Goal: Task Accomplishment & Management: Manage account settings

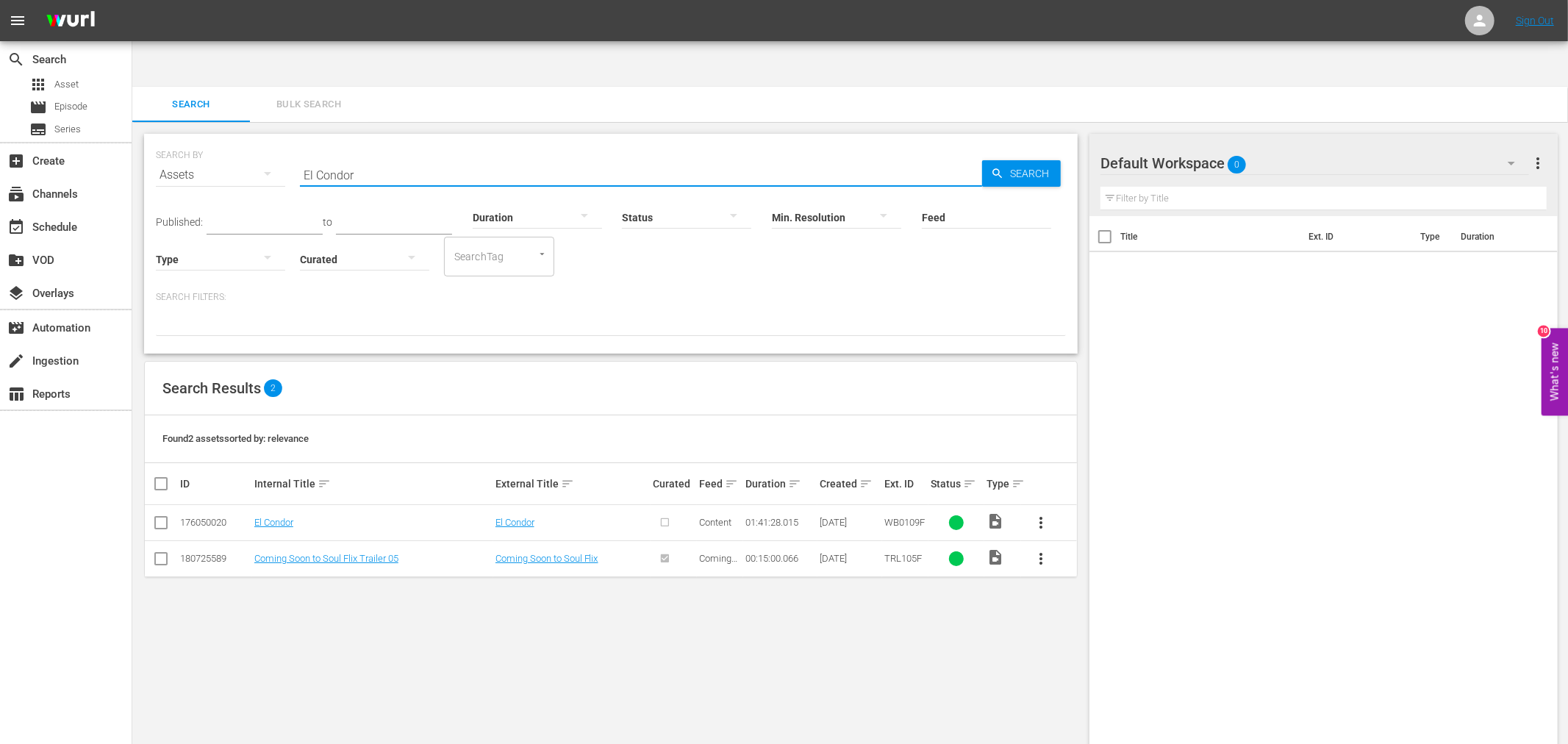
drag, startPoint x: 382, startPoint y: 129, endPoint x: 240, endPoint y: 126, distance: 142.0
click at [245, 140] on div "SEARCH BY Search By Assets Search ID, Title, Description, Keywords, or Category…" at bounding box center [611, 166] width 910 height 53
paste input "[DATE] Reunion"
click at [309, 517] on link "[DATE] Reunion" at bounding box center [285, 522] width 64 height 11
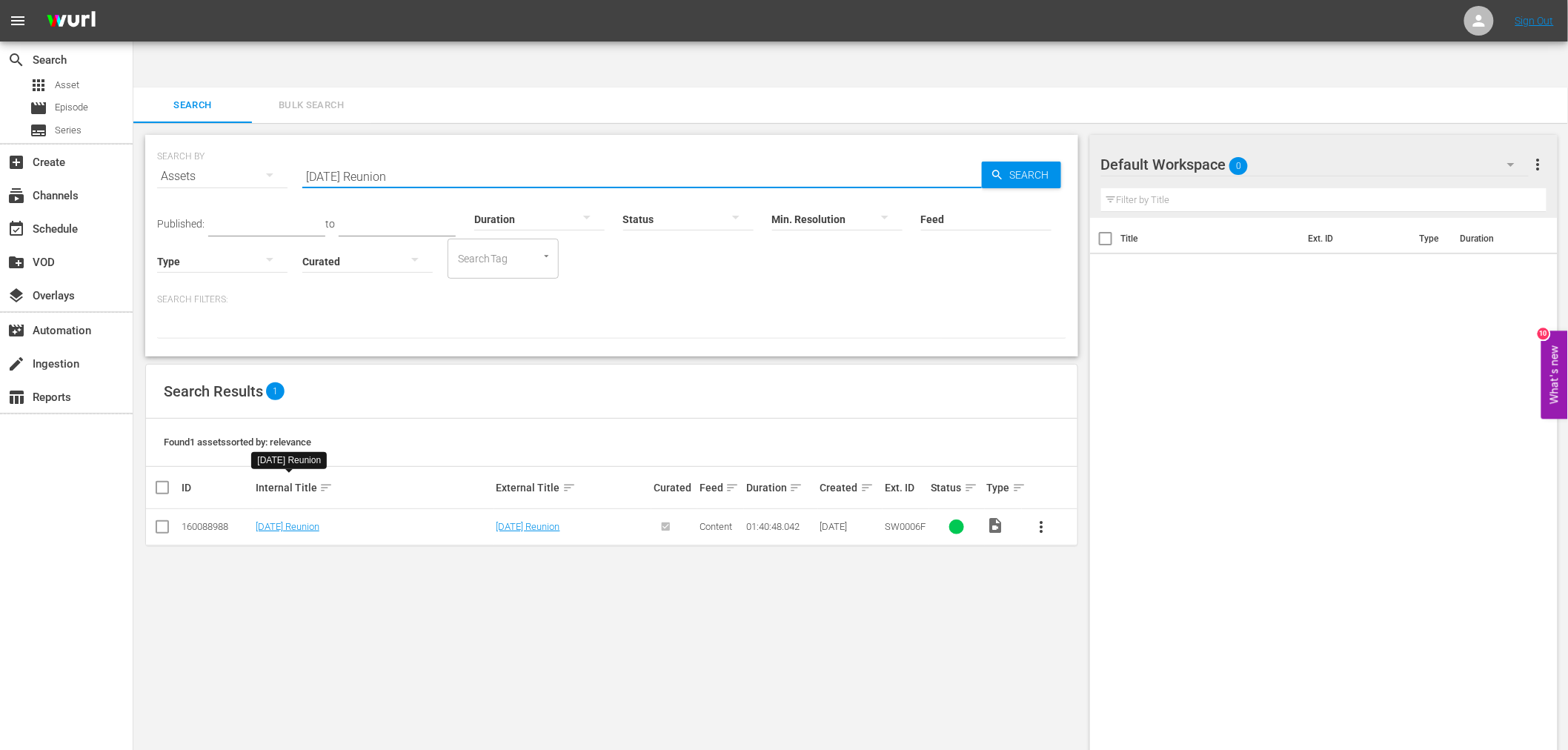
drag, startPoint x: 435, startPoint y: 145, endPoint x: 247, endPoint y: 129, distance: 188.7
click at [255, 141] on div "SEARCH BY Search By Assets Search ID, Title, Description, Keywords, or Category…" at bounding box center [612, 167] width 909 height 53
paste input "Bad To The Jones"
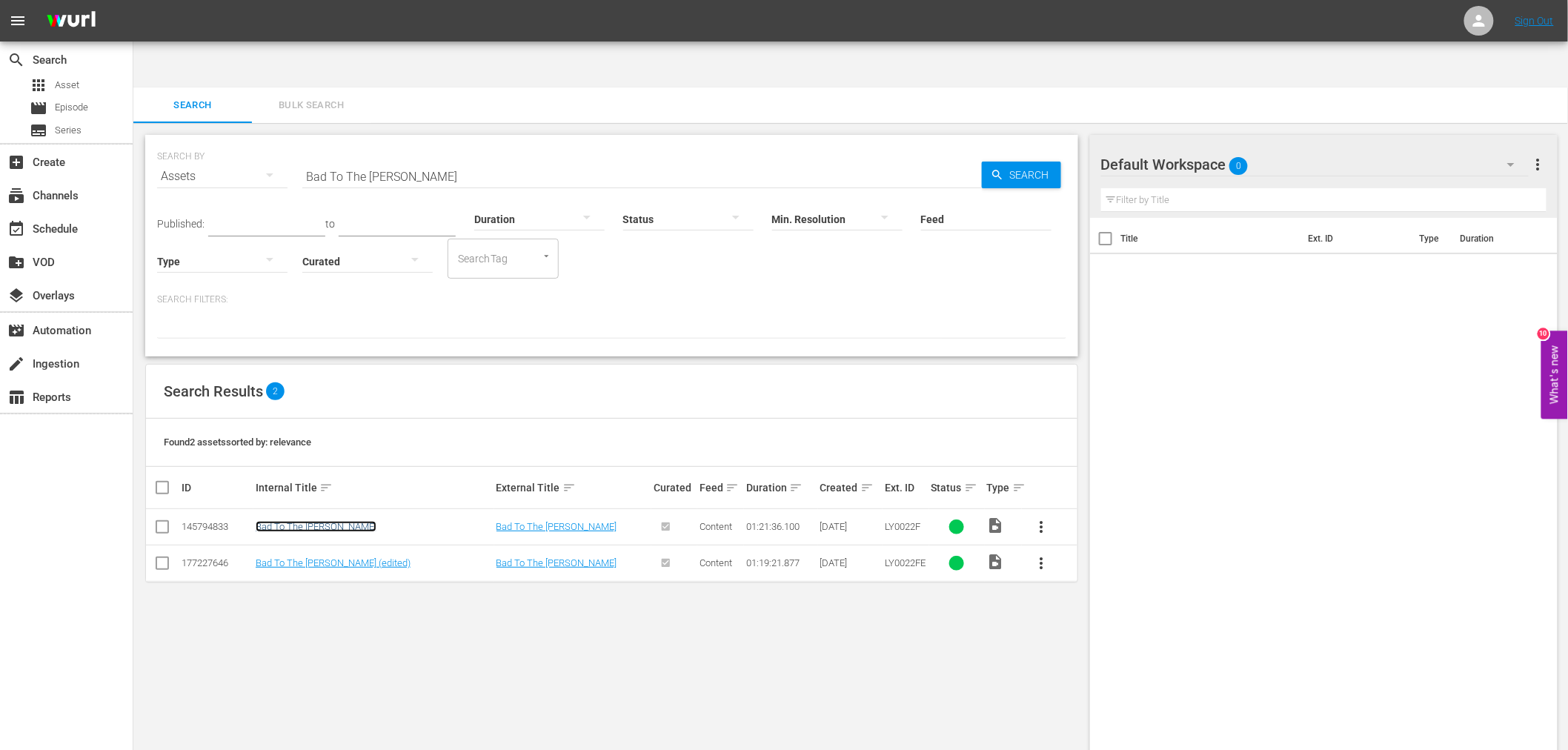
drag, startPoint x: 300, startPoint y: 483, endPoint x: 295, endPoint y: 490, distance: 8.6
click at [300, 521] on link "Bad To The Jones" at bounding box center [316, 526] width 121 height 11
click at [291, 557] on link "Bad To The Jones (edited)" at bounding box center [333, 562] width 155 height 11
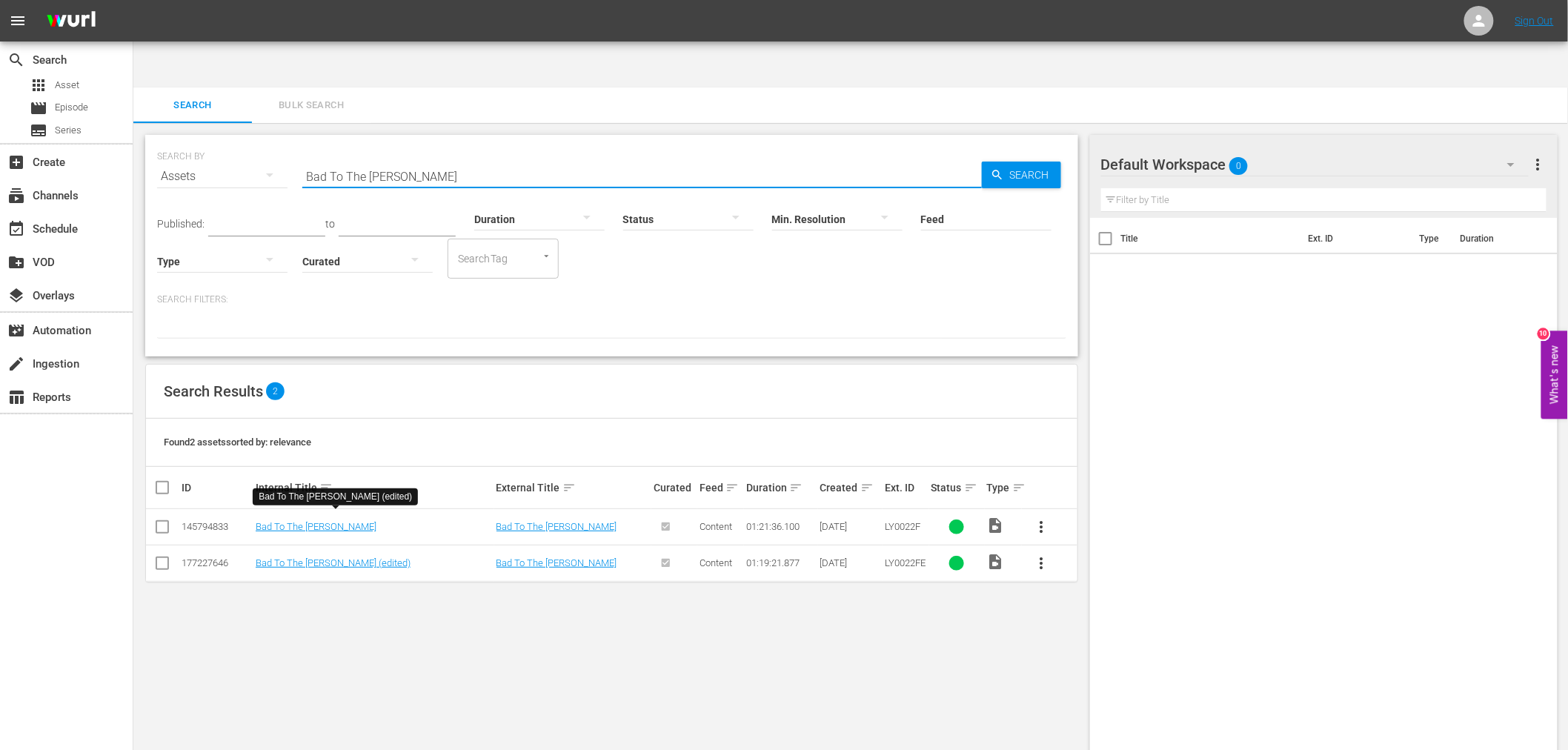
drag, startPoint x: 446, startPoint y: 120, endPoint x: 167, endPoint y: 128, distance: 279.1
click at [167, 141] on div "SEARCH BY Search By Assets Search ID, Title, Description, Keywords, or Category…" at bounding box center [612, 167] width 909 height 53
paste input "Everything That Glitter"
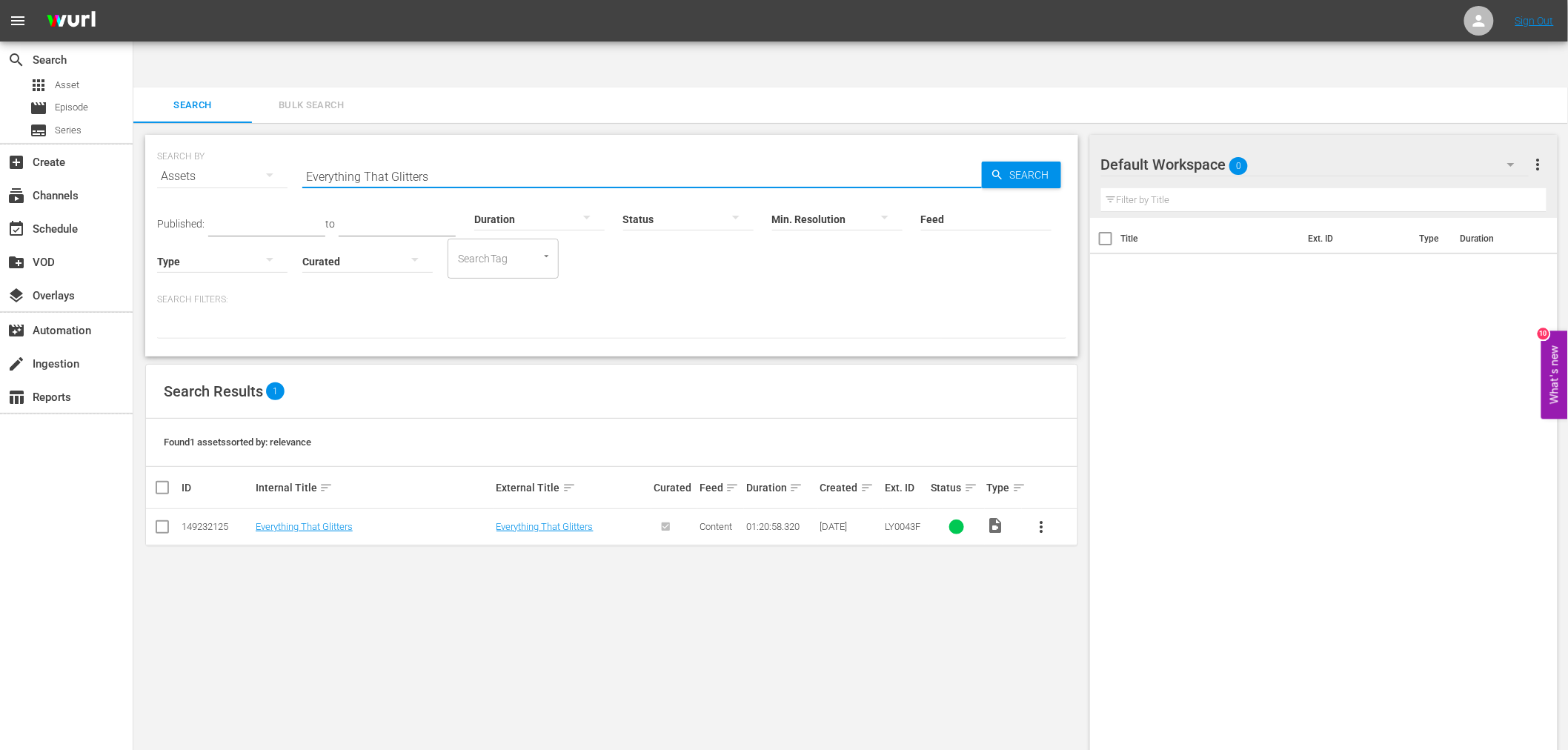
drag, startPoint x: 468, startPoint y: 127, endPoint x: 271, endPoint y: 126, distance: 197.0
click at [271, 141] on div "SEARCH BY Search By Assets Search ID, Title, Description, Keywords, or Category…" at bounding box center [612, 167] width 909 height 53
paste input "Falling In Love Again"
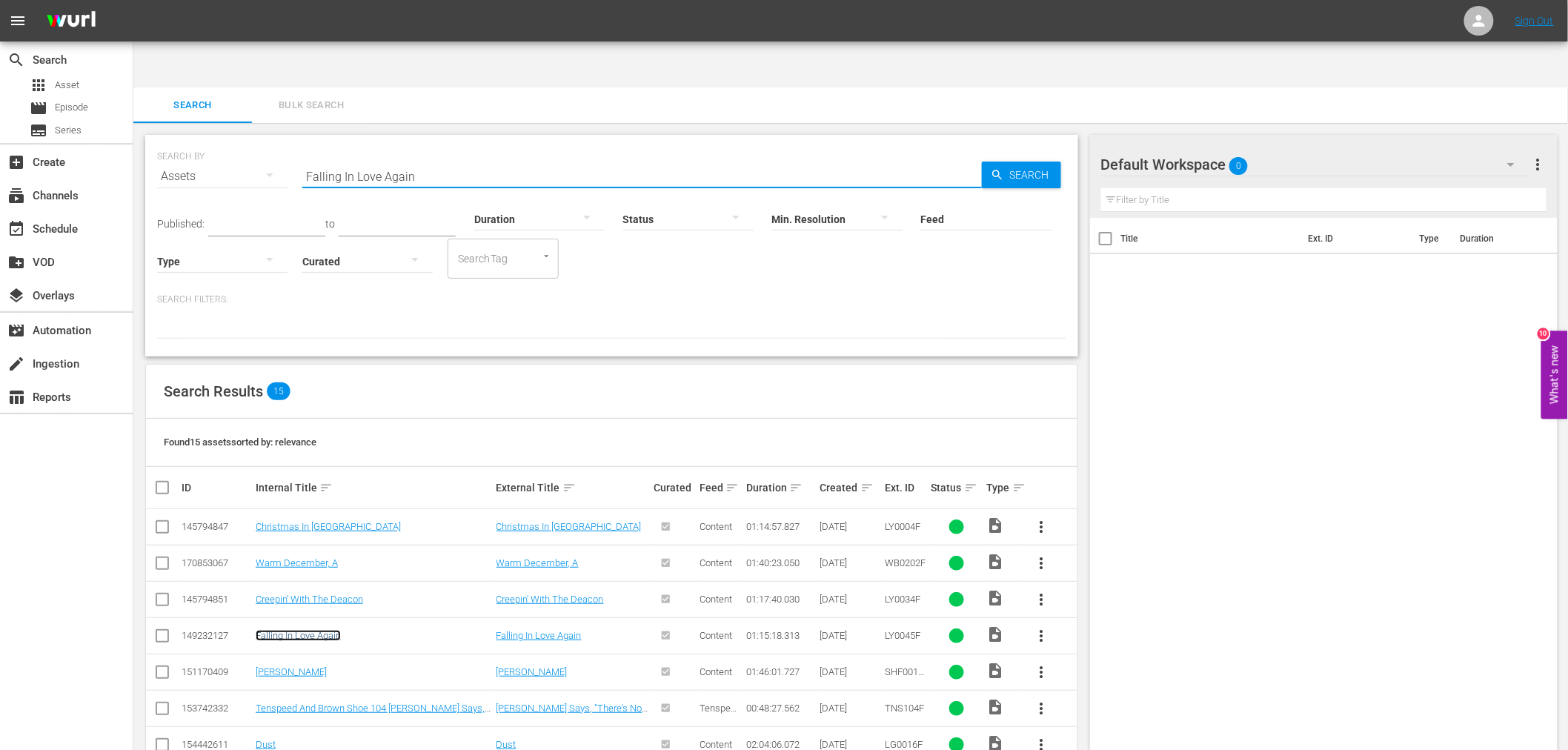
click at [324, 629] on link "Falling In Love Again" at bounding box center [298, 634] width 85 height 11
drag, startPoint x: 460, startPoint y: 102, endPoint x: 231, endPoint y: 122, distance: 229.9
click at [231, 141] on div "SEARCH BY Search By Assets Search ID, Title, Description, Keywords, or Category…" at bounding box center [612, 167] width 909 height 53
drag, startPoint x: 262, startPoint y: 122, endPoint x: 251, endPoint y: 122, distance: 11.0
click at [251, 141] on div "SEARCH BY Search By Assets Search ID, Title, Description, Keywords, or Category…" at bounding box center [612, 167] width 909 height 53
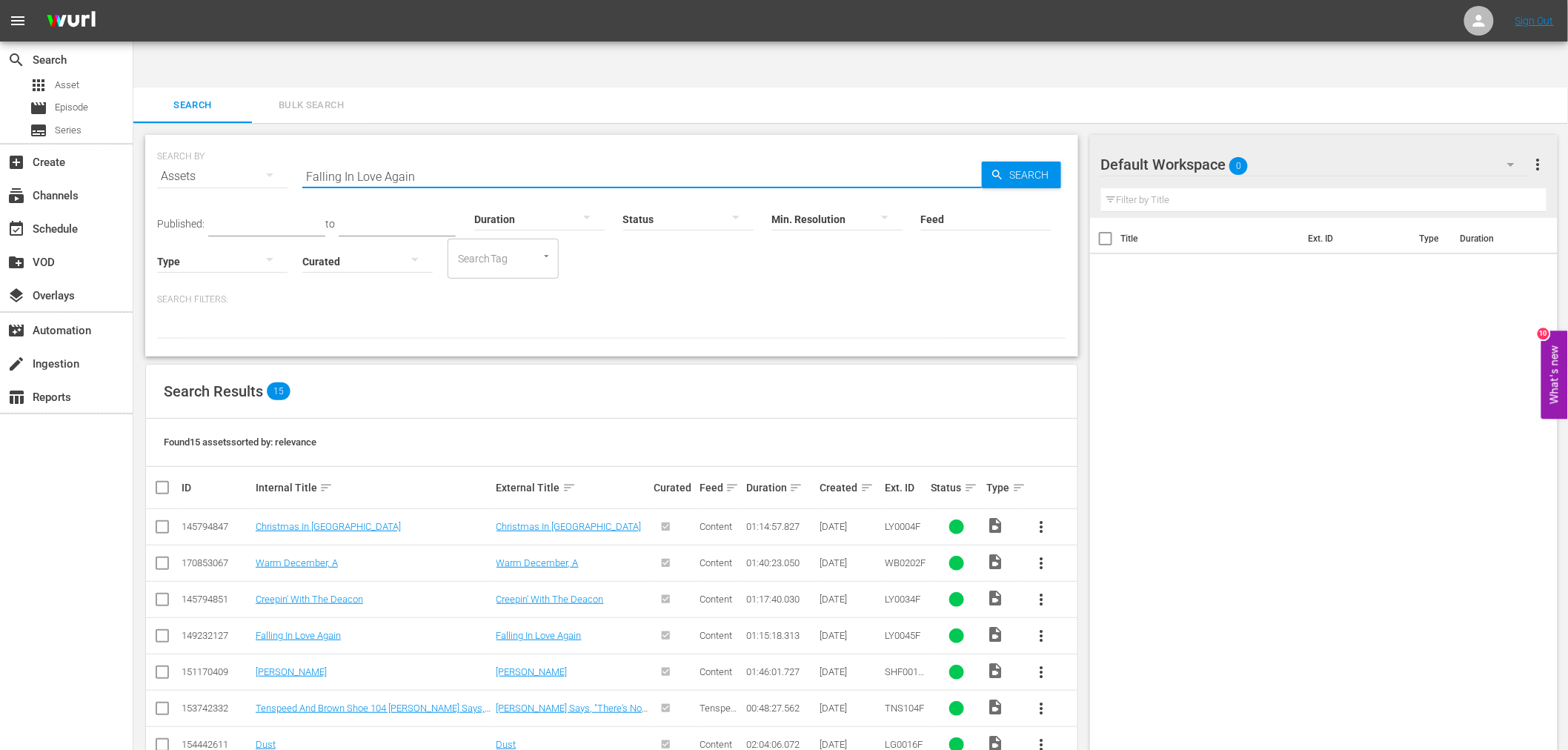
paste input "Strive"
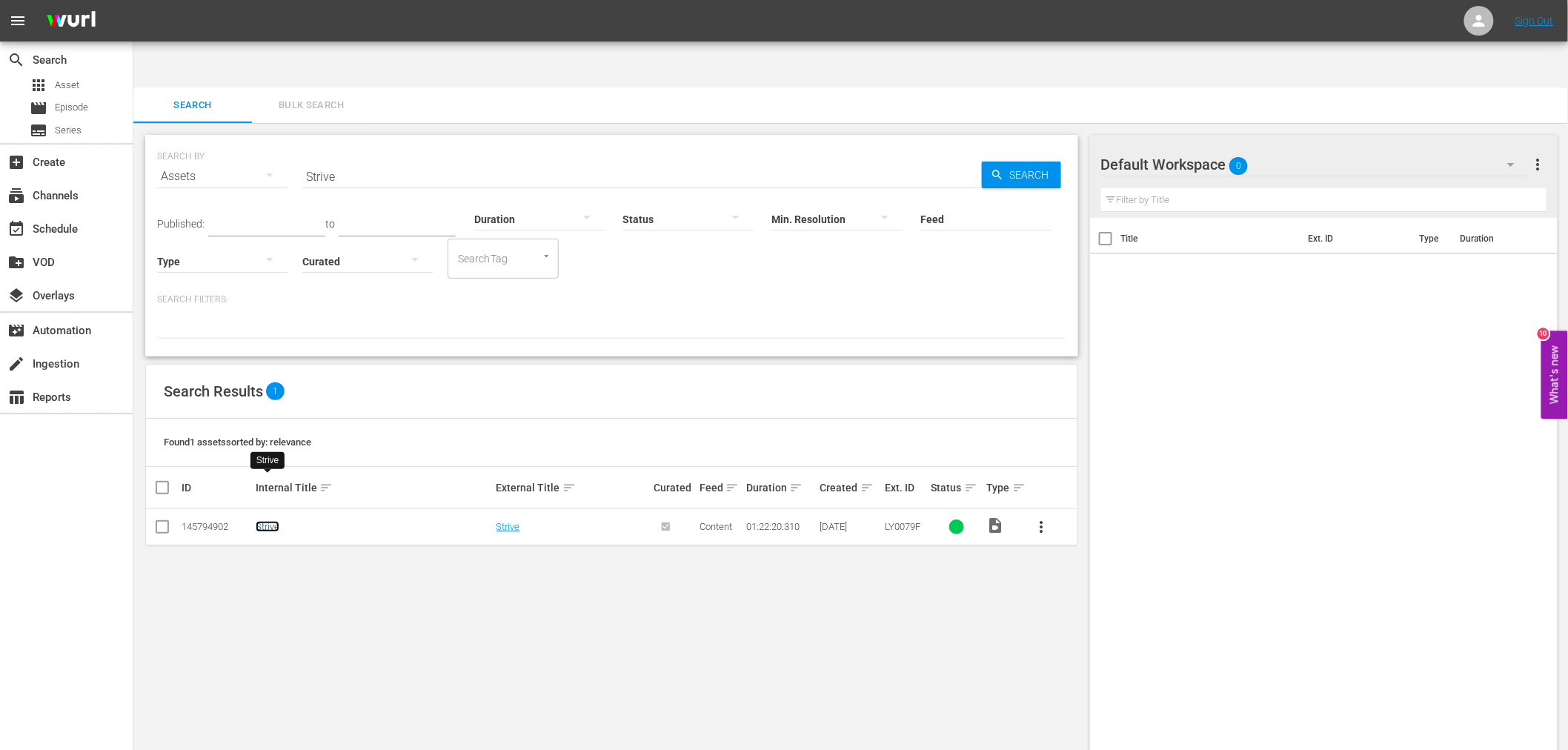
click at [274, 521] on link "Strive" at bounding box center [267, 526] width 23 height 11
drag, startPoint x: 365, startPoint y: 146, endPoint x: 280, endPoint y: 141, distance: 85.1
click at [280, 141] on div "SEARCH BY Search By Assets Search ID, Title, Description, Keywords, or Category…" at bounding box center [612, 167] width 909 height 53
paste input "Prayer Circle, Th"
click at [307, 521] on link "The Prayer Circle" at bounding box center [291, 526] width 71 height 11
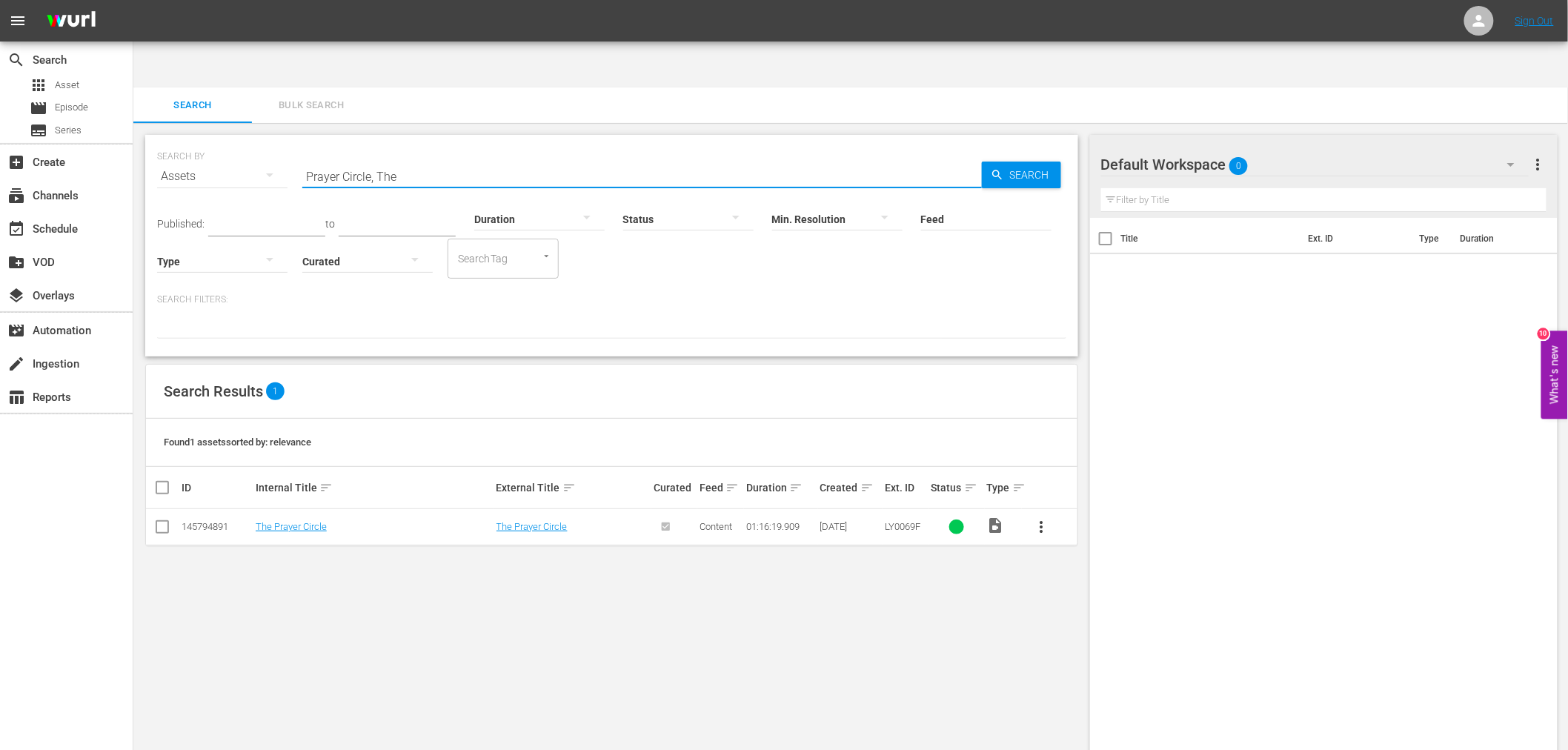
drag, startPoint x: 446, startPoint y: 122, endPoint x: 260, endPoint y: 124, distance: 186.0
click at [260, 141] on div "SEARCH BY Search By Assets Search ID, Title, Description, Keywords, or Category…" at bounding box center [612, 167] width 909 height 53
paste input "Steps Of Faith"
click at [281, 521] on link "Steps Of Faith" at bounding box center [285, 526] width 59 height 11
drag, startPoint x: 432, startPoint y: 136, endPoint x: 216, endPoint y: 145, distance: 216.2
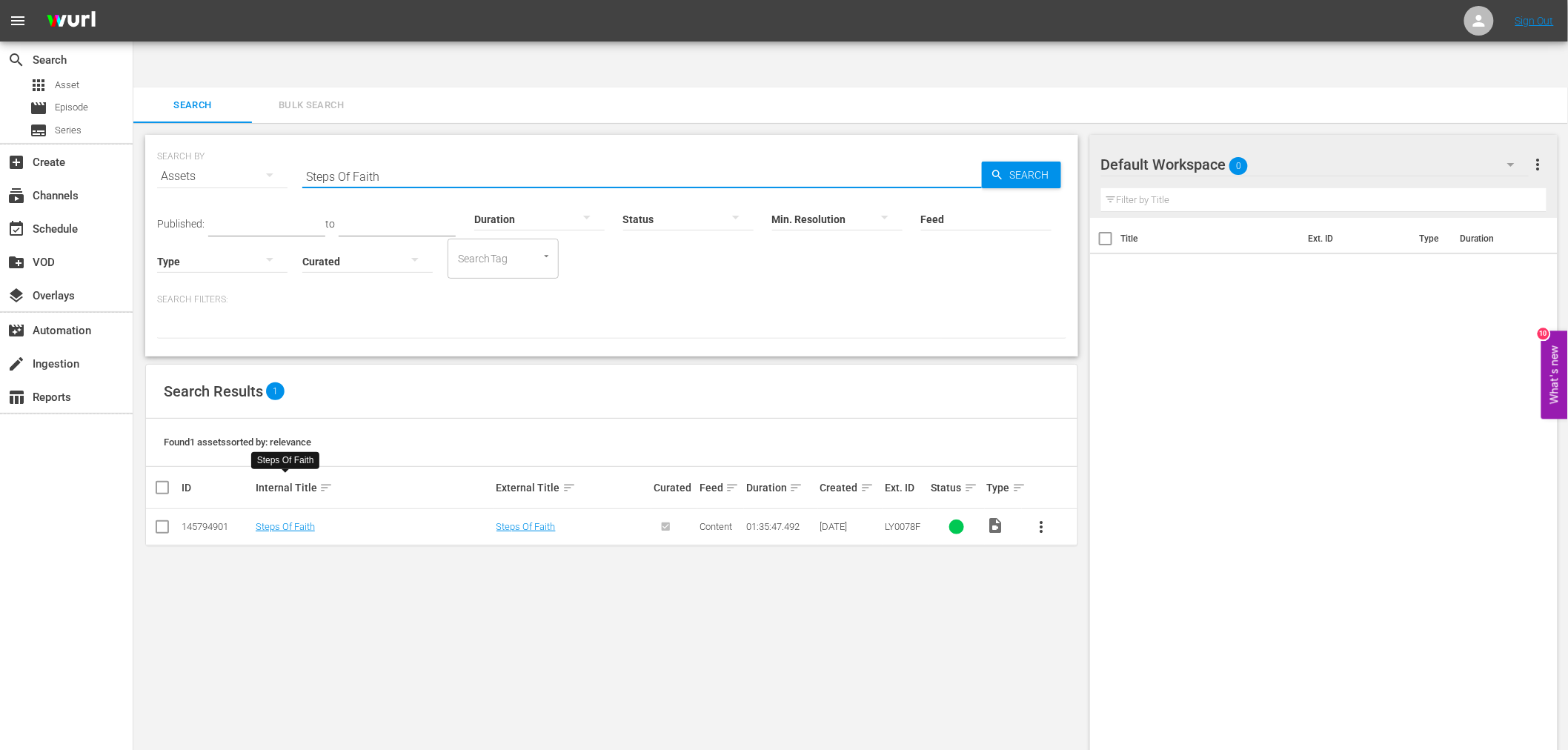
click at [221, 142] on div "SEARCH BY Search By Assets Search ID, Title, Description, Keywords, or Category…" at bounding box center [612, 167] width 909 height 53
paste input "Dempsey Sisters, The"
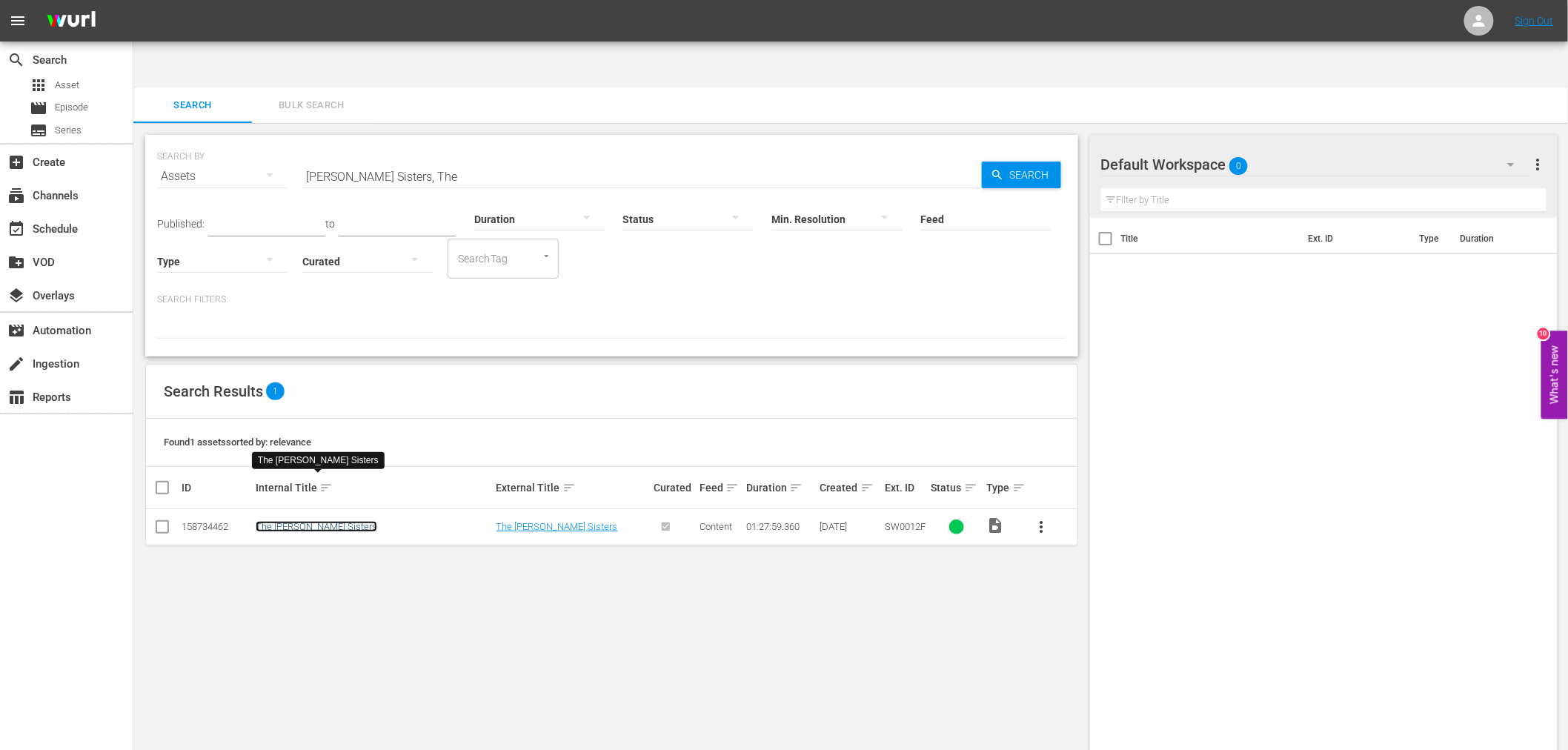
click at [285, 521] on link "The [PERSON_NAME] Sisters" at bounding box center [316, 526] width 122 height 11
drag, startPoint x: 432, startPoint y: 131, endPoint x: 298, endPoint y: 131, distance: 134.0
click at [298, 141] on div "SEARCH BY Search By Assets Search ID, Title, Description, Keywords, or Category…" at bounding box center [612, 167] width 909 height 53
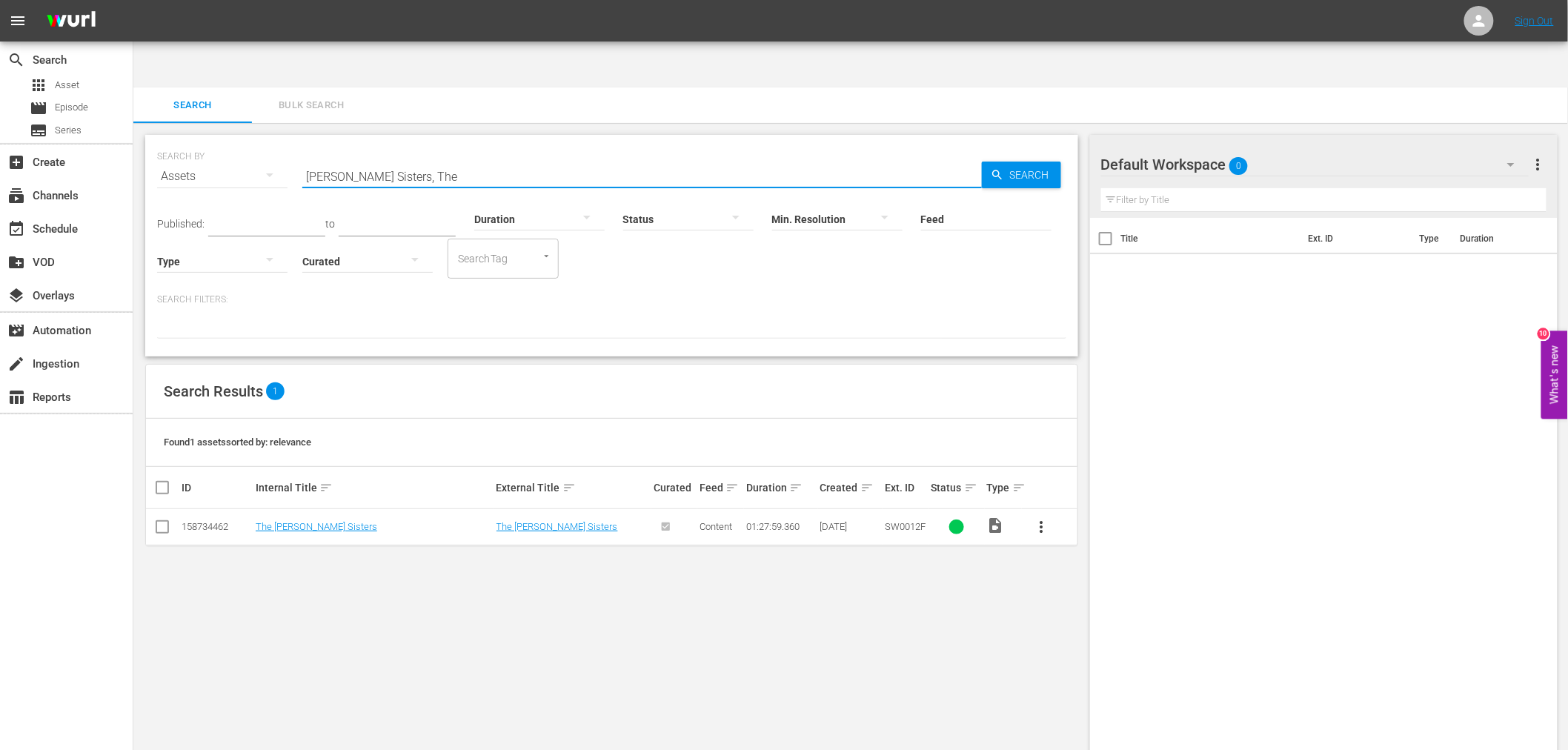
paste input "Miracles Are For Real"
click at [304, 521] on link "Miracles Are For Real" at bounding box center [300, 526] width 89 height 11
drag, startPoint x: 482, startPoint y: 121, endPoint x: 184, endPoint y: 132, distance: 298.2
click at [185, 141] on div "SEARCH BY Search By Assets Search ID, Title, Description, Keywords, or Category…" at bounding box center [612, 167] width 909 height 53
paste input "y Online Valentine"
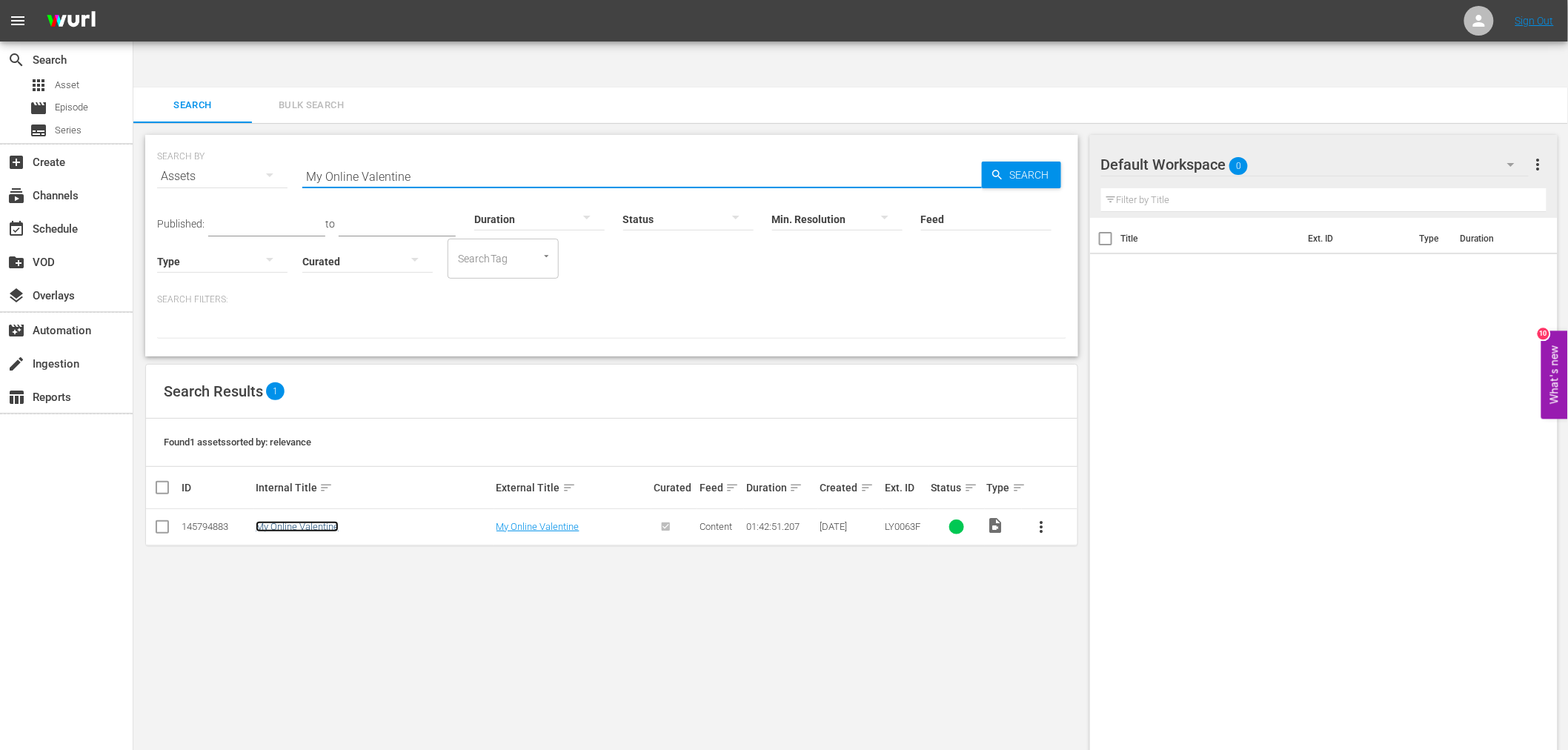
click at [321, 521] on link "My Online Valentine" at bounding box center [297, 526] width 83 height 11
drag, startPoint x: 436, startPoint y: 139, endPoint x: 254, endPoint y: 131, distance: 182.2
click at [255, 141] on div "SEARCH BY Search By Assets Search ID, Title, Description, Keywords, or Category…" at bounding box center [612, 167] width 909 height 53
paste input "Executor"
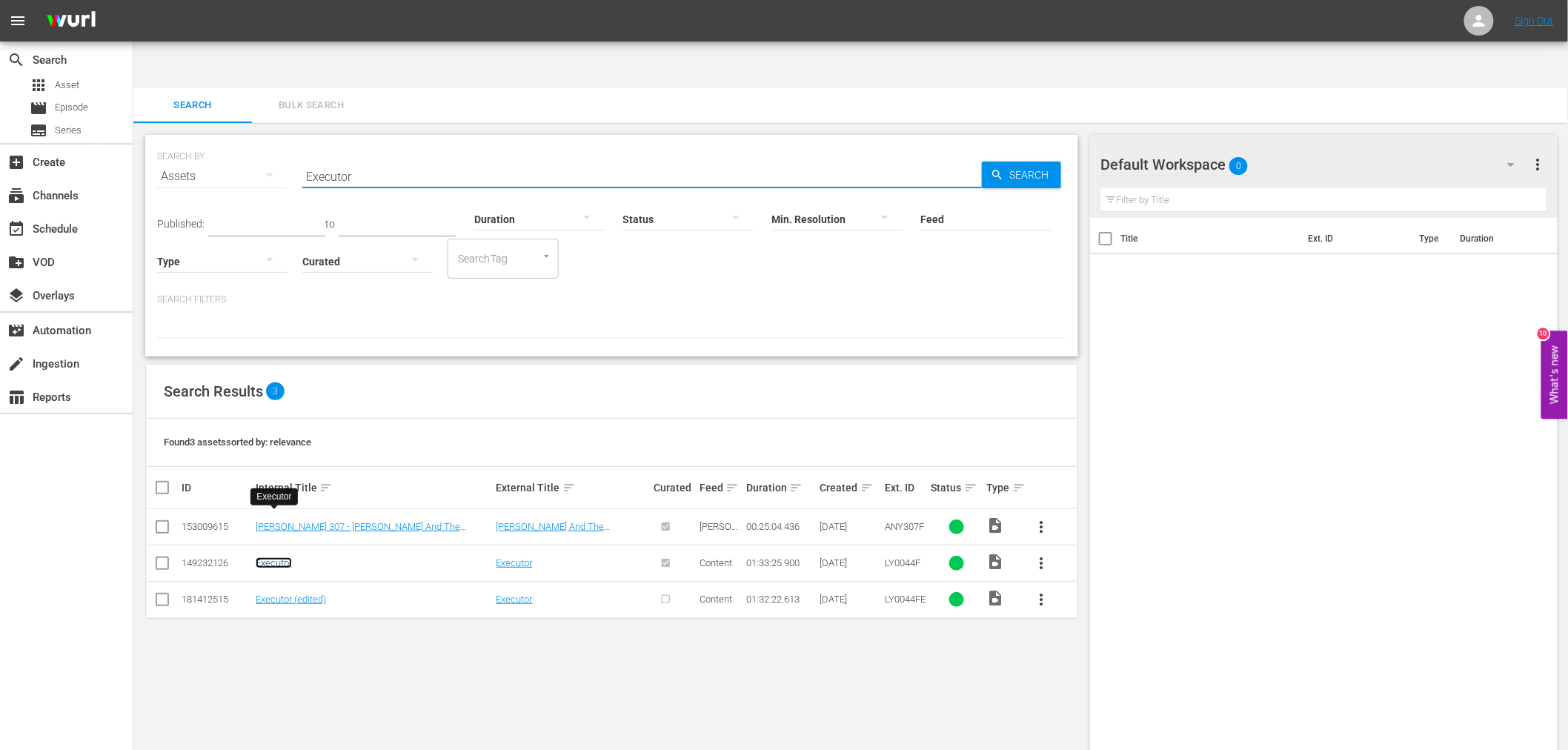
click at [270, 557] on link "Executor" at bounding box center [274, 562] width 37 height 11
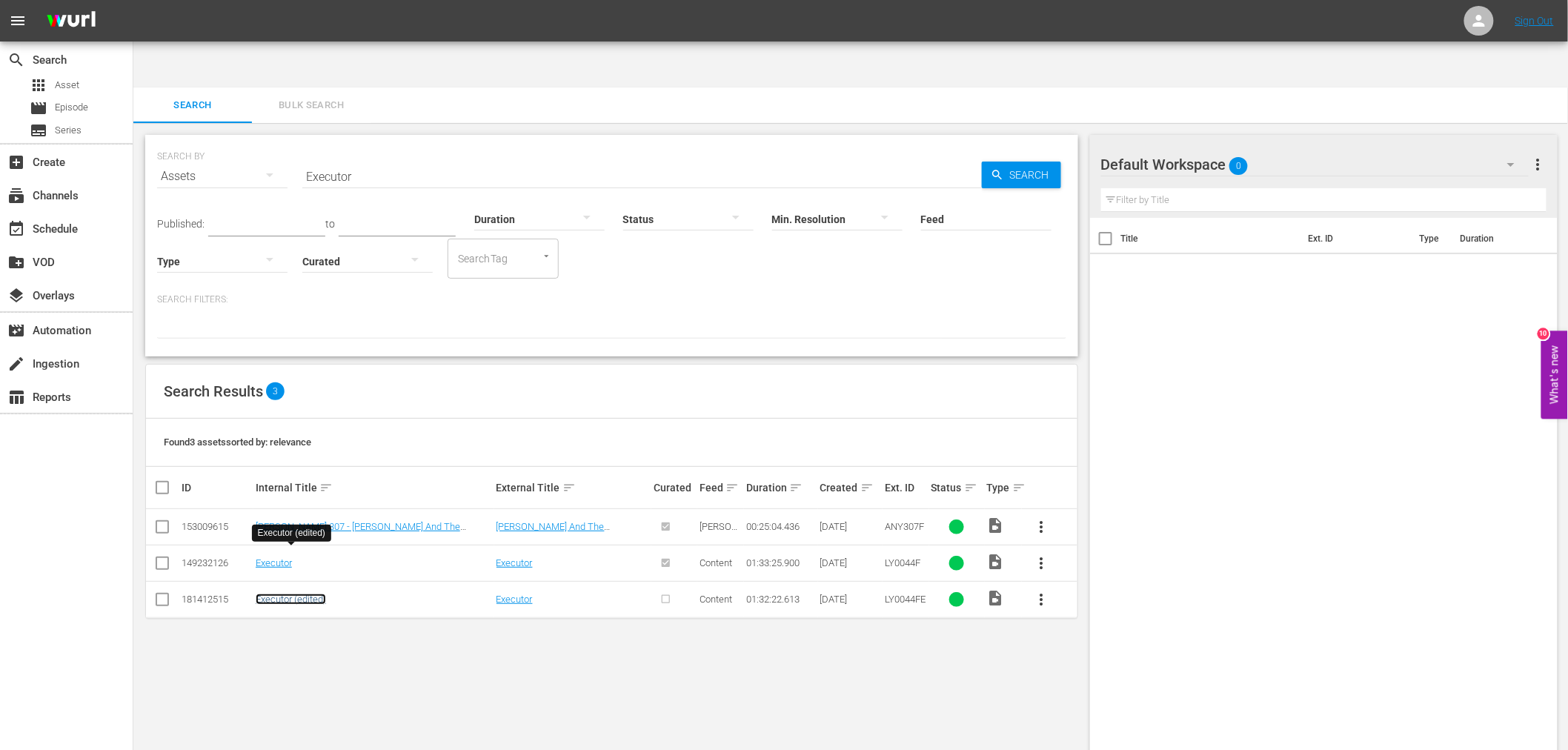
click at [266, 594] on link "Executor (edited)" at bounding box center [291, 599] width 71 height 11
click at [342, 158] on input "Executor" at bounding box center [642, 176] width 679 height 36
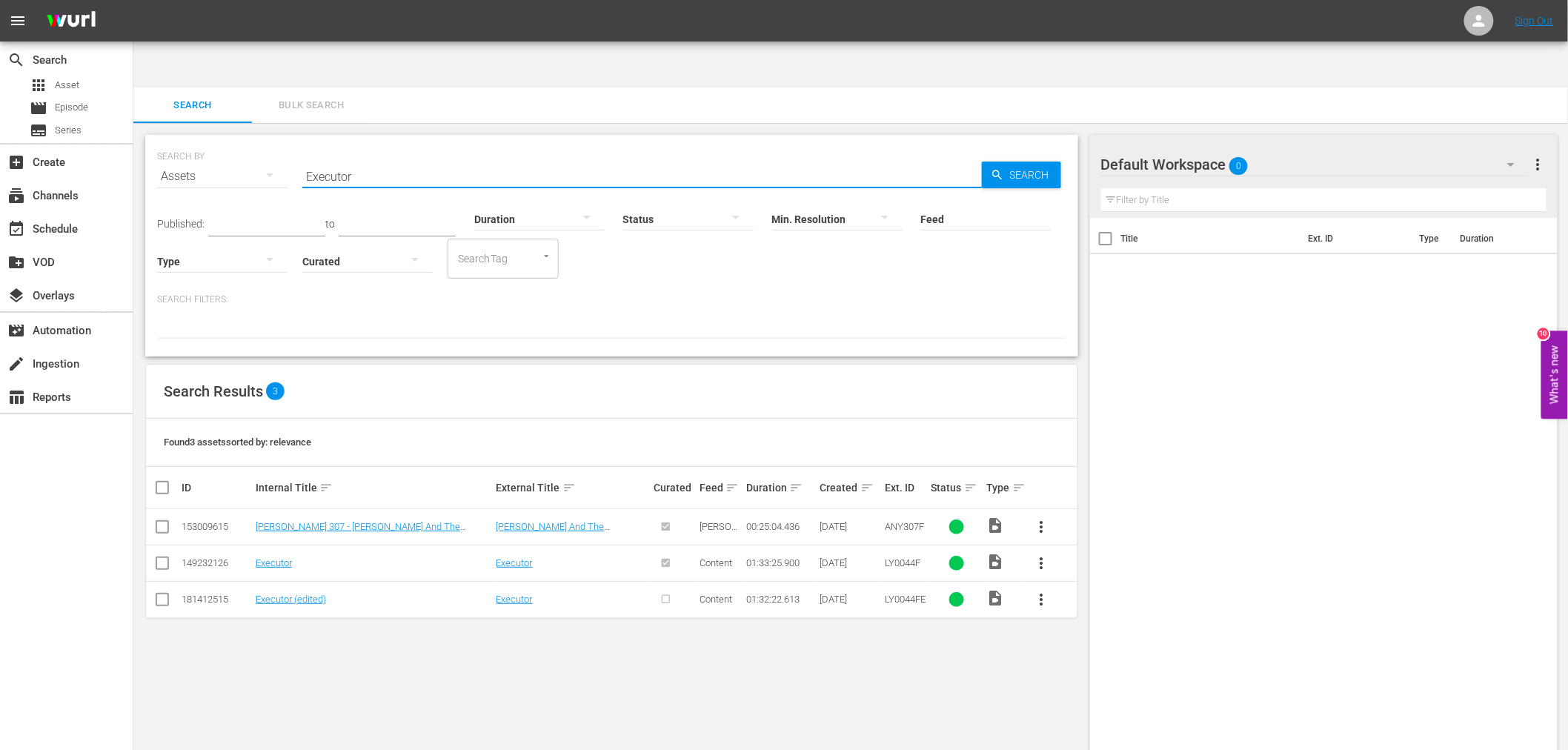
click at [342, 158] on input "Executor" at bounding box center [642, 176] width 679 height 36
paste input "Forgive And Forget"
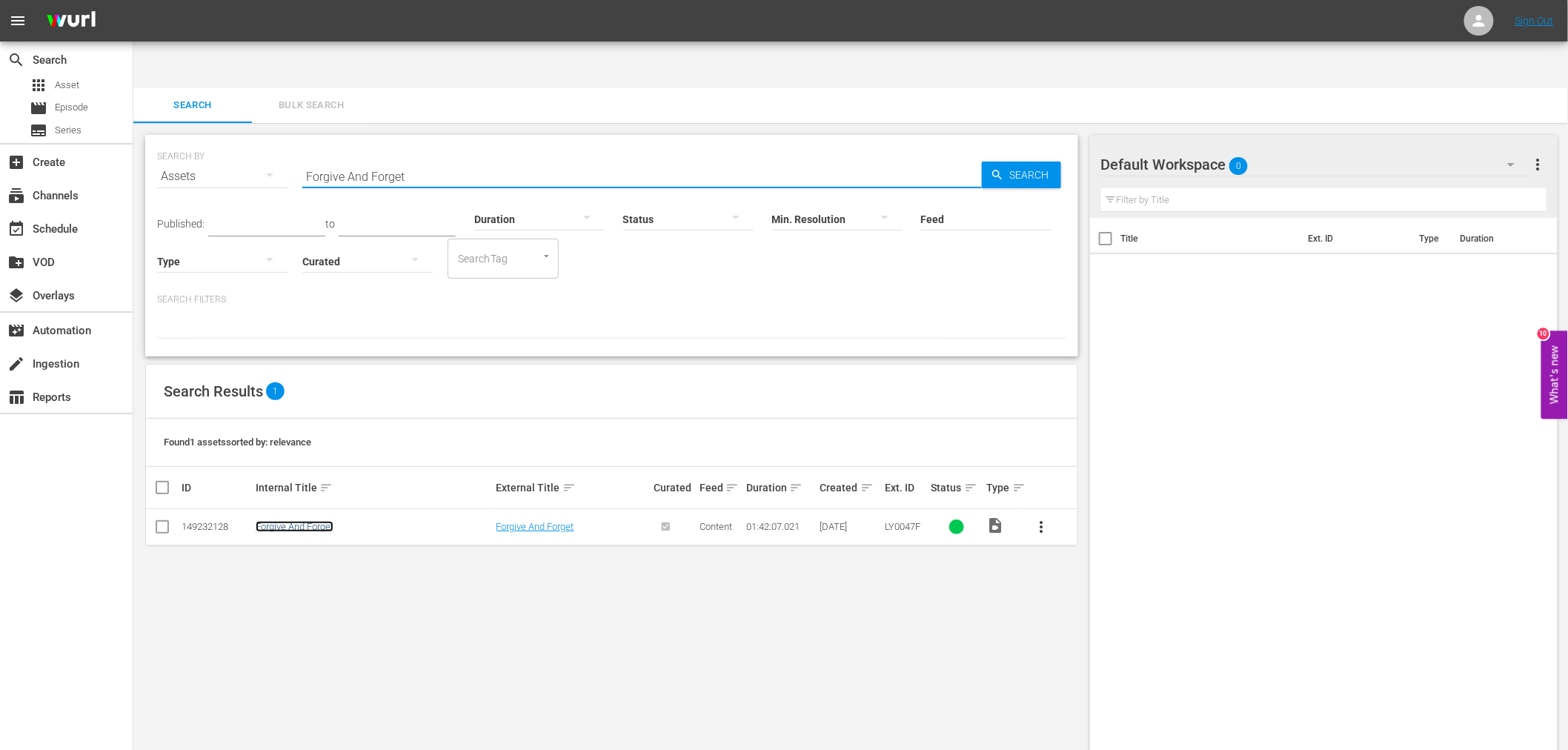
click at [313, 521] on link "Forgive And Forget" at bounding box center [294, 526] width 77 height 11
drag, startPoint x: 357, startPoint y: 128, endPoint x: 256, endPoint y: 134, distance: 101.2
click at [258, 141] on div "SEARCH BY Search By Assets Search ID, Title, Description, Keywords, or Category…" at bounding box center [612, 167] width 909 height 53
paste input "Hidden Orchard Mysteries"
click at [336, 521] on link "Hidden Orchard Mysteries" at bounding box center [310, 526] width 109 height 11
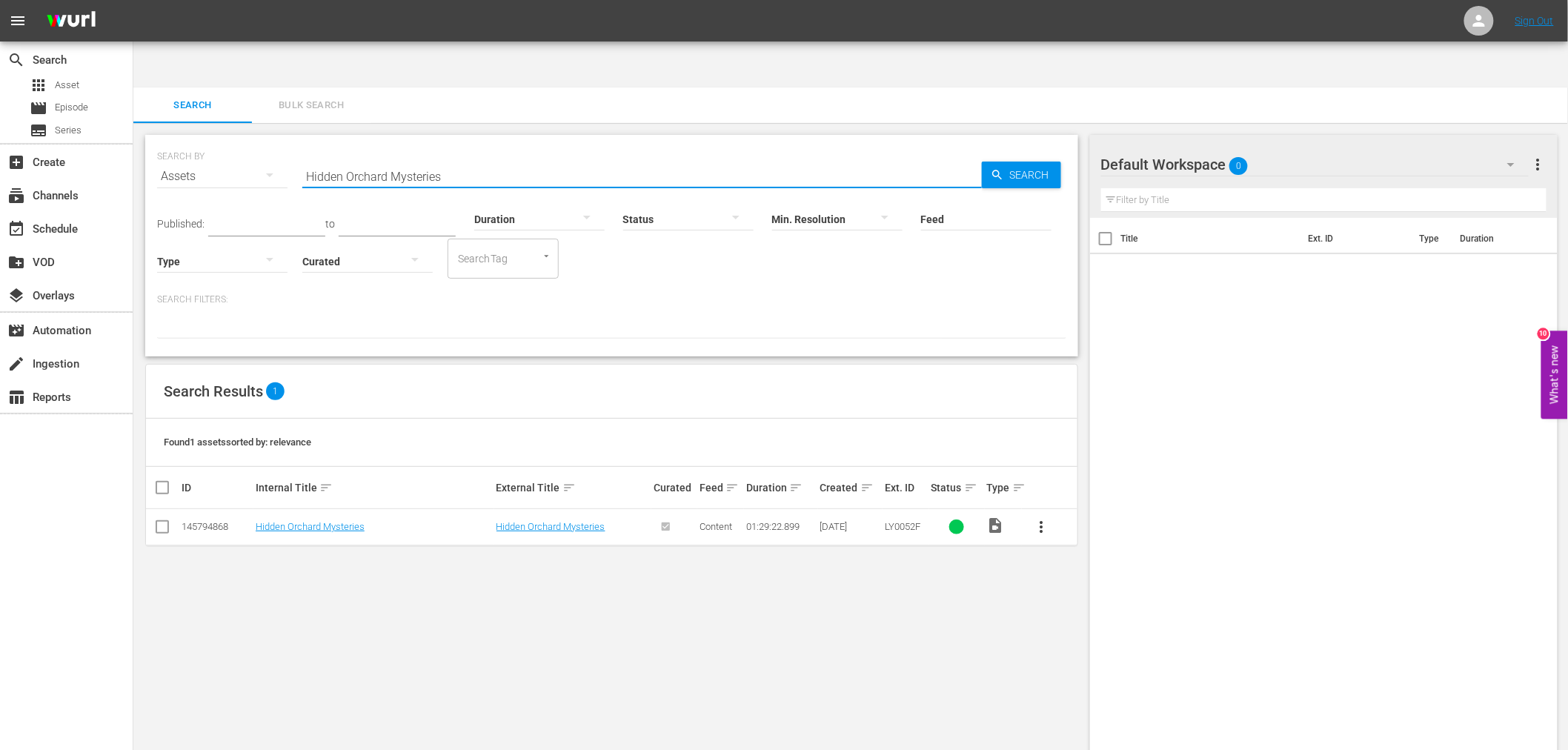
drag, startPoint x: 455, startPoint y: 117, endPoint x: 205, endPoint y: 145, distance: 251.6
click at [204, 143] on div "SEARCH BY Search By Assets Search ID, Title, Description, Keywords, or Category…" at bounding box center [612, 167] width 909 height 53
paste input "Desert Strike"
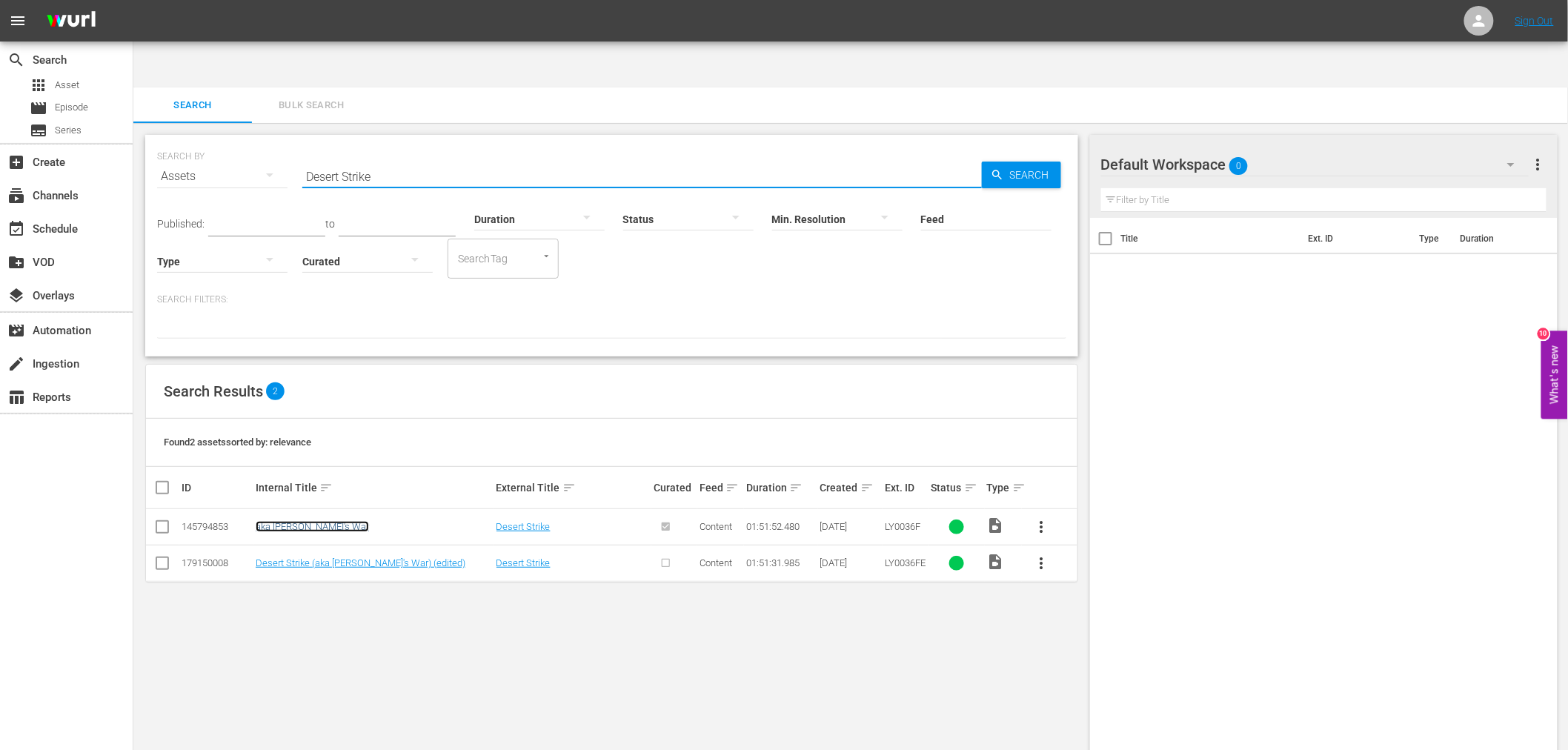
click at [297, 521] on link "aka Pharaoh's War" at bounding box center [312, 526] width 113 height 11
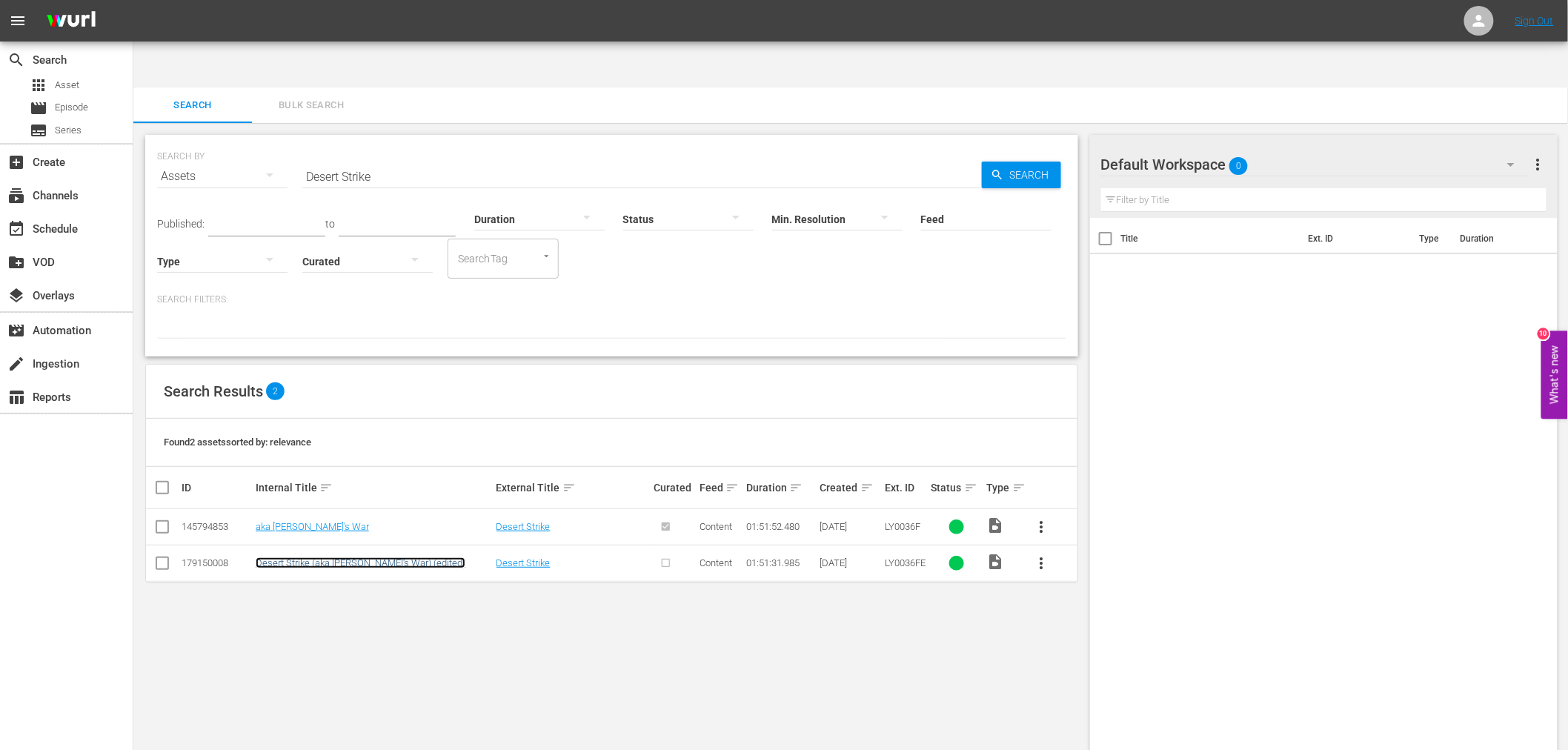
click at [294, 557] on link "Desert Strike (aka Pharaoh's War) (edited)" at bounding box center [361, 562] width 210 height 11
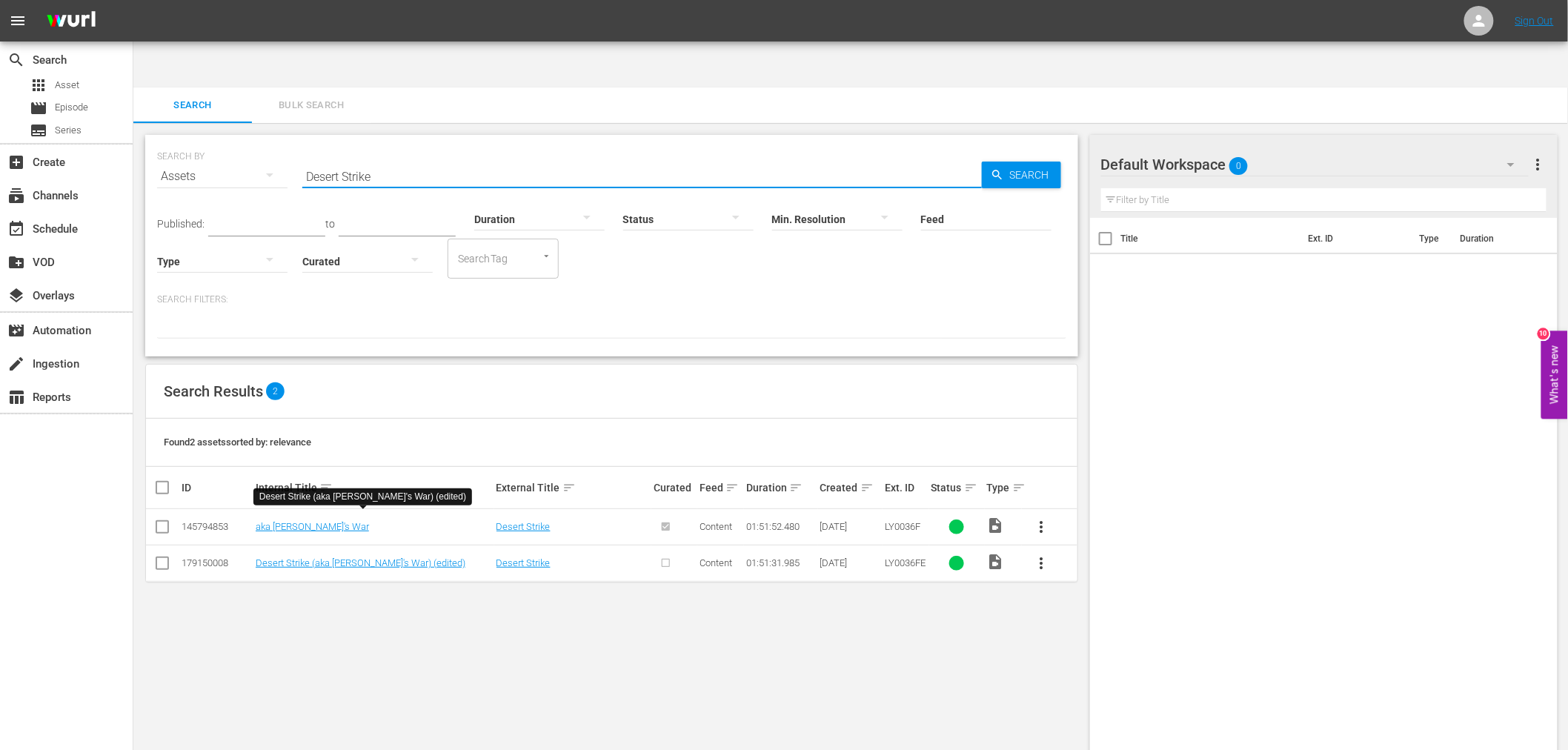
click at [256, 141] on div "SEARCH BY Search By Assets Search ID, Title, Description, Keywords, or Category…" at bounding box center [612, 167] width 909 height 53
paste input "Scandalous"
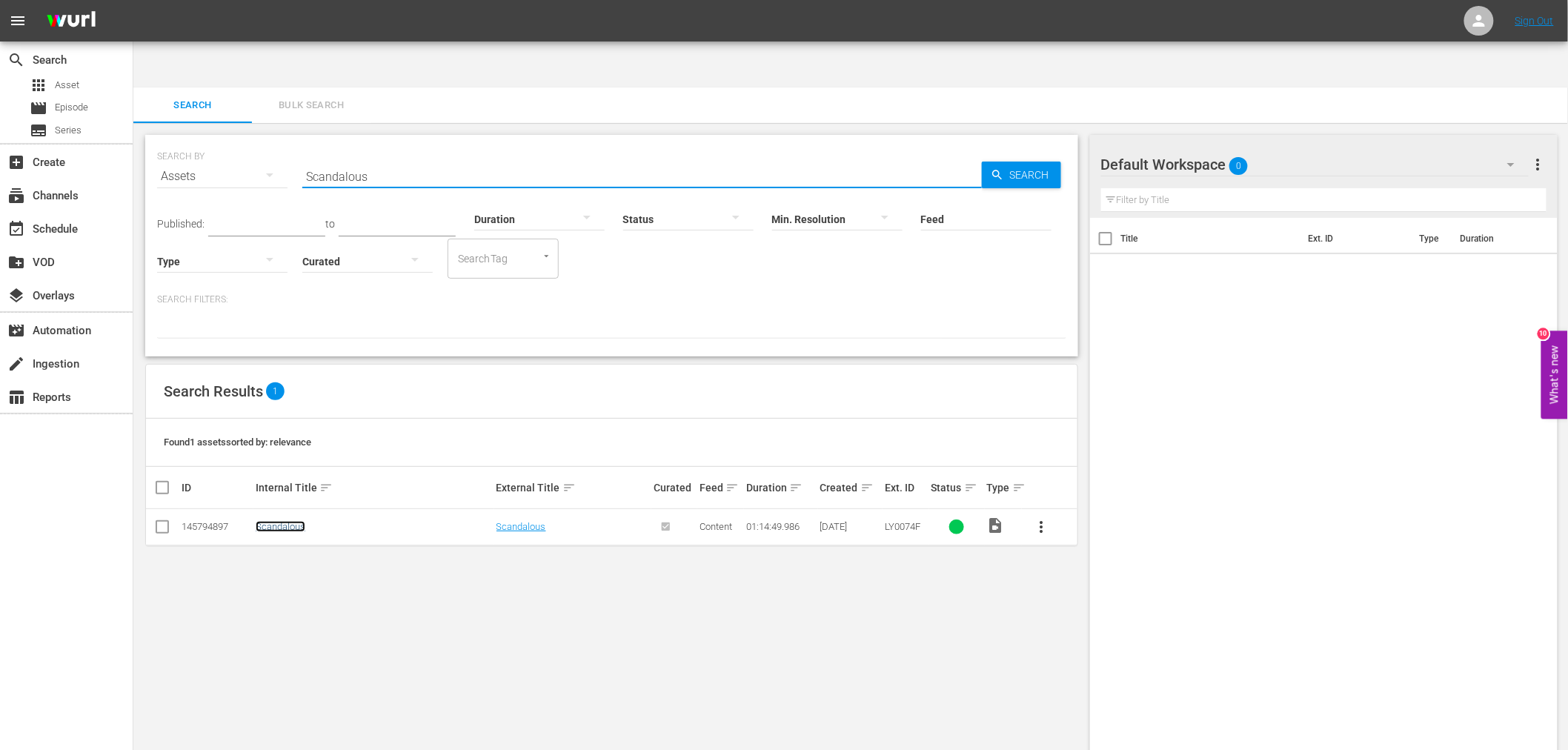
click at [298, 521] on link "Scandalous" at bounding box center [281, 526] width 50 height 11
drag, startPoint x: 475, startPoint y: 127, endPoint x: 185, endPoint y: 151, distance: 291.0
click at [185, 152] on div "SEARCH BY Search By Assets Search ID, Title, Description, Keywords, or Category…" at bounding box center [612, 167] width 909 height 53
paste input "eal Of Desire"
click at [298, 521] on link "Seal Of Desire" at bounding box center [286, 526] width 60 height 11
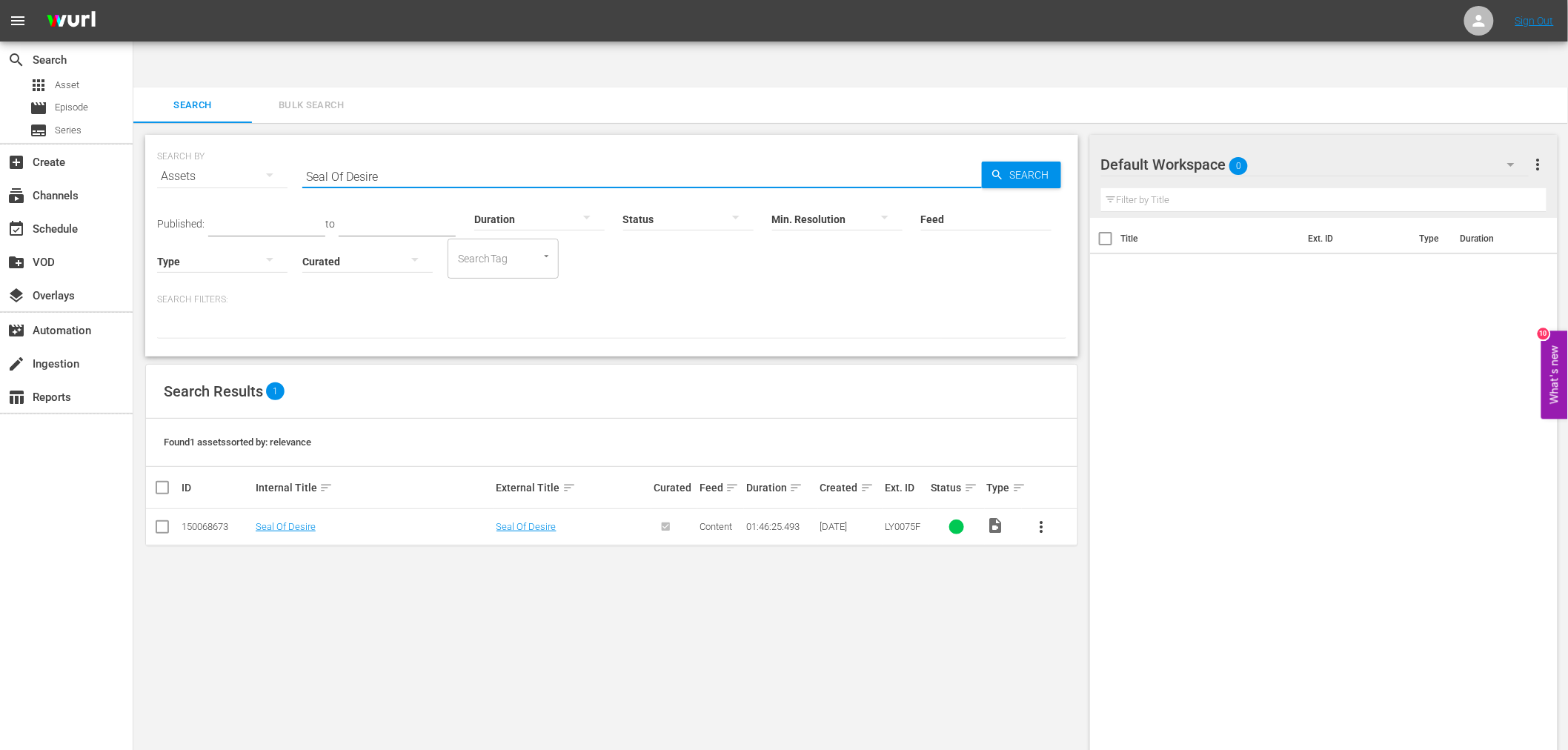
drag, startPoint x: 432, startPoint y: 120, endPoint x: 206, endPoint y: 136, distance: 226.6
click at [212, 141] on div "SEARCH BY Search By Assets Search ID, Title, Description, Keywords, or Category…" at bounding box center [612, 167] width 909 height 53
paste input "Curse, Th"
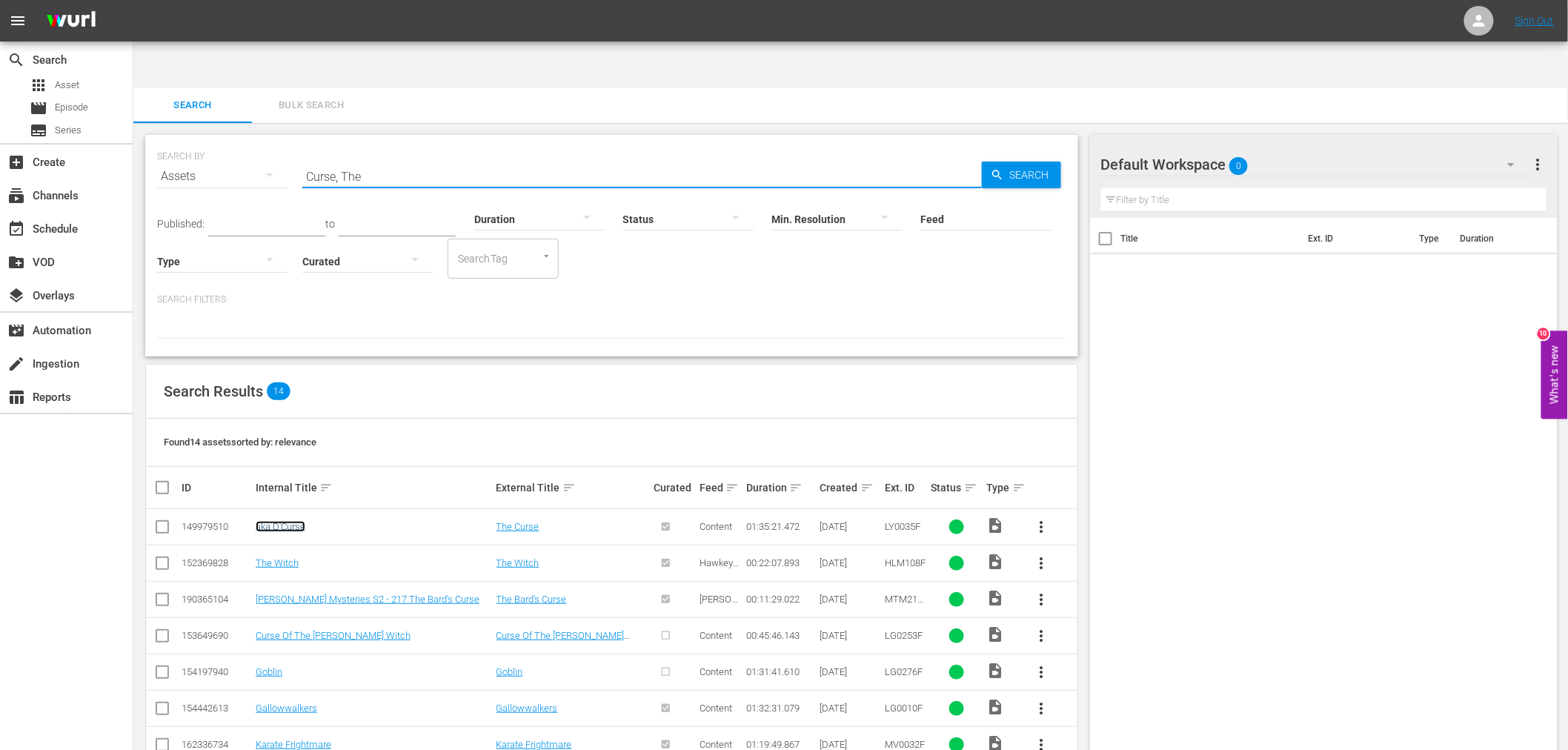
click at [266, 521] on link "aka D'Curse" at bounding box center [281, 526] width 50 height 11
drag, startPoint x: 364, startPoint y: 122, endPoint x: 234, endPoint y: 141, distance: 131.4
click at [234, 141] on div "SEARCH BY Search By Assets Search ID, Title, Description, Keywords, or Category…" at bounding box center [612, 167] width 909 height 53
paste input "Revival"
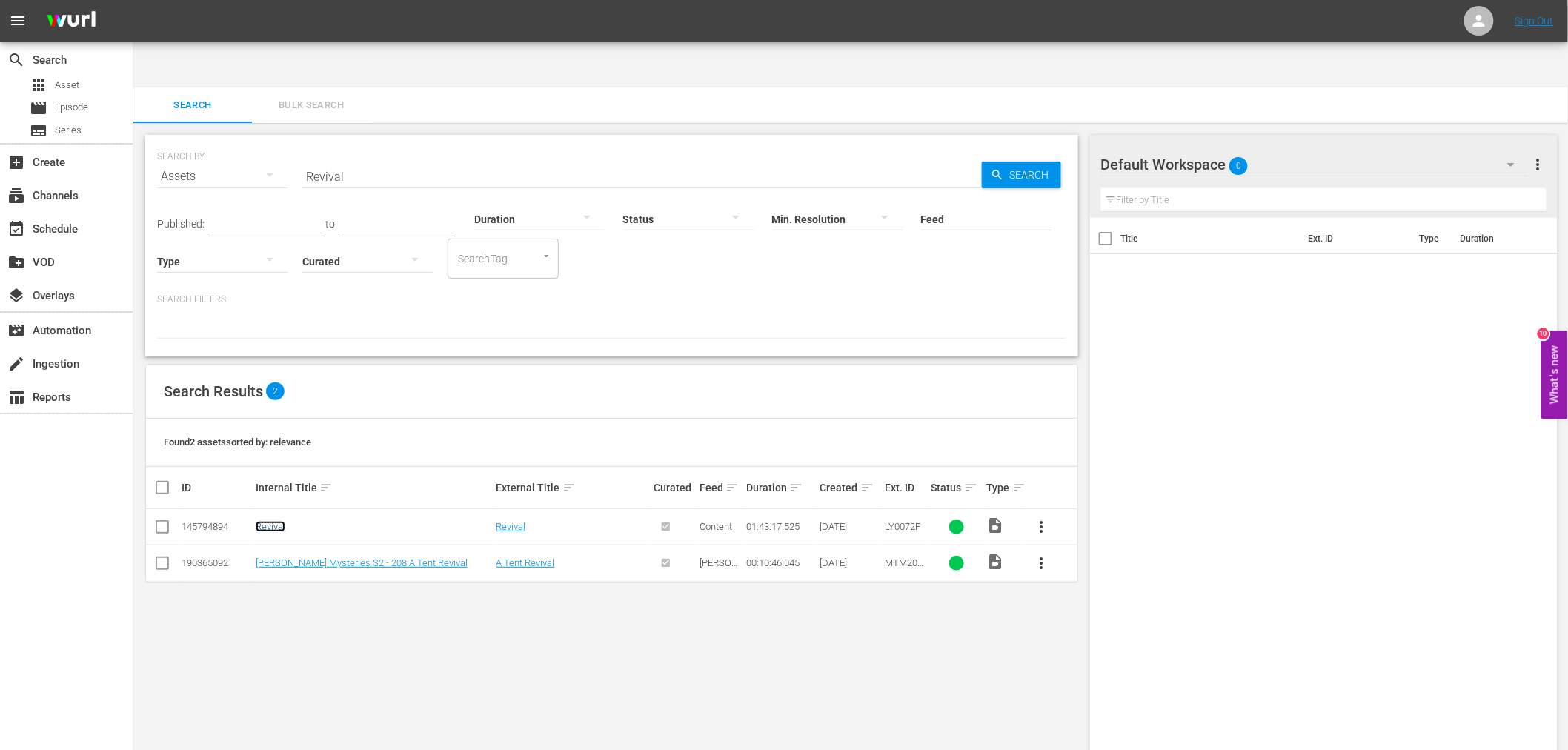
click at [272, 521] on link "Revival" at bounding box center [271, 526] width 30 height 11
drag, startPoint x: 411, startPoint y: 123, endPoint x: 223, endPoint y: 130, distance: 188.1
click at [230, 141] on div "SEARCH BY Search By Assets Search ID, Title, Description, Keywords, or Category…" at bounding box center [612, 167] width 909 height 53
paste input "Forgettable Life Of Liam White, The"
type input "Forgettable Life Of Liam White, The"
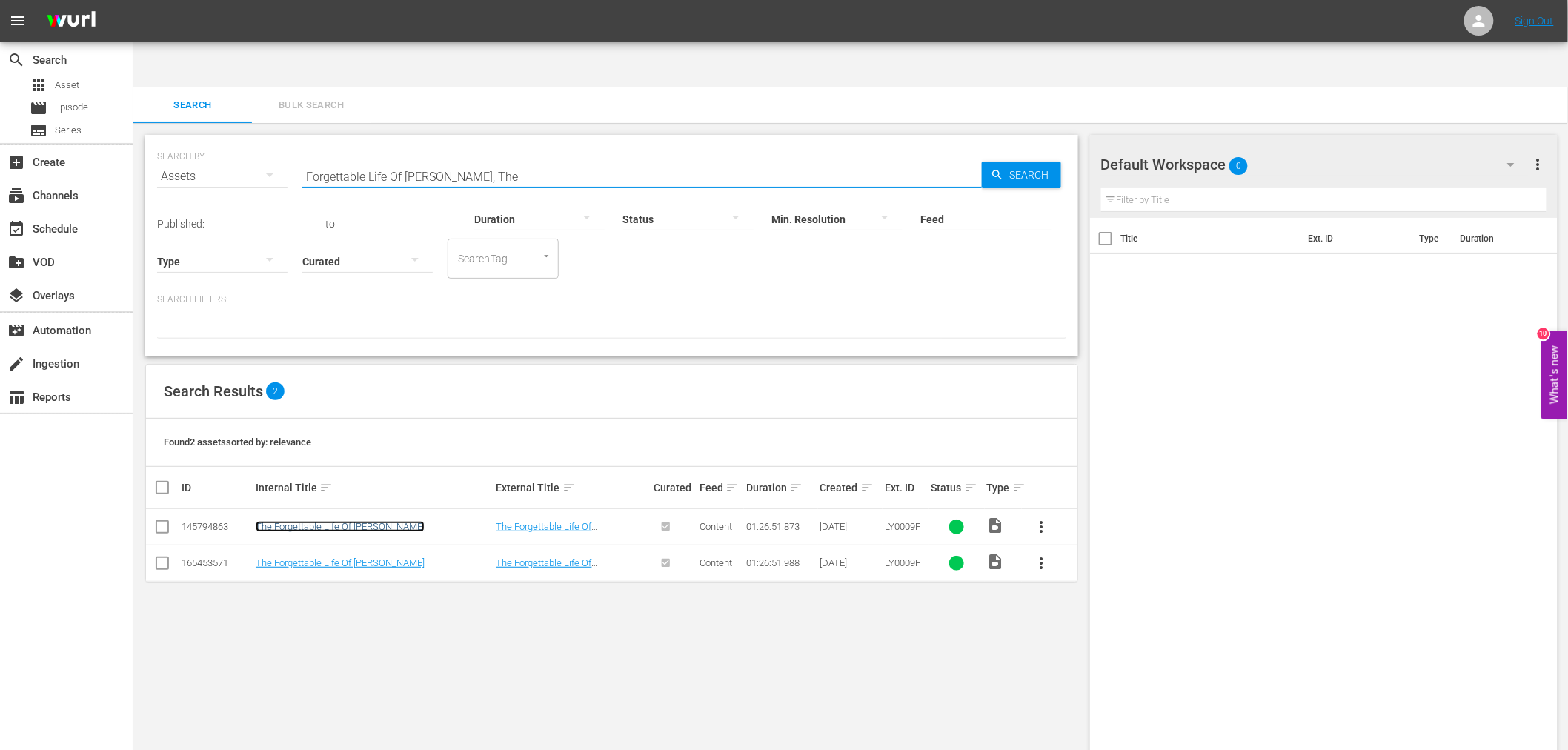
click at [346, 521] on link "The Forgettable Life Of Liam White" at bounding box center [340, 526] width 169 height 11
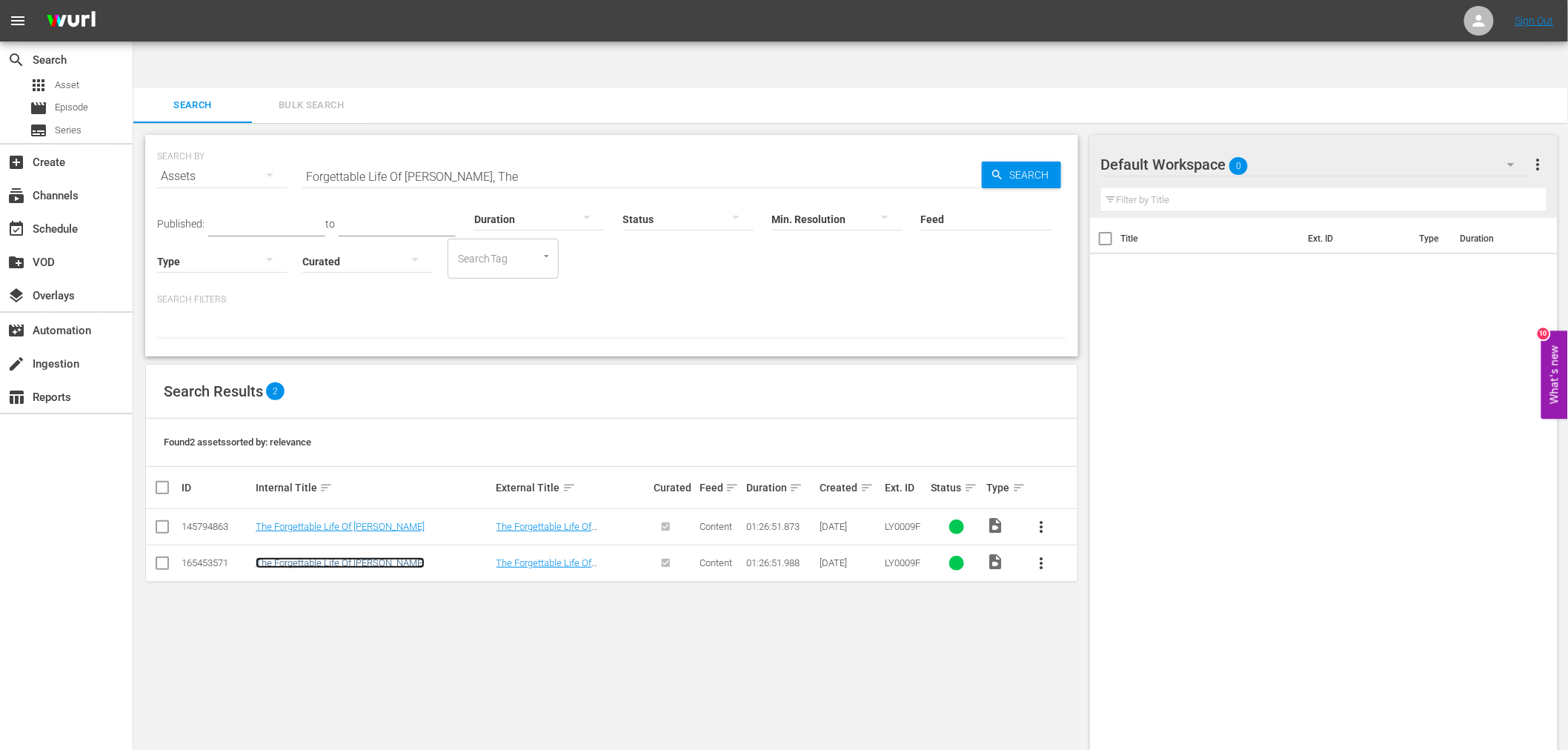
click at [341, 557] on link "The Forgettable Life Of Liam White" at bounding box center [340, 562] width 169 height 11
click at [161, 521] on input "checkbox" at bounding box center [162, 529] width 17 height 17
checkbox input "true"
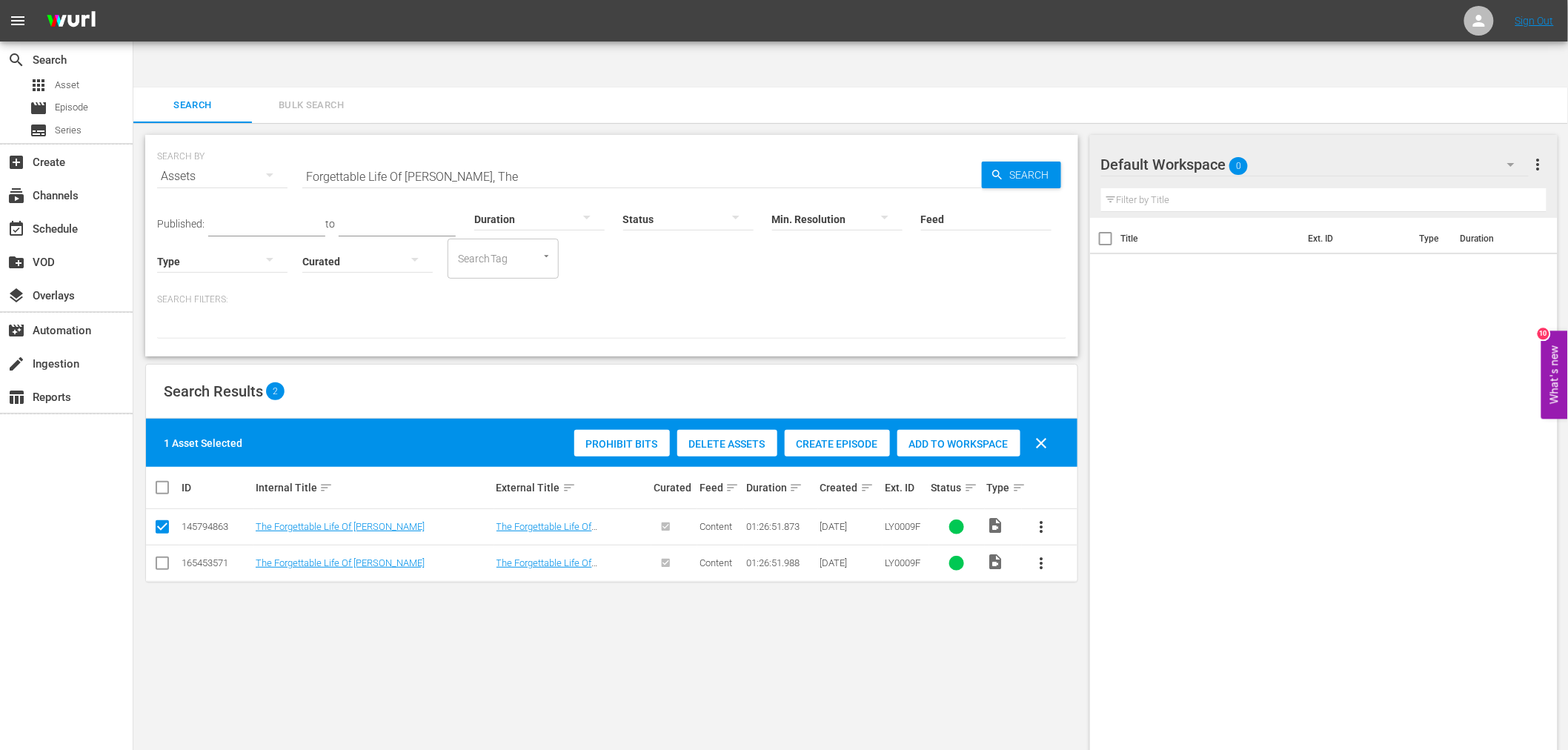
click at [744, 425] on div "Prohibit Bits Delete Assets Create Episode Add to Workspace clear" at bounding box center [814, 443] width 489 height 36
click at [743, 430] on div "Delete Assets" at bounding box center [727, 444] width 100 height 28
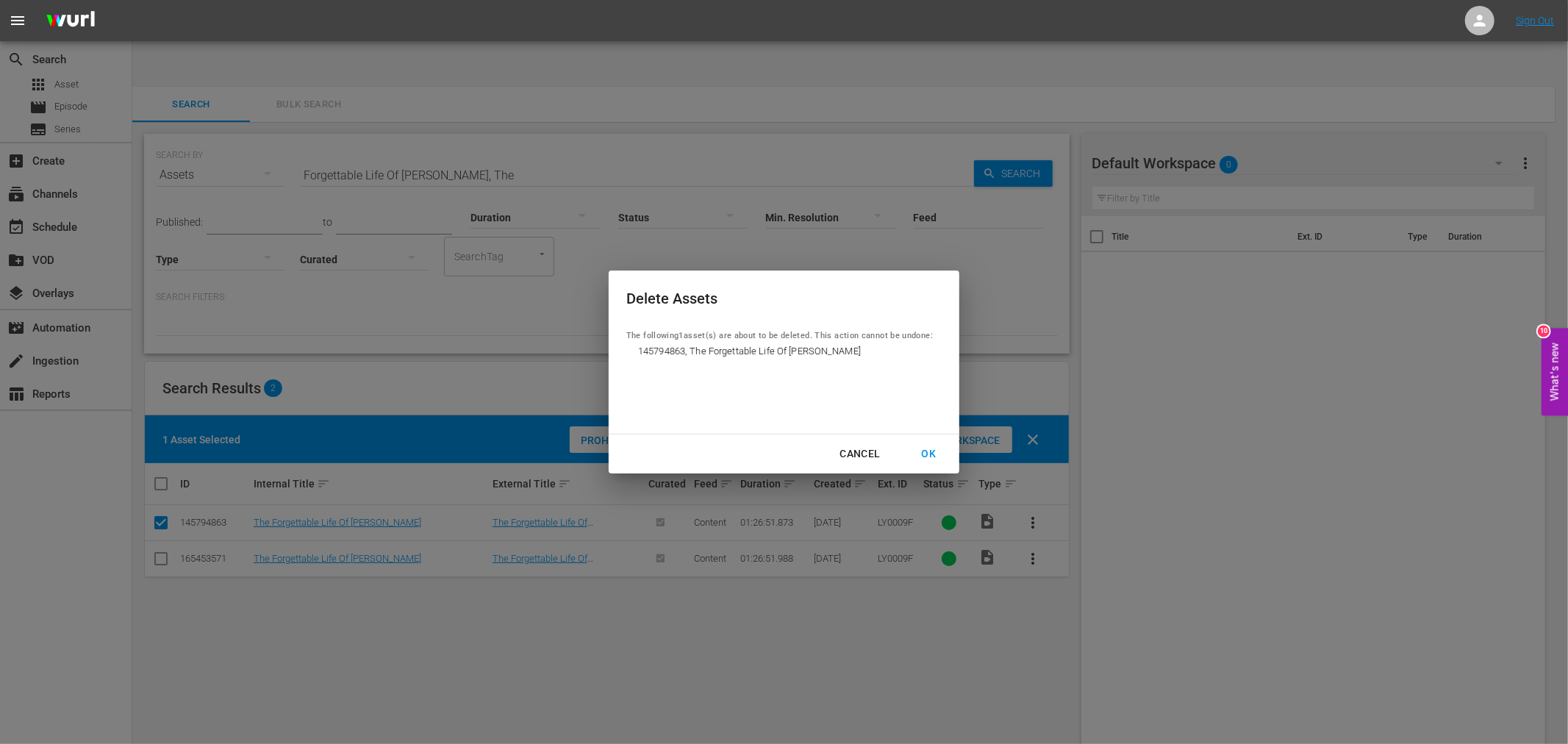
click at [937, 454] on div "OK" at bounding box center [929, 453] width 38 height 18
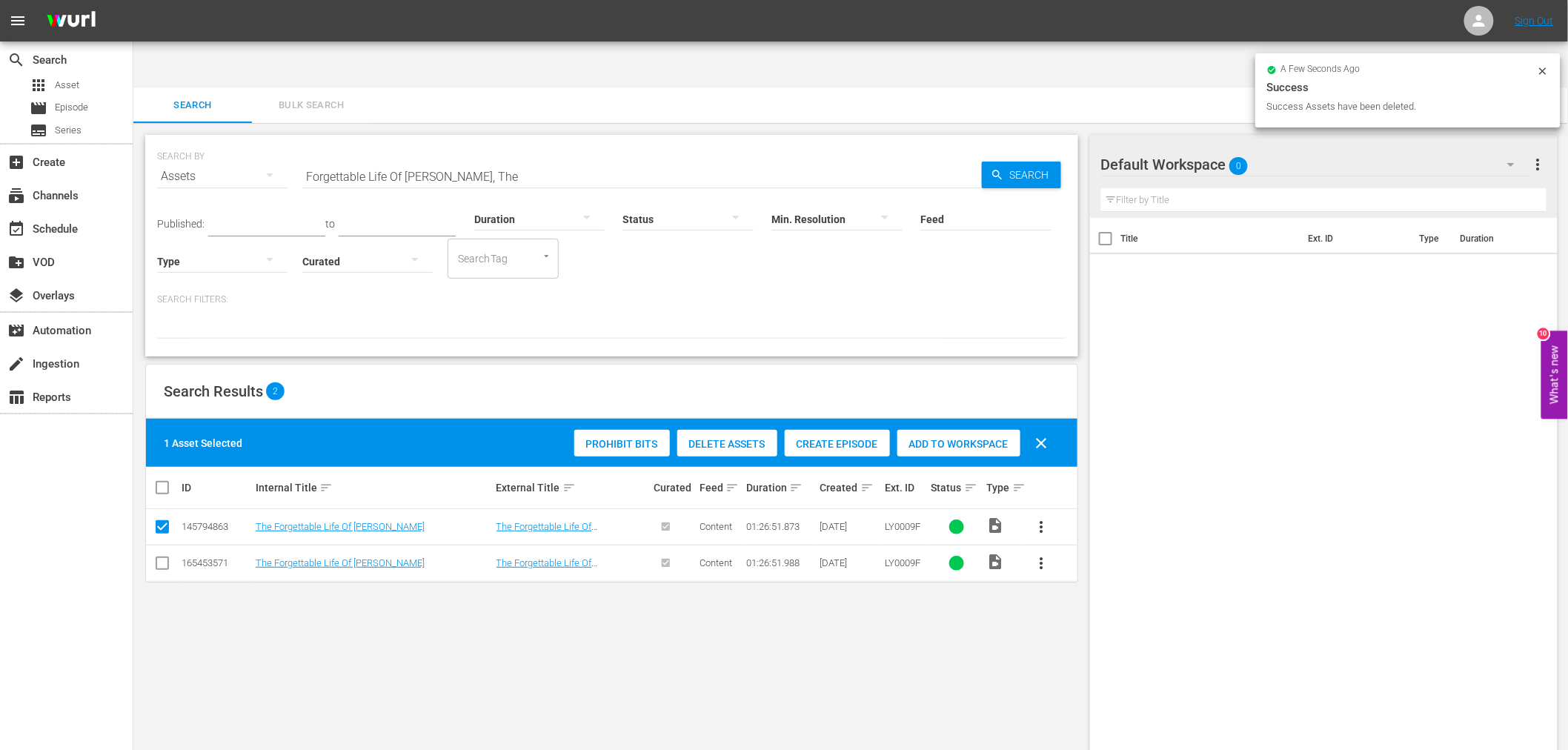
click at [892, 608] on div "SEARCH BY Search By Assets Search ID, Title, Description, Keywords, or Category…" at bounding box center [611, 460] width 957 height 674
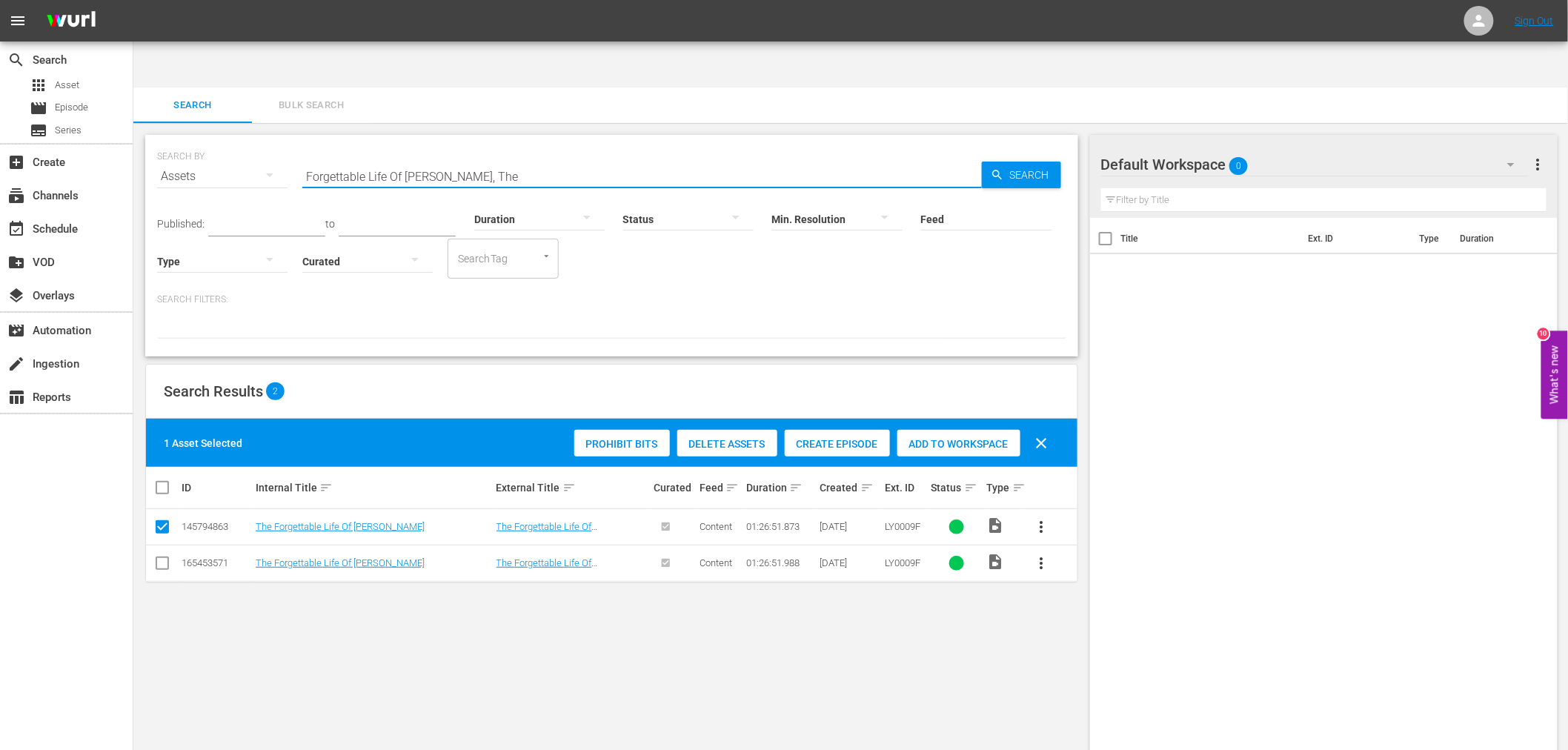
drag, startPoint x: 504, startPoint y: 135, endPoint x: 284, endPoint y: 139, distance: 220.0
click at [284, 141] on div "SEARCH BY Search By Assets Search ID, Title, Description, Keywords, or Category…" at bounding box center [612, 167] width 909 height 53
paste input "What Would You Do For Love?"
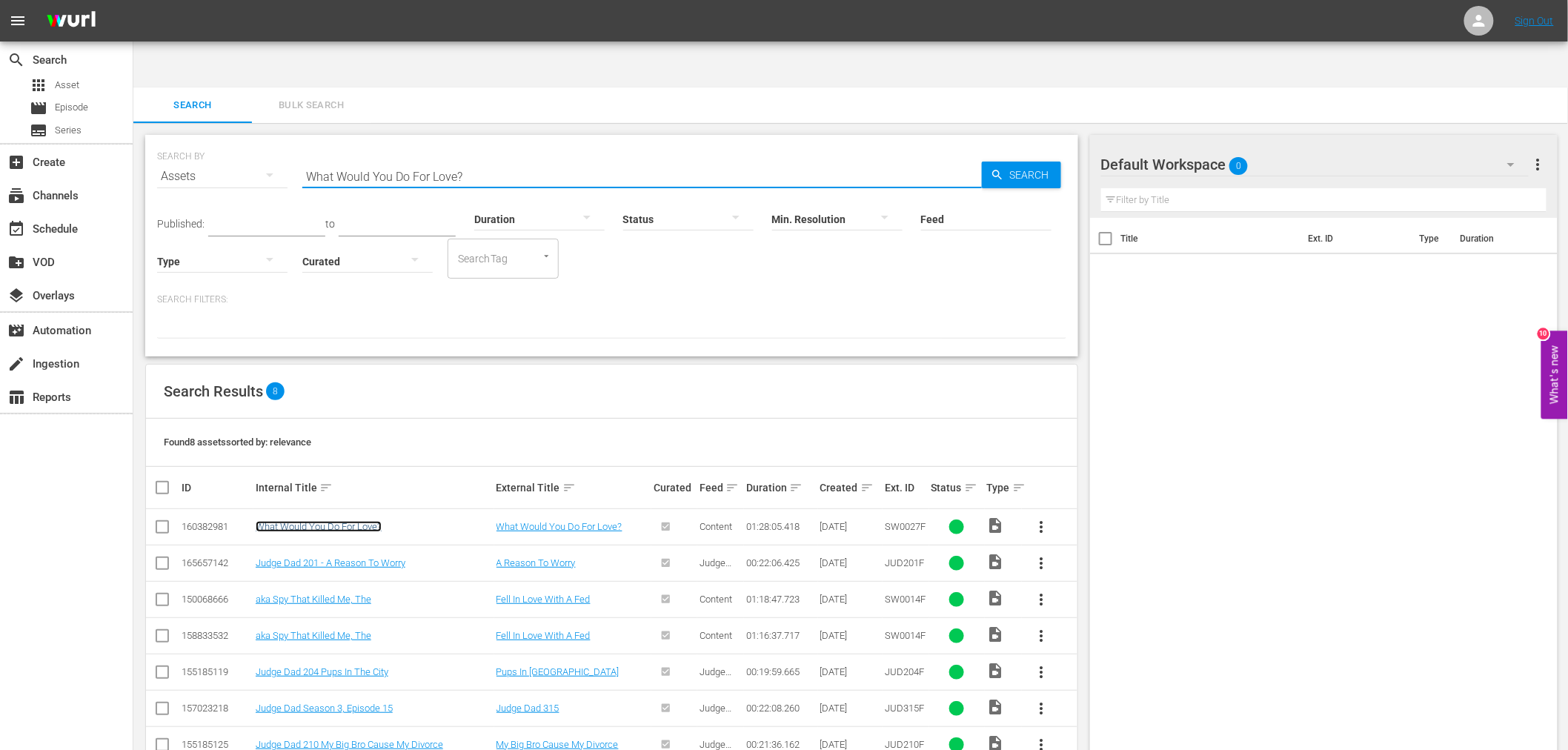
click at [333, 521] on link "What Would You Do For Love?" at bounding box center [318, 526] width 126 height 11
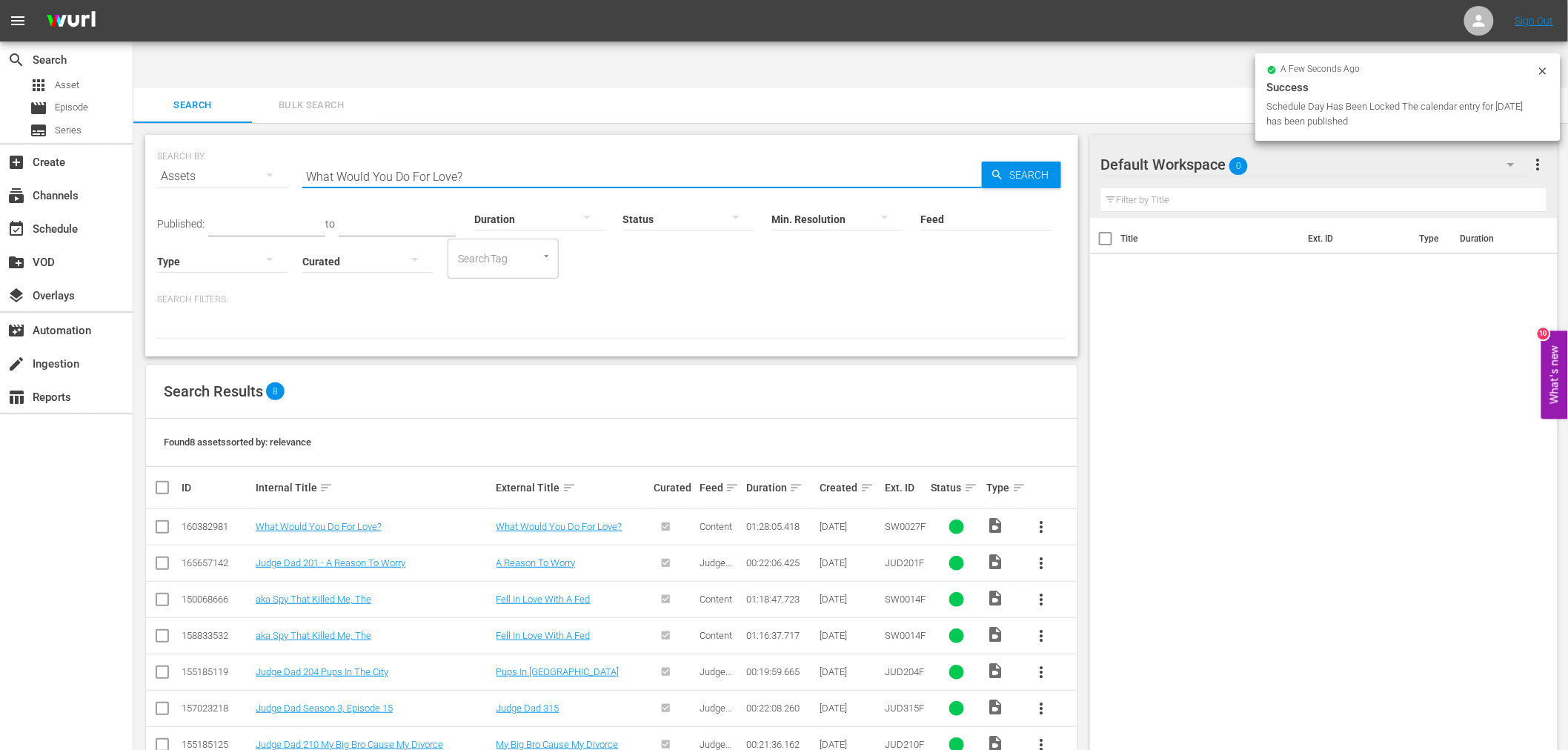
drag, startPoint x: 475, startPoint y: 115, endPoint x: 202, endPoint y: 135, distance: 273.7
click at [216, 141] on div "SEARCH BY Search By Assets Search ID, Title, Description, Keywords, or Category…" at bounding box center [612, 167] width 909 height 53
paste input "Other Side, The"
type input "Other Side, The"
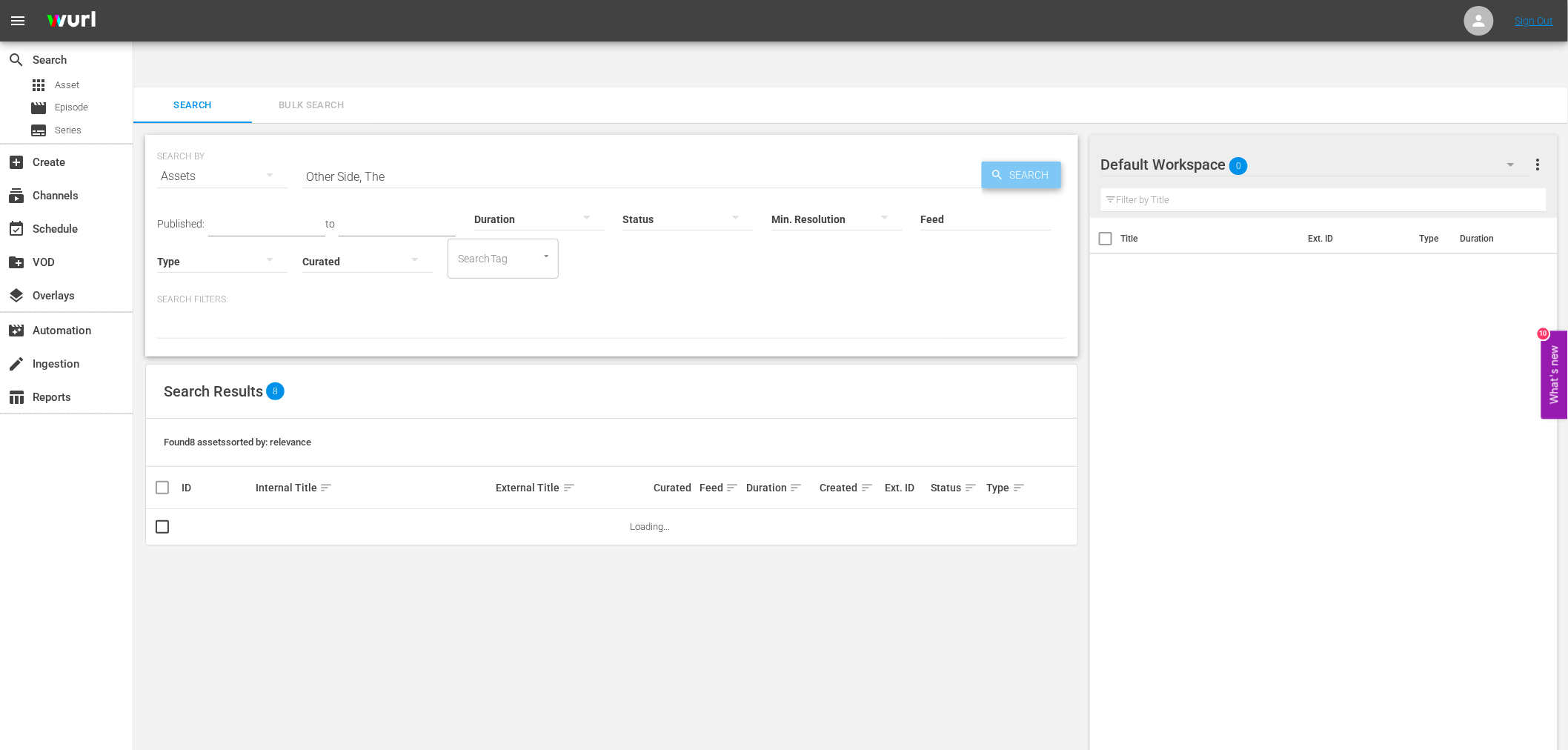
click at [1013, 161] on span "Search" at bounding box center [1033, 175] width 57 height 27
click at [1023, 135] on div "SEARCH BY Search By Assets Search ID, Title, Description, Keywords, or Category…" at bounding box center [611, 246] width 933 height 221
click at [1024, 161] on span "Search" at bounding box center [1033, 175] width 57 height 27
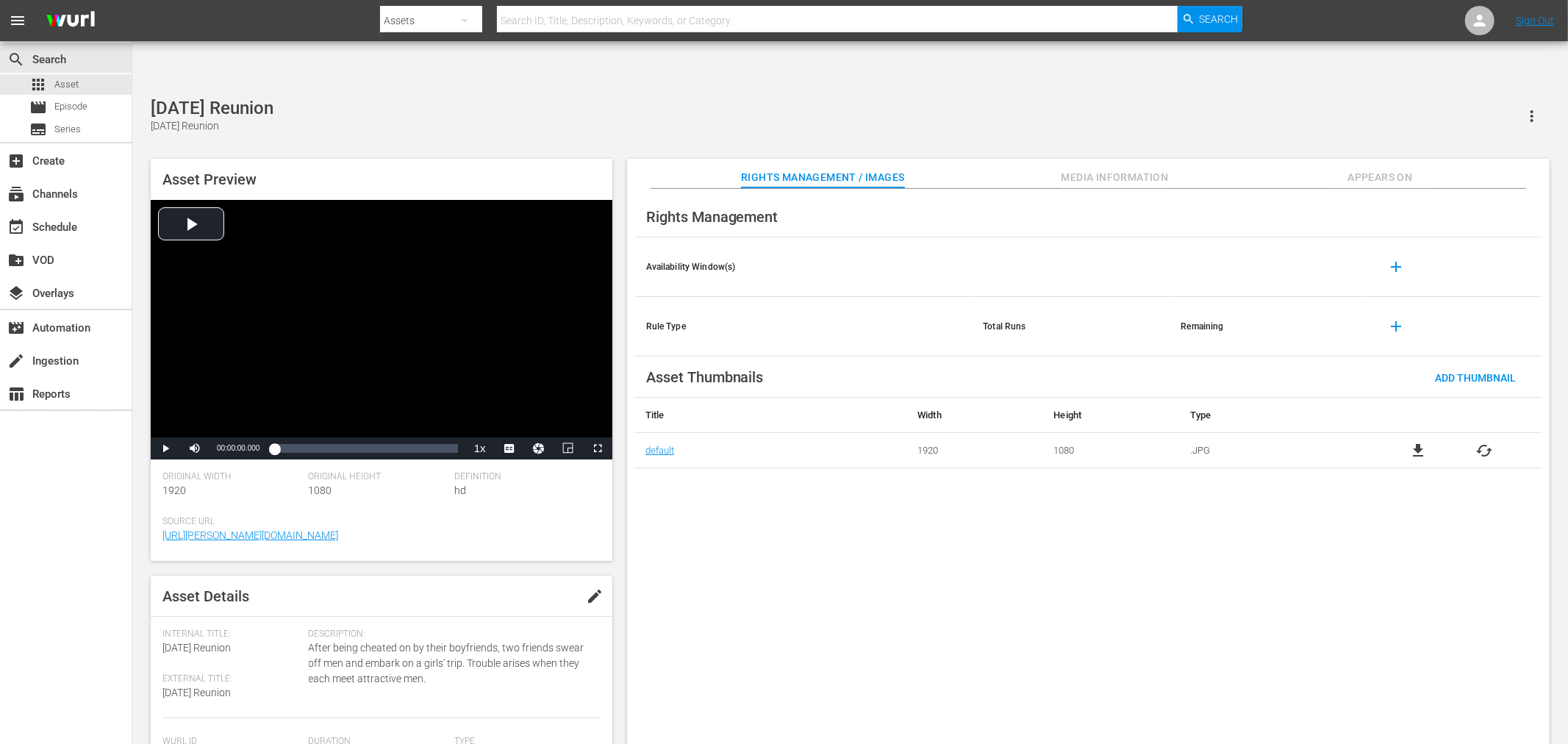
click at [848, 517] on div "Rights Management Availability Window(s) add Rule Type Total Runs Remaining add…" at bounding box center [1088, 478] width 923 height 579
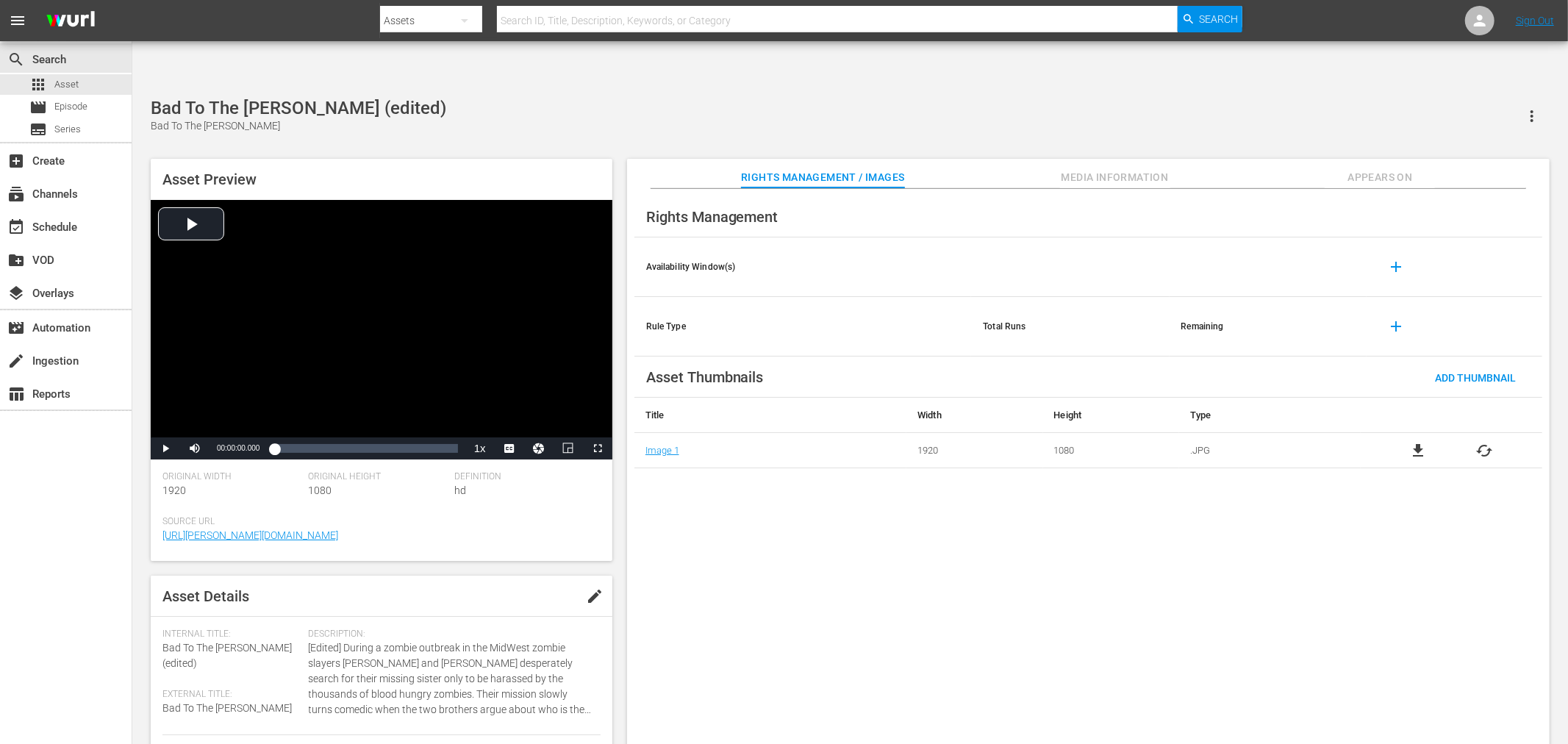
click at [508, 97] on div "Bad To The Jones (edited) Bad To The Jones" at bounding box center [850, 116] width 1399 height 36
click at [725, 97] on div "Everything That Glitters Everything That Glitters Asset Preview Video Player is…" at bounding box center [850, 429] width 1414 height 662
click at [380, 105] on div "Falling In Love Again Falling In Love Again Asset Preview Video Player is loadi…" at bounding box center [850, 429] width 1414 height 662
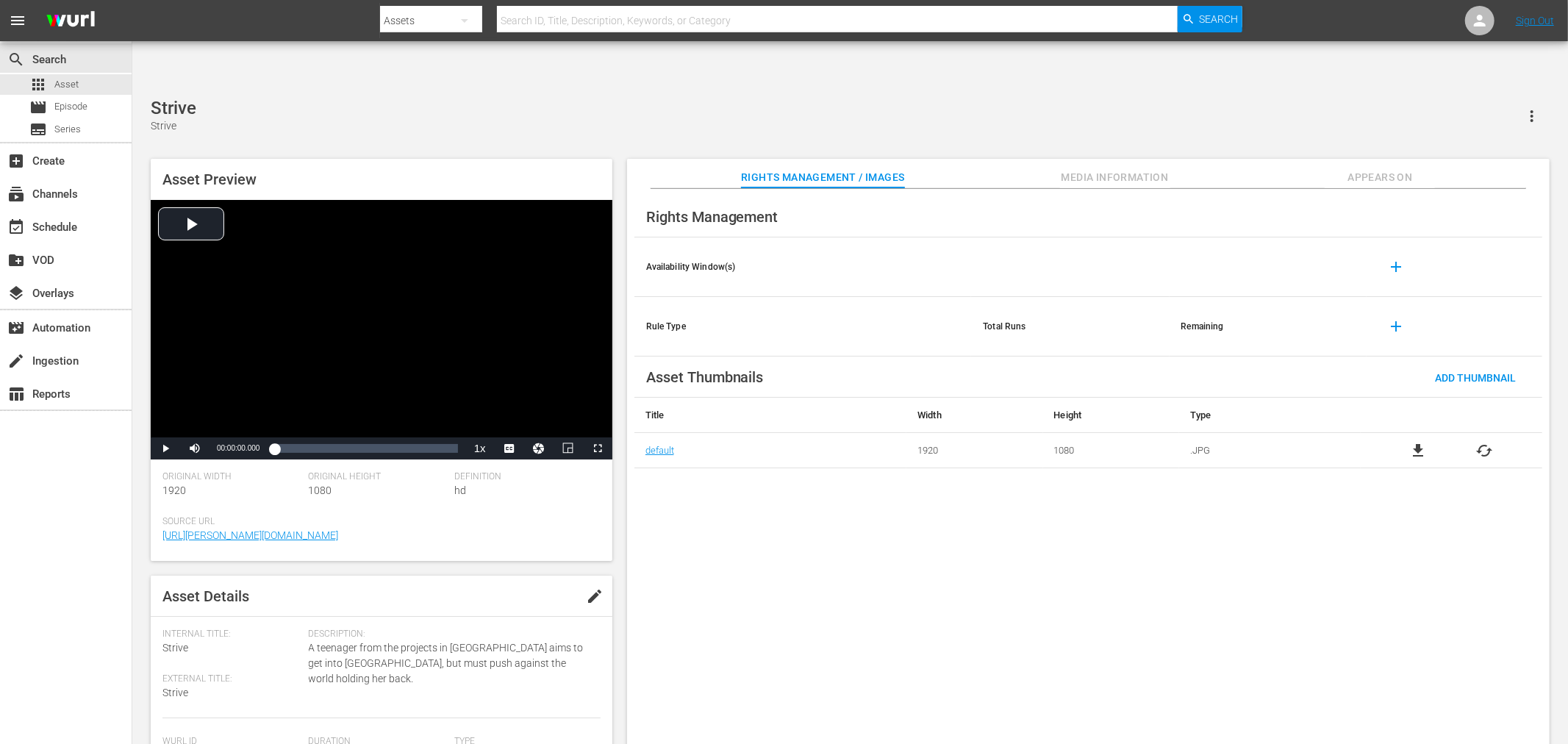
click at [865, 495] on div "Rights Management Availability Window(s) add Rule Type Total Runs Remaining add…" at bounding box center [1088, 478] width 923 height 579
click at [582, 103] on div "Strive Strive Asset Preview Video Player is loading. Play Video Play Mute Curre…" at bounding box center [850, 429] width 1414 height 662
click at [426, 97] on div "The Prayer Circle The Prayer Circle Asset Preview Video Player is loading. Play…" at bounding box center [850, 429] width 1414 height 662
click at [597, 104] on div "Steps Of Faith Steps Of Faith Asset Preview Video Player is loading. Play Video…" at bounding box center [850, 429] width 1414 height 662
click at [641, 19] on input "text" at bounding box center [838, 21] width 681 height 36
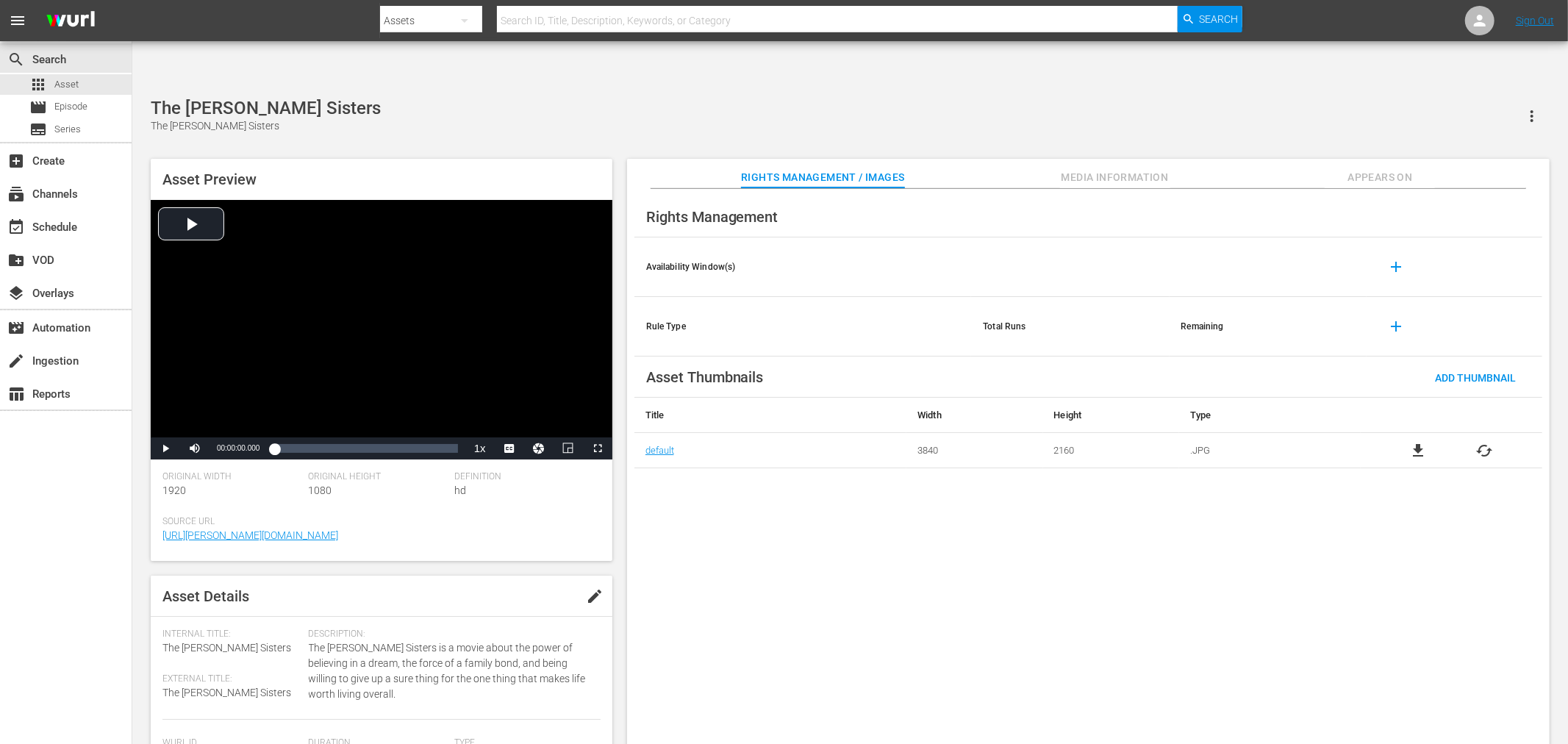
click at [492, 97] on div "The Dempsey Sisters The Dempsey Sisters" at bounding box center [850, 116] width 1399 height 36
click at [577, 97] on div "Miracles Are For Real Miracles Are For Real Asset Preview Video Player is loadi…" at bounding box center [850, 429] width 1414 height 662
click at [971, 540] on div "Rights Management Availability Window(s) add Rule Type Total Runs Remaining add…" at bounding box center [1088, 478] width 923 height 579
click at [1000, 559] on div "Rights Management Availability Window(s) add Rule Type Total Runs Remaining add…" at bounding box center [1088, 478] width 923 height 579
click at [755, 509] on div "Rights Management Availability Window(s) add Rule Type Total Runs Remaining add…" at bounding box center [1088, 478] width 923 height 579
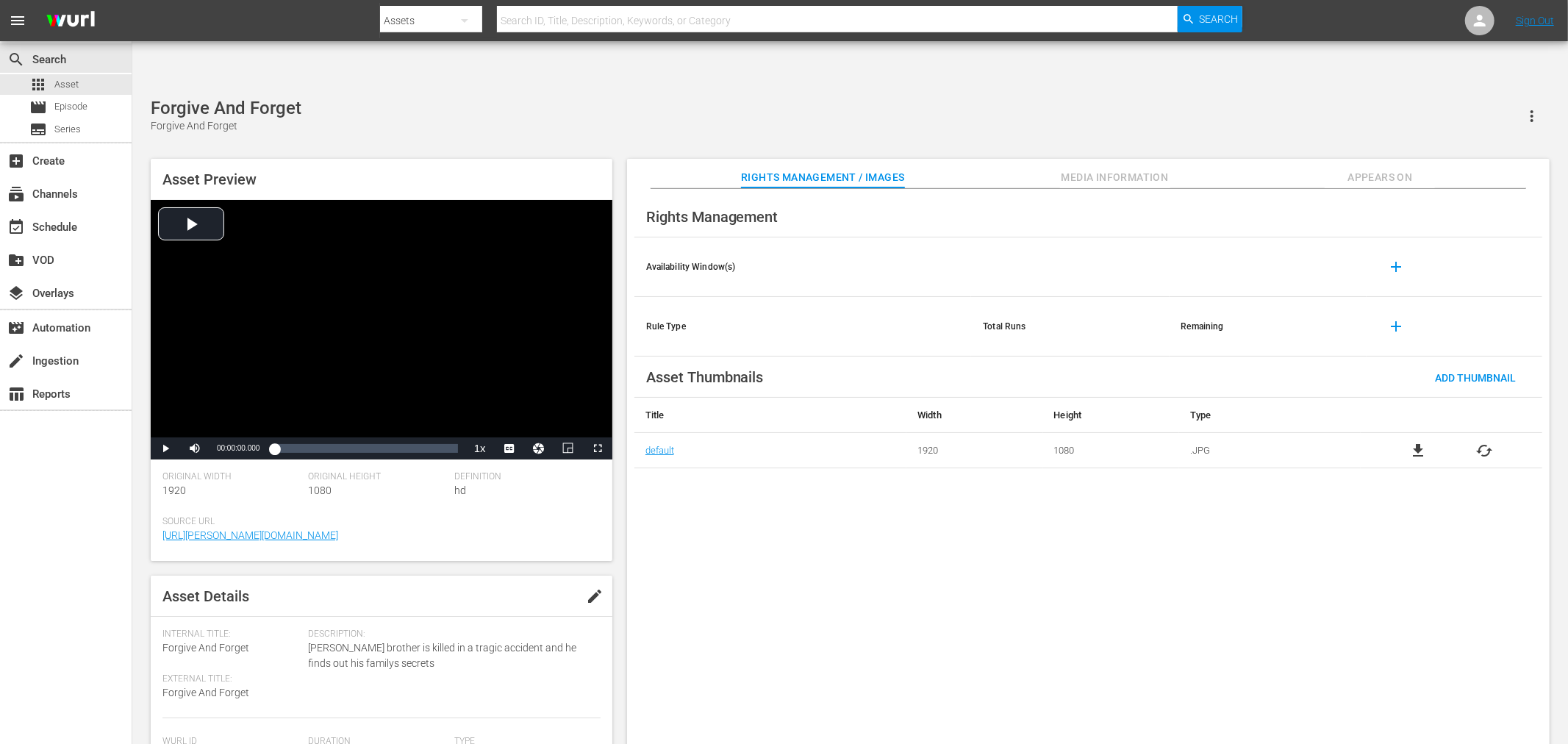
click at [496, 97] on div "Forgive And Forget Forgive And Forget" at bounding box center [850, 116] width 1399 height 36
click at [718, 97] on div "Hidden Orchard Mysteries Hidden Orchard Mysteries" at bounding box center [850, 116] width 1399 height 36
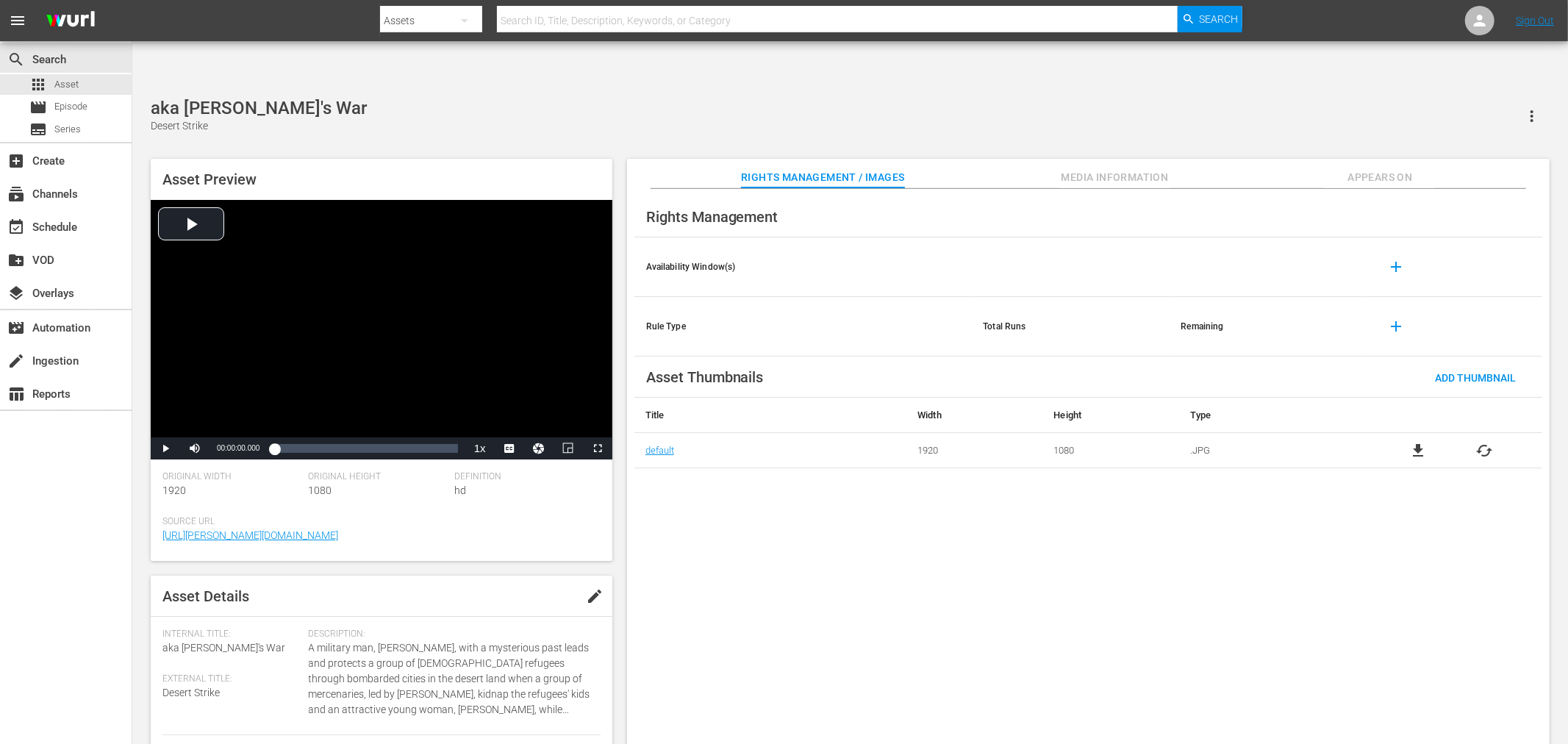
click at [725, 481] on div "Rights Management Availability Window(s) add Rule Type Total Runs Remaining add…" at bounding box center [1088, 478] width 923 height 579
click at [851, 555] on div "Rights Management Availability Window(s) add Rule Type Total Runs Remaining add…" at bounding box center [1088, 478] width 923 height 579
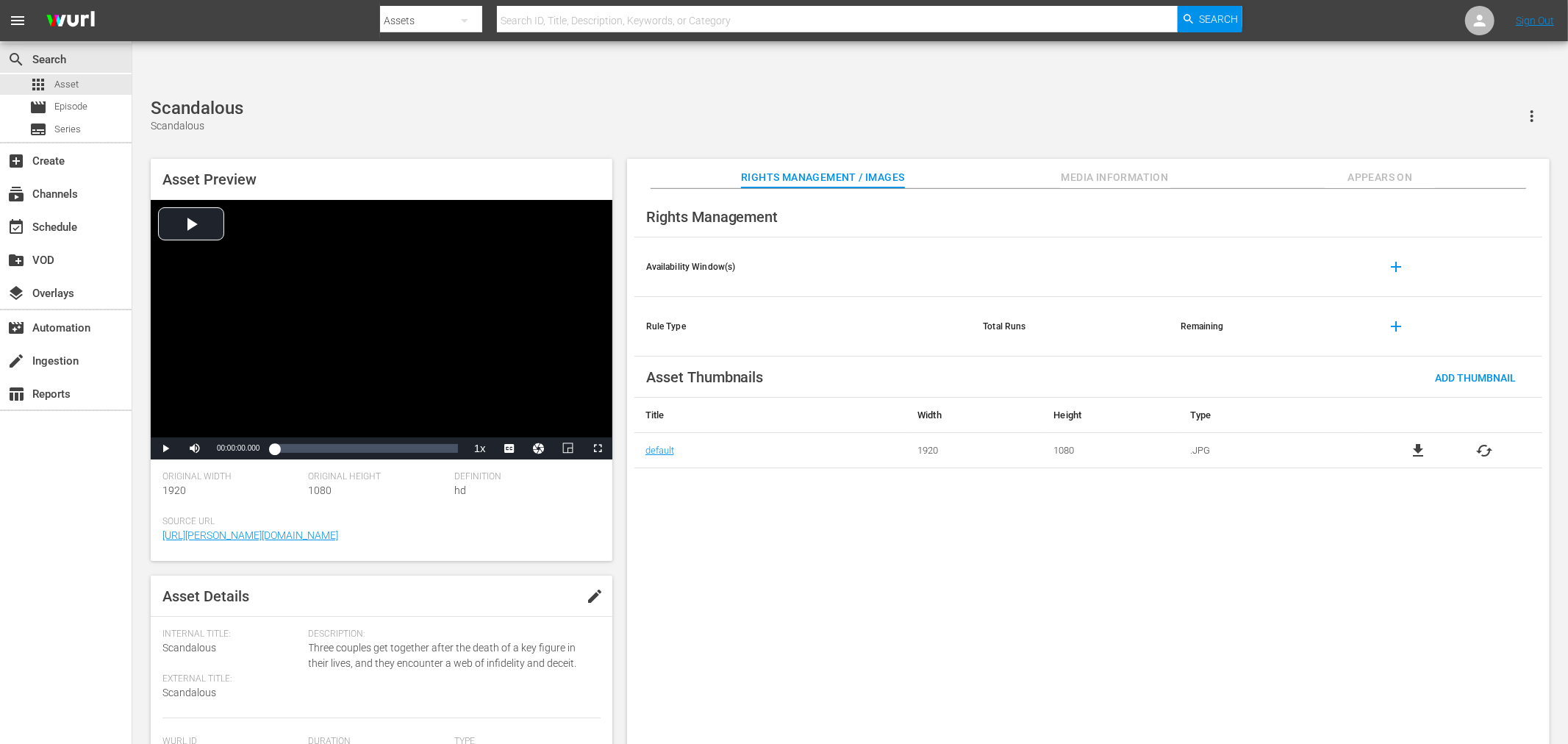
click at [667, 97] on div "Scandalous Scandalous" at bounding box center [850, 116] width 1399 height 36
click at [426, 97] on div "Seal Of Desire Seal Of Desire" at bounding box center [850, 116] width 1399 height 36
click at [535, 97] on div "aka D'Curse The Curse" at bounding box center [850, 116] width 1399 height 36
click at [298, 103] on div "Revival Revival Asset Preview Video Player is loading. Play Video Play Mute Cur…" at bounding box center [850, 429] width 1414 height 662
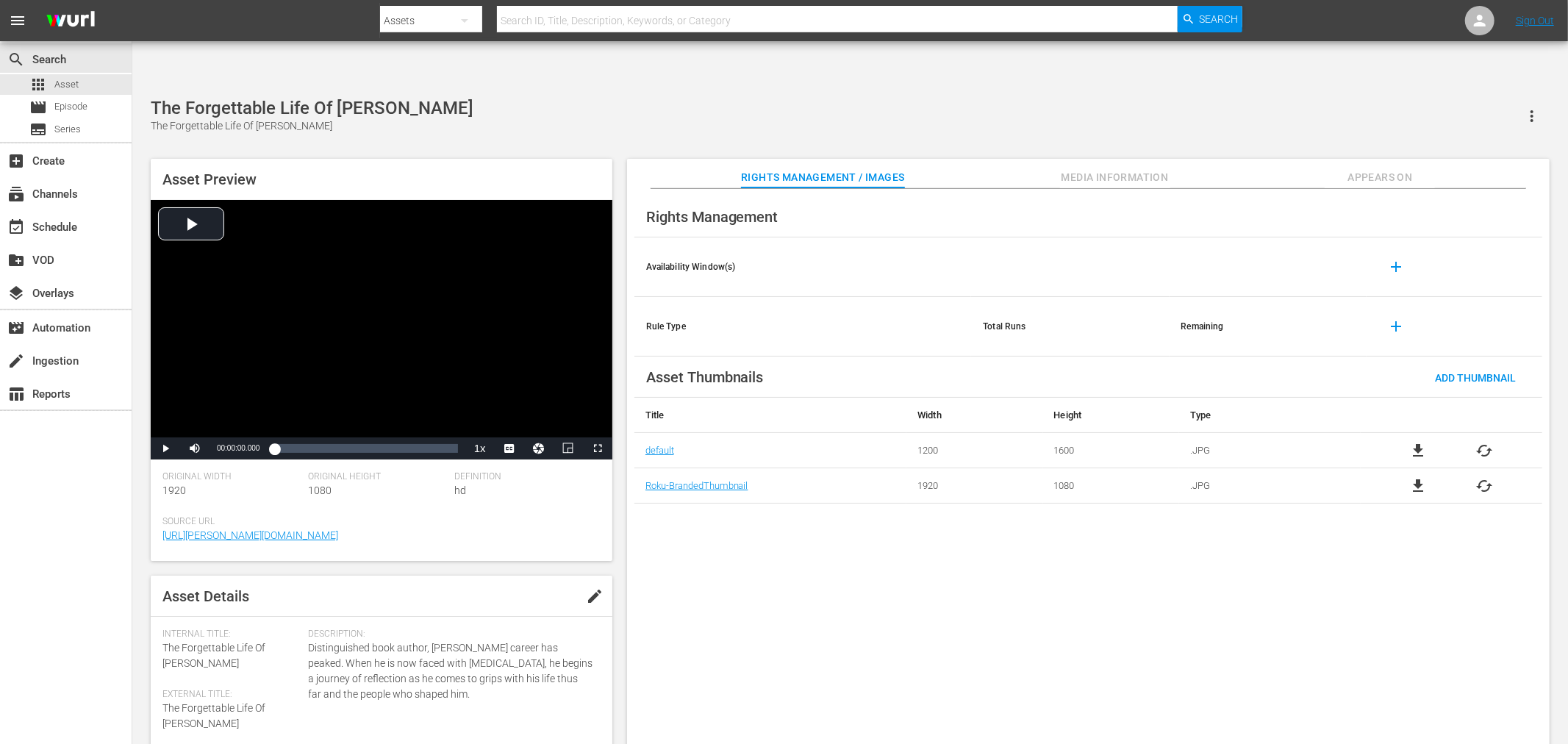
click at [1485, 442] on span "cached" at bounding box center [1485, 450] width 17 height 17
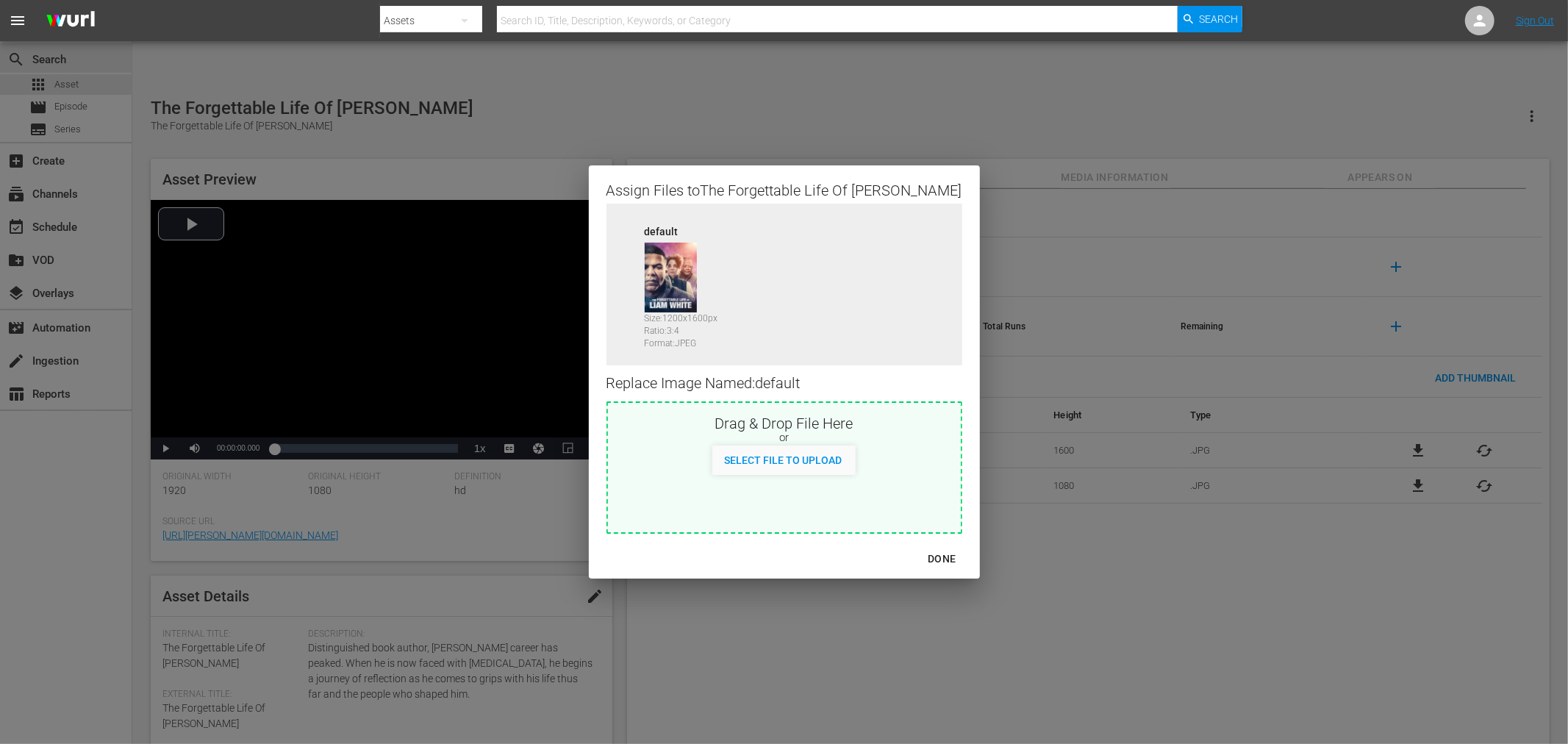
click at [931, 563] on div "DONE" at bounding box center [942, 559] width 51 height 18
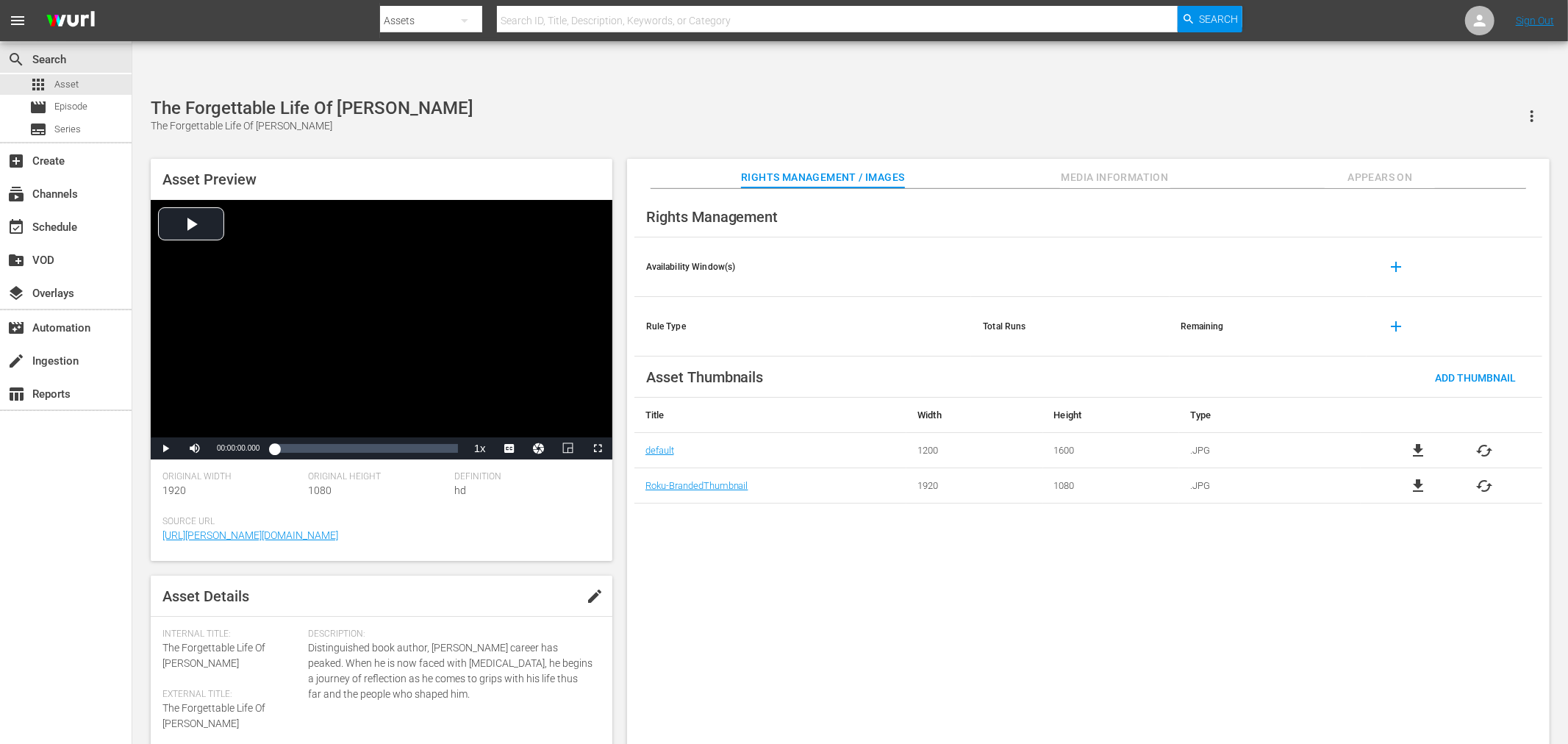
click at [1479, 477] on span "cached" at bounding box center [1485, 486] width 17 height 17
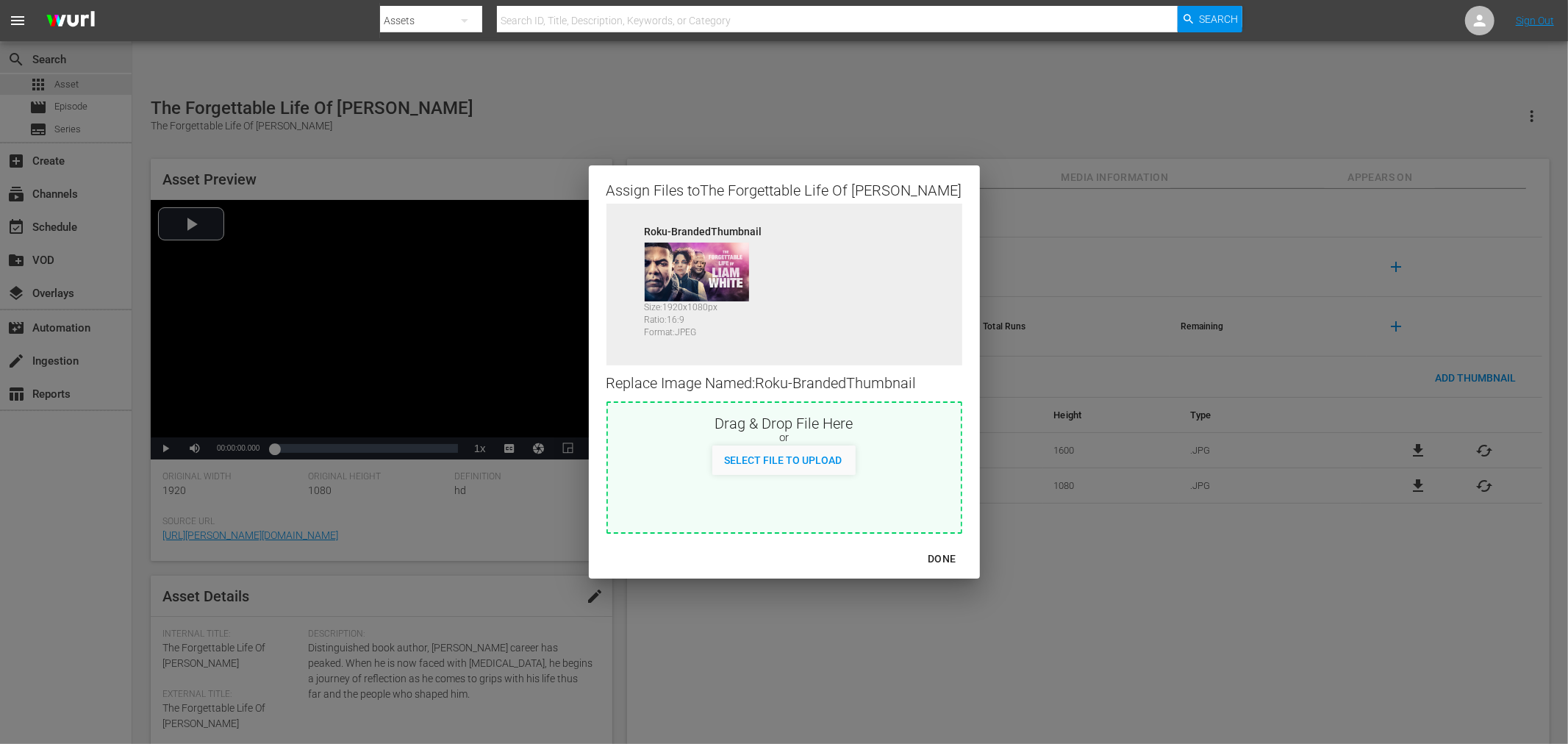
click at [1483, 405] on div "Assign Files to The Forgettable Life Of Liam White Source Roku-BrandedThumbnail…" at bounding box center [784, 372] width 1533 height 708
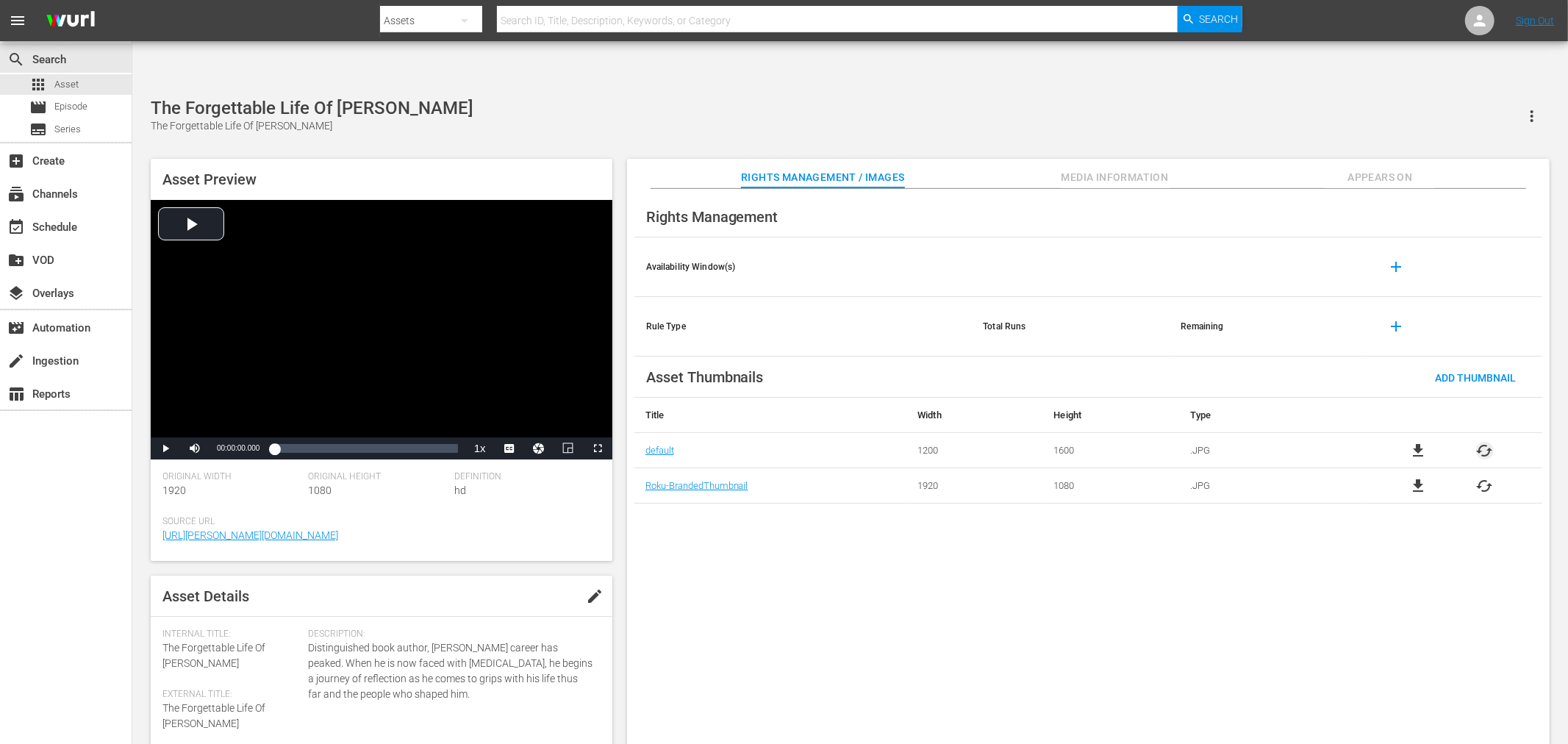
click at [1483, 442] on span "cached" at bounding box center [1485, 450] width 17 height 17
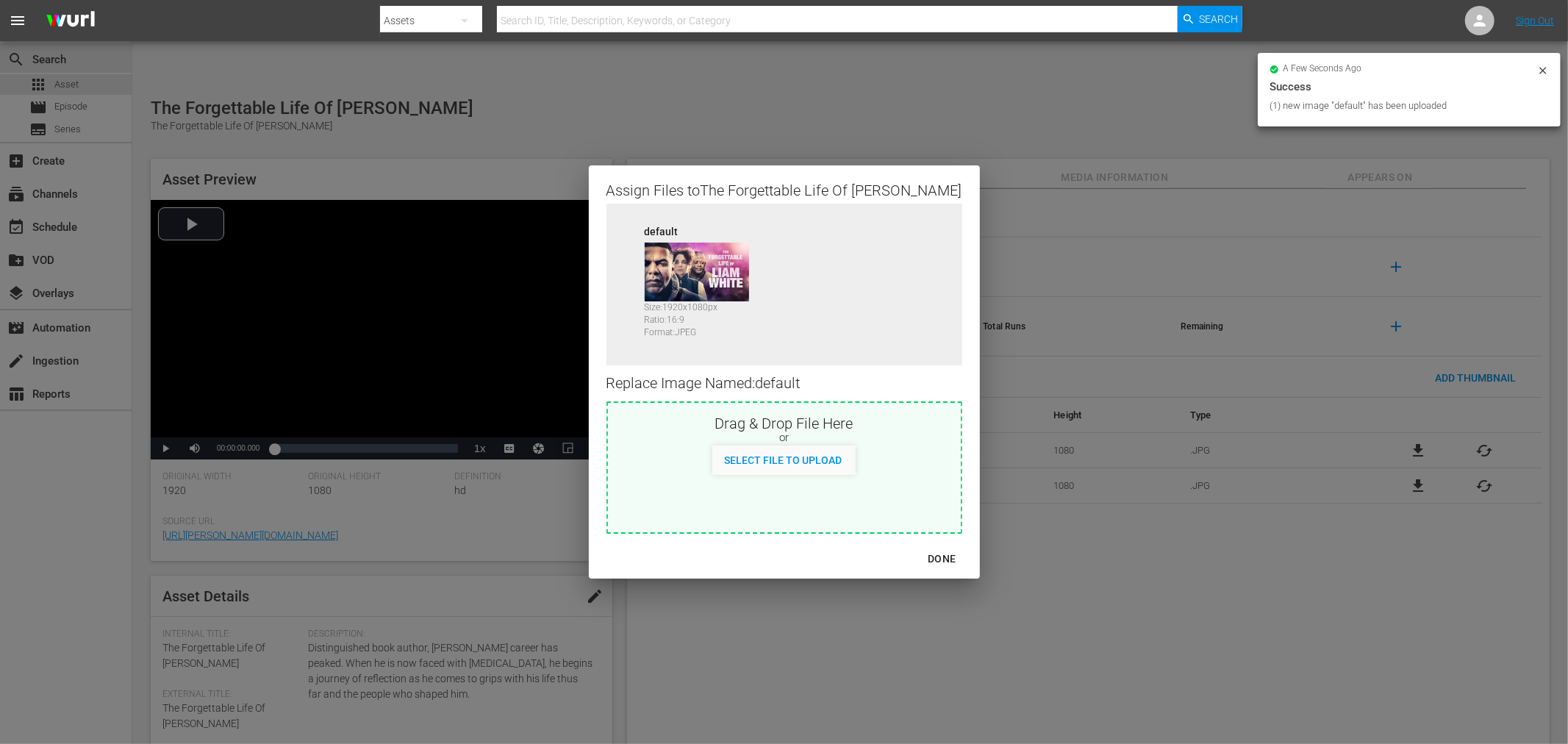
click at [916, 555] on div "DONE" at bounding box center [942, 559] width 51 height 18
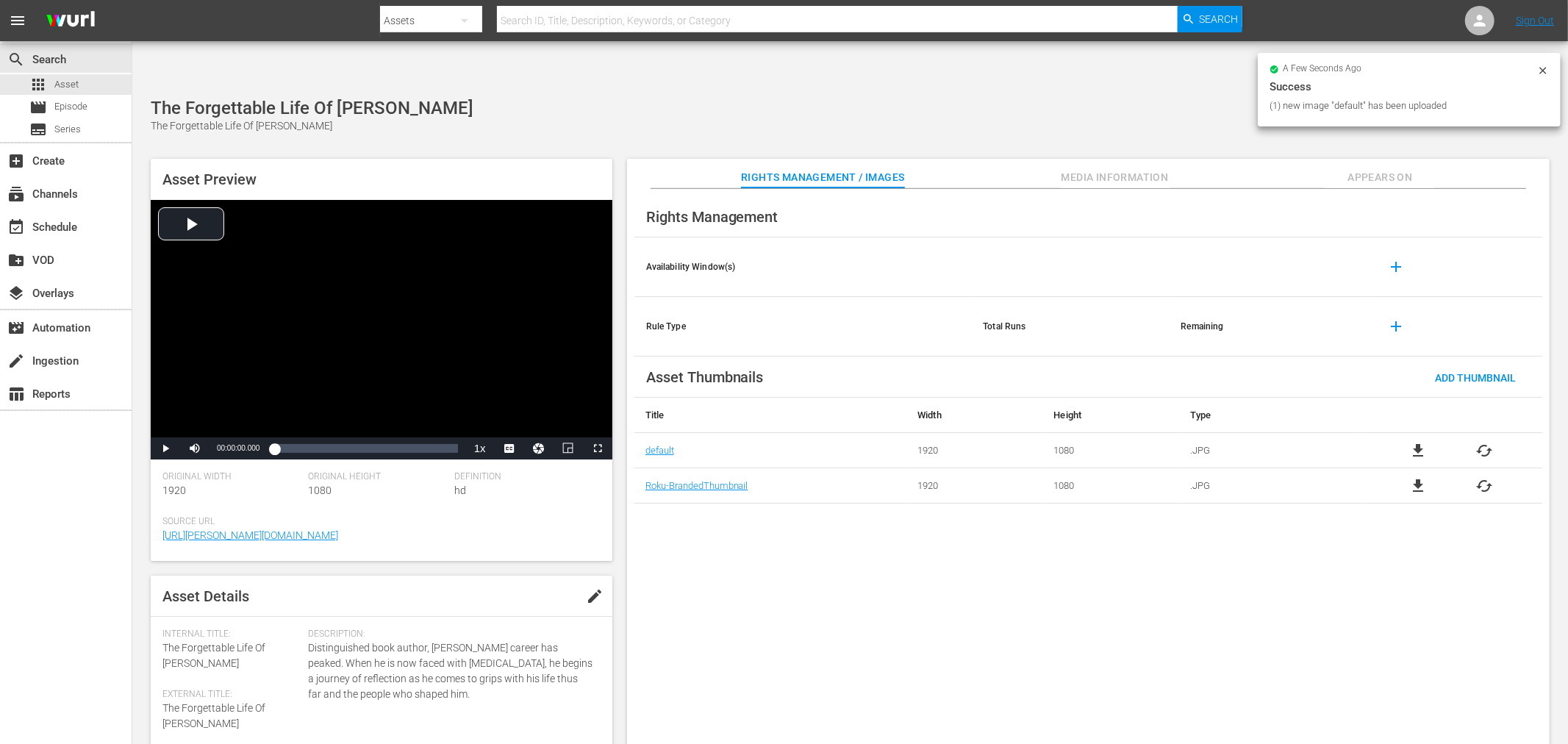
click at [926, 593] on div "Rights Management Availability Window(s) add Rule Type Total Runs Remaining add…" at bounding box center [1088, 478] width 923 height 579
click at [1385, 168] on span "Appears On" at bounding box center [1380, 178] width 110 height 18
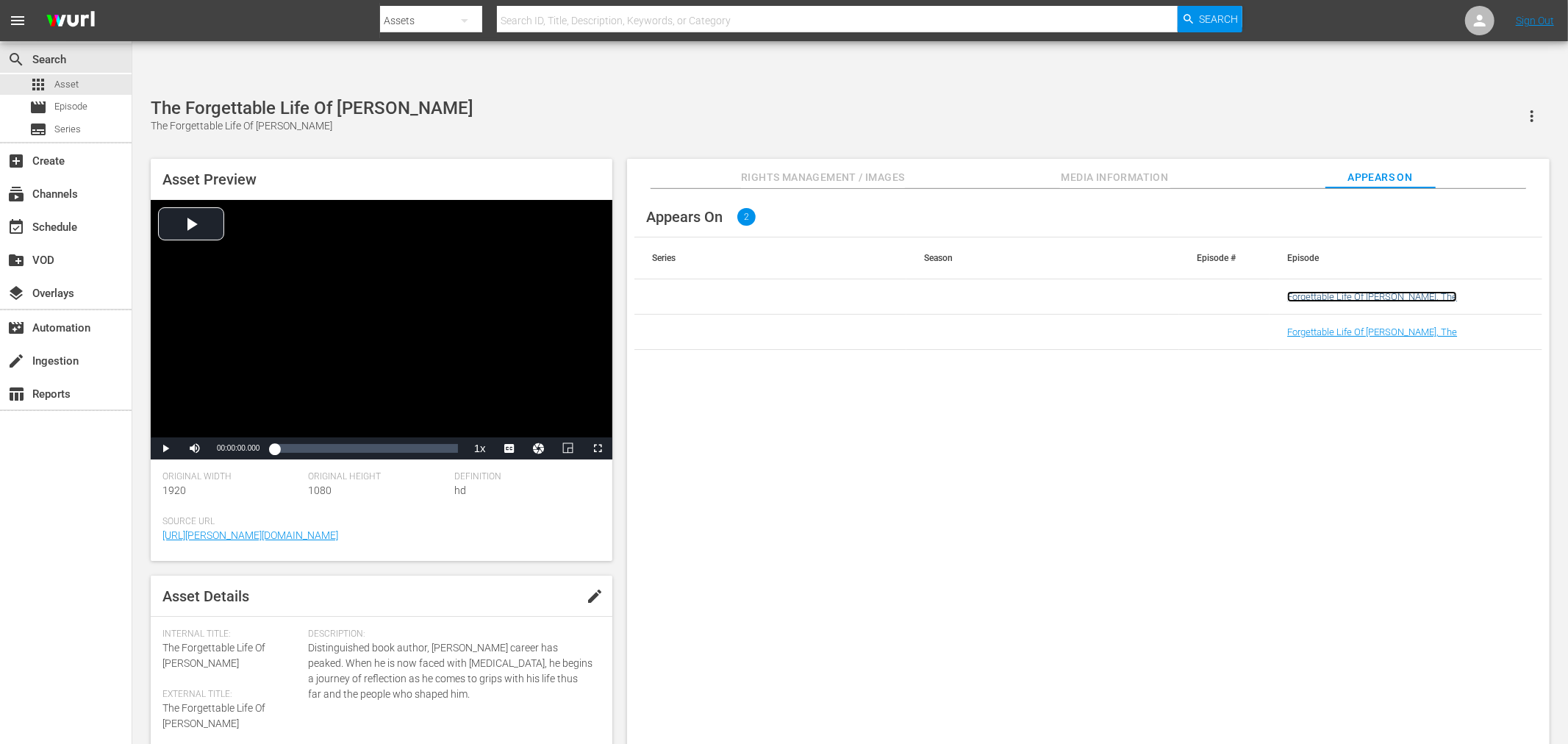
click at [1353, 291] on link "Forgettable Life Of Liam White, The" at bounding box center [1372, 296] width 170 height 11
click at [1351, 326] on link "Forgettable Life Of Liam White, The" at bounding box center [1372, 331] width 170 height 11
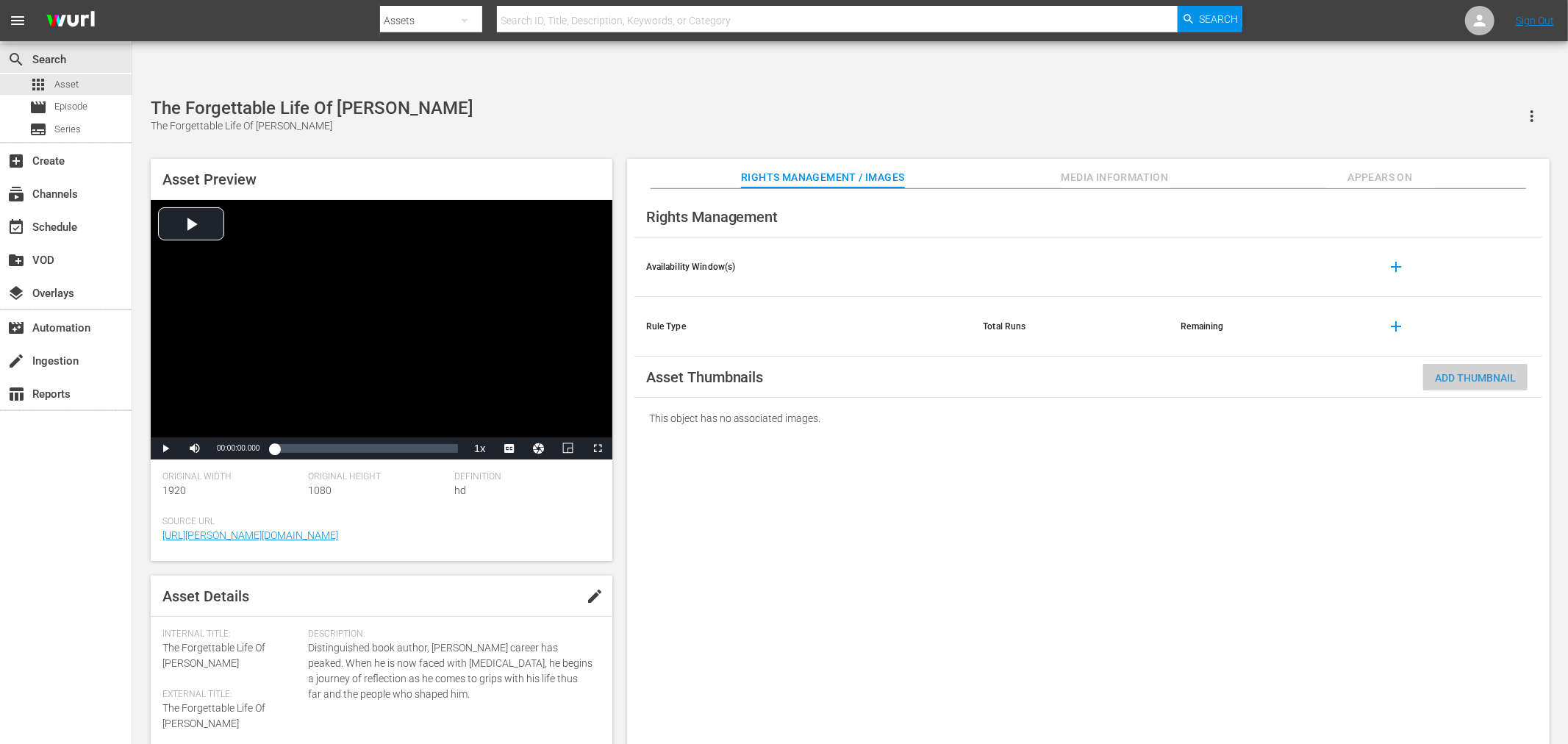
click at [1411, 372] on span "Add Thumbnail" at bounding box center [1475, 377] width 104 height 12
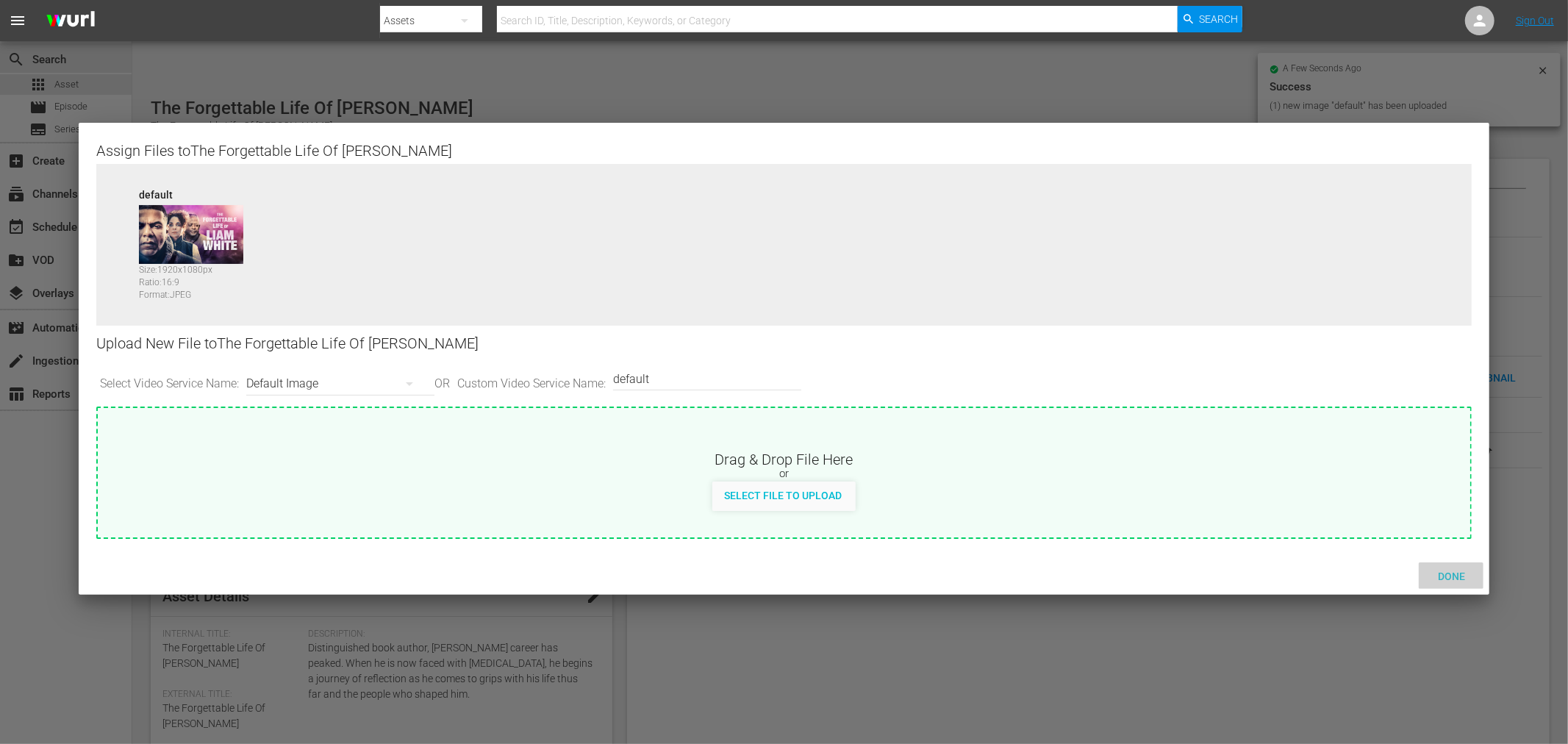
click at [1411, 582] on div "Done" at bounding box center [1452, 576] width 64 height 27
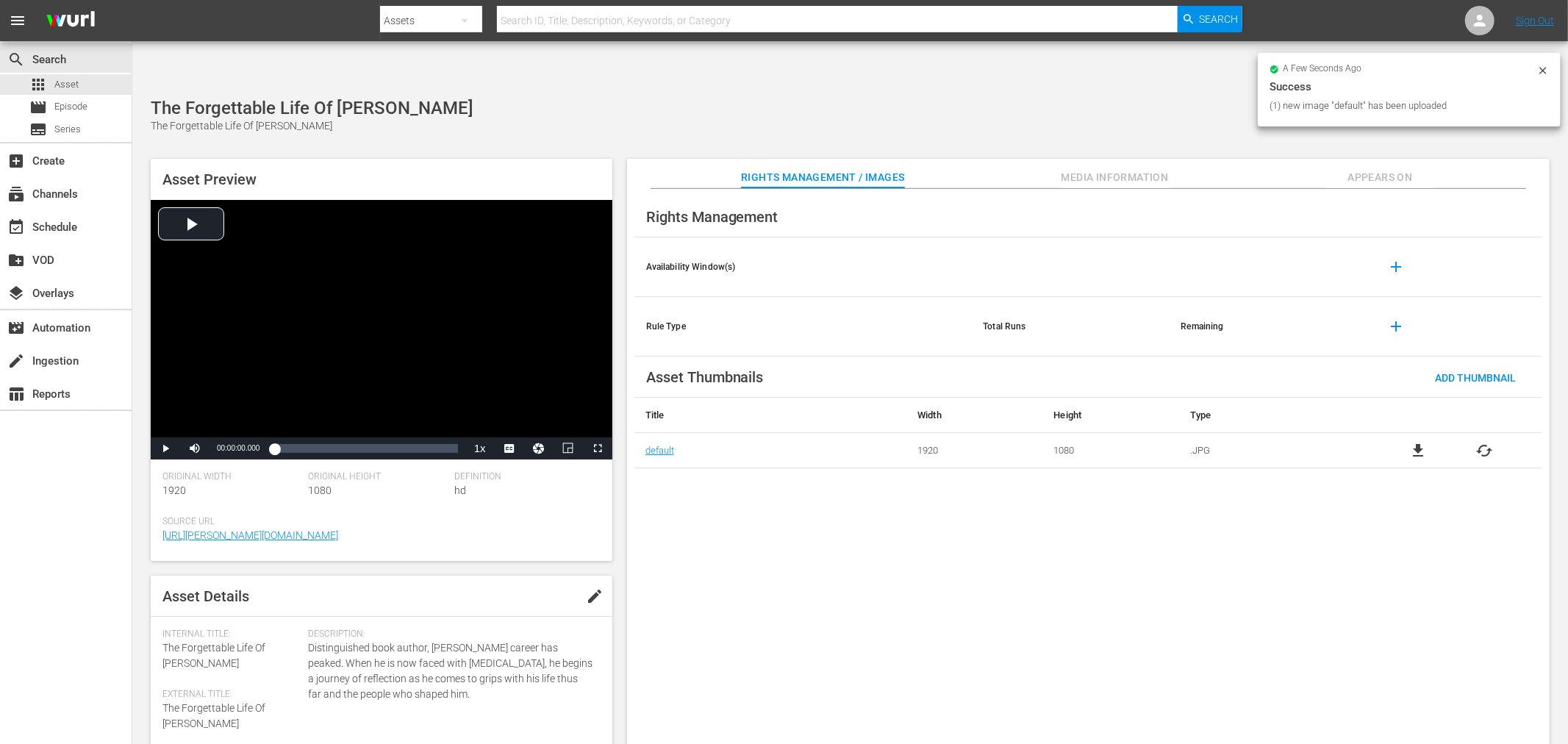
click at [1411, 579] on div "Rights Management Availability Window(s) add Rule Type Total Runs Remaining add…" at bounding box center [1088, 478] width 923 height 579
click at [1351, 168] on span "Appears On" at bounding box center [1380, 178] width 110 height 18
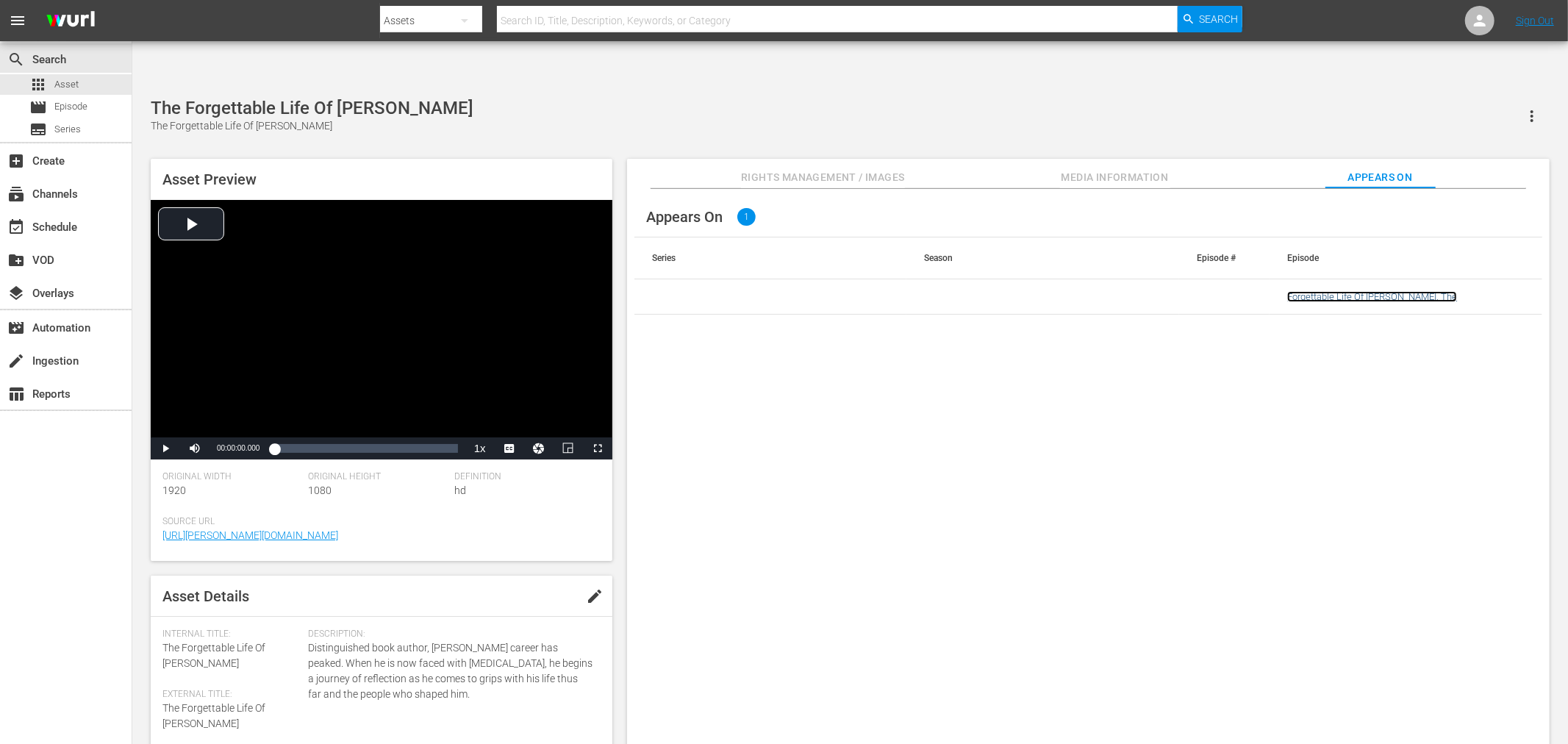
click at [1332, 291] on link "Forgettable Life Of Liam White, The" at bounding box center [1372, 296] width 170 height 11
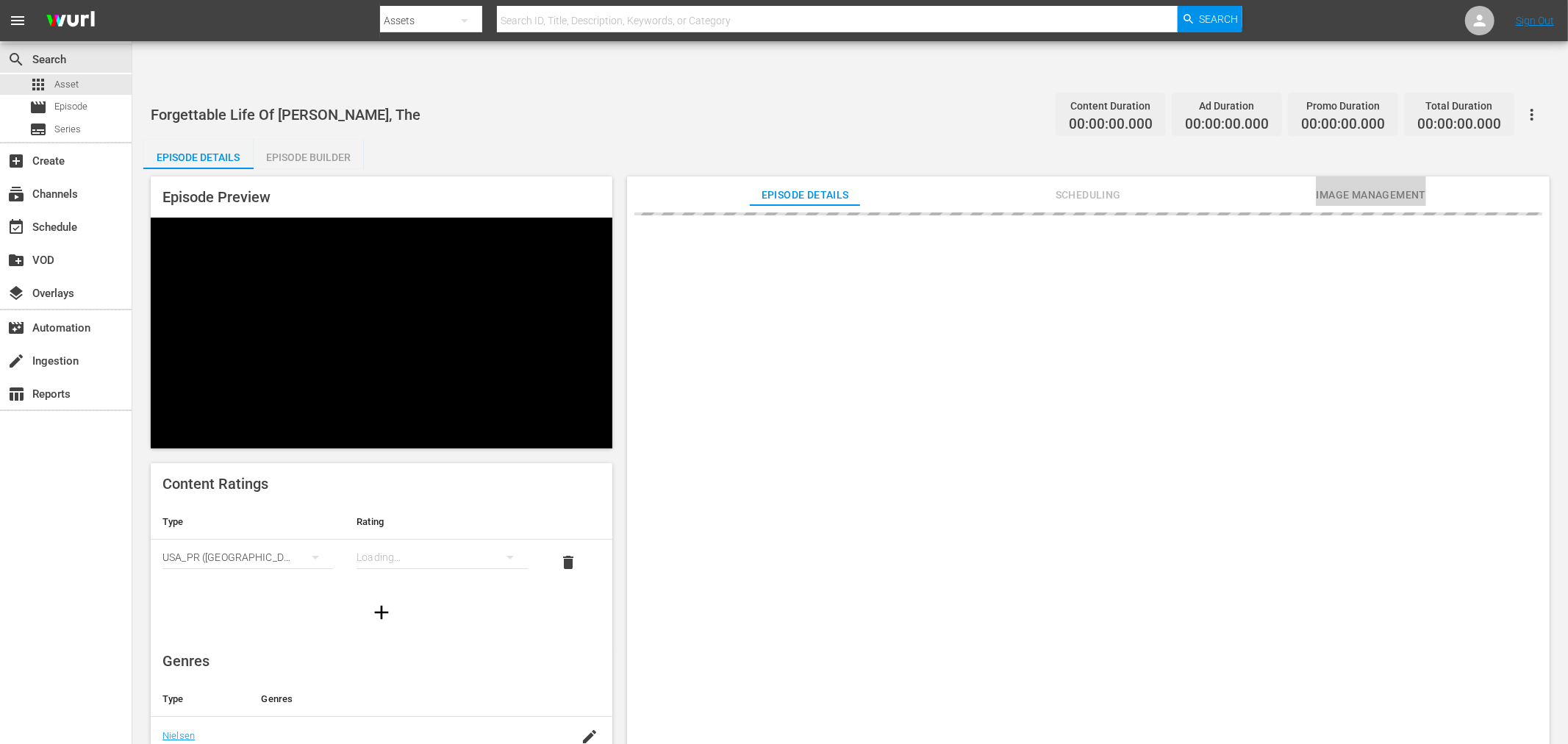
click at [1369, 177] on button "Image Management" at bounding box center [1371, 192] width 110 height 30
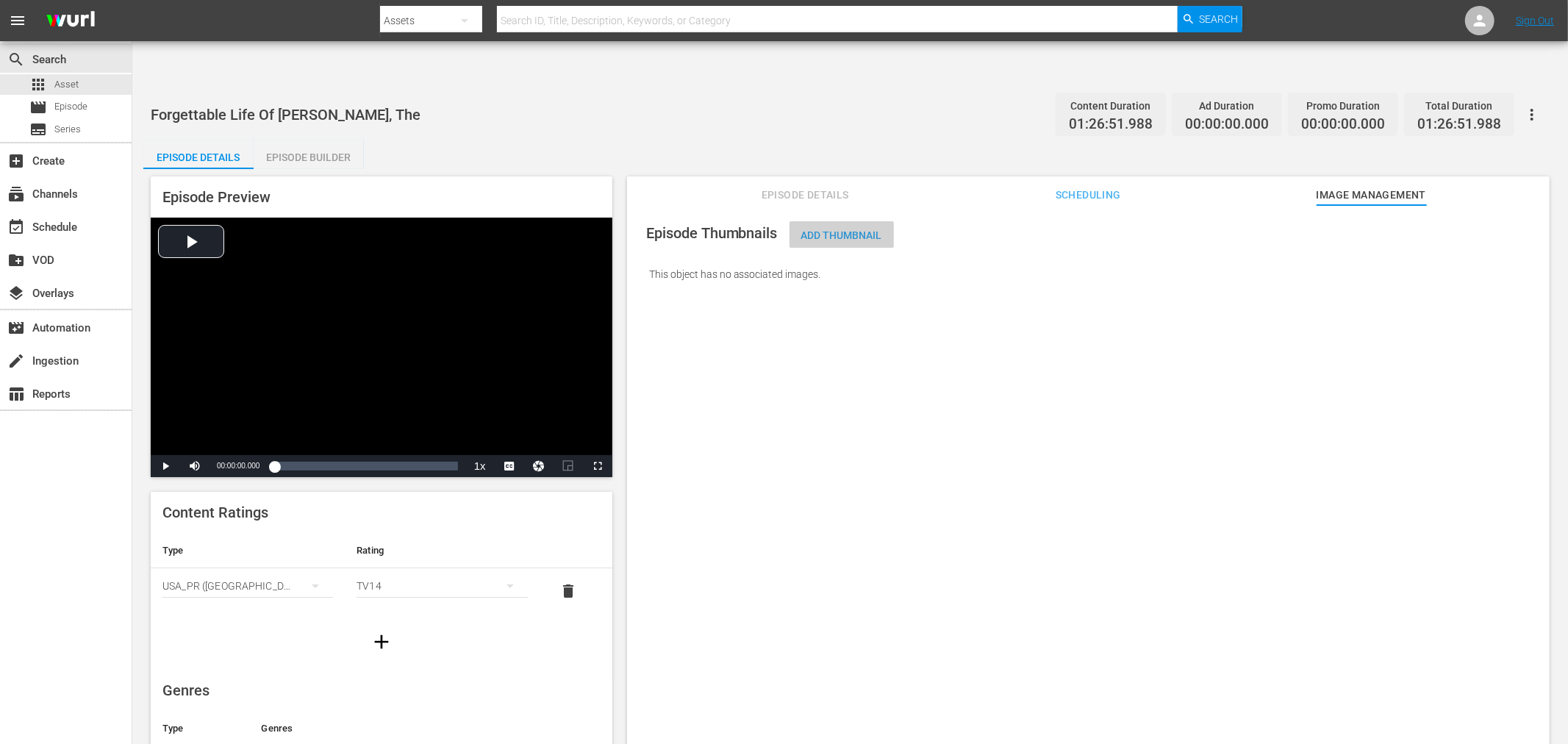
click at [860, 230] on span "Add Thumbnail" at bounding box center [842, 235] width 104 height 12
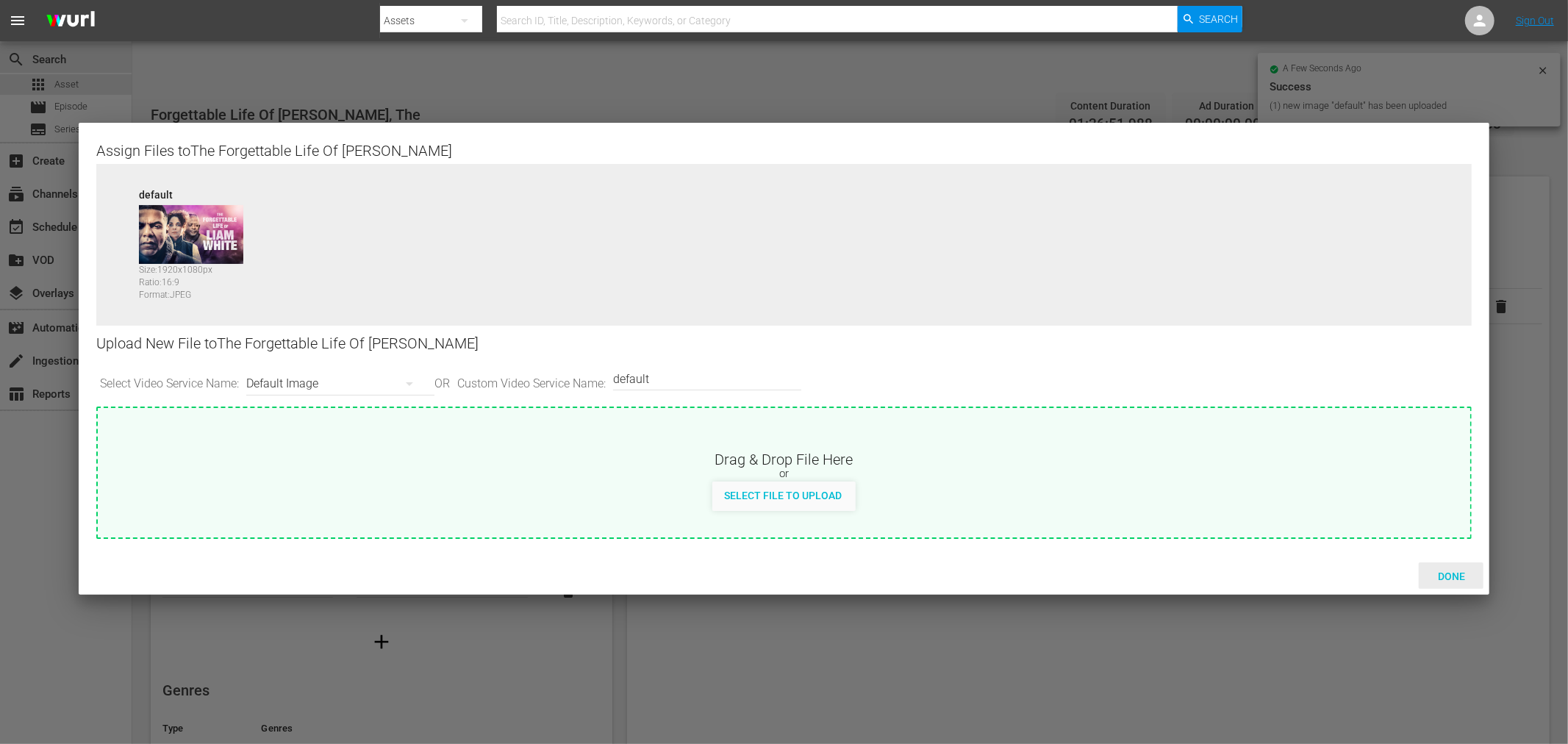
click at [1411, 571] on span "Done" at bounding box center [1451, 576] width 50 height 12
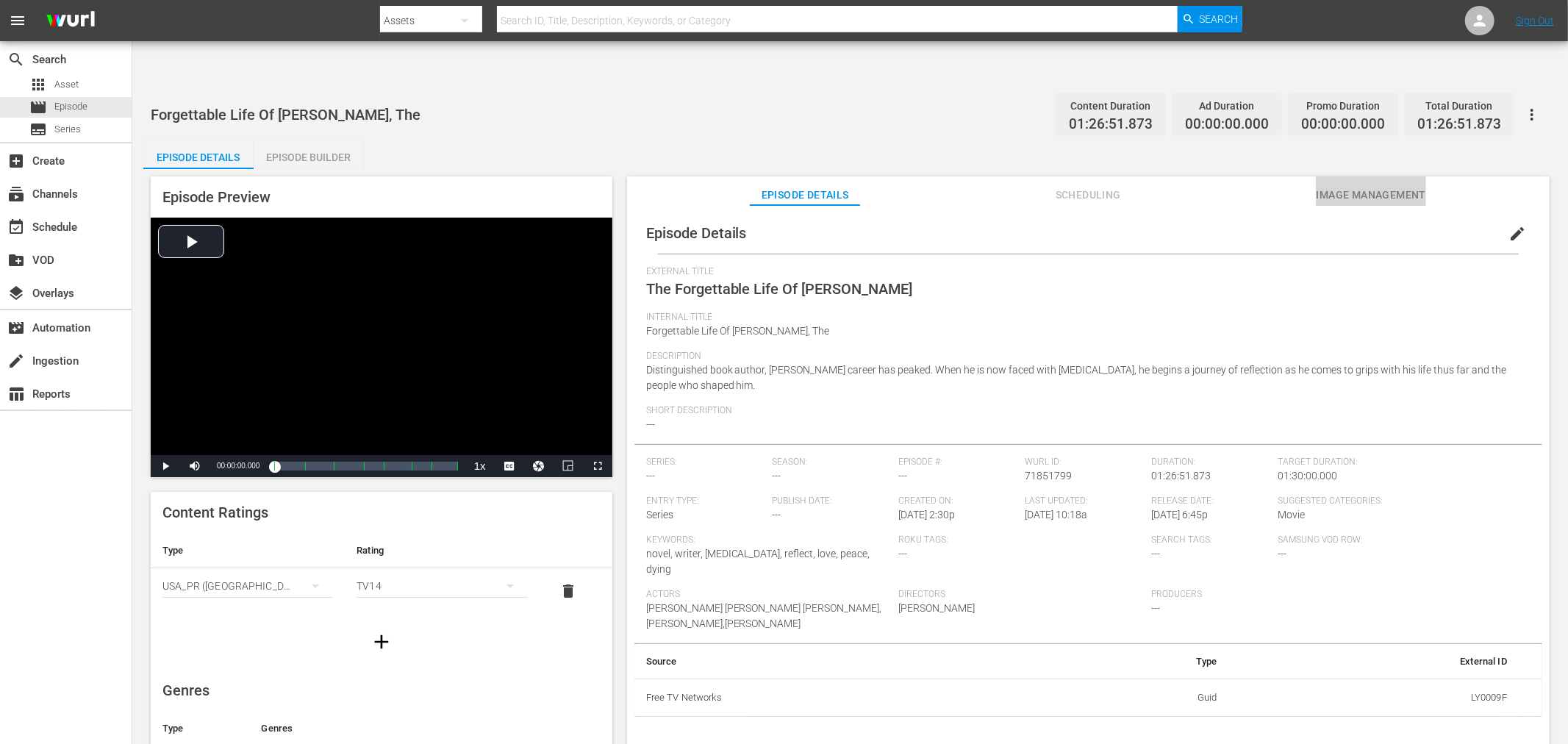
click at [1378, 177] on button "Image Management" at bounding box center [1371, 192] width 110 height 30
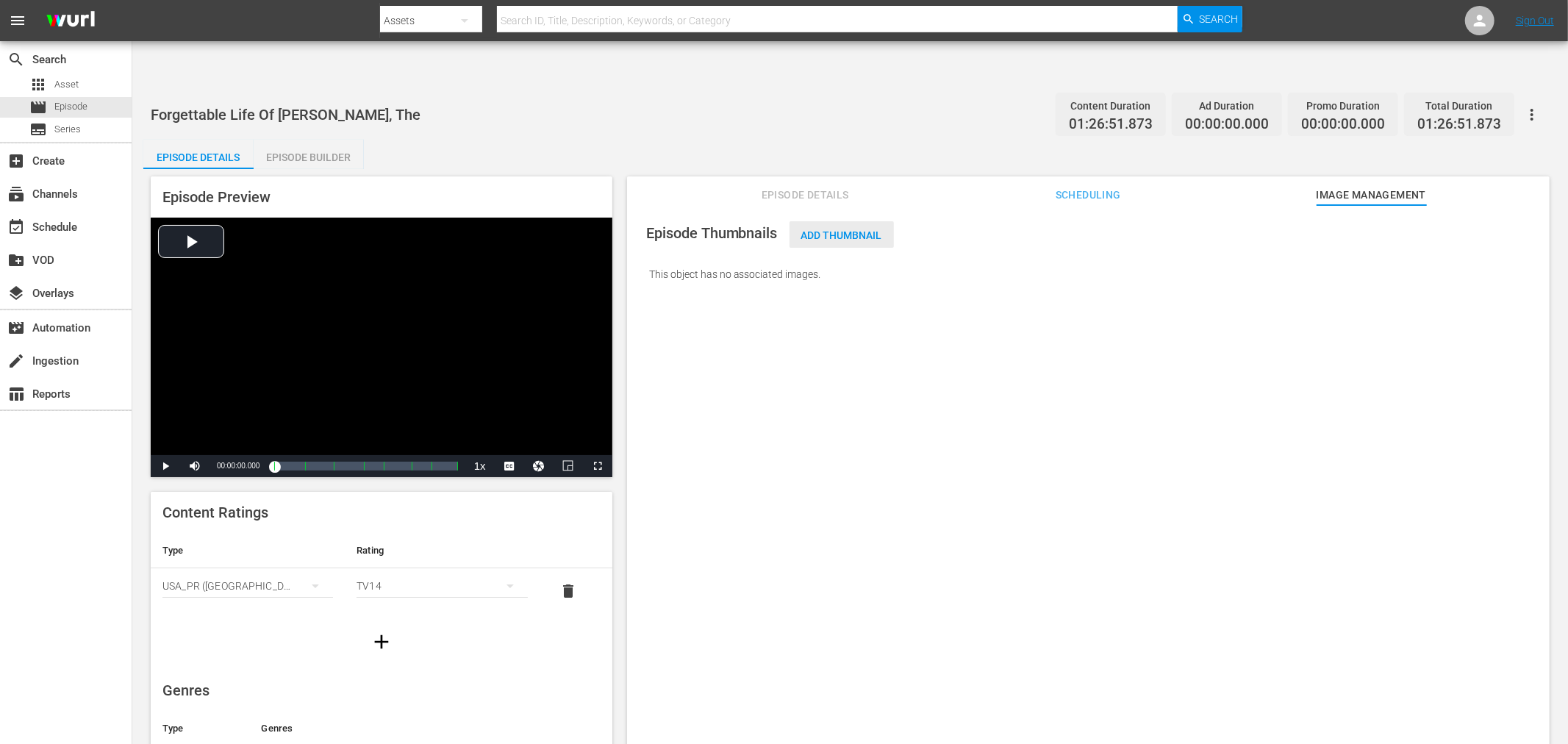
click at [845, 230] on span "Add Thumbnail" at bounding box center [842, 235] width 104 height 12
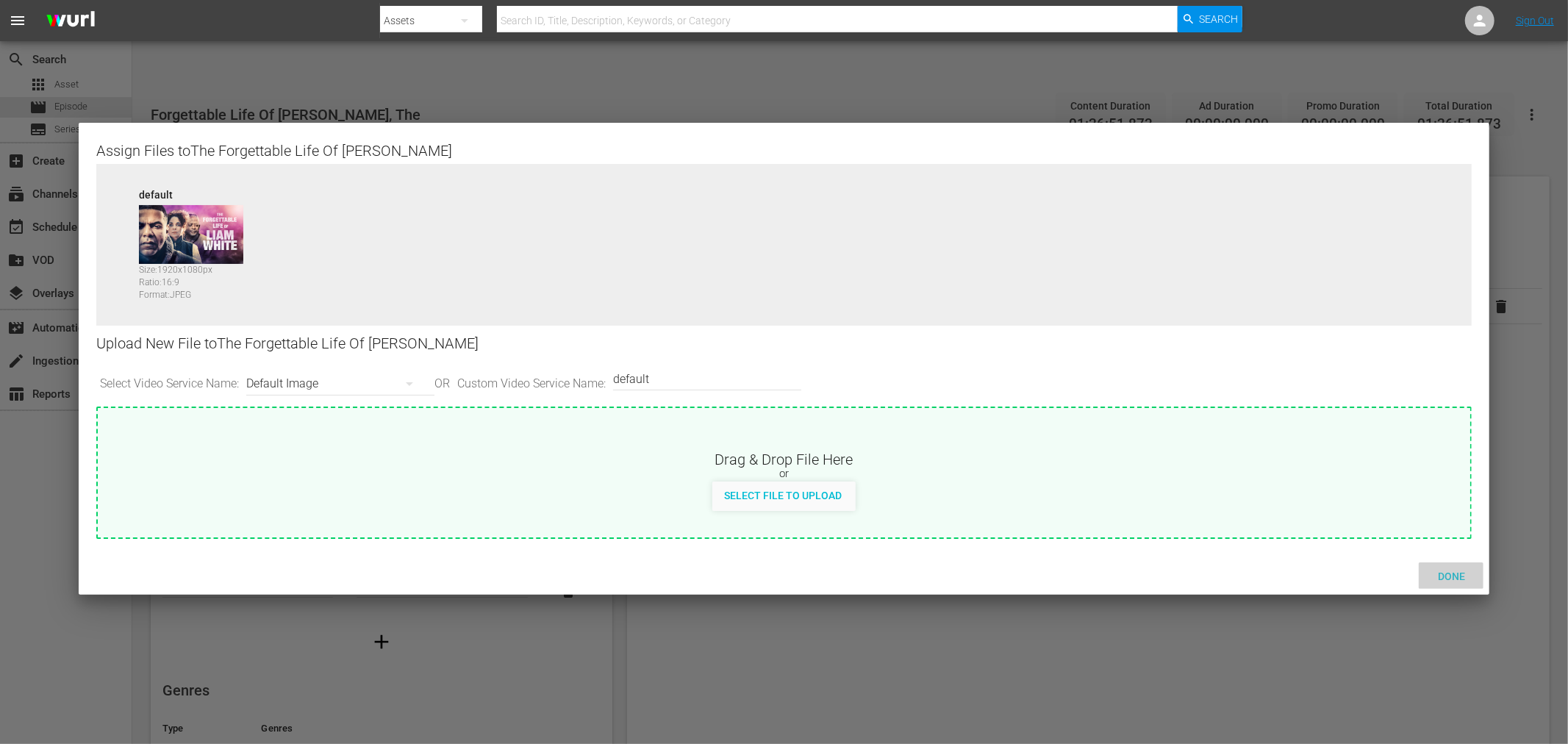
click at [1411, 576] on span "Done" at bounding box center [1451, 576] width 50 height 12
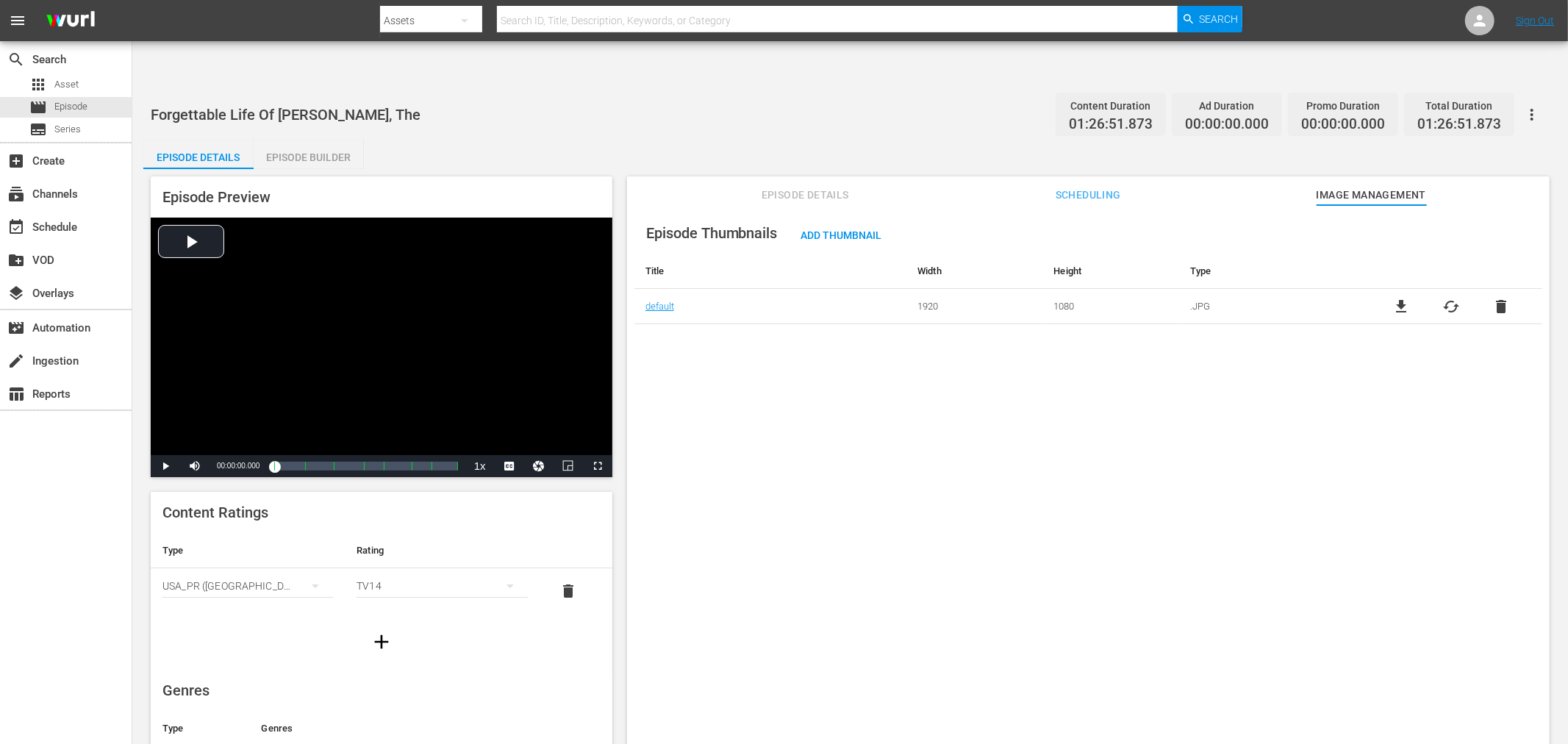
click at [1320, 541] on div "Episode Thumbnails Add Thumbnail Title Width Height Type default 1920 1080 .JPG…" at bounding box center [1088, 492] width 923 height 575
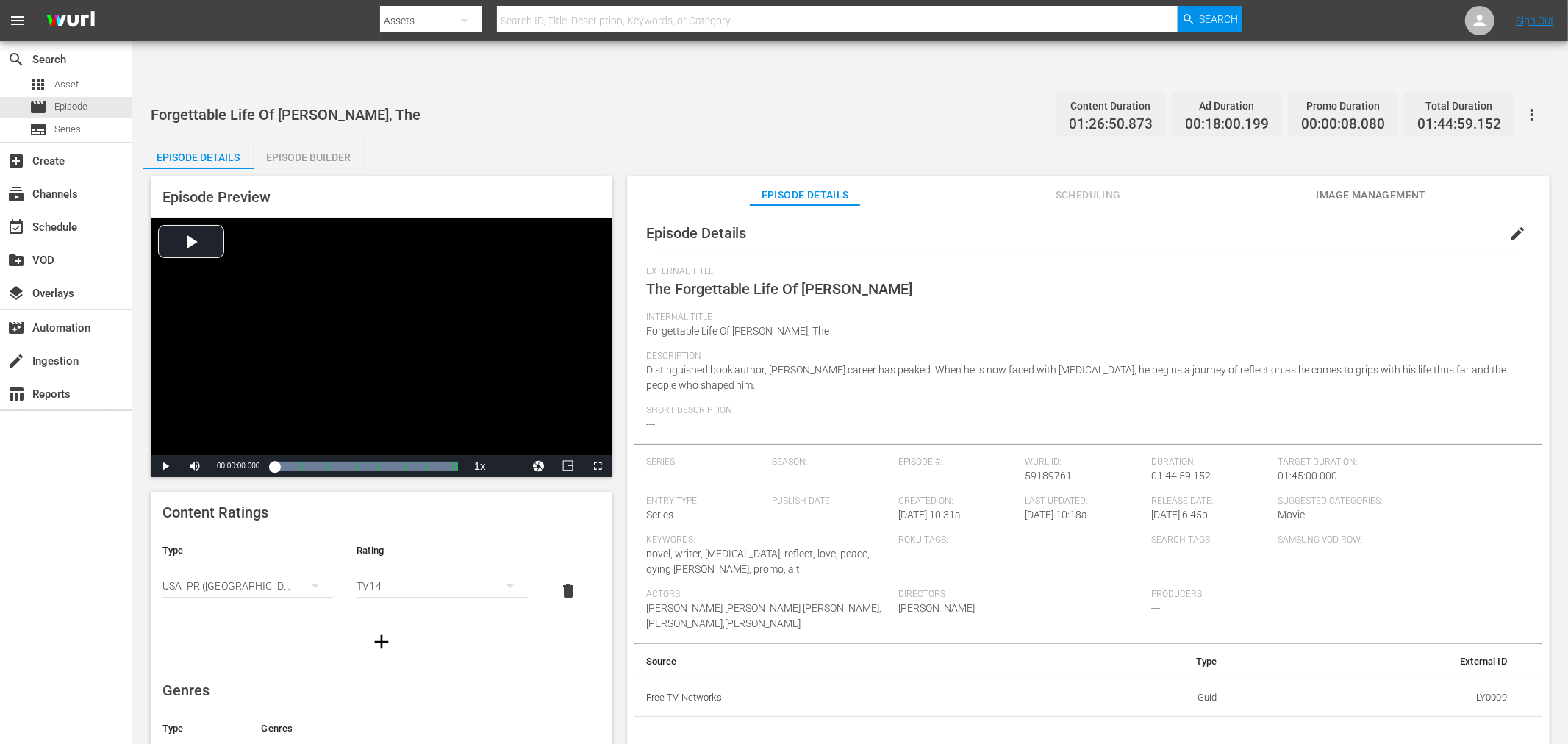
click at [1366, 186] on span "Image Management" at bounding box center [1371, 195] width 110 height 18
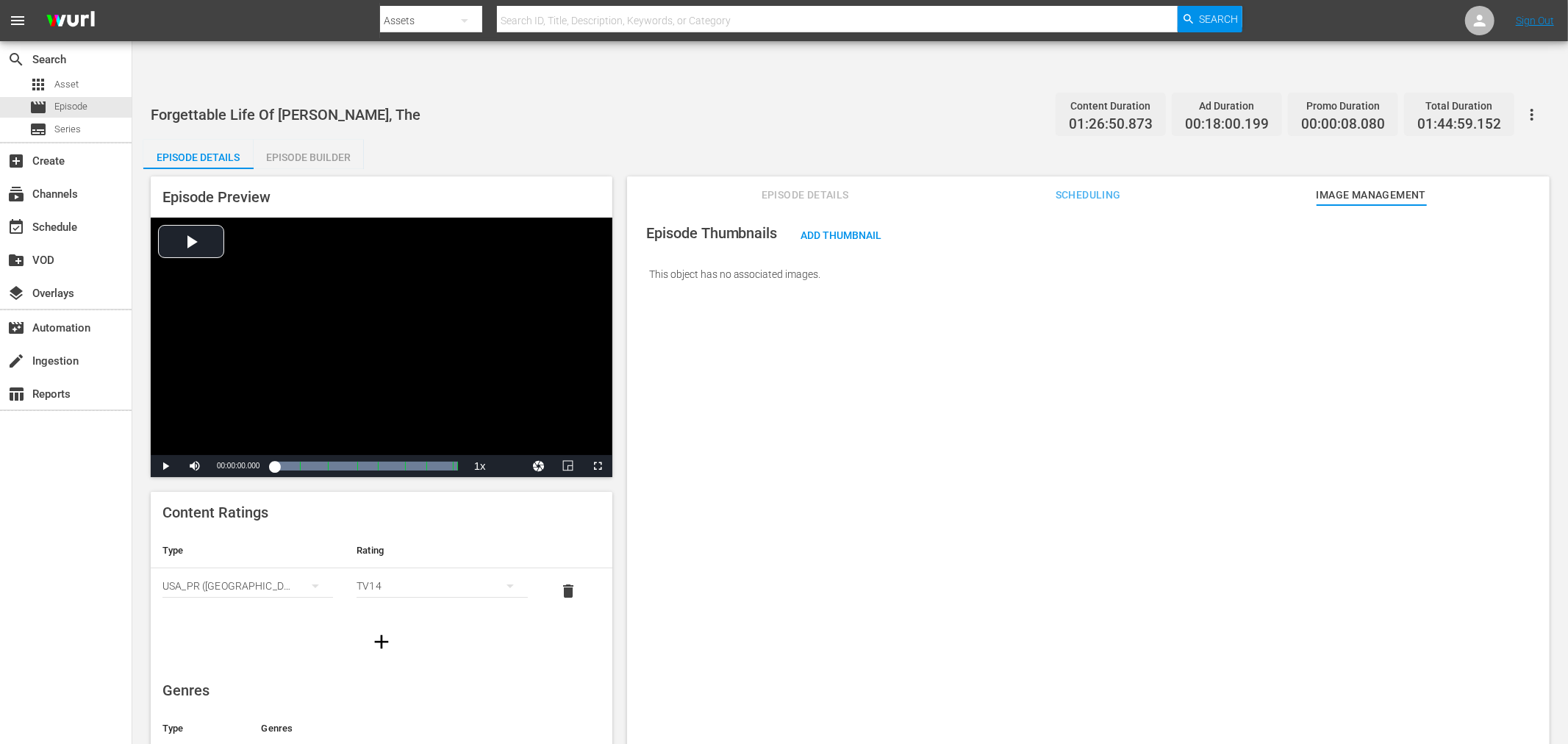
click at [1411, 97] on button "button" at bounding box center [1532, 114] width 36 height 36
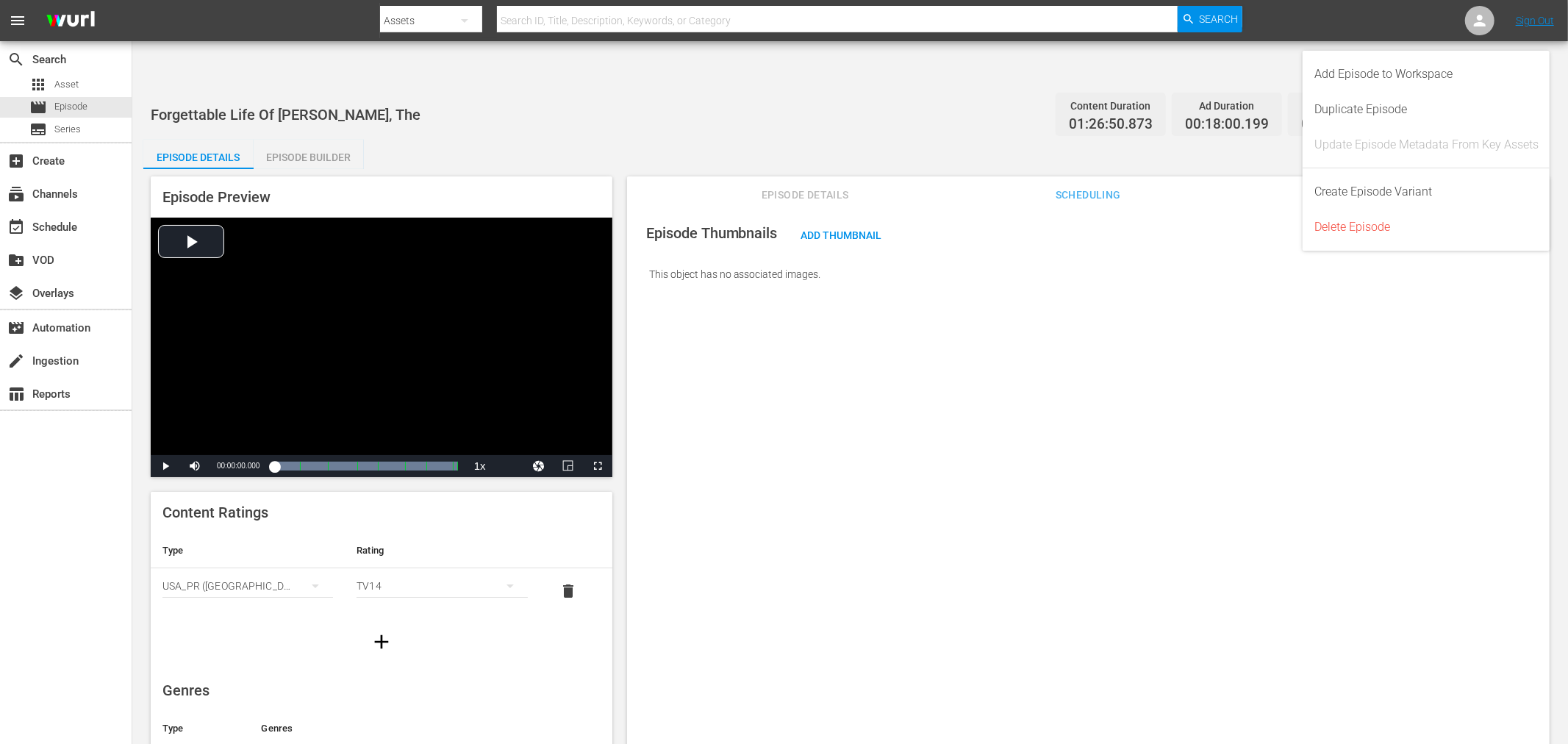
click at [1411, 135] on div "Update Episode Metadata From Key Assets" at bounding box center [1426, 145] width 224 height 36
click at [1027, 411] on div "Episode Thumbnails Add Thumbnail This object has no associated images." at bounding box center [1088, 492] width 923 height 575
click at [867, 221] on div "Add Thumbnail" at bounding box center [842, 235] width 104 height 27
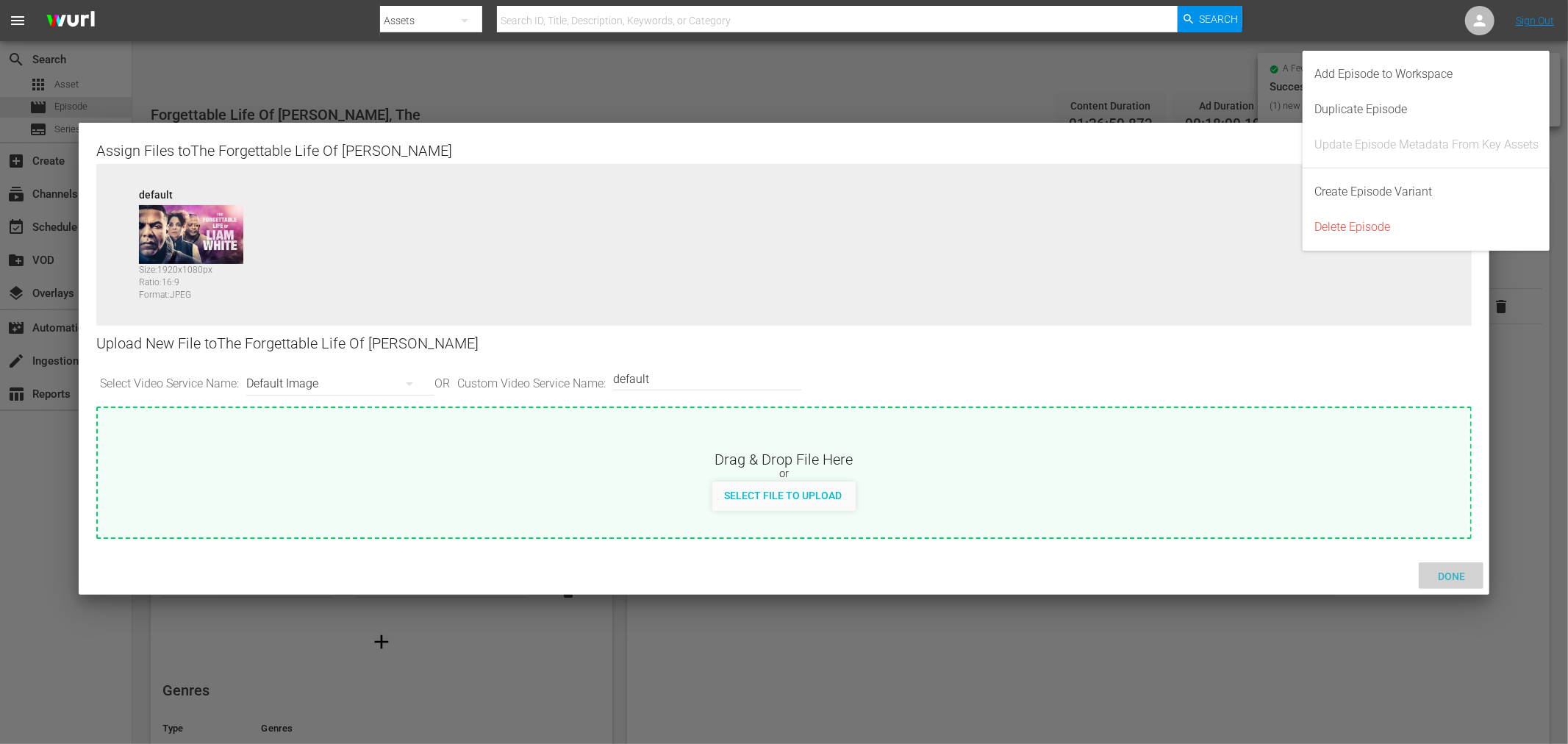
click at [1411, 566] on div "Done" at bounding box center [1452, 576] width 64 height 27
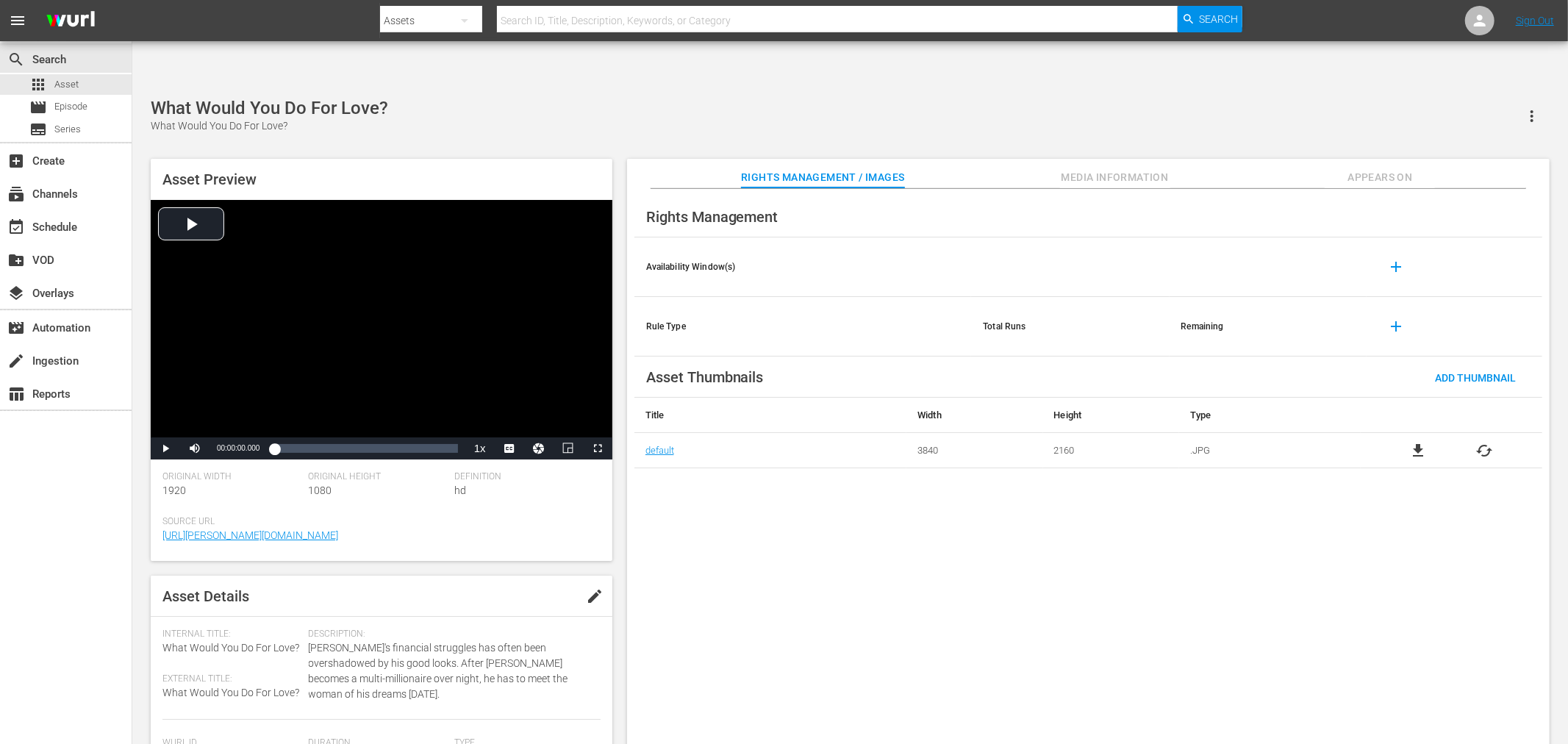
click at [599, 97] on div "What Would You Do For Love? What Would You Do For Love?" at bounding box center [850, 116] width 1399 height 36
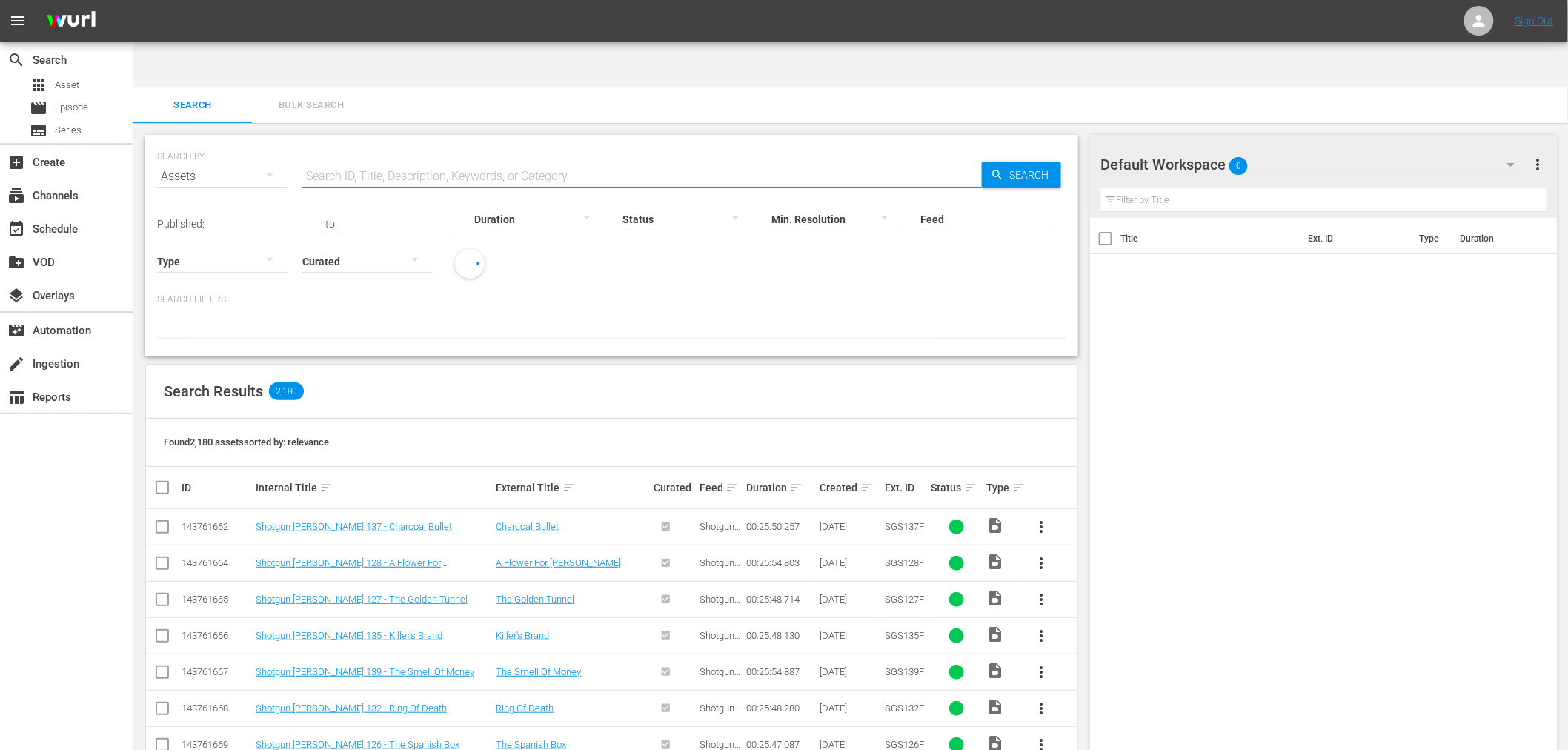
click at [375, 158] on input "text" at bounding box center [642, 176] width 679 height 36
paste input "Other Side, The"
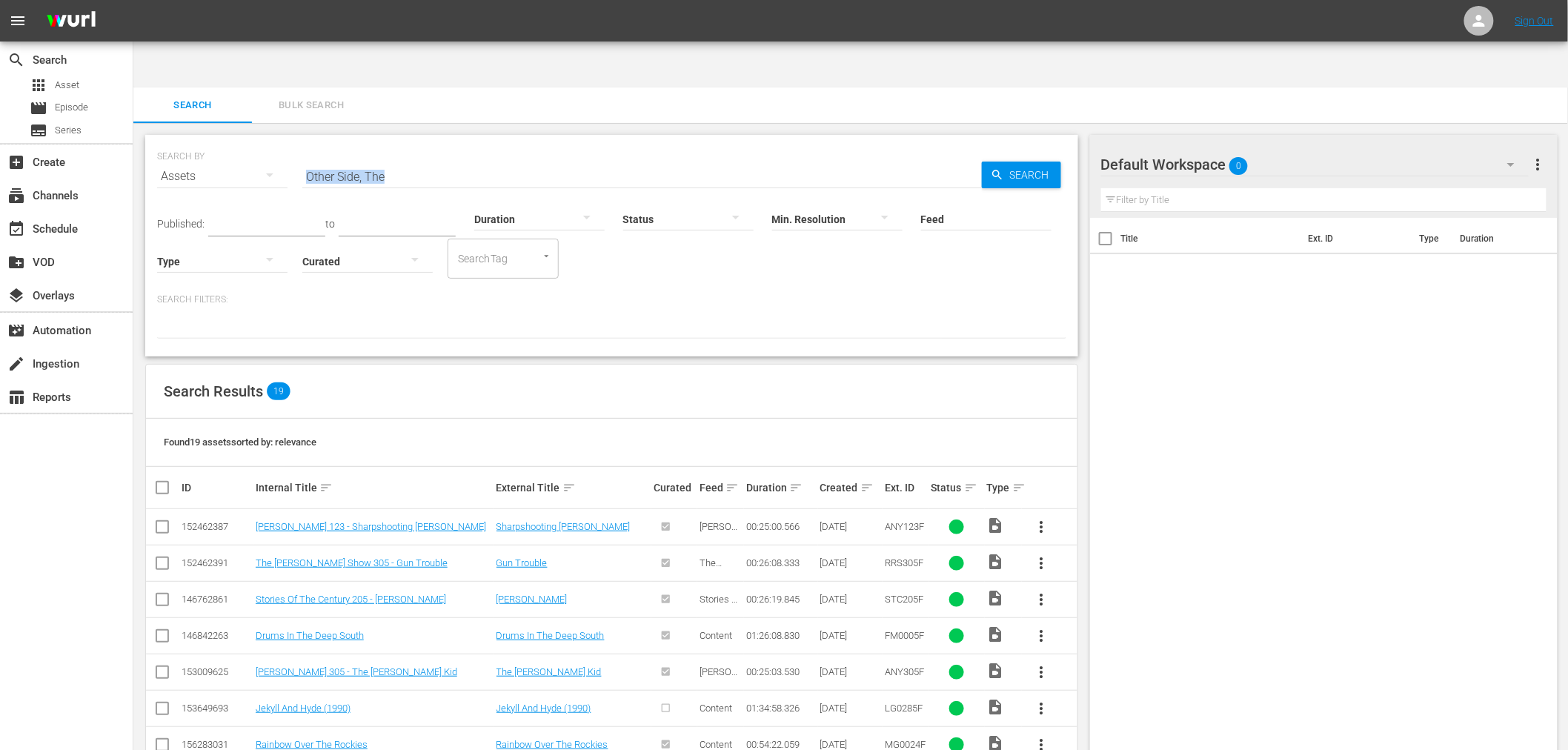
drag, startPoint x: 401, startPoint y: 139, endPoint x: 270, endPoint y: 133, distance: 131.1
click at [270, 141] on div "SEARCH BY Search By Assets Search ID, Title, Description, Keywords, or Category…" at bounding box center [612, 167] width 909 height 53
click at [432, 158] on input "Other Side, The" at bounding box center [642, 176] width 679 height 36
paste input "ur Dream Christmas"
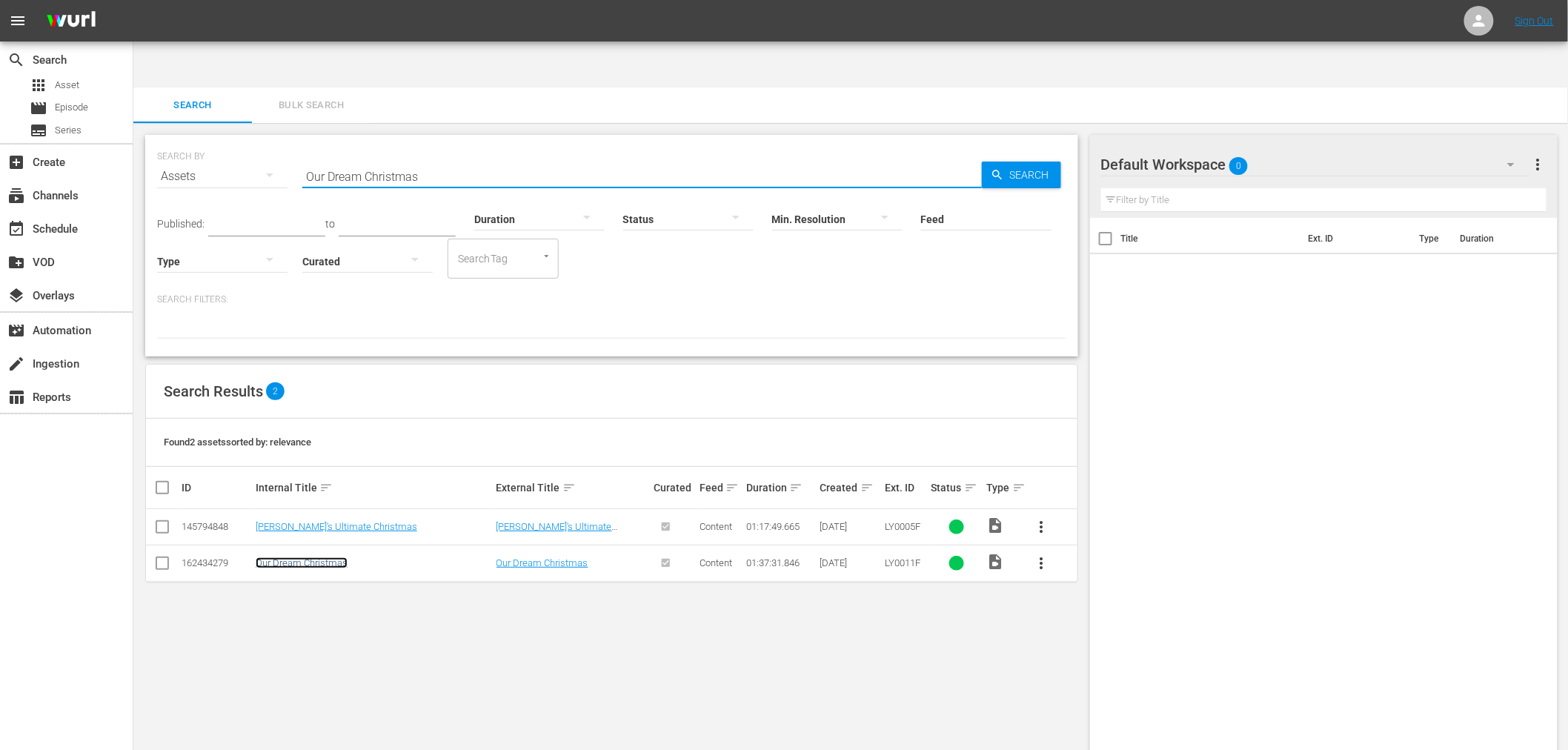
click at [344, 557] on link "Our Dream Christmas" at bounding box center [301, 562] width 92 height 11
drag, startPoint x: 443, startPoint y: 122, endPoint x: 202, endPoint y: 102, distance: 241.8
click at [205, 141] on div "SEARCH BY Search By Assets Search ID, Title, Description, Keywords, or Category…" at bounding box center [612, 167] width 909 height 53
paste input "Dirty 30, The"
click at [285, 521] on link "The Dirty 30" at bounding box center [281, 526] width 51 height 11
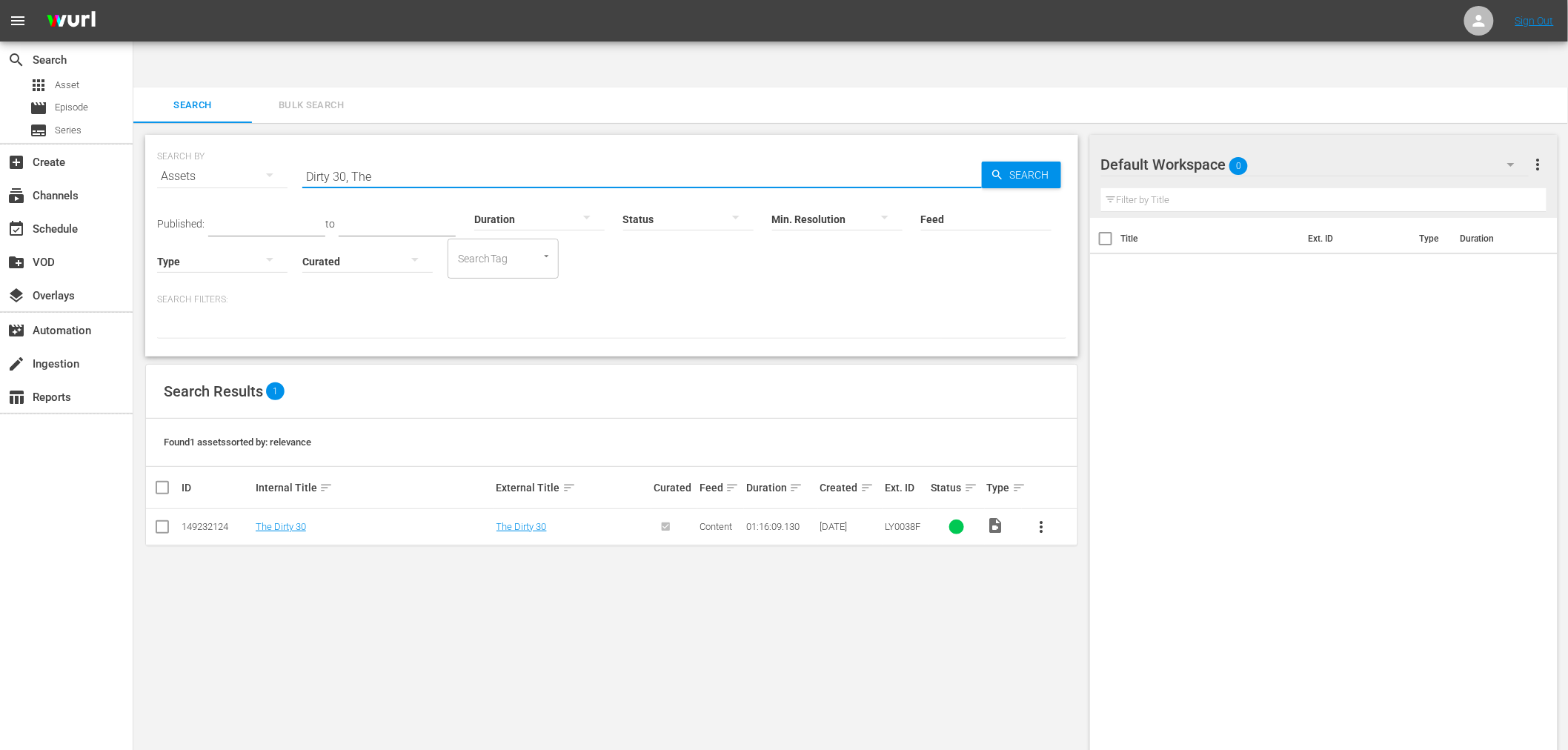
drag, startPoint x: 409, startPoint y: 129, endPoint x: 232, endPoint y: 126, distance: 177.0
click at [234, 141] on div "SEARCH BY Search By Assets Search ID, Title, Description, Keywords, or Category…" at bounding box center [612, 167] width 909 height 53
paste input "Grandma's Hous"
click at [285, 521] on link "Grandma's House" at bounding box center [293, 526] width 75 height 11
drag, startPoint x: 427, startPoint y: 132, endPoint x: 278, endPoint y: 131, distance: 149.0
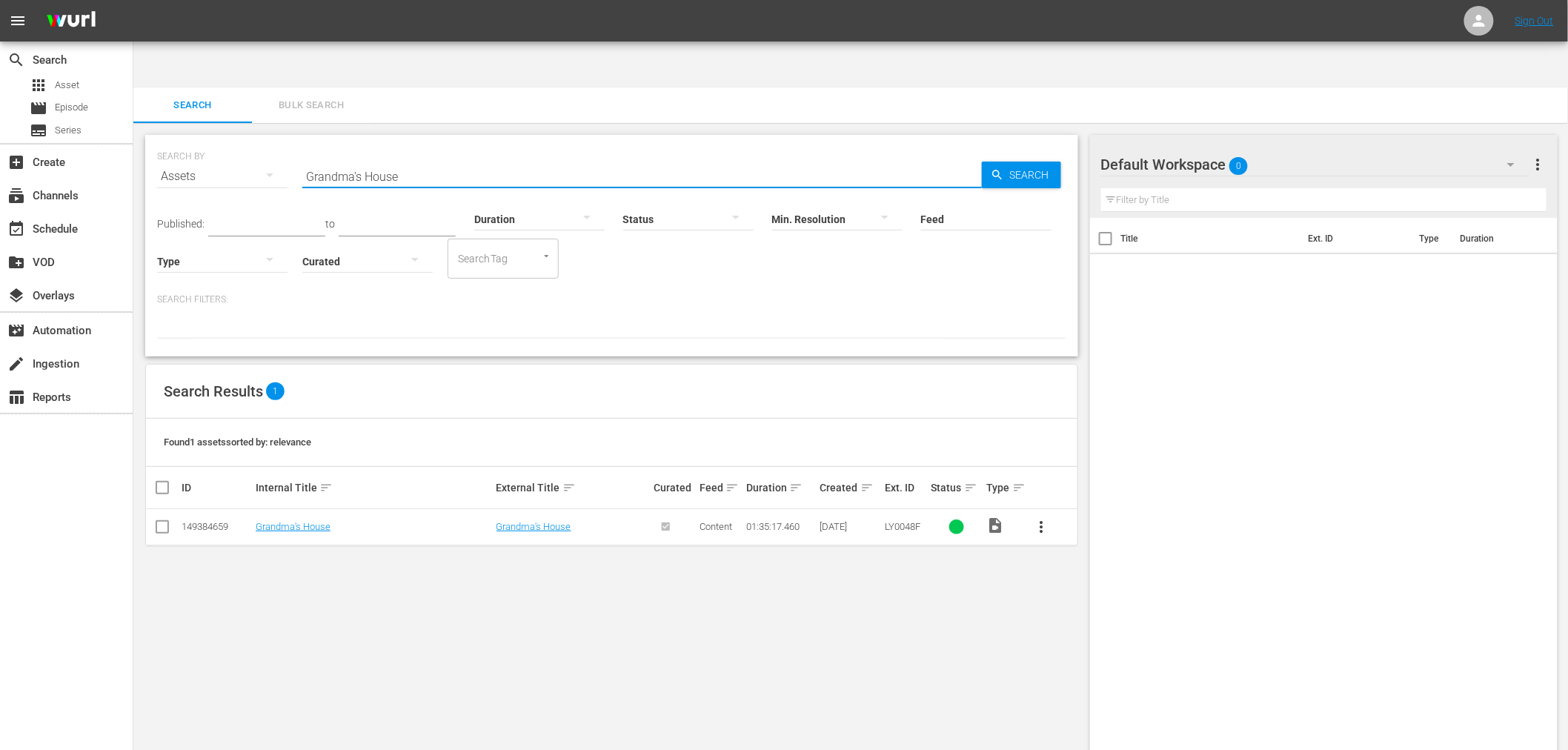
click at [278, 141] on div "SEARCH BY Search By Assets Search ID, Title, Description, Keywords, or Category…" at bounding box center [612, 167] width 909 height 53
paste input "Favorite Son"
type input "Favorite Son"
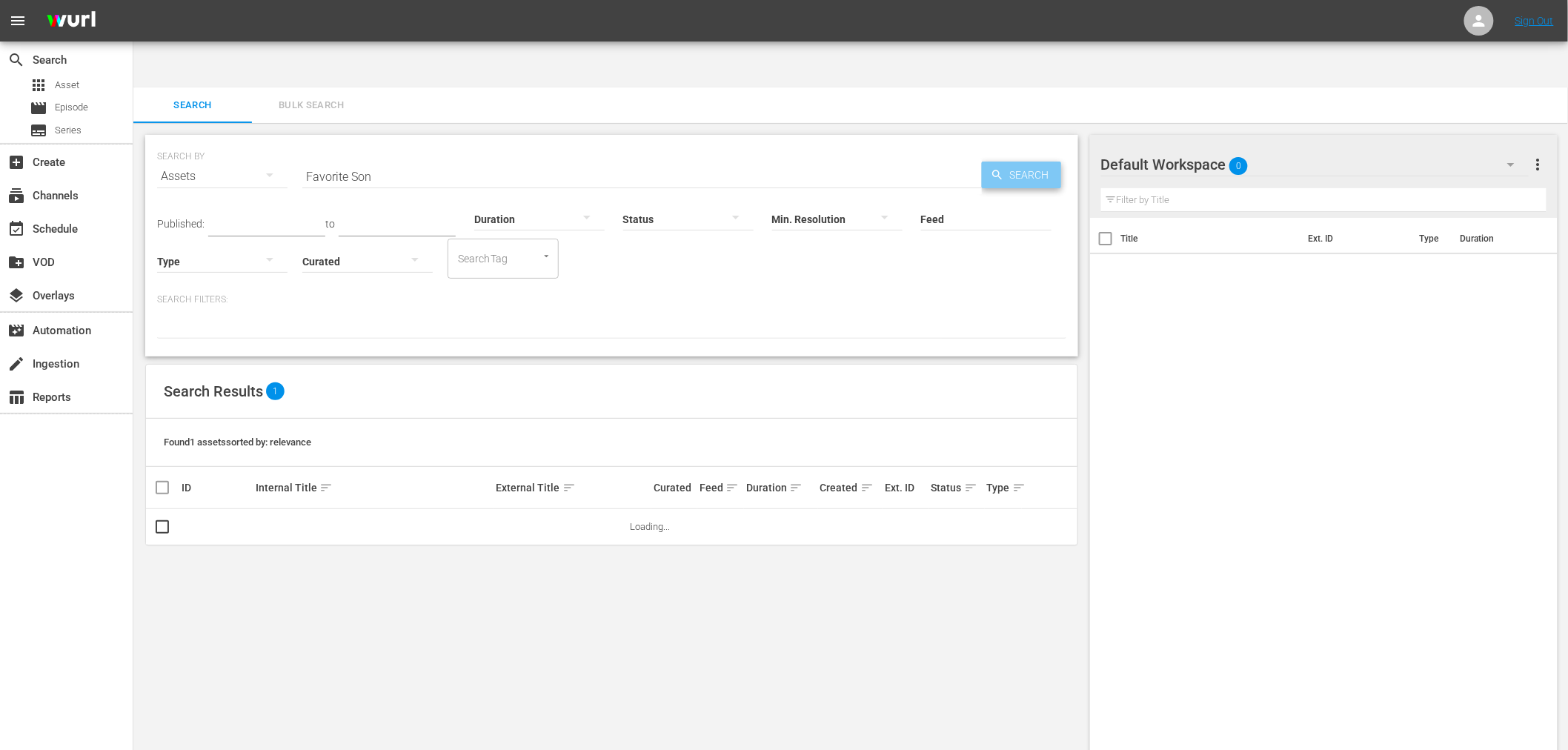
click at [1032, 161] on span "Search" at bounding box center [1033, 175] width 57 height 27
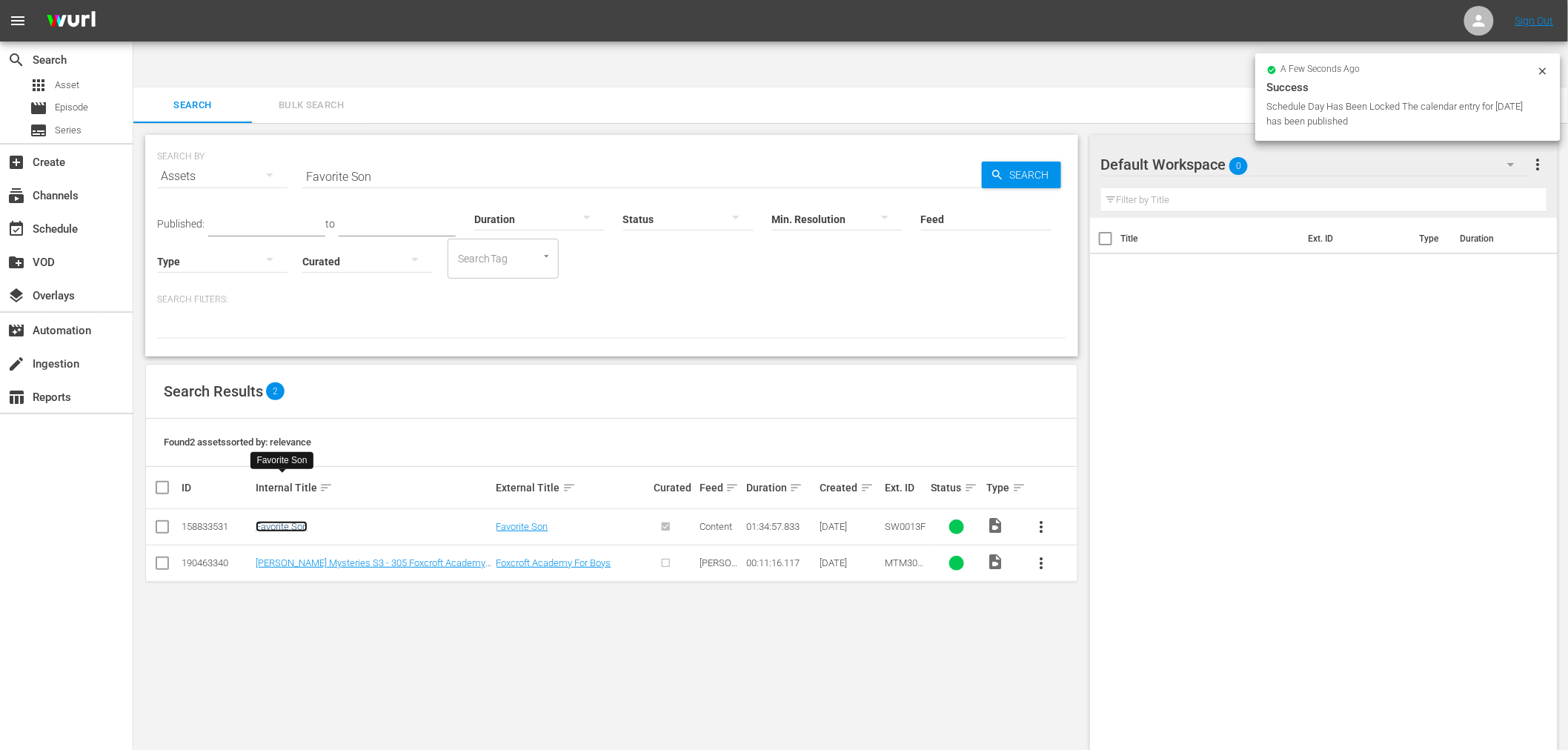
click at [286, 521] on link "Favorite Son" at bounding box center [281, 526] width 52 height 11
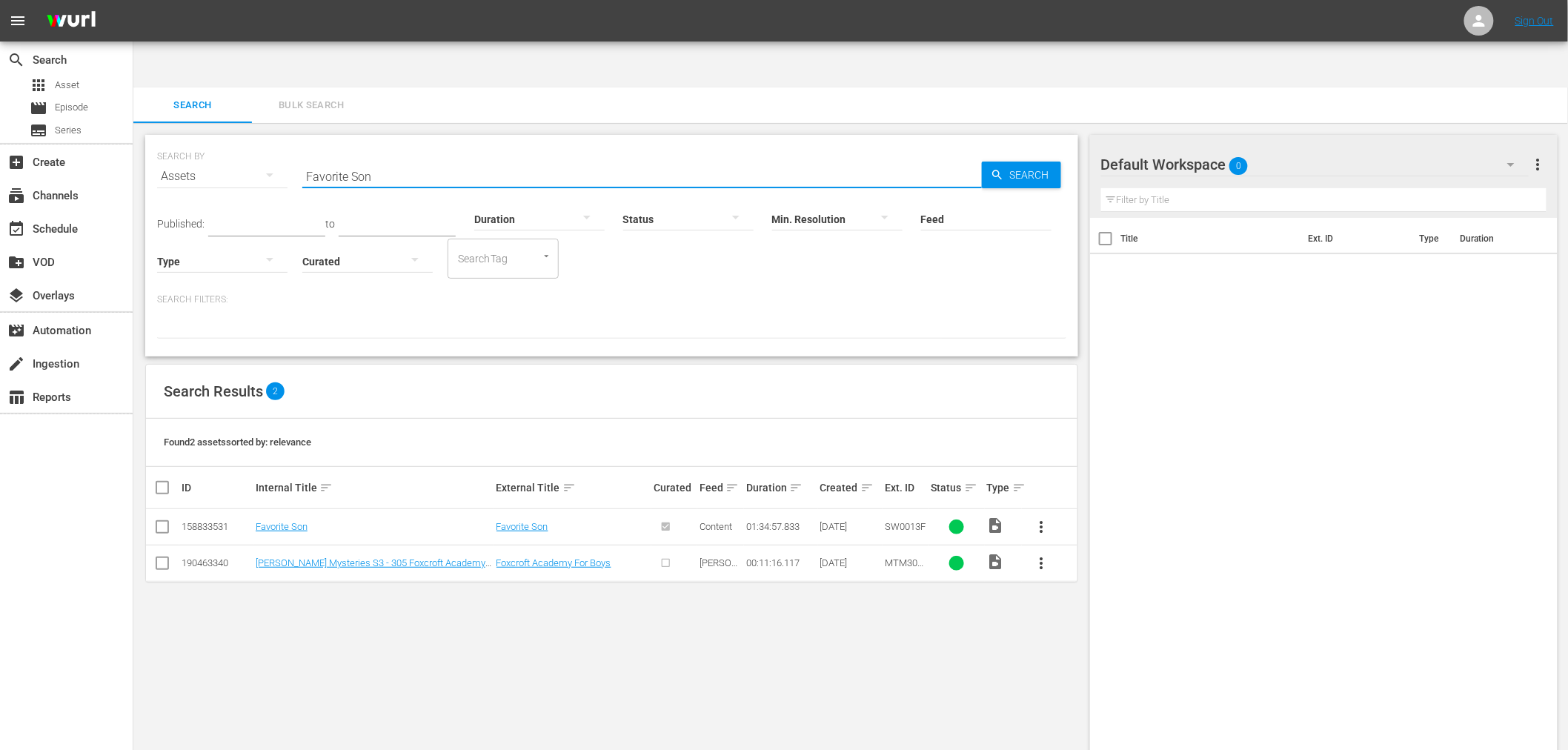
drag, startPoint x: 374, startPoint y: 132, endPoint x: 294, endPoint y: 132, distance: 80.0
click at [295, 141] on div "SEARCH BY Search By Assets Search ID, Title, Description, Keywords, or Category…" at bounding box center [612, 167] width 909 height 53
paste input "If You Really Love Me"
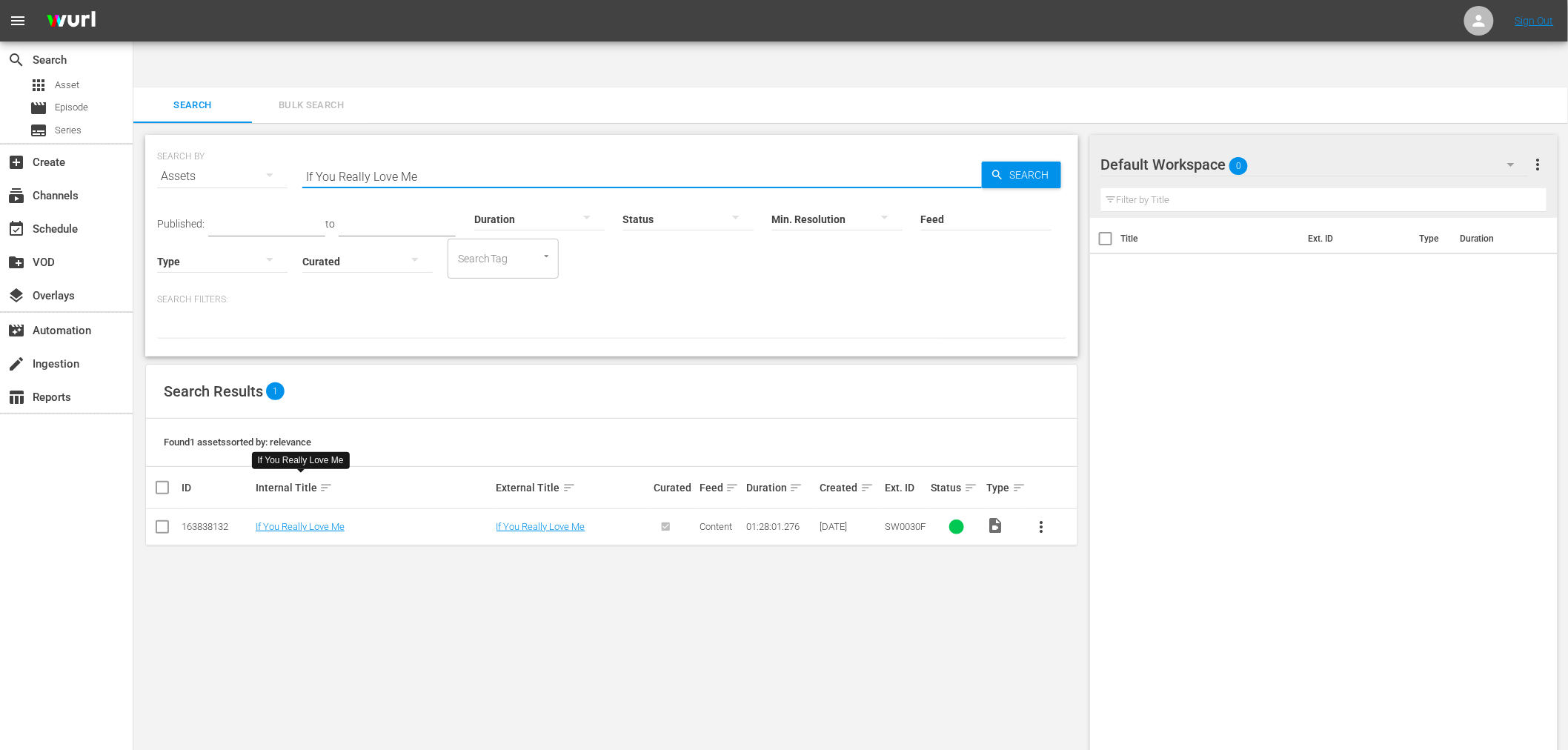
drag, startPoint x: 332, startPoint y: 131, endPoint x: 376, endPoint y: 137, distance: 44.4
click at [305, 158] on input "If You Really Love Me" at bounding box center [642, 176] width 679 height 36
paste input "Every Day But Christmas"
click at [1020, 183] on div "Feed Feed Title" at bounding box center [986, 210] width 131 height 53
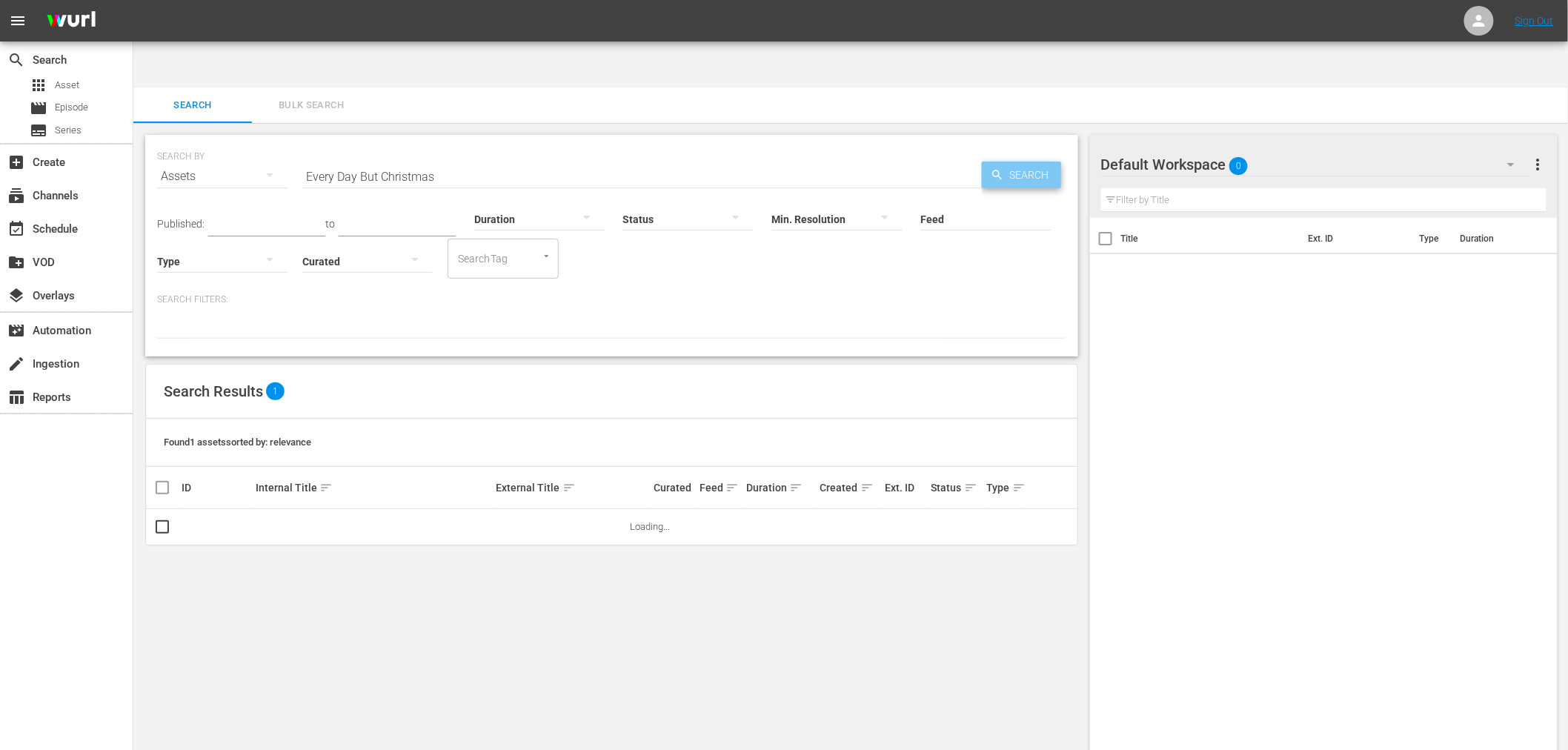
click at [1021, 161] on span "Search" at bounding box center [1033, 175] width 57 height 27
click at [1016, 161] on span "Search" at bounding box center [1033, 175] width 57 height 27
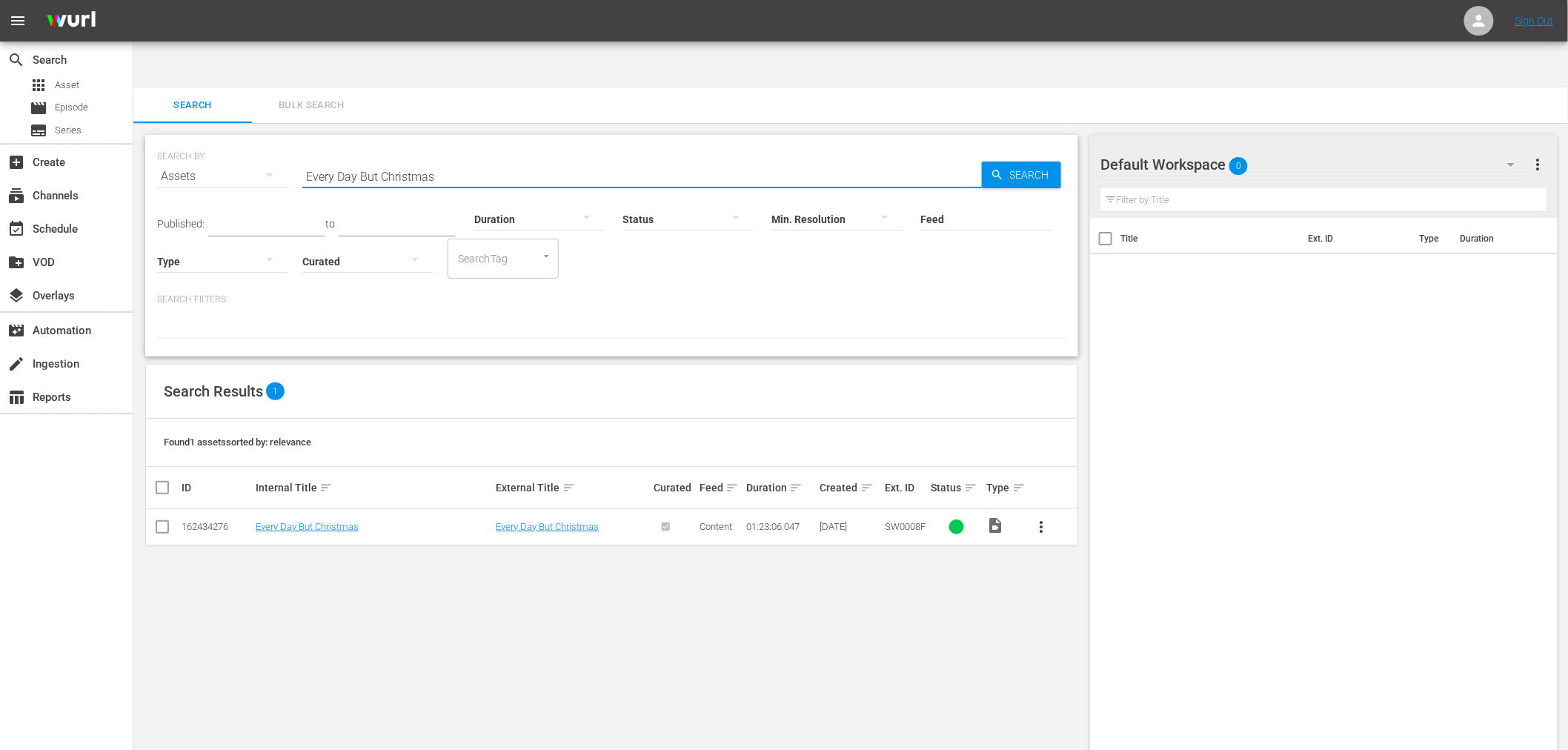
drag, startPoint x: 453, startPoint y: 130, endPoint x: 210, endPoint y: 123, distance: 243.1
click at [217, 141] on div "SEARCH BY Search By Assets Search ID, Title, Description, Keywords, or Category…" at bounding box center [612, 167] width 909 height 53
paste input "Million To One"
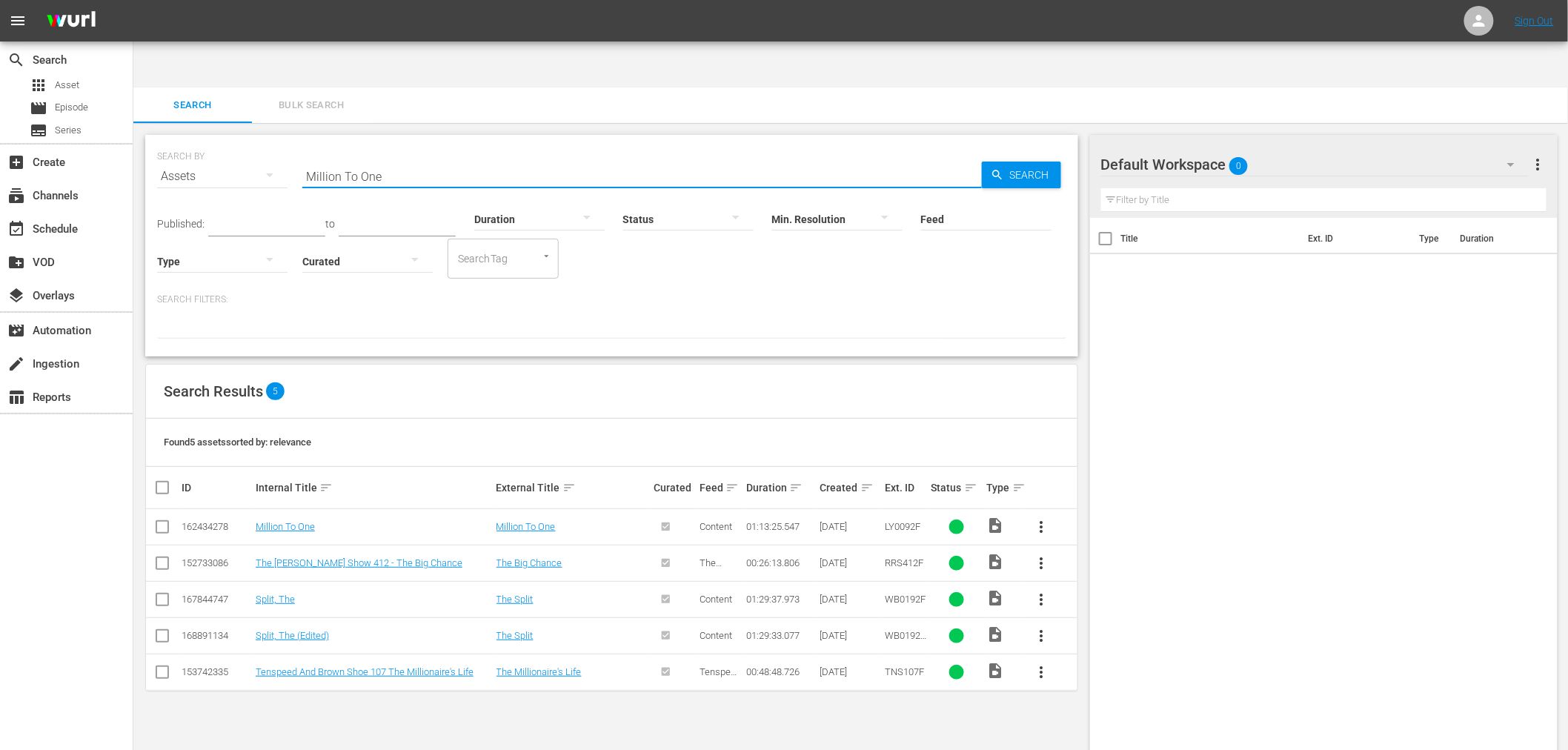
drag, startPoint x: 391, startPoint y: 123, endPoint x: 276, endPoint y: 122, distance: 115.0
click at [276, 141] on div "SEARCH BY Search By Assets Search ID, Title, Description, Keywords, or Category…" at bounding box center [612, 167] width 909 height 53
paste input "Fell In Love With A Fed"
click at [1033, 161] on span "Search" at bounding box center [1033, 175] width 57 height 27
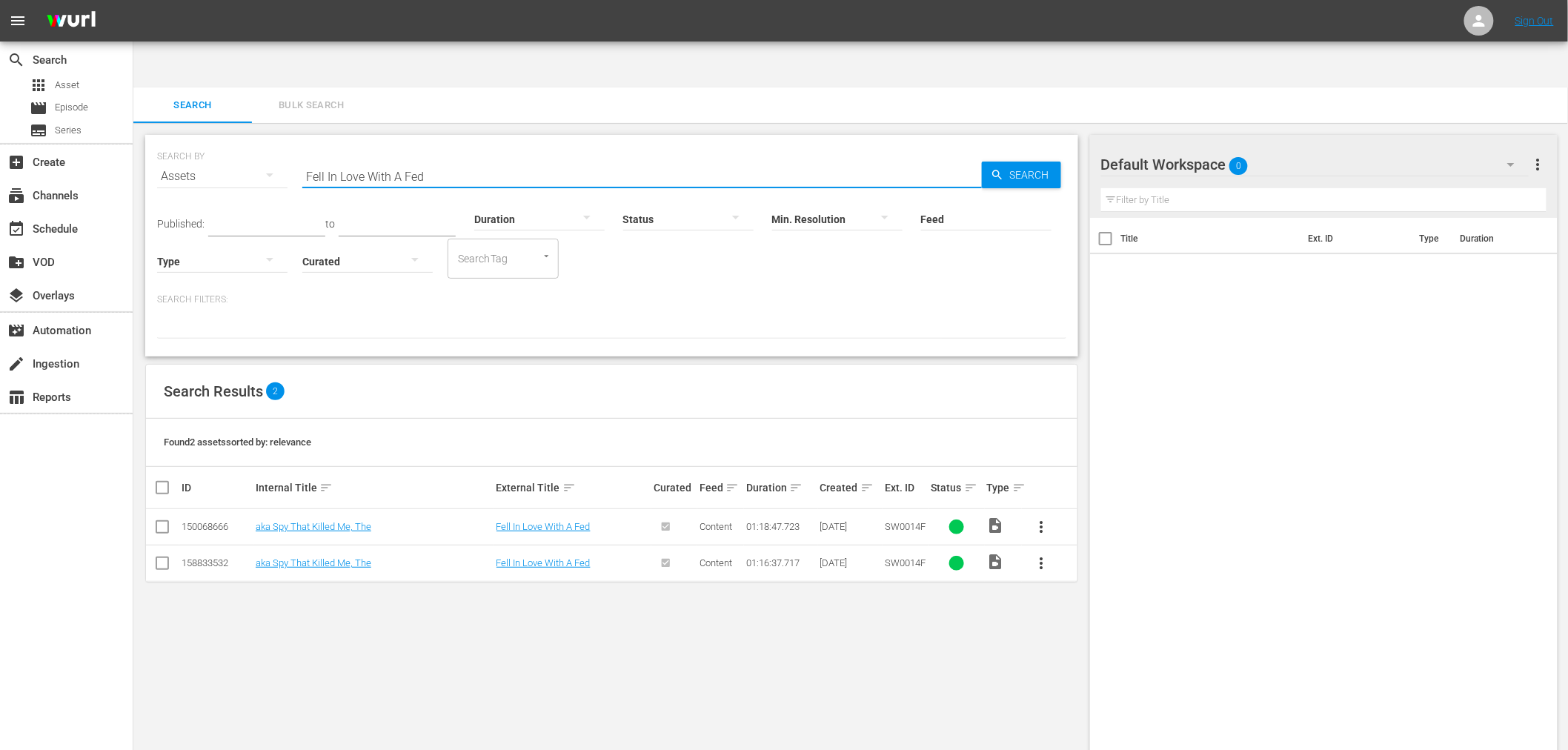
drag, startPoint x: 428, startPoint y: 133, endPoint x: 252, endPoint y: 134, distance: 176.0
click at [252, 141] on div "SEARCH BY Search By Assets Search ID, Title, Description, Keywords, or Category…" at bounding box center [612, 167] width 909 height 53
paste input "rom This Day Forwar"
click at [341, 521] on link "From This Day Forward" at bounding box center [304, 526] width 97 height 11
drag, startPoint x: 443, startPoint y: 130, endPoint x: 256, endPoint y: 129, distance: 187.0
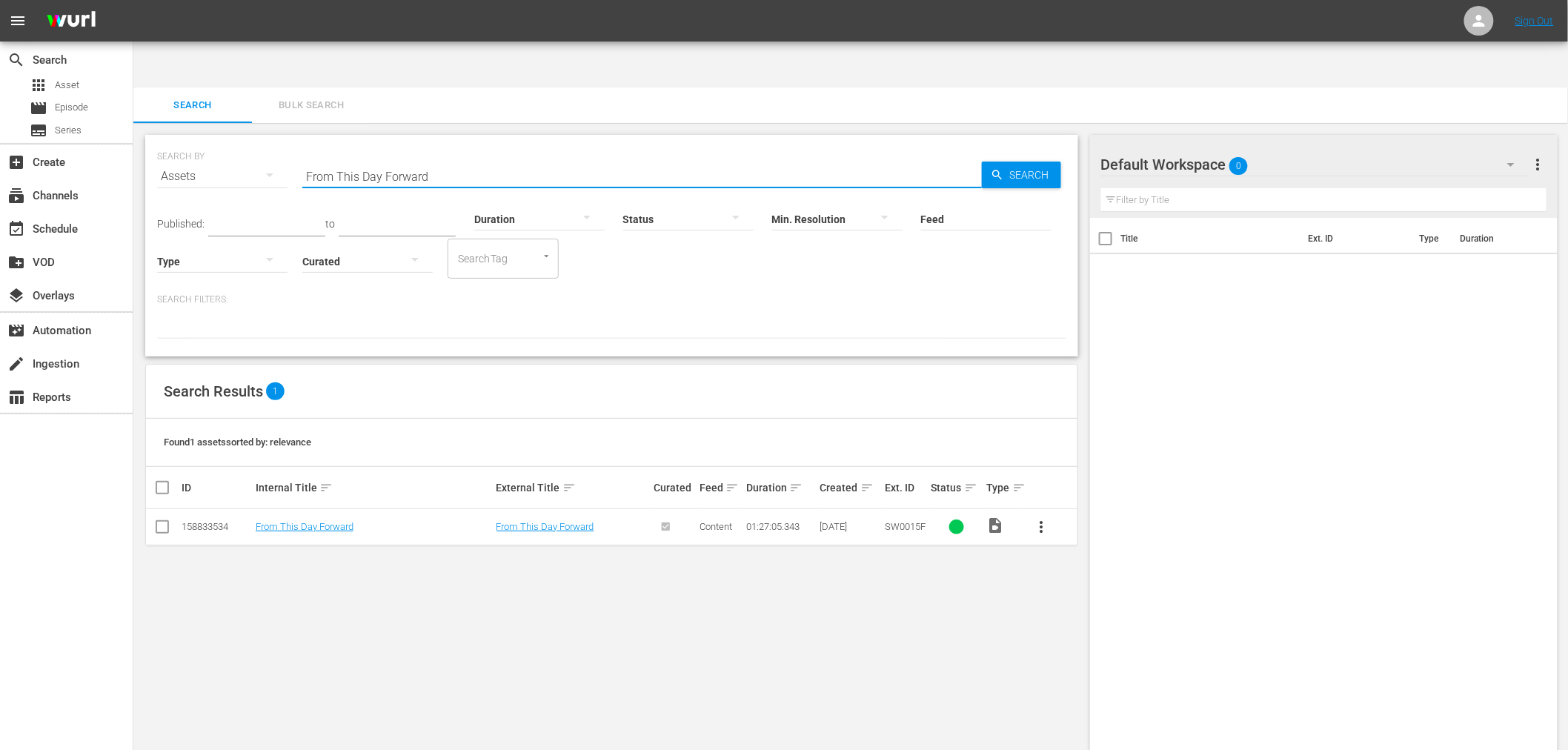
click at [259, 141] on div "SEARCH BY Search By Assets Search ID, Title, Description, Keywords, or Category…" at bounding box center [612, 167] width 909 height 53
paste input "Reggie's Prayer"
click at [306, 521] on link "Reggie's Prayer" at bounding box center [308, 526] width 106 height 11
drag, startPoint x: 524, startPoint y: 123, endPoint x: 157, endPoint y: 131, distance: 367.1
click at [162, 141] on div "SEARCH BY Search By Assets Search ID, Title, Description, Keywords, or Category…" at bounding box center [612, 167] width 909 height 53
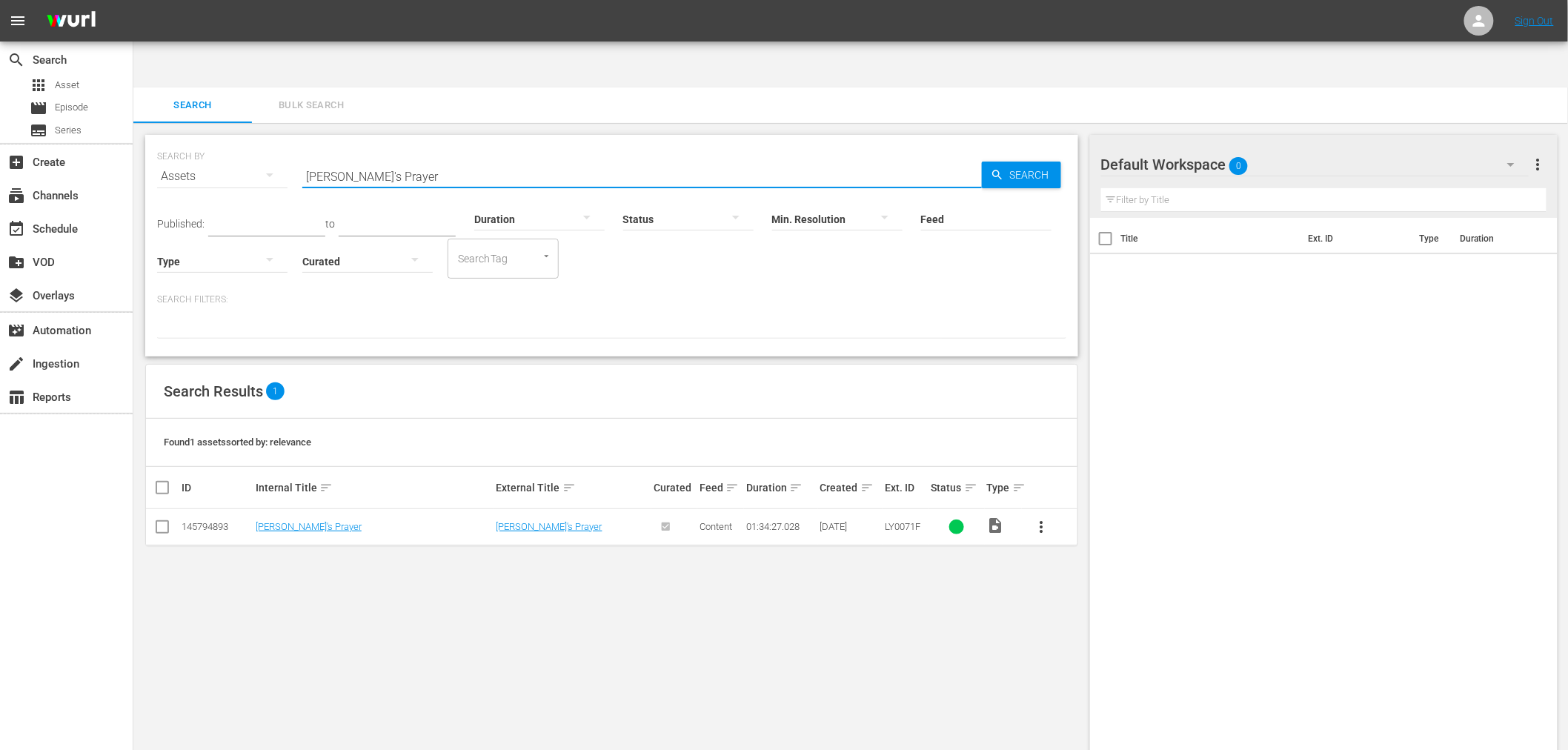
paste input "Lovers and Friends"
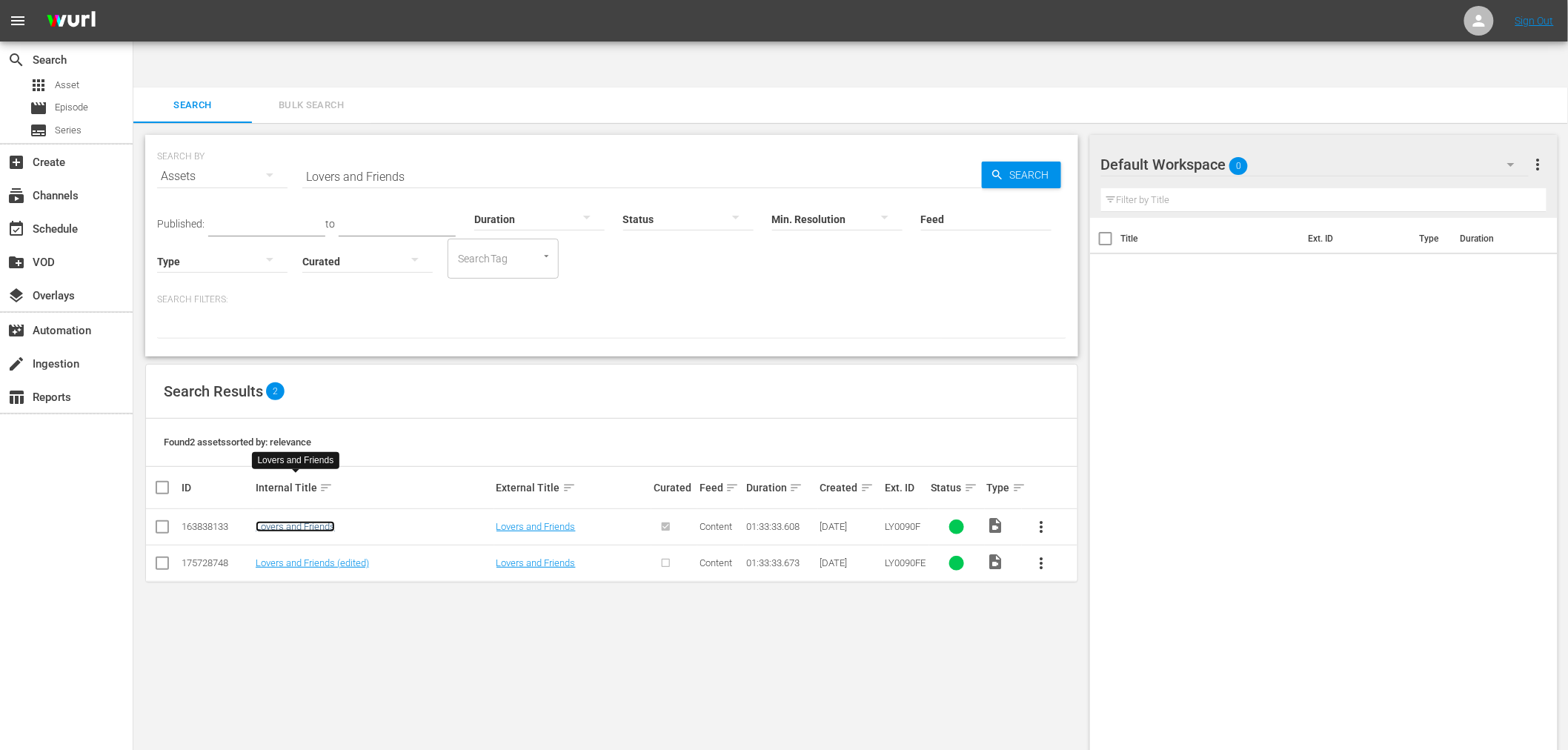
click at [325, 521] on link "Lovers and Friends" at bounding box center [295, 526] width 79 height 11
click at [308, 557] on link "Lovers and Friends (edited)" at bounding box center [312, 562] width 113 height 11
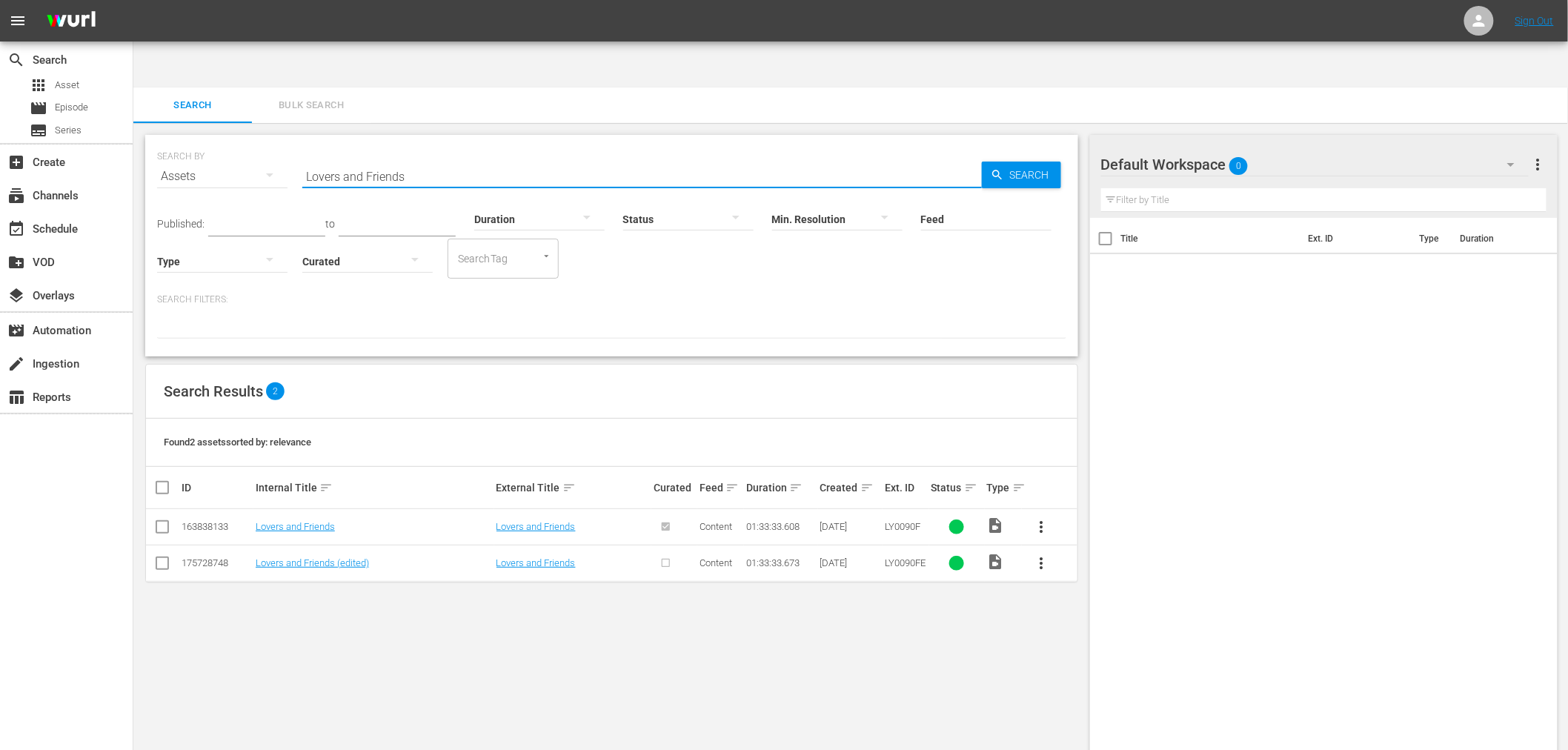
drag, startPoint x: 435, startPoint y: 124, endPoint x: 266, endPoint y: 121, distance: 169.0
click at [266, 141] on div "SEARCH BY Search By Assets Search ID, Title, Description, Keywords, or Category…" at bounding box center [612, 167] width 909 height 53
paste input "The Robin Tucker's Roseland Roof And Ballroom Murder"
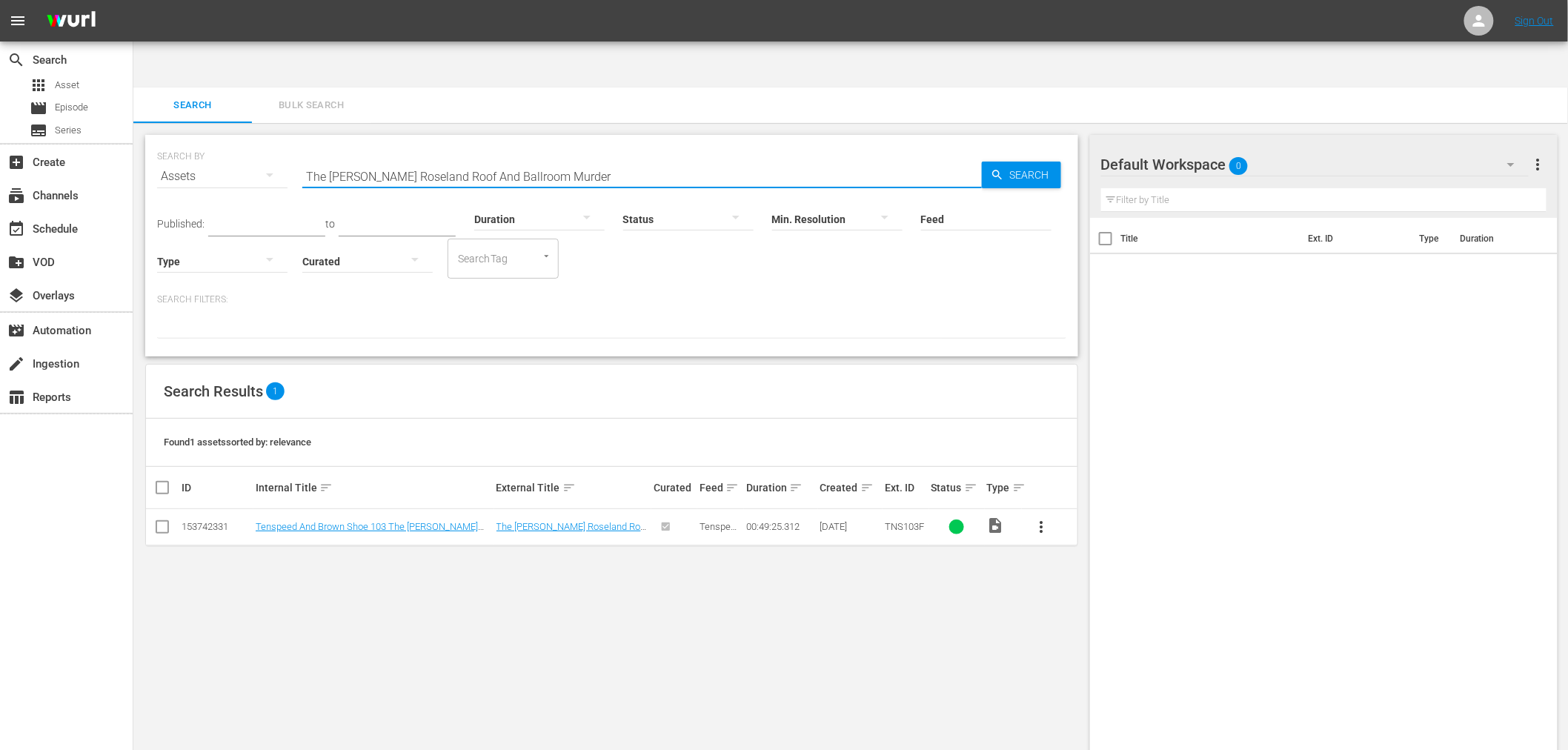
drag, startPoint x: 586, startPoint y: 127, endPoint x: 238, endPoint y: 135, distance: 348.1
click at [242, 141] on div "SEARCH BY Search By Assets Search ID, Title, Description, Keywords, or Category…" at bounding box center [612, 167] width 909 height 53
paste input "When It Comes Around"
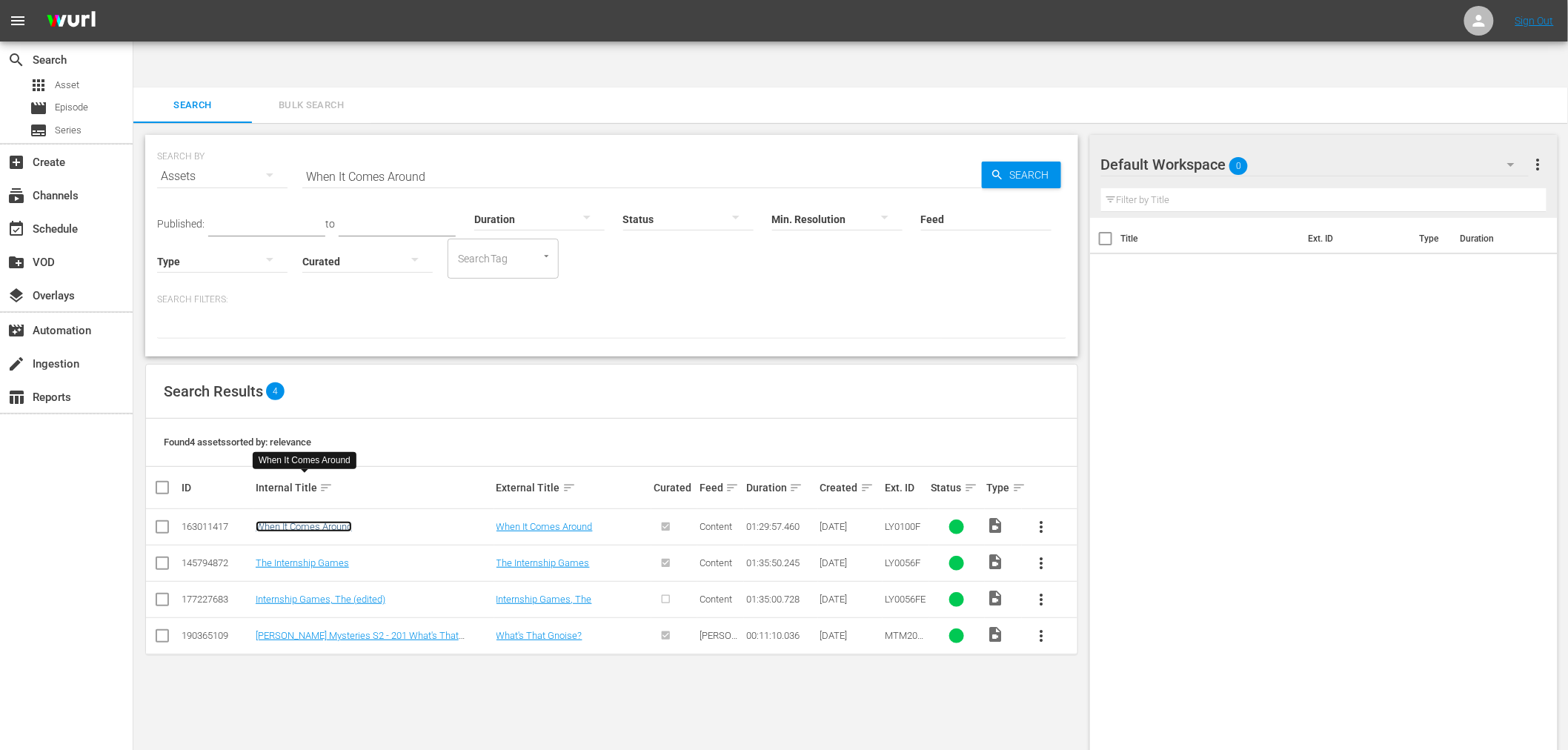
click at [332, 521] on link "When It Comes Around" at bounding box center [304, 526] width 97 height 11
drag, startPoint x: 442, startPoint y: 134, endPoint x: 217, endPoint y: 132, distance: 225.0
click at [217, 141] on div "SEARCH BY Search By Assets Search ID, Title, Description, Keywords, or Category…" at bounding box center [612, 167] width 909 height 53
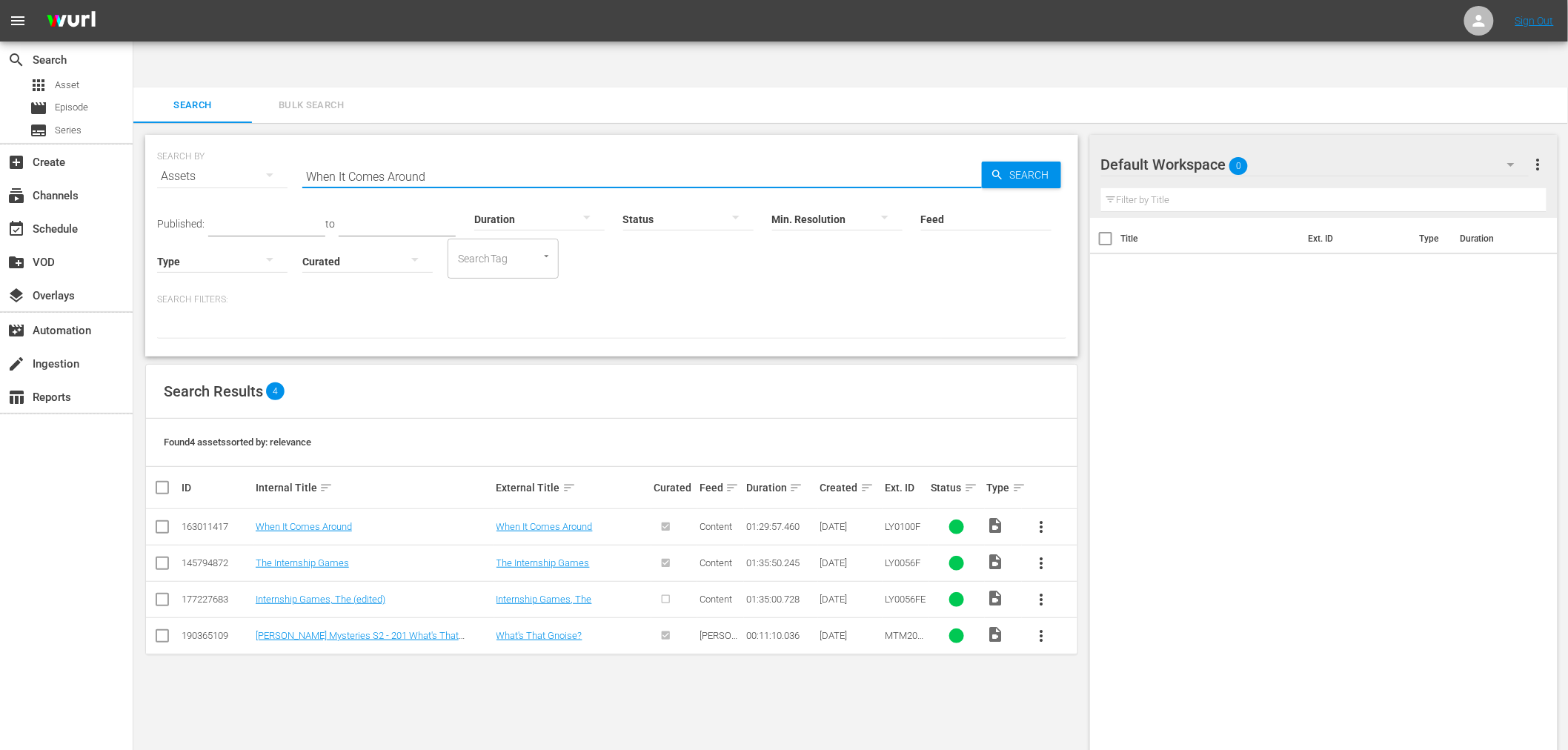
paste input "inners And Sinners"
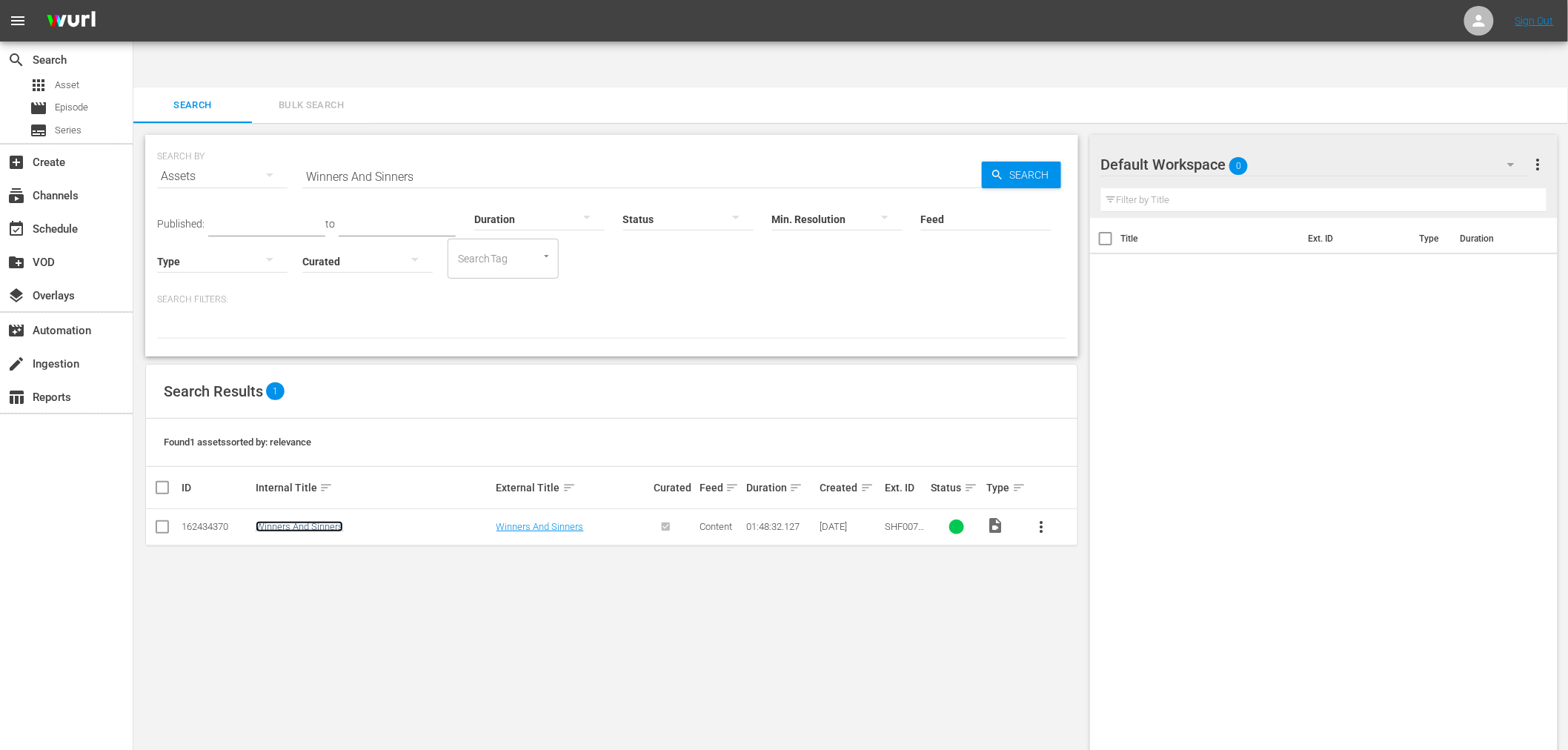
click at [321, 521] on link "Winners And Sinners" at bounding box center [299, 526] width 87 height 11
drag, startPoint x: 251, startPoint y: 132, endPoint x: 226, endPoint y: 130, distance: 25.1
click at [226, 141] on div "SEARCH BY Search By Assets Search ID, Title, Description, Keywords, or Category…" at bounding box center [612, 167] width 909 height 53
paste input "Endgame"
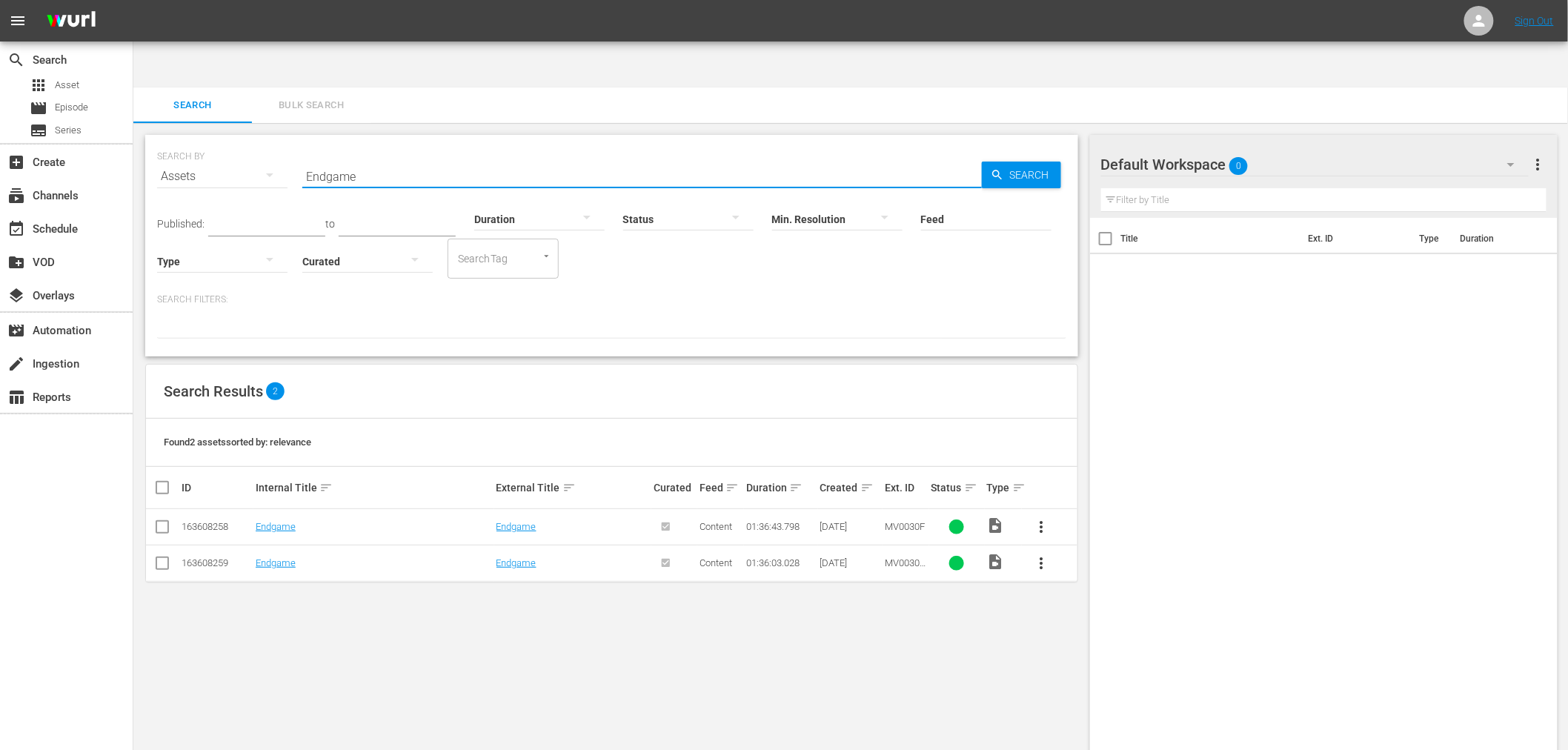
click at [272, 509] on td "Endgame" at bounding box center [373, 527] width 241 height 37
click at [276, 521] on link "Endgame" at bounding box center [276, 526] width 40 height 11
click at [271, 557] on link "Endgame" at bounding box center [276, 562] width 40 height 11
drag, startPoint x: 422, startPoint y: 137, endPoint x: 291, endPoint y: 117, distance: 132.5
click at [291, 141] on div "SEARCH BY Search By Assets Search ID, Title, Description, Keywords, or Category…" at bounding box center [612, 167] width 909 height 53
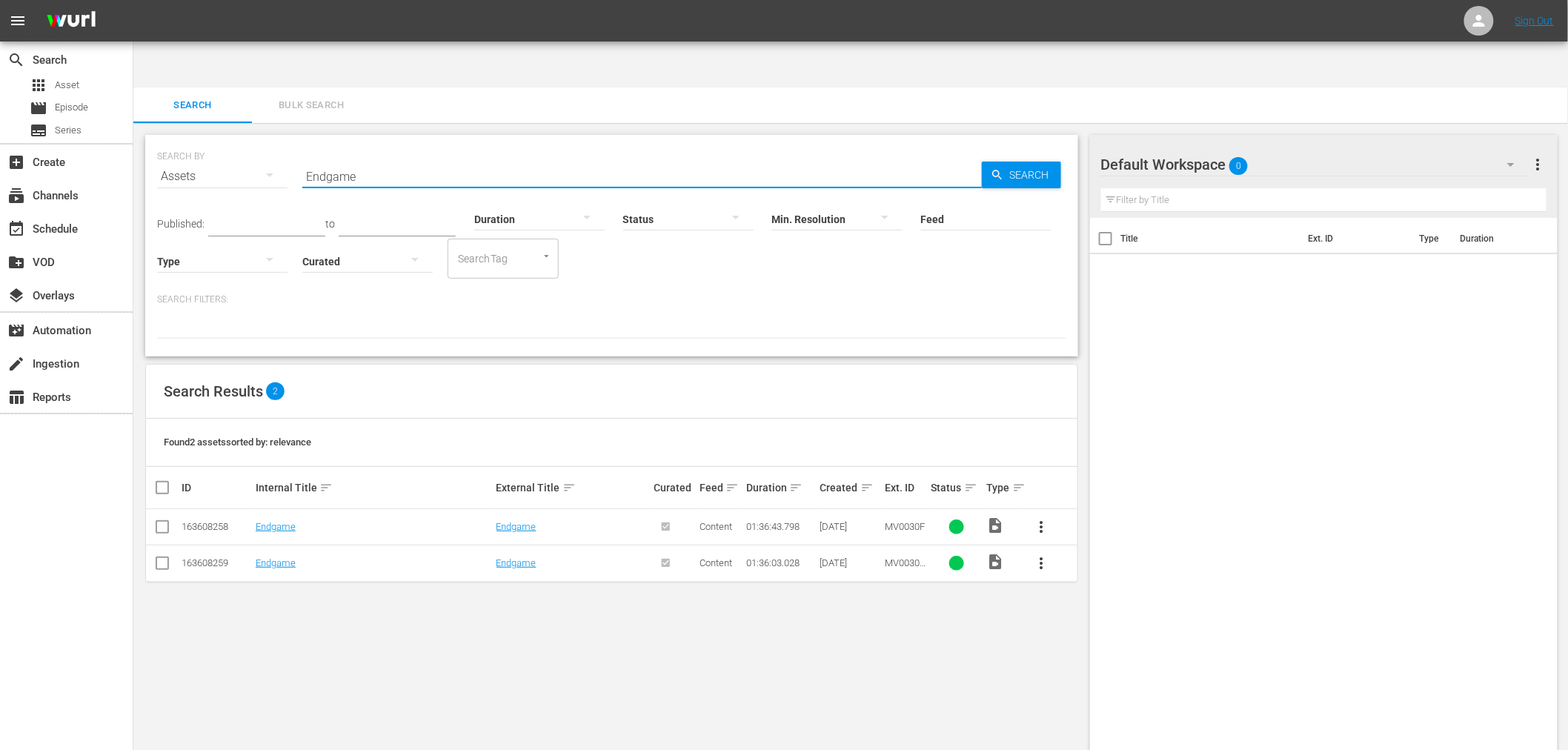
paste input "Love Letter, The"
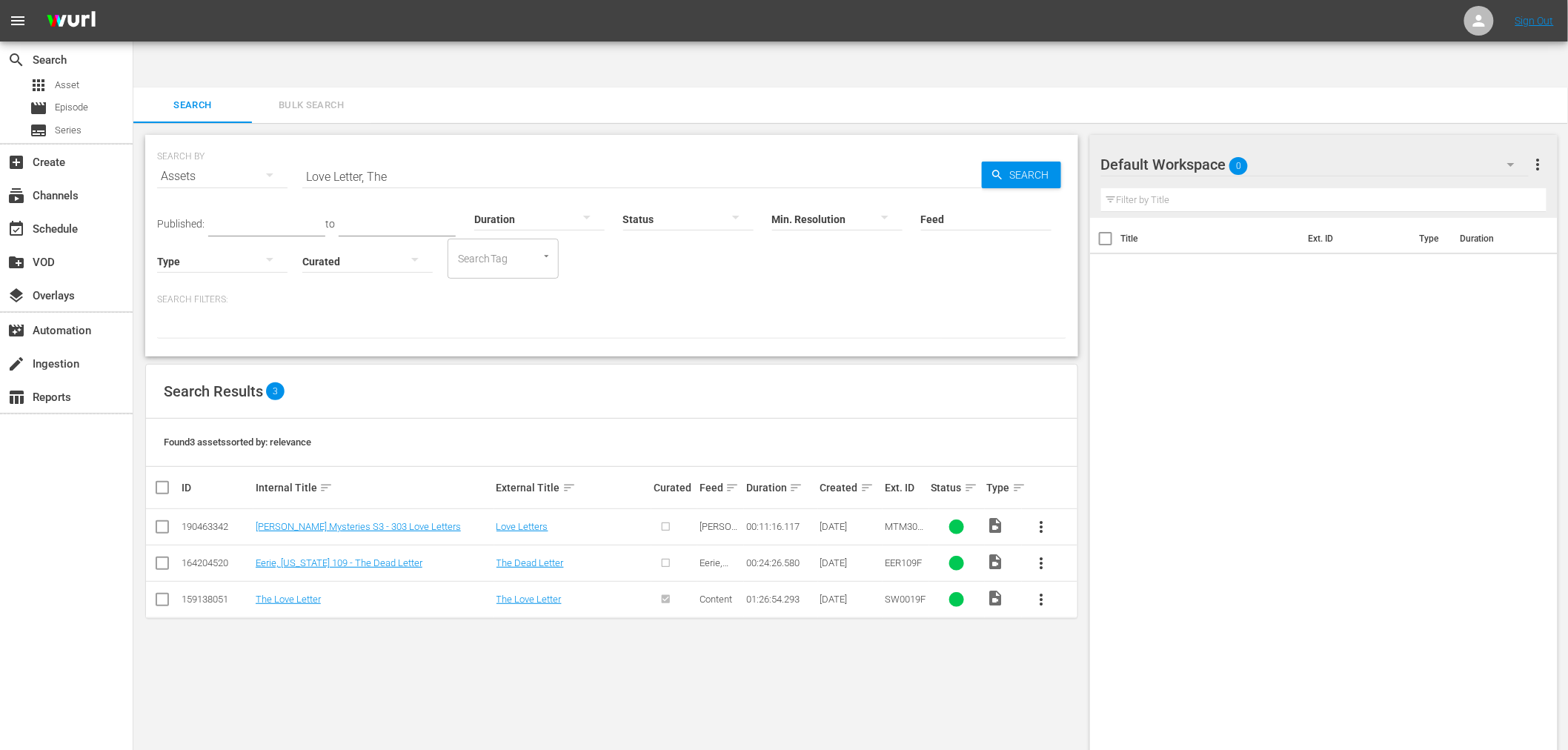
click at [482, 604] on div "SEARCH BY Search By Assets Search ID, Title, Description, Keywords, or Category…" at bounding box center [611, 460] width 957 height 674
click at [286, 594] on link "The Love Letter" at bounding box center [288, 599] width 65 height 11
drag, startPoint x: 354, startPoint y: 126, endPoint x: 205, endPoint y: 136, distance: 149.3
click at [207, 141] on div "SEARCH BY Search By Assets Search ID, Title, Description, Keywords, or Category…" at bounding box center [612, 167] width 909 height 53
paste input "My First Lov"
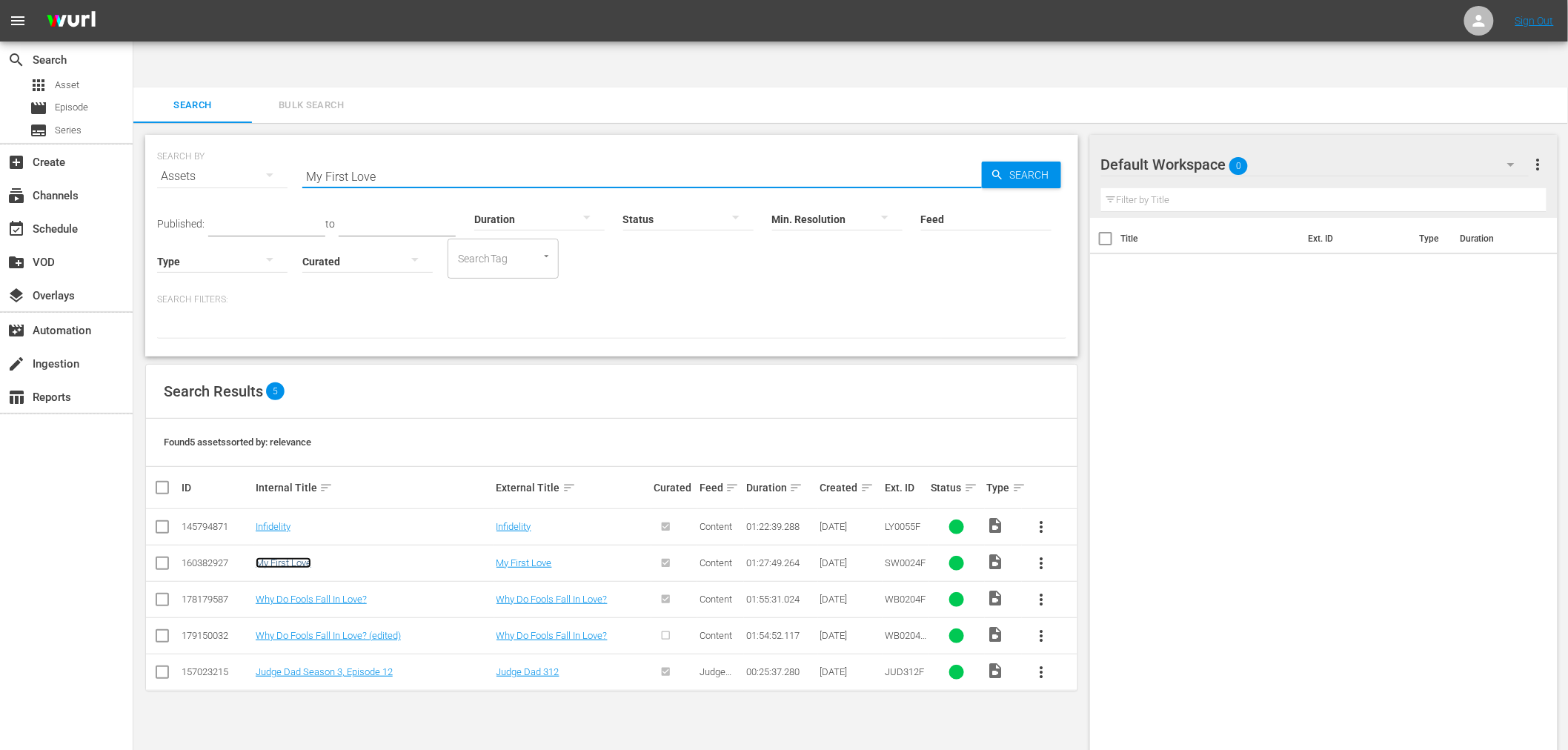
click at [301, 557] on link "My First Love" at bounding box center [283, 562] width 56 height 11
drag, startPoint x: 407, startPoint y: 124, endPoint x: 222, endPoint y: 146, distance: 186.3
click at [223, 146] on div "SEARCH BY Search By Assets Search ID, Title, Description, Keywords, or Category…" at bounding box center [612, 167] width 909 height 53
paste input "Fury Of The Black Belt"
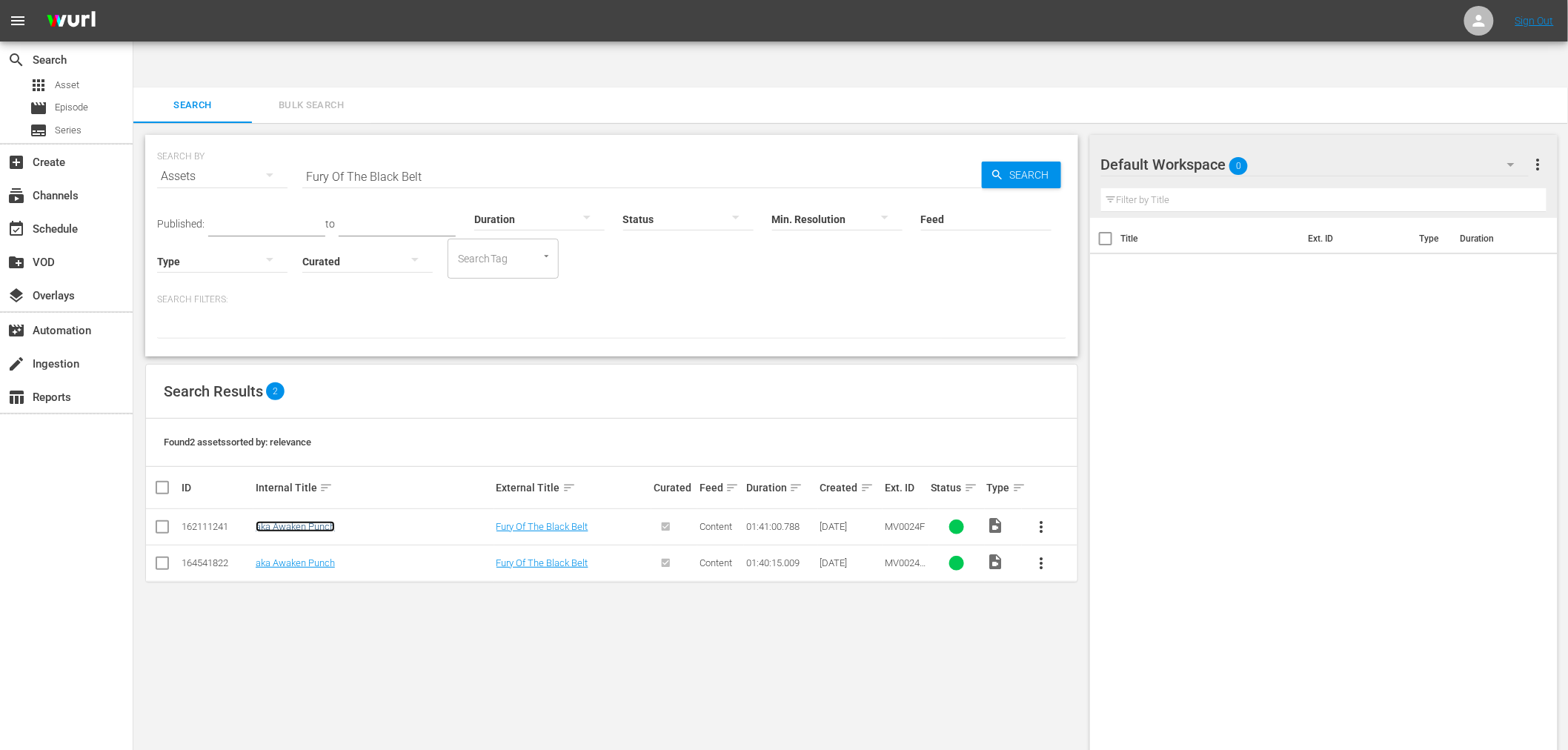
click at [310, 521] on link "aka Awaken Punch" at bounding box center [295, 526] width 79 height 11
click at [301, 557] on link "aka Awaken Punch" at bounding box center [295, 562] width 79 height 11
drag, startPoint x: 431, startPoint y: 131, endPoint x: 267, endPoint y: 127, distance: 164.0
click at [267, 141] on div "SEARCH BY Search By Assets Search ID, Title, Description, Keywords, or Category…" at bounding box center [612, 167] width 909 height 53
paste input "Married To A Baller"
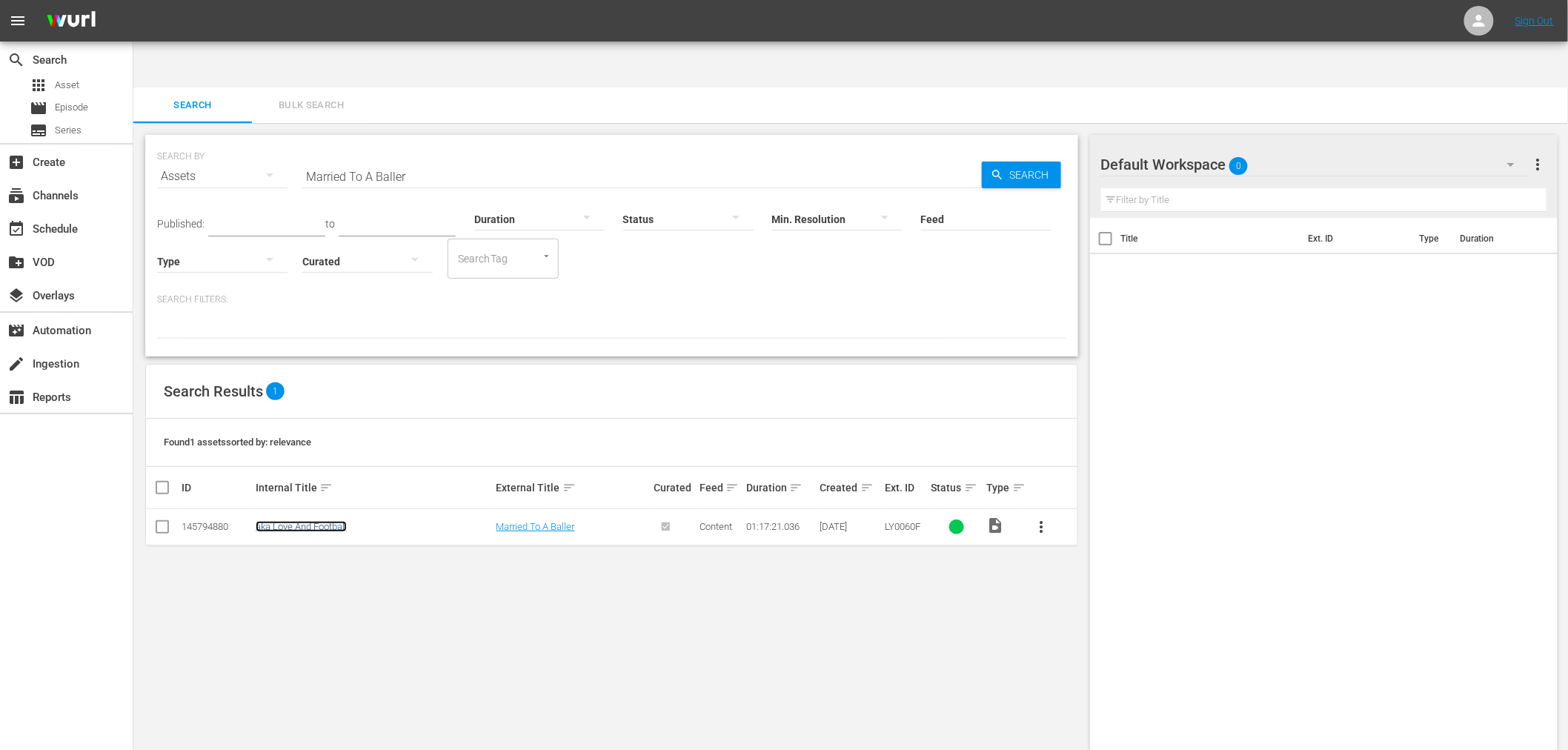
click at [327, 521] on link "aka Love And Football" at bounding box center [301, 526] width 91 height 11
click at [398, 158] on input "Married To A Baller" at bounding box center [642, 176] width 679 height 36
paste input "Once Upon A Lifetime"
click at [325, 521] on link "Once Upon A Lifetime" at bounding box center [301, 526] width 92 height 11
drag, startPoint x: 483, startPoint y: 129, endPoint x: 178, endPoint y: 118, distance: 305.2
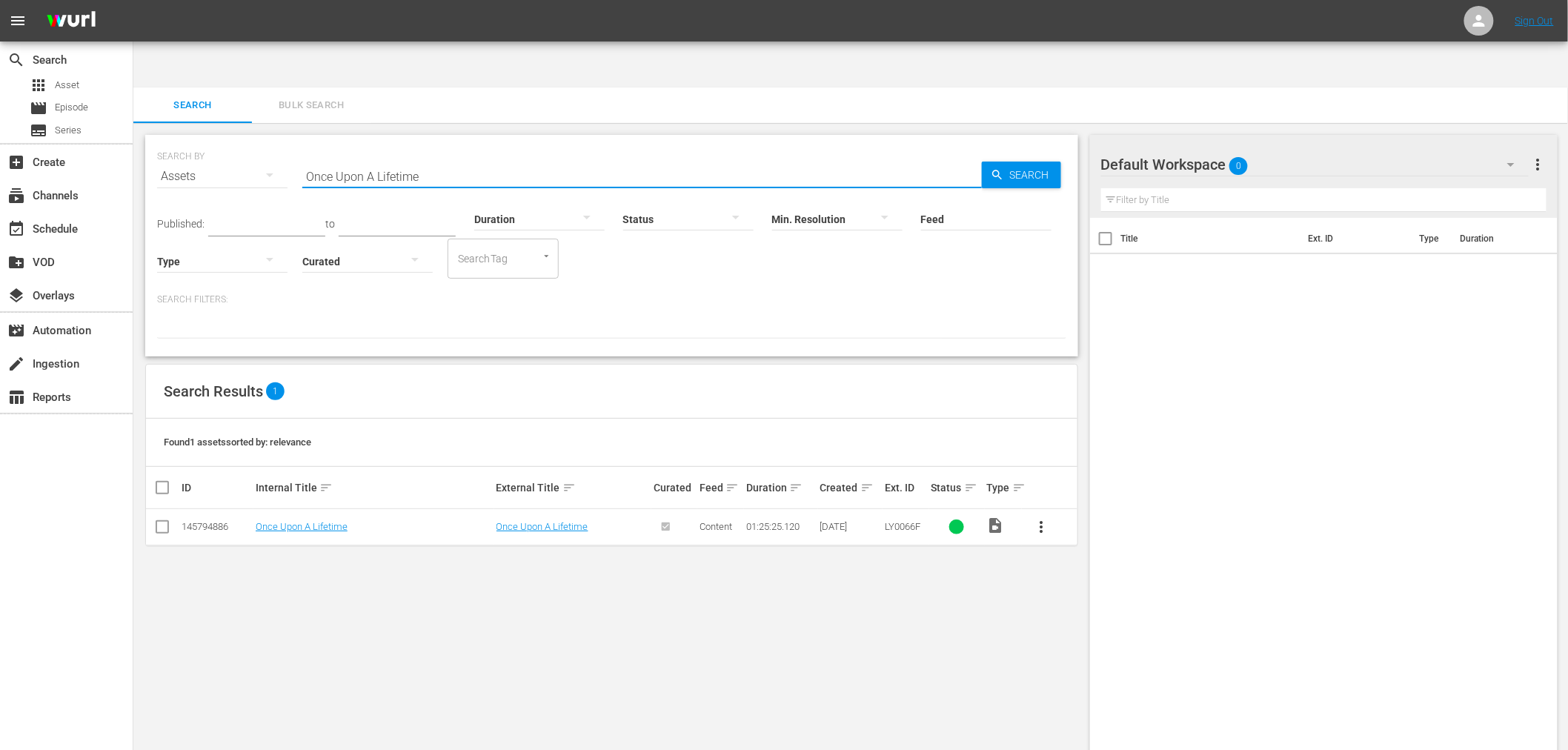
click at [182, 141] on div "SEARCH BY Search By Assets Search ID, Title, Description, Keywords, or Category…" at bounding box center [612, 167] width 909 height 53
paste input "Wild Faith"
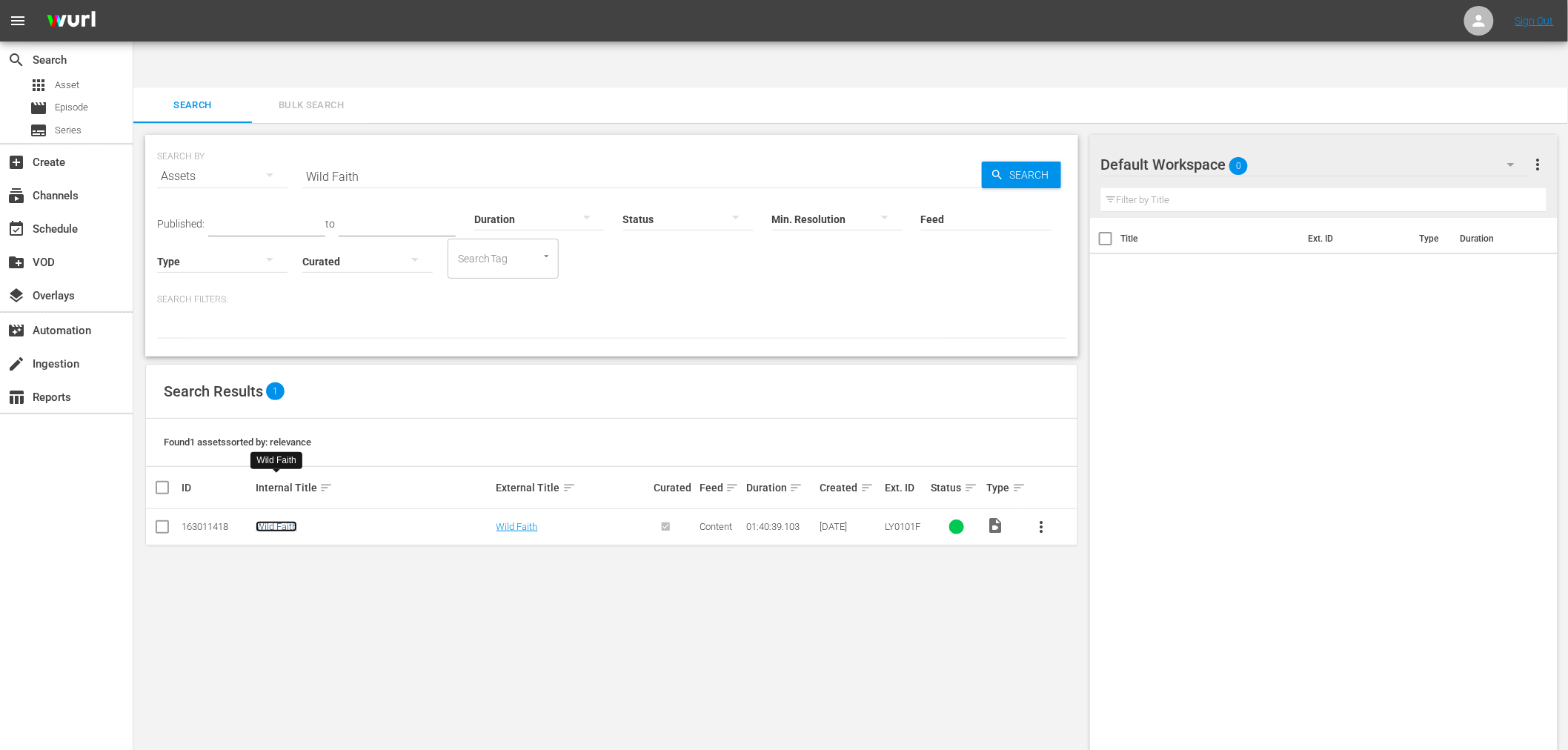
click at [281, 521] on link "Wild Faith" at bounding box center [276, 526] width 42 height 11
drag, startPoint x: 401, startPoint y: 132, endPoint x: 183, endPoint y: 132, distance: 218.0
click at [183, 141] on div "SEARCH BY Search By Assets Search ID, Title, Description, Keywords, or Category…" at bounding box center [612, 167] width 909 height 53
paste input "Diamond In The Roug"
click at [265, 521] on link "Diamond In The Rough" at bounding box center [303, 526] width 96 height 11
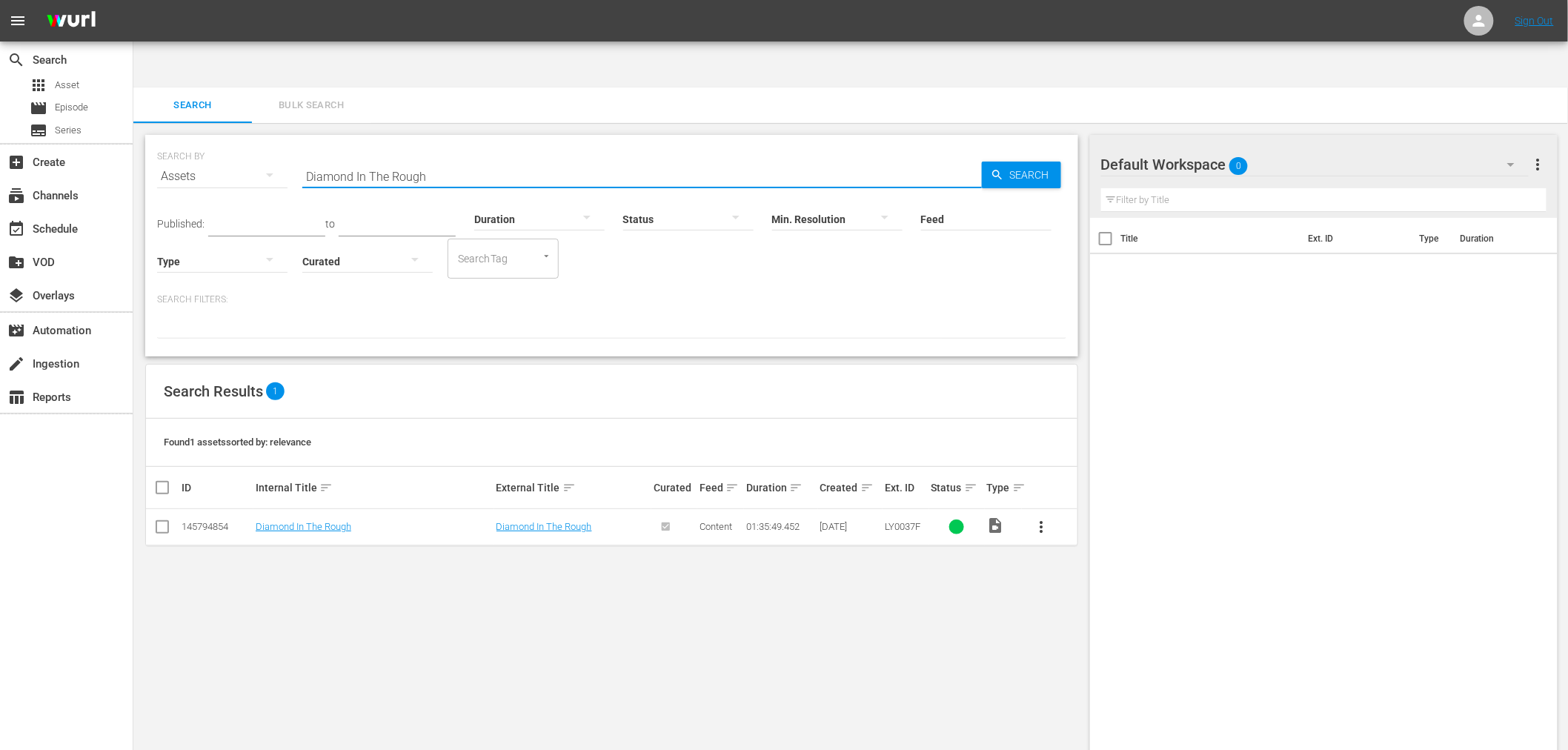
drag, startPoint x: 480, startPoint y: 132, endPoint x: 186, endPoint y: 121, distance: 294.2
click at [196, 141] on div "SEARCH BY Search By Assets Search ID, Title, Description, Keywords, or Category…" at bounding box center [612, 167] width 909 height 53
paste input "Tiger Cage III"
click at [296, 521] on link "Tiger Cage III" at bounding box center [282, 526] width 54 height 11
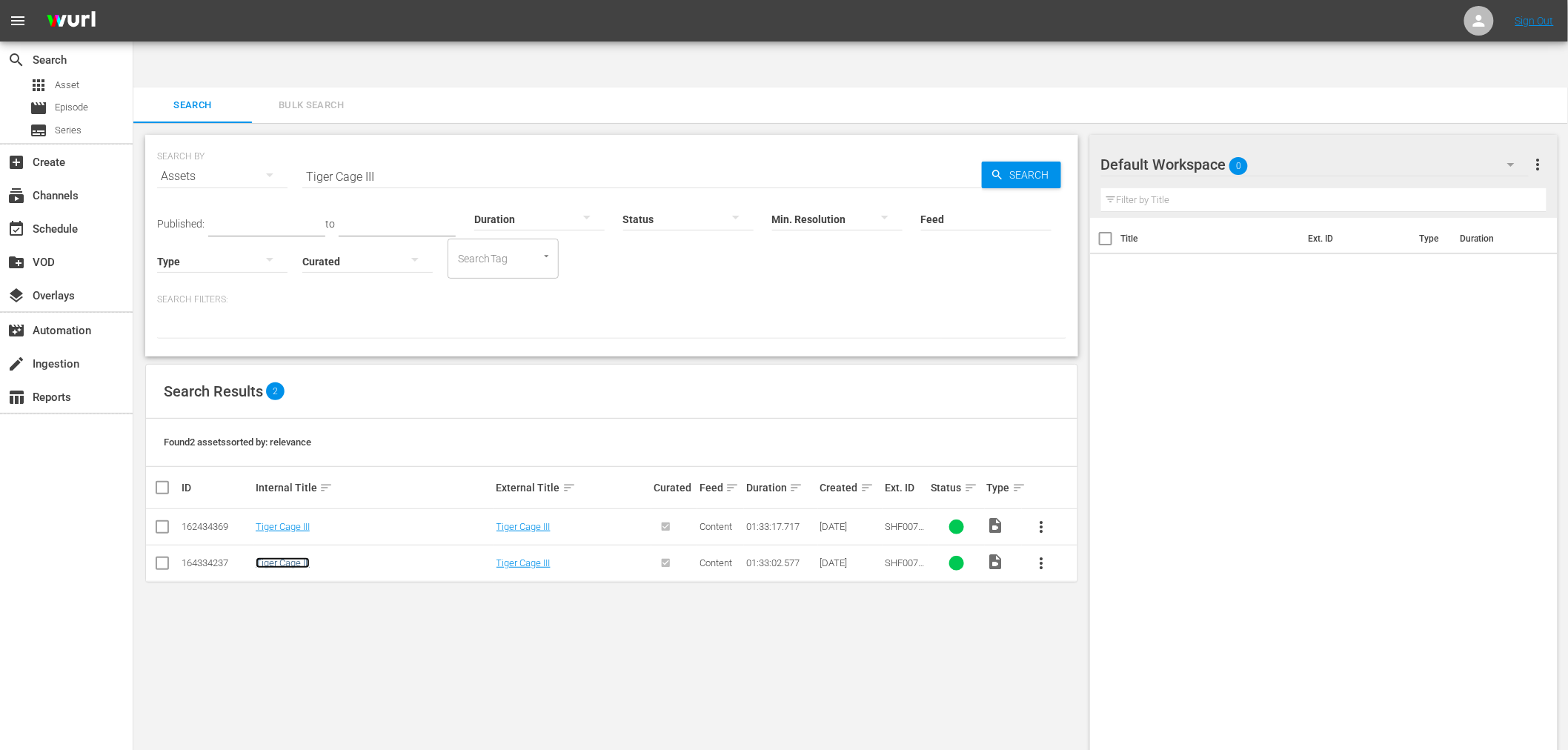
click at [296, 557] on link "Tiger Cage III" at bounding box center [282, 562] width 54 height 11
drag, startPoint x: 422, startPoint y: 124, endPoint x: 266, endPoint y: 127, distance: 156.0
click at [270, 141] on div "SEARCH BY Search By Assets Search ID, Title, Description, Keywords, or Category…" at bounding box center [612, 167] width 909 height 53
paste input "Family Matters Christmas, A"
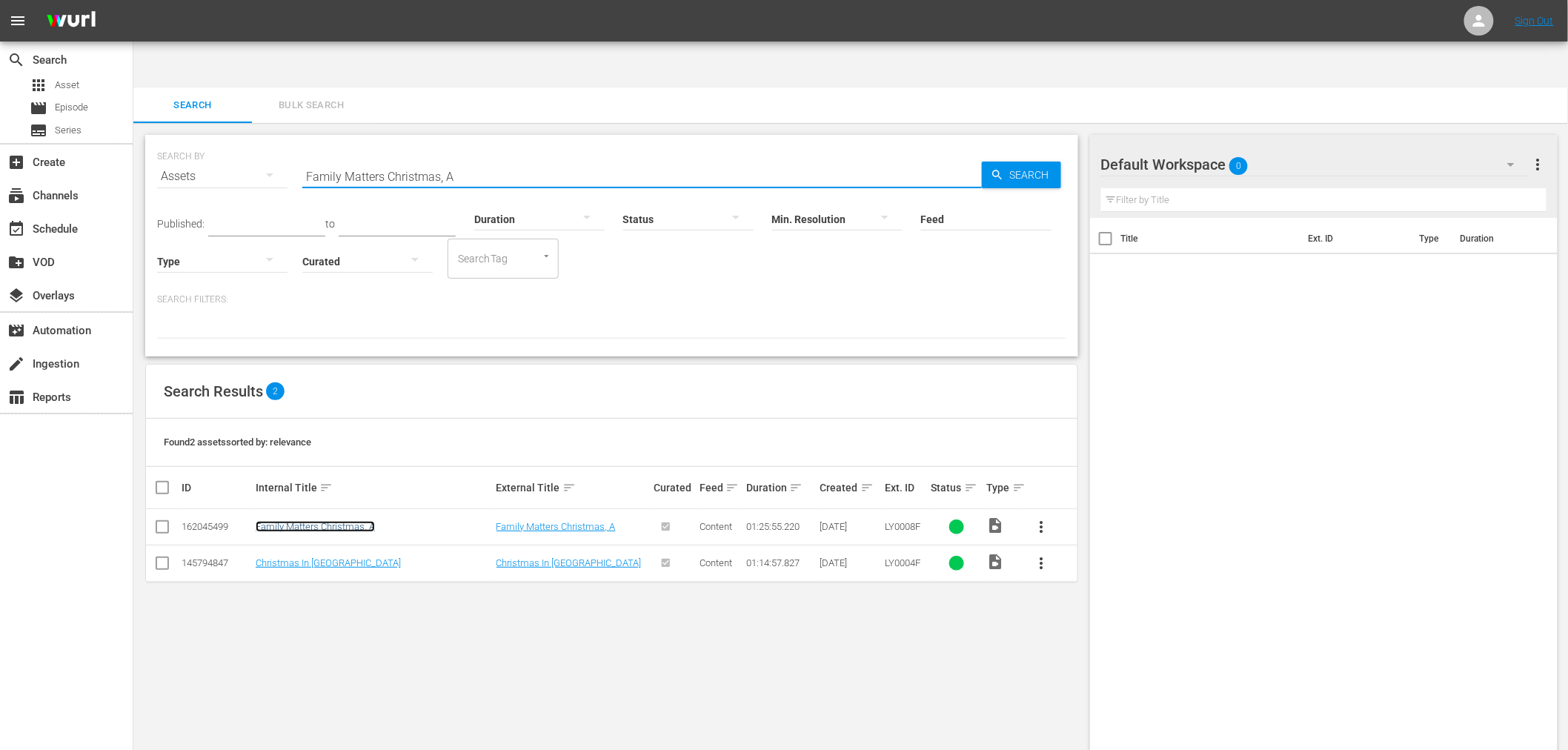
click at [268, 521] on link "Family Matters Christmas, A" at bounding box center [315, 526] width 119 height 11
drag, startPoint x: 507, startPoint y: 120, endPoint x: 136, endPoint y: 130, distance: 371.1
click at [136, 130] on div "SEARCH BY Search By Assets Search ID, Title, Description, Keywords, or Category…" at bounding box center [611, 460] width 957 height 674
paste input "Redeeming The Time"
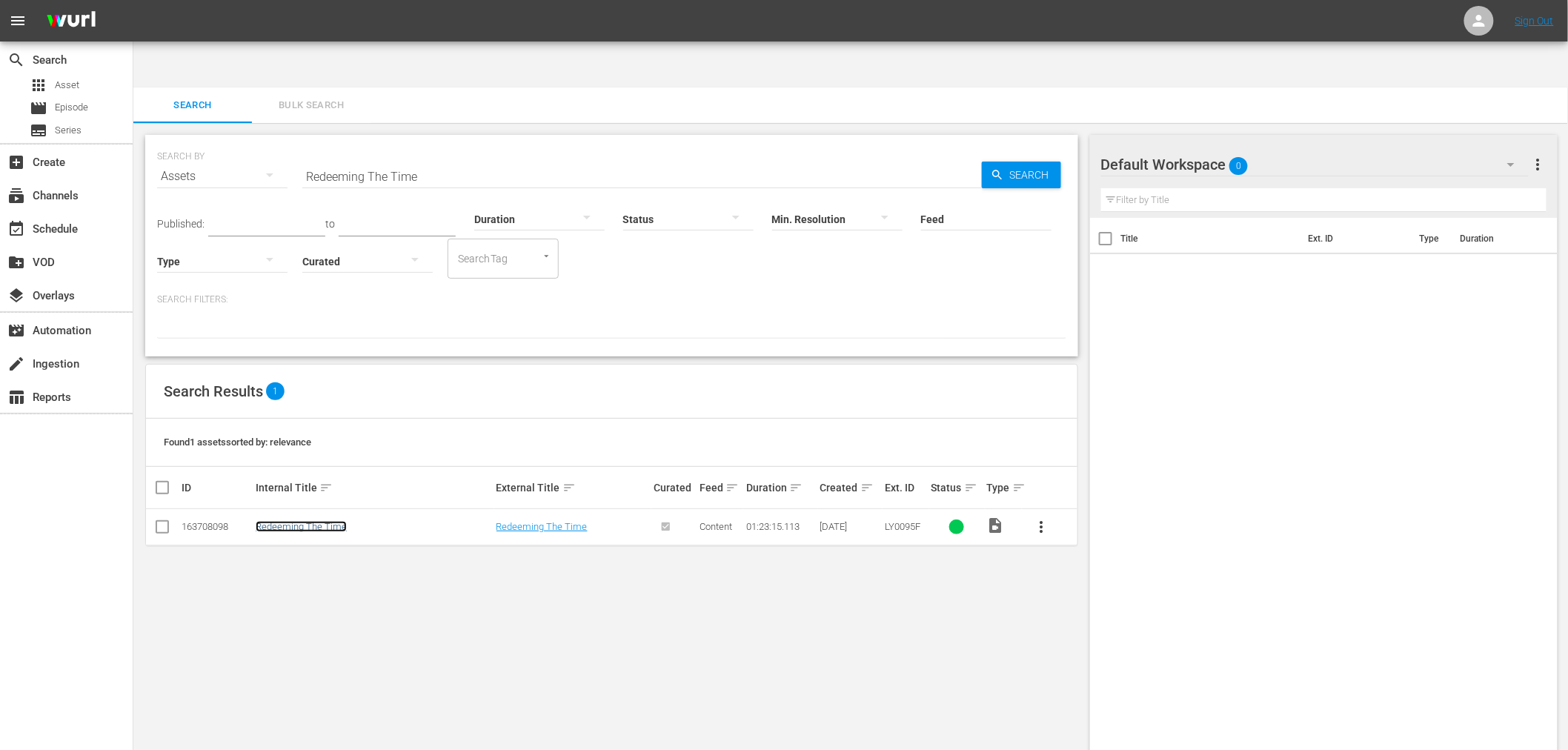
click at [292, 521] on link "Redeeming The Time" at bounding box center [301, 526] width 91 height 11
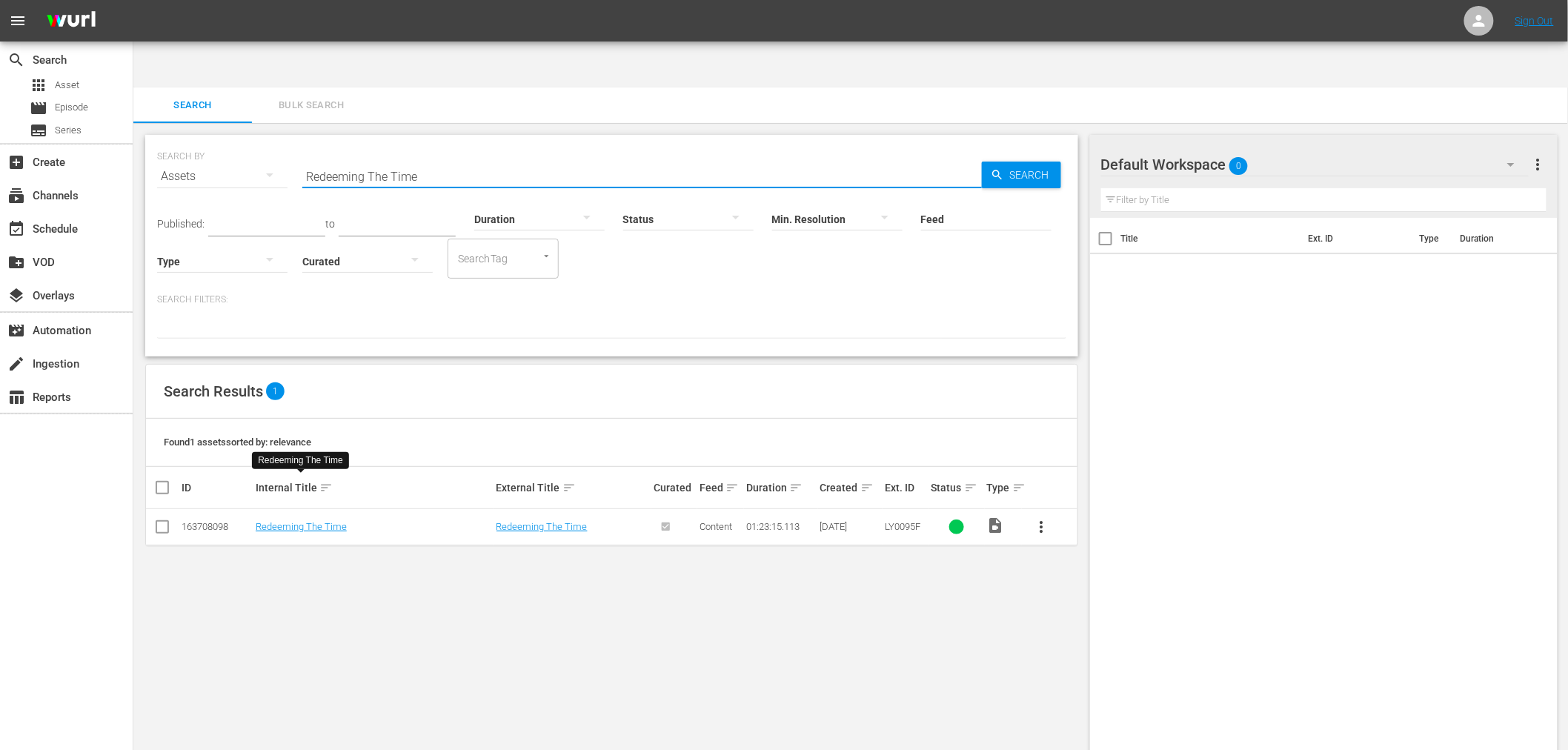
drag, startPoint x: 305, startPoint y: 133, endPoint x: 275, endPoint y: 130, distance: 30.1
click at [275, 141] on div "SEARCH BY Search By Assets Search ID, Title, Description, Keywords, or Category…" at bounding box center [612, 167] width 909 height 53
paste input "To Love And To Cherish"
click at [314, 521] on link "To Love And To Cherish" at bounding box center [304, 526] width 97 height 11
drag, startPoint x: 260, startPoint y: 127, endPoint x: 246, endPoint y: 123, distance: 14.6
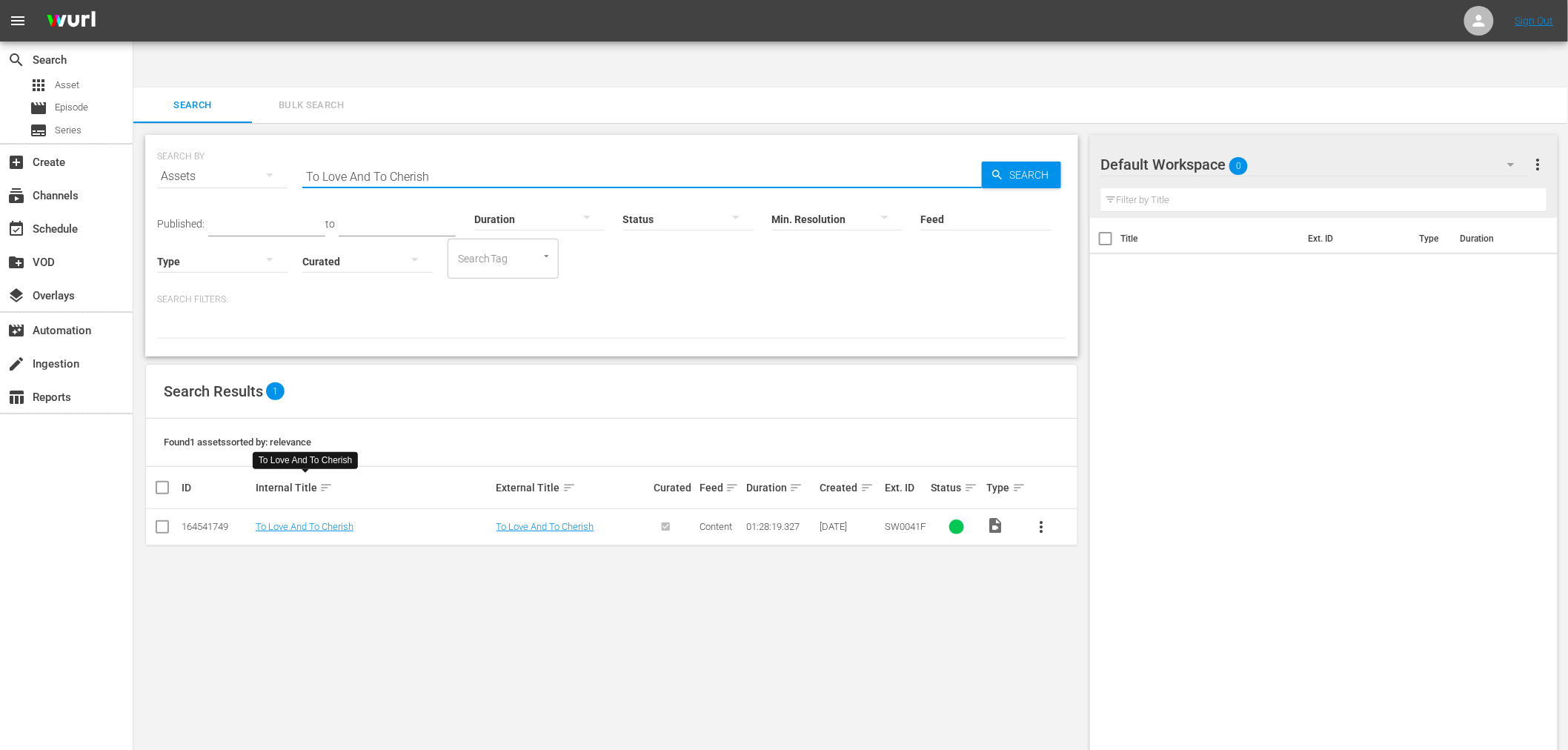
click at [252, 141] on div "SEARCH BY Search By Assets Search ID, Title, Description, Keywords, or Category…" at bounding box center [612, 167] width 909 height 53
paste input "Where's The Love"
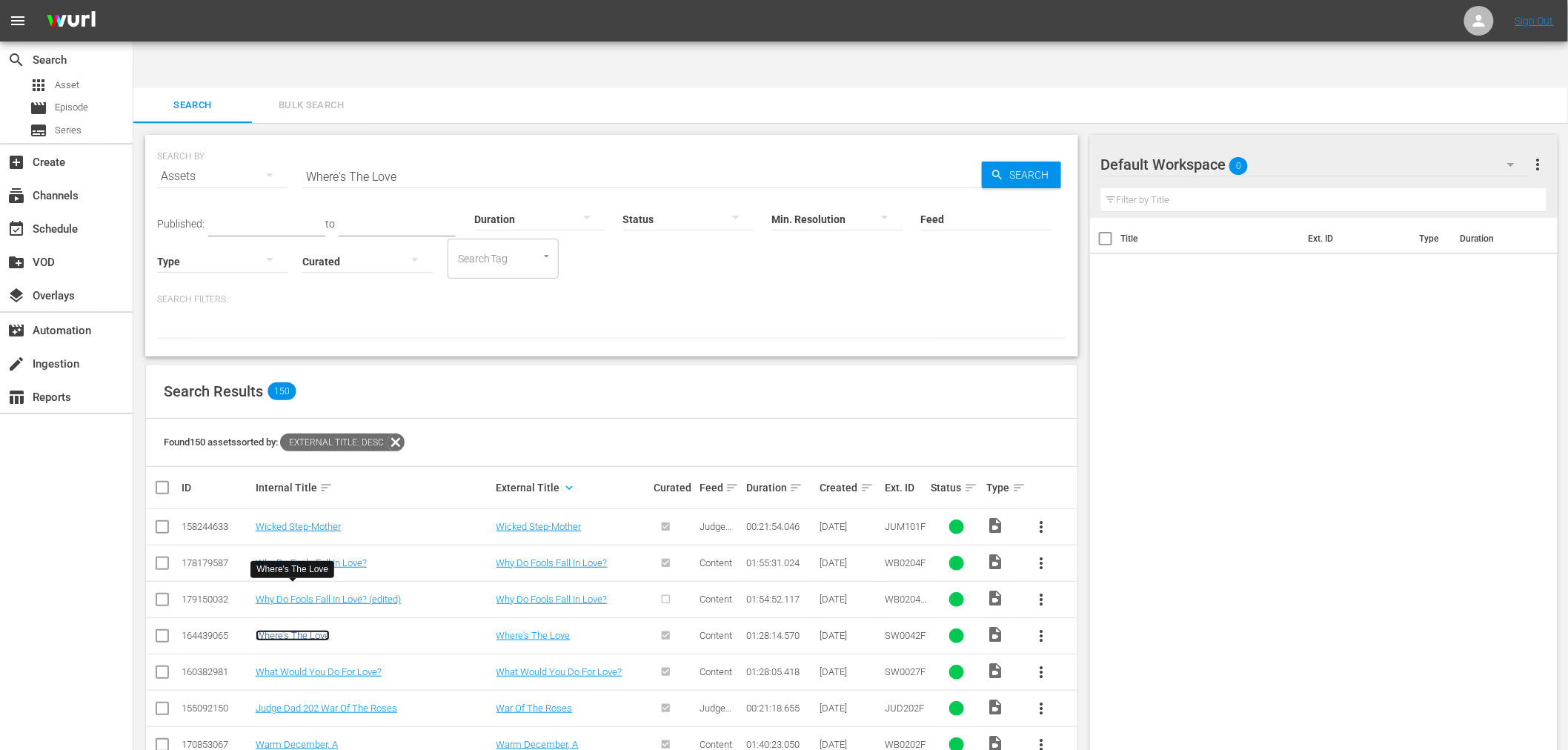
click at [298, 629] on link "Where's The Love" at bounding box center [292, 634] width 74 height 11
drag, startPoint x: 421, startPoint y: 130, endPoint x: 260, endPoint y: 116, distance: 161.6
click at [263, 141] on div "SEARCH BY Search By Assets Search ID, Title, Description, Keywords, or Category…" at bounding box center [612, 167] width 909 height 53
paste input "He Watches Over M"
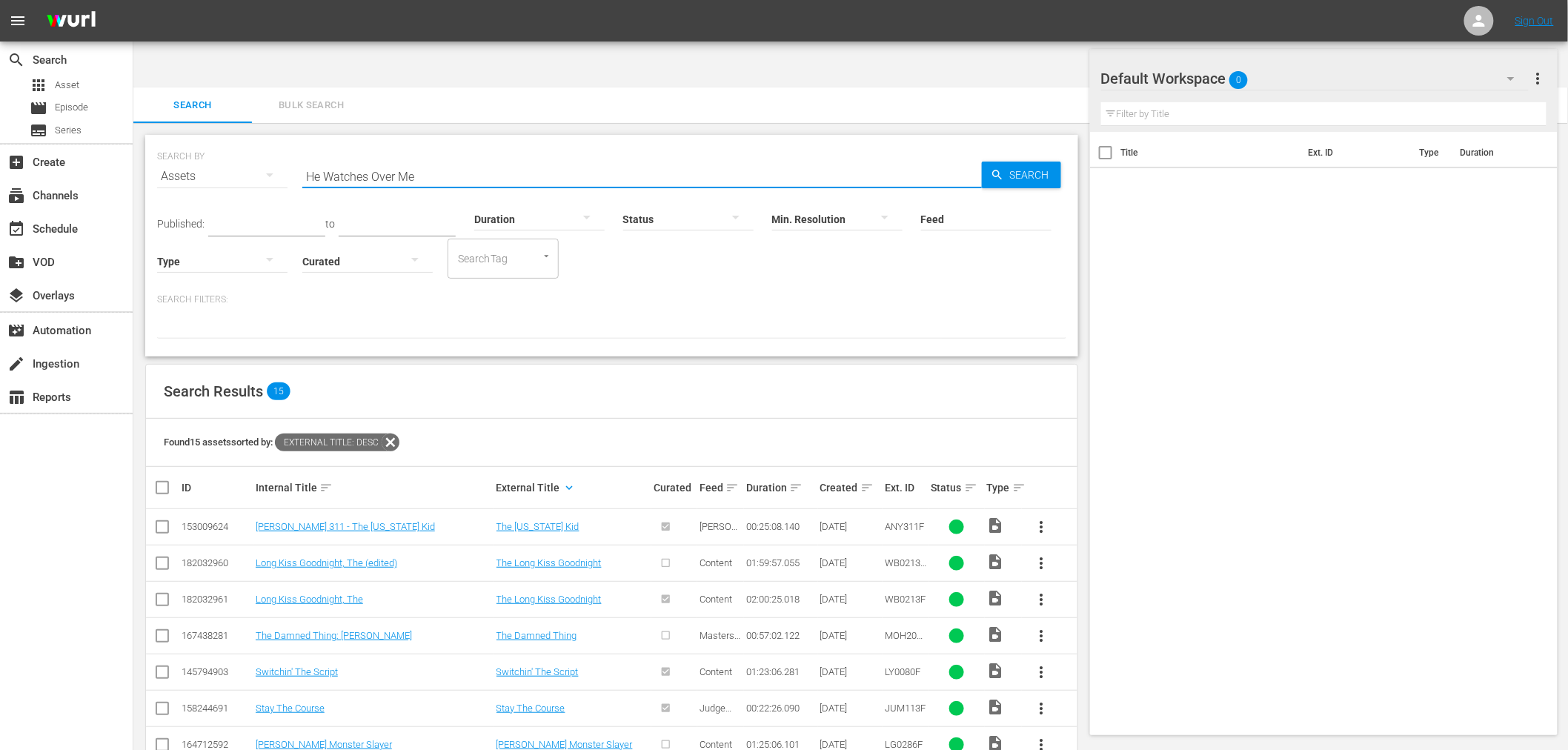
scroll to position [286, 0]
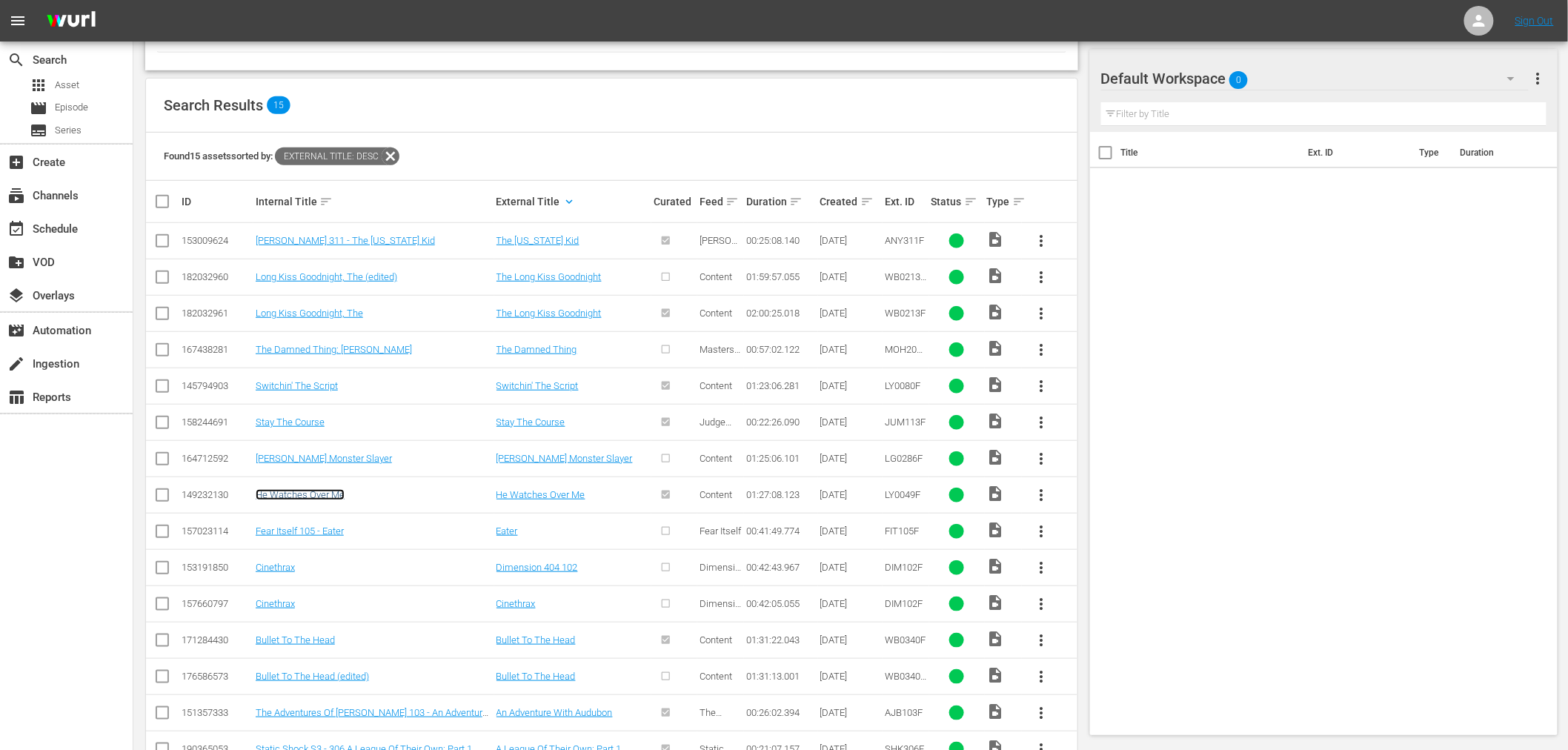
drag, startPoint x: 286, startPoint y: 441, endPoint x: 284, endPoint y: 450, distance: 9.2
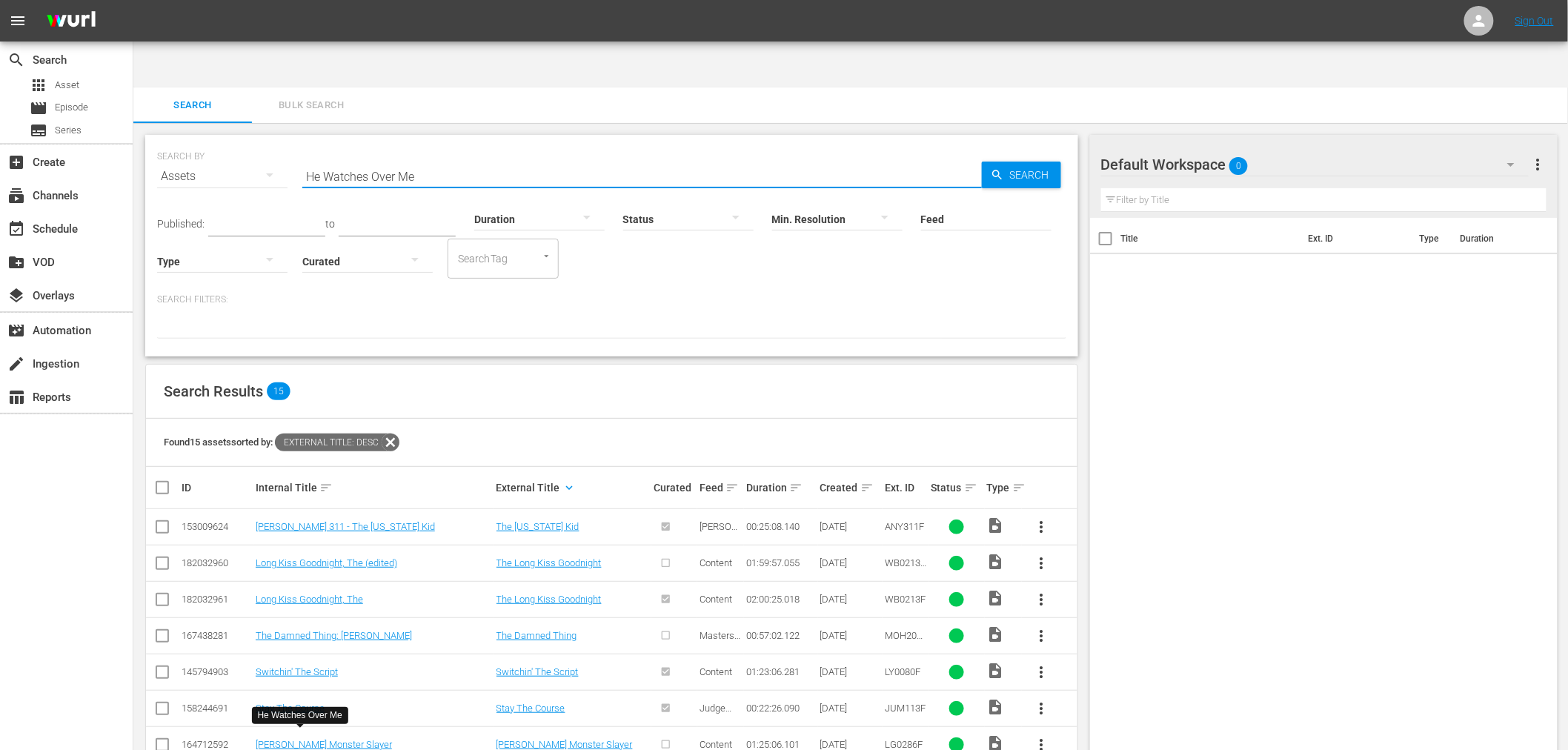
drag, startPoint x: 454, startPoint y: 130, endPoint x: 212, endPoint y: 142, distance: 242.3
click at [219, 141] on div "SEARCH BY Search By Assets Search ID, Title, Description, Keywords, or Category…" at bounding box center [612, 167] width 909 height 53
paste input "art That Forgives, A"
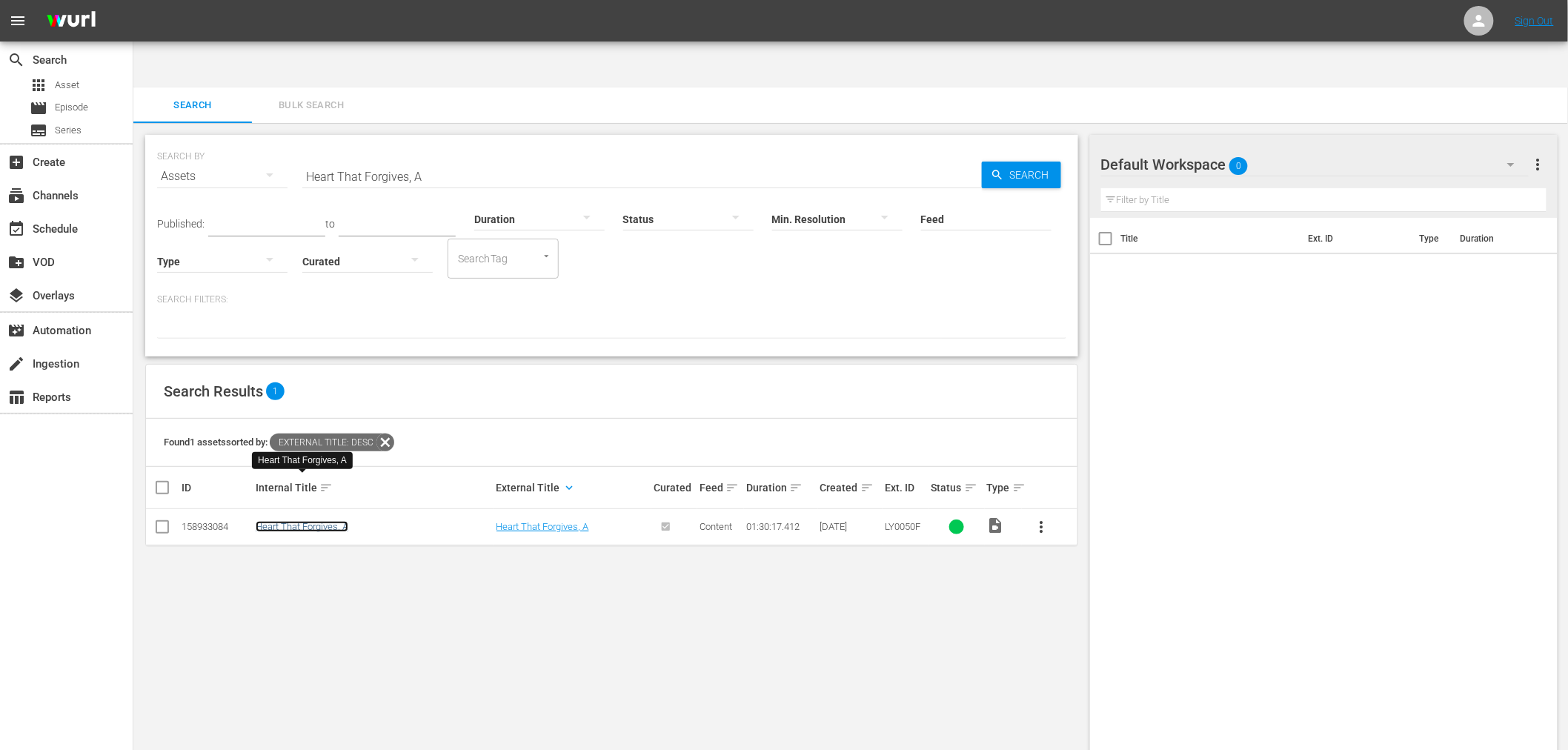
click at [334, 521] on link "Heart That Forgives, A" at bounding box center [301, 526] width 92 height 11
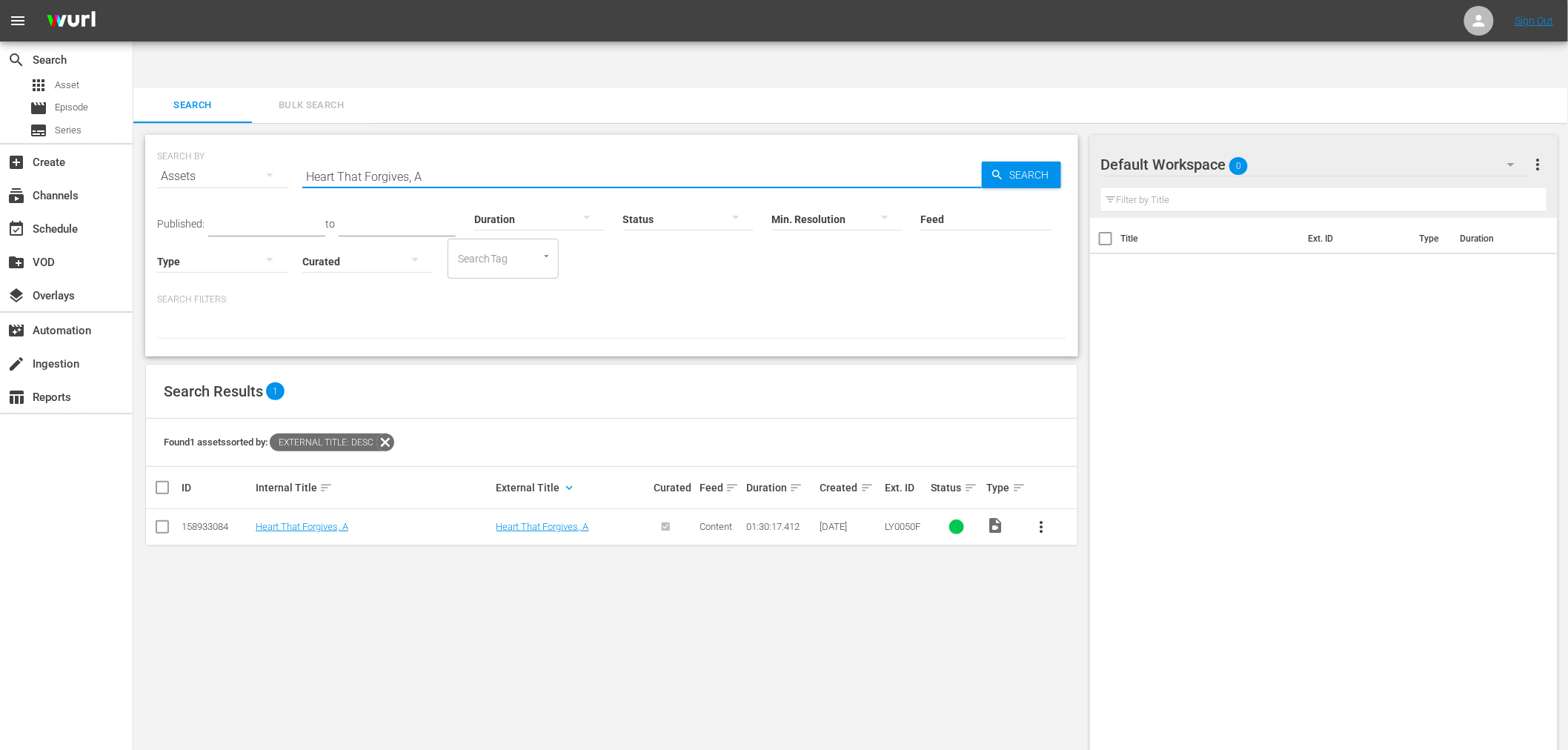
drag, startPoint x: 455, startPoint y: 131, endPoint x: 276, endPoint y: 134, distance: 179.0
click at [276, 141] on div "SEARCH BY Search By Assets Search ID, Title, Description, Keywords, or Category…" at bounding box center [612, 167] width 909 height 53
paste input "Sir Charles Christma"
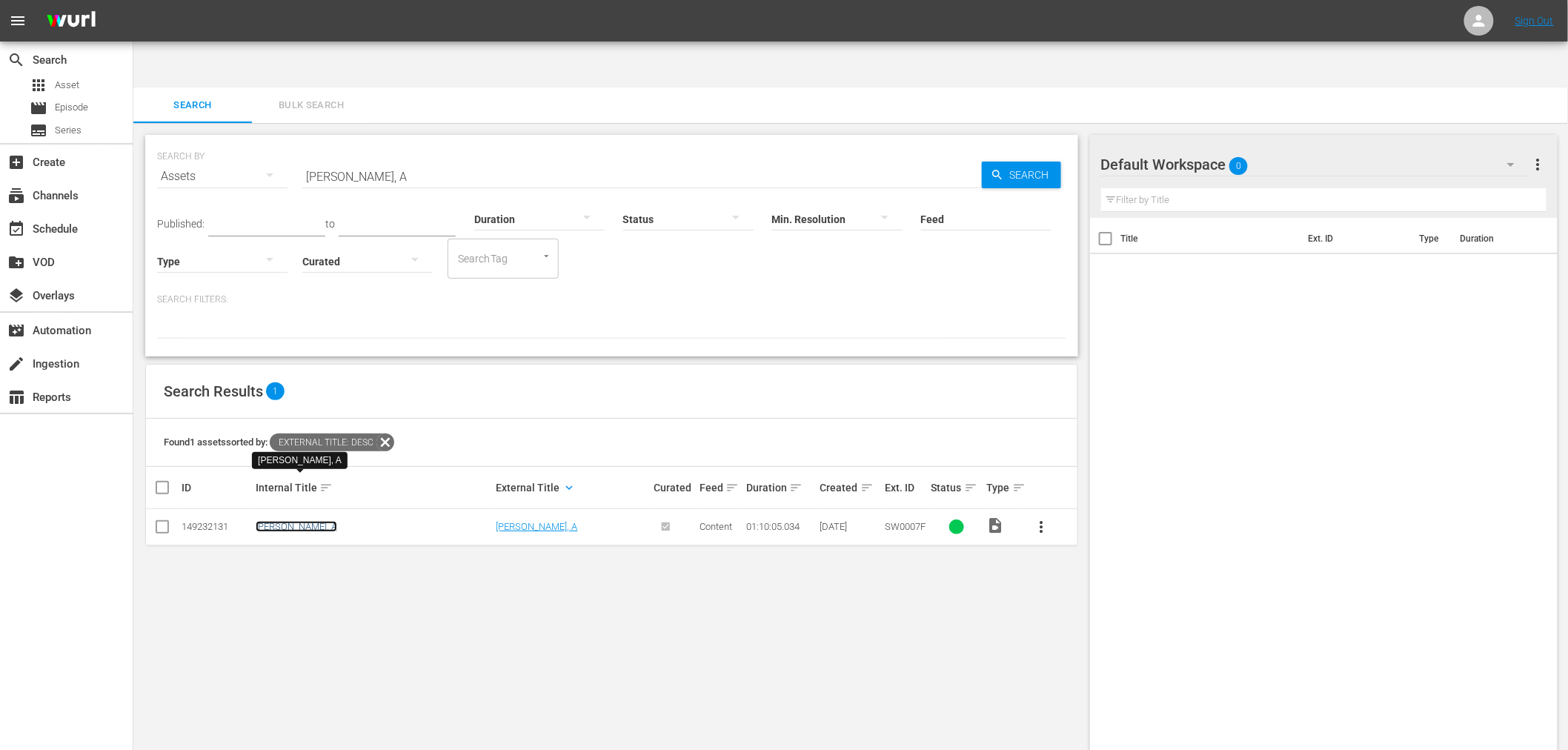
click at [313, 521] on link "Sir Charles Christmas, A" at bounding box center [296, 526] width 82 height 11
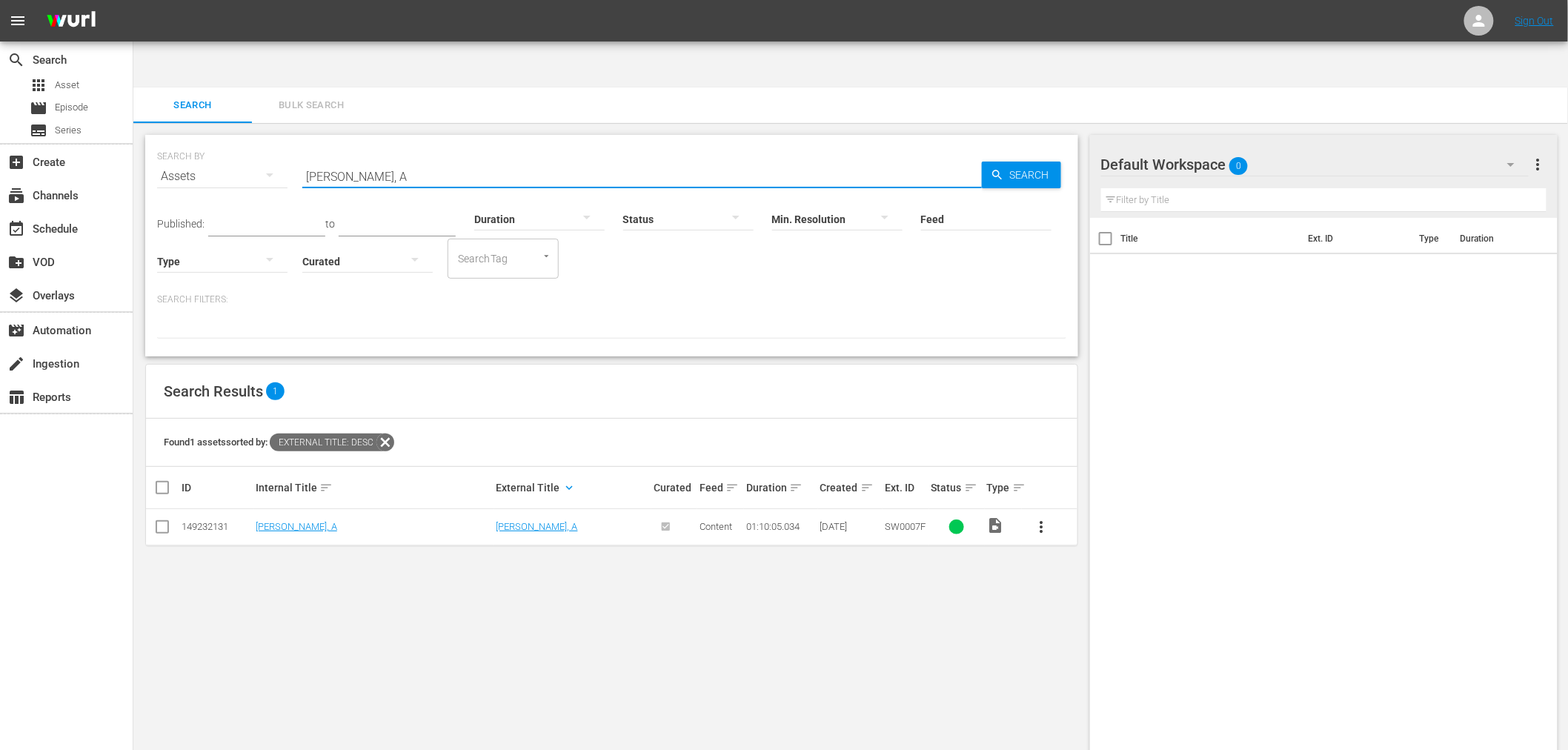
drag, startPoint x: 469, startPoint y: 133, endPoint x: 290, endPoint y: 122, distance: 179.3
click at [290, 141] on div "SEARCH BY Search By Assets Search ID, Title, Description, Keywords, or Category…" at bounding box center [612, 167] width 909 height 53
paste input "Deadly Impact"
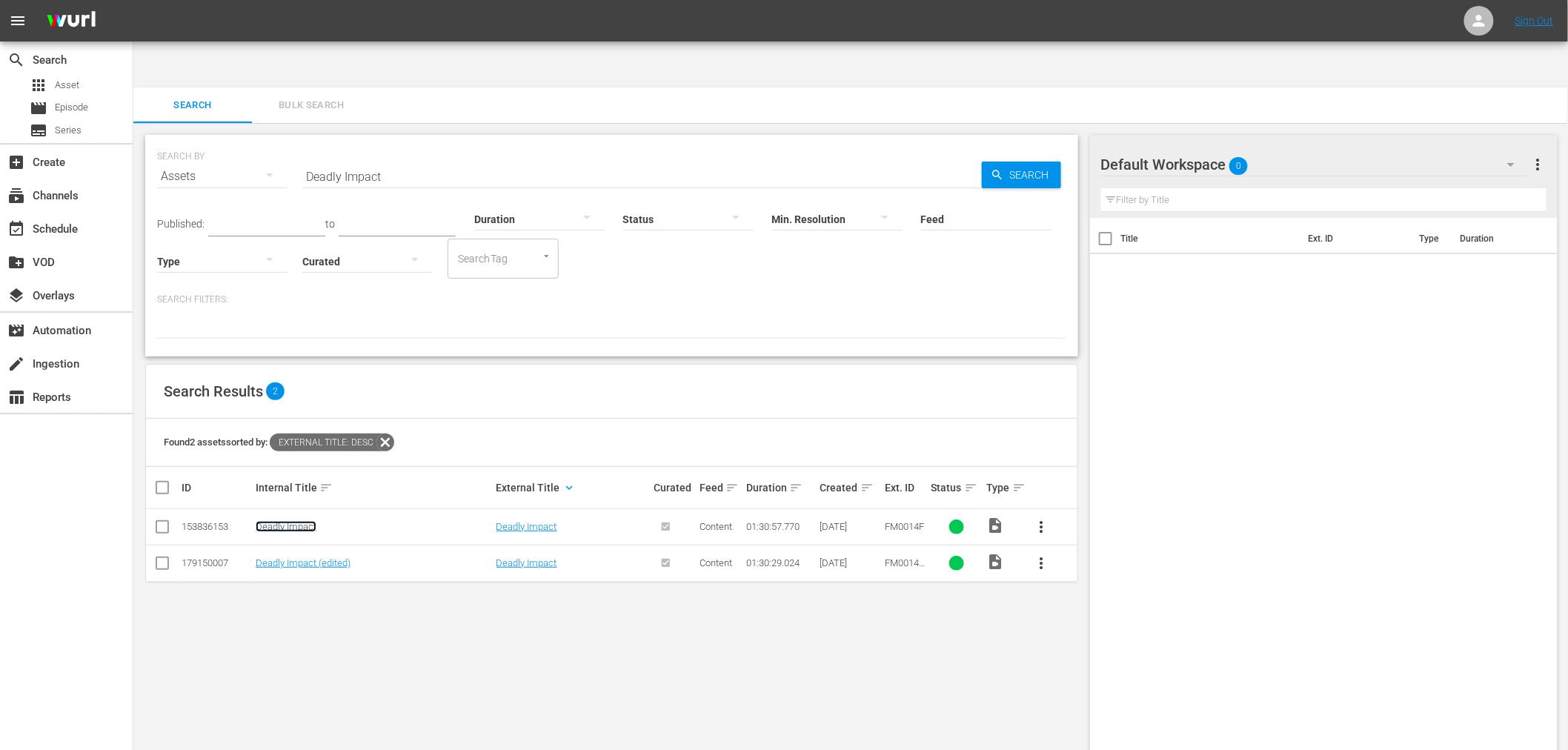
click at [286, 521] on link "Deadly Impact" at bounding box center [286, 526] width 61 height 11
click at [283, 557] on link "Deadly Impact (edited)" at bounding box center [303, 562] width 95 height 11
drag, startPoint x: 380, startPoint y: 127, endPoint x: 213, endPoint y: 139, distance: 167.4
click at [217, 141] on div "SEARCH BY Search By Assets Search ID, Title, Description, Keywords, or Category…" at bounding box center [612, 167] width 909 height 53
paste input "Robotrix"
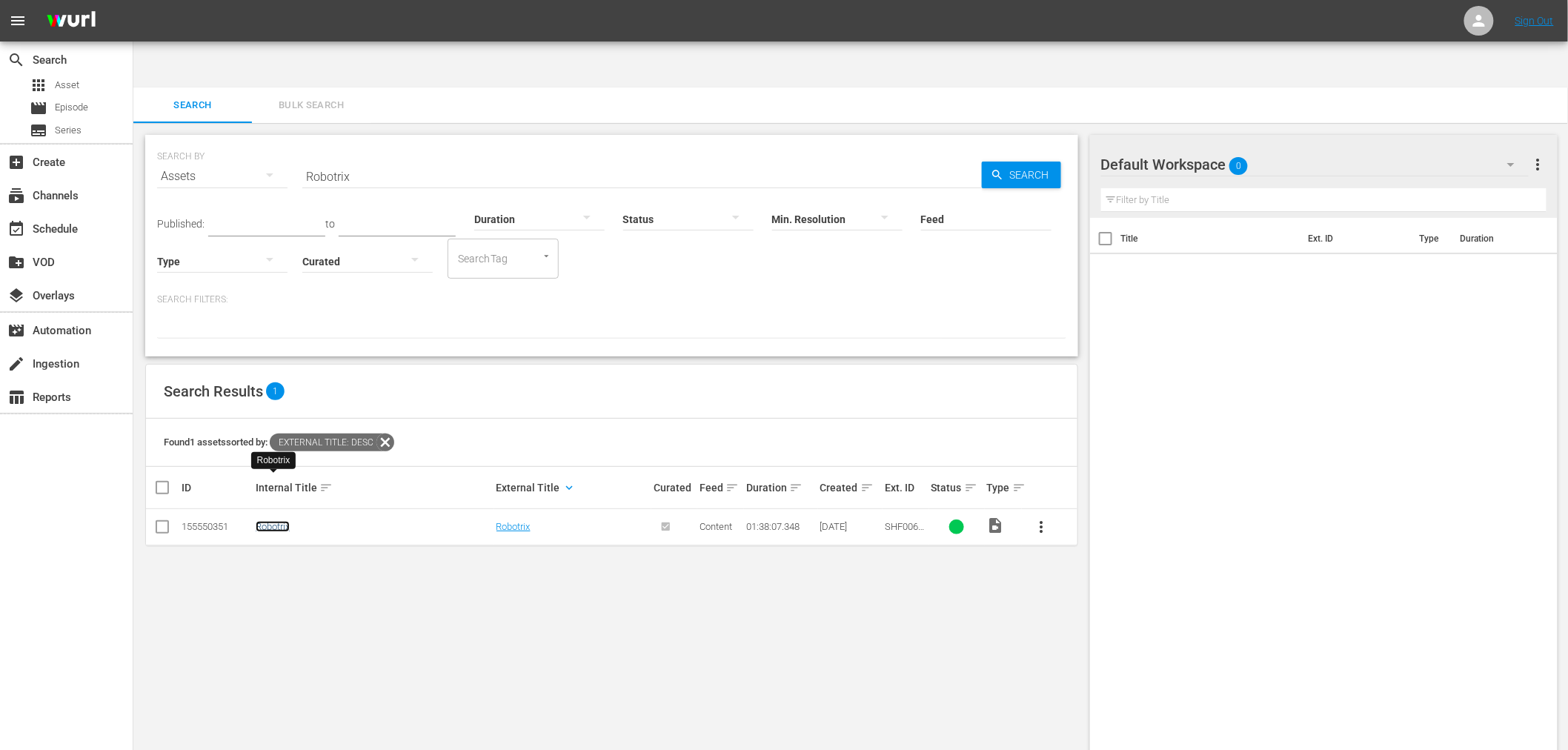
click at [263, 521] on link "Robotrix" at bounding box center [272, 526] width 34 height 11
drag, startPoint x: 367, startPoint y: 128, endPoint x: 293, endPoint y: 118, distance: 74.7
click at [293, 141] on div "SEARCH BY Search By Assets Search ID, Title, Description, Keywords, or Category…" at bounding box center [612, 167] width 909 height 53
paste input "Marry Me For Christmas"
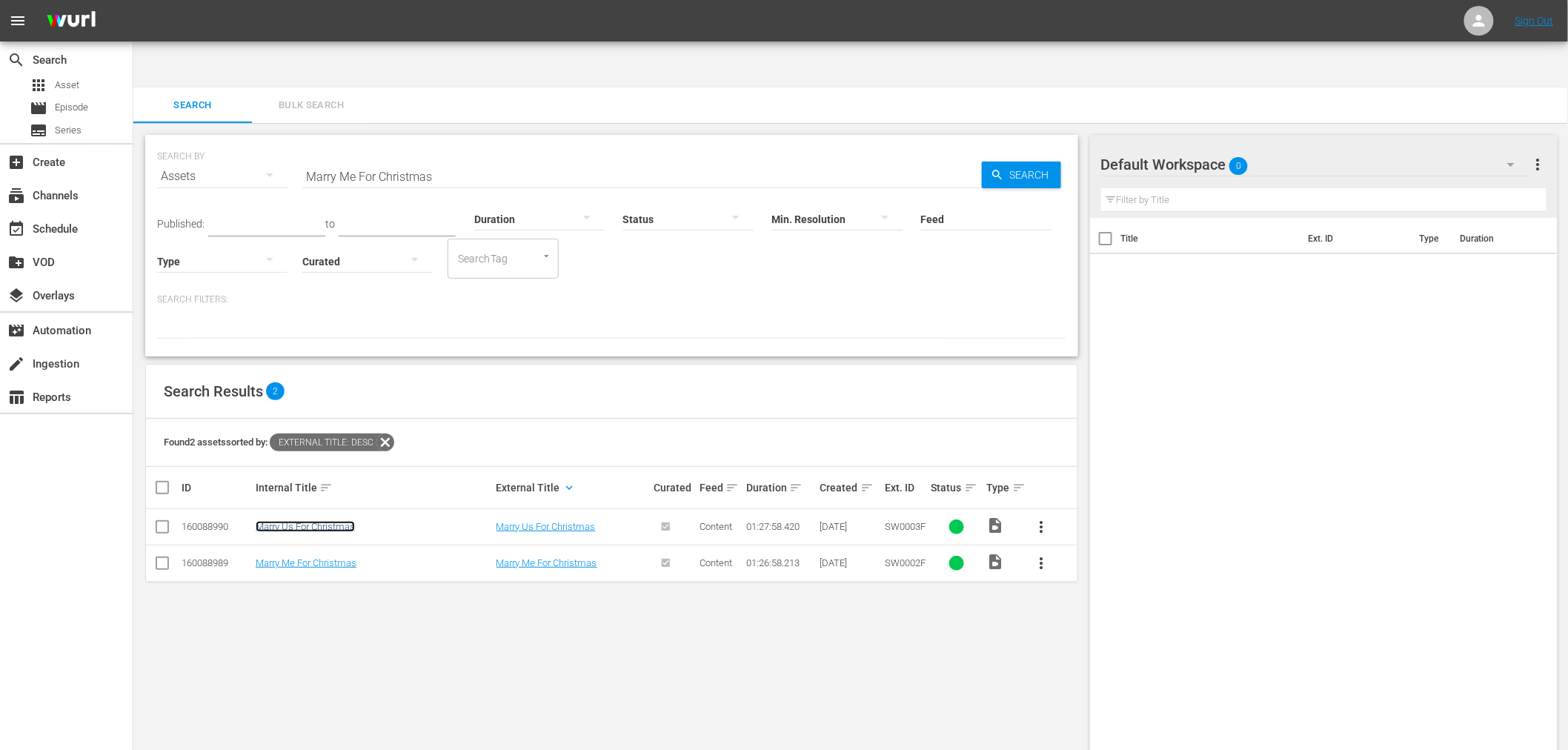
click at [321, 521] on link "Marry Us For Christmas" at bounding box center [305, 526] width 99 height 11
click at [312, 557] on link "Marry Me For Christmas" at bounding box center [306, 562] width 101 height 11
drag, startPoint x: 467, startPoint y: 130, endPoint x: 206, endPoint y: 132, distance: 261.0
click at [206, 141] on div "SEARCH BY Search By Assets Search ID, Title, Description, Keywords, or Category…" at bounding box center [612, 167] width 909 height 53
paste input "erry Christmas, Baby!"
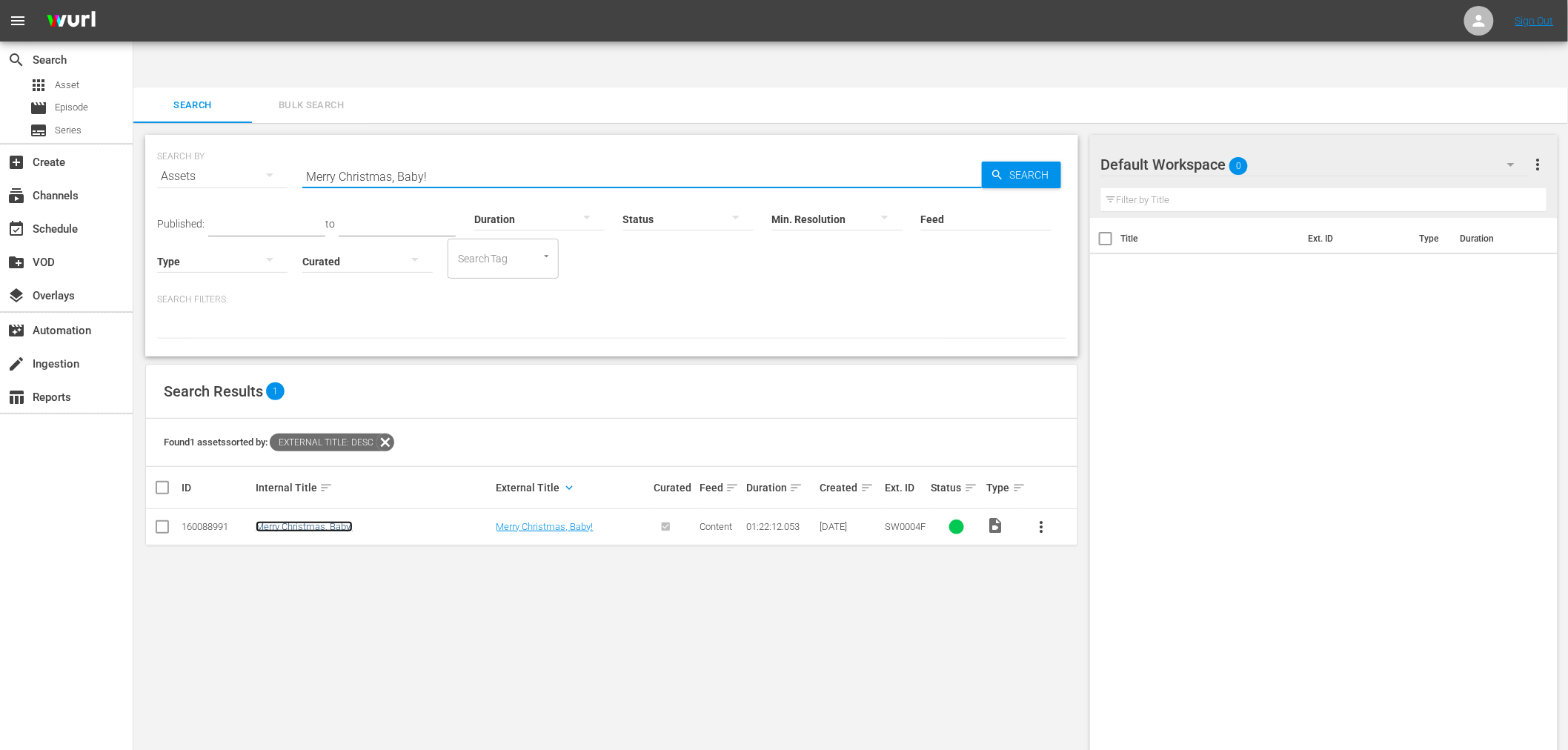
click at [336, 521] on link "Merry Christmas, Baby!" at bounding box center [304, 526] width 97 height 11
drag, startPoint x: 437, startPoint y: 126, endPoint x: 187, endPoint y: 135, distance: 250.2
click at [187, 141] on div "SEARCH BY Search By Assets Search ID, Title, Description, Keywords, or Category…" at bounding box center [612, 167] width 909 height 53
paste input "Hitman, The"
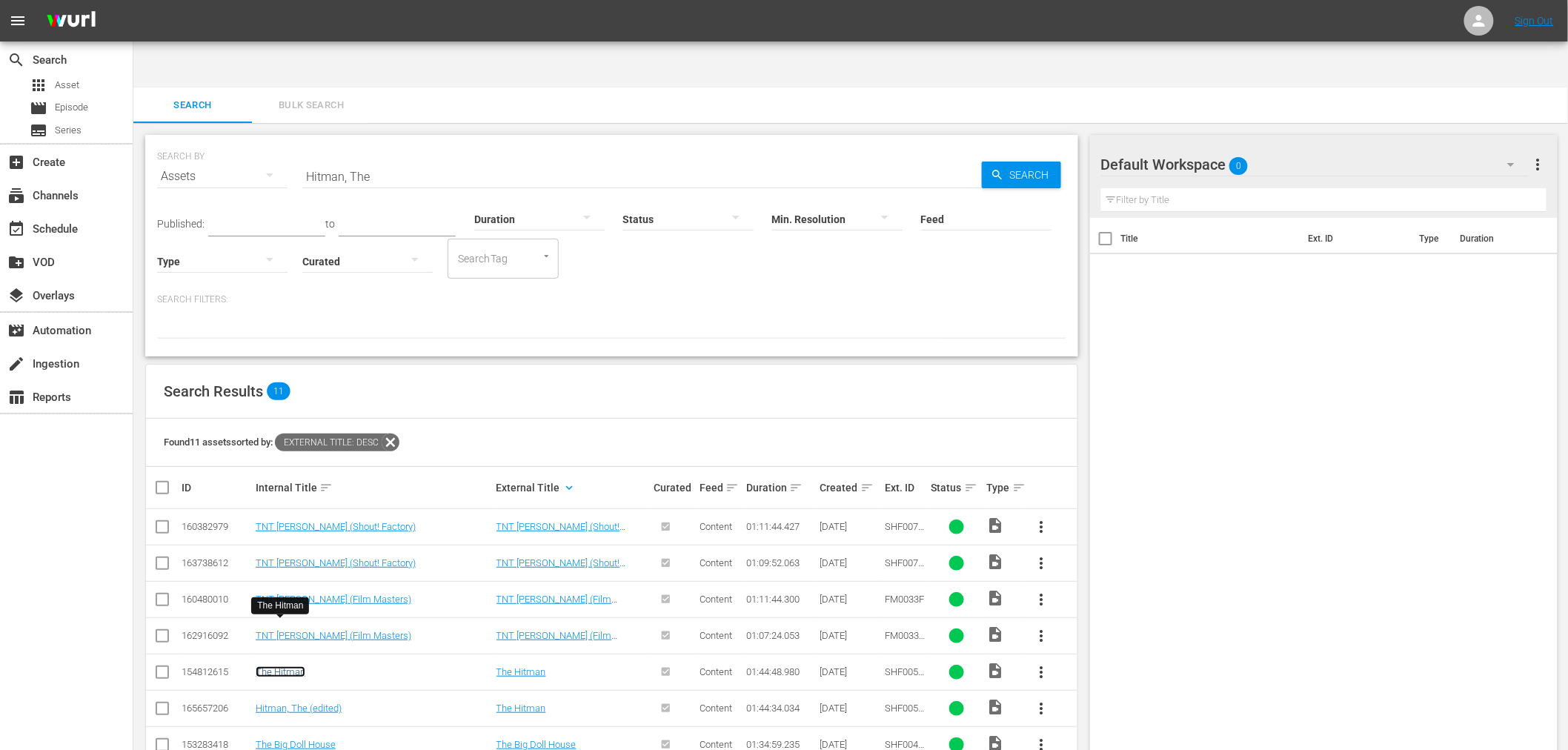
click at [266, 666] on link "The Hitman" at bounding box center [281, 671] width 50 height 11
click at [264, 703] on link "Hitman, The (edited)" at bounding box center [298, 708] width 86 height 11
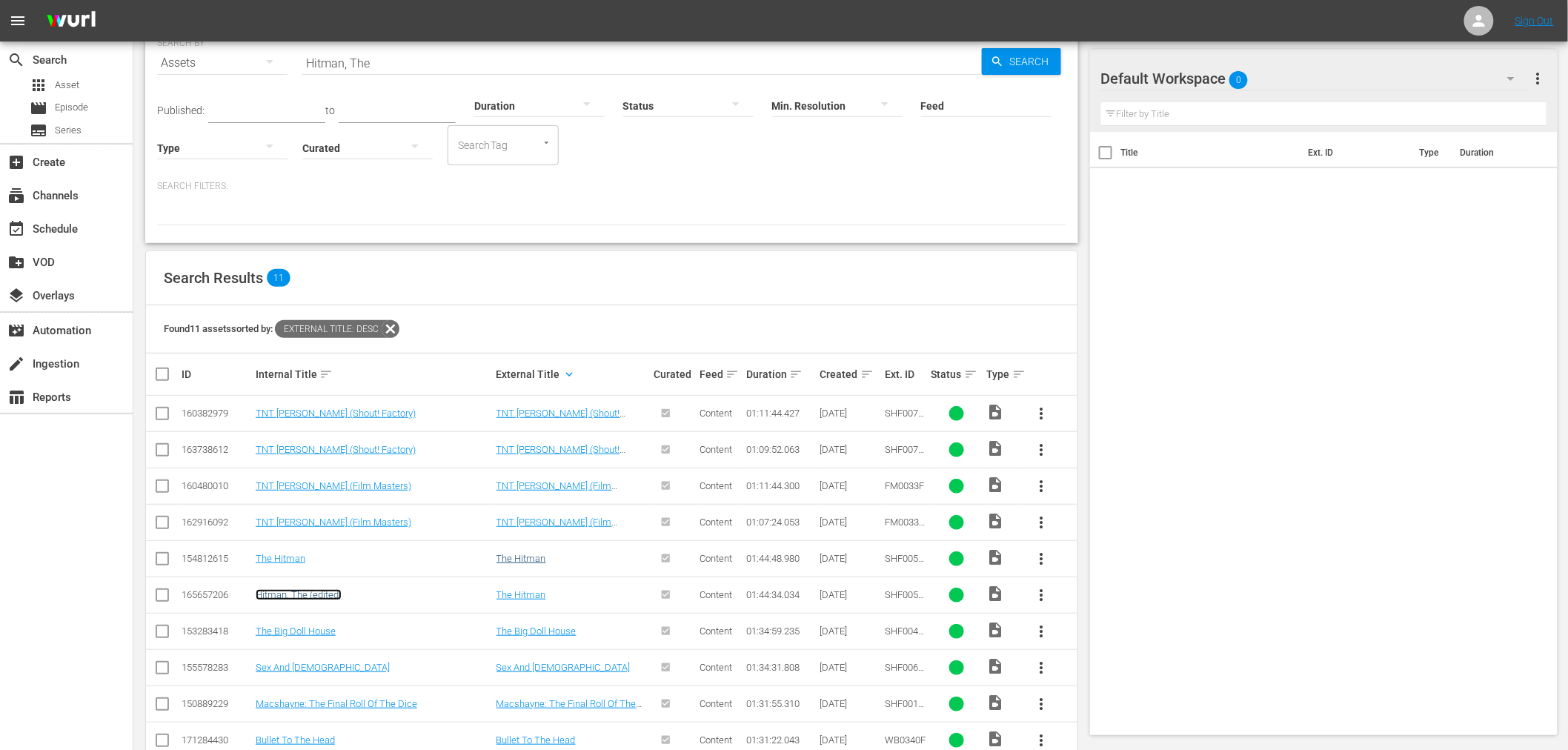
scroll to position [141, 0]
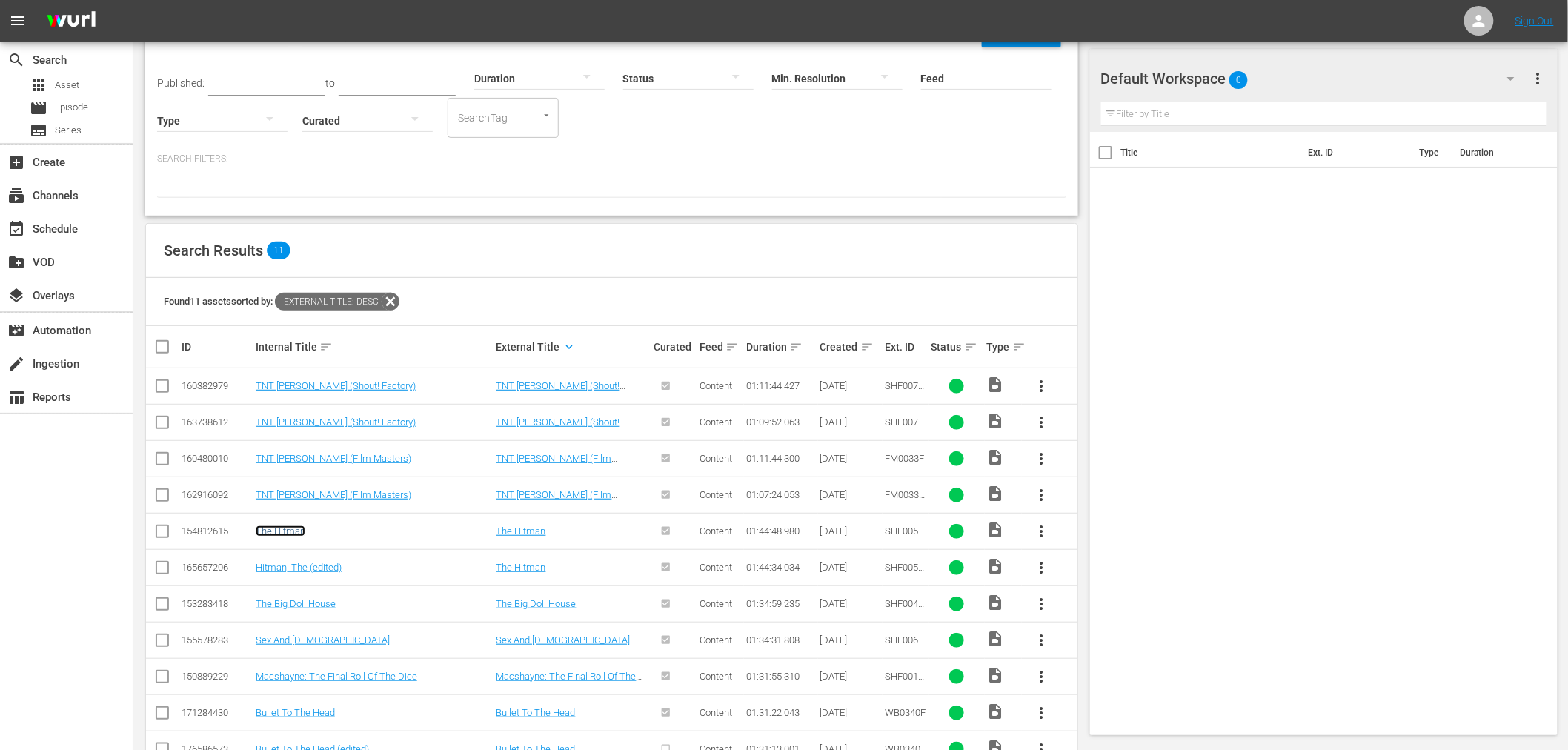
click at [272, 525] on link "The Hitman" at bounding box center [281, 530] width 50 height 11
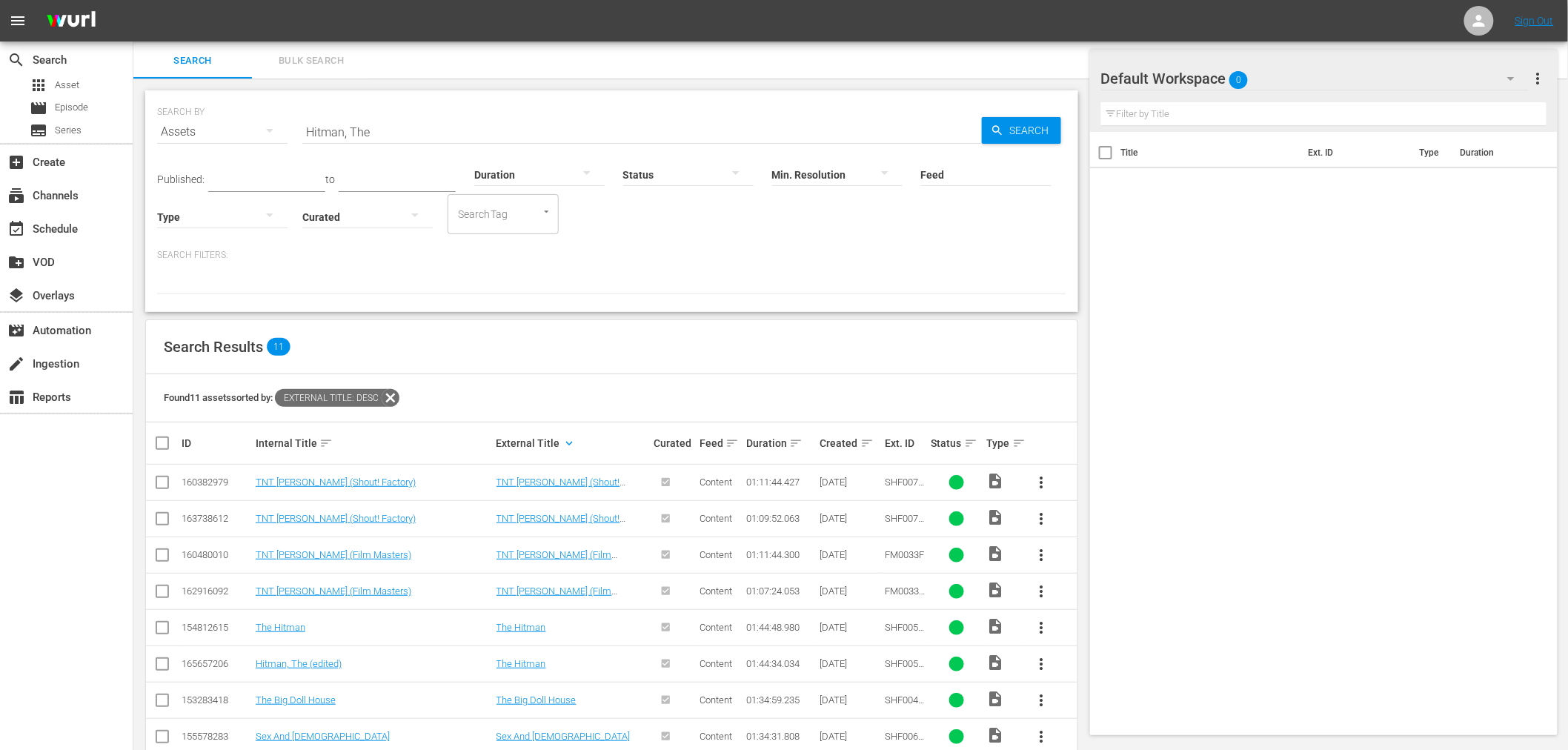
scroll to position [0, 0]
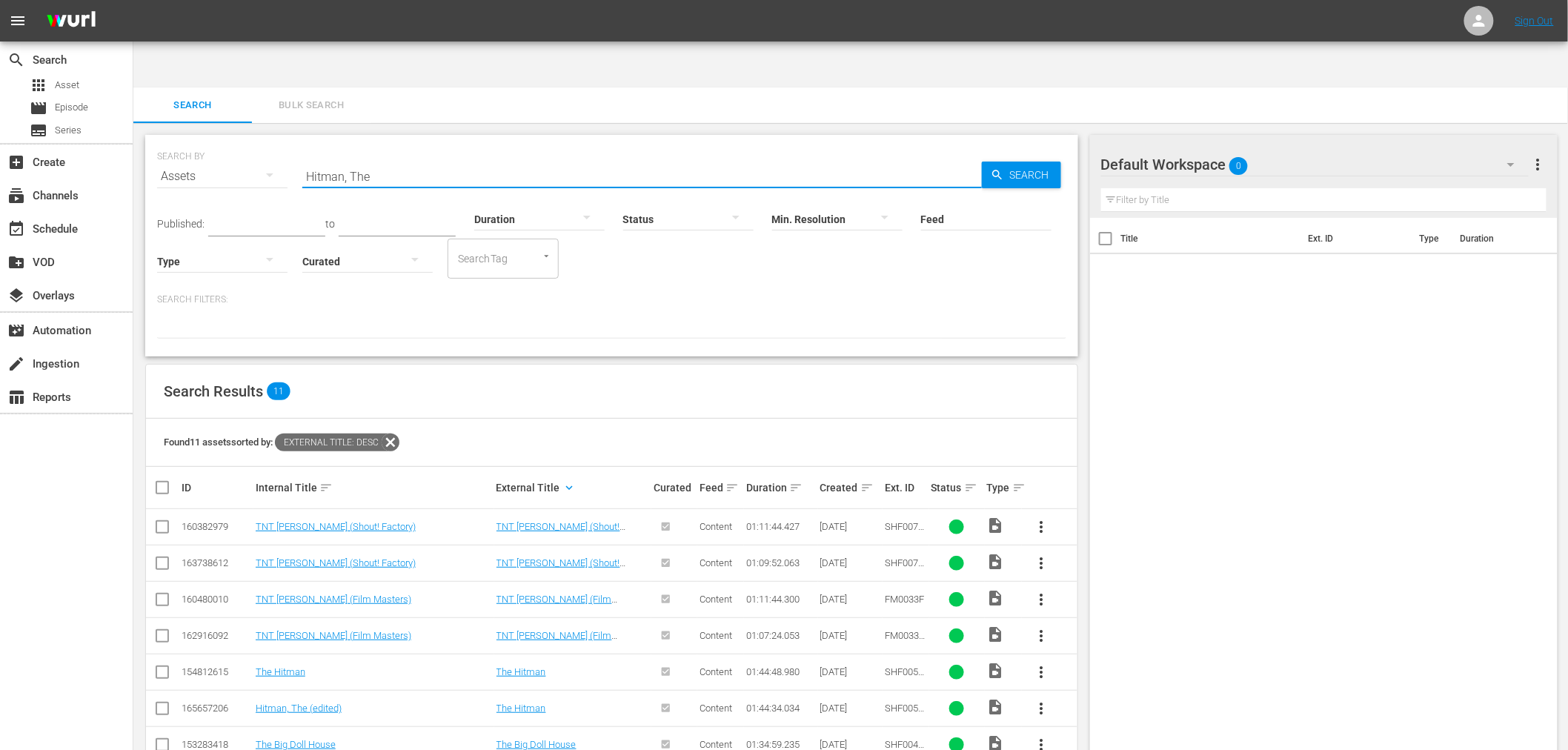
drag, startPoint x: 371, startPoint y: 135, endPoint x: 254, endPoint y: 132, distance: 117.0
click at [254, 141] on div "SEARCH BY Search By Assets Search ID, Title, Description, Keywords, or Category…" at bounding box center [612, 167] width 909 height 53
paste input "In God's Hands"
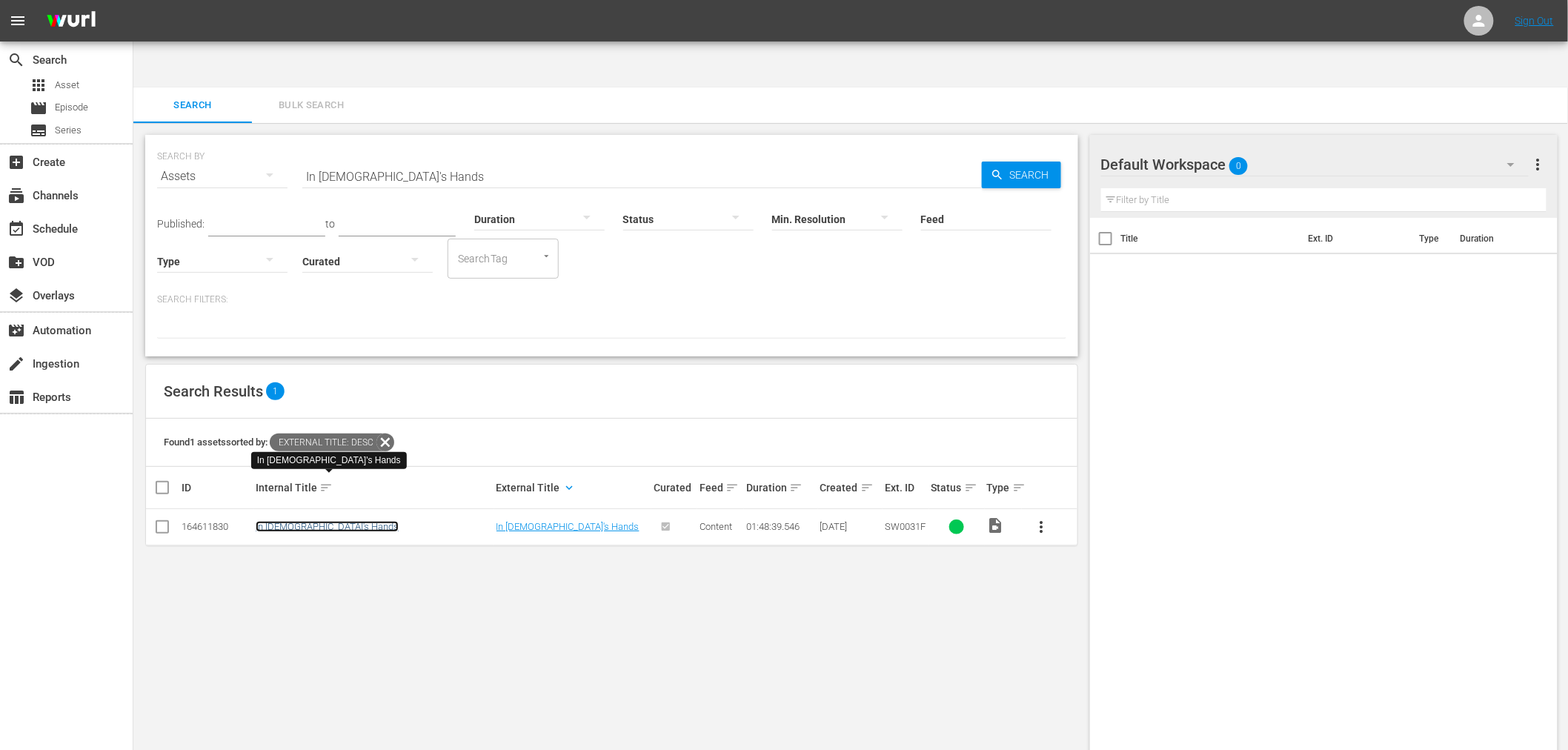
click at [311, 521] on link "In God's Hands" at bounding box center [327, 526] width 143 height 11
drag, startPoint x: 416, startPoint y: 126, endPoint x: 238, endPoint y: 112, distance: 178.5
click at [249, 141] on div "SEARCH BY Search By Assets Search ID, Title, Description, Keywords, or Category…" at bounding box center [612, 167] width 909 height 53
paste input "Legacy Of Rage"
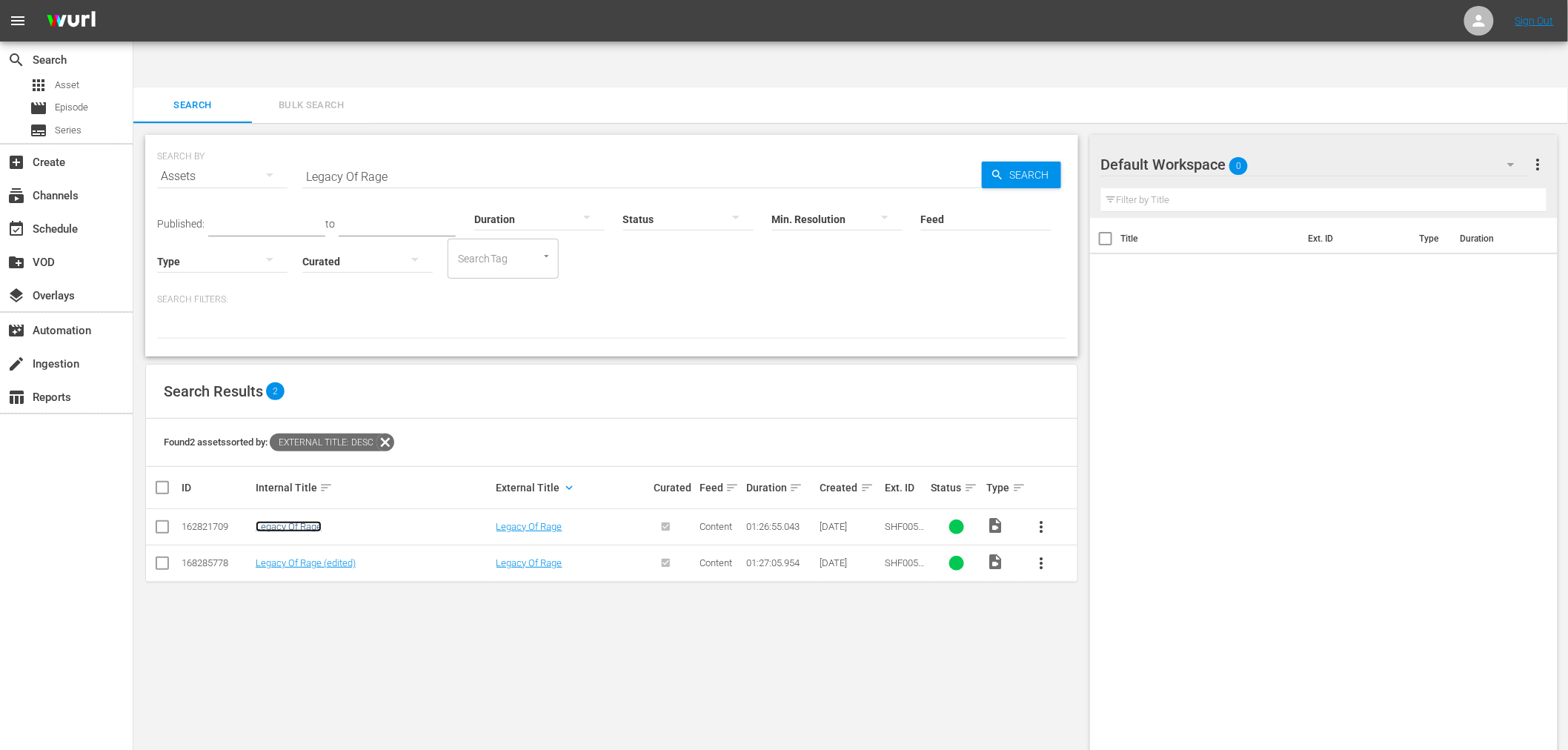
click at [294, 521] on link "Legacy Of Rage" at bounding box center [288, 526] width 66 height 11
click at [290, 557] on link "Legacy Of Rage (edited)" at bounding box center [306, 562] width 100 height 11
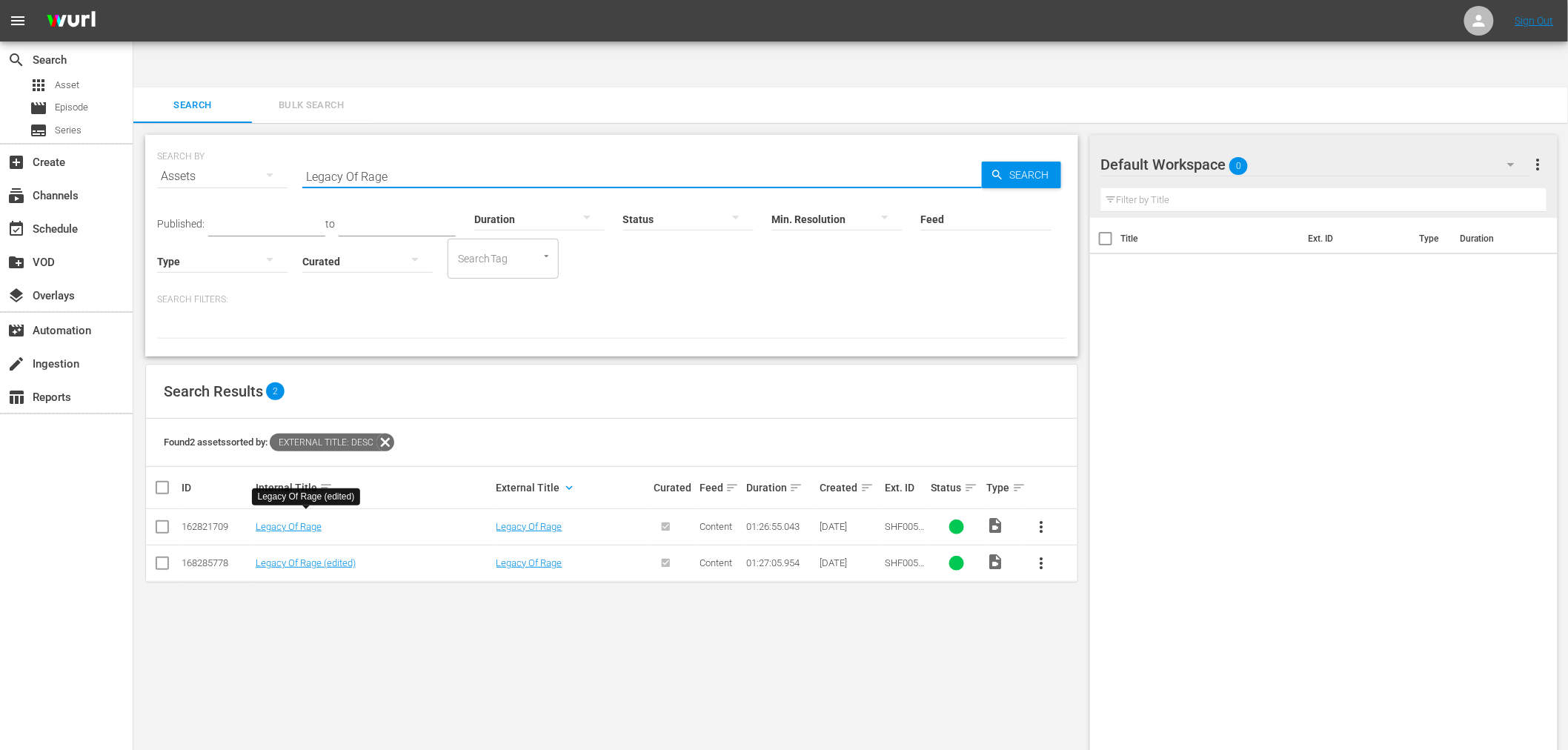
drag, startPoint x: 390, startPoint y: 127, endPoint x: 239, endPoint y: 123, distance: 151.1
click at [268, 141] on div "SEARCH BY Search By Assets Search ID, Title, Description, Keywords, or Category…" at bounding box center [612, 167] width 909 height 53
paste input "Discarded Things"
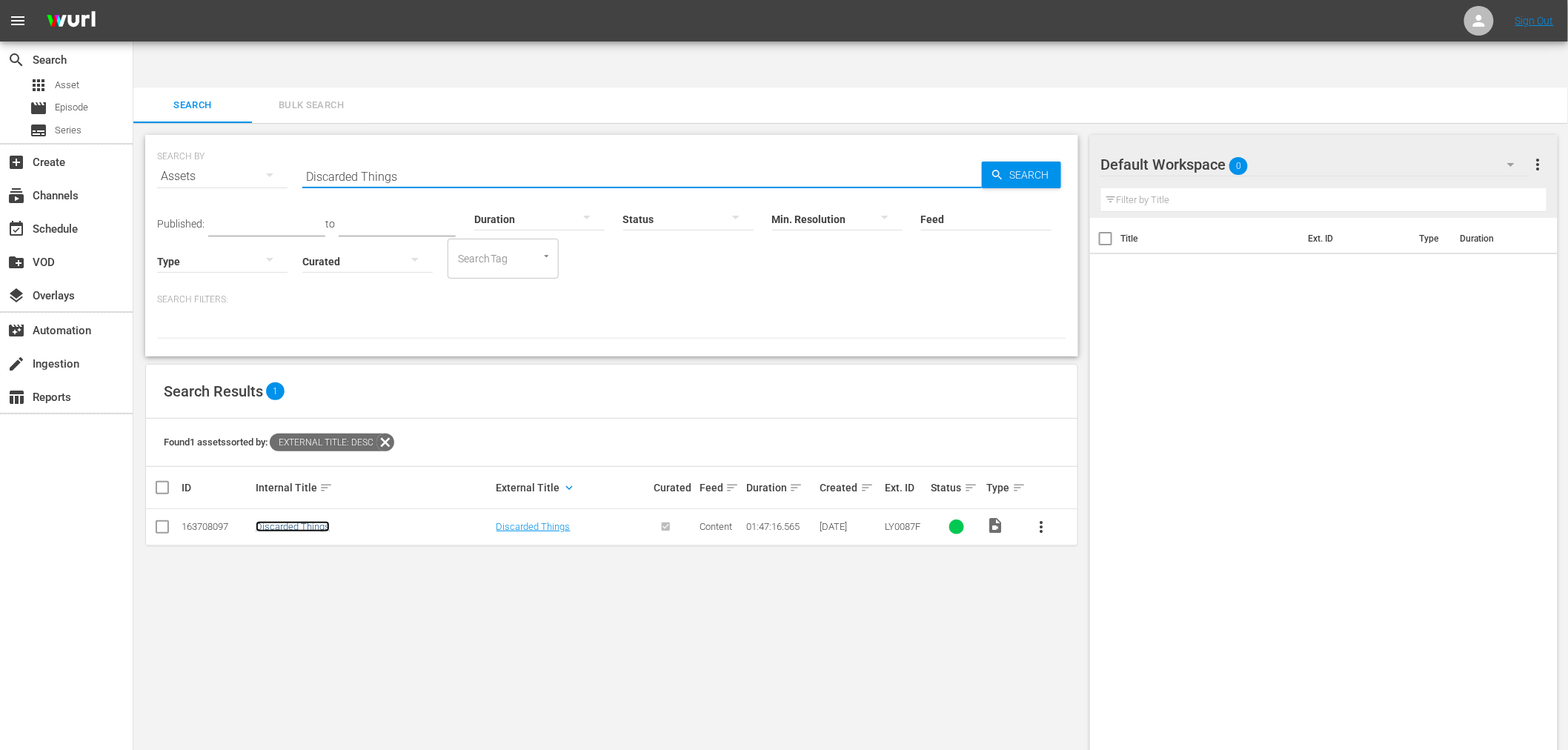
click at [296, 521] on link "Discarded Things" at bounding box center [292, 526] width 74 height 11
drag, startPoint x: 414, startPoint y: 125, endPoint x: 286, endPoint y: 121, distance: 128.1
click at [286, 141] on div "SEARCH BY Search By Assets Search ID, Title, Description, Keywords, or Category…" at bounding box center [612, 167] width 909 height 53
paste input "Every Family Has Problem"
click at [298, 509] on td "Every Family Has Problems" at bounding box center [373, 527] width 241 height 37
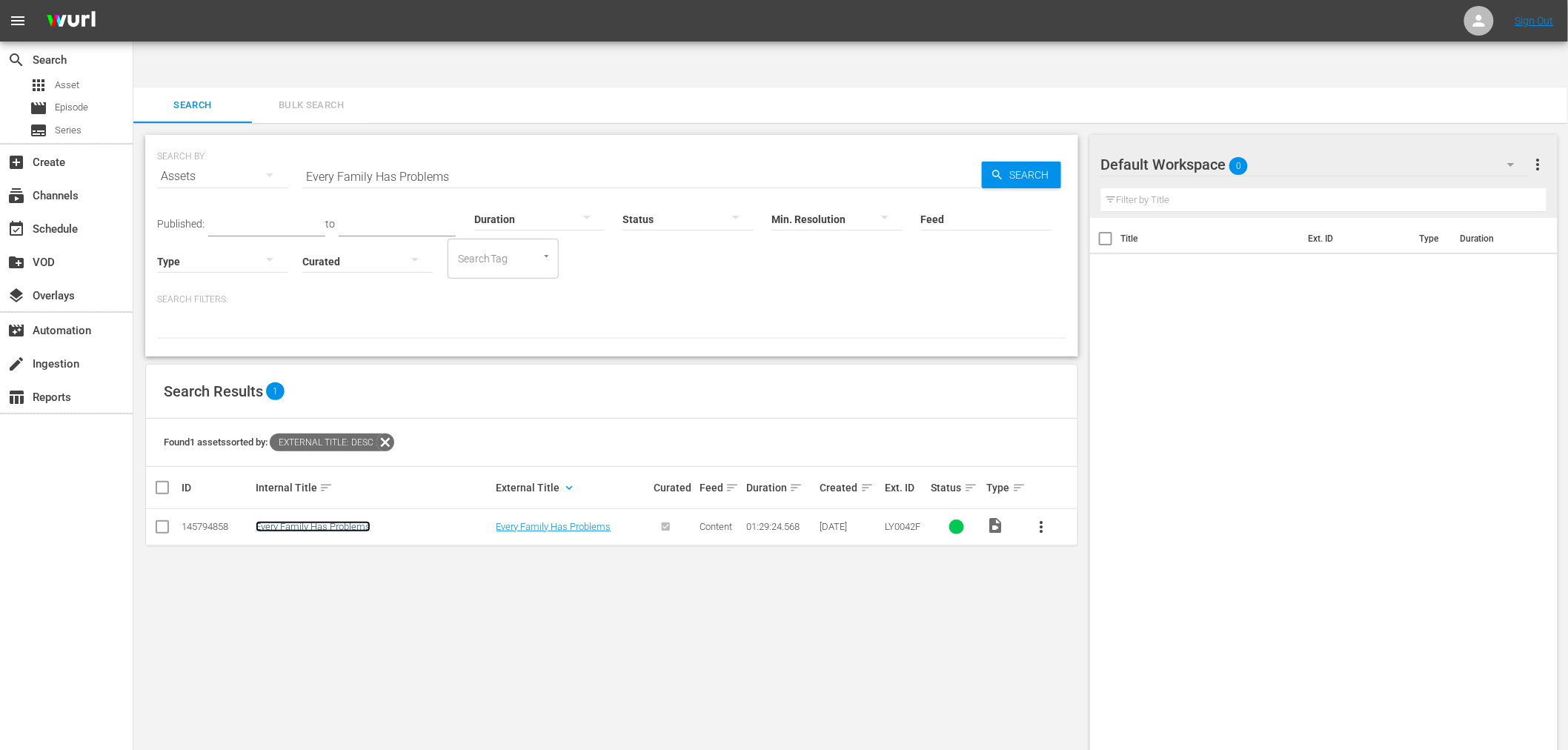
click at [298, 521] on link "Every Family Has Problems" at bounding box center [313, 526] width 115 height 11
drag, startPoint x: 455, startPoint y: 134, endPoint x: 291, endPoint y: 120, distance: 164.6
click at [291, 141] on div "SEARCH BY Search By Assets Search ID, Title, Description, Keywords, or Category…" at bounding box center [612, 167] width 909 height 53
paste input "My Other Mother"
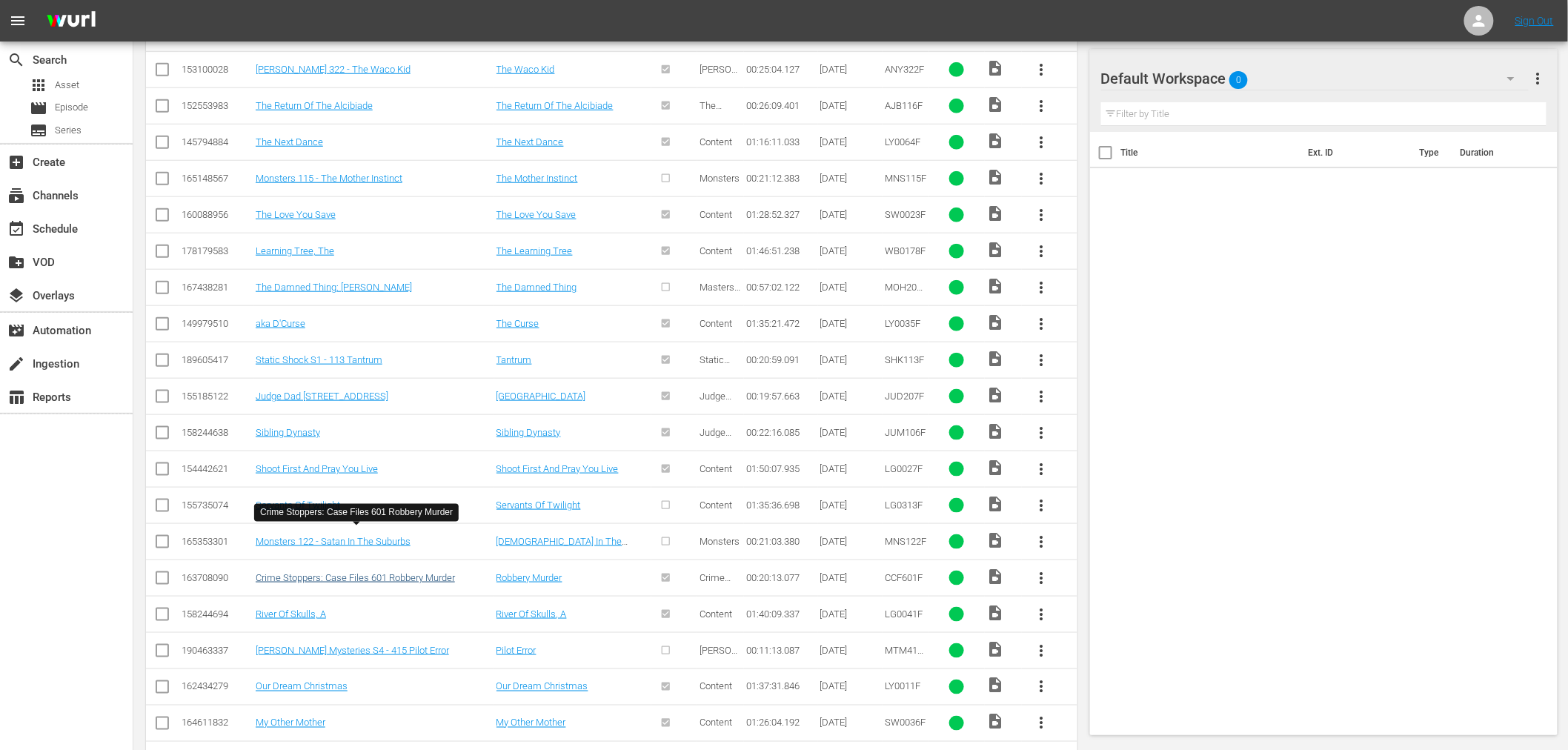
scroll to position [504, 0]
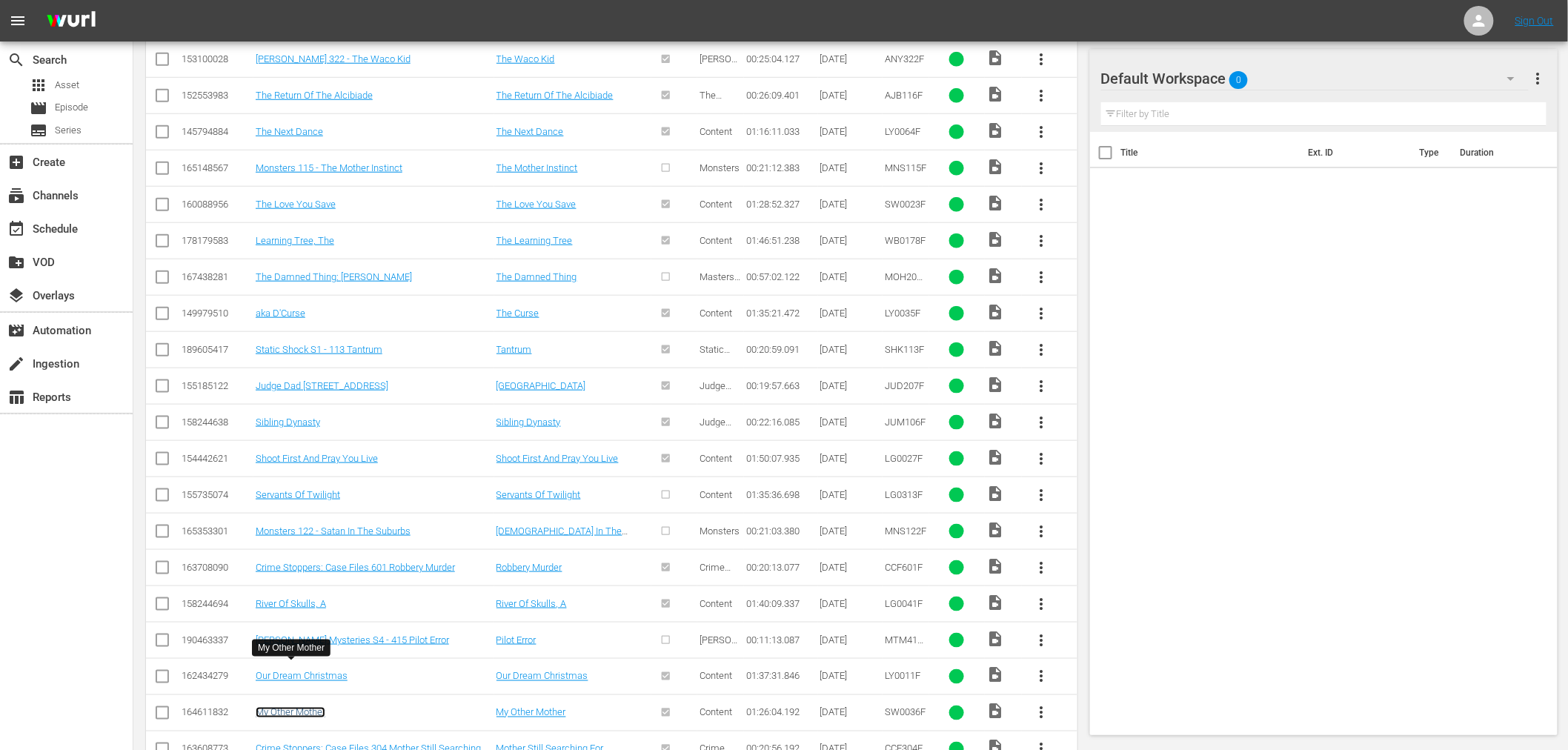
click at [306, 707] on link "My Other Mother" at bounding box center [291, 712] width 70 height 11
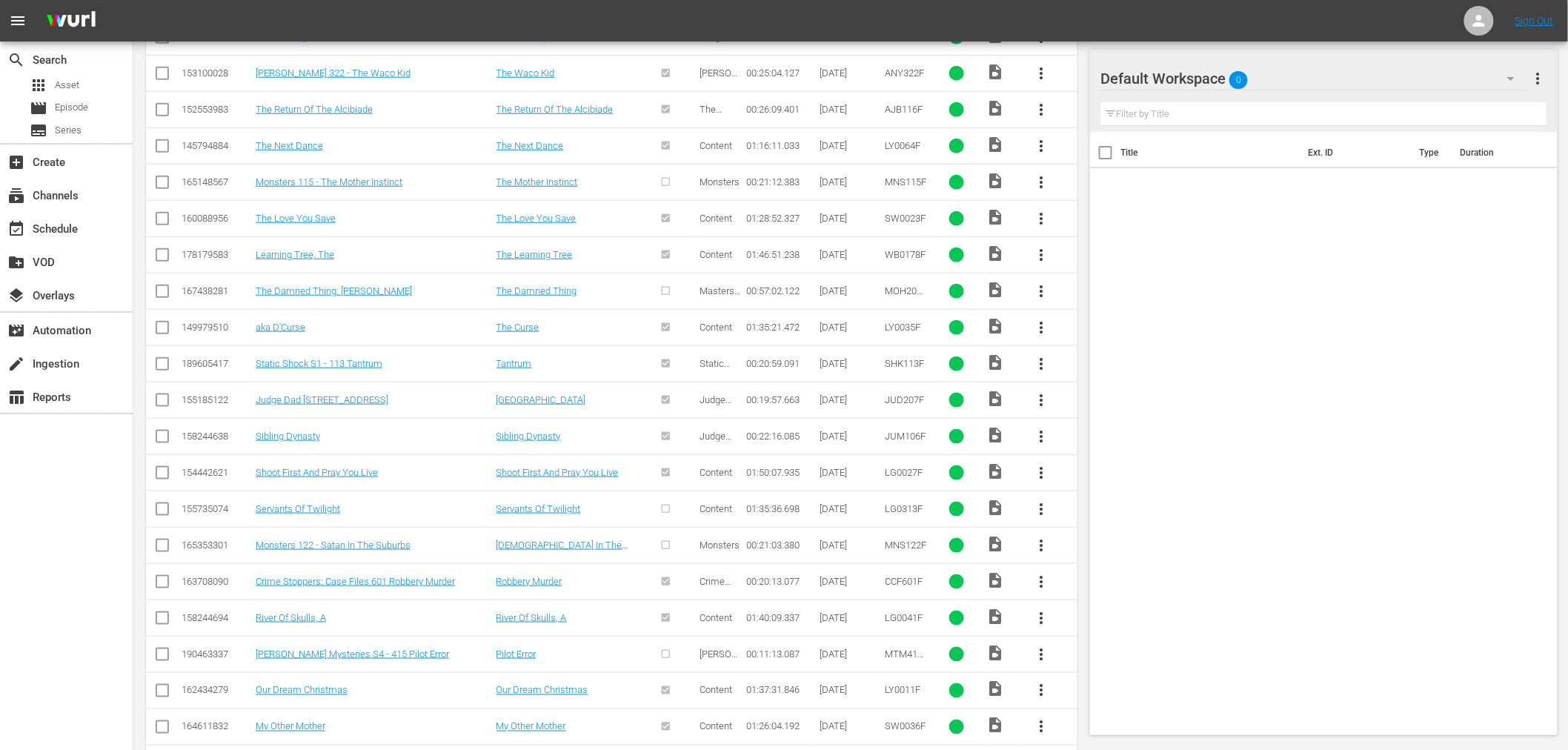
scroll to position [0, 0]
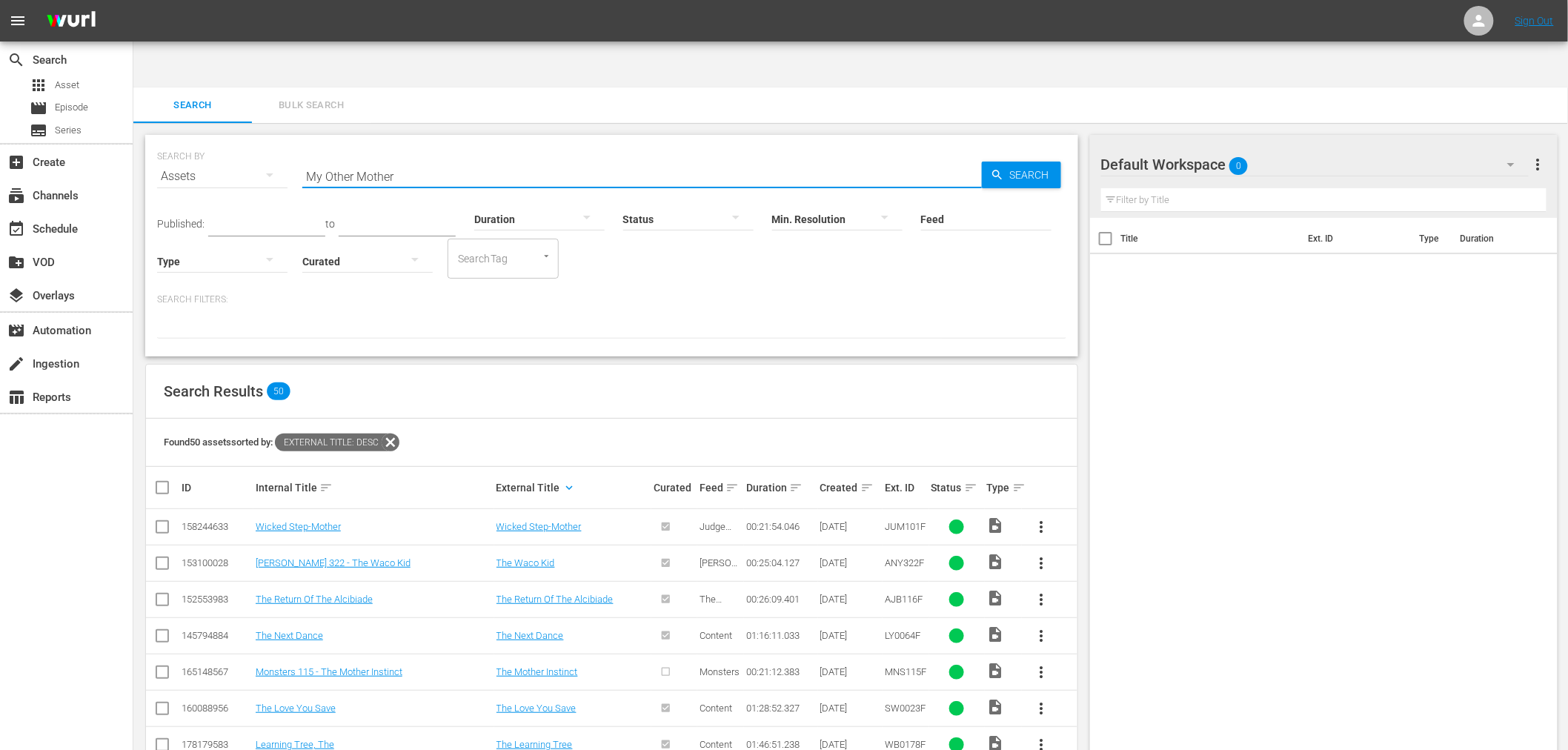
drag, startPoint x: 440, startPoint y: 132, endPoint x: 216, endPoint y: 123, distance: 224.2
click at [216, 141] on div "SEARCH BY Search By Assets Search ID, Title, Description, Keywords, or Category…" at bounding box center [612, 167] width 909 height 53
paste input "Lord Shango"
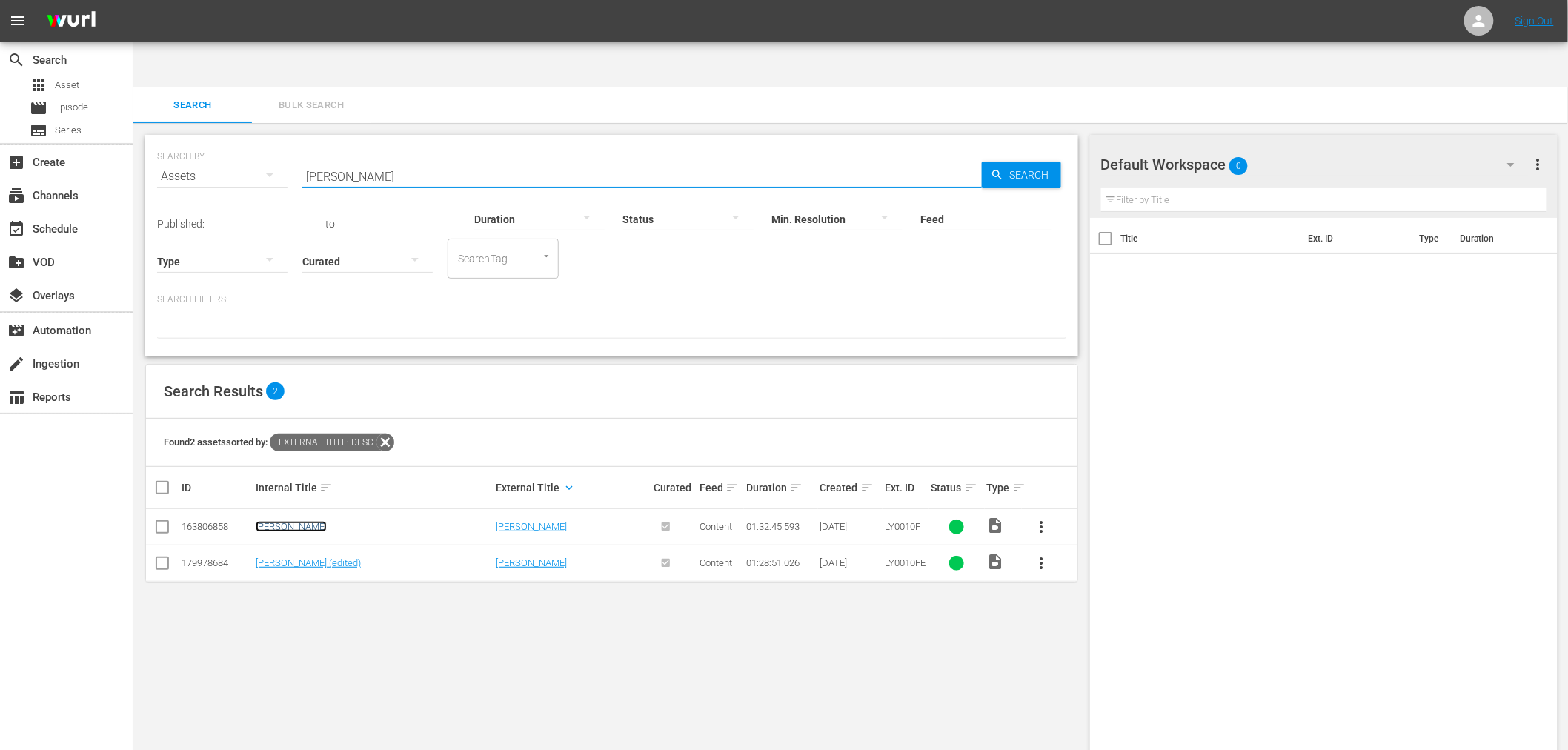
click at [282, 521] on link "Lord Shango" at bounding box center [291, 526] width 71 height 11
click at [280, 557] on link "Lord Shango (edited)" at bounding box center [308, 562] width 105 height 11
click at [272, 141] on div "SEARCH BY Search By Assets Search ID, Title, Description, Keywords, or Category…" at bounding box center [612, 167] width 909 height 53
paste input "Shocking Dark"
click at [305, 521] on link "aka Terminator II" at bounding box center [291, 526] width 70 height 11
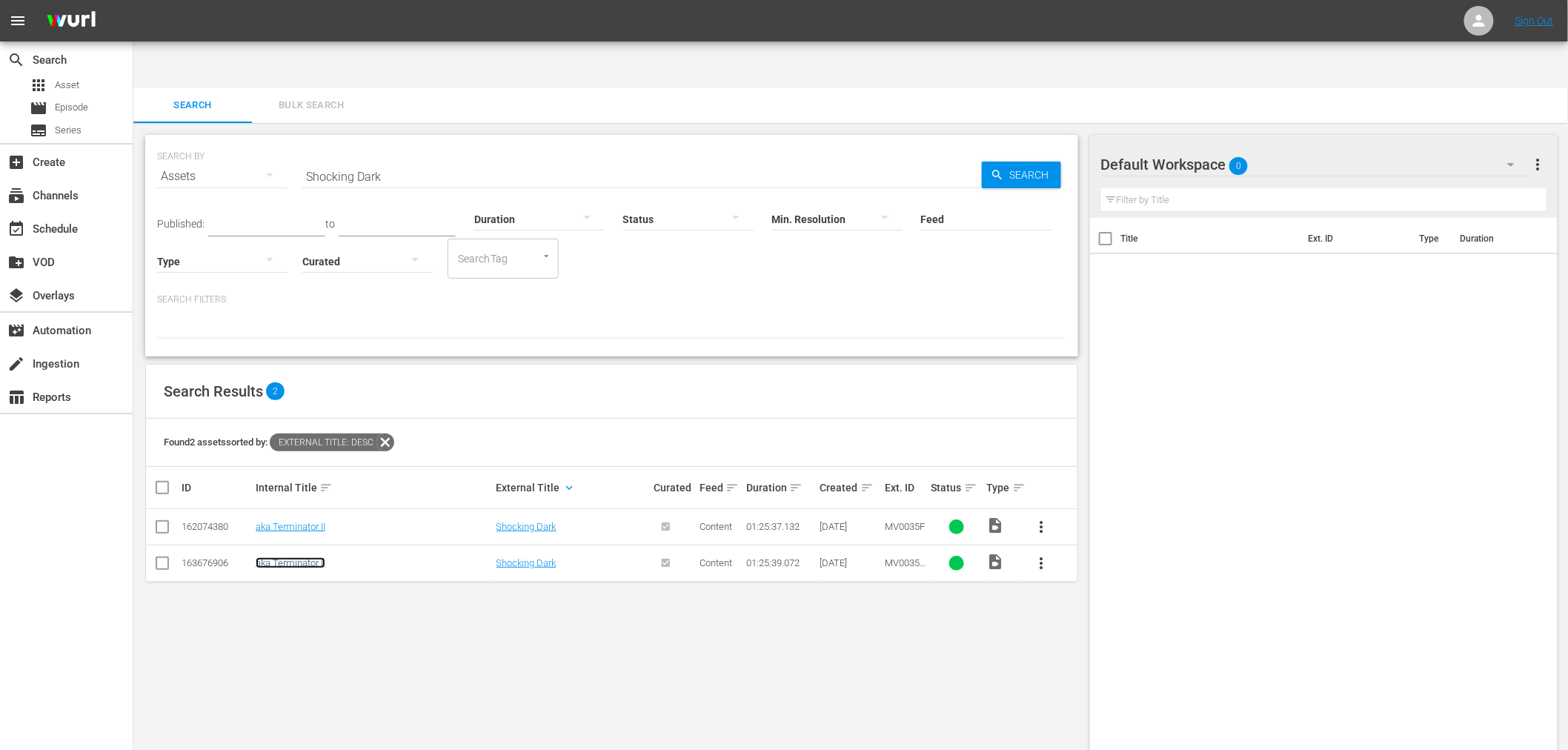
click at [301, 557] on link "aka Terminator II" at bounding box center [291, 562] width 70 height 11
drag, startPoint x: 353, startPoint y: 132, endPoint x: 239, endPoint y: 115, distance: 115.3
click at [245, 141] on div "SEARCH BY Search By Assets Search ID, Title, Description, Keywords, or Category…" at bounding box center [612, 167] width 909 height 53
paste input "Lyfe's Journey"
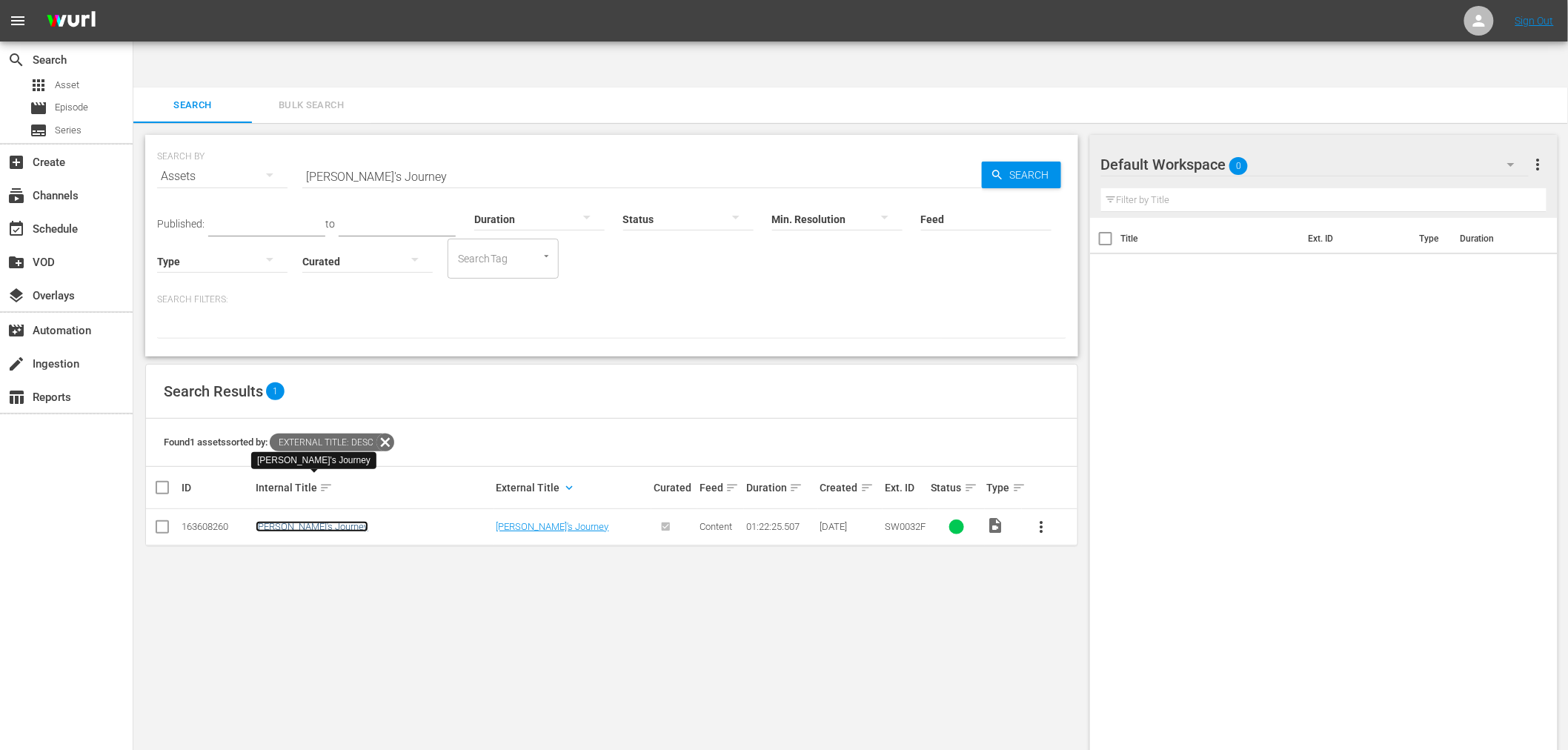
click at [275, 521] on link "Lyfe's Journey" at bounding box center [311, 526] width 112 height 11
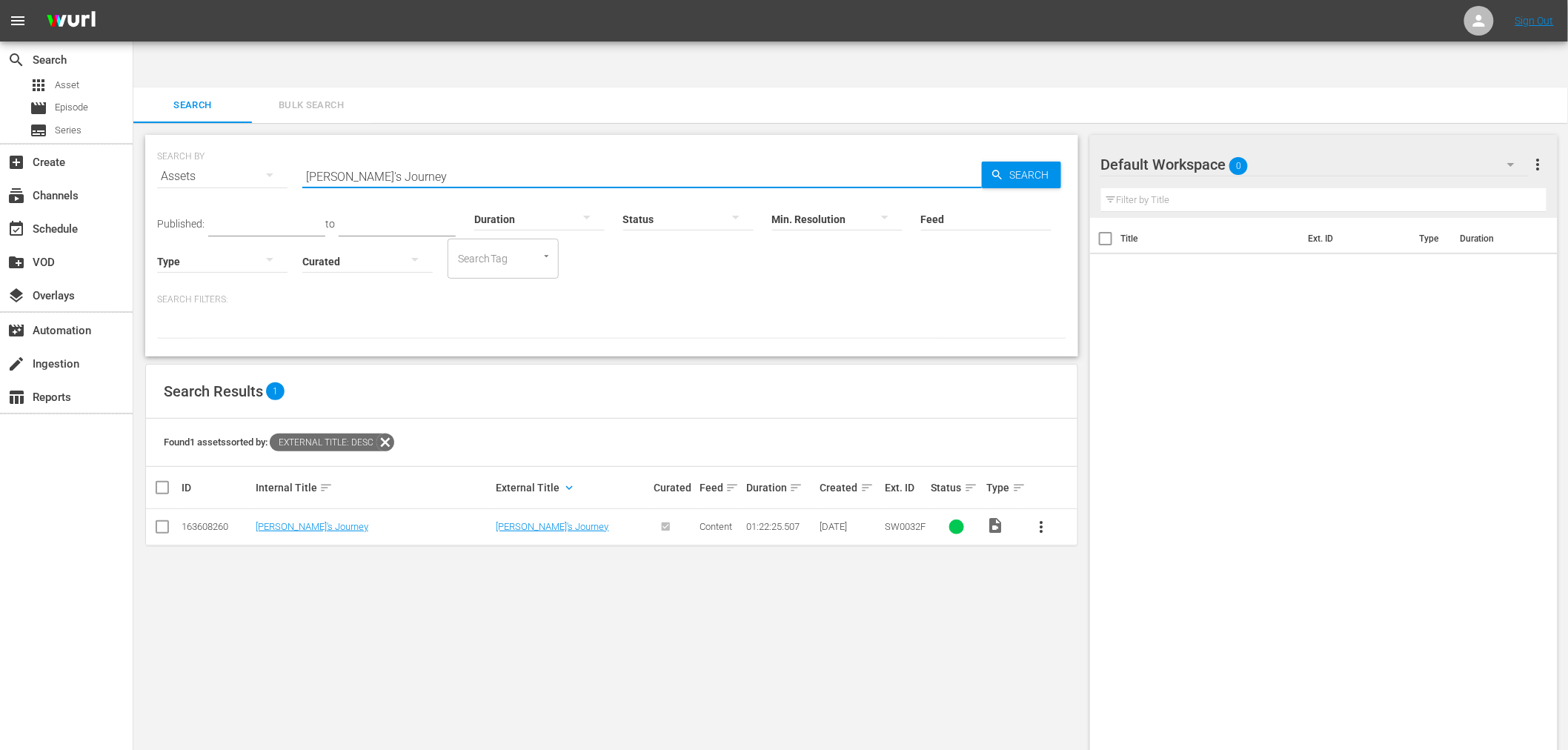
drag, startPoint x: 387, startPoint y: 127, endPoint x: 293, endPoint y: 132, distance: 94.1
click at [293, 141] on div "SEARCH BY Search By Assets Search ID, Title, Description, Keywords, or Category…" at bounding box center [612, 167] width 909 height 53
paste input "No Regrets"
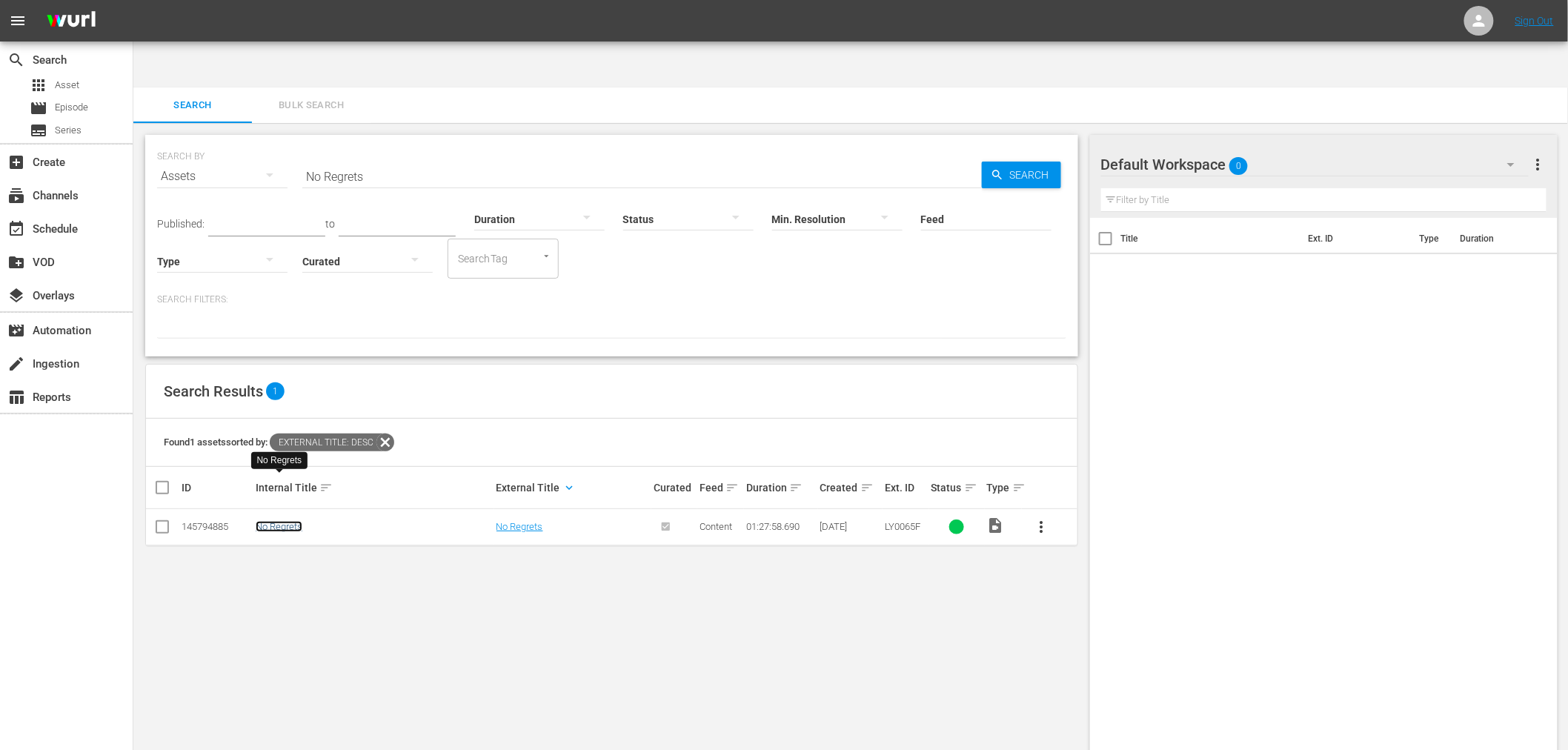
click at [281, 521] on link "No Regrets" at bounding box center [279, 526] width 47 height 11
drag, startPoint x: 388, startPoint y: 132, endPoint x: 263, endPoint y: 113, distance: 126.4
click at [276, 141] on div "SEARCH BY Search By Assets Search ID, Title, Description, Keywords, or Category…" at bounding box center [612, 167] width 909 height 53
paste input "Short Eye"
click at [281, 521] on link "Short Eyes" at bounding box center [277, 526] width 44 height 11
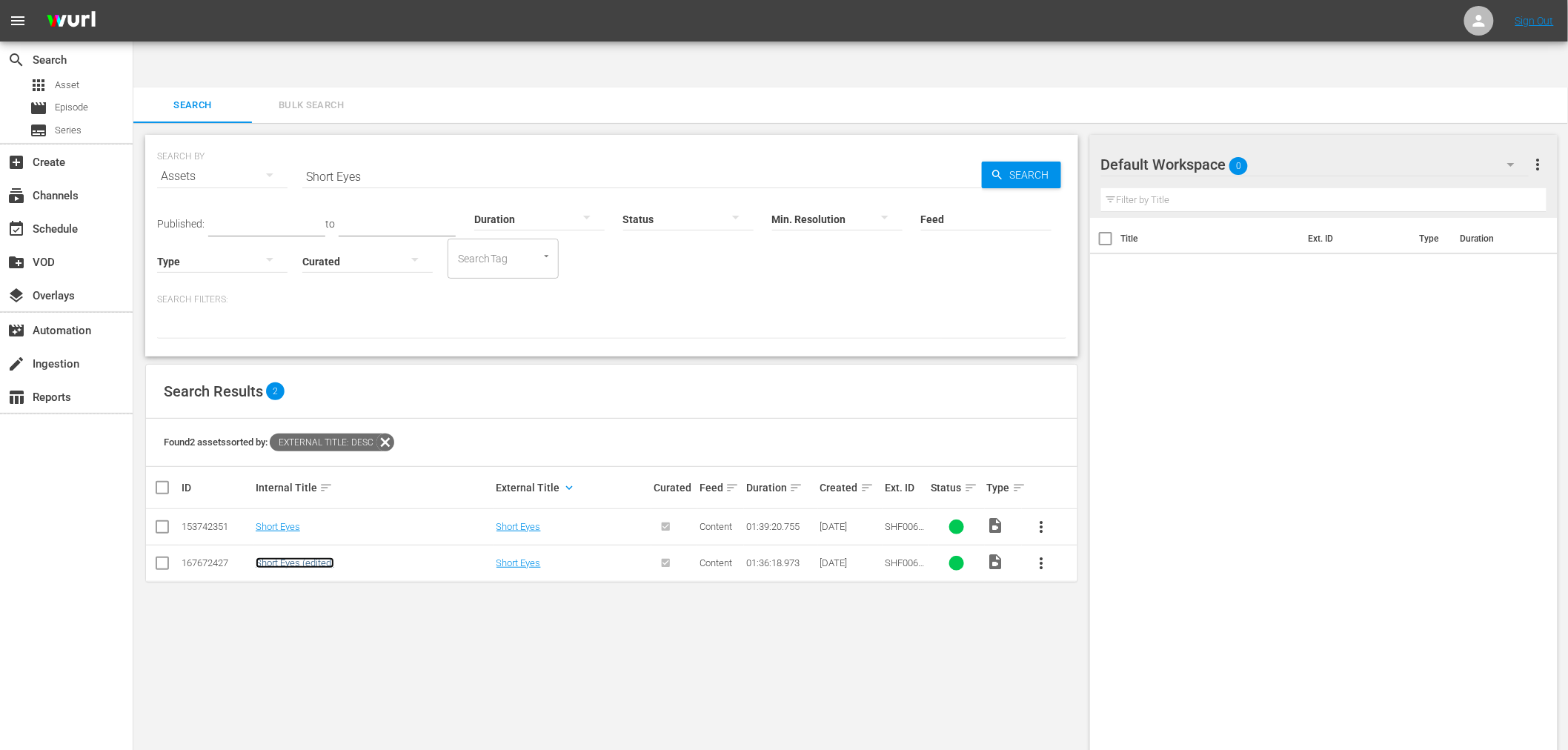
click at [280, 557] on link "Short Eyes (edited)" at bounding box center [295, 562] width 78 height 11
drag, startPoint x: 371, startPoint y: 131, endPoint x: 252, endPoint y: 133, distance: 119.0
click at [256, 141] on div "SEARCH BY Search By Assets Search ID, Title, Description, Keywords, or Category…" at bounding box center [612, 167] width 909 height 53
paste input "My Dad's A Soccer Mom"
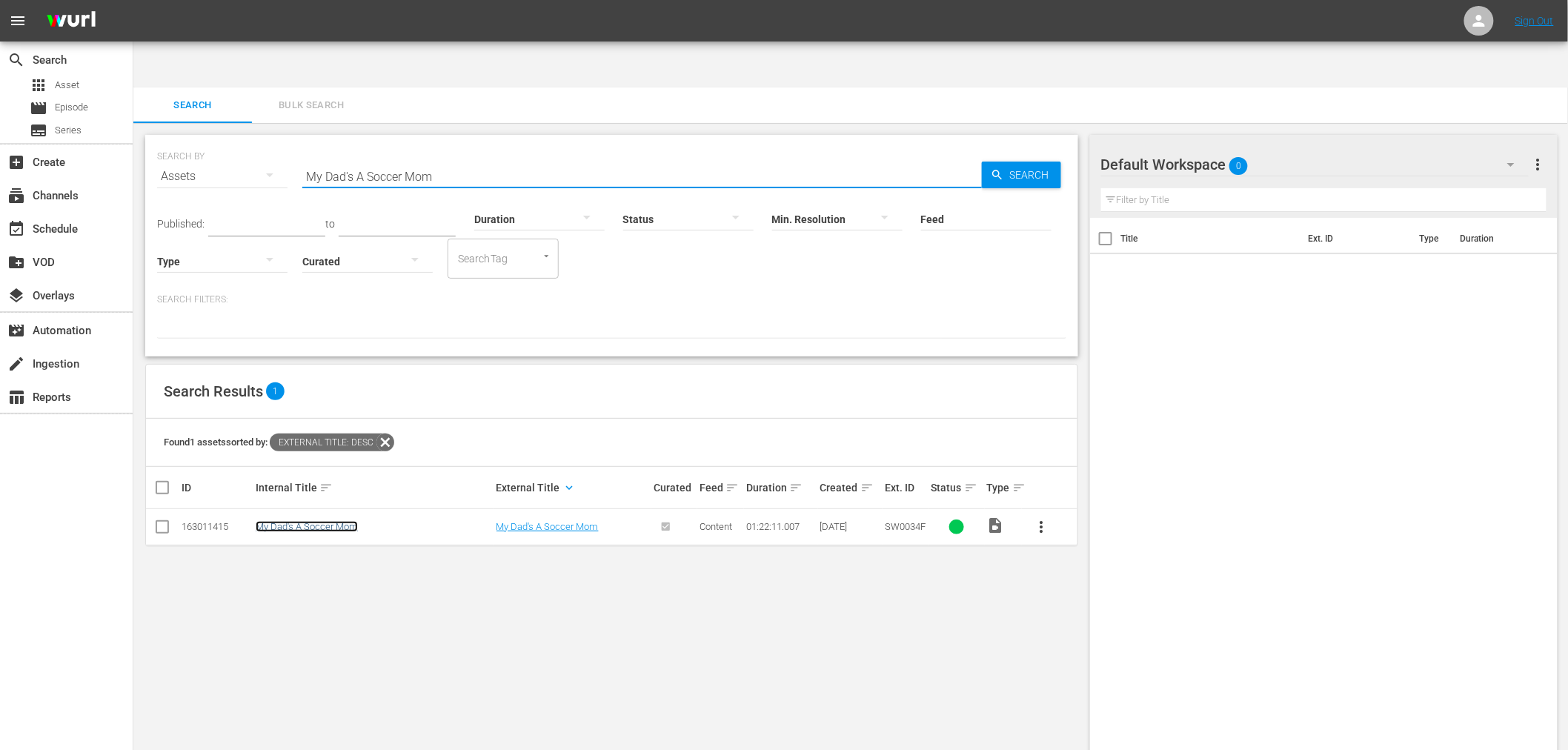
click at [319, 521] on link "My Dad's A Soccer Mom" at bounding box center [306, 526] width 102 height 11
drag, startPoint x: 348, startPoint y: 132, endPoint x: 220, endPoint y: 136, distance: 128.1
click at [239, 141] on div "SEARCH BY Search By Assets Search ID, Title, Description, Keywords, or Category…" at bounding box center [612, 167] width 909 height 53
paste input "Tight Spot"
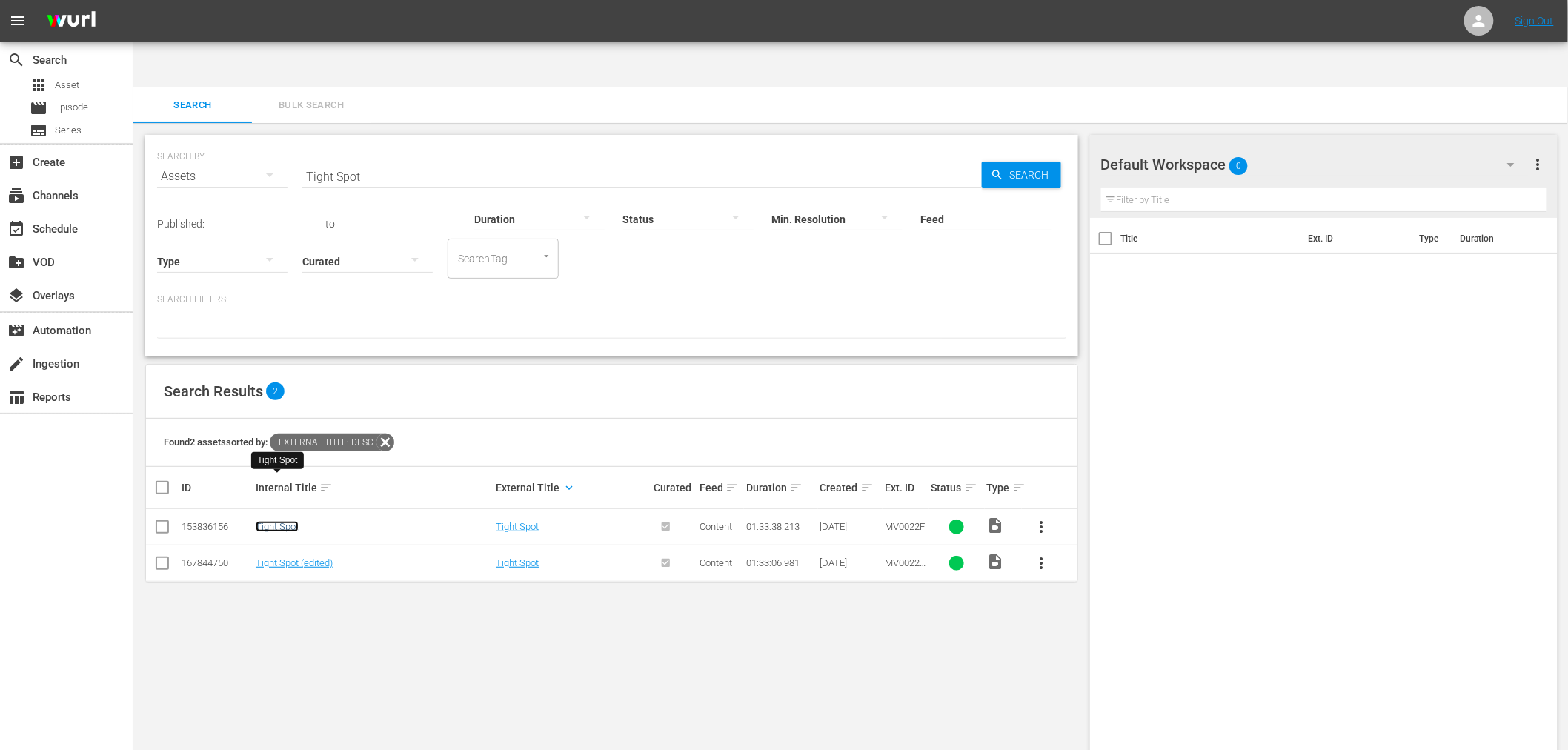
click at [281, 521] on link "Tight Spot" at bounding box center [277, 526] width 43 height 11
click at [277, 557] on link "Tight Spot (edited)" at bounding box center [294, 562] width 77 height 11
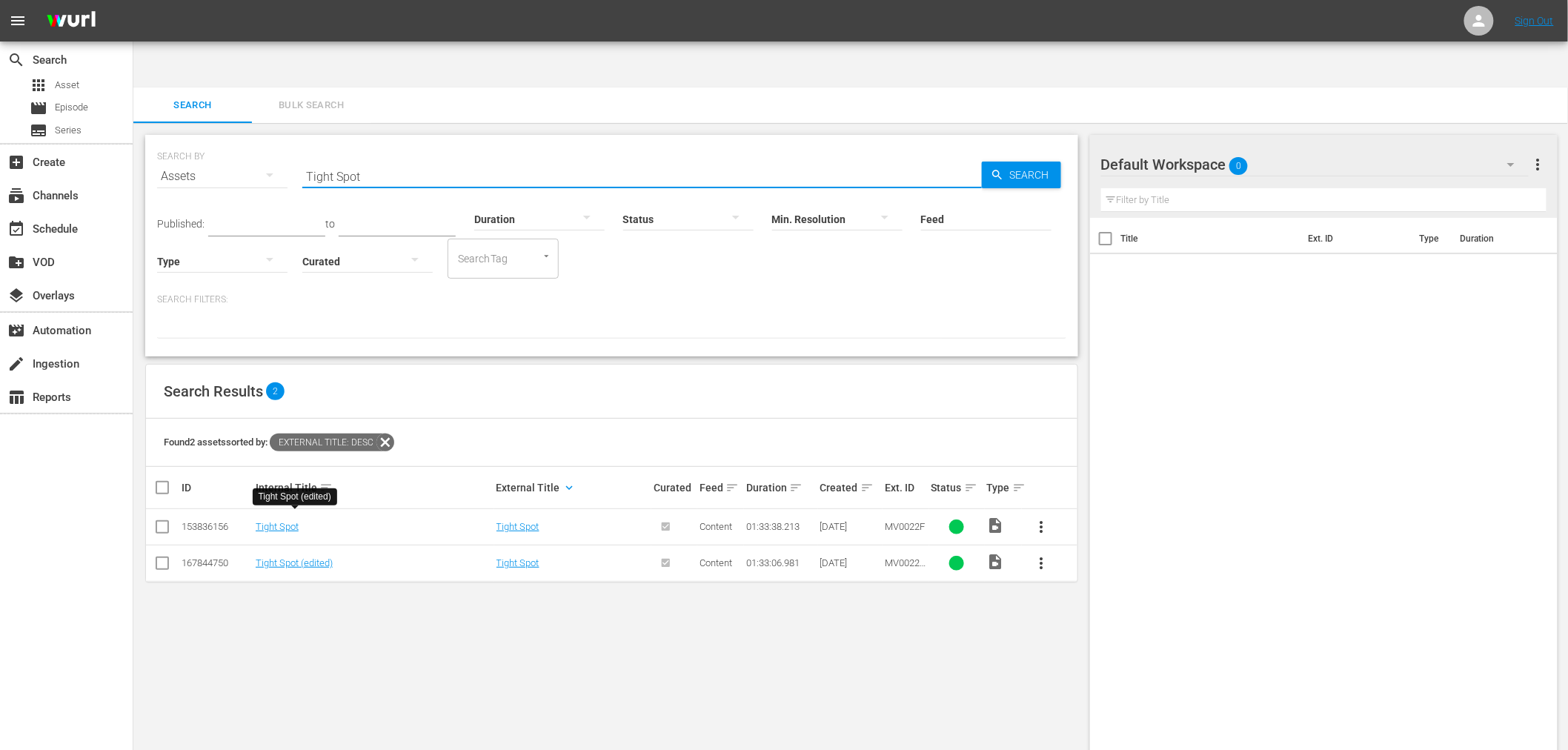
drag, startPoint x: 426, startPoint y: 137, endPoint x: 249, endPoint y: 120, distance: 177.8
click at [249, 141] on div "SEARCH BY Search By Assets Search ID, Title, Description, Keywords, or Category…" at bounding box center [612, 167] width 909 height 53
paste input "Down ‘N Dirty"
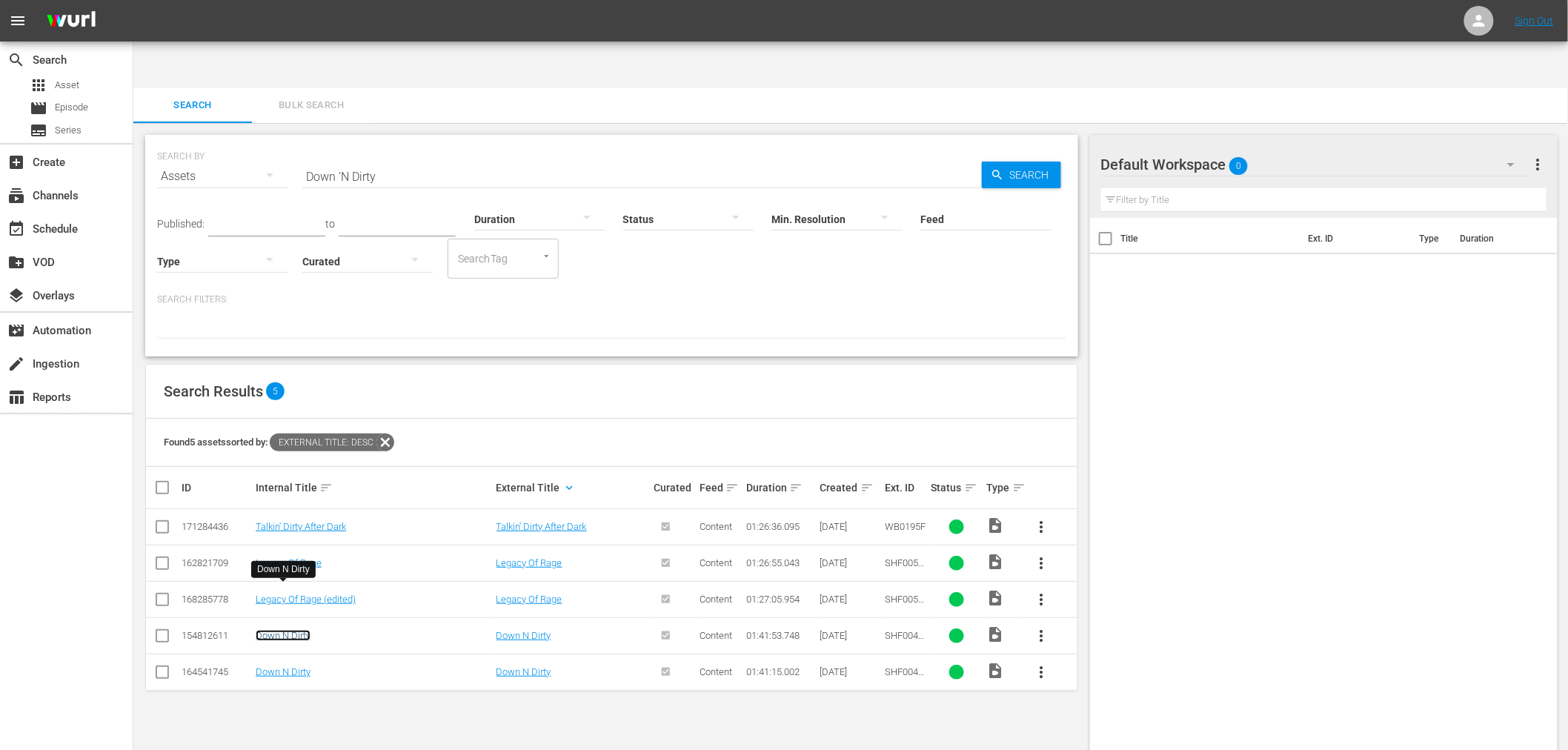
click at [298, 629] on link "Down N Dirty" at bounding box center [283, 634] width 55 height 11
click at [286, 666] on link "Down N Dirty" at bounding box center [283, 671] width 55 height 11
drag, startPoint x: 401, startPoint y: 132, endPoint x: 245, endPoint y: 132, distance: 156.0
click at [249, 141] on div "SEARCH BY Search By Assets Search ID, Title, Description, Keywords, or Category…" at bounding box center [612, 167] width 909 height 53
paste input "Falcon Rising"
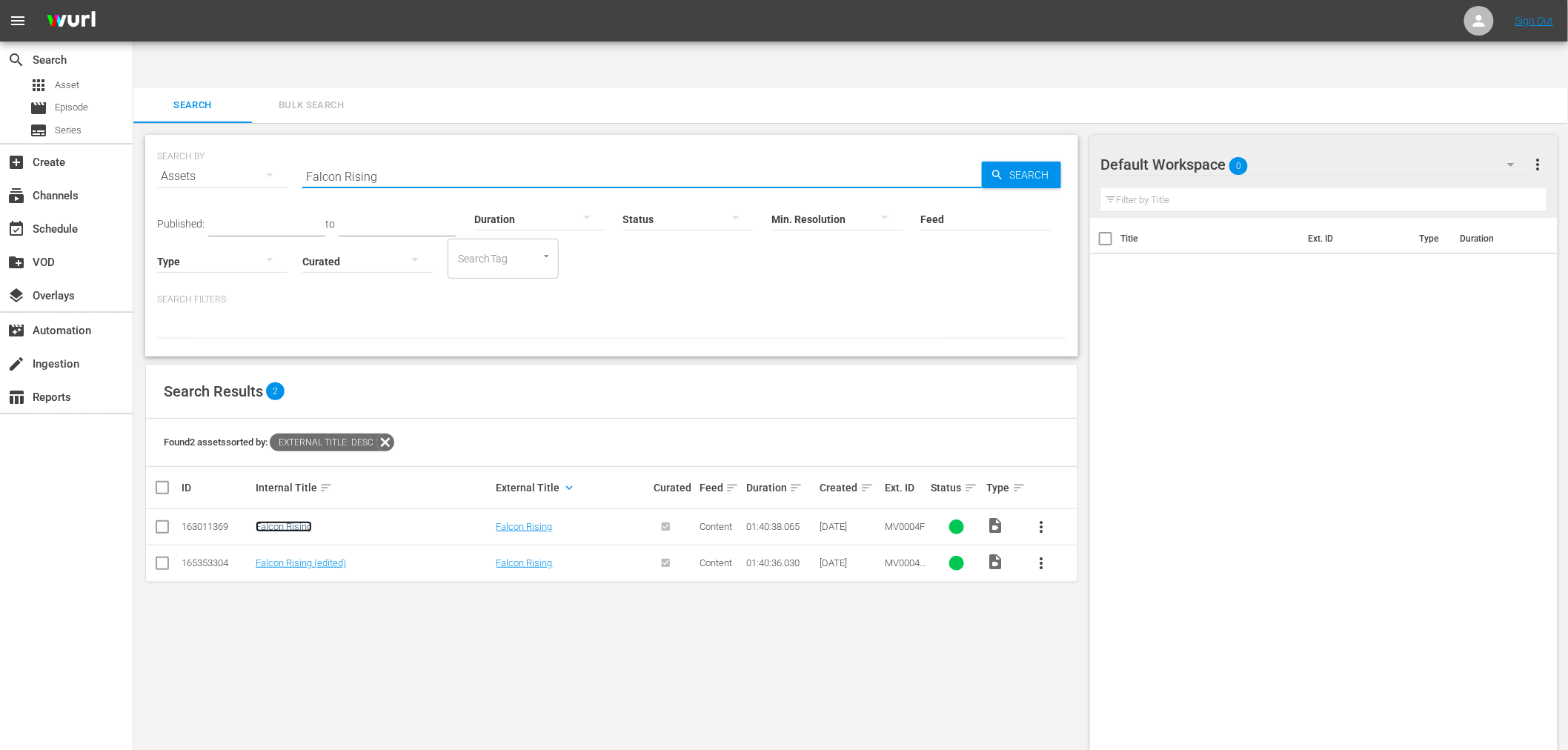
drag, startPoint x: 299, startPoint y: 478, endPoint x: 298, endPoint y: 485, distance: 7.1
click at [298, 521] on link "Falcon Rising" at bounding box center [284, 526] width 57 height 11
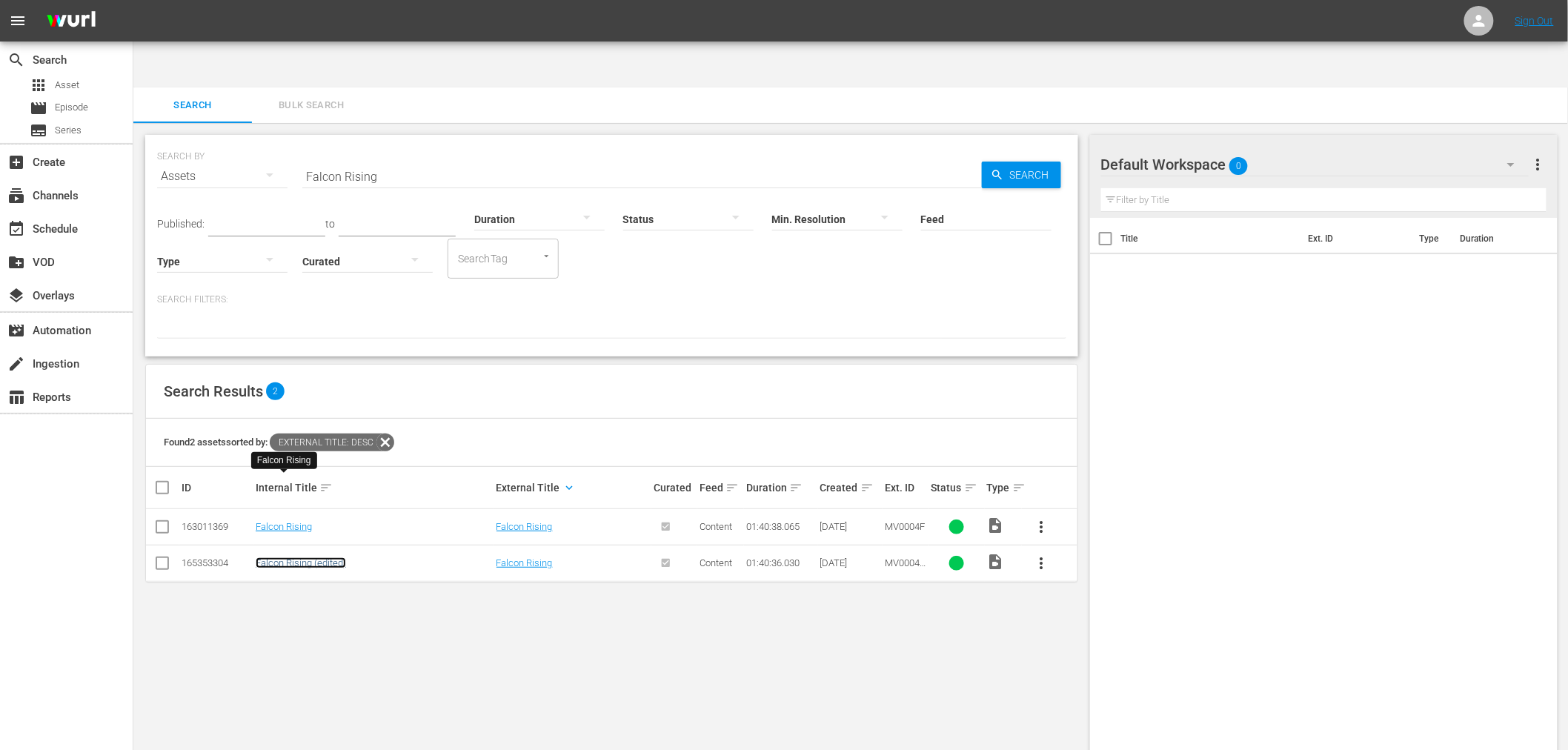
click at [293, 557] on link "Falcon Rising (edited)" at bounding box center [301, 562] width 91 height 11
drag, startPoint x: 411, startPoint y: 127, endPoint x: 271, endPoint y: 125, distance: 140.0
click at [271, 141] on div "SEARCH BY Search By Assets Search ID, Title, Description, Keywords, or Category…" at bounding box center [612, 167] width 909 height 53
paste input "Infidelity"
click at [264, 557] on link "Infidelity" at bounding box center [273, 562] width 35 height 11
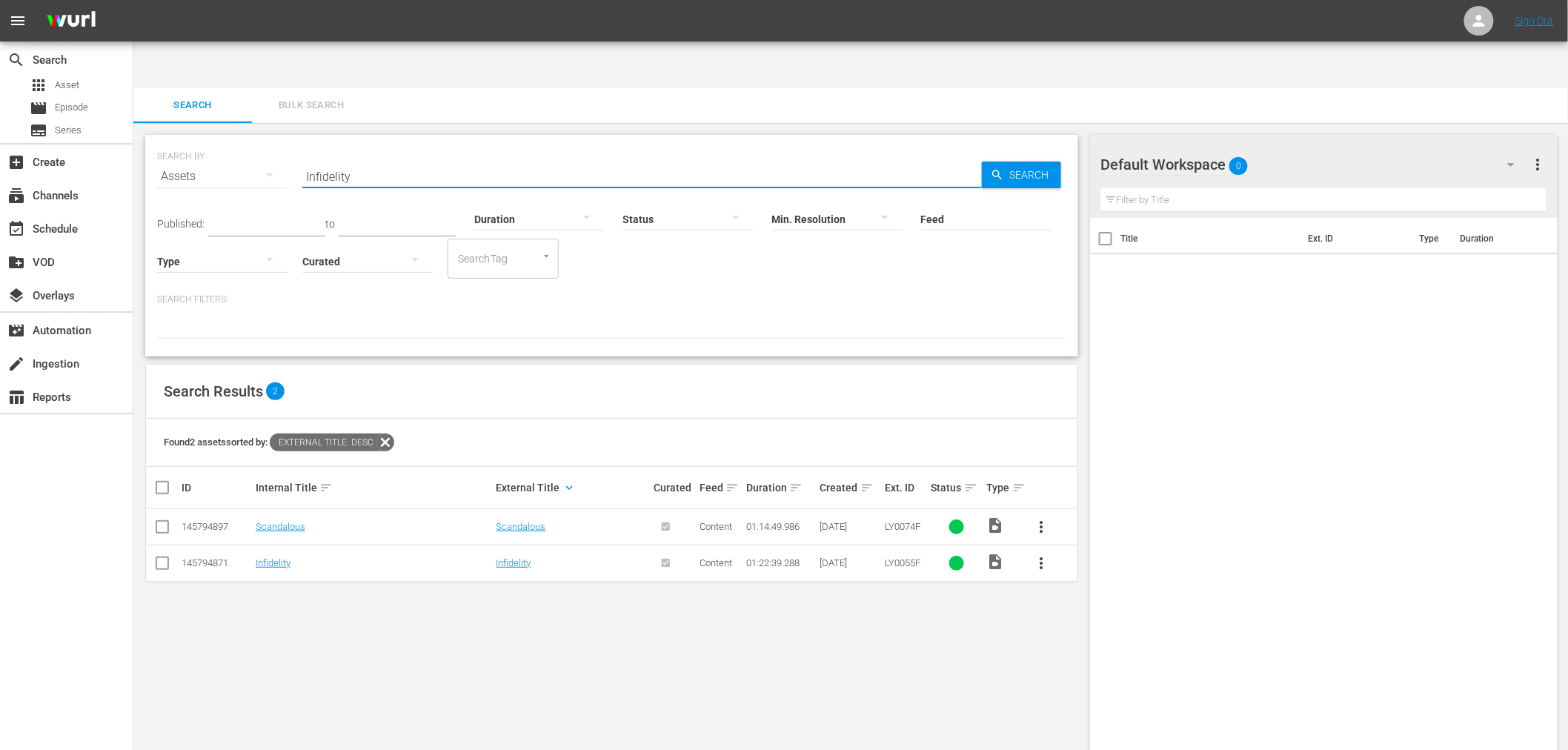
drag, startPoint x: 406, startPoint y: 128, endPoint x: 197, endPoint y: 119, distance: 209.2
click at [198, 141] on div "SEARCH BY Search By Assets Search ID, Title, Description, Keywords, or Category…" at bounding box center [612, 167] width 909 height 53
paste input "Private Duty Nurses"
click at [292, 521] on link "Private Duty Nurses" at bounding box center [297, 526] width 83 height 11
click at [291, 557] on link "Private Duty Nurses (edited)" at bounding box center [314, 562] width 117 height 11
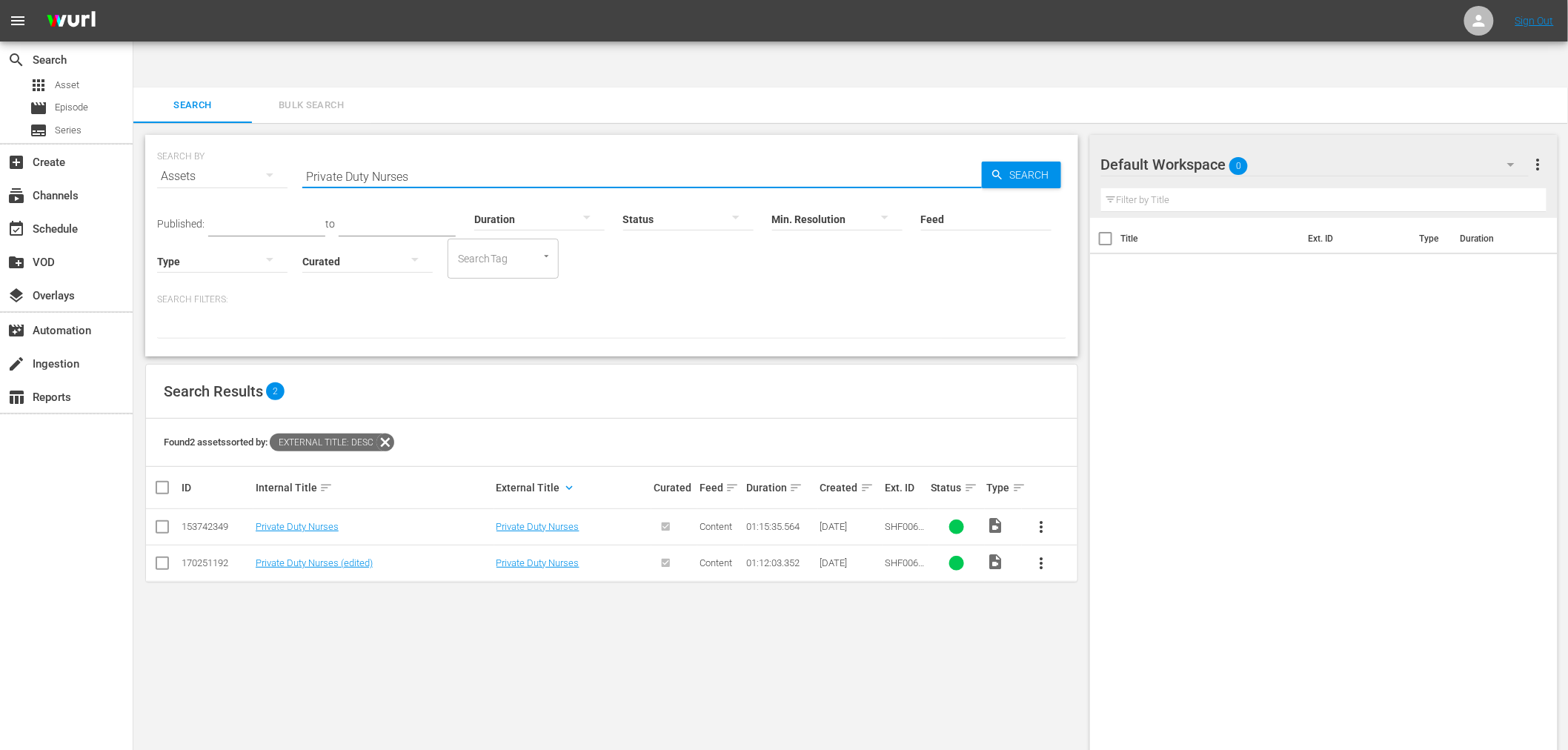
drag, startPoint x: 433, startPoint y: 135, endPoint x: 226, endPoint y: 134, distance: 207.0
click at [228, 141] on div "SEARCH BY Search By Assets Search ID, Title, Description, Keywords, or Category…" at bounding box center [612, 167] width 909 height 53
paste input "How To Snatch A Bachelor"
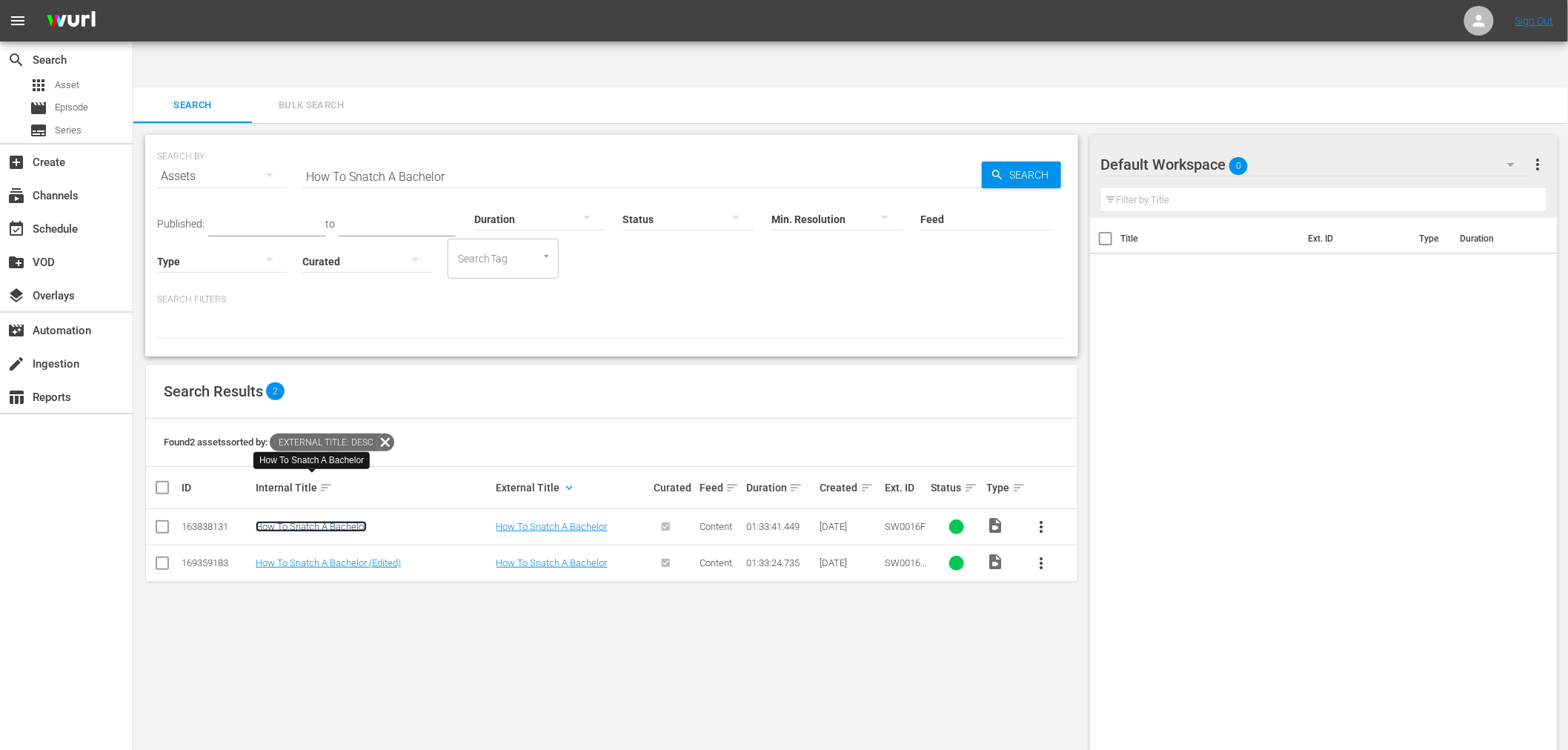
click at [307, 521] on link "How To Snatch A Bachelor" at bounding box center [311, 526] width 111 height 11
click at [300, 557] on link "How To Snatch A Bachelor (Edited)" at bounding box center [328, 562] width 145 height 11
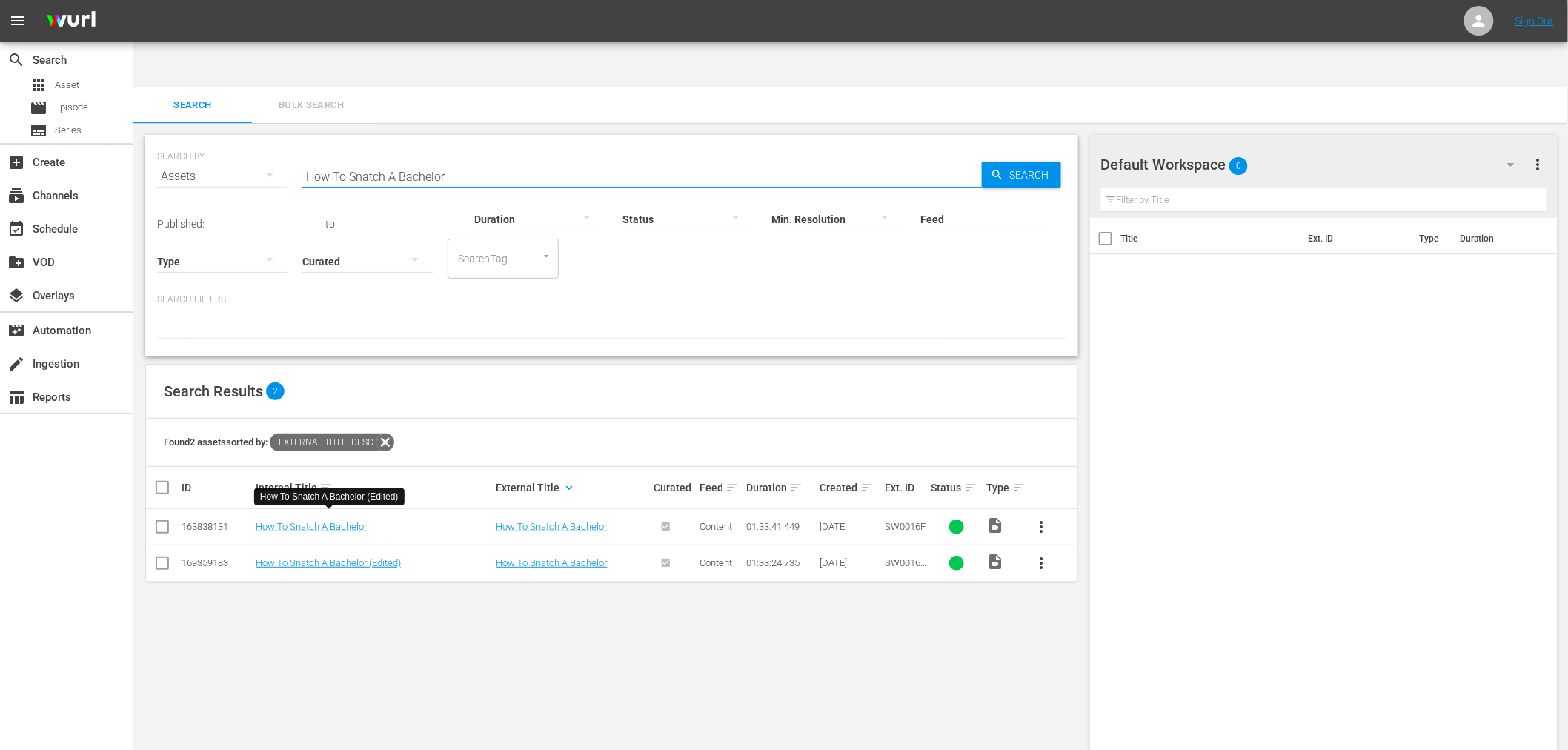
drag, startPoint x: 457, startPoint y: 128, endPoint x: 291, endPoint y: 128, distance: 166.0
click at [297, 141] on div "SEARCH BY Search By Assets Search ID, Title, Description, Keywords, or Category…" at bounding box center [612, 167] width 909 height 53
paste input "Stock Option"
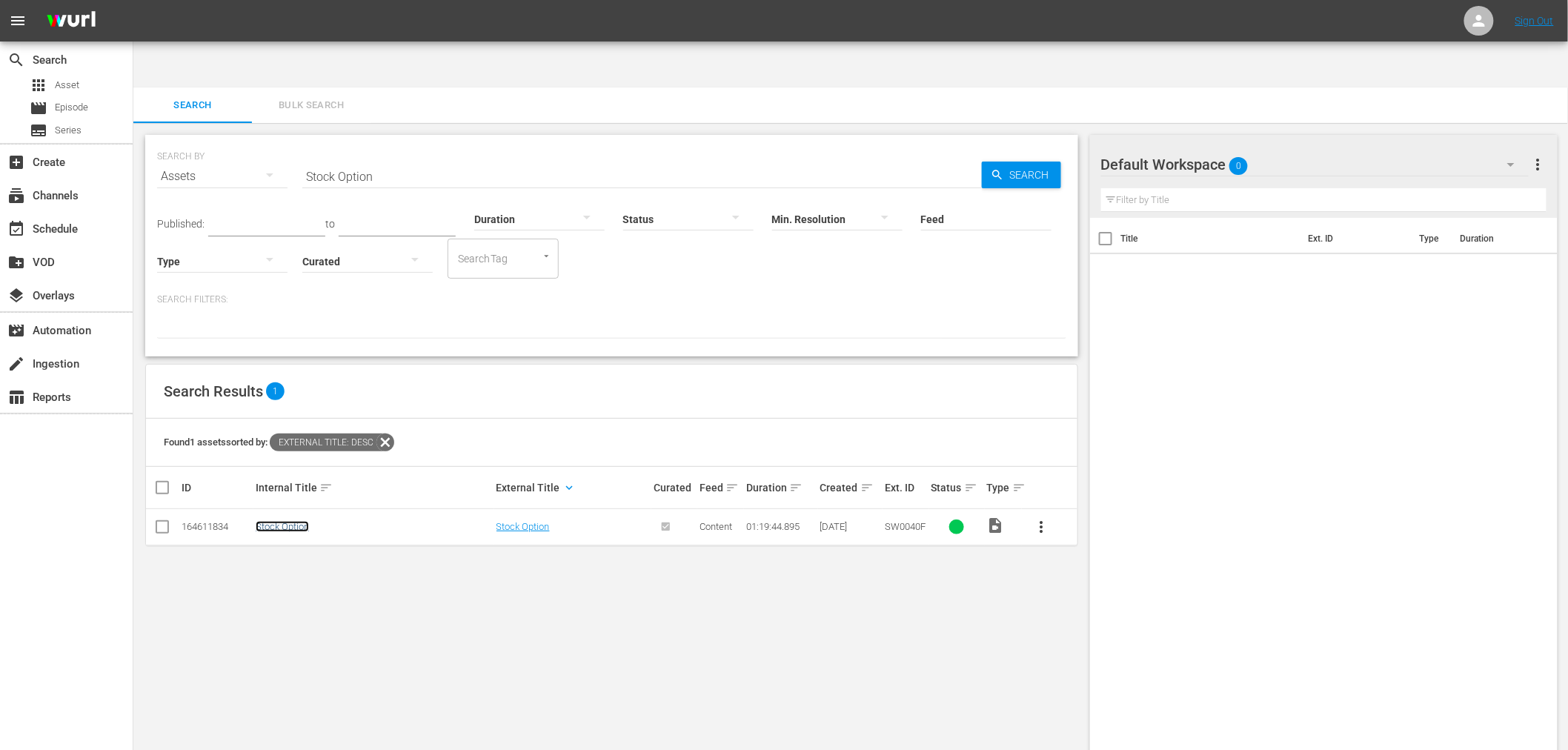
click at [266, 521] on link "Stock Option" at bounding box center [282, 526] width 53 height 11
click at [375, 158] on input "Stock Option" at bounding box center [642, 176] width 679 height 36
drag, startPoint x: 378, startPoint y: 132, endPoint x: 275, endPoint y: 135, distance: 103.0
click at [275, 141] on div "SEARCH BY Search By Assets Search ID, Title, Description, Keywords, or Category…" at bounding box center [612, 167] width 909 height 53
paste input "Too Hot To Handle"
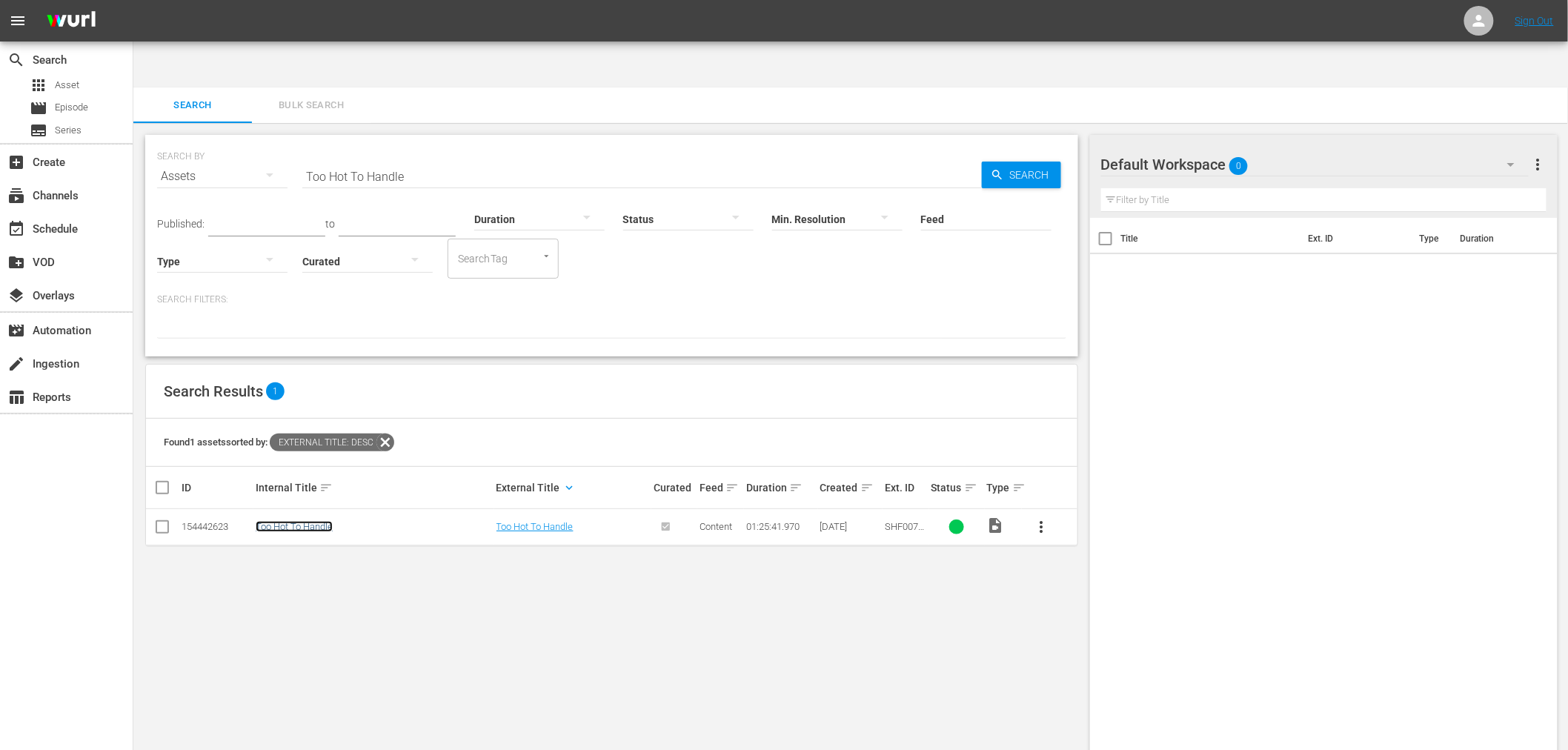
click at [298, 521] on link "Too Hot To Handle" at bounding box center [294, 526] width 77 height 11
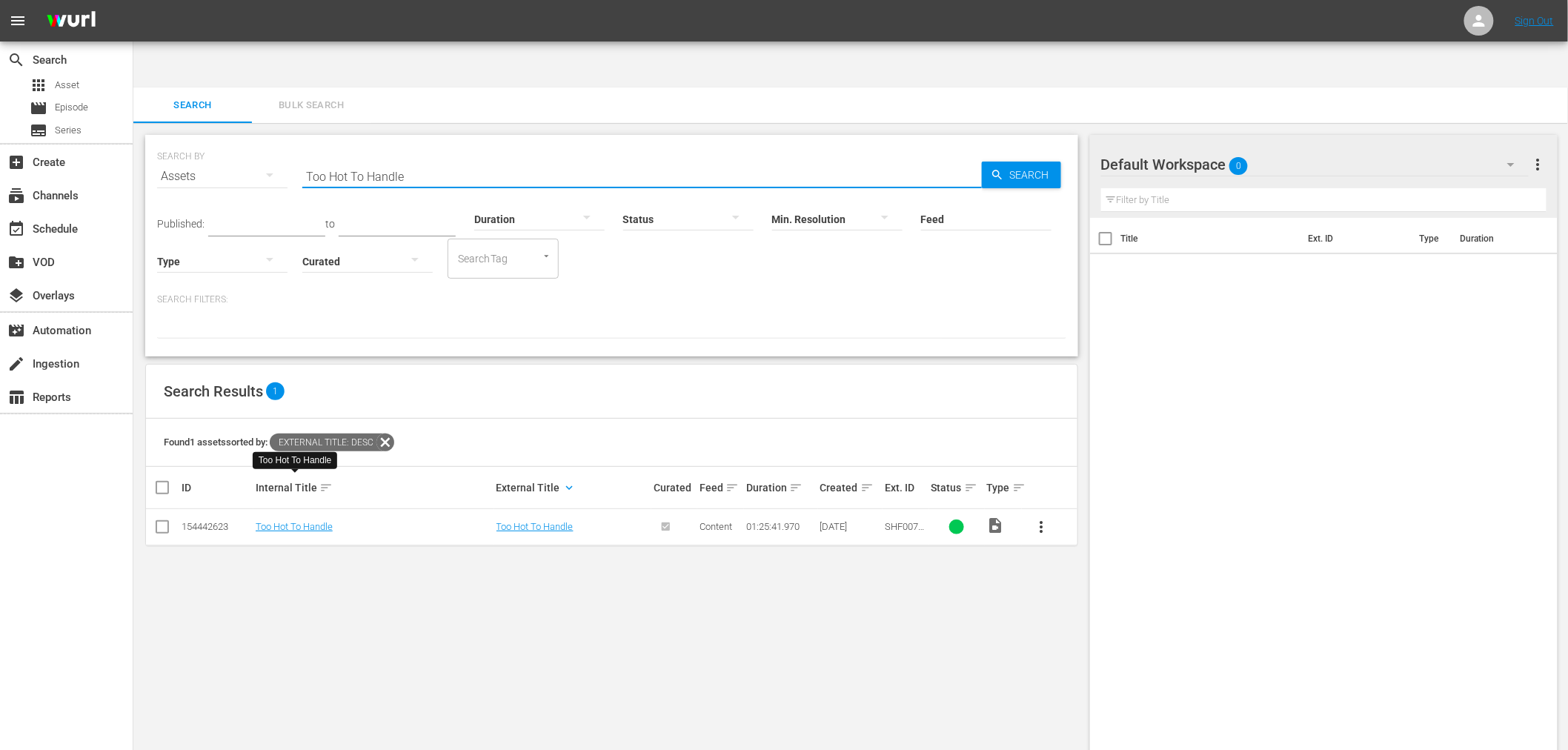
drag, startPoint x: 390, startPoint y: 130, endPoint x: 210, endPoint y: 117, distance: 180.5
click at [212, 144] on div "SEARCH BY Search By Assets Search ID, Title, Description, Keywords, or Category…" at bounding box center [612, 167] width 909 height 53
paste input "In Sickness And In Health"
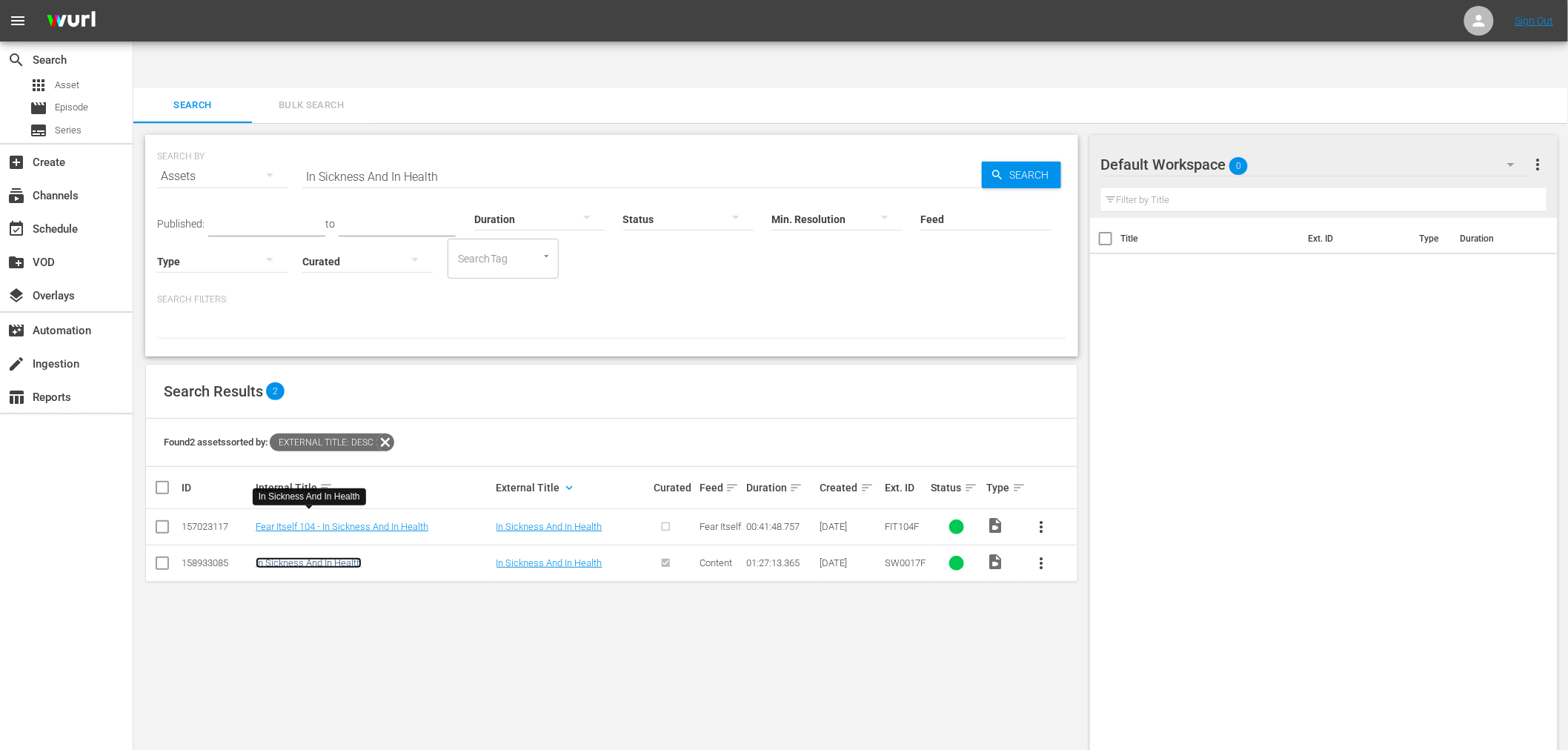
click at [280, 557] on link "In Sickness And In Health" at bounding box center [308, 562] width 106 height 11
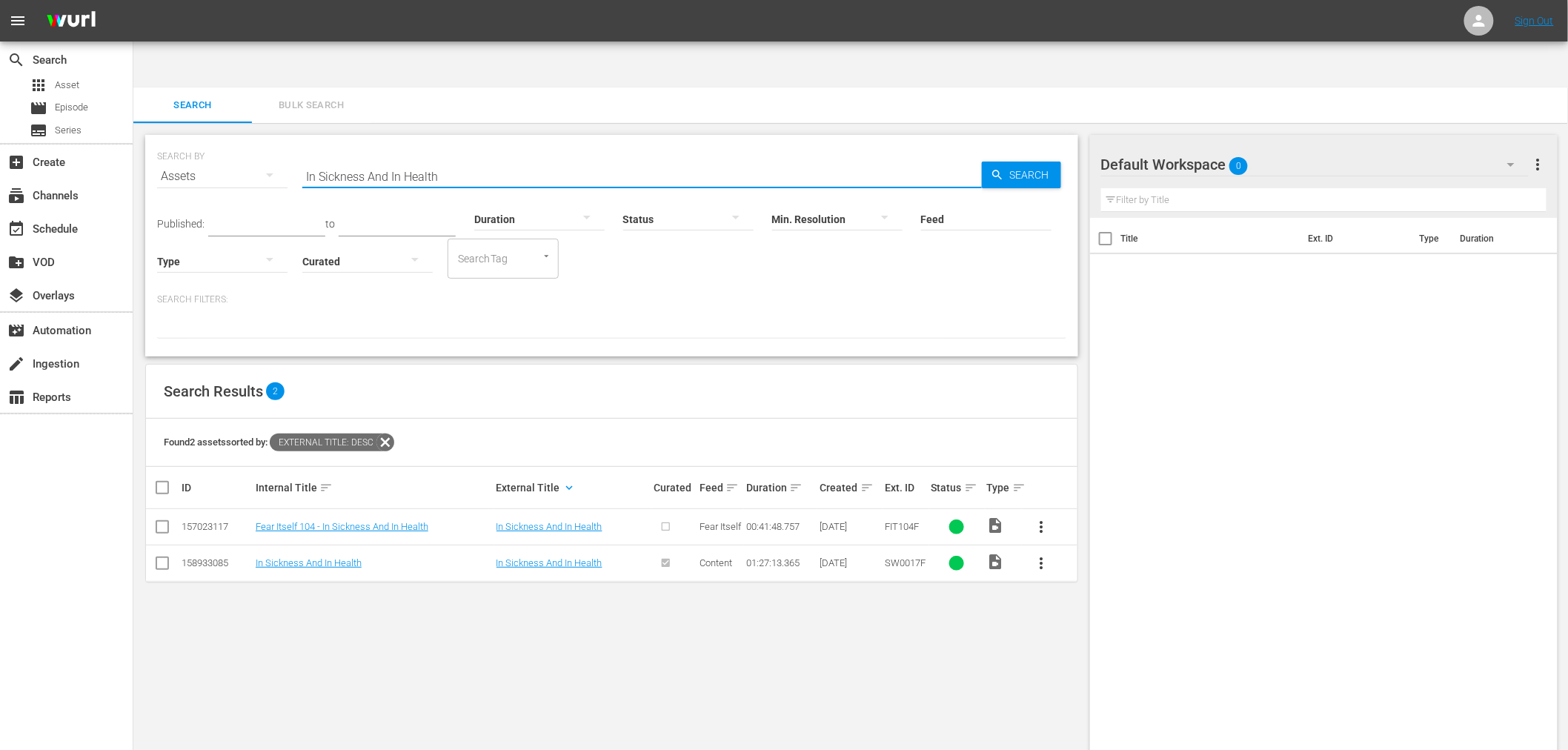
drag, startPoint x: 494, startPoint y: 136, endPoint x: 239, endPoint y: 124, distance: 255.3
click at [241, 141] on div "SEARCH BY Search By Assets Search ID, Title, Description, Keywords, or Category…" at bounding box center [612, 167] width 909 height 53
paste input "Mr. Right"
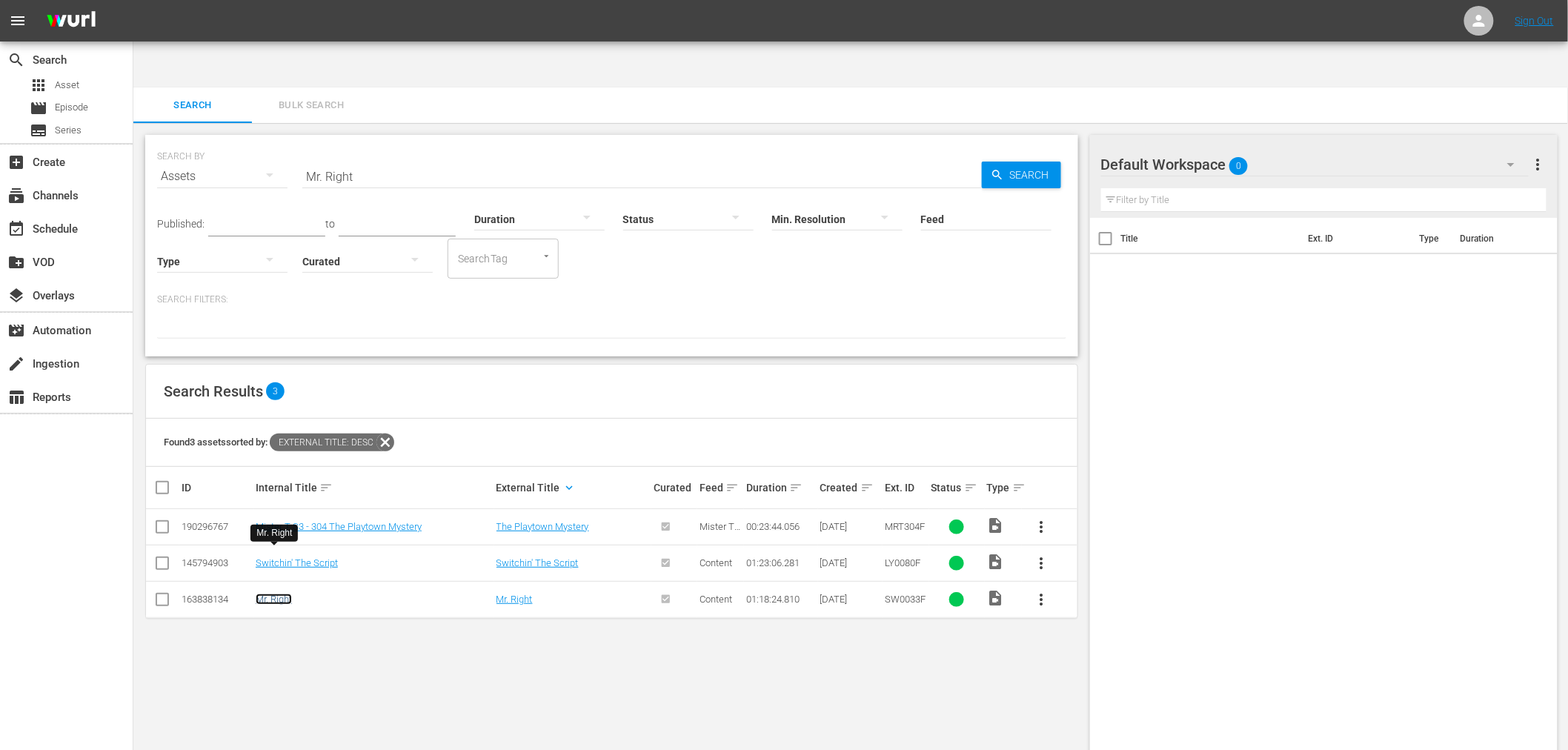
click at [275, 594] on link "Mr. Right" at bounding box center [274, 599] width 37 height 11
drag, startPoint x: 259, startPoint y: 118, endPoint x: 239, endPoint y: 104, distance: 24.4
click at [233, 141] on div "SEARCH BY Search By Assets Search ID, Title, Description, Keywords, or Category…" at bounding box center [612, 167] width 909 height 53
paste input "Great Texas Dynamite Chase, The"
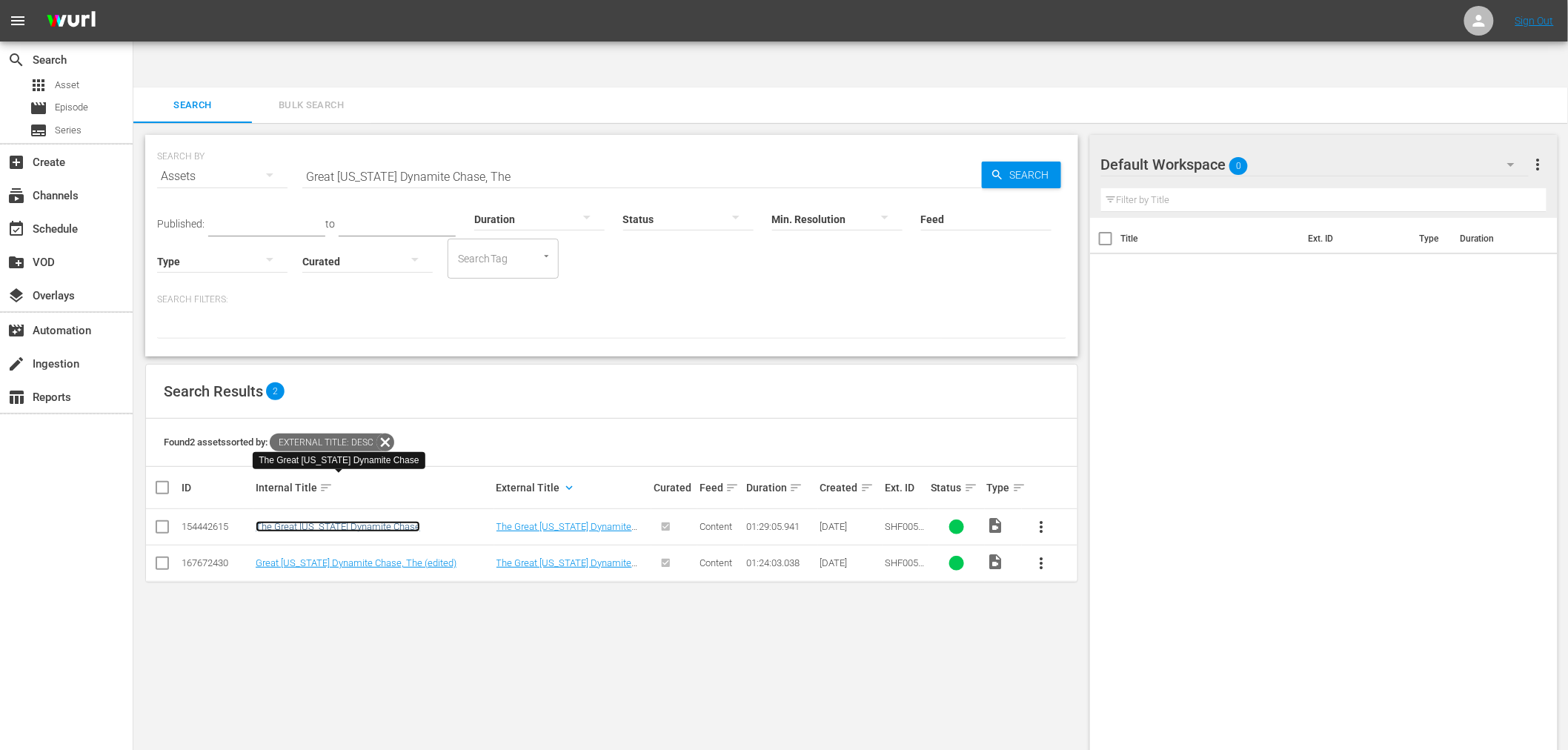
click at [353, 521] on link "The Great Texas Dynamite Chase" at bounding box center [338, 526] width 165 height 11
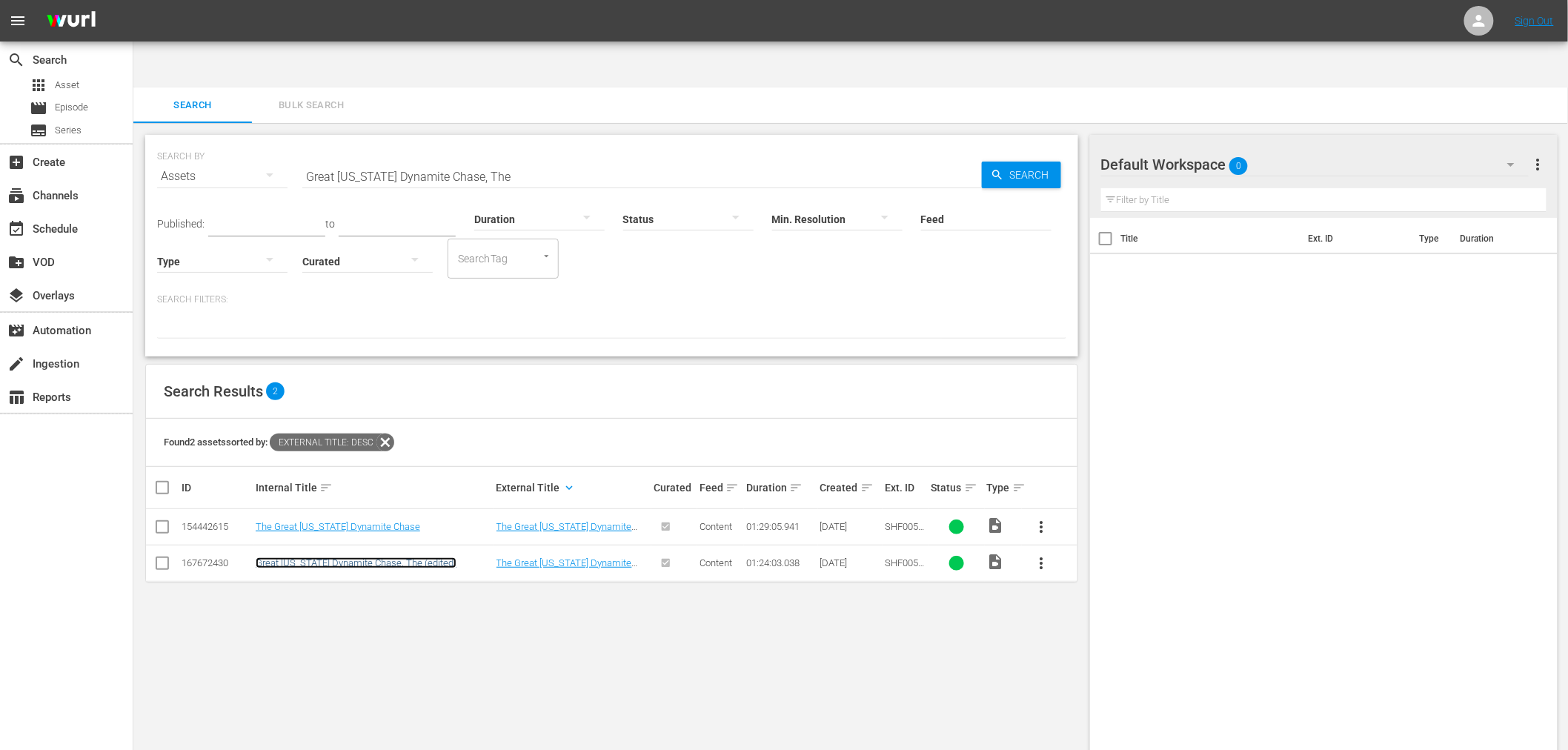
click at [351, 557] on link "Great Texas Dynamite Chase, The (edited)" at bounding box center [356, 562] width 201 height 11
drag, startPoint x: 494, startPoint y: 122, endPoint x: 271, endPoint y: 146, distance: 224.3
click at [272, 145] on div "SEARCH BY Search By Assets Search ID, Title, Description, Keywords, or Category…" at bounding box center [612, 167] width 909 height 53
paste input "Jason's Letter"
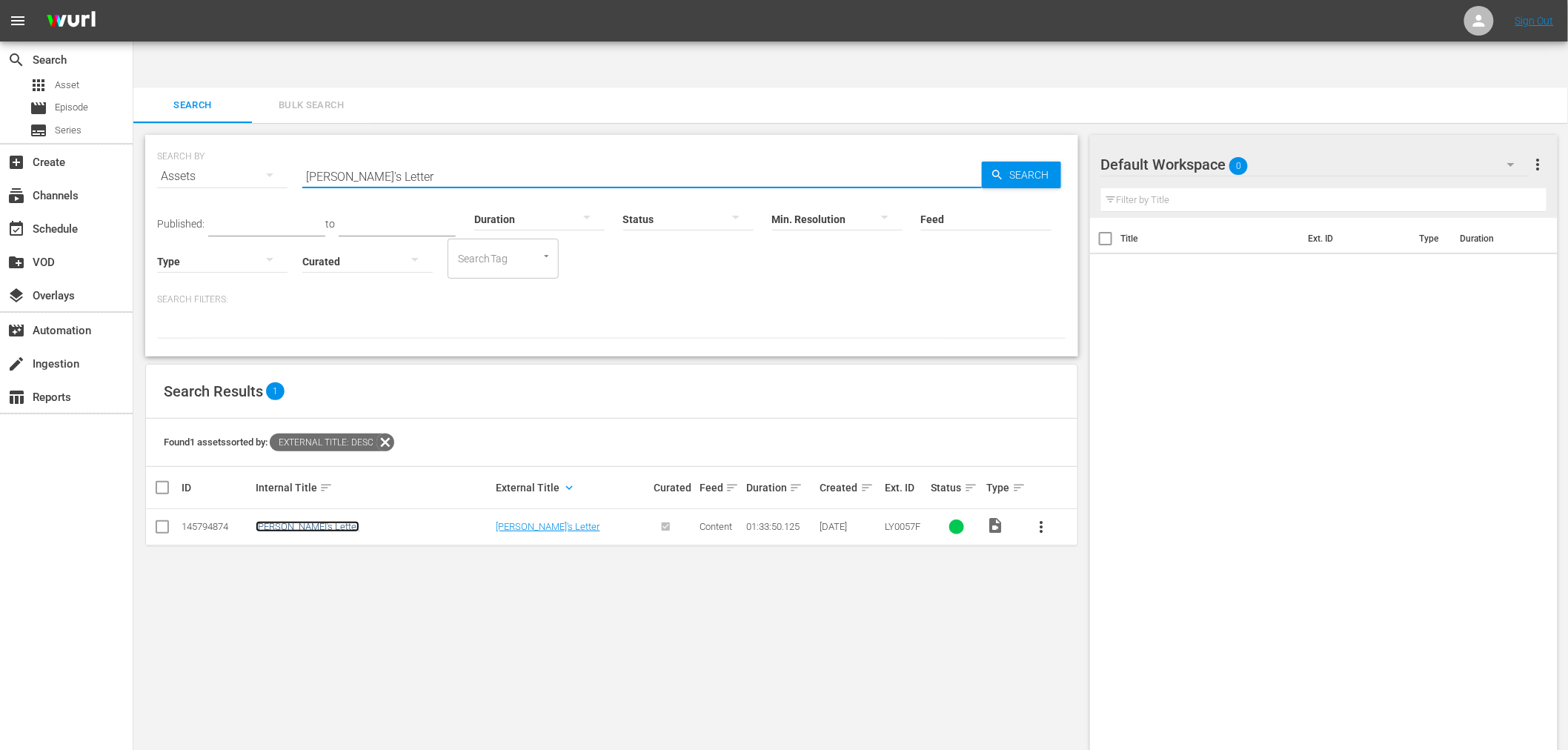
click at [306, 521] on link "Jason's Letter" at bounding box center [307, 526] width 104 height 11
drag, startPoint x: 438, startPoint y: 119, endPoint x: 129, endPoint y: 119, distance: 309.0
click at [133, 46] on div "search Search apps Asset movie Episode subtitles Series add_box Create subscrip…" at bounding box center [850, 46] width 1435 height 0
paste input "Hong Kong Karate Hatchet Me"
click at [320, 521] on link "Hong Kong Karate Hatchet Men" at bounding box center [321, 526] width 132 height 11
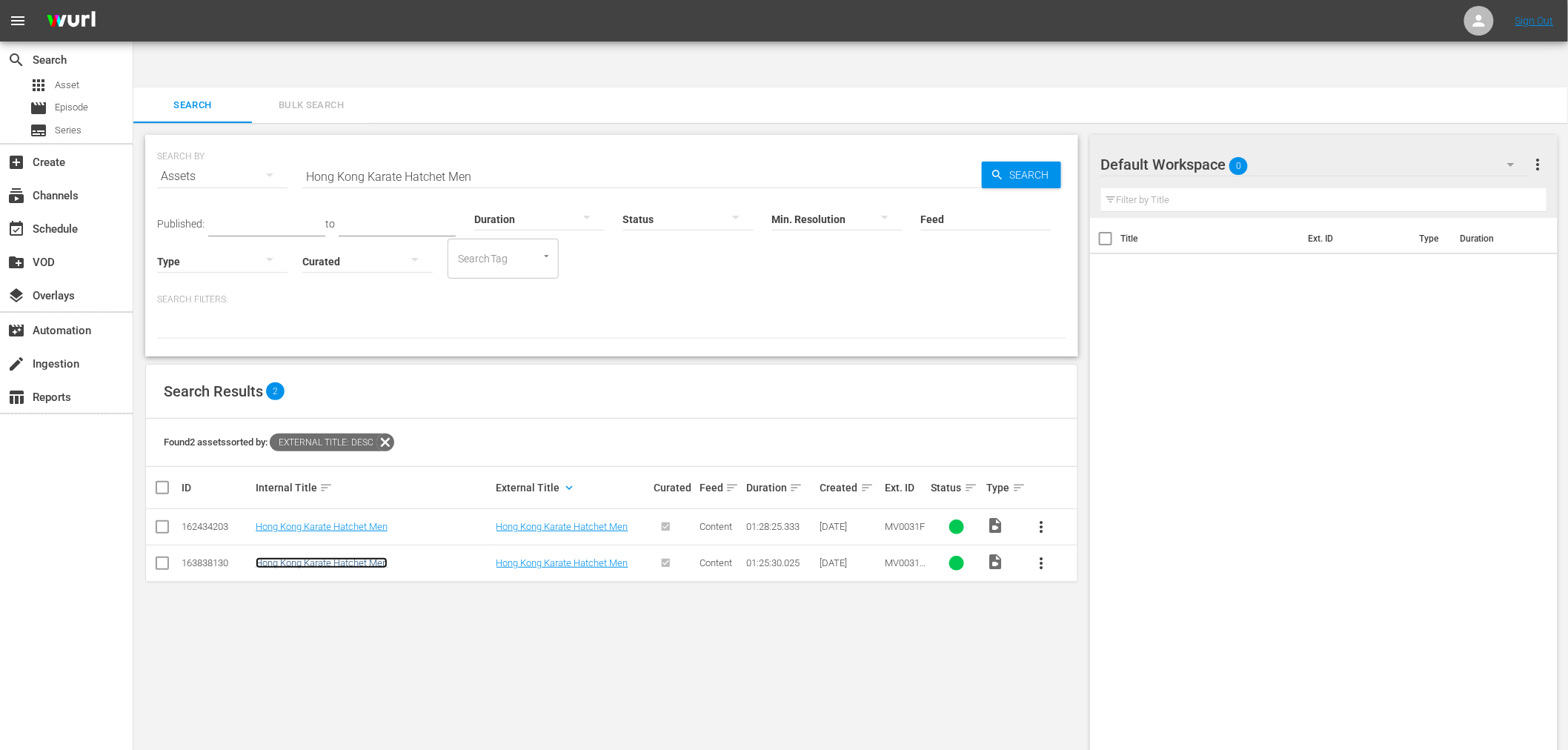
click at [302, 557] on link "Hong Kong Karate Hatchet Men" at bounding box center [321, 562] width 132 height 11
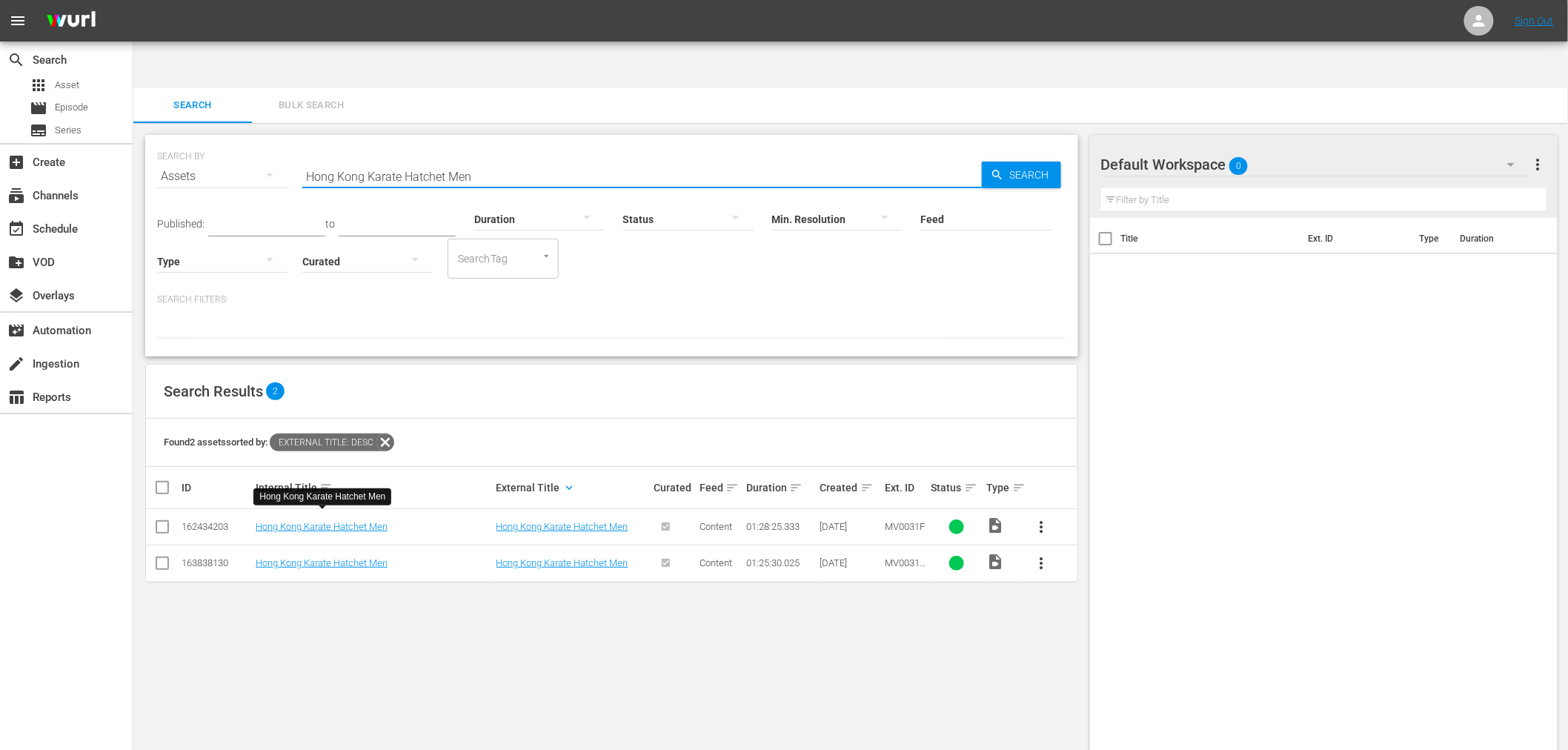
click at [484, 158] on input "Hong Kong Karate Hatchet Men" at bounding box center [642, 176] width 679 height 36
paste input "Wrath Of Cai"
click at [313, 521] on link "Wrath Of Cain (AKA Caged Animal)" at bounding box center [354, 526] width 197 height 11
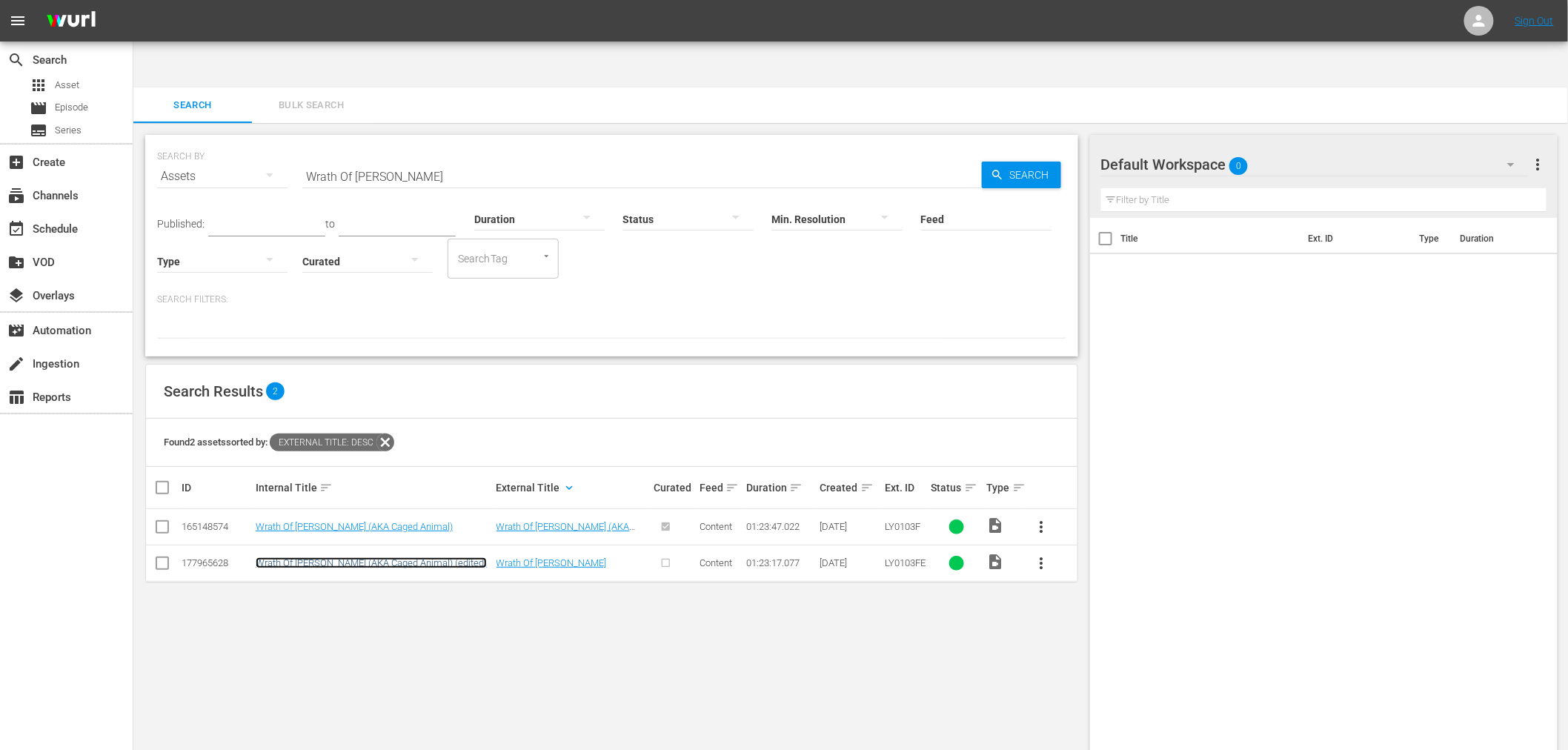
click at [312, 557] on link "Wrath Of Cain (AKA Caged Animal) (edited)" at bounding box center [371, 562] width 231 height 11
drag, startPoint x: 396, startPoint y: 134, endPoint x: 246, endPoint y: 128, distance: 150.1
click at [246, 141] on div "SEARCH BY Search By Assets Search ID, Title, Description, Keywords, or Category…" at bounding box center [612, 167] width 909 height 53
paste input "Pastor's Daughters, The"
click at [287, 521] on link "The Pastor's Daughters" at bounding box center [304, 526] width 97 height 11
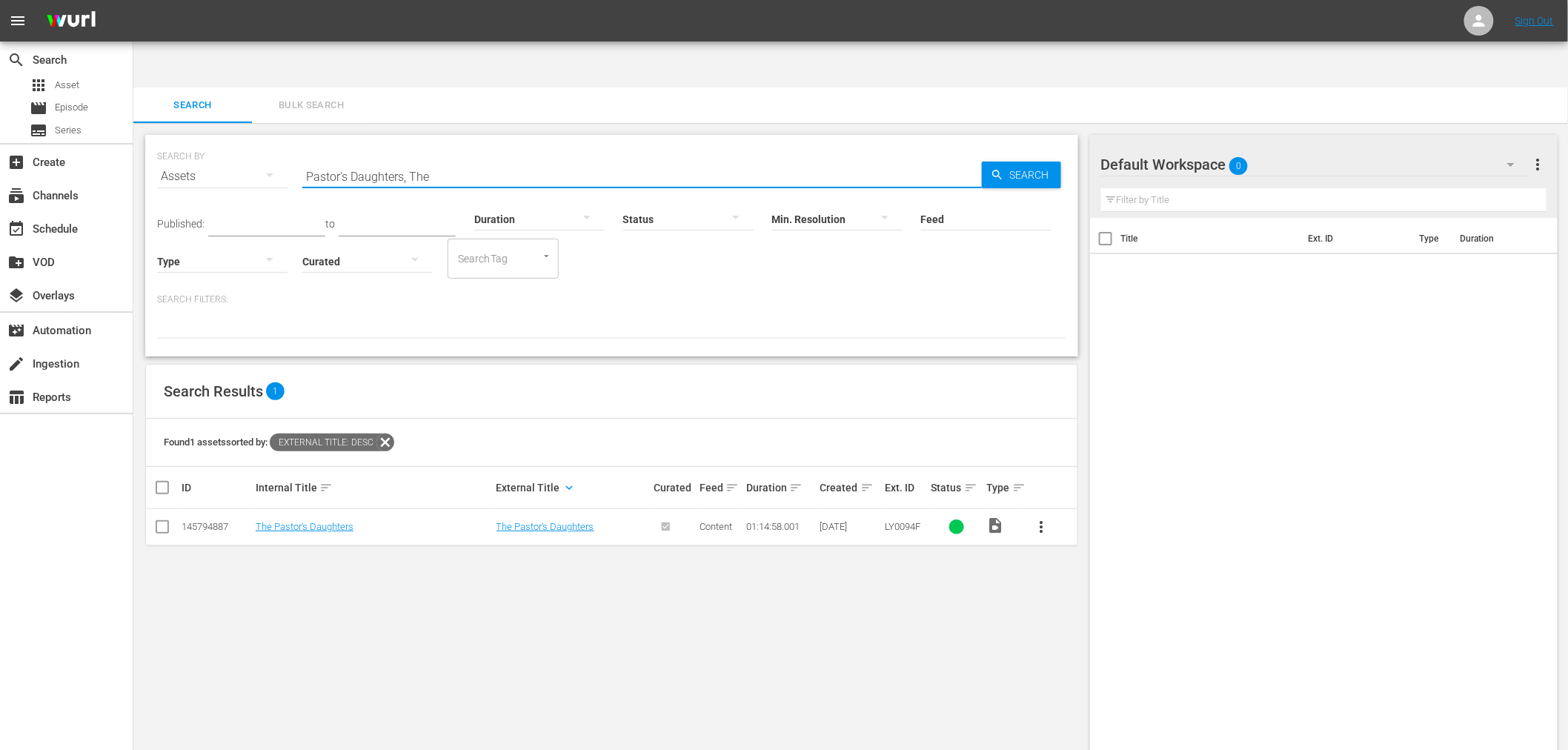
drag, startPoint x: 455, startPoint y: 131, endPoint x: 246, endPoint y: 142, distance: 209.3
click at [246, 142] on div "SEARCH BY Search By Assets Search ID, Title, Description, Keywords, or Category…" at bounding box center [612, 167] width 909 height 53
paste input "Secret"
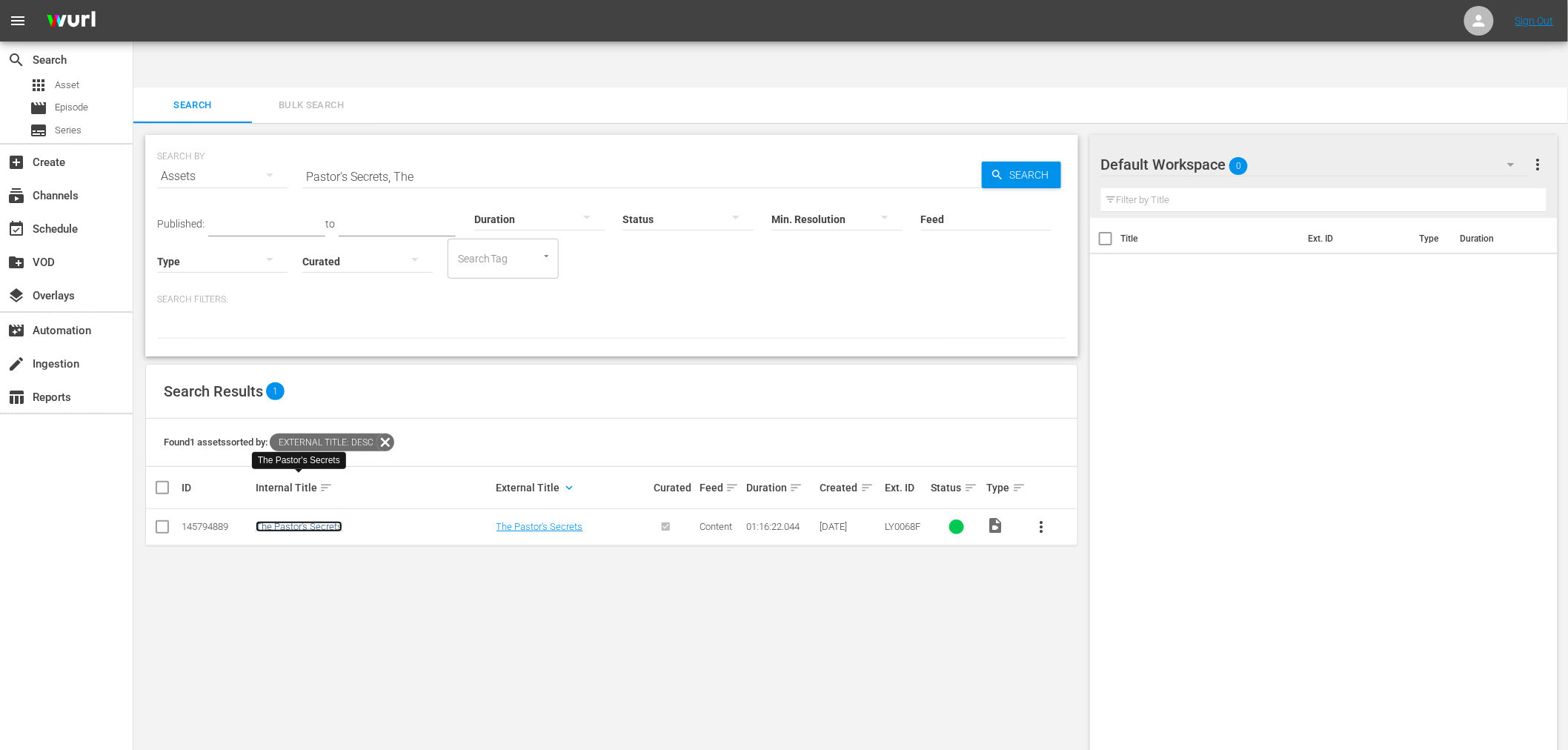
click at [309, 521] on link "The Pastor's Secrets" at bounding box center [299, 526] width 87 height 11
drag, startPoint x: 408, startPoint y: 137, endPoint x: 216, endPoint y: 131, distance: 192.1
click at [216, 141] on div "SEARCH BY Search By Assets Search ID, Title, Description, Keywords, or Category…" at bounding box center [612, 167] width 909 height 53
paste input "Love You Save"
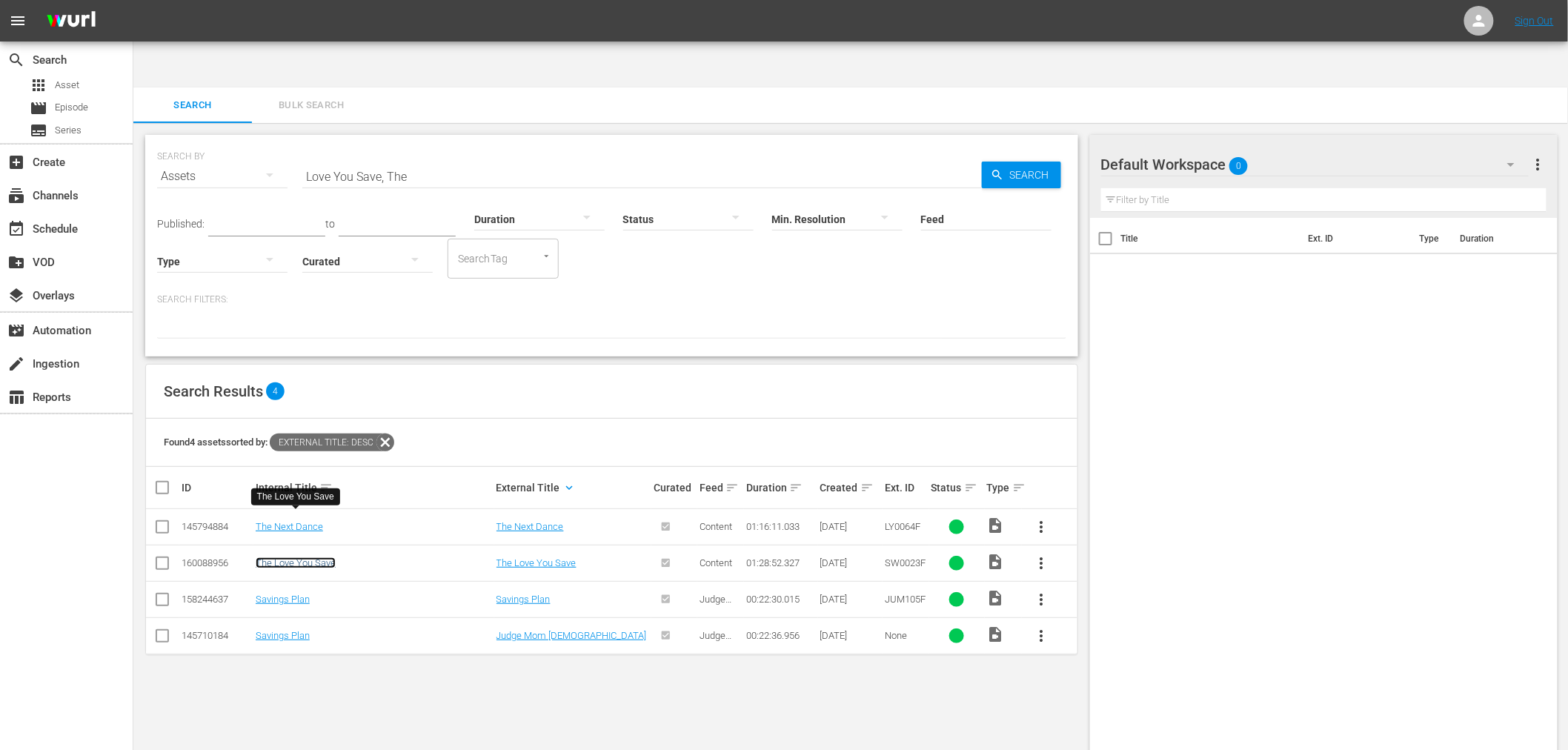
click at [315, 557] on link "The Love You Save" at bounding box center [296, 562] width 80 height 11
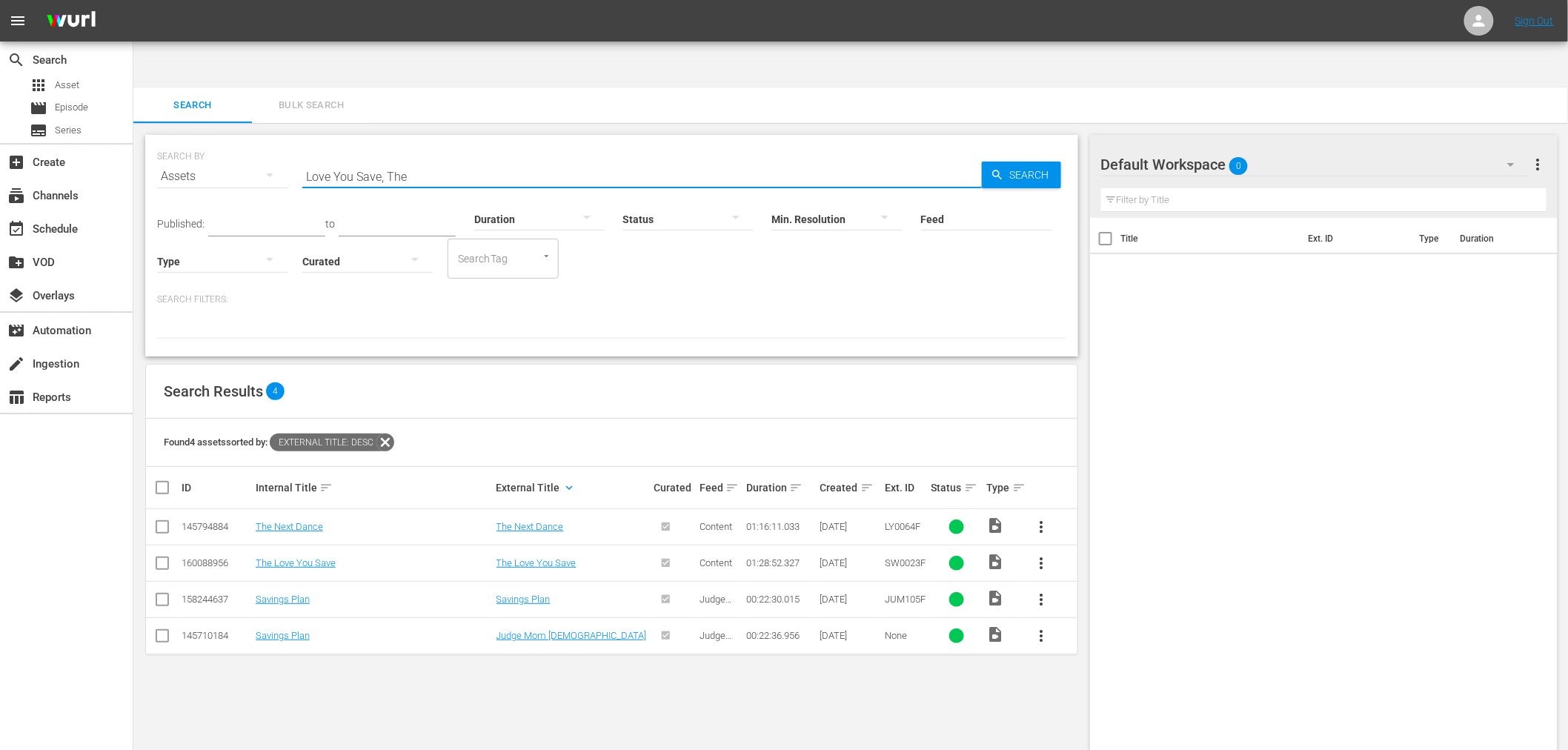
drag, startPoint x: 416, startPoint y: 127, endPoint x: 252, endPoint y: 111, distance: 164.8
click at [252, 141] on div "SEARCH BY Search By Assets Search ID, Title, Description, Keywords, or Category…" at bounding box center [612, 167] width 909 height 53
paste input "Hiding In Plain Sight"
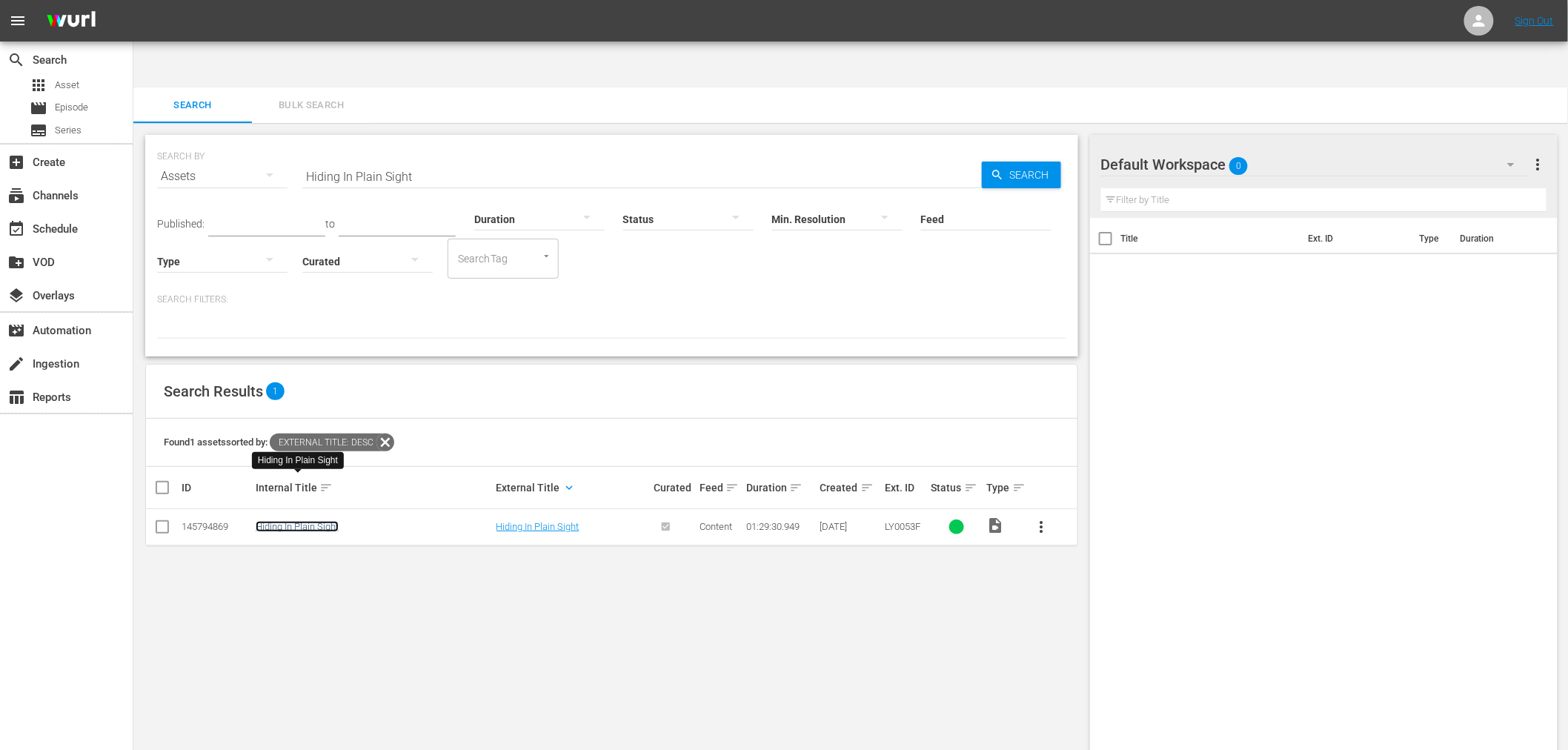
click at [330, 521] on link "Hiding In Plain Sight" at bounding box center [297, 526] width 83 height 11
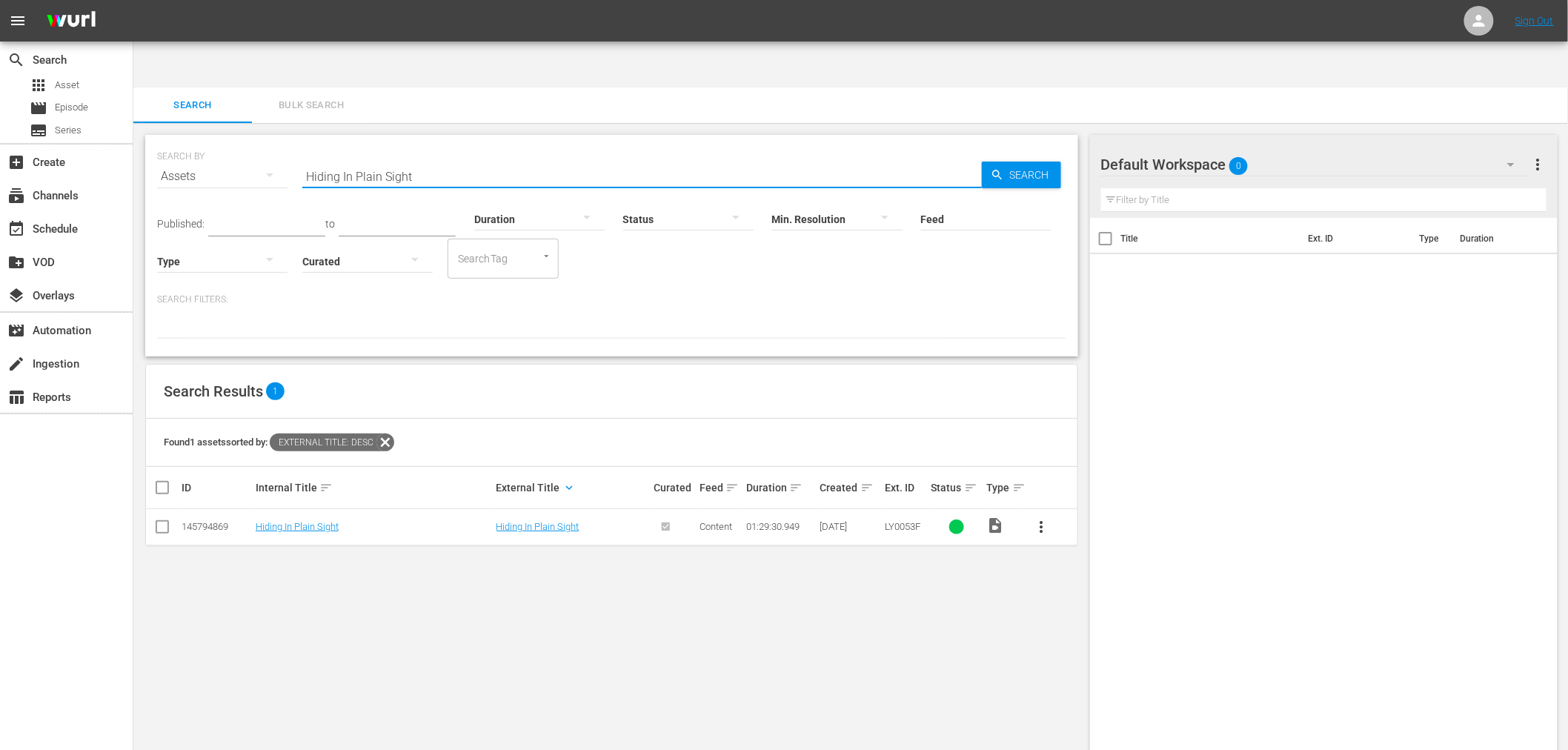
drag, startPoint x: 435, startPoint y: 119, endPoint x: 137, endPoint y: 112, distance: 298.1
click at [143, 123] on div "SEARCH BY Search By Assets Search ID, Title, Description, Keywords, or Category…" at bounding box center [611, 460] width 957 height 674
paste input "Malibooty"
click at [261, 521] on link "Malibooty" at bounding box center [276, 526] width 41 height 11
click at [440, 158] on div "Search ID, Title, Description, Keywords, or Category Malibooty" at bounding box center [642, 176] width 679 height 36
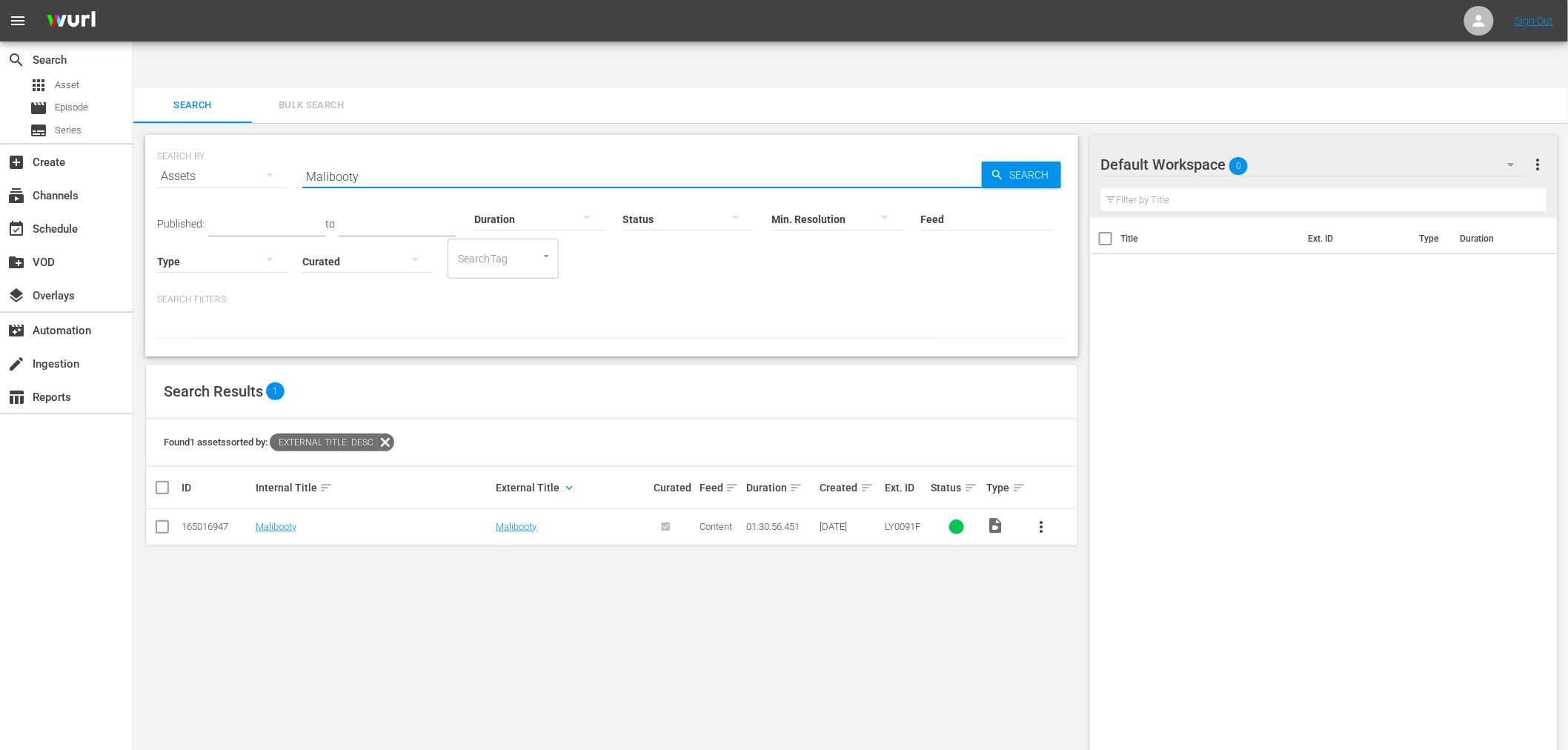
drag, startPoint x: 421, startPoint y: 135, endPoint x: 252, endPoint y: 126, distance: 169.2
click at [262, 141] on div "SEARCH BY Search By Assets Search ID, Title, Description, Keywords, or Category…" at bounding box center [612, 167] width 909 height 53
paste input "Waiting For Angels"
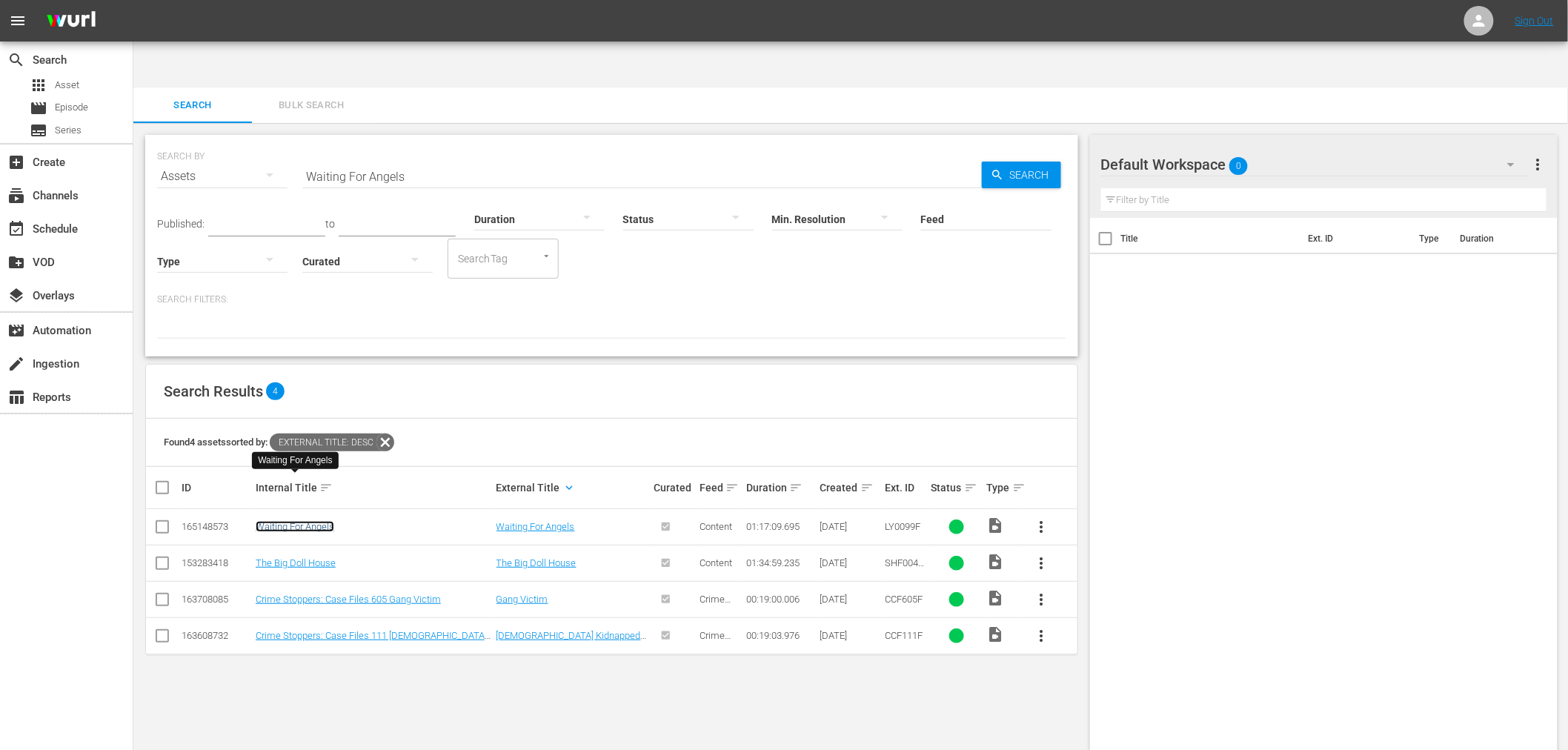
click at [317, 521] on link "Waiting For Angels" at bounding box center [295, 526] width 78 height 11
click at [431, 141] on div "SEARCH BY Search By Assets Search ID, Title, Description, Keywords, or Category…" at bounding box center [612, 167] width 909 height 53
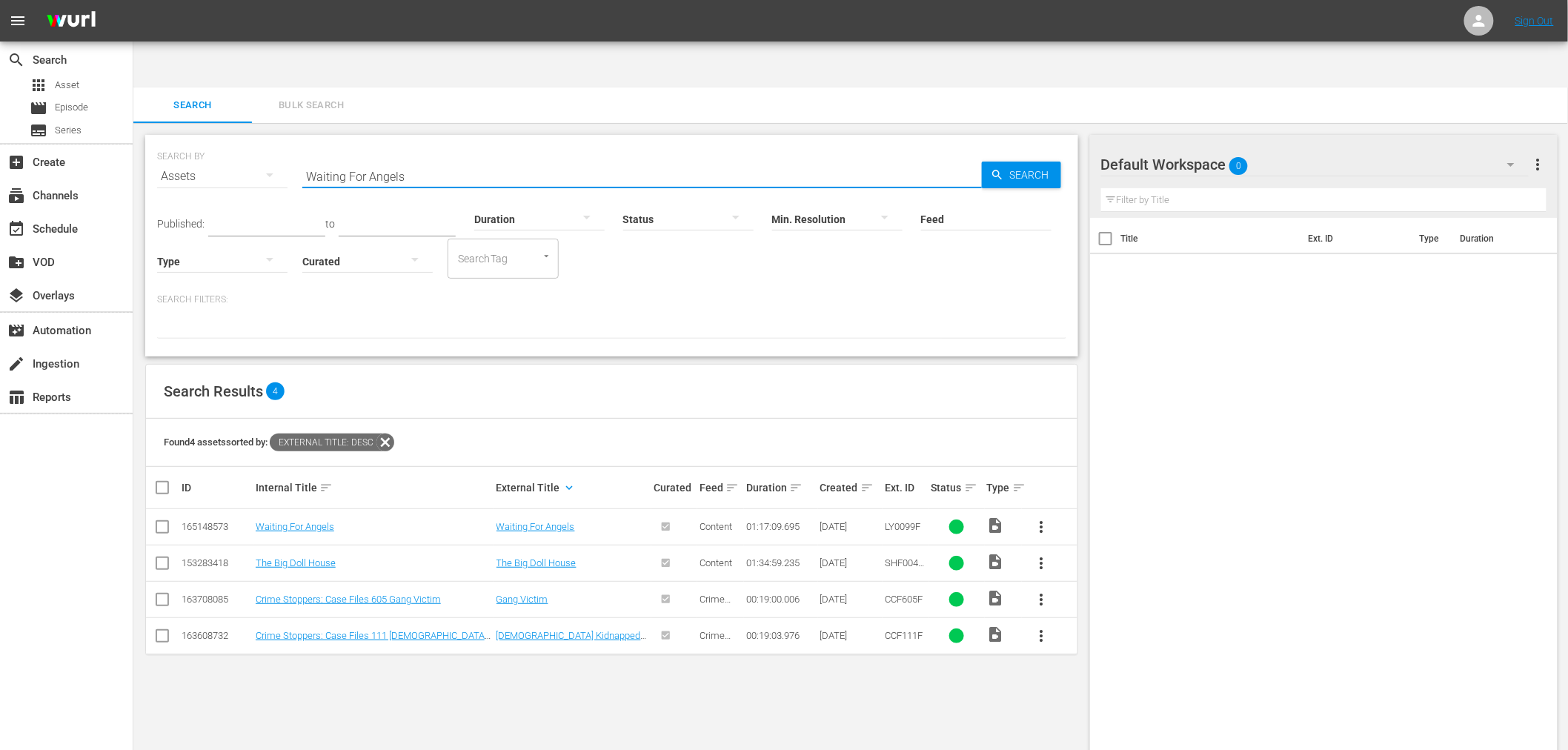
drag, startPoint x: 395, startPoint y: 127, endPoint x: 233, endPoint y: 121, distance: 162.1
click at [241, 141] on div "SEARCH BY Search By Assets Search ID, Title, Description, Keywords, or Category…" at bounding box center [612, 167] width 909 height 53
paste input "Luau, The"
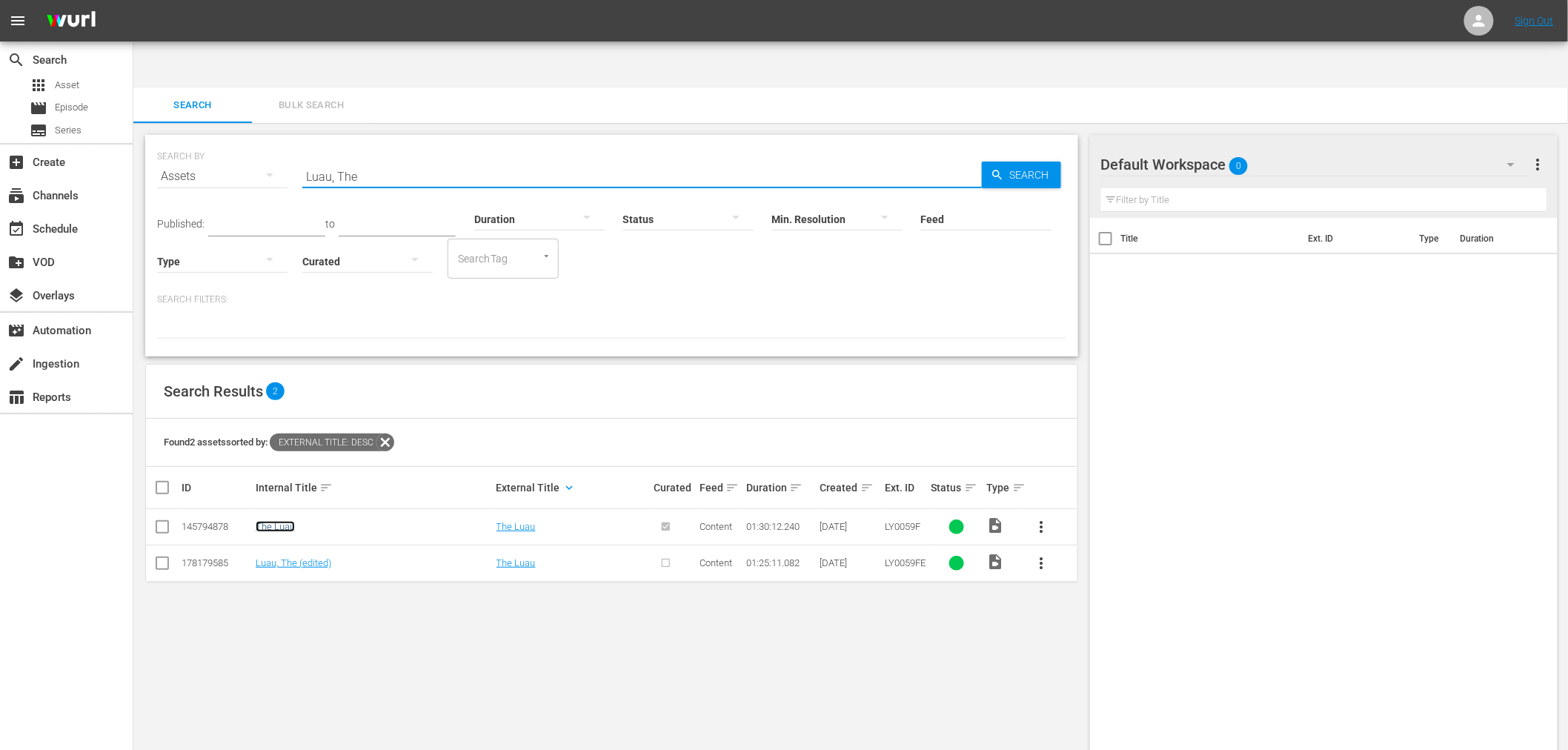
click at [280, 521] on link "The Luau" at bounding box center [275, 526] width 39 height 11
click at [276, 557] on link "Luau, The (edited)" at bounding box center [293, 562] width 76 height 11
drag, startPoint x: 364, startPoint y: 130, endPoint x: 252, endPoint y: 133, distance: 112.0
click at [252, 141] on div "SEARCH BY Search By Assets Search ID, Title, Description, Keywords, or Category…" at bounding box center [612, 167] width 909 height 53
paste input "Down By The River"
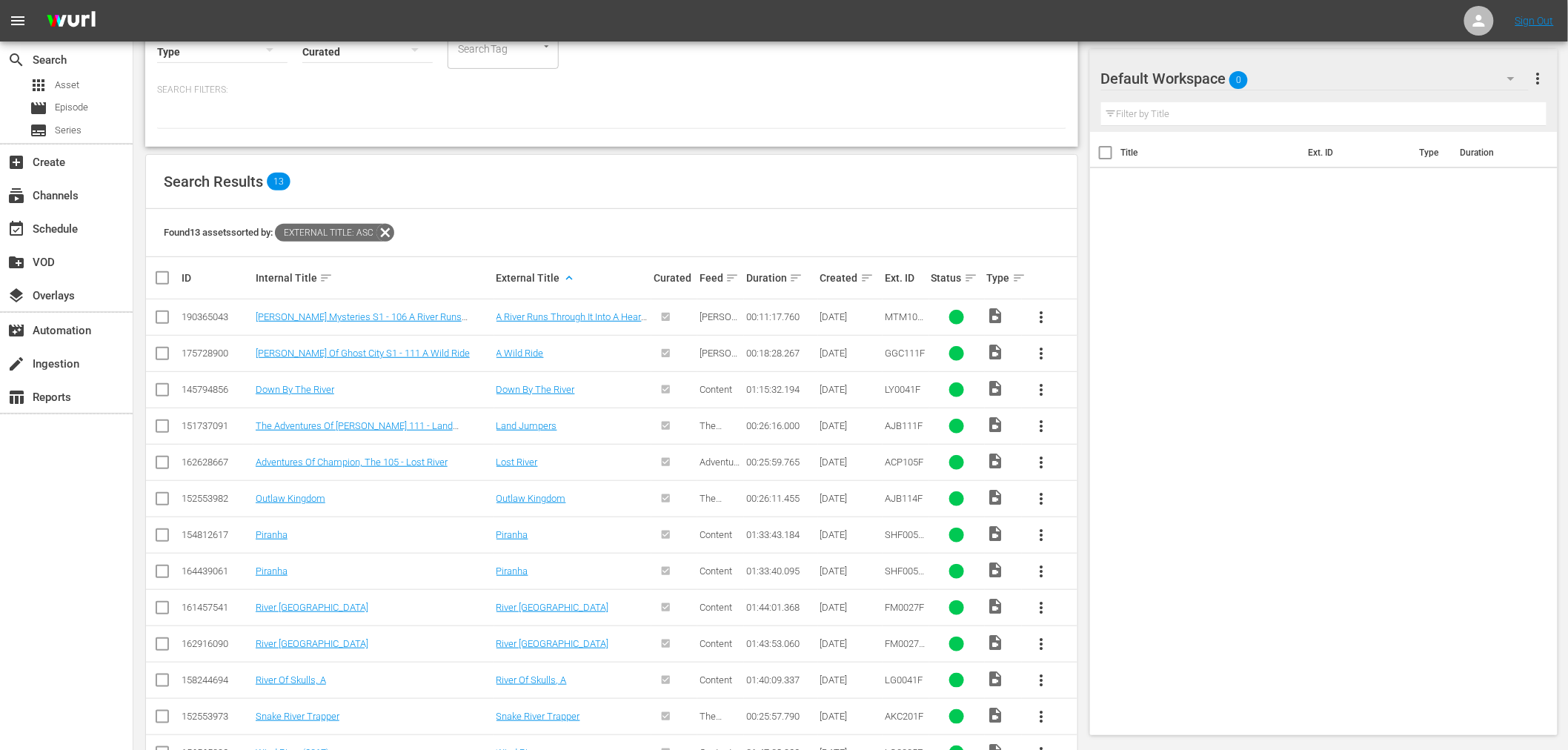
scroll to position [212, 0]
click at [321, 380] on link "Down By The River" at bounding box center [295, 385] width 78 height 11
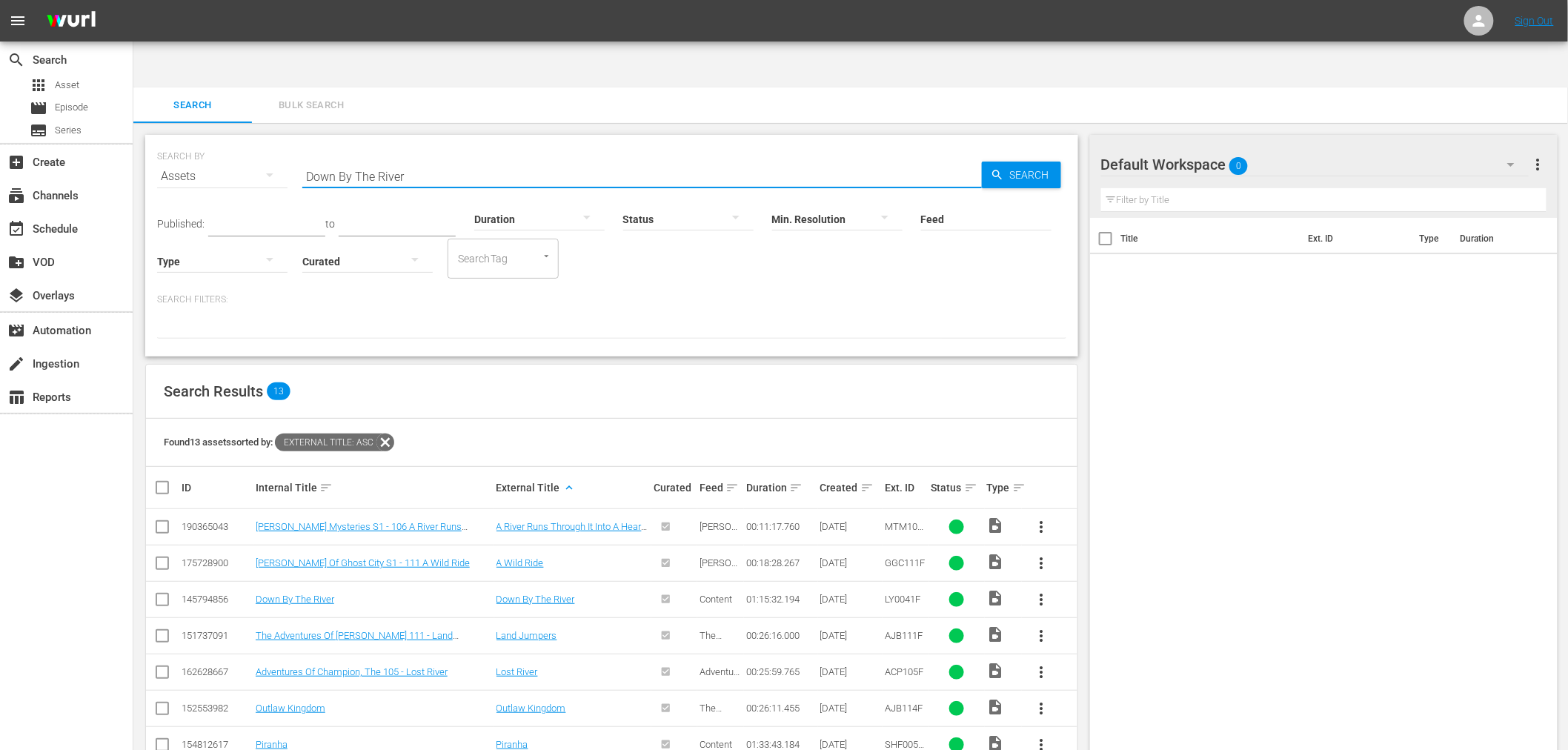
drag, startPoint x: 439, startPoint y: 137, endPoint x: 217, endPoint y: 132, distance: 222.1
click at [219, 141] on div "SEARCH BY Search By Assets Search ID, Title, Description, Keywords, or Category…" at bounding box center [612, 167] width 909 height 53
paste input "Something Like A Business"
type input "Something Like A Business"
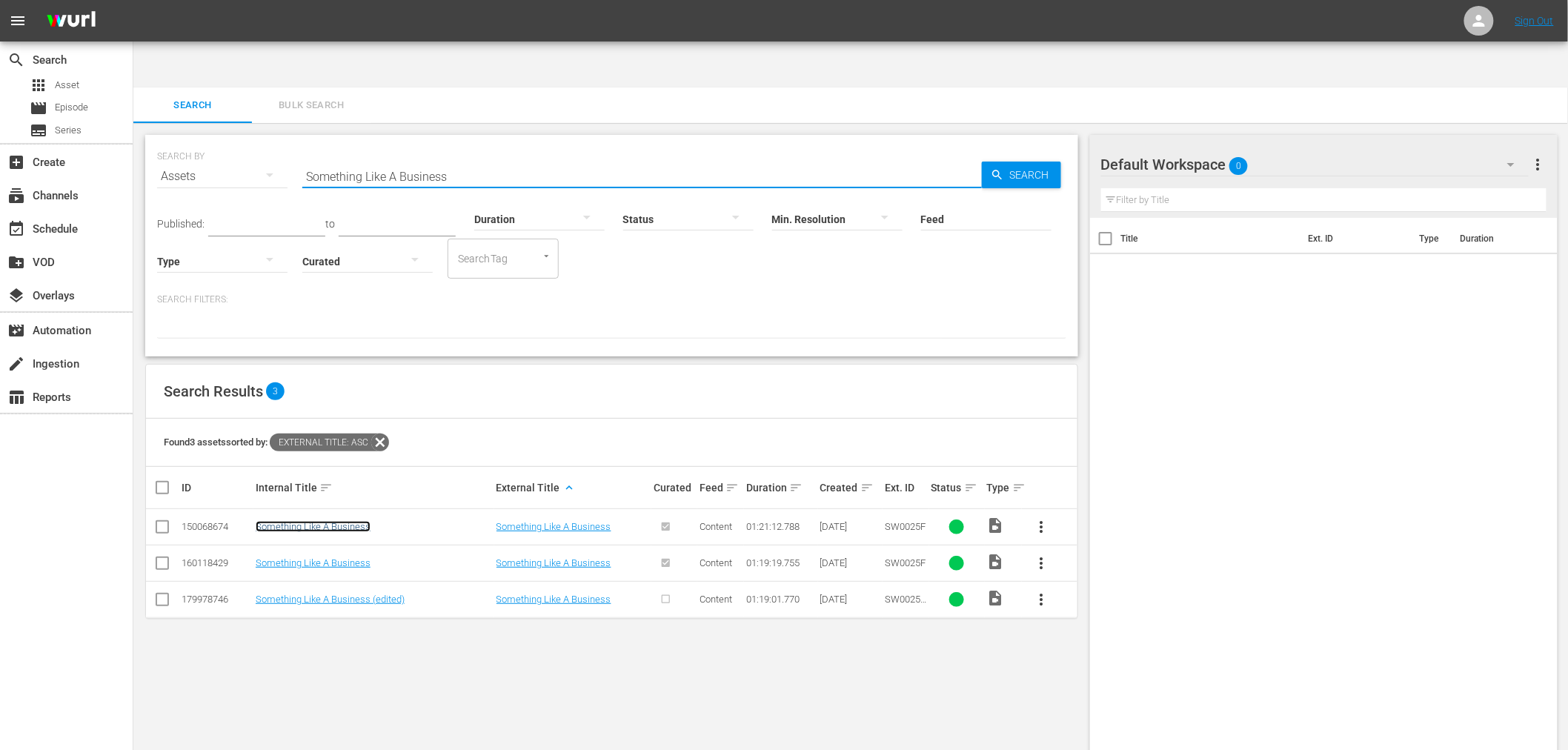
click at [285, 521] on link "Something Like A Business" at bounding box center [313, 526] width 115 height 11
click at [278, 557] on link "Something Like A Business" at bounding box center [313, 562] width 115 height 11
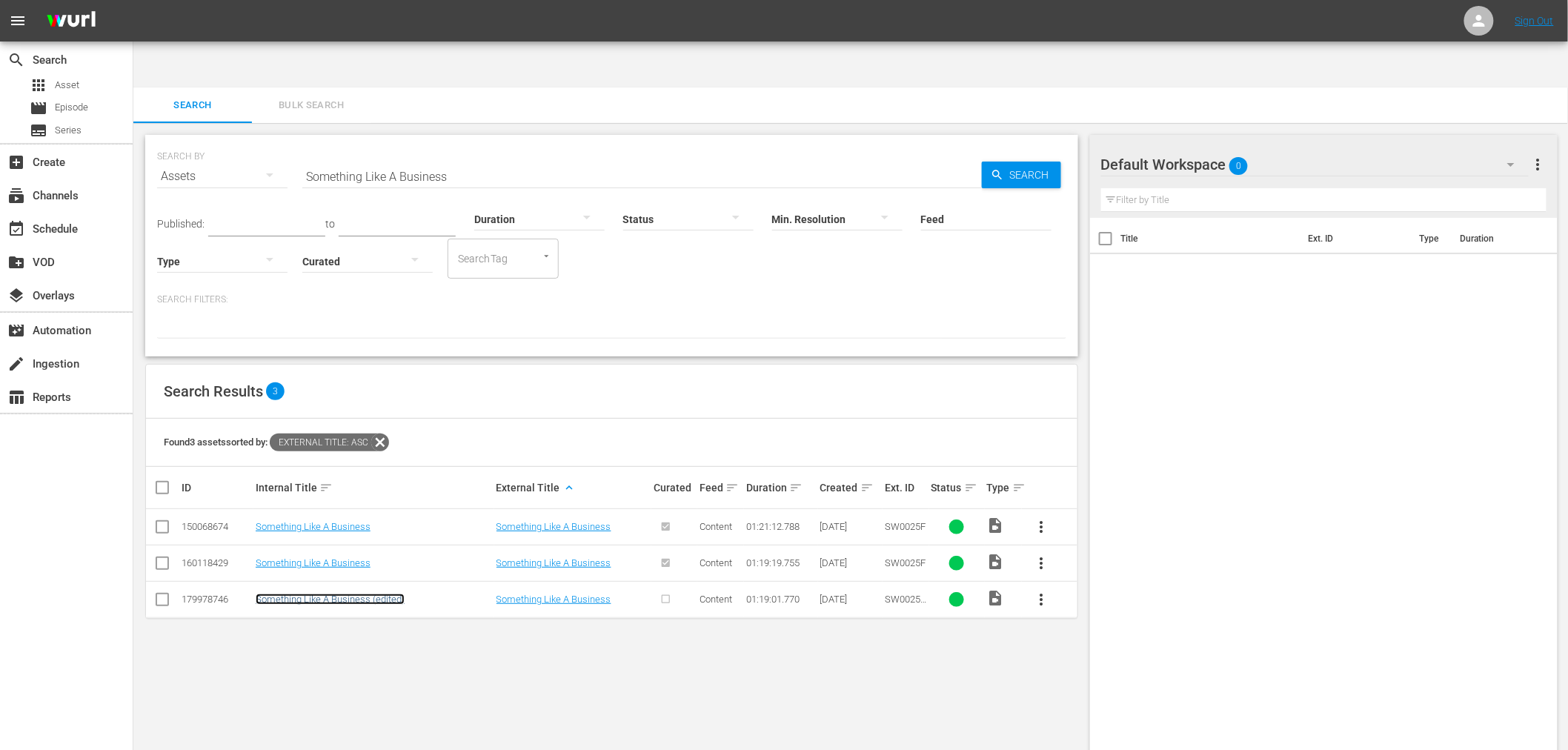
click at [277, 594] on link "Something Like A Business (edited)" at bounding box center [330, 599] width 149 height 11
click at [256, 623] on div "SEARCH BY Search By Assets Search ID, Title, Description, Keywords, or Category…" at bounding box center [611, 460] width 957 height 674
click at [219, 557] on div "160118429" at bounding box center [217, 562] width 70 height 11
click at [207, 557] on div "160118429" at bounding box center [217, 562] width 70 height 11
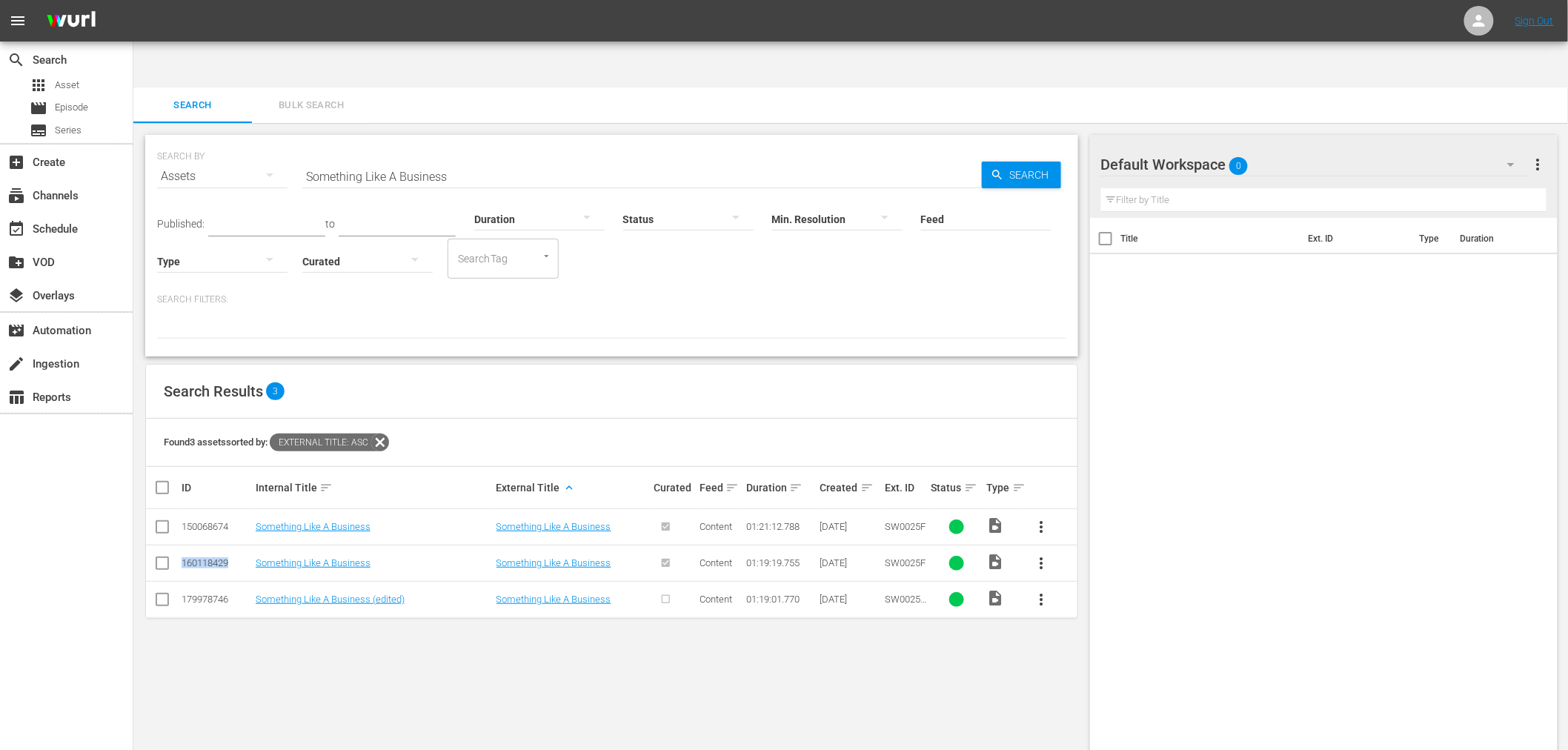
copy div "160118429"
drag, startPoint x: 1112, startPoint y: 655, endPoint x: 1104, endPoint y: 647, distance: 11.3
click at [1112, 655] on div "Title Ext. ID Type Duration" at bounding box center [1324, 499] width 468 height 562
click at [157, 521] on input "checkbox" at bounding box center [162, 529] width 17 height 17
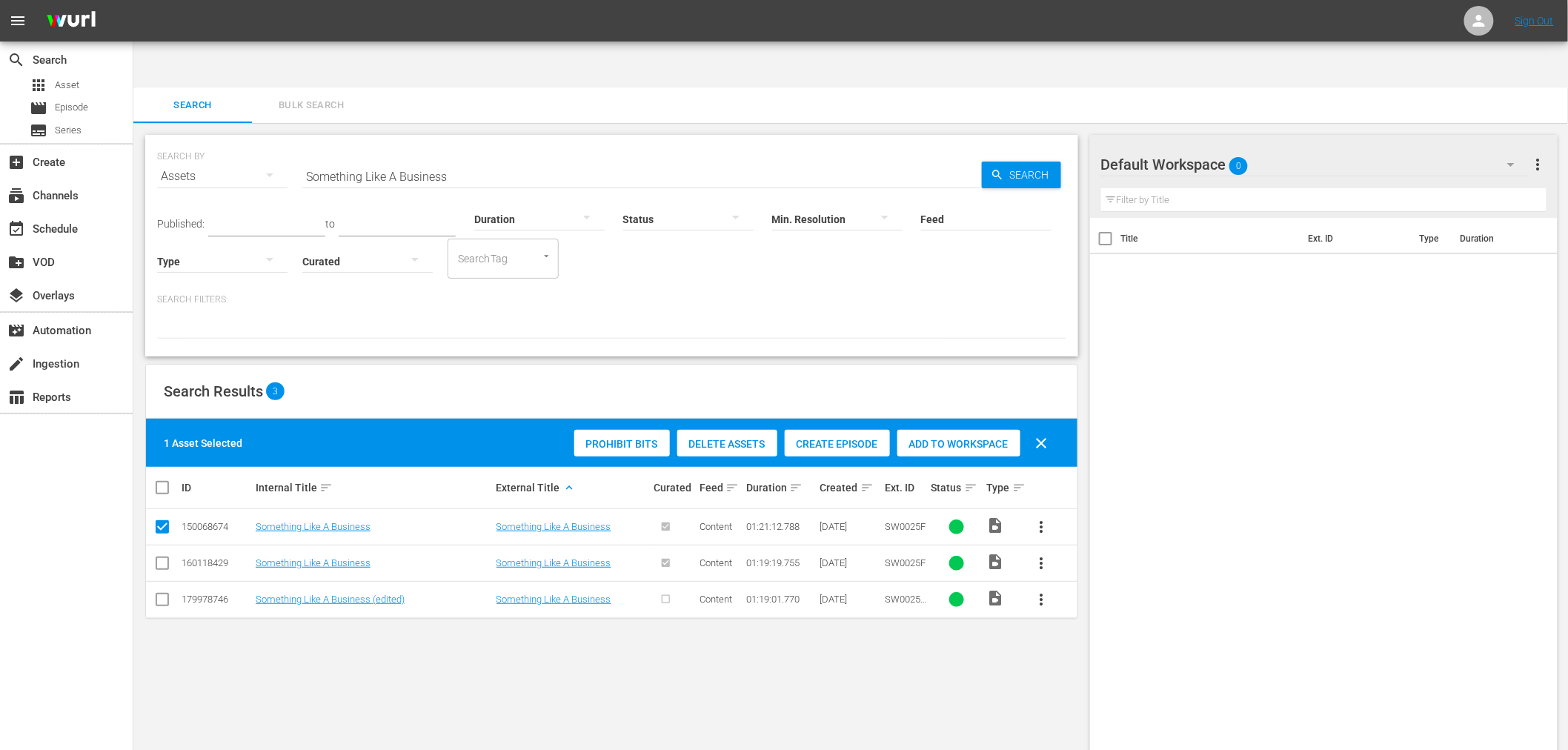
click at [737, 438] on span "Delete Assets" at bounding box center [727, 444] width 100 height 12
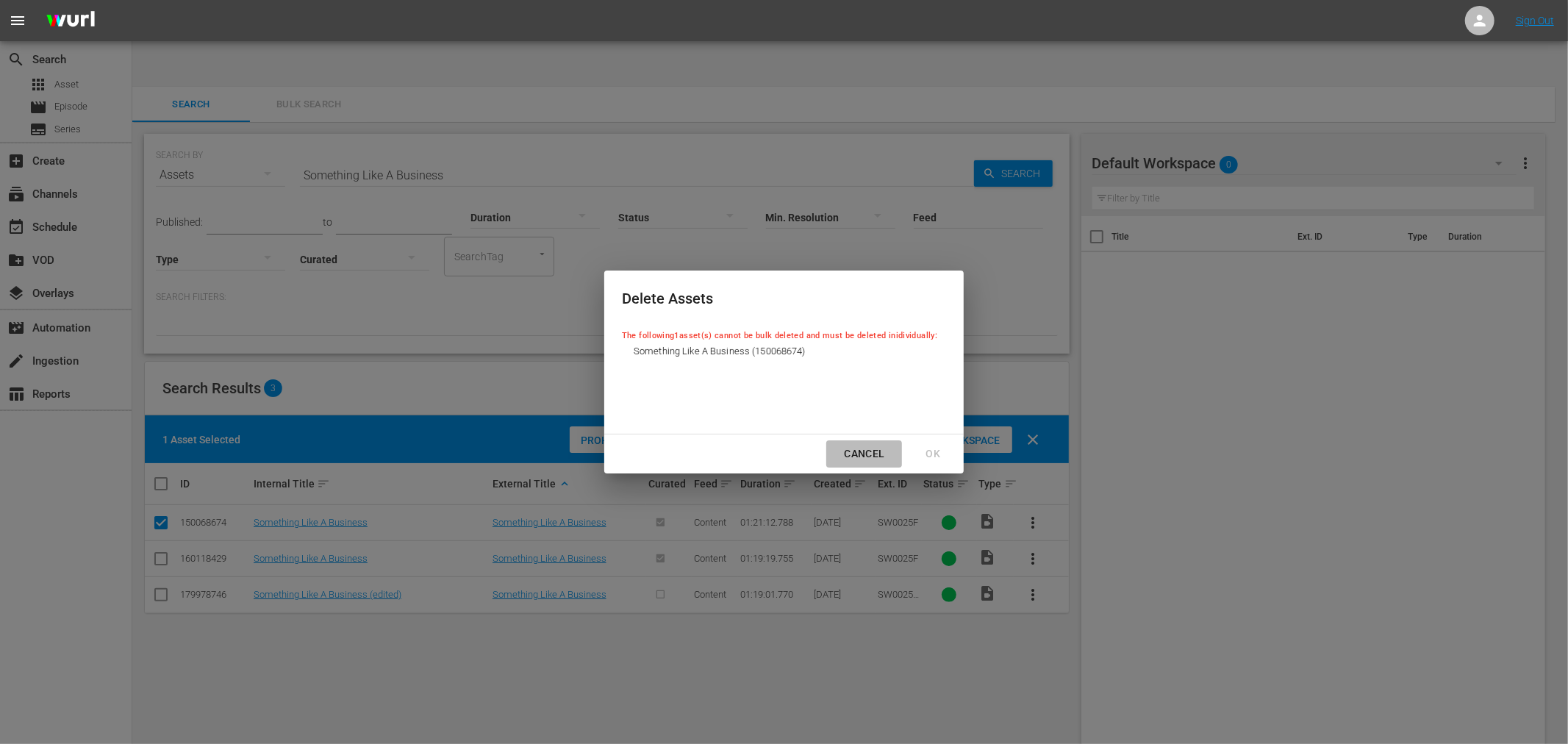
click at [849, 452] on div "Cancel" at bounding box center [863, 453] width 64 height 18
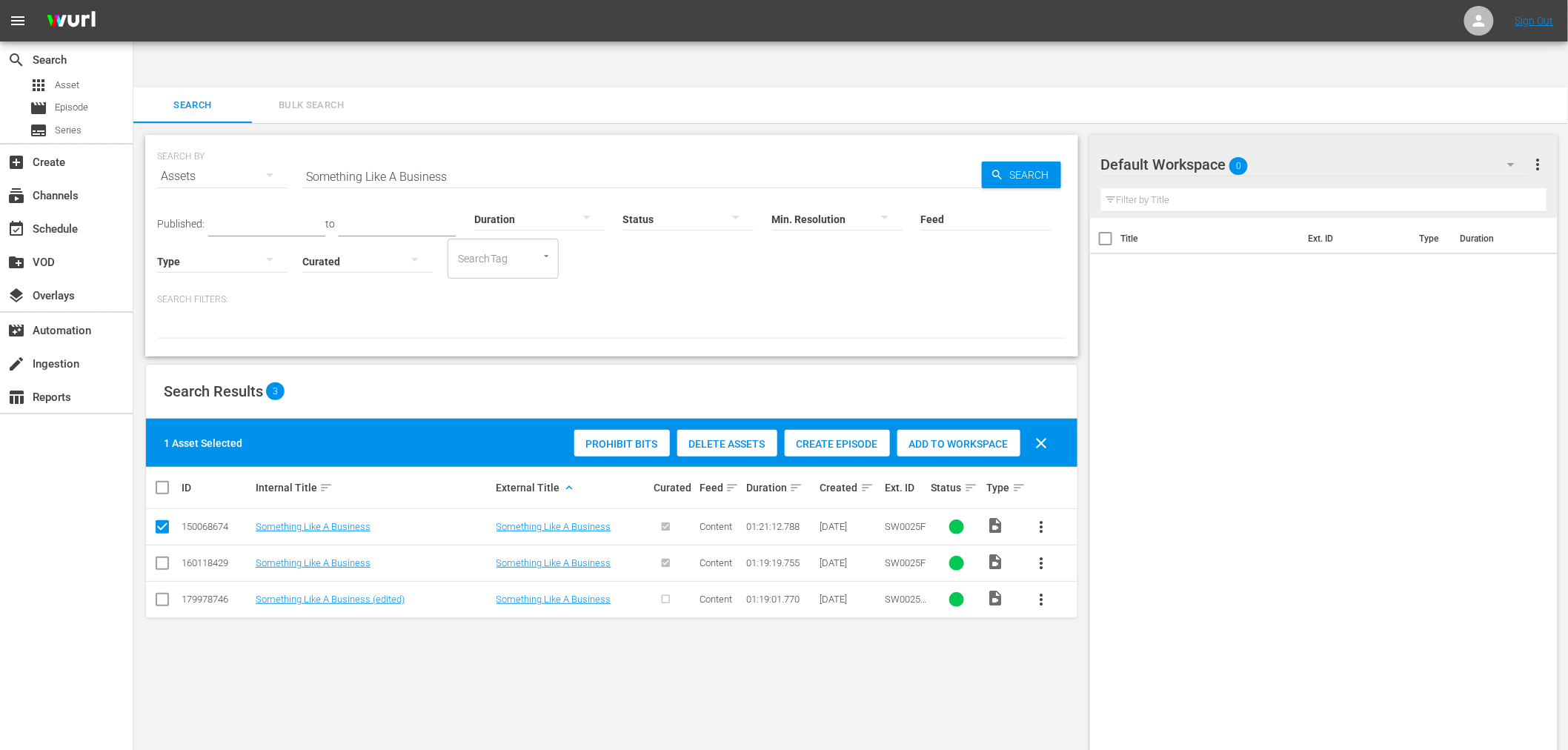
drag, startPoint x: 764, startPoint y: 683, endPoint x: 756, endPoint y: 679, distance: 8.9
click at [764, 684] on div "SEARCH BY Search By Assets Search ID, Title, Description, Keywords, or Category…" at bounding box center [611, 460] width 957 height 674
click at [165, 521] on input "checkbox" at bounding box center [162, 529] width 17 height 17
checkbox input "false"
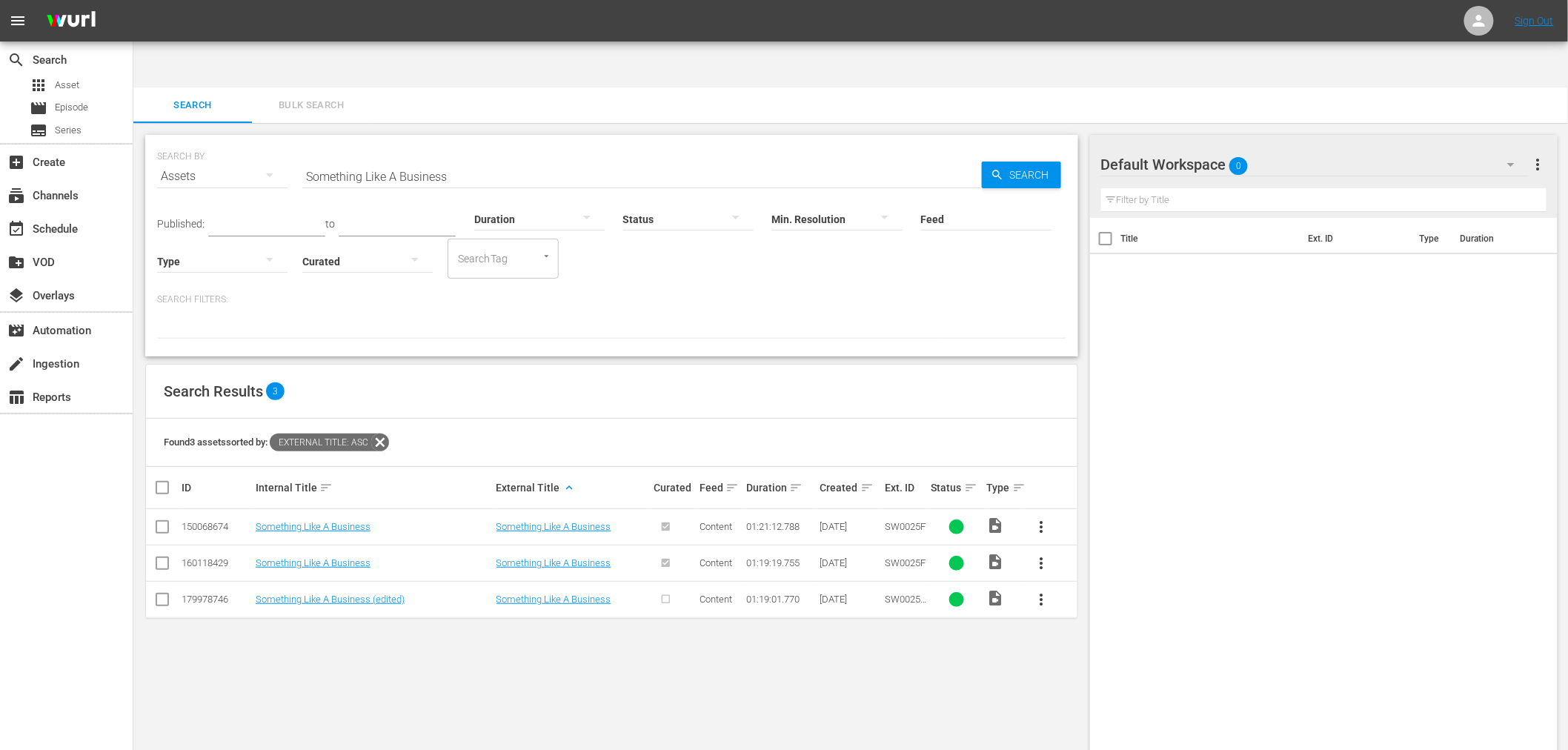
click at [293, 701] on div "SEARCH BY Search By Assets Search ID, Title, Description, Keywords, or Category…" at bounding box center [611, 460] width 957 height 674
drag, startPoint x: 450, startPoint y: 136, endPoint x: 258, endPoint y: 127, distance: 192.2
click at [268, 141] on div "SEARCH BY Search By Assets Search ID, Title, Description, Keywords, or Category…" at bounding box center [612, 167] width 909 height 53
paste input "My Only Fan"
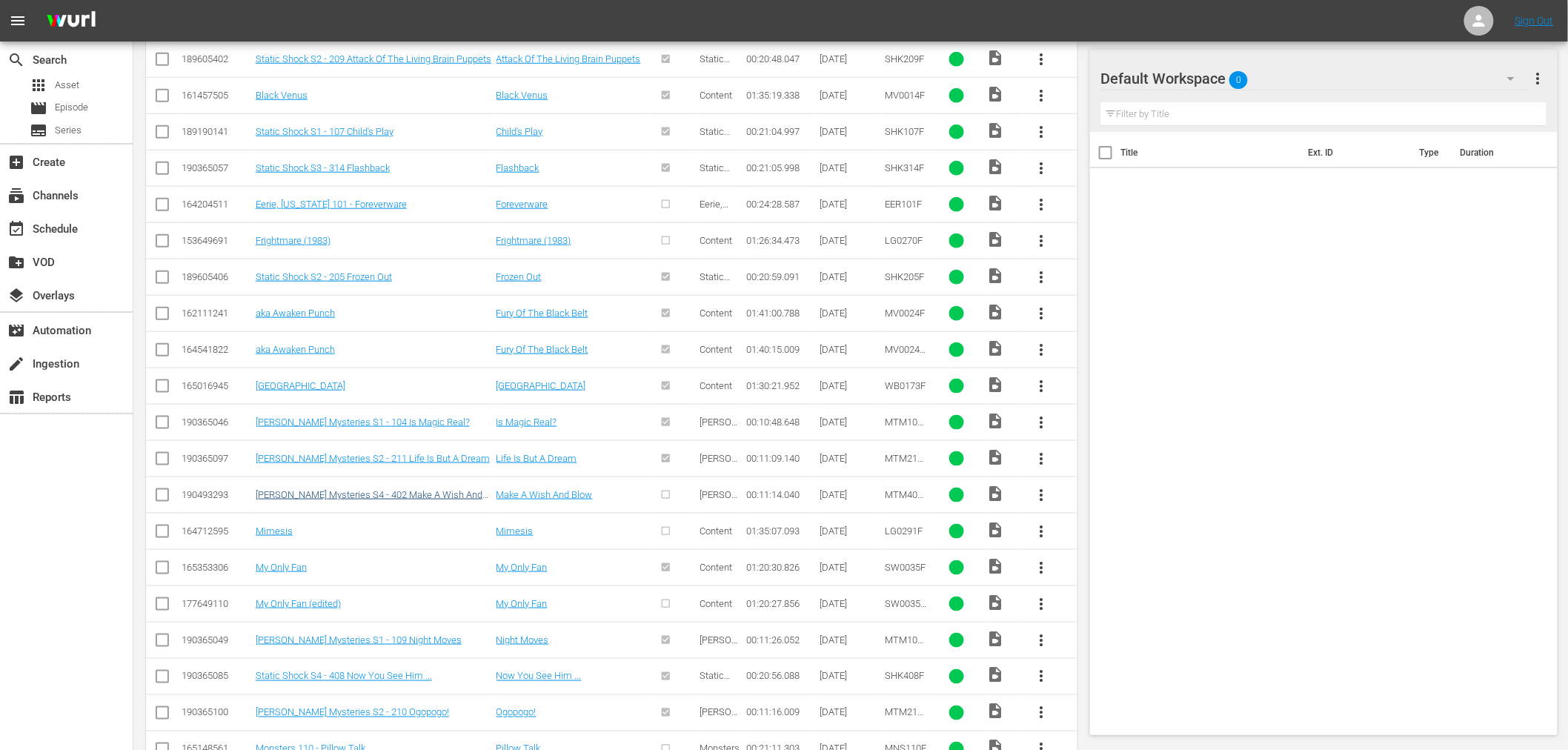
scroll to position [420, 0]
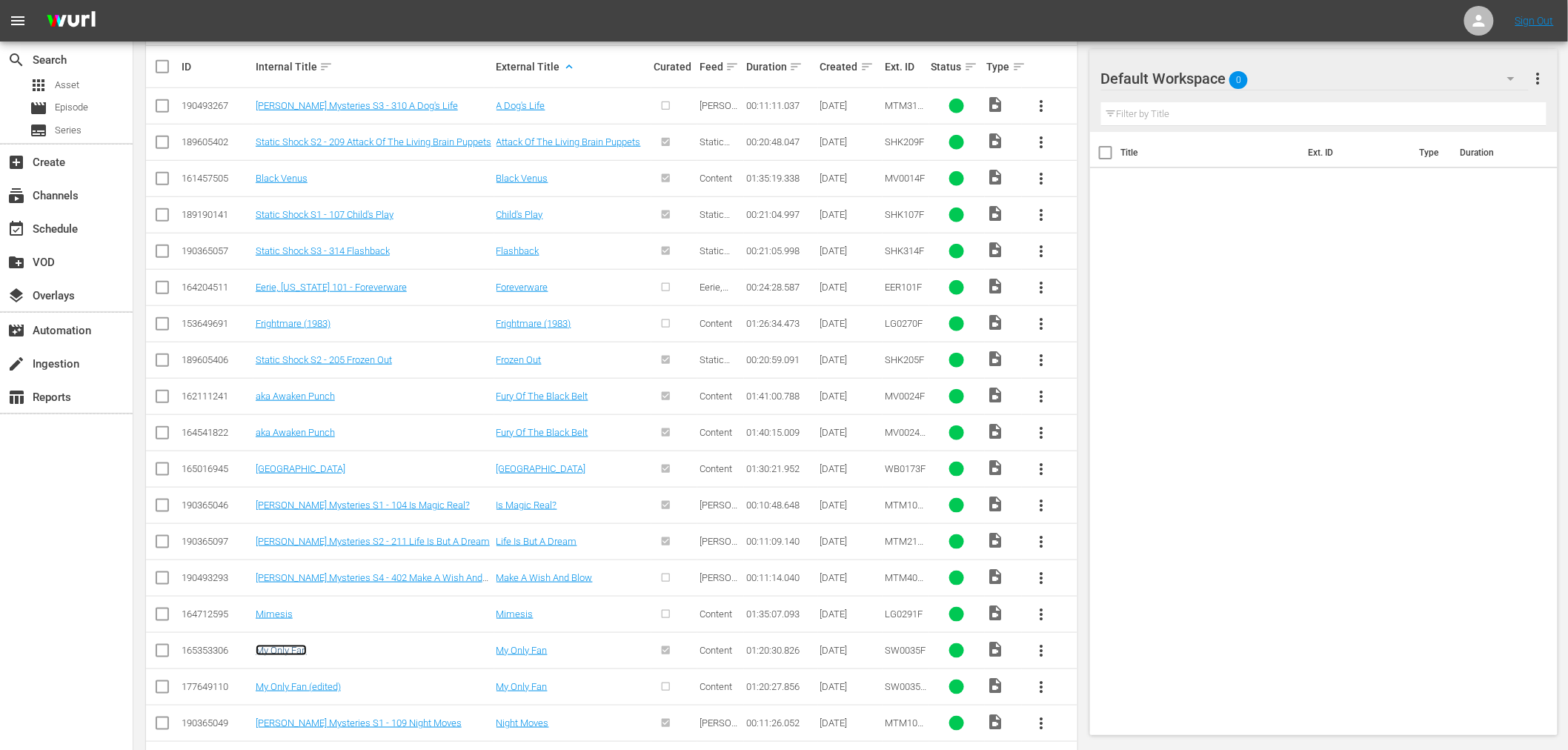
click at [283, 644] on link "My Only Fan" at bounding box center [281, 649] width 51 height 11
click at [277, 681] on link "My Only Fan (edited)" at bounding box center [298, 686] width 85 height 11
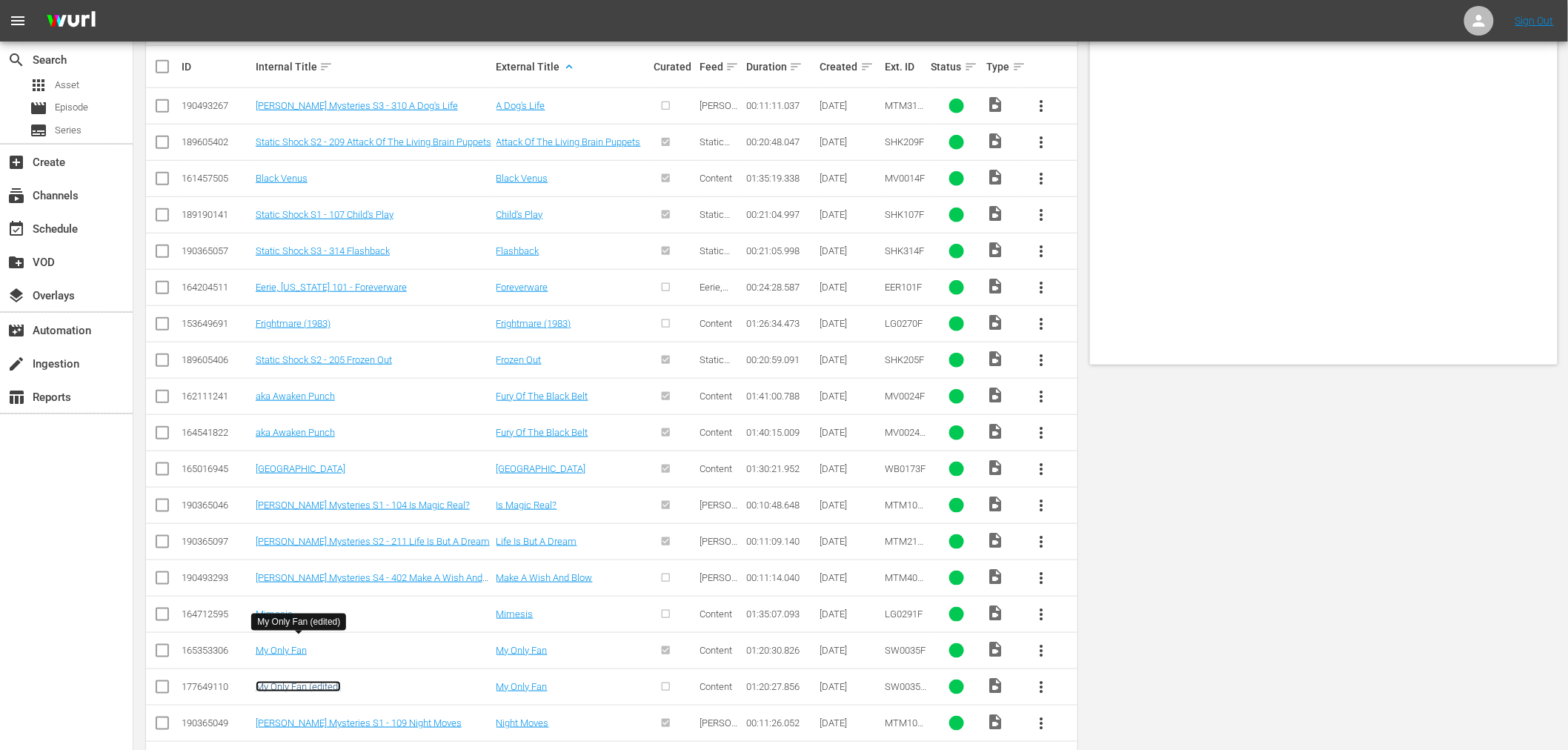
scroll to position [0, 0]
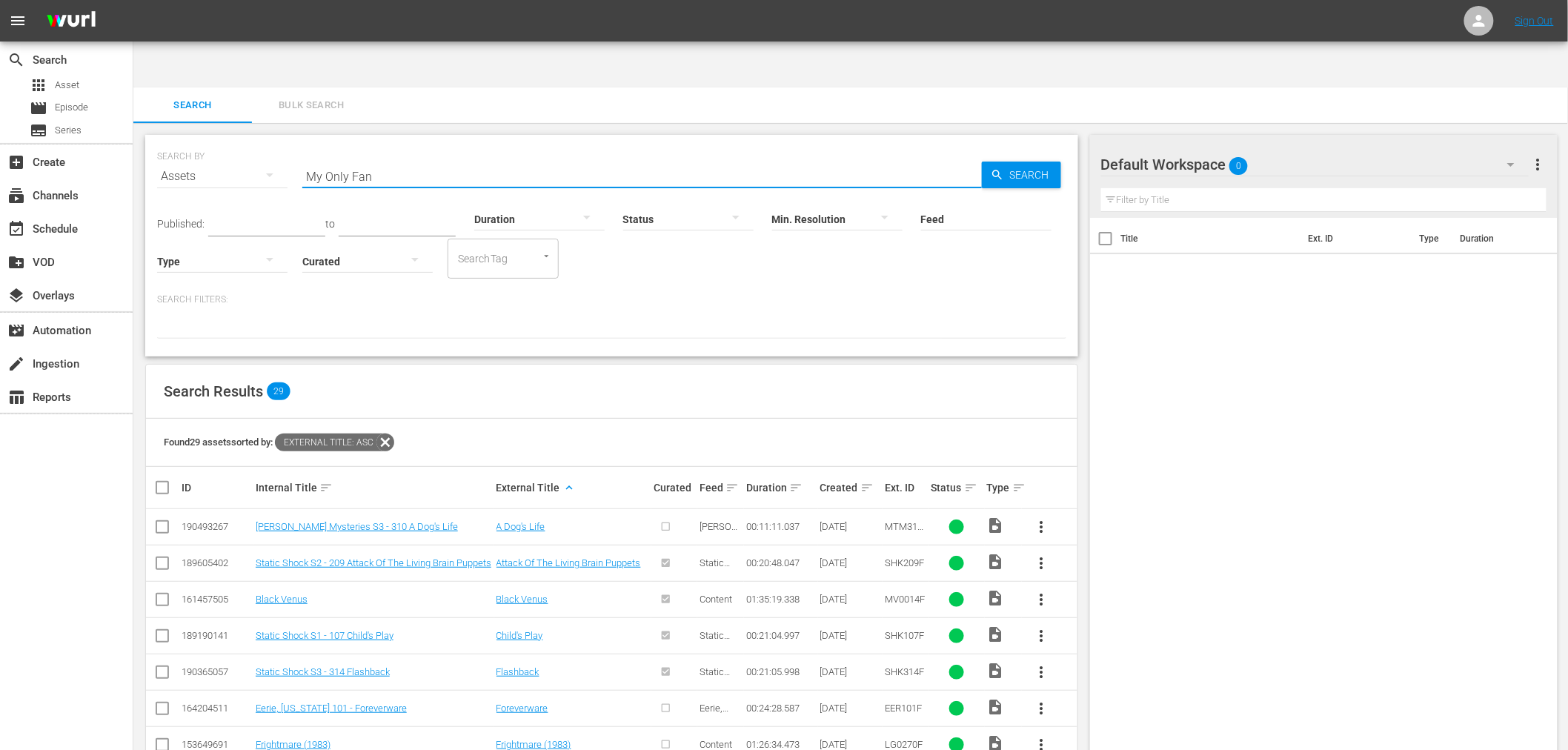
drag, startPoint x: 426, startPoint y: 122, endPoint x: 219, endPoint y: 132, distance: 207.2
click at [226, 141] on div "SEARCH BY Search By Assets Search ID, Title, Description, Keywords, or Category…" at bounding box center [612, 167] width 909 height 53
paste input "Internship Games, The"
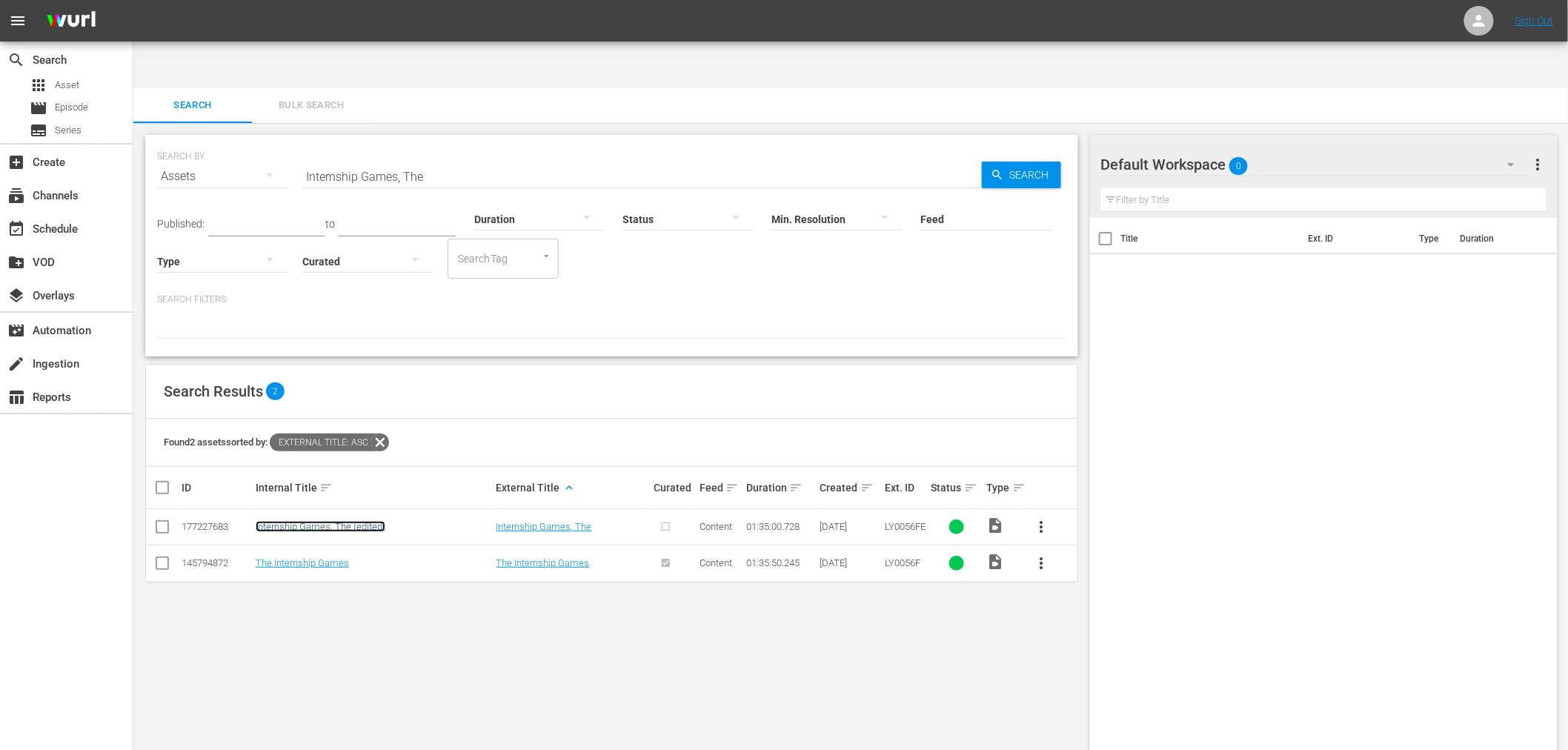
click at [335, 521] on link "Internship Games, The (edited)" at bounding box center [321, 526] width 130 height 11
click at [314, 557] on link "The Internship Games" at bounding box center [302, 562] width 93 height 11
drag, startPoint x: 421, startPoint y: 142, endPoint x: 434, endPoint y: 129, distance: 18.4
click at [421, 158] on input "Internship Games, The" at bounding box center [642, 176] width 679 height 36
drag, startPoint x: 441, startPoint y: 127, endPoint x: 271, endPoint y: 123, distance: 170.0
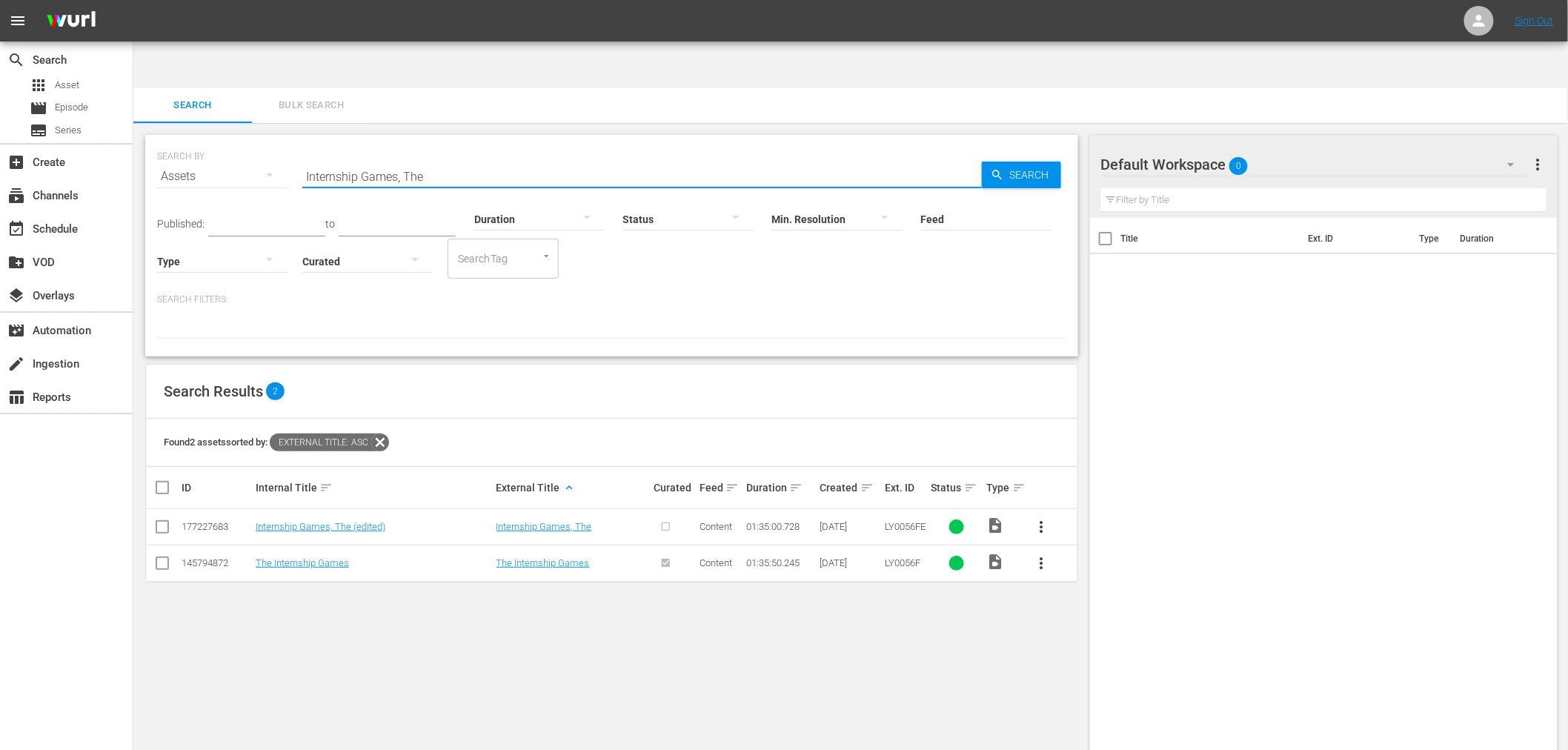
click at [271, 141] on div "SEARCH BY Search By Assets Search ID, Title, Description, Keywords, or Category…" at bounding box center [612, 167] width 909 height 53
paste input "Love Me Or Leave M"
click at [998, 168] on icon "button" at bounding box center [998, 175] width 13 height 13
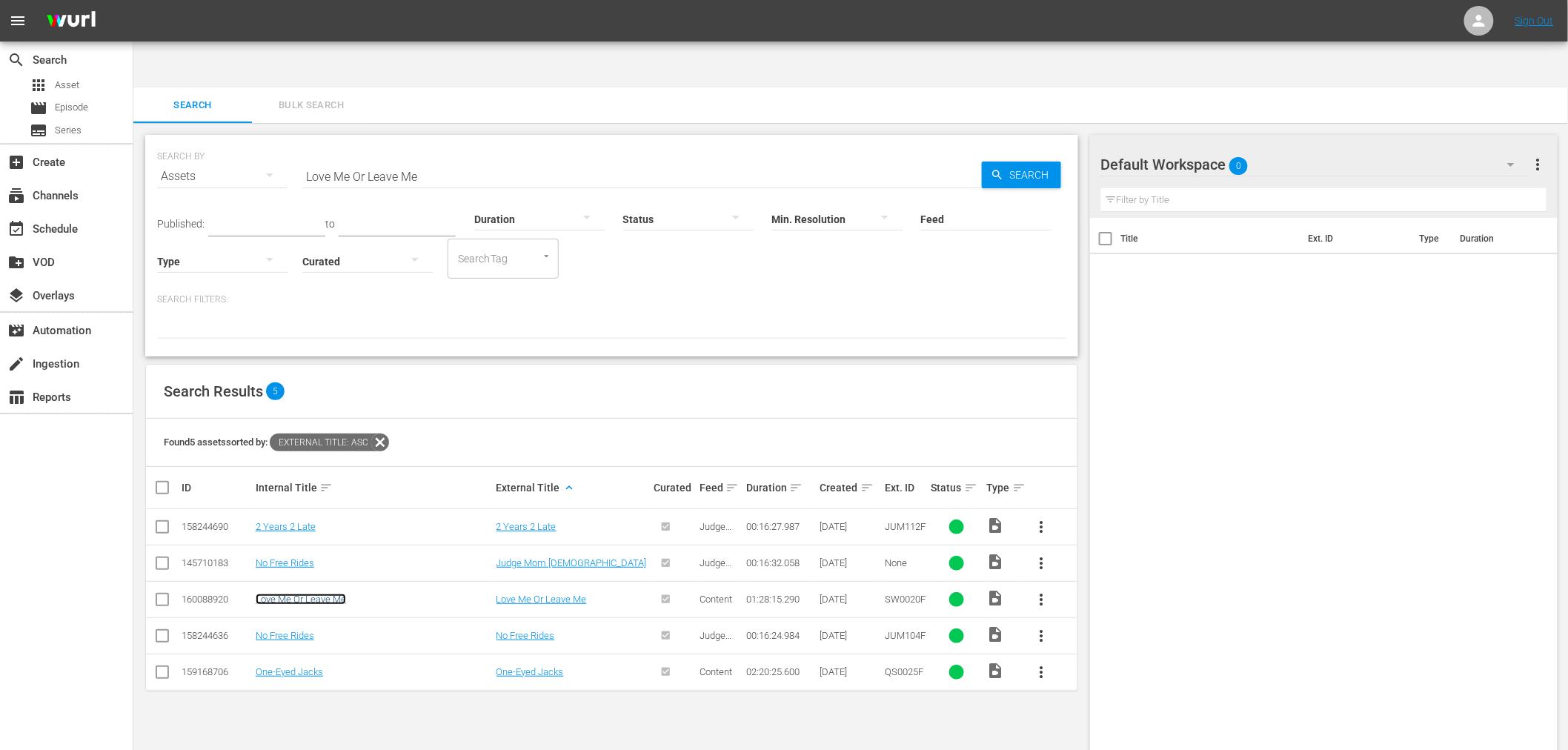
drag, startPoint x: 326, startPoint y: 561, endPoint x: 326, endPoint y: 552, distance: 9.0
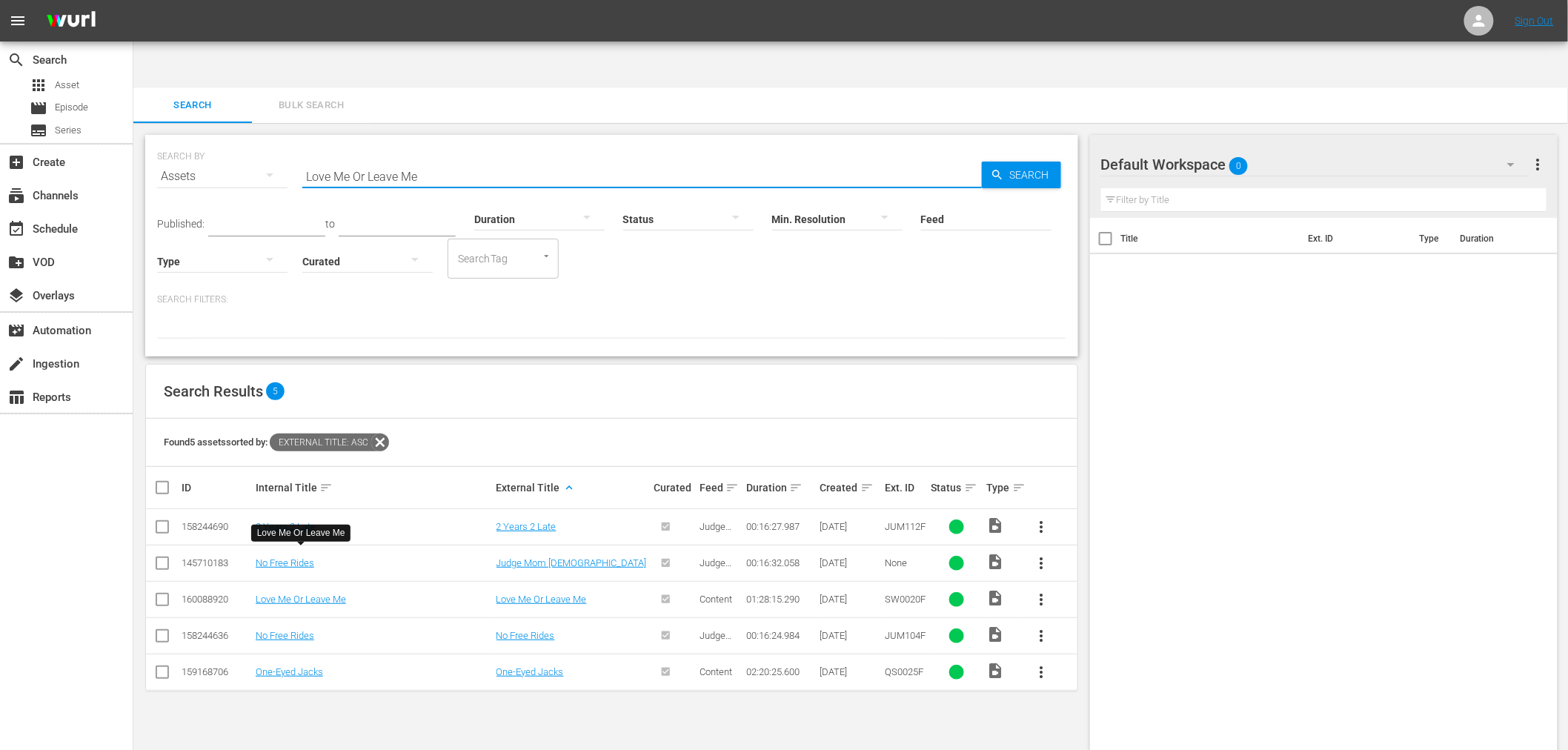
drag, startPoint x: 397, startPoint y: 124, endPoint x: 267, endPoint y: 131, distance: 130.2
click at [267, 141] on div "SEARCH BY Search By Assets Search ID, Title, Description, Keywords, or Category…" at bounding box center [612, 167] width 909 height 53
paste input "Saving Westbrook High"
click at [1013, 161] on span "Search" at bounding box center [1033, 175] width 57 height 27
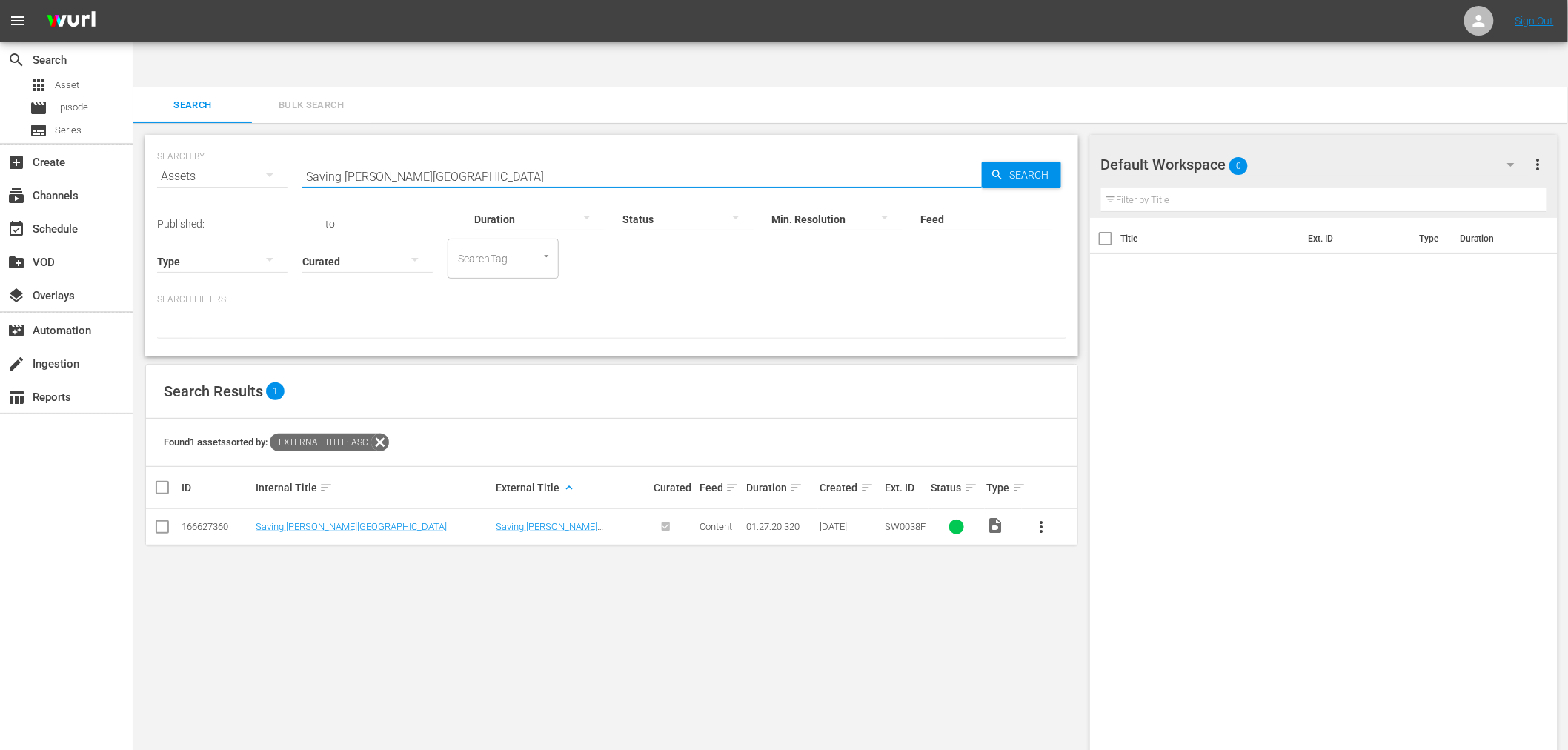
drag, startPoint x: 443, startPoint y: 123, endPoint x: 254, endPoint y: 127, distance: 189.0
click at [254, 141] on div "SEARCH BY Search By Assets Search ID, Title, Description, Keywords, or Category…" at bounding box center [612, 167] width 909 height 53
paste input "Last Shot"
click at [1024, 161] on span "Search" at bounding box center [1033, 175] width 57 height 27
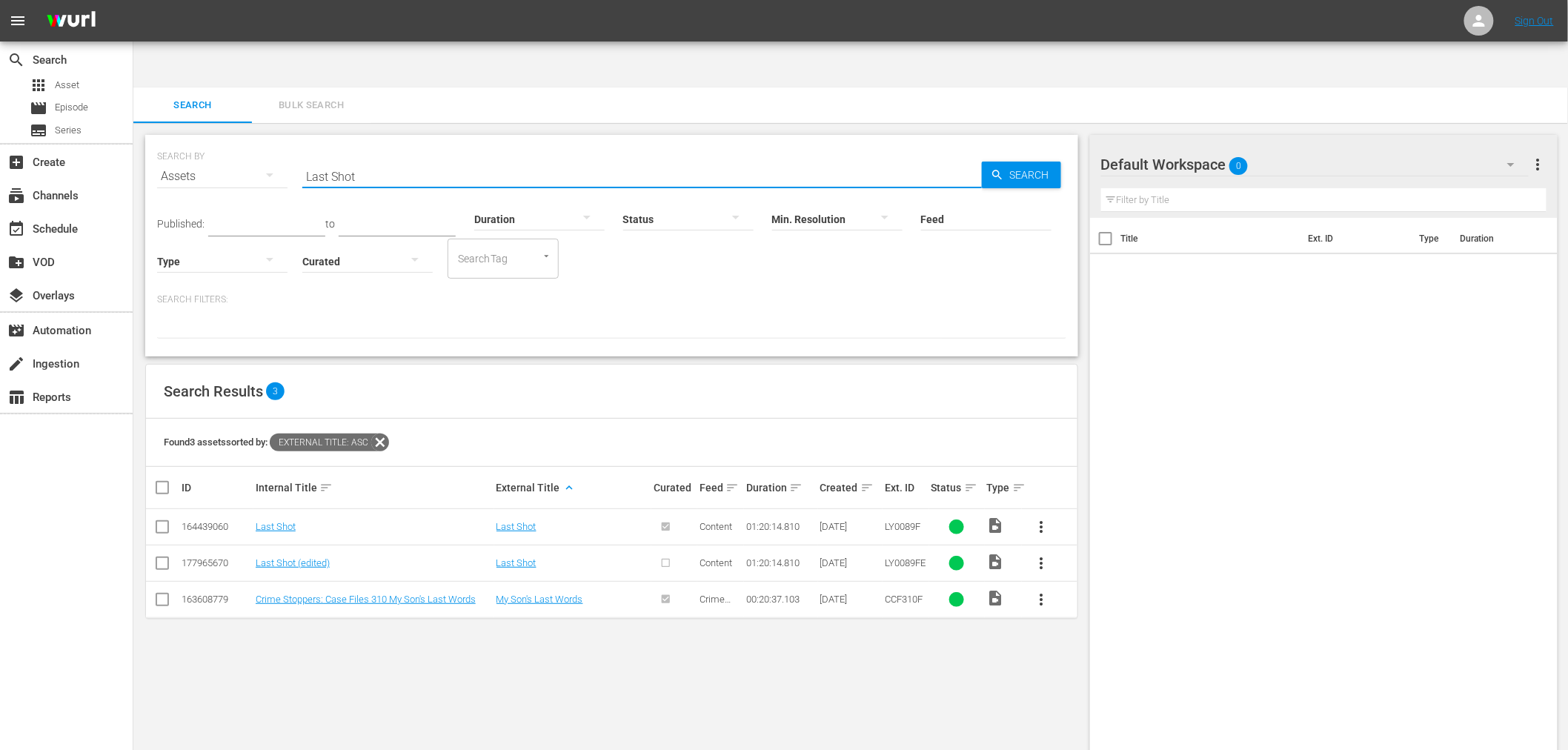
drag, startPoint x: 401, startPoint y: 145, endPoint x: 210, endPoint y: 141, distance: 191.0
click at [210, 141] on div "SEARCH BY Search By Assets Search ID, Title, Description, Keywords, or Category…" at bounding box center [612, 167] width 909 height 53
paste input "Warriors Of The Wasteland"
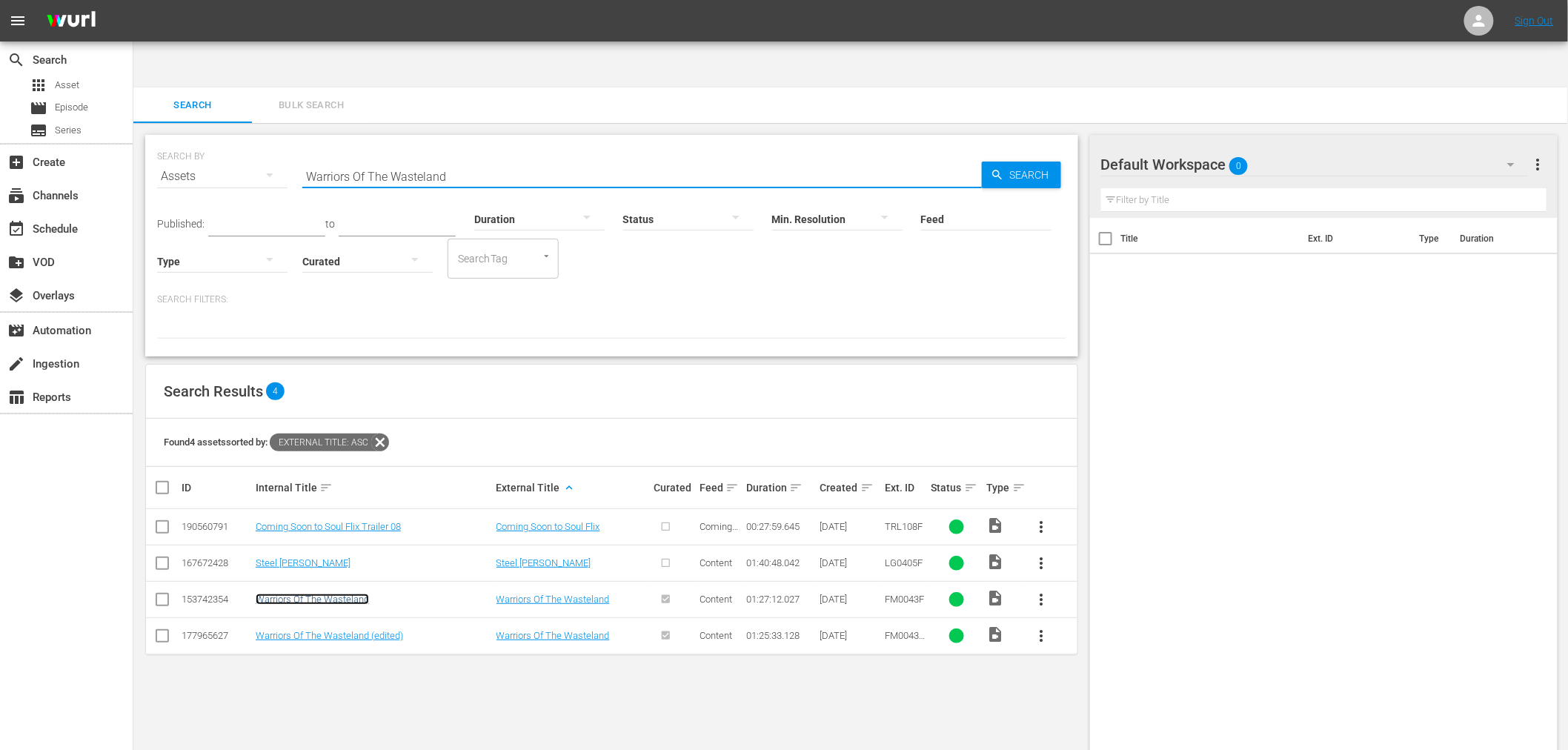
click at [311, 594] on link "Warriors Of The Wasteland" at bounding box center [312, 599] width 113 height 11
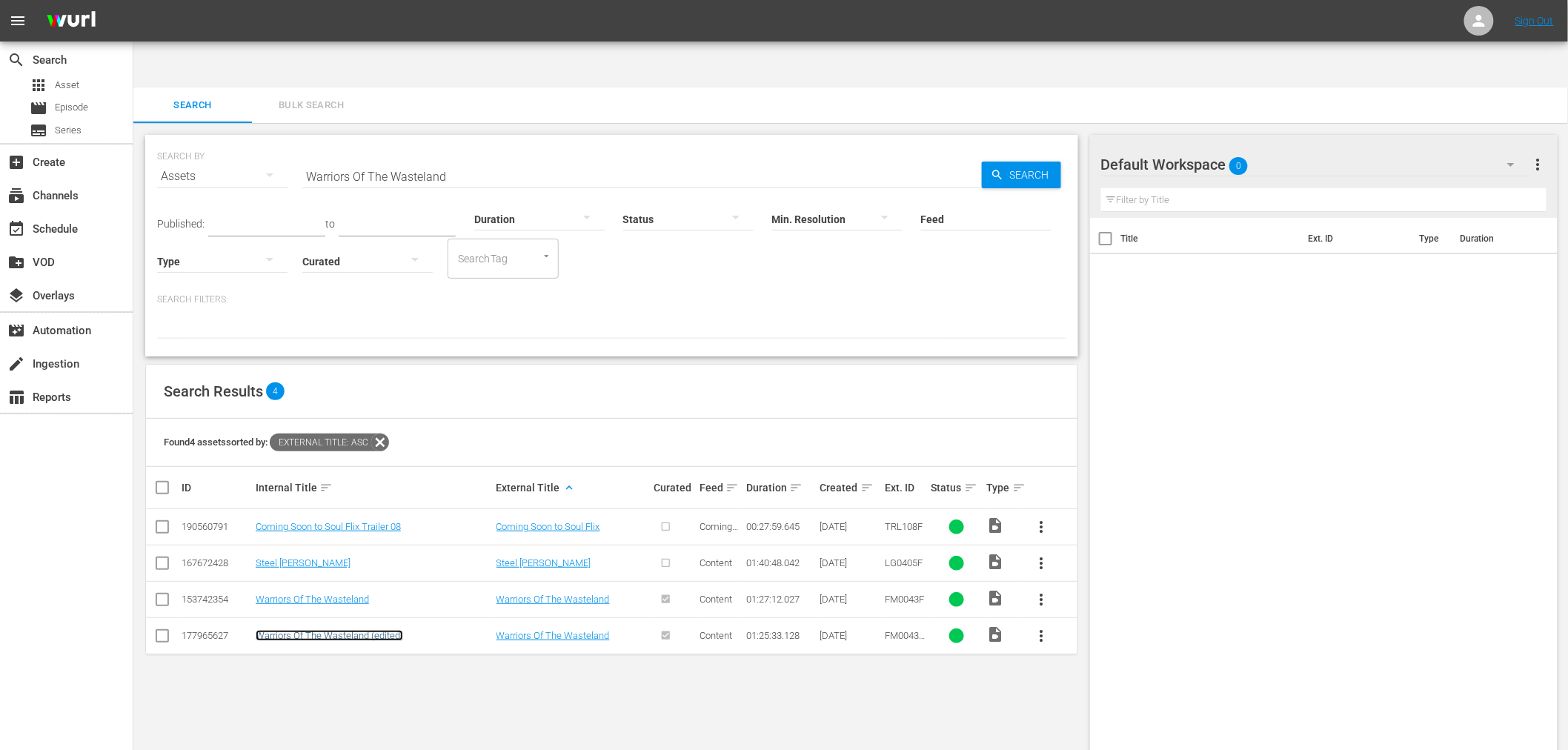
click at [309, 629] on link "Warriors Of The Wasteland (edited)" at bounding box center [329, 634] width 147 height 11
drag, startPoint x: 465, startPoint y: 133, endPoint x: 146, endPoint y: 132, distance: 319.0
click at [146, 135] on div "SEARCH BY Search By Assets Search ID, Title, Description, Keywords, or Category…" at bounding box center [611, 246] width 933 height 221
paste input "Foxtrap"
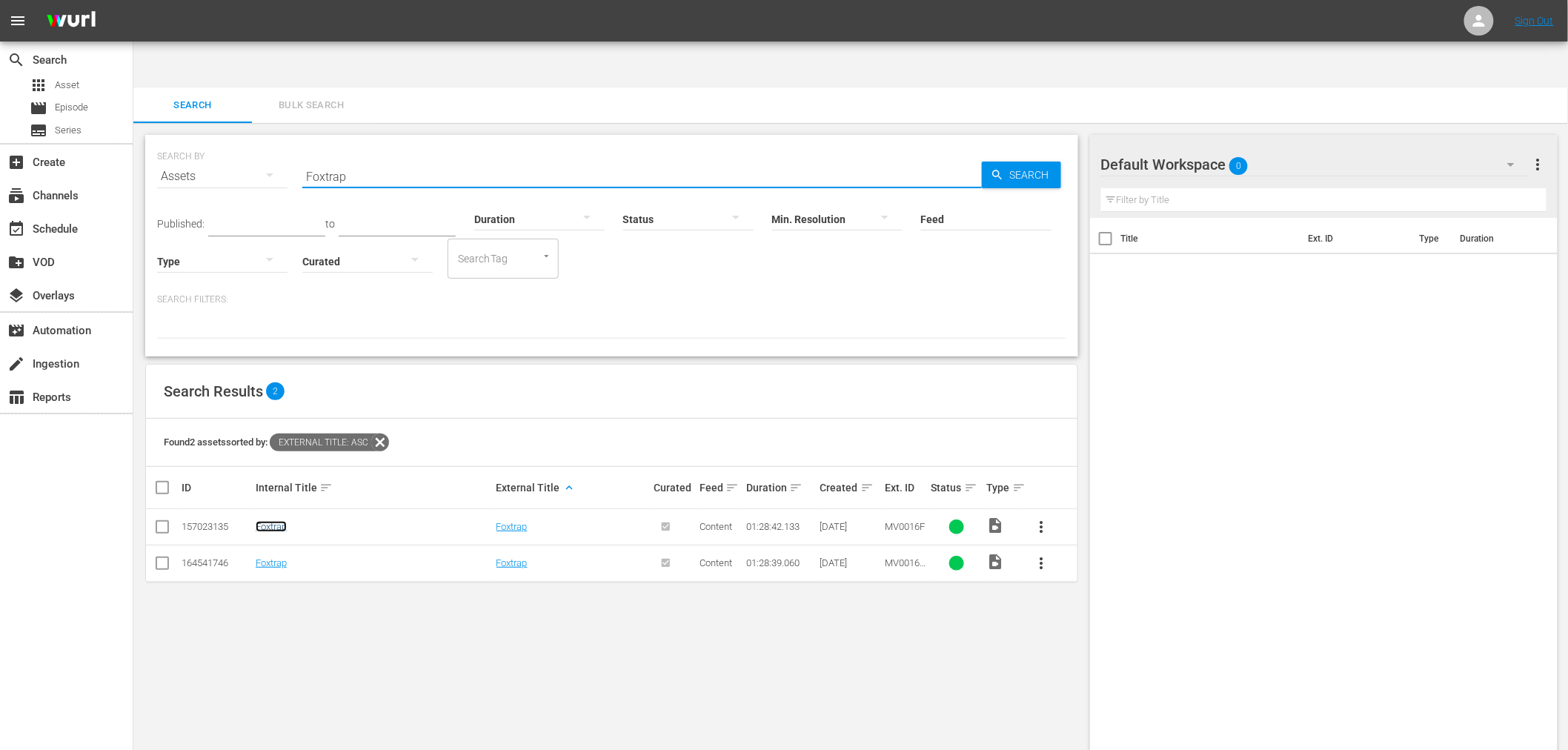
click at [276, 521] on link "Foxtrap" at bounding box center [271, 526] width 31 height 11
click at [274, 557] on link "Foxtrap" at bounding box center [271, 562] width 31 height 11
drag, startPoint x: 414, startPoint y: 135, endPoint x: 234, endPoint y: 113, distance: 181.3
click at [245, 141] on div "SEARCH BY Search By Assets Search ID, Title, Description, Keywords, or Category…" at bounding box center [612, 167] width 909 height 53
paste input "Don't Get Caught"
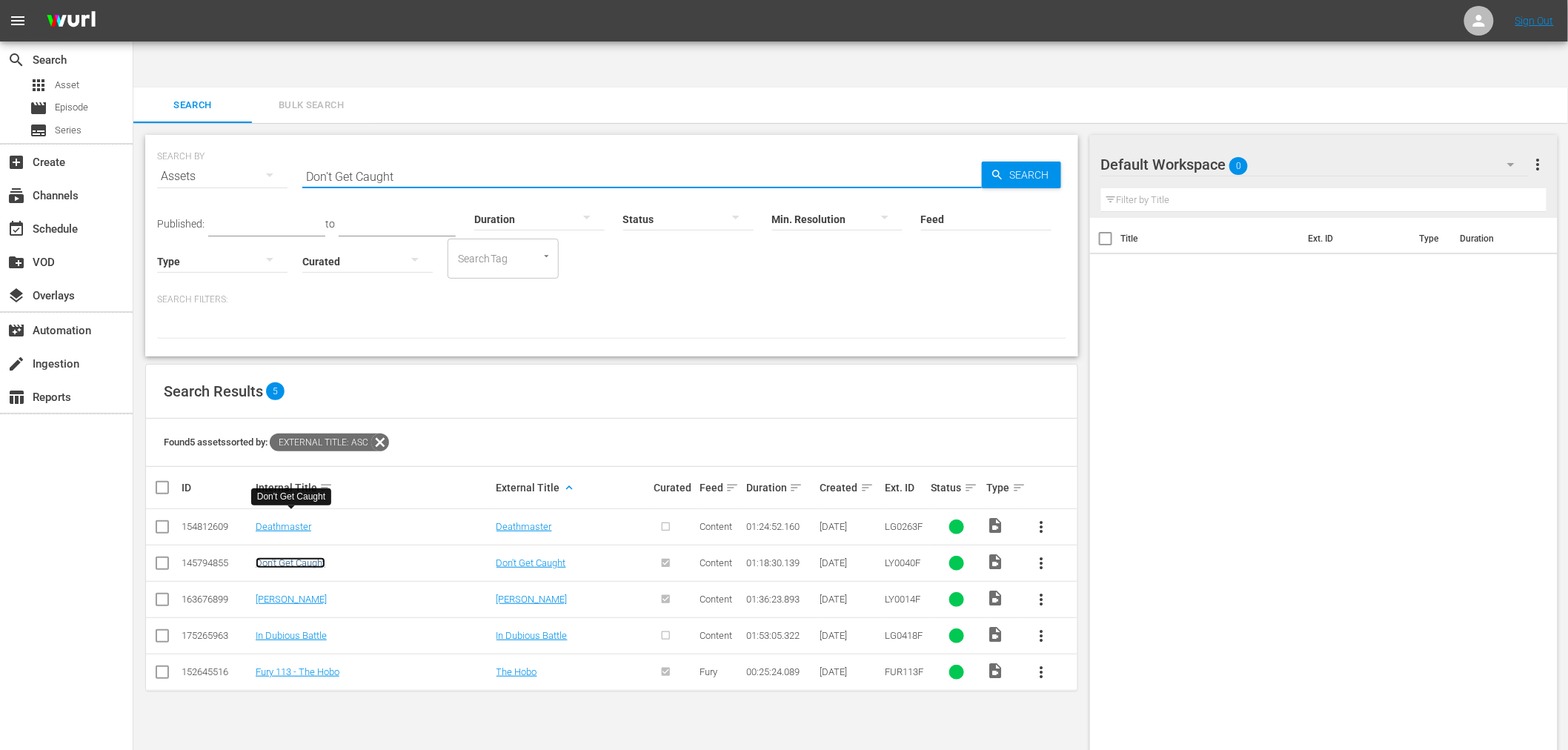
click at [263, 557] on link "Don't Get Caught" at bounding box center [291, 562] width 70 height 11
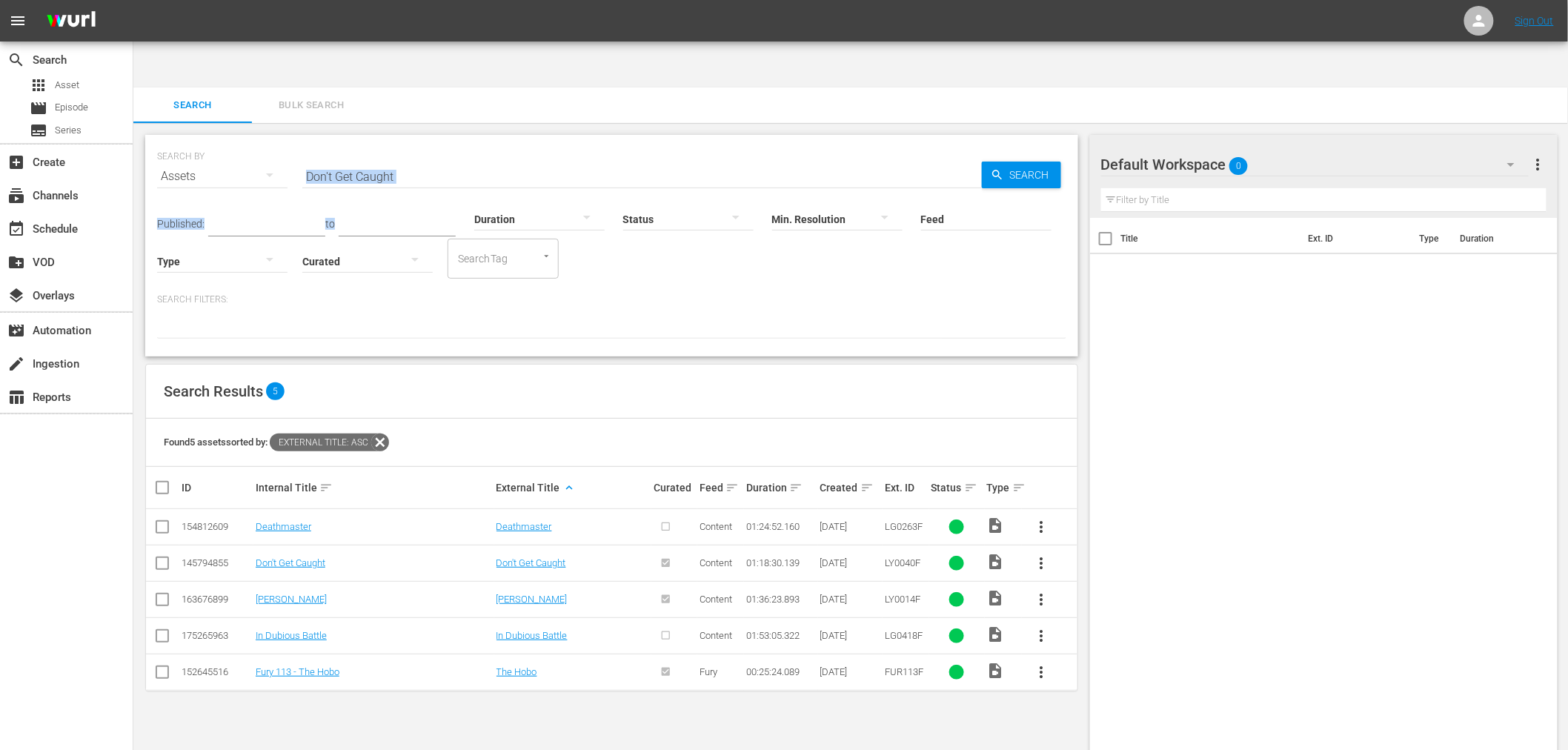
drag, startPoint x: 490, startPoint y: 137, endPoint x: 259, endPoint y: 121, distance: 231.6
click at [259, 135] on div "SEARCH BY Search By Assets Search ID, Title, Description, Keywords, or Category…" at bounding box center [611, 246] width 933 height 221
click at [441, 158] on input "Don't Get Caught" at bounding box center [642, 176] width 679 height 36
click at [419, 158] on input "Don't Get Caught" at bounding box center [642, 176] width 679 height 36
drag, startPoint x: 402, startPoint y: 136, endPoint x: 280, endPoint y: 135, distance: 122.0
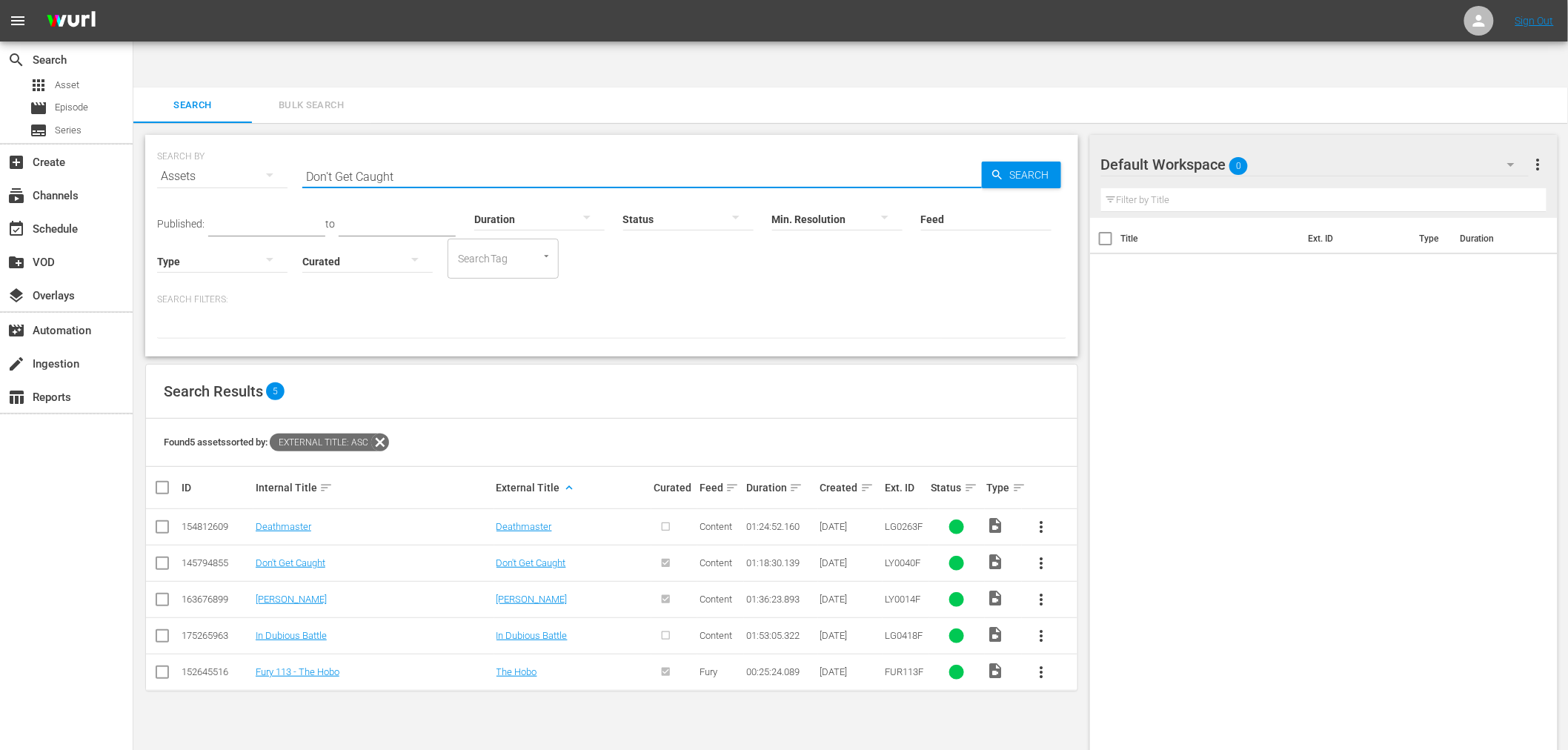
click at [280, 141] on div "SEARCH BY Search By Assets Search ID, Title, Description, Keywords, or Category…" at bounding box center [612, 167] width 909 height 53
paste input "Night Vision"
click at [299, 594] on link "Night Vision" at bounding box center [281, 599] width 51 height 11
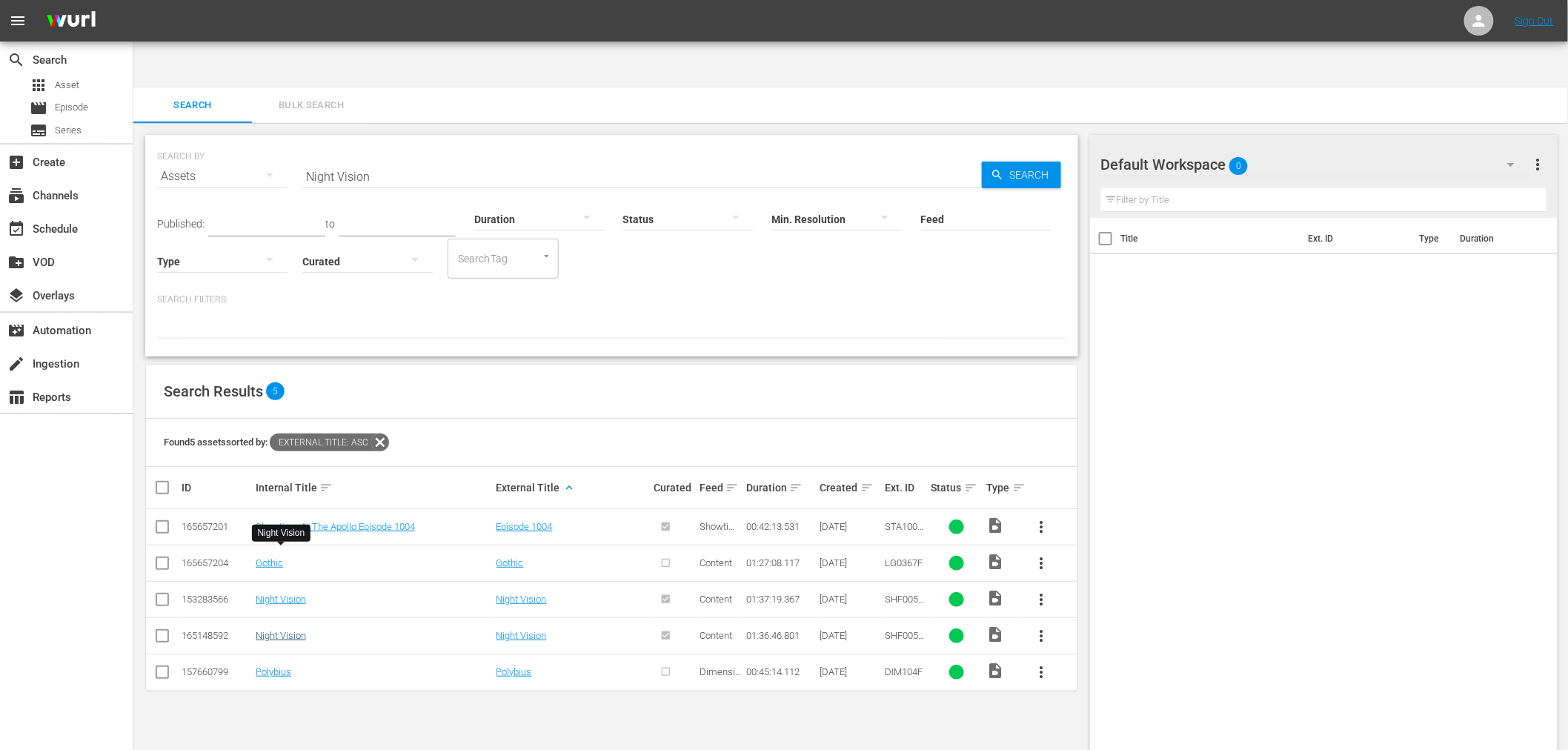
click at [297, 617] on td "Night Vision" at bounding box center [373, 635] width 241 height 37
click at [297, 629] on link "Night Vision" at bounding box center [281, 634] width 51 height 11
drag, startPoint x: 239, startPoint y: 123, endPoint x: 236, endPoint y: 91, distance: 32.1
click at [238, 141] on div "SEARCH BY Search By Assets Search ID, Title, Description, Keywords, or Category…" at bounding box center [612, 167] width 909 height 53
paste input "Final Comedow"
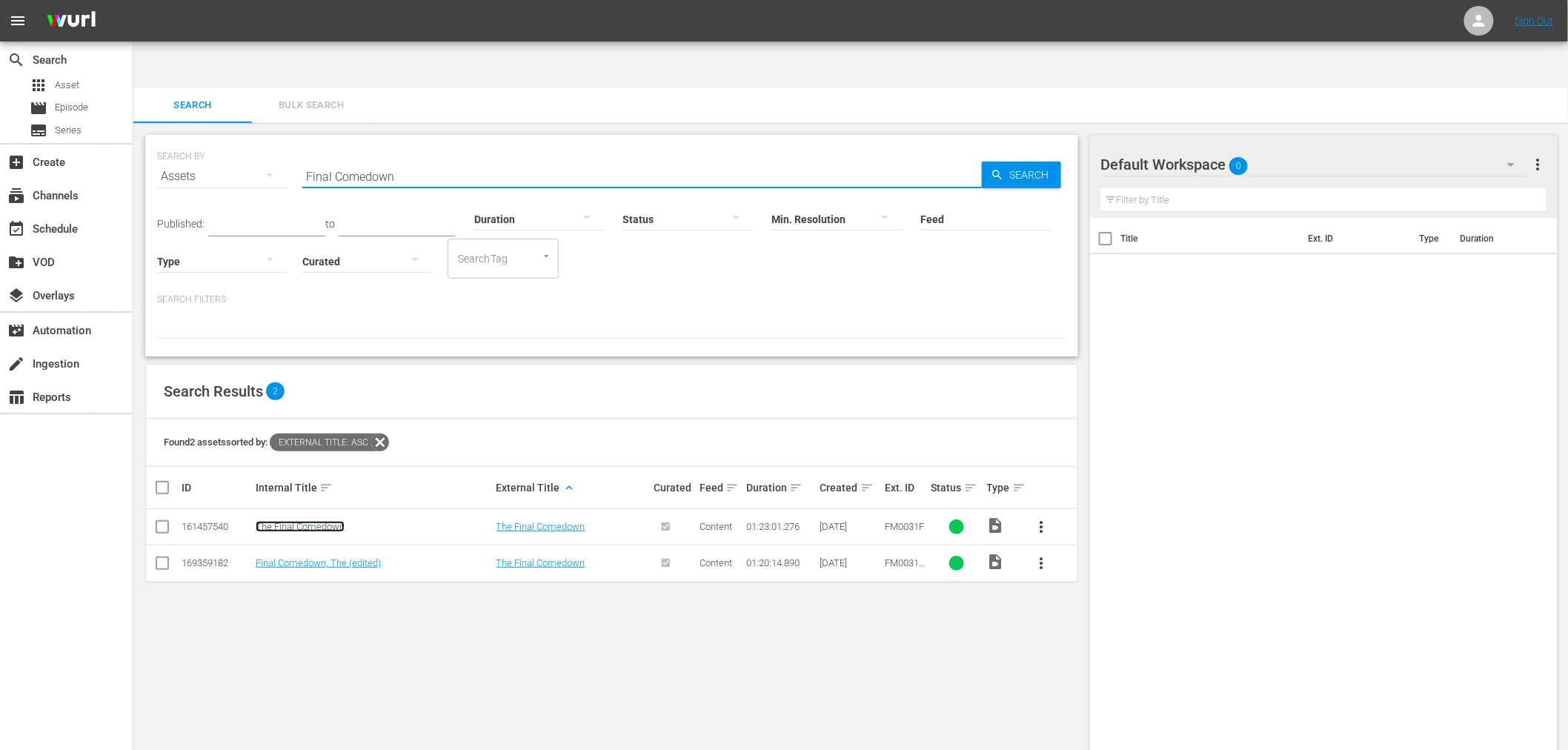
click at [261, 521] on link "The Final Comedown" at bounding box center [300, 526] width 89 height 11
click at [262, 557] on link "Final Comedown, The (edited)" at bounding box center [318, 562] width 125 height 11
drag, startPoint x: 401, startPoint y: 125, endPoint x: 291, endPoint y: 118, distance: 110.2
click at [291, 141] on div "SEARCH BY Search By Assets Search ID, Title, Description, Keywords, or Category…" at bounding box center [612, 167] width 909 height 53
paste input "Disco Godfather"
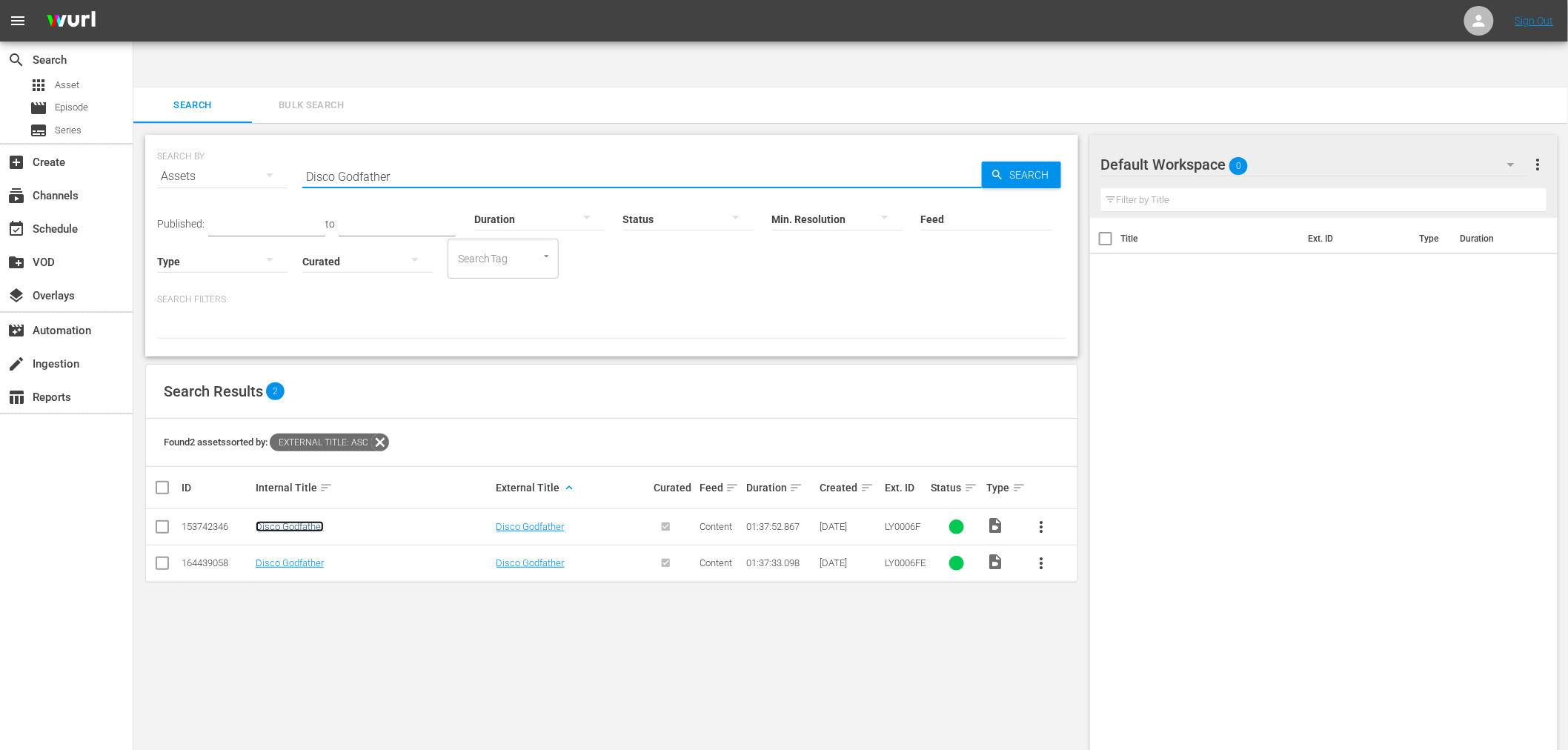
click at [281, 521] on link "Disco Godfather" at bounding box center [290, 526] width 68 height 11
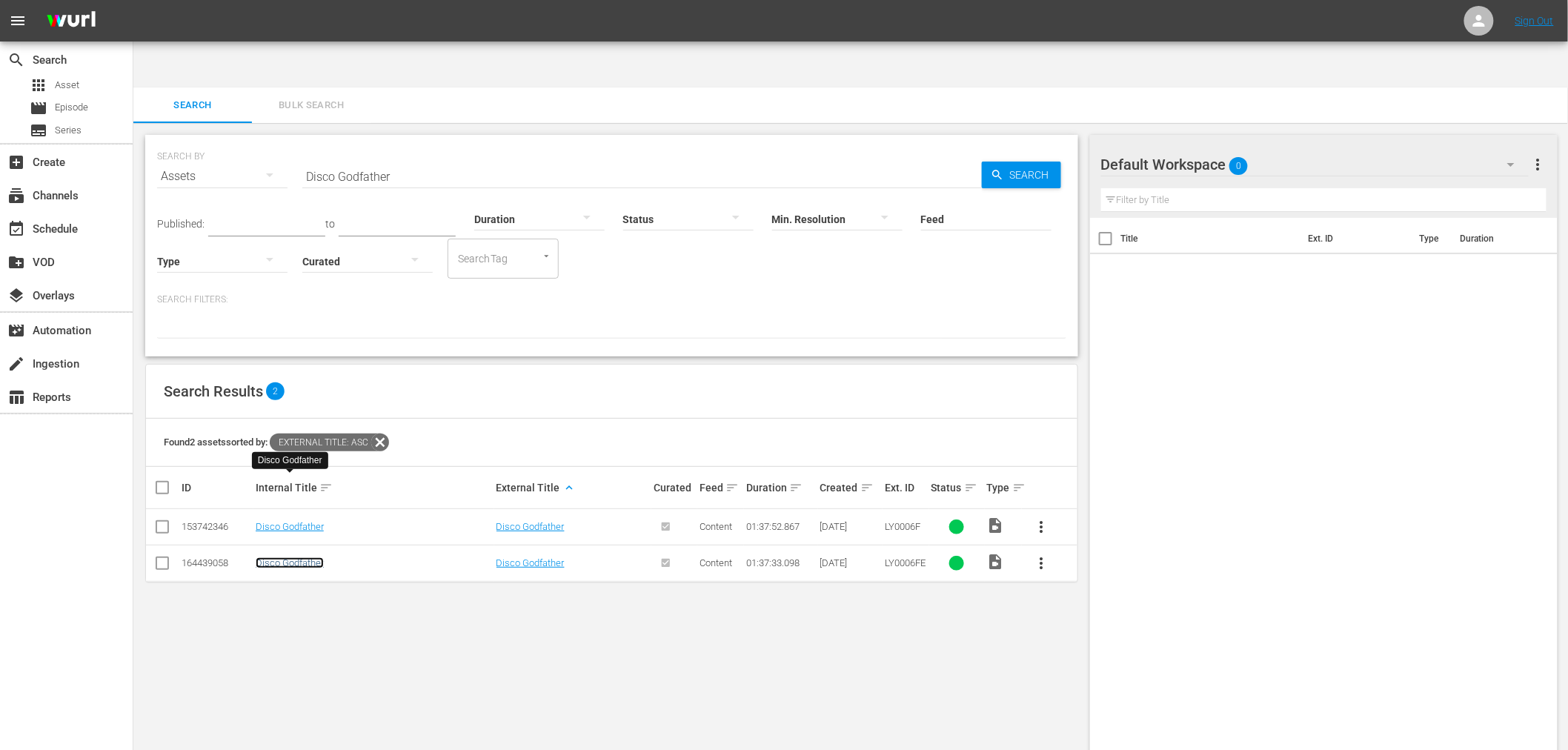
click at [280, 557] on link "Disco Godfather" at bounding box center [290, 562] width 68 height 11
drag, startPoint x: 339, startPoint y: 136, endPoint x: 275, endPoint y: 117, distance: 66.8
click at [275, 141] on div "SEARCH BY Search By Assets Search ID, Title, Description, Keywords, or Category…" at bounding box center [612, 167] width 909 height 53
paste input "Jerico"
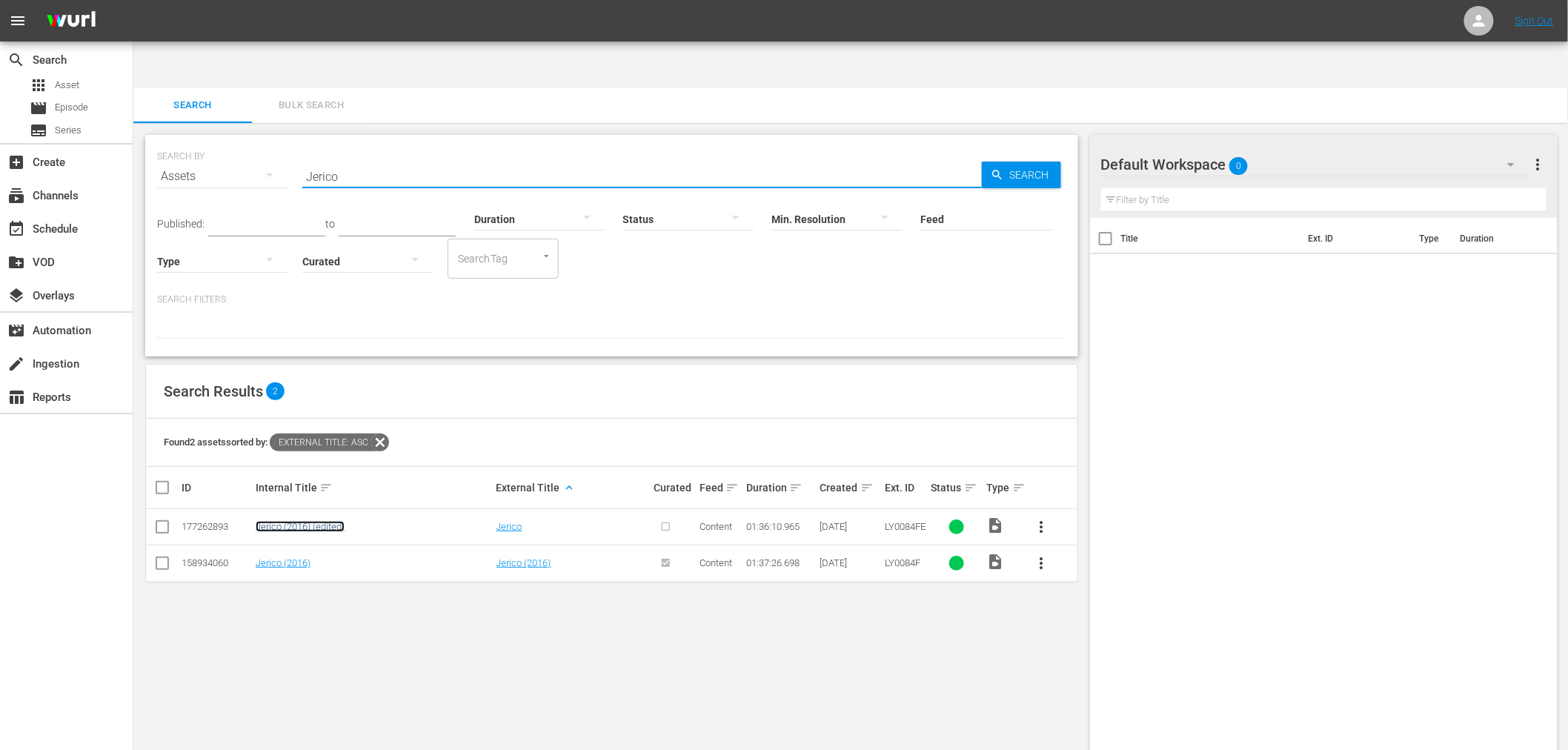
click at [315, 521] on link "Jerico (2016) (edited)" at bounding box center [300, 526] width 89 height 11
click at [302, 557] on link "Jerico (2016)" at bounding box center [283, 562] width 55 height 11
drag, startPoint x: 352, startPoint y: 129, endPoint x: 260, endPoint y: 128, distance: 92.0
click at [279, 141] on div "SEARCH BY Search By Assets Search ID, Title, Description, Keywords, or Category…" at bounding box center [612, 167] width 909 height 53
paste input "Socially Distanced"
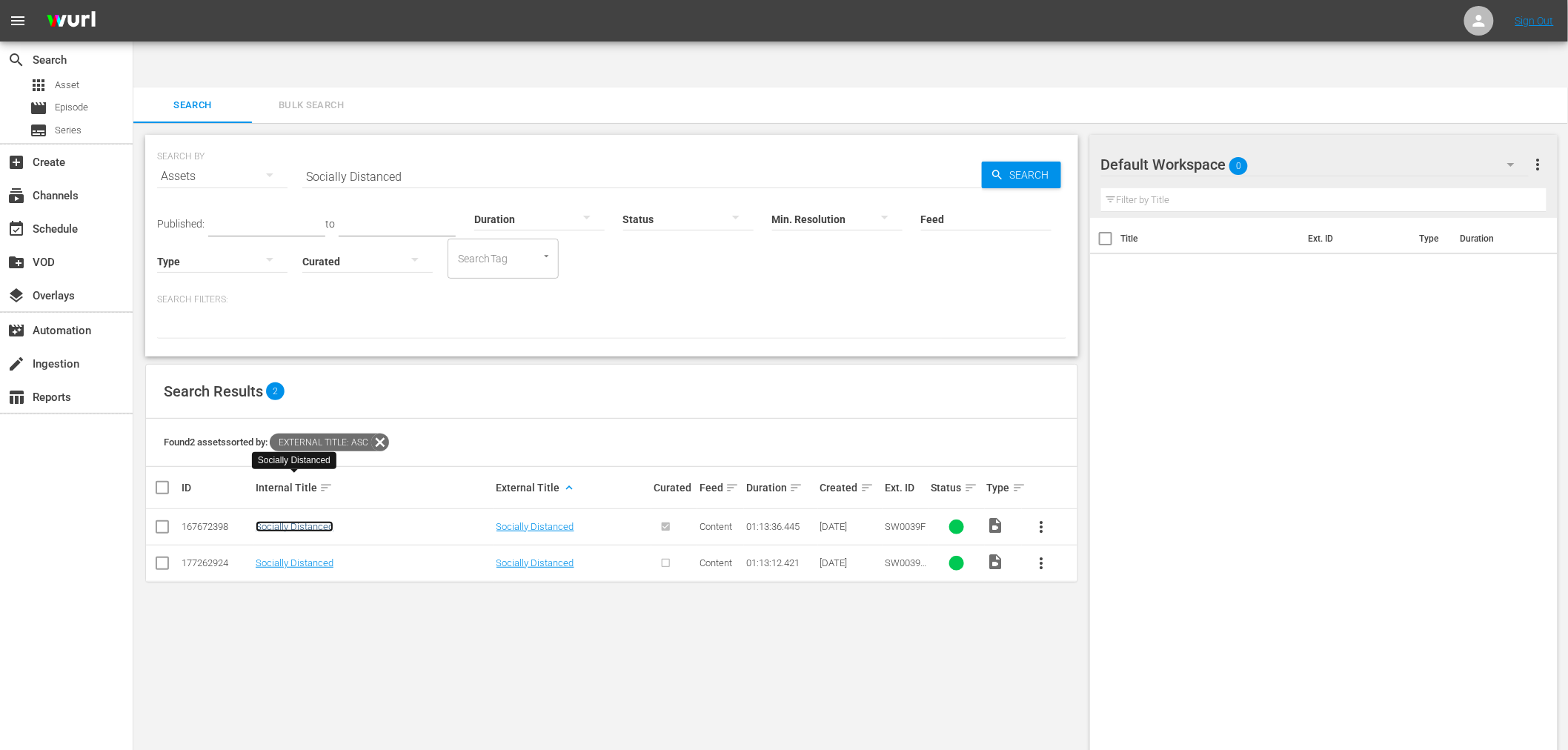
click at [317, 521] on link "Socially Distanced" at bounding box center [294, 526] width 77 height 11
click at [315, 544] on td "Socially Distanced" at bounding box center [373, 563] width 241 height 37
click at [313, 557] on link "Socially Distanced" at bounding box center [294, 562] width 77 height 11
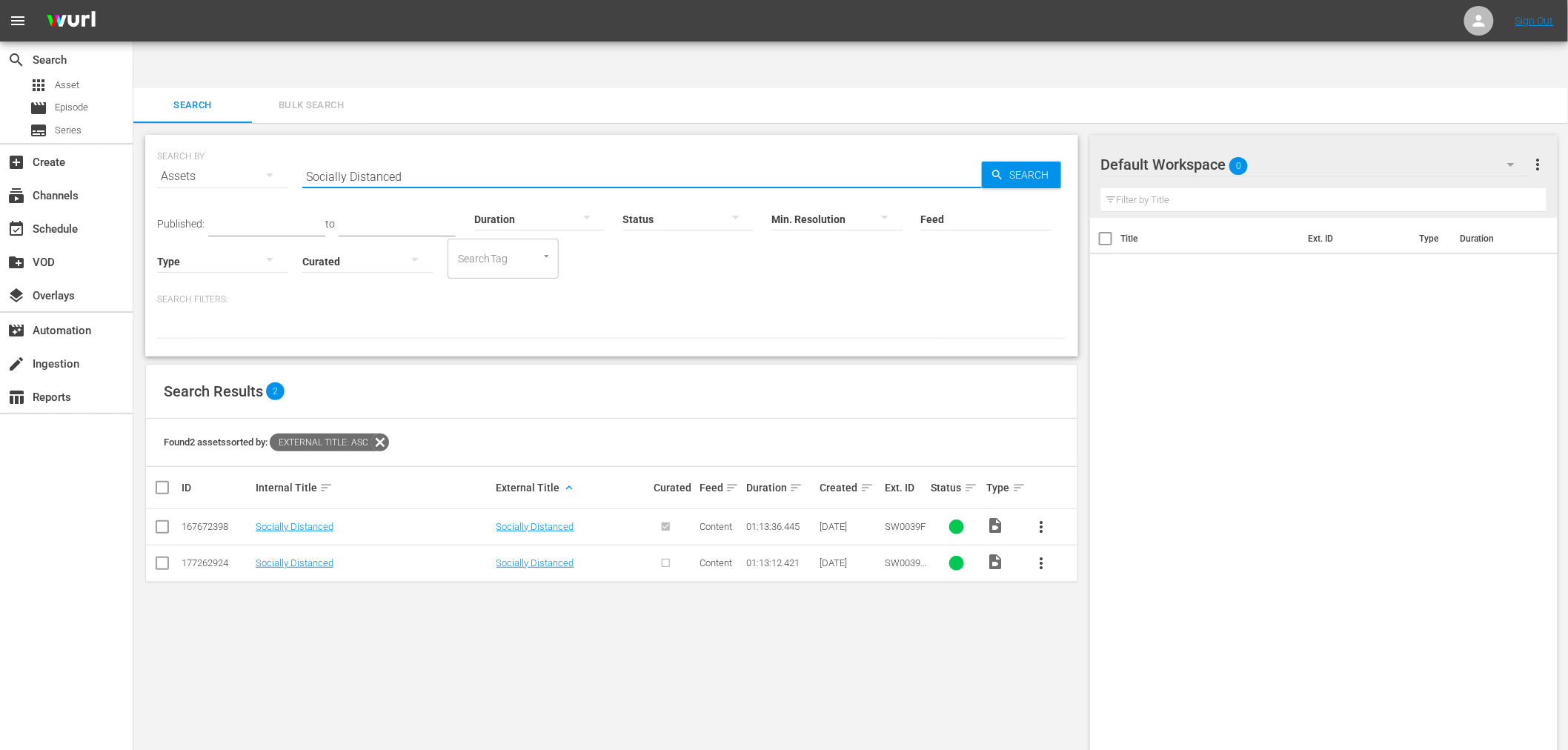
drag, startPoint x: 415, startPoint y: 129, endPoint x: 242, endPoint y: 122, distance: 173.1
click at [254, 141] on div "SEARCH BY Search By Assets Search ID, Title, Description, Keywords, or Category…" at bounding box center [612, 167] width 909 height 53
paste input "Inspector Ike"
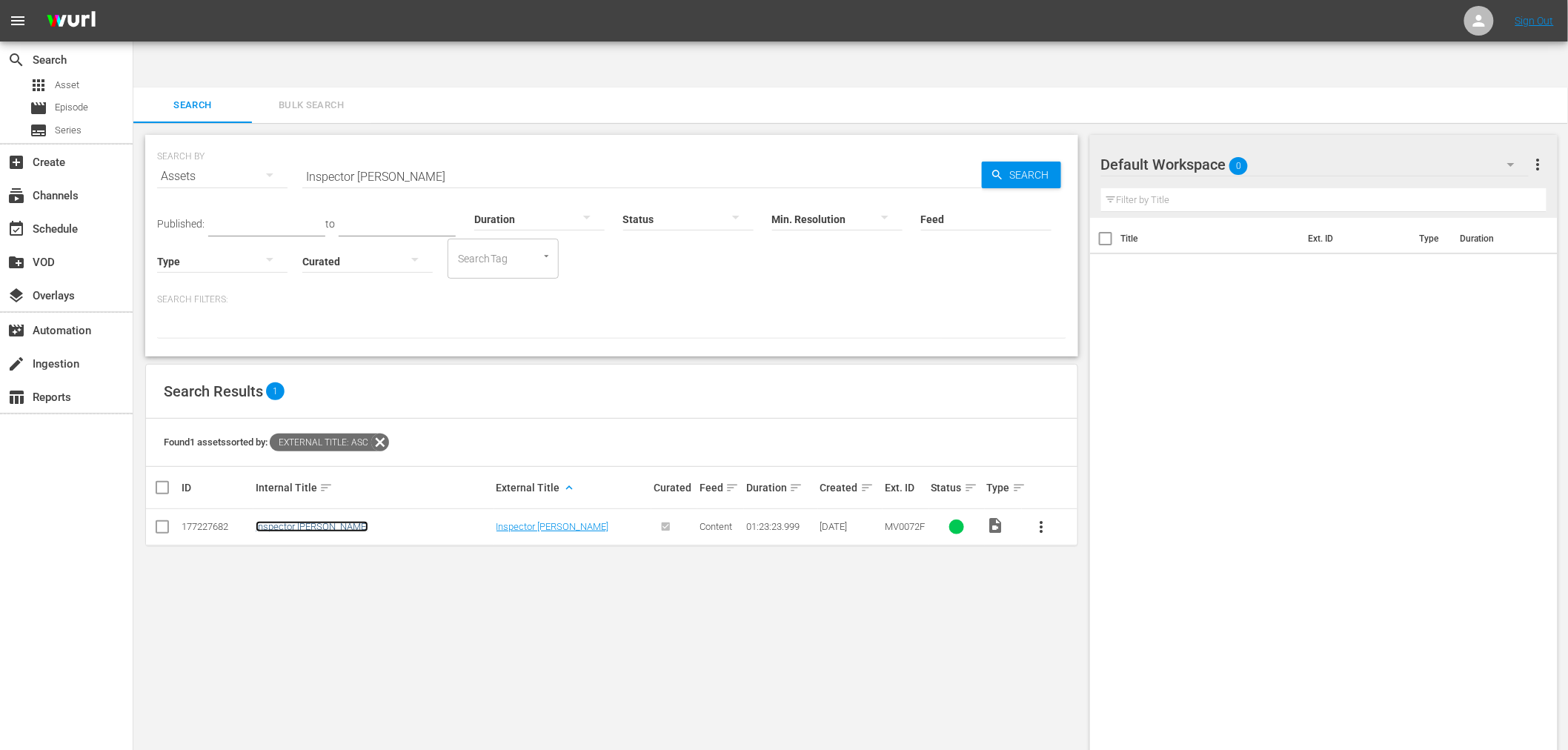
click at [264, 521] on link "Inspector Ike" at bounding box center [311, 526] width 112 height 11
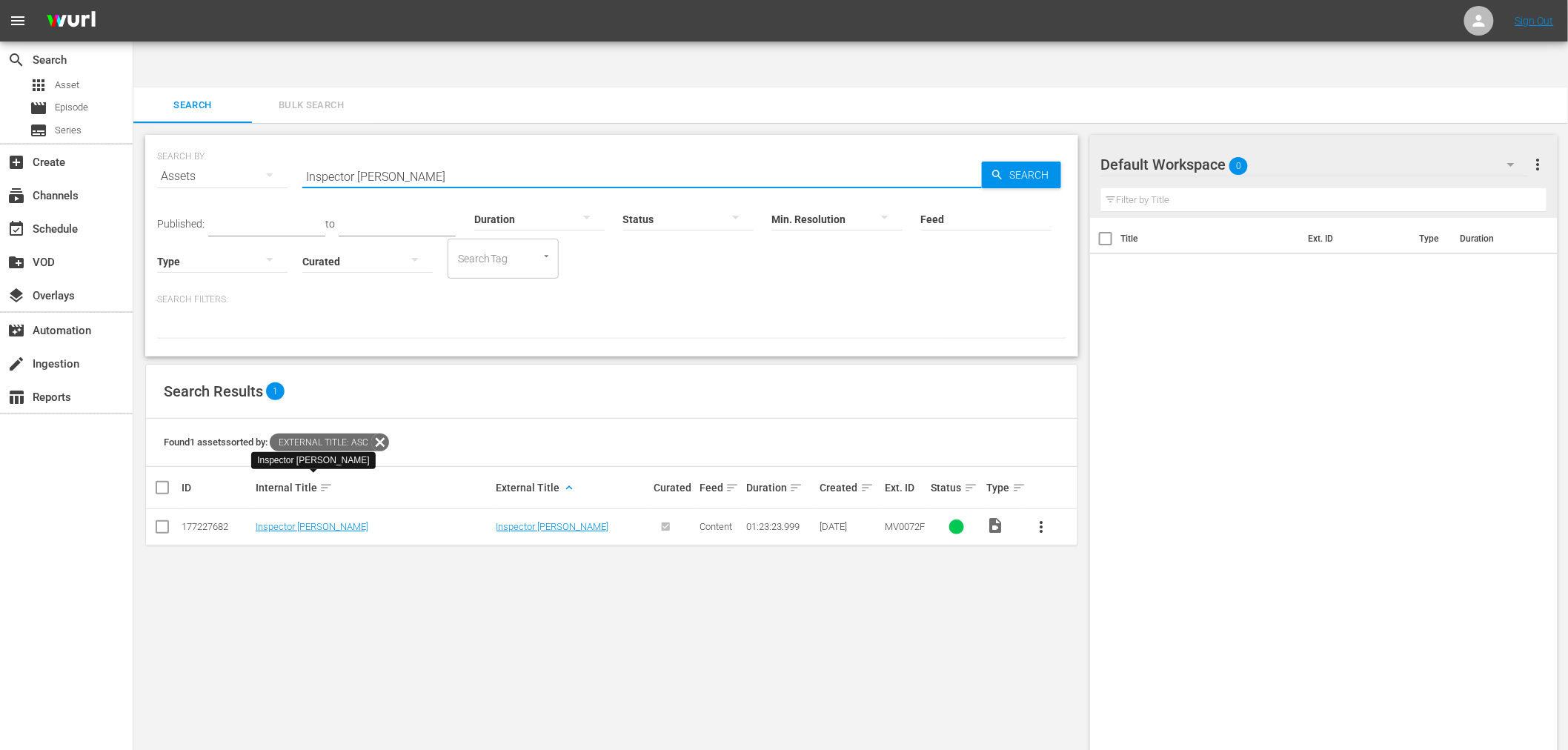
drag, startPoint x: 391, startPoint y: 138, endPoint x: 239, endPoint y: 136, distance: 152.0
click at [252, 141] on div "SEARCH BY Search By Assets Search ID, Title, Description, Keywords, or Category…" at bounding box center [612, 167] width 909 height 53
paste input "Dragon Lives, Th"
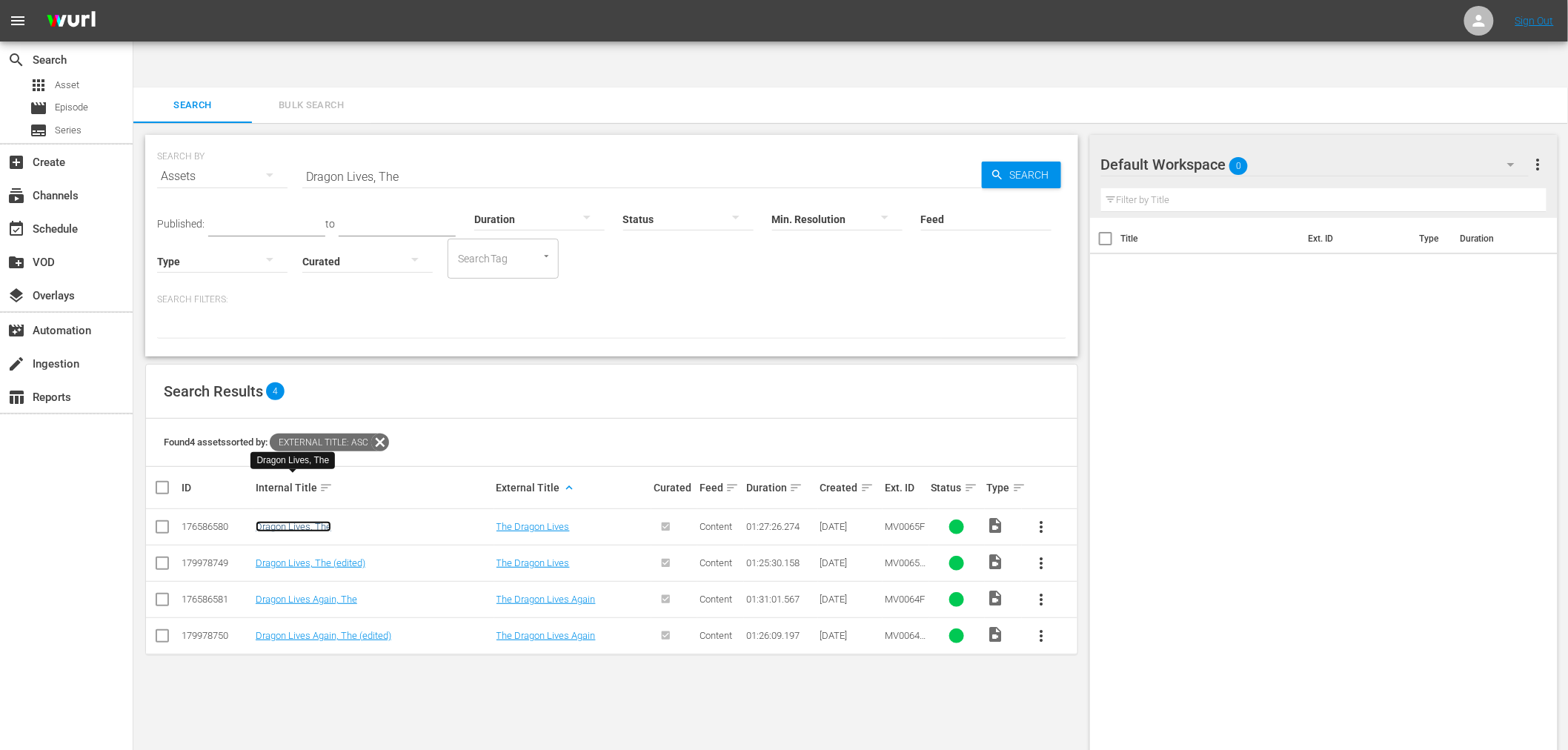
click at [283, 521] on link "Dragon Lives, The" at bounding box center [293, 526] width 76 height 11
click at [279, 557] on link "Dragon Lives, The (edited)" at bounding box center [311, 562] width 110 height 11
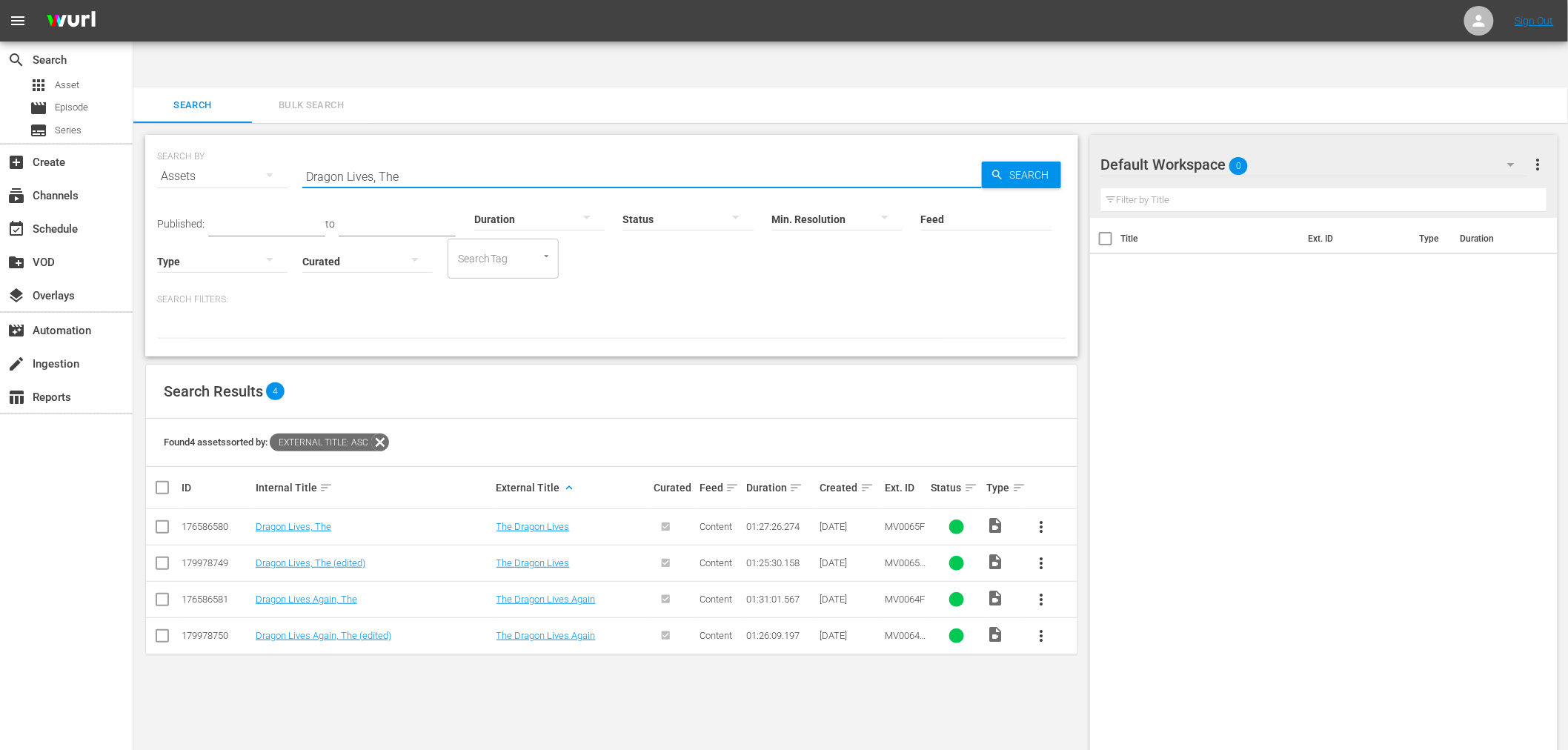
drag, startPoint x: 441, startPoint y: 125, endPoint x: 221, endPoint y: 125, distance: 220.0
click at [227, 141] on div "SEARCH BY Search By Assets Search ID, Title, Description, Keywords, or Category…" at bounding box center [612, 167] width 909 height 53
click at [449, 158] on input "Dragon Lives, The" at bounding box center [642, 176] width 679 height 36
paste input "Enter The Game Of Death"
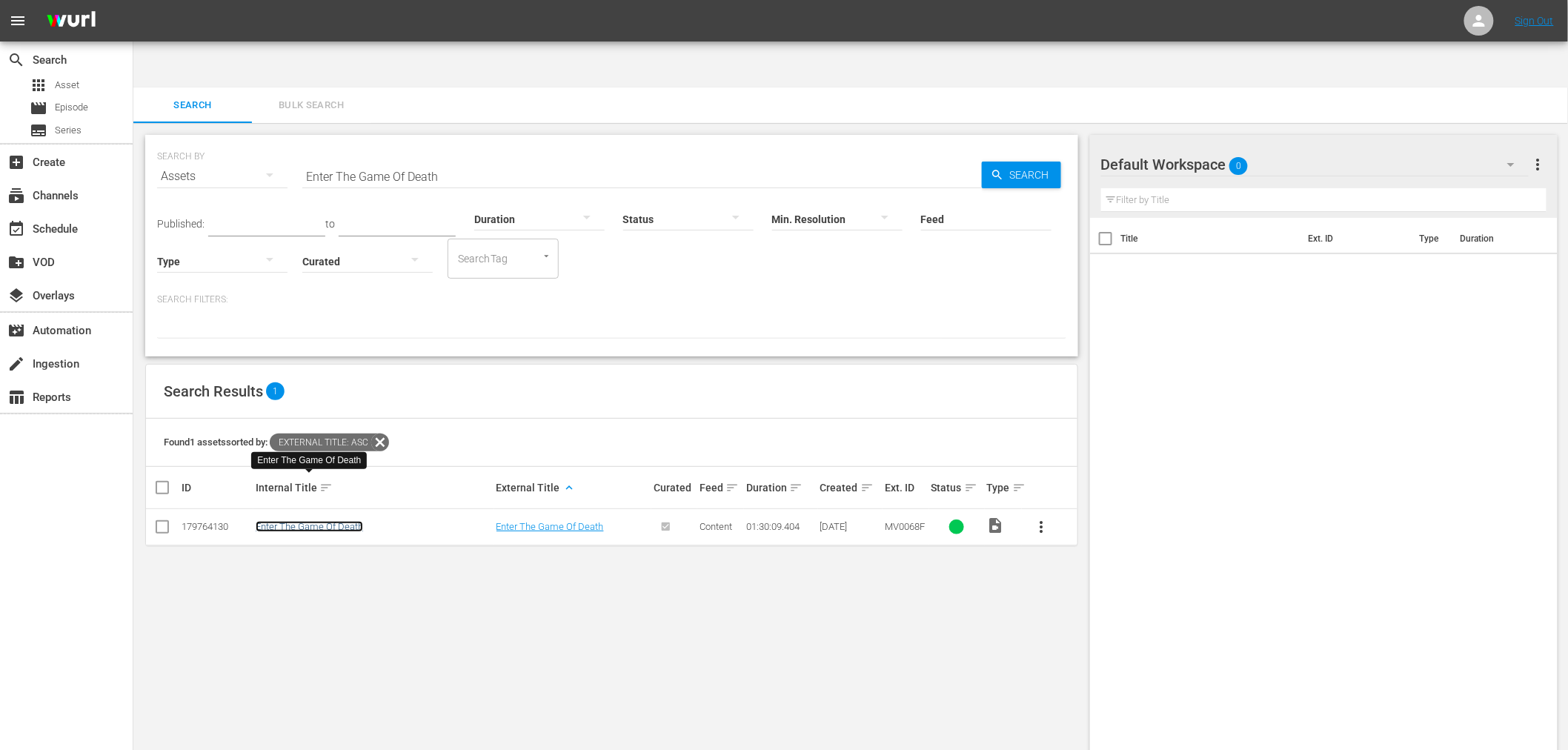
click at [353, 521] on link "Enter The Game Of Death" at bounding box center [309, 526] width 107 height 11
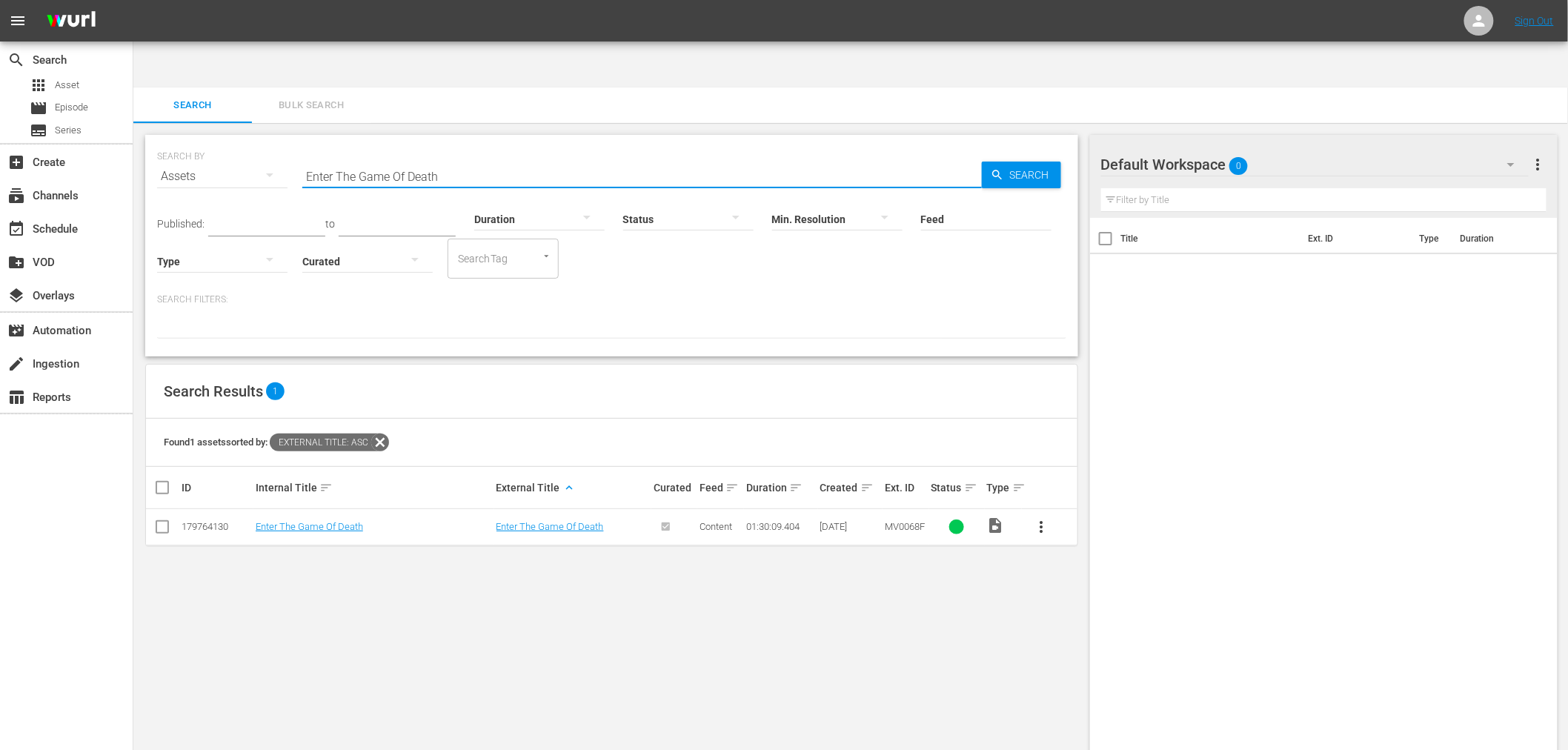
drag, startPoint x: 520, startPoint y: 126, endPoint x: 271, endPoint y: 119, distance: 249.1
click at [271, 141] on div "SEARCH BY Search By Assets Search ID, Title, Description, Keywords, or Category…" at bounding box center [612, 167] width 909 height 53
paste input "Goodbye, Bruce Lee:"
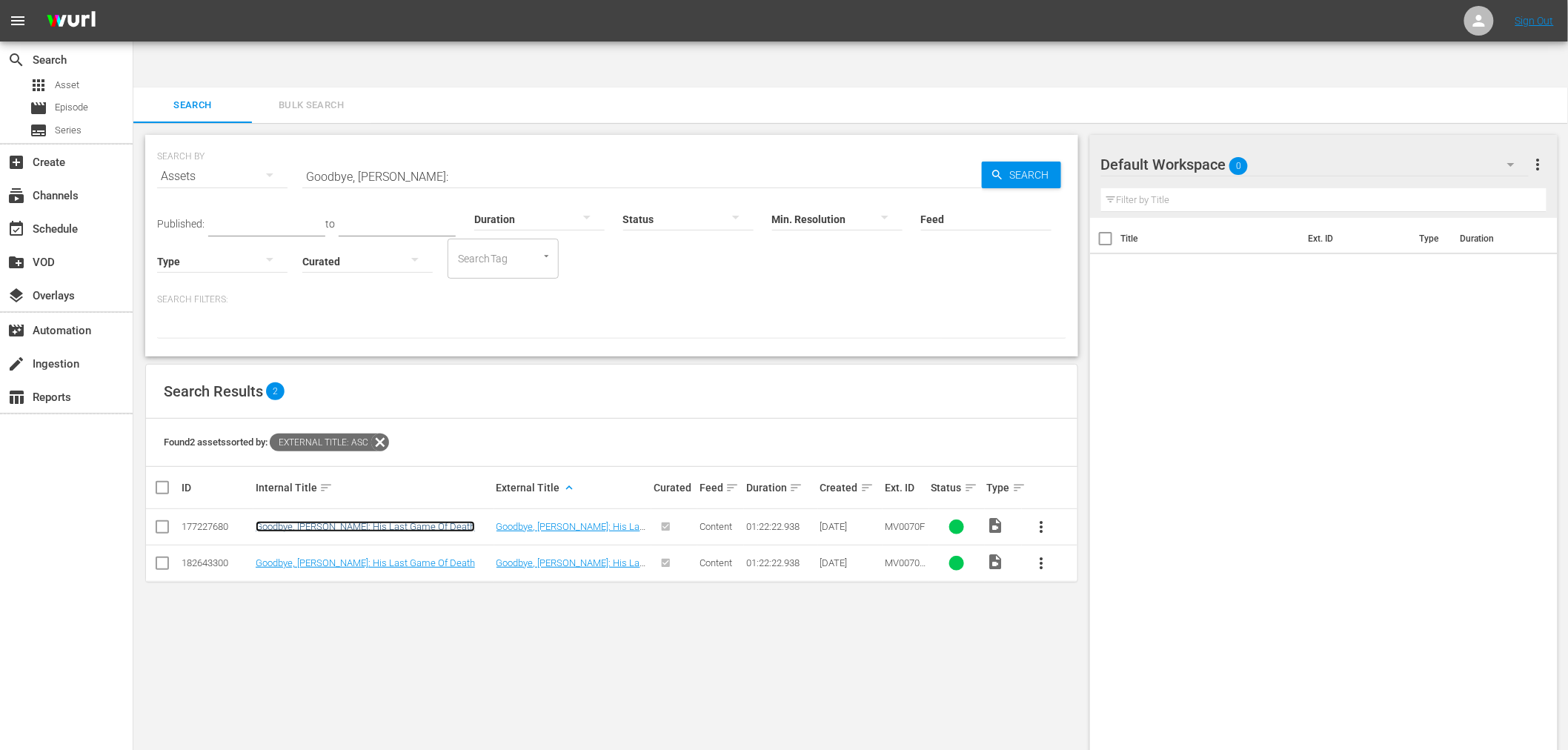
click at [368, 521] on link "Goodbye, Bruce Lee: His Last Game Of Death" at bounding box center [365, 526] width 219 height 11
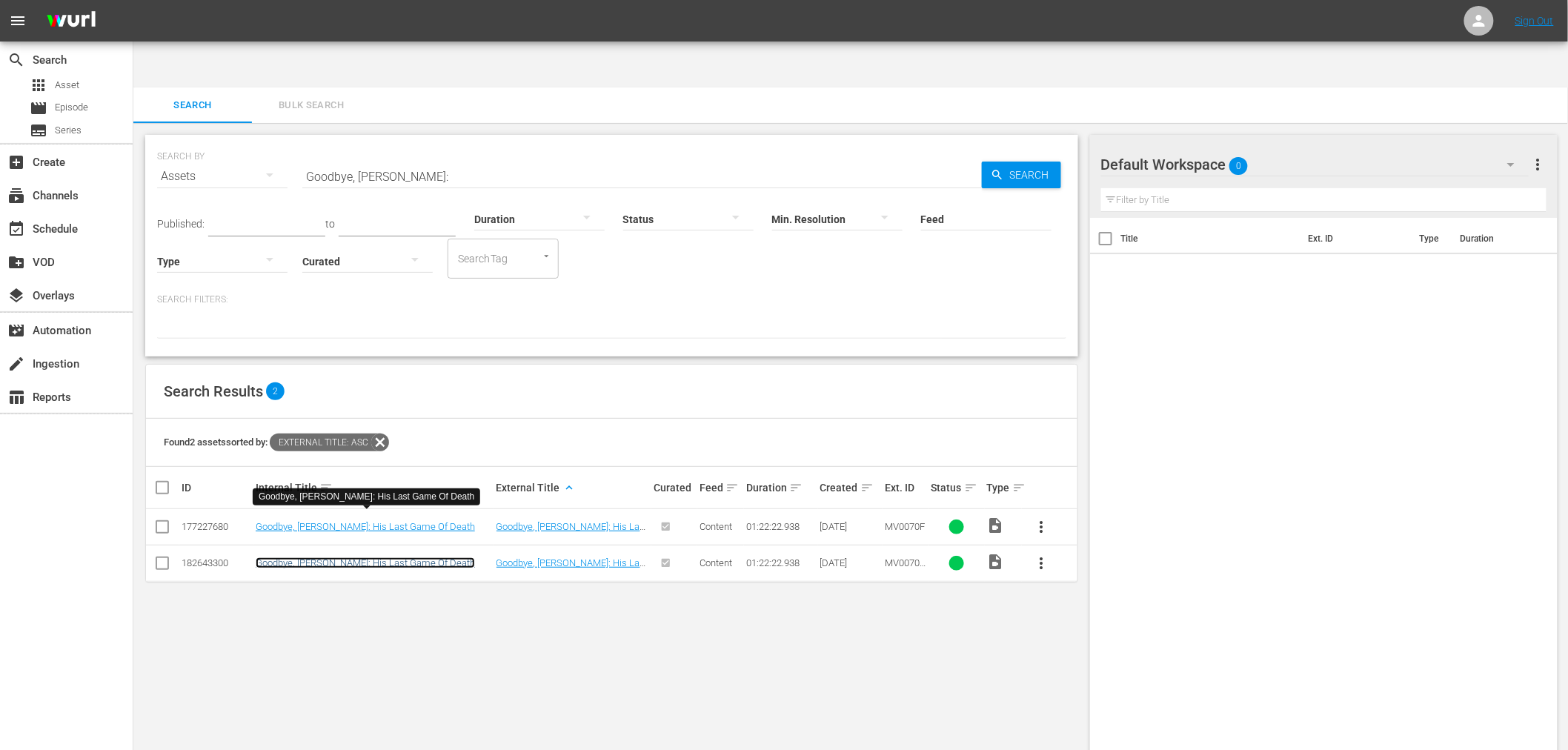
click at [367, 557] on link "Goodbye, Bruce Lee: His Last Game Of Death" at bounding box center [365, 562] width 219 height 11
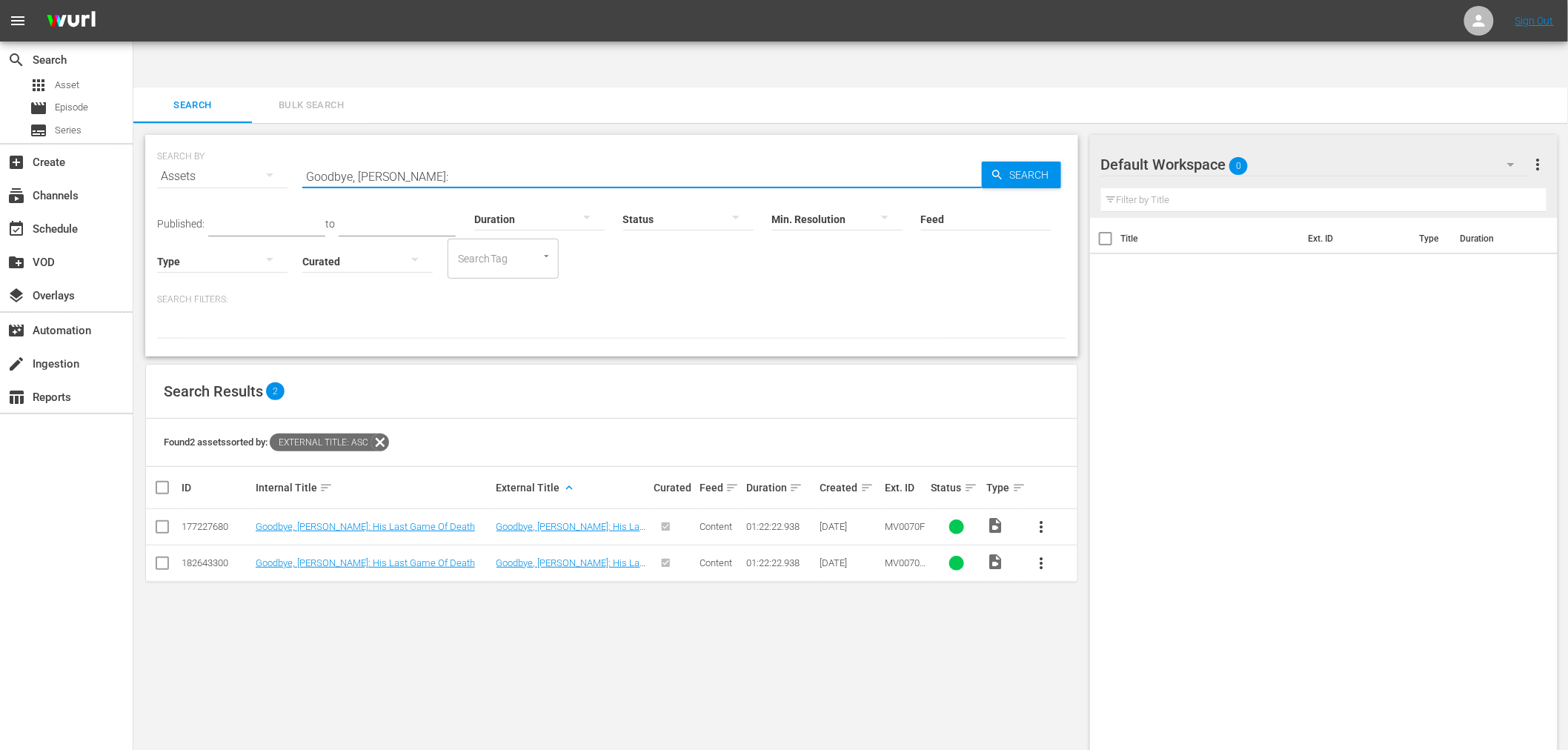
drag, startPoint x: 440, startPoint y: 128, endPoint x: 221, endPoint y: 132, distance: 219.0
click at [226, 141] on div "SEARCH BY Search By Assets Search ID, Title, Description, Keywords, or Category…" at bounding box center [612, 167] width 909 height 53
paste input "Lady Cocoa"
click at [277, 521] on link "Lady Cocoa" at bounding box center [319, 526] width 127 height 11
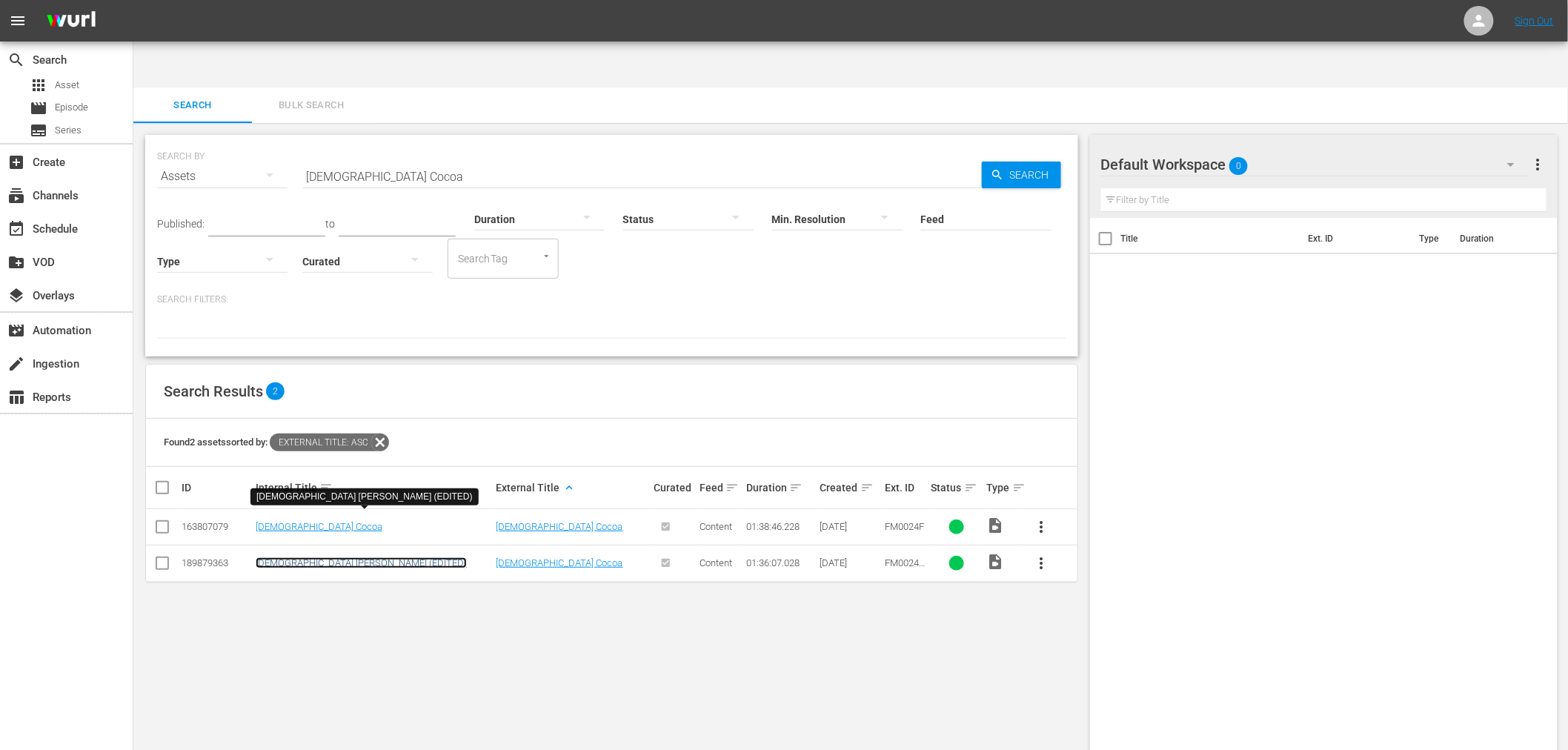
click at [275, 557] on link "Lady Cocoa (EDITED)" at bounding box center [361, 562] width 212 height 11
drag, startPoint x: 313, startPoint y: 123, endPoint x: 231, endPoint y: 121, distance: 82.0
click at [218, 141] on div "SEARCH BY Search By Assets Search ID, Title, Description, Keywords, or Category…" at bounding box center [612, 167] width 909 height 53
paste input "Scub"
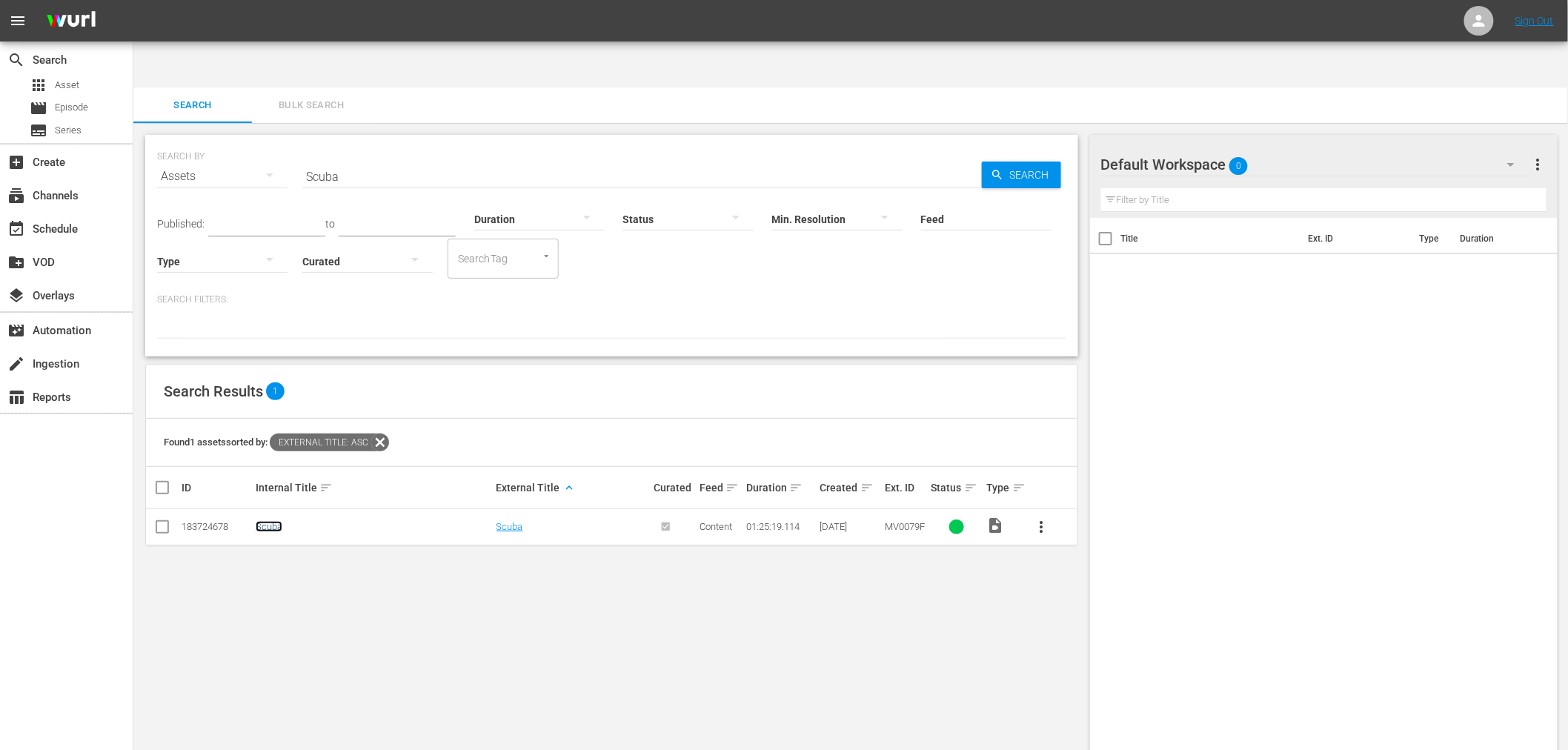
click at [276, 521] on link "Scuba" at bounding box center [269, 526] width 27 height 11
drag, startPoint x: 435, startPoint y: 124, endPoint x: 165, endPoint y: 107, distance: 270.5
click at [171, 141] on div "SEARCH BY Search By Assets Search ID, Title, Description, Keywords, or Category…" at bounding box center [612, 167] width 909 height 53
paste input "Empty Hands, The"
click at [315, 521] on link "Empty Hands, The" at bounding box center [294, 526] width 77 height 11
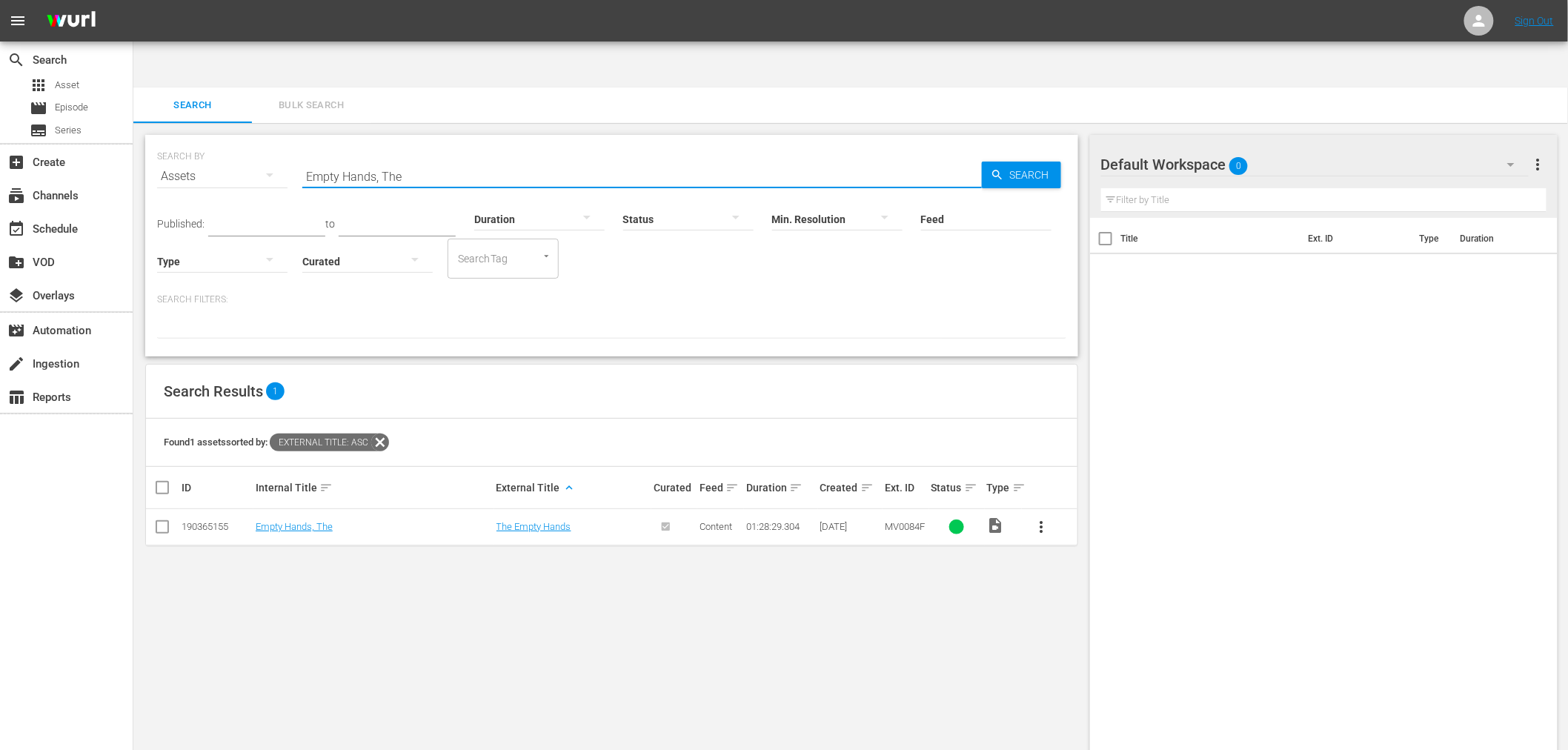
drag, startPoint x: 458, startPoint y: 116, endPoint x: 167, endPoint y: 119, distance: 291.0
click at [172, 141] on div "SEARCH BY Search By Assets Search ID, Title, Description, Keywords, or Category…" at bounding box center [612, 167] width 909 height 53
paste input "l Condor"
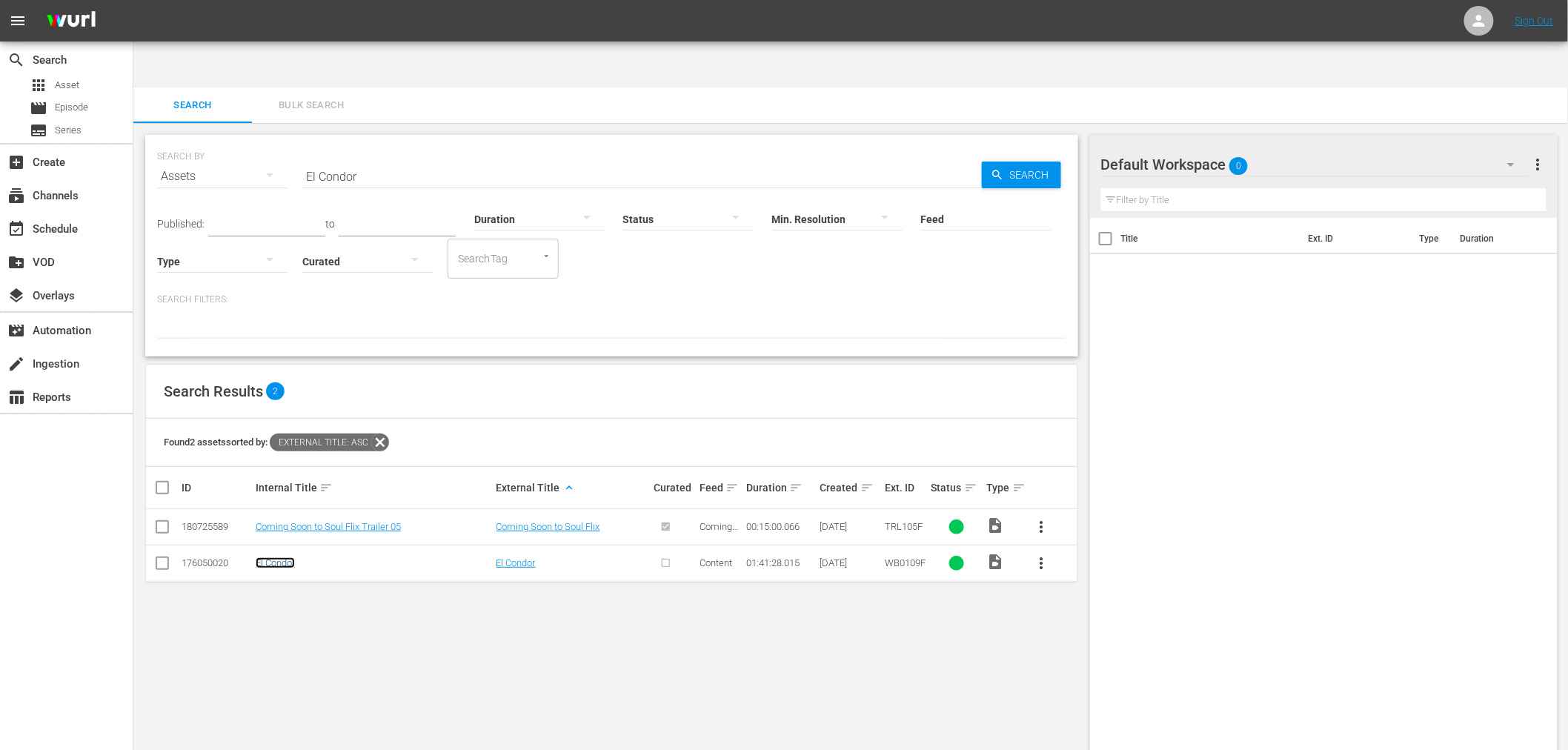
click at [290, 557] on link "El Condor" at bounding box center [275, 562] width 39 height 11
drag, startPoint x: 447, startPoint y: 138, endPoint x: 238, endPoint y: 130, distance: 209.2
click at [238, 141] on div "SEARCH BY Search By Assets Search ID, Title, Description, Keywords, or Category…" at bounding box center [612, 167] width 909 height 53
paste input "To Be Free"
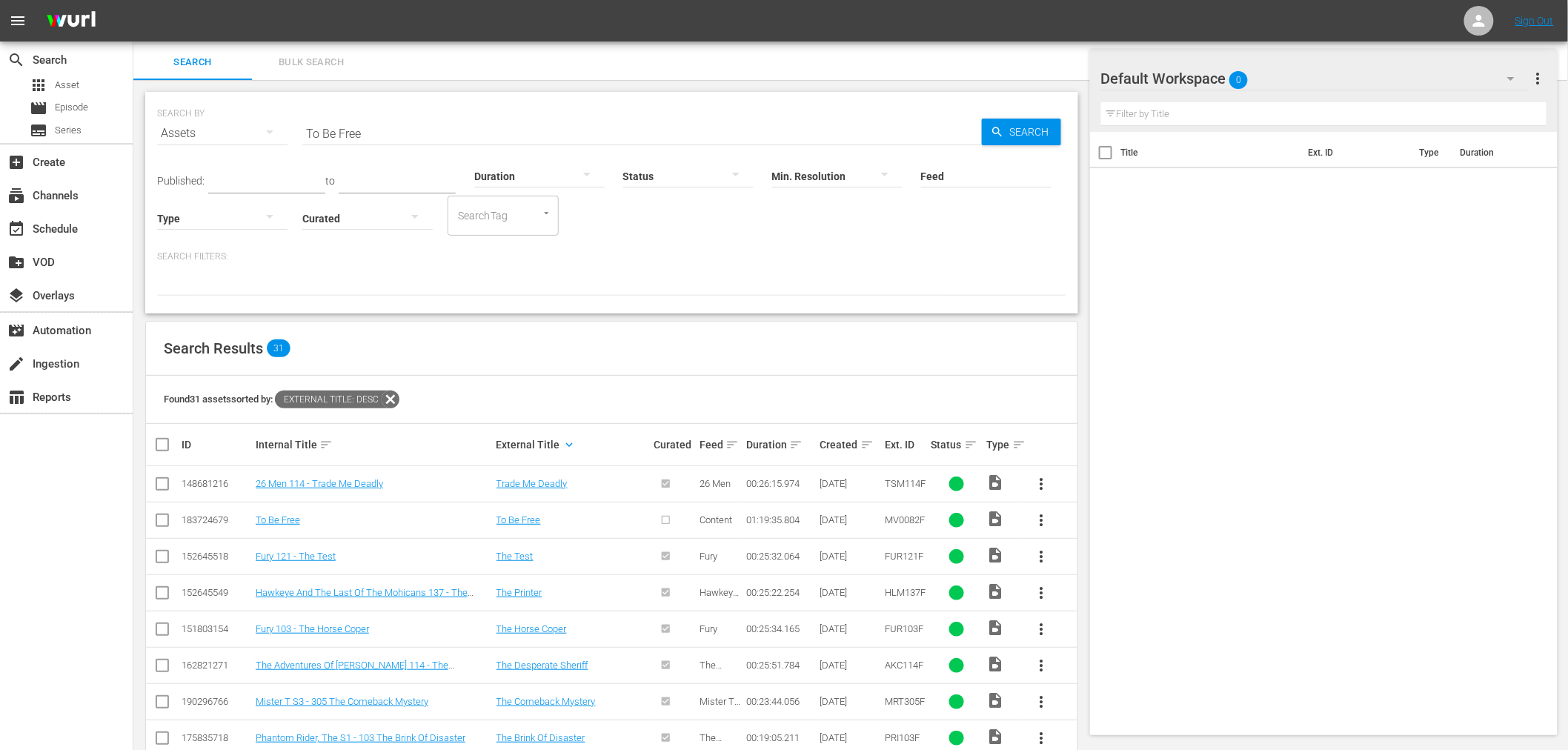
scroll to position [82, 0]
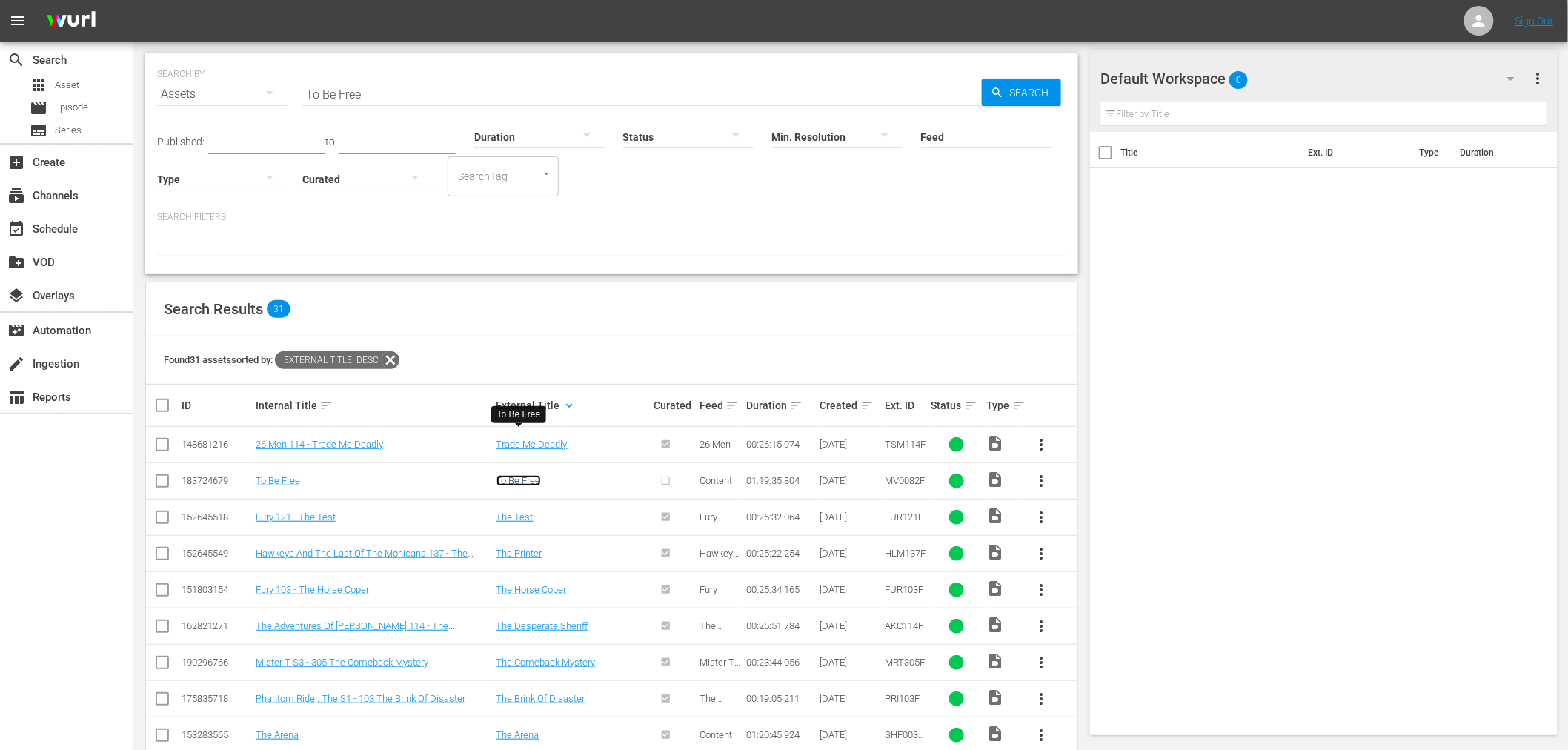
click at [537, 474] on link "To Be Free" at bounding box center [518, 479] width 44 height 11
drag, startPoint x: 381, startPoint y: 50, endPoint x: 231, endPoint y: 50, distance: 150.0
click at [233, 58] on div "SEARCH BY Search By Assets Search ID, Title, Description, Keywords, or Category…" at bounding box center [612, 85] width 909 height 53
paste input "Long Kiss Goodnight, Th"
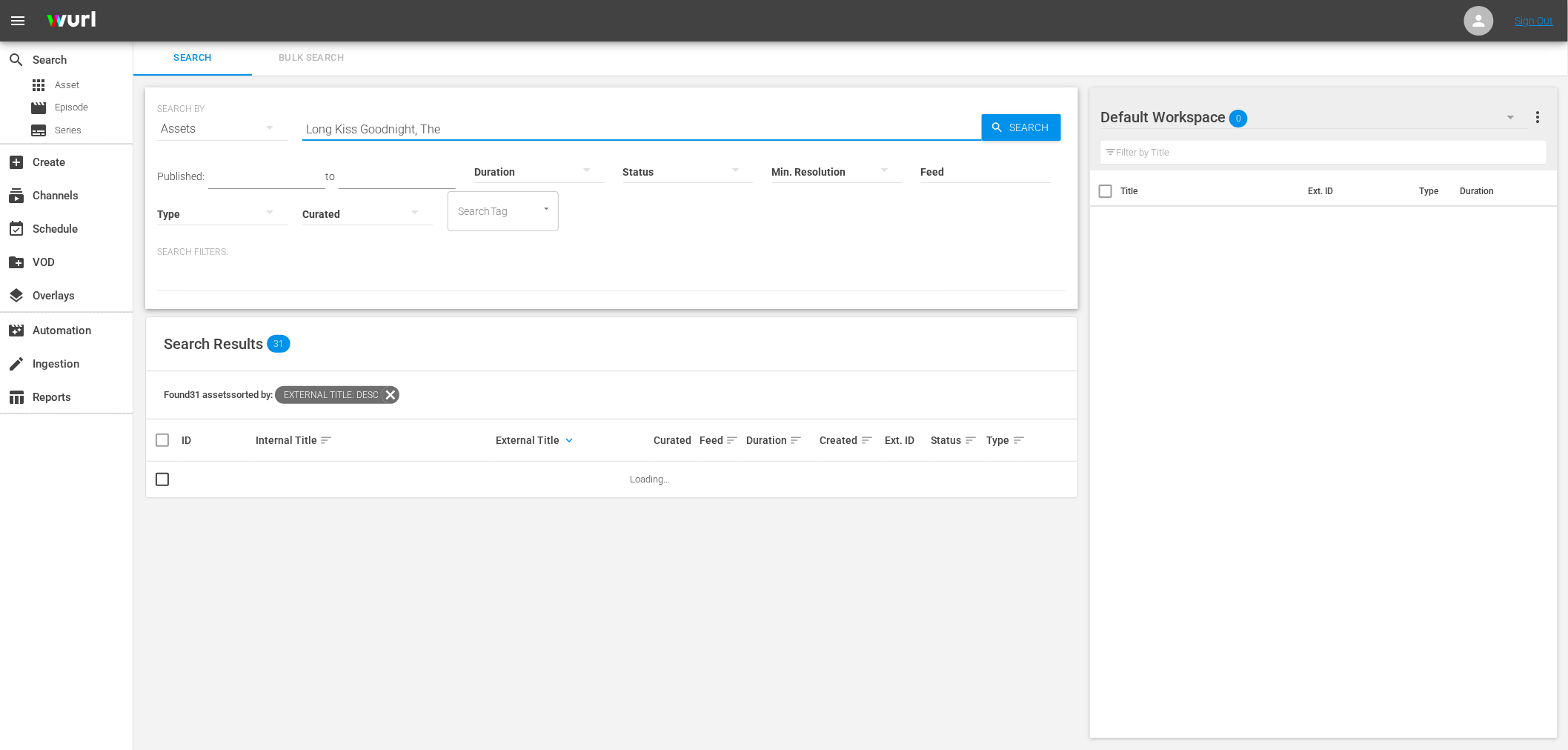
scroll to position [0, 0]
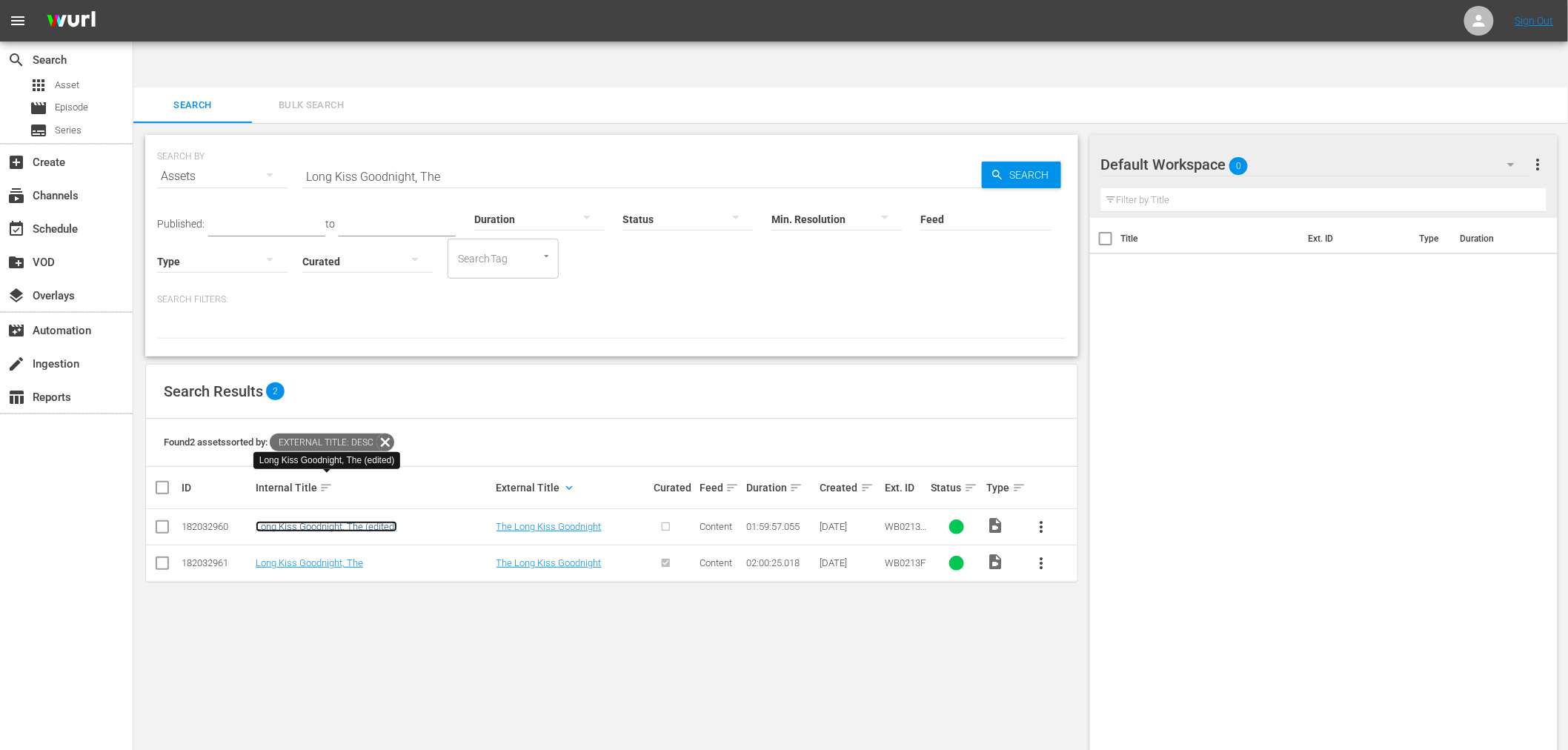
click at [361, 521] on link "Long Kiss Goodnight, The (edited)" at bounding box center [326, 526] width 142 height 11
click at [345, 557] on link "Long Kiss Goodnight, The" at bounding box center [309, 562] width 107 height 11
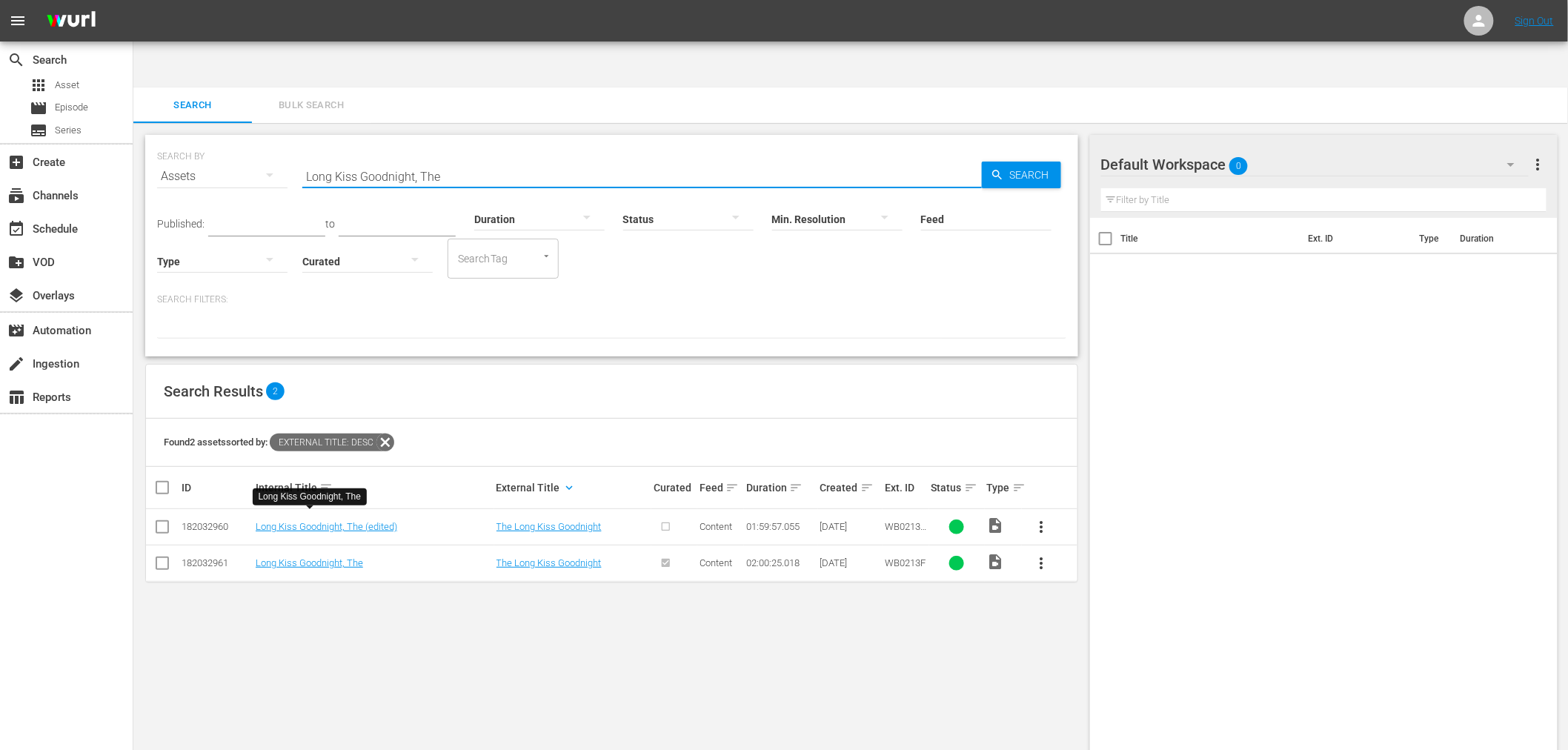
drag, startPoint x: 351, startPoint y: 130, endPoint x: 204, endPoint y: 138, distance: 147.2
click at [215, 145] on div "SEARCH BY Search By Assets Search ID, Title, Description, Keywords, or Category…" at bounding box center [612, 167] width 909 height 53
paste input "Chasing Normality"
drag, startPoint x: 390, startPoint y: 121, endPoint x: 276, endPoint y: 120, distance: 114.0
click at [276, 141] on div "SEARCH BY Search By Assets Search ID, Title, Description, Keywords, or Category…" at bounding box center [612, 167] width 909 height 53
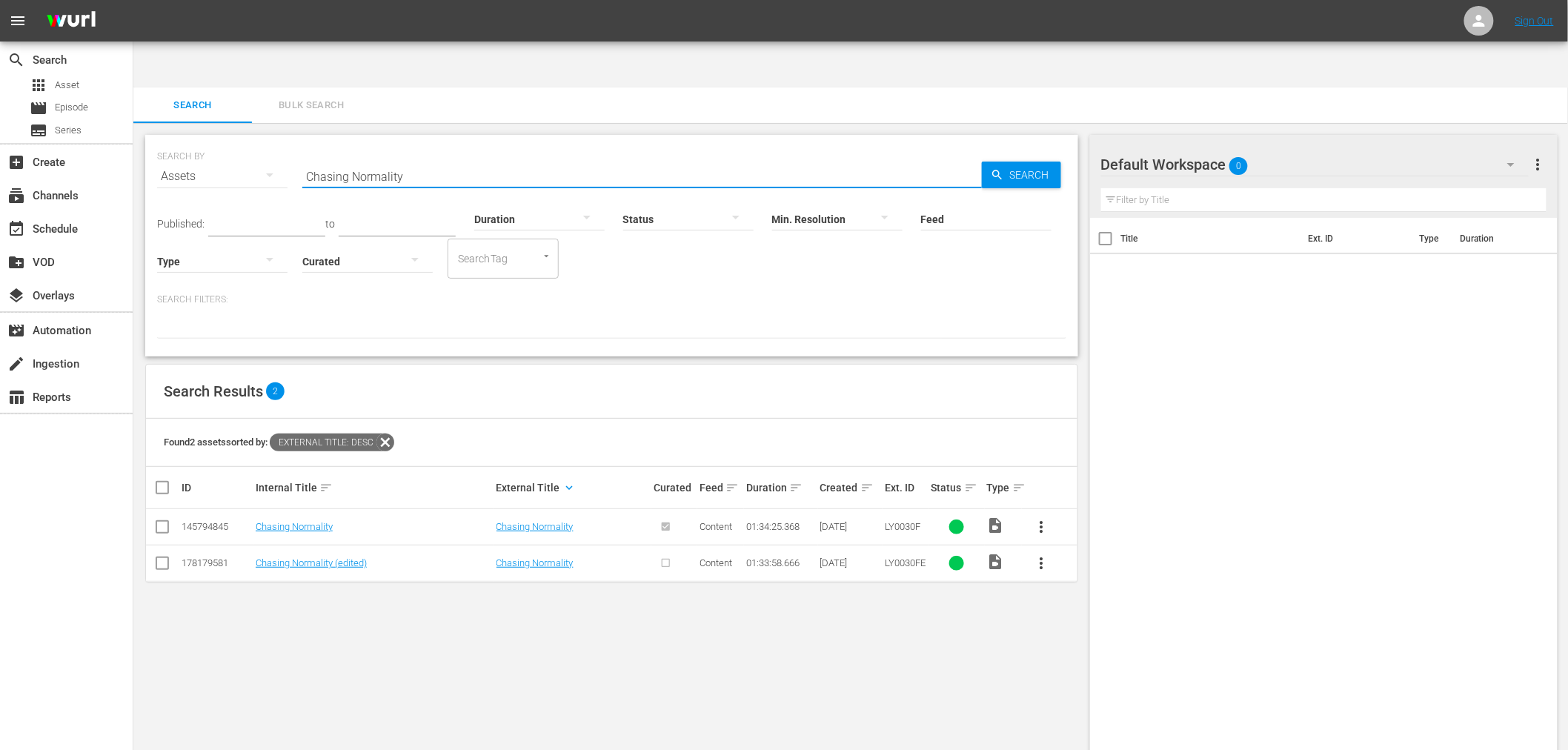
paste input "35 & Ticking"
click at [286, 521] on link "35 & Ticking" at bounding box center [281, 526] width 51 height 11
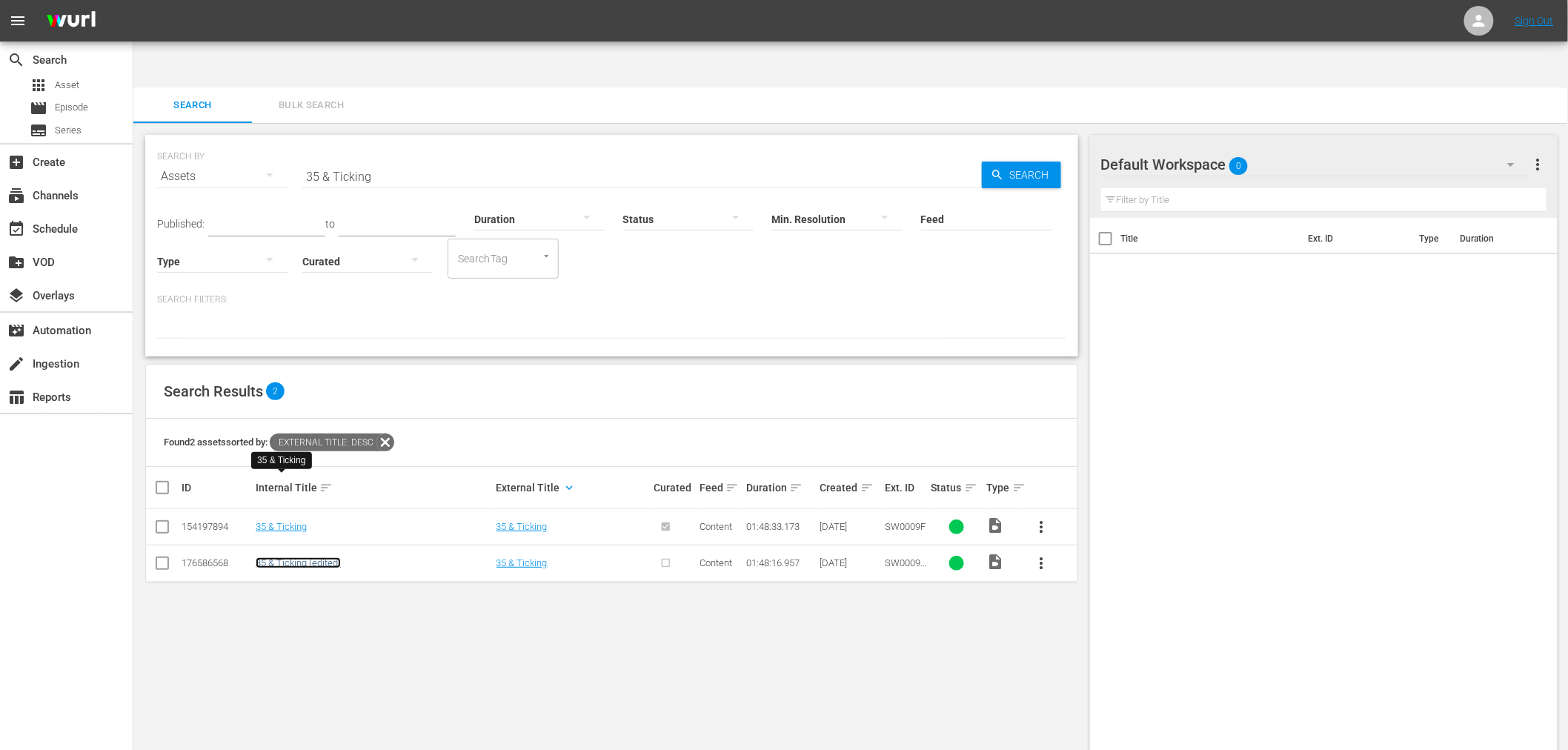
click at [284, 557] on link "35 & Ticking (edited)" at bounding box center [298, 562] width 85 height 11
drag, startPoint x: 431, startPoint y: 144, endPoint x: 264, endPoint y: 127, distance: 167.9
click at [264, 141] on div "SEARCH BY Search By Assets Search ID, Title, Description, Keywords, or Category…" at bounding box center [612, 167] width 909 height 53
paste input "Love Letters"
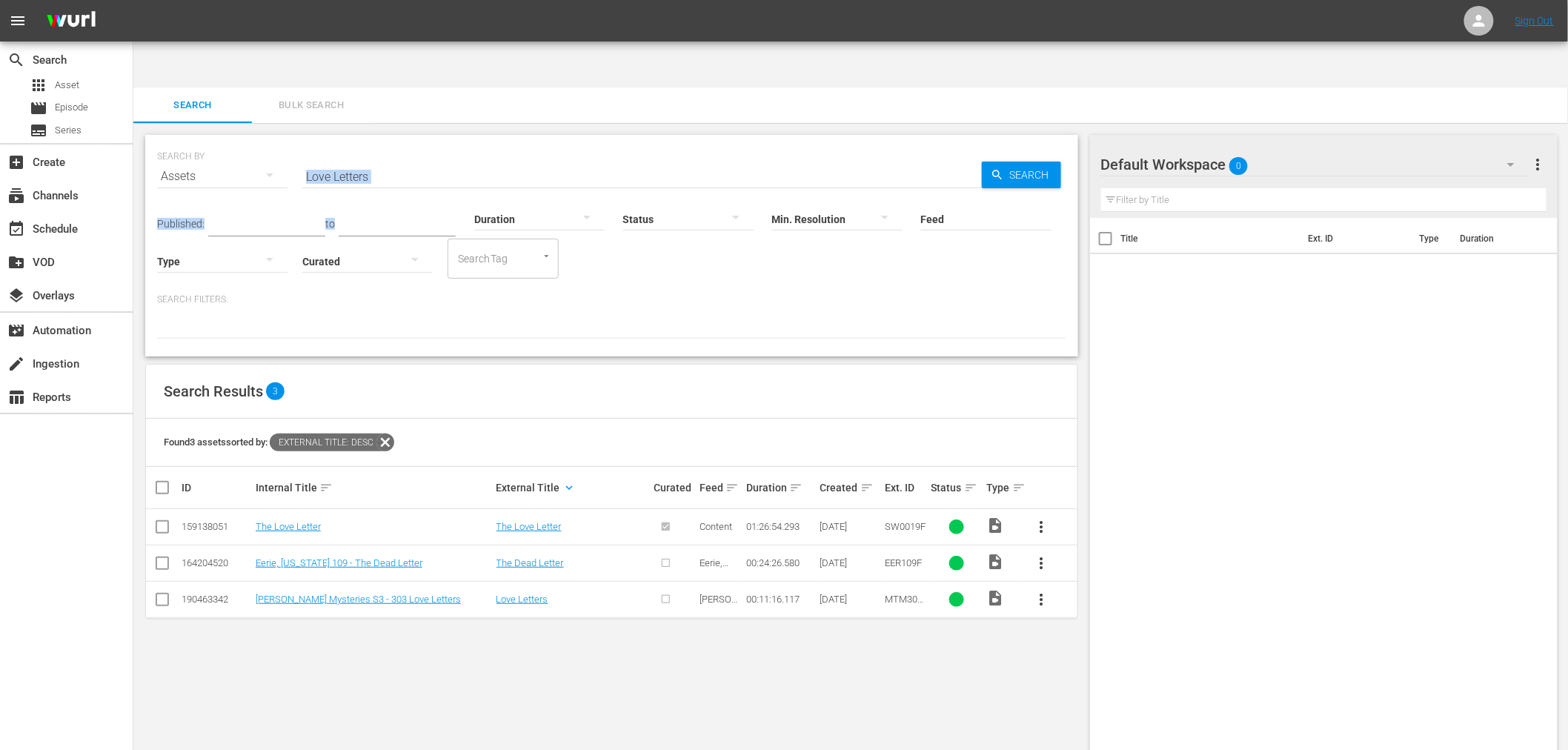
drag, startPoint x: 442, startPoint y: 134, endPoint x: 313, endPoint y: 122, distance: 129.6
click at [313, 135] on div "SEARCH BY Search By Assets Search ID, Title, Description, Keywords, or Category…" at bounding box center [611, 246] width 933 height 221
click at [364, 158] on input "Love Letters" at bounding box center [642, 176] width 679 height 36
drag, startPoint x: 379, startPoint y: 132, endPoint x: 291, endPoint y: 132, distance: 88.0
click at [291, 141] on div "SEARCH BY Search By Assets Search ID, Title, Description, Keywords, or Category…" at bounding box center [612, 167] width 909 height 53
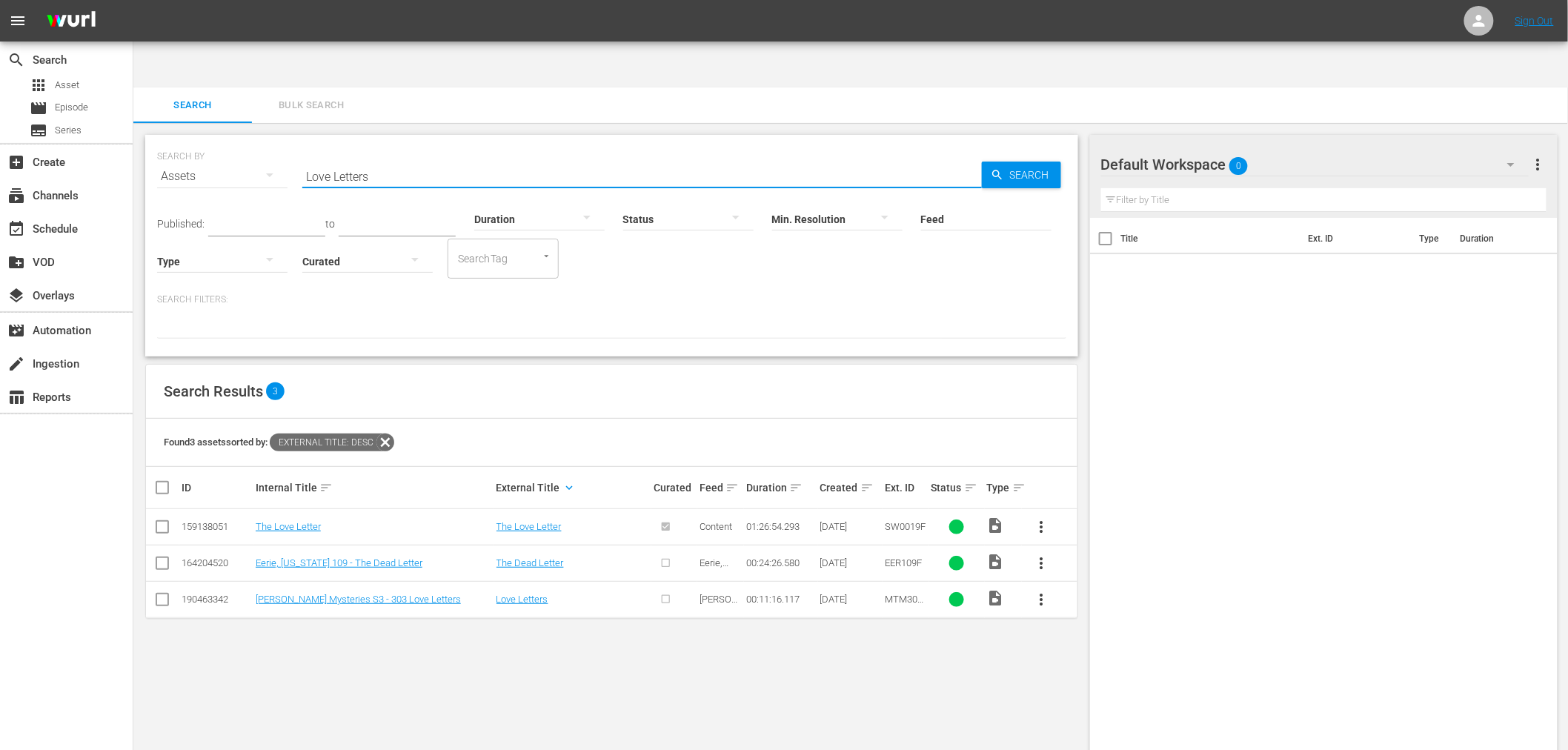
paste input "oy Road"
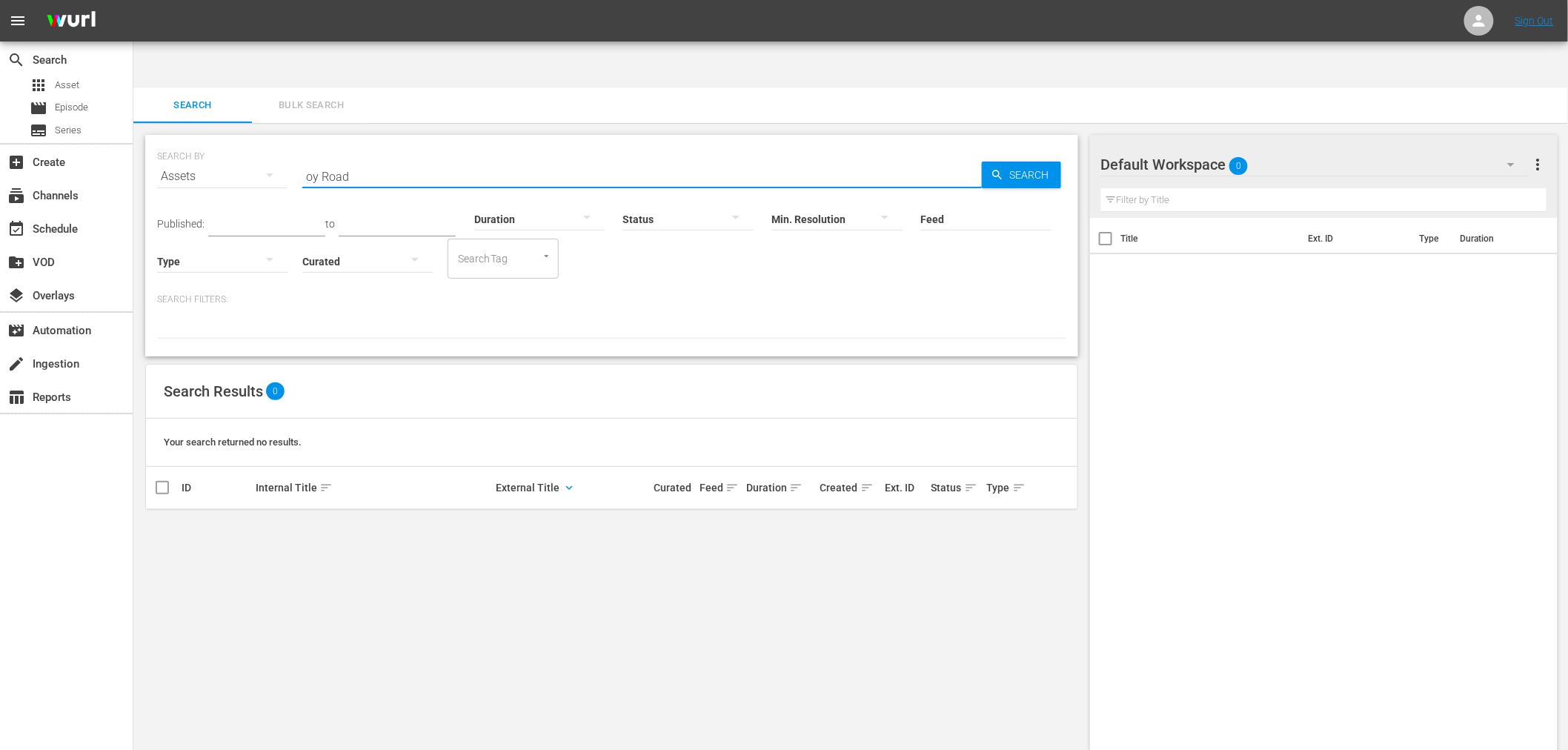
click at [309, 158] on input "oy Road" at bounding box center [642, 176] width 679 height 36
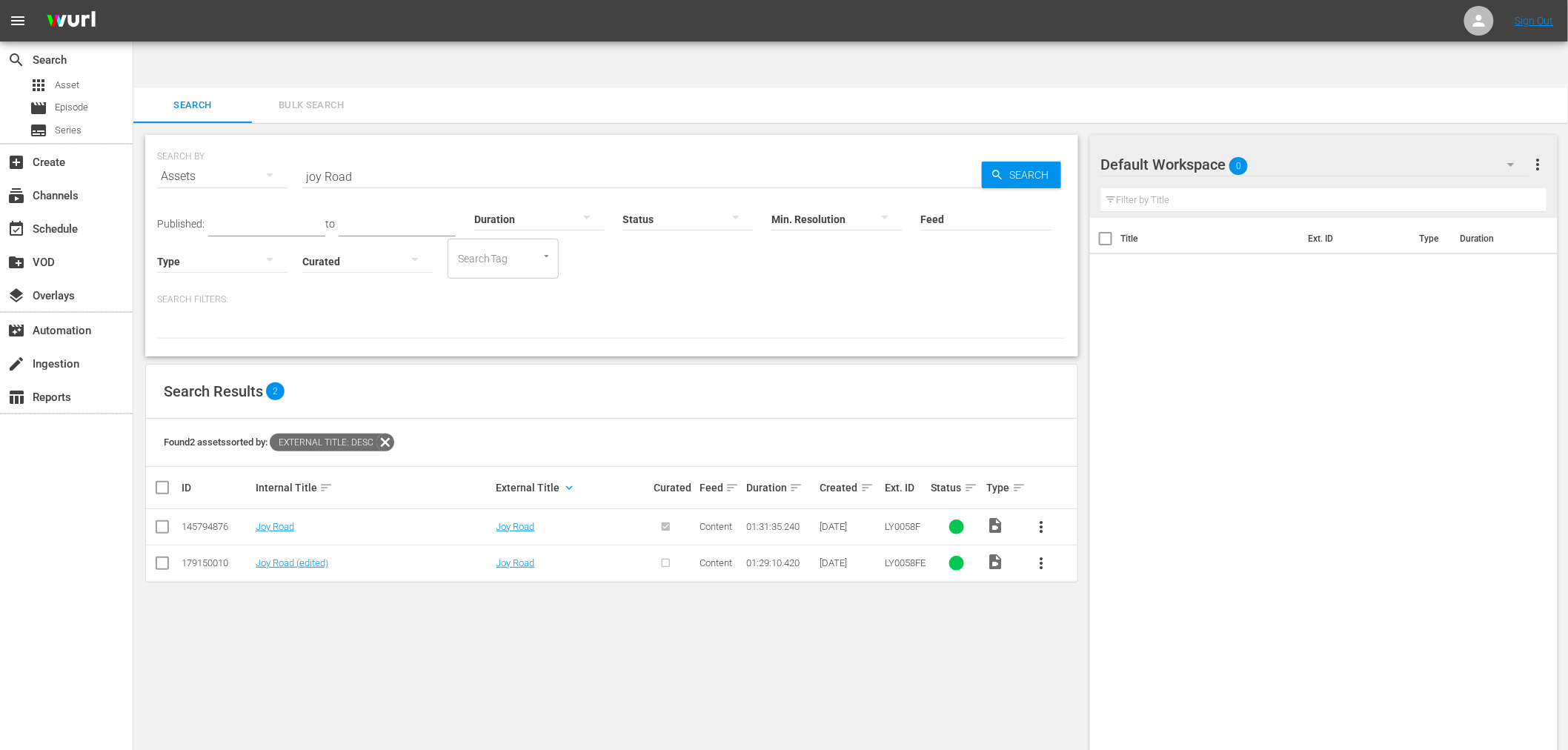
click at [285, 509] on td "Joy Road" at bounding box center [373, 527] width 241 height 37
click at [285, 521] on link "Joy Road" at bounding box center [275, 526] width 38 height 11
click at [281, 557] on link "Joy Road (edited)" at bounding box center [291, 562] width 72 height 11
drag, startPoint x: 356, startPoint y: 127, endPoint x: 297, endPoint y: 132, distance: 59.2
click at [297, 141] on div "SEARCH BY Search By Assets Search ID, Title, Description, Keywords, or Category…" at bounding box center [612, 167] width 909 height 53
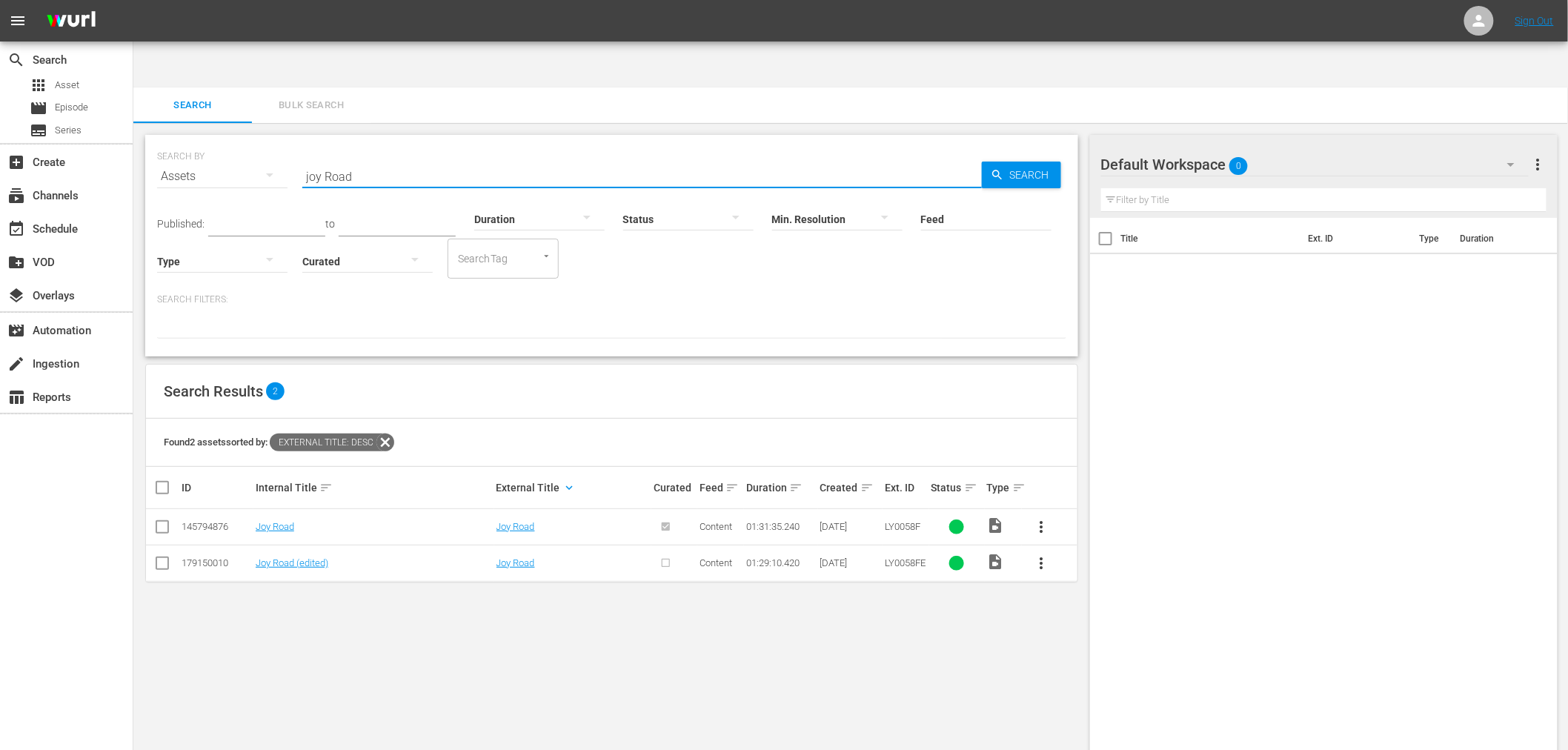
paste input "One Down, Two To Go"
click at [266, 509] on td "One Down, Two To Go" at bounding box center [373, 527] width 241 height 37
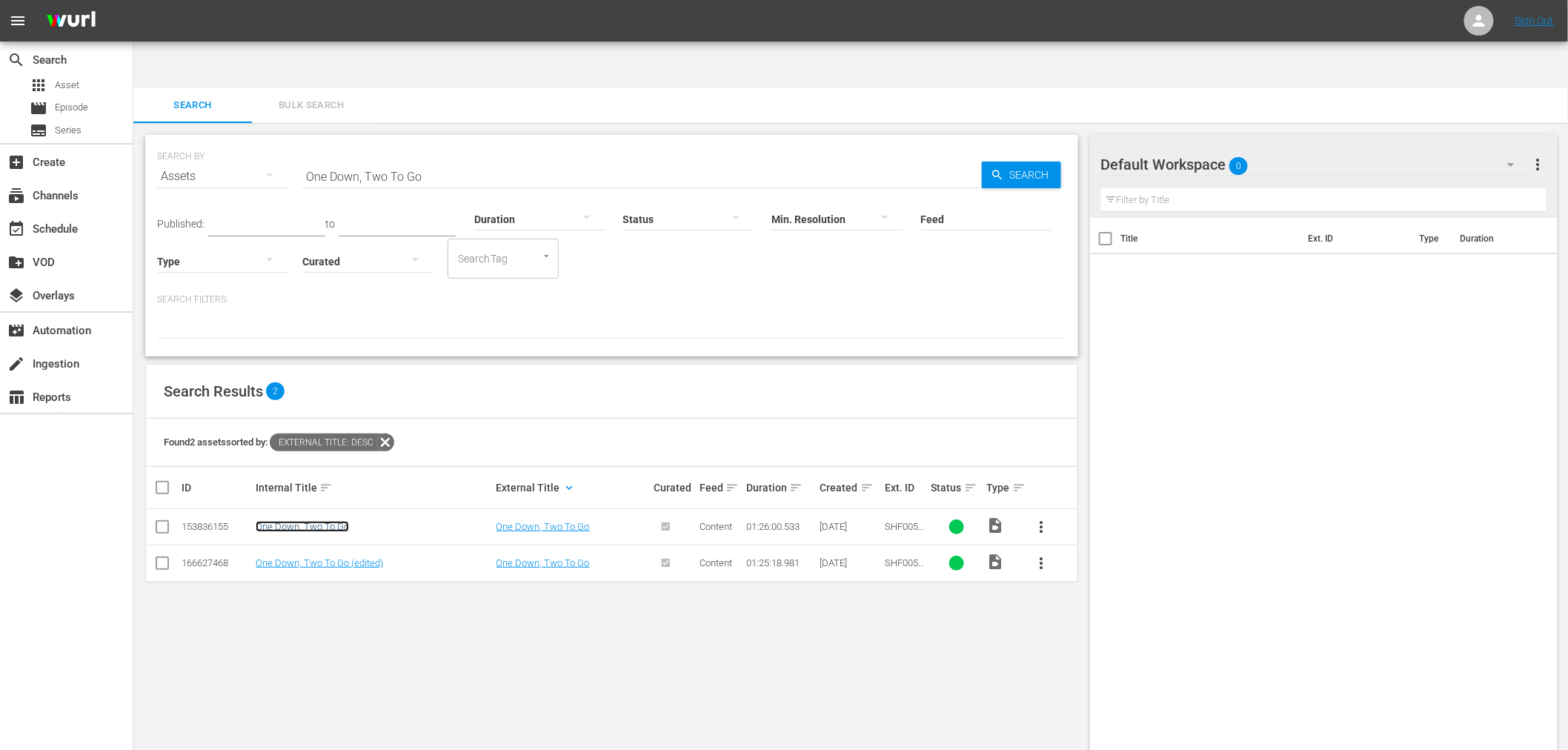
click at [266, 521] on link "One Down, Two To Go" at bounding box center [302, 526] width 93 height 11
click at [261, 557] on link "One Down, Two To Go (edited)" at bounding box center [319, 562] width 127 height 11
drag, startPoint x: 380, startPoint y: 124, endPoint x: 262, endPoint y: 114, distance: 118.4
click at [263, 141] on div "SEARCH BY Search By Assets Search ID, Title, Description, Keywords, or Category…" at bounding box center [612, 167] width 909 height 53
paste input "Protector, The"
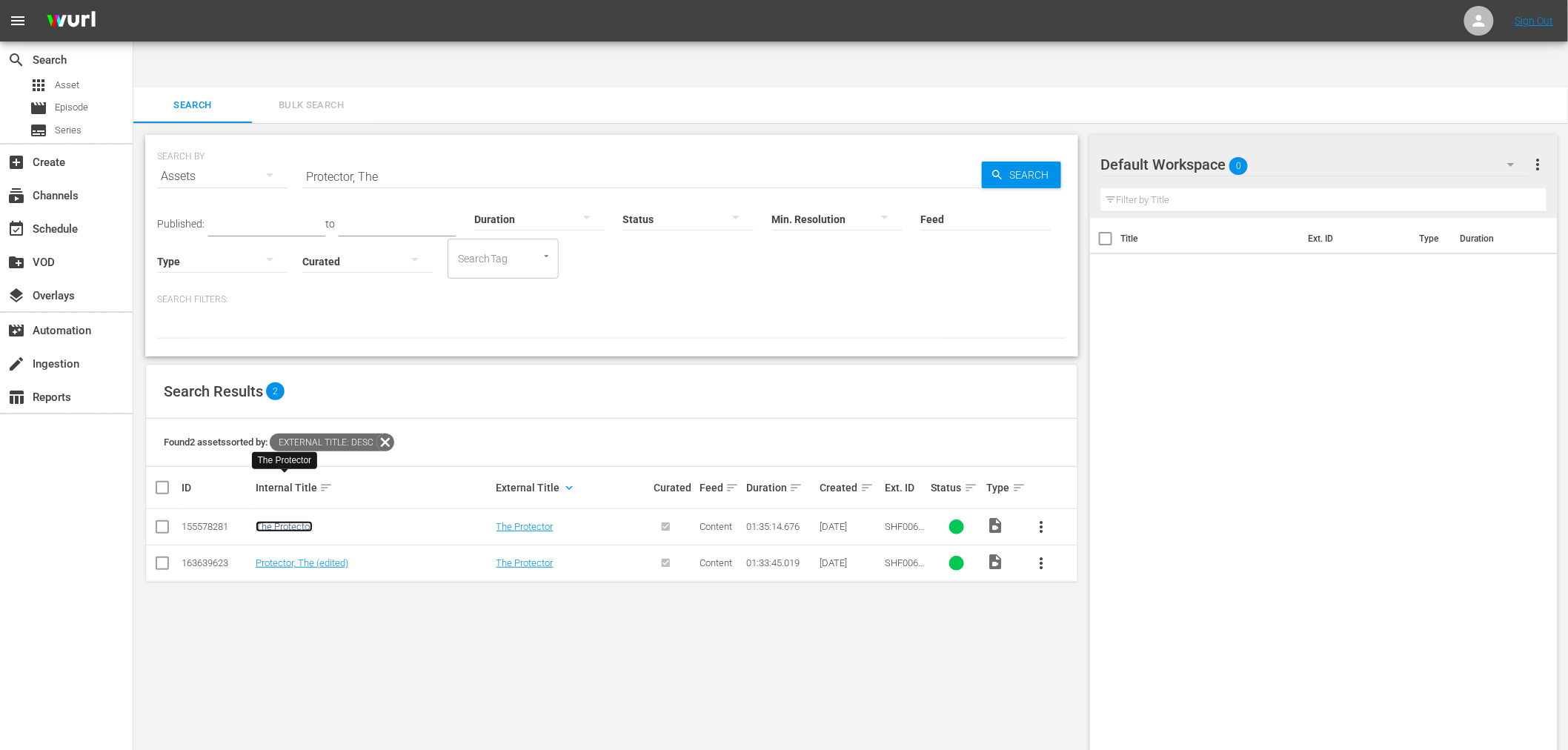
click at [276, 521] on link "The Protector" at bounding box center [284, 526] width 57 height 11
click at [272, 557] on link "Protector, The (edited)" at bounding box center [301, 562] width 92 height 11
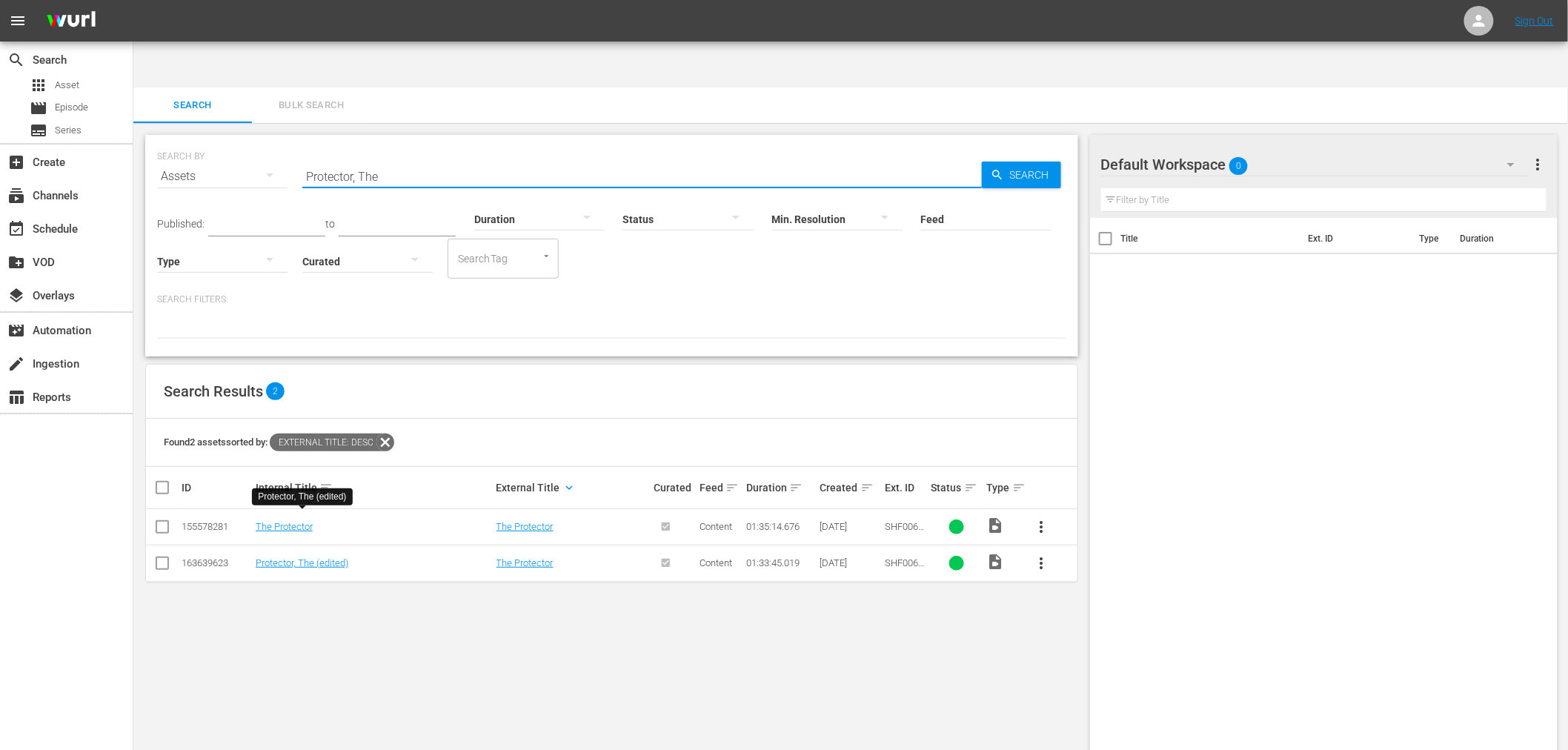
drag, startPoint x: 339, startPoint y: 124, endPoint x: 282, endPoint y: 128, distance: 57.1
click at [289, 141] on div "SEARCH BY Search By Assets Search ID, Title, Description, Keywords, or Category…" at bounding box center [612, 167] width 909 height 53
paste input "Like It Was Yesterday"
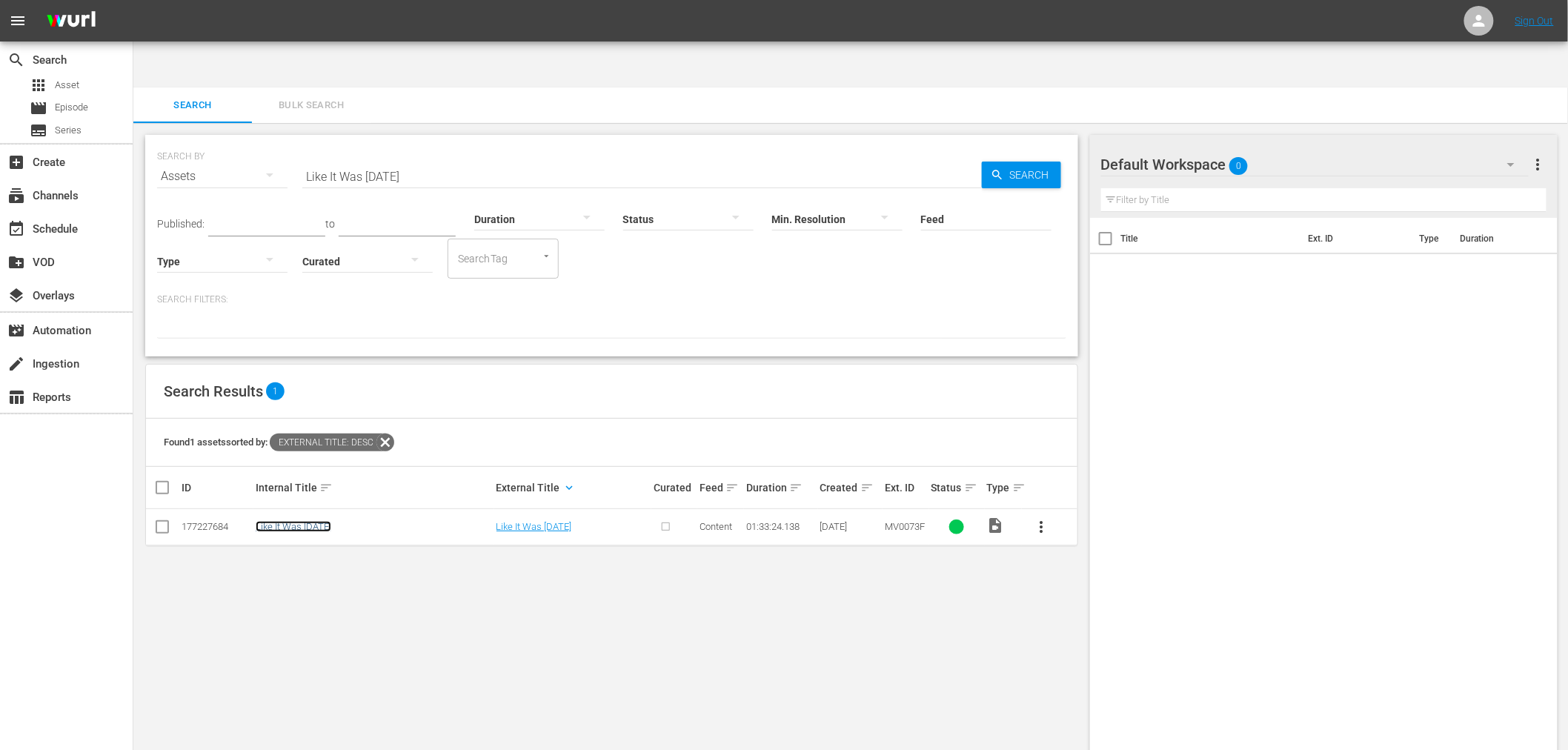
click at [321, 521] on link "Like It Was Yesterday" at bounding box center [293, 526] width 76 height 11
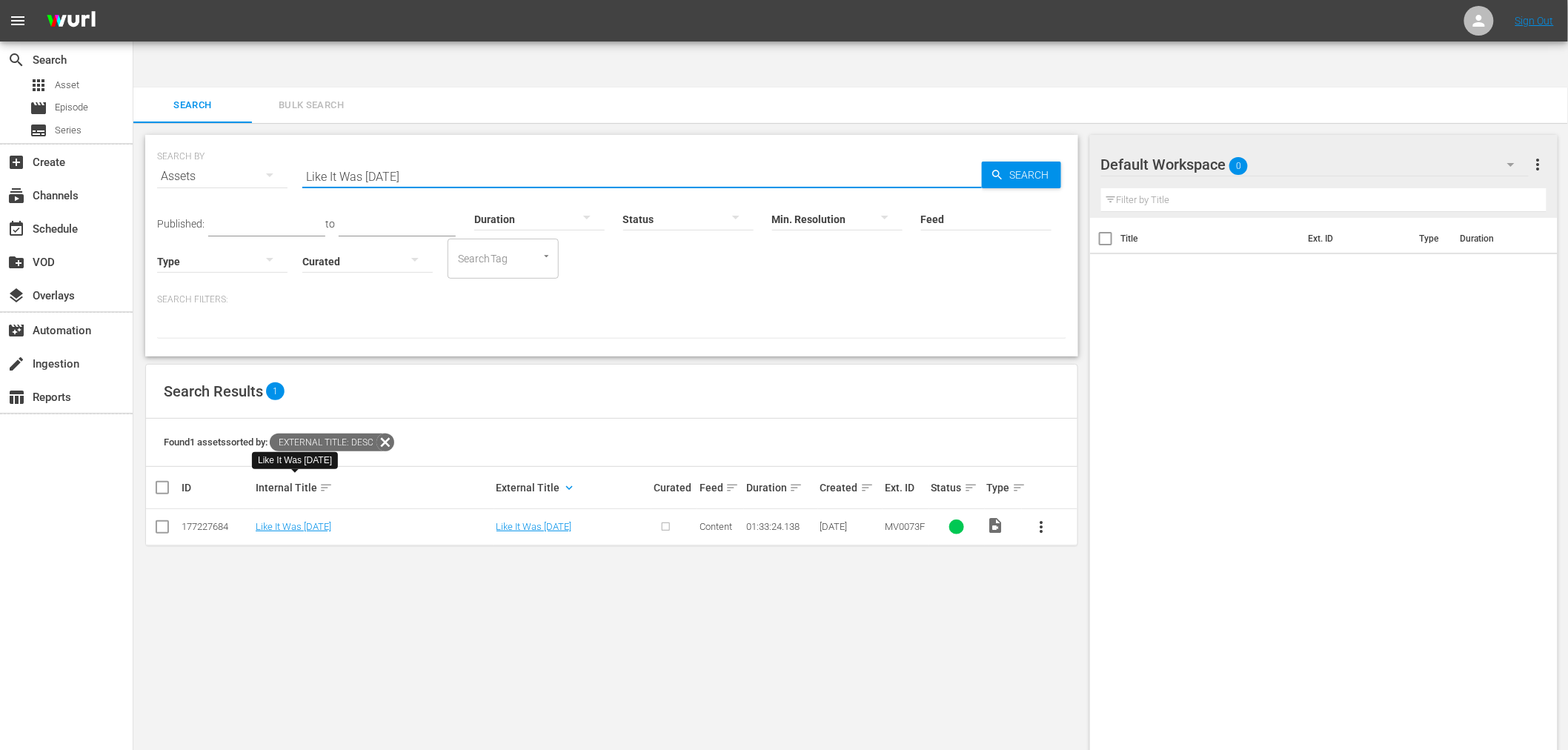
drag, startPoint x: 434, startPoint y: 131, endPoint x: 234, endPoint y: 136, distance: 200.1
click at [239, 141] on div "SEARCH BY Search By Assets Search ID, Title, Description, Keywords, or Category…" at bounding box center [612, 167] width 909 height 53
paste
click at [333, 521] on link "Crippled Masters, The" at bounding box center [301, 526] width 92 height 11
drag, startPoint x: 441, startPoint y: 132, endPoint x: 266, endPoint y: 136, distance: 175.0
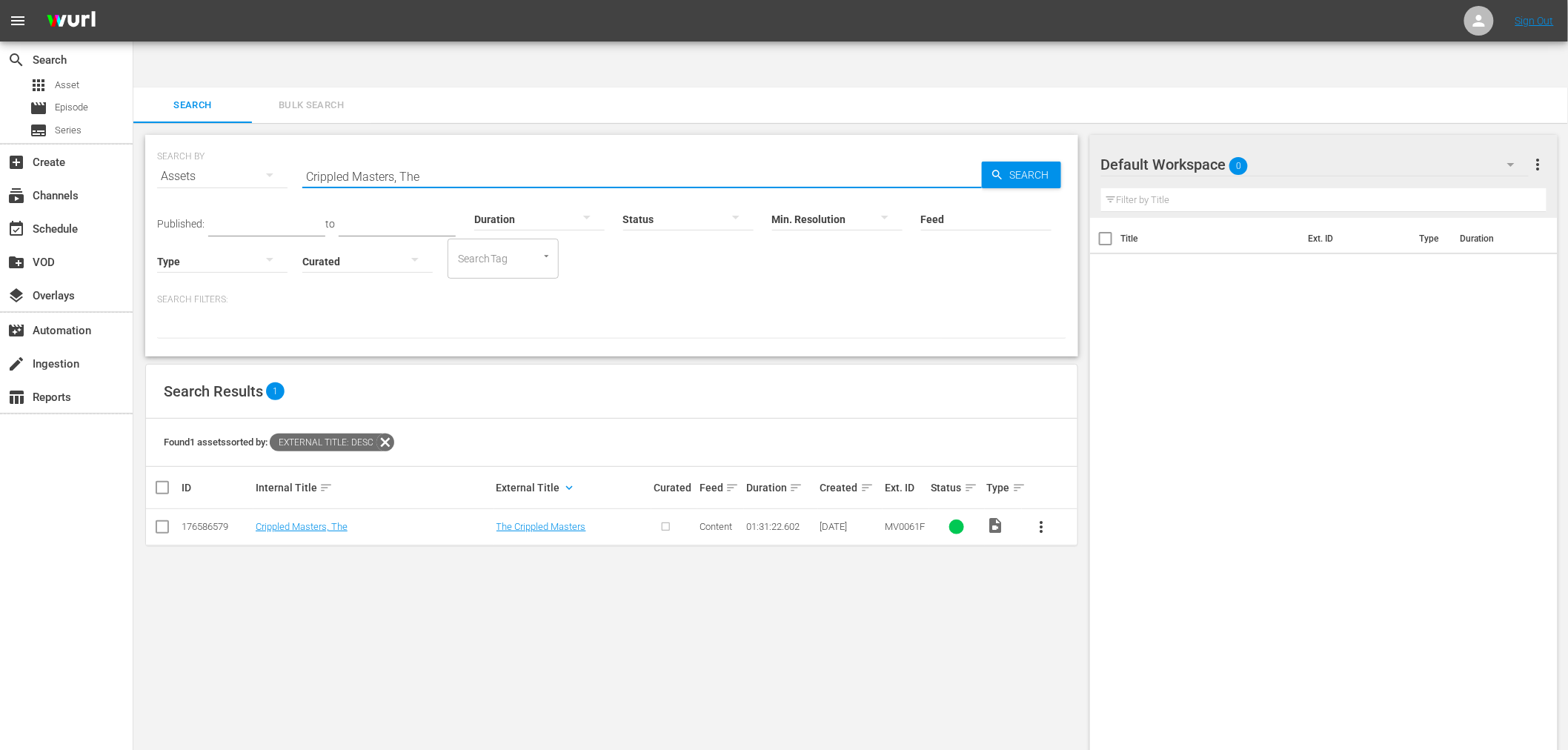
click at [266, 141] on div "SEARCH BY Search By Assets Search ID, Title, Description, Keywords, or Category…" at bounding box center [612, 167] width 909 height 53
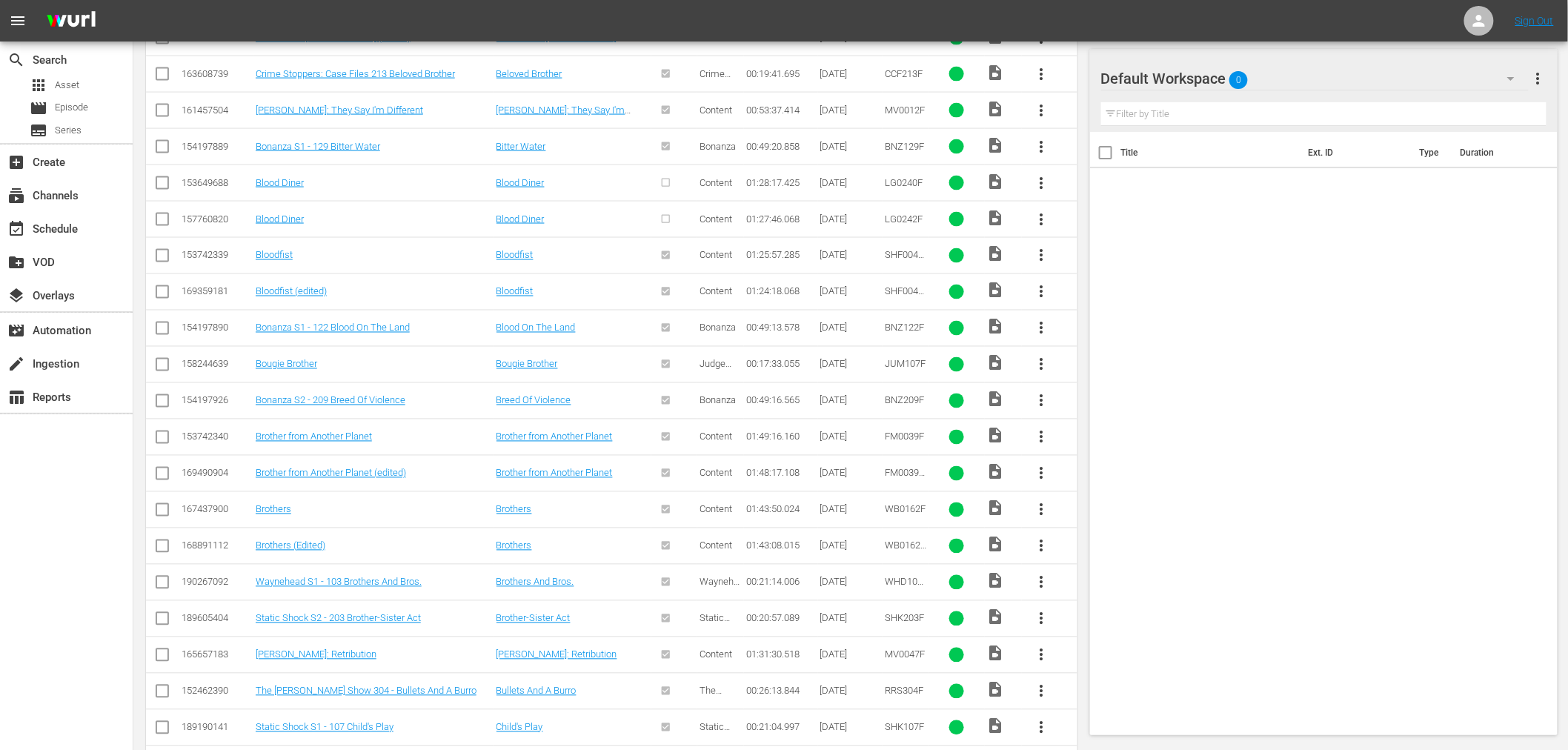
scroll to position [997, 0]
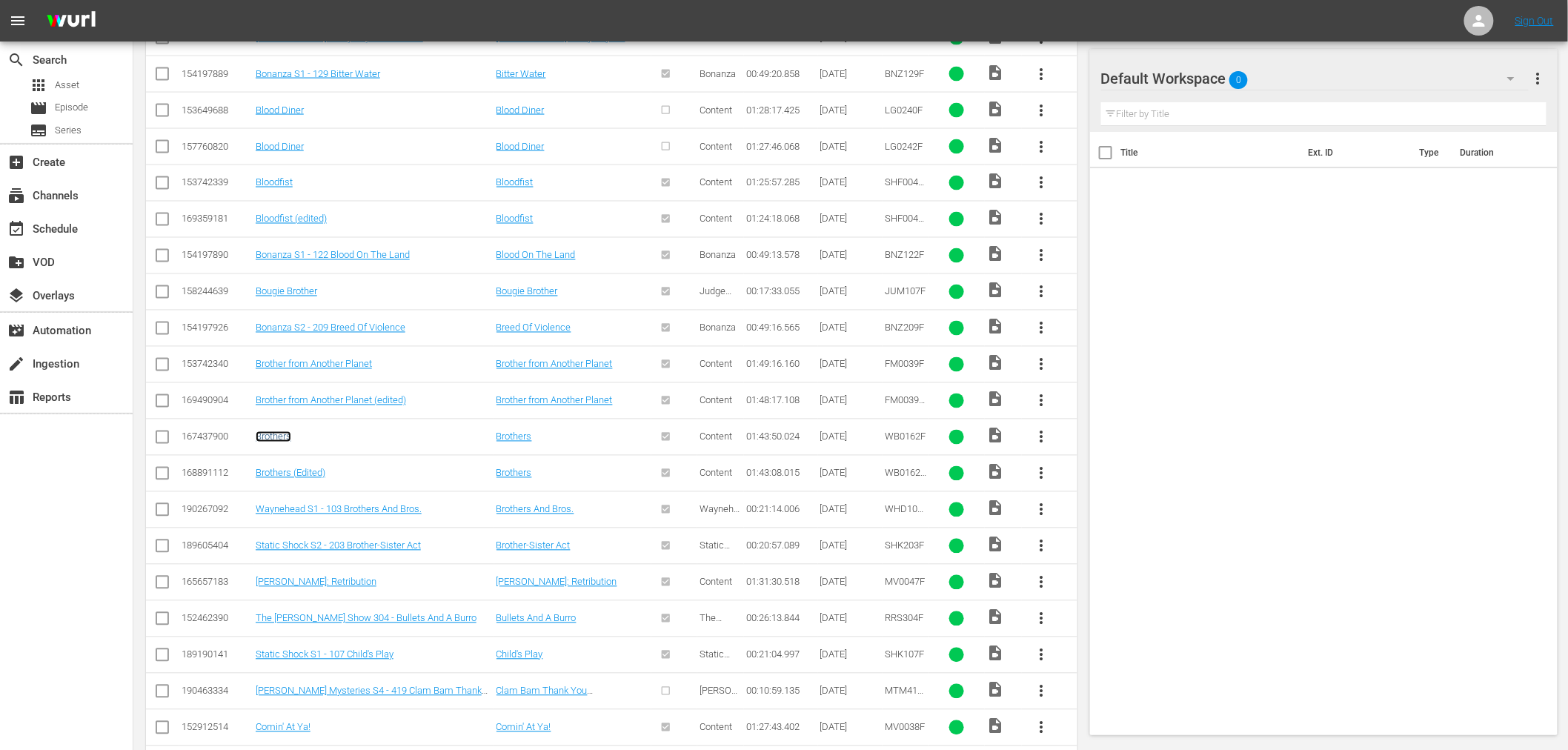
click at [270, 431] on link "Brothers" at bounding box center [273, 436] width 36 height 11
click at [269, 468] on link "Brothers (Edited)" at bounding box center [291, 473] width 70 height 11
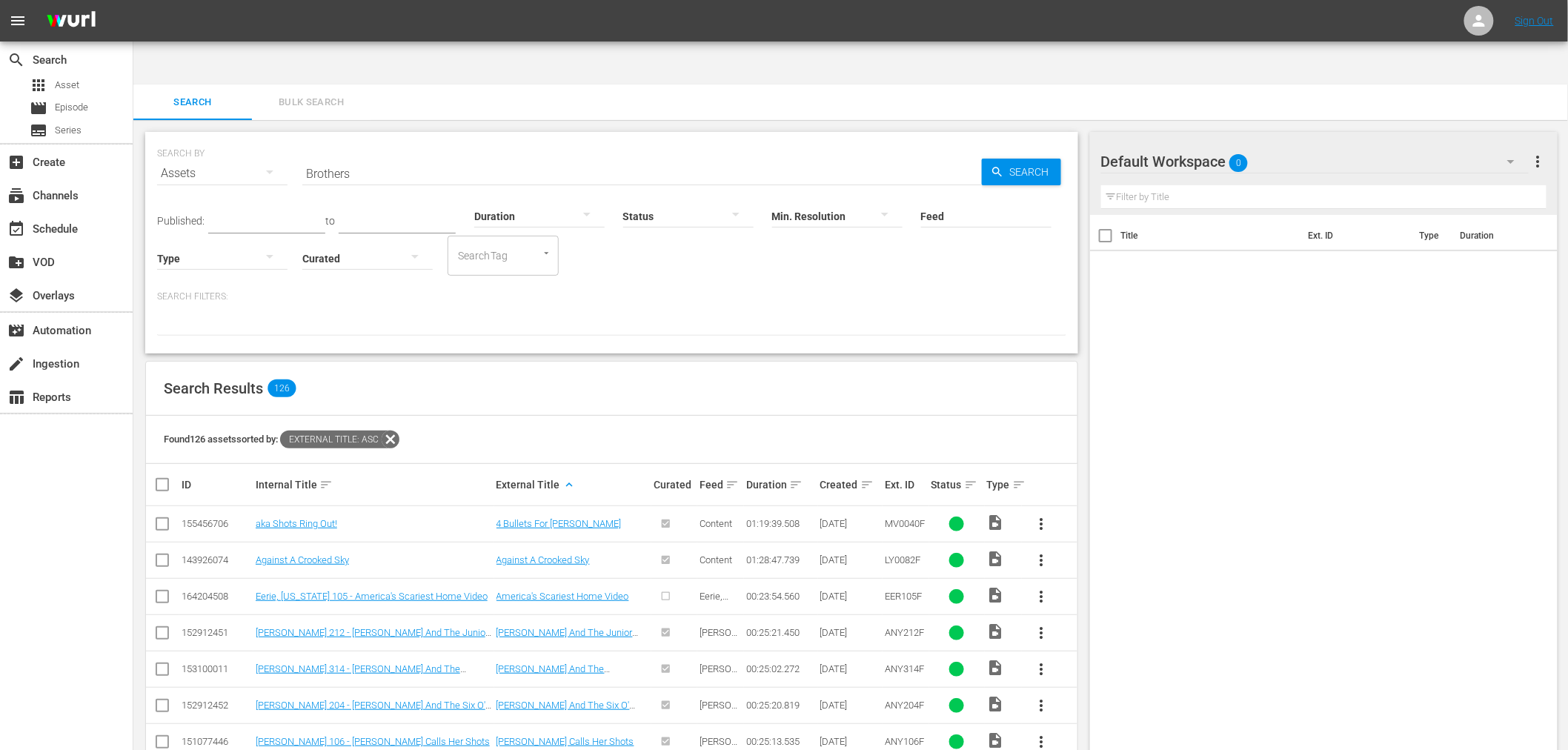
scroll to position [0, 0]
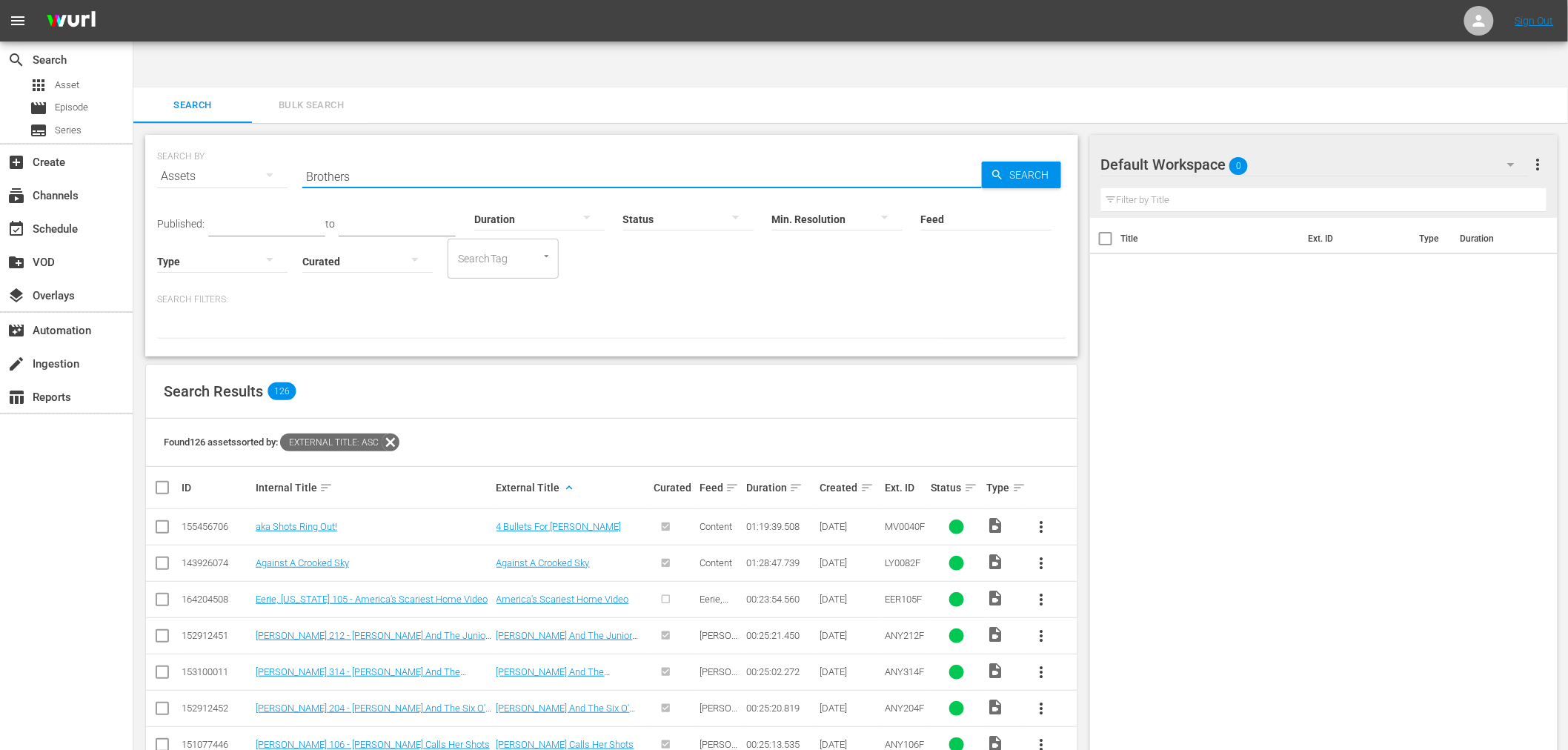
drag, startPoint x: 372, startPoint y: 133, endPoint x: 384, endPoint y: 137, distance: 12.6
click at [372, 158] on input "Brothers" at bounding box center [642, 176] width 679 height 36
drag, startPoint x: 381, startPoint y: 134, endPoint x: 256, endPoint y: 128, distance: 125.1
click at [256, 141] on div "SEARCH BY Search By Assets Search ID, Title, Description, Keywords, or Category…" at bounding box center [612, 167] width 909 height 53
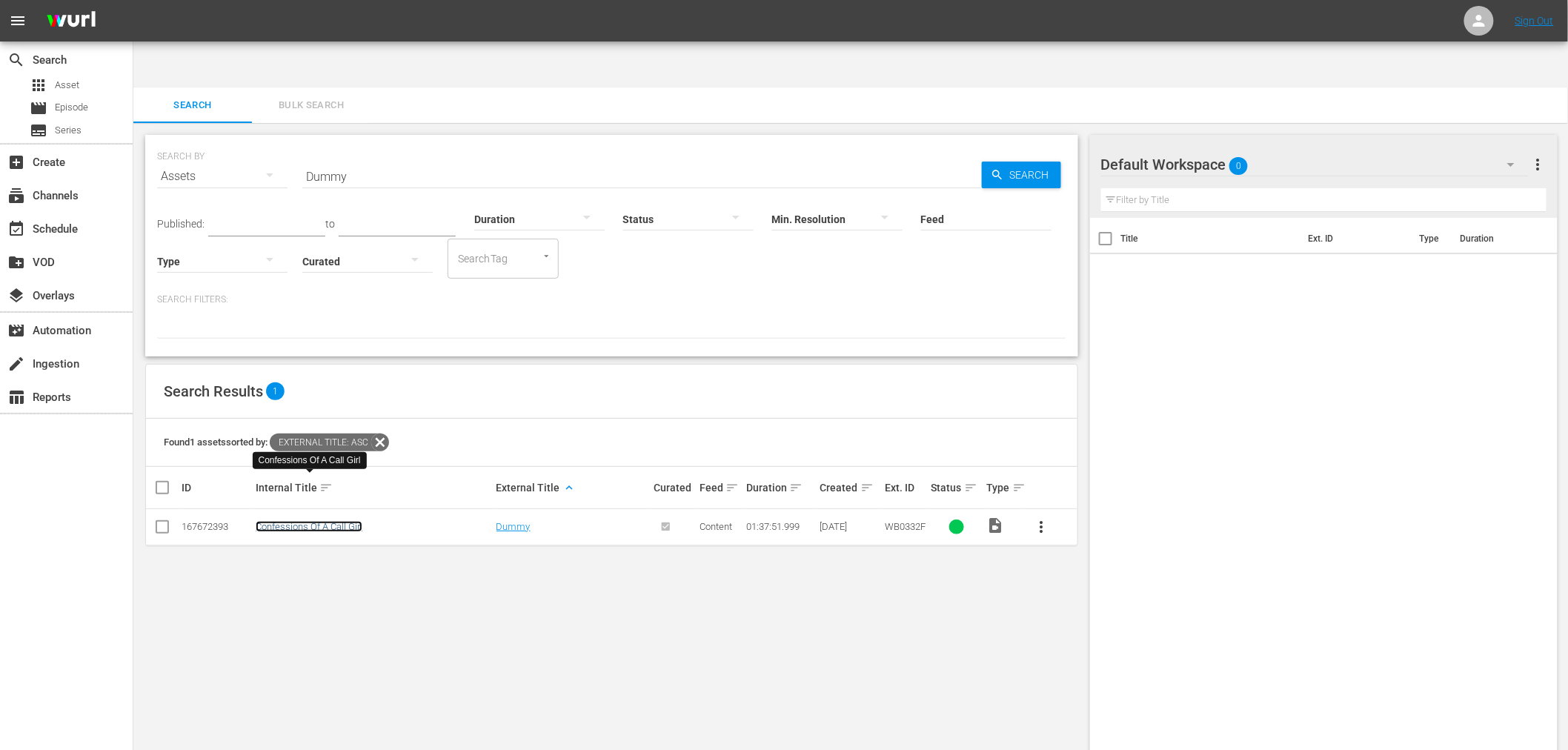
click at [330, 521] on link "Confessions Of A Call Girl" at bounding box center [309, 526] width 107 height 11
drag, startPoint x: 387, startPoint y: 124, endPoint x: 249, endPoint y: 129, distance: 138.1
click at [255, 141] on div "SEARCH BY Search By Assets Search ID, Title, Description, Keywords, or Category…" at bounding box center [612, 167] width 909 height 53
click at [293, 521] on link "aka Awaken Punch" at bounding box center [295, 526] width 79 height 11
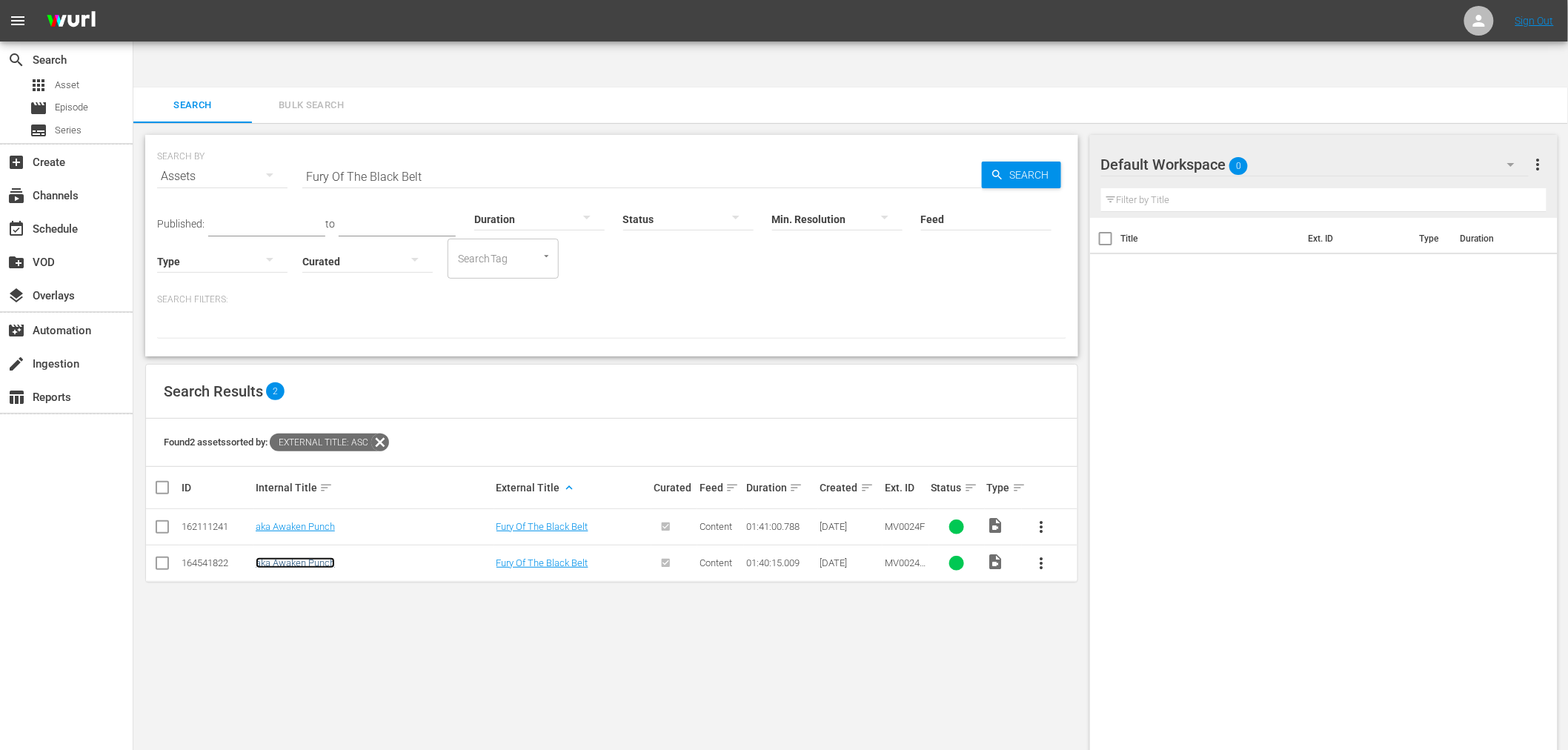
click at [276, 557] on link "aka Awaken Punch" at bounding box center [295, 562] width 79 height 11
drag, startPoint x: 344, startPoint y: 130, endPoint x: 216, endPoint y: 127, distance: 128.0
click at [216, 141] on div "SEARCH BY Search By Assets Search ID, Title, Description, Keywords, or Category…" at bounding box center [612, 167] width 909 height 53
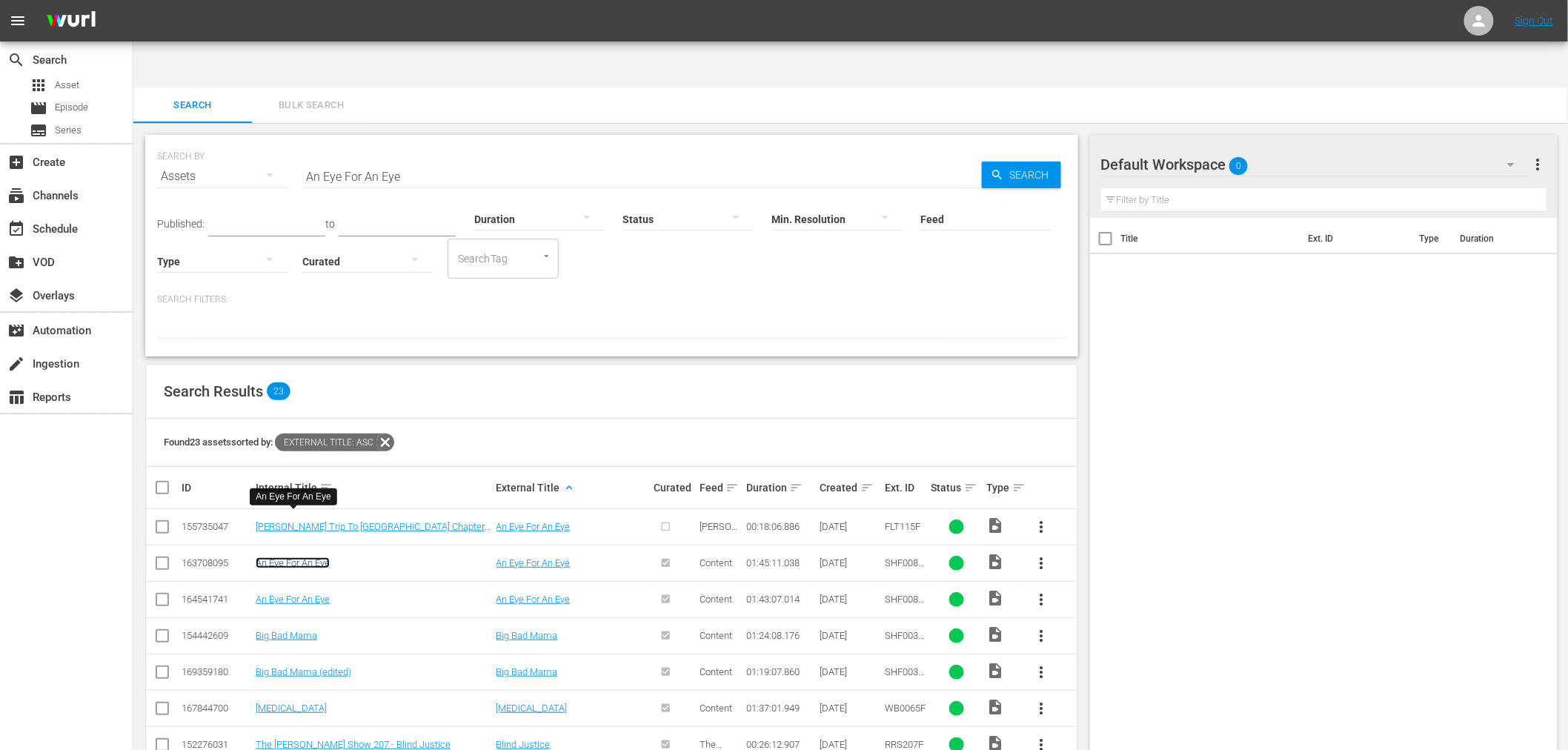
click at [321, 557] on link "An Eye For An Eye" at bounding box center [292, 562] width 74 height 11
click at [313, 594] on link "An Eye For An Eye" at bounding box center [292, 599] width 74 height 11
drag, startPoint x: 427, startPoint y: 122, endPoint x: 283, endPoint y: 120, distance: 144.0
click at [283, 141] on div "SEARCH BY Search By Assets Search ID, Title, Description, Keywords, or Category…" at bounding box center [612, 167] width 909 height 53
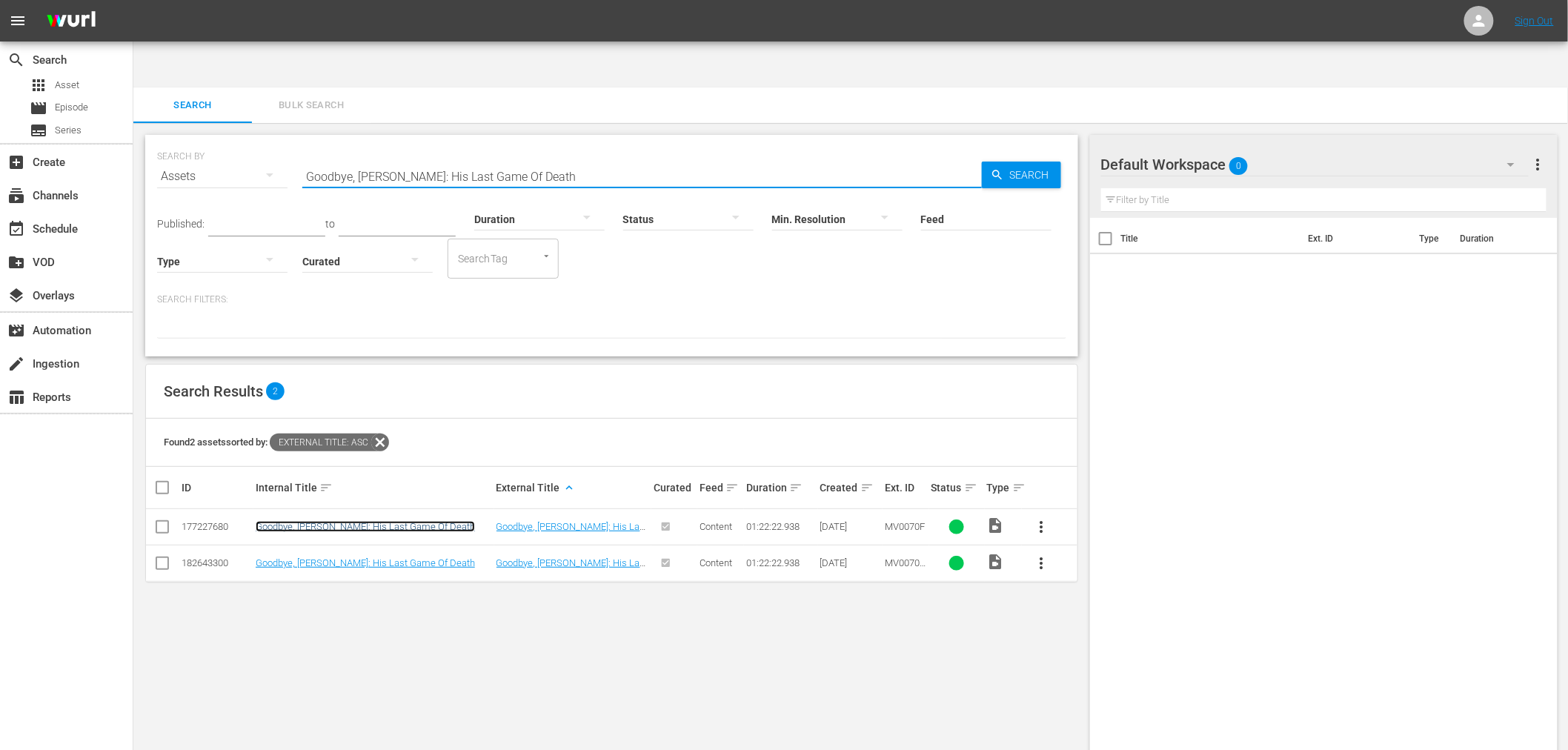
click at [396, 521] on link "Goodbye, Bruce Lee: His Last Game Of Death" at bounding box center [365, 526] width 219 height 11
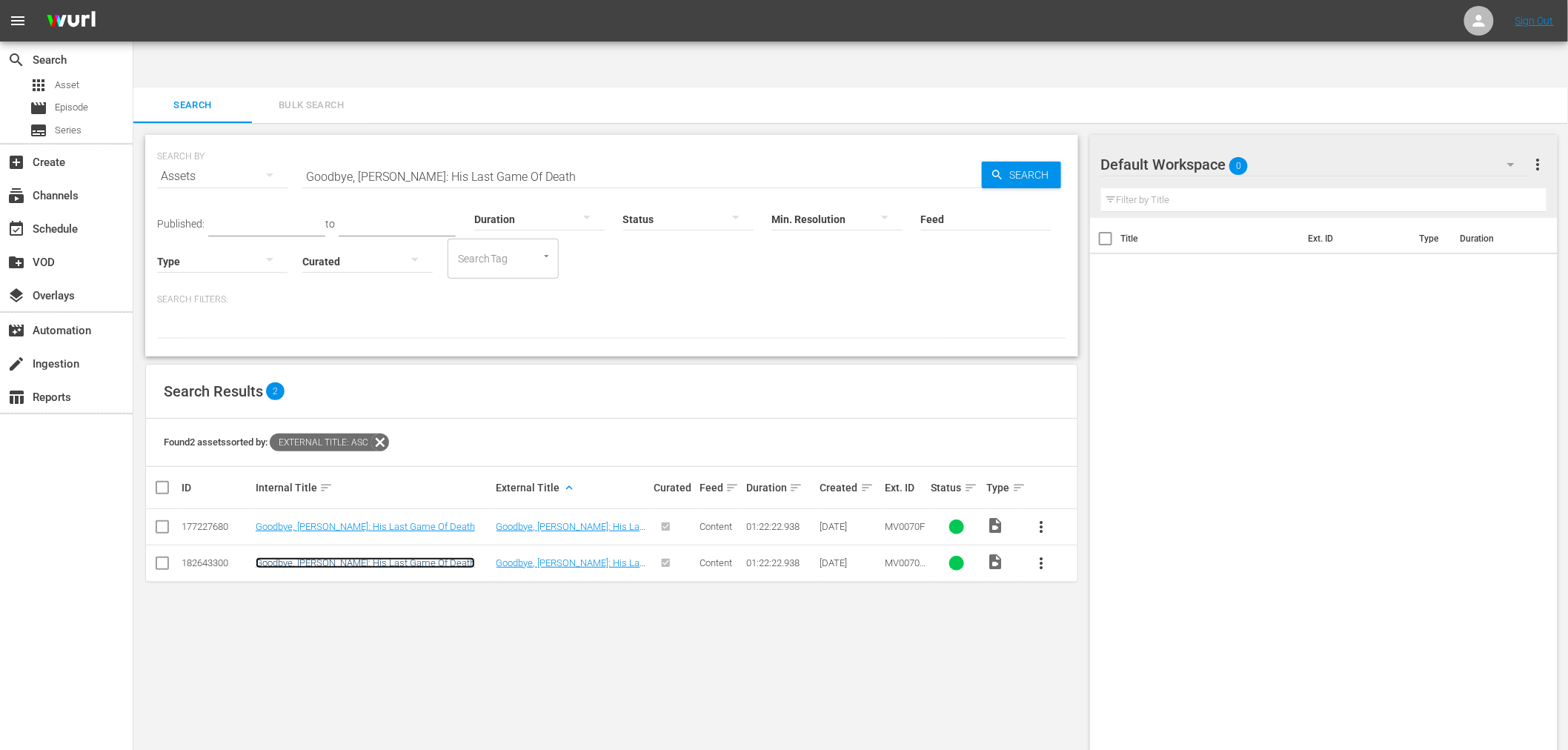
click at [387, 557] on link "Goodbye, Bruce Lee: His Last Game Of Death" at bounding box center [365, 562] width 219 height 11
click at [397, 158] on input "Goodbye, Bruce Lee: His Last Game Of Death" at bounding box center [642, 176] width 679 height 36
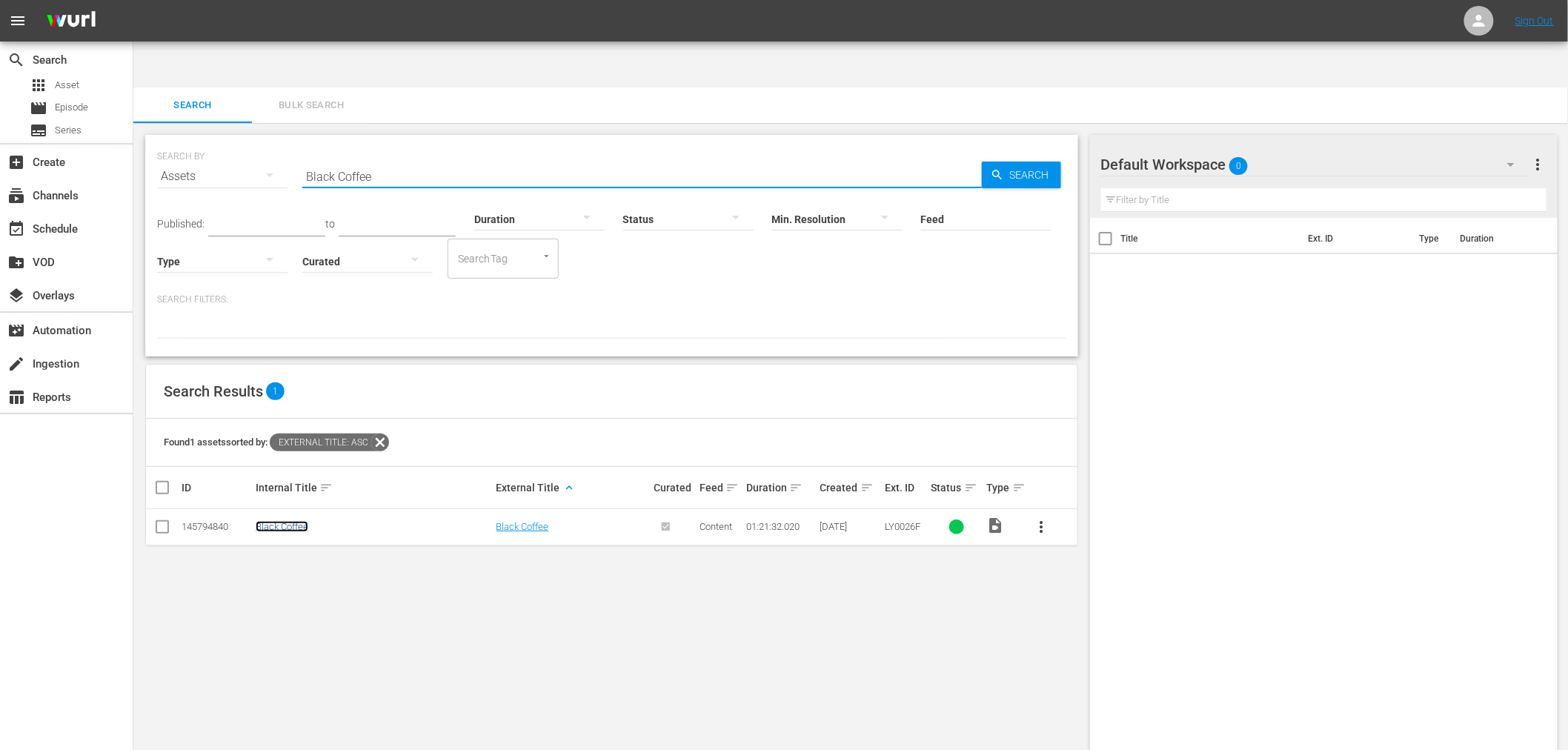
click at [279, 521] on link "Black Coffee" at bounding box center [281, 526] width 52 height 11
drag, startPoint x: 321, startPoint y: 127, endPoint x: 251, endPoint y: 125, distance: 70.0
click at [252, 141] on div "SEARCH BY Search By Assets Search ID, Title, Description, Keywords, or Category…" at bounding box center [612, 167] width 909 height 53
click at [299, 521] on link "Black Spring Break" at bounding box center [294, 526] width 77 height 11
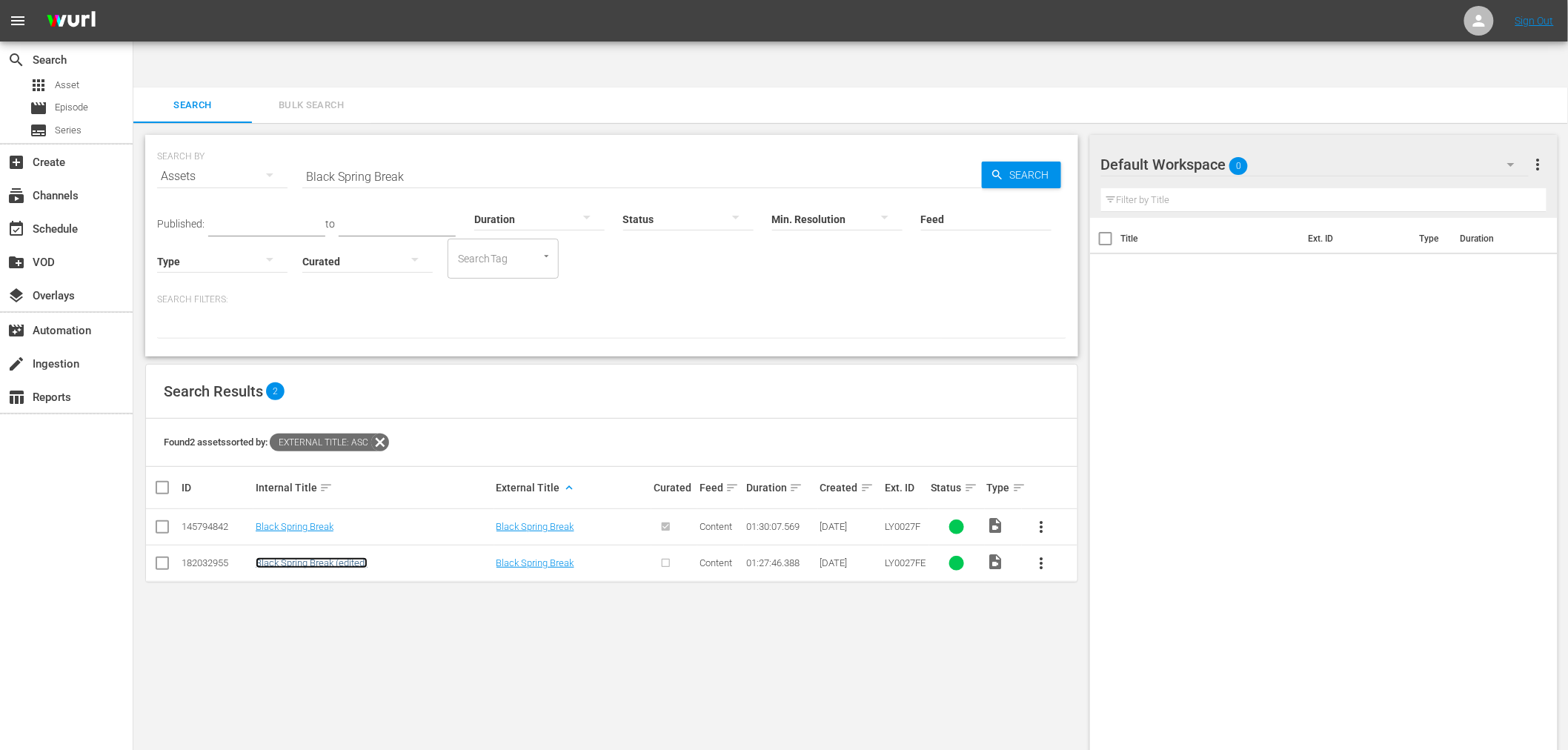
click at [295, 557] on link "Black Spring Break (edited)" at bounding box center [311, 562] width 112 height 11
drag, startPoint x: 411, startPoint y: 122, endPoint x: 311, endPoint y: 123, distance: 100.0
click at [311, 158] on input "Black Spring Break" at bounding box center [642, 176] width 679 height 36
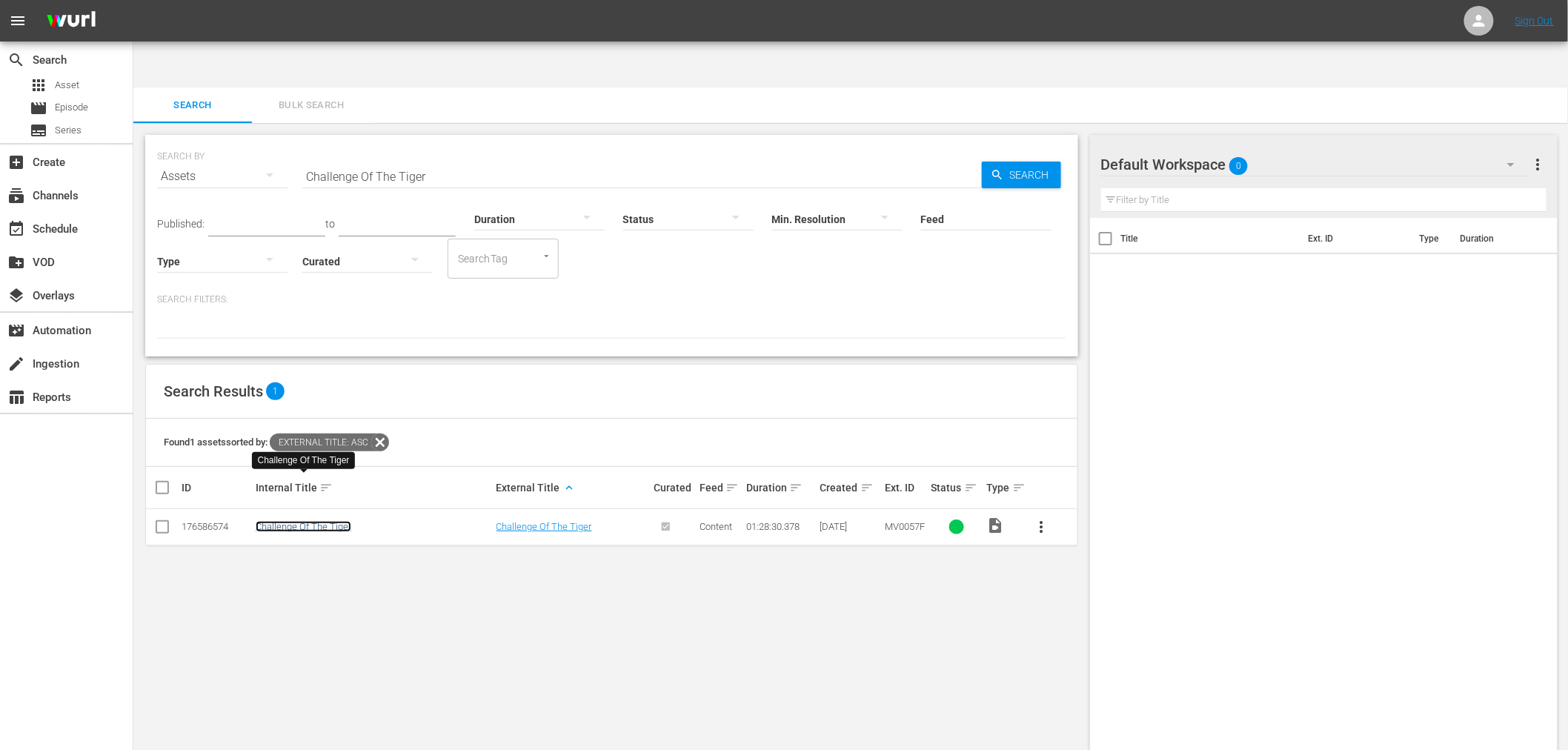
click at [306, 521] on link "Challenge Of The Tiger" at bounding box center [303, 526] width 96 height 11
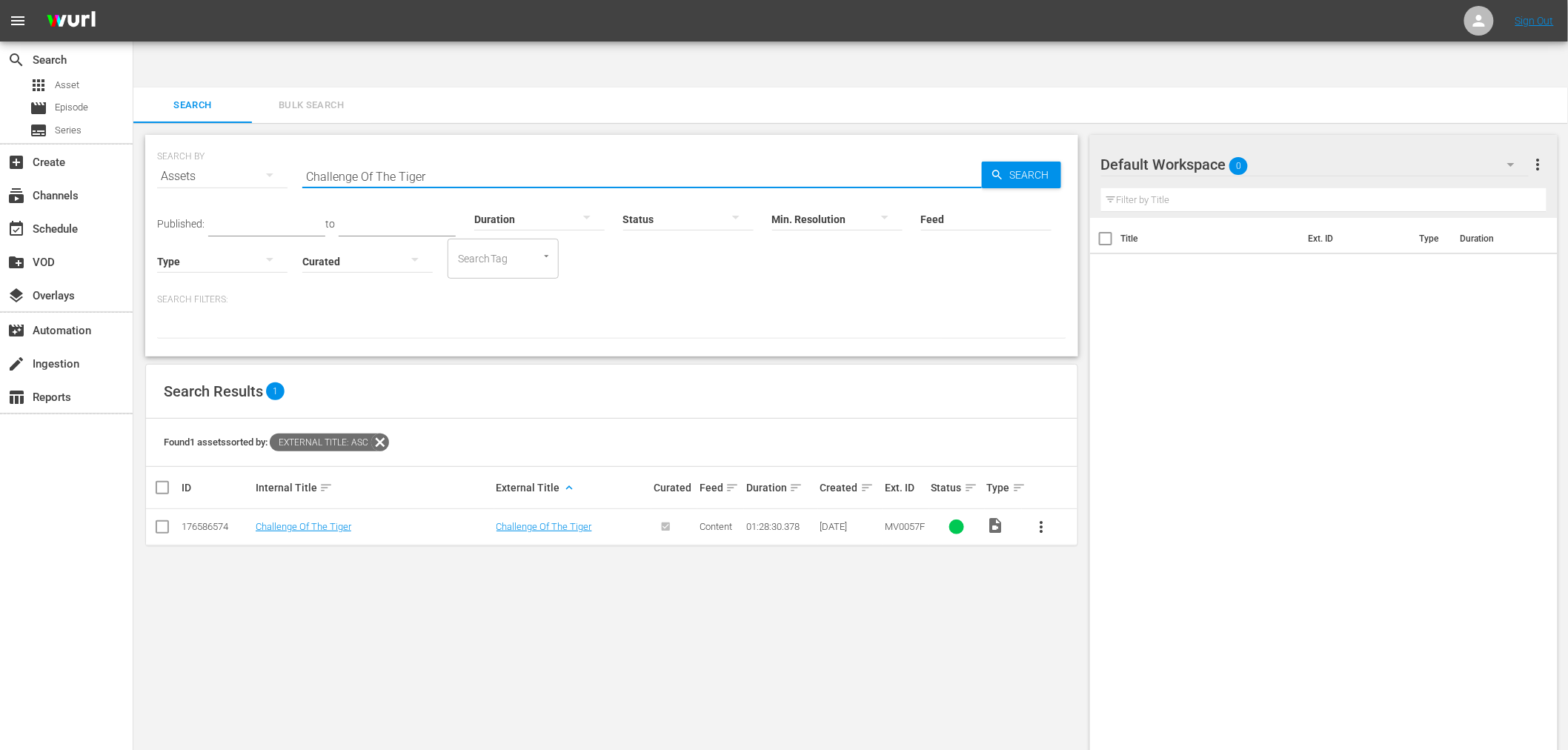
drag, startPoint x: 446, startPoint y: 126, endPoint x: 275, endPoint y: 122, distance: 171.0
click at [275, 141] on div "SEARCH BY Search By Assets Search ID, Title, Description, Keywords, or Category…" at bounding box center [612, 167] width 909 height 53
click at [313, 521] on link "Mardi Gras Reunion" at bounding box center [287, 526] width 64 height 11
drag, startPoint x: 431, startPoint y: 122, endPoint x: 226, endPoint y: 104, distance: 205.8
click at [256, 141] on div "SEARCH BY Search By Assets Search ID, Title, Description, Keywords, or Category…" at bounding box center [612, 167] width 909 height 53
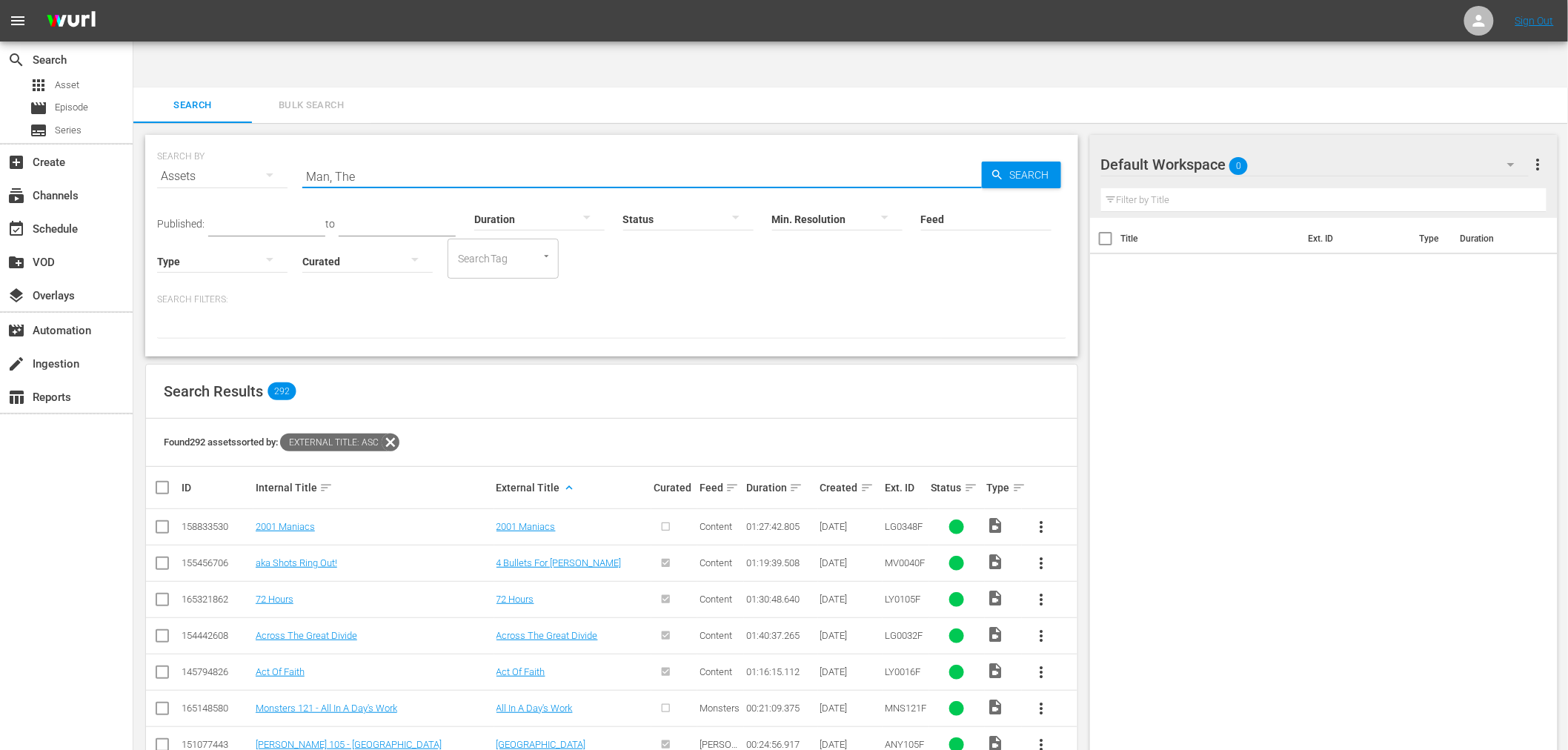
drag, startPoint x: 380, startPoint y: 112, endPoint x: 267, endPoint y: 129, distance: 114.3
click at [267, 141] on div "SEARCH BY Search By Assets Search ID, Title, Description, Keywords, or Category…" at bounding box center [612, 167] width 909 height 53
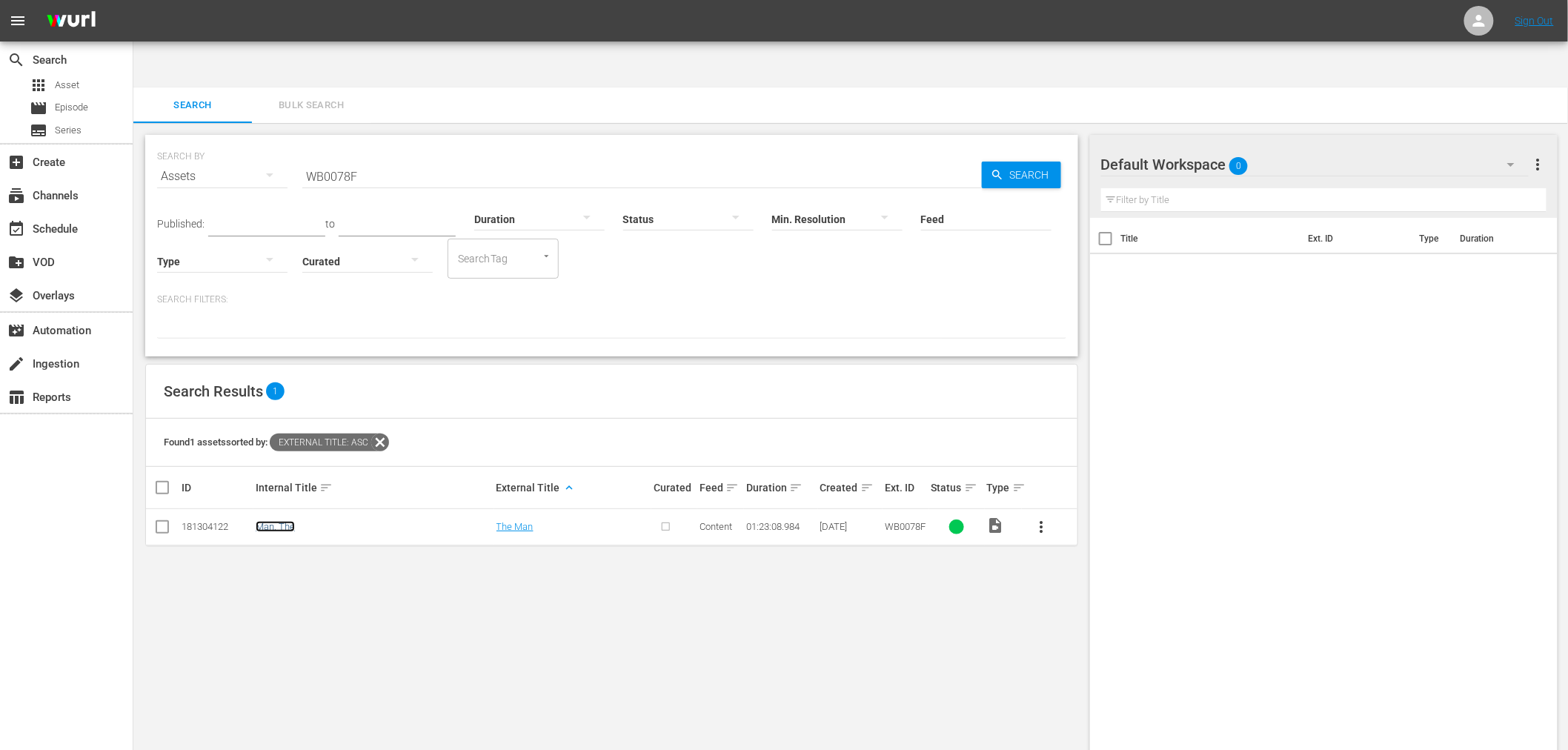
click at [281, 521] on link "Man, The" at bounding box center [275, 526] width 39 height 11
drag, startPoint x: 384, startPoint y: 134, endPoint x: 283, endPoint y: 106, distance: 104.8
click at [257, 141] on div "SEARCH BY Search By Assets Search ID, Title, Description, Keywords, or Category…" at bounding box center [612, 167] width 909 height 53
click at [297, 521] on link "Fighting Black Kings" at bounding box center [297, 526] width 84 height 11
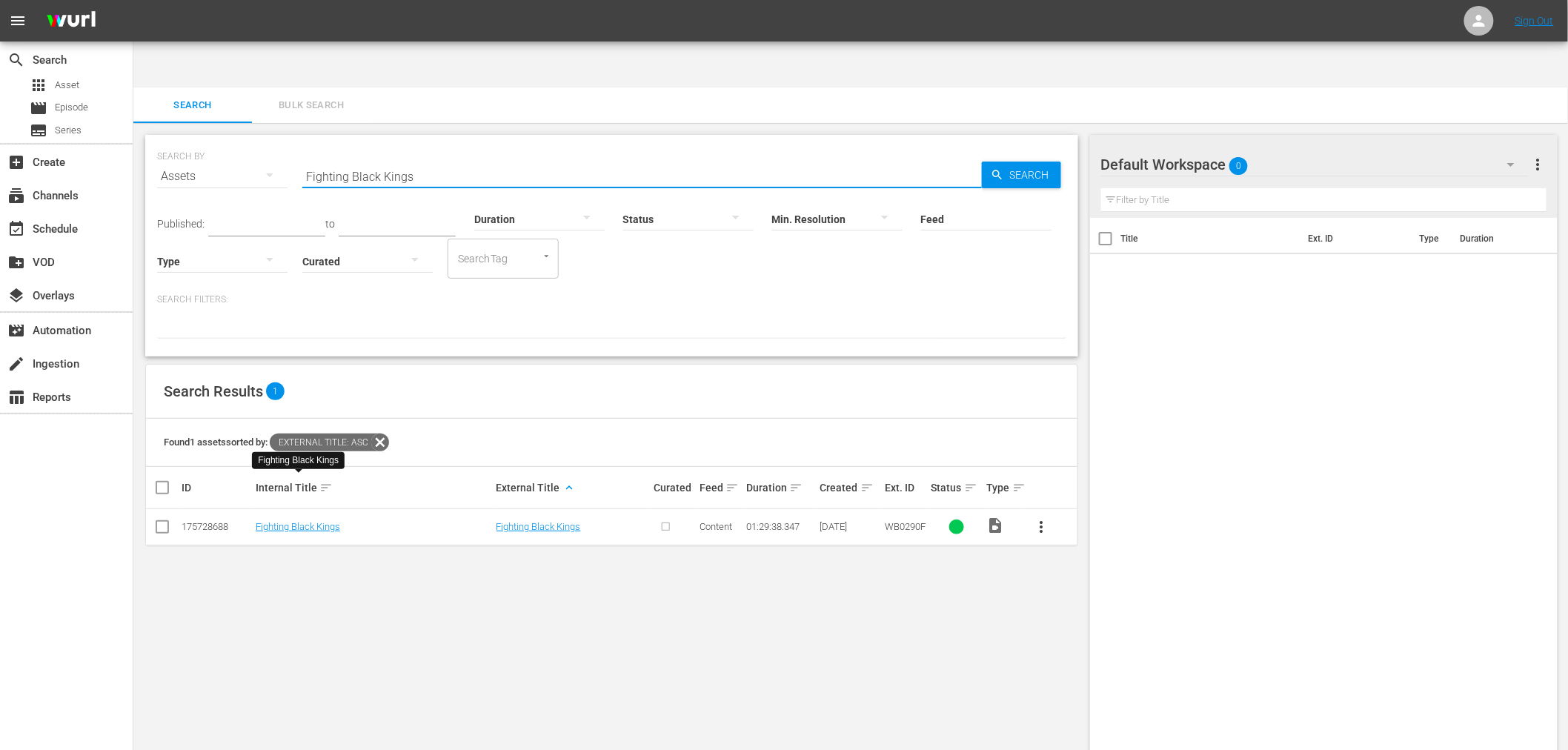
drag, startPoint x: 434, startPoint y: 134, endPoint x: 262, endPoint y: 132, distance: 172.0
click at [272, 141] on div "SEARCH BY Search By Assets Search ID, Title, Description, Keywords, or Category…" at bounding box center [612, 167] width 909 height 53
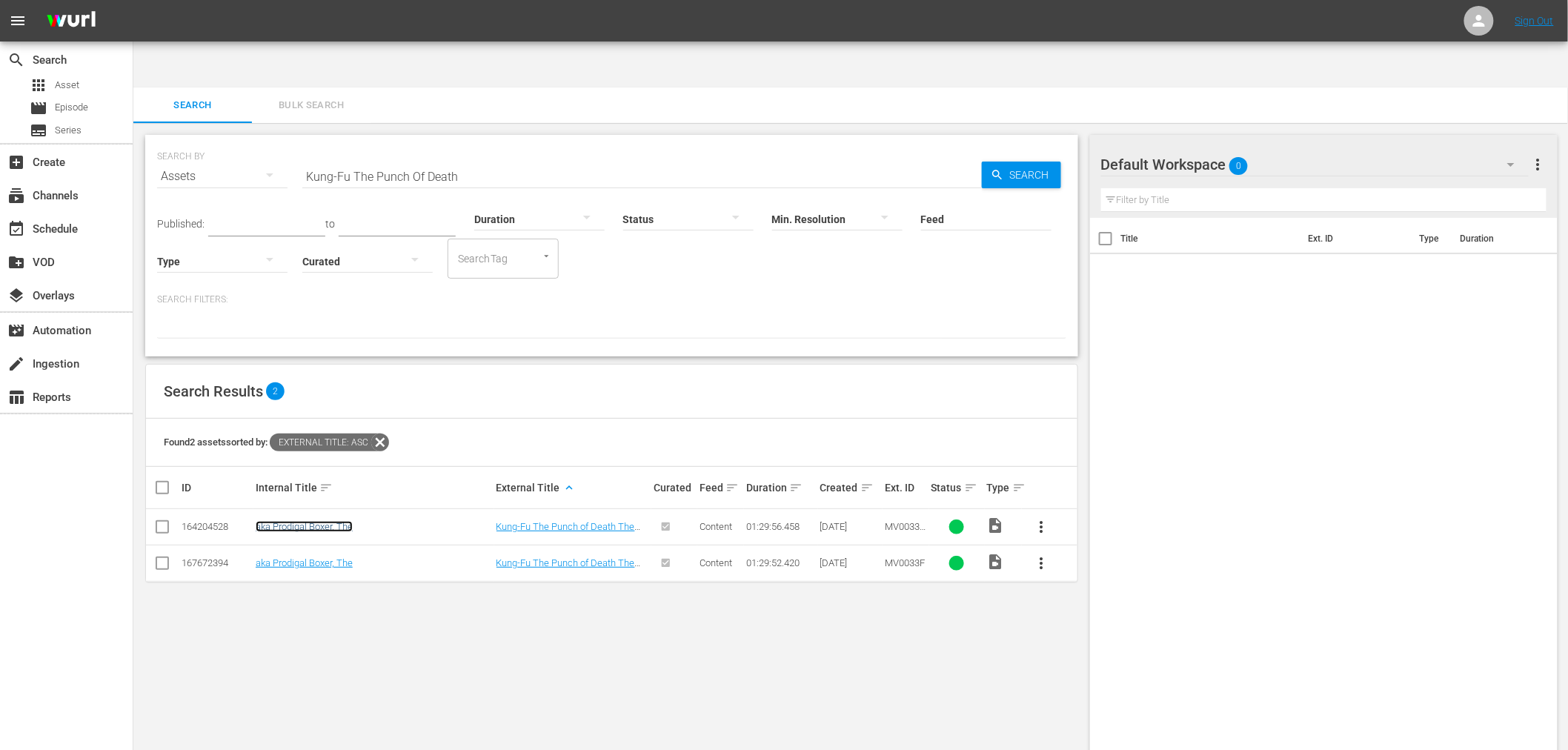
click at [339, 521] on link "aka Prodigal Boxer, The" at bounding box center [304, 526] width 97 height 11
click at [330, 544] on td "aka Prodigal Boxer, The" at bounding box center [373, 563] width 241 height 37
click at [330, 557] on link "aka Prodigal Boxer, The" at bounding box center [304, 562] width 97 height 11
drag, startPoint x: 488, startPoint y: 124, endPoint x: 216, endPoint y: 144, distance: 272.7
click at [216, 144] on div "SEARCH BY Search By Assets Search ID, Title, Description, Keywords, or Category…" at bounding box center [612, 167] width 909 height 53
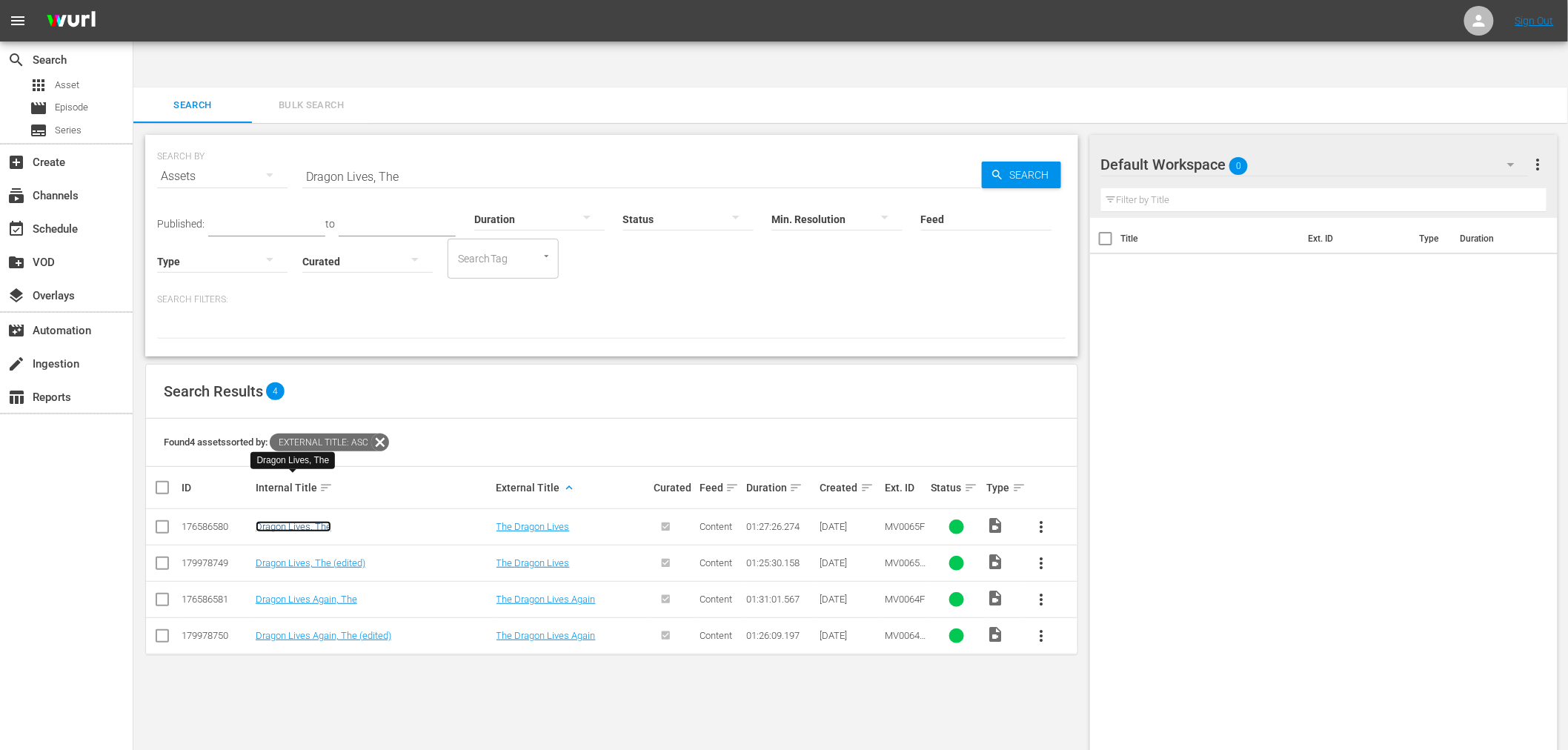
click at [265, 521] on link "Dragon Lives, The" at bounding box center [293, 526] width 76 height 11
click at [266, 557] on link "Dragon Lives, The (edited)" at bounding box center [311, 562] width 110 height 11
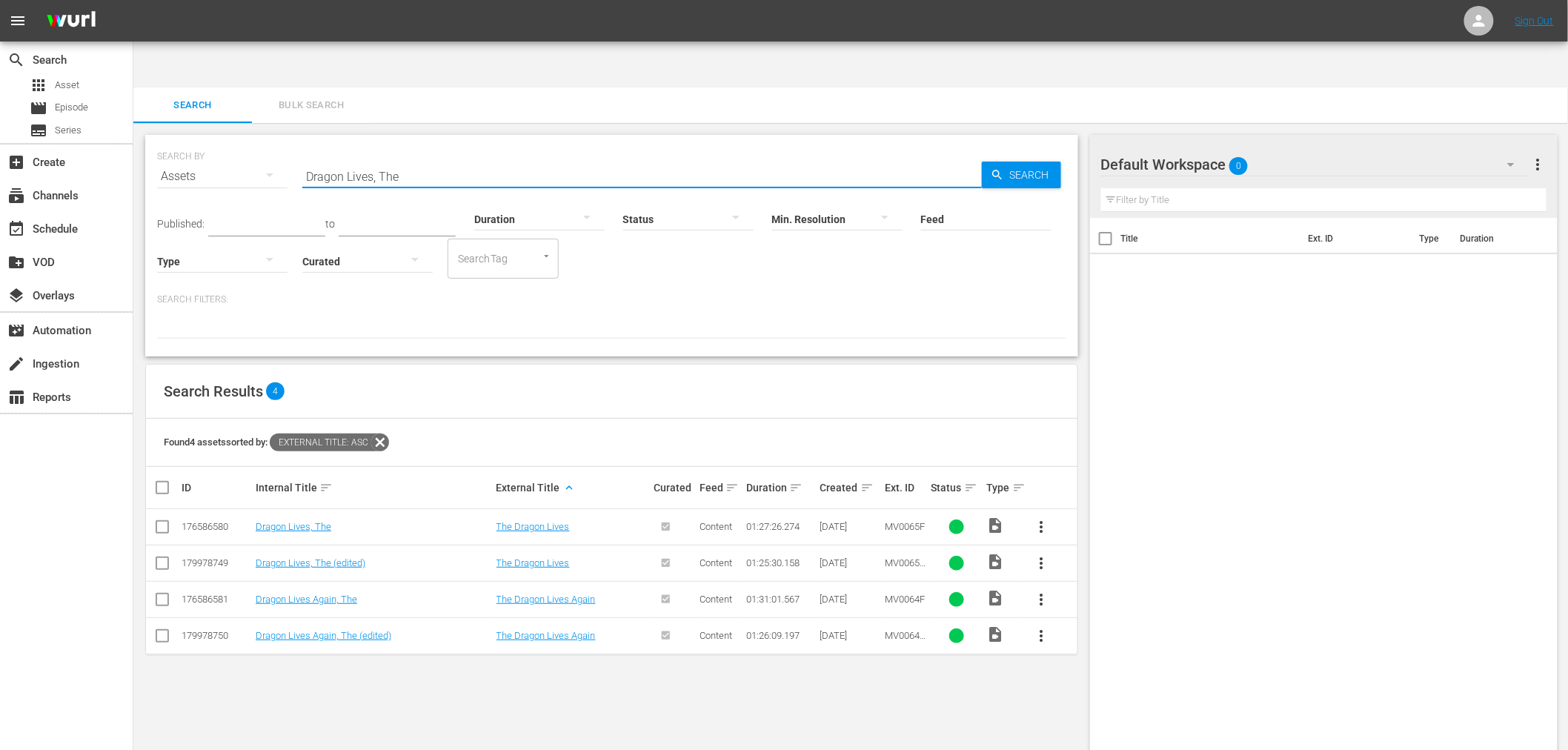
drag, startPoint x: 450, startPoint y: 116, endPoint x: 440, endPoint y: 122, distance: 11.7
click at [440, 158] on input "Dragon Lives, The" at bounding box center [642, 176] width 679 height 36
drag, startPoint x: 407, startPoint y: 128, endPoint x: 258, endPoint y: 128, distance: 149.0
click at [265, 141] on div "SEARCH BY Search By Assets Search ID, Title, Description, Keywords, or Category…" at bounding box center [612, 167] width 909 height 53
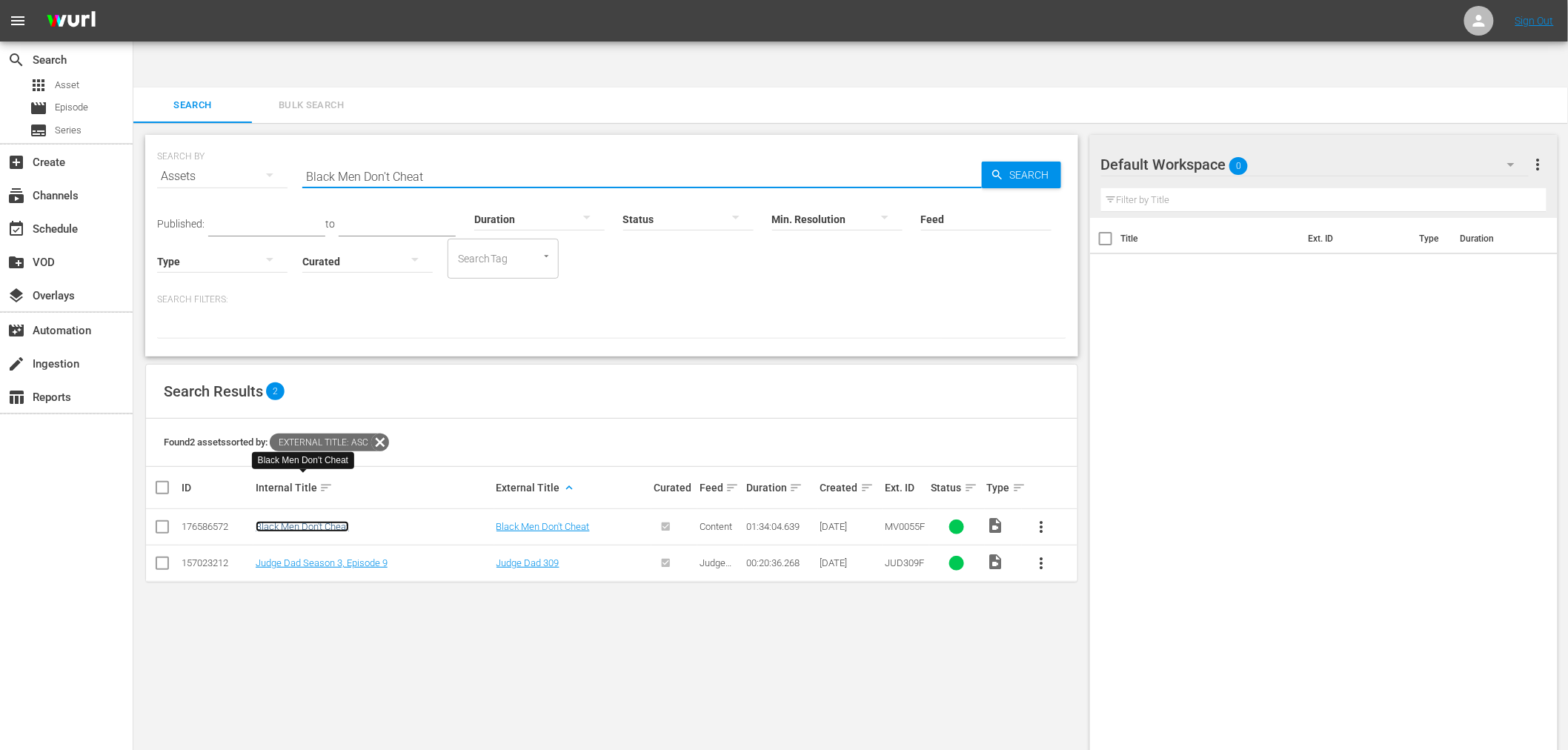
click at [325, 521] on link "Black Men Don't Cheat" at bounding box center [302, 526] width 93 height 11
drag, startPoint x: 475, startPoint y: 126, endPoint x: 275, endPoint y: 122, distance: 200.0
click at [277, 141] on div "SEARCH BY Search By Assets Search ID, Title, Description, Keywords, or Category…" at bounding box center [612, 167] width 909 height 53
click at [306, 521] on link "Shaft's Big Score" at bounding box center [291, 526] width 71 height 11
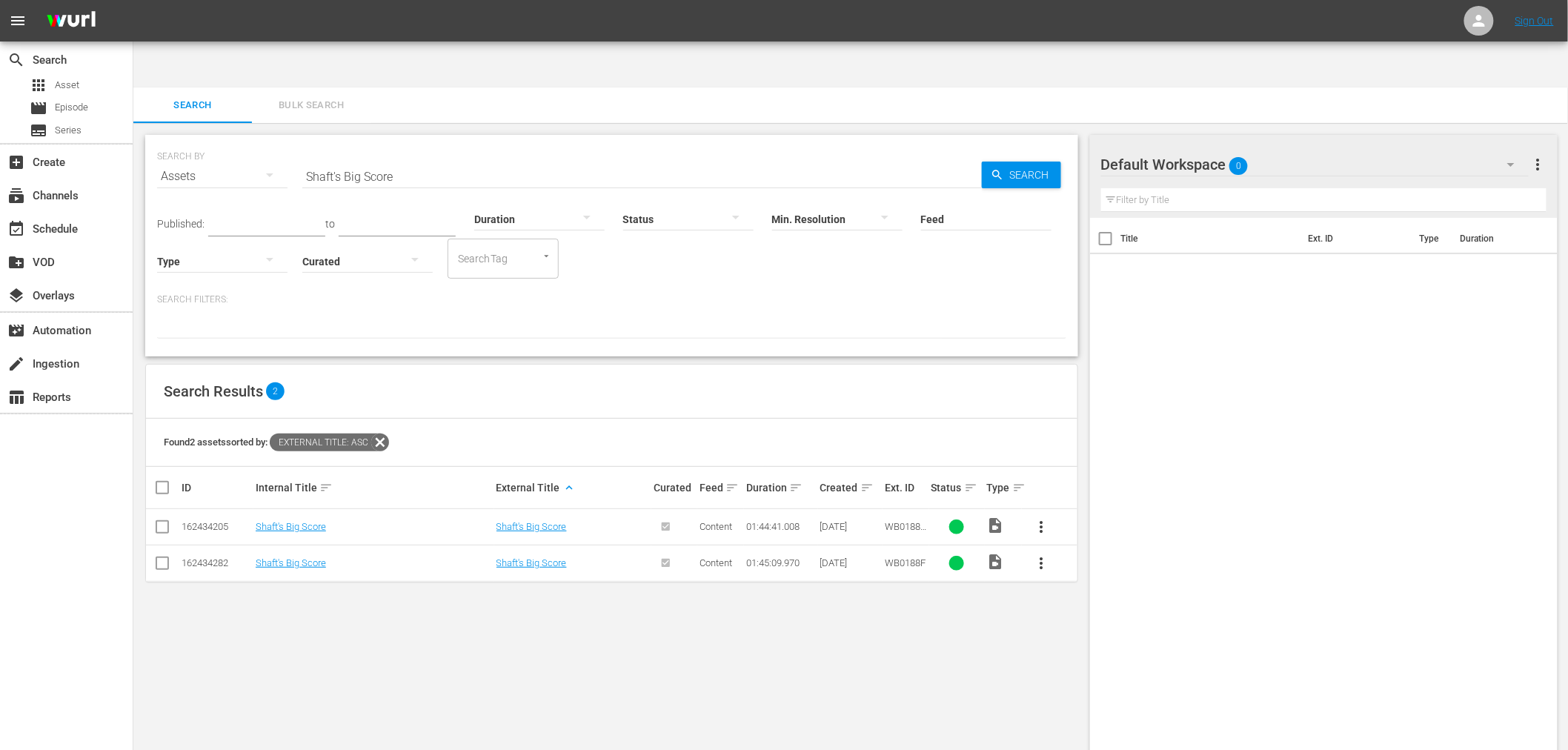
click at [301, 544] on td "Shaft's Big Score" at bounding box center [373, 563] width 241 height 37
click at [302, 557] on link "Shaft's Big Score" at bounding box center [291, 562] width 71 height 11
drag, startPoint x: 447, startPoint y: 132, endPoint x: 334, endPoint y: 142, distance: 113.4
click at [331, 158] on input "Shaft's Big Score" at bounding box center [642, 176] width 679 height 36
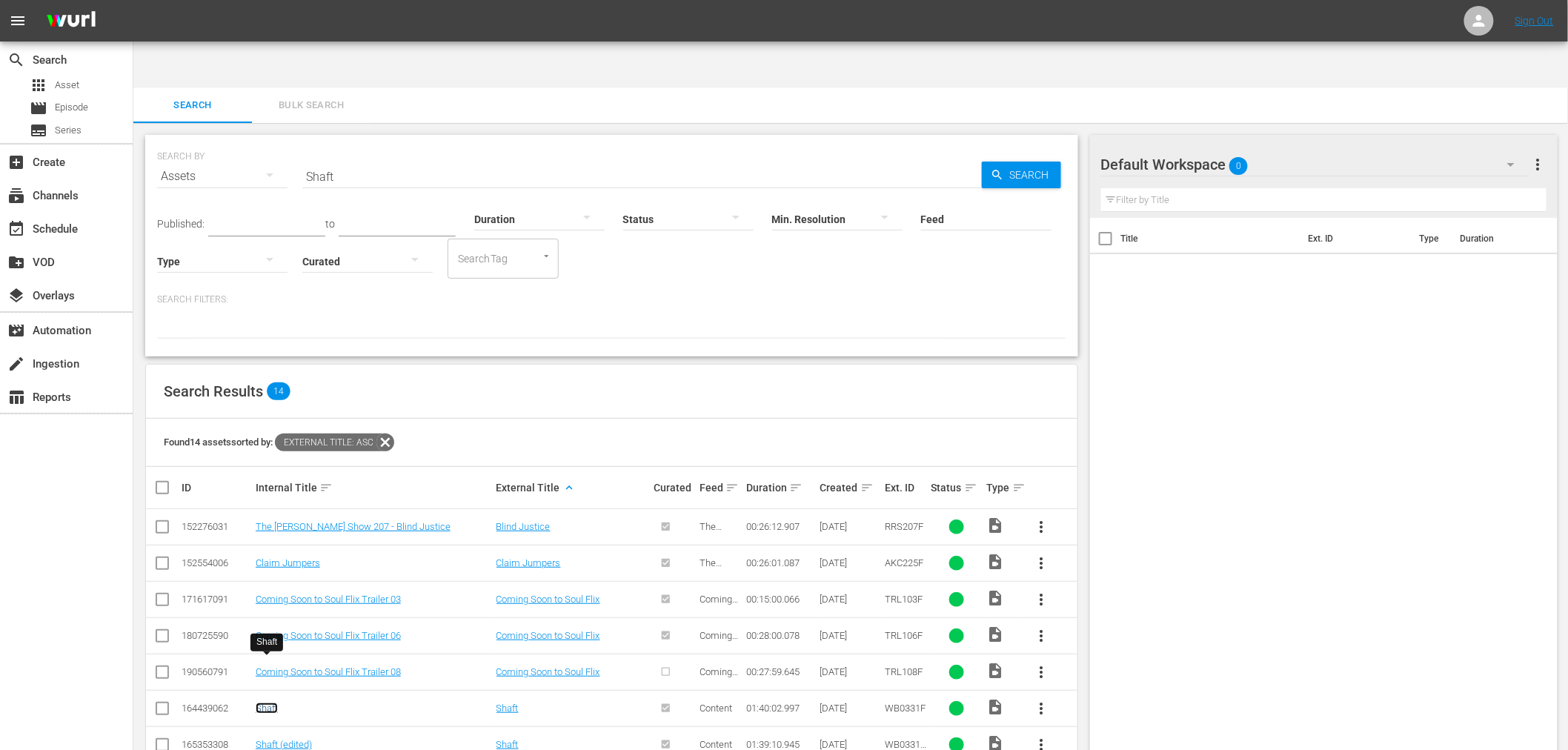
click at [275, 703] on link "Shaft" at bounding box center [266, 708] width 22 height 11
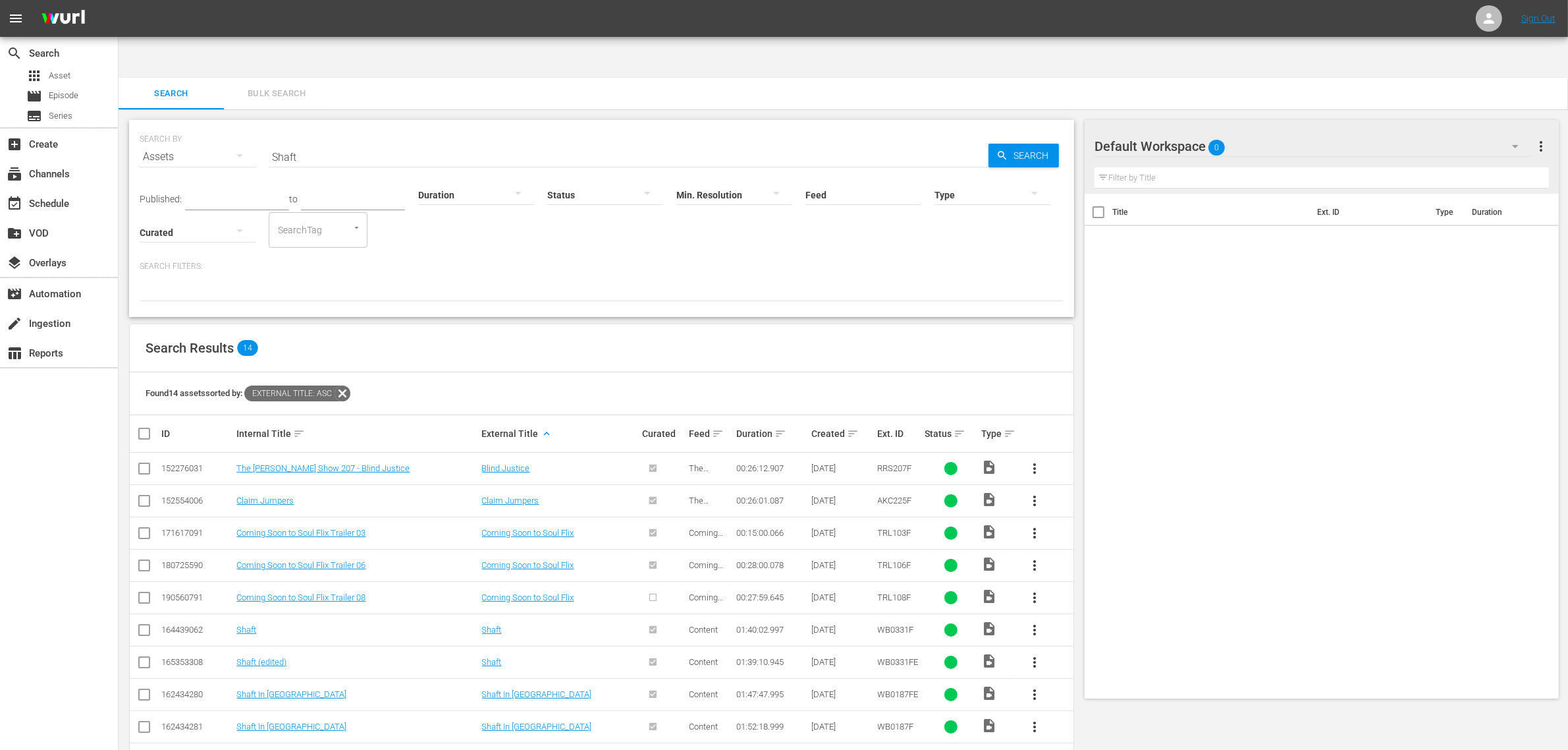
click at [262, 666] on td "Shaft In Africa" at bounding box center [357, 726] width 245 height 33
click at [255, 657] on link "Shaft (edited)" at bounding box center [261, 661] width 50 height 10
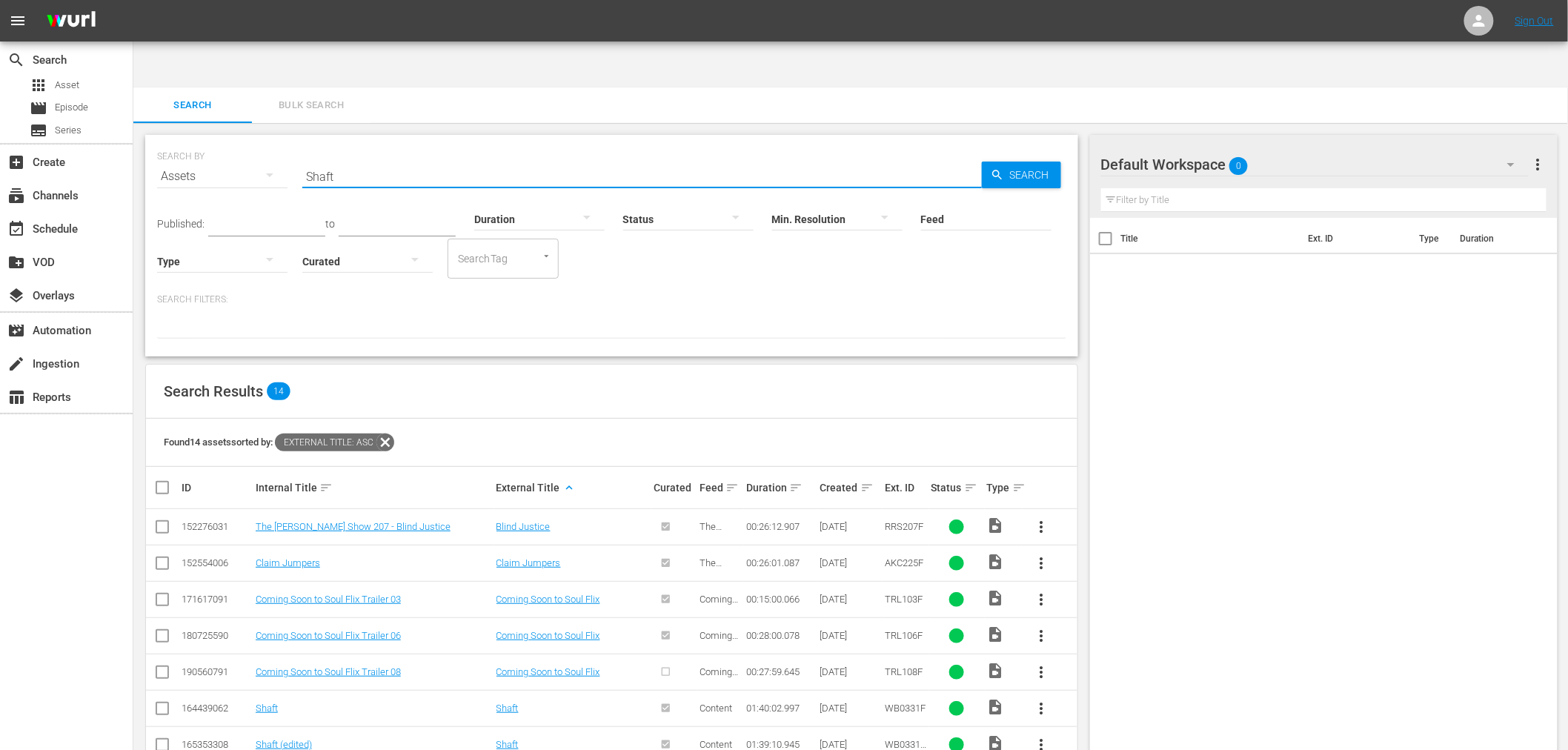
click at [351, 158] on input "Shaft" at bounding box center [642, 176] width 679 height 36
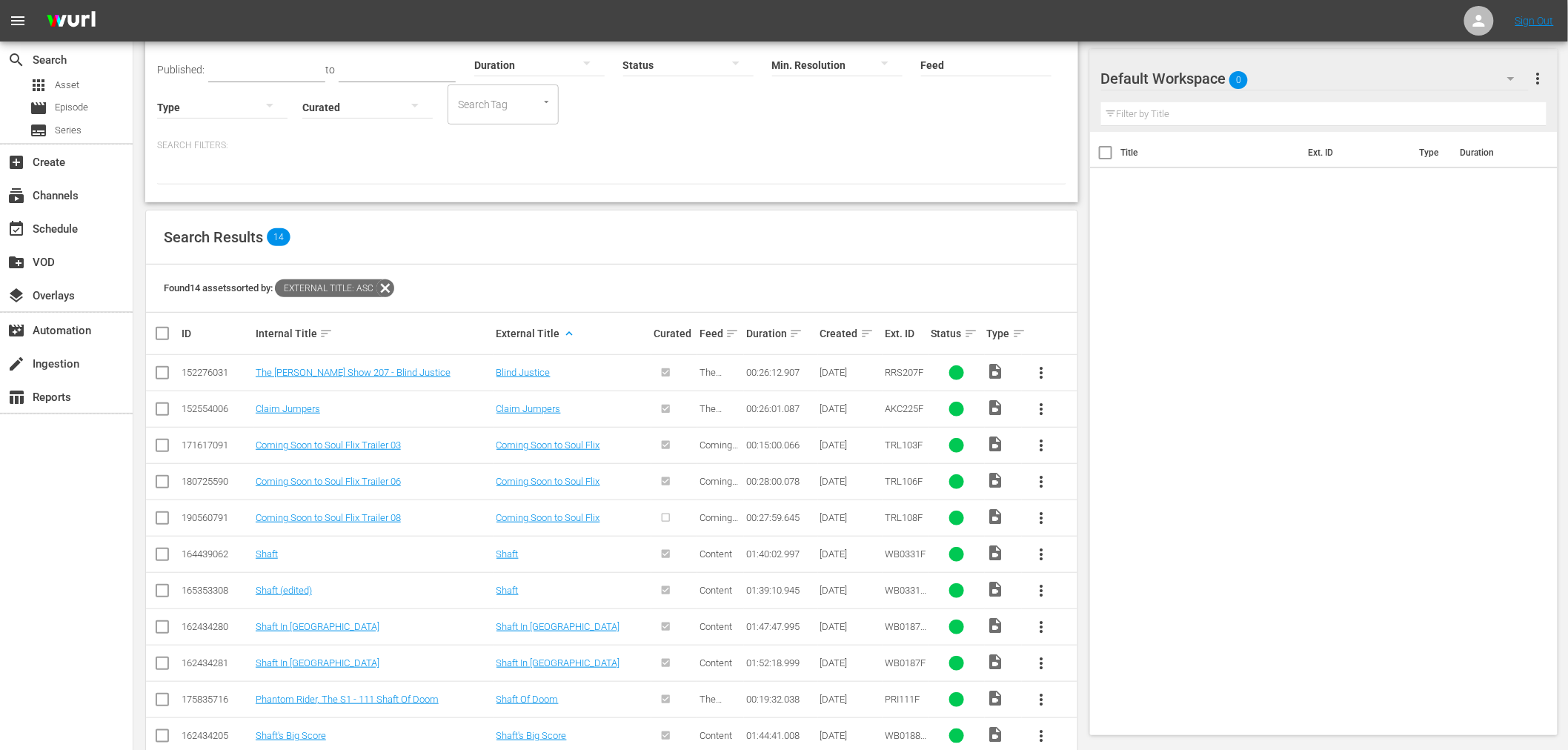
scroll to position [165, 0]
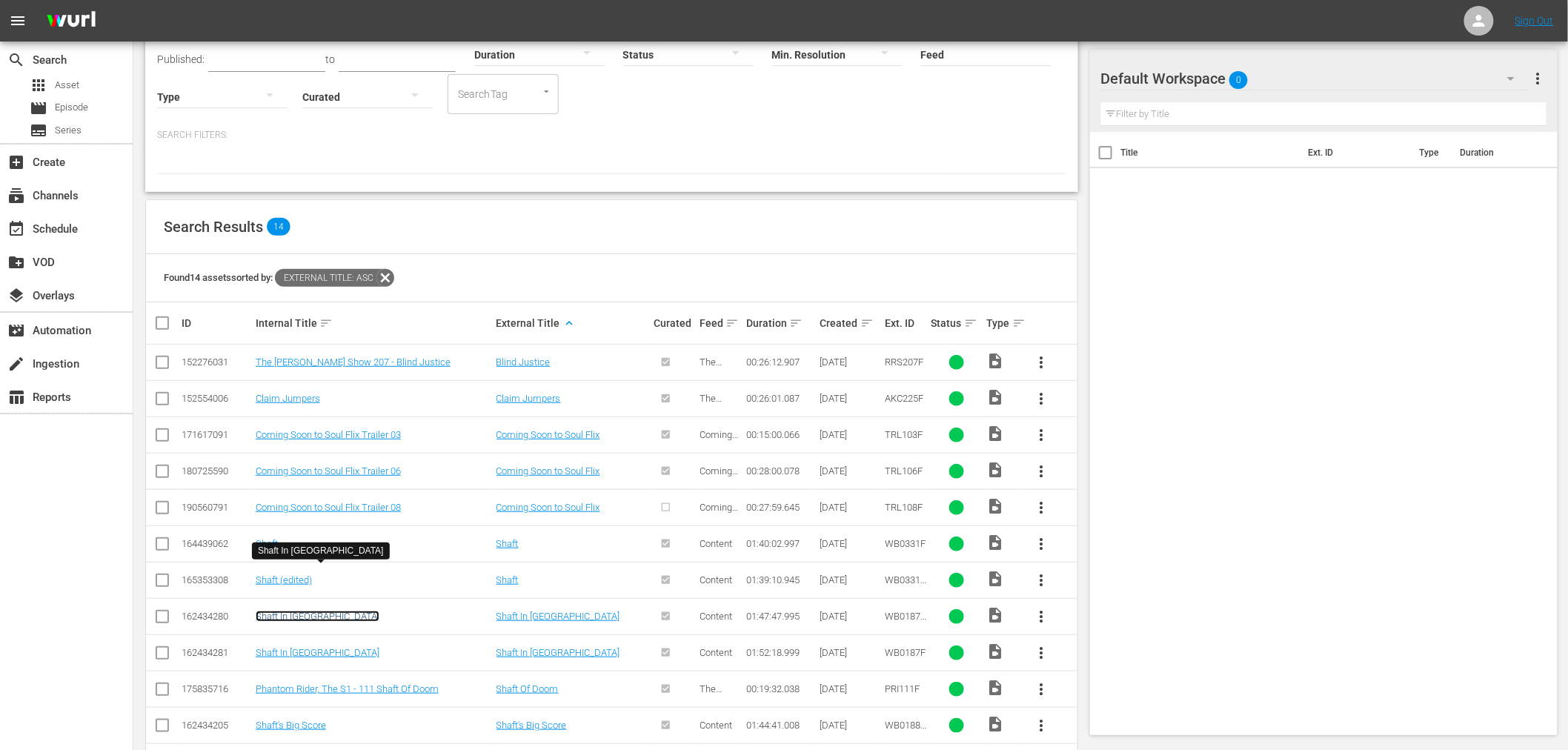
click at [291, 610] on link "Shaft In Africa" at bounding box center [317, 615] width 124 height 11
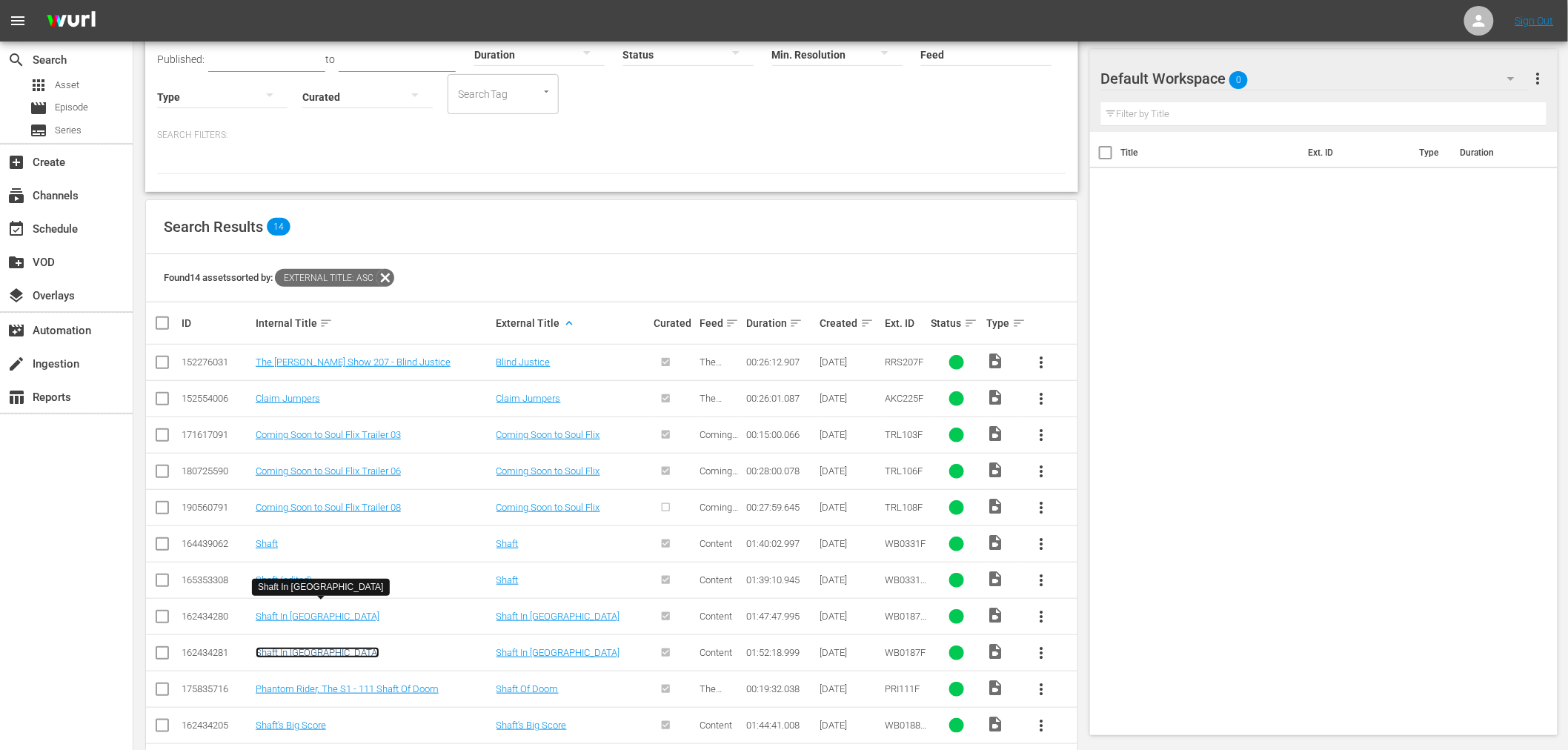
click at [286, 647] on link "Shaft In Africa" at bounding box center [317, 652] width 124 height 11
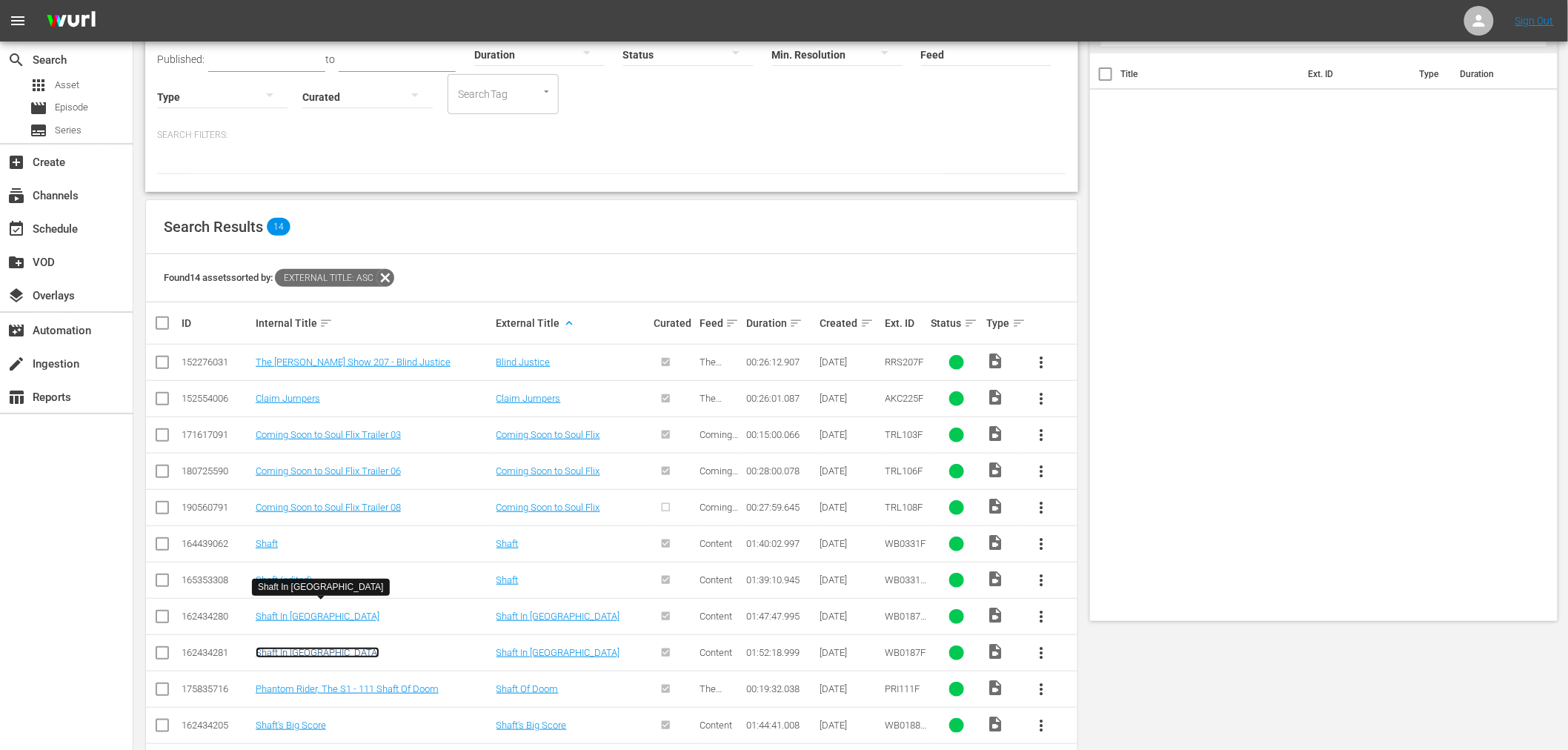
scroll to position [0, 0]
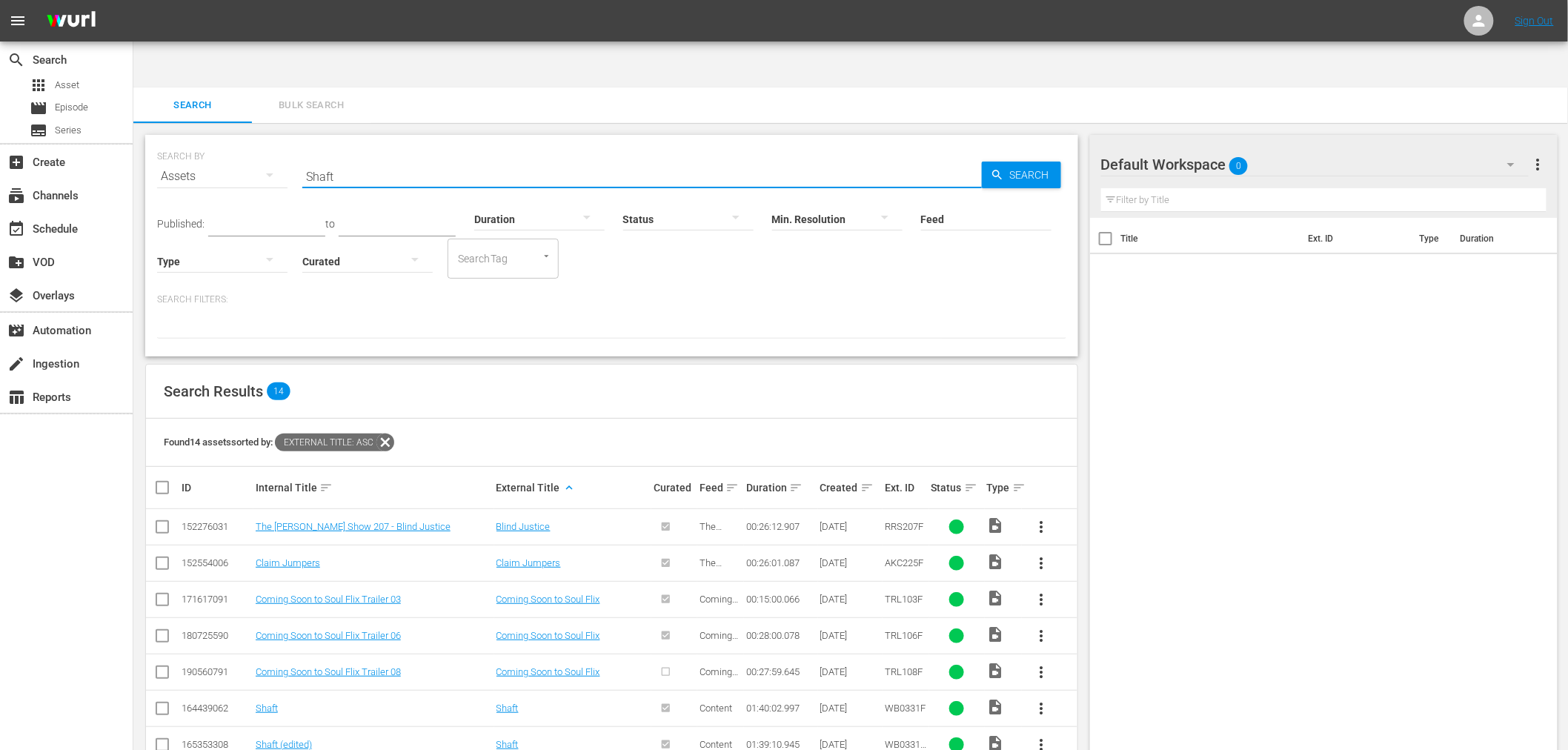
drag, startPoint x: 363, startPoint y: 137, endPoint x: 272, endPoint y: 132, distance: 91.1
click at [272, 141] on div "SEARCH BY Search By Assets Search ID, Title, Description, Keywords, or Category…" at bounding box center [612, 167] width 909 height 53
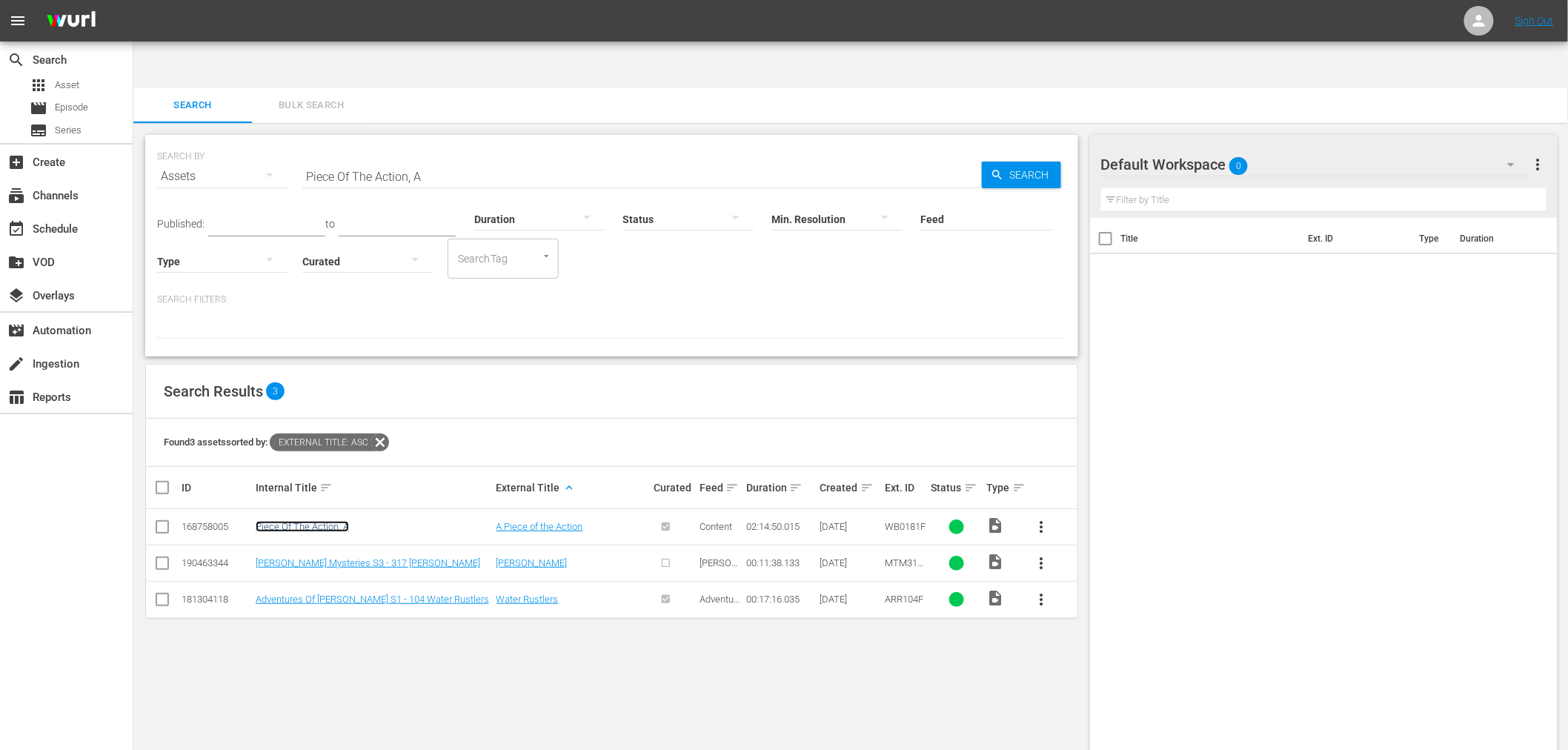
click at [337, 521] on link "Piece Of The Action, A" at bounding box center [302, 526] width 93 height 11
click at [450, 158] on input "Piece Of The Action, A" at bounding box center [642, 176] width 679 height 36
drag, startPoint x: 453, startPoint y: 127, endPoint x: 260, endPoint y: 134, distance: 193.1
click at [264, 141] on div "SEARCH BY Search By Assets Search ID, Title, Description, Keywords, or Category…" at bounding box center [612, 167] width 909 height 53
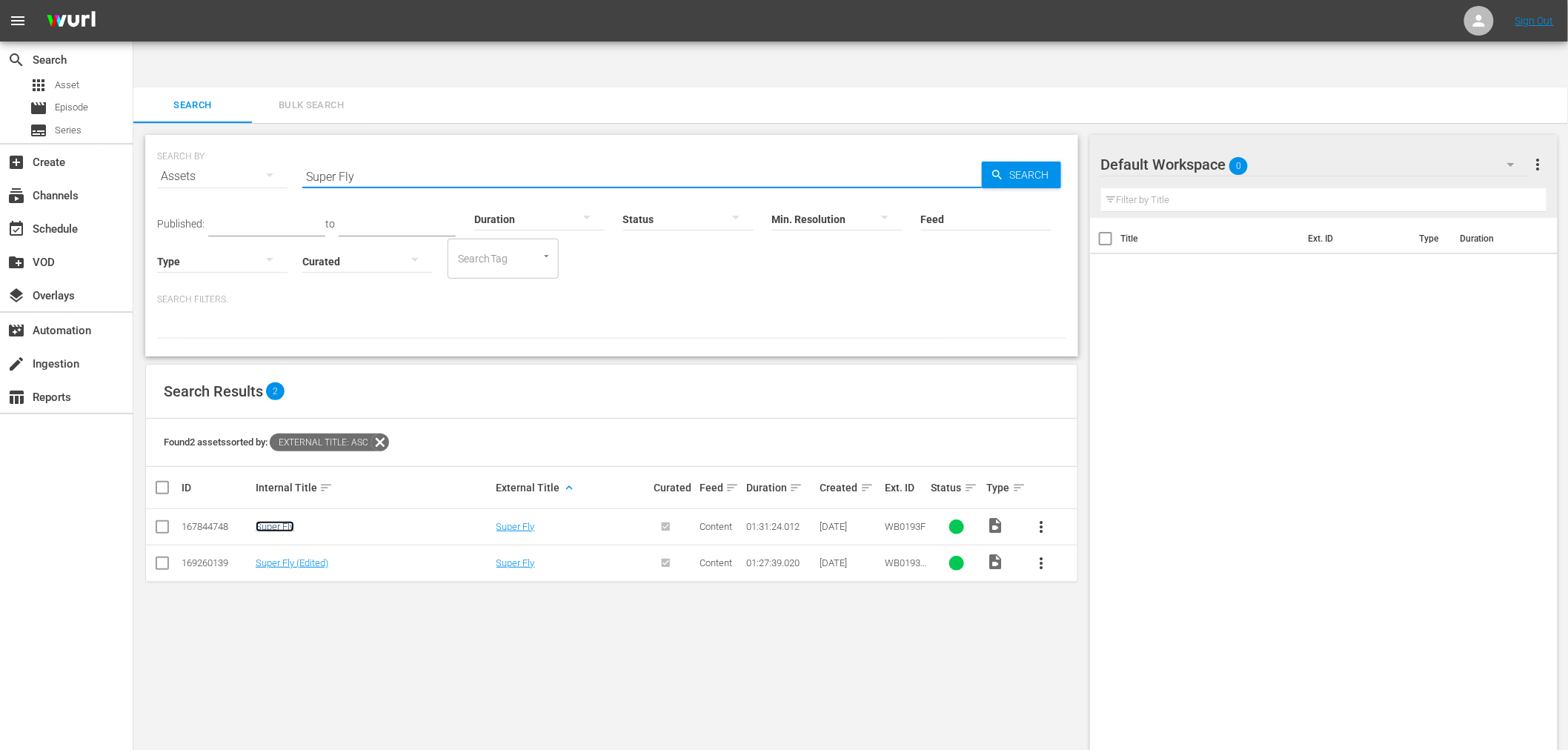
click at [286, 521] on link "Super Fly" at bounding box center [275, 526] width 38 height 11
click at [281, 557] on link "Super Fly (Edited)" at bounding box center [291, 562] width 72 height 11
drag, startPoint x: 387, startPoint y: 127, endPoint x: 189, endPoint y: 126, distance: 198.0
click at [192, 141] on div "SEARCH BY Search By Assets Search ID, Title, Description, Keywords, or Category…" at bounding box center [612, 167] width 909 height 53
click at [340, 557] on link "Uptown Saturday Night" at bounding box center [299, 562] width 87 height 11
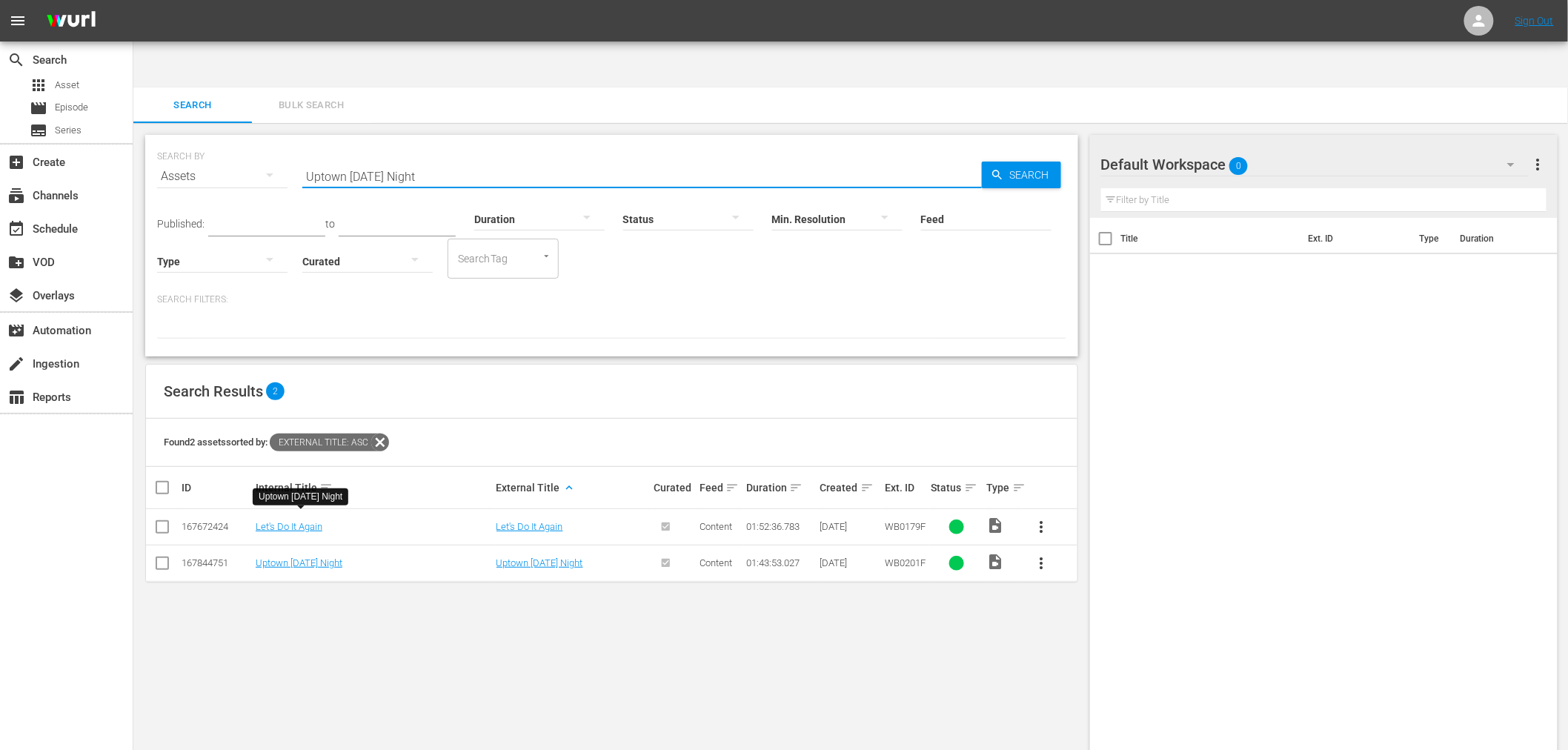
drag, startPoint x: 275, startPoint y: 138, endPoint x: 266, endPoint y: 123, distance: 17.5
click at [268, 141] on div "SEARCH BY Search By Assets Search ID, Title, Description, Keywords, or Category…" at bounding box center [612, 167] width 909 height 53
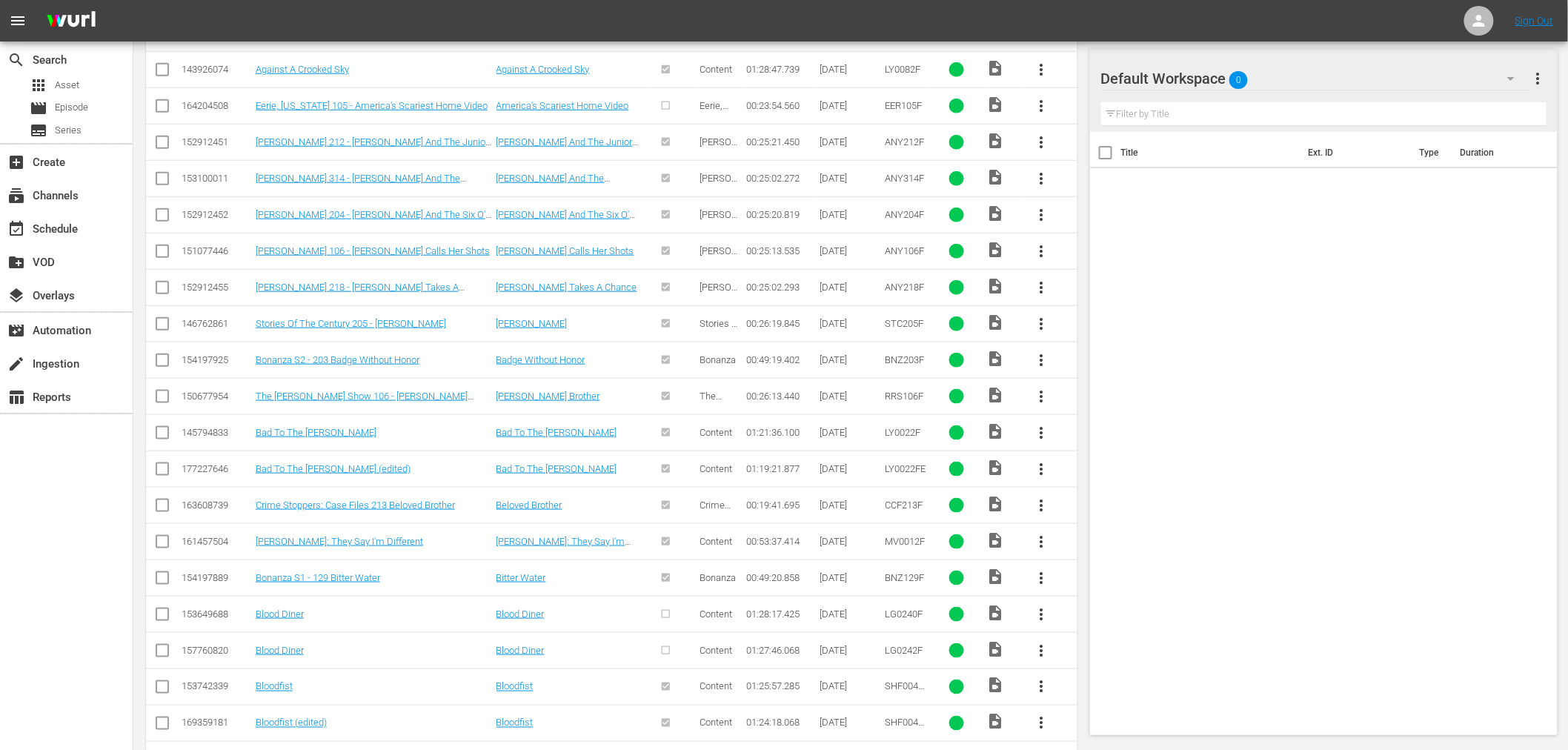
scroll to position [905, 0]
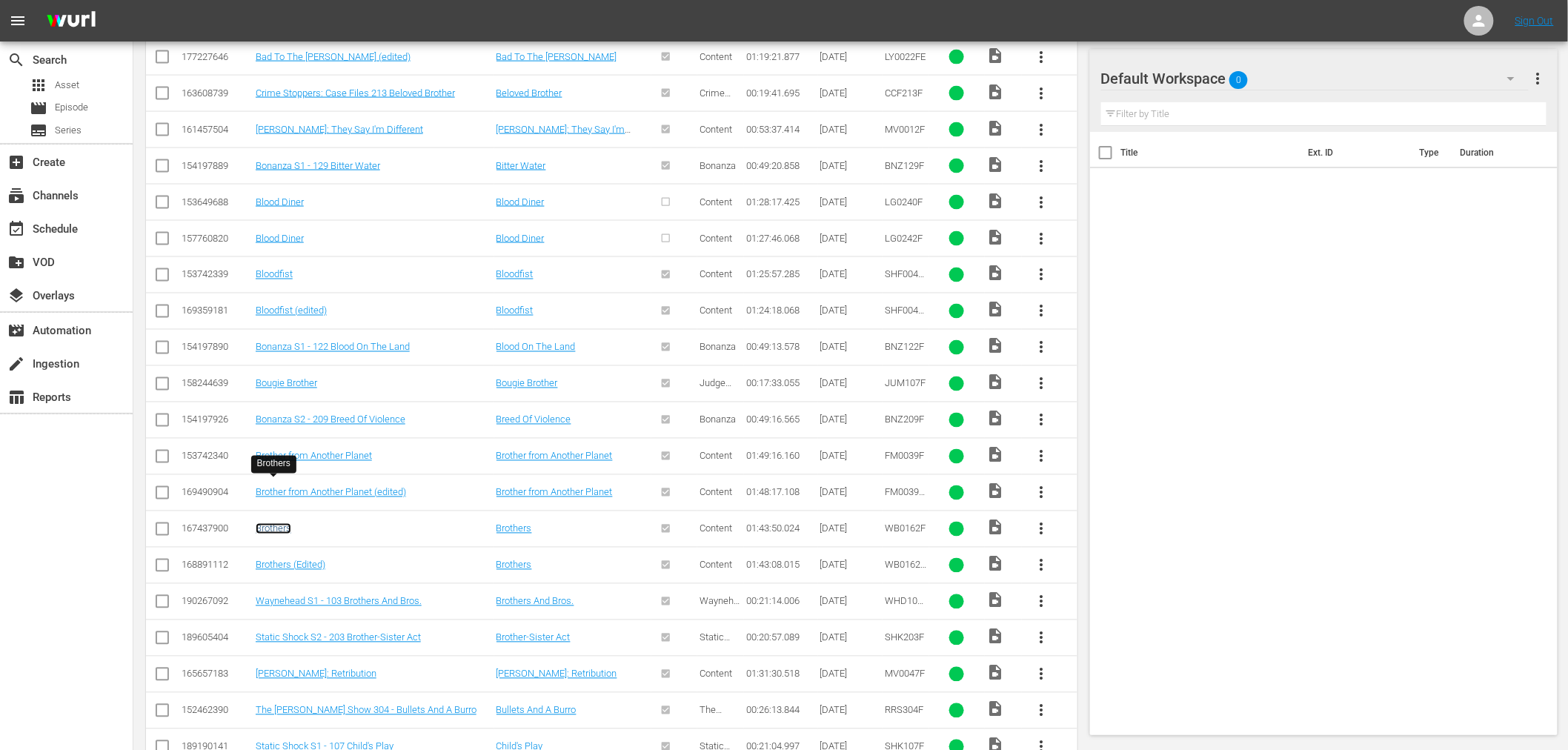
click at [276, 523] on link "Brothers" at bounding box center [273, 528] width 36 height 11
click at [272, 559] on link "Brothers (Edited)" at bounding box center [291, 564] width 70 height 11
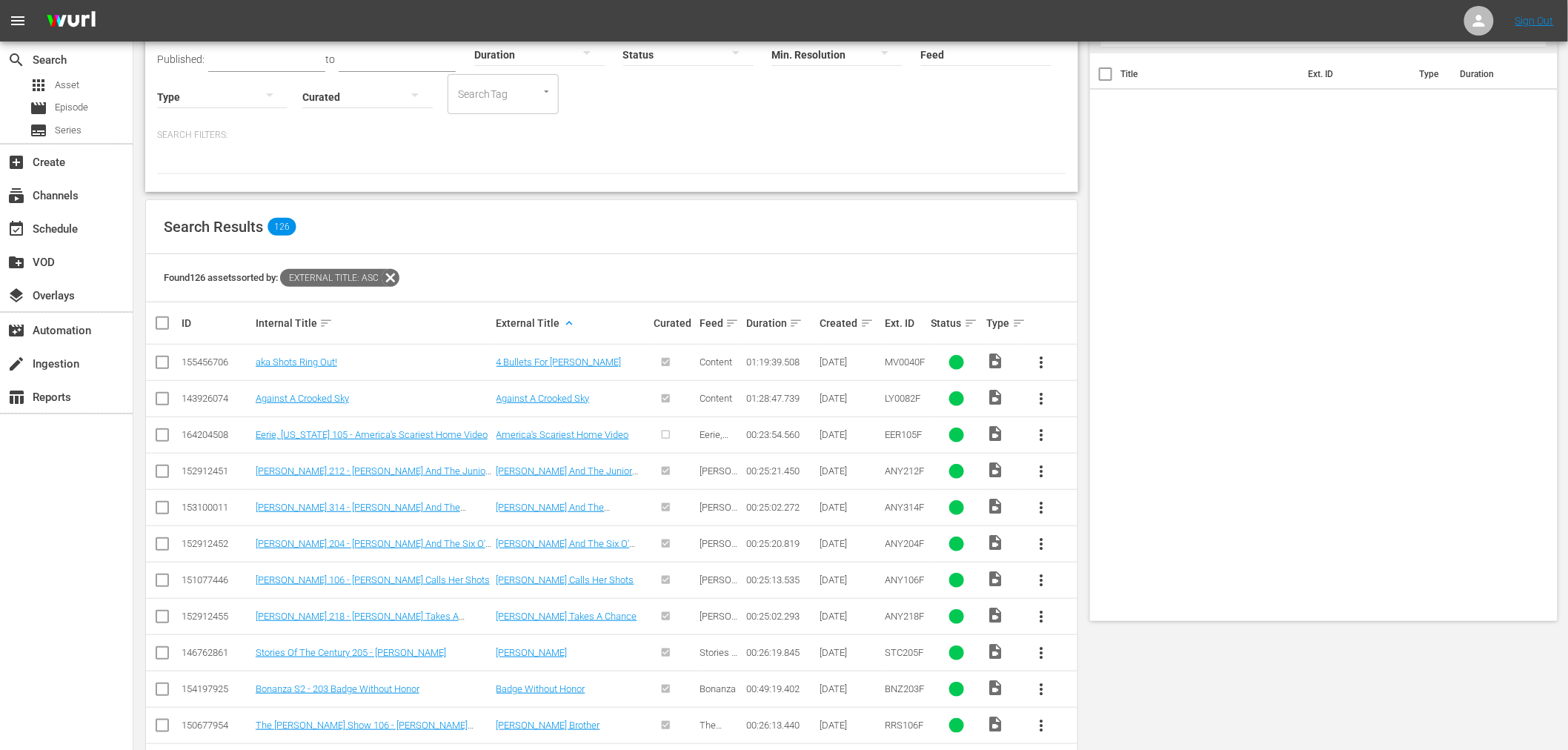
scroll to position [0, 0]
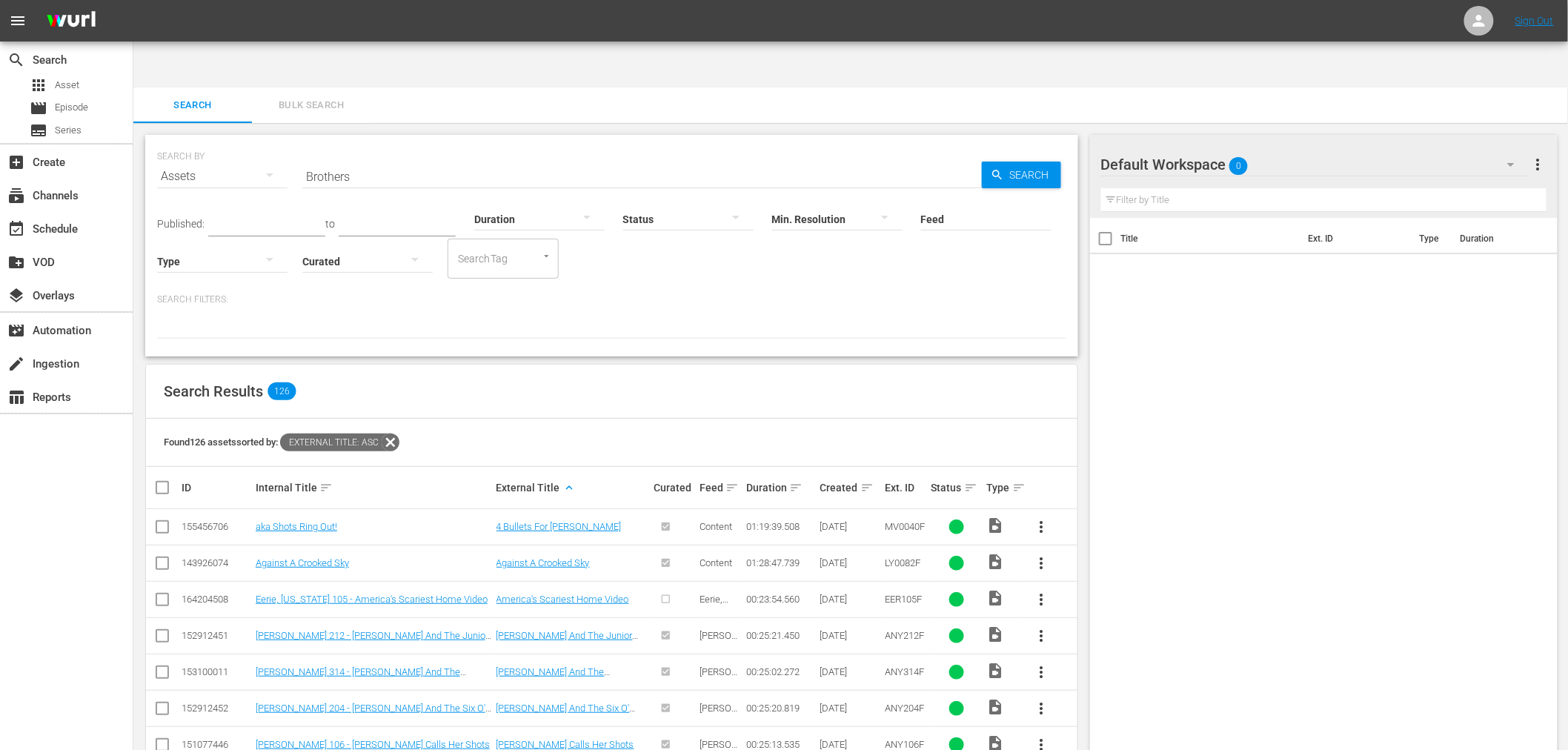
drag, startPoint x: 330, startPoint y: 118, endPoint x: 245, endPoint y: 125, distance: 85.3
click at [245, 141] on div "SEARCH BY Search By Assets Search ID, Title, Description, Keywords, or Category…" at bounding box center [612, 167] width 909 height 53
click at [304, 158] on input "Brothers" at bounding box center [642, 176] width 679 height 36
drag, startPoint x: 304, startPoint y: 126, endPoint x: 326, endPoint y: 128, distance: 22.1
click at [304, 158] on input "Brothers" at bounding box center [642, 176] width 679 height 36
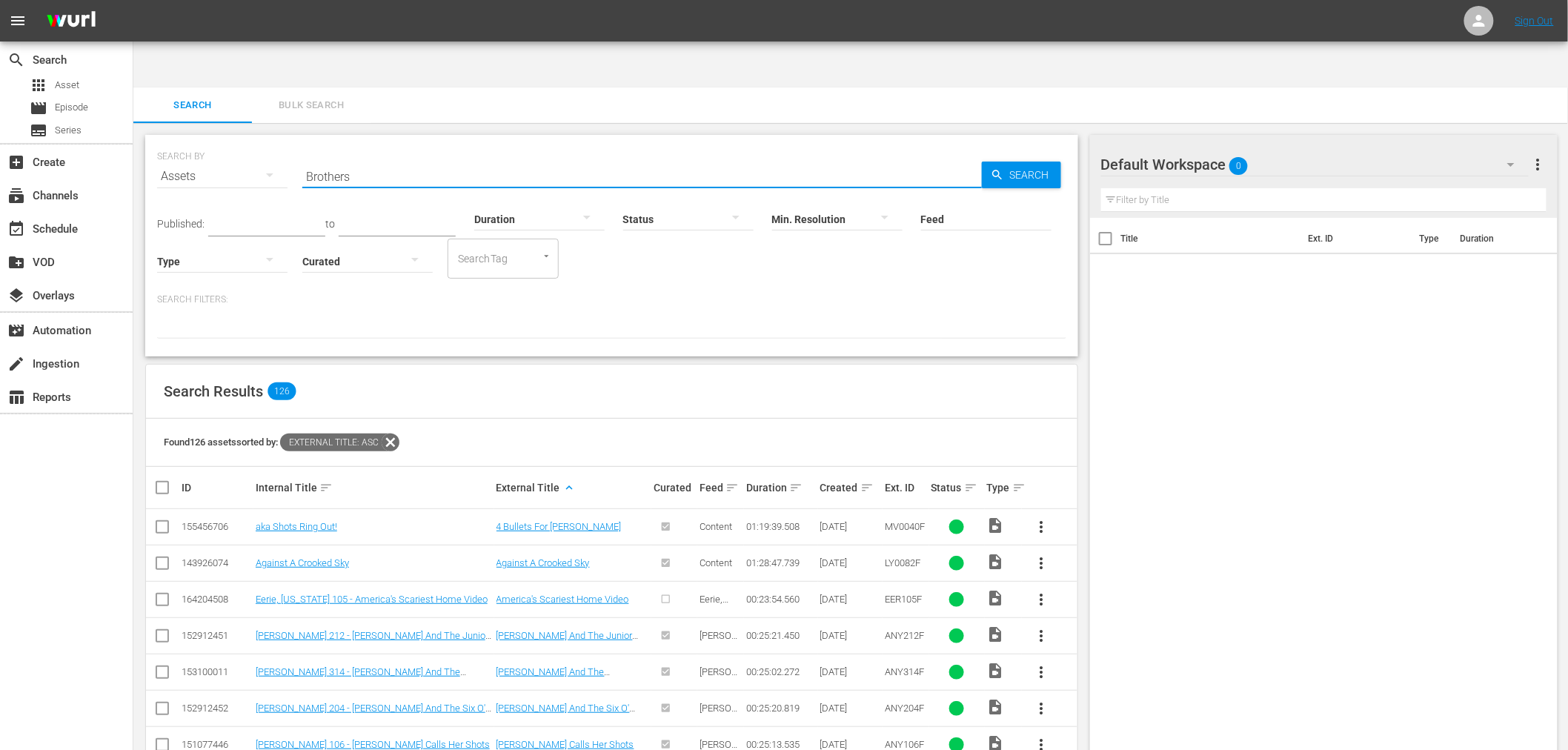
click at [326, 158] on input "Brothers" at bounding box center [642, 176] width 679 height 36
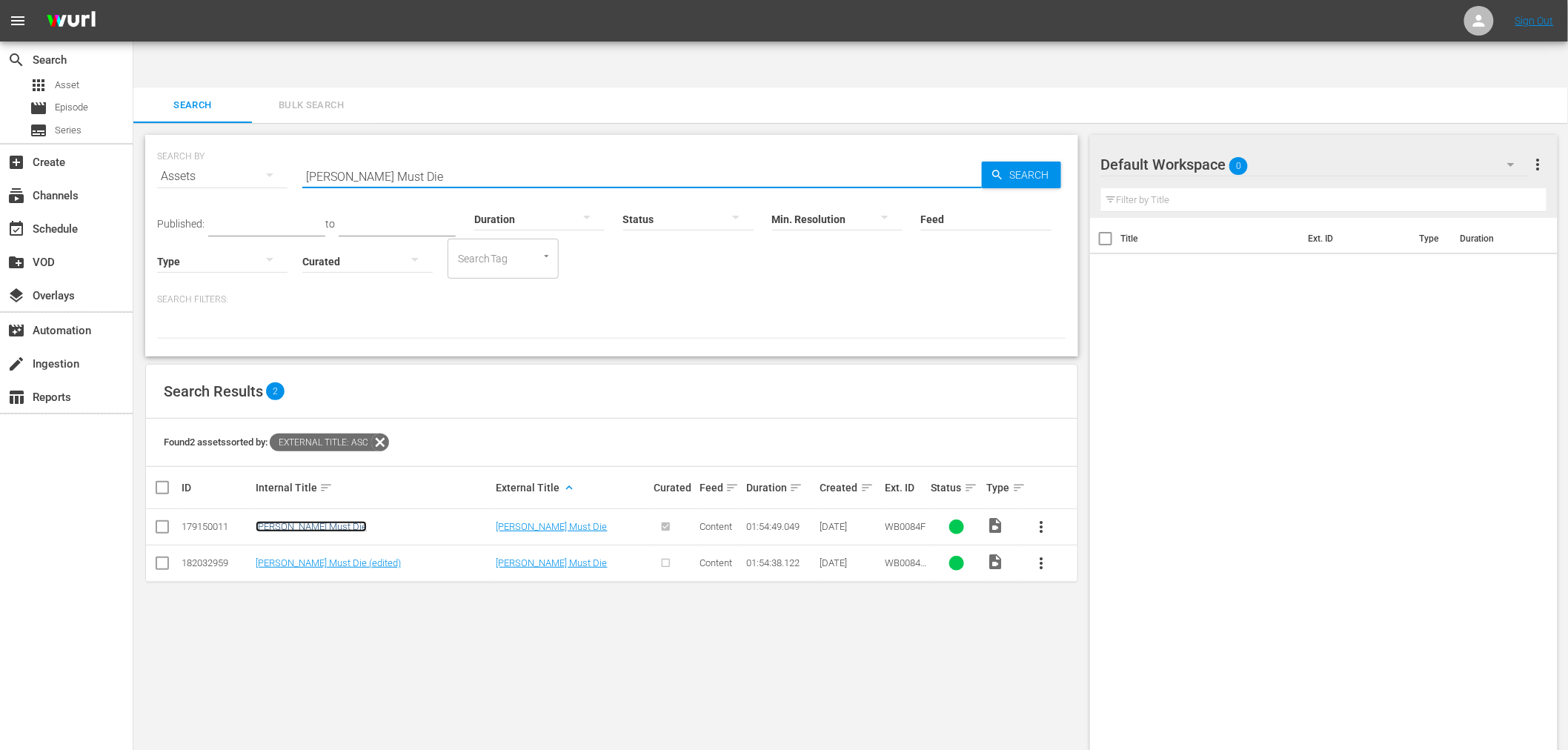
click at [306, 521] on link "Romeo Must Die" at bounding box center [311, 526] width 111 height 11
click at [301, 557] on link "Romeo Must Die (edited)" at bounding box center [328, 562] width 145 height 11
drag, startPoint x: 455, startPoint y: 145, endPoint x: 258, endPoint y: 94, distance: 203.5
click at [258, 141] on div "SEARCH BY Search By Assets Search ID, Title, Description, Keywords, or Category…" at bounding box center [612, 167] width 909 height 53
click at [342, 521] on link "Sweet Jesus, Preacher Man" at bounding box center [322, 526] width 134 height 11
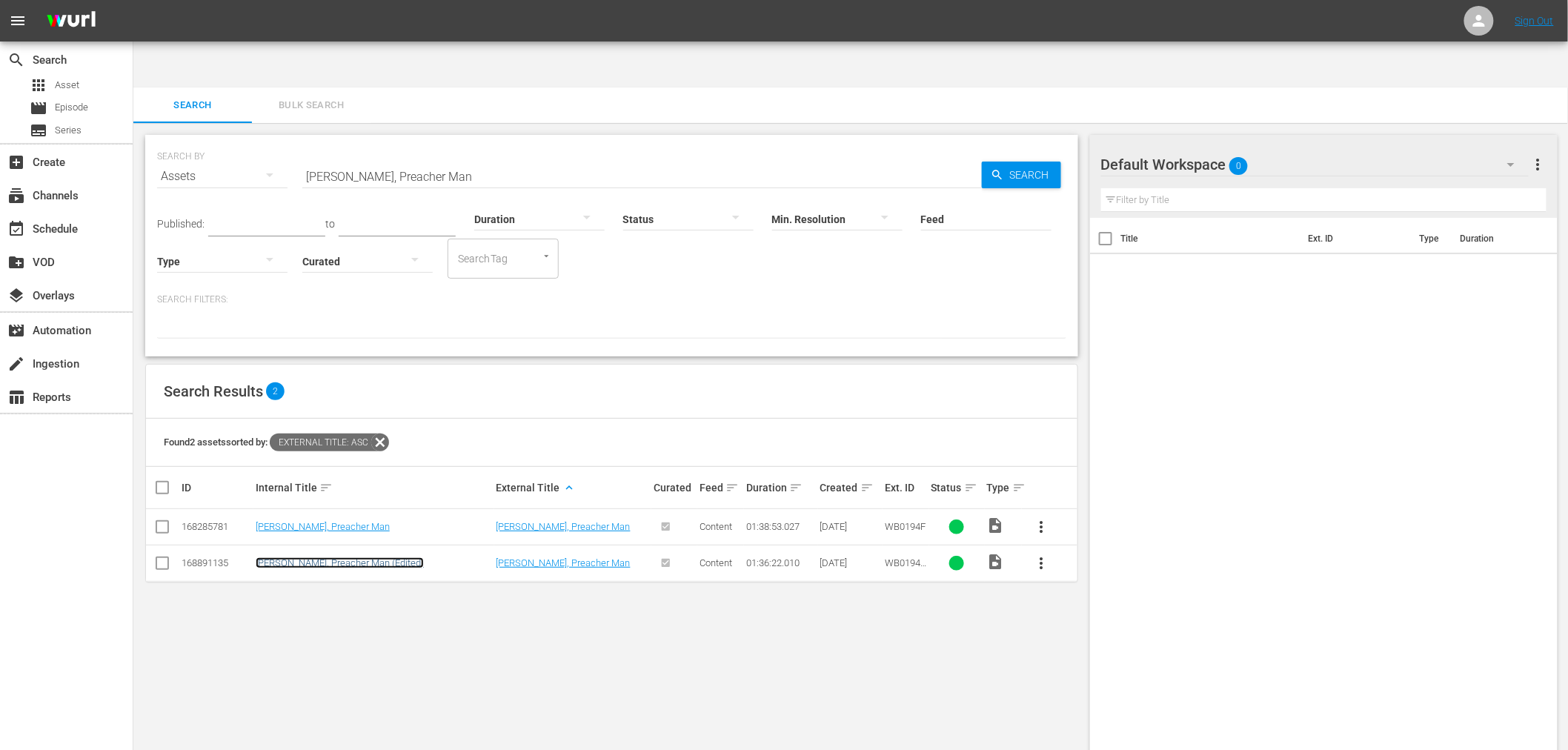
click at [339, 557] on link "Sweet Jesus, Preacher Man (Edited)" at bounding box center [340, 562] width 168 height 11
drag, startPoint x: 348, startPoint y: 117, endPoint x: 283, endPoint y: 123, distance: 65.3
click at [283, 141] on div "SEARCH BY Search By Assets Search ID, Title, Description, Keywords, or Category…" at bounding box center [612, 167] width 909 height 53
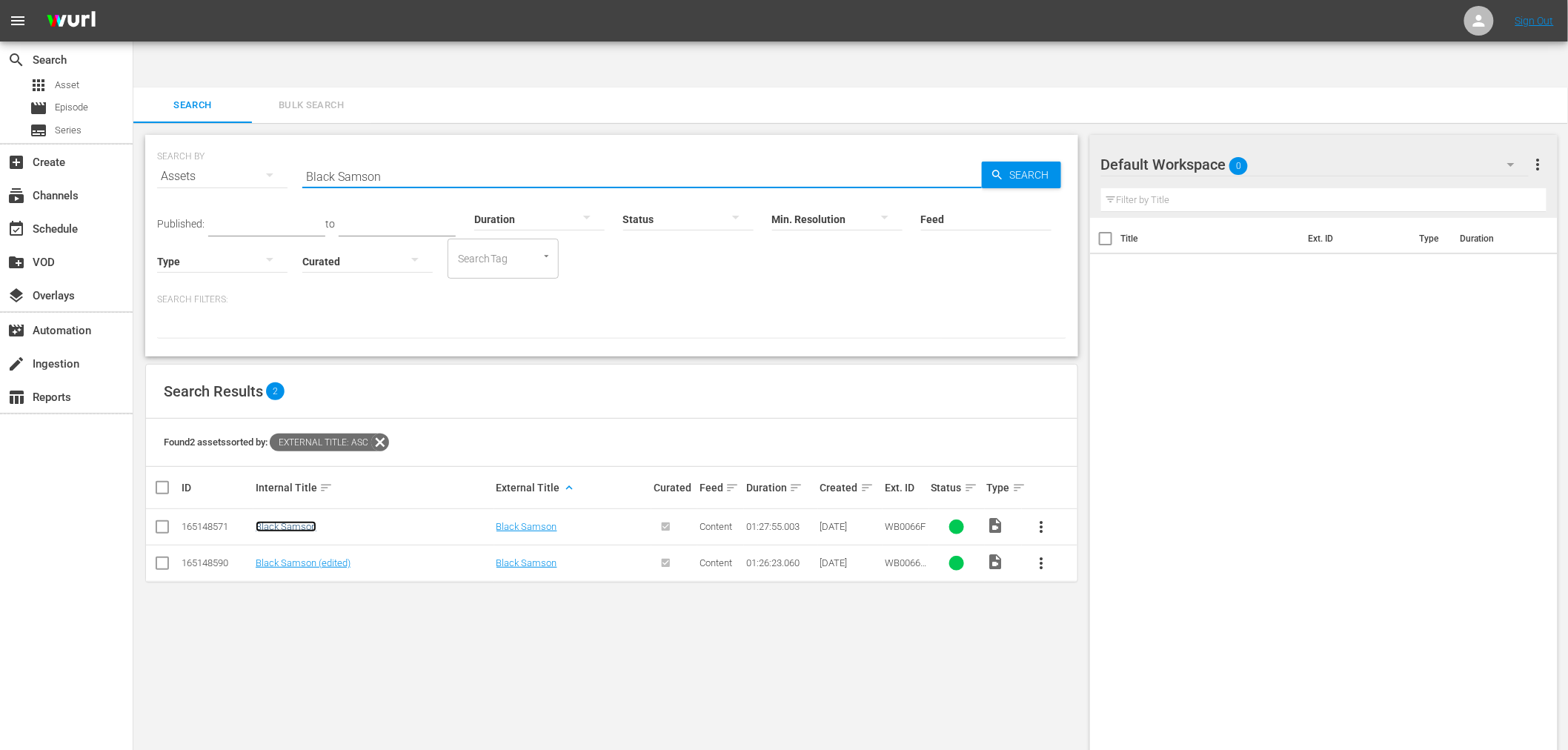
click at [270, 521] on link "Black Samson" at bounding box center [286, 526] width 61 height 11
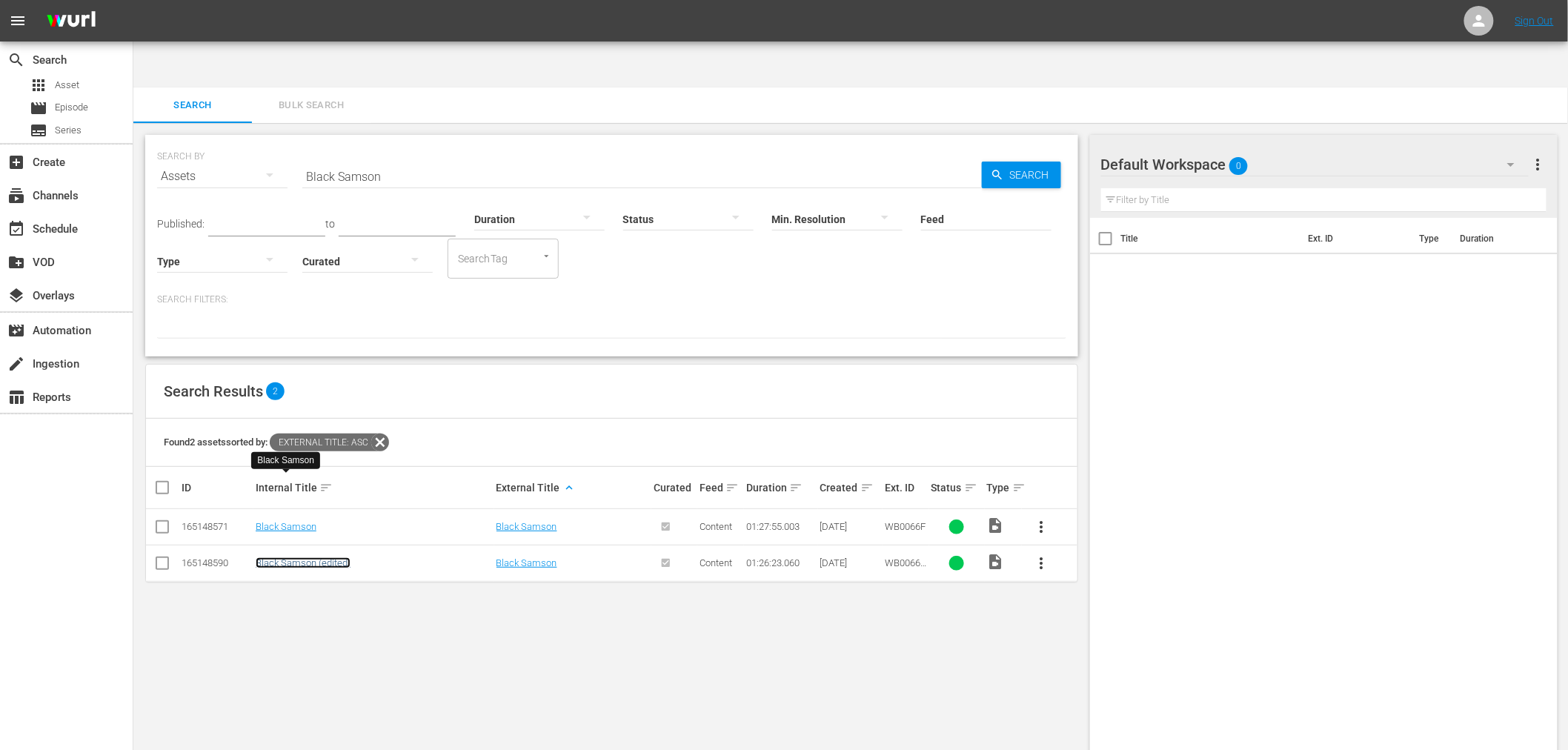
click at [270, 557] on link "Black Samson (edited)" at bounding box center [303, 562] width 95 height 11
drag, startPoint x: 361, startPoint y: 132, endPoint x: 397, endPoint y: 133, distance: 36.0
click at [361, 158] on input "Black Samson" at bounding box center [642, 176] width 679 height 36
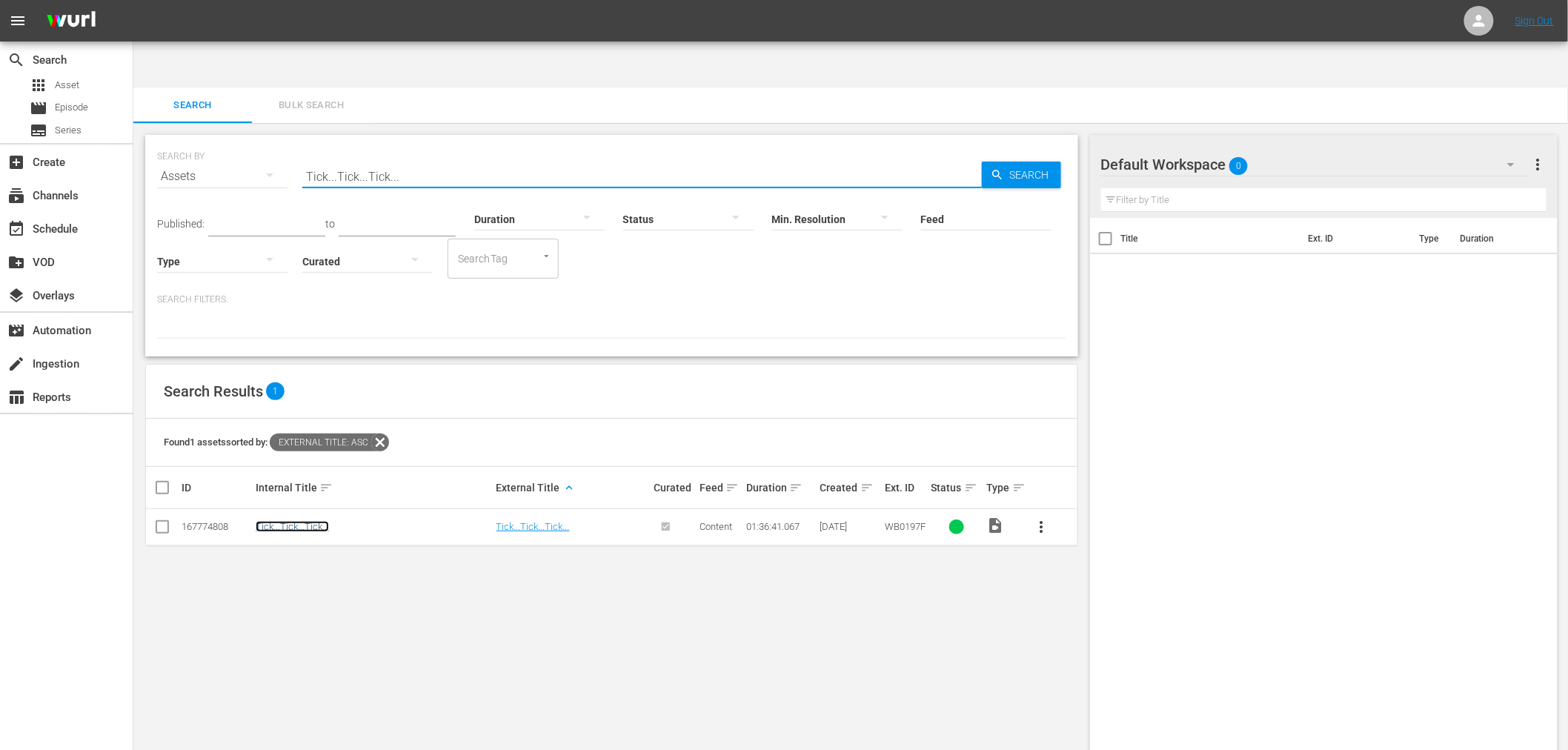
click at [286, 521] on link "Tick...Tick...Tick..." at bounding box center [292, 526] width 73 height 11
drag, startPoint x: 407, startPoint y: 135, endPoint x: 282, endPoint y: 142, distance: 125.2
click at [282, 142] on div "SEARCH BY Search By Assets Search ID, Title, Description, Keywords, or Category…" at bounding box center [612, 167] width 909 height 53
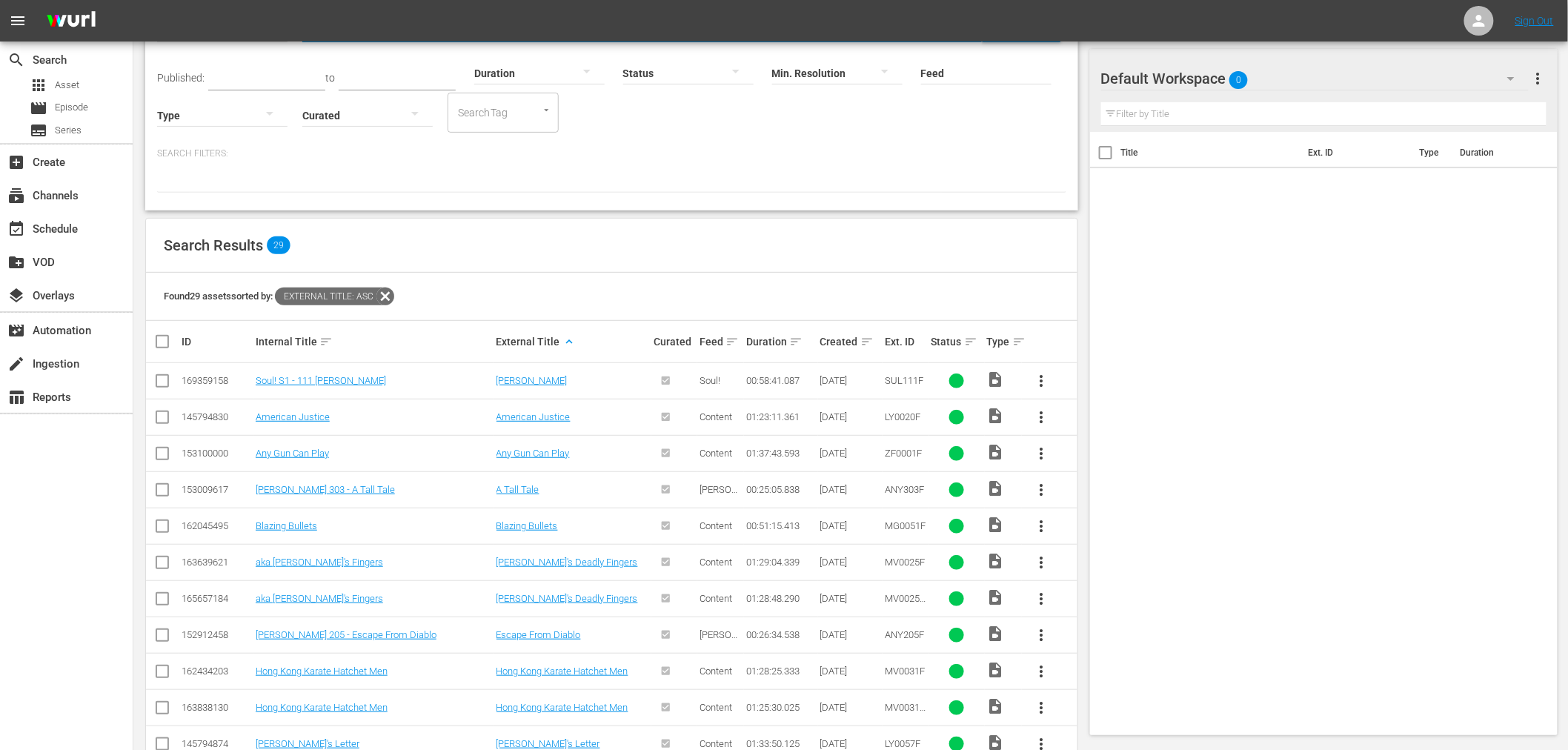
scroll to position [246, 0]
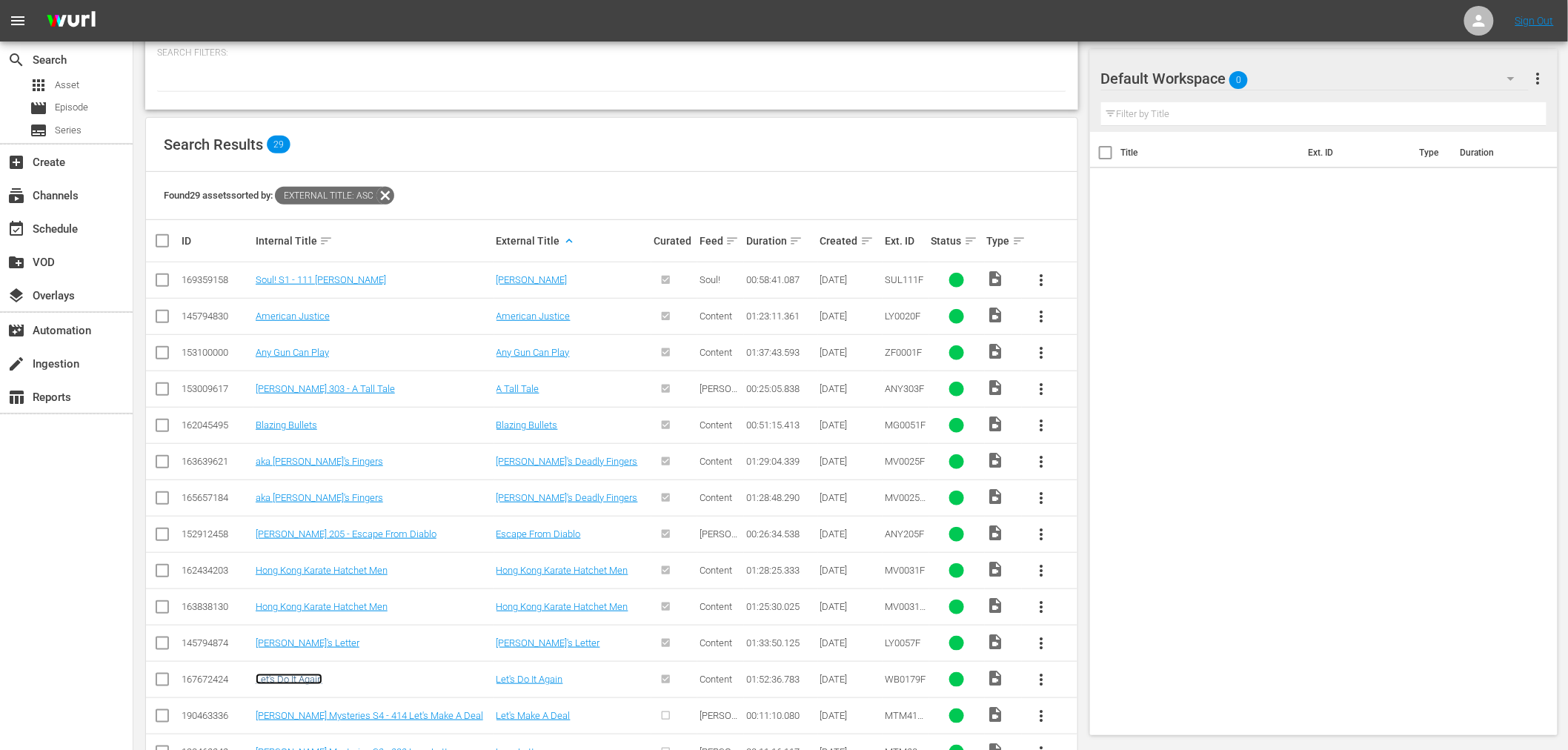
click at [293, 673] on link "Let's Do It Again" at bounding box center [289, 678] width 67 height 11
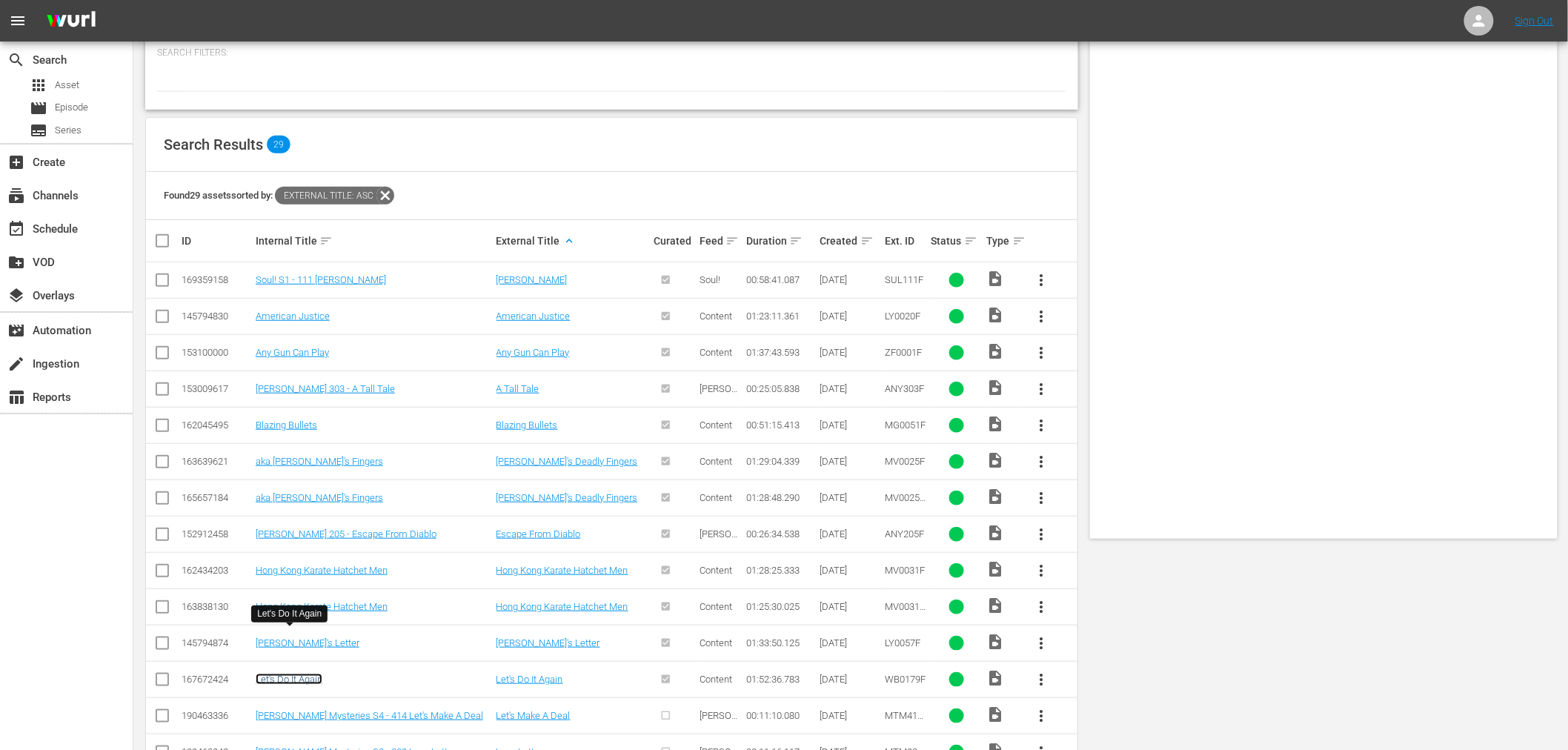
scroll to position [0, 0]
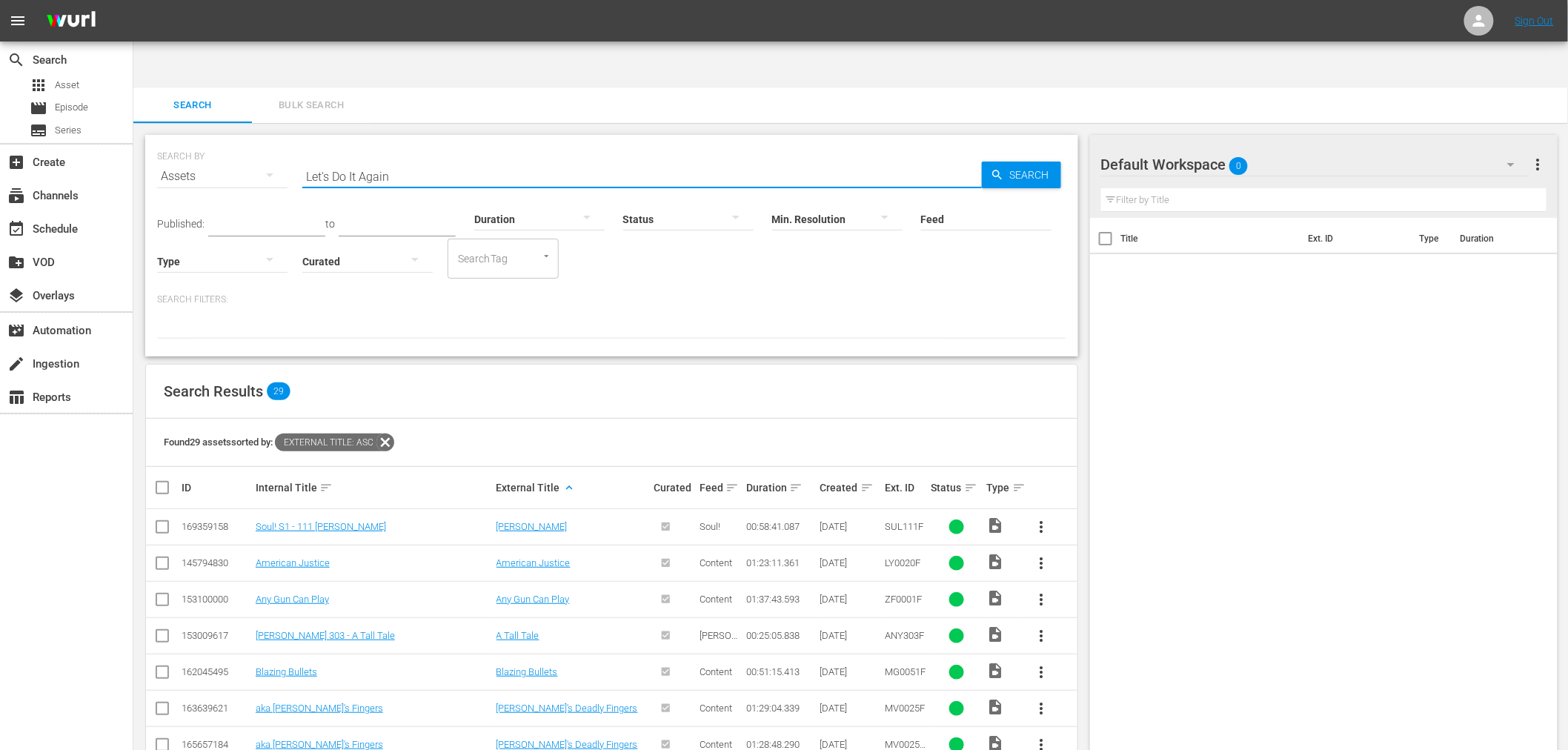
drag, startPoint x: 393, startPoint y: 131, endPoint x: 267, endPoint y: 124, distance: 126.2
click at [267, 141] on div "SEARCH BY Search By Assets Search ID, Title, Description, Keywords, or Category…" at bounding box center [612, 167] width 909 height 53
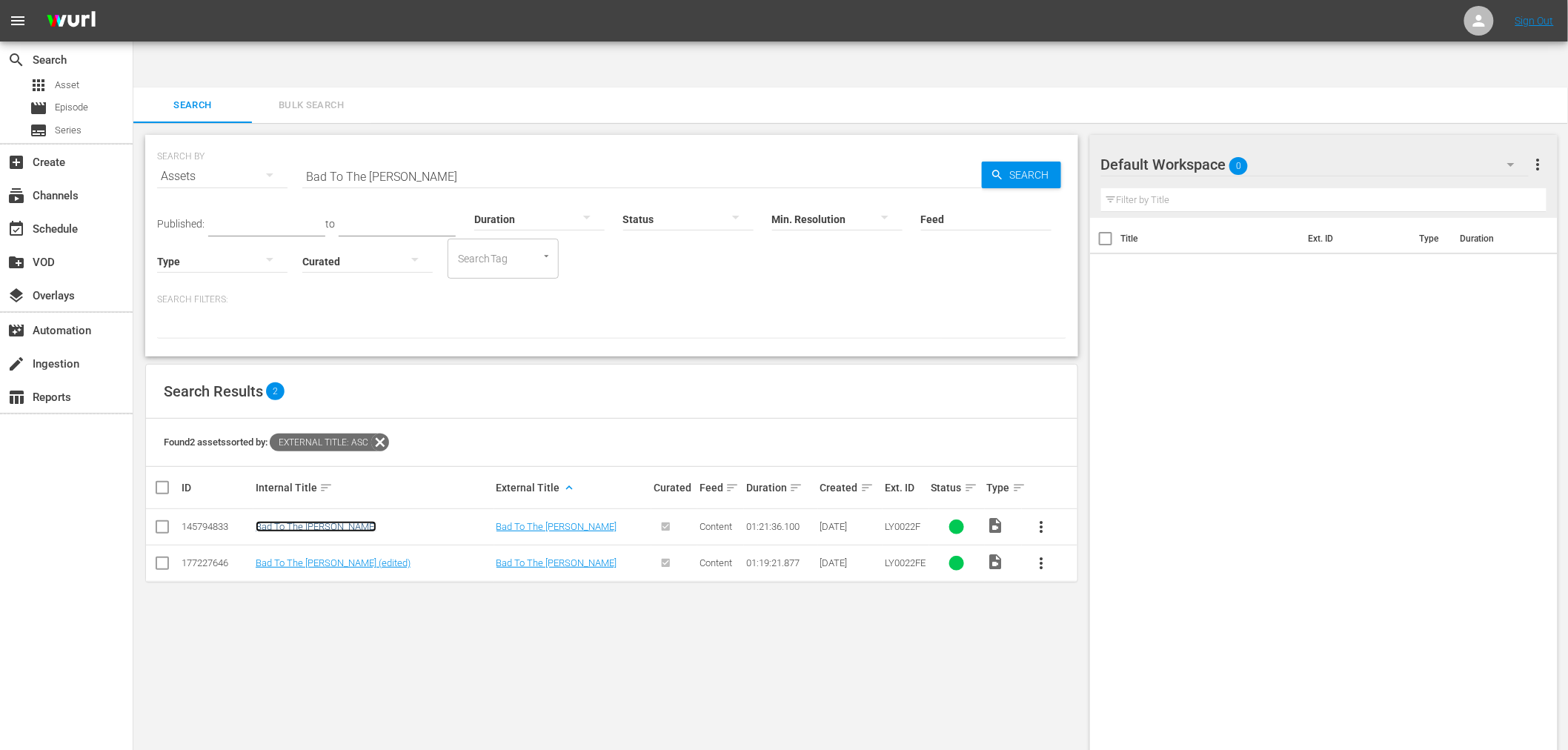
click at [293, 521] on link "Bad To The Jones" at bounding box center [316, 526] width 121 height 11
click at [286, 557] on link "Bad To The Jones (edited)" at bounding box center [333, 562] width 155 height 11
drag, startPoint x: 426, startPoint y: 135, endPoint x: 260, endPoint y: 138, distance: 166.0
click at [260, 141] on div "SEARCH BY Search By Assets Search ID, Title, Description, Keywords, or Category…" at bounding box center [612, 167] width 909 height 53
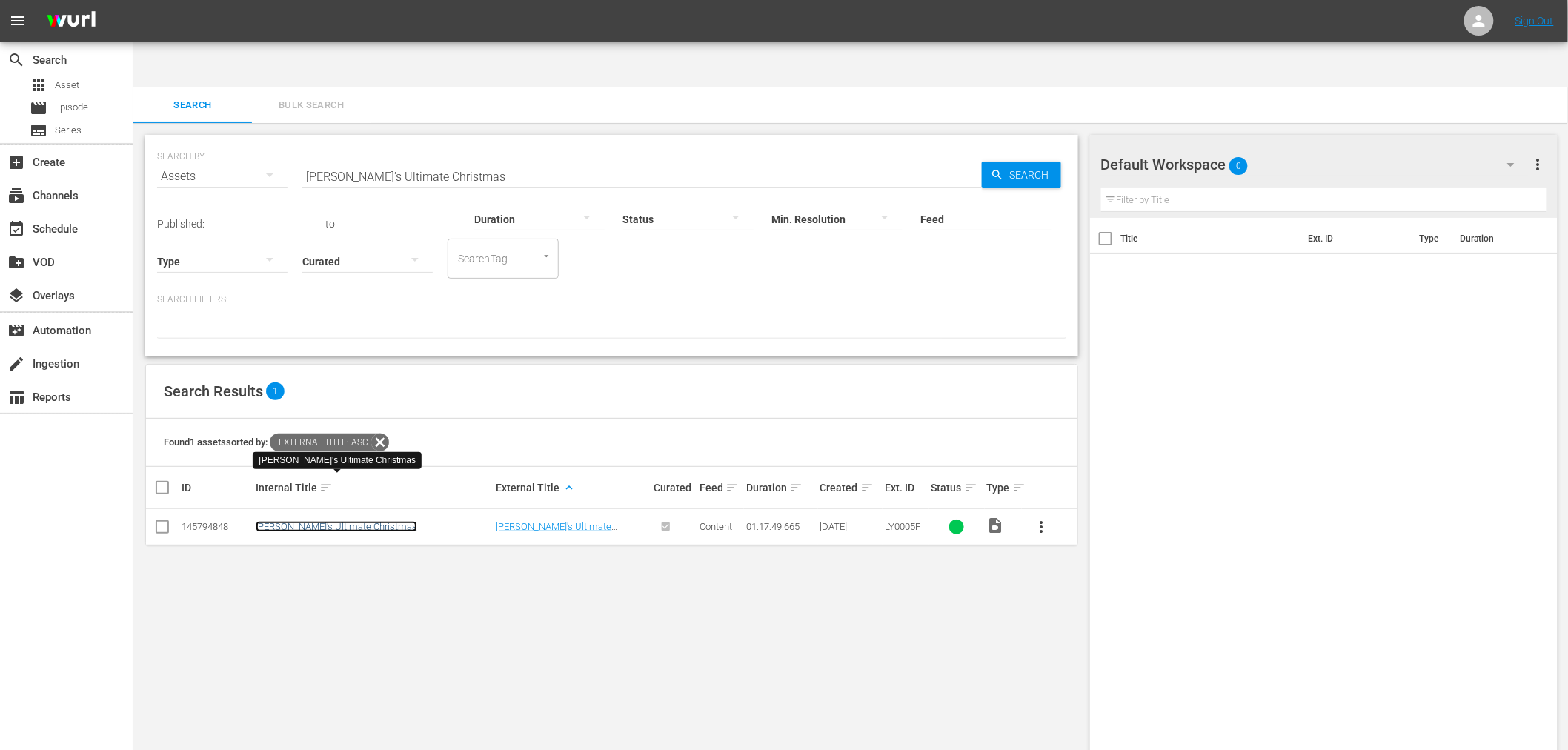
click at [339, 521] on link "Clara's Ultimate Christmas" at bounding box center [336, 526] width 162 height 11
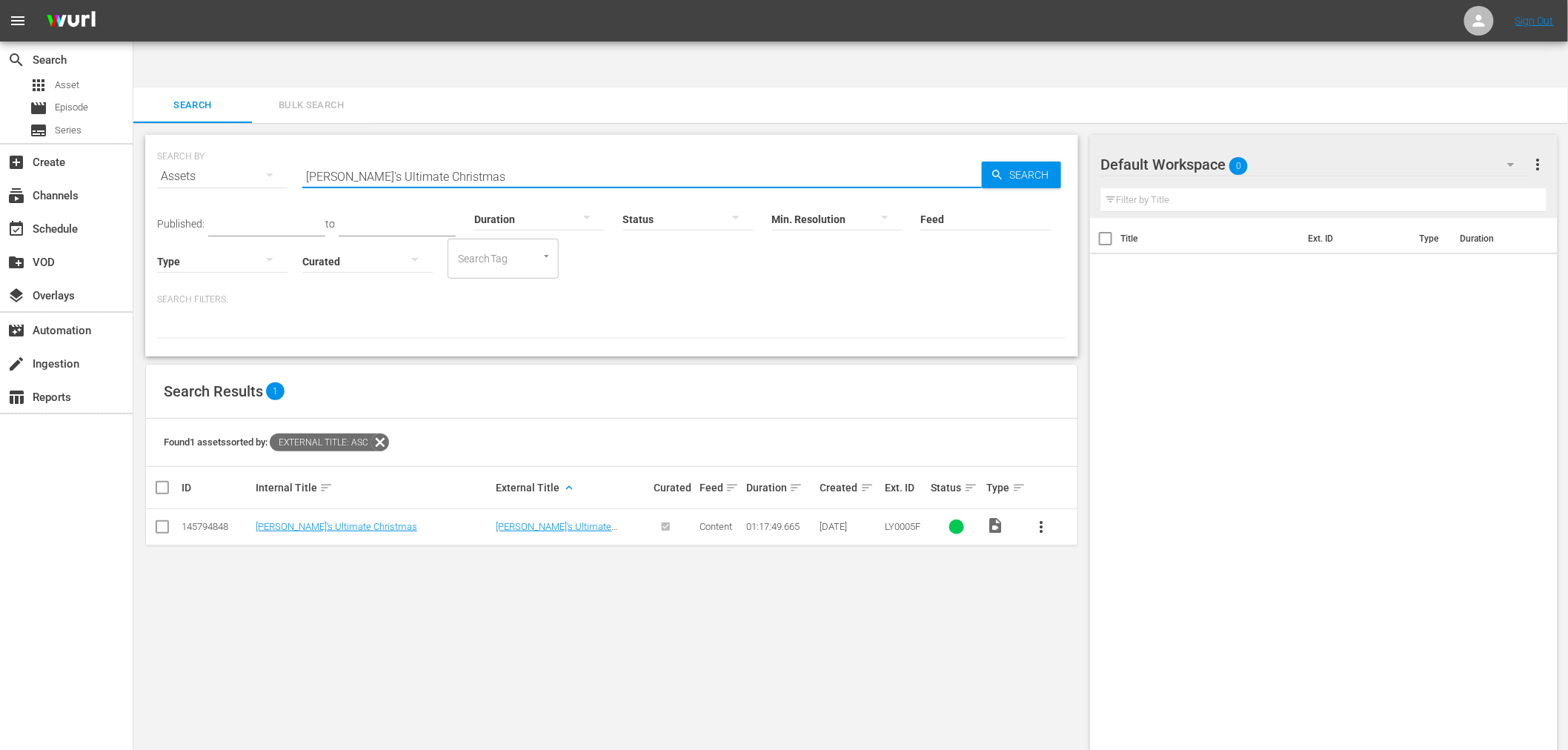
drag, startPoint x: 387, startPoint y: 136, endPoint x: 231, endPoint y: 138, distance: 156.0
click at [232, 141] on div "SEARCH BY Search By Assets Search ID, Title, Description, Keywords, or Category…" at bounding box center [612, 167] width 909 height 53
click at [308, 521] on link "Everything That Glitters" at bounding box center [304, 526] width 97 height 11
drag, startPoint x: 374, startPoint y: 127, endPoint x: 277, endPoint y: 125, distance: 97.0
click at [277, 141] on div "SEARCH BY Search By Assets Search ID, Title, Description, Keywords, or Category…" at bounding box center [612, 167] width 909 height 53
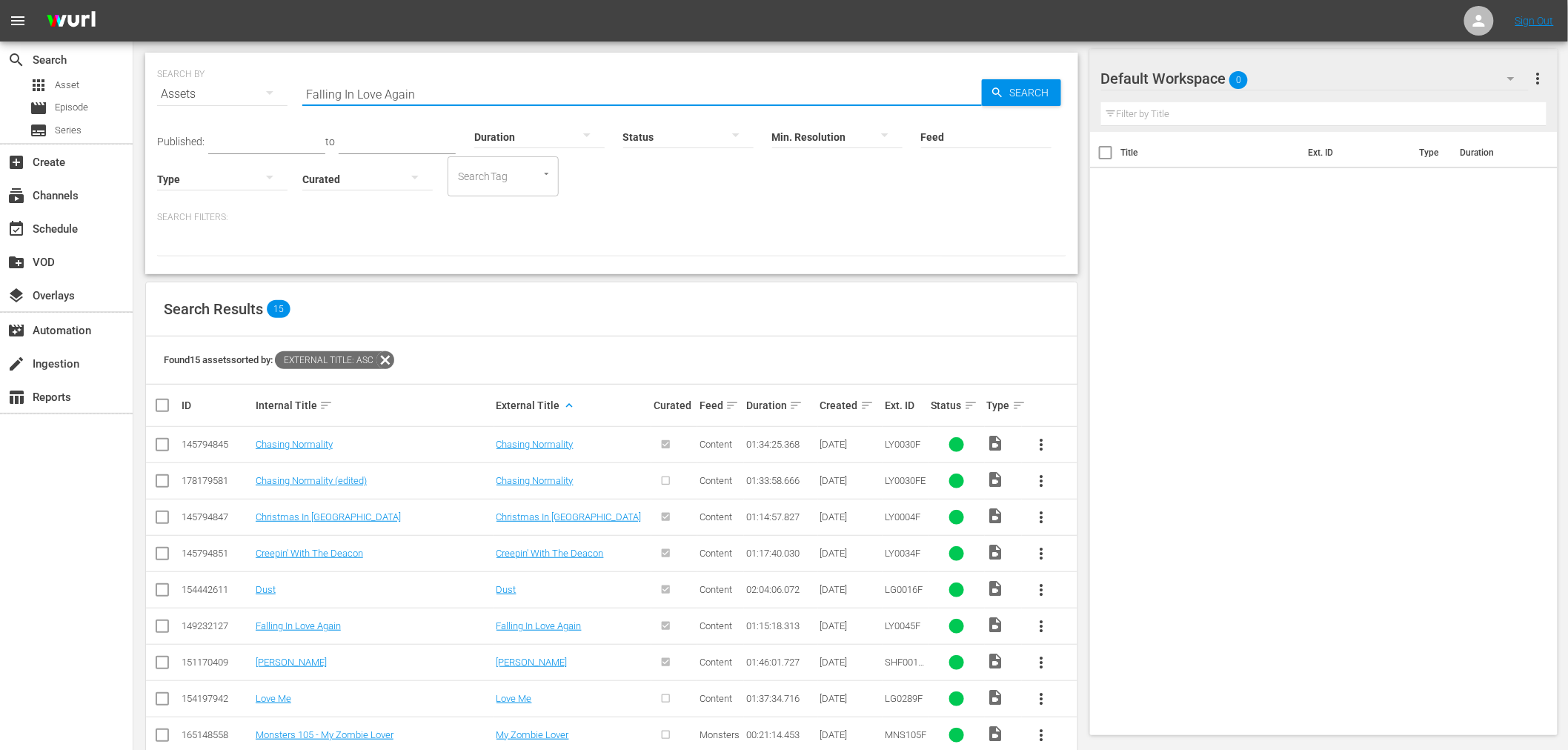
scroll to position [165, 0]
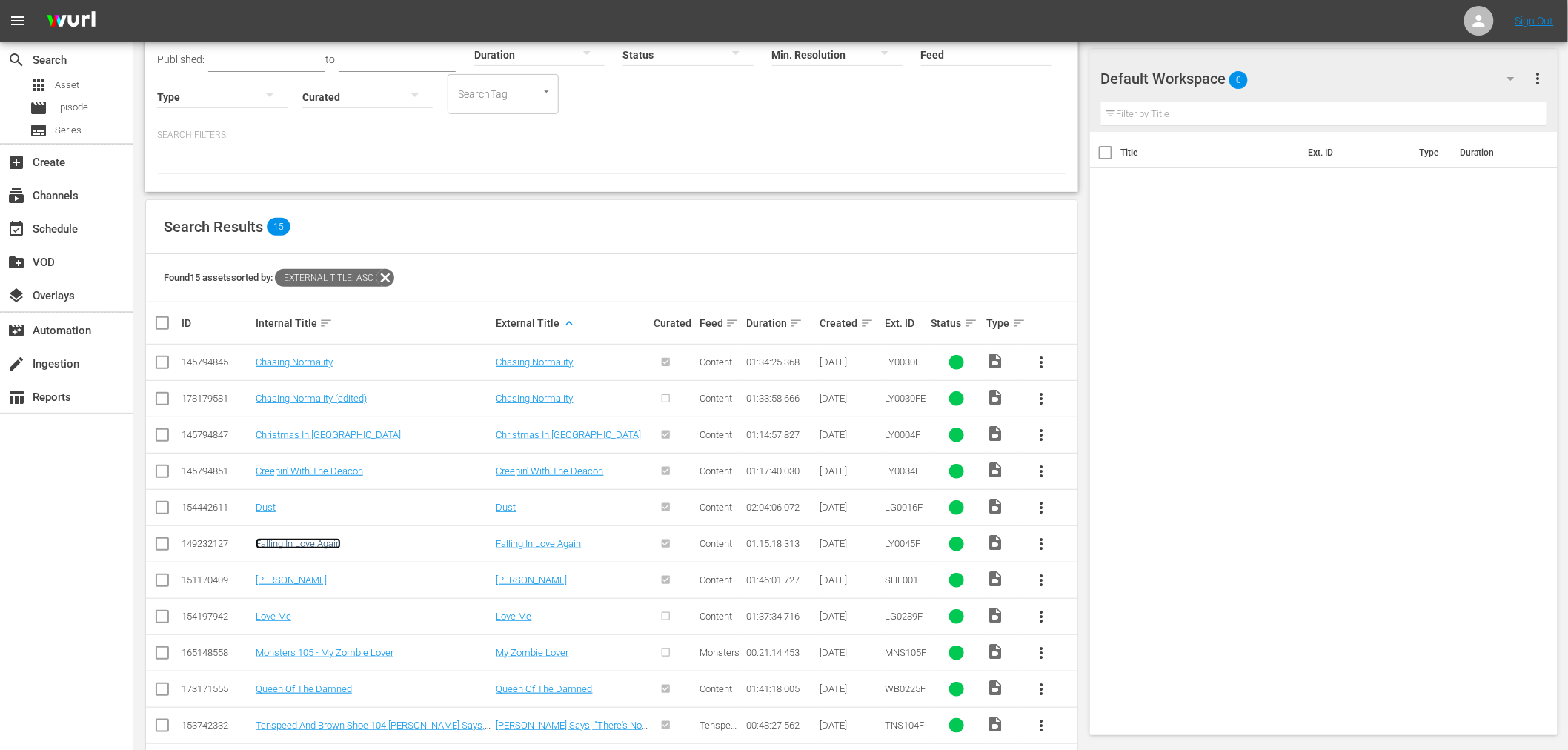
click at [327, 538] on link "Falling In Love Again" at bounding box center [298, 543] width 85 height 11
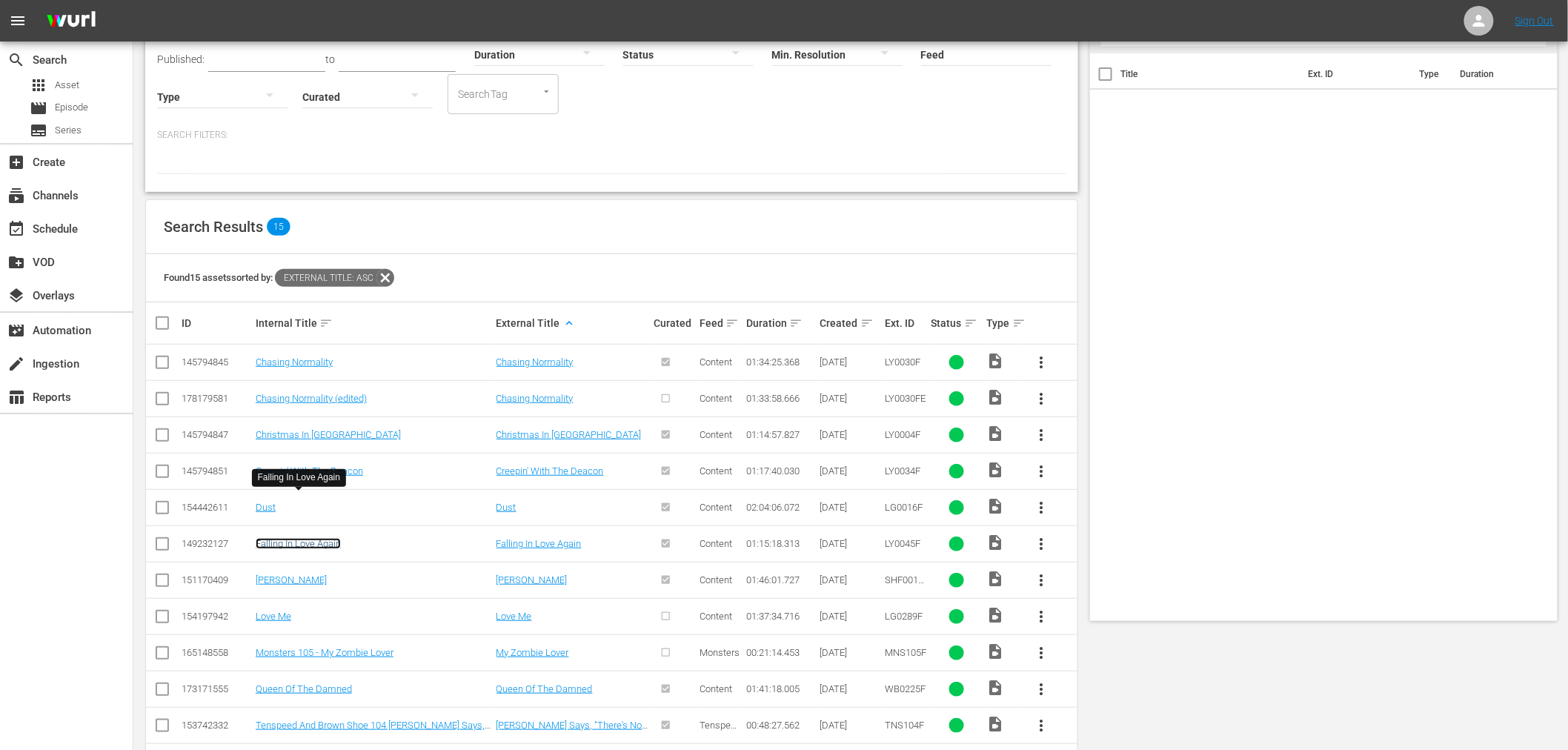
scroll to position [0, 0]
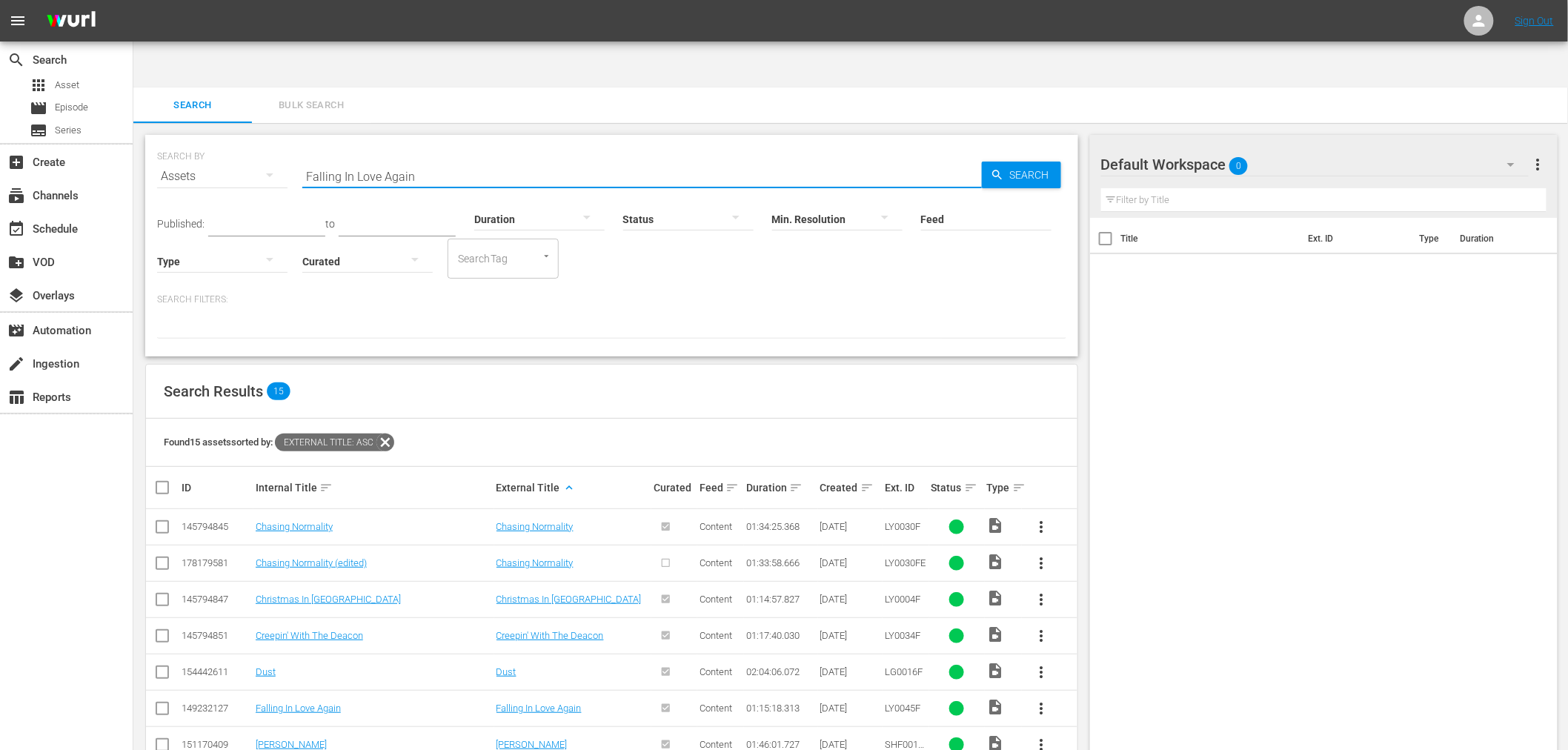
drag, startPoint x: 434, startPoint y: 122, endPoint x: 246, endPoint y: 113, distance: 188.2
click at [242, 141] on div "SEARCH BY Search By Assets Search ID, Title, Description, Keywords, or Category…" at bounding box center [612, 167] width 909 height 53
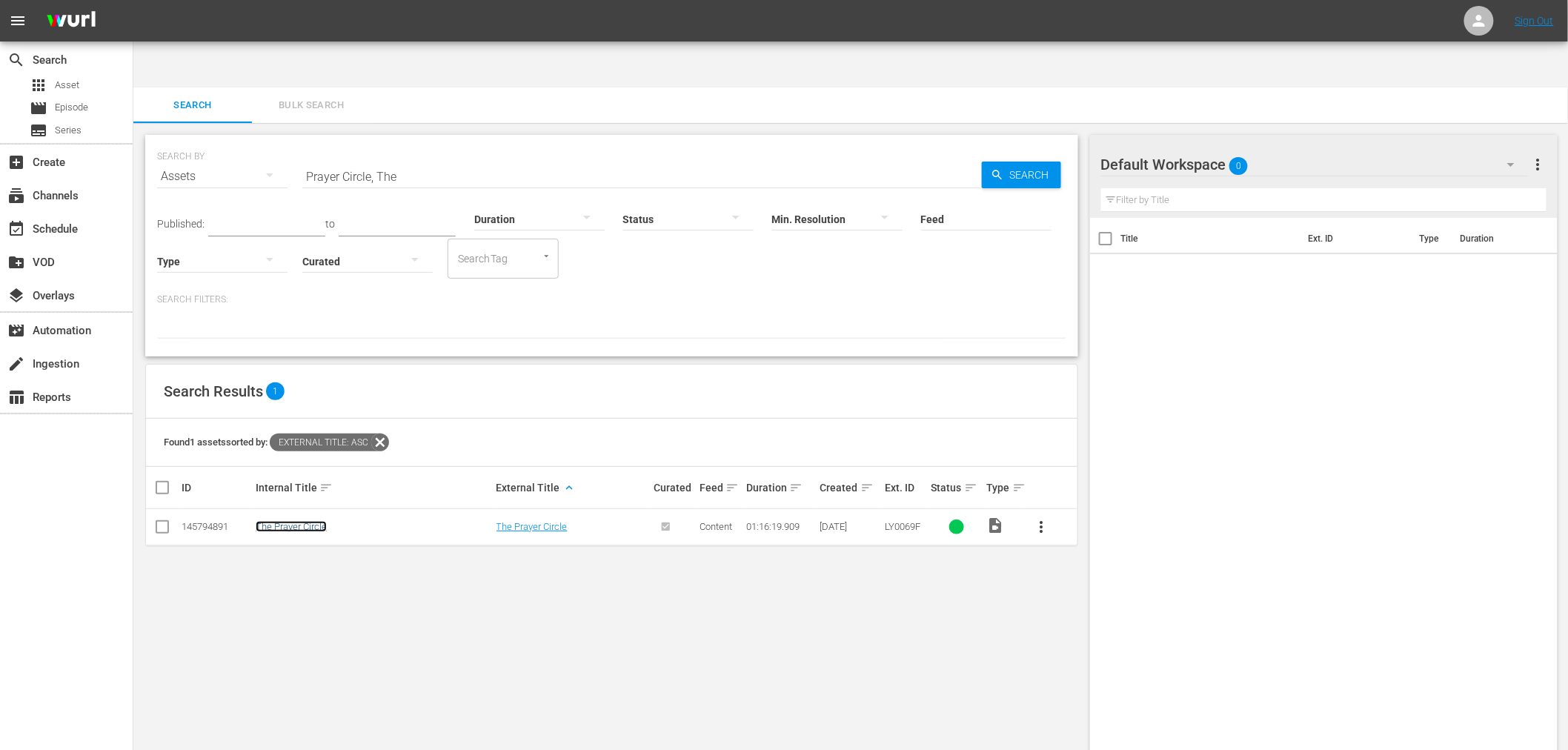
click at [321, 521] on link "The Prayer Circle" at bounding box center [291, 526] width 71 height 11
click at [179, 141] on div "SEARCH BY Search By Assets Search ID, Title, Description, Keywords, or Category…" at bounding box center [612, 167] width 909 height 53
click at [271, 521] on link "Steps Of Faith" at bounding box center [285, 526] width 59 height 11
drag, startPoint x: 281, startPoint y: 145, endPoint x: 279, endPoint y: 132, distance: 13.2
click at [281, 141] on div "SEARCH BY Search By Assets Search ID, Title, Description, Keywords, or Category…" at bounding box center [612, 167] width 909 height 53
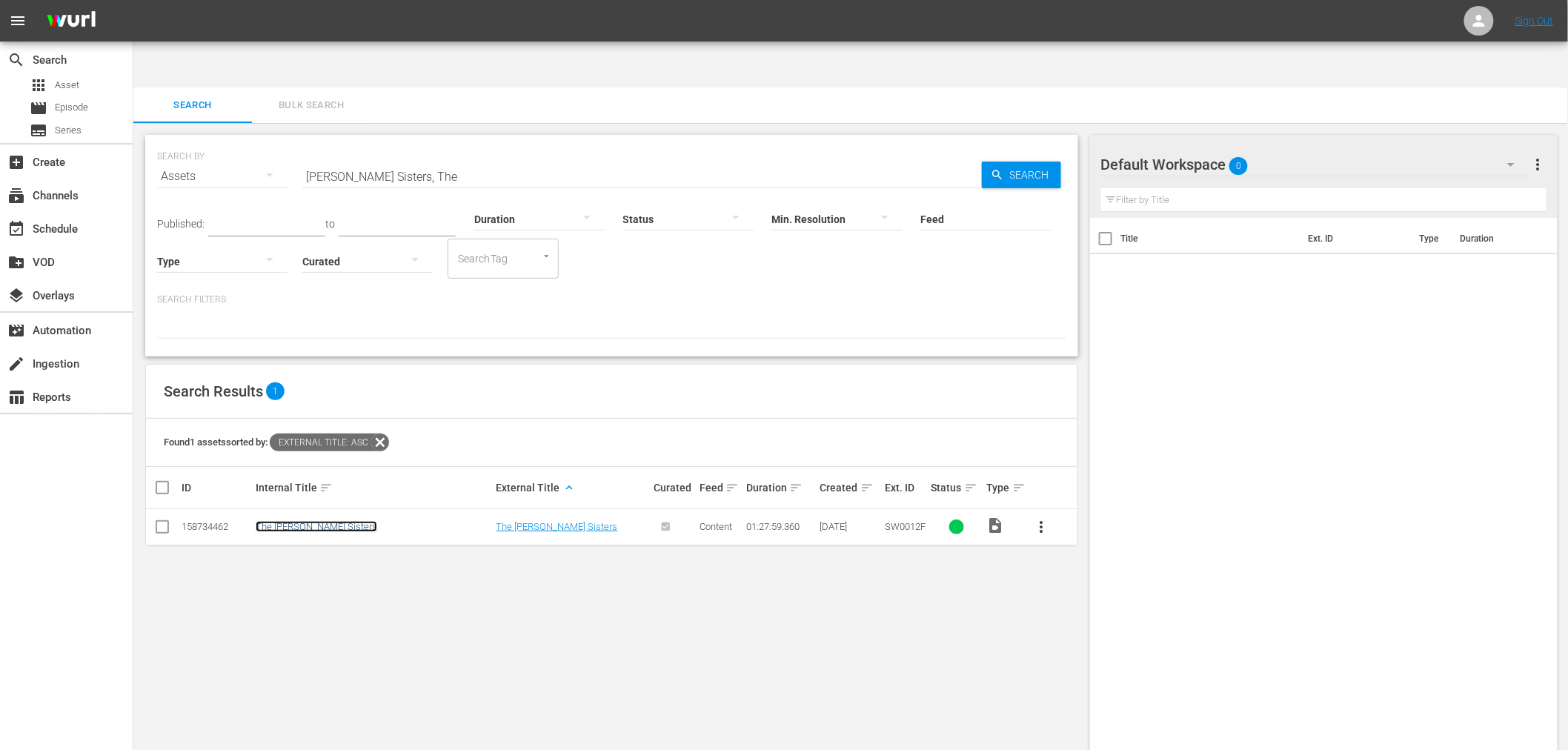
click at [305, 521] on link "The Dempsey Sisters" at bounding box center [316, 526] width 122 height 11
drag, startPoint x: 457, startPoint y: 126, endPoint x: 266, endPoint y: 128, distance: 191.0
click at [266, 141] on div "SEARCH BY Search By Assets Search ID, Title, Description, Keywords, or Category…" at bounding box center [612, 167] width 909 height 53
click at [278, 521] on link "Miracles Are For Real" at bounding box center [300, 526] width 89 height 11
click at [639, 570] on div "SEARCH BY Search By Assets Search ID, Title, Description, Keywords, or Category…" at bounding box center [611, 460] width 957 height 674
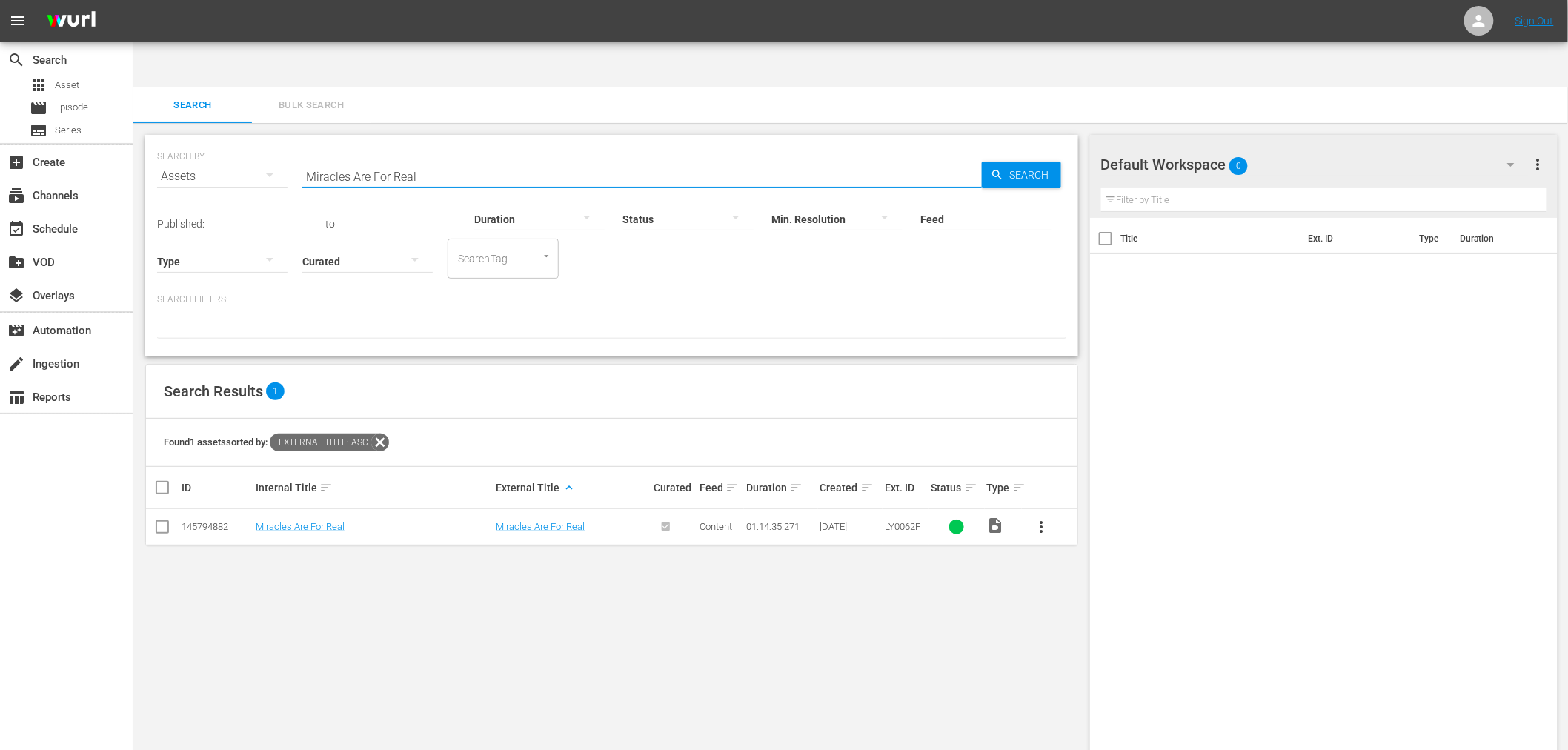
drag, startPoint x: 420, startPoint y: 134, endPoint x: 252, endPoint y: 144, distance: 168.3
click at [252, 144] on div "SEARCH BY Search By Assets Search ID, Title, Description, Keywords, or Category…" at bounding box center [612, 167] width 909 height 53
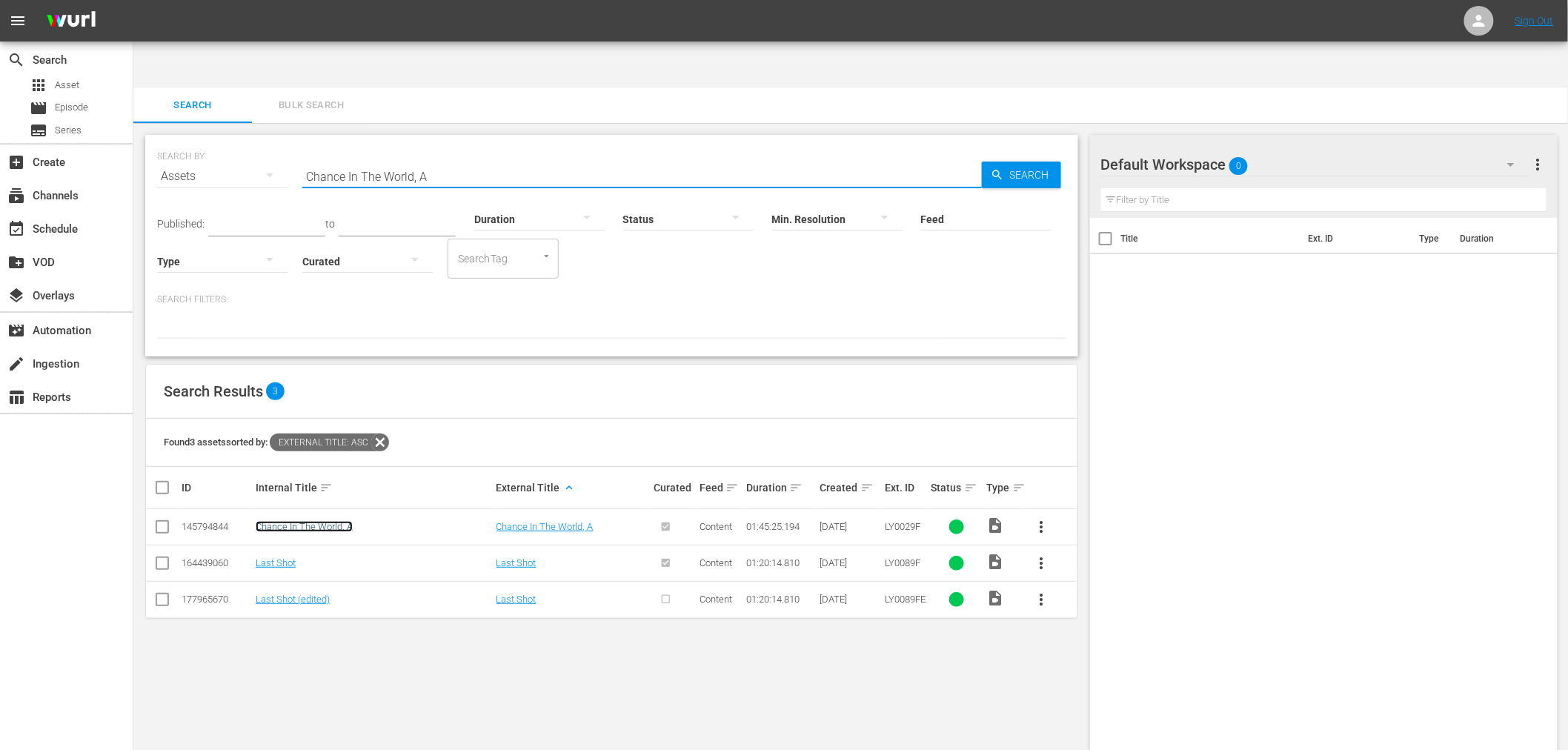
click at [330, 521] on link "Chance In The World, A" at bounding box center [304, 526] width 97 height 11
drag, startPoint x: 286, startPoint y: 138, endPoint x: 276, endPoint y: 135, distance: 10.4
click at [276, 141] on div "SEARCH BY Search By Assets Search ID, Title, Description, Keywords, or Category…" at bounding box center [612, 167] width 909 height 53
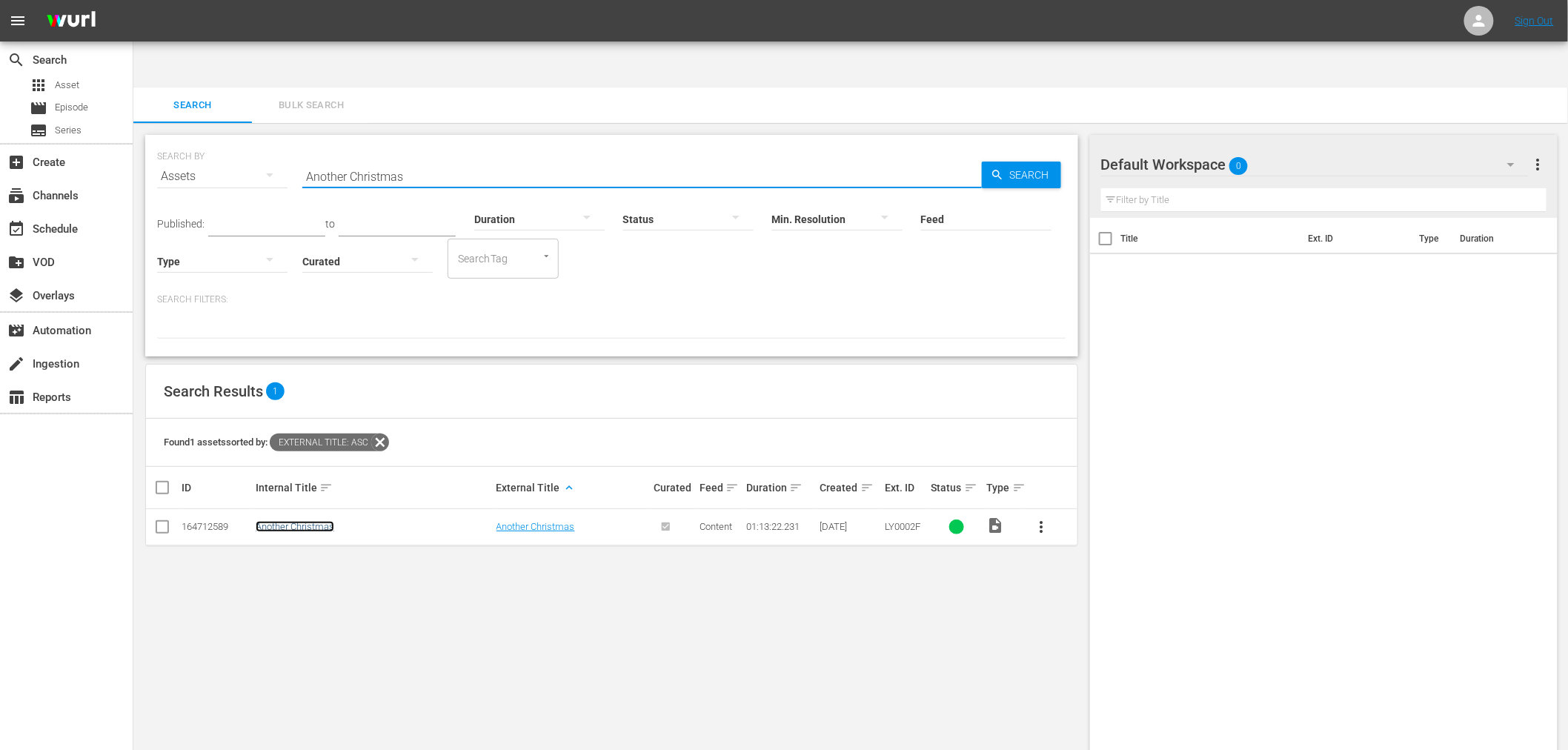
click at [289, 521] on link "Another Christmas" at bounding box center [295, 526] width 78 height 11
drag, startPoint x: 465, startPoint y: 117, endPoint x: 264, endPoint y: 122, distance: 201.1
click at [264, 141] on div "SEARCH BY Search By Assets Search ID, Title, Description, Keywords, or Category…" at bounding box center [612, 167] width 909 height 53
click at [285, 521] on link "Forgive And Forget" at bounding box center [294, 526] width 77 height 11
drag, startPoint x: 435, startPoint y: 120, endPoint x: 261, endPoint y: 117, distance: 174.0
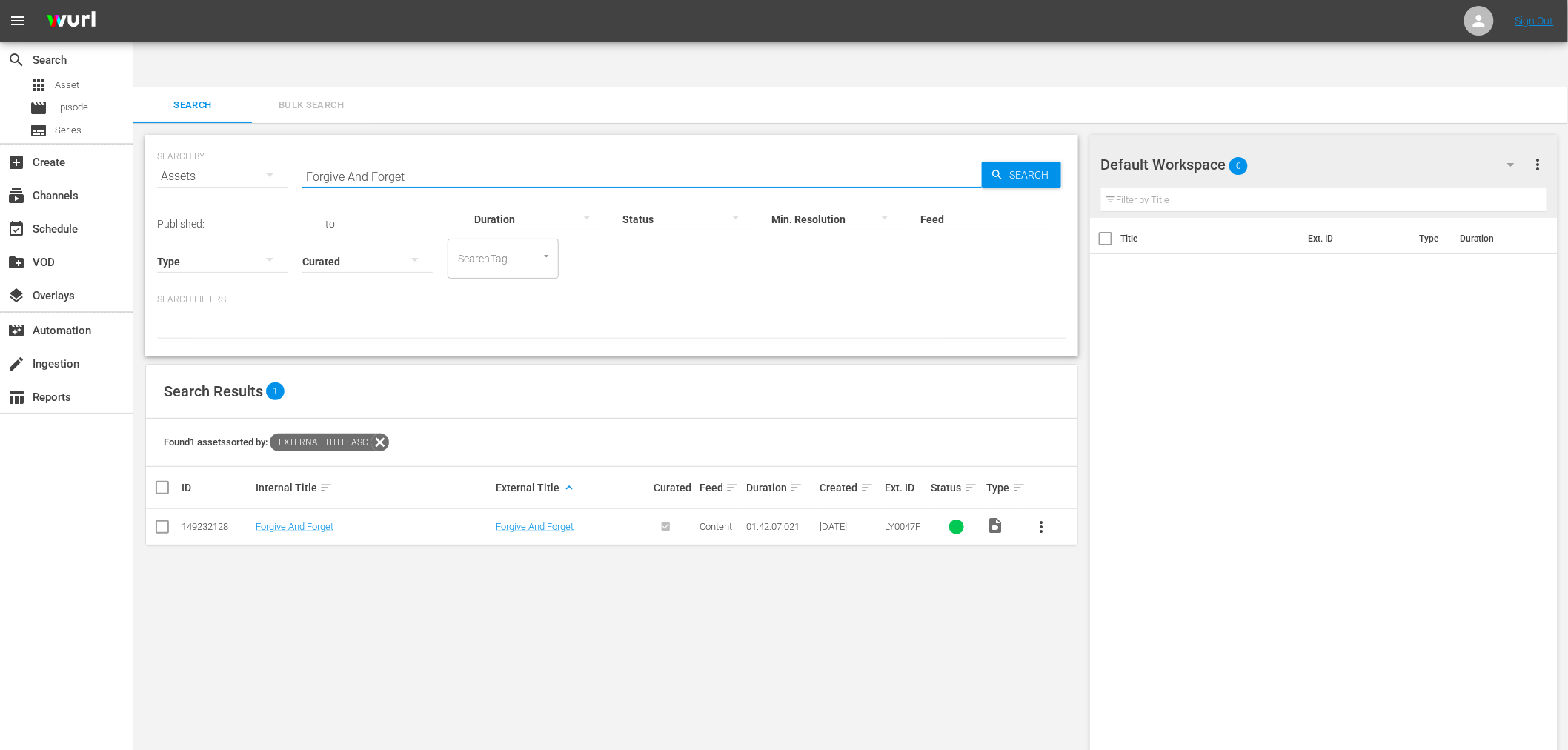
click at [282, 141] on div "SEARCH BY Search By Assets Search ID, Title, Description, Keywords, or Category…" at bounding box center [612, 167] width 909 height 53
click at [1010, 161] on span "Search" at bounding box center [1033, 175] width 57 height 27
click at [300, 521] on link "Hidden Orchard Mysteries" at bounding box center [310, 526] width 109 height 11
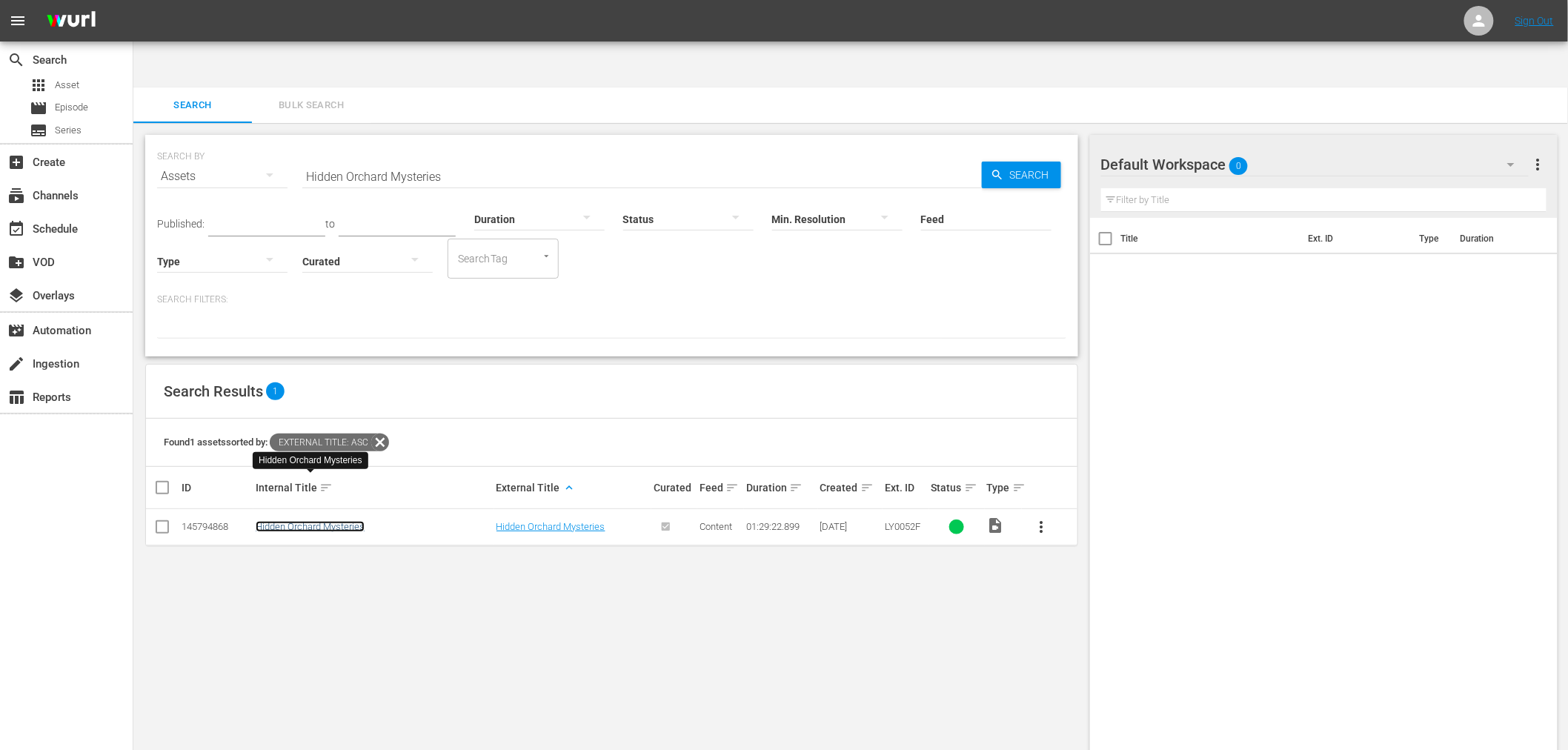
click at [361, 521] on link "Hidden Orchard Mysteries" at bounding box center [310, 526] width 109 height 11
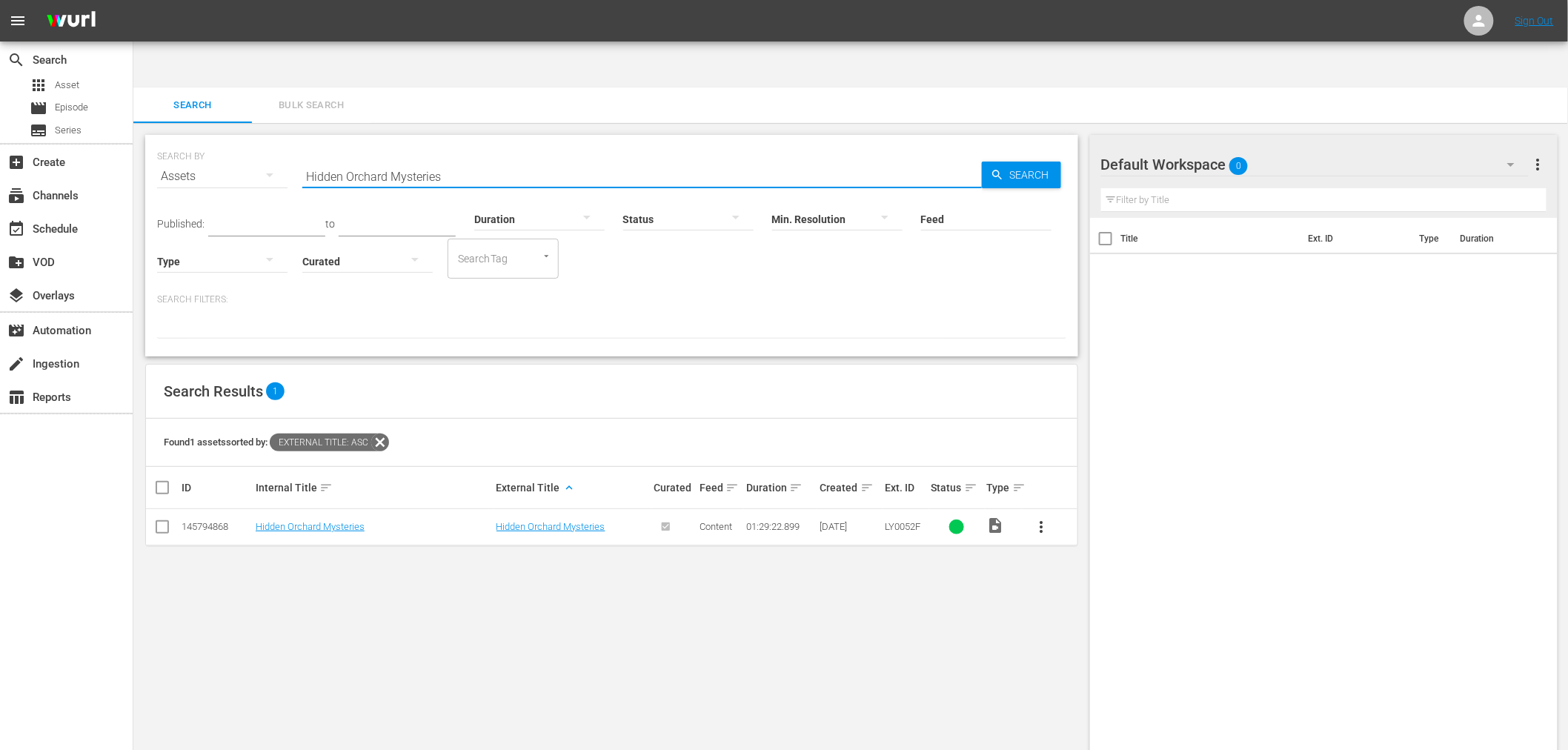
drag, startPoint x: 500, startPoint y: 121, endPoint x: 257, endPoint y: 125, distance: 243.0
click at [257, 141] on div "SEARCH BY Search By Assets Search ID, Title, Description, Keywords, or Category…" at bounding box center [612, 167] width 909 height 53
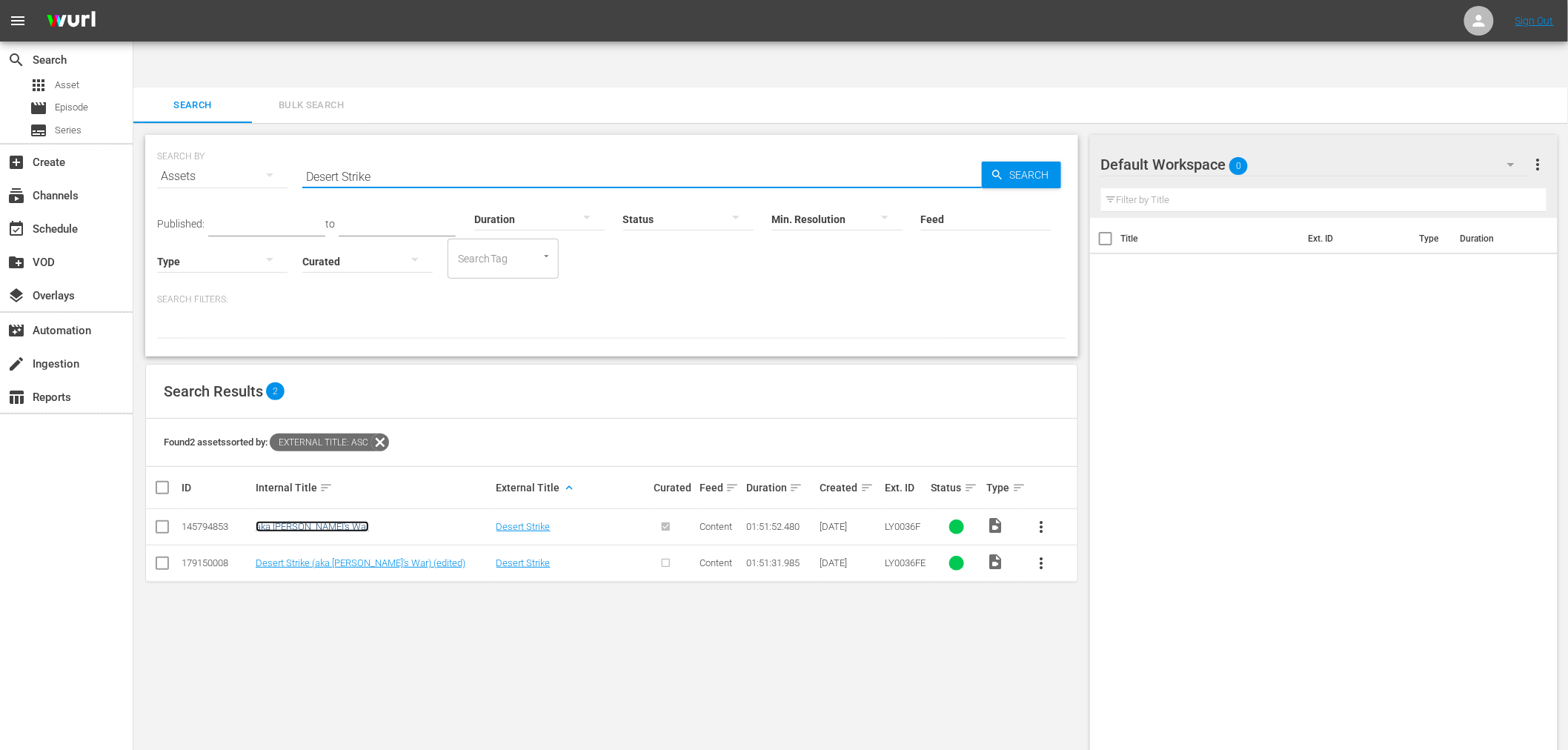
click at [279, 521] on link "aka Pharaoh's War" at bounding box center [312, 526] width 113 height 11
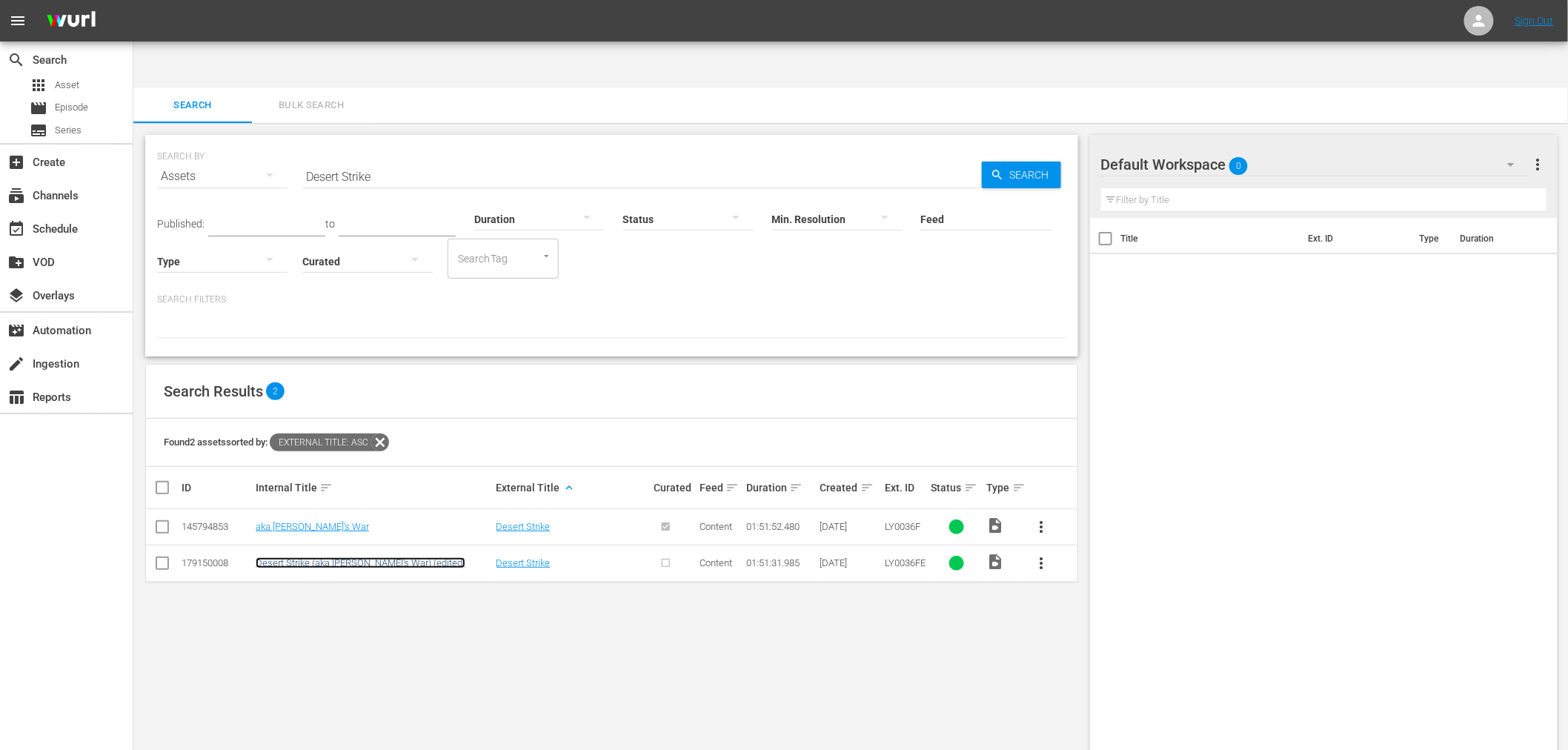
click at [286, 557] on link "Desert Strike (aka Pharaoh's War) (edited)" at bounding box center [361, 562] width 210 height 11
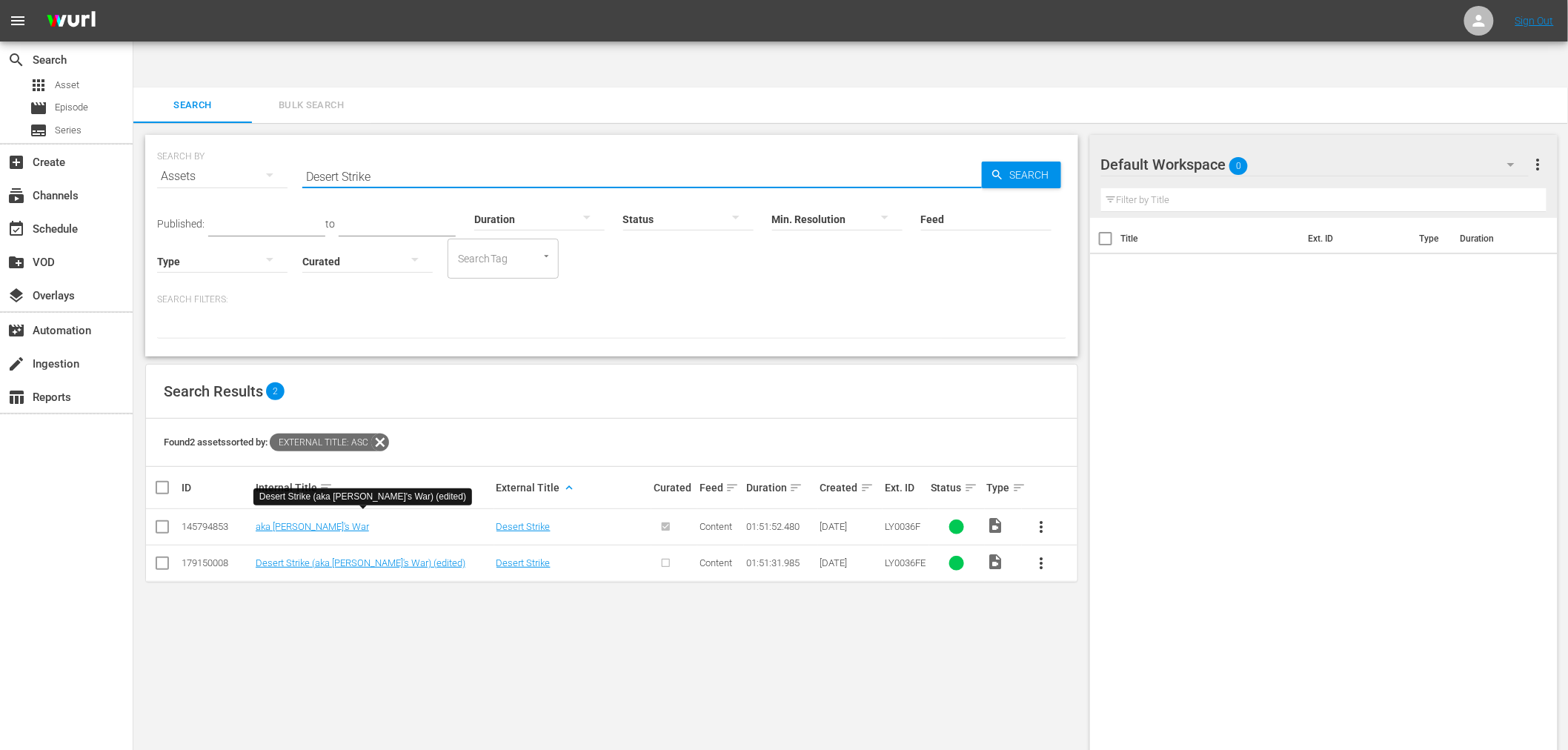
drag, startPoint x: 263, startPoint y: 128, endPoint x: 253, endPoint y: 127, distance: 10.0
click at [253, 141] on div "SEARCH BY Search By Assets Search ID, Title, Description, Keywords, or Category…" at bounding box center [612, 167] width 909 height 53
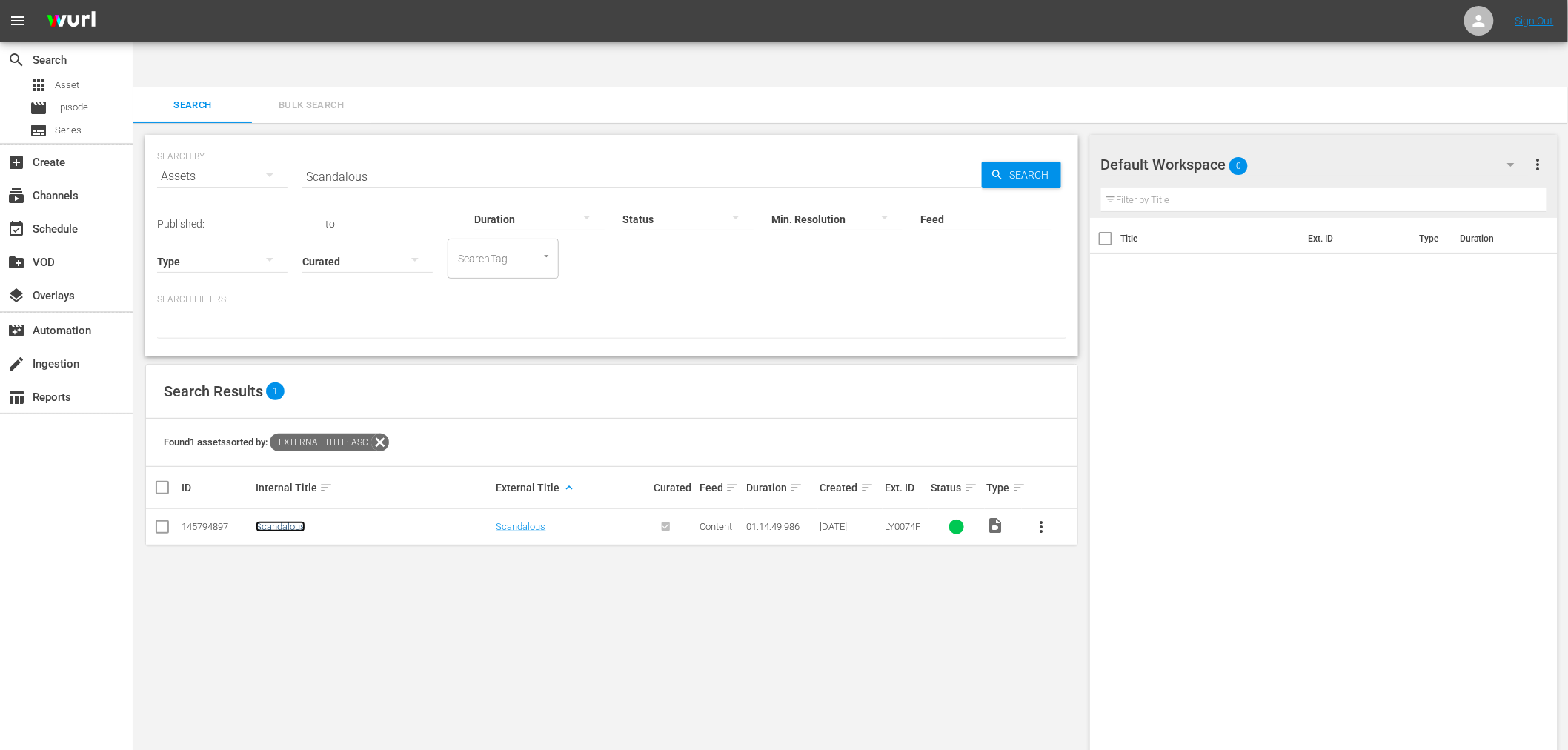
click at [280, 521] on link "Scandalous" at bounding box center [281, 526] width 50 height 11
drag, startPoint x: 401, startPoint y: 145, endPoint x: 267, endPoint y: 138, distance: 134.2
click at [264, 141] on div "SEARCH BY Search By Assets Search ID, Title, Description, Keywords, or Category…" at bounding box center [612, 167] width 909 height 53
click at [1038, 161] on span "Search" at bounding box center [1033, 175] width 57 height 27
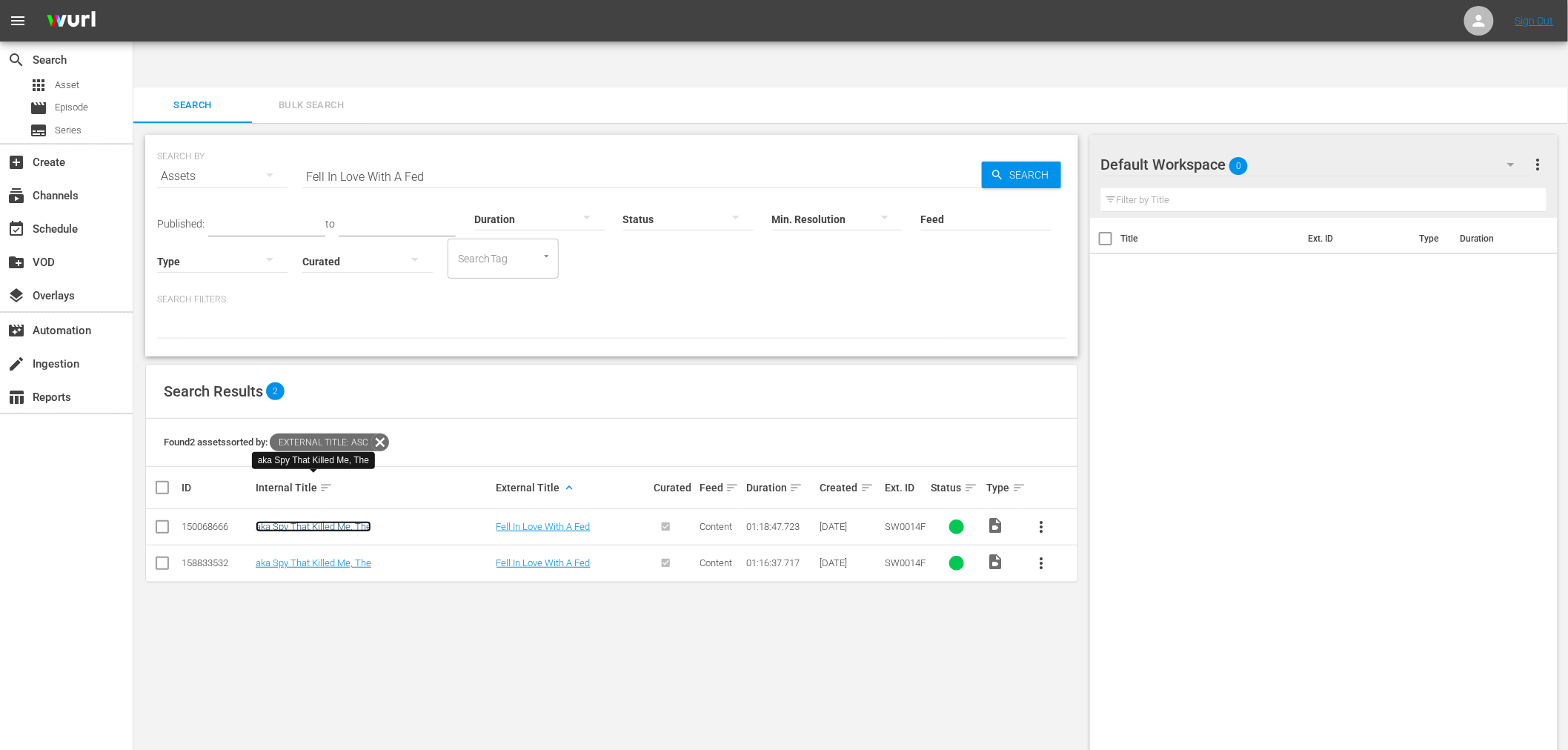
click at [331, 521] on link "aka Spy That Killed Me, The" at bounding box center [313, 526] width 116 height 11
click at [339, 557] on link "aka Spy That Killed Me, The" at bounding box center [313, 562] width 116 height 11
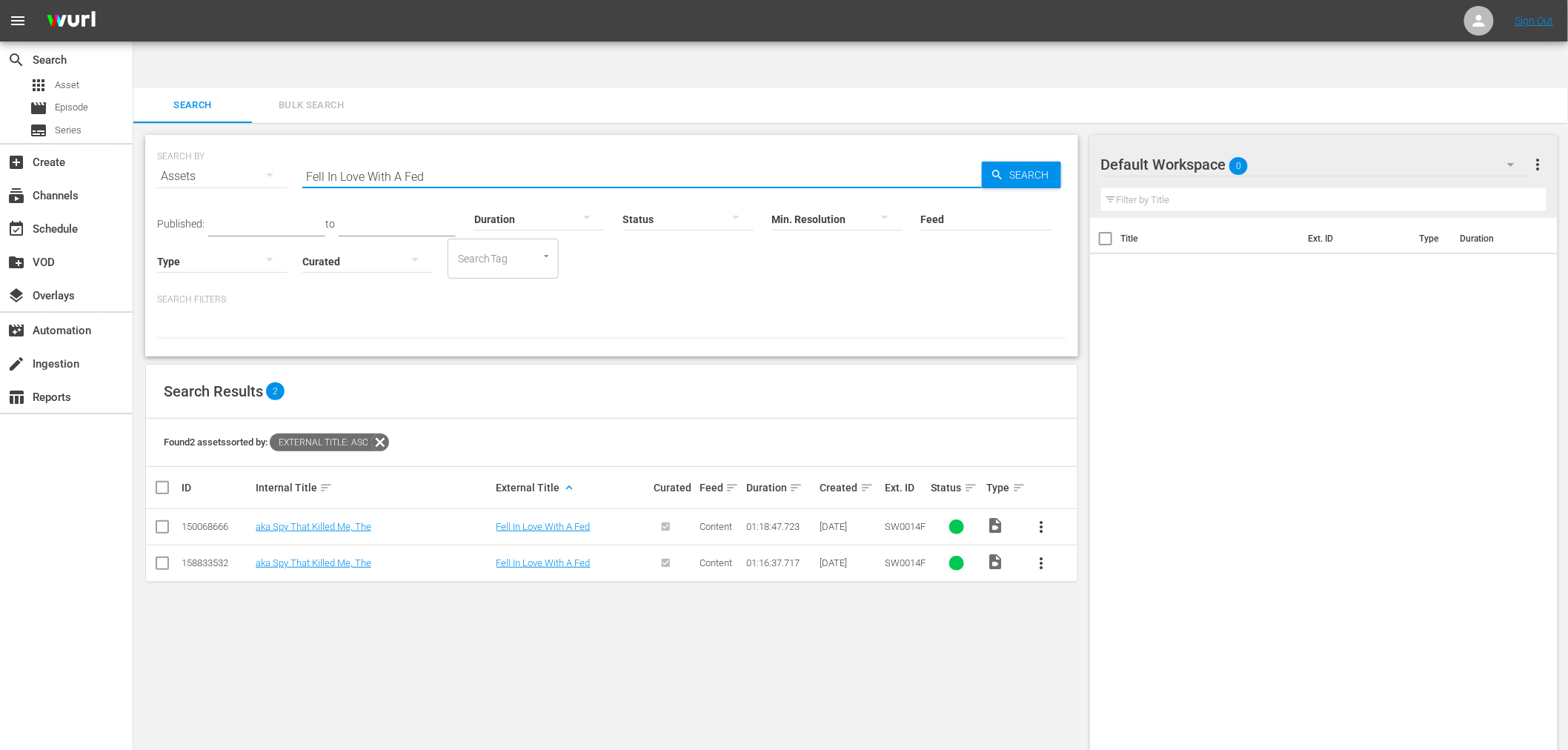
drag, startPoint x: 441, startPoint y: 136, endPoint x: 271, endPoint y: 122, distance: 170.6
click at [271, 141] on div "SEARCH BY Search By Assets Search ID, Title, Description, Keywords, or Category…" at bounding box center [612, 167] width 909 height 53
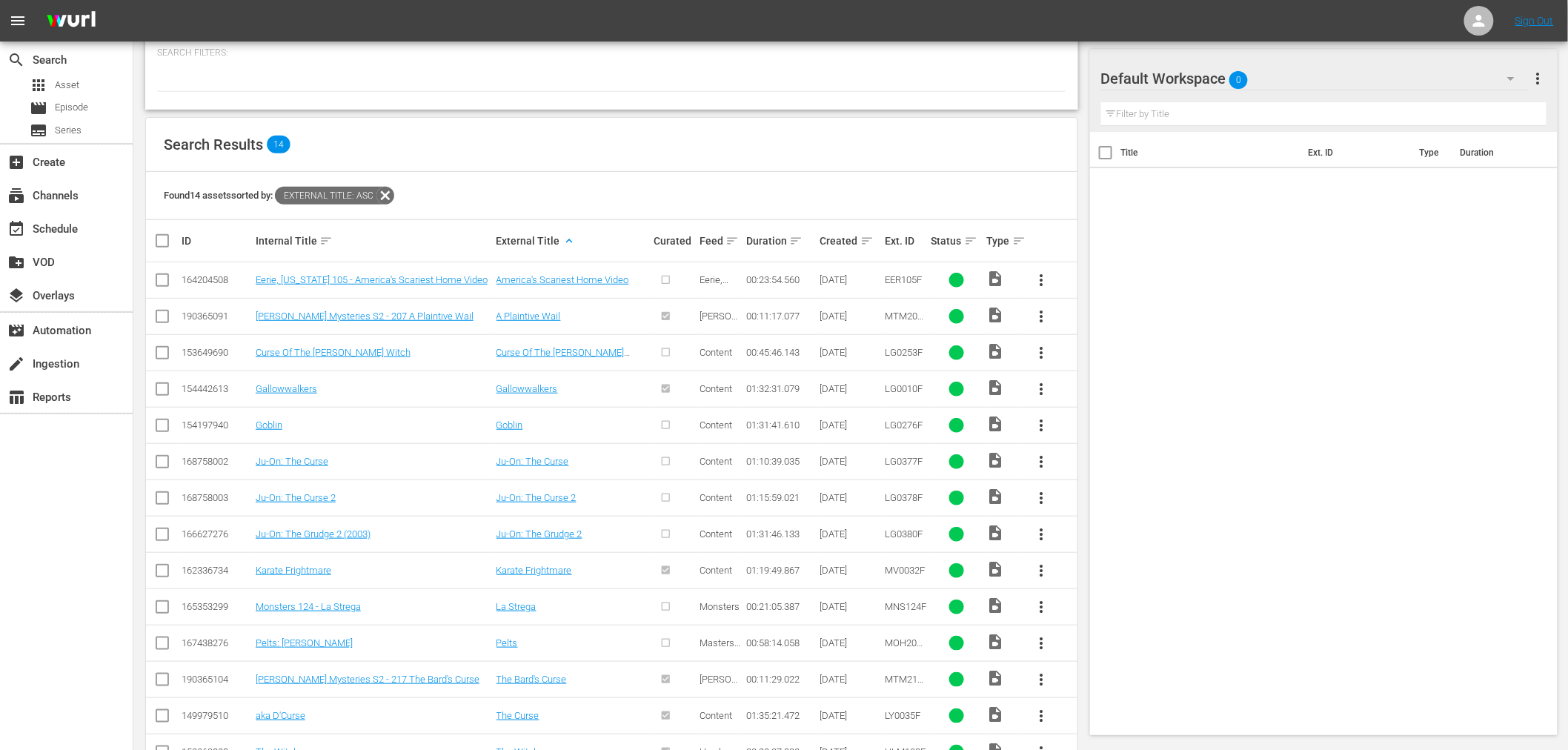
scroll to position [249, 0]
click at [276, 708] on link "aka D'Curse" at bounding box center [281, 713] width 50 height 11
click at [656, 116] on div "Search Results 14" at bounding box center [611, 142] width 932 height 54
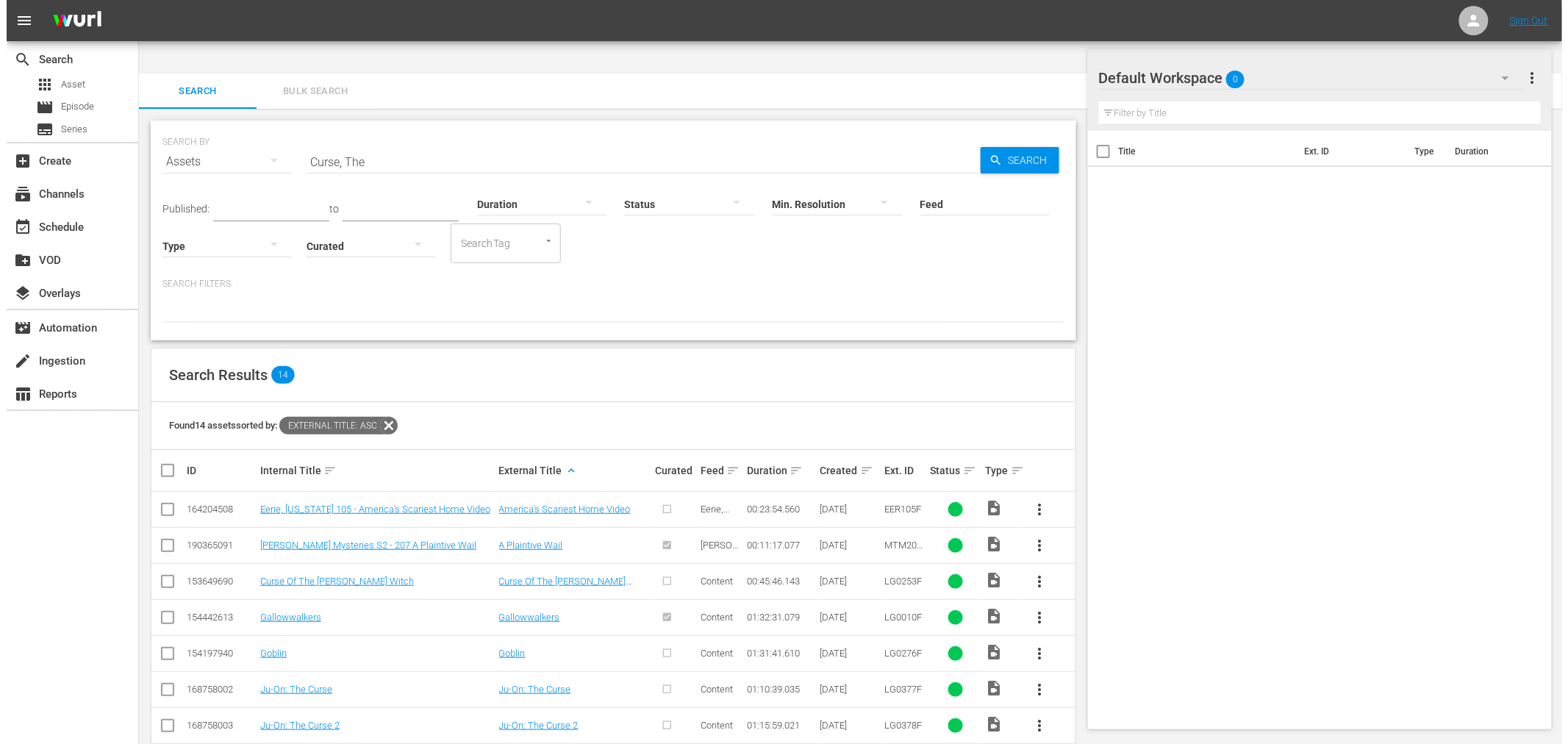
scroll to position [0, 0]
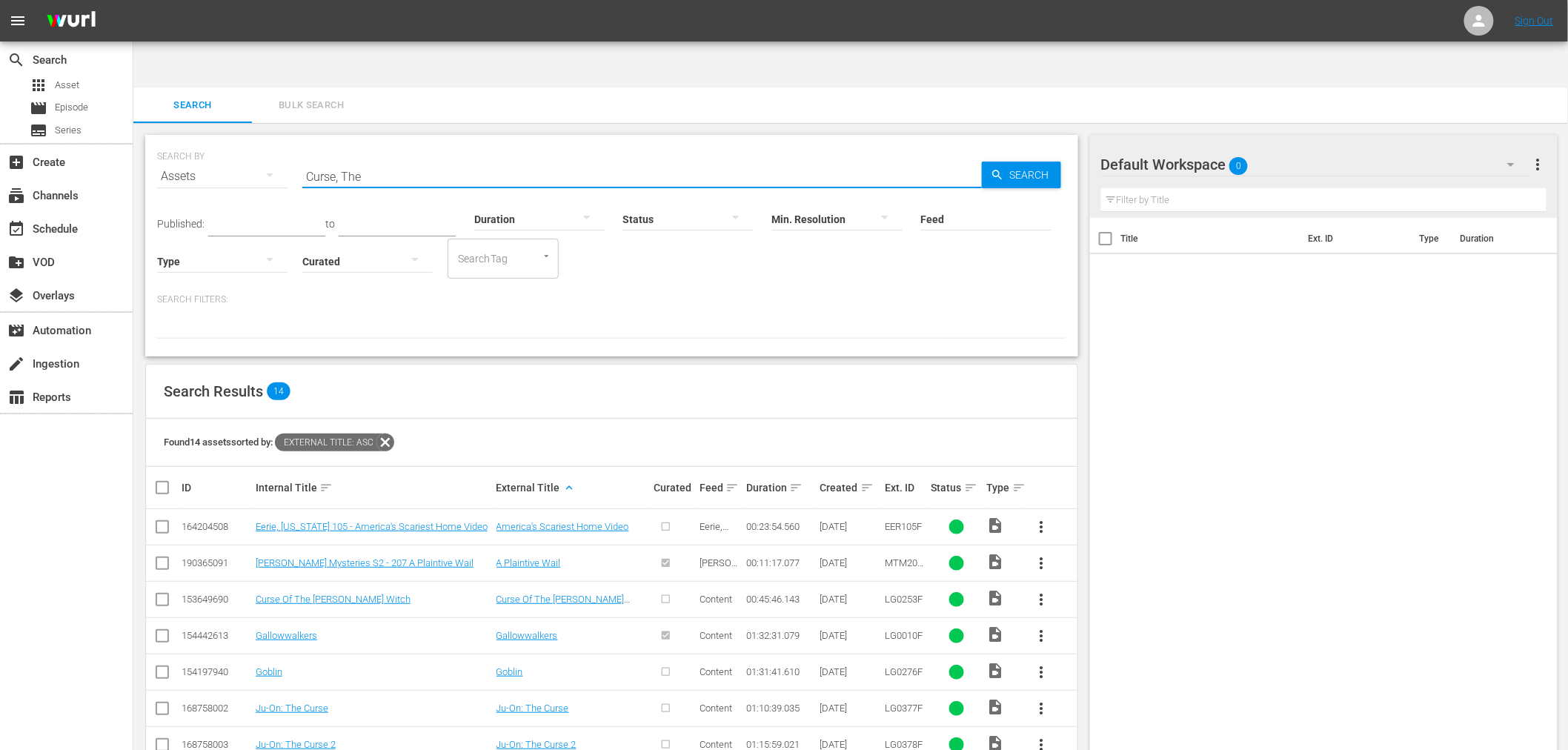
drag, startPoint x: 367, startPoint y: 137, endPoint x: 280, endPoint y: 130, distance: 87.3
click at [280, 141] on div "SEARCH BY Search By Assets Search ID, Title, Description, Keywords, or Category…" at bounding box center [612, 167] width 909 height 53
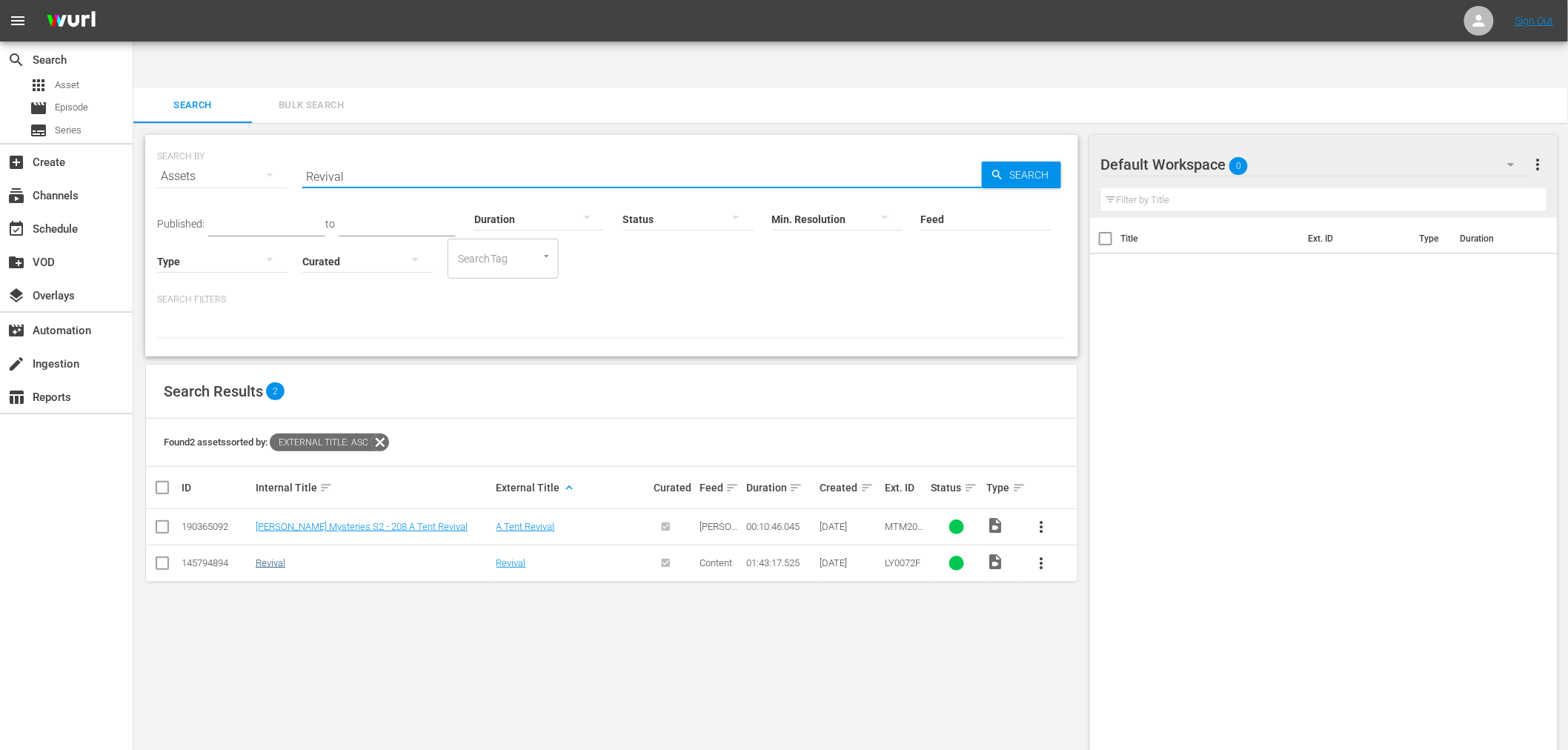
type input "Revival"
click at [271, 557] on link "Revival" at bounding box center [271, 562] width 30 height 11
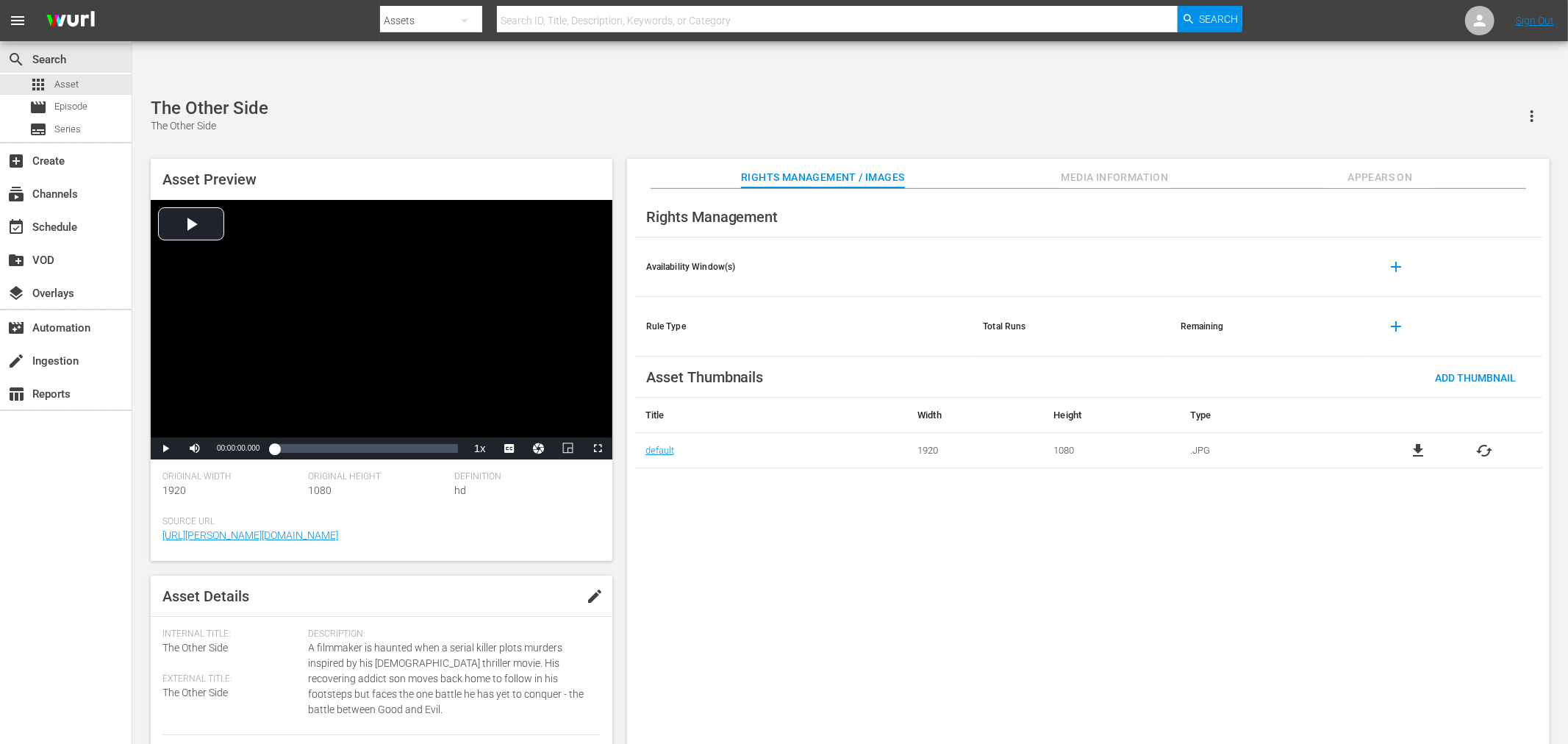
click at [371, 97] on div "The Other Side The Other Side Asset Preview Video Player is loading. Play Video…" at bounding box center [850, 429] width 1414 height 662
click at [696, 151] on div "Asset Preview Video Player is loading. Play Video Play Mute Current Time 00:00:…" at bounding box center [850, 455] width 1414 height 609
click at [468, 151] on div "Asset Preview Video Player is loading. Play Video Play Mute Current Time 00:00:…" at bounding box center [850, 455] width 1414 height 609
click at [877, 505] on div "Rights Management Availability Window(s) add Rule Type Total Runs Remaining add…" at bounding box center [1088, 478] width 923 height 579
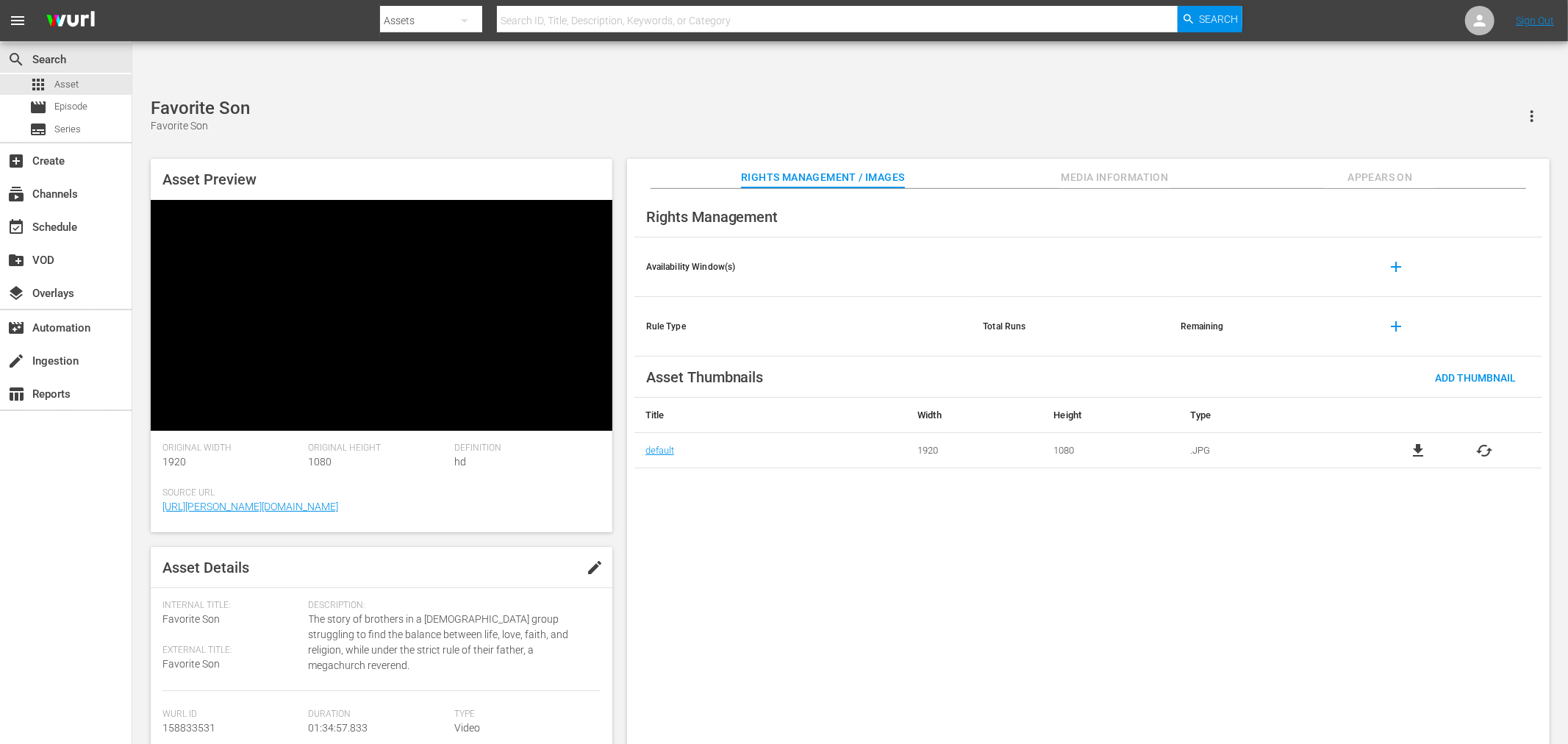
click at [502, 97] on div "Favorite Son Favorite Son Asset Preview Original Width 1920 Original Height 108…" at bounding box center [850, 429] width 1414 height 662
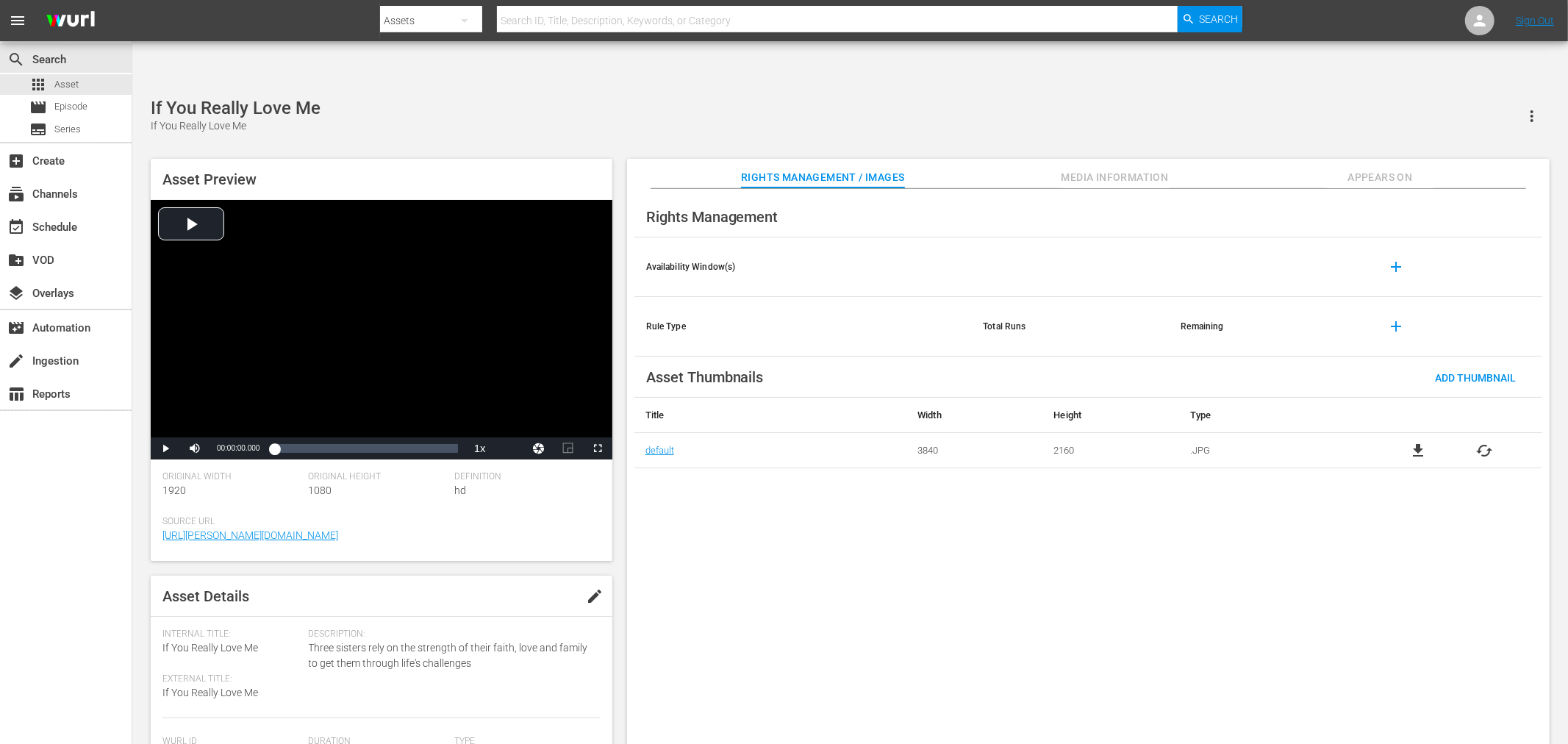
click at [1048, 590] on div "Rights Management Availability Window(s) add Rule Type Total Runs Remaining add…" at bounding box center [1088, 478] width 923 height 579
click at [451, 97] on div "Every Day But Christmas Every Day But Christmas Asset Preview Video Player is l…" at bounding box center [850, 429] width 1414 height 662
click at [1229, 558] on div "Rights Management Availability Window(s) add Rule Type Total Runs Remaining add…" at bounding box center [1088, 478] width 923 height 579
drag, startPoint x: 259, startPoint y: 79, endPoint x: 150, endPoint y: 79, distance: 109.0
click at [150, 118] on div "Fell In Love With A Fed" at bounding box center [259, 126] width 217 height 16
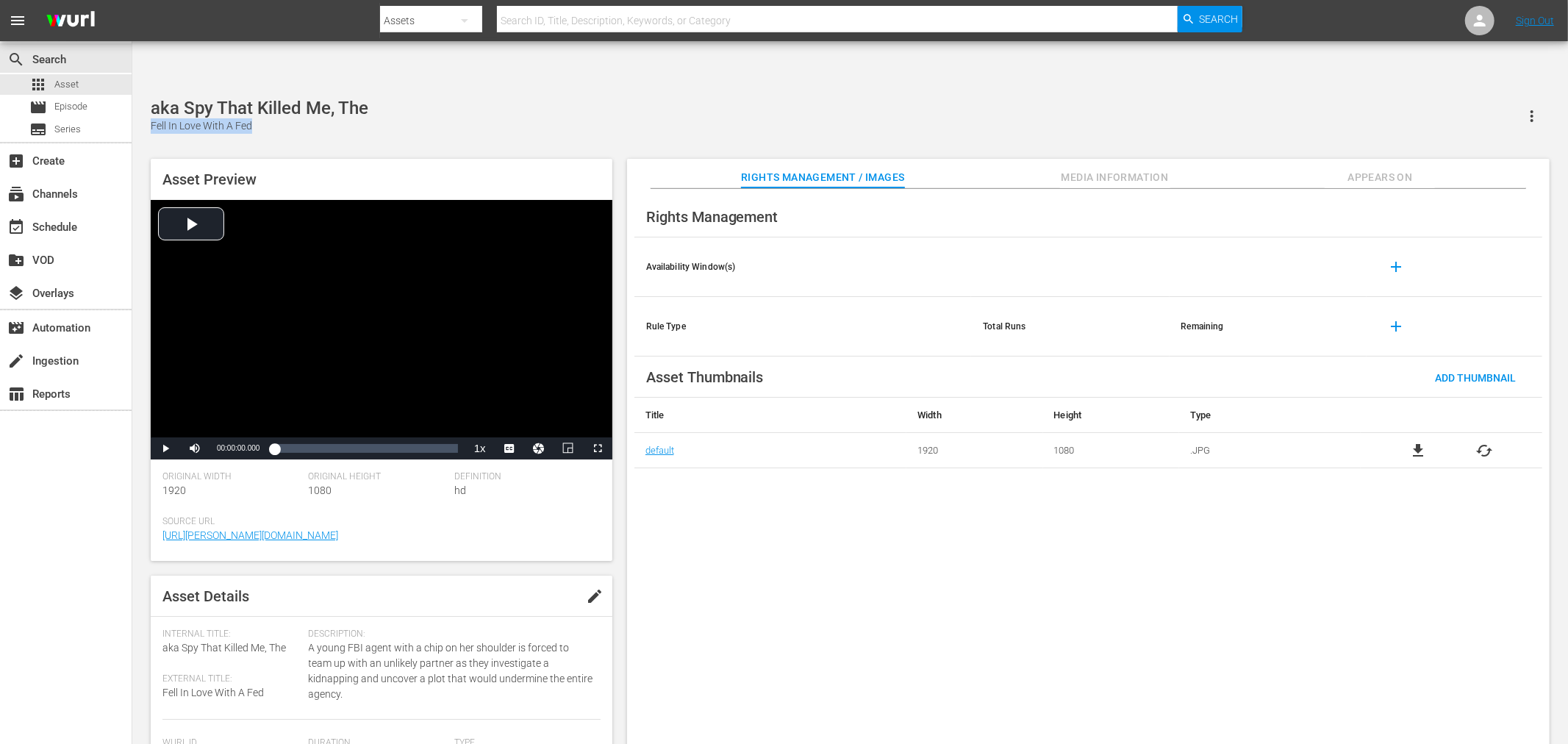
copy div "Fell In Love With A Fed"
click at [1005, 538] on div "Rights Management Availability Window(s) add Rule Type Total Runs Remaining add…" at bounding box center [1088, 478] width 923 height 579
click at [858, 586] on div "Rights Management Availability Window(s) add Rule Type Total Runs Remaining add…" at bounding box center [1088, 478] width 923 height 579
click at [912, 581] on div "Rights Management Availability Window(s) add Rule Type Total Runs Remaining add…" at bounding box center [1088, 478] width 923 height 579
click at [581, 97] on div "[PERSON_NAME]'s Prayer [PERSON_NAME]'s Prayer" at bounding box center [850, 116] width 1399 height 36
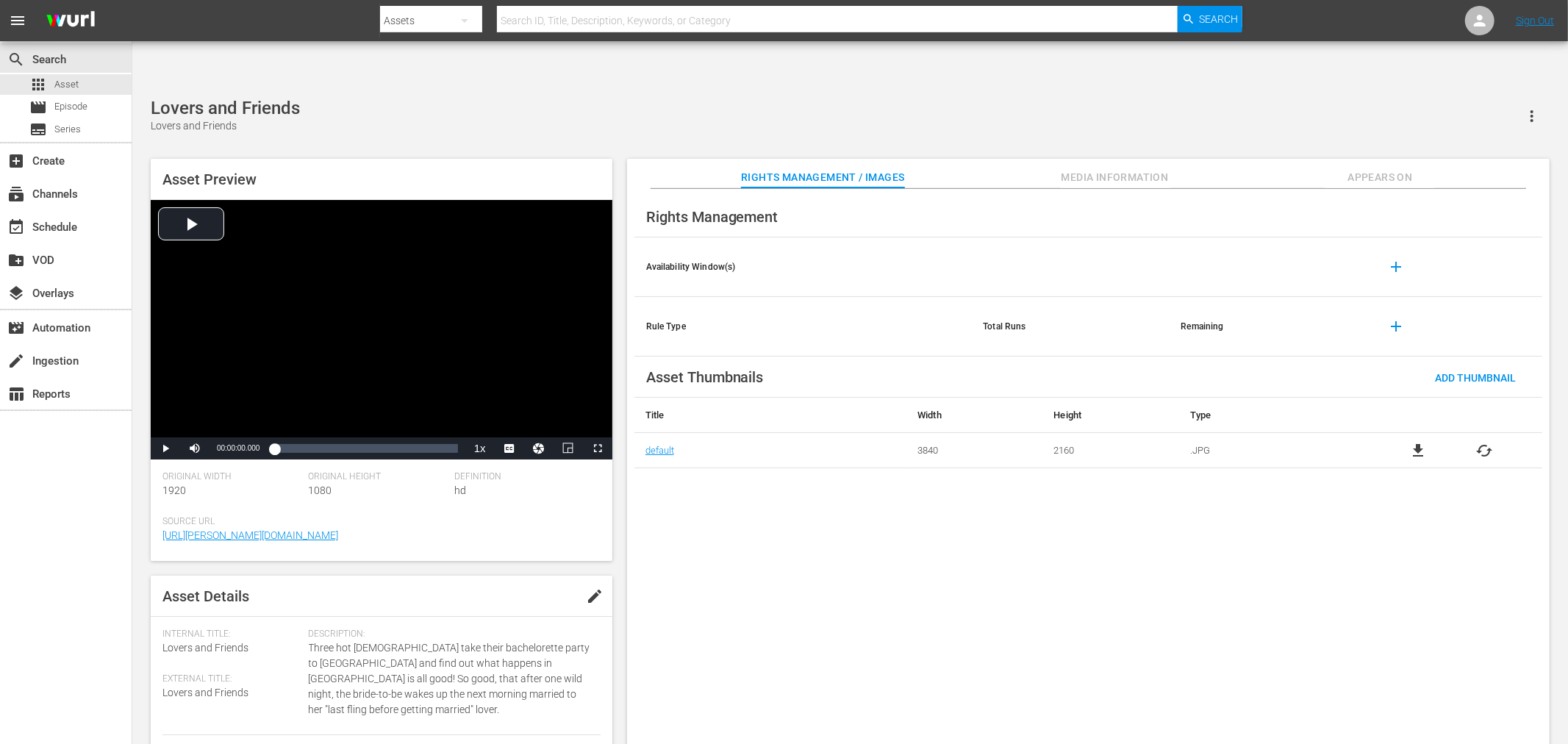
click at [867, 552] on div "Rights Management Availability Window(s) add Rule Type Total Runs Remaining add…" at bounding box center [1088, 478] width 923 height 579
click at [725, 97] on div "Lovers and Friends (edited) Lovers and Friends" at bounding box center [850, 116] width 1399 height 36
click at [614, 151] on div "Asset Preview Video Player is loading. Play Video Play Mute Current Time 00:00:…" at bounding box center [850, 455] width 1414 height 609
click at [817, 589] on div "Rights Management Availability Window(s) add Rule Type Total Runs Remaining add…" at bounding box center [1088, 478] width 923 height 579
click at [825, 614] on div "Rights Management Availability Window(s) add Rule Type Total Runs Remaining add…" at bounding box center [1088, 478] width 923 height 579
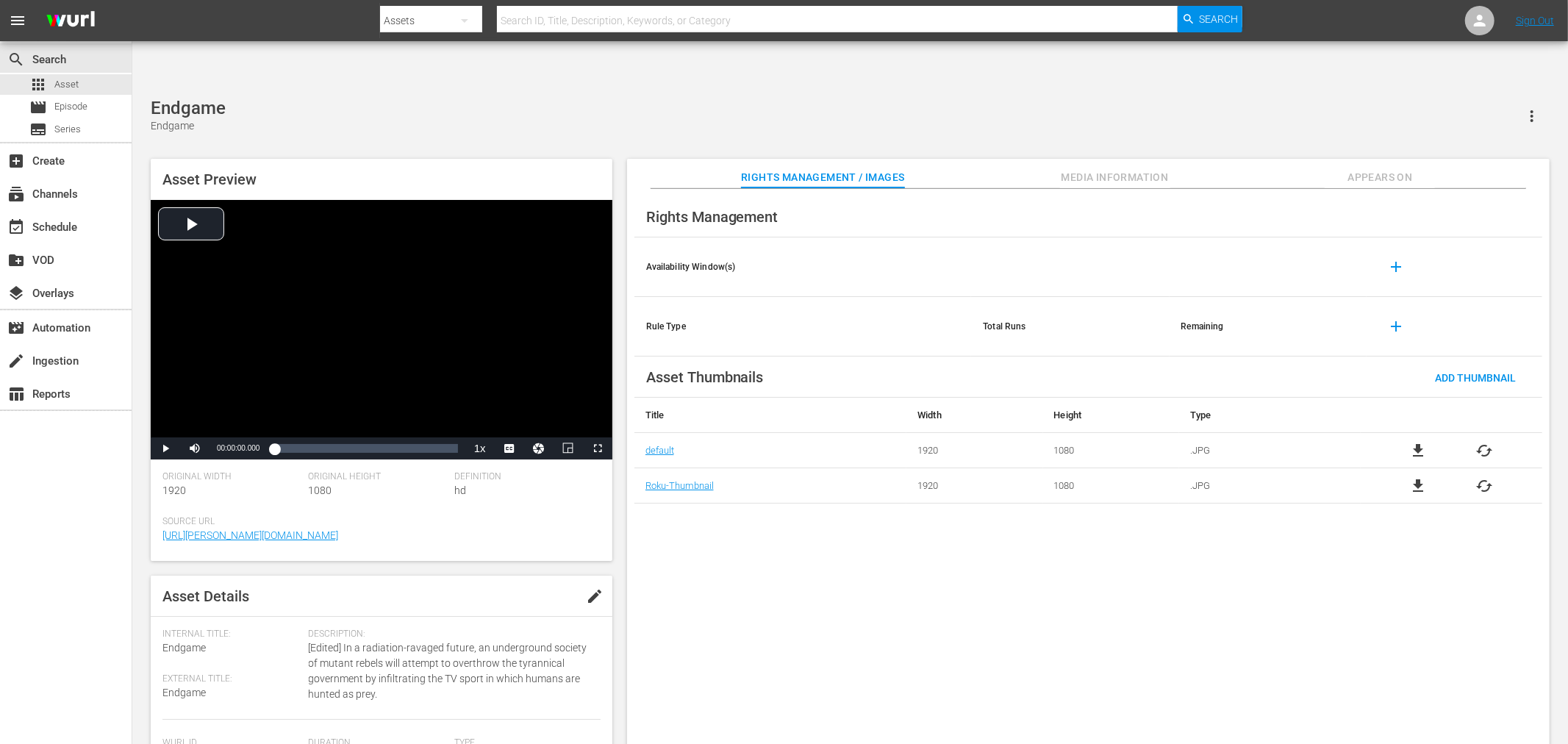
click at [745, 151] on div "Asset Preview Video Player is loading. Play Video Play Mute Current Time 00:00:…" at bounding box center [850, 455] width 1414 height 609
click at [440, 97] on div "The Love Letter The Love Letter" at bounding box center [850, 116] width 1399 height 36
click at [809, 97] on div "My First Love My First Love" at bounding box center [850, 116] width 1399 height 36
click at [666, 97] on div "aka Awaken Punch Fury Of The Black Belt" at bounding box center [850, 116] width 1399 height 36
click at [725, 97] on div "aka Love And Football Married To A Baller" at bounding box center [850, 116] width 1399 height 36
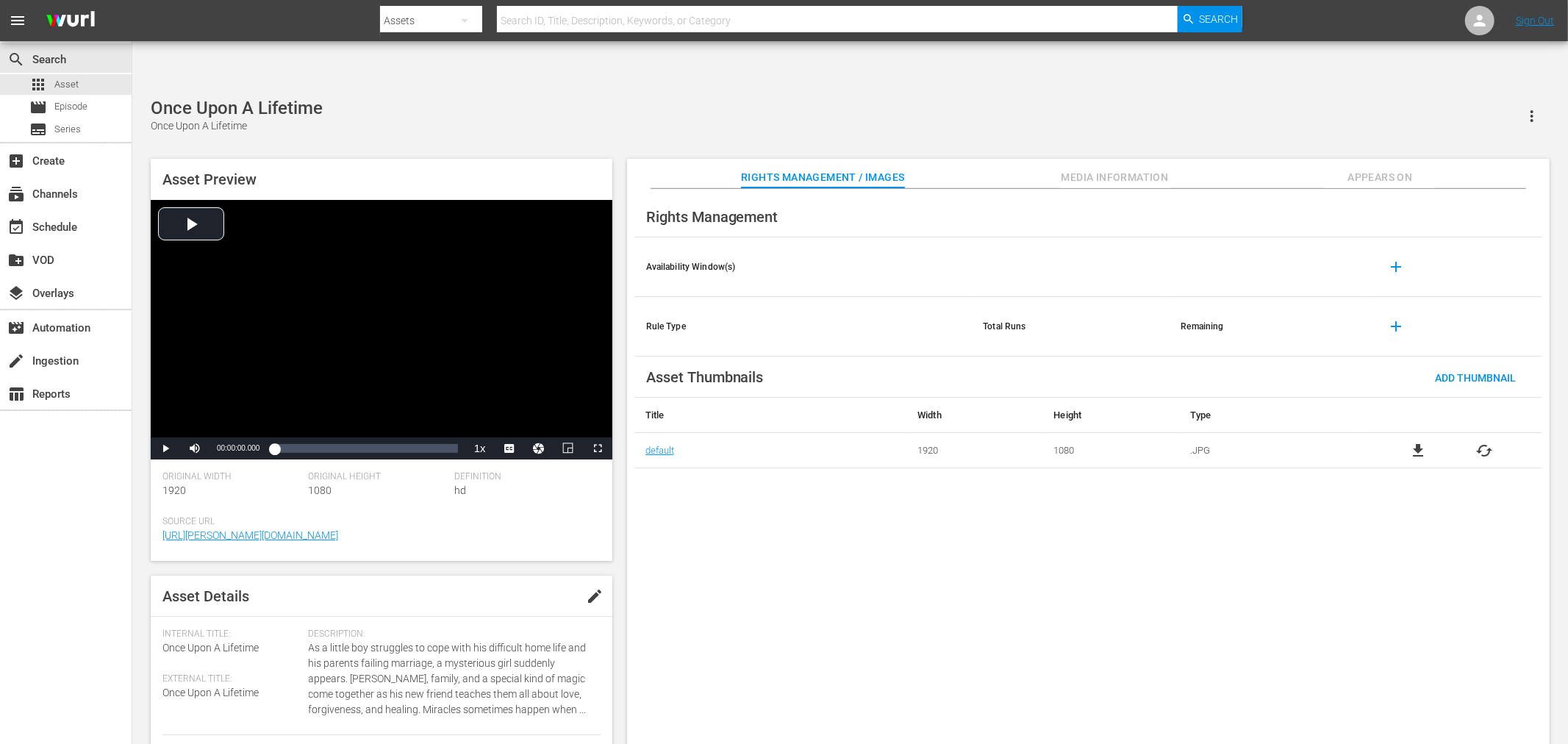
click at [913, 564] on div "Rights Management Availability Window(s) add Rule Type Total Runs Remaining add…" at bounding box center [1088, 478] width 923 height 579
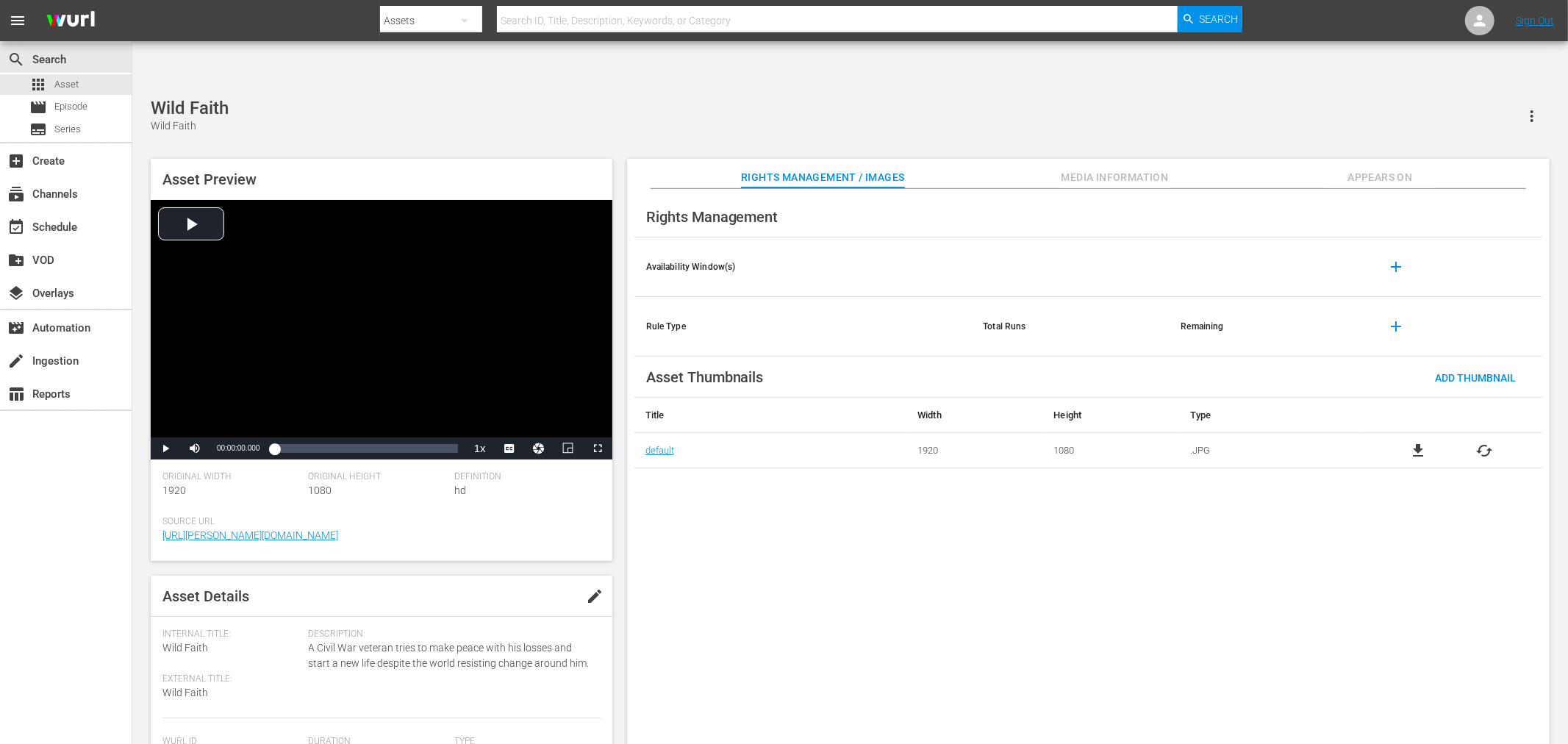
click at [504, 97] on div "Wild Faith Wild Faith" at bounding box center [850, 116] width 1399 height 36
click at [563, 97] on div "Diamond In The Rough Diamond In The Rough" at bounding box center [850, 116] width 1399 height 36
click at [604, 97] on div "Tiger Cage III Tiger Cage III" at bounding box center [850, 116] width 1399 height 36
click at [765, 567] on div "Rights Management Availability Window(s) add Rule Type Total Runs Remaining add…" at bounding box center [1088, 478] width 923 height 579
click at [564, 97] on div "Redeeming The Time Redeeming The Time" at bounding box center [850, 116] width 1399 height 36
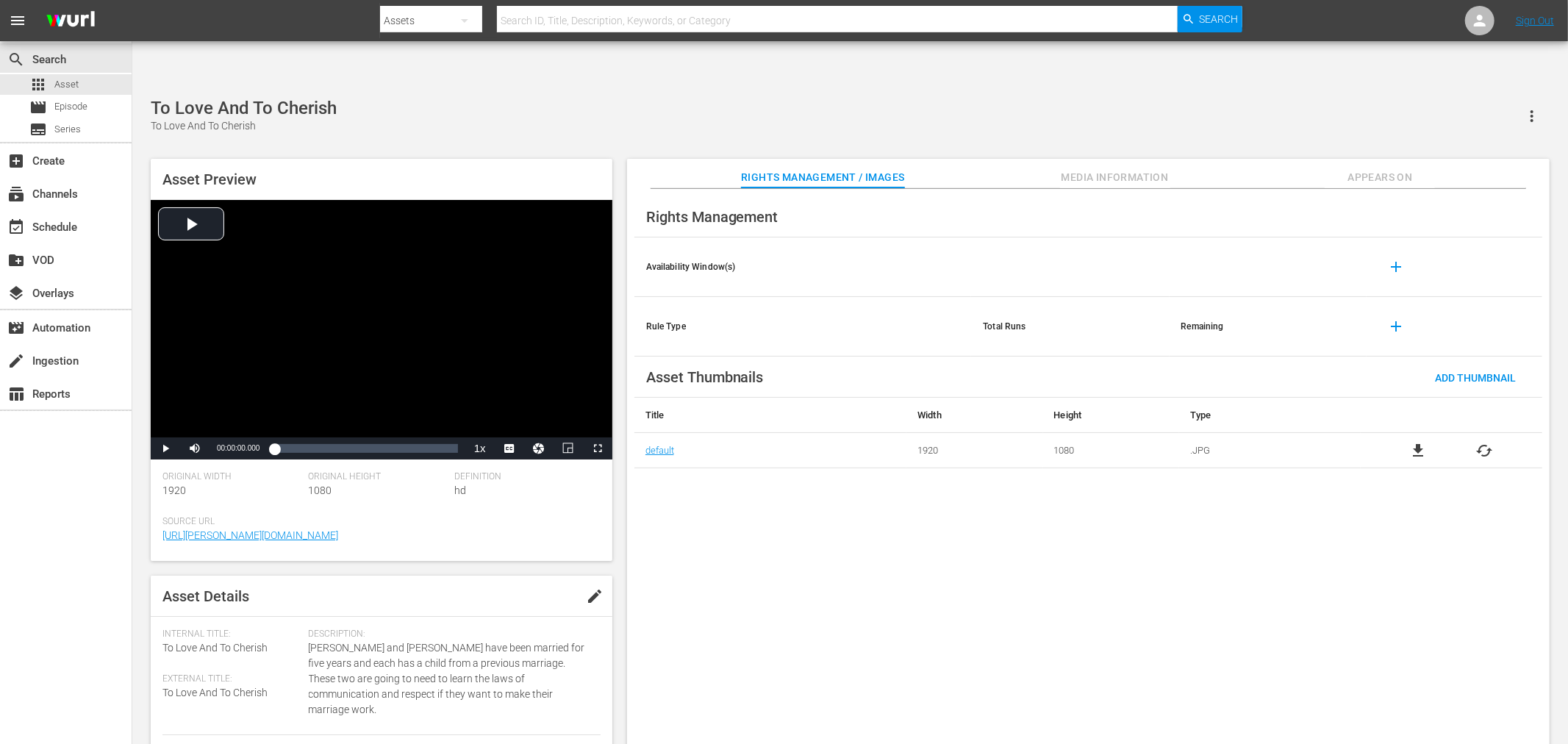
click at [804, 544] on div "Rights Management Availability Window(s) add Rule Type Total Runs Remaining add…" at bounding box center [1088, 478] width 923 height 579
click at [687, 547] on div "Rights Management Availability Window(s) add Rule Type Total Runs Remaining add…" at bounding box center [1088, 478] width 923 height 579
click at [522, 97] on div "He Watches Over Me He Watches Over Me Asset Preview Video Player is loading. Pl…" at bounding box center [850, 429] width 1414 height 662
click at [459, 97] on div "Heart That Forgives, A Heart That Forgives, A" at bounding box center [850, 116] width 1399 height 36
click at [1045, 567] on div "Rights Management Availability Window(s) add Rule Type Total Runs Remaining add…" at bounding box center [1088, 478] width 923 height 579
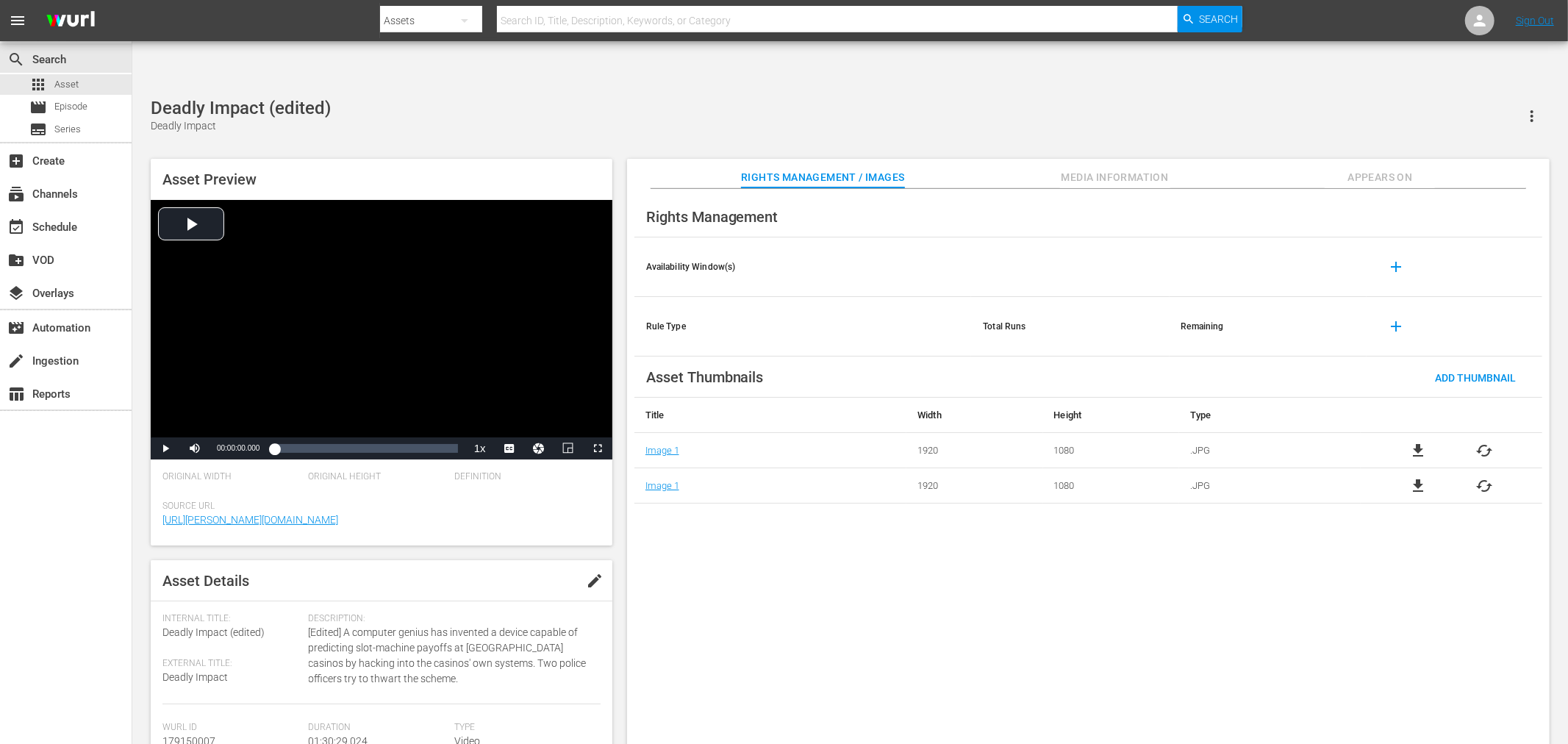
click at [763, 553] on div "Rights Management Availability Window(s) add Rule Type Total Runs Remaining add…" at bounding box center [1088, 478] width 923 height 579
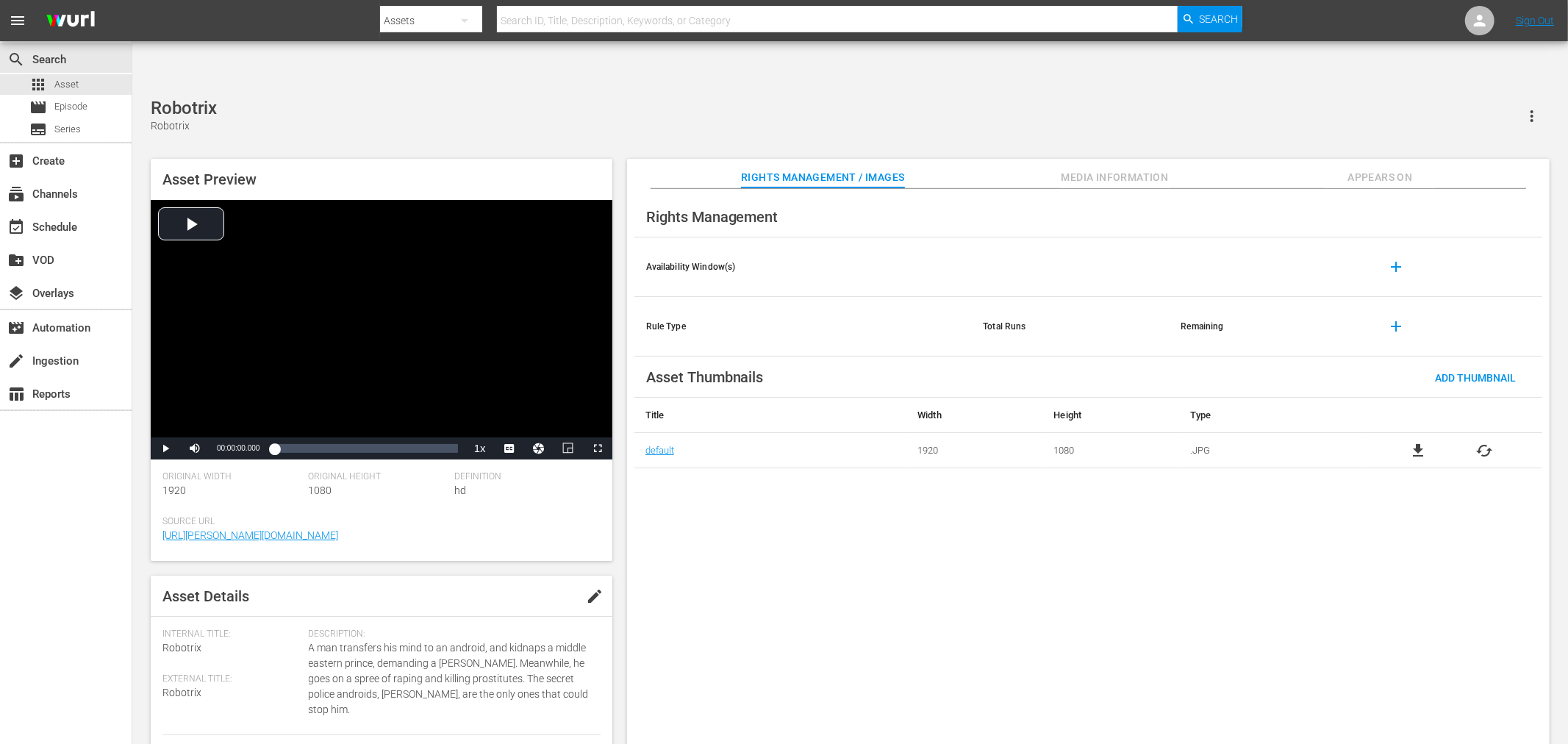
click at [1059, 568] on div "Rights Management Availability Window(s) add Rule Type Total Runs Remaining add…" at bounding box center [1088, 478] width 923 height 579
click at [885, 516] on div "Rights Management Availability Window(s) add Rule Type Total Runs Remaining add…" at bounding box center [1088, 478] width 923 height 579
click at [485, 97] on div "Marry Me For Christmas Marry Me For Christmas Asset Preview Video Player is loa…" at bounding box center [850, 429] width 1414 height 662
click at [554, 22] on input "text" at bounding box center [838, 21] width 681 height 36
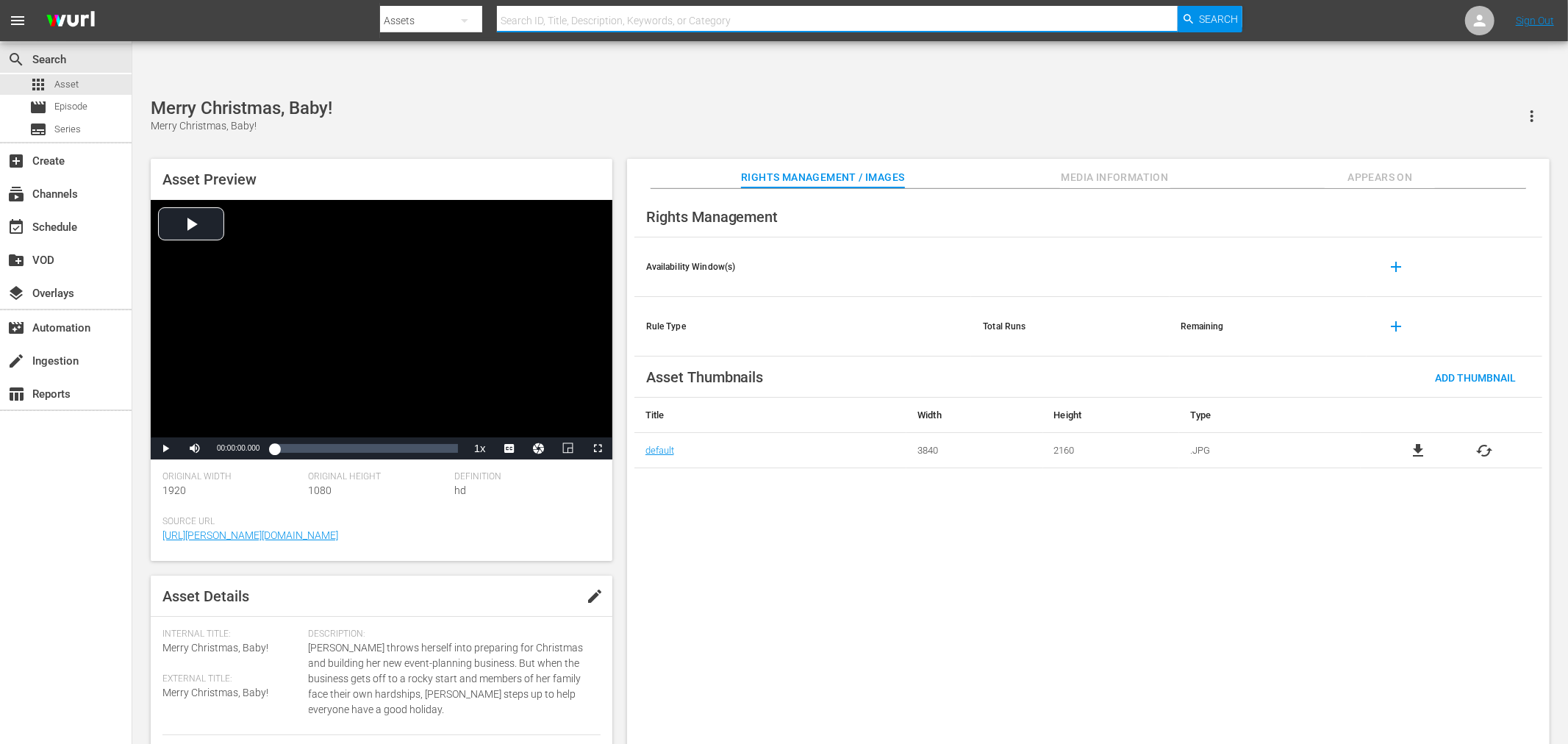
click at [501, 97] on div "Merry Christmas, Baby! Merry Christmas, Baby!" at bounding box center [850, 116] width 1399 height 36
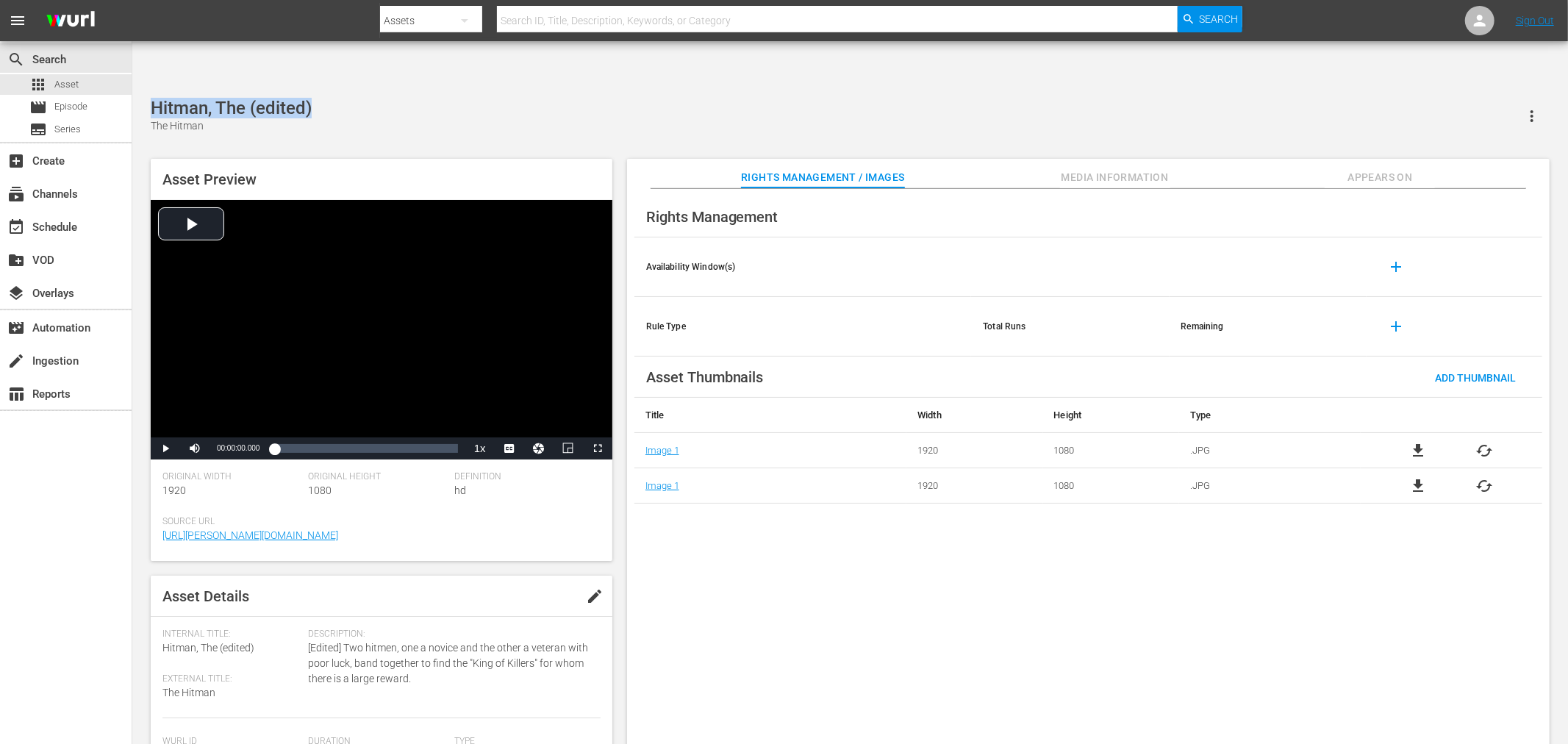
drag, startPoint x: 354, startPoint y: 67, endPoint x: 137, endPoint y: 71, distance: 217.0
click at [137, 87] on div "Hitman, The (edited) The Hitman Asset Preview Video Player is loading. Play Vid…" at bounding box center [850, 429] width 1436 height 685
copy div "Hitman, The (edited)"
click at [407, 97] on div "Hitman, The (edited) The Hitman" at bounding box center [850, 116] width 1399 height 36
drag, startPoint x: 335, startPoint y: 64, endPoint x: 158, endPoint y: 69, distance: 177.1
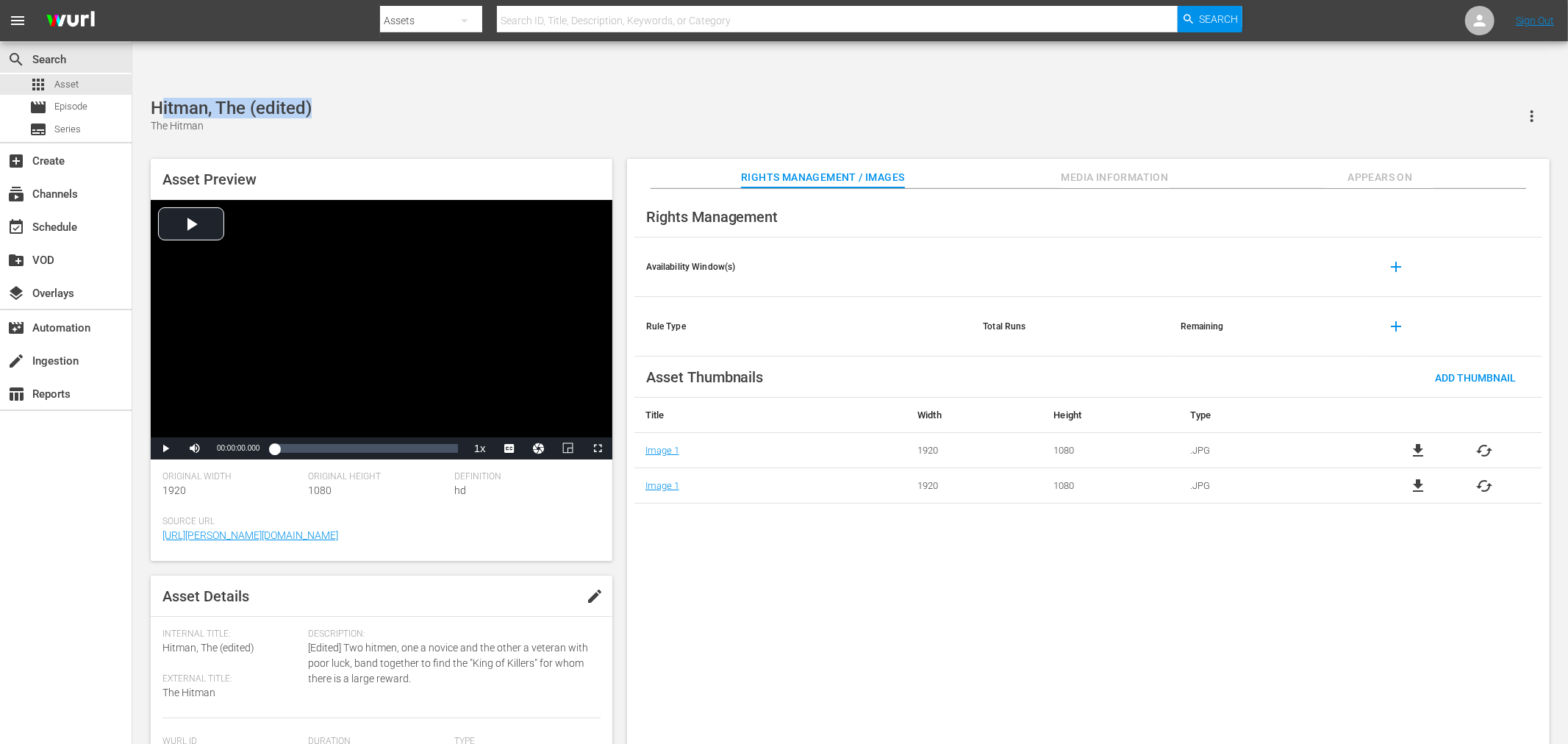
click at [158, 97] on div "Hitman, The (edited) The Hitman" at bounding box center [850, 116] width 1399 height 36
click at [854, 589] on div "Rights Management Availability Window(s) add Rule Type Total Runs Remaining add…" at bounding box center [1088, 478] width 923 height 579
click at [693, 507] on div "Rights Management Availability Window(s) add Rule Type Total Runs Remaining add…" at bounding box center [1088, 478] width 923 height 579
click at [739, 97] on div "In God's Hands In God's Hands Asset Preview Video Player is loading. Play Video…" at bounding box center [850, 429] width 1414 height 662
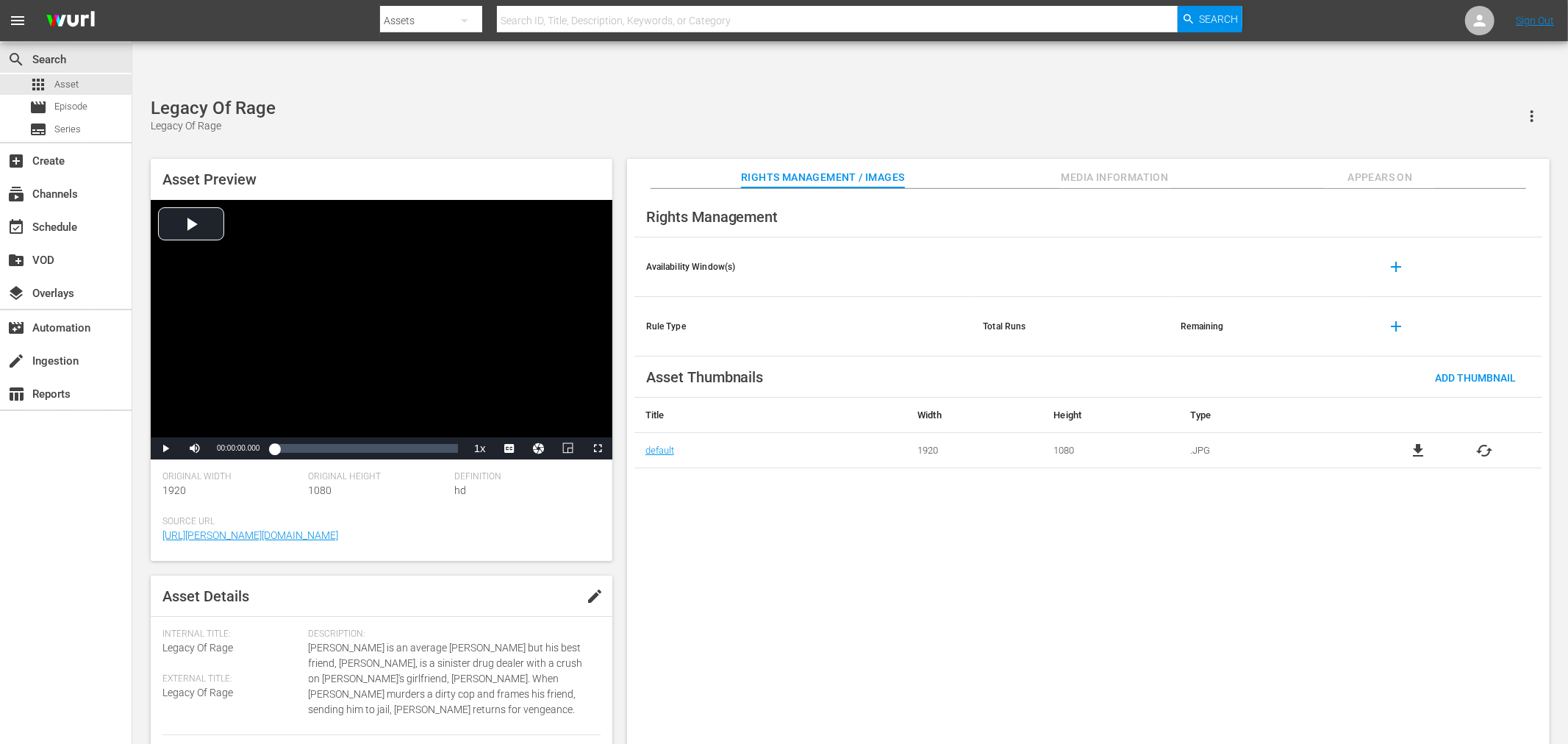
click at [722, 520] on div "Rights Management Availability Window(s) add Rule Type Total Runs Remaining add…" at bounding box center [1088, 478] width 923 height 579
click at [444, 97] on div "Legacy Of Rage (edited) Legacy Of Rage" at bounding box center [850, 116] width 1399 height 36
click at [751, 564] on div "Rights Management Availability Window(s) add Rule Type Total Runs Remaining add…" at bounding box center [1088, 478] width 923 height 579
click at [892, 551] on div "Rights Management Availability Window(s) add Rule Type Total Runs Remaining add…" at bounding box center [1088, 478] width 923 height 579
click at [1052, 568] on div "Rights Management Availability Window(s) add Rule Type Total Runs Remaining add…" at bounding box center [1088, 478] width 923 height 579
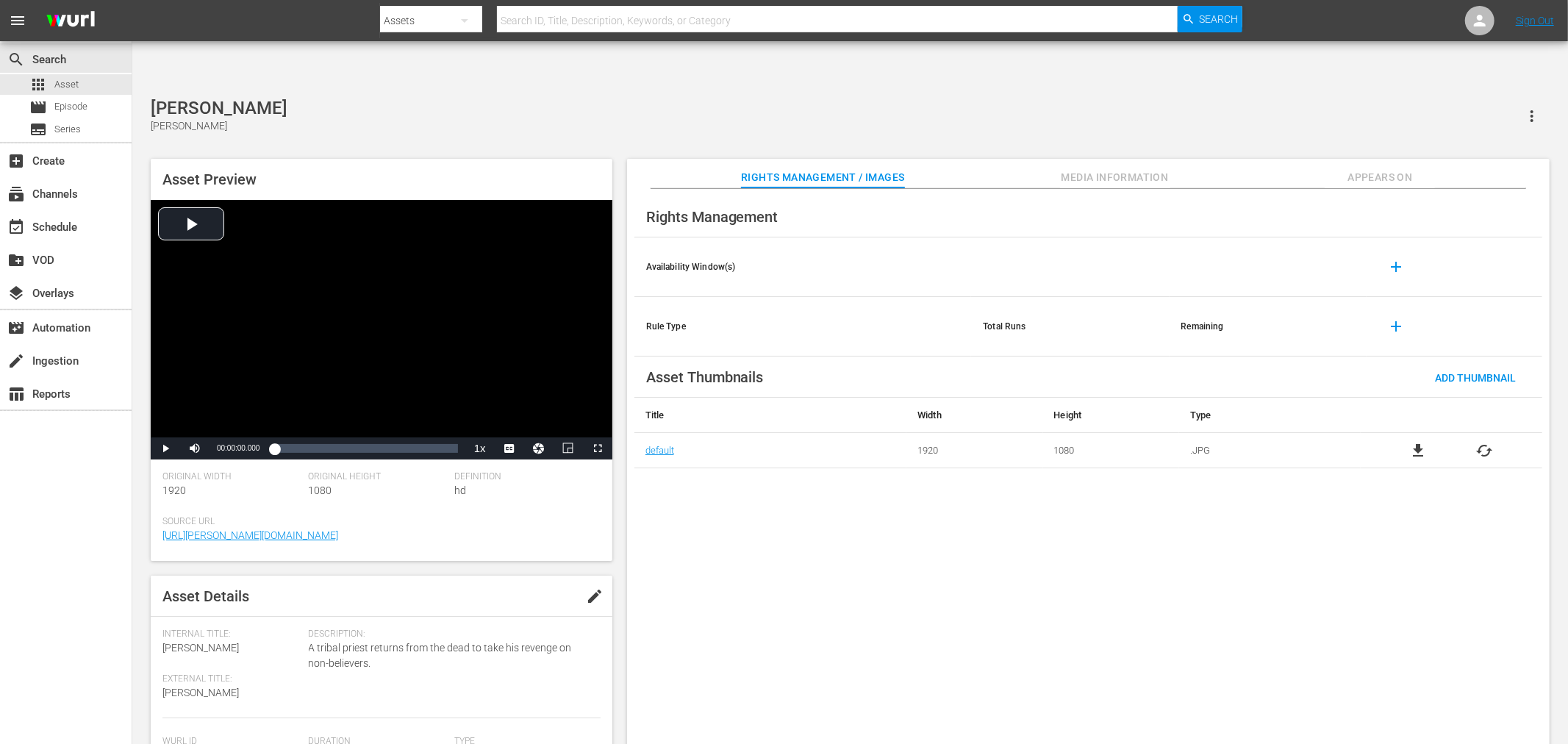
click at [1005, 647] on div "Rights Management Availability Window(s) add Rule Type Total Runs Remaining add…" at bounding box center [1088, 478] width 923 height 579
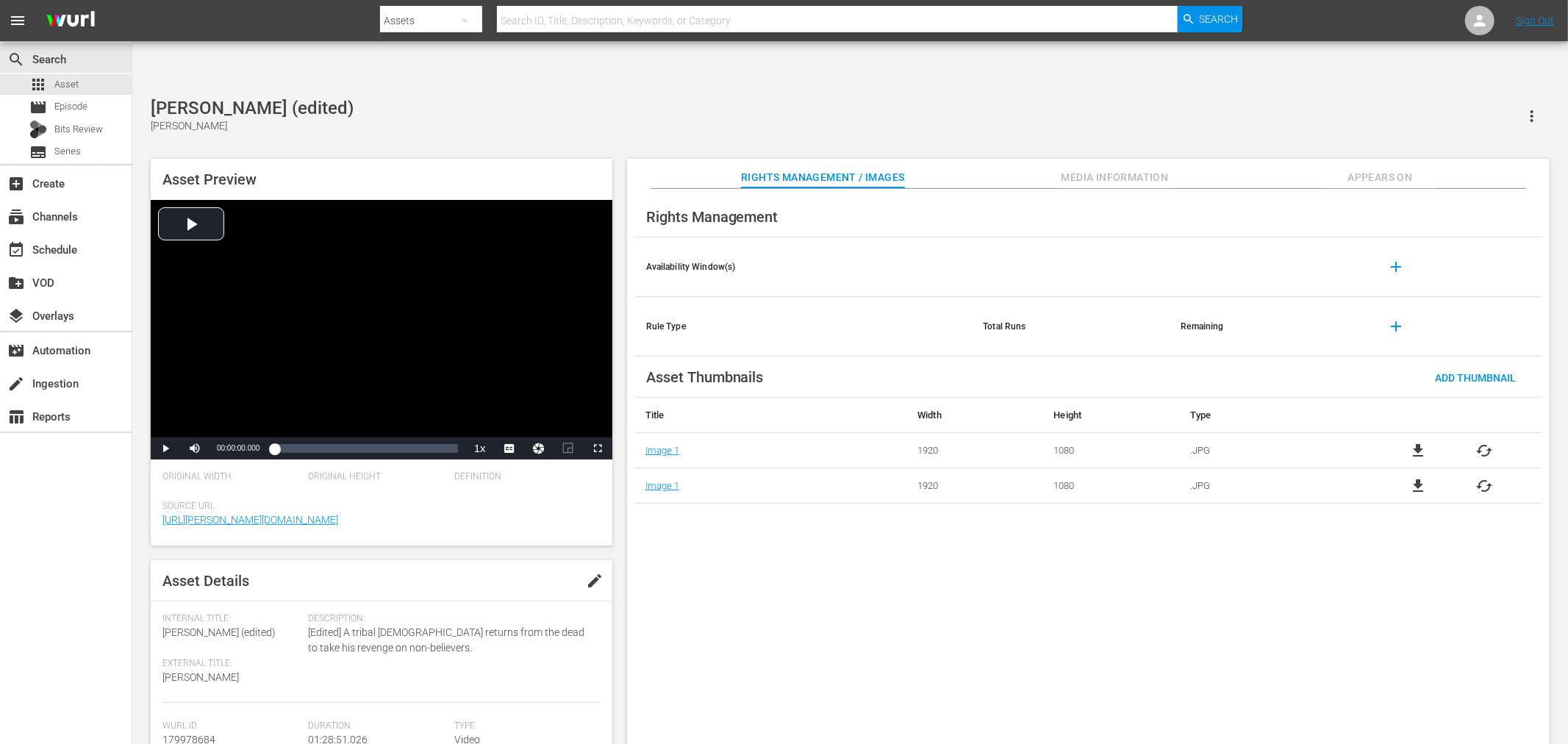
click at [998, 669] on div "Rights Management Availability Window(s) add Rule Type Total Runs Remaining add…" at bounding box center [1088, 478] width 923 height 579
click at [920, 563] on div "Rights Management Availability Window(s) add Rule Type Total Runs Remaining add…" at bounding box center [1088, 478] width 923 height 579
click at [792, 581] on div "Rights Management Availability Window(s) add Rule Type Total Runs Remaining add…" at bounding box center [1088, 478] width 923 height 579
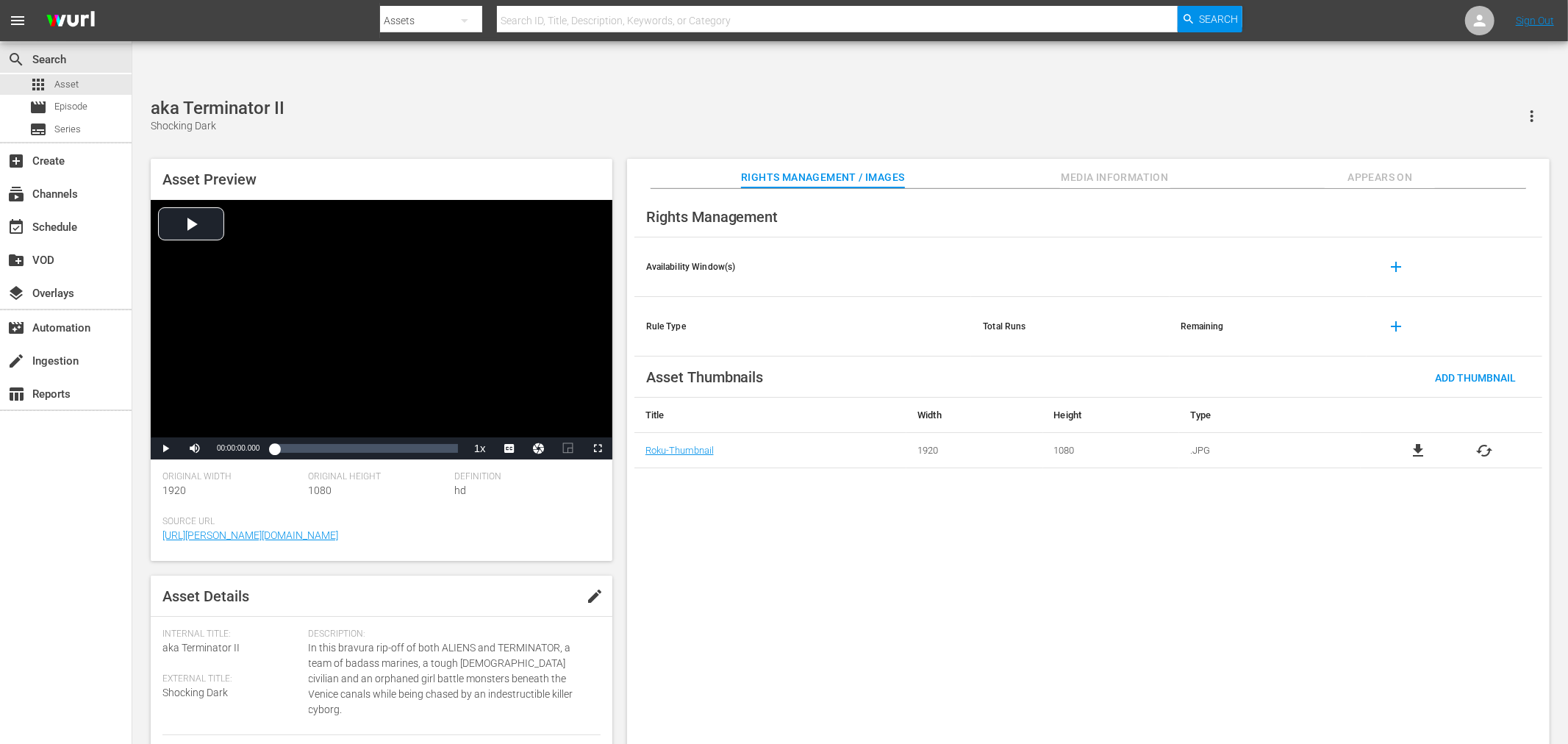
click at [731, 533] on div "Rights Management Availability Window(s) add Rule Type Total Runs Remaining add…" at bounding box center [1088, 478] width 923 height 579
click at [732, 534] on div "Rights Management Availability Window(s) add Rule Type Total Runs Remaining add…" at bounding box center [1088, 478] width 923 height 579
click at [520, 22] on input "text" at bounding box center [838, 21] width 681 height 36
click at [509, 97] on div "aka Terminator II Shocking Dark" at bounding box center [850, 116] width 1399 height 36
drag, startPoint x: 495, startPoint y: 96, endPoint x: 505, endPoint y: 105, distance: 13.5
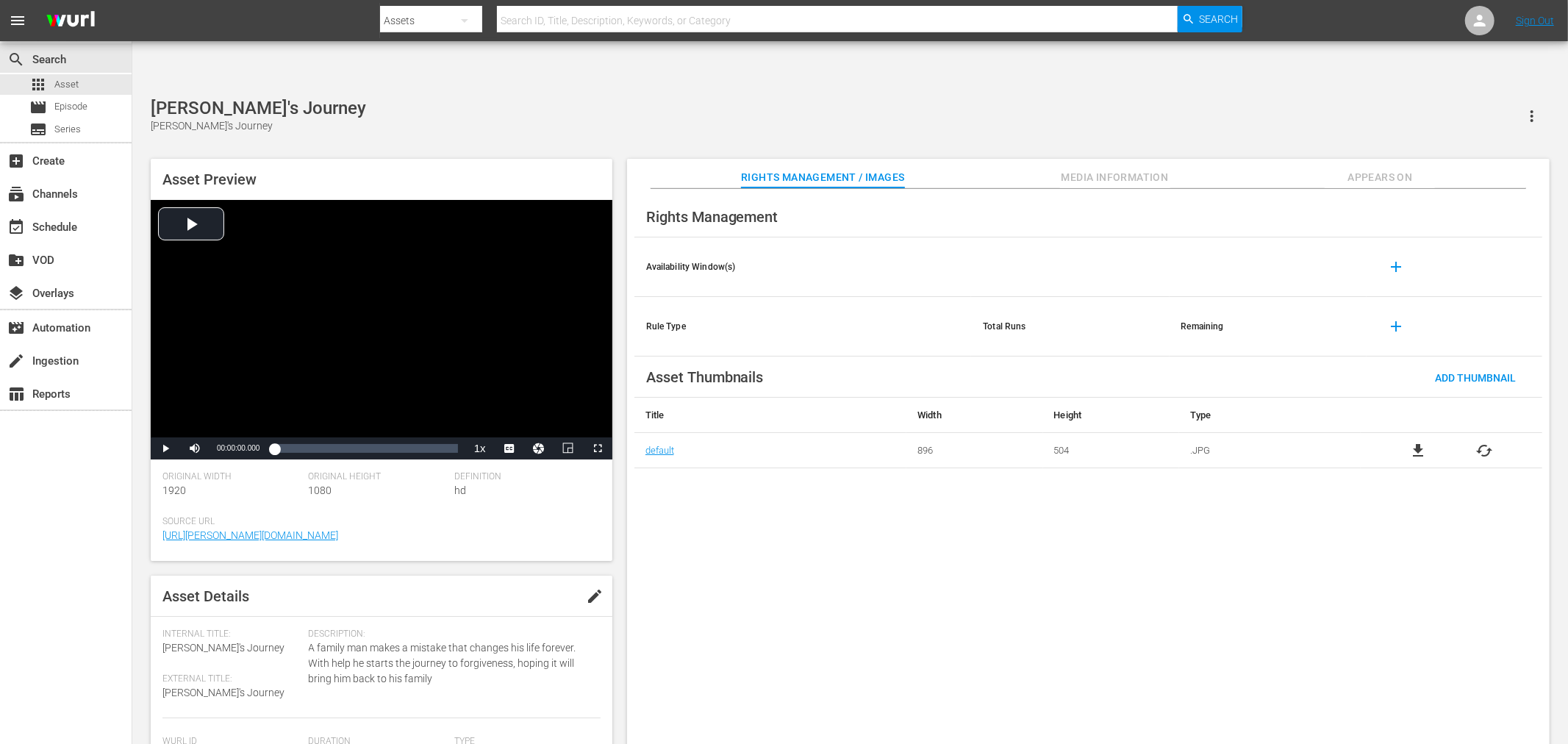
click at [496, 99] on div "[PERSON_NAME]'s Journey [PERSON_NAME]'s Journey Asset Preview Video Player is l…" at bounding box center [850, 429] width 1414 height 662
click at [1124, 594] on div "Rights Management Availability Window(s) add Rule Type Total Runs Remaining add…" at bounding box center [1088, 478] width 923 height 579
click at [1490, 442] on span "cached" at bounding box center [1485, 450] width 17 height 17
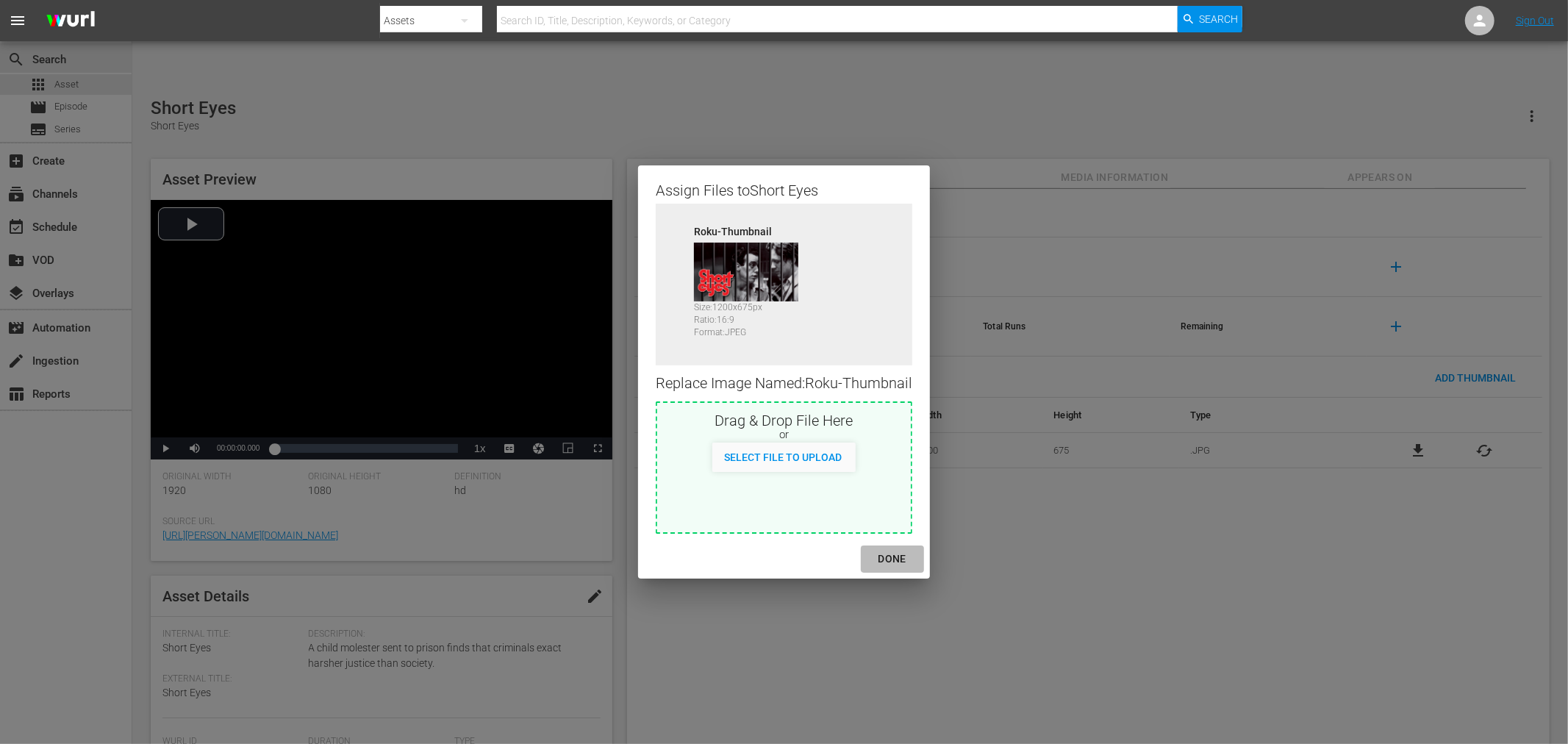
click at [896, 562] on div "DONE" at bounding box center [892, 559] width 51 height 18
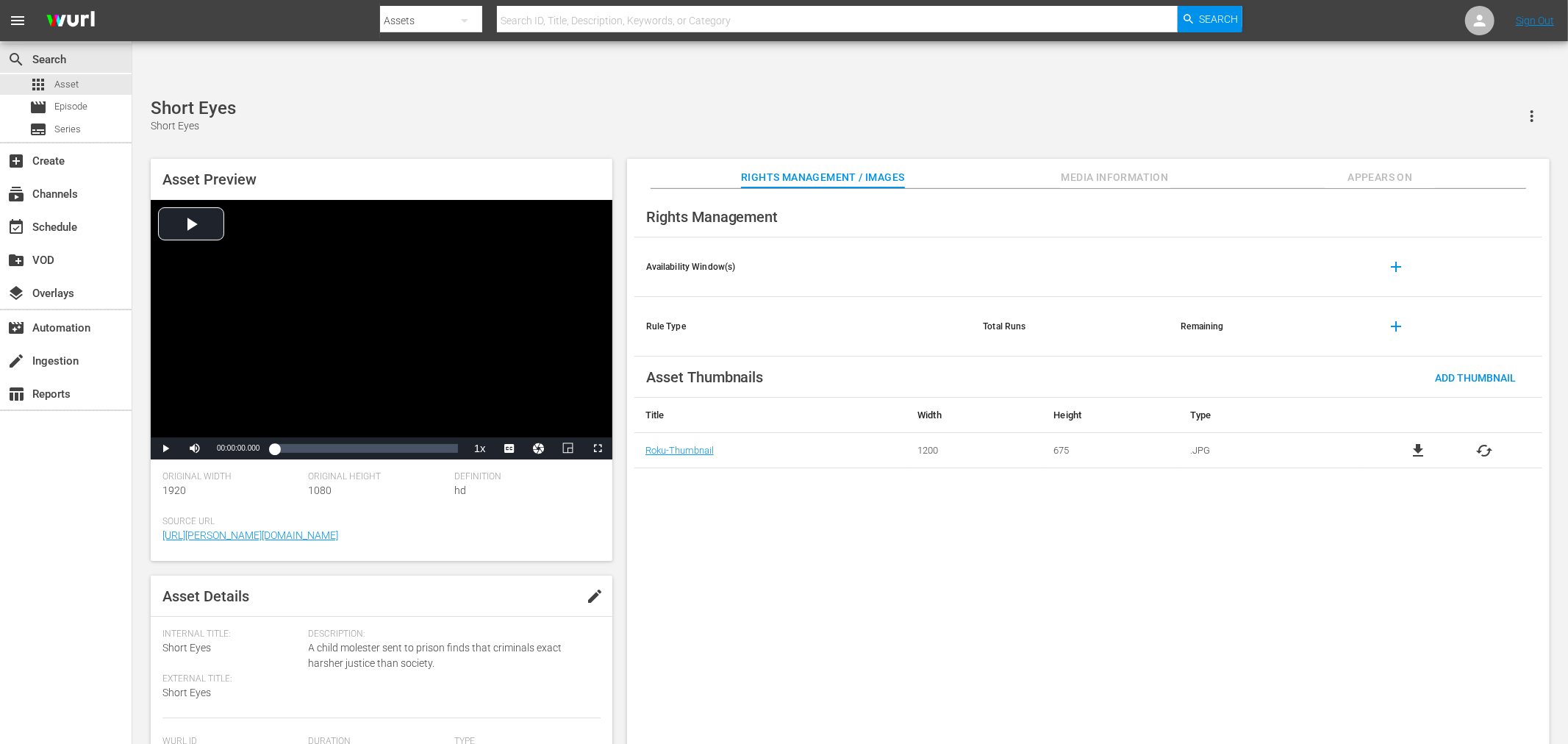
click at [684, 98] on div "Short Eyes Short Eyes Asset Preview Video Player is loading. Play Video Play Mu…" at bounding box center [850, 429] width 1414 height 662
click at [706, 460] on div "Rights Management Availability Window(s) add Rule Type Total Runs Remaining add…" at bounding box center [1088, 478] width 923 height 579
click at [516, 34] on div at bounding box center [811, 35] width 862 height 6
click at [520, 97] on div "My Dad's A Soccer Mom My Dad's A Soccer Mom" at bounding box center [850, 116] width 1399 height 36
click at [518, 97] on div "Tight Spot Tight Spot" at bounding box center [850, 116] width 1399 height 36
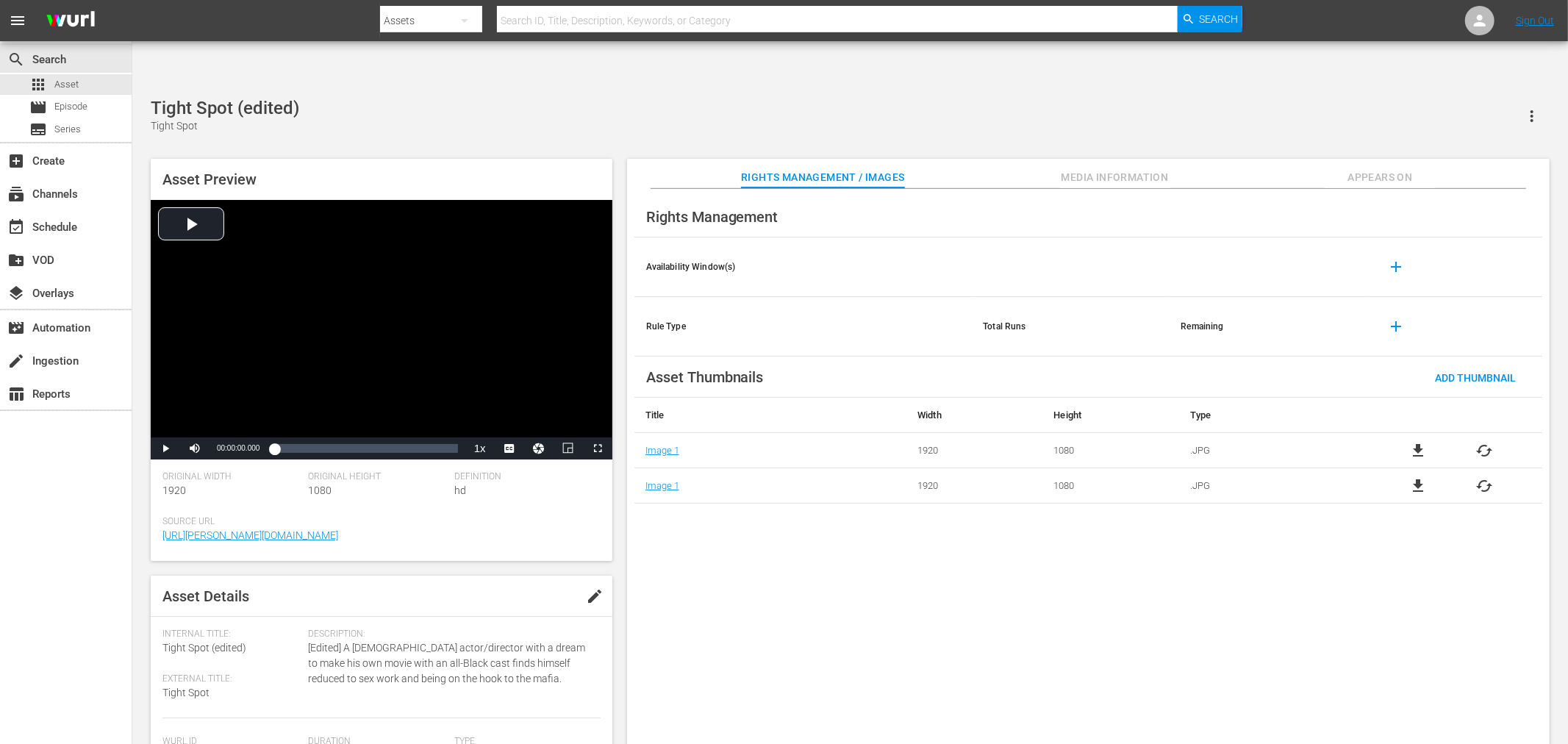
click at [748, 509] on div "Rights Management Availability Window(s) add Rule Type Total Runs Remaining add…" at bounding box center [1088, 478] width 923 height 579
click at [598, 97] on div "Tight Spot (edited) Tight Spot" at bounding box center [850, 116] width 1399 height 36
click at [1225, 637] on div "Rights Management Availability Window(s) add Rule Type Total Runs Remaining add…" at bounding box center [1088, 478] width 923 height 579
drag, startPoint x: 666, startPoint y: 547, endPoint x: 655, endPoint y: 203, distance: 344.2
click at [665, 547] on div "Rights Management Availability Window(s) add Rule Type Total Runs Remaining add…" at bounding box center [1088, 478] width 923 height 579
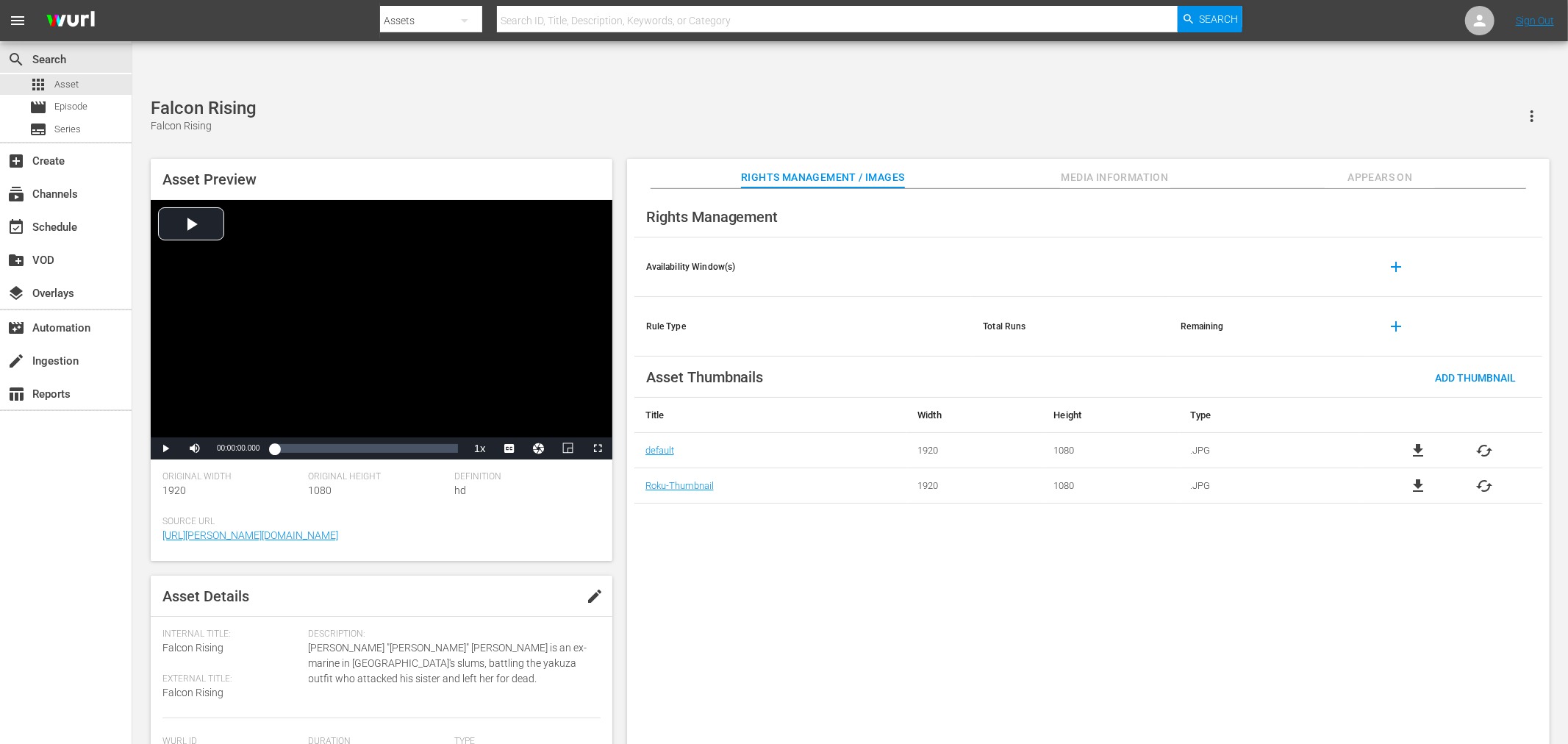
click at [1414, 442] on span "file_download" at bounding box center [1418, 450] width 17 height 17
click at [1411, 98] on button "button" at bounding box center [1532, 116] width 36 height 36
click at [1411, 545] on div "Rights Management Availability Window(s) add Rule Type Total Runs Remaining add…" at bounding box center [1088, 478] width 923 height 579
drag, startPoint x: 945, startPoint y: 626, endPoint x: 297, endPoint y: 203, distance: 773.8
click at [945, 626] on div "Rights Management Availability Window(s) add Rule Type Total Runs Remaining add…" at bounding box center [1088, 478] width 923 height 579
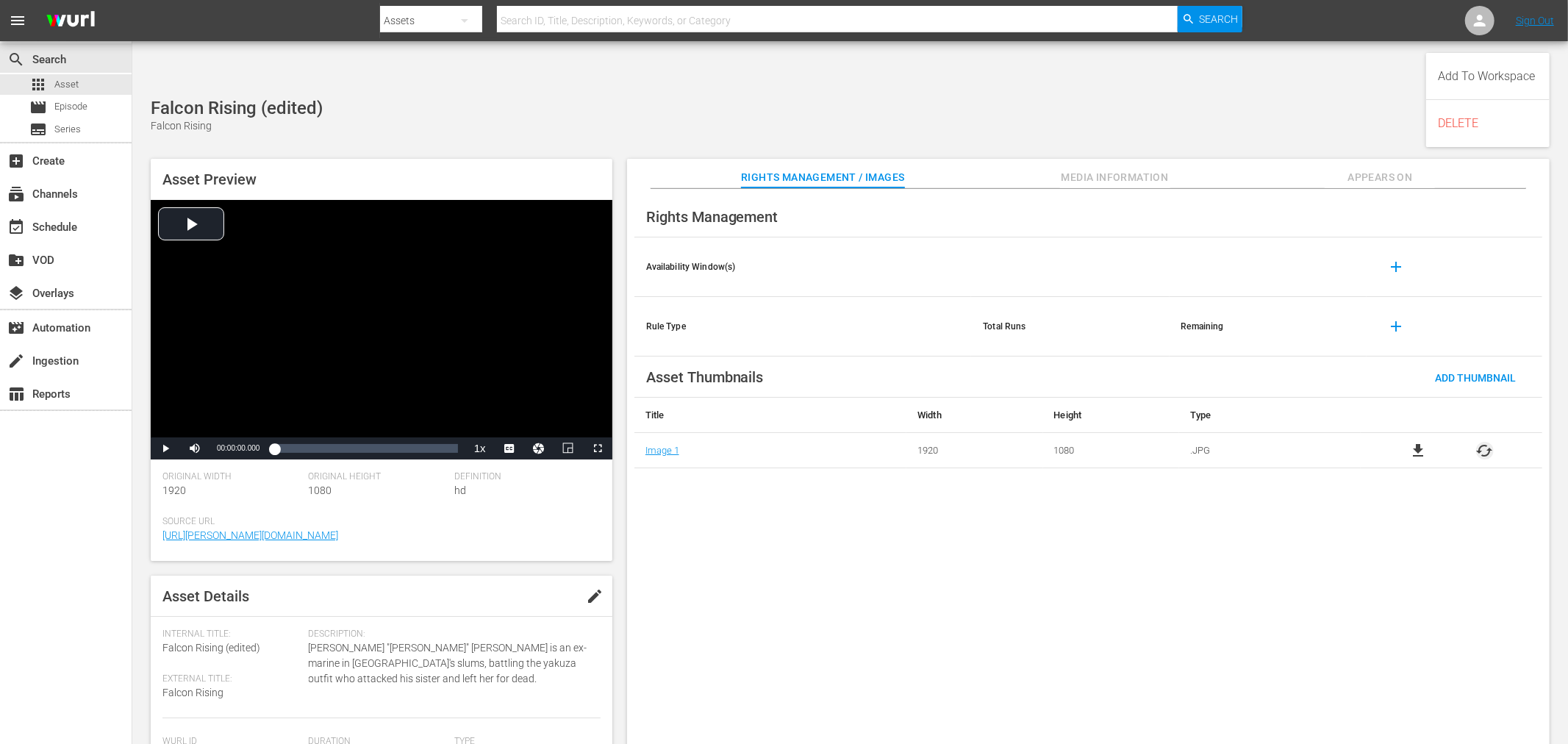
click at [1411, 442] on span "cached" at bounding box center [1485, 450] width 17 height 17
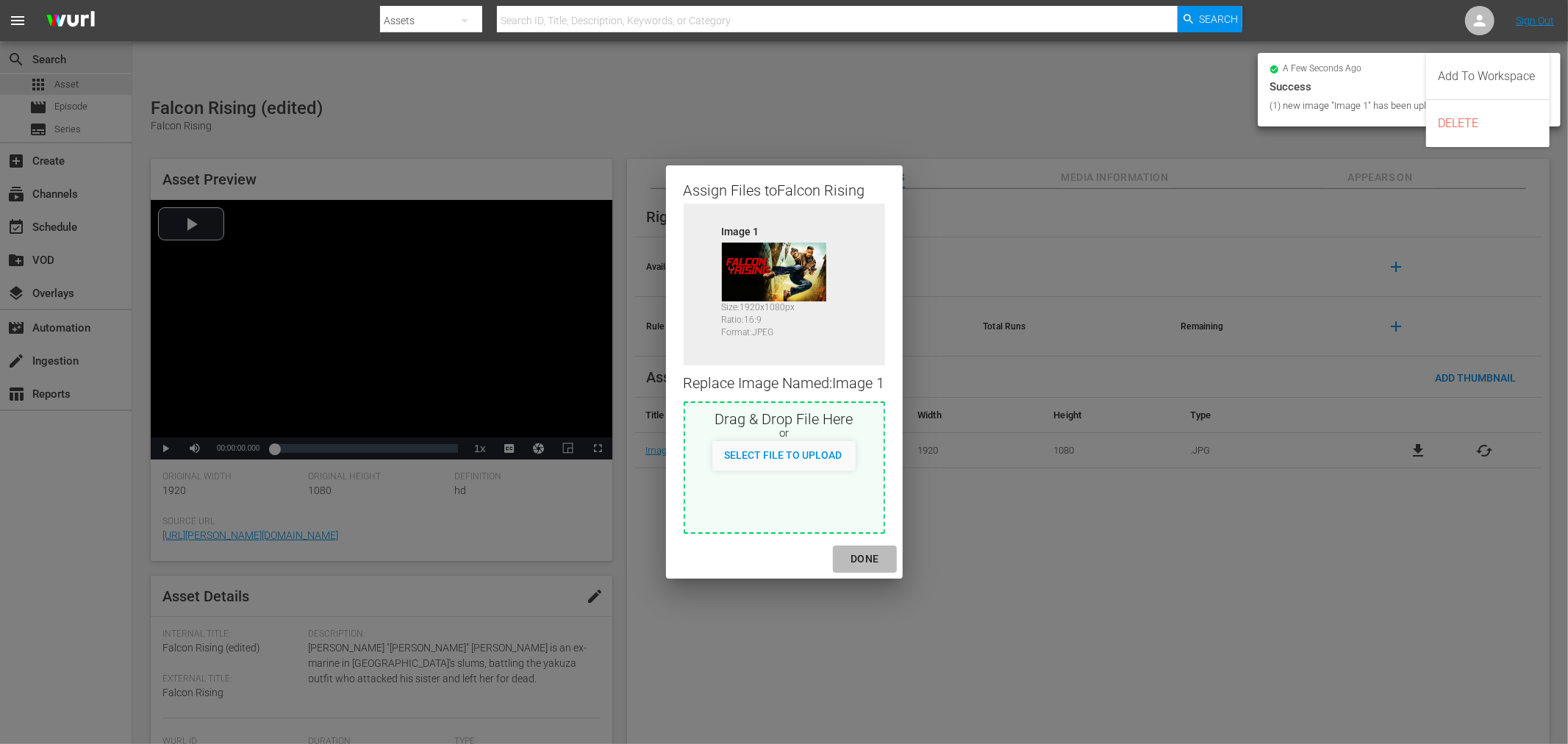
click at [868, 552] on div "DONE" at bounding box center [864, 559] width 51 height 18
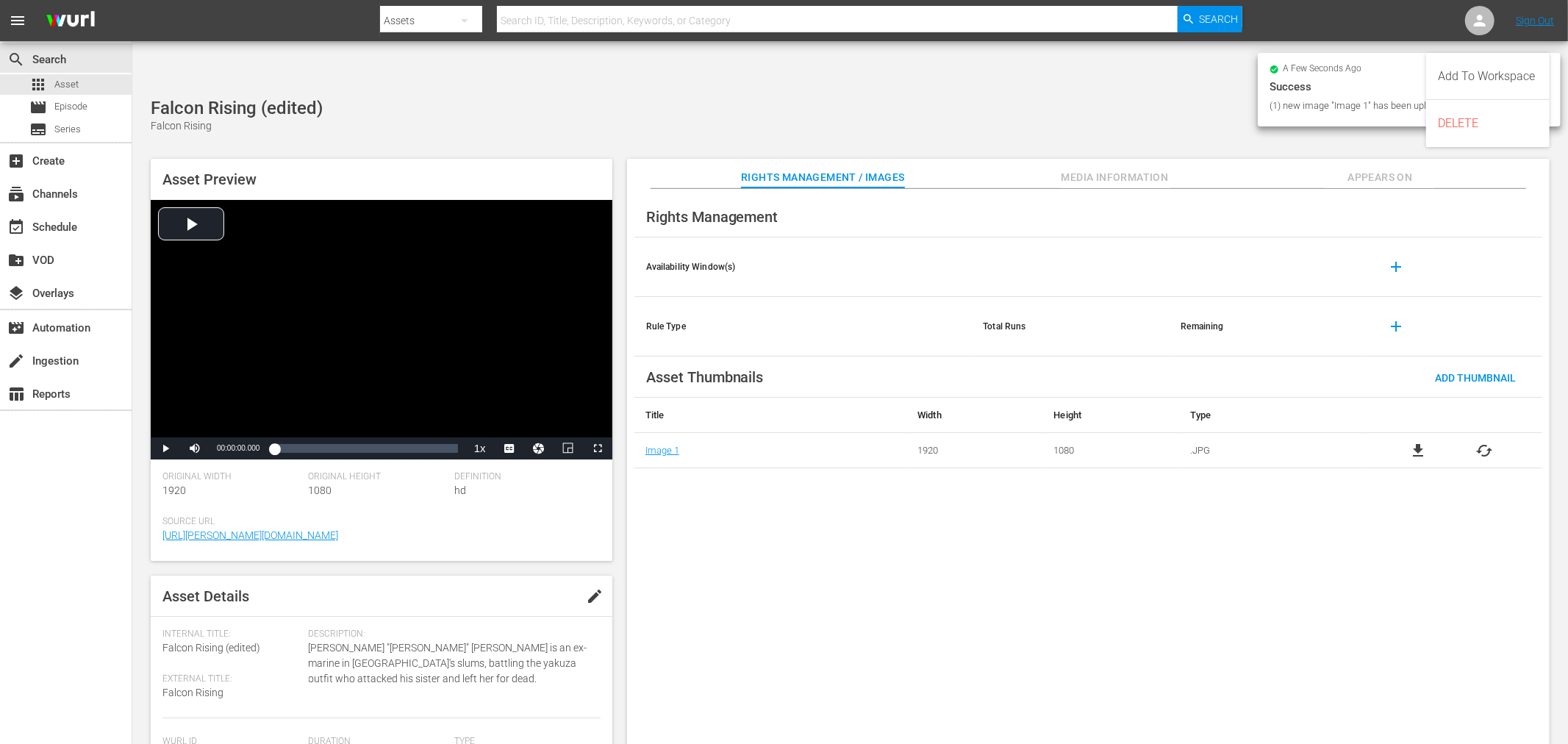
click at [924, 575] on div "Rights Management Availability Window(s) add Rule Type Total Runs Remaining add…" at bounding box center [1088, 478] width 923 height 579
click at [1364, 168] on span "Appears On" at bounding box center [1380, 178] width 110 height 18
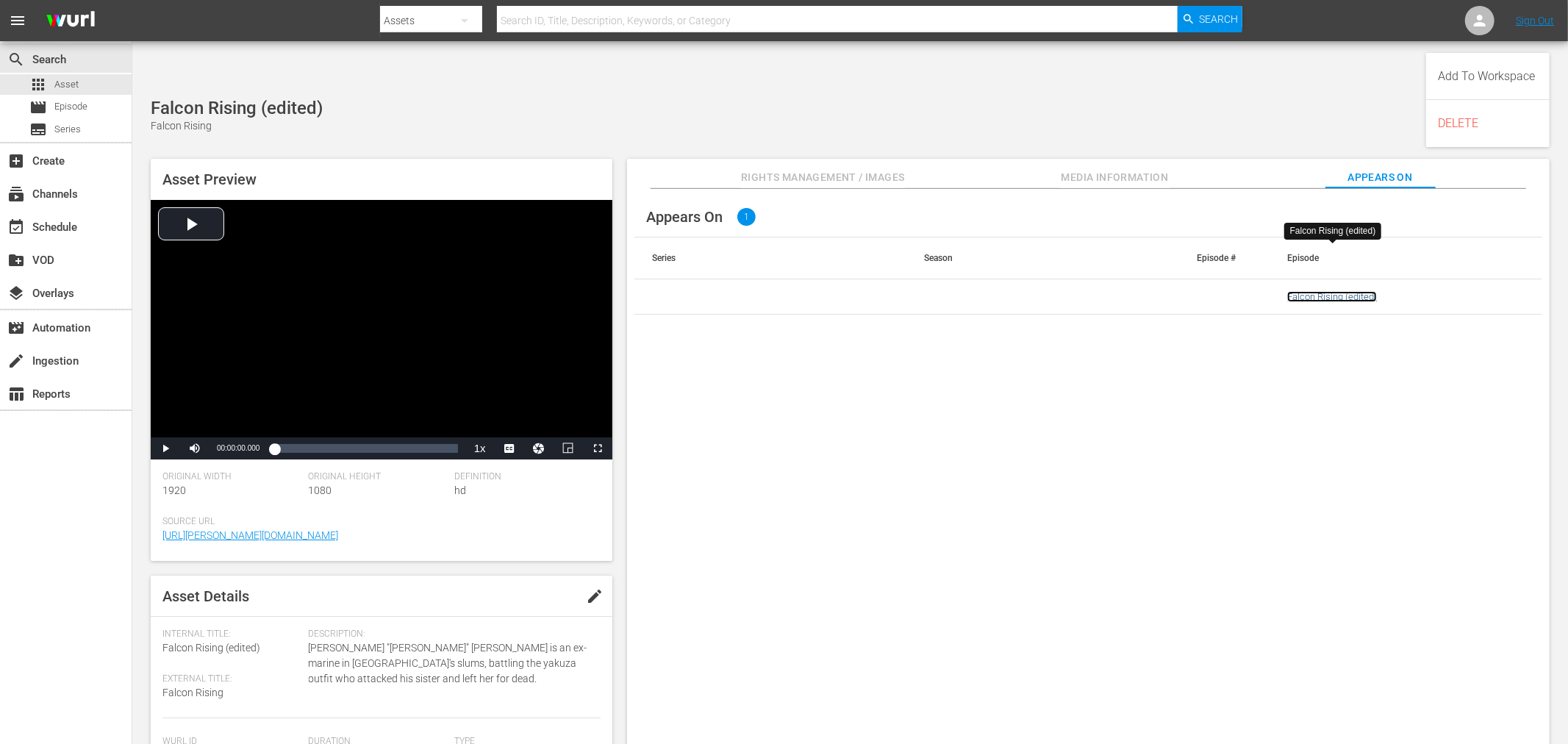
click at [1333, 291] on link "Falcon Rising (edited)" at bounding box center [1332, 296] width 90 height 11
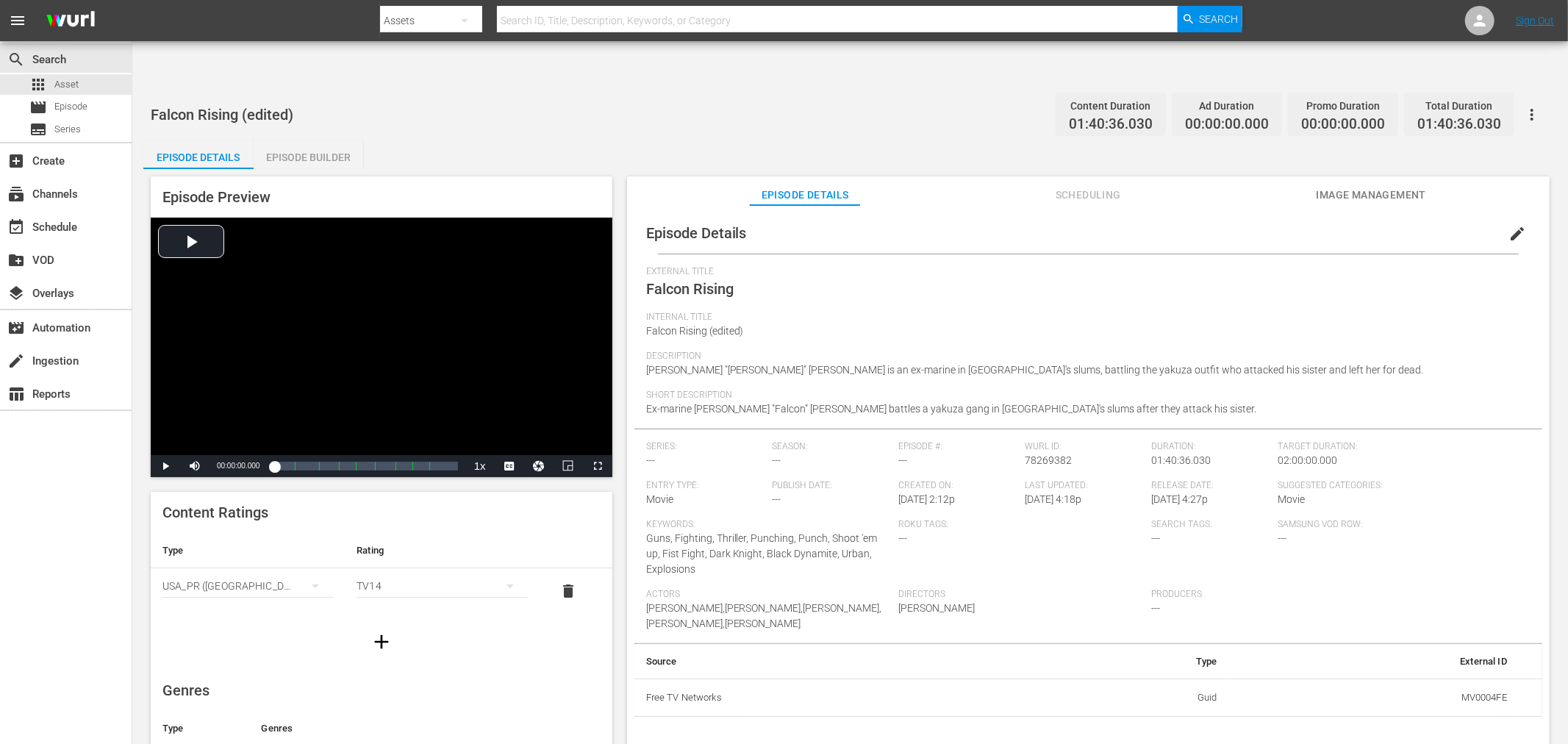
click at [1384, 186] on span "Image Management" at bounding box center [1371, 195] width 110 height 18
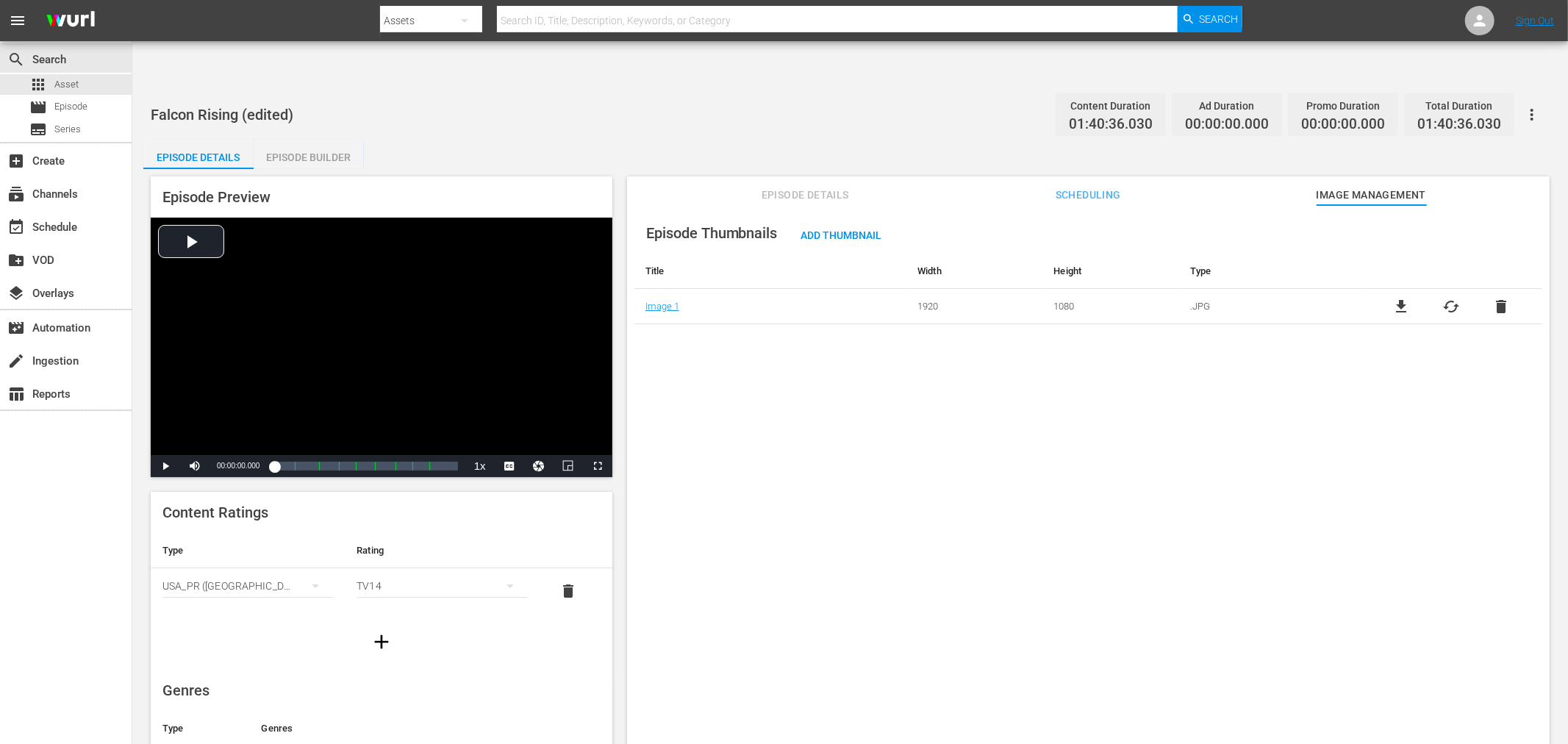
click at [1411, 106] on icon "button" at bounding box center [1532, 114] width 17 height 17
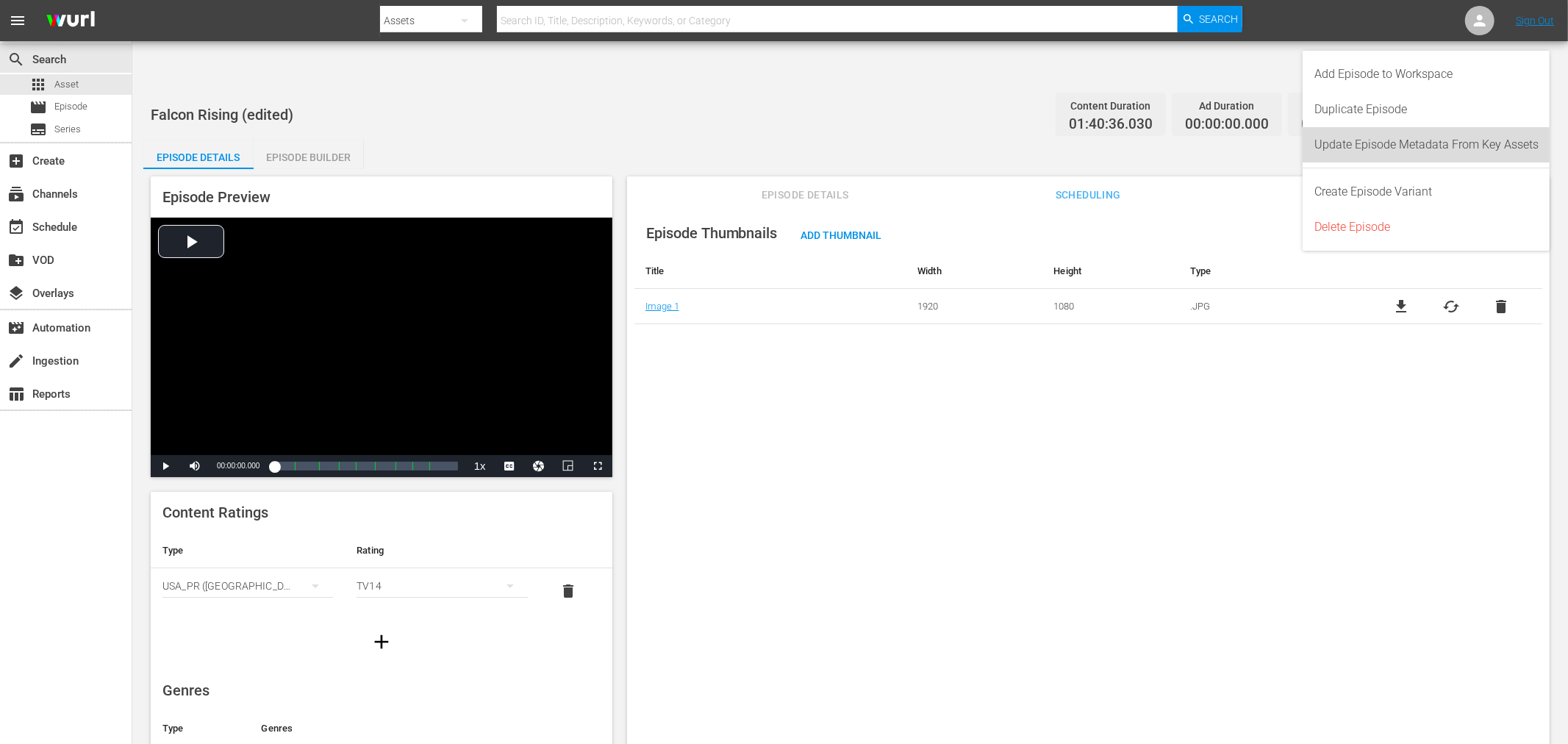
click at [1411, 144] on div "Update Episode Metadata From Key Assets" at bounding box center [1426, 145] width 224 height 36
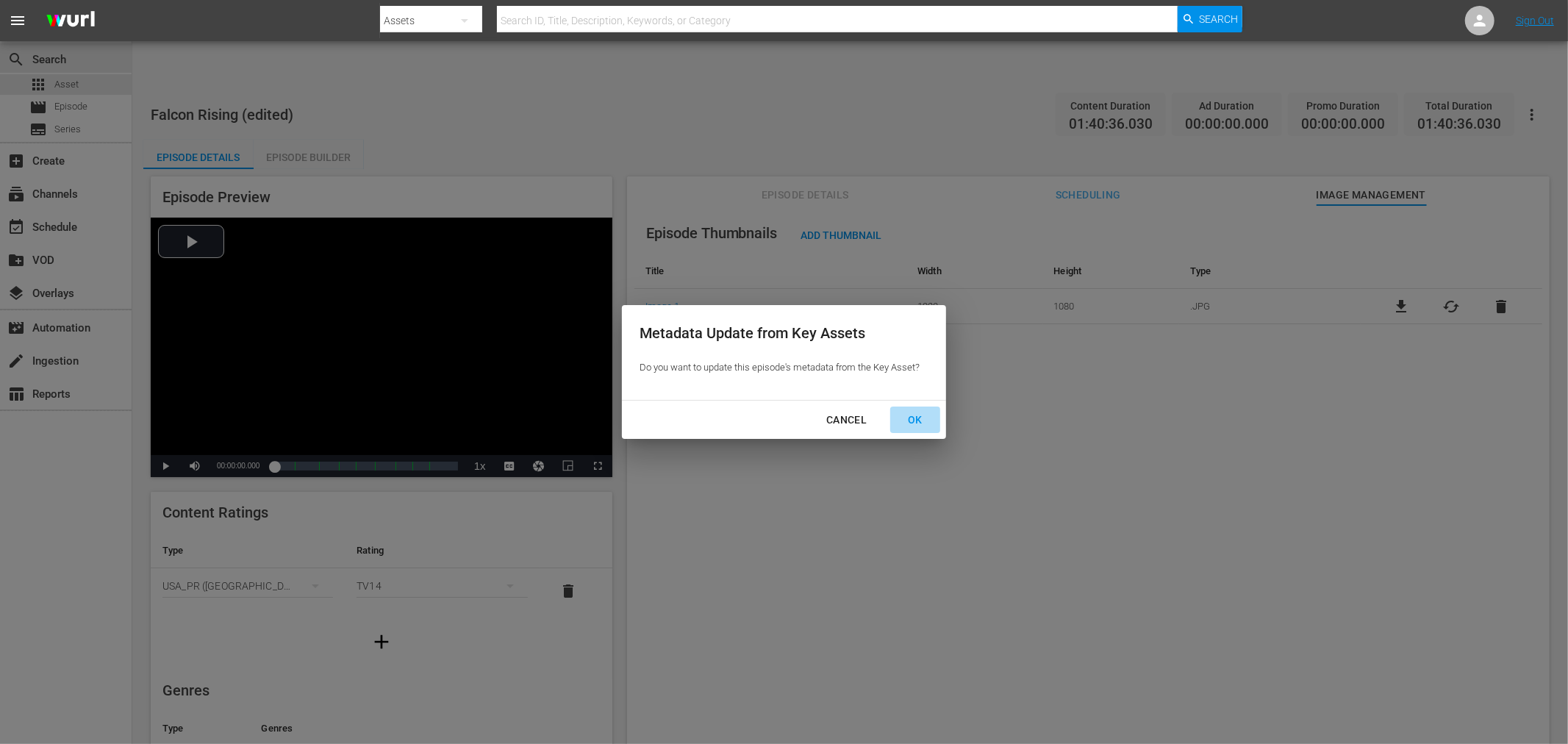
click at [932, 413] on div "OK" at bounding box center [915, 419] width 38 height 18
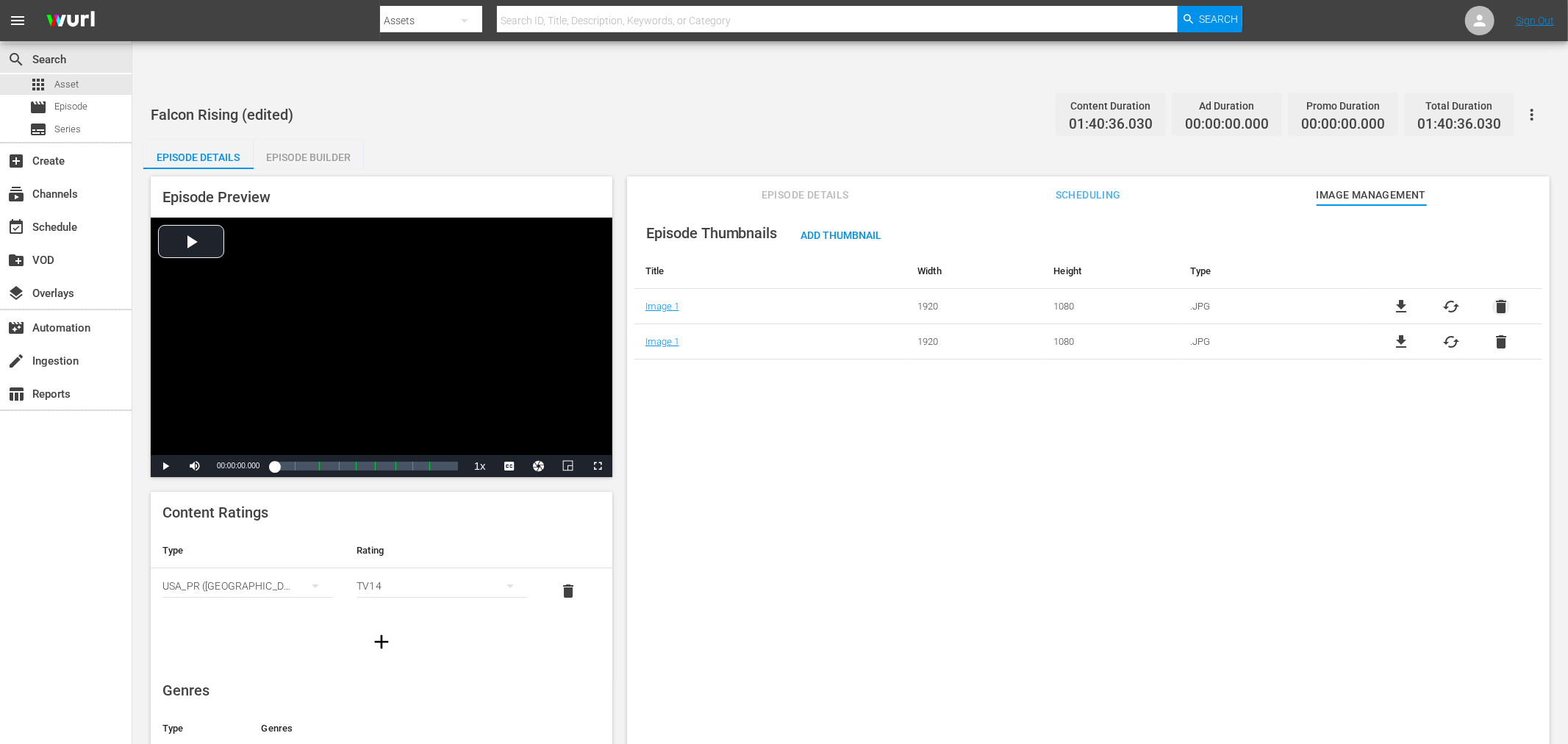
click at [1411, 297] on span "delete" at bounding box center [1501, 306] width 17 height 17
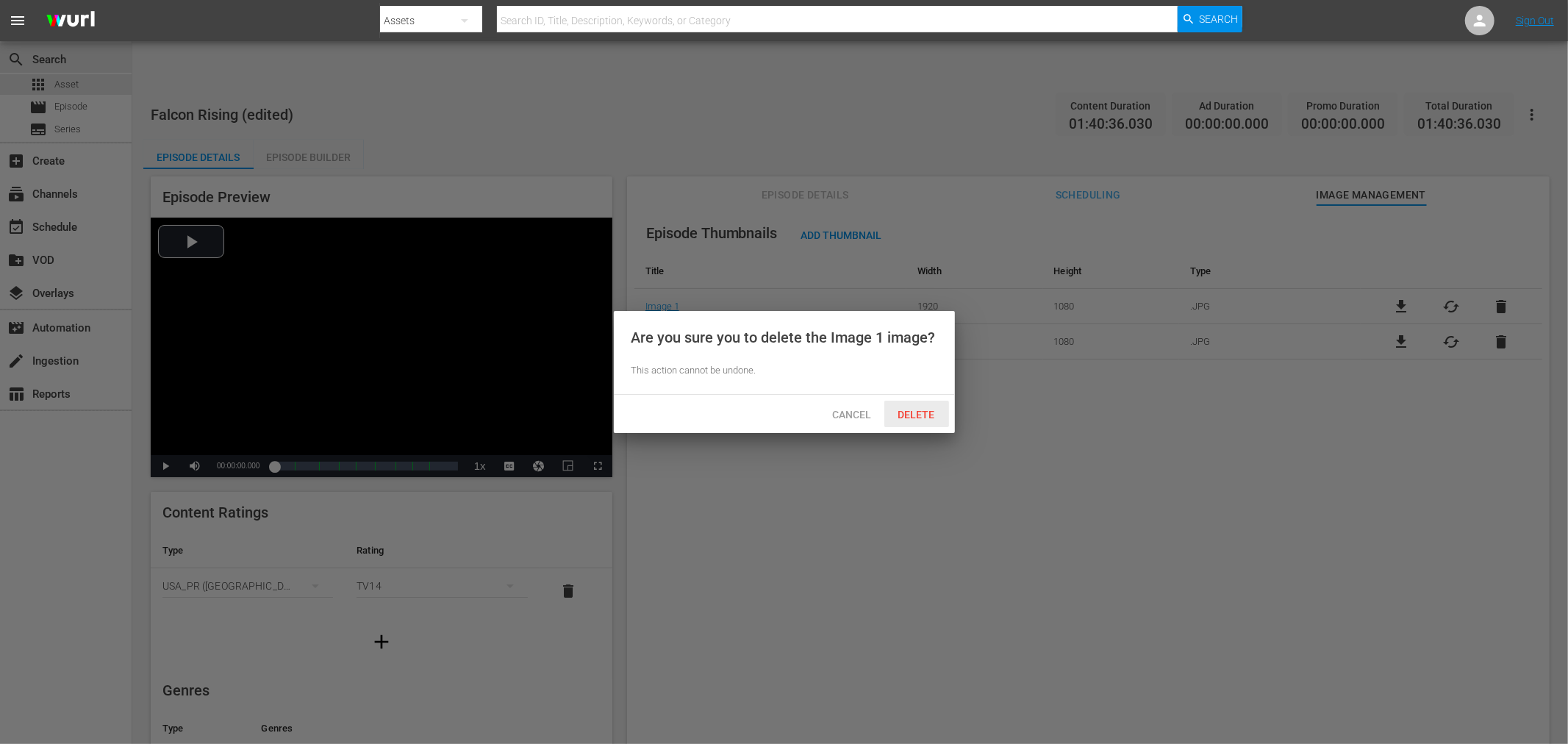
click at [924, 409] on span "Delete" at bounding box center [916, 415] width 60 height 12
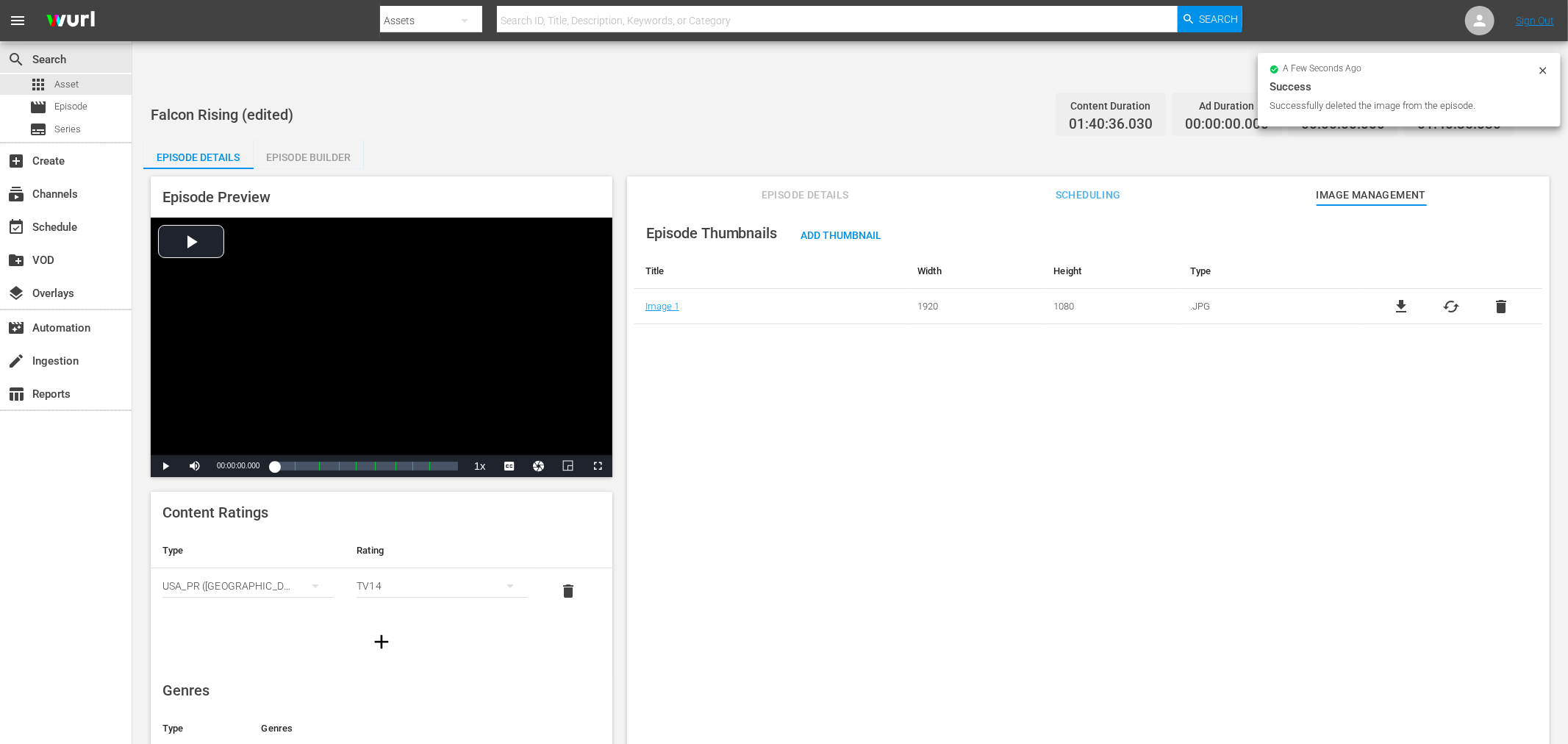
click at [780, 494] on div "Episode Thumbnails Add Thumbnail Title Width Height Type Image 1 1920 1080 .JPG…" at bounding box center [1088, 492] width 923 height 575
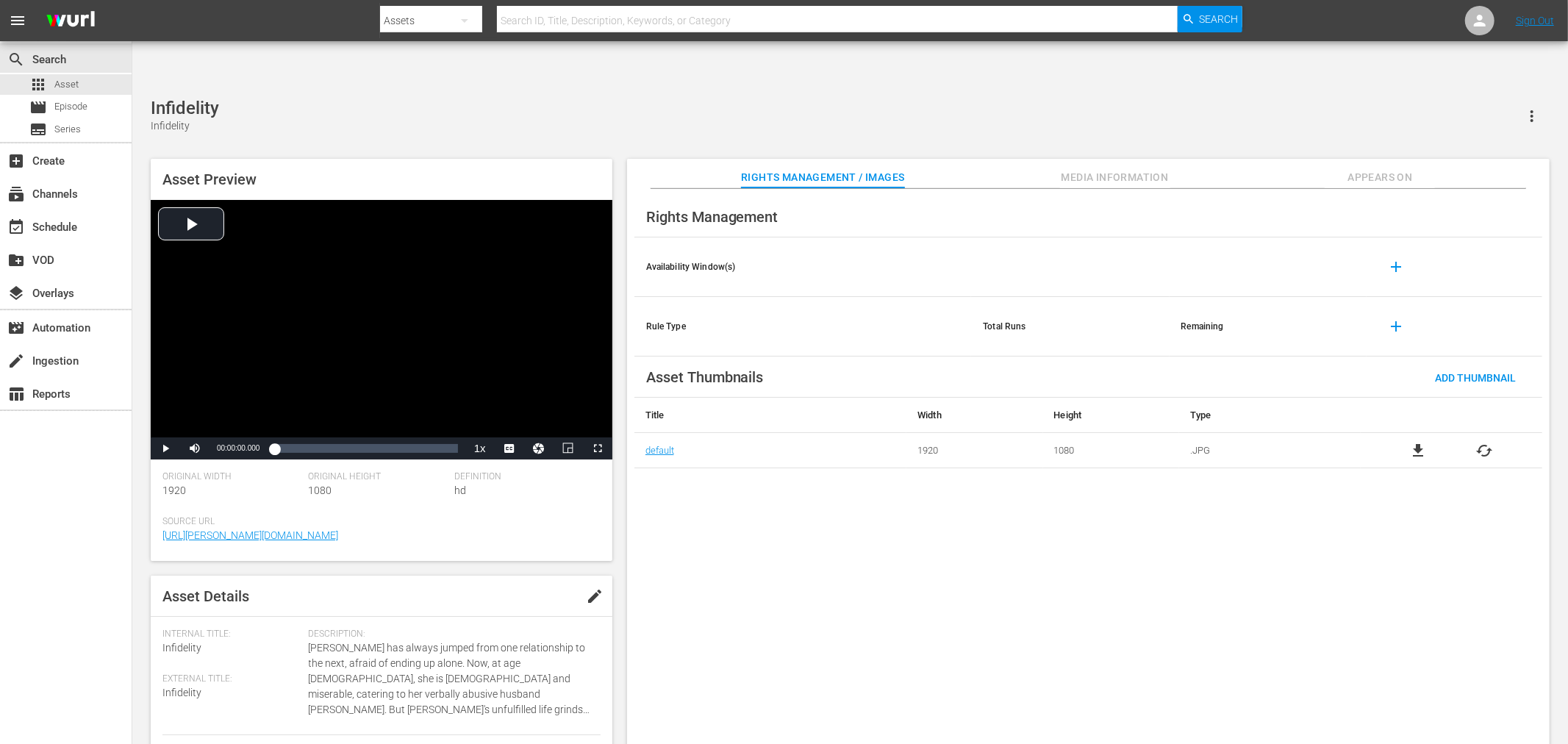
click at [507, 97] on div "Infidelity Infidelity" at bounding box center [850, 116] width 1399 height 36
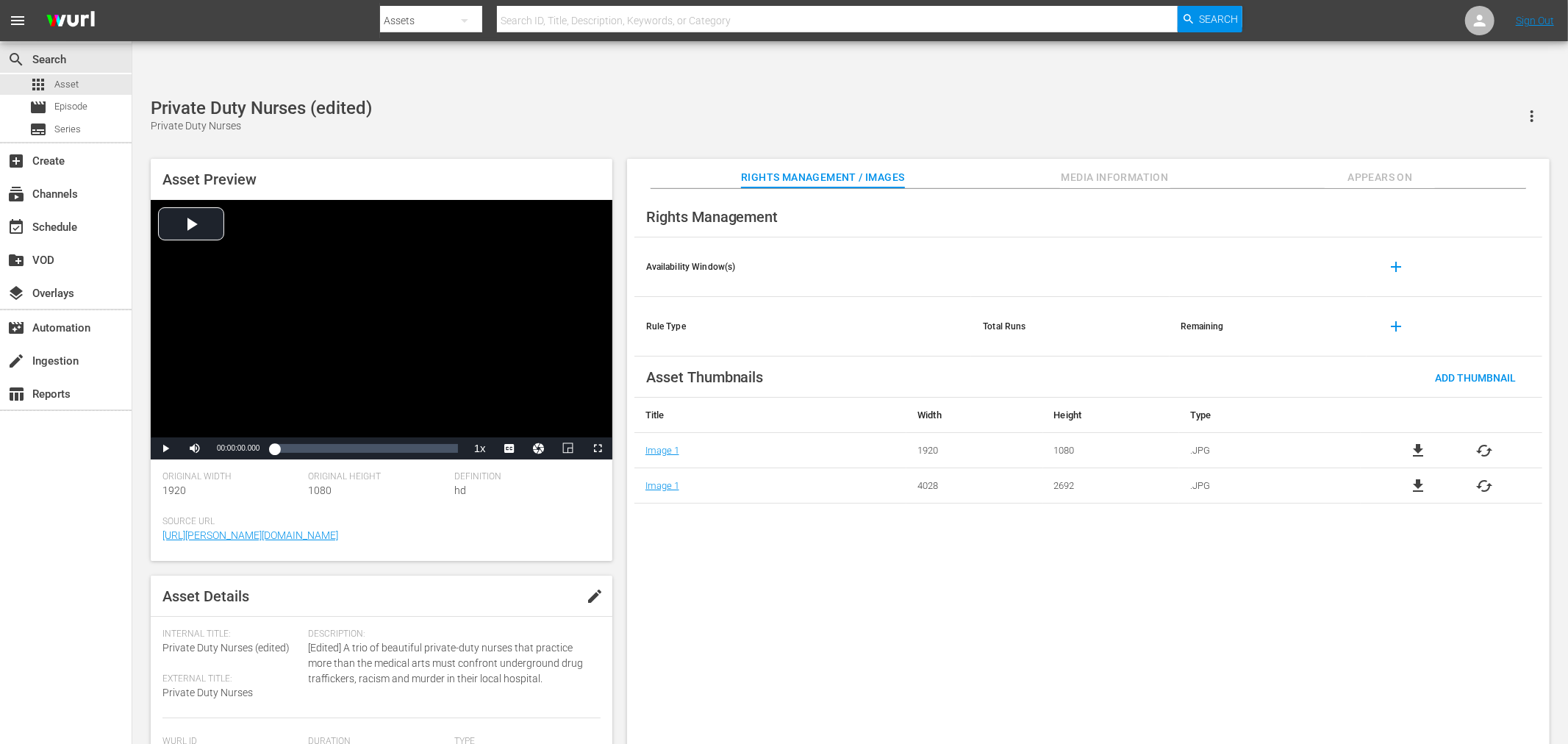
click at [872, 548] on div "Rights Management Availability Window(s) add Rule Type Total Runs Remaining add…" at bounding box center [1088, 478] width 923 height 579
click at [685, 457] on div "Rights Management Availability Window(s) add Rule Type Total Runs Remaining add…" at bounding box center [1088, 478] width 923 height 579
click at [1112, 586] on div "Rights Management Availability Window(s) add Rule Type Total Runs Remaining add…" at bounding box center [1088, 478] width 923 height 579
click at [864, 573] on div "Rights Management Availability Window(s) add Rule Type Total Runs Remaining add…" at bounding box center [1088, 478] width 923 height 579
click at [915, 680] on div "Rights Management Availability Window(s) add Rule Type Total Runs Remaining add…" at bounding box center [1088, 478] width 923 height 579
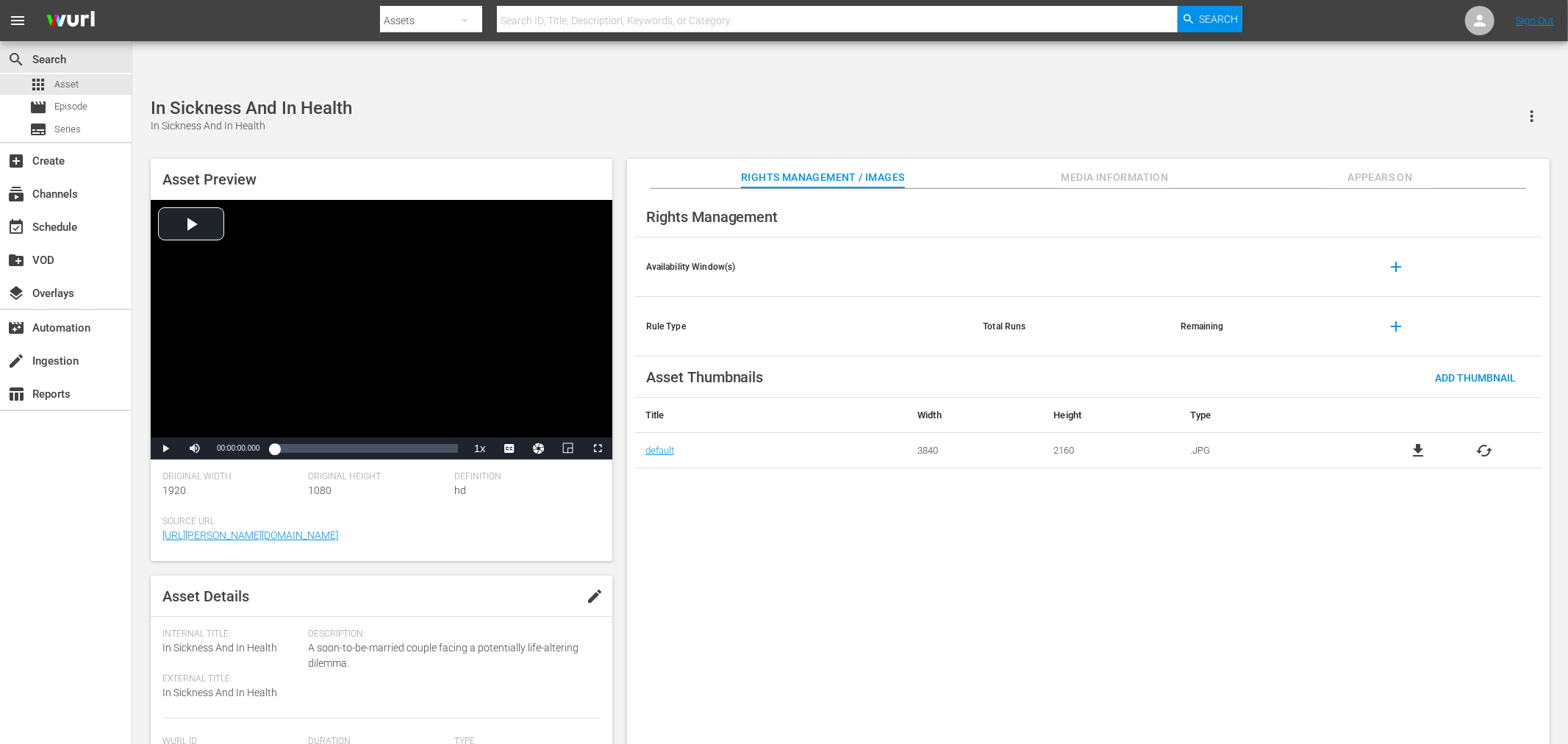
click at [780, 151] on div "Asset Preview Video Player is loading. Play Video Play Mute Current Time 00:00:…" at bounding box center [850, 455] width 1414 height 609
click at [1205, 522] on div "Rights Management Availability Window(s) add Rule Type Total Runs Remaining add…" at bounding box center [1088, 478] width 923 height 579
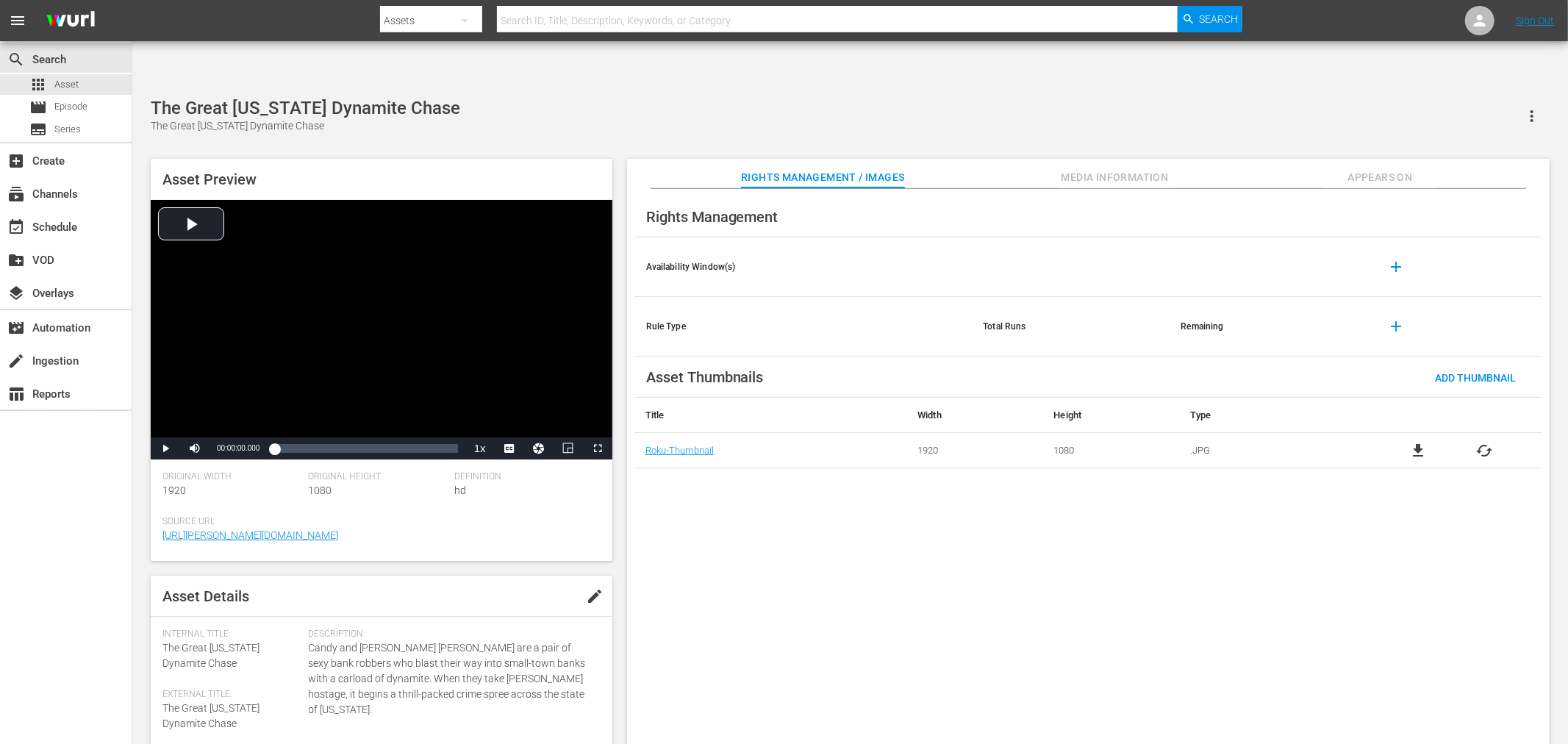
click at [891, 544] on div "Rights Management Availability Window(s) add Rule Type Total Runs Remaining add…" at bounding box center [1088, 478] width 923 height 579
click at [578, 97] on div "Great [US_STATE] Dynamite Chase, The (edited) The Great [US_STATE] Dynamite Cha…" at bounding box center [850, 116] width 1399 height 36
drag, startPoint x: 429, startPoint y: 69, endPoint x: 445, endPoint y: 69, distance: 16.0
click at [427, 97] on div "Jason's Letter Jason's Letter" at bounding box center [850, 116] width 1399 height 36
click at [956, 555] on div "Rights Management Availability Window(s) add Rule Type Total Runs Remaining add…" at bounding box center [1088, 478] width 923 height 579
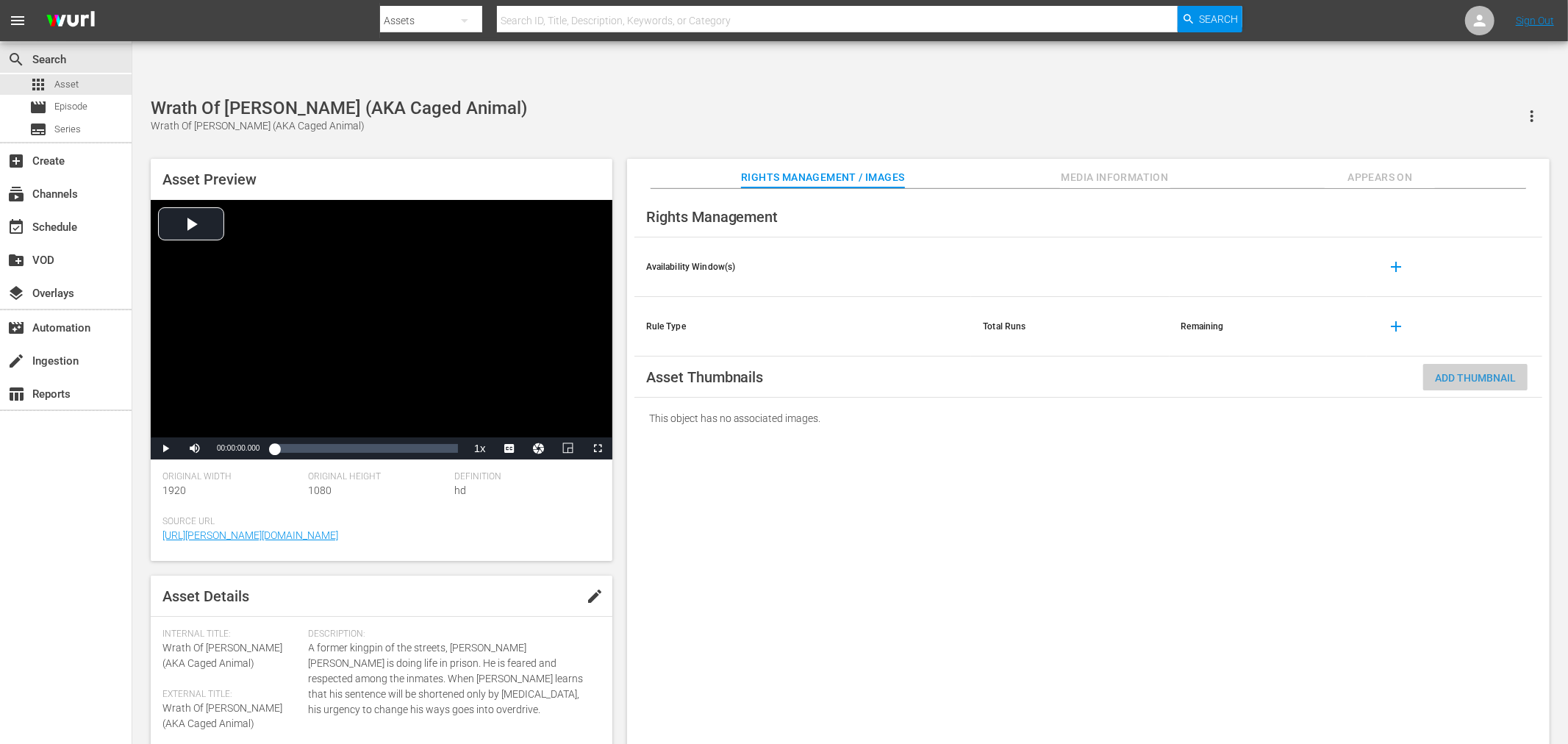
click at [1498, 372] on span "Add Thumbnail" at bounding box center [1475, 377] width 104 height 12
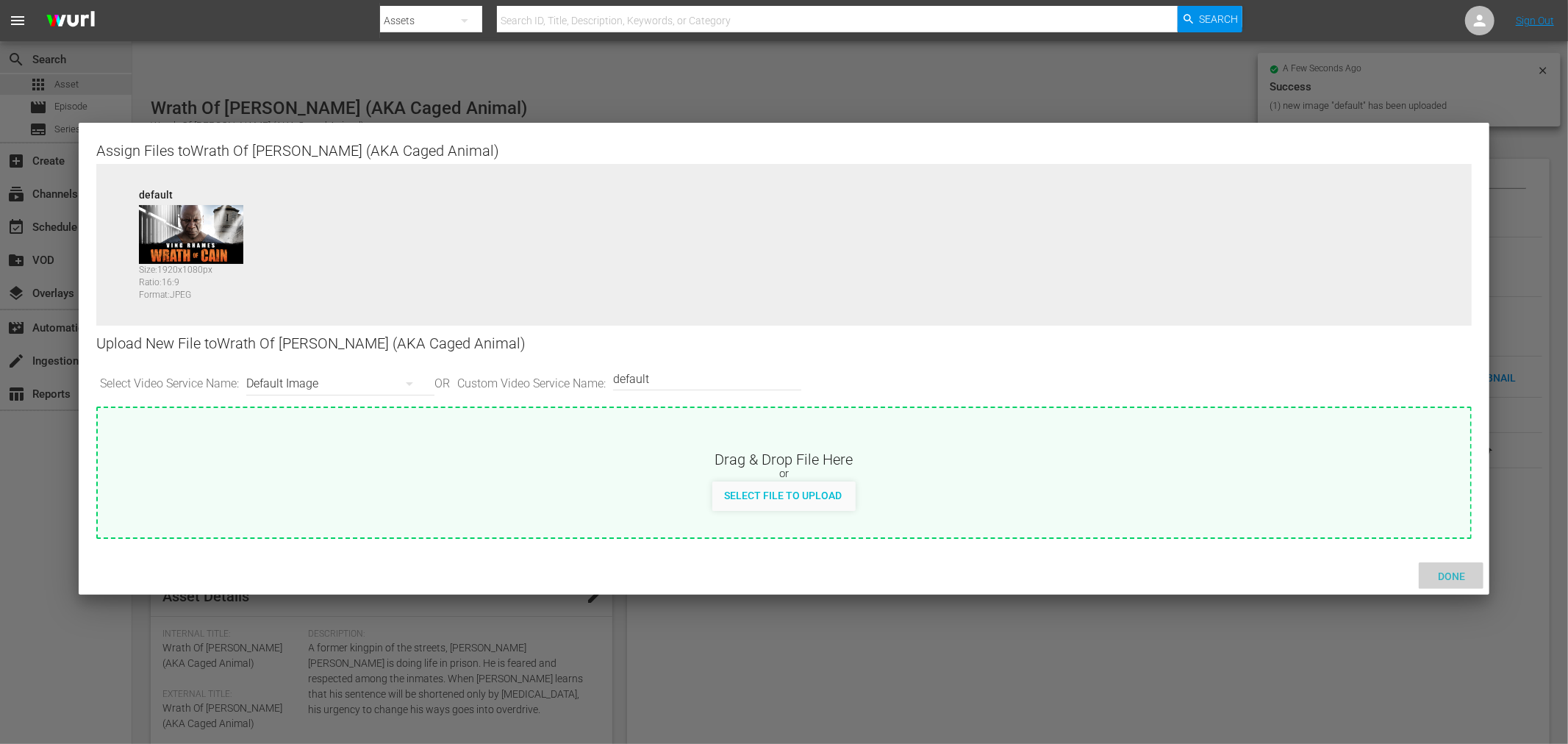
click at [1461, 577] on span "Done" at bounding box center [1451, 576] width 50 height 12
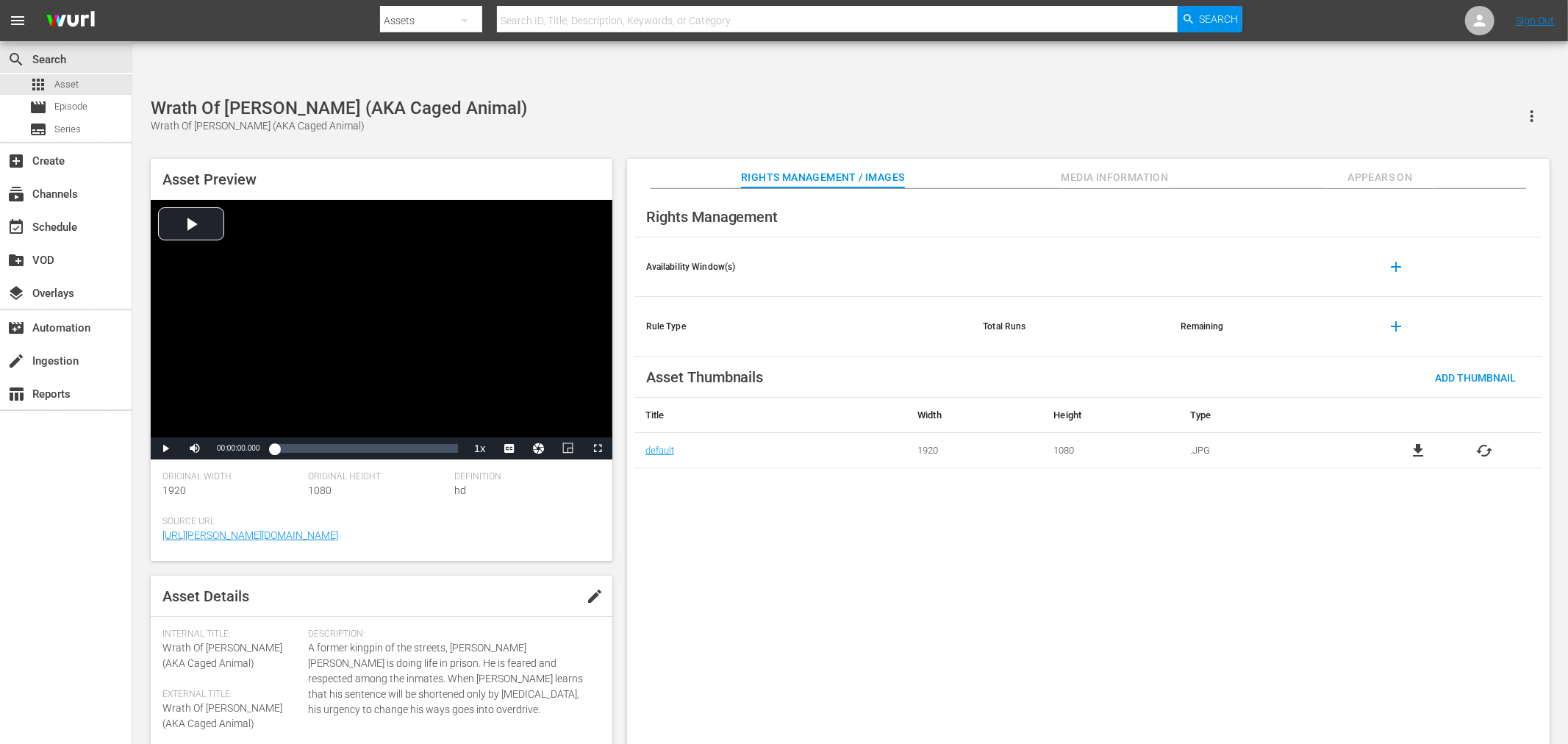
click at [1352, 557] on div "Rights Management Availability Window(s) add Rule Type Total Runs Remaining add…" at bounding box center [1088, 478] width 923 height 579
click at [1103, 549] on div "Rights Management Availability Window(s) add Rule Type Total Runs Remaining add…" at bounding box center [1088, 478] width 923 height 579
click at [972, 558] on div "Rights Management Availability Window(s) add Rule Type Total Runs Remaining add…" at bounding box center [1088, 478] width 923 height 579
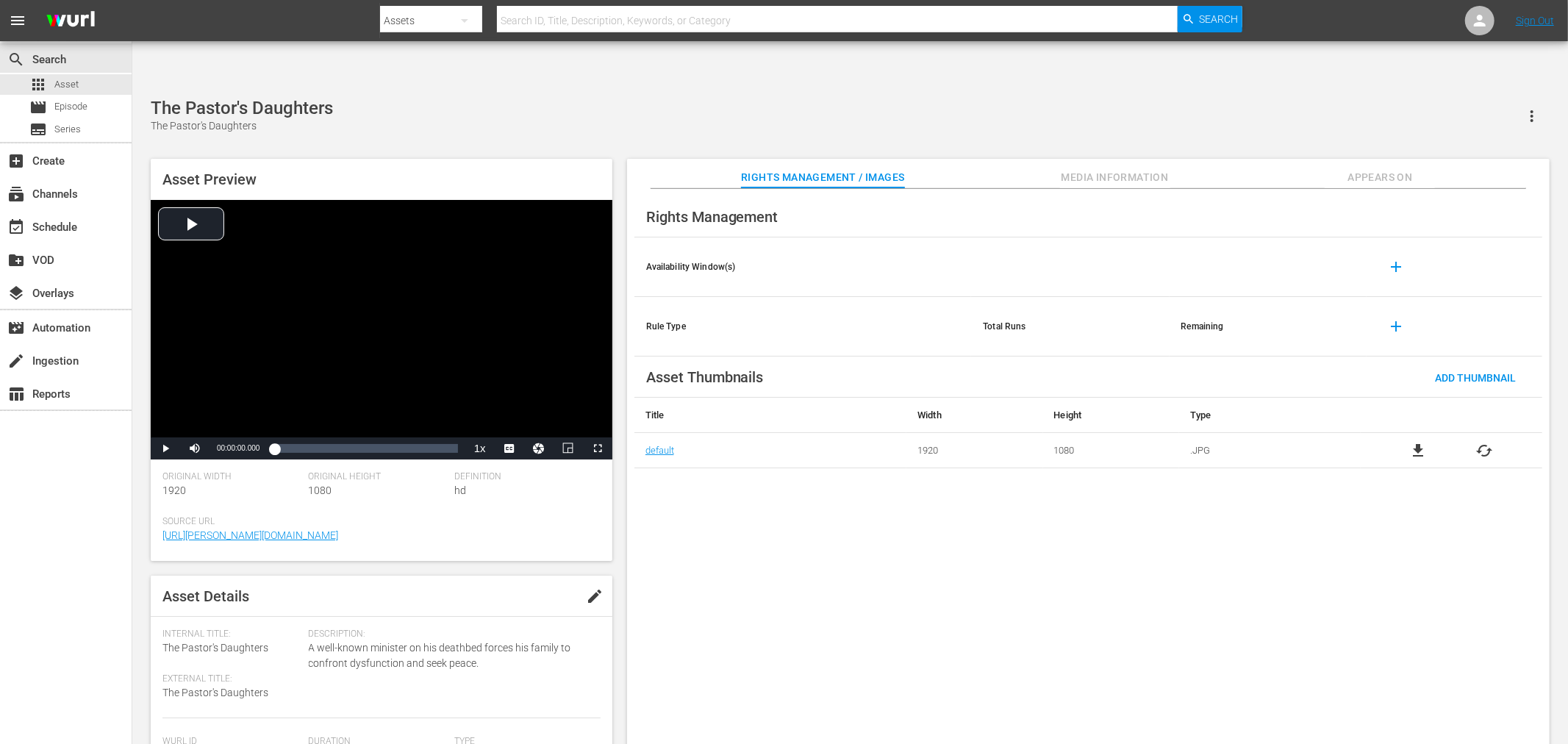
click at [822, 533] on div "Rights Management Availability Window(s) add Rule Type Total Runs Remaining add…" at bounding box center [1088, 478] width 923 height 579
click at [953, 630] on div "Rights Management Availability Window(s) add Rule Type Total Runs Remaining add…" at bounding box center [1088, 478] width 923 height 579
click at [656, 97] on div "The Love You Save The Love You Save" at bounding box center [850, 116] width 1399 height 36
click at [847, 493] on div "Rights Management Availability Window(s) add Rule Type Total Runs Remaining add…" at bounding box center [1088, 478] width 923 height 579
click at [671, 509] on div "Rights Management Availability Window(s) add Rule Type Total Runs Remaining add…" at bounding box center [1088, 478] width 923 height 579
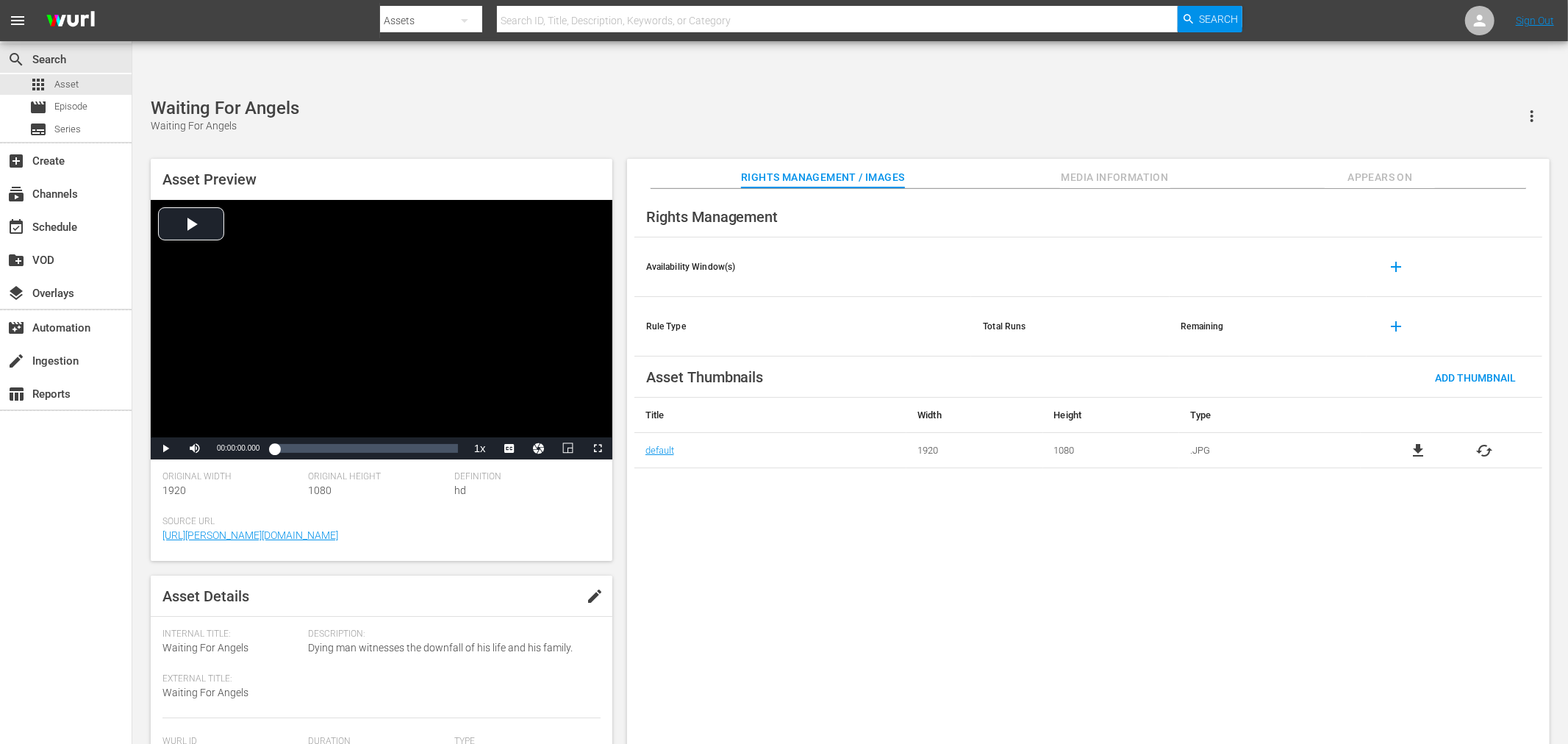
click at [1220, 650] on div "Rights Management Availability Window(s) add Rule Type Total Runs Remaining add…" at bounding box center [1088, 478] width 923 height 579
click at [718, 509] on div "Rights Management Availability Window(s) add Rule Type Total Runs Remaining add…" at bounding box center [1088, 478] width 923 height 579
drag, startPoint x: 1014, startPoint y: 661, endPoint x: 1013, endPoint y: 651, distance: 10.0
click at [1013, 656] on div "Rights Management Availability Window(s) add Rule Type Total Runs Remaining add…" at bounding box center [1088, 478] width 923 height 579
click at [1114, 526] on div "Rights Management Availability Window(s) add Rule Type Total Runs Remaining add…" at bounding box center [1088, 478] width 923 height 579
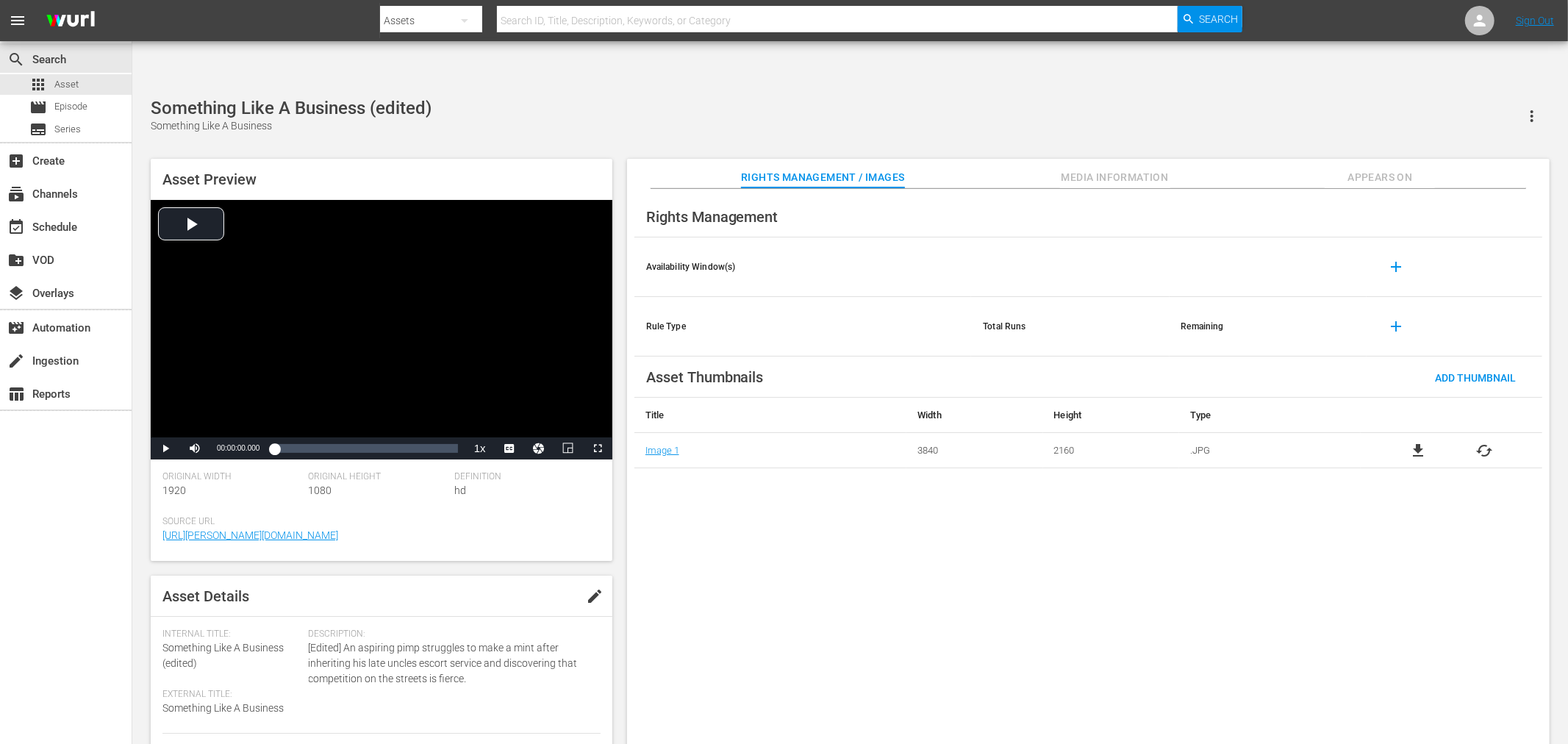
click at [1042, 485] on div "Rights Management Availability Window(s) add Rule Type Total Runs Remaining add…" at bounding box center [1088, 478] width 923 height 579
click at [844, 571] on div "Rights Management Availability Window(s) add Rule Type Total Runs Remaining add…" at bounding box center [1088, 478] width 923 height 579
click at [165, 448] on span "Video Player" at bounding box center [165, 448] width 0 height 0
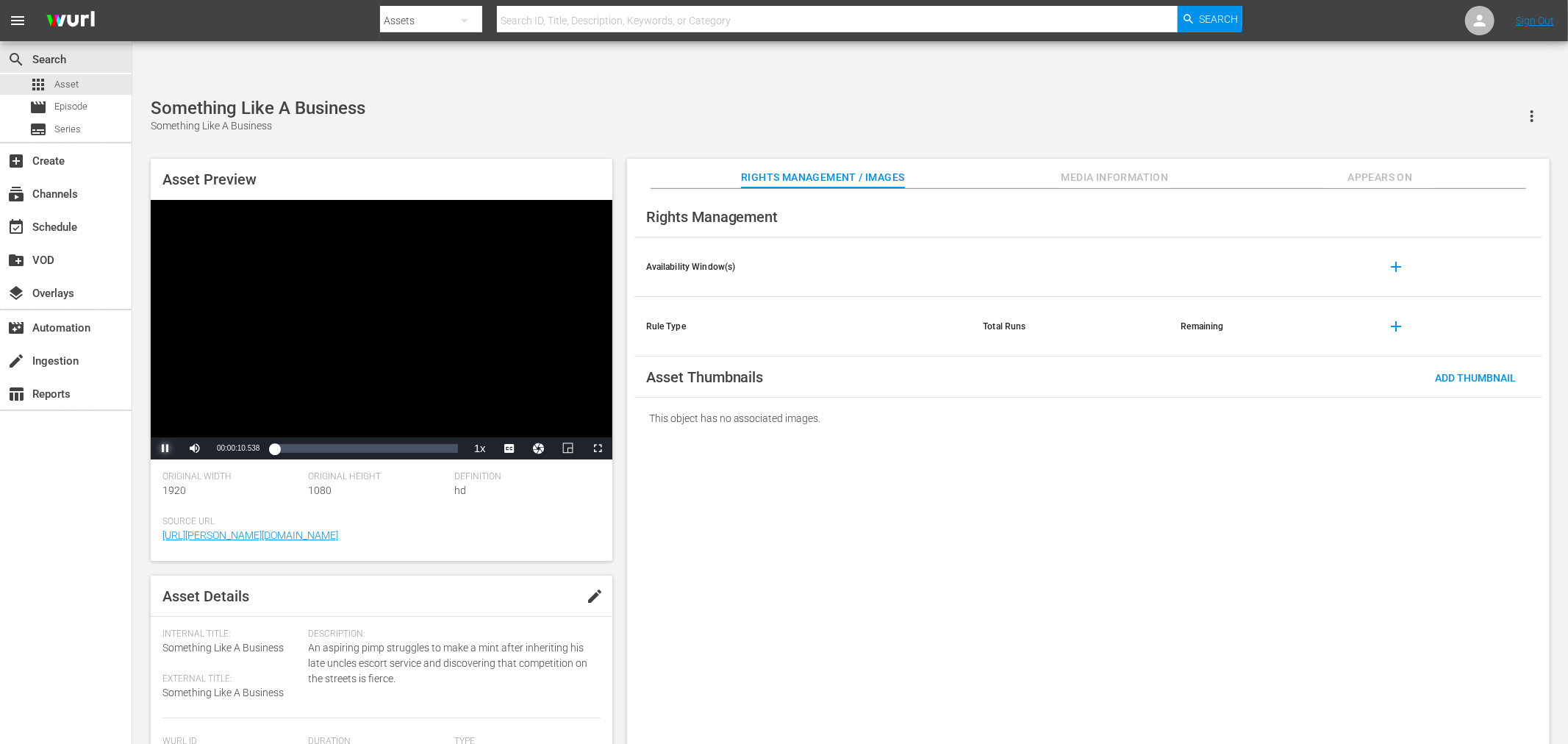
click at [165, 448] on span "Video Player" at bounding box center [165, 448] width 0 height 0
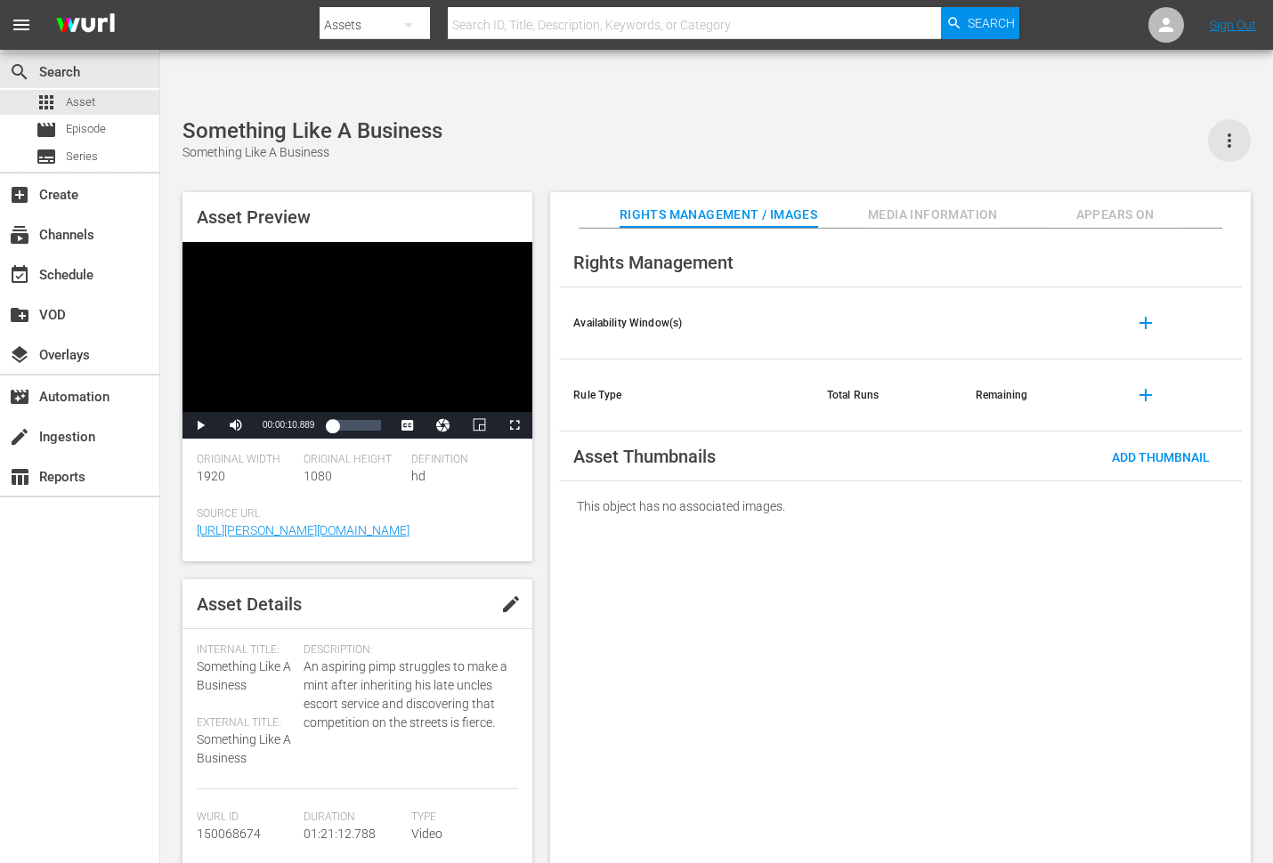
click at [1232, 130] on icon "button" at bounding box center [1228, 140] width 21 height 21
click at [1220, 139] on div "DELETE" at bounding box center [1175, 149] width 121 height 43
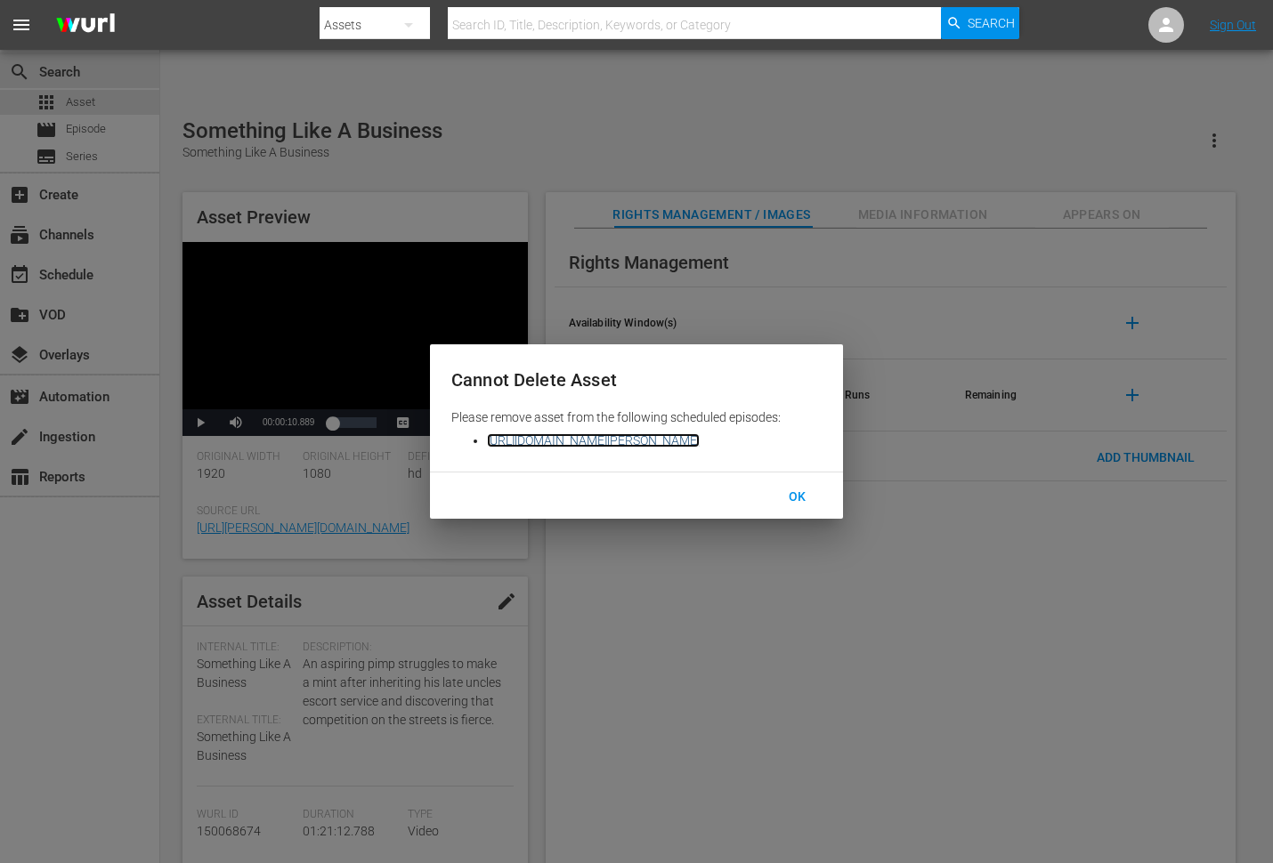
click at [699, 441] on link "[URL][DOMAIN_NAME][PERSON_NAME]" at bounding box center [593, 440] width 213 height 14
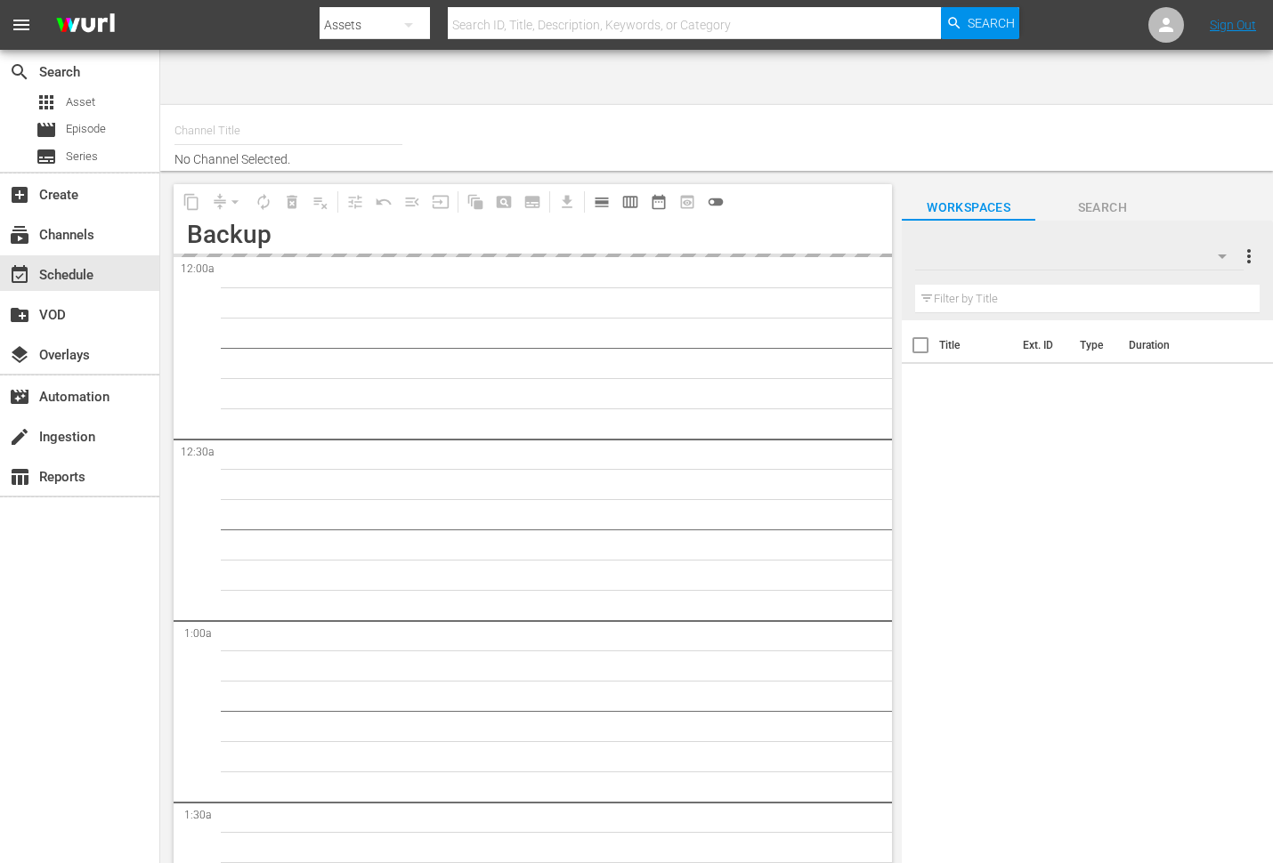
type input "THE365 (1804)"
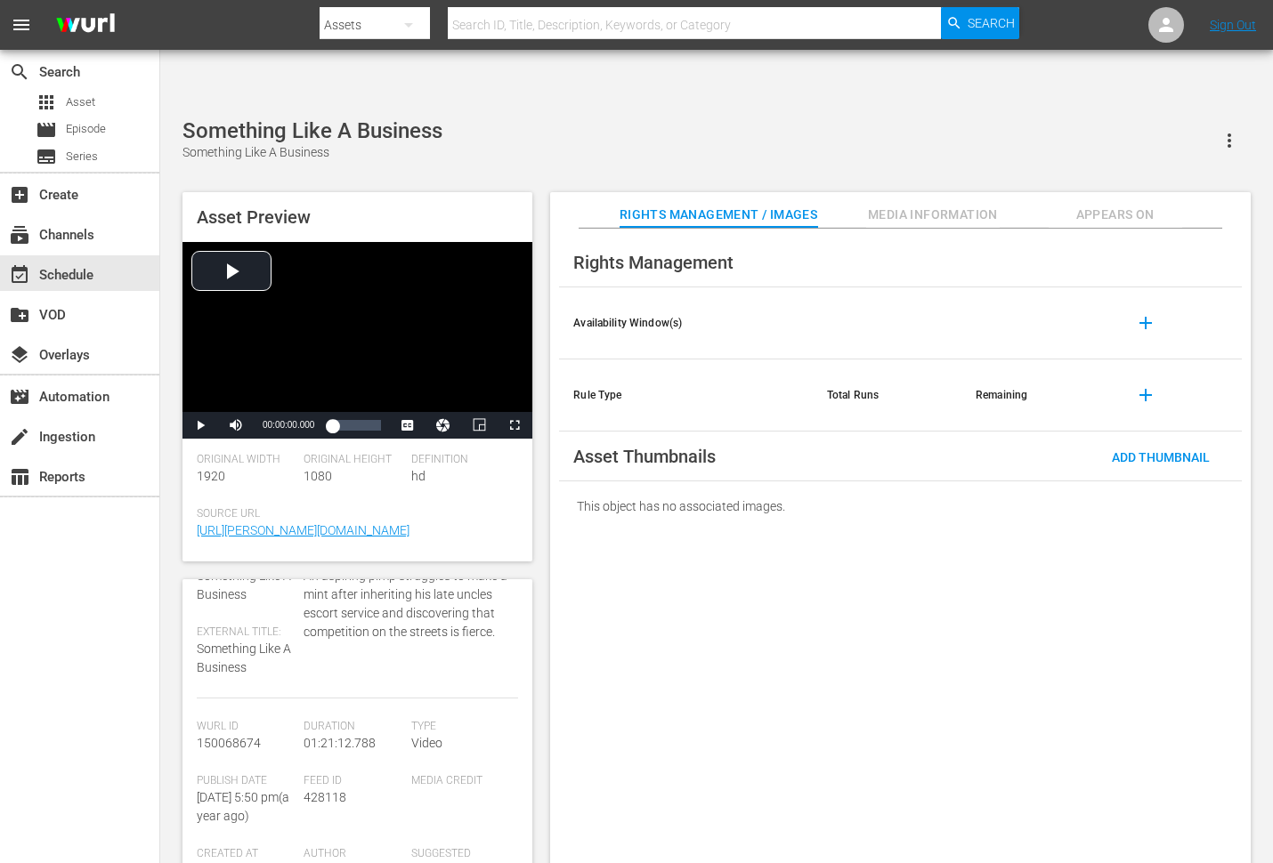
scroll to position [99, 0]
click at [215, 728] on span "150068674" at bounding box center [229, 735] width 64 height 14
copy span "150068674"
click at [1237, 130] on icon "button" at bounding box center [1228, 140] width 21 height 21
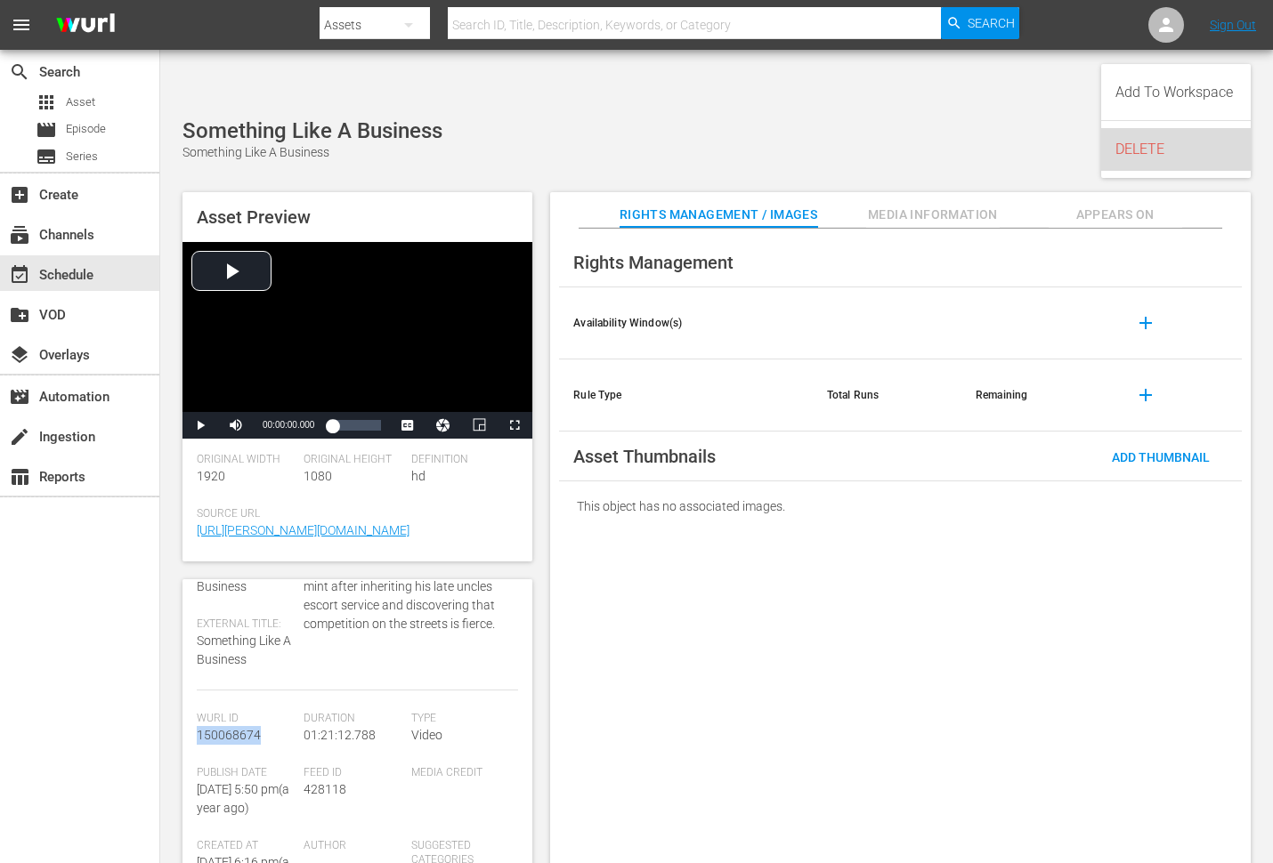
click at [1193, 149] on div "DELETE" at bounding box center [1175, 149] width 121 height 43
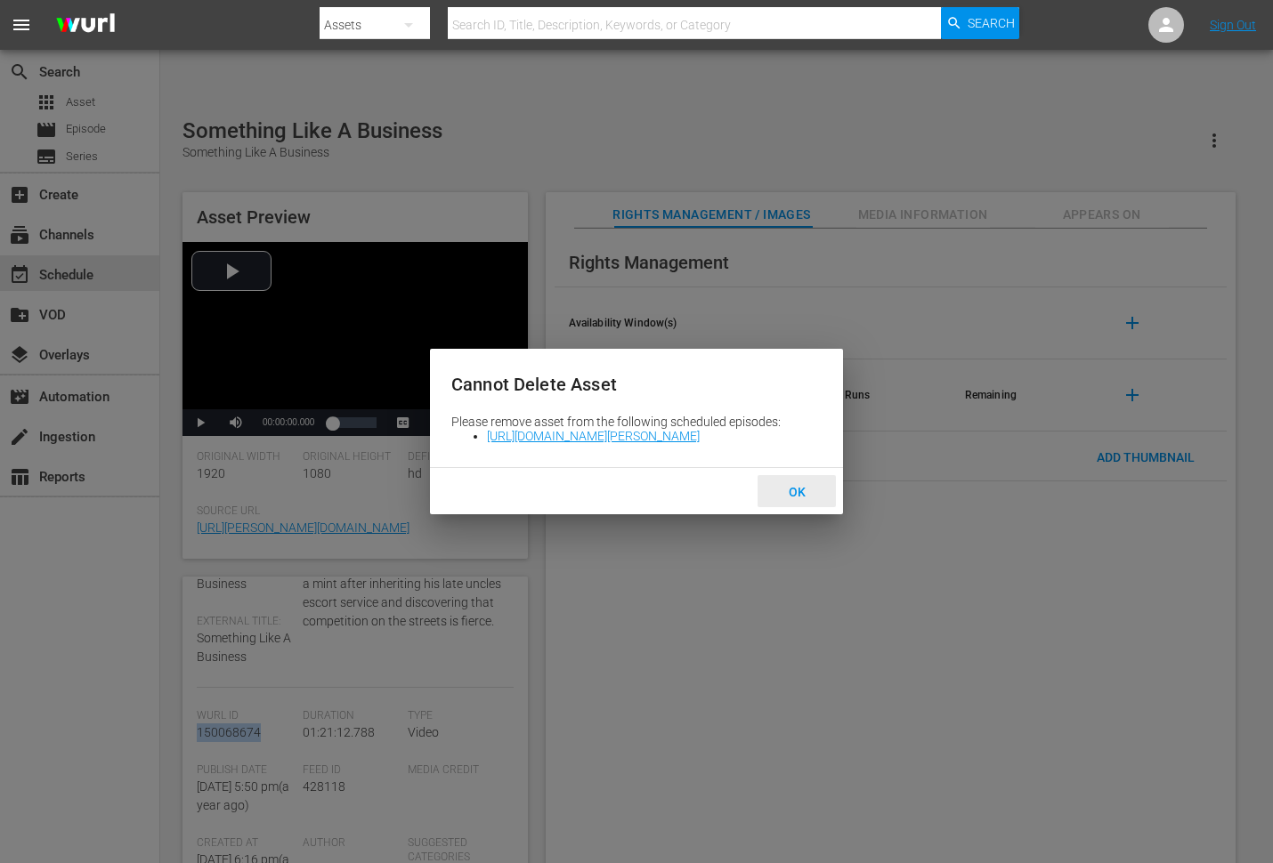
click at [796, 493] on span "OK" at bounding box center [796, 492] width 45 height 14
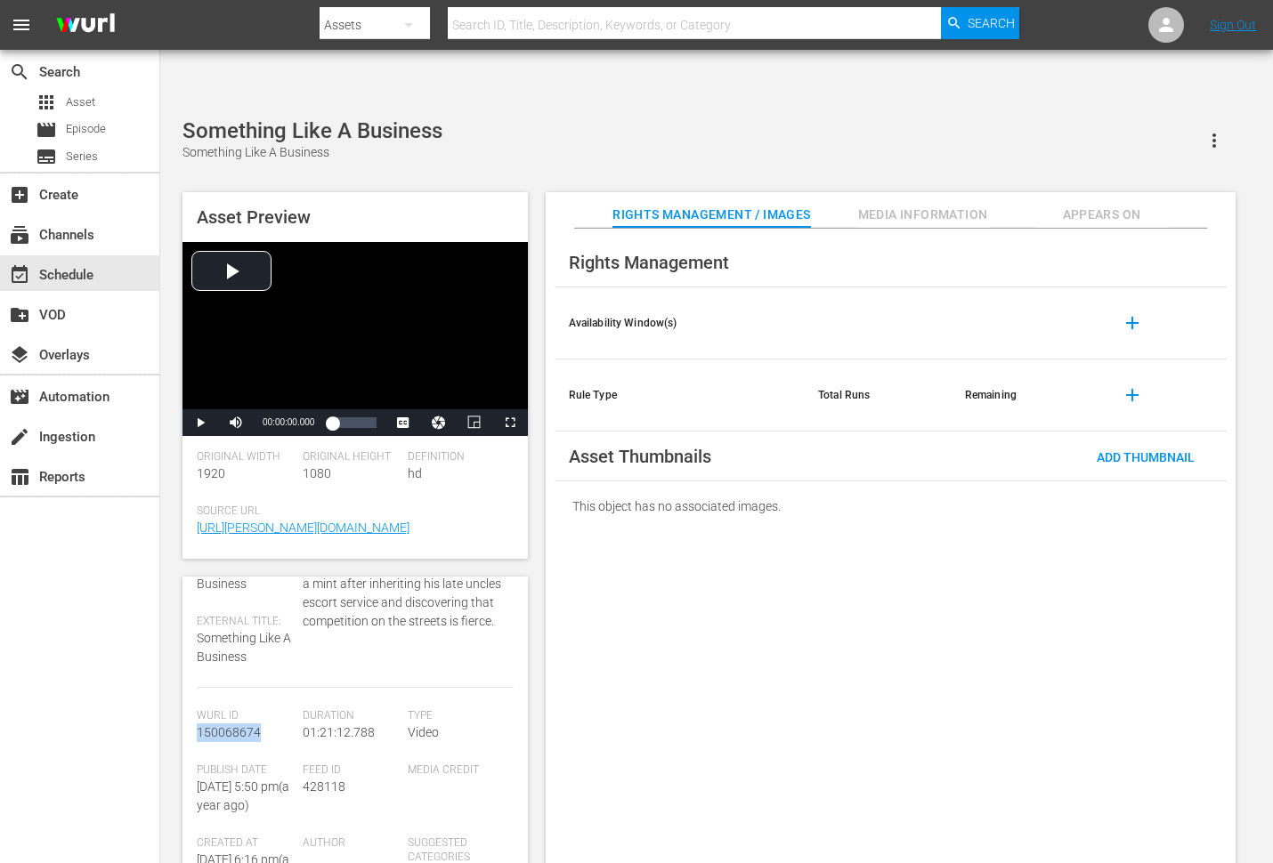
click at [828, 611] on div "Rights Management Availability Window(s) add Rule Type Total Runs Remaining add…" at bounding box center [891, 561] width 690 height 664
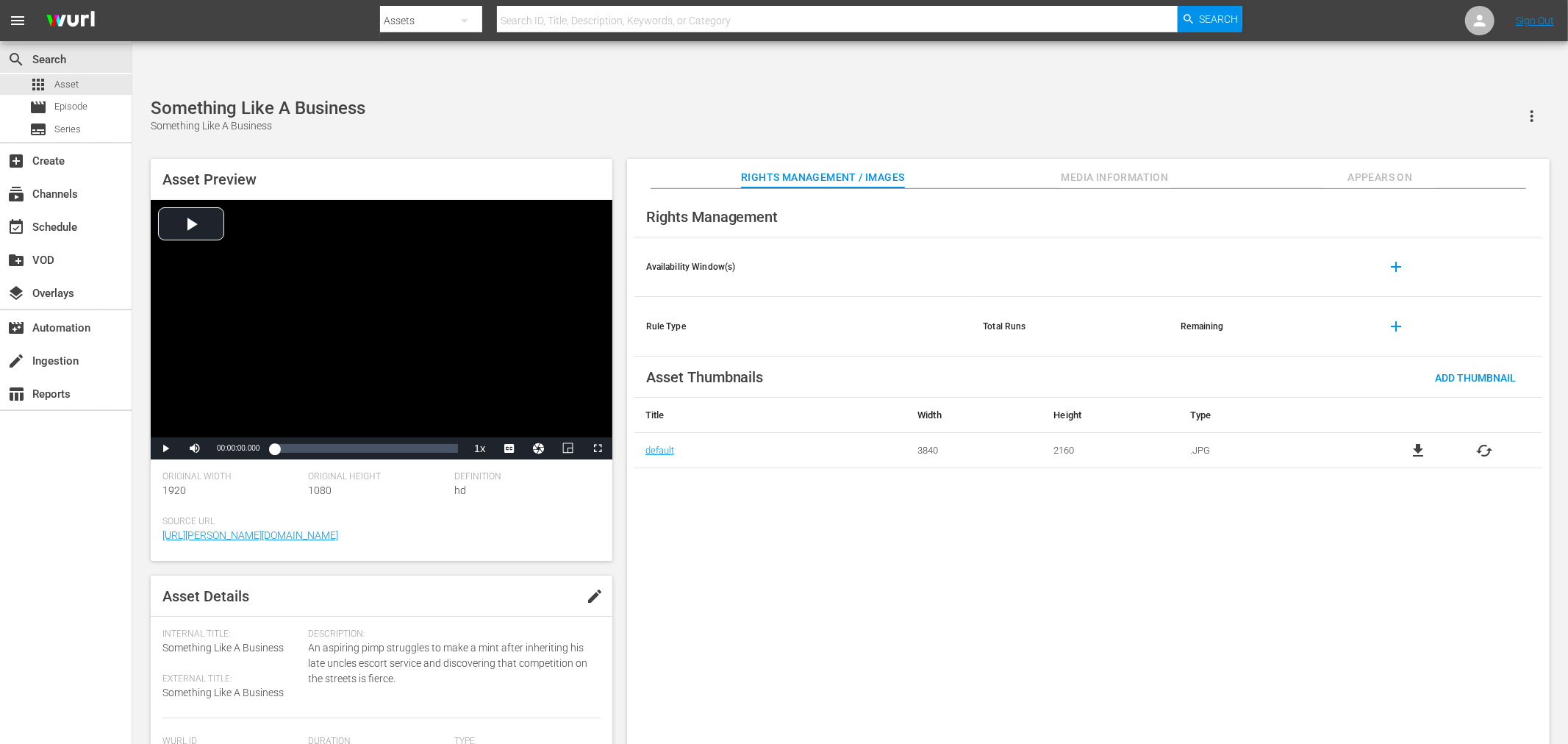
click at [796, 571] on div "Rights Management Availability Window(s) add Rule Type Total Runs Remaining add…" at bounding box center [1088, 478] width 923 height 579
click at [868, 547] on div "Rights Management Availability Window(s) add Rule Type Total Runs Remaining add…" at bounding box center [1088, 478] width 923 height 579
click at [1411, 477] on span "cached" at bounding box center [1485, 486] width 17 height 17
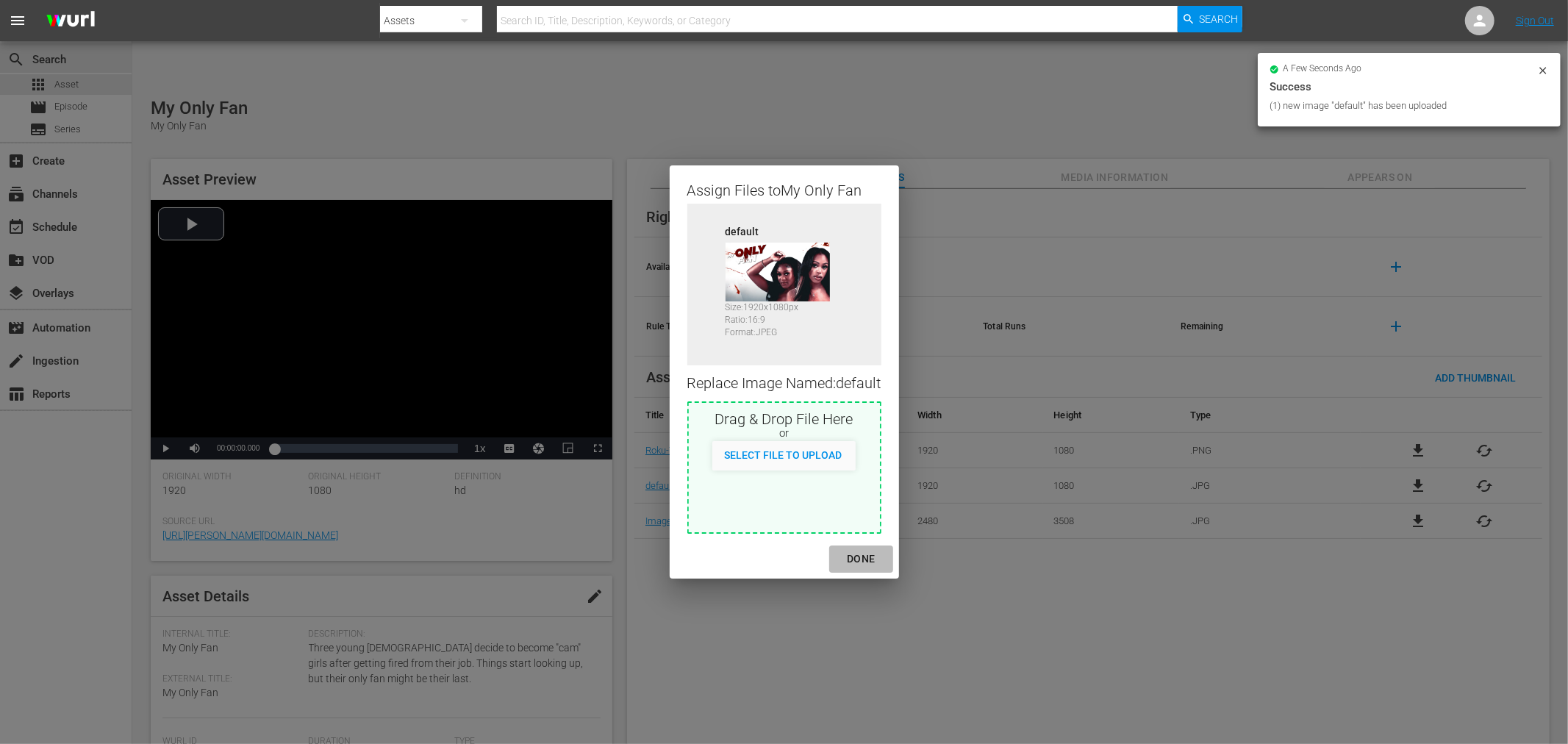
click at [866, 555] on div "DONE" at bounding box center [861, 559] width 51 height 18
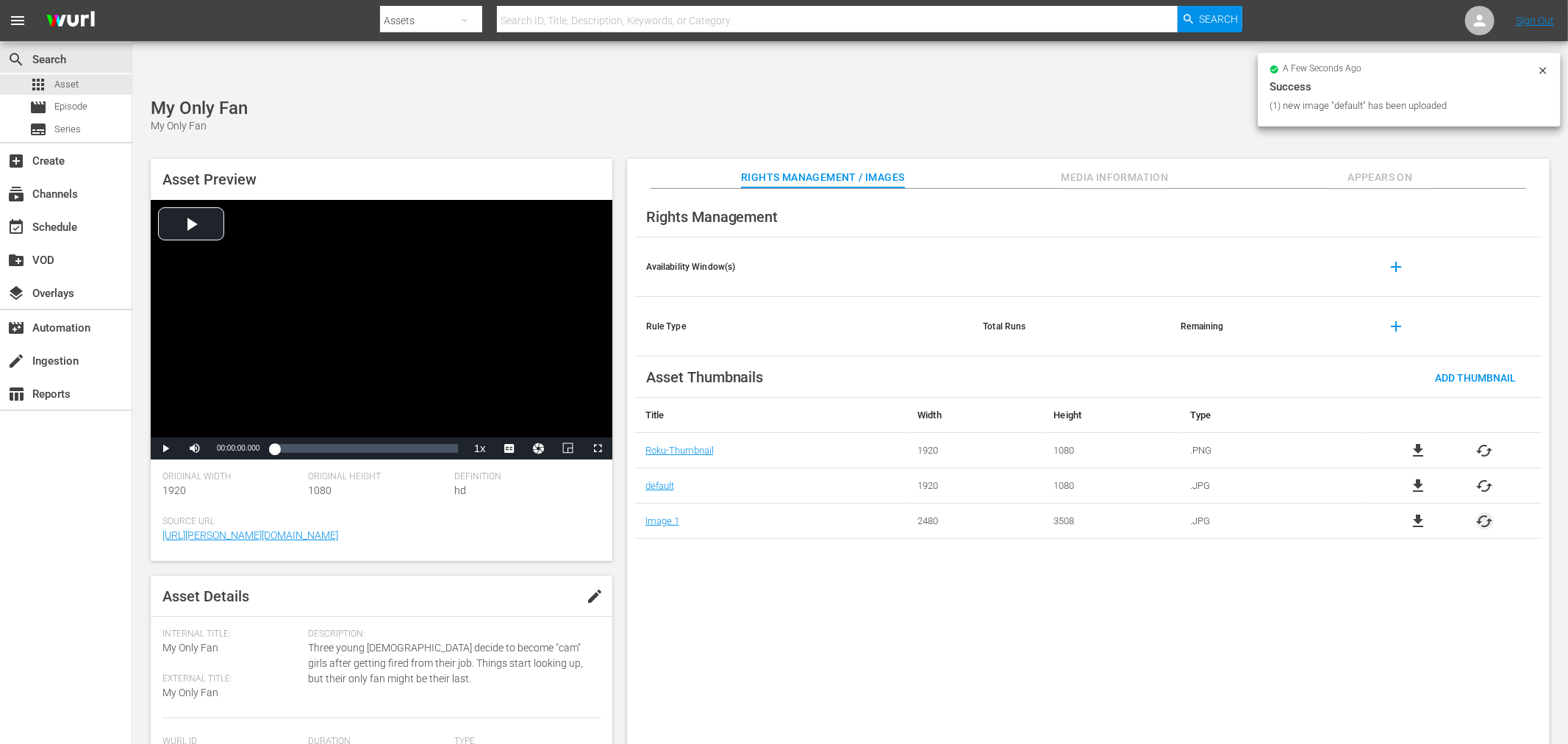
click at [1411, 512] on span "cached" at bounding box center [1485, 520] width 17 height 17
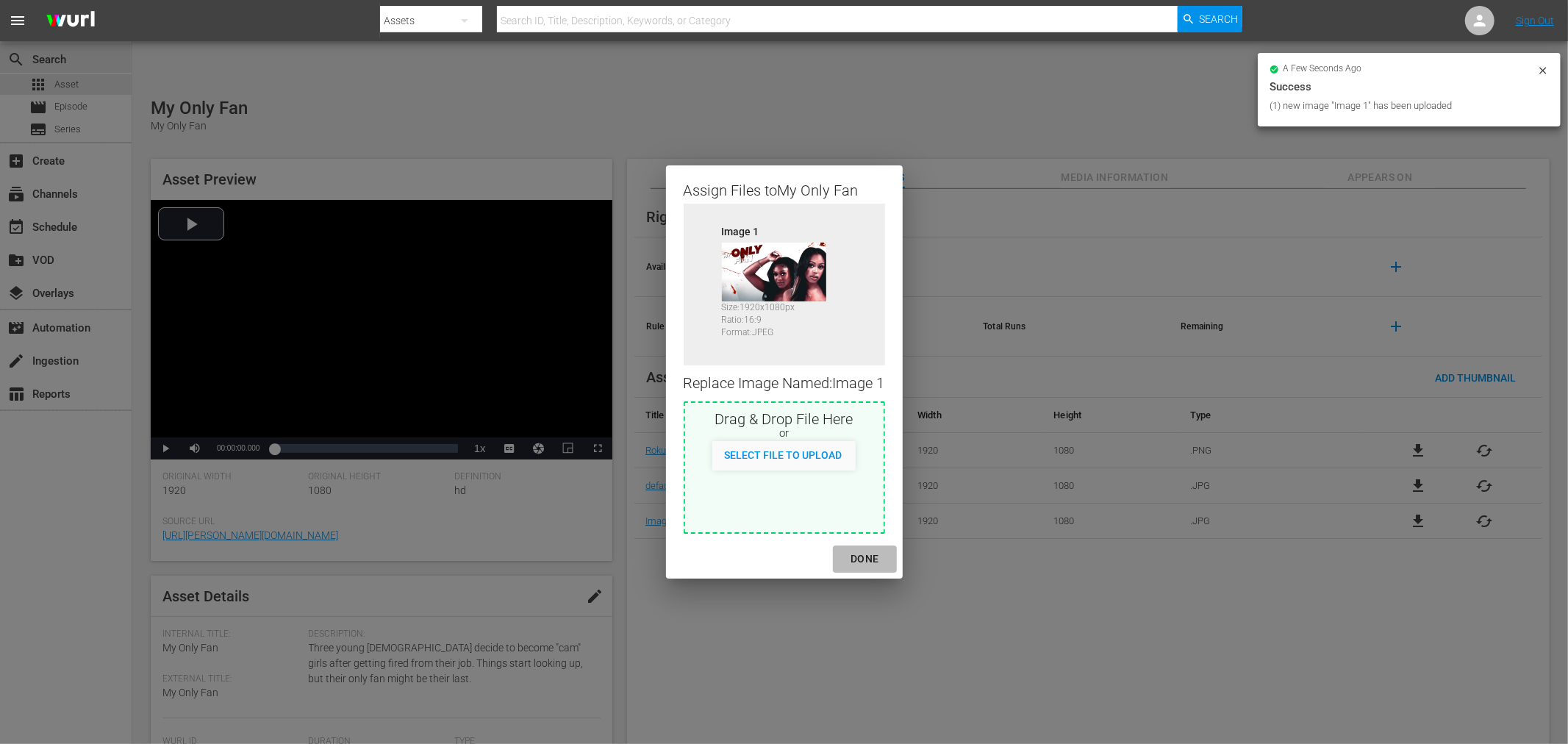
click at [871, 559] on div "DONE" at bounding box center [864, 559] width 51 height 18
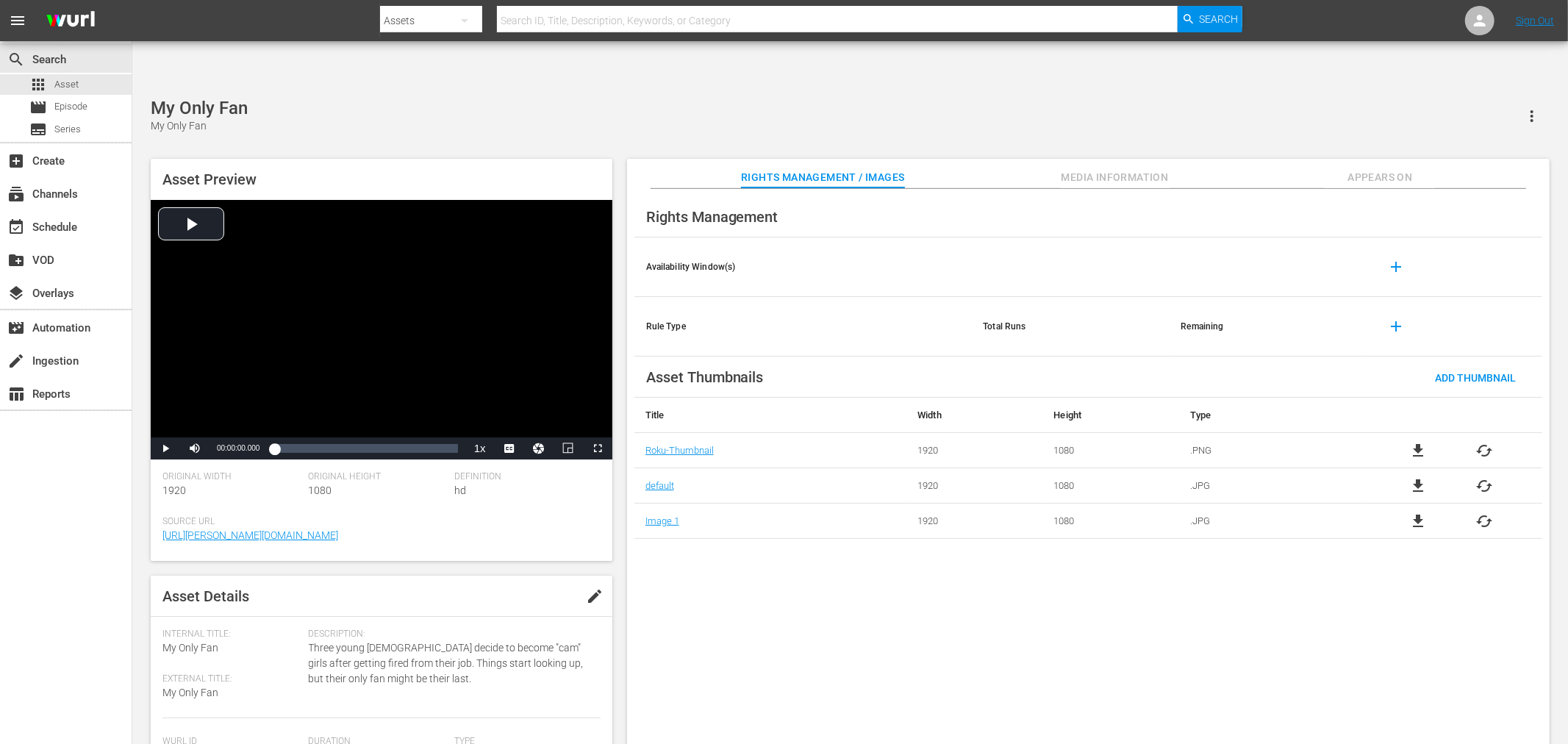
click at [1411, 442] on span "cached" at bounding box center [1485, 450] width 17 height 17
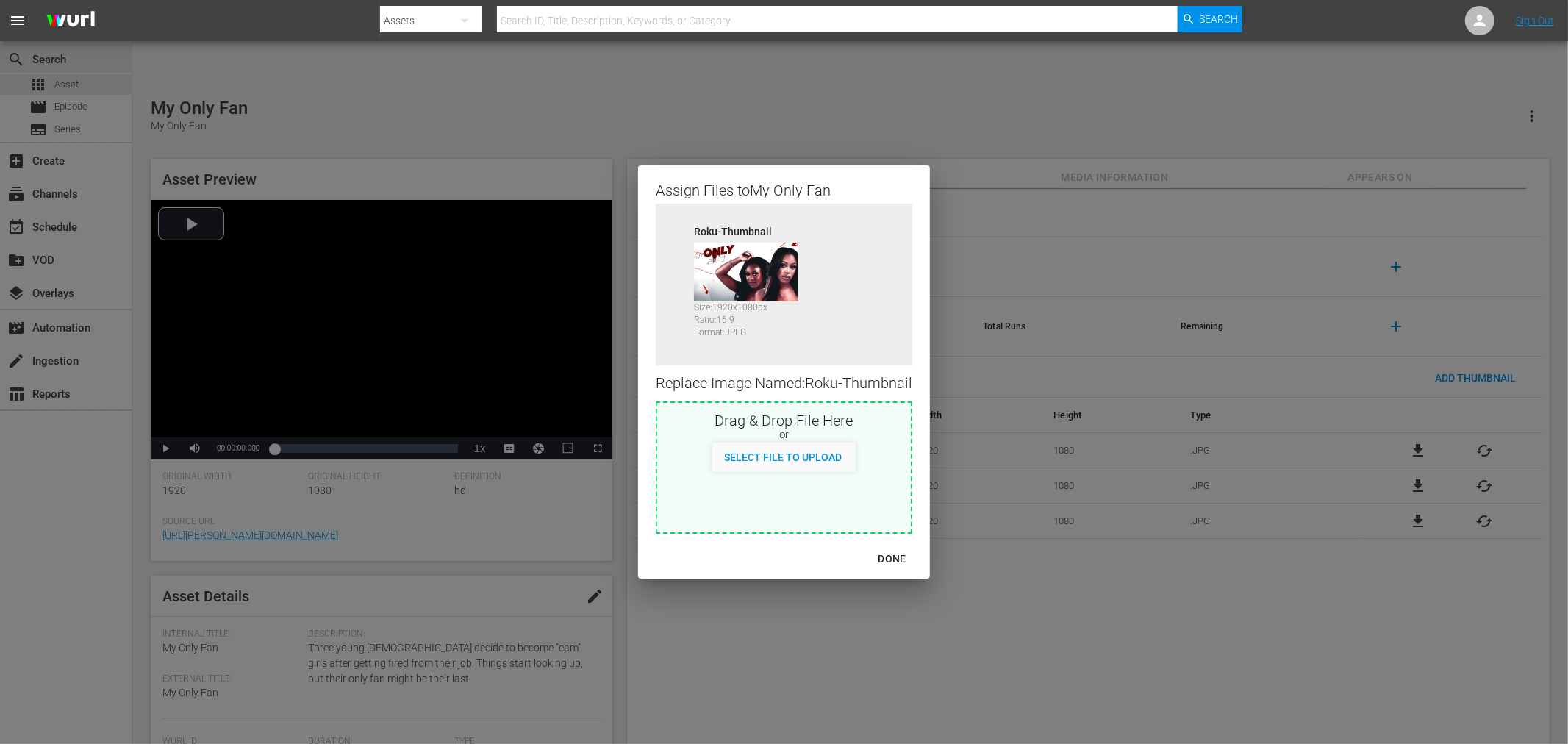
click at [894, 554] on div "DONE" at bounding box center [892, 559] width 51 height 18
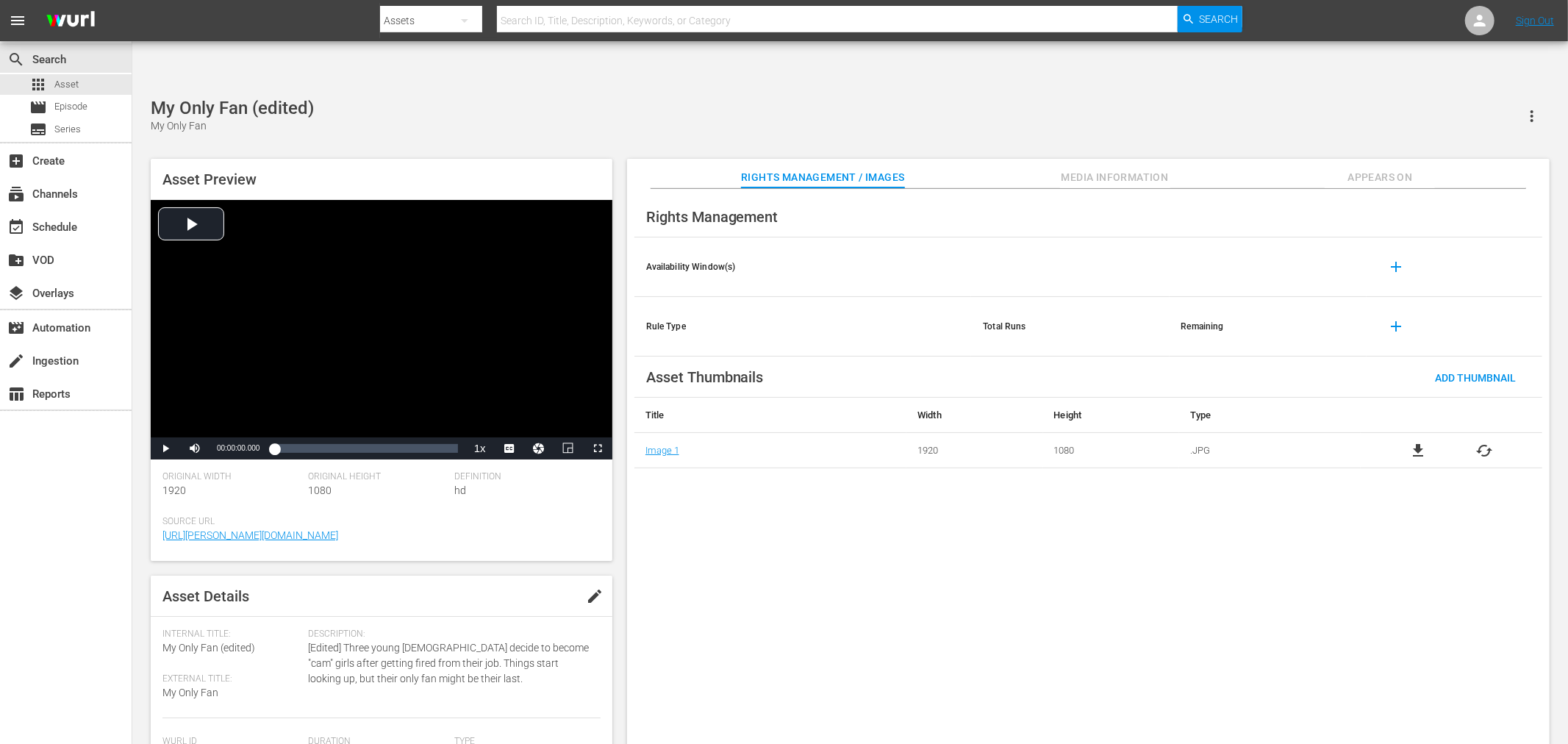
click at [853, 505] on div "Rights Management Availability Window(s) add Rule Type Total Runs Remaining add…" at bounding box center [1088, 478] width 923 height 579
click at [891, 621] on div "Rights Management Availability Window(s) add Rule Type Total Runs Remaining add…" at bounding box center [1088, 478] width 923 height 579
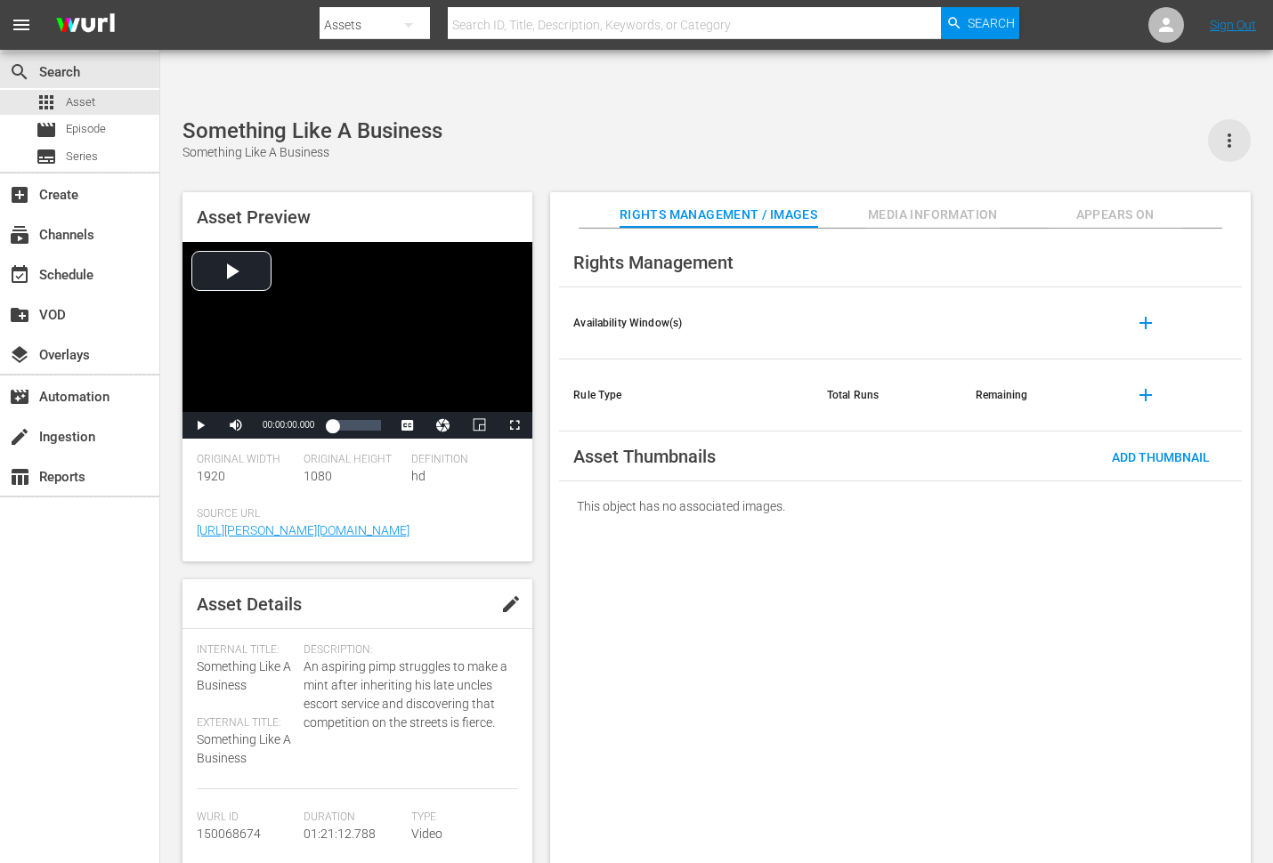
click at [1220, 130] on icon "button" at bounding box center [1228, 140] width 21 height 21
click at [1178, 139] on div "DELETE" at bounding box center [1175, 149] width 121 height 43
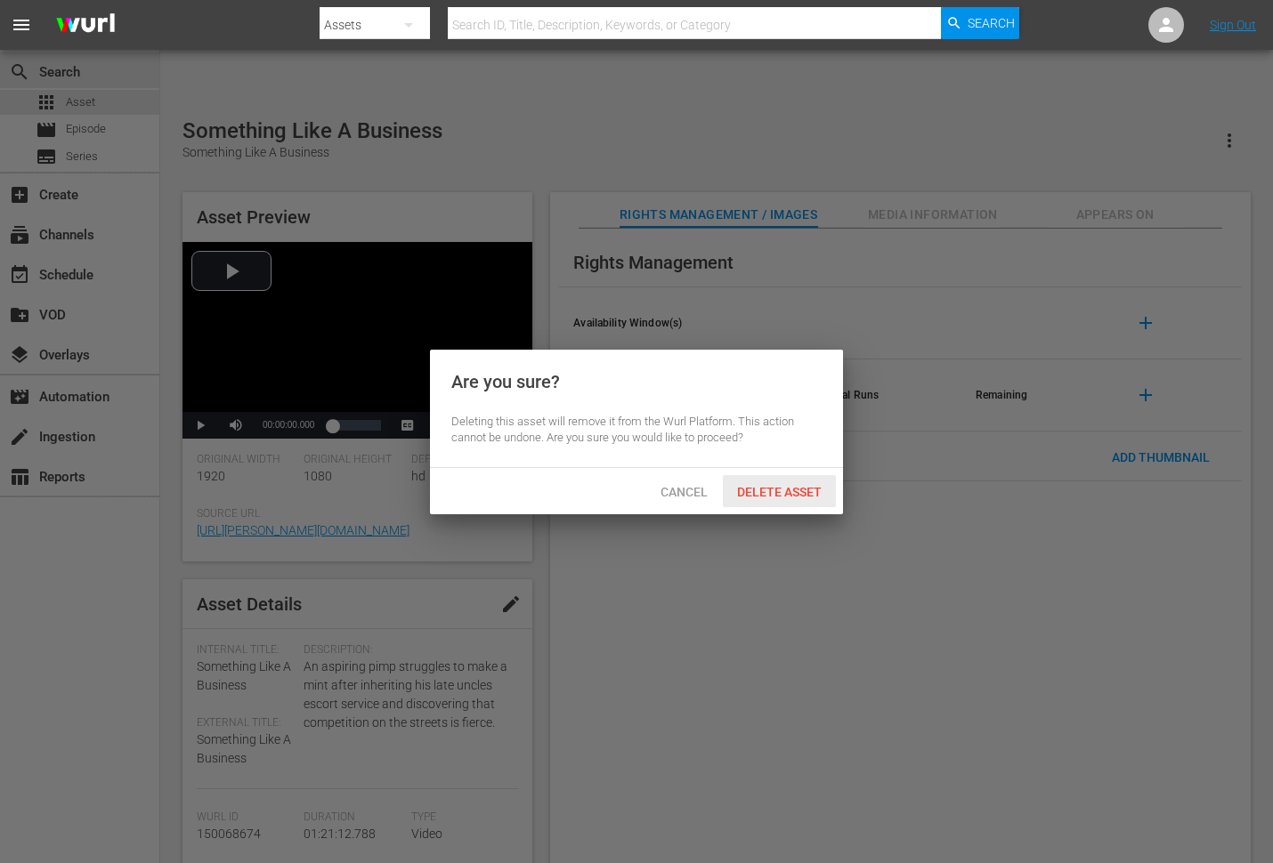
click at [794, 492] on span "Delete Asset" at bounding box center [779, 492] width 113 height 14
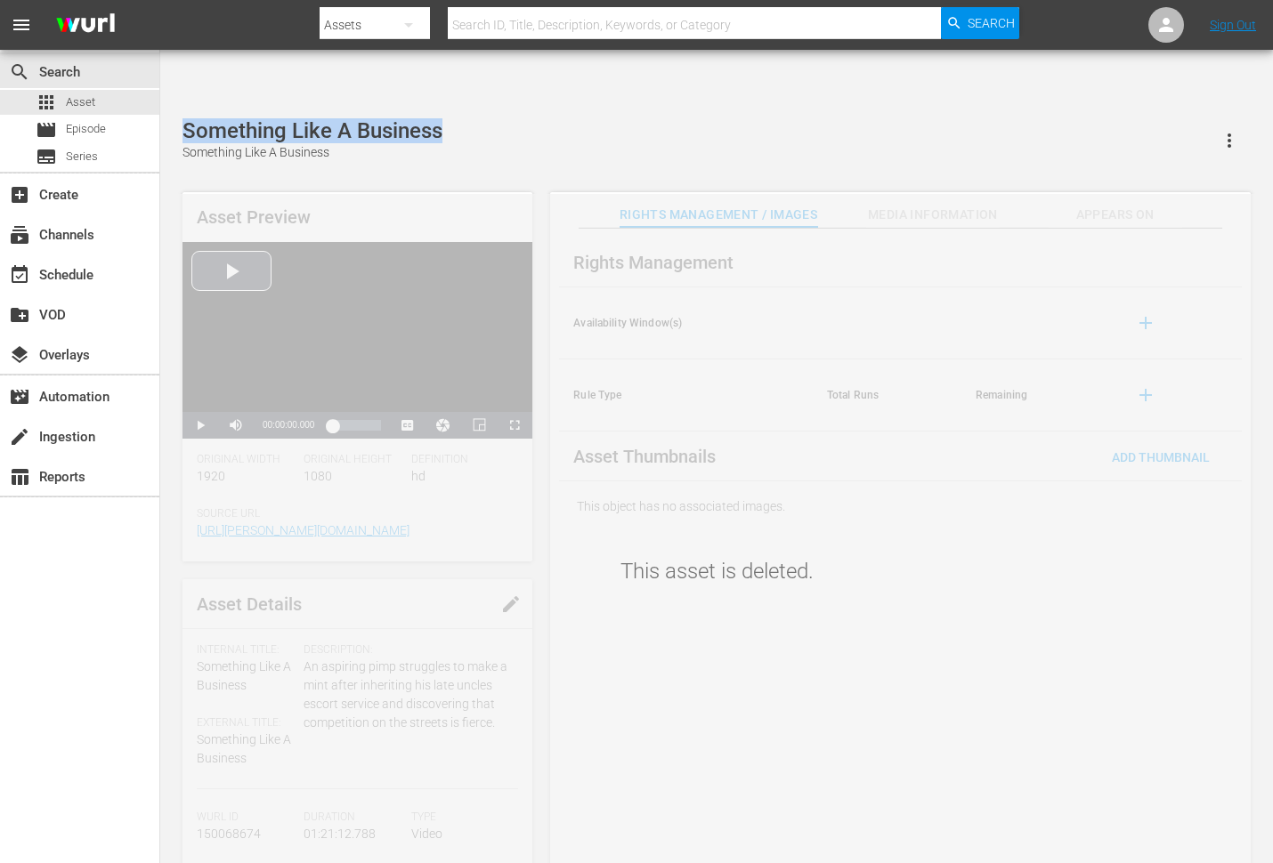
drag, startPoint x: 173, startPoint y: 80, endPoint x: 440, endPoint y: 82, distance: 267.0
click at [440, 118] on div "Something Like A Business Something Like A Business Asset Preview Video Player …" at bounding box center [717, 500] width 1086 height 764
copy div "Something Like A Business"
click at [467, 30] on input "text" at bounding box center [694, 25] width 493 height 43
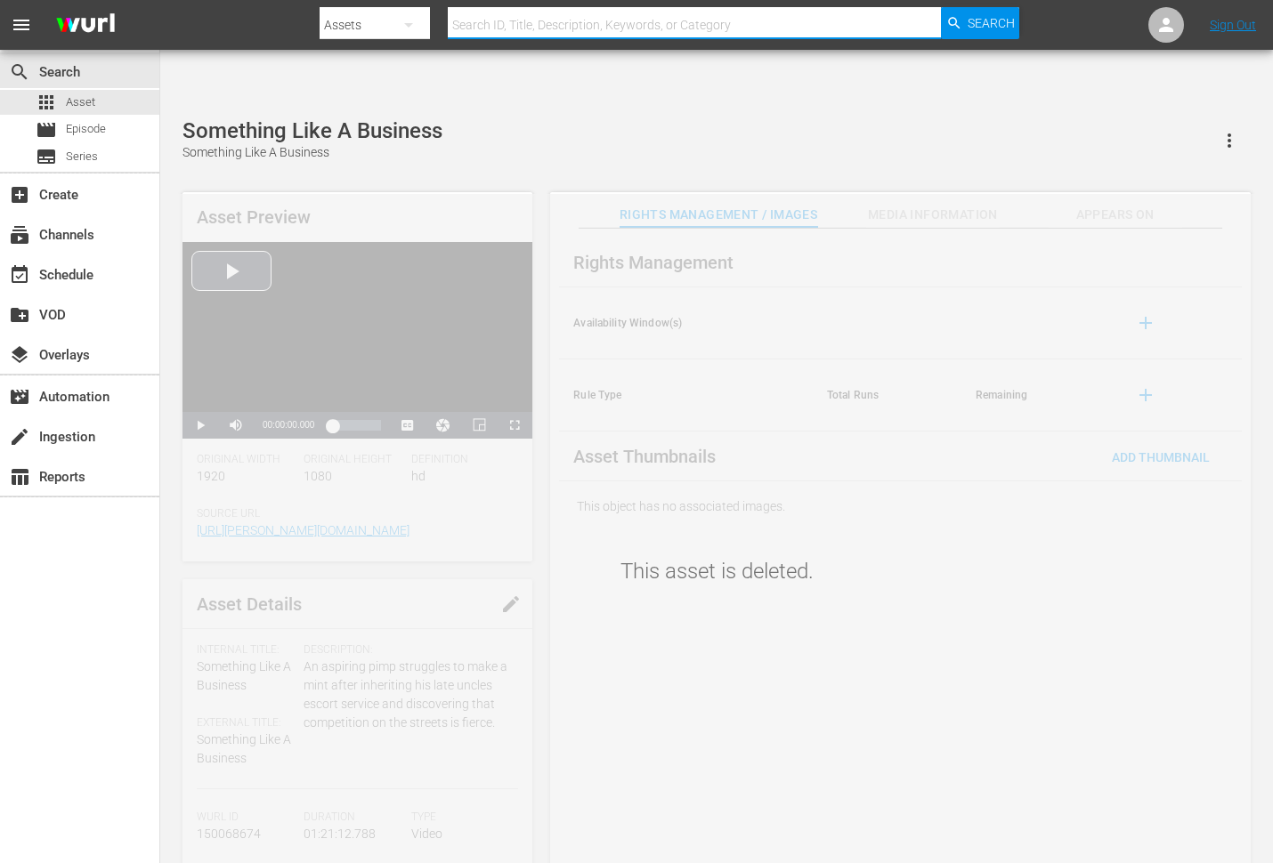
paste input "Something Like A Business"
type input "Something Like A Business"
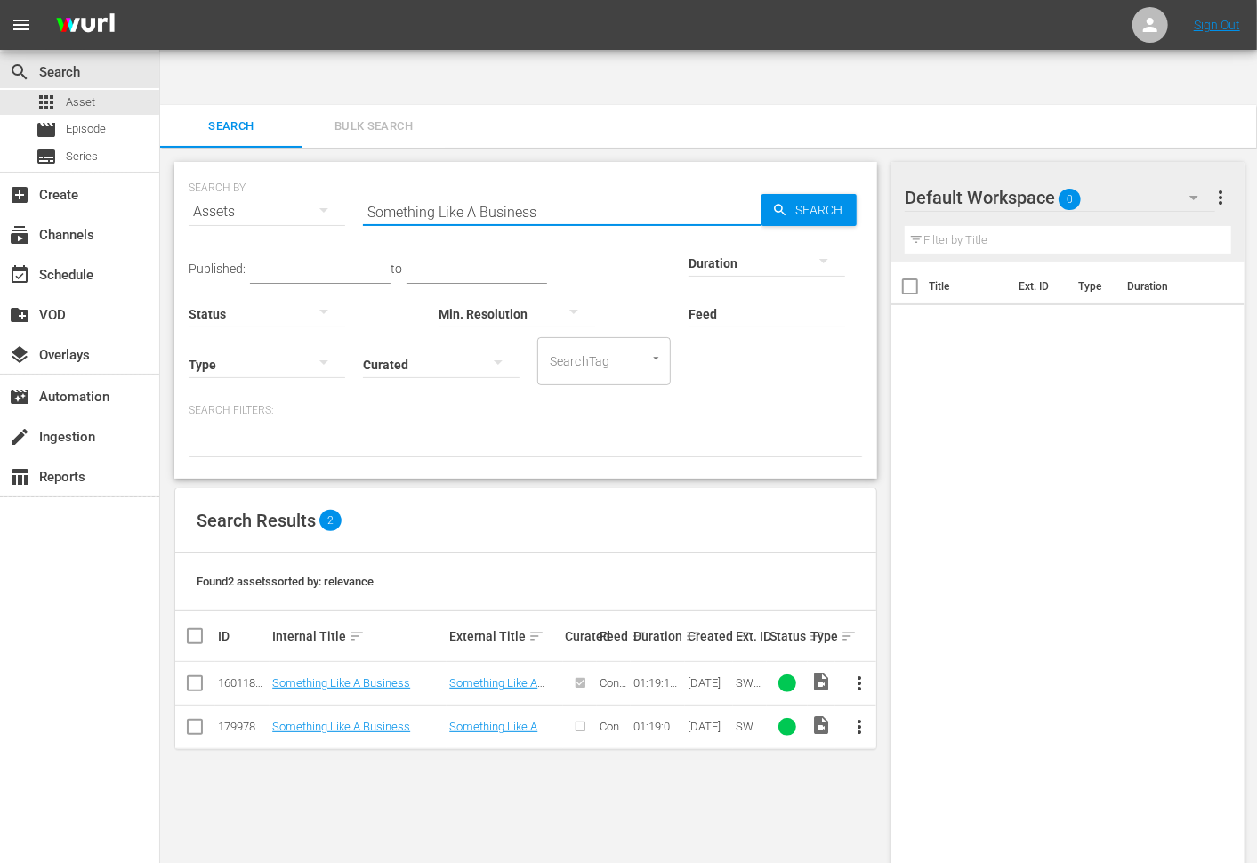
click at [582, 190] on input "Something Like A Business" at bounding box center [562, 211] width 399 height 43
paste input "Internship Games, The"
type input "Internship Games, The"
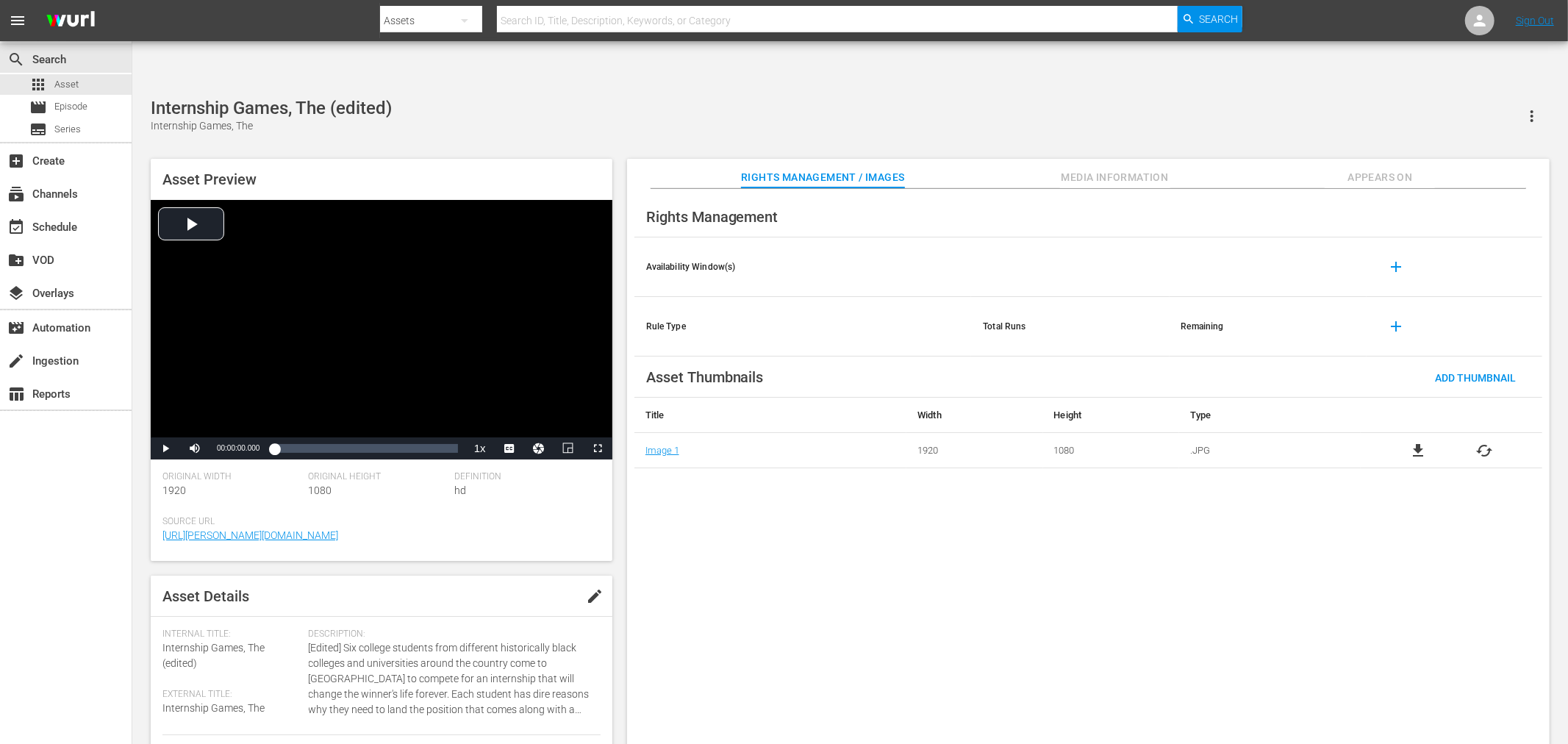
click at [704, 492] on div "Rights Management Availability Window(s) add Rule Type Total Runs Remaining add…" at bounding box center [1088, 478] width 923 height 579
click at [1411, 107] on icon "button" at bounding box center [1532, 116] width 17 height 17
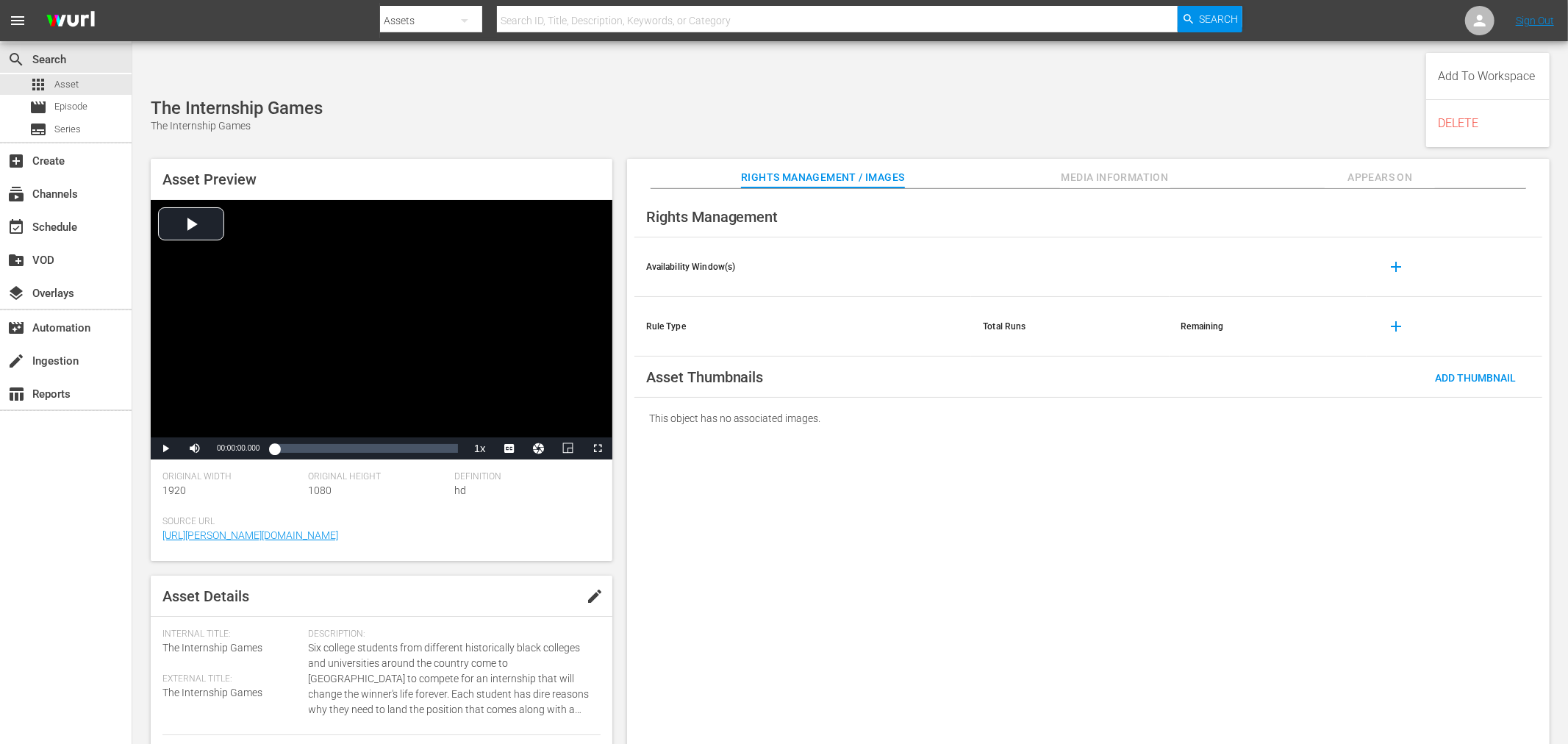
click at [1124, 513] on div "Rights Management Availability Window(s) add Rule Type Total Runs Remaining add…" at bounding box center [1088, 478] width 923 height 579
click at [1411, 372] on span "Add Thumbnail" at bounding box center [1475, 377] width 104 height 12
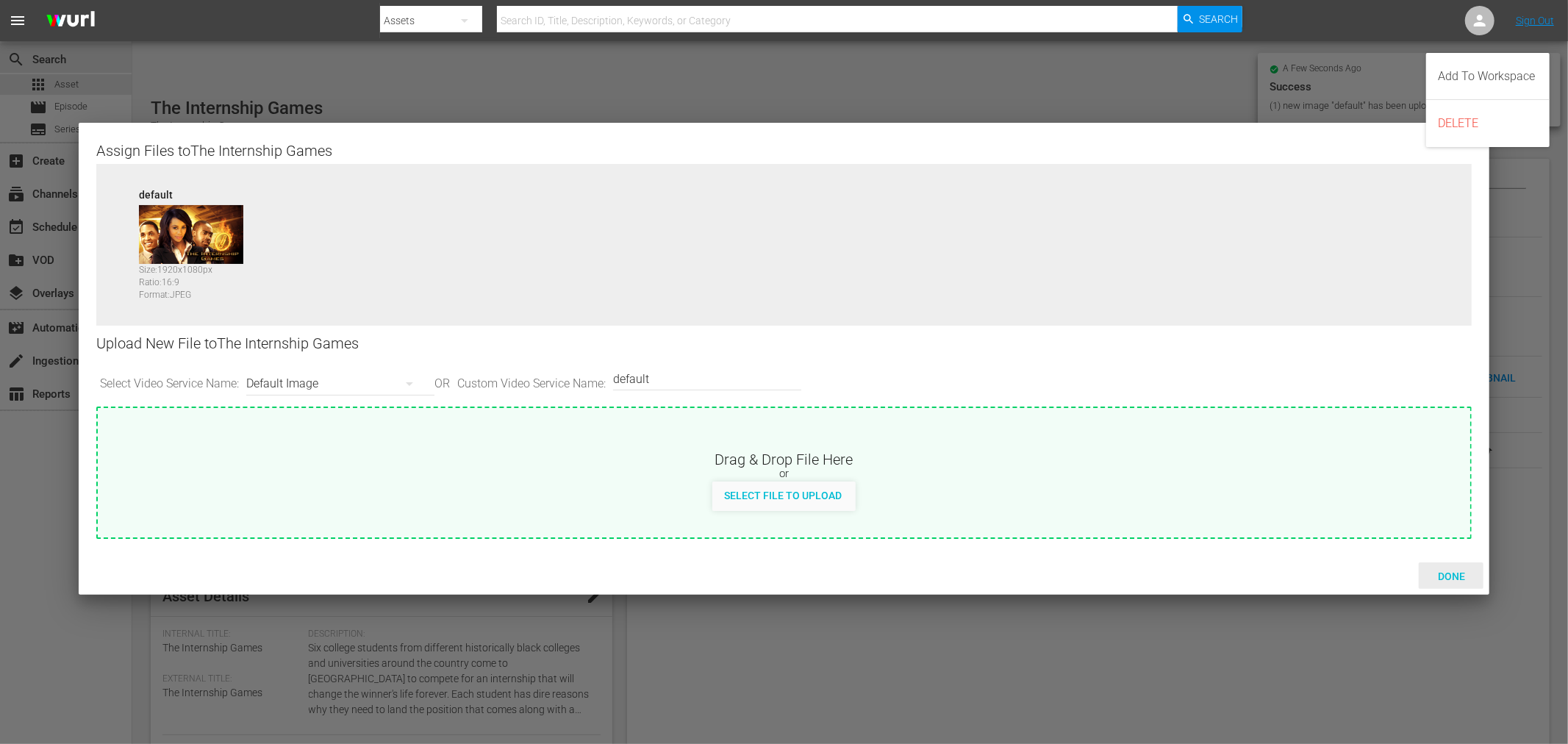
click at [1411, 571] on span "Done" at bounding box center [1451, 576] width 50 height 12
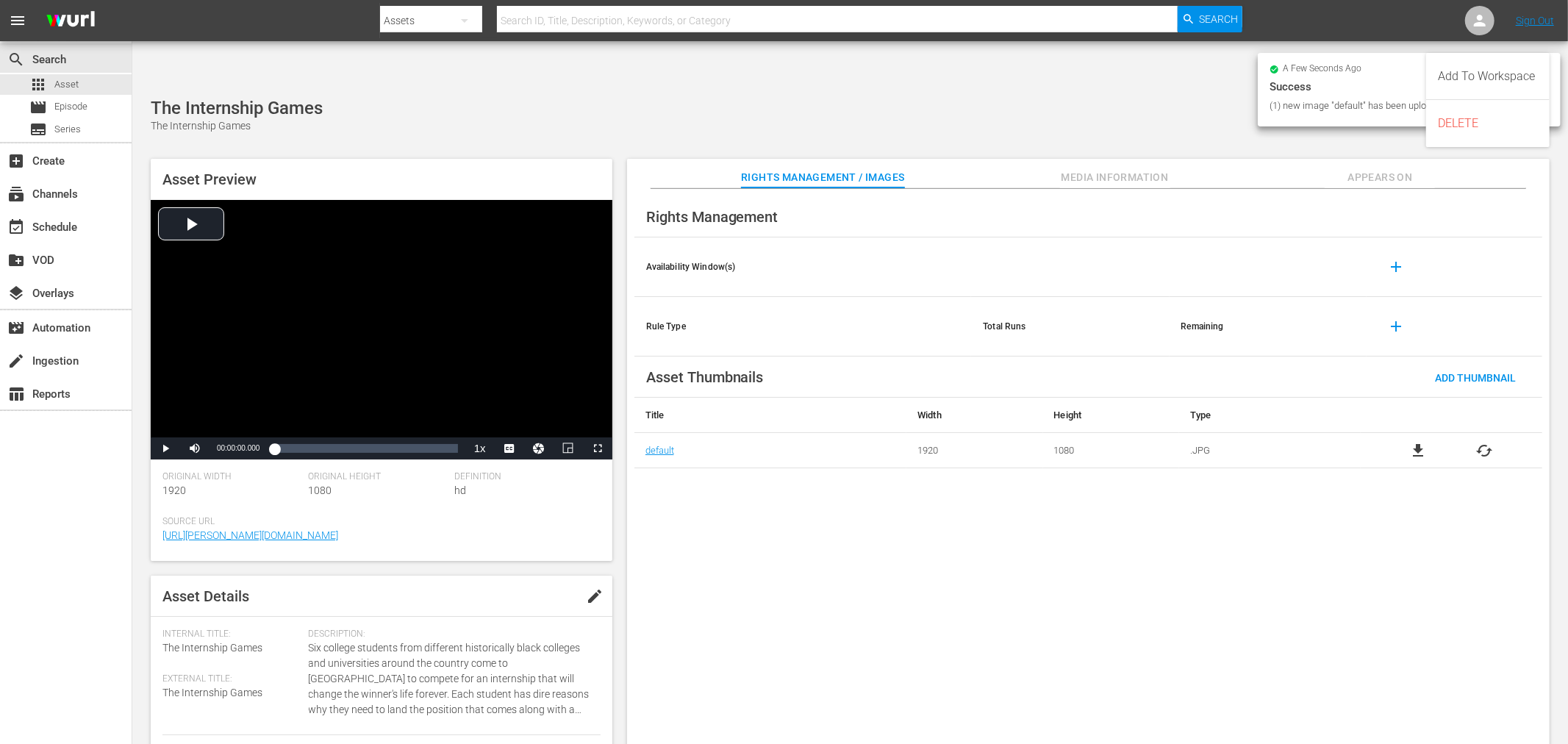
click at [1219, 612] on div "Rights Management Availability Window(s) add Rule Type Total Runs Remaining add…" at bounding box center [1088, 478] width 923 height 579
click at [1385, 168] on span "Appears On" at bounding box center [1380, 178] width 110 height 18
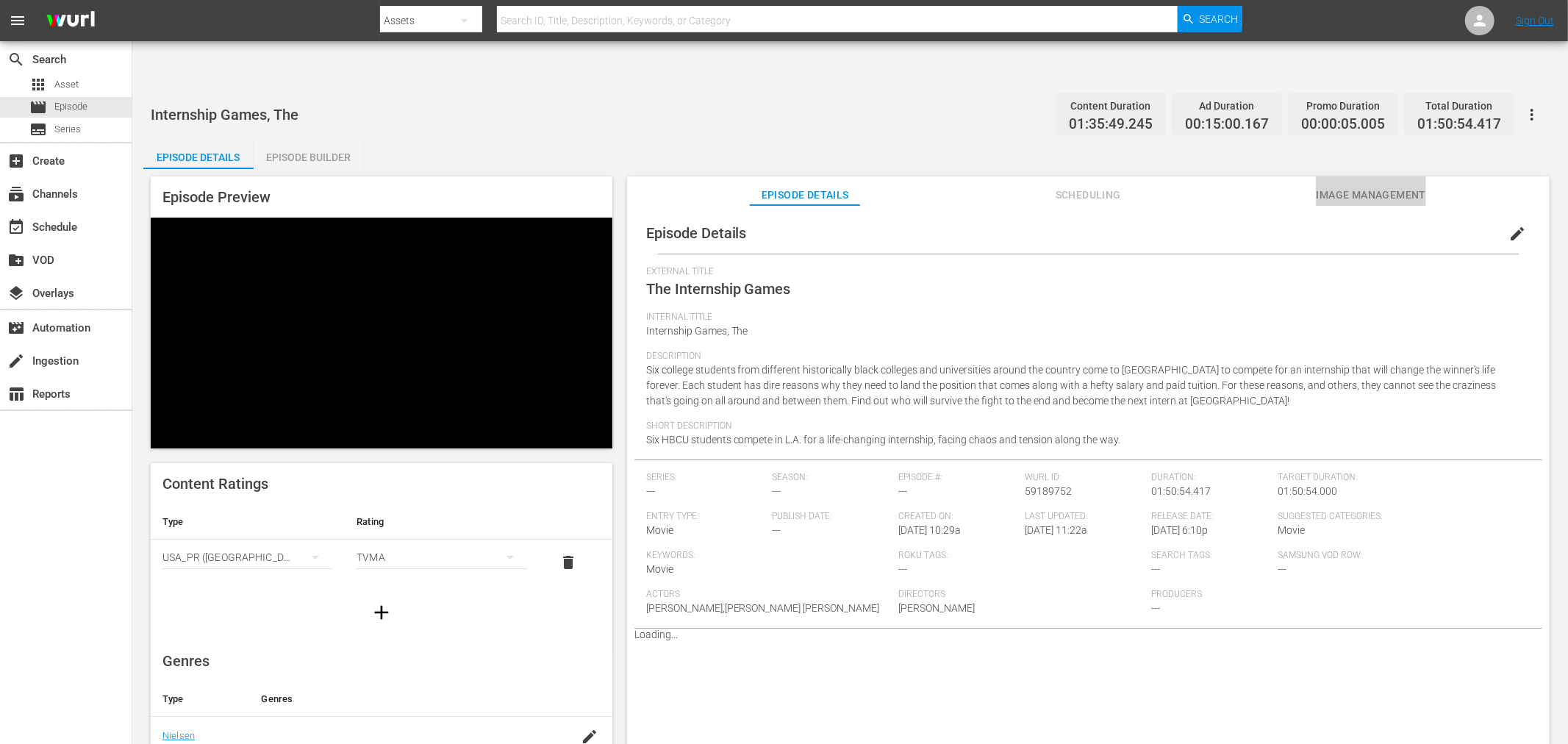
click at [1375, 186] on span "Image Management" at bounding box center [1371, 195] width 110 height 18
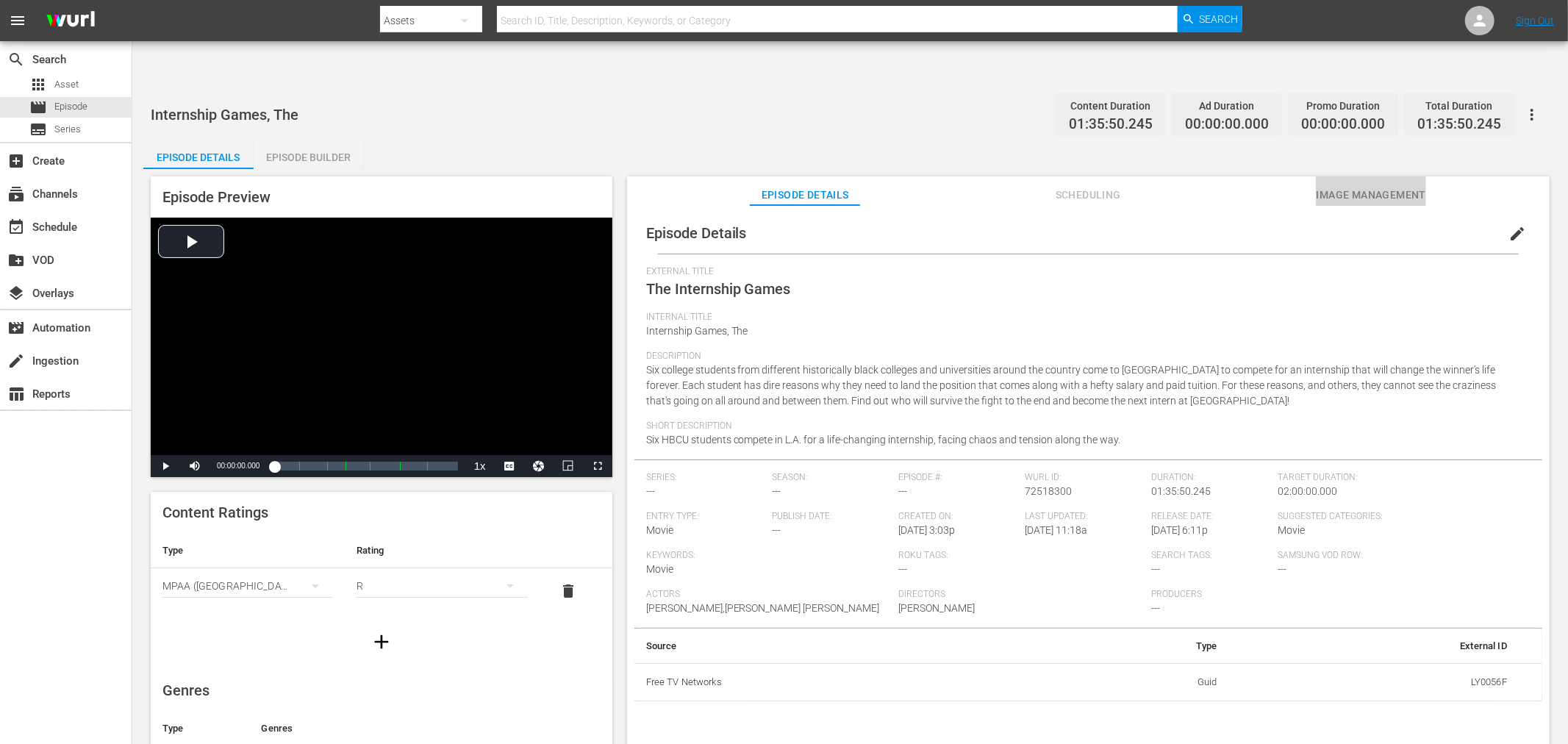
click at [1324, 186] on span "Image Management" at bounding box center [1371, 195] width 110 height 18
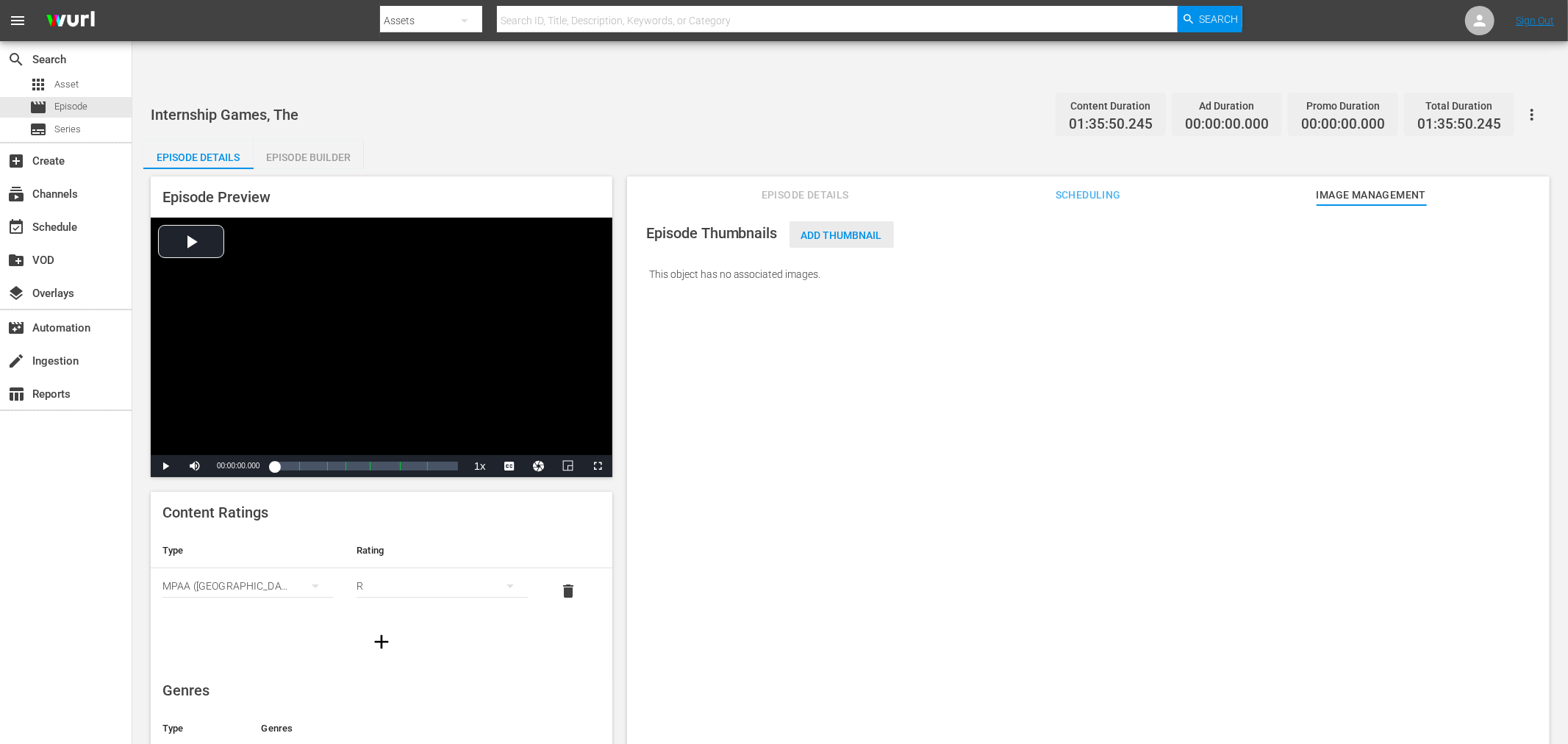
click at [864, 230] on span "Add Thumbnail" at bounding box center [842, 235] width 104 height 12
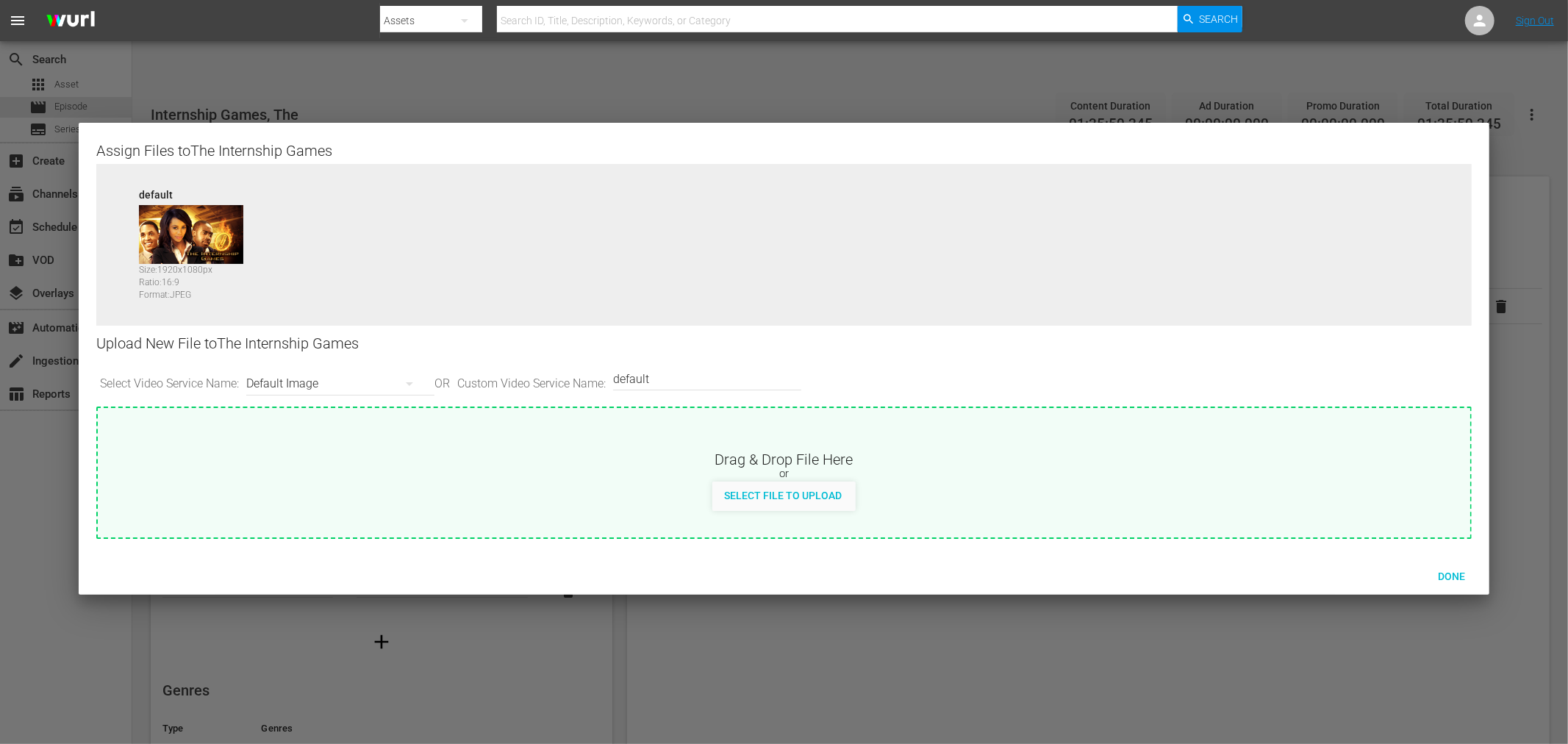
click at [413, 566] on div "Done" at bounding box center [784, 576] width 1412 height 38
click at [1411, 574] on span "Done" at bounding box center [1451, 576] width 50 height 12
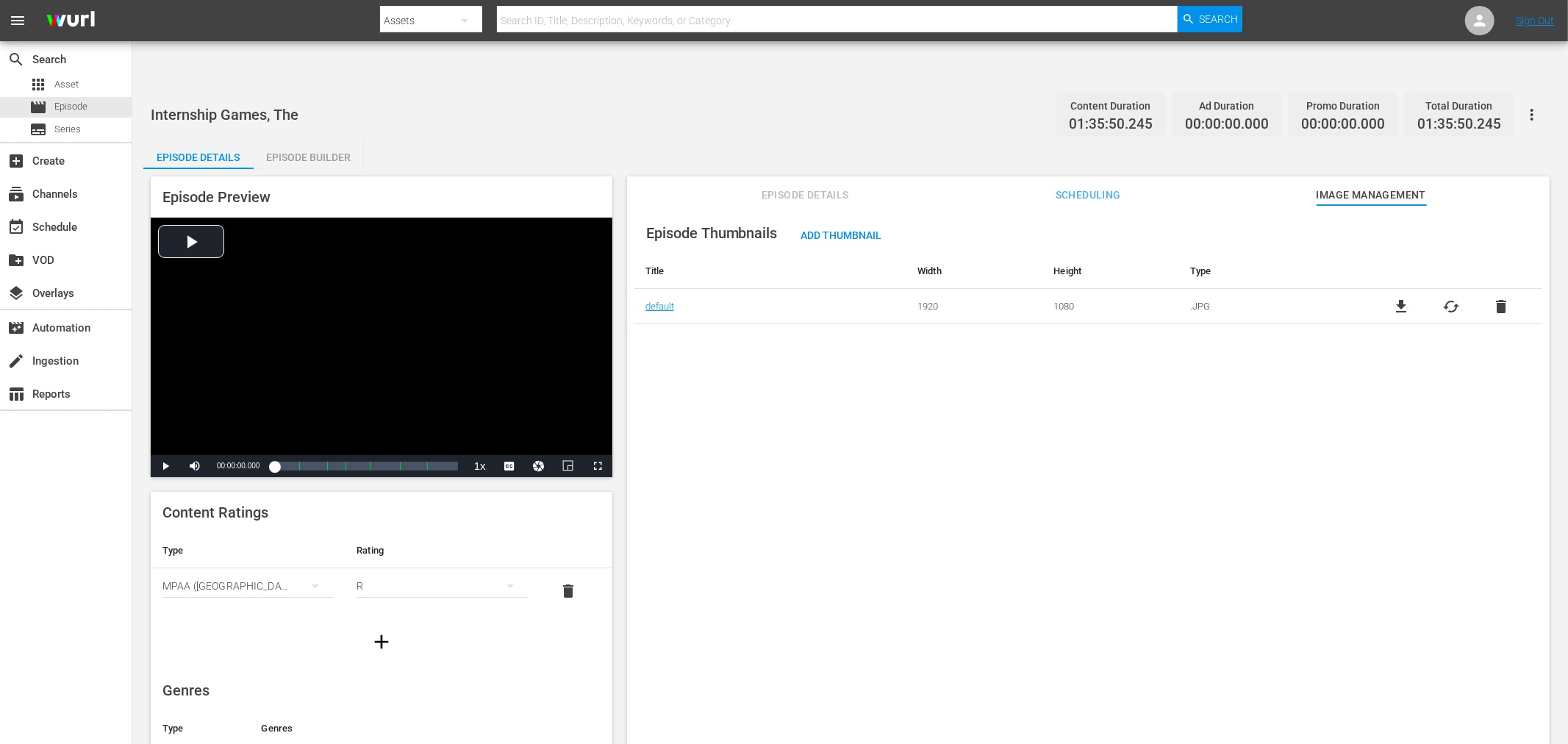
click at [1377, 606] on body "menu Search By Assets Search ID, Title, Description, Keywords, or Category Sear…" at bounding box center [784, 417] width 1568 height 744
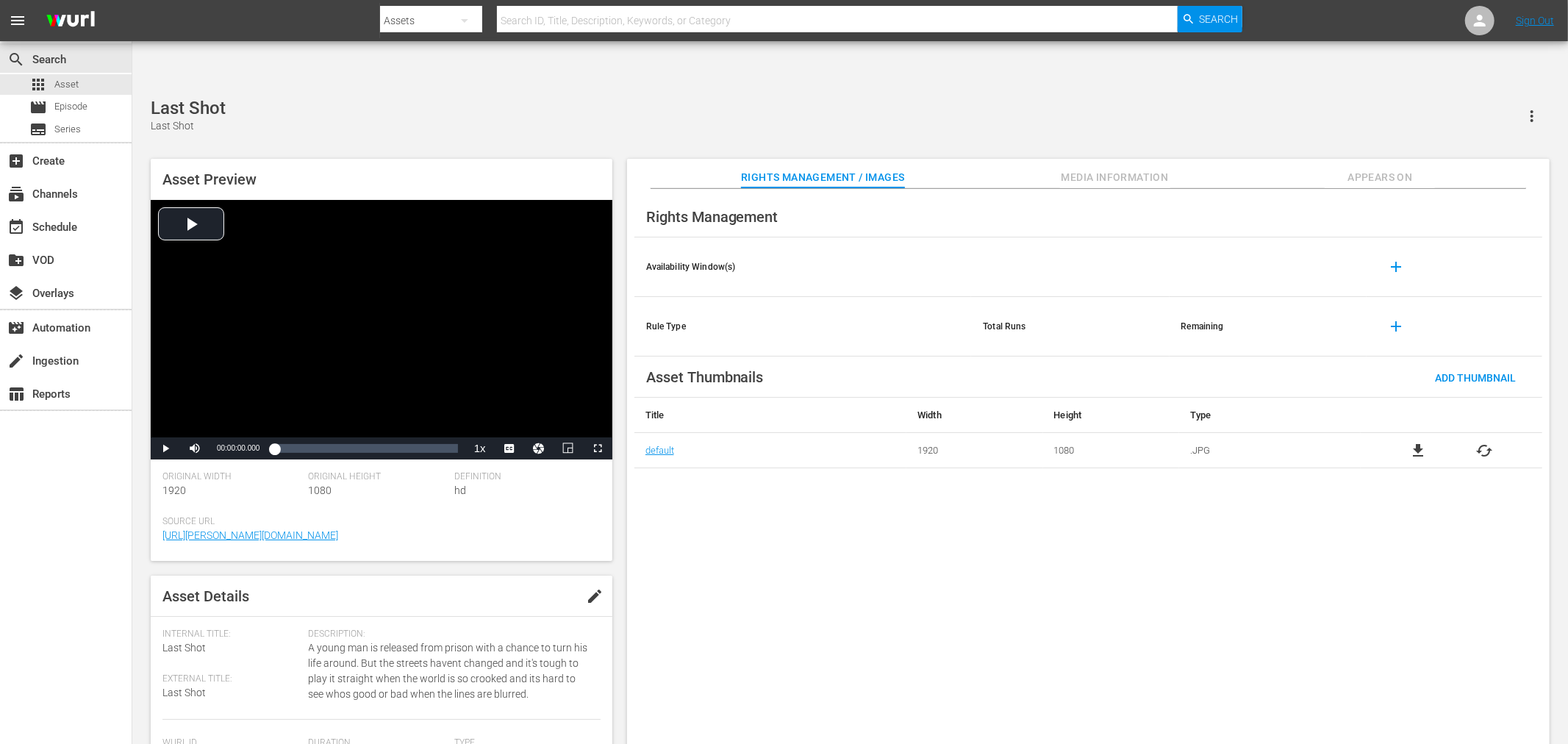
click at [471, 97] on div "Last Shot Last Shot Asset Preview Video Player is loading. Play Video Play Mute…" at bounding box center [850, 429] width 1414 height 662
click at [473, 97] on div "Last Shot (edited) Last Shot" at bounding box center [850, 116] width 1399 height 36
drag, startPoint x: 686, startPoint y: 509, endPoint x: 686, endPoint y: 500, distance: 9.0
click at [686, 500] on div "Rights Management Availability Window(s) add Rule Type Total Runs Remaining add…" at bounding box center [1088, 478] width 923 height 579
click at [703, 503] on div "Rights Management Availability Window(s) add Rule Type Total Runs Remaining add…" at bounding box center [1088, 478] width 923 height 579
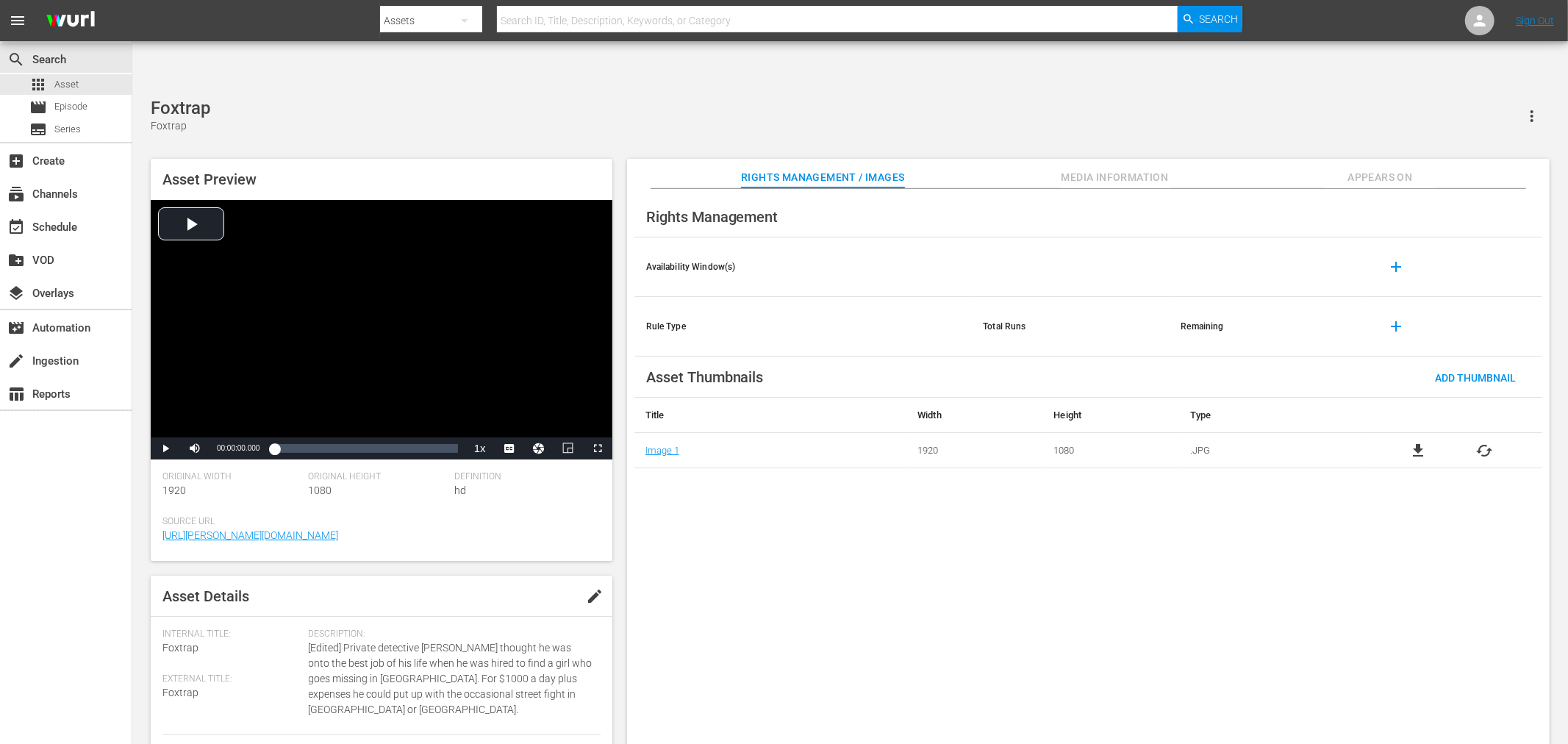
click at [651, 97] on div "Foxtrap Foxtrap Asset Preview Video Player is loading. Play Video Play Mute Cur…" at bounding box center [850, 429] width 1414 height 662
click at [537, 97] on div "Don't Get Caught Don't Get Caught" at bounding box center [850, 116] width 1399 height 36
click at [717, 504] on div "Rights Management Availability Window(s) add Rule Type Total Runs Remaining add…" at bounding box center [1088, 478] width 923 height 579
click at [490, 97] on div "Night Vision Night Vision" at bounding box center [850, 116] width 1399 height 36
click at [1411, 477] on span "cached" at bounding box center [1485, 486] width 17 height 17
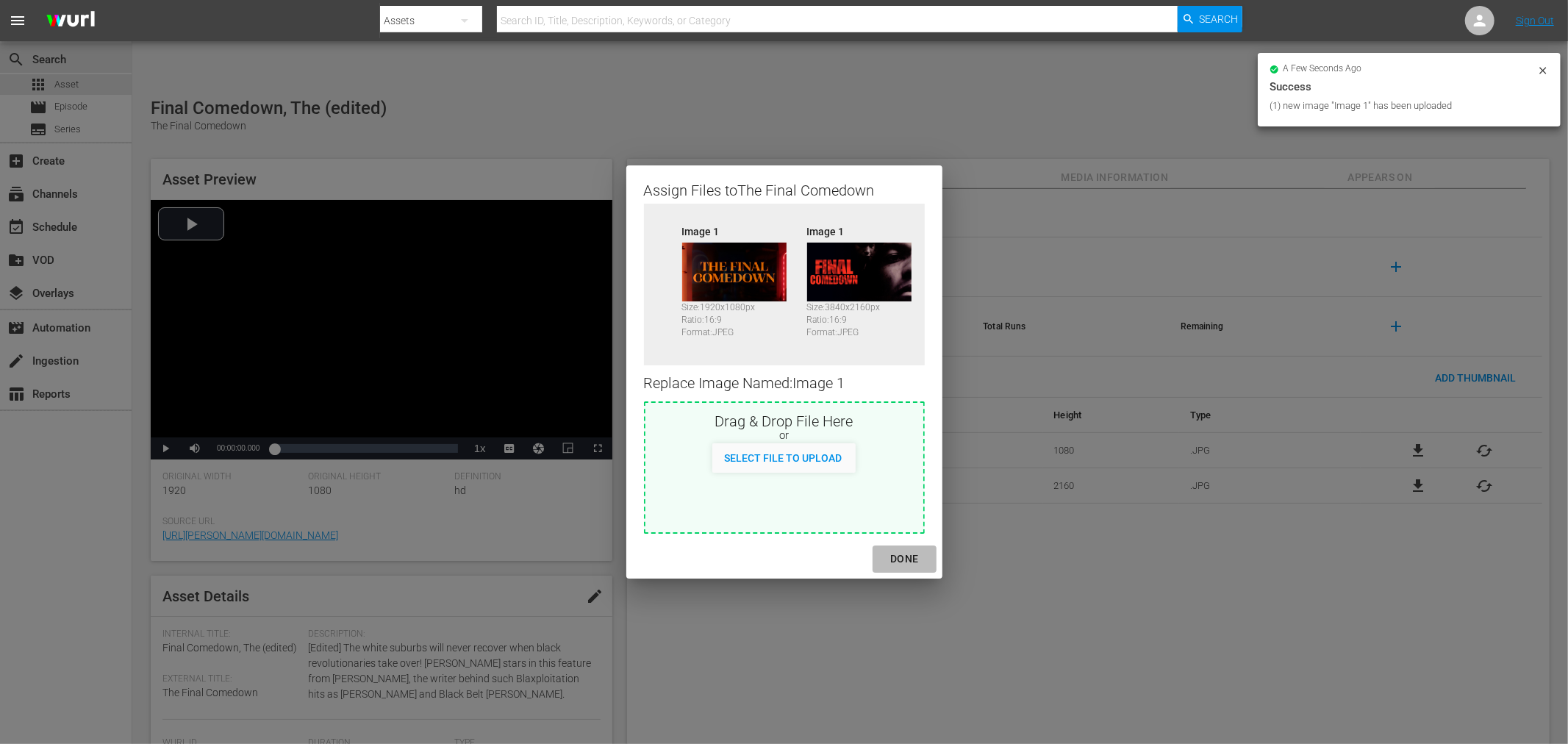
click at [907, 557] on div "DONE" at bounding box center [904, 559] width 51 height 18
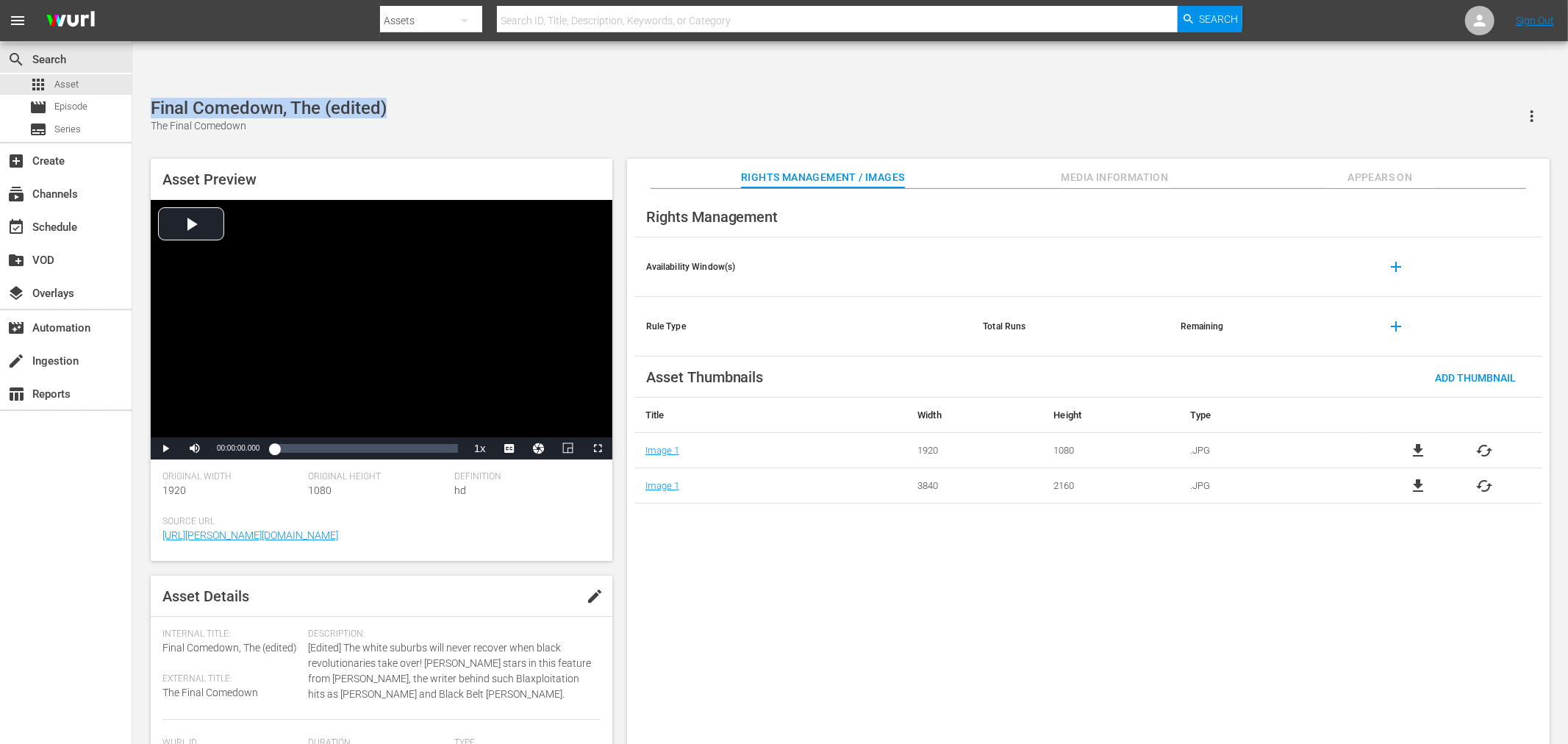
drag, startPoint x: 393, startPoint y: 53, endPoint x: 137, endPoint y: 64, distance: 256.2
click at [137, 87] on div "Final Comedown, The (edited) The Final Comedown Asset Preview Video Player is l…" at bounding box center [850, 429] width 1436 height 685
copy div "Final Comedown, The (edited)"
click at [446, 97] on div "Final Comedown, The (edited) The Final Comedown" at bounding box center [850, 116] width 1399 height 36
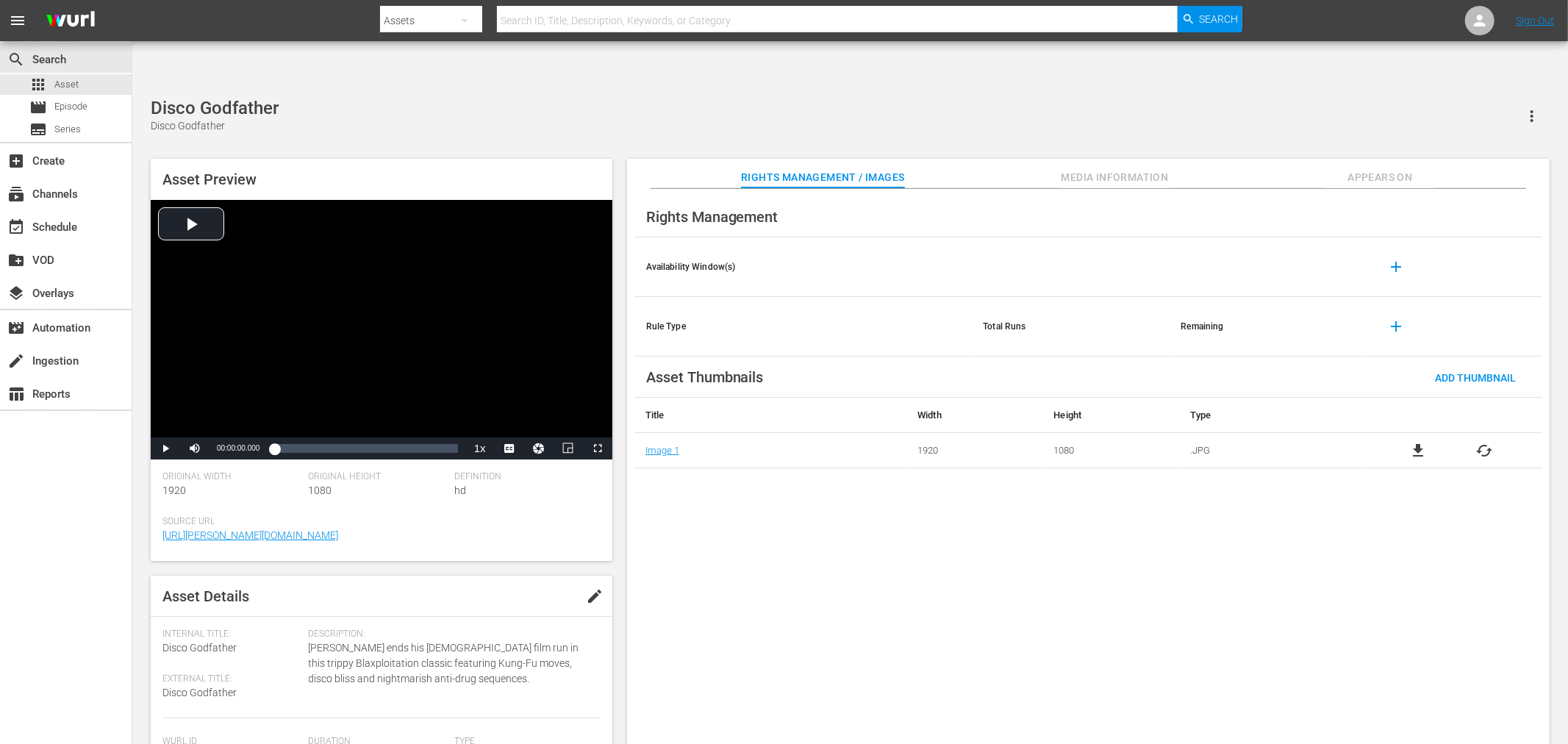
click at [1027, 97] on div "Disco Godfather Disco Godfather Asset Preview Video Player is loading. Play Vid…" at bounding box center [850, 429] width 1414 height 662
click at [748, 504] on div "Rights Management Availability Window(s) add Rule Type Total Runs Remaining add…" at bounding box center [1088, 478] width 923 height 579
click at [401, 97] on div "[PERSON_NAME] (2016) [PERSON_NAME] (2016) Asset Preview Video Player is loading…" at bounding box center [850, 429] width 1414 height 662
click at [1411, 442] on span "cached" at bounding box center [1485, 450] width 17 height 17
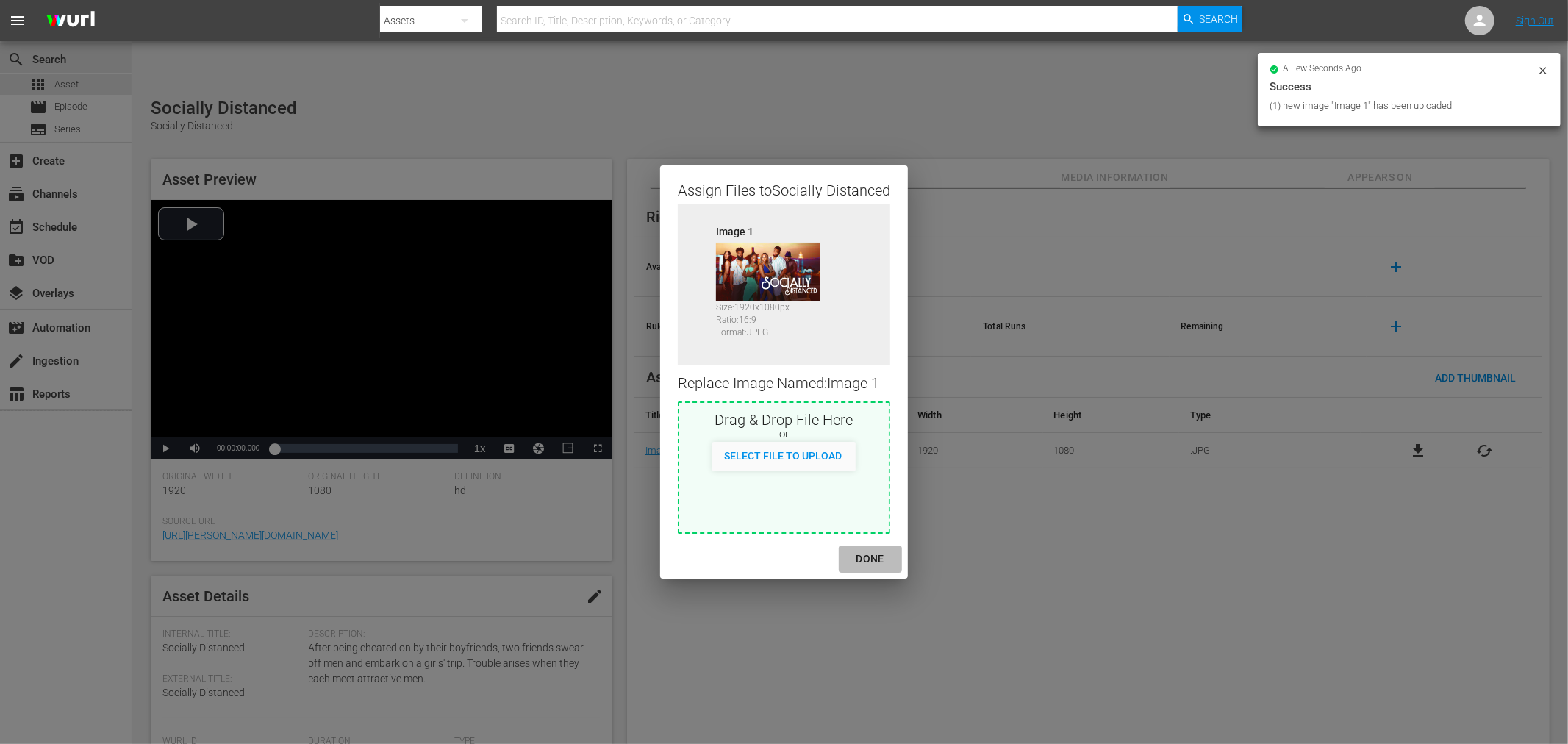
click at [872, 557] on div "DONE" at bounding box center [871, 559] width 51 height 18
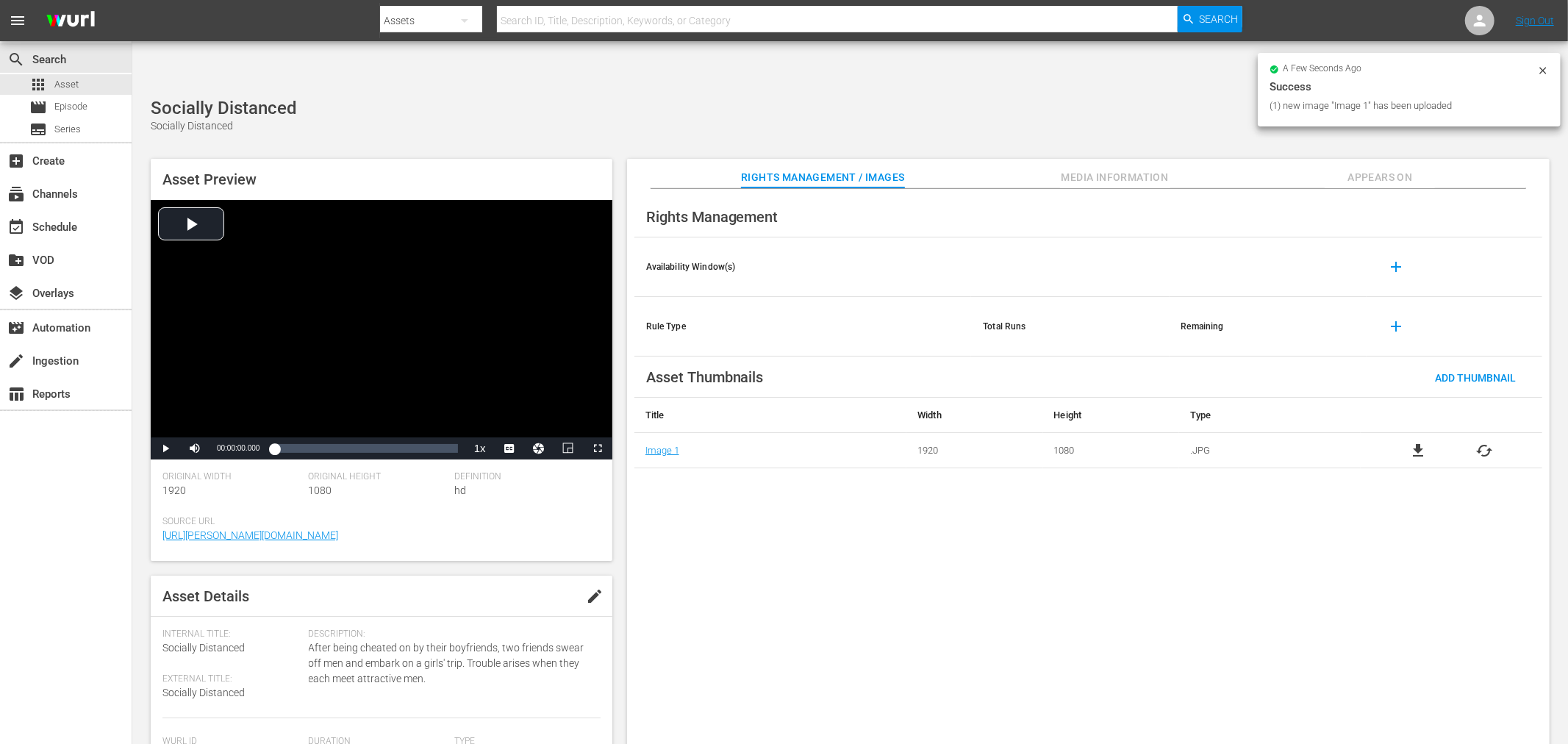
click at [944, 604] on div "Rights Management Availability Window(s) add Rule Type Total Runs Remaining add…" at bounding box center [1088, 478] width 923 height 579
click at [1411, 107] on icon "button" at bounding box center [1532, 116] width 17 height 17
click at [1357, 168] on span "Appears On" at bounding box center [1380, 178] width 110 height 18
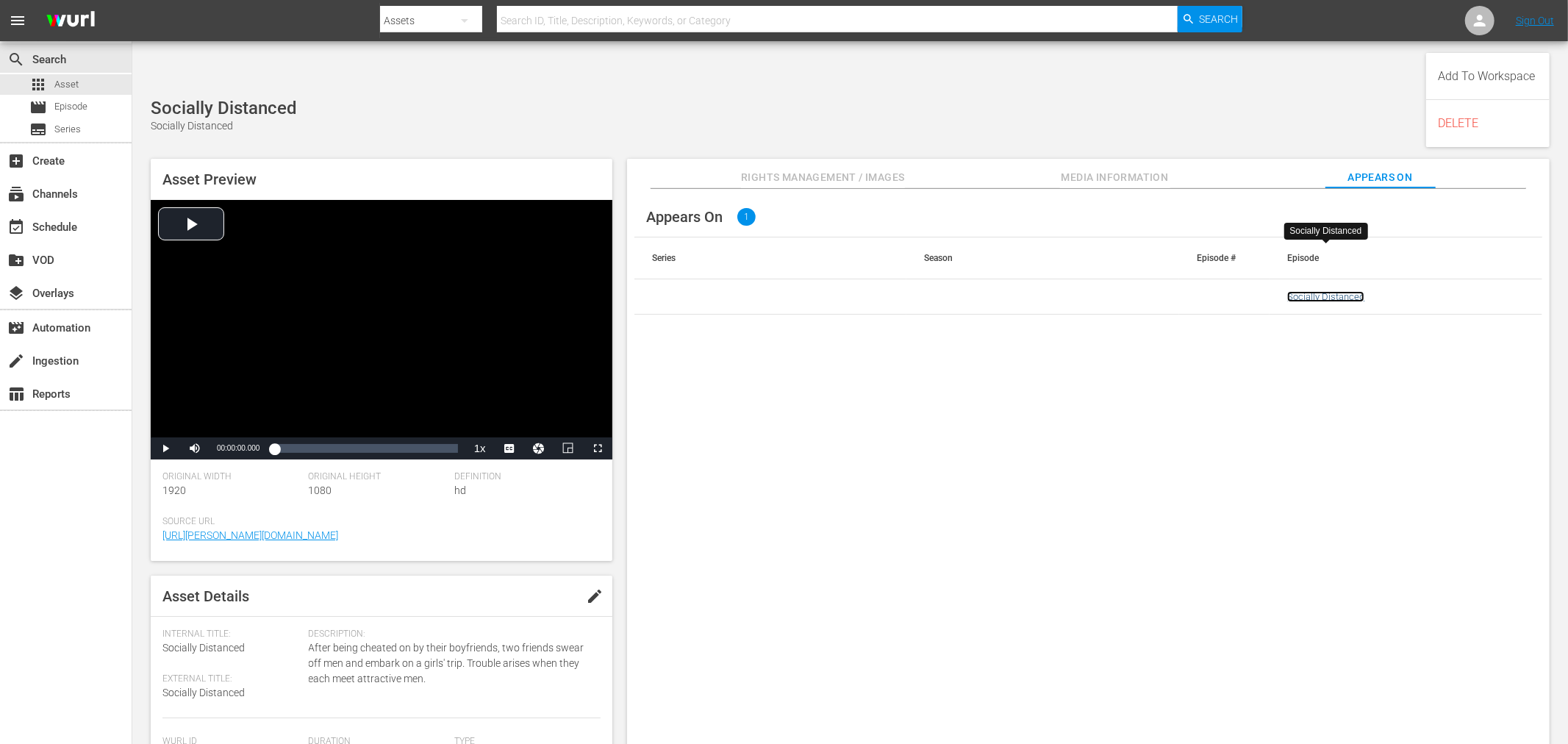
click at [1322, 291] on link "Socially Distanced" at bounding box center [1325, 296] width 77 height 11
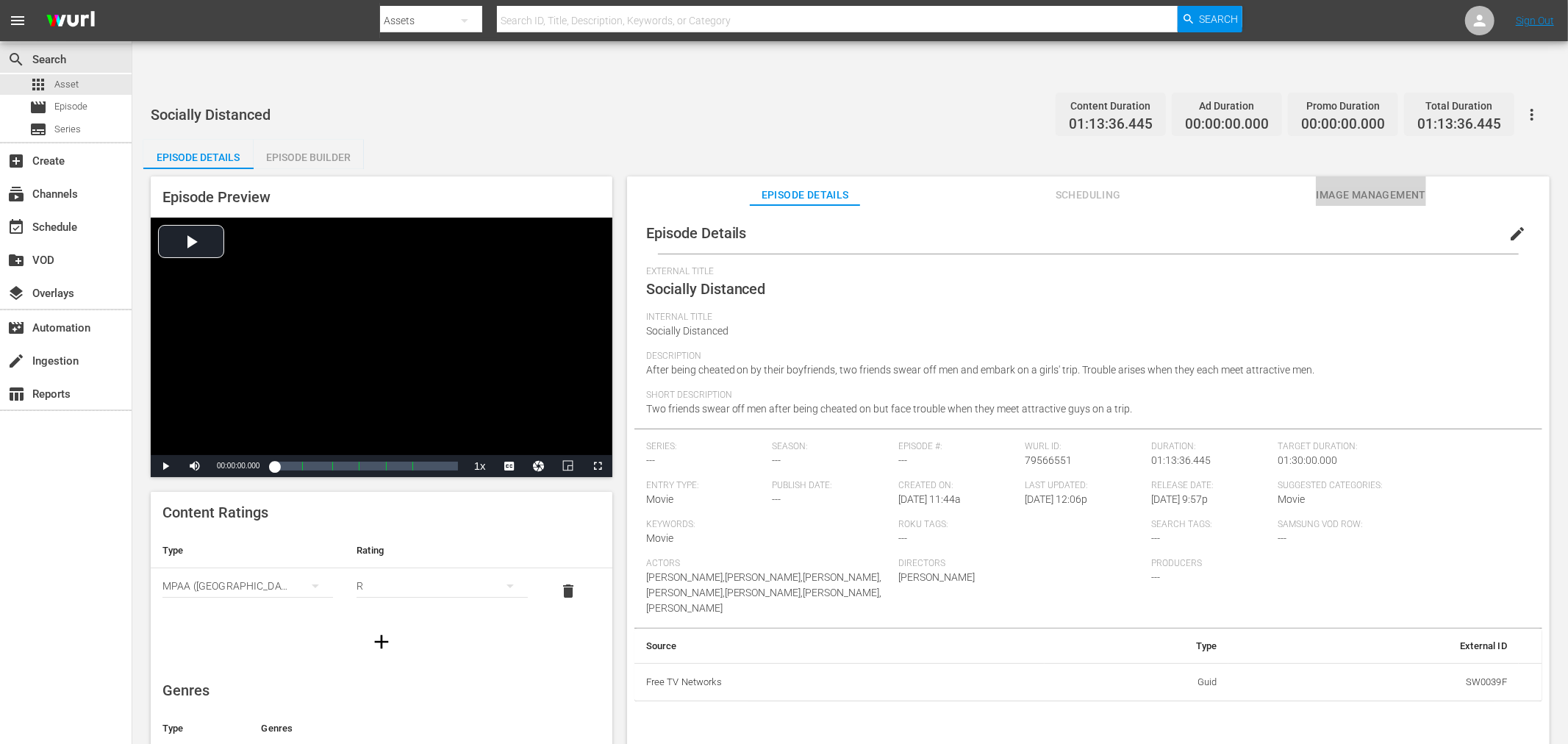
click at [1377, 186] on span "Image Management" at bounding box center [1371, 195] width 110 height 18
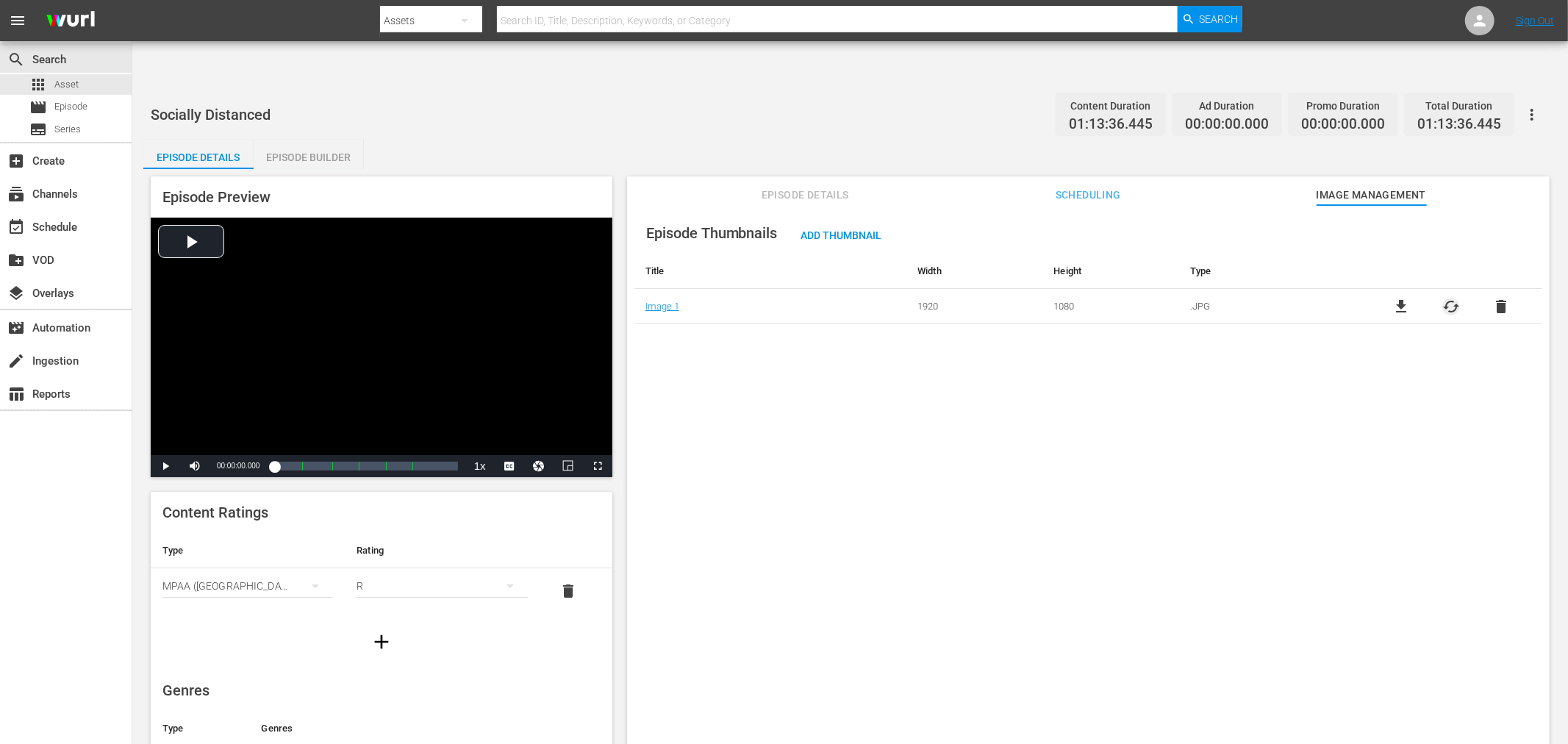
click at [1411, 297] on span "cached" at bounding box center [1451, 306] width 17 height 17
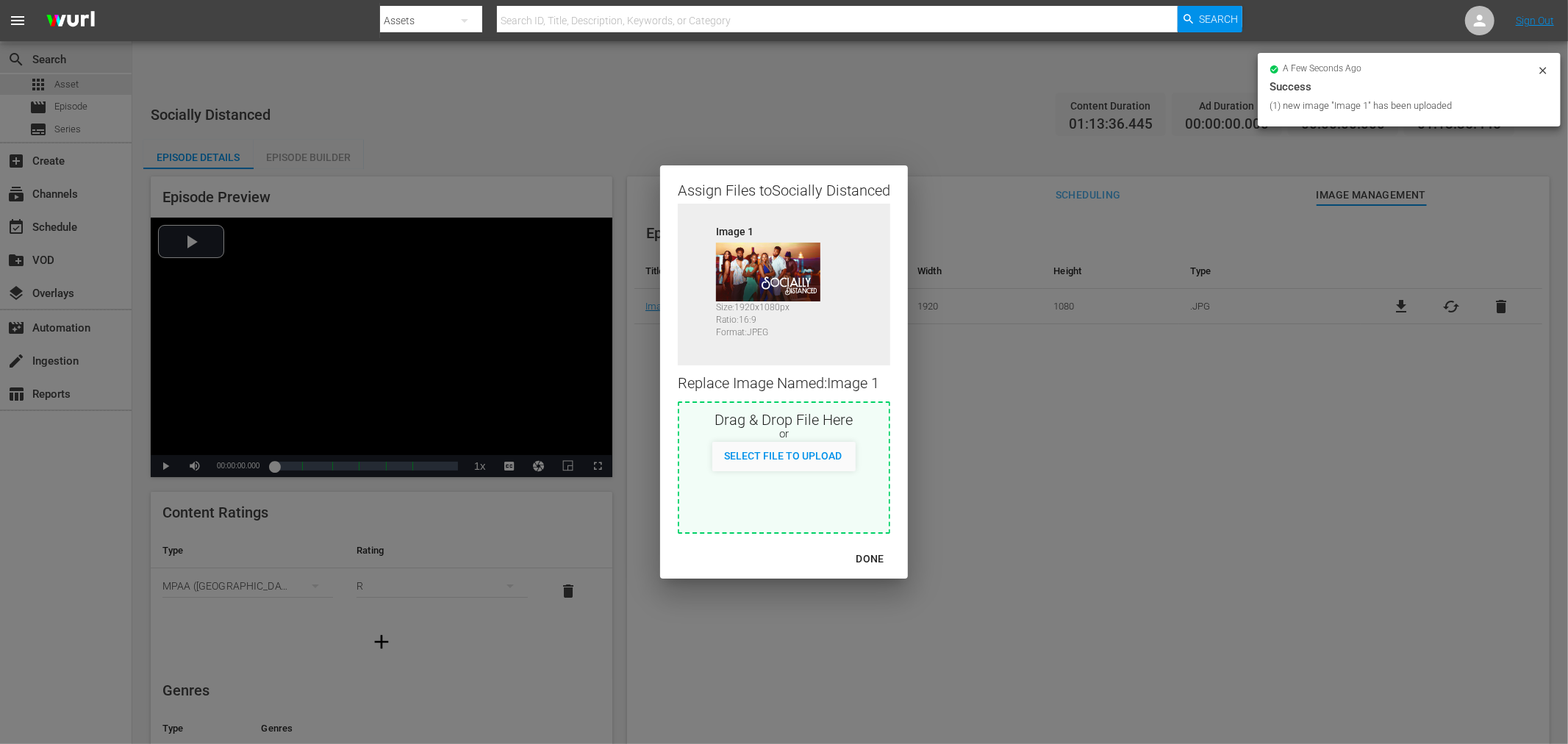
click at [872, 558] on div "DONE" at bounding box center [871, 559] width 51 height 18
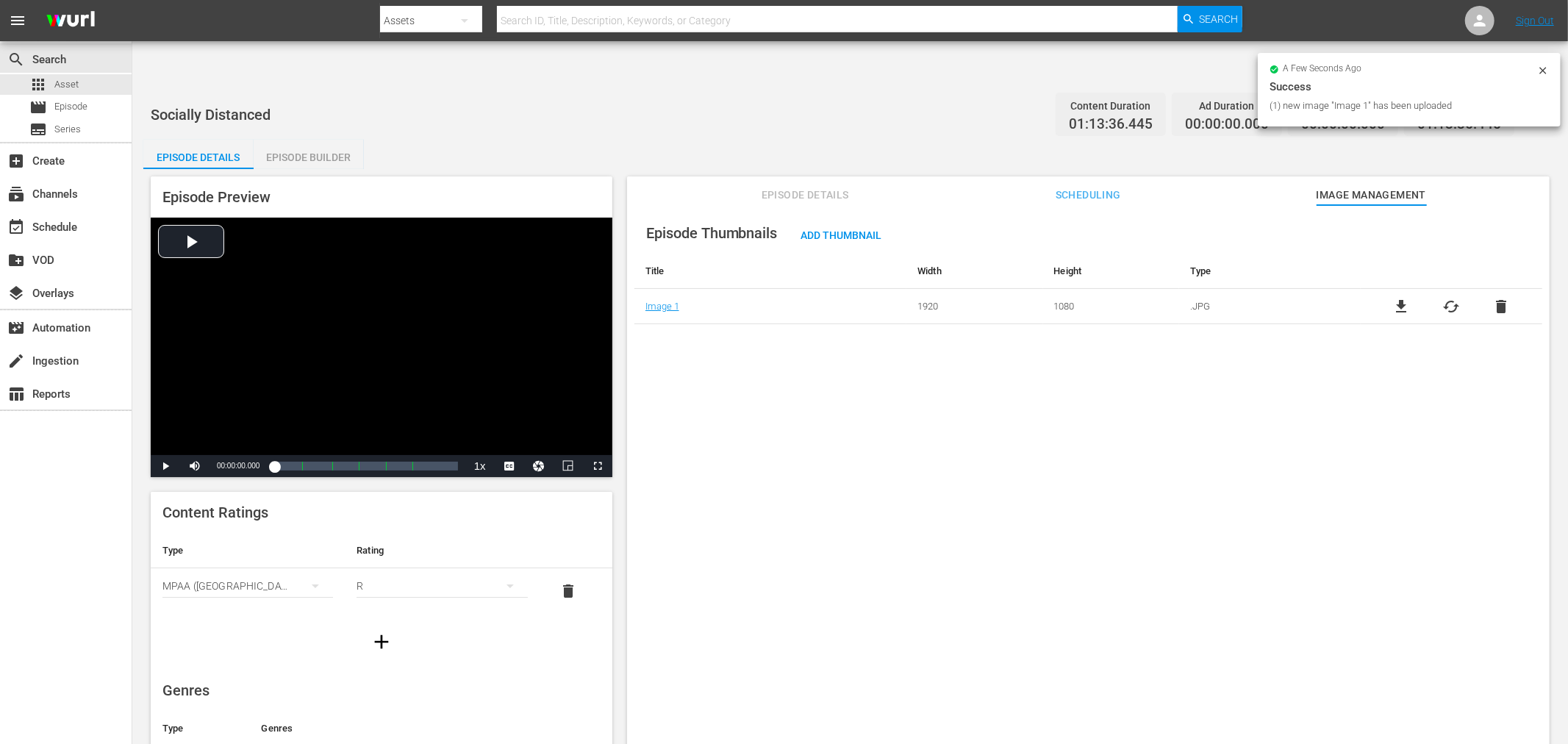
drag, startPoint x: 963, startPoint y: 546, endPoint x: 961, endPoint y: 538, distance: 8.2
click at [961, 538] on div "Episode Thumbnails Add Thumbnail Title Width Height Type Image 1 1920 1080 .JPG…" at bounding box center [1088, 492] width 923 height 575
click at [1090, 600] on div "Episode Thumbnails Add Thumbnail Title Width Height Type Image 1 1920 1080 .JPG…" at bounding box center [1088, 492] width 923 height 575
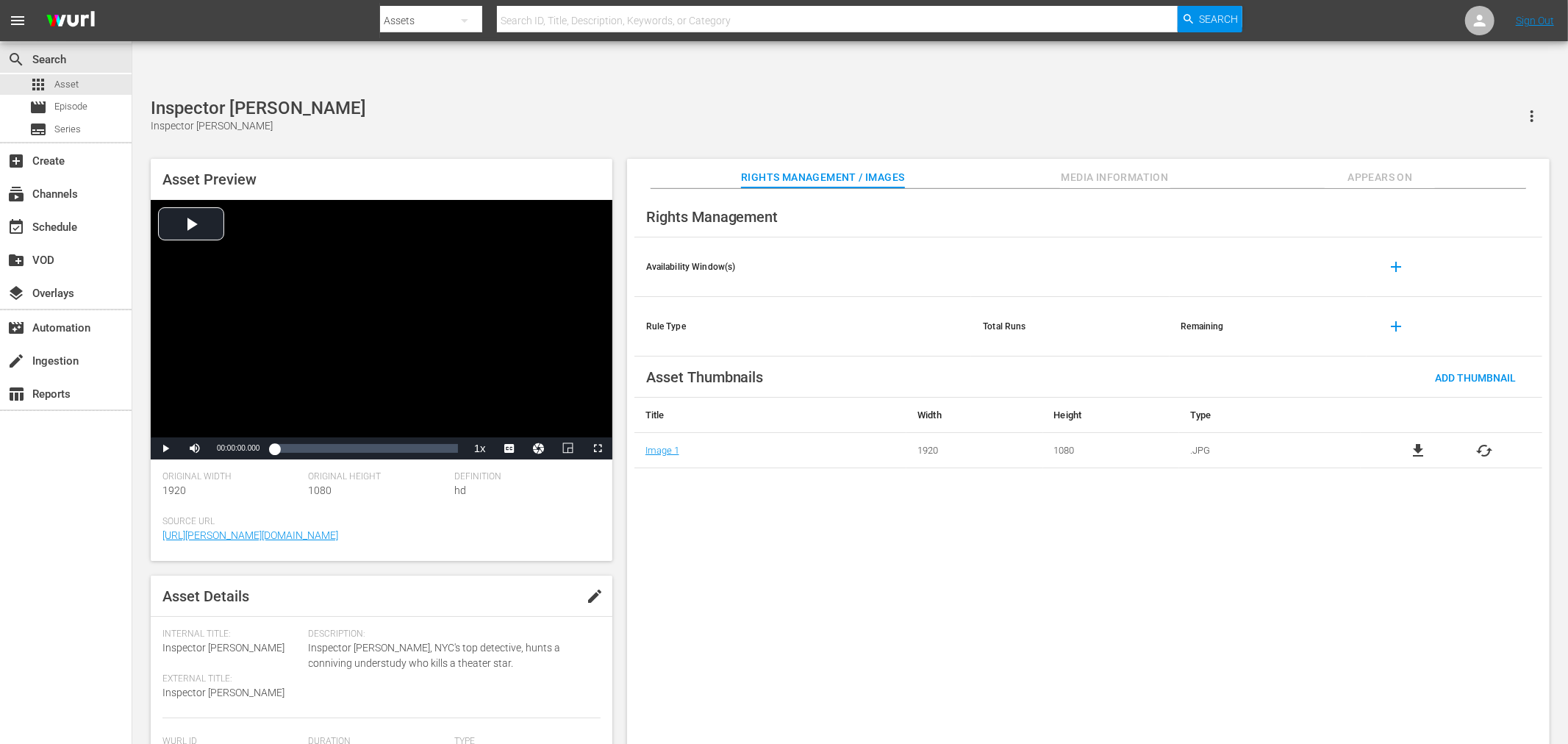
click at [844, 644] on div "Rights Management Availability Window(s) add Rule Type Total Runs Remaining add…" at bounding box center [1088, 478] width 923 height 579
click at [682, 504] on div "Rights Management Availability Window(s) add Rule Type Total Runs Remaining add…" at bounding box center [1088, 478] width 923 height 579
click at [689, 504] on div "Rights Management Availability Window(s) add Rule Type Total Runs Remaining add…" at bounding box center [1088, 478] width 923 height 579
click at [751, 97] on div "Enter The Game Of Death Enter The Game Of Death" at bounding box center [850, 116] width 1399 height 36
click at [856, 542] on div "Rights Management Availability Window(s) add Rule Type Total Runs Remaining add…" at bounding box center [1088, 478] width 923 height 579
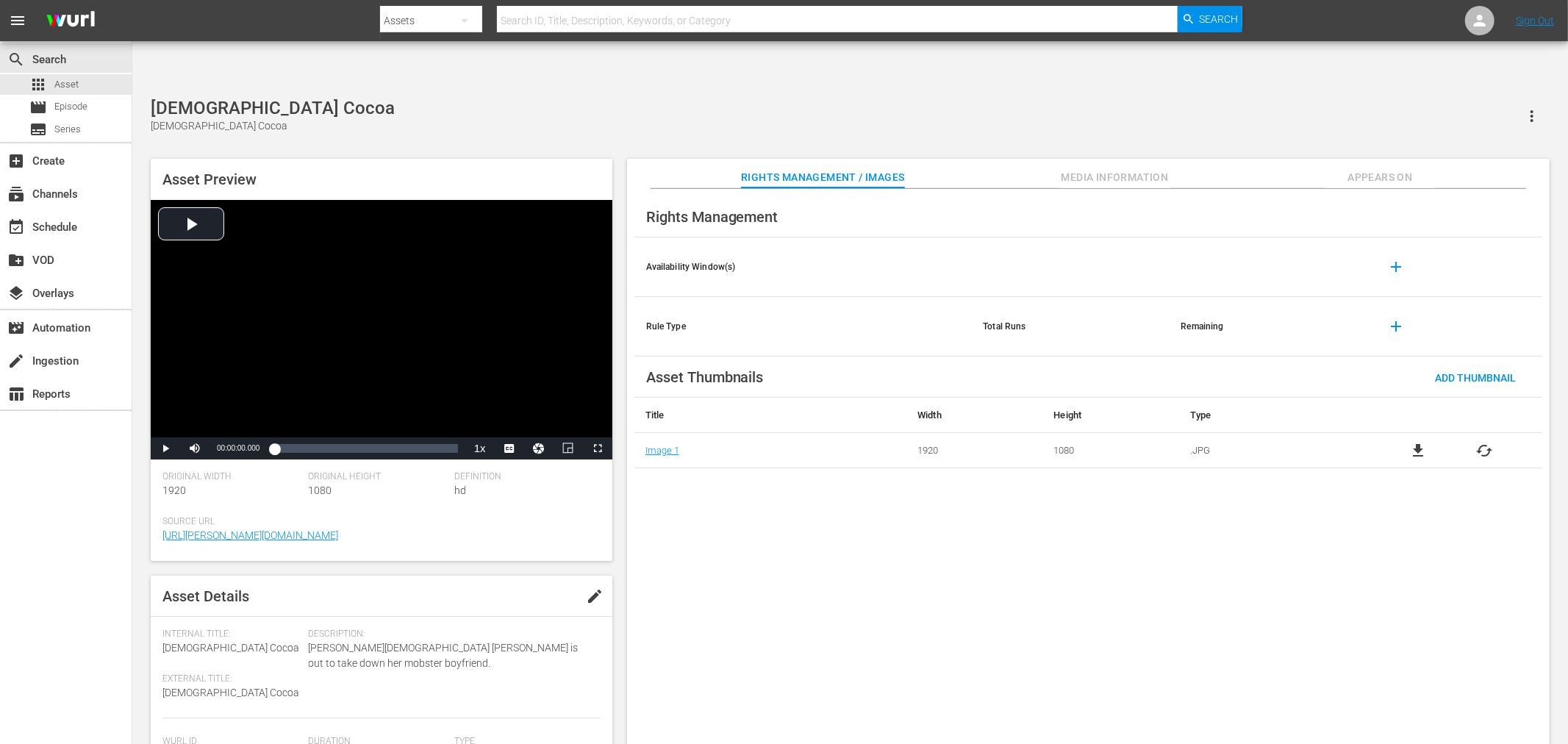
click at [1259, 486] on div "Rights Management Availability Window(s) add Rule Type Total Runs Remaining add…" at bounding box center [1088, 478] width 923 height 579
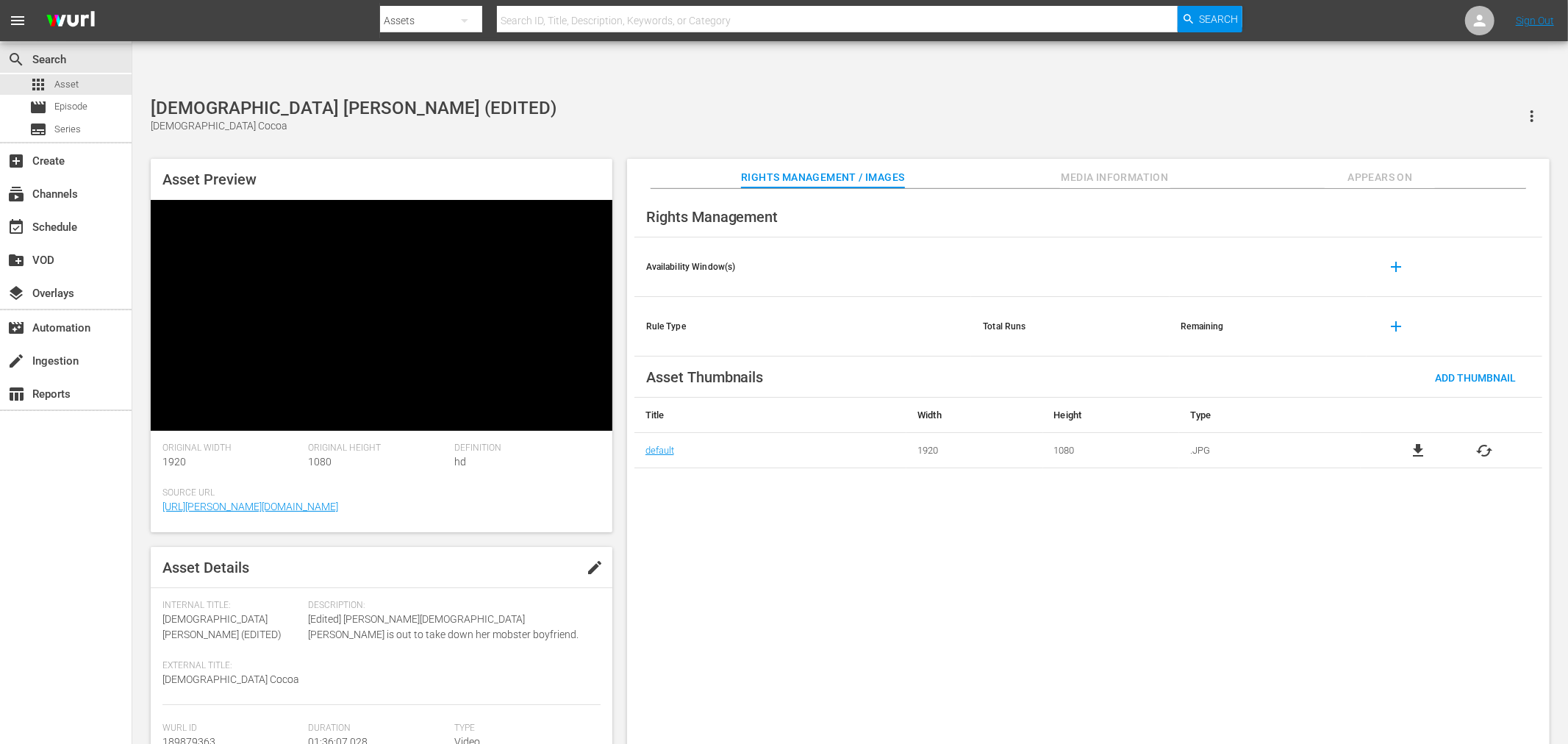
click at [790, 642] on div "Rights Management Availability Window(s) add Rule Type Total Runs Remaining add…" at bounding box center [1088, 478] width 923 height 579
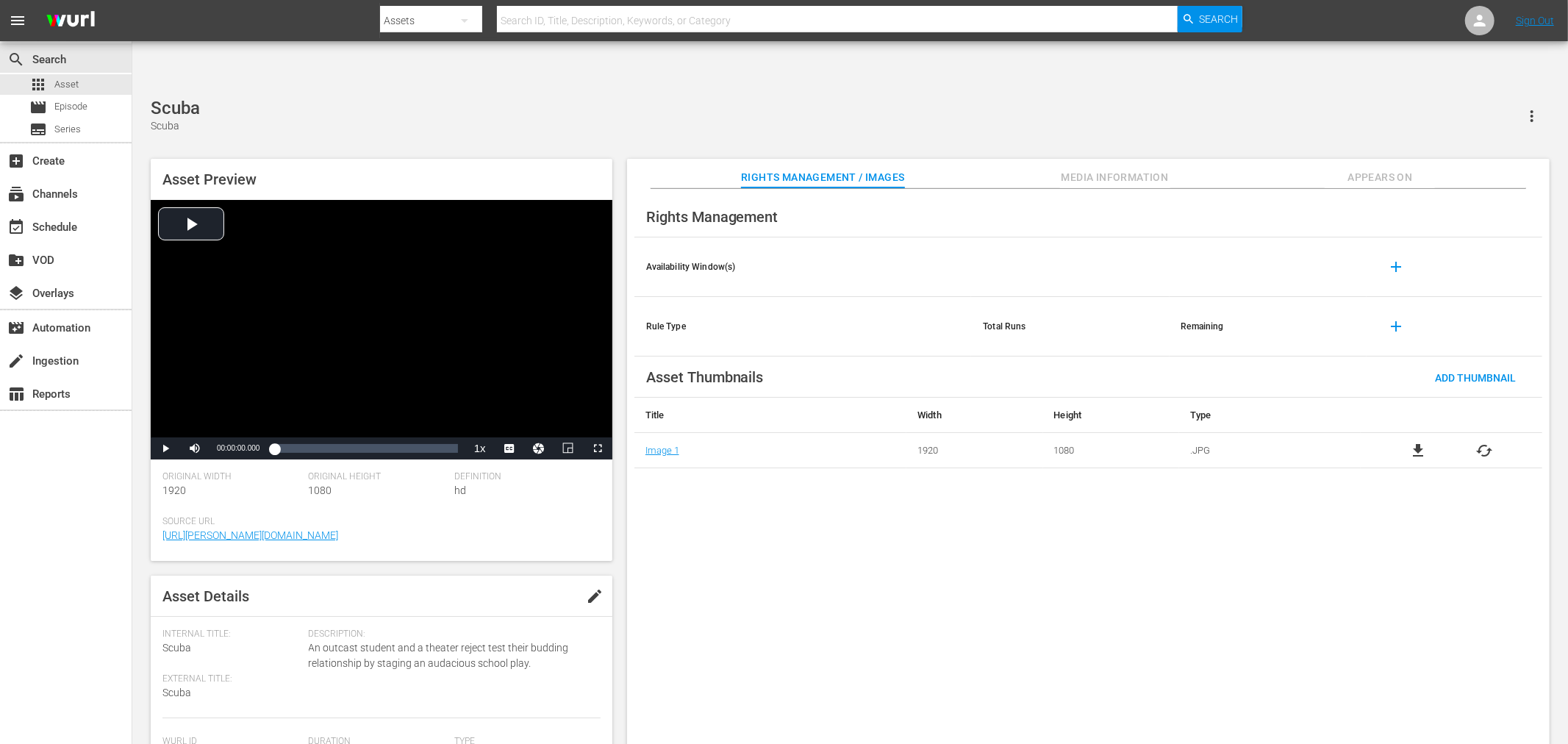
click at [450, 97] on div "Scuba Scuba" at bounding box center [850, 116] width 1399 height 36
click at [655, 97] on div "Empty Hands, The The Empty Hands" at bounding box center [850, 116] width 1399 height 36
click at [564, 97] on div "El Condor El Condor" at bounding box center [850, 116] width 1399 height 36
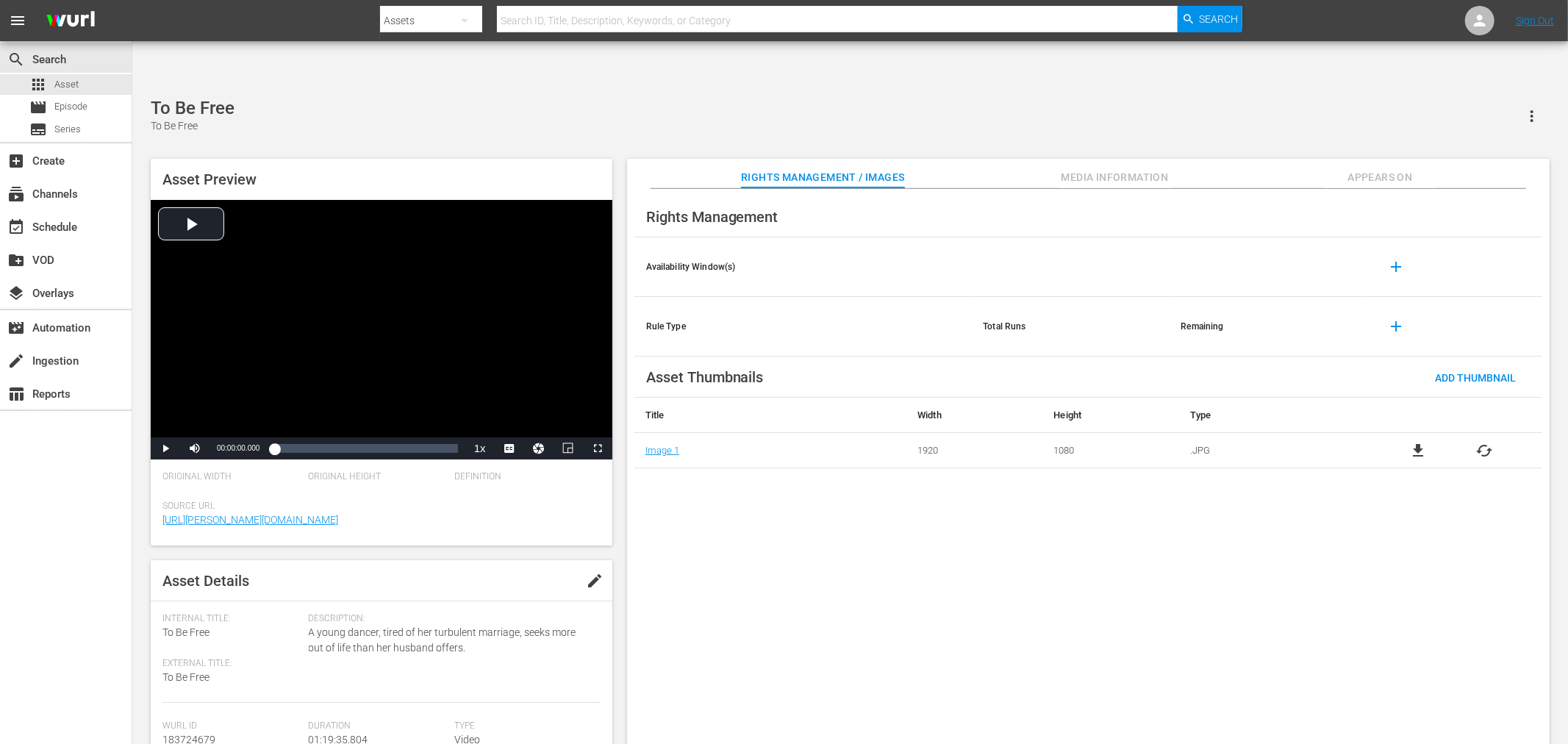
click at [424, 97] on div "To Be Free To Be Free" at bounding box center [850, 116] width 1399 height 36
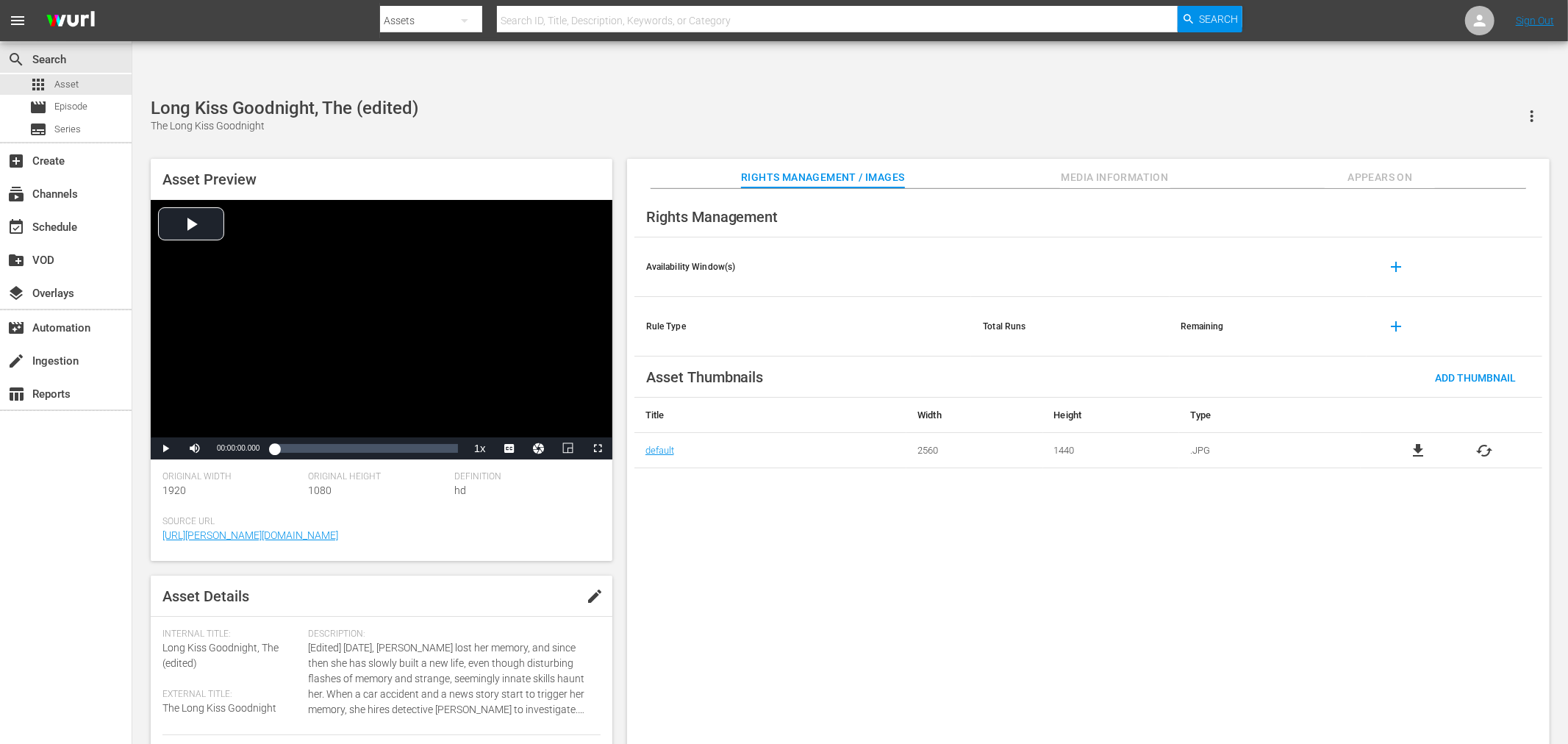
click at [523, 97] on div "Long Kiss Goodnight, The (edited) The Long Kiss Goodnight Asset Preview Video P…" at bounding box center [850, 429] width 1414 height 662
click at [523, 97] on div "Long Kiss Goodnight, The The Long Kiss Goodnight Asset Preview Video Player is …" at bounding box center [850, 429] width 1414 height 662
click at [372, 97] on div "Chasing Normality (edited) Chasing Normality Asset Preview Video Player is load…" at bounding box center [850, 429] width 1414 height 662
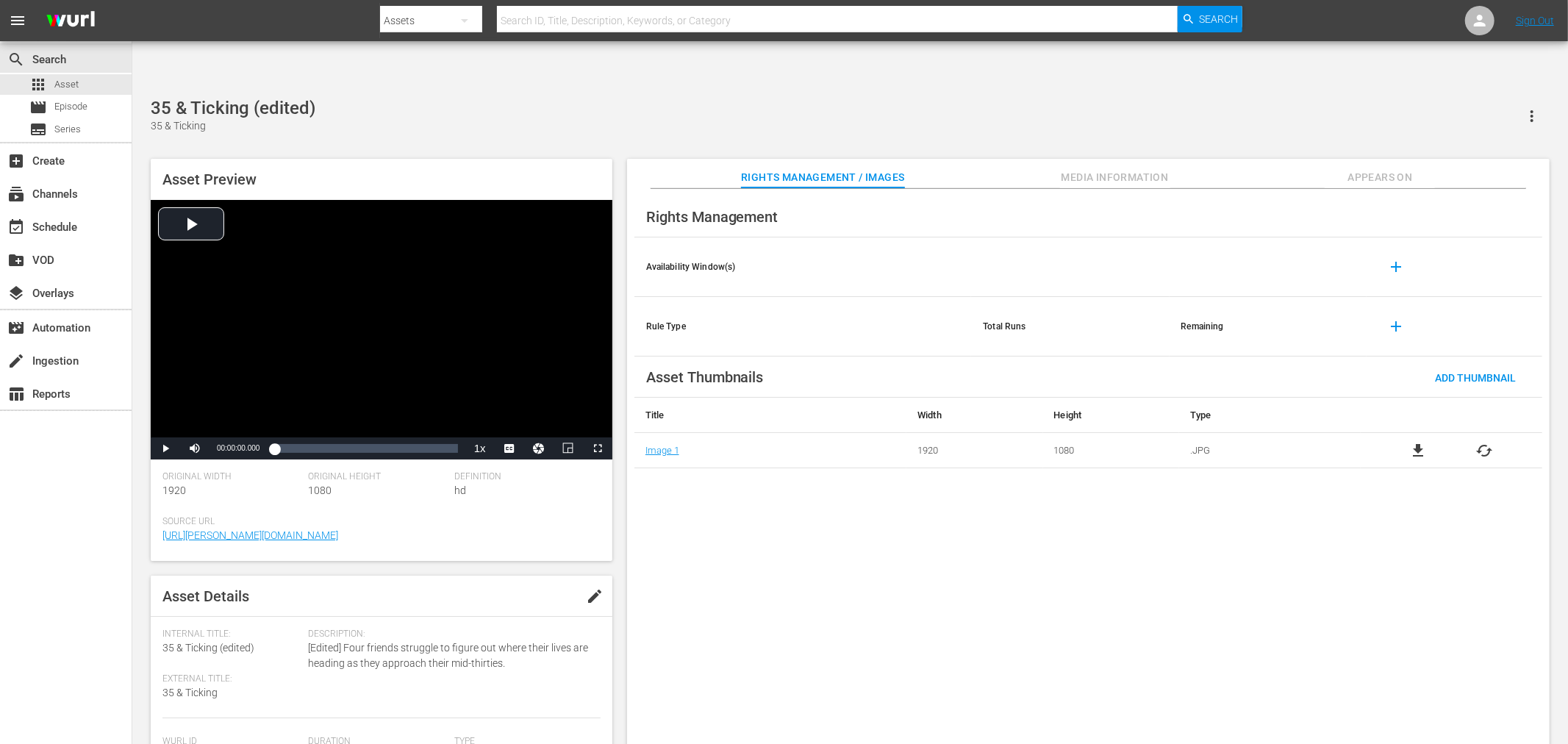
click at [718, 464] on div "Rights Management Availability Window(s) add Rule Type Total Runs Remaining add…" at bounding box center [1088, 478] width 923 height 579
click at [698, 508] on div "Rights Management Availability Window(s) add Rule Type Total Runs Remaining add…" at bounding box center [1088, 478] width 923 height 579
click at [1176, 583] on div "Rights Management Availability Window(s) add Rule Type Total Runs Remaining add…" at bounding box center [1088, 478] width 923 height 579
click at [824, 662] on div "Rights Management Availability Window(s) add Rule Type Total Runs Remaining add…" at bounding box center [1088, 478] width 923 height 579
click at [819, 651] on div "Rights Management Availability Window(s) add Rule Type Total Runs Remaining add…" at bounding box center [1088, 478] width 923 height 579
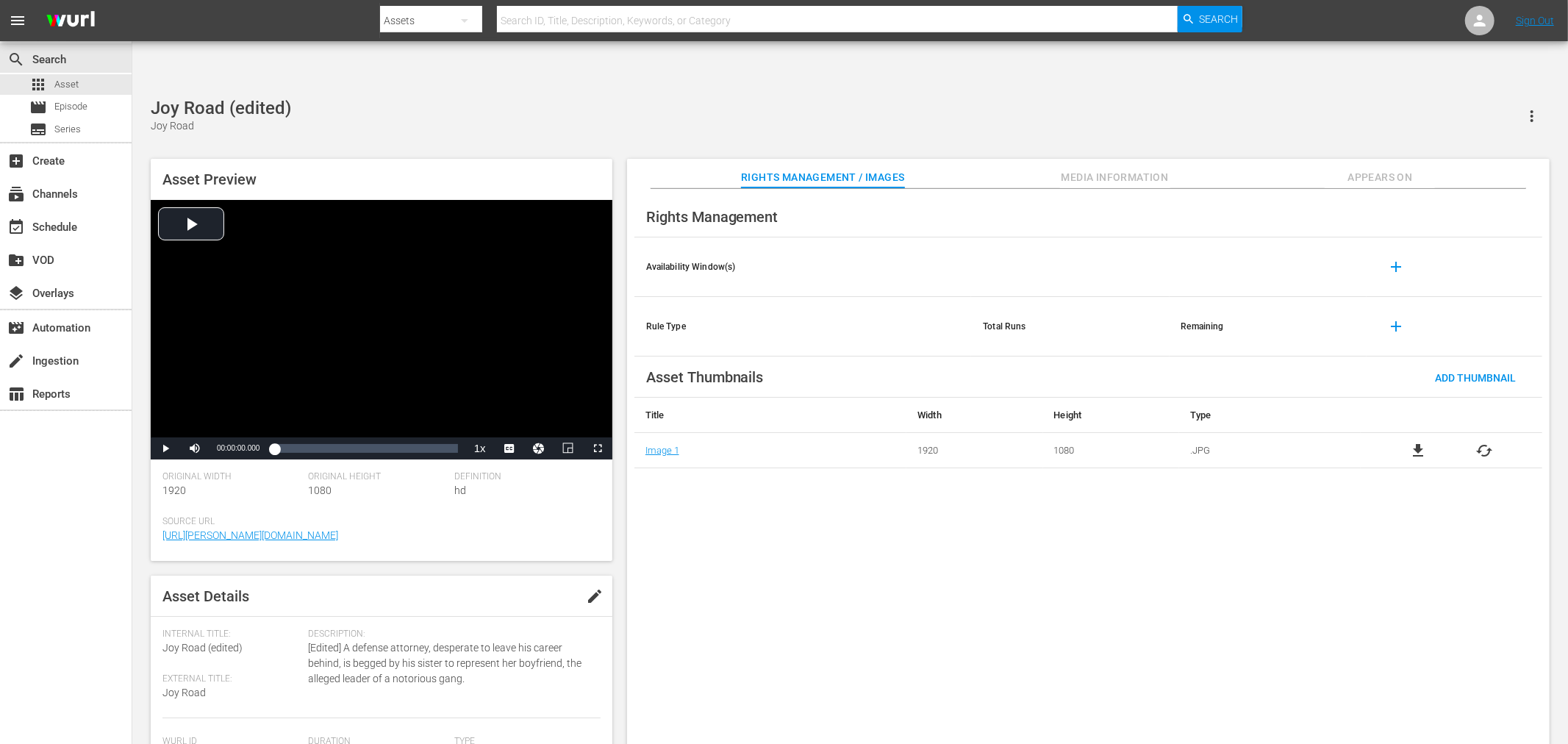
click at [811, 639] on div "Rights Management Availability Window(s) add Rule Type Total Runs Remaining add…" at bounding box center [1088, 478] width 923 height 579
click at [890, 507] on div "Rights Management Availability Window(s) add Rule Type Total Runs Remaining add…" at bounding box center [1088, 478] width 923 height 579
click at [563, 97] on div "Protector, The (edited) The Protector" at bounding box center [850, 116] width 1399 height 36
click at [664, 97] on div "Like It Was [DATE] Like It Was [DATE]" at bounding box center [850, 116] width 1399 height 36
click at [465, 97] on div "Crippled Masters, The The Crippled Masters Asset Preview Video Player is loadin…" at bounding box center [850, 429] width 1414 height 662
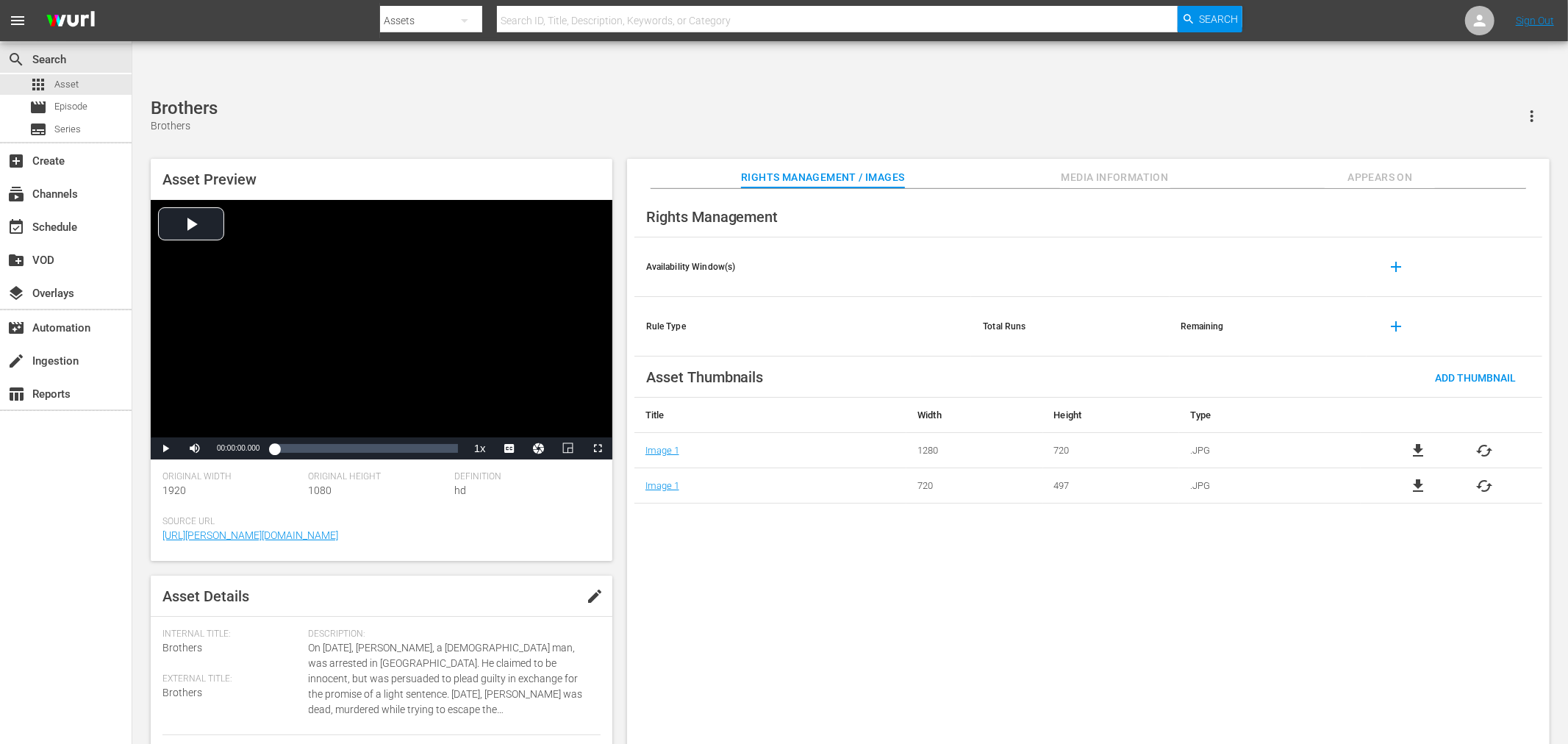
click at [1486, 477] on span "cached" at bounding box center [1485, 486] width 17 height 17
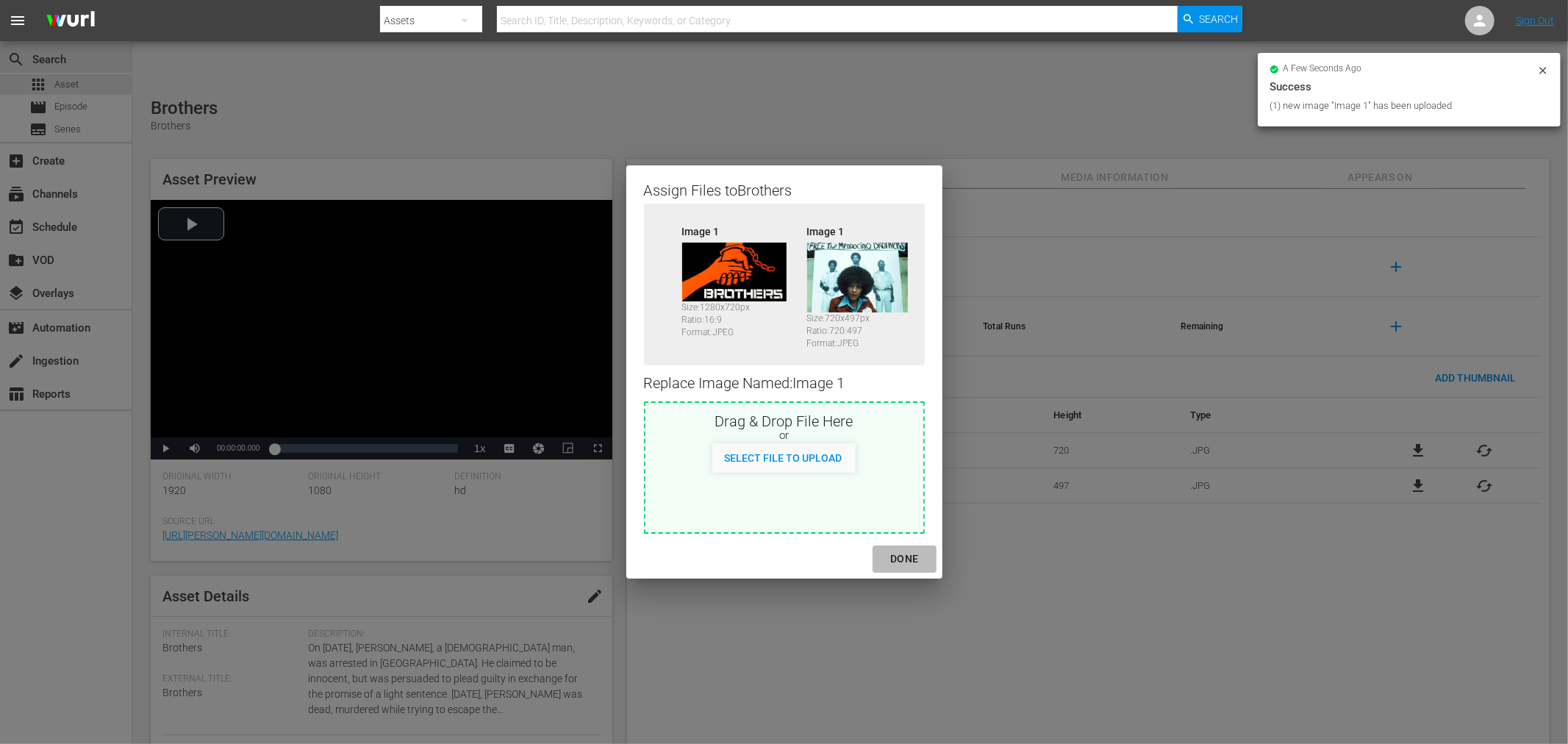
click at [913, 560] on div "DONE" at bounding box center [904, 559] width 51 height 18
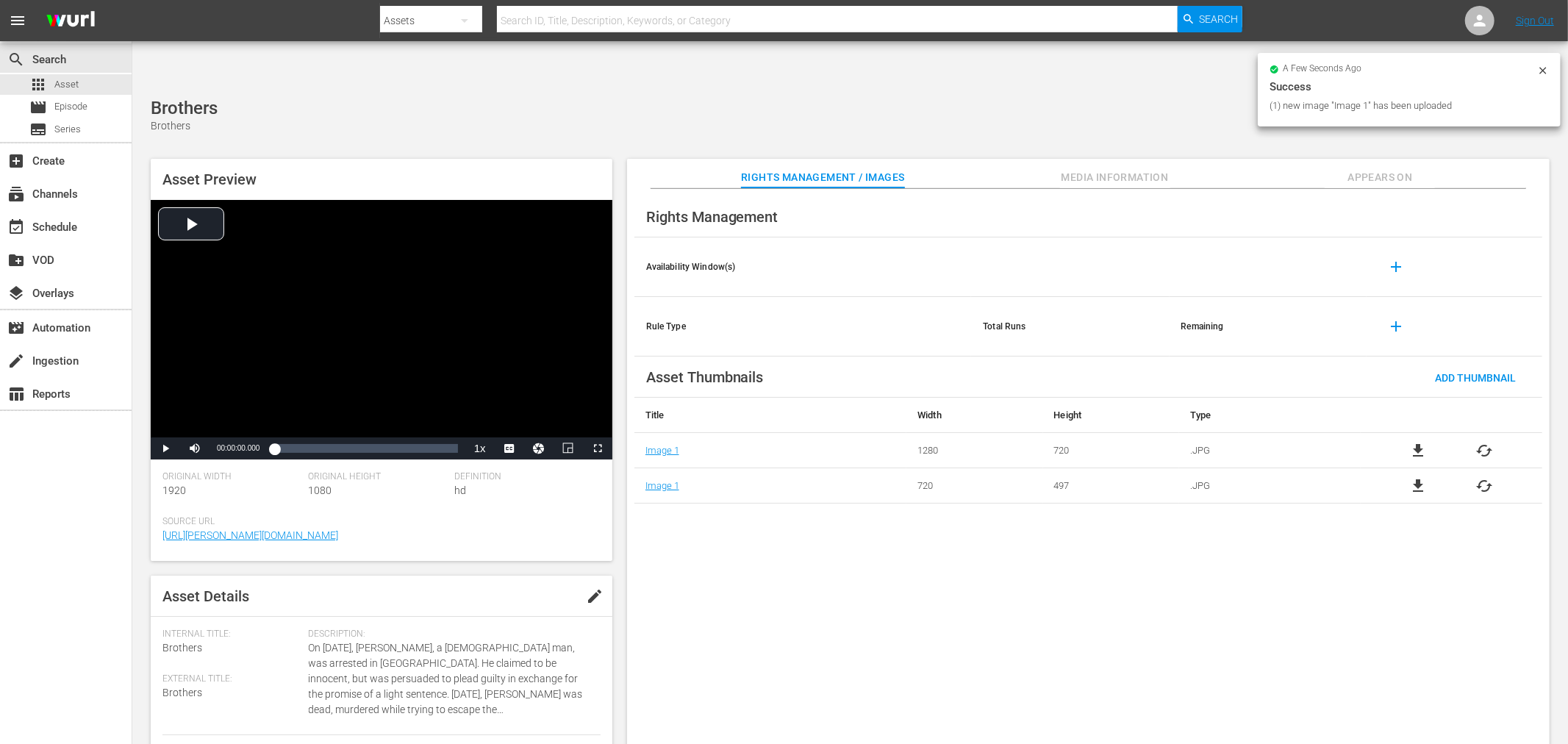
click at [936, 633] on div "Rights Management Availability Window(s) add Rule Type Total Runs Remaining add…" at bounding box center [1088, 478] width 923 height 579
click at [719, 531] on div "Rights Management Availability Window(s) add Rule Type Total Runs Remaining add…" at bounding box center [1088, 478] width 923 height 579
click at [891, 621] on div "Rights Management Availability Window(s) add Rule Type Total Runs Remaining add…" at bounding box center [1088, 478] width 923 height 579
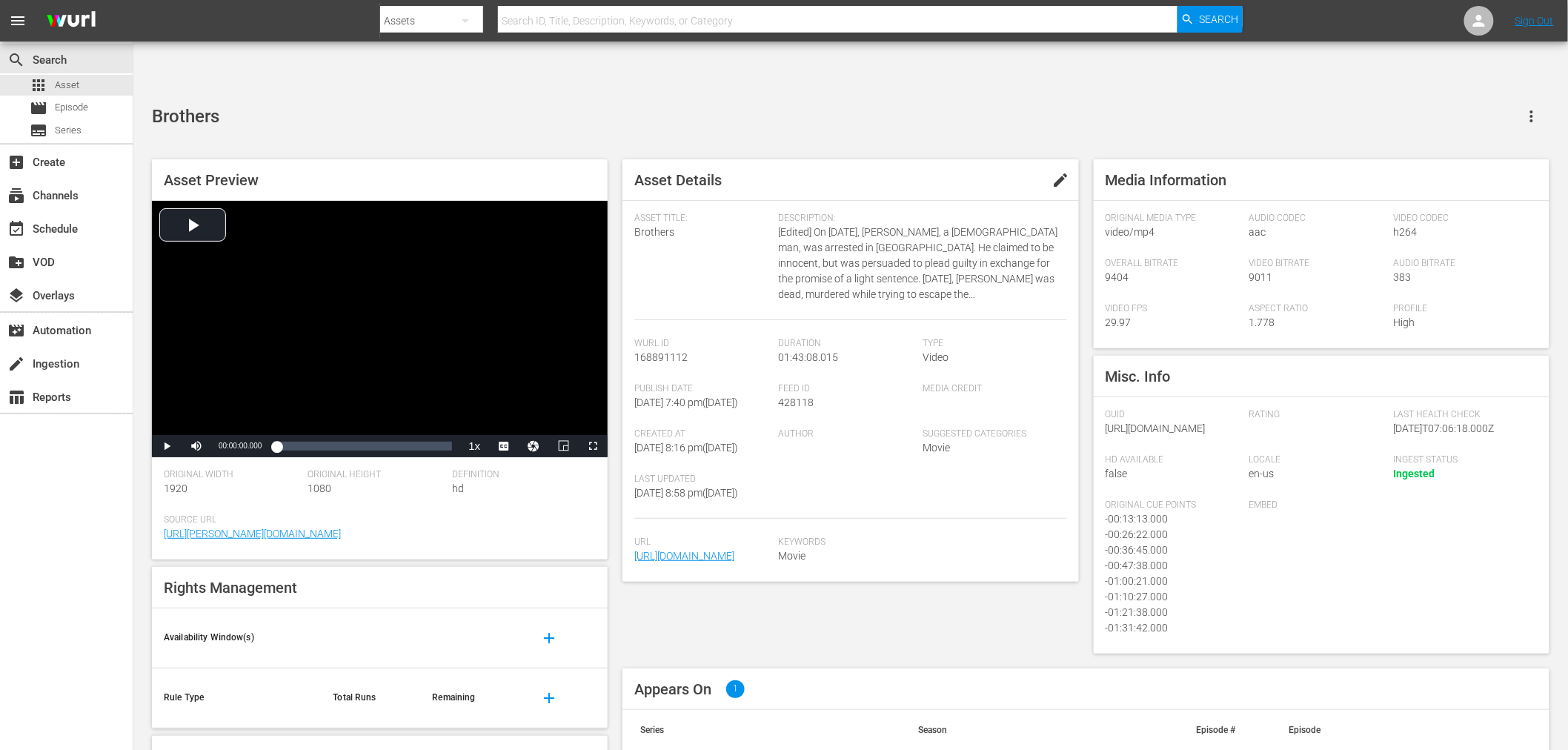
scroll to position [71, 0]
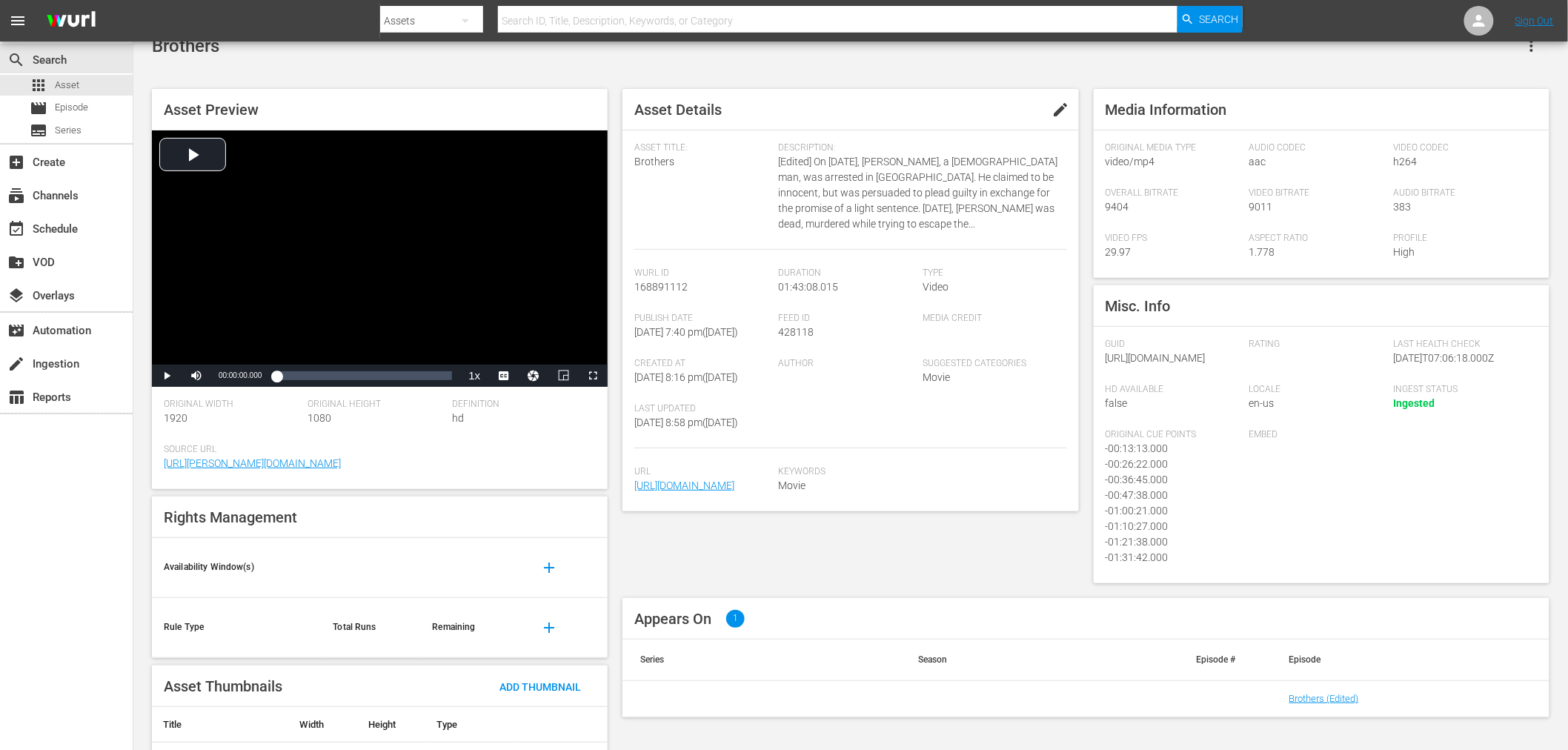
click at [104, 627] on div "search Search apps Asset movie Episode subtitles Series add_box Create subscrip…" at bounding box center [67, 416] width 133 height 750
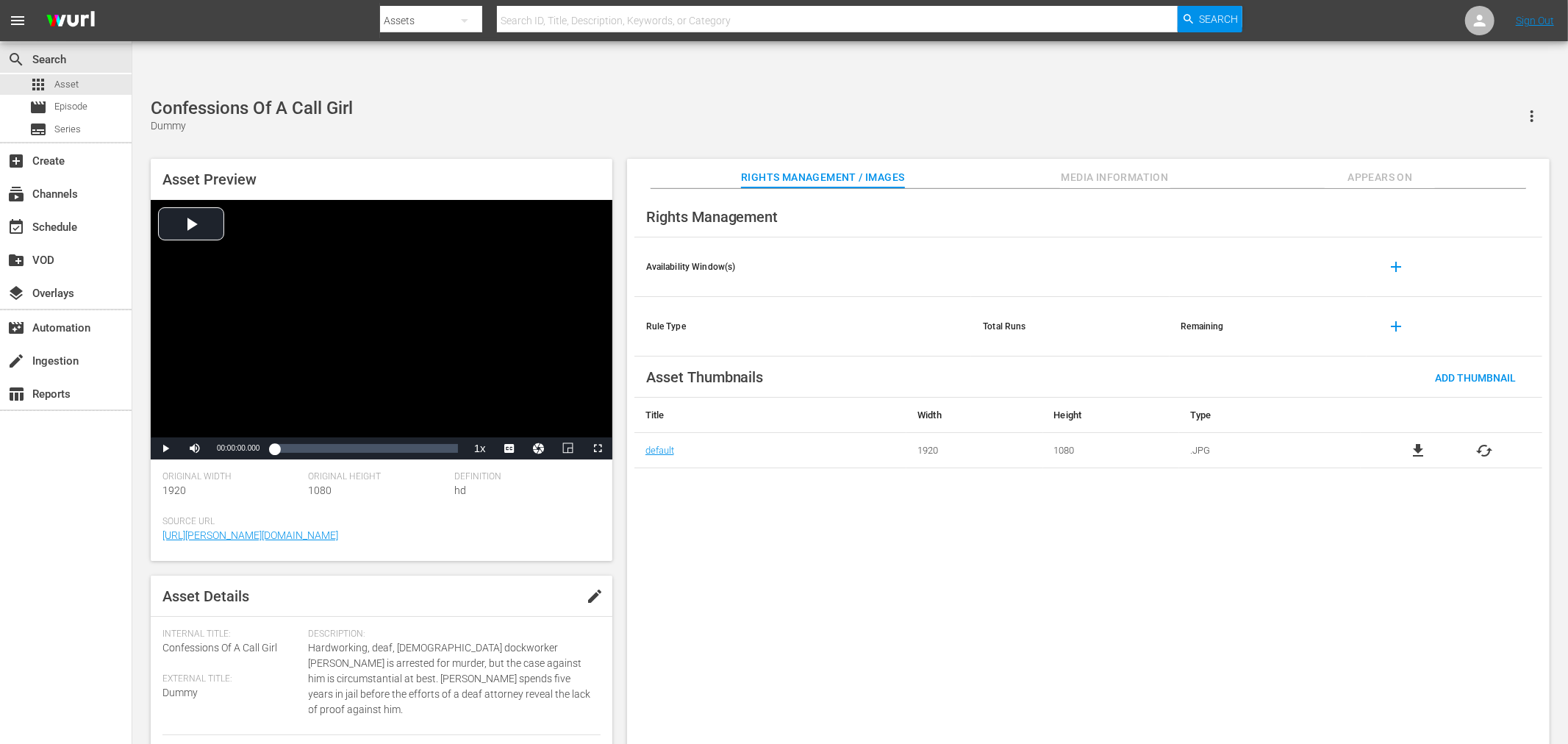
click at [1414, 442] on span "file_download" at bounding box center [1418, 450] width 17 height 17
click at [577, 97] on div "Confessions Of A Call Girl Dummy" at bounding box center [850, 116] width 1399 height 36
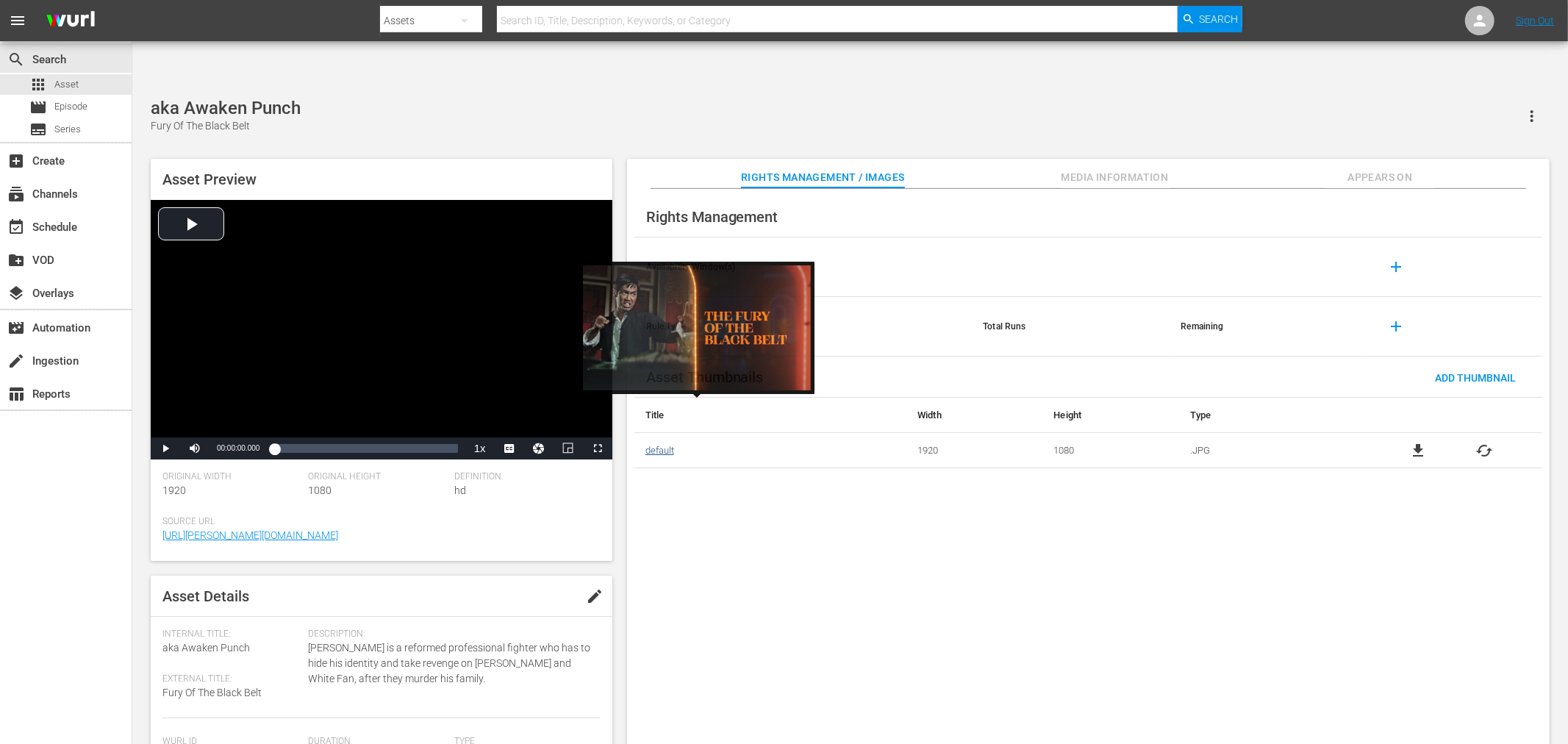
click at [658, 444] on link "default" at bounding box center [659, 449] width 29 height 11
click at [670, 444] on link "Image 1" at bounding box center [662, 449] width 34 height 11
click at [657, 444] on link "Image 1" at bounding box center [662, 449] width 34 height 11
click at [658, 444] on link "Image 1" at bounding box center [662, 449] width 34 height 11
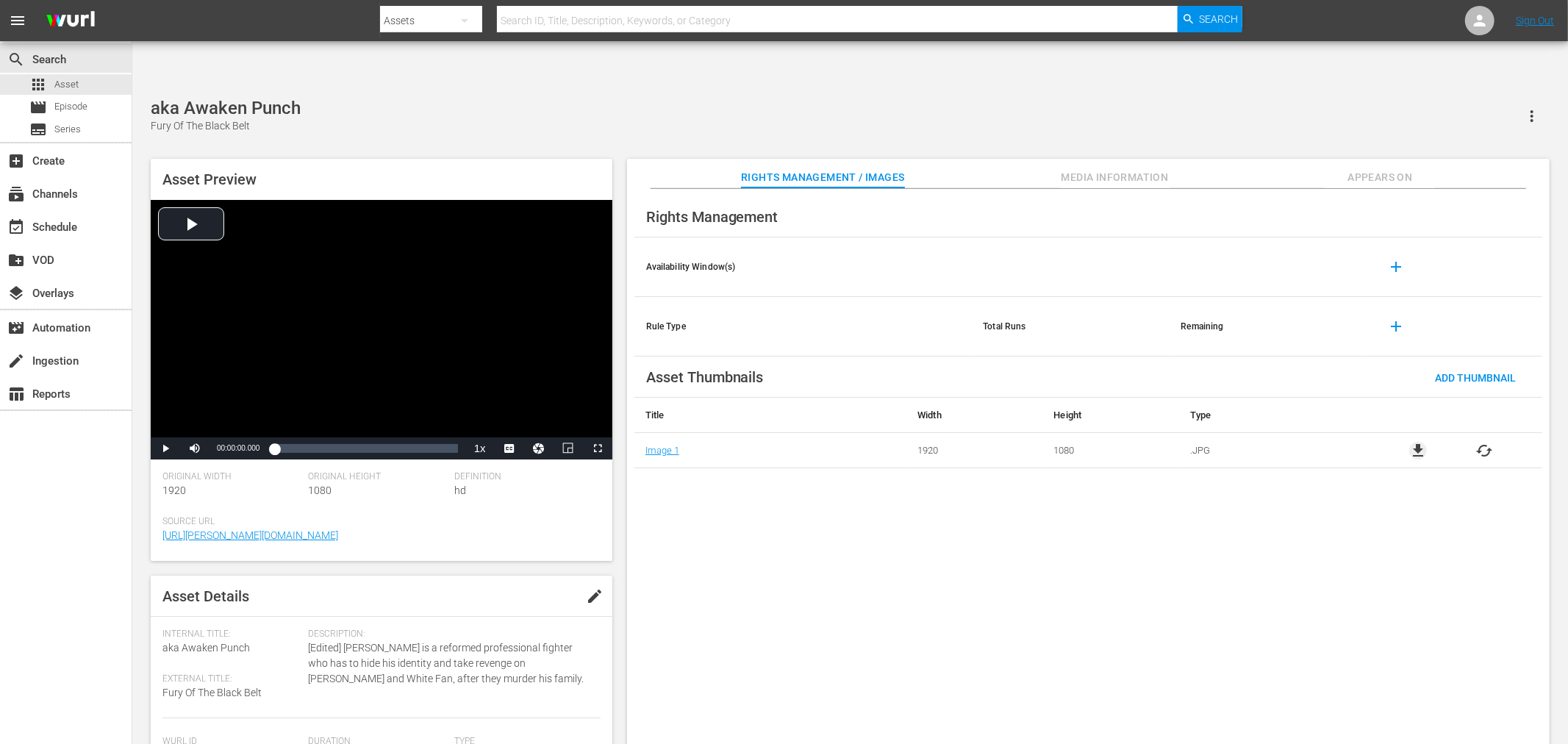
click at [1411, 442] on span "file_download" at bounding box center [1418, 450] width 17 height 17
click at [1415, 442] on span "file_download" at bounding box center [1418, 450] width 17 height 17
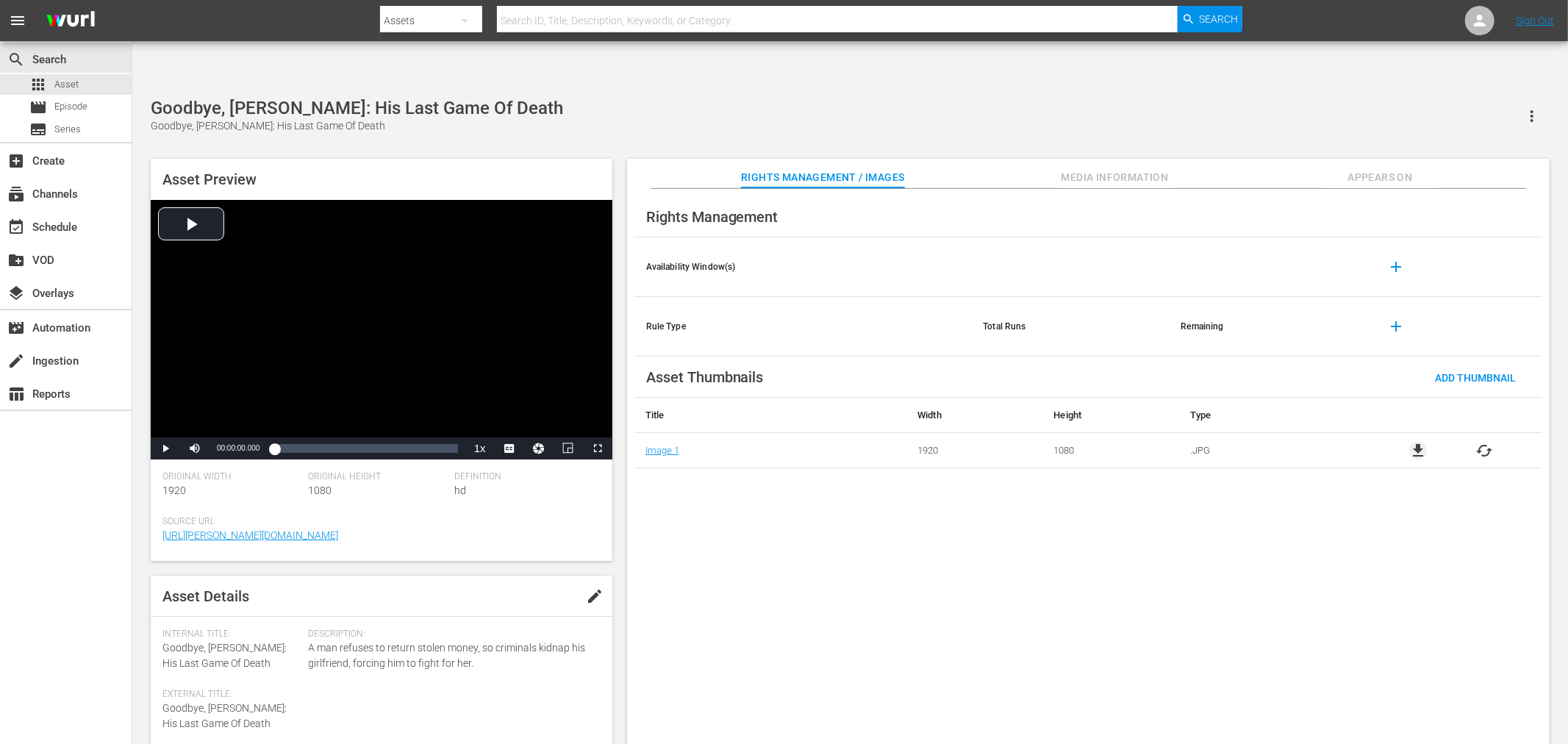
click at [1415, 442] on span "file_download" at bounding box center [1418, 450] width 17 height 17
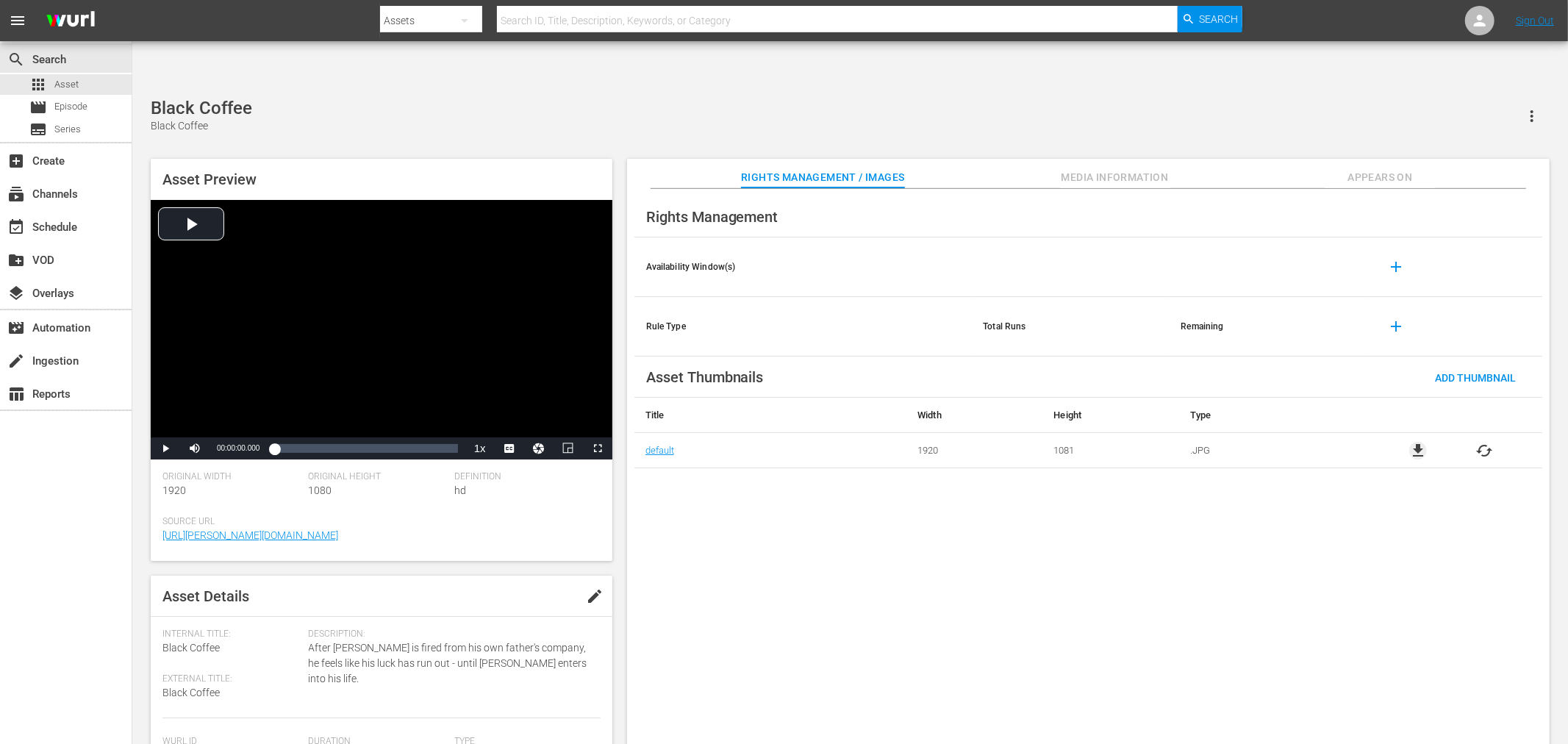
click at [1417, 442] on span "file_download" at bounding box center [1418, 450] width 17 height 17
click at [805, 637] on div "Rights Management Availability Window(s) add Rule Type Total Runs Remaining add…" at bounding box center [1088, 478] width 923 height 579
click at [1411, 442] on span "file_download" at bounding box center [1418, 450] width 17 height 17
click at [1417, 442] on span "file_download" at bounding box center [1418, 450] width 17 height 17
click at [1422, 442] on span "file_download" at bounding box center [1418, 450] width 17 height 17
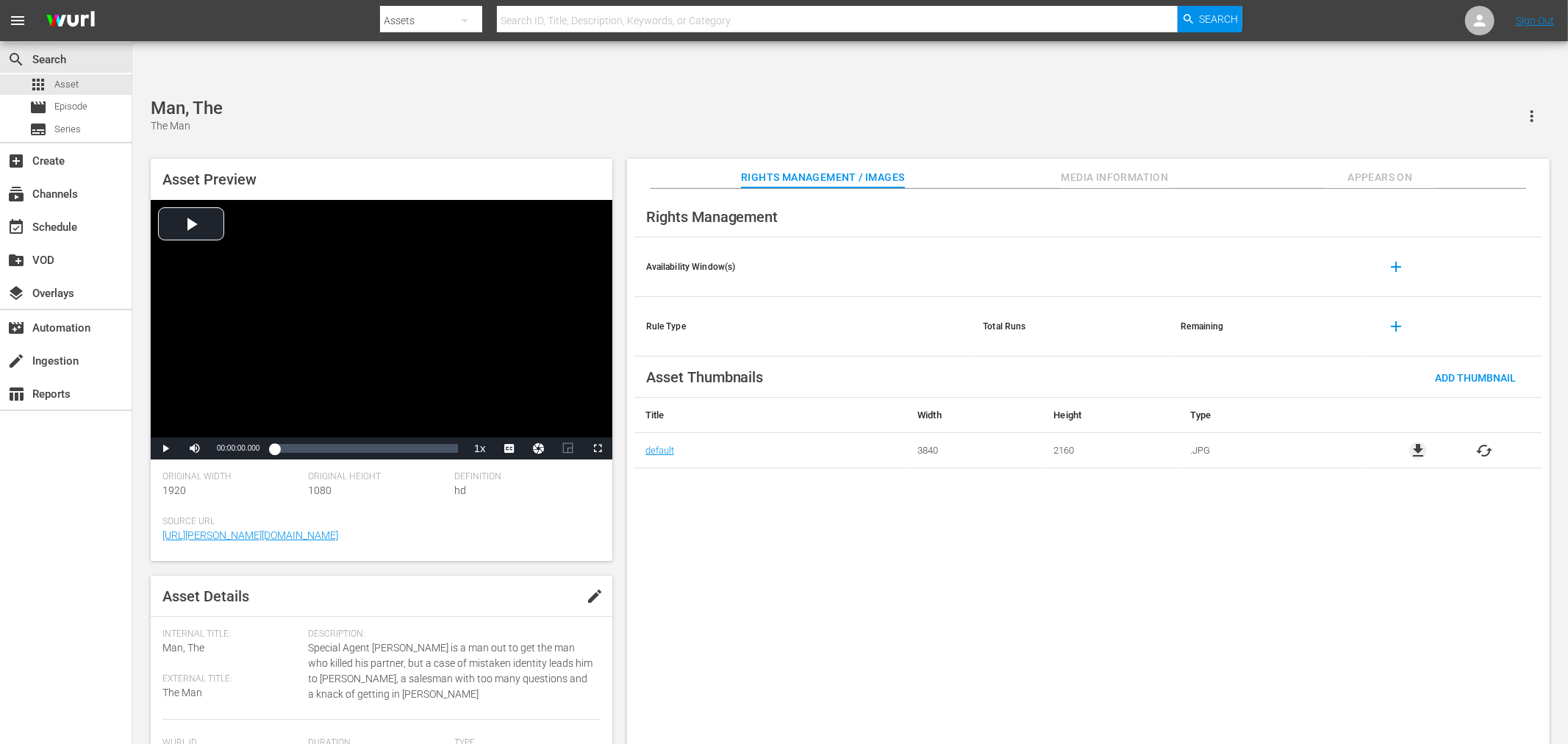
click at [1413, 442] on span "file_download" at bounding box center [1418, 450] width 17 height 17
click at [1419, 442] on span "file_download" at bounding box center [1418, 450] width 17 height 17
click at [1423, 442] on span "file_download" at bounding box center [1418, 450] width 17 height 17
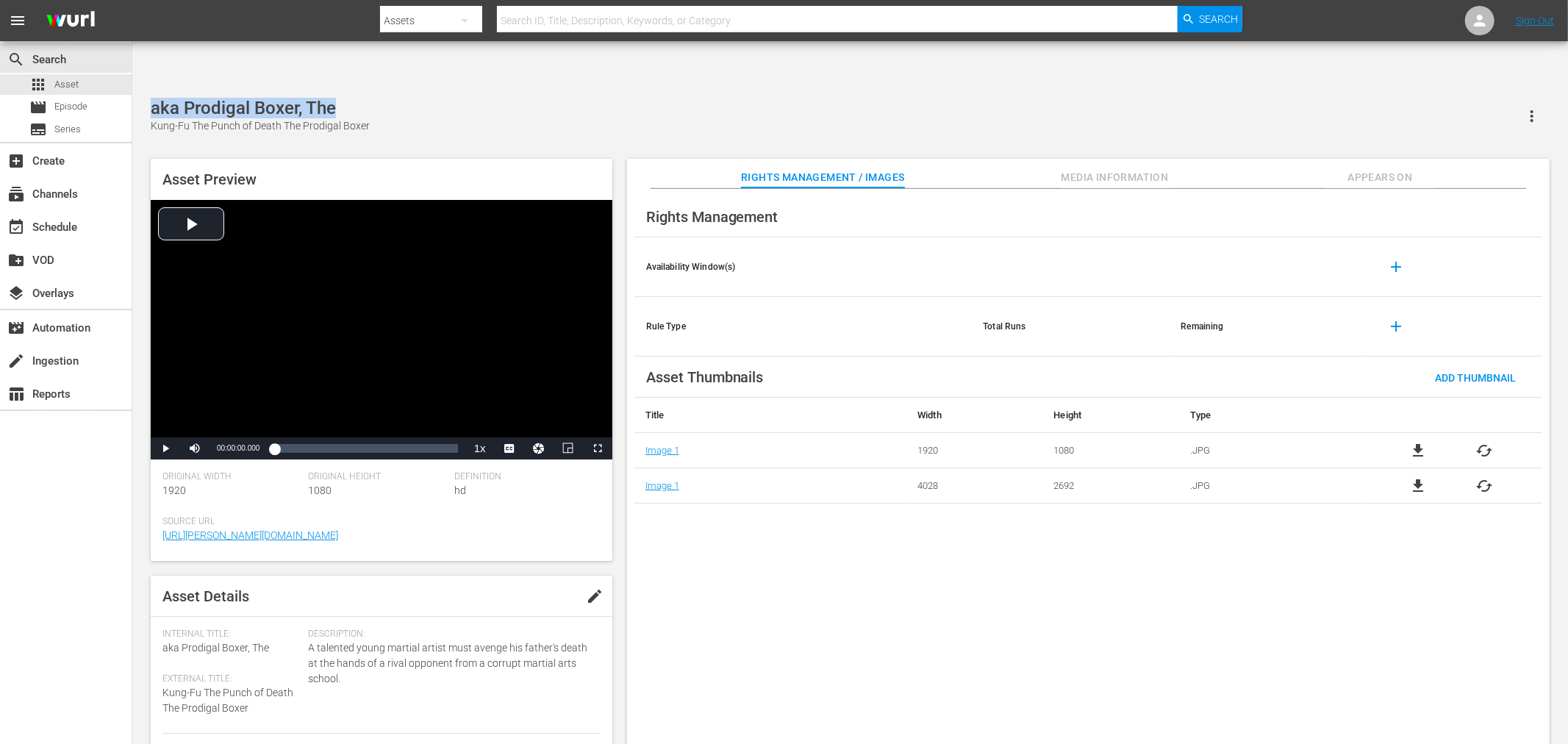
drag, startPoint x: 348, startPoint y: 63, endPoint x: 138, endPoint y: 59, distance: 210.0
click at [138, 87] on div "aka Prodigal Boxer, The Kung-Fu The Punch of Death The Prodigal Boxer Asset Pre…" at bounding box center [850, 429] width 1436 height 685
copy div "aka Prodigal Boxer, The"
drag, startPoint x: 382, startPoint y: 83, endPoint x: 140, endPoint y: 86, distance: 242.0
click at [147, 97] on div "aka Prodigal Boxer, The Kung-Fu The Punch of Death The Prodigal Boxer Asset Pre…" at bounding box center [850, 429] width 1414 height 662
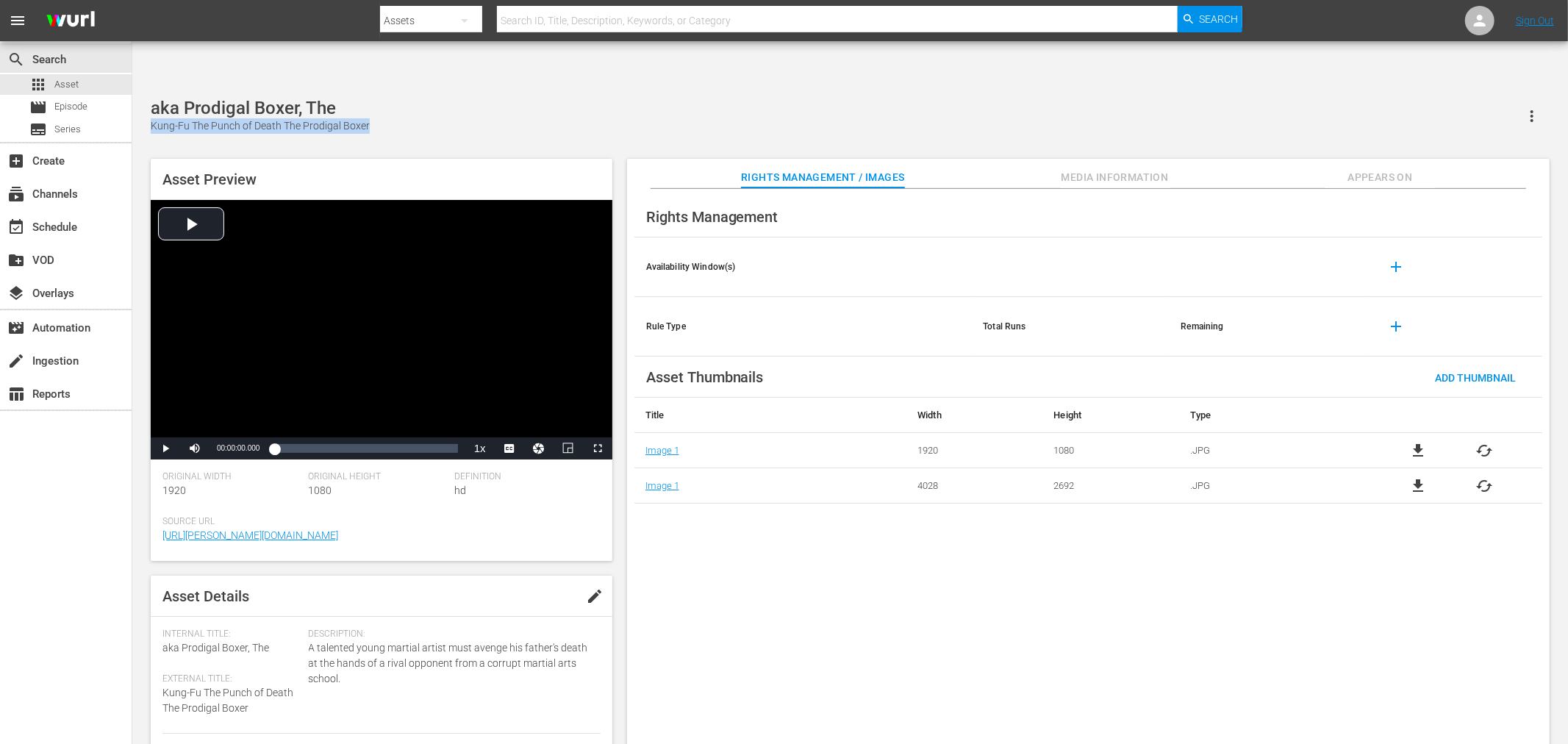
copy div "Kung-Fu The Punch of Death The Prodigal Boxer"
drag, startPoint x: 364, startPoint y: 77, endPoint x: 391, endPoint y: 75, distance: 27.1
click at [364, 118] on div "Kung-Fu The Punch of Death The Prodigal Boxer" at bounding box center [259, 126] width 219 height 16
drag, startPoint x: 347, startPoint y: 76, endPoint x: 151, endPoint y: 83, distance: 196.1
click at [151, 97] on div "aka Prodigal Boxer, The Kung-Fu The Punch of Death The Prodigal Boxer" at bounding box center [850, 116] width 1399 height 36
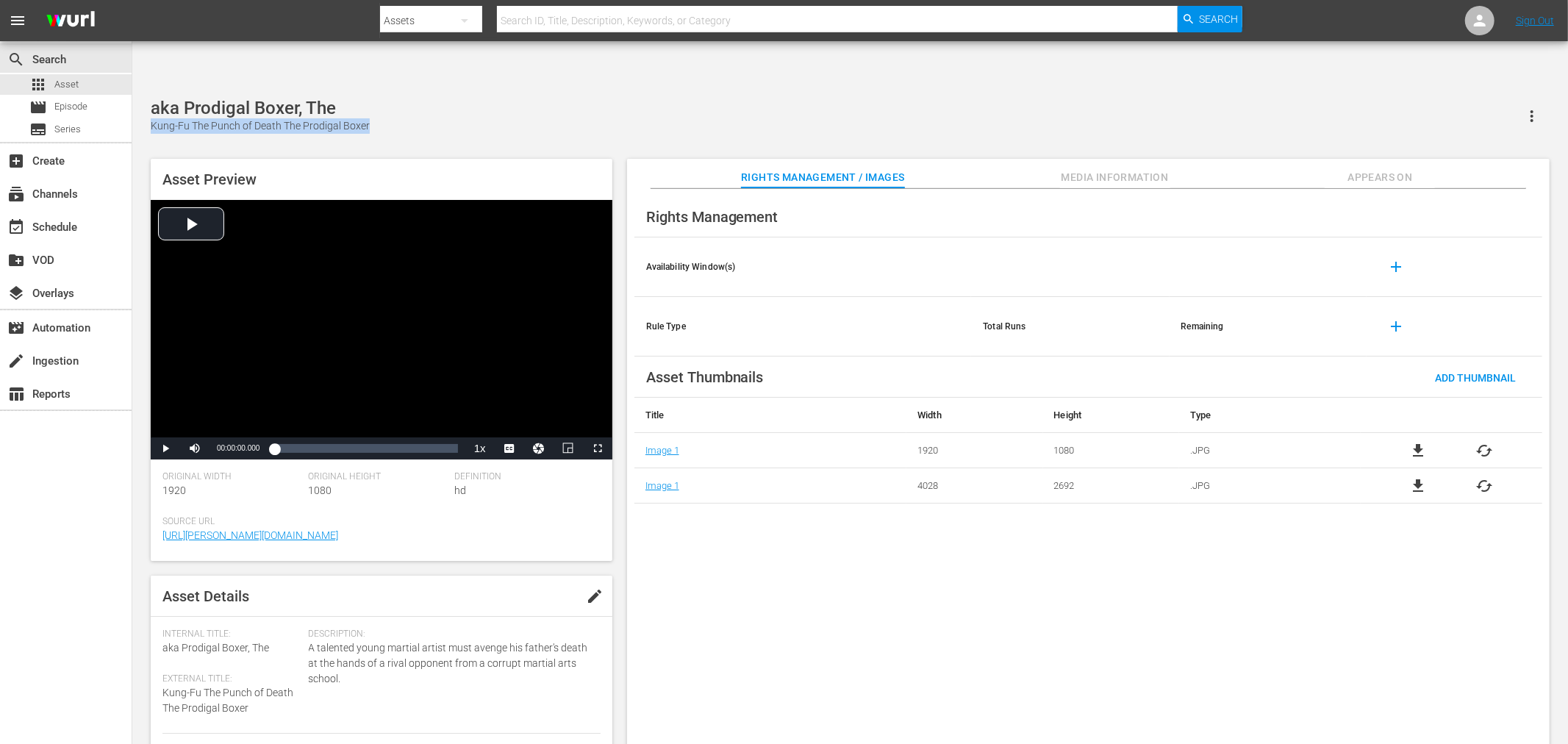
copy div "Kung-Fu The Punch of Death The Prodigal Boxer"
click at [497, 87] on div "aka Prodigal Boxer, The Kung-Fu The Punch of Death The Prodigal Boxer Asset Pre…" at bounding box center [850, 429] width 1436 height 685
click at [1419, 442] on span "file_download" at bounding box center [1418, 450] width 17 height 17
click at [738, 476] on div "Rights Management Availability Window(s) add Rule Type Total Runs Remaining add…" at bounding box center [1088, 478] width 923 height 579
click at [1423, 442] on span "file_download" at bounding box center [1418, 450] width 17 height 17
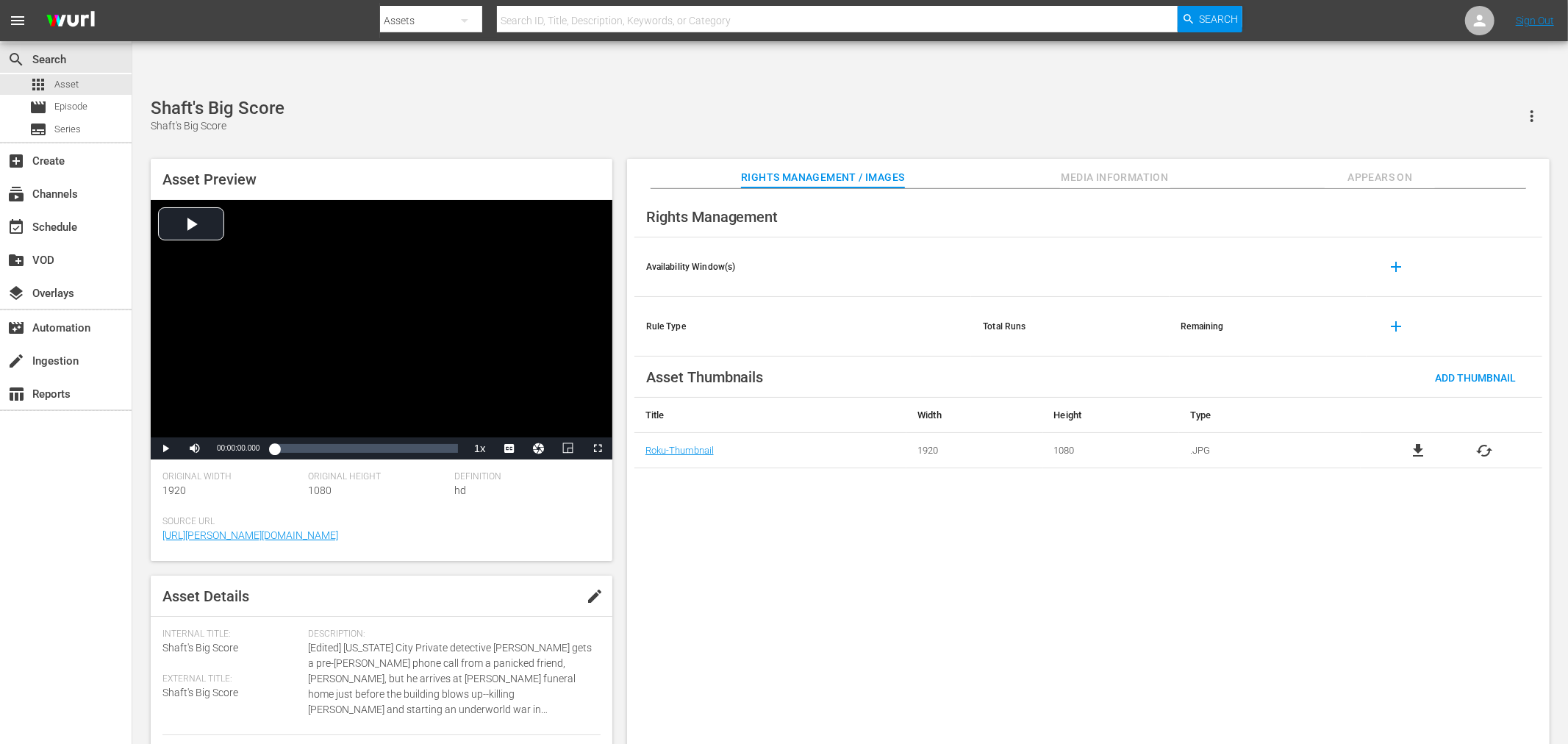
click at [763, 519] on div "Rights Management Availability Window(s) add Rule Type Total Runs Remaining add…" at bounding box center [1088, 478] width 923 height 579
click at [740, 518] on div "Rights Management Availability Window(s) add Rule Type Total Runs Remaining add…" at bounding box center [1088, 478] width 923 height 579
click at [778, 490] on div "Rights Management Availability Window(s) add Rule Type Total Runs Remaining add…" at bounding box center [1088, 478] width 923 height 579
click at [775, 534] on div "Rights Management Availability Window(s) add Rule Type Total Runs Remaining add…" at bounding box center [1088, 478] width 923 height 579
click at [774, 534] on div "Rights Management Availability Window(s) add Rule Type Total Runs Remaining add…" at bounding box center [1088, 478] width 923 height 579
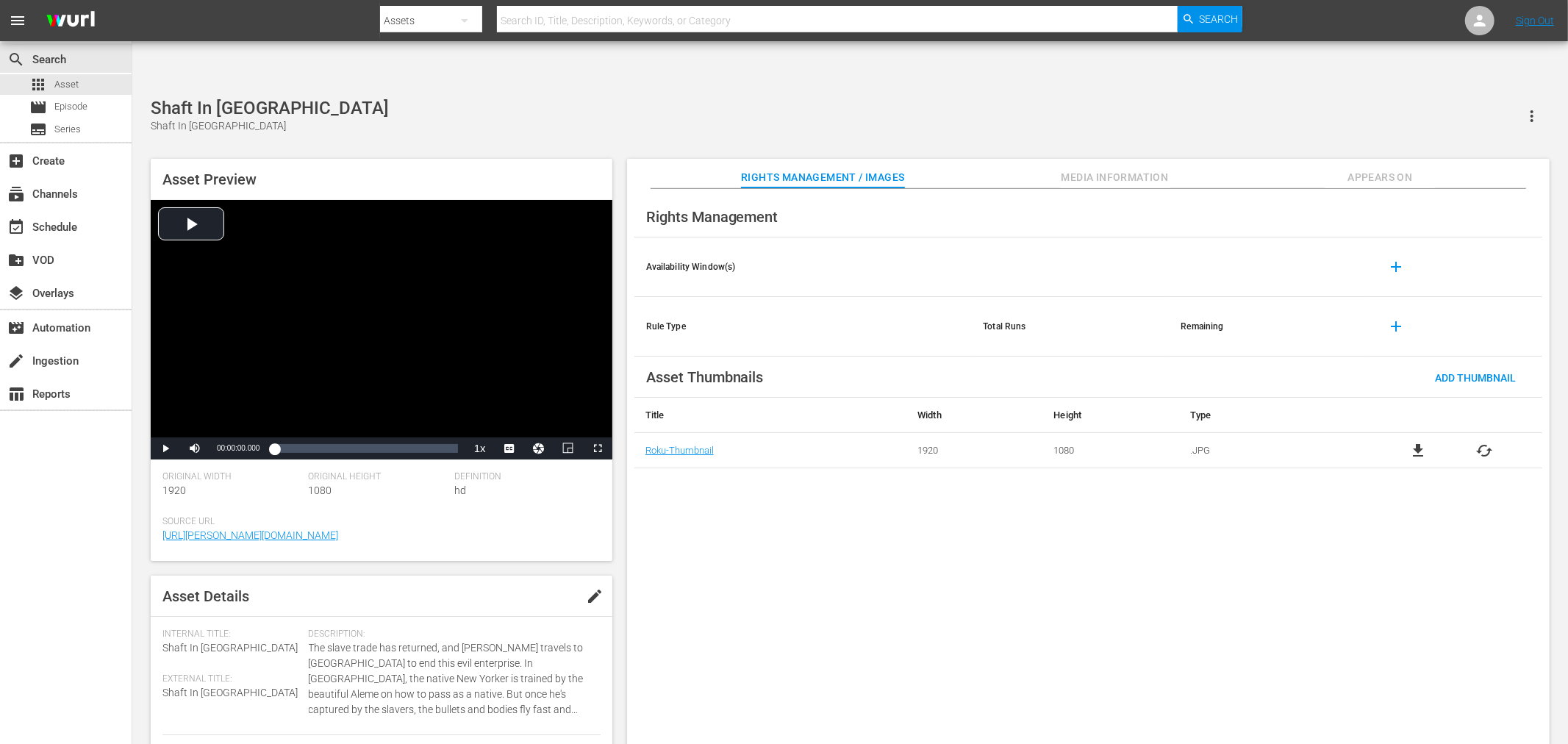
click at [500, 97] on div "Shaft In Africa Shaft In Africa" at bounding box center [850, 116] width 1399 height 36
click at [1432, 442] on div "file_download cached" at bounding box center [1452, 450] width 182 height 17
click at [1423, 442] on span "file_download" at bounding box center [1418, 450] width 17 height 17
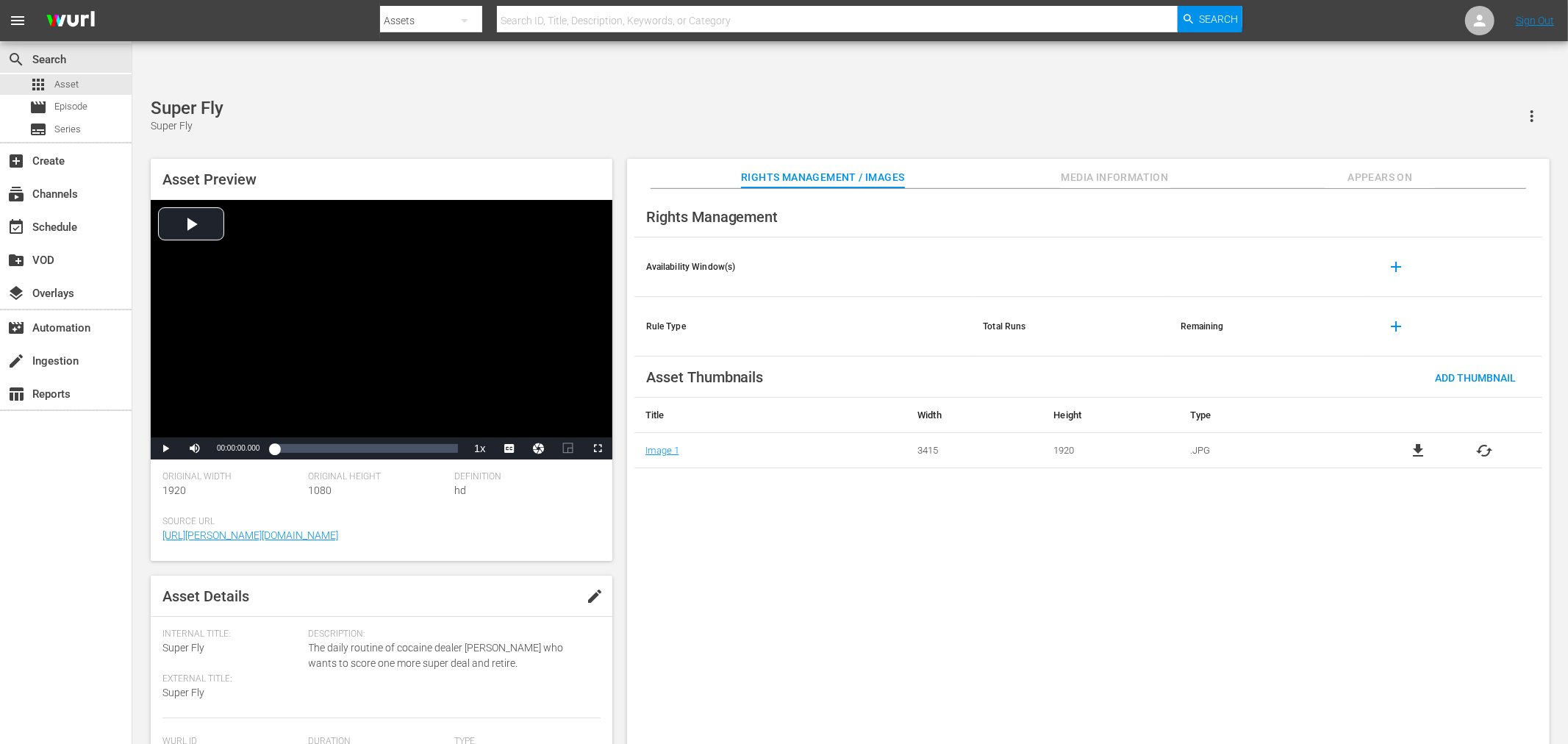
click at [1419, 442] on span "file_download" at bounding box center [1418, 450] width 17 height 17
click at [1411, 442] on span "file_download" at bounding box center [1418, 450] width 17 height 17
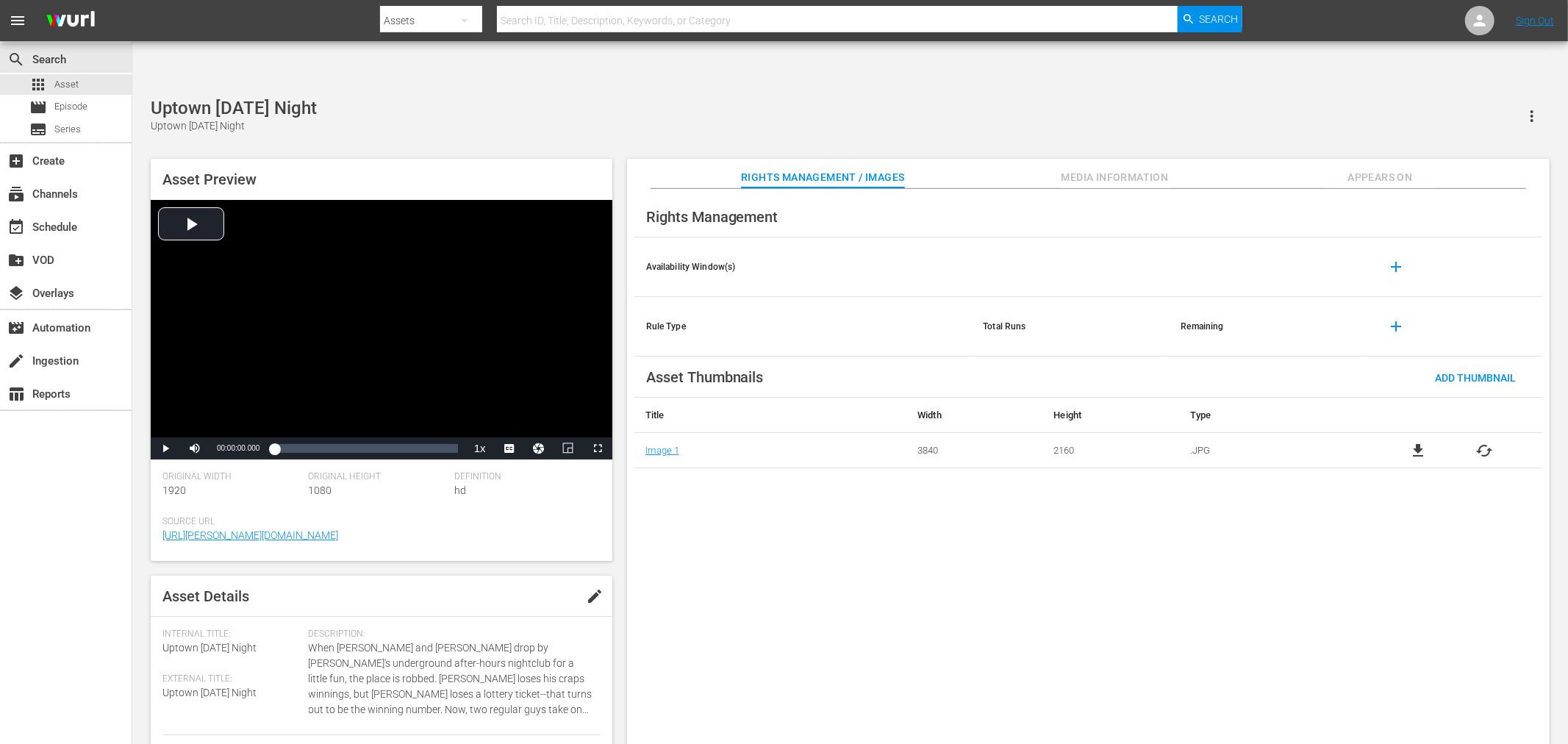
click at [1424, 442] on span "file_download" at bounding box center [1418, 450] width 17 height 17
click at [1256, 511] on div "Rights Management Availability Window(s) add Rule Type Total Runs Remaining add…" at bounding box center [1088, 478] width 923 height 579
click at [1417, 442] on span "file_download" at bounding box center [1418, 450] width 17 height 17
drag, startPoint x: 237, startPoint y: 63, endPoint x: 140, endPoint y: 68, distance: 97.1
click at [144, 97] on div "Brothers Brothers Asset Preview Video Player is loading. Play Video Play Mute C…" at bounding box center [850, 429] width 1414 height 662
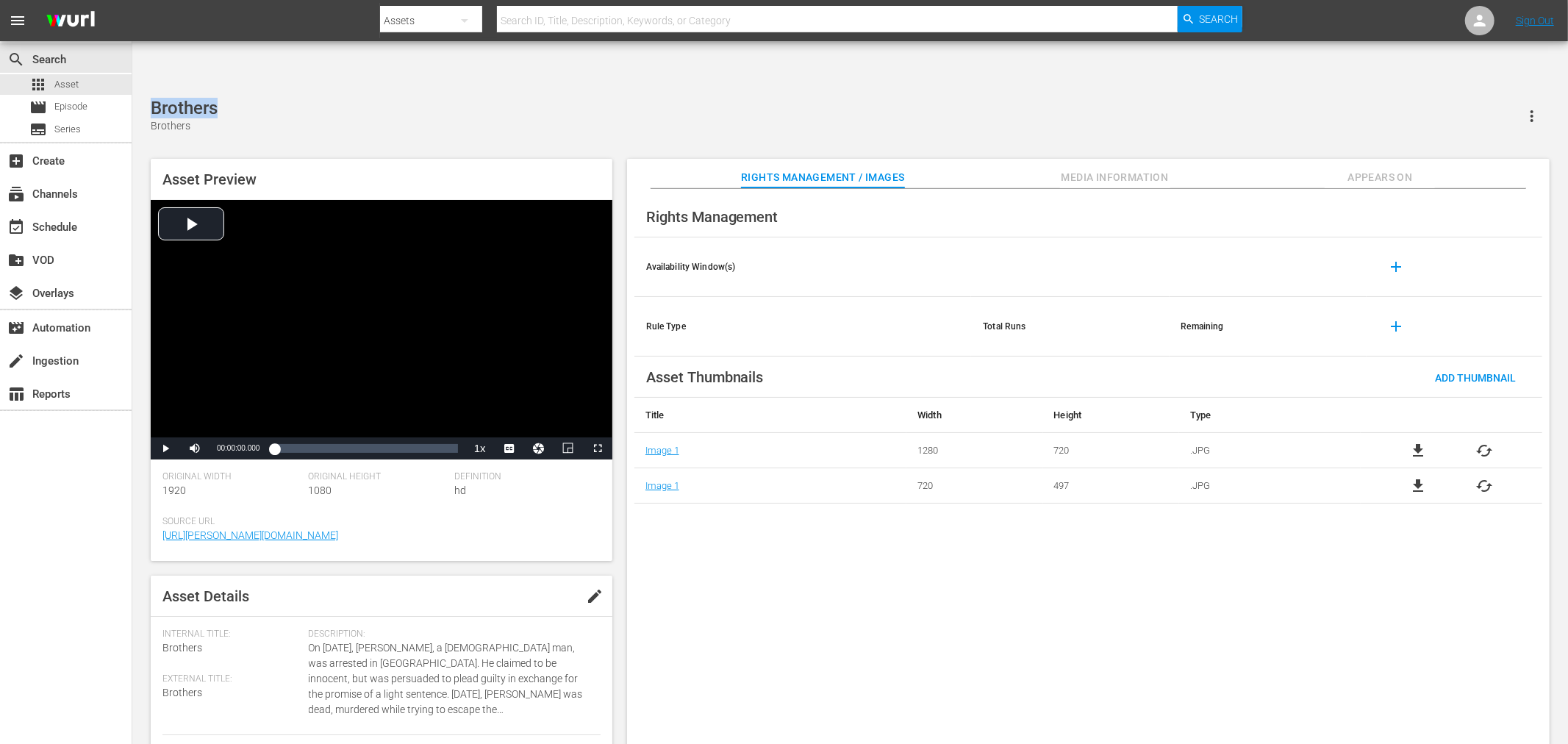
copy div "Brothers"
click at [450, 97] on div "Brothers Brothers" at bounding box center [850, 116] width 1399 height 36
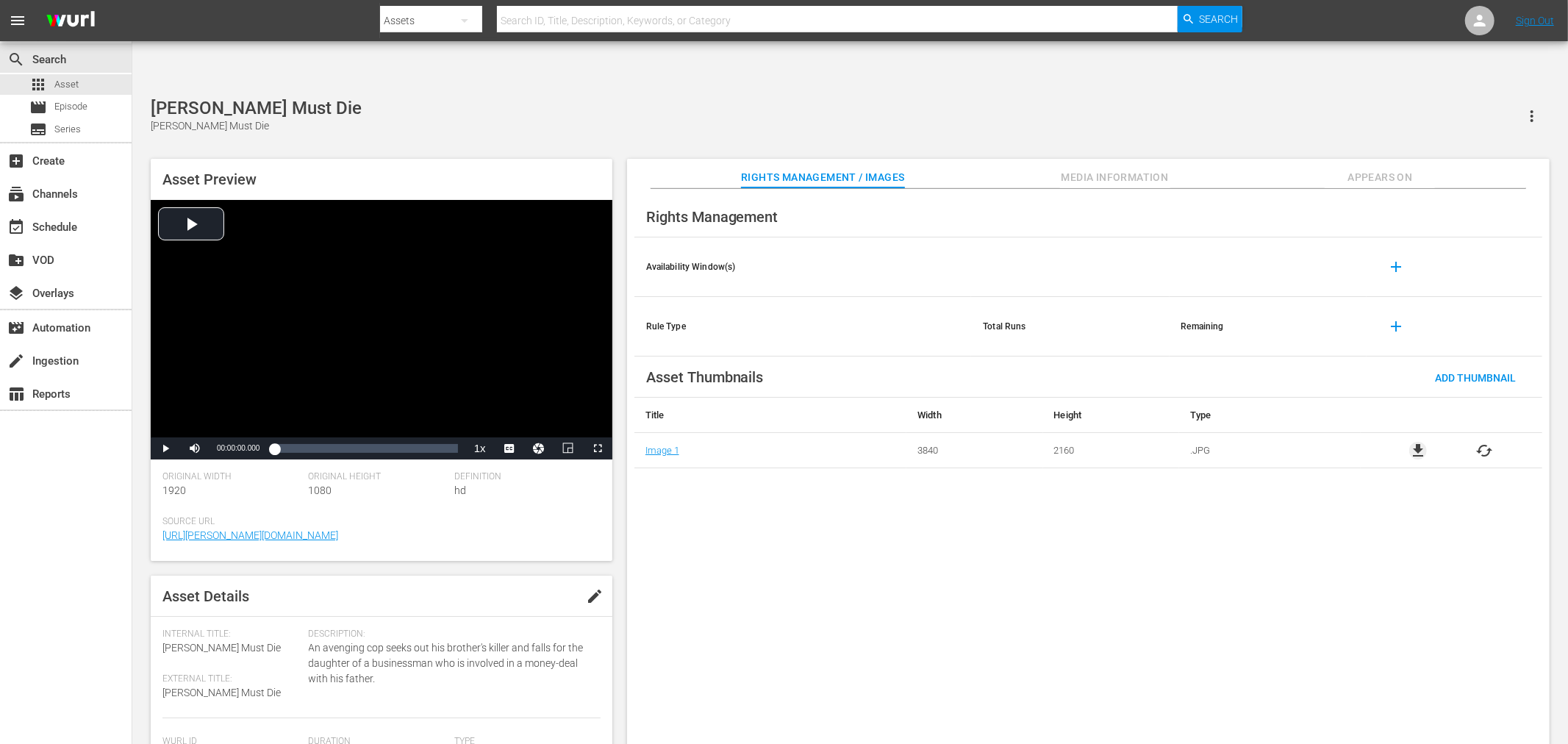
click at [1421, 442] on span "file_download" at bounding box center [1418, 450] width 17 height 17
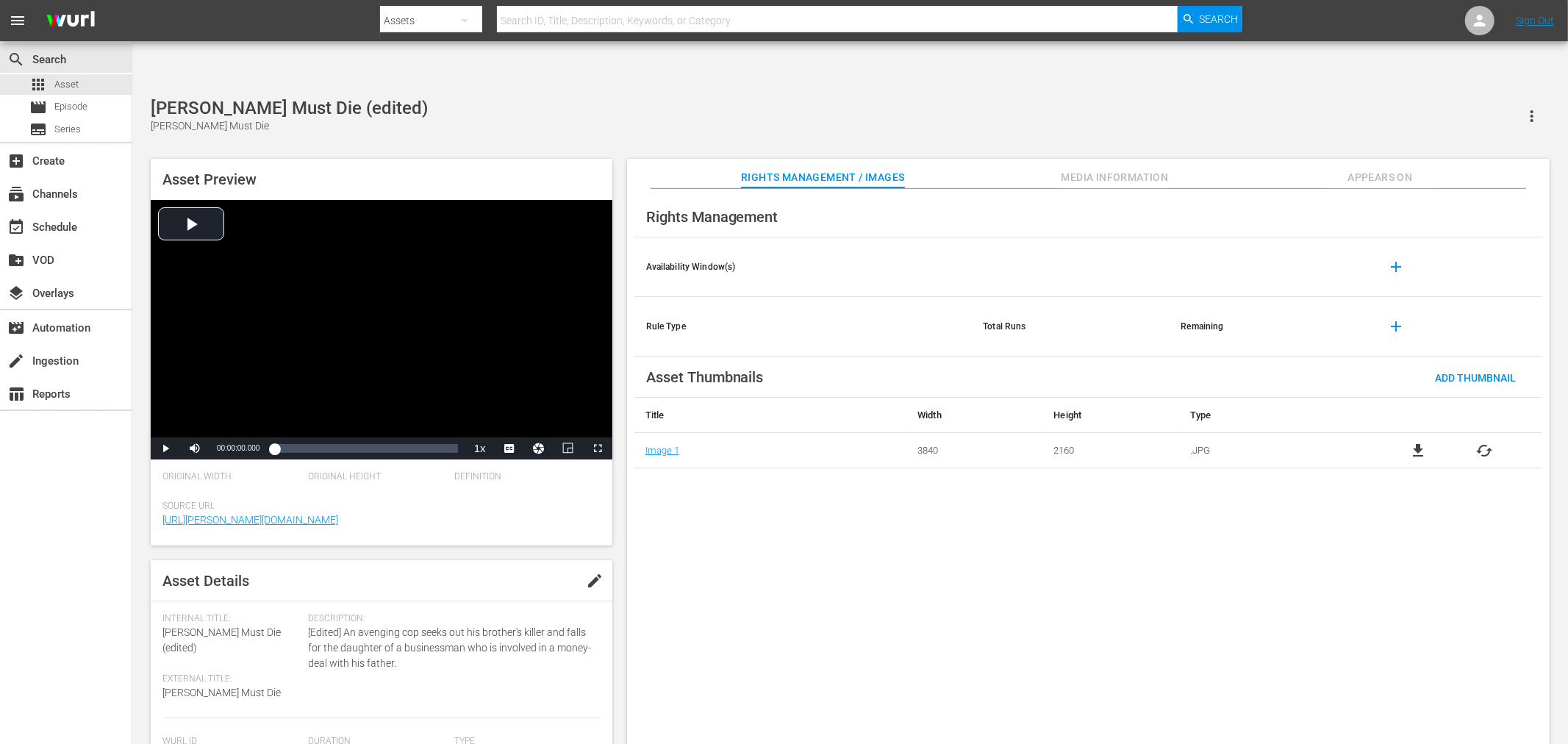
click at [1411, 442] on span "file_download" at bounding box center [1418, 450] width 17 height 17
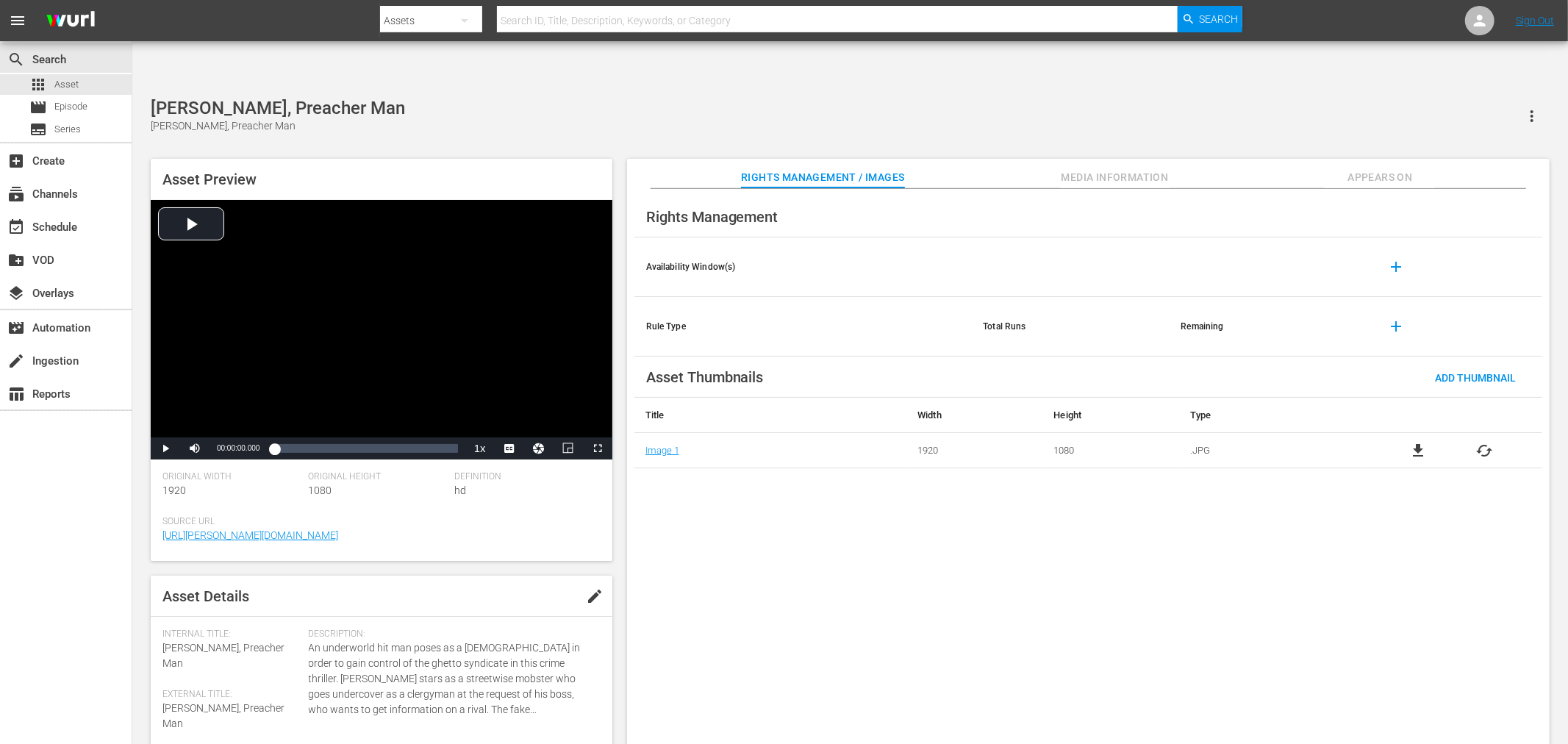
click at [1411, 442] on span "file_download" at bounding box center [1418, 450] width 17 height 17
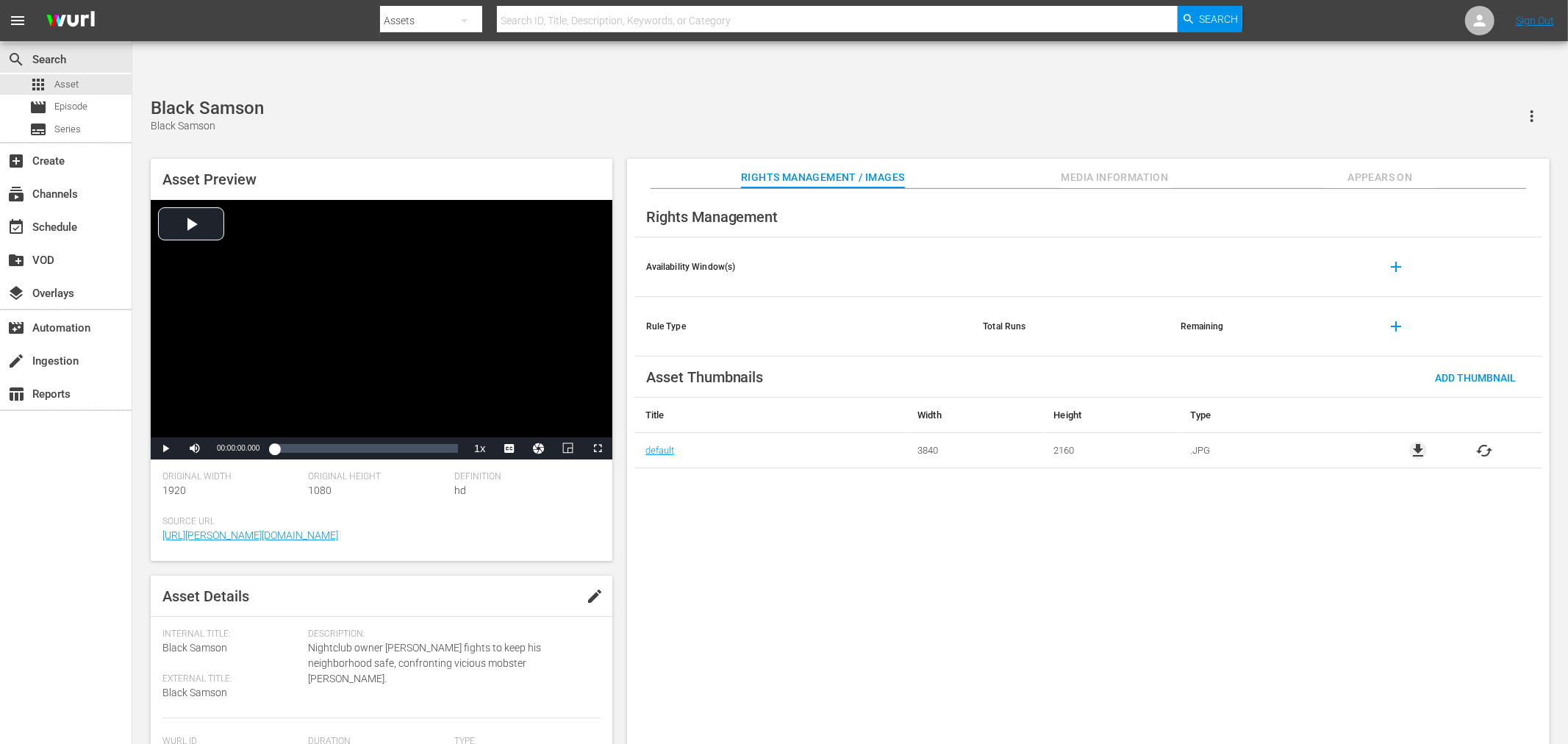
click at [1422, 442] on span "file_download" at bounding box center [1418, 450] width 17 height 17
click at [1414, 442] on span "file_download" at bounding box center [1418, 450] width 17 height 17
click at [1409, 442] on span "file_download" at bounding box center [1418, 450] width 17 height 17
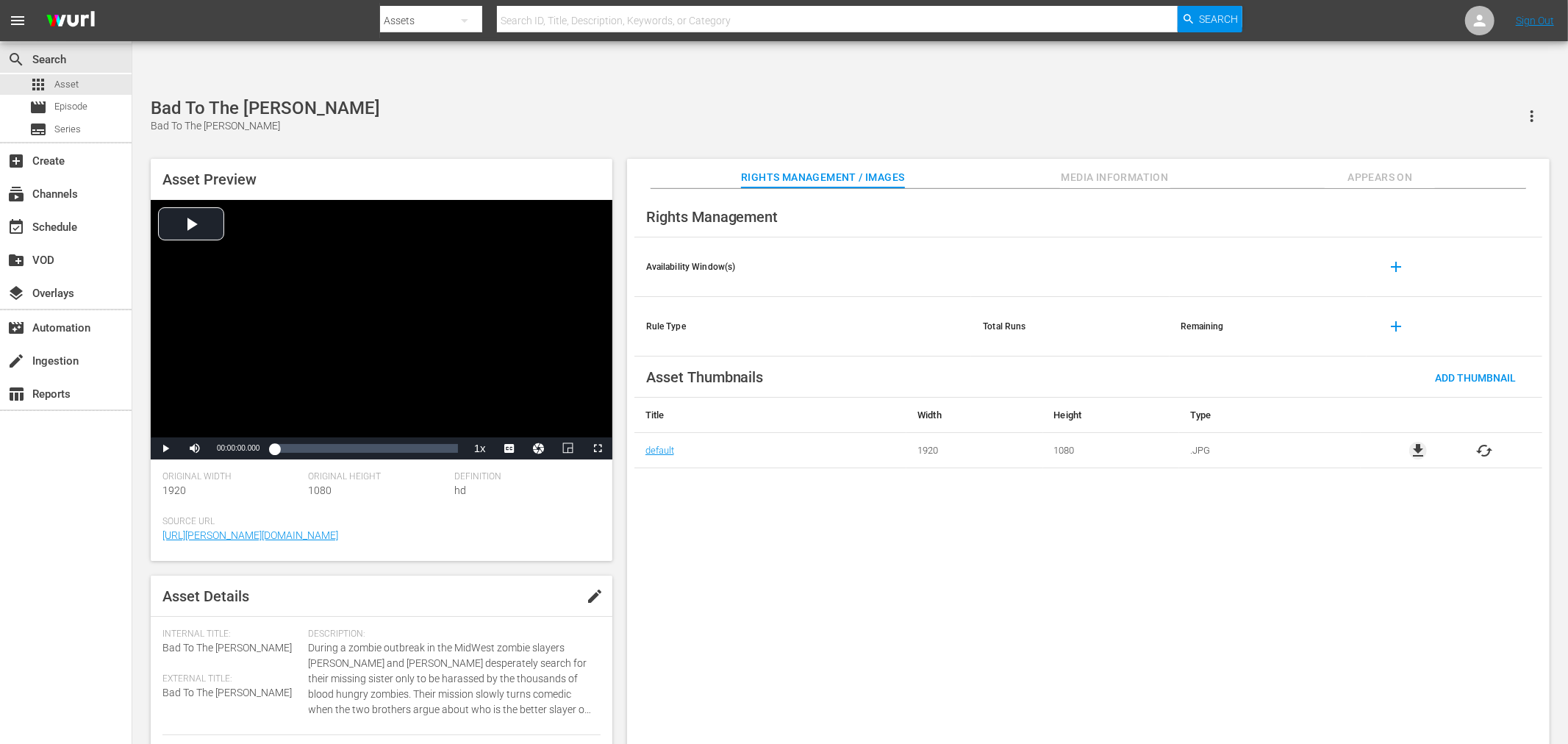
click at [1413, 442] on span "file_download" at bounding box center [1418, 450] width 17 height 17
click at [1411, 442] on span "file_download" at bounding box center [1418, 450] width 17 height 17
click at [1417, 442] on span "file_download" at bounding box center [1418, 450] width 17 height 17
click at [1415, 442] on span "file_download" at bounding box center [1418, 450] width 17 height 17
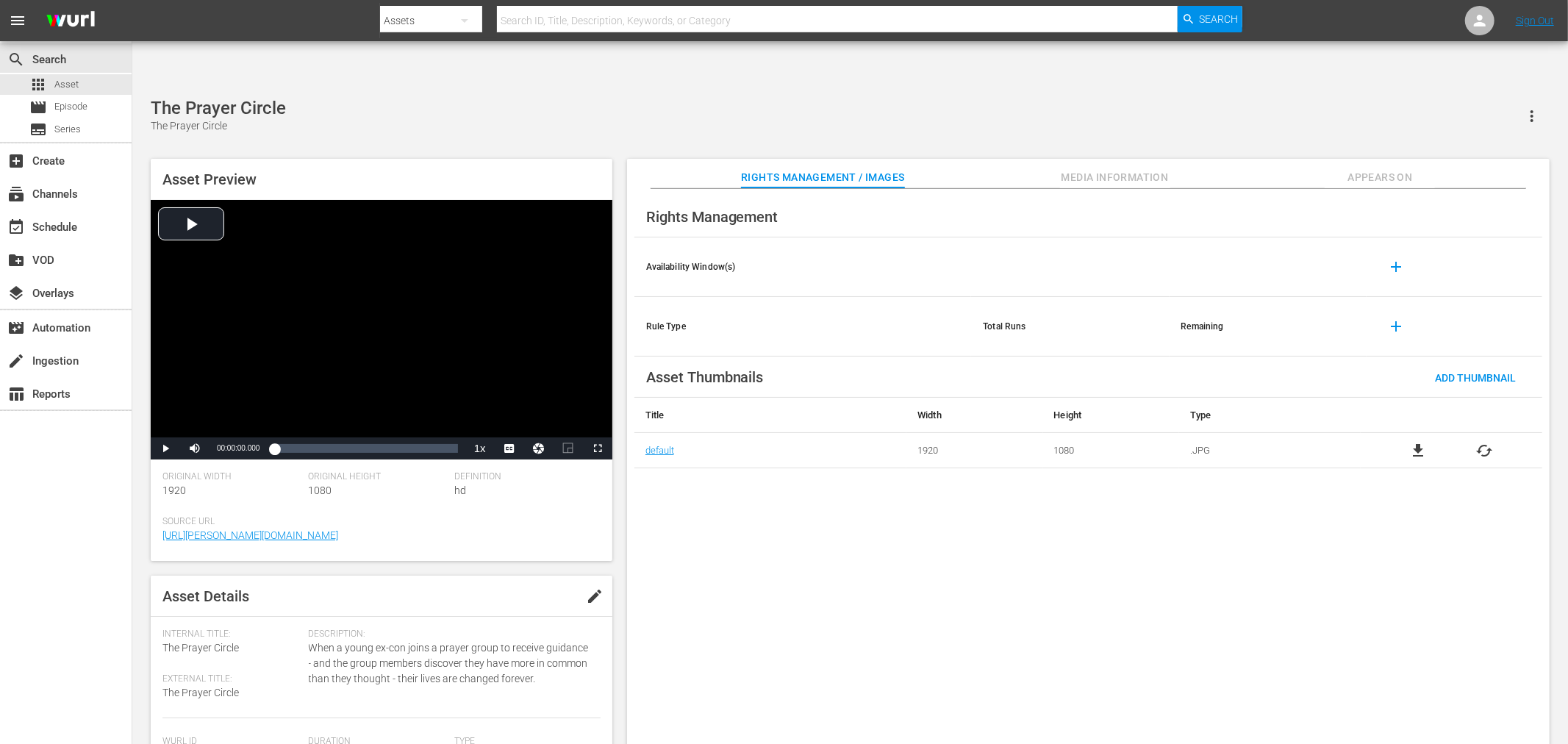
click at [1417, 442] on span "file_download" at bounding box center [1418, 450] width 17 height 17
click at [1418, 442] on span "file_download" at bounding box center [1418, 450] width 17 height 17
click at [1423, 442] on span "file_download" at bounding box center [1418, 450] width 17 height 17
click at [1418, 442] on span "file_download" at bounding box center [1418, 450] width 17 height 17
click at [1417, 442] on span "file_download" at bounding box center [1418, 450] width 17 height 17
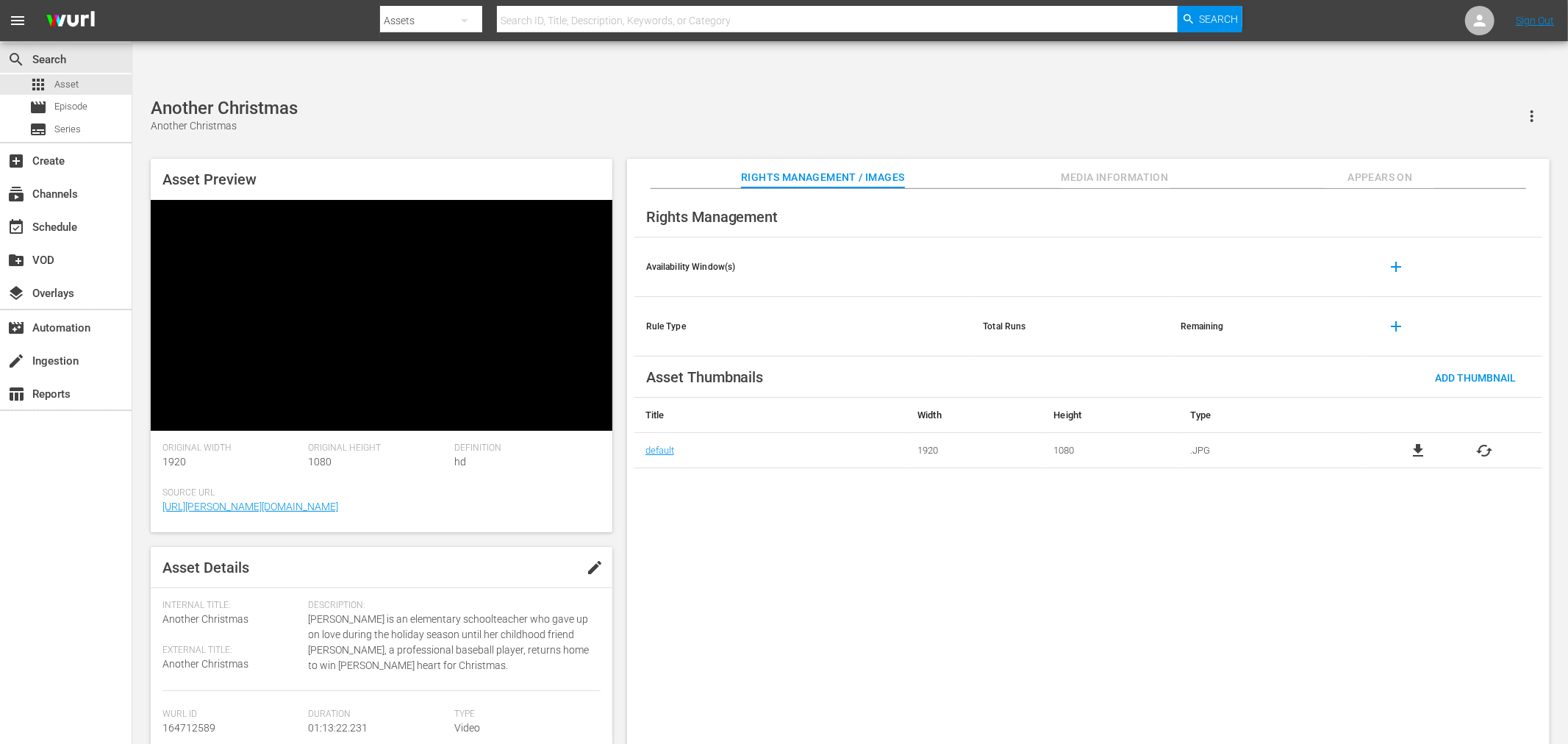
click at [1414, 442] on span "file_download" at bounding box center [1418, 450] width 17 height 17
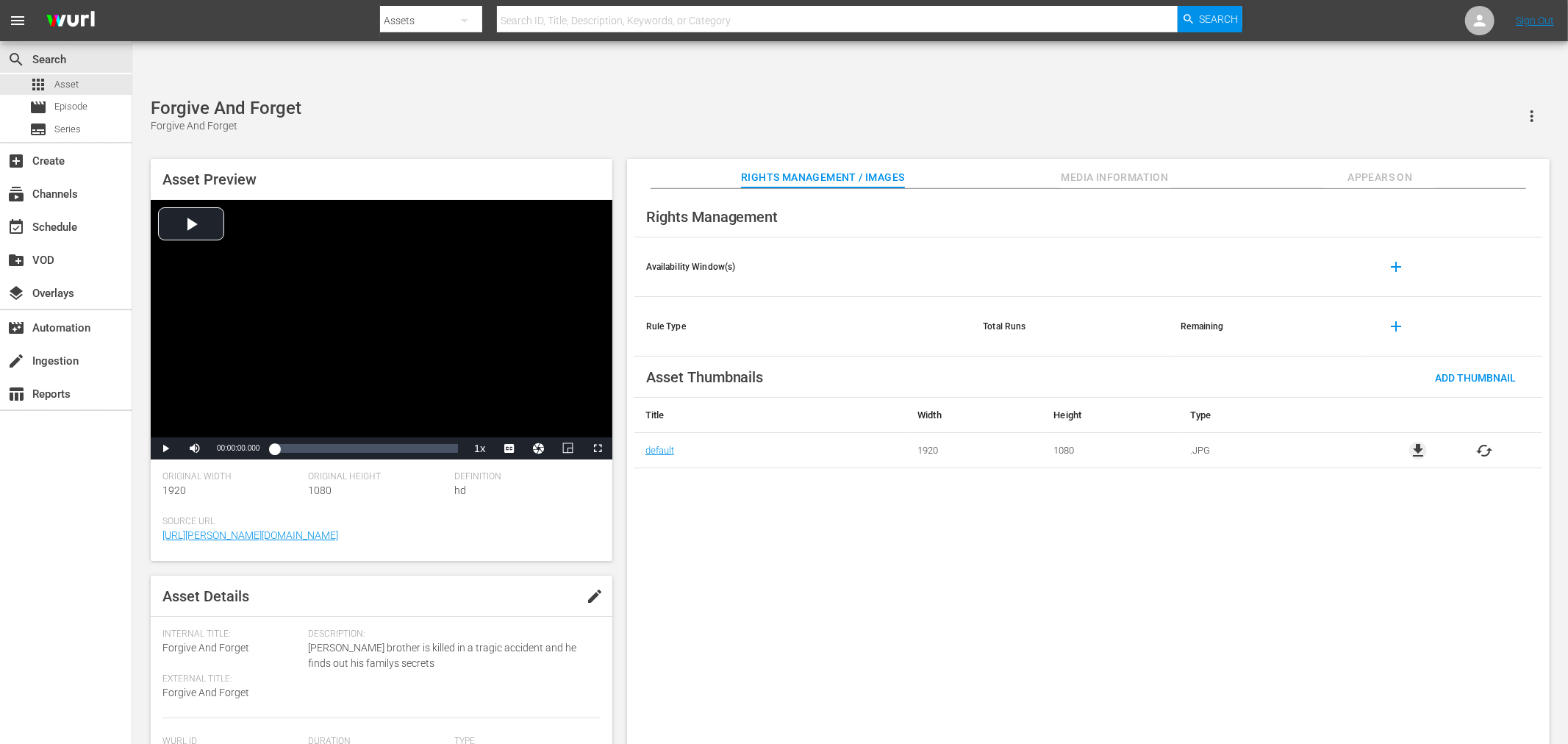
click at [1425, 442] on span "file_download" at bounding box center [1418, 450] width 17 height 17
click at [1419, 442] on span "file_download" at bounding box center [1418, 450] width 17 height 17
click at [165, 448] on span "Video Player" at bounding box center [165, 448] width 0 height 0
click at [598, 448] on span "Video Player" at bounding box center [598, 448] width 0 height 0
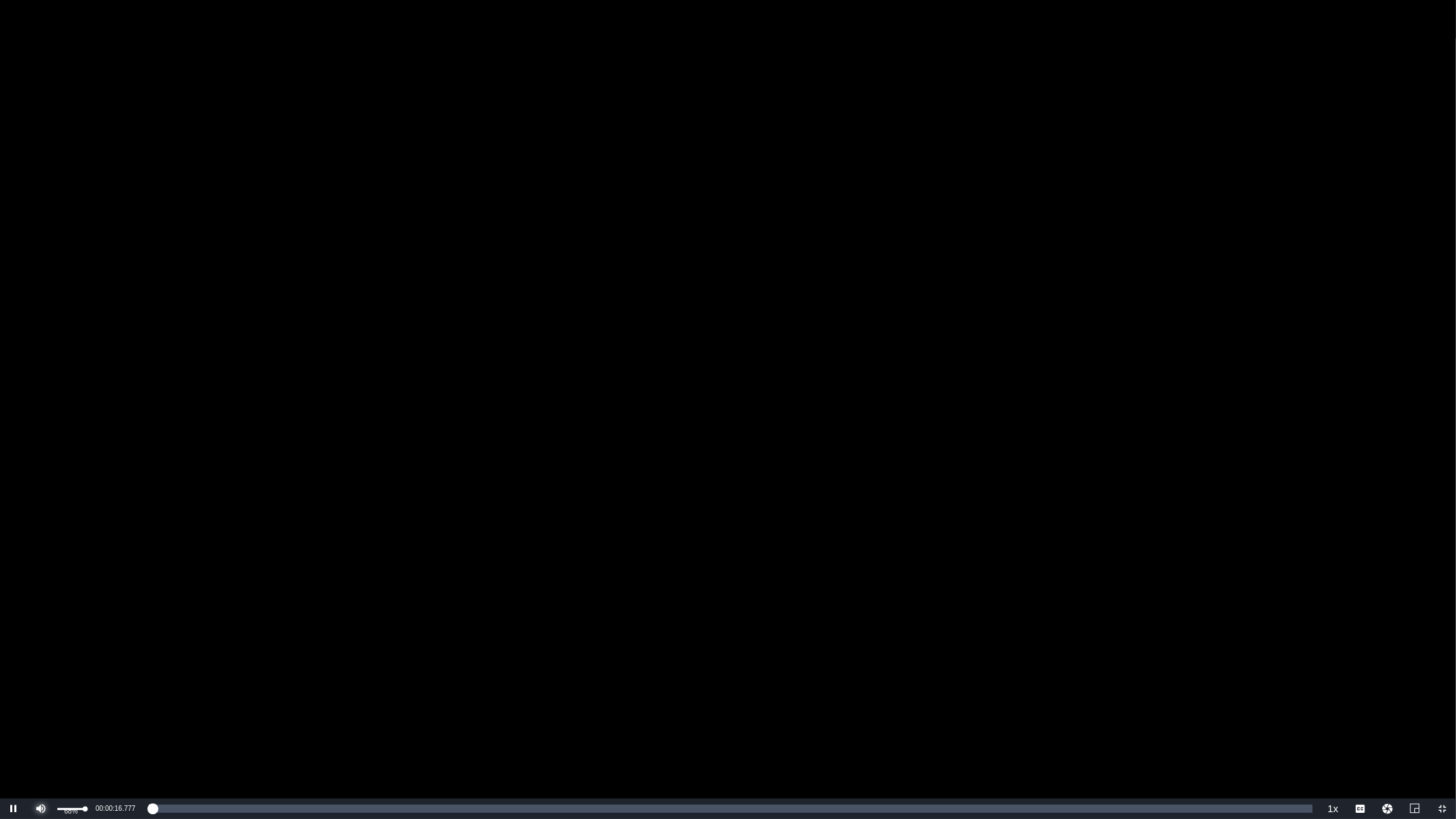
click at [41, 690] on span "Video Player" at bounding box center [41, 809] width 0 height 0
click at [0, 0] on span "1.5x" at bounding box center [0, 0] width 0 height 0
click at [14, 690] on span "Video Player" at bounding box center [14, 809] width 0 height 0
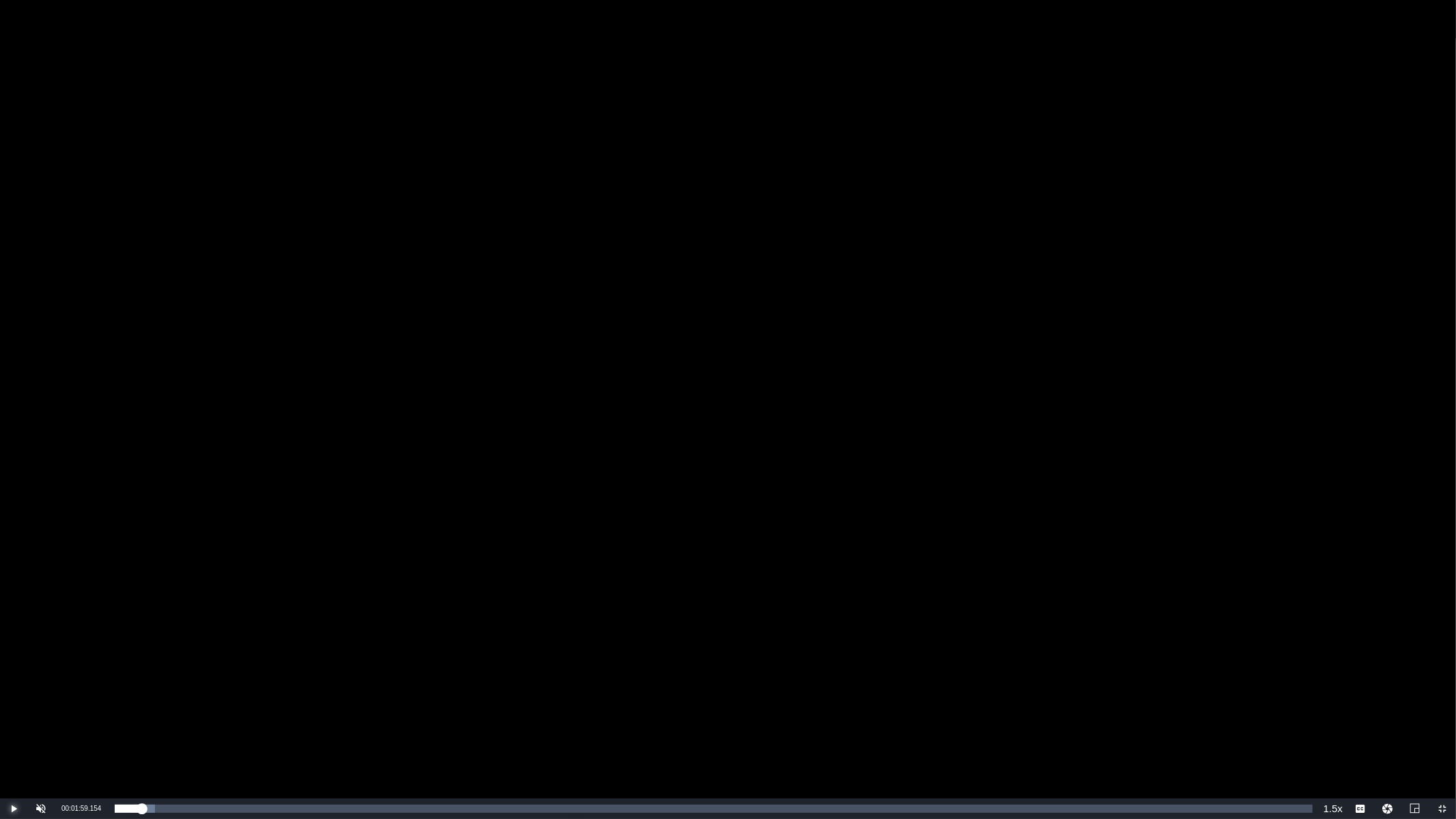
click at [14, 690] on span "Video Player" at bounding box center [14, 809] width 0 height 0
click at [946, 220] on div "Video Player" at bounding box center [728, 399] width 1456 height 798
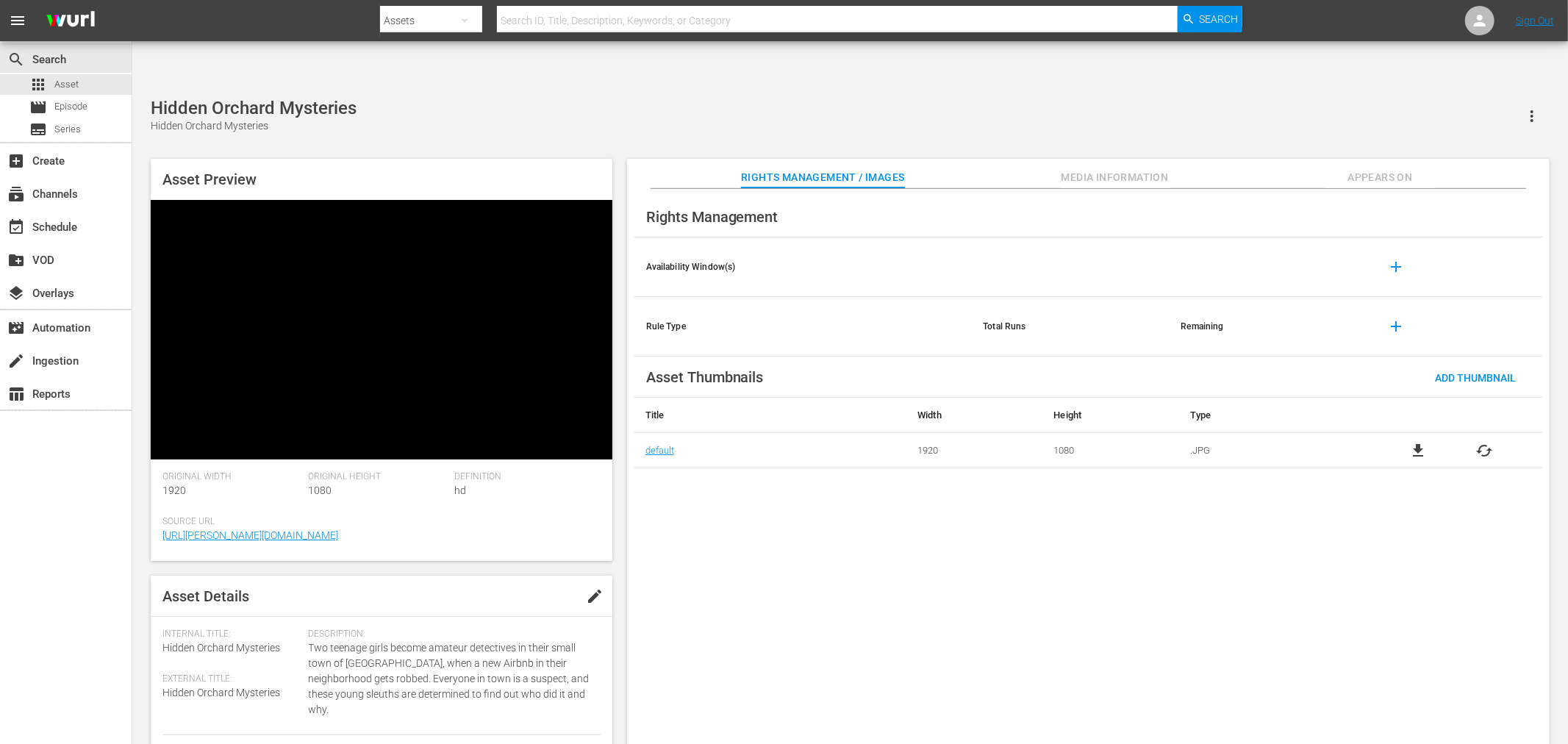
click at [1000, 605] on div "Rights Management Availability Window(s) add Rule Type Total Runs Remaining add…" at bounding box center [1088, 478] width 923 height 579
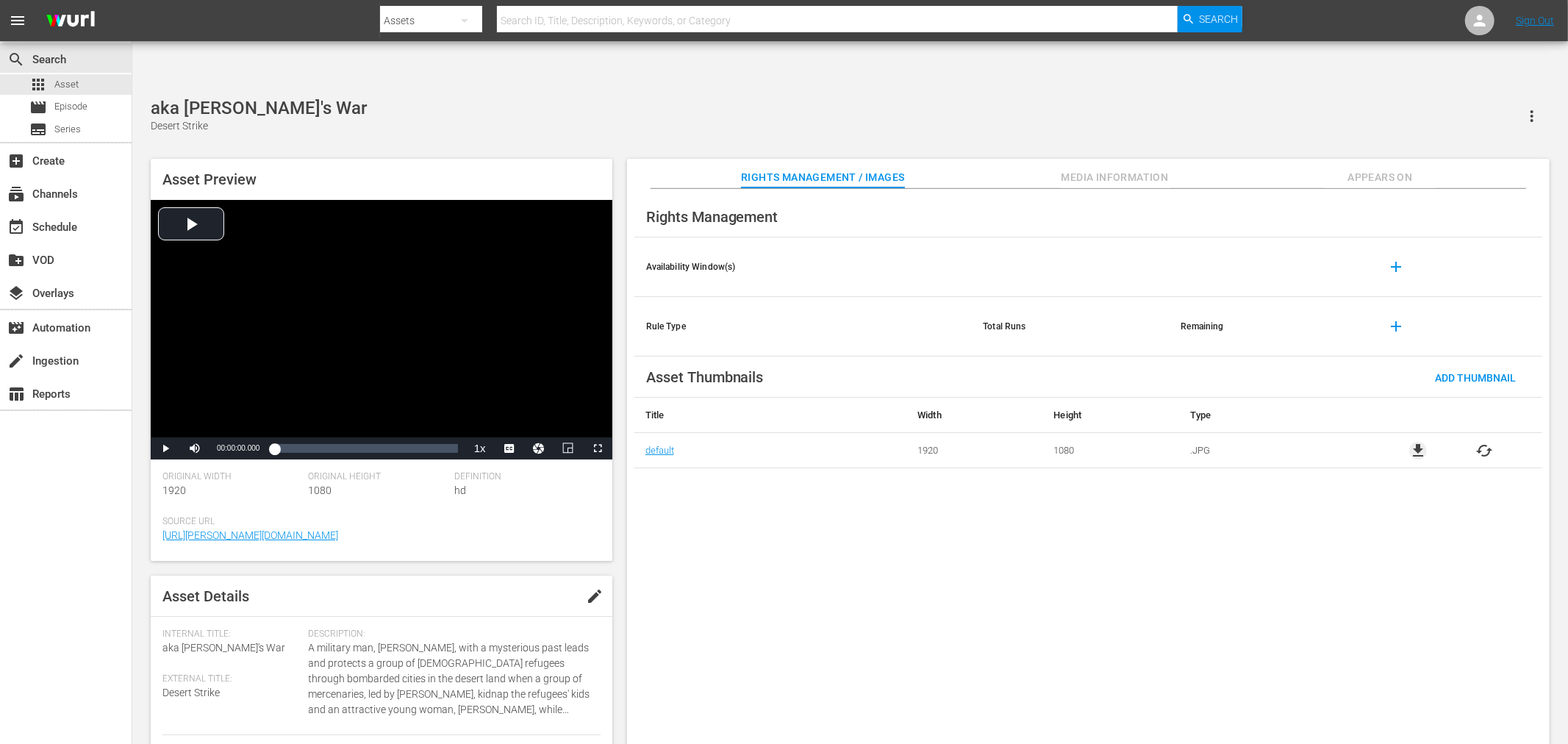
click at [1421, 442] on span "file_download" at bounding box center [1418, 450] width 17 height 17
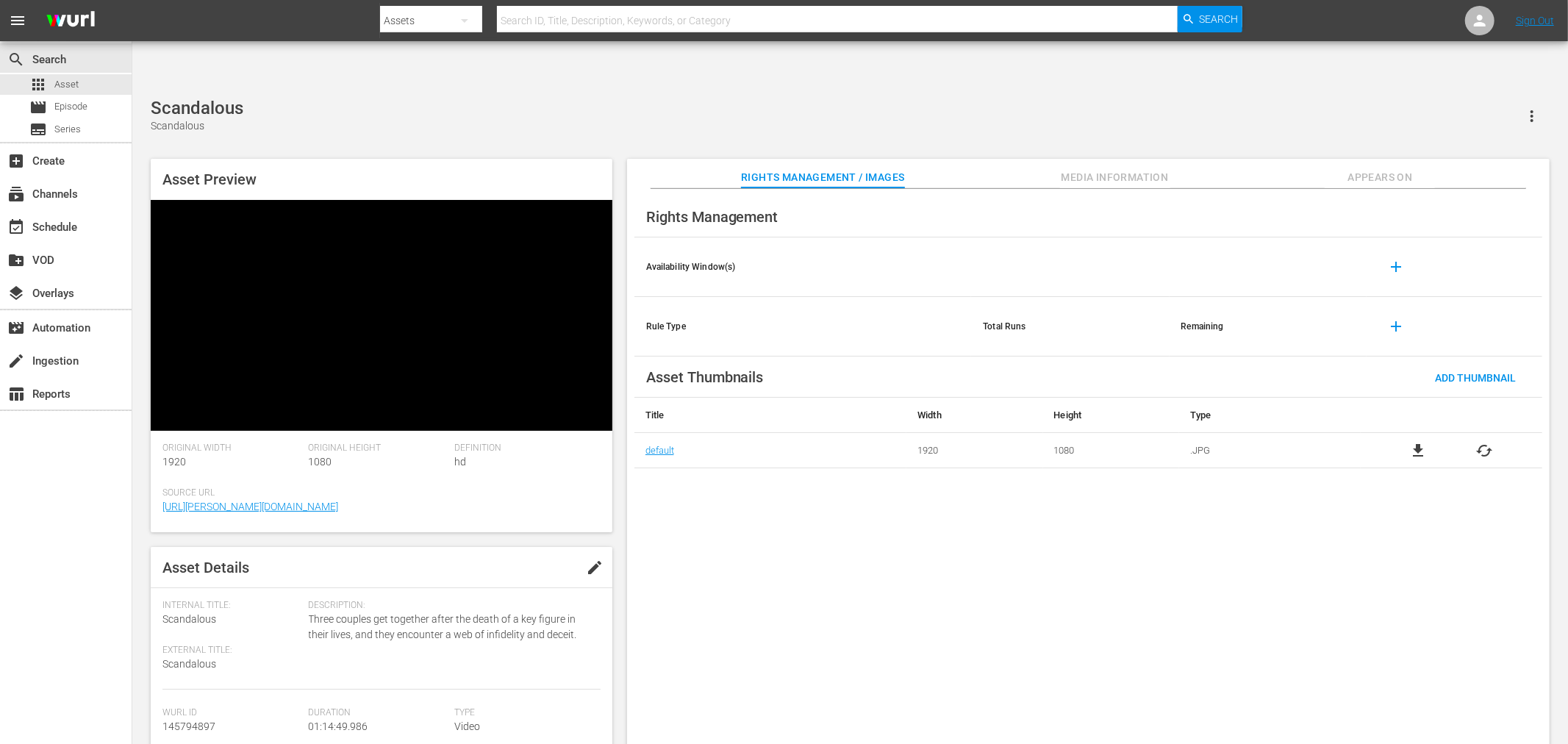
click at [1416, 442] on span "file_download" at bounding box center [1418, 450] width 17 height 17
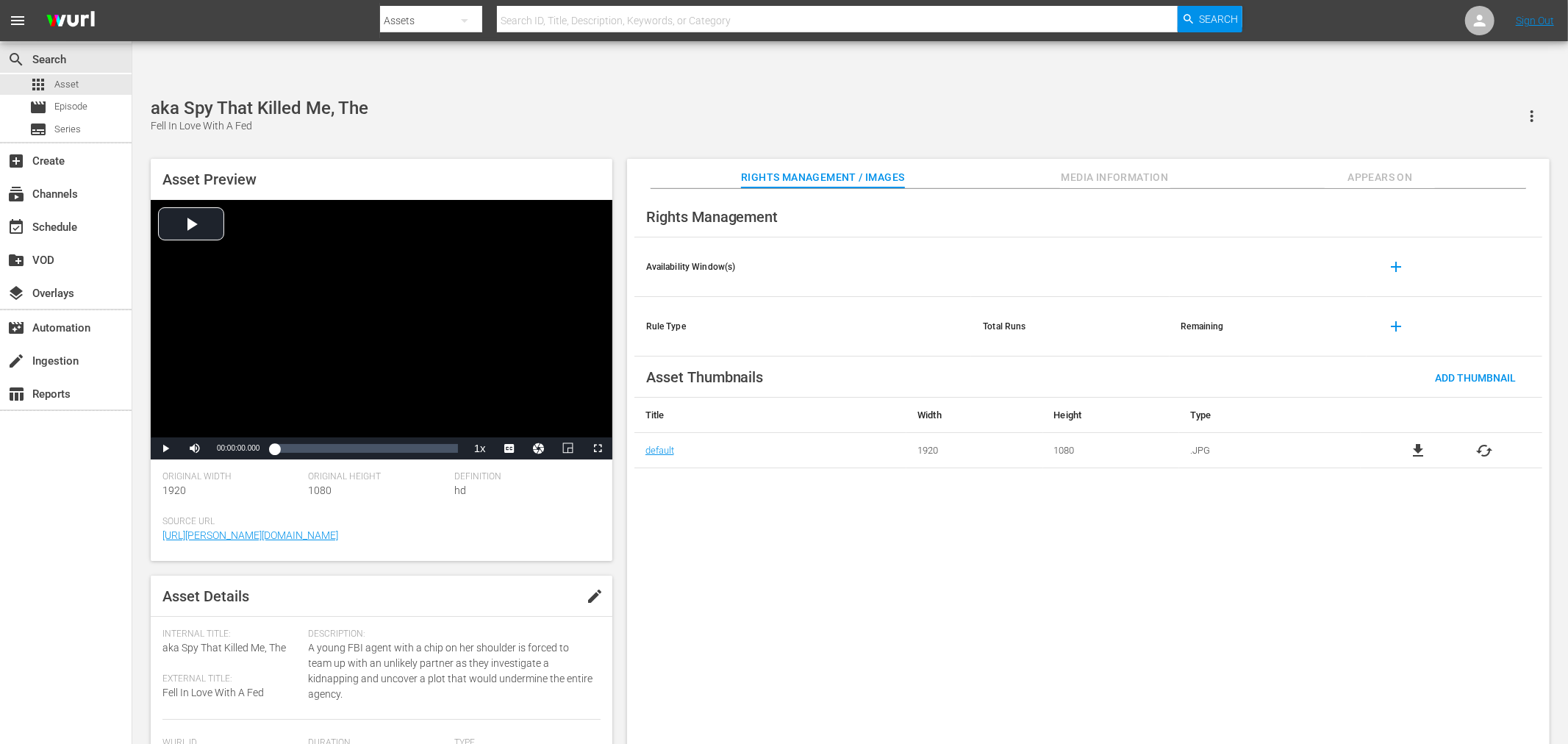
click at [1409, 532] on div "Rights Management Availability Window(s) add Rule Type Total Runs Remaining add…" at bounding box center [1088, 478] width 923 height 579
click at [59, 550] on div "search Search apps Asset movie Episode subtitles Series add_box Create subscrip…" at bounding box center [66, 413] width 132 height 744
click at [723, 97] on div "aka Spy That Killed Me, The Fell In Love With A Fed" at bounding box center [850, 116] width 1399 height 36
click at [1411, 442] on span "file_download" at bounding box center [1418, 450] width 17 height 17
click at [1419, 442] on span "file_download" at bounding box center [1418, 450] width 17 height 17
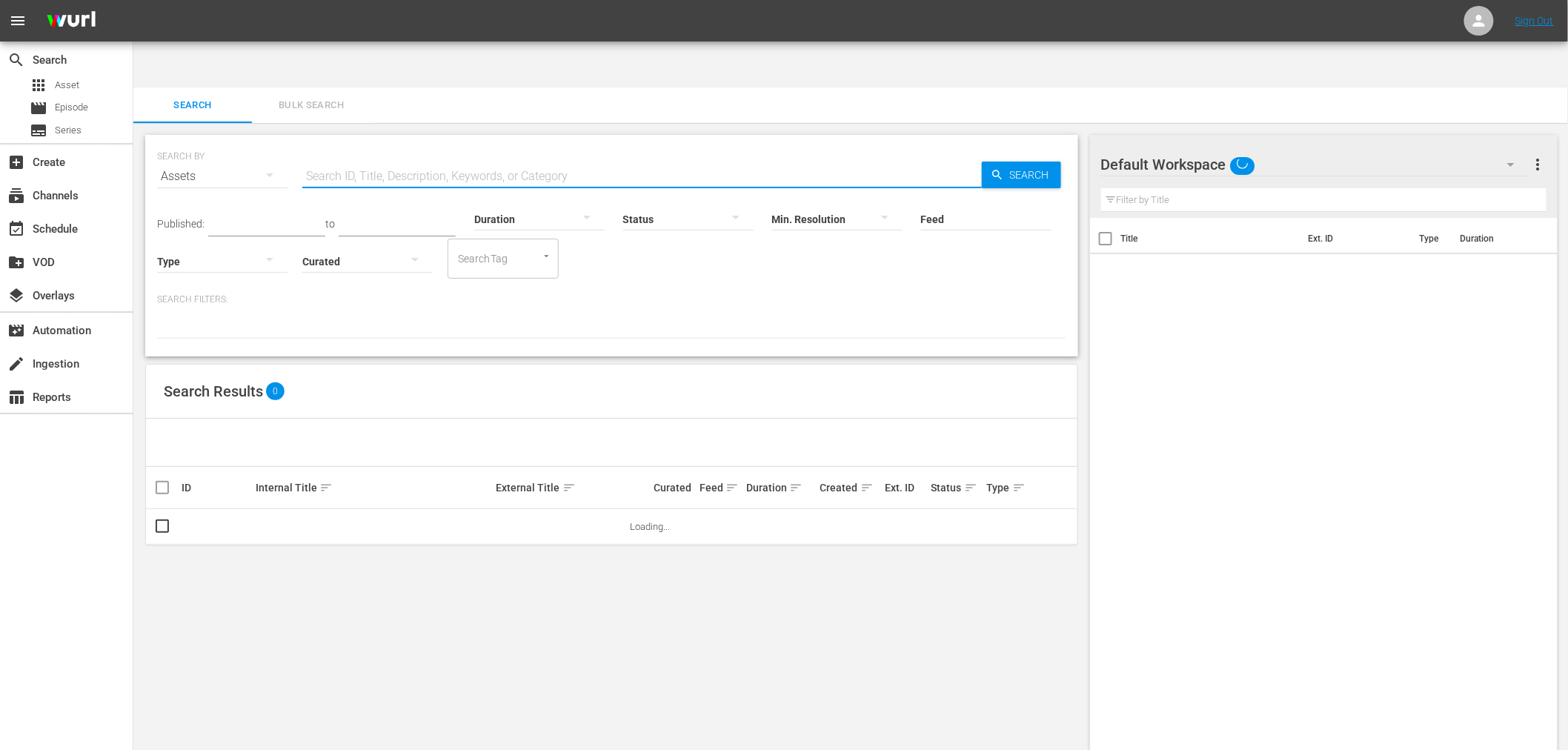
drag, startPoint x: 396, startPoint y: 130, endPoint x: 407, endPoint y: 65, distance: 65.9
click at [396, 158] on input "text" at bounding box center [642, 176] width 679 height 36
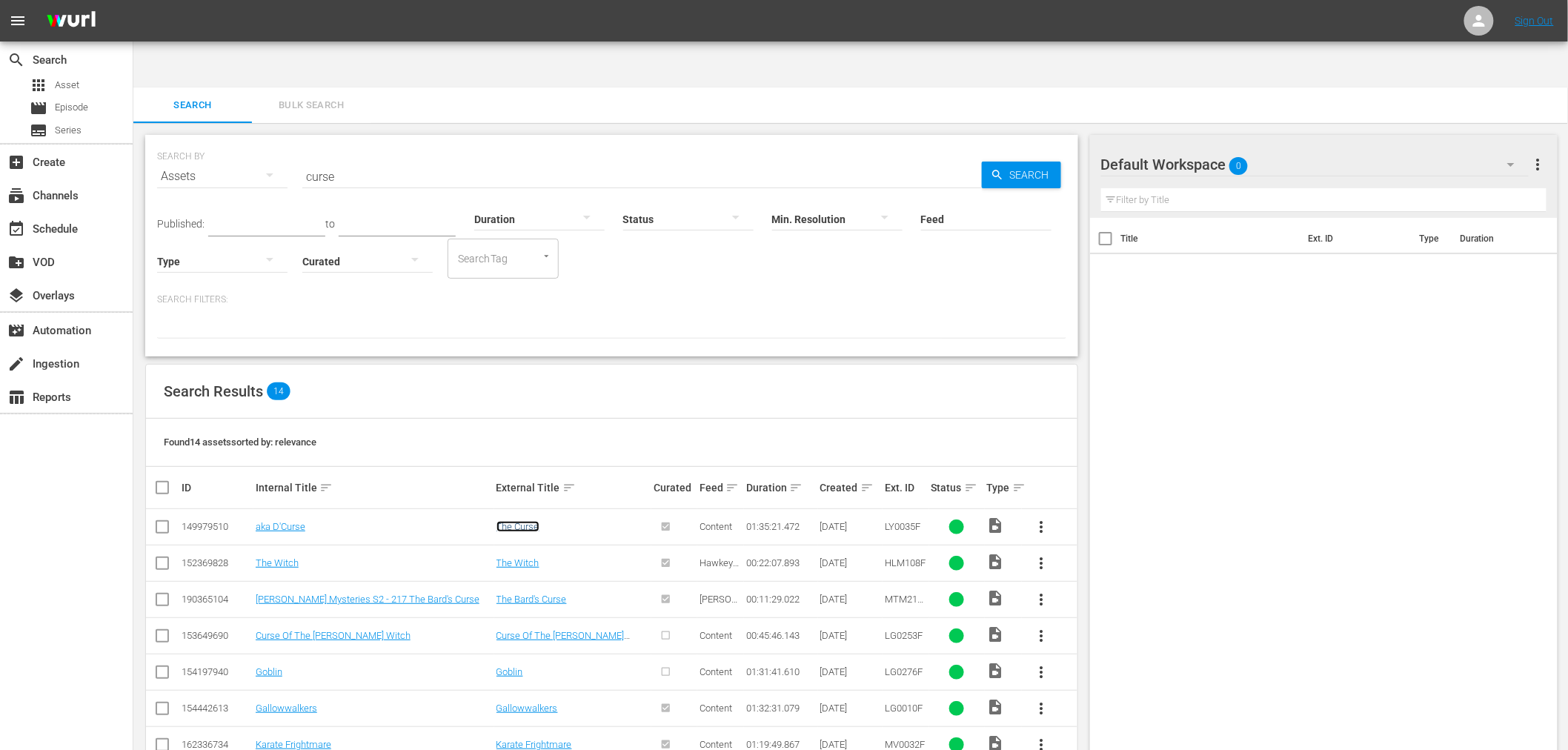
drag, startPoint x: 515, startPoint y: 470, endPoint x: 509, endPoint y: 480, distance: 11.7
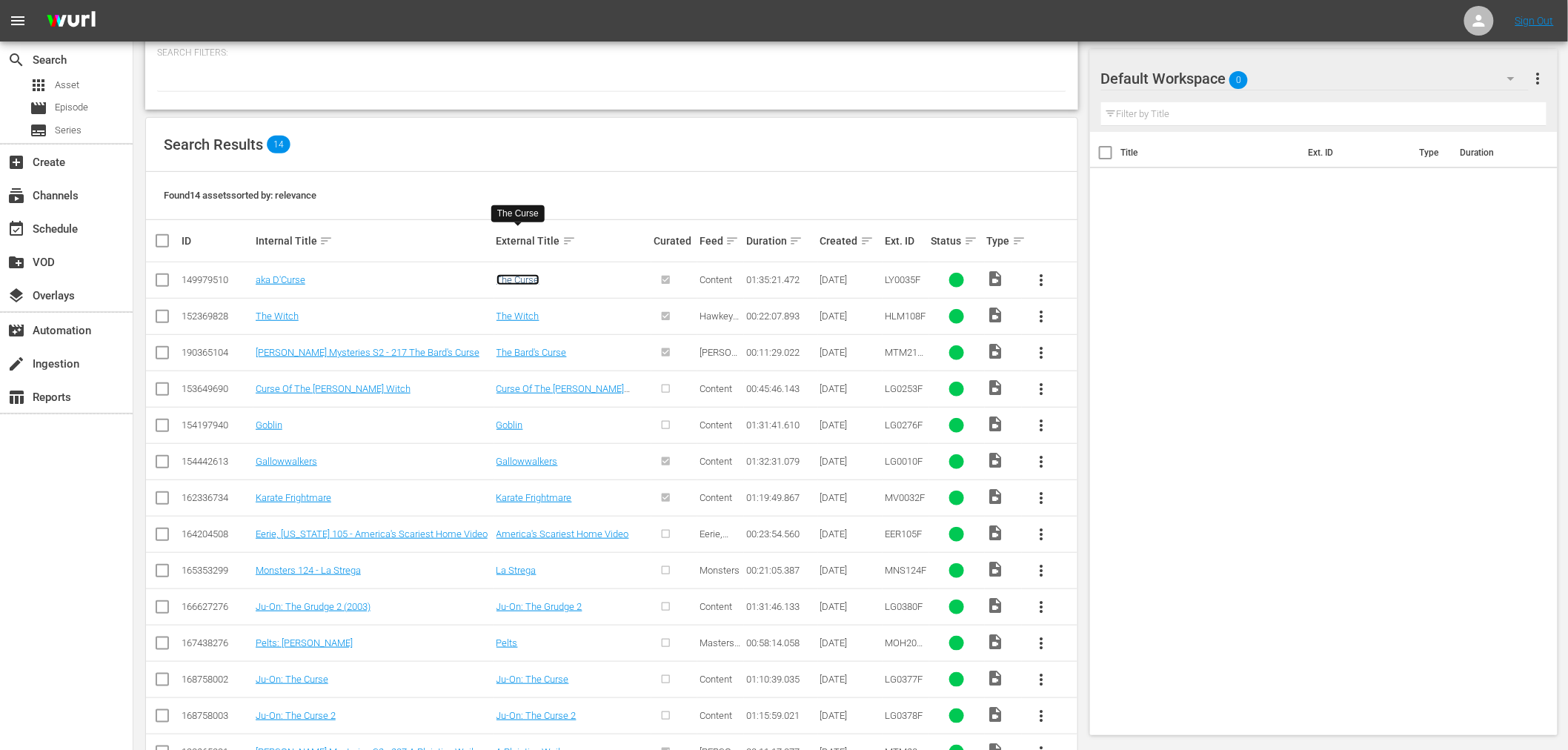
scroll to position [249, 0]
drag, startPoint x: 915, startPoint y: 228, endPoint x: 897, endPoint y: 227, distance: 18.0
click at [898, 272] on span "LY0035F" at bounding box center [903, 277] width 36 height 11
click at [889, 272] on span "LY0035F" at bounding box center [903, 277] width 36 height 11
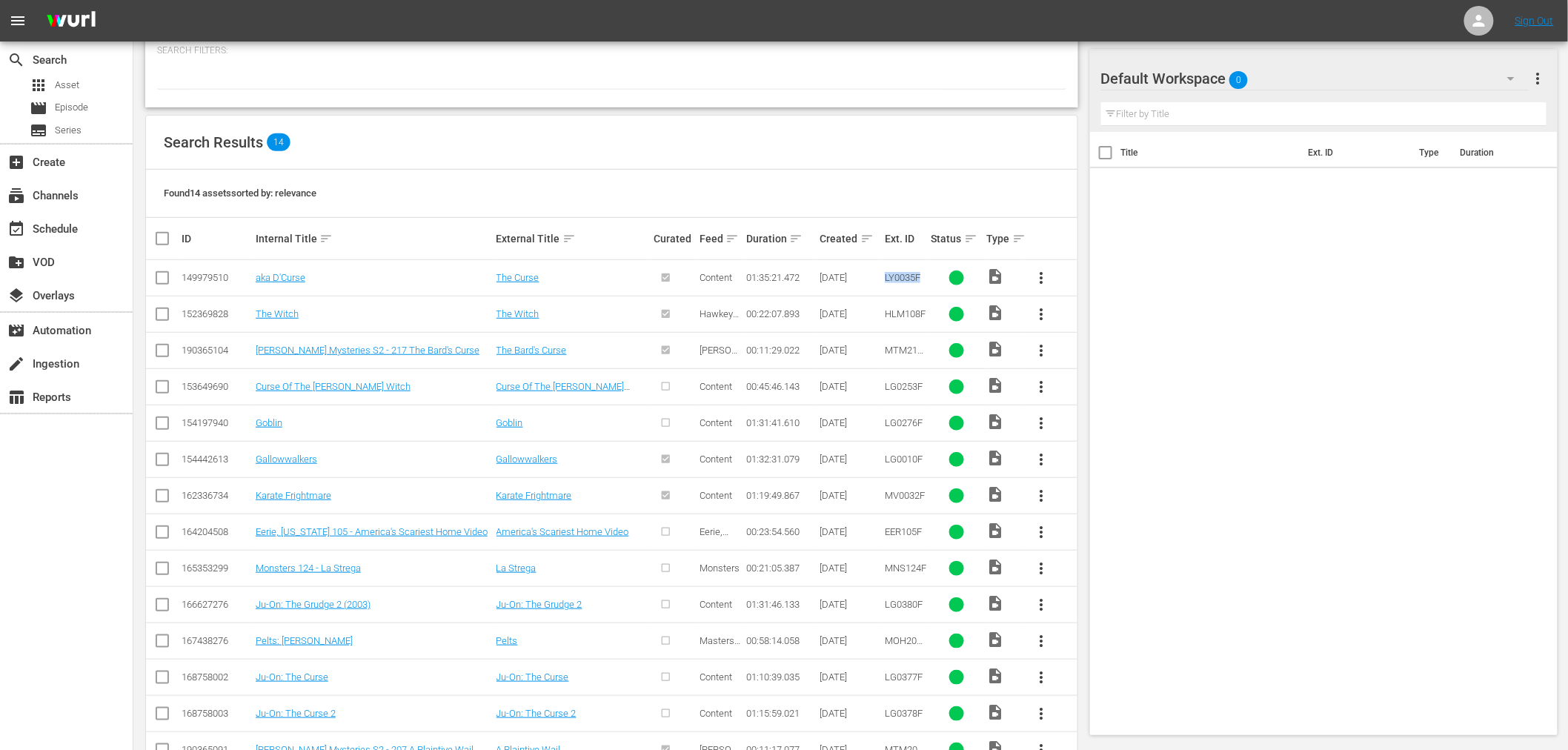
copy span "LY0035F"
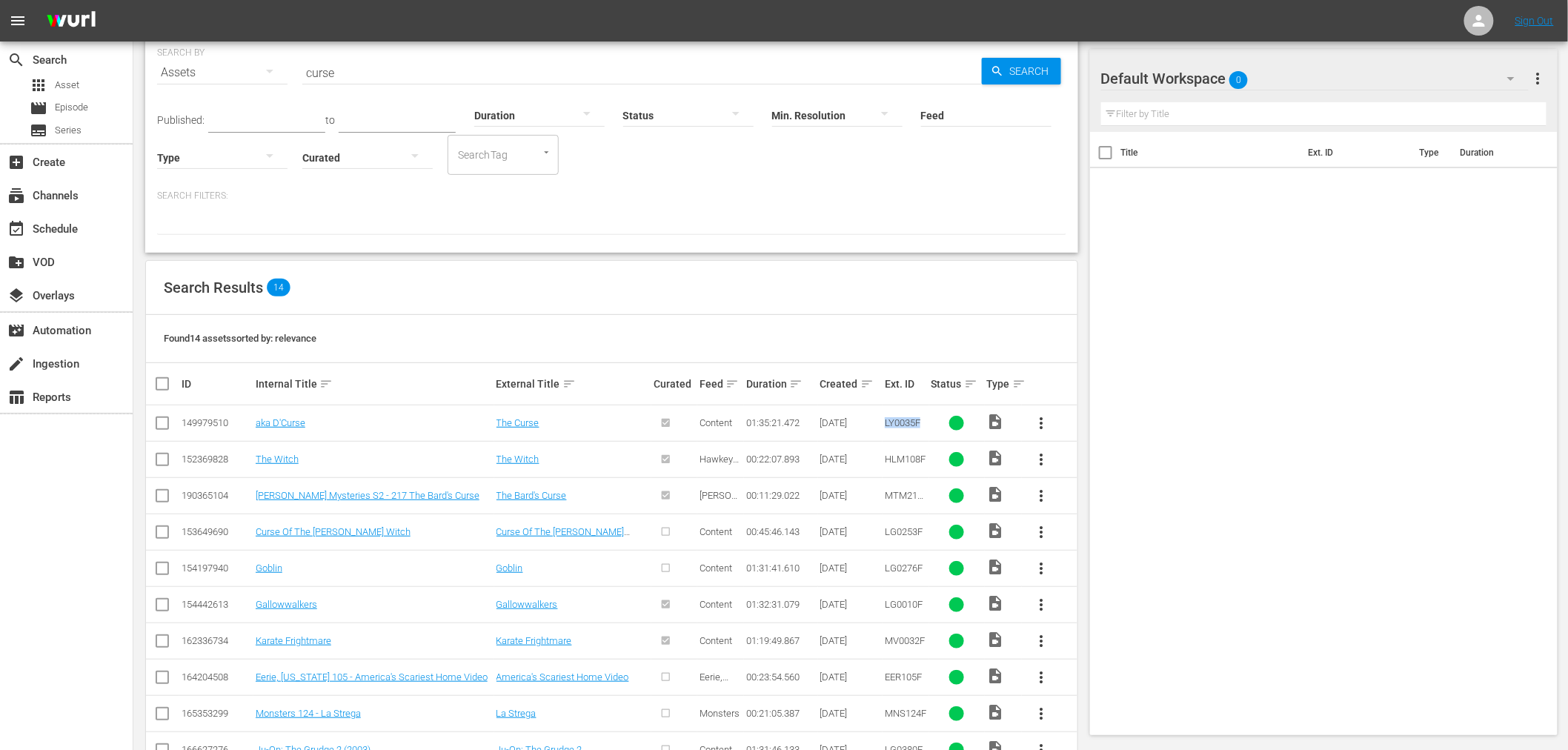
scroll to position [0, 0]
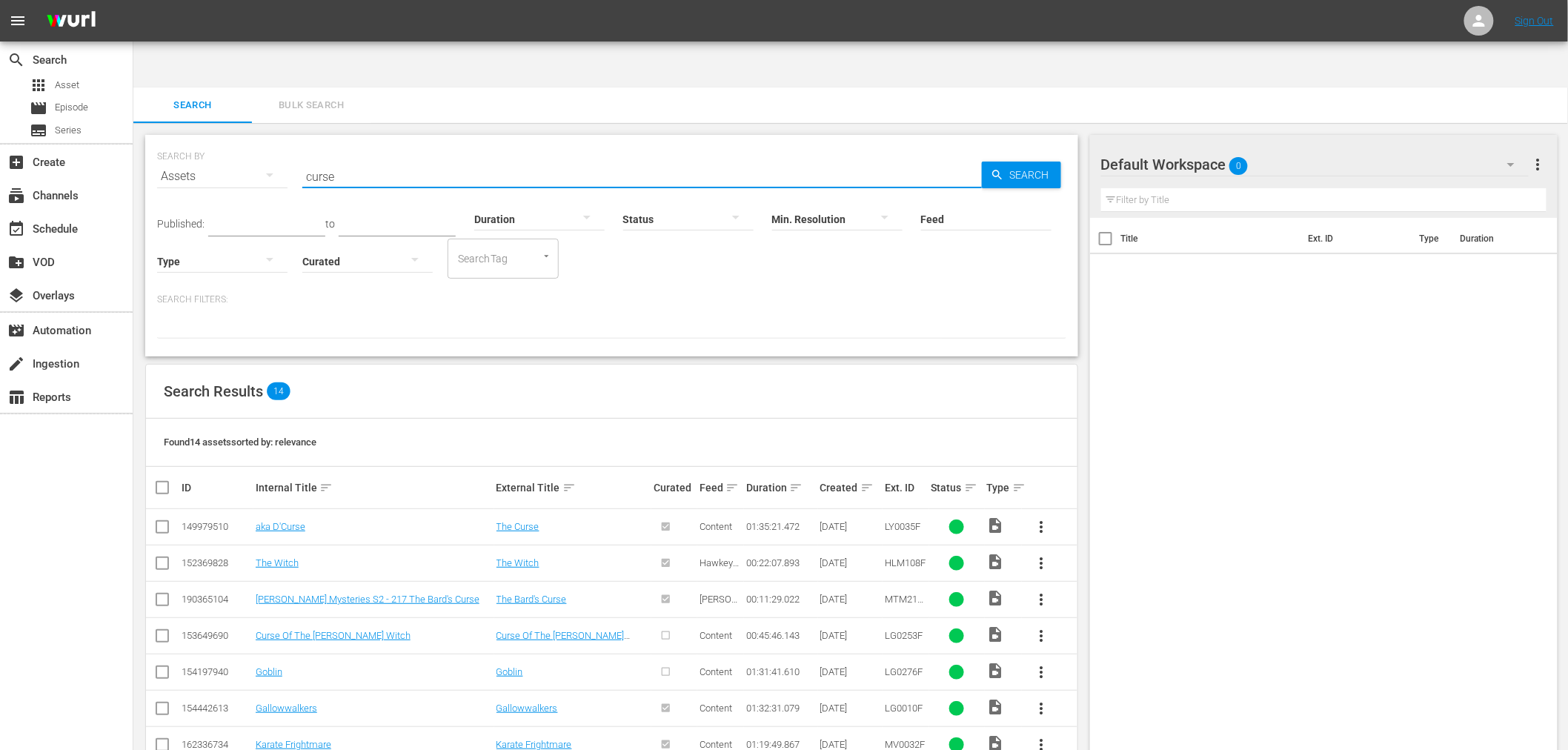
drag, startPoint x: 337, startPoint y: 124, endPoint x: 275, endPoint y: 127, distance: 62.1
click at [283, 141] on div "SEARCH BY Search By Assets Search ID, Title, Description, Keywords, or Category…" at bounding box center [612, 167] width 909 height 53
paste input "LY0035F"
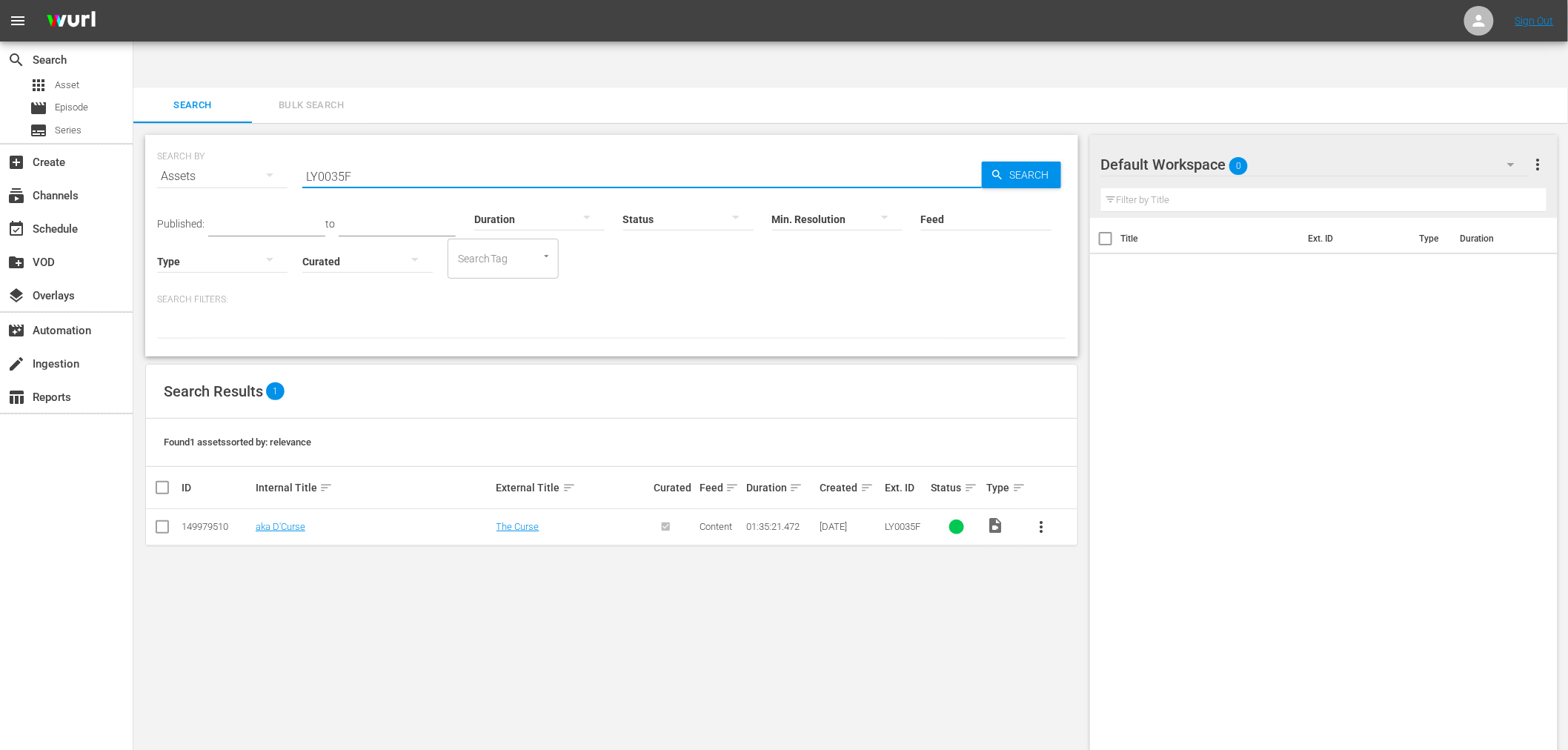
drag, startPoint x: 374, startPoint y: 125, endPoint x: 259, endPoint y: 123, distance: 115.0
click at [259, 141] on div "SEARCH BY Search By Assets Search ID, Title, Description, Keywords, or Category…" at bounding box center [612, 167] width 909 height 53
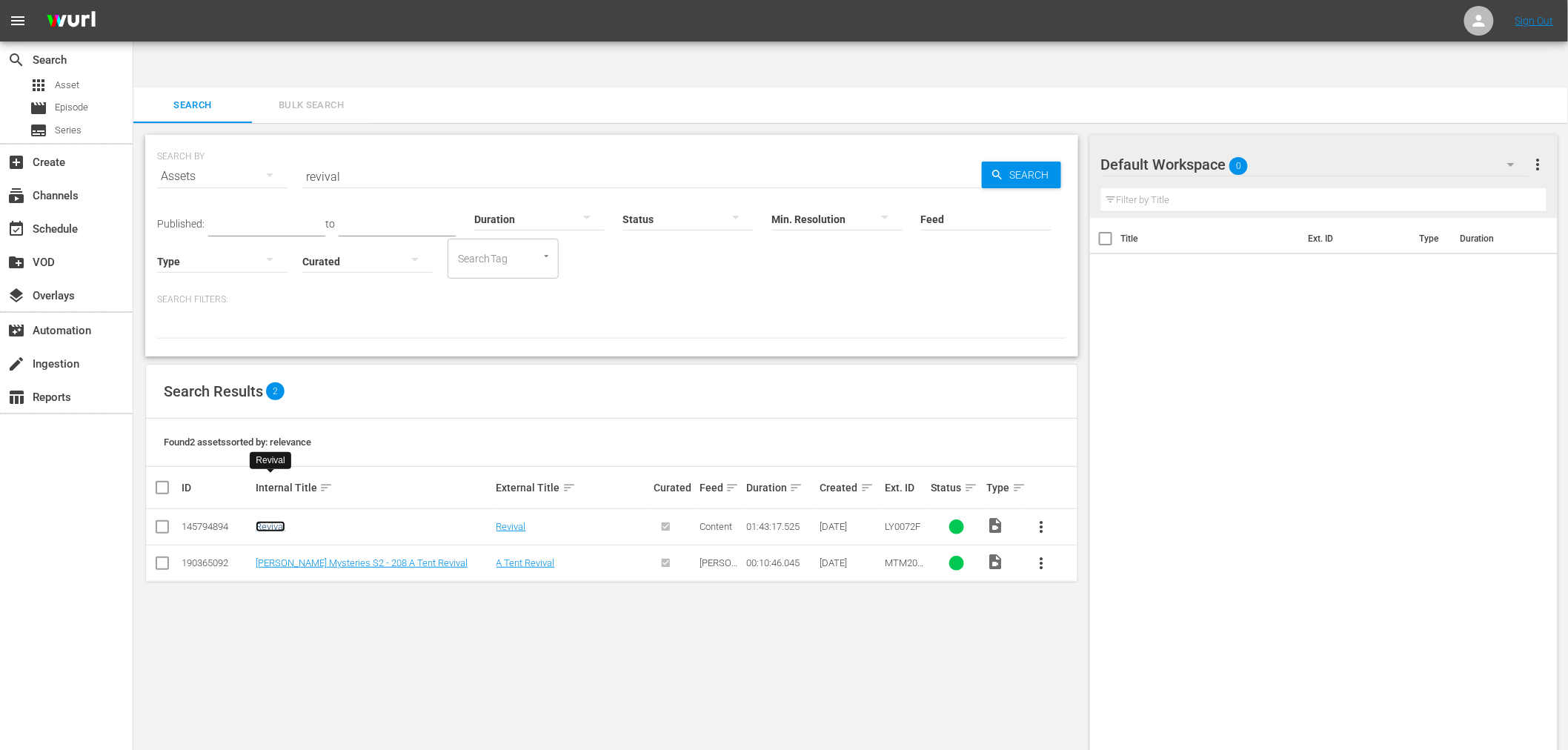
click at [278, 521] on link "Revival" at bounding box center [271, 526] width 30 height 11
drag, startPoint x: 351, startPoint y: 135, endPoint x: 297, endPoint y: 130, distance: 54.2
click at [298, 141] on div "SEARCH BY Search By Assets Search ID, Title, Description, Keywords, or Category…" at bounding box center [612, 167] width 909 height 53
paste input "Forgettable Life Of Liam White, The"
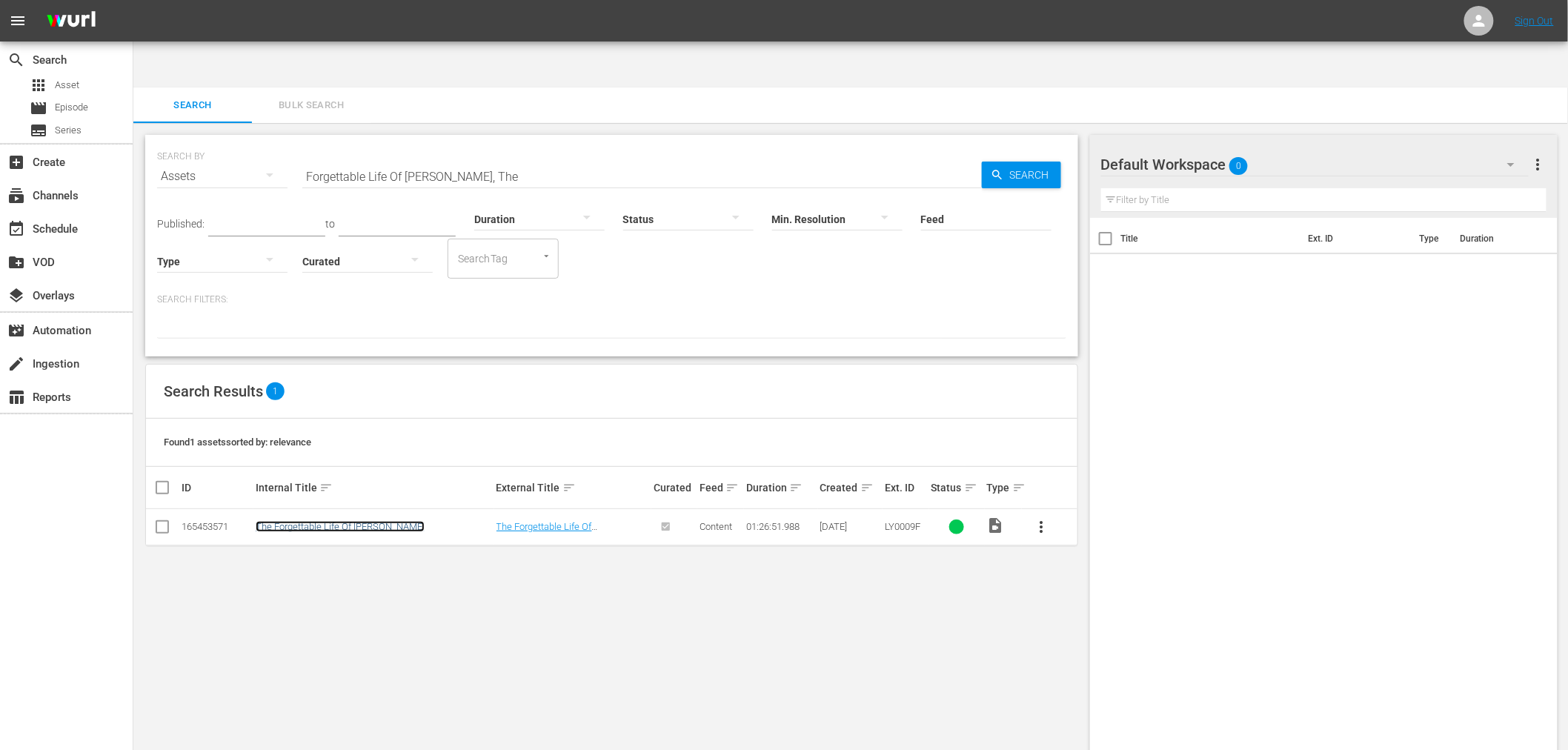
click at [379, 521] on link "The Forgettable Life Of [PERSON_NAME]" at bounding box center [340, 526] width 169 height 11
drag, startPoint x: 493, startPoint y: 129, endPoint x: 320, endPoint y: 130, distance: 173.0
click at [292, 135] on div "SEARCH BY Search By Assets Search ID, Title, Description, Keywords, or Category…" at bounding box center [611, 246] width 933 height 221
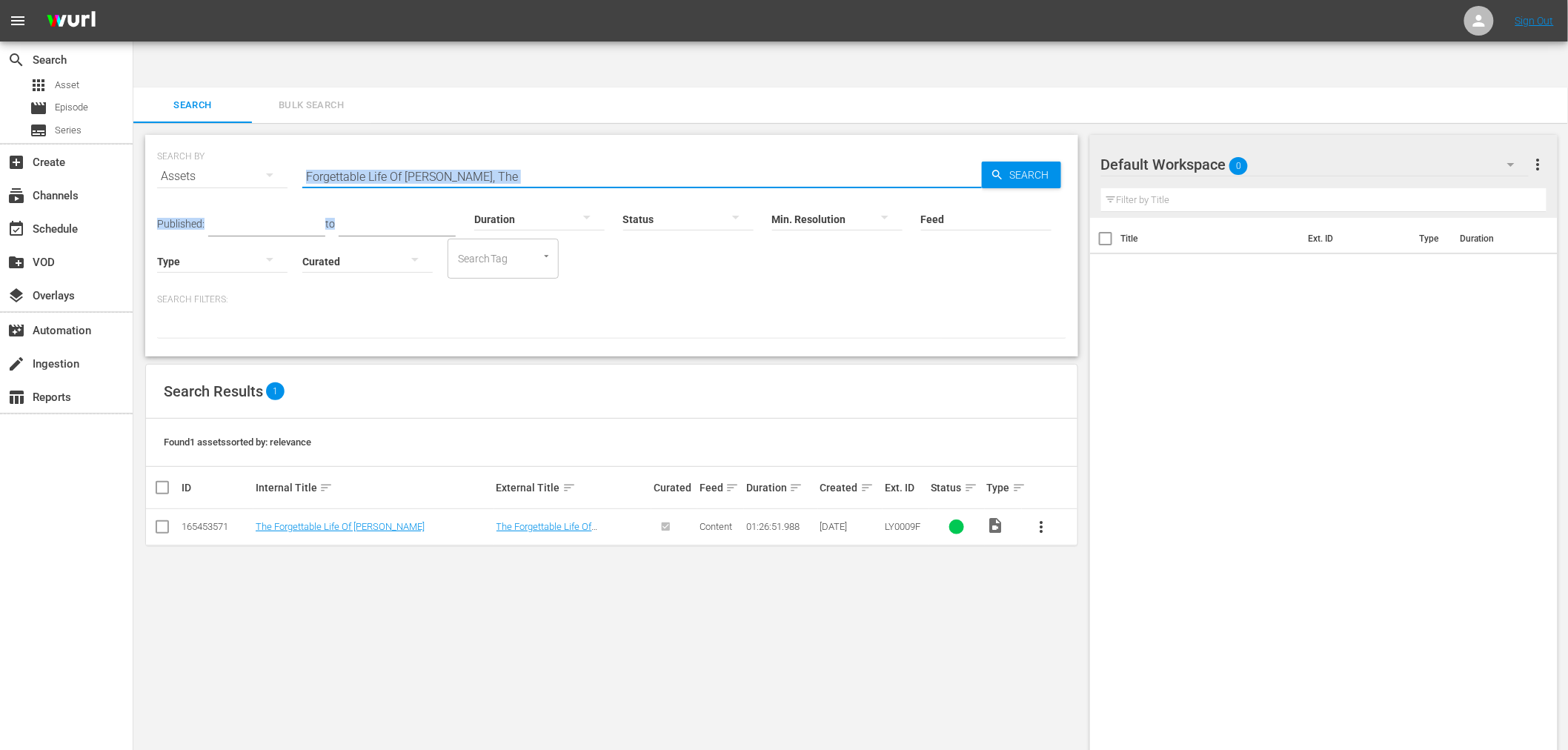
click at [544, 158] on input "Forgettable Life Of Liam White, The" at bounding box center [642, 176] width 679 height 36
drag, startPoint x: 500, startPoint y: 127, endPoint x: 282, endPoint y: 133, distance: 218.1
click at [281, 141] on div "SEARCH BY Search By Assets Search ID, Title, Description, Keywords, or Category…" at bounding box center [612, 167] width 909 height 53
paste input "What Would You Do For Love?"
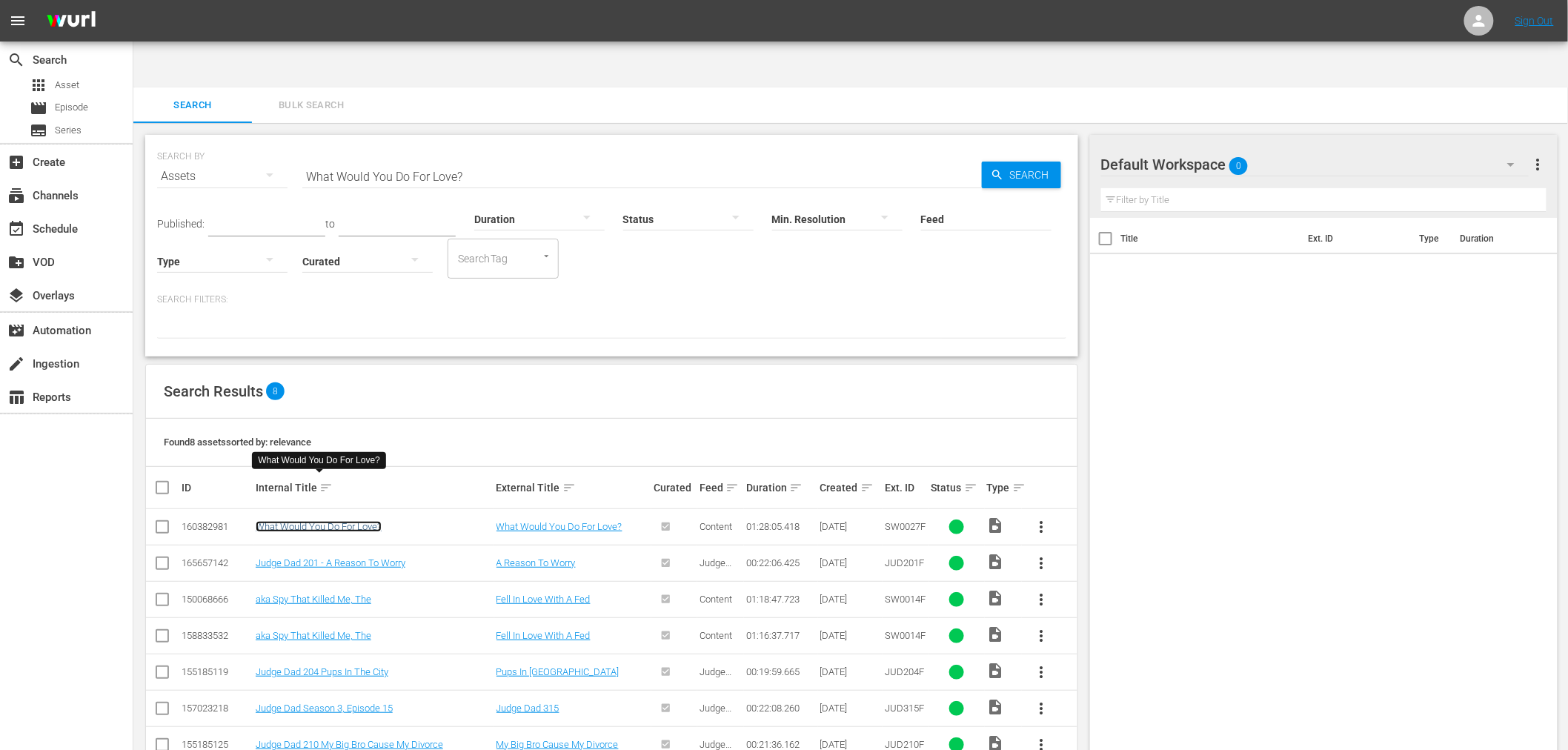
click at [346, 521] on link "What Would You Do For Love?" at bounding box center [318, 526] width 126 height 11
click at [462, 141] on div "SEARCH BY Search By Assets Search ID, Title, Description, Keywords, or Category…" at bounding box center [612, 167] width 909 height 53
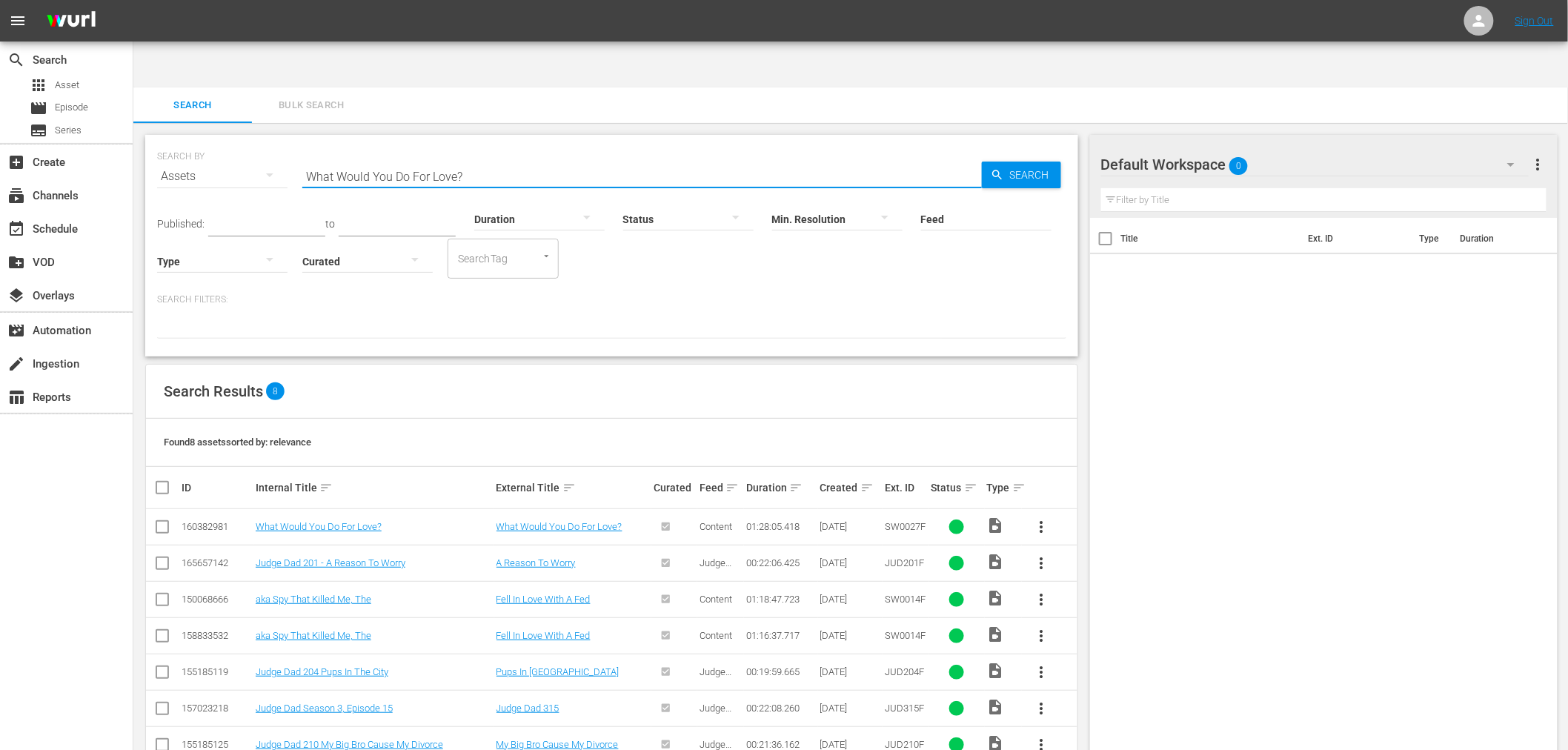
drag, startPoint x: 480, startPoint y: 129, endPoint x: 242, endPoint y: 138, distance: 238.2
click at [242, 141] on div "SEARCH BY Search By Assets Search ID, Title, Description, Keywords, or Category…" at bounding box center [612, 167] width 909 height 53
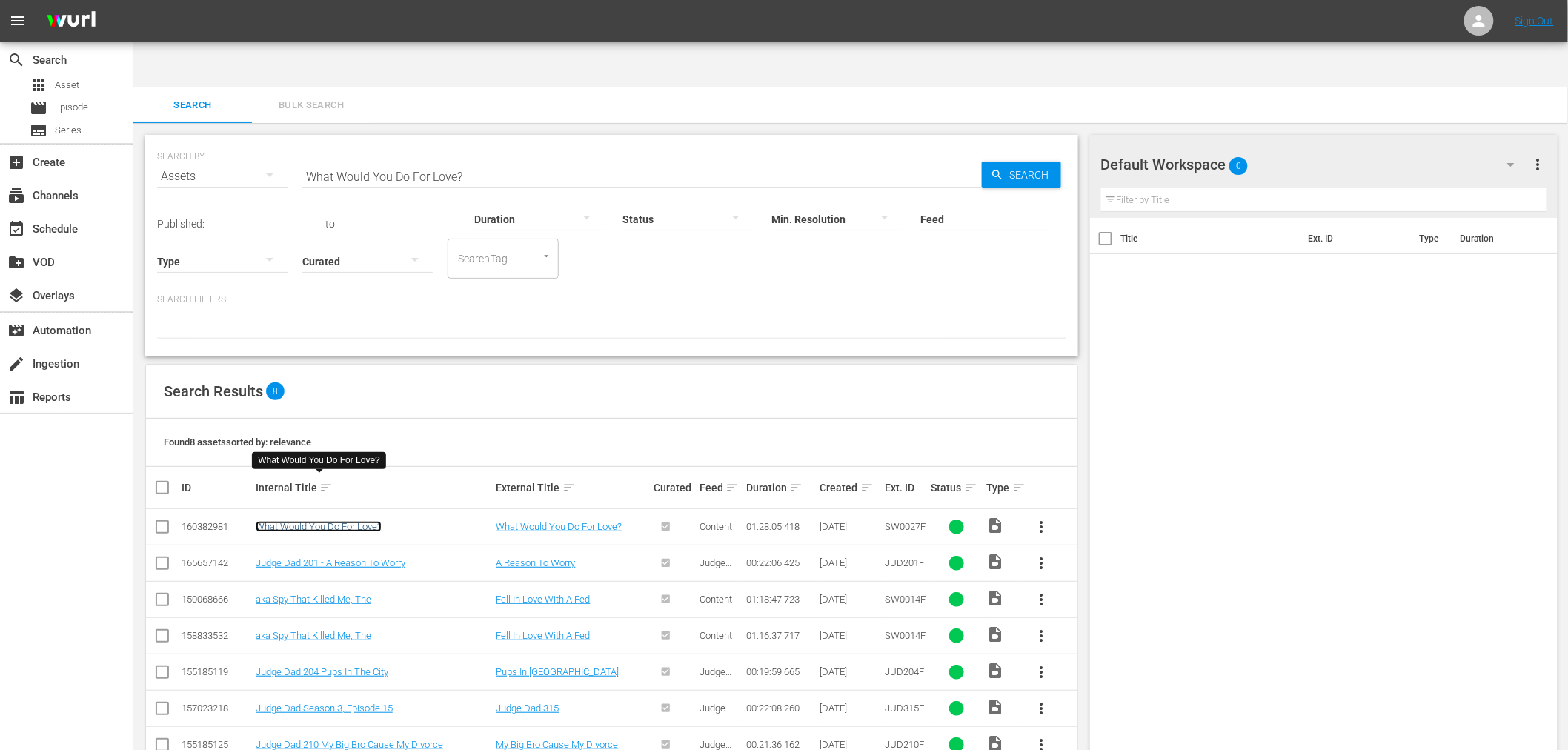
click at [323, 521] on link "What Would You Do For Love?" at bounding box center [318, 526] width 126 height 11
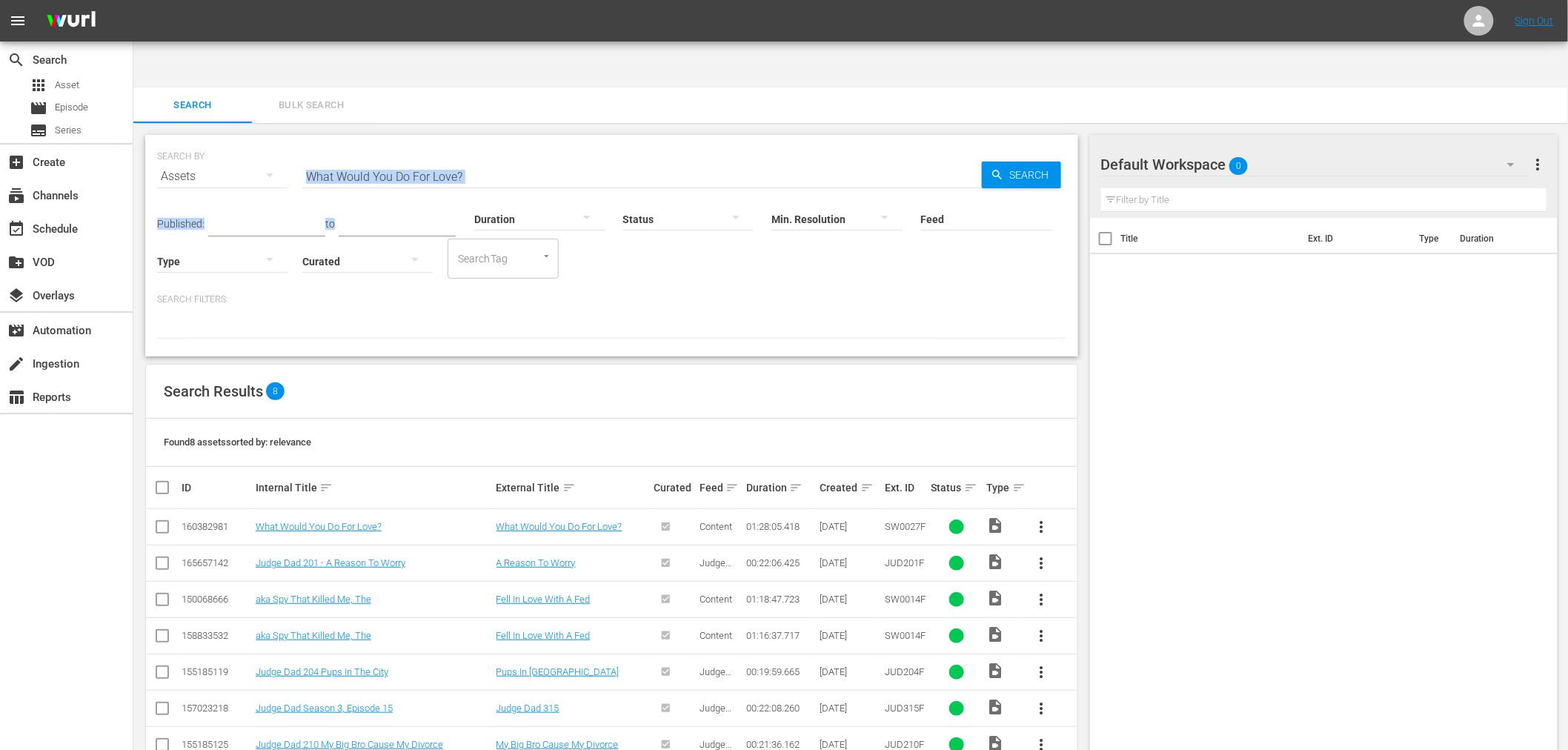
drag, startPoint x: 484, startPoint y: 137, endPoint x: 261, endPoint y: 125, distance: 223.3
click at [261, 135] on div "SEARCH BY Search By Assets Search ID, Title, Description, Keywords, or Category…" at bounding box center [611, 246] width 933 height 221
click at [540, 183] on div "Duration" at bounding box center [540, 210] width 131 height 53
click at [505, 158] on input "What Would You Do For Love?" at bounding box center [642, 176] width 679 height 36
drag, startPoint x: 468, startPoint y: 132, endPoint x: 276, endPoint y: 137, distance: 192.1
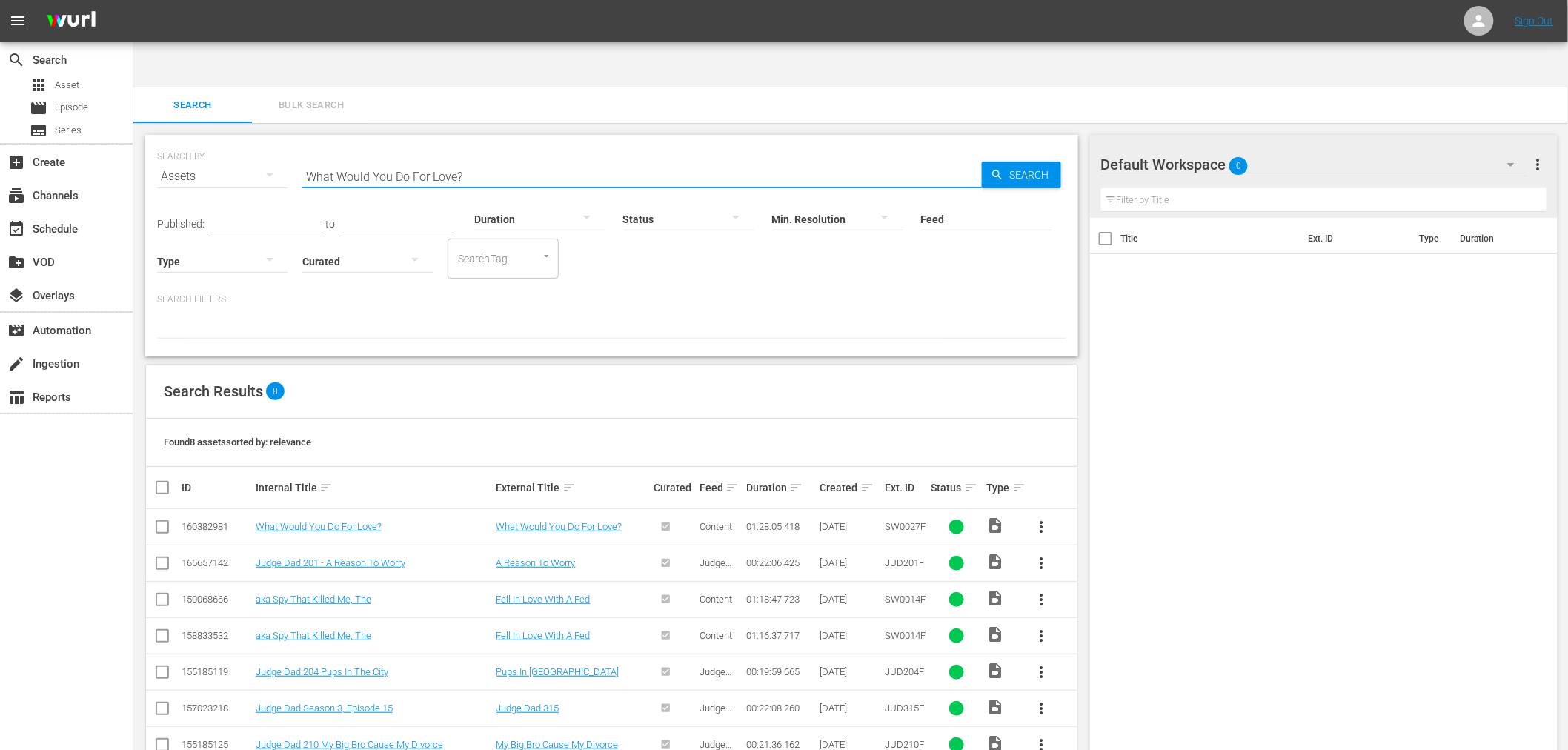
click at [267, 141] on div "SEARCH BY Search By Assets Search ID, Title, Description, Keywords, or Category…" at bounding box center [612, 167] width 909 height 53
paste input "Other Side, The"
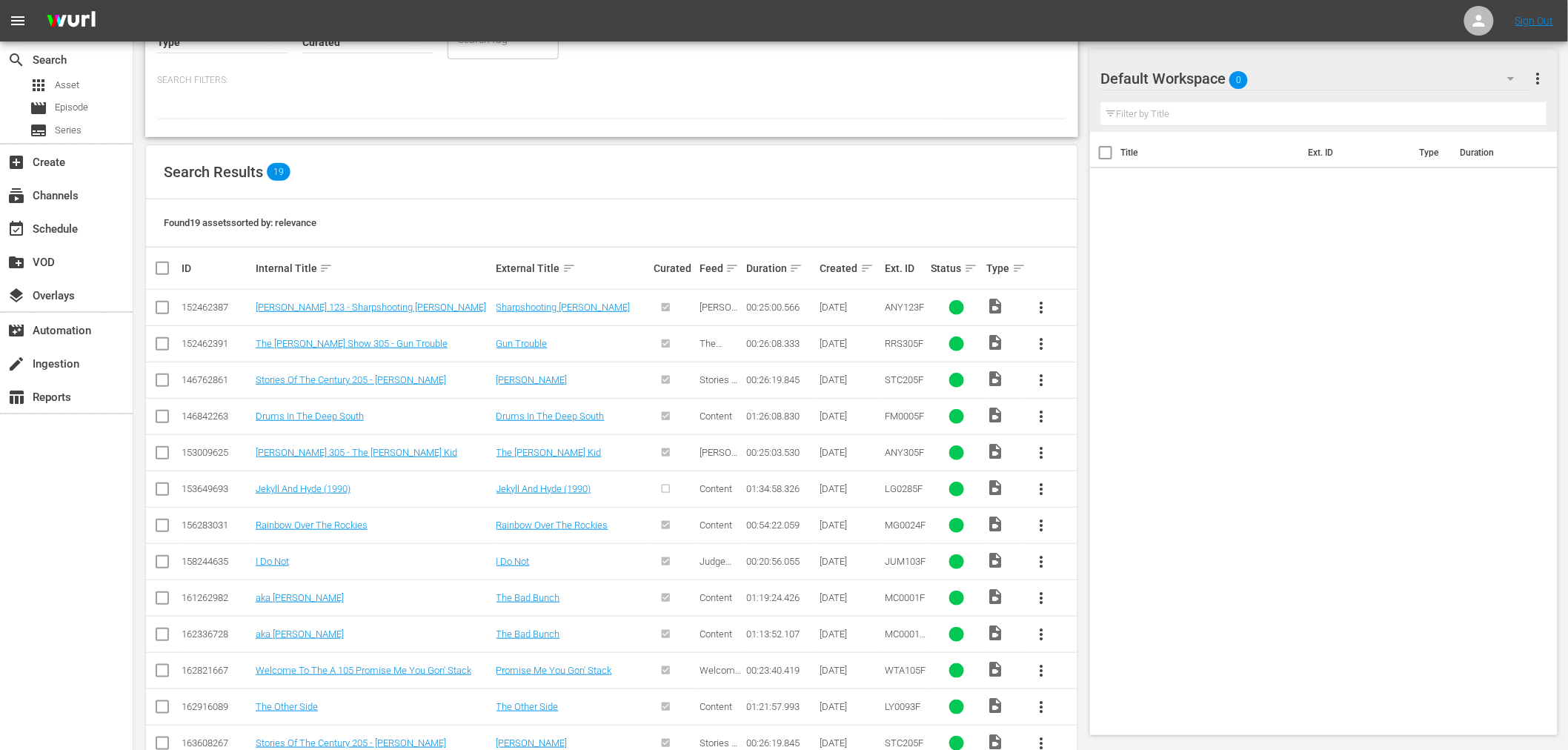
scroll to position [246, 0]
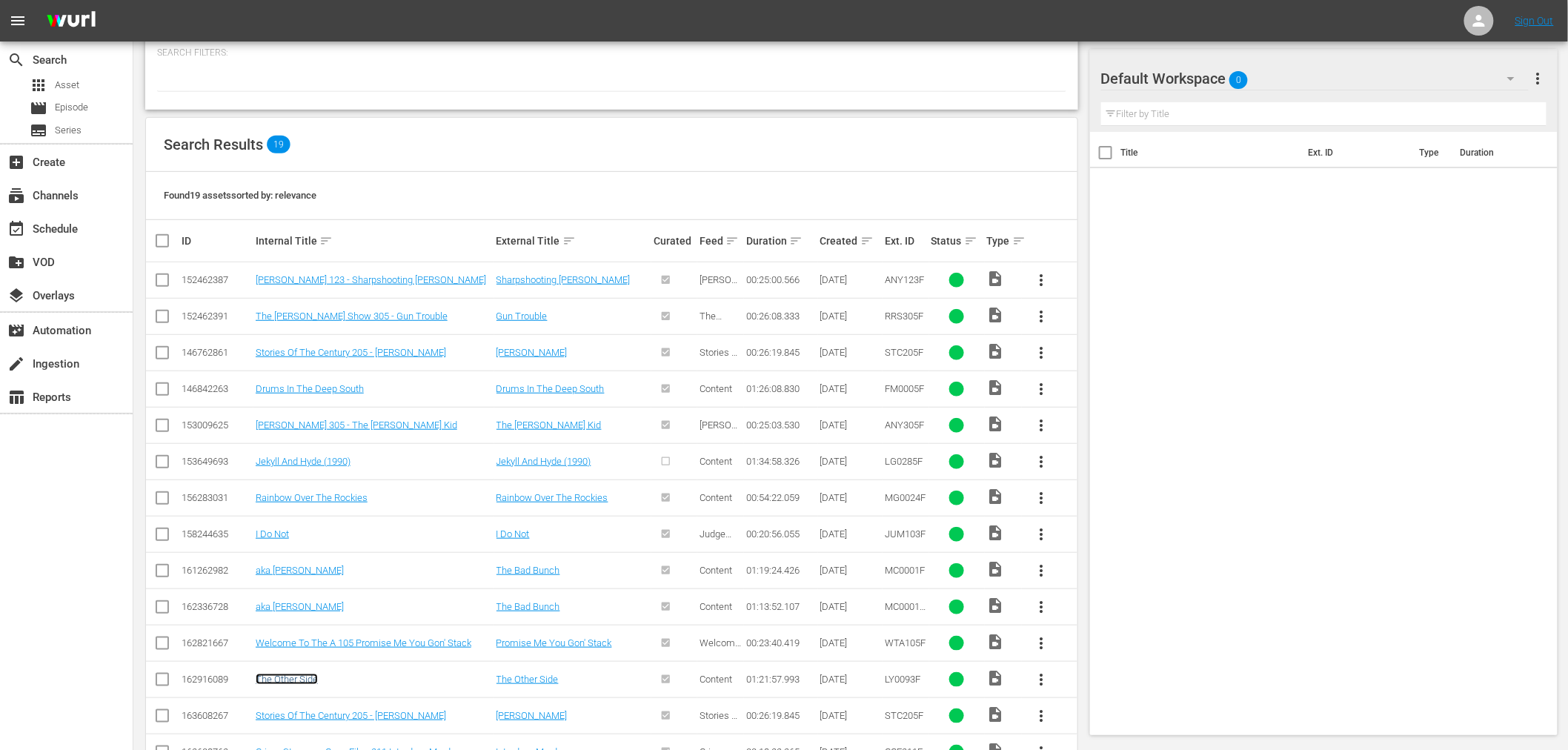
click at [293, 673] on link "The Other Side" at bounding box center [286, 678] width 62 height 11
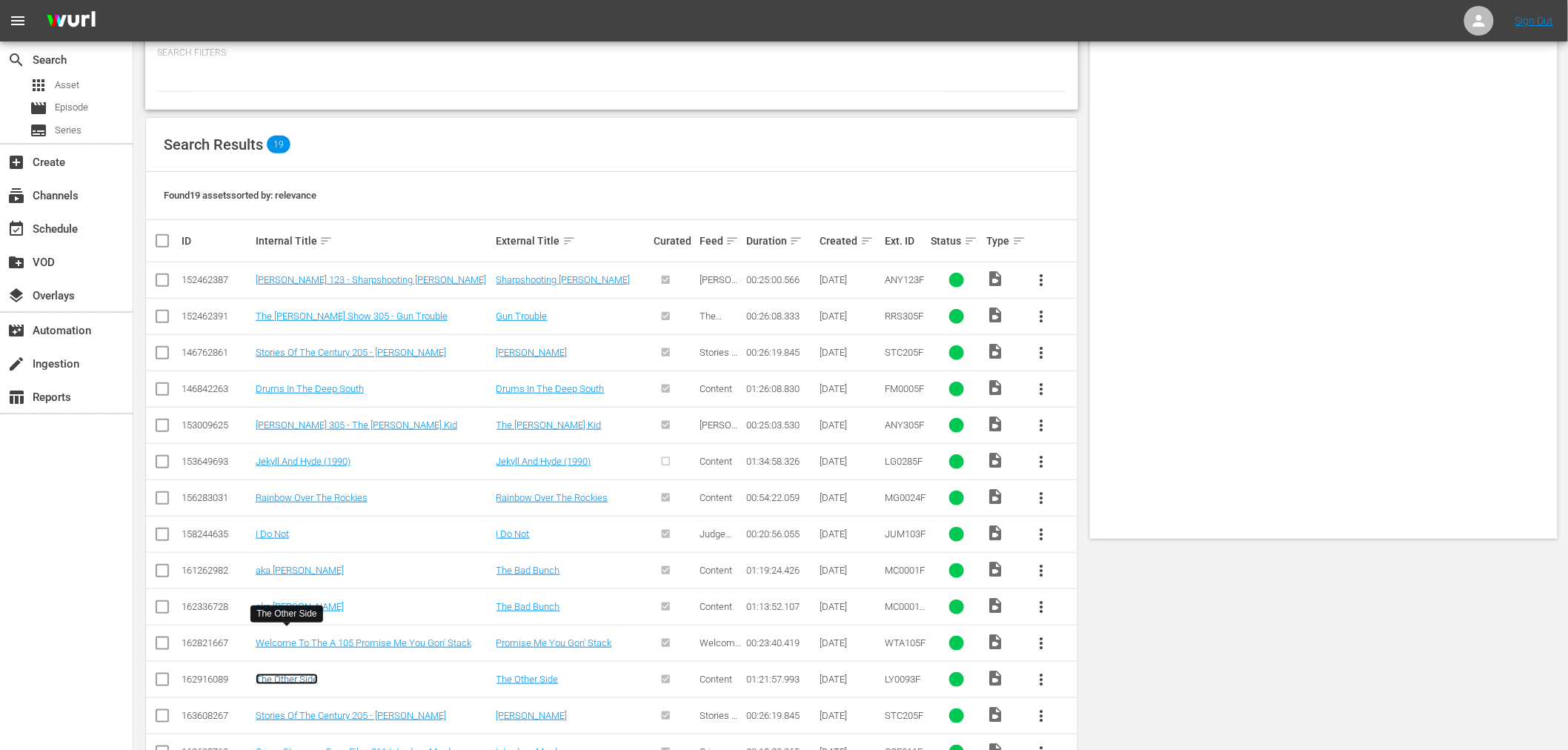
scroll to position [0, 0]
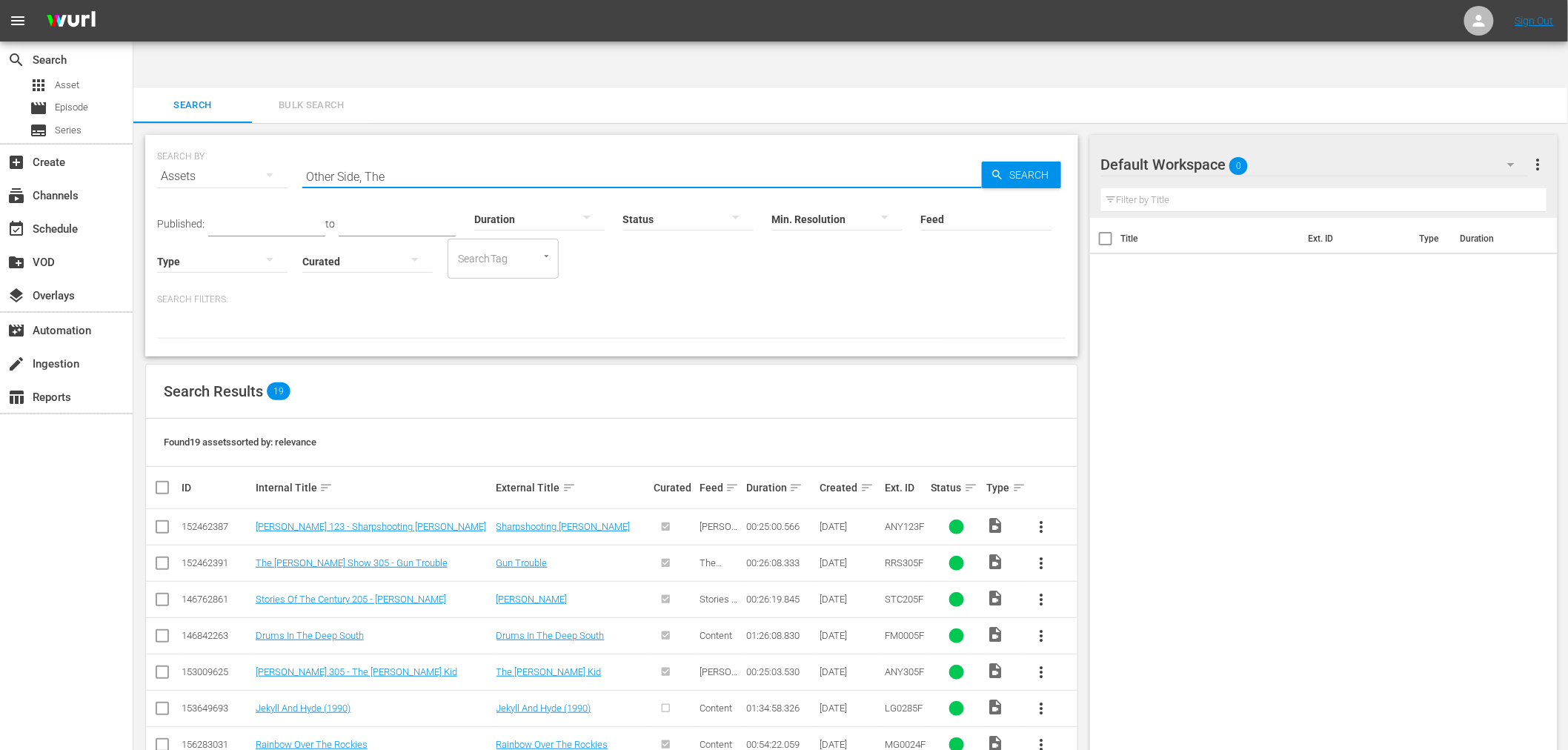
click at [216, 141] on div "SEARCH BY Search By Assets Search ID, Title, Description, Keywords, or Category…" at bounding box center [612, 167] width 909 height 53
paste input "ur Dream Christmas"
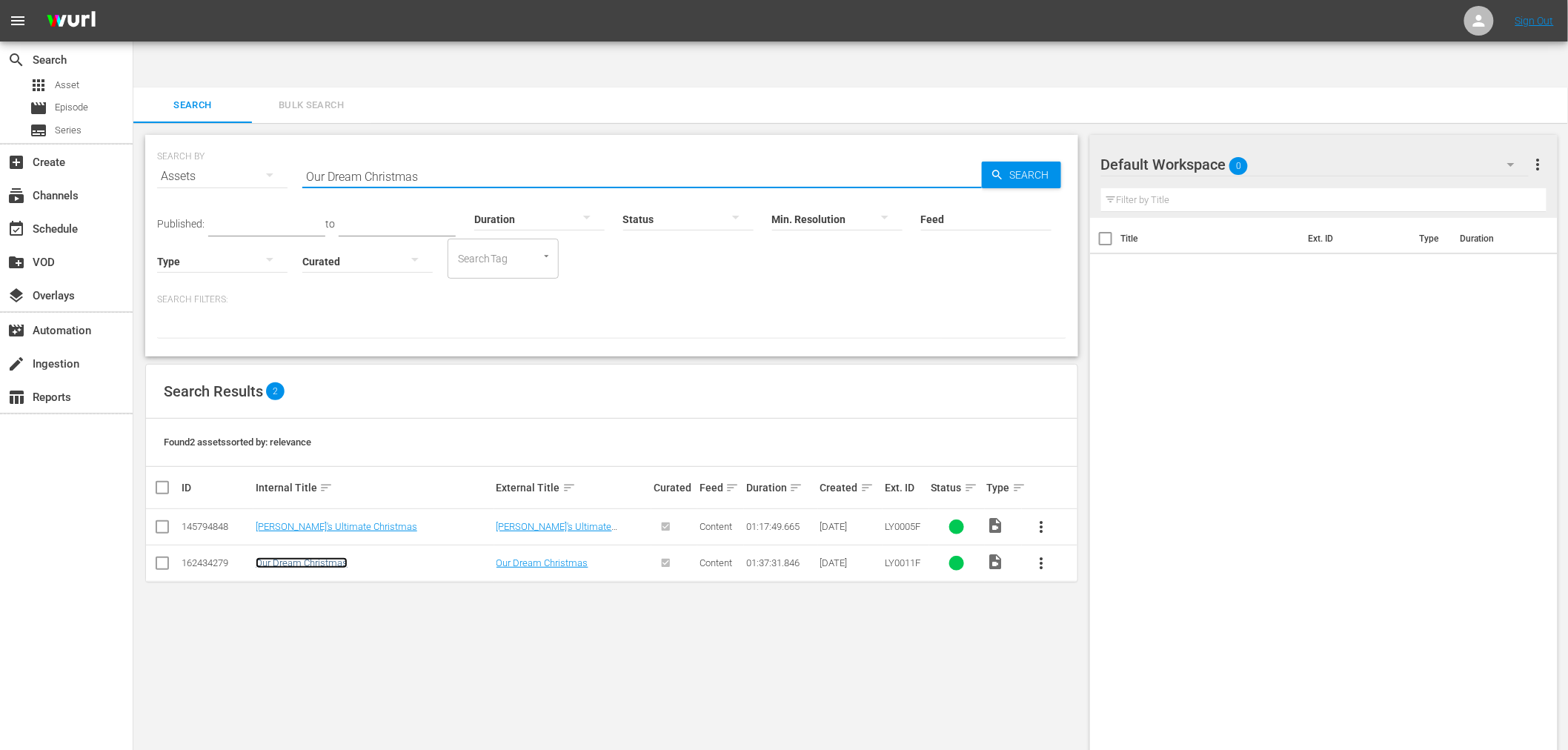
click at [325, 557] on link "Our Dream Christmas" at bounding box center [301, 562] width 92 height 11
drag, startPoint x: 292, startPoint y: 125, endPoint x: 268, endPoint y: 120, distance: 24.5
click at [272, 141] on div "SEARCH BY Search By Assets Search ID, Title, Description, Keywords, or Category…" at bounding box center [612, 167] width 909 height 53
paste input "Chandler Christmas Getaway"
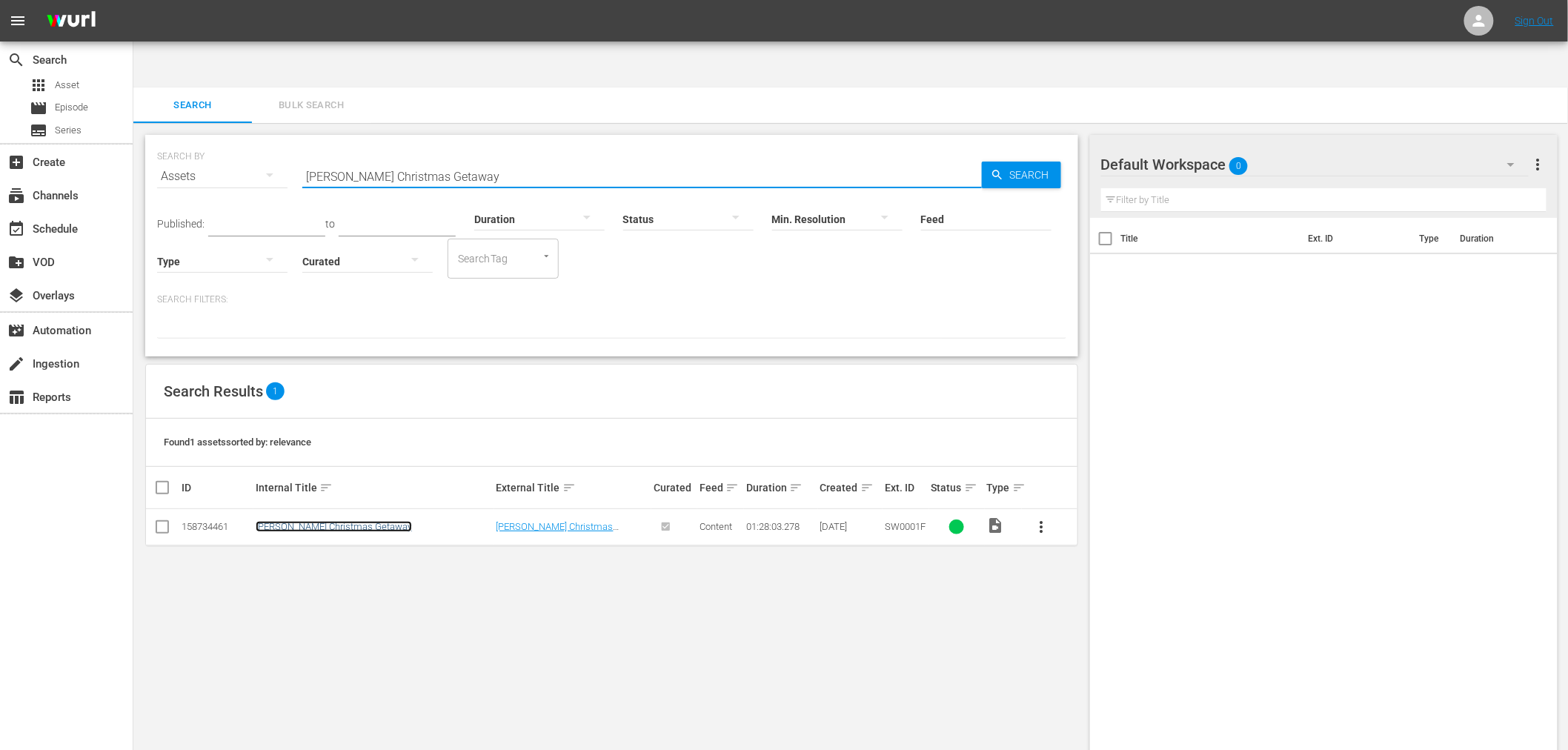
click at [335, 521] on link "Chandler Christmas Getaway" at bounding box center [334, 526] width 157 height 11
drag, startPoint x: 460, startPoint y: 123, endPoint x: 146, endPoint y: 137, distance: 314.3
click at [146, 137] on div "SEARCH BY Search By Assets Search ID, Title, Description, Keywords, or Category…" at bounding box center [611, 246] width 933 height 221
paste input "Dirty 30, The"
type input "Dirty 30, The"
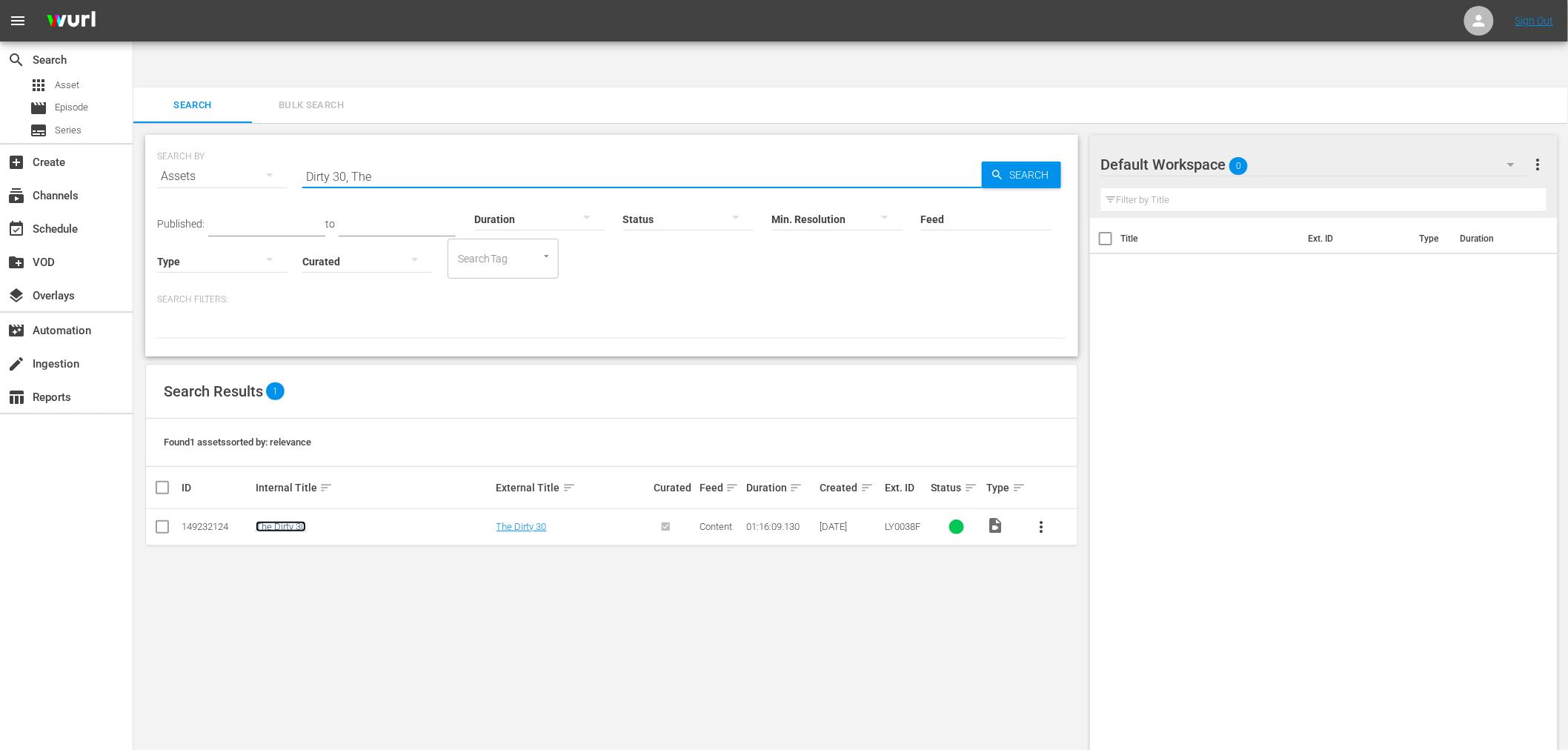
click at [289, 521] on link "The Dirty 30" at bounding box center [281, 526] width 51 height 11
click at [604, 618] on div "SEARCH BY Search By Assets Search ID, Title, Description, Keywords, or Category…" at bounding box center [611, 460] width 957 height 674
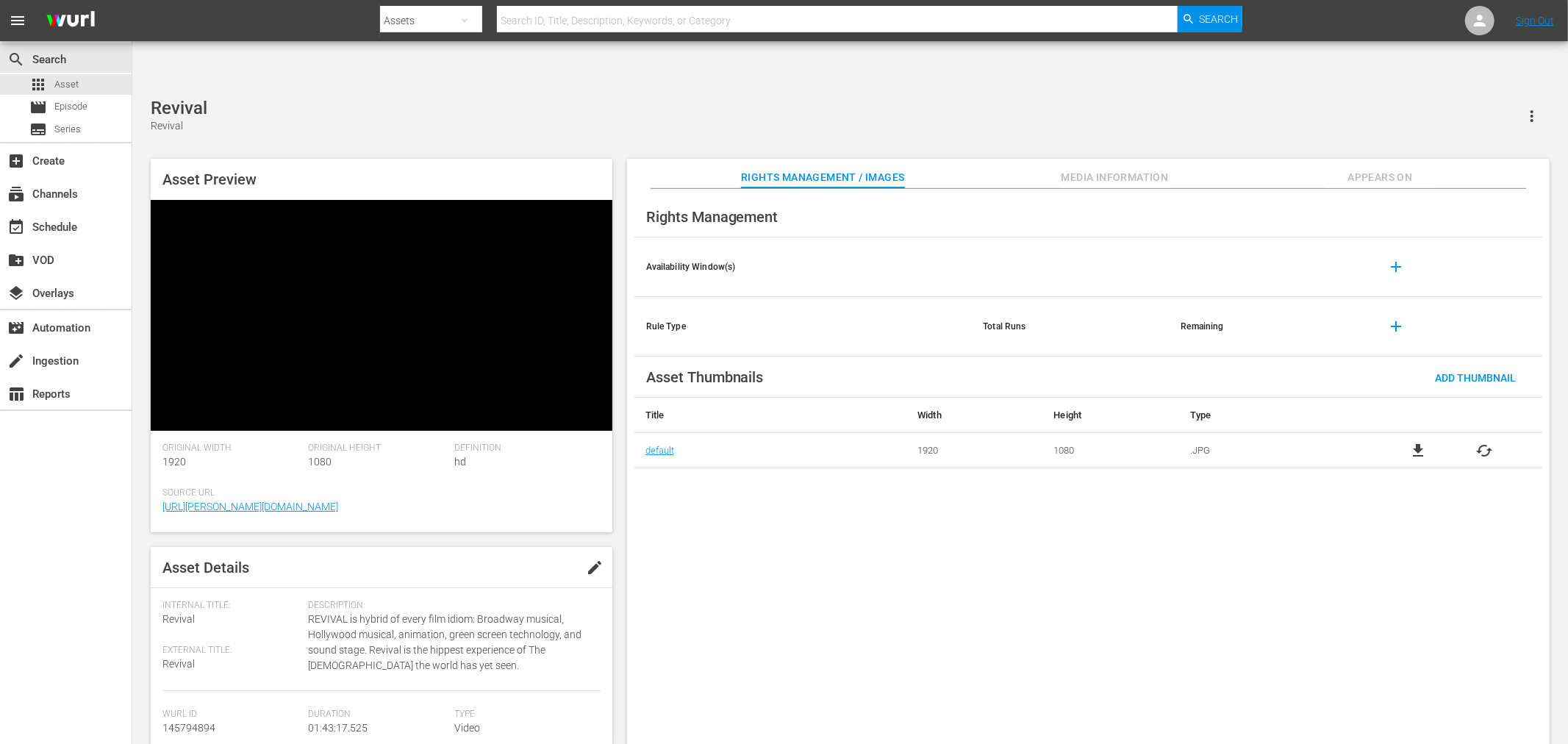
click at [1422, 442] on span "file_download" at bounding box center [1418, 450] width 17 height 17
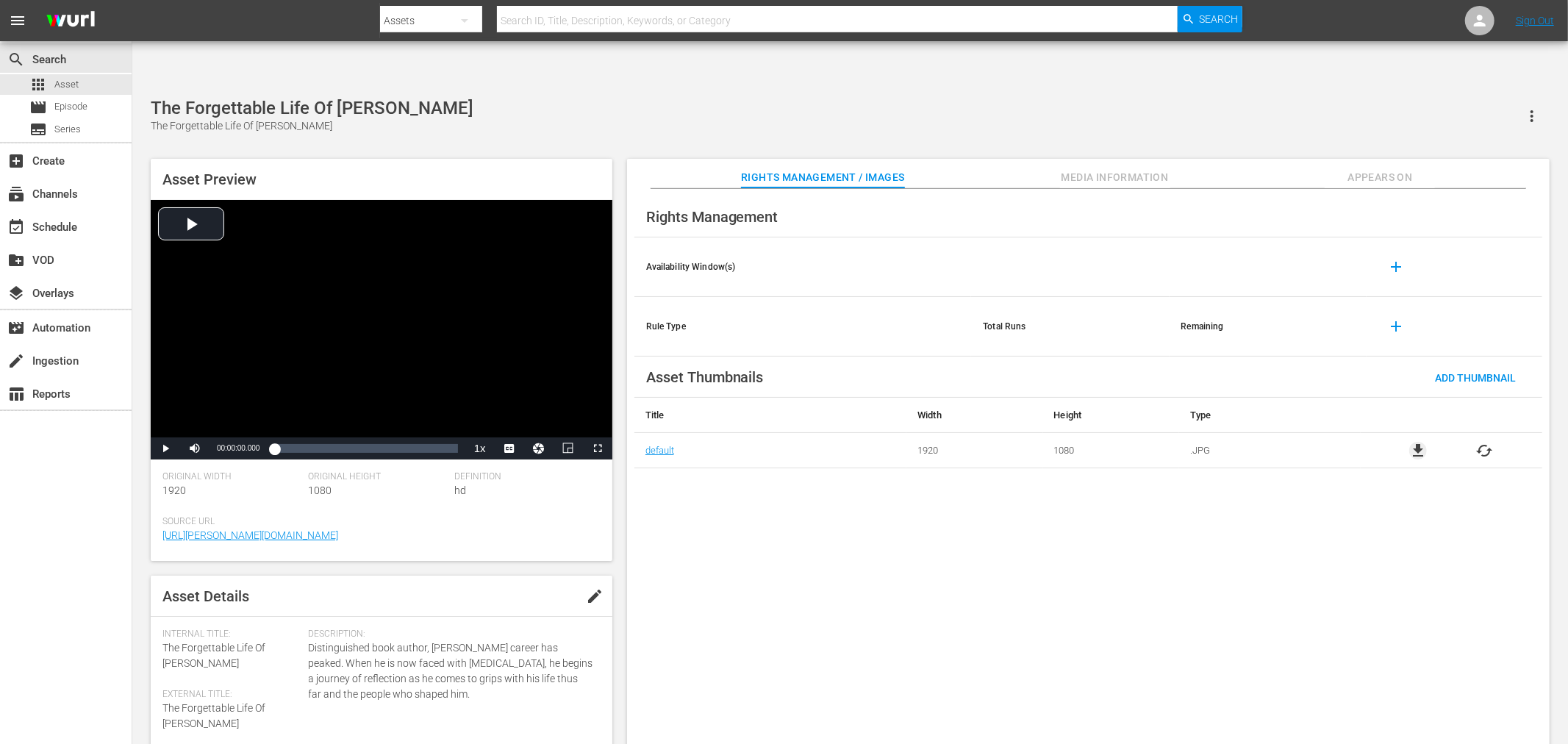
click at [1413, 442] on span "file_download" at bounding box center [1418, 450] width 17 height 17
click at [1417, 442] on span "file_download" at bounding box center [1418, 450] width 17 height 17
click at [1491, 442] on span "cached" at bounding box center [1485, 450] width 17 height 17
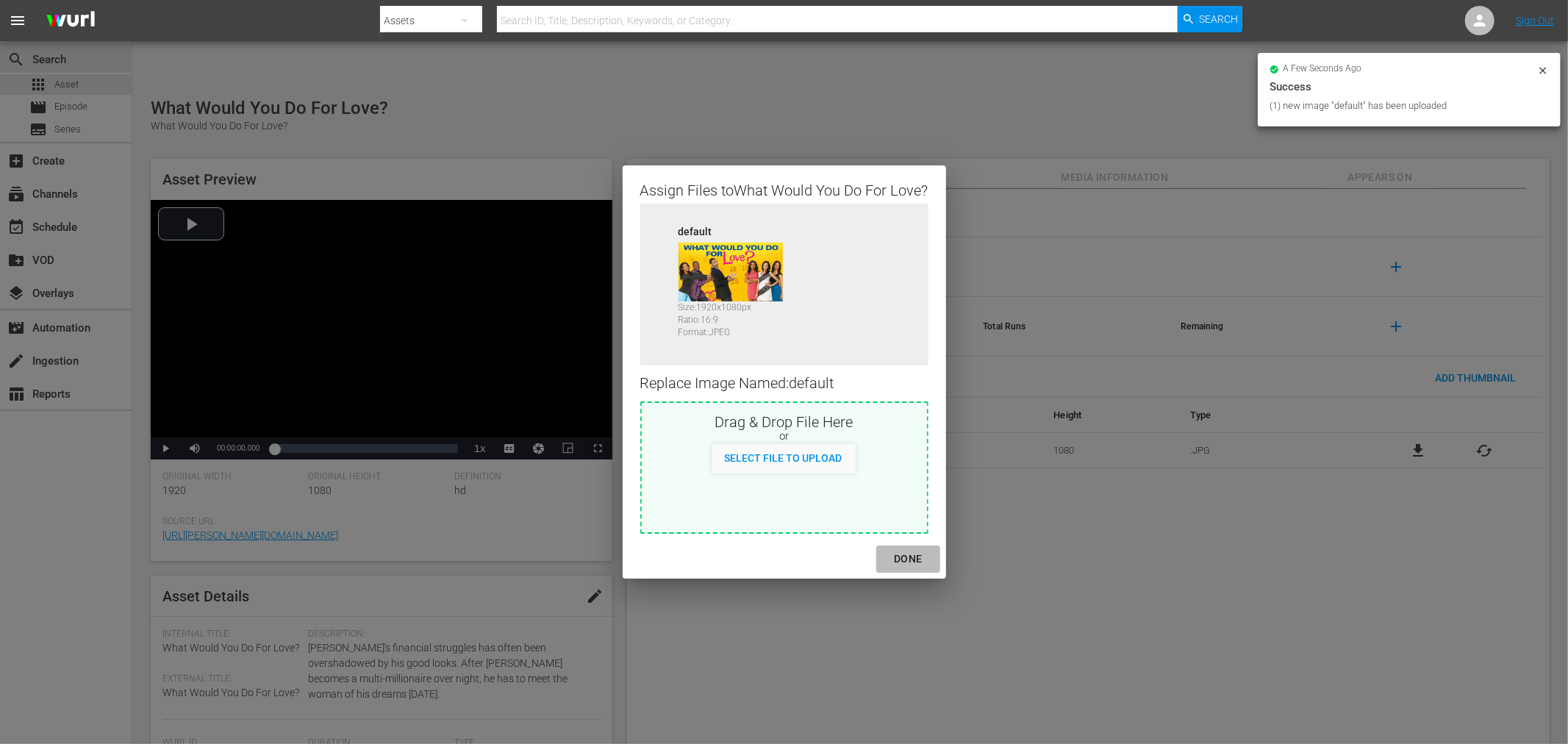
click at [905, 556] on div "DONE" at bounding box center [908, 559] width 51 height 18
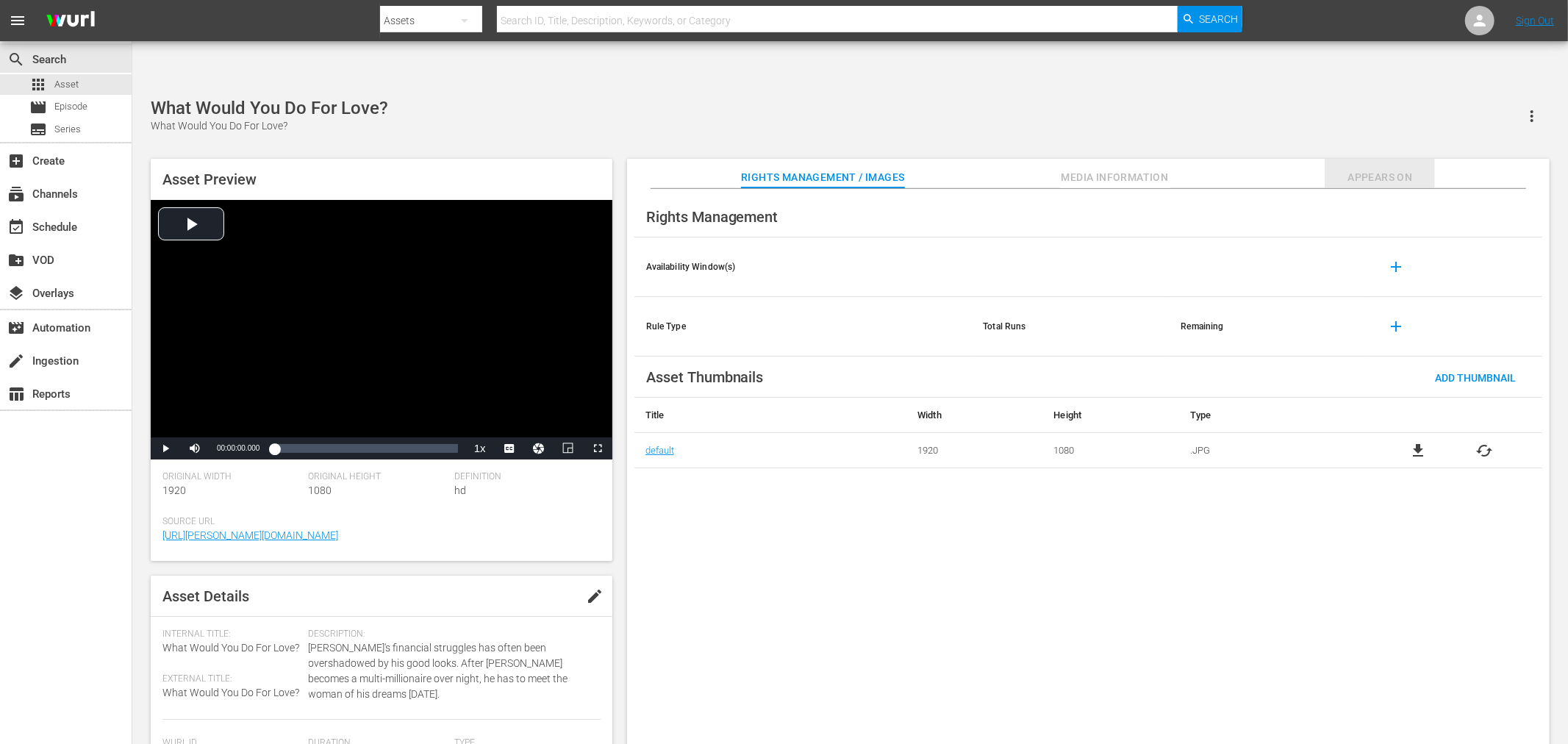
click at [1386, 168] on span "Appears On" at bounding box center [1380, 178] width 110 height 18
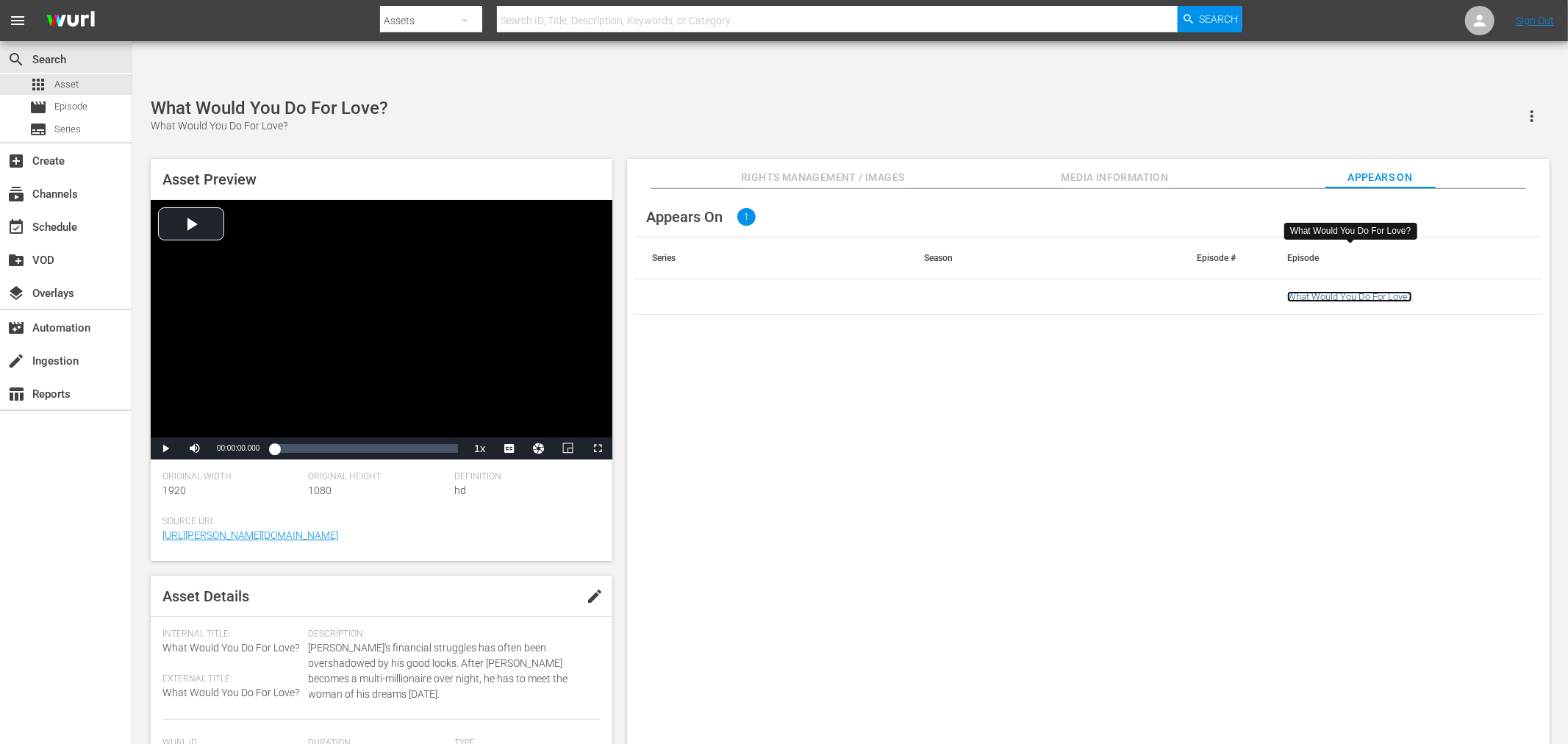
click at [1356, 291] on link "What Would You Do For Love?" at bounding box center [1349, 296] width 125 height 11
click at [915, 431] on div "Appears On 1 Series Season Episode # Episode What Would You Do For Love?" at bounding box center [1088, 478] width 923 height 579
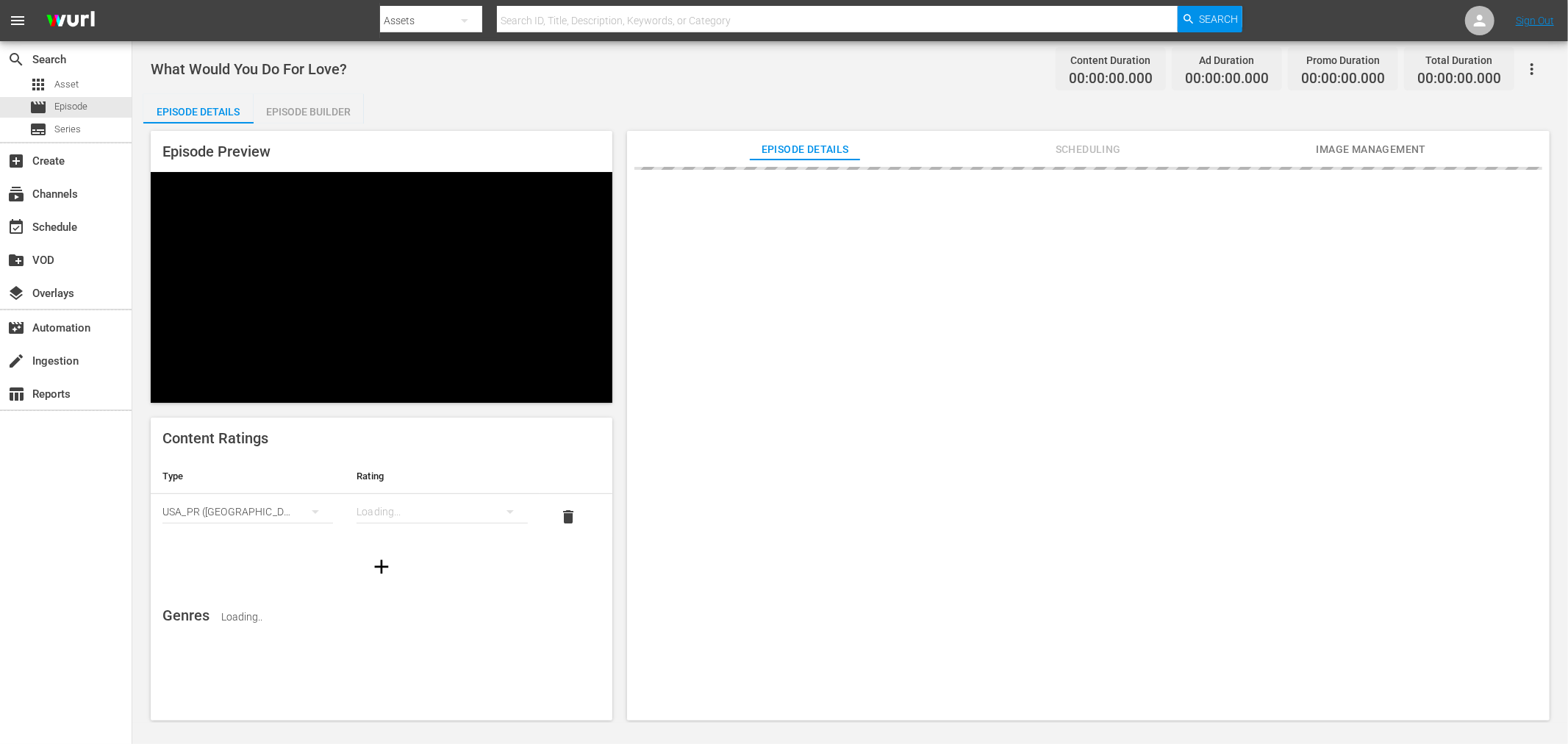
click at [1332, 150] on span "Image Management" at bounding box center [1371, 149] width 110 height 18
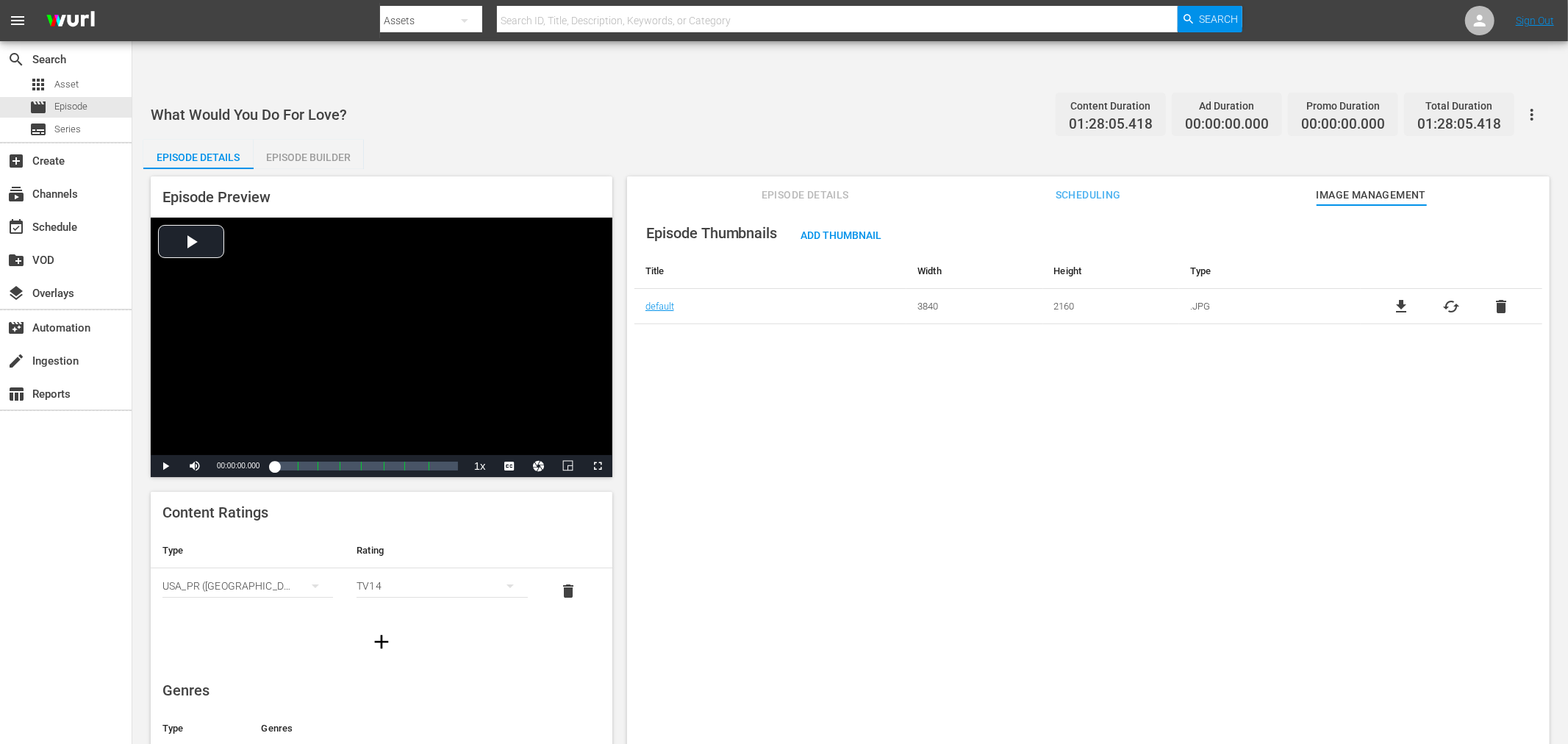
click at [1537, 97] on button "button" at bounding box center [1532, 114] width 36 height 36
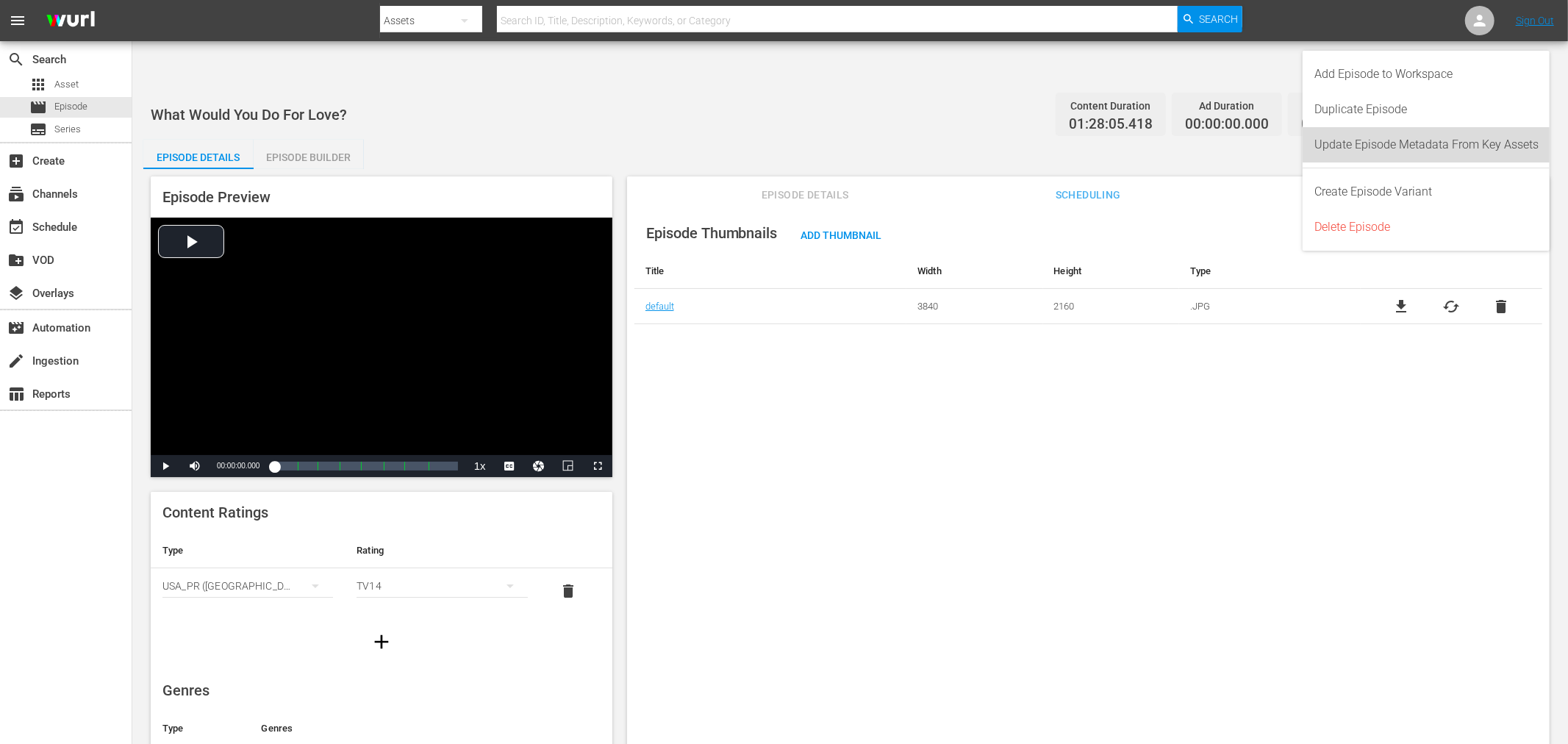
click at [1437, 140] on div "Update Episode Metadata From Key Assets" at bounding box center [1426, 145] width 224 height 36
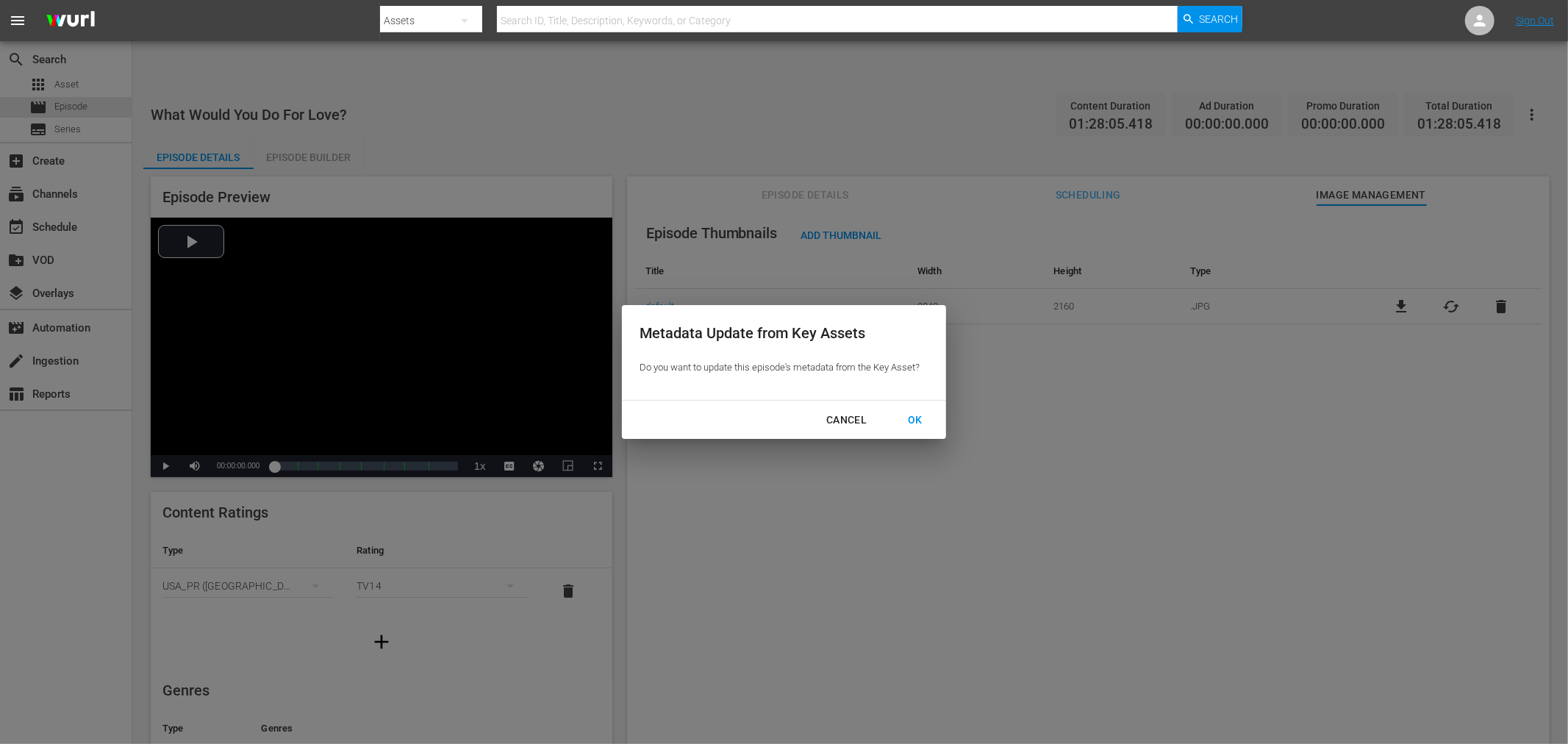
click at [912, 411] on div "OK" at bounding box center [915, 419] width 38 height 18
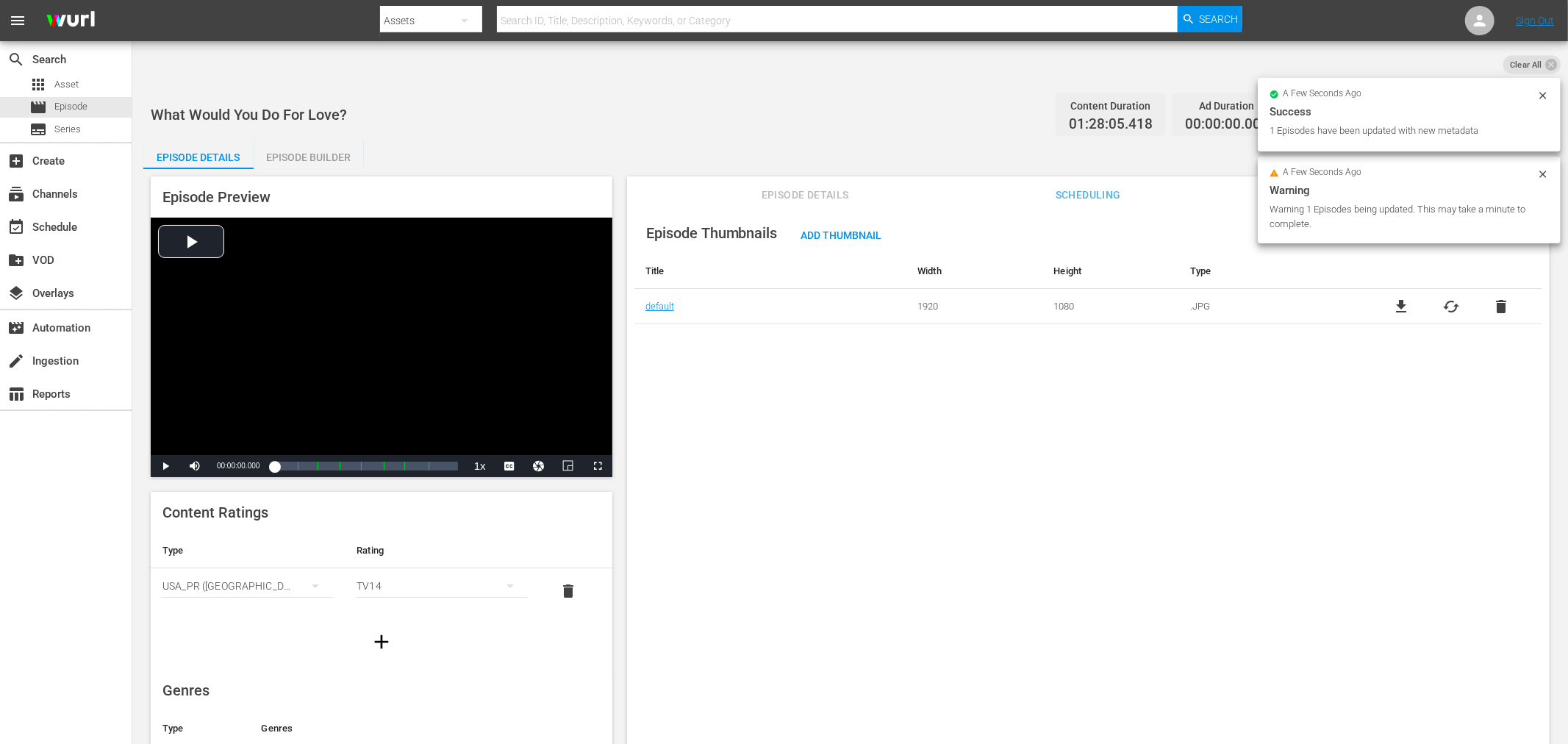
drag, startPoint x: 914, startPoint y: 411, endPoint x: 915, endPoint y: 430, distance: 19.0
click at [913, 414] on div "Episode Thumbnails Add Thumbnail Title Width Height Type default 1920 1080 .JPG…" at bounding box center [1088, 492] width 923 height 575
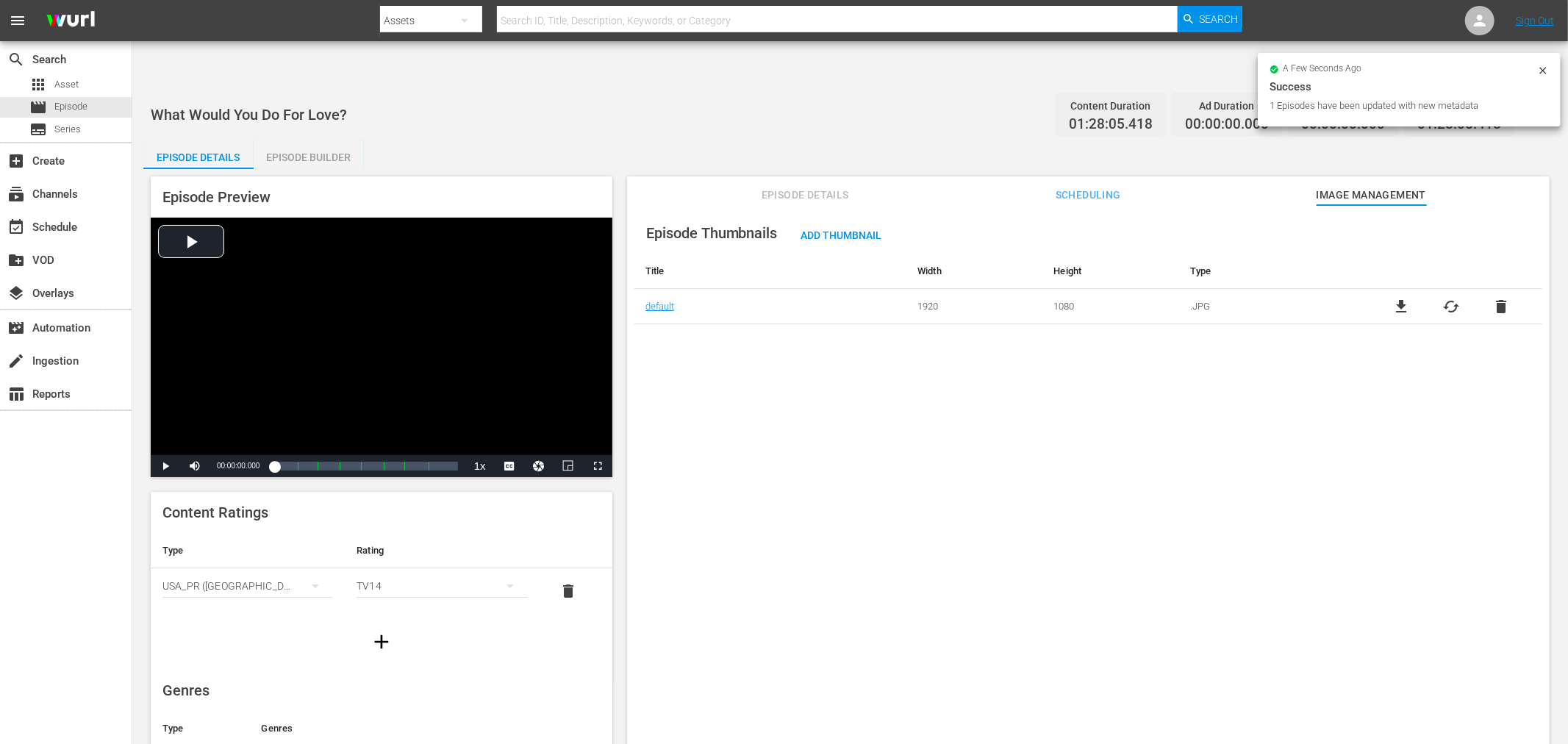
click at [916, 431] on div "Episode Thumbnails Add Thumbnail Title Width Height Type default 1920 1080 .JPG…" at bounding box center [1088, 492] width 923 height 575
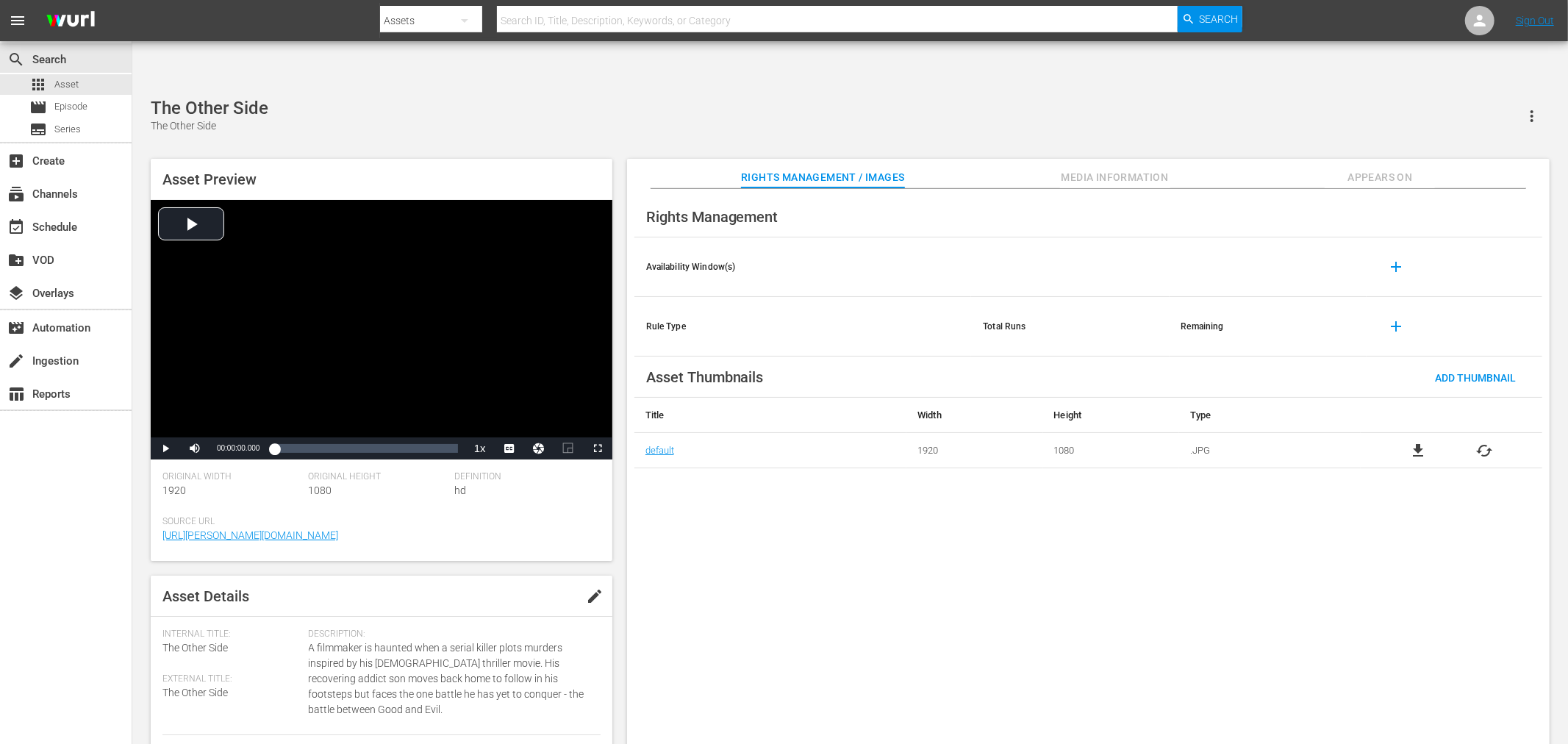
click at [1420, 442] on span "file_download" at bounding box center [1418, 450] width 17 height 17
click at [1419, 442] on span "file_download" at bounding box center [1418, 450] width 17 height 17
click at [1414, 442] on span "file_download" at bounding box center [1418, 450] width 17 height 17
click at [1422, 442] on span "file_download" at bounding box center [1418, 450] width 17 height 17
